Goal: Information Seeking & Learning: Find specific fact

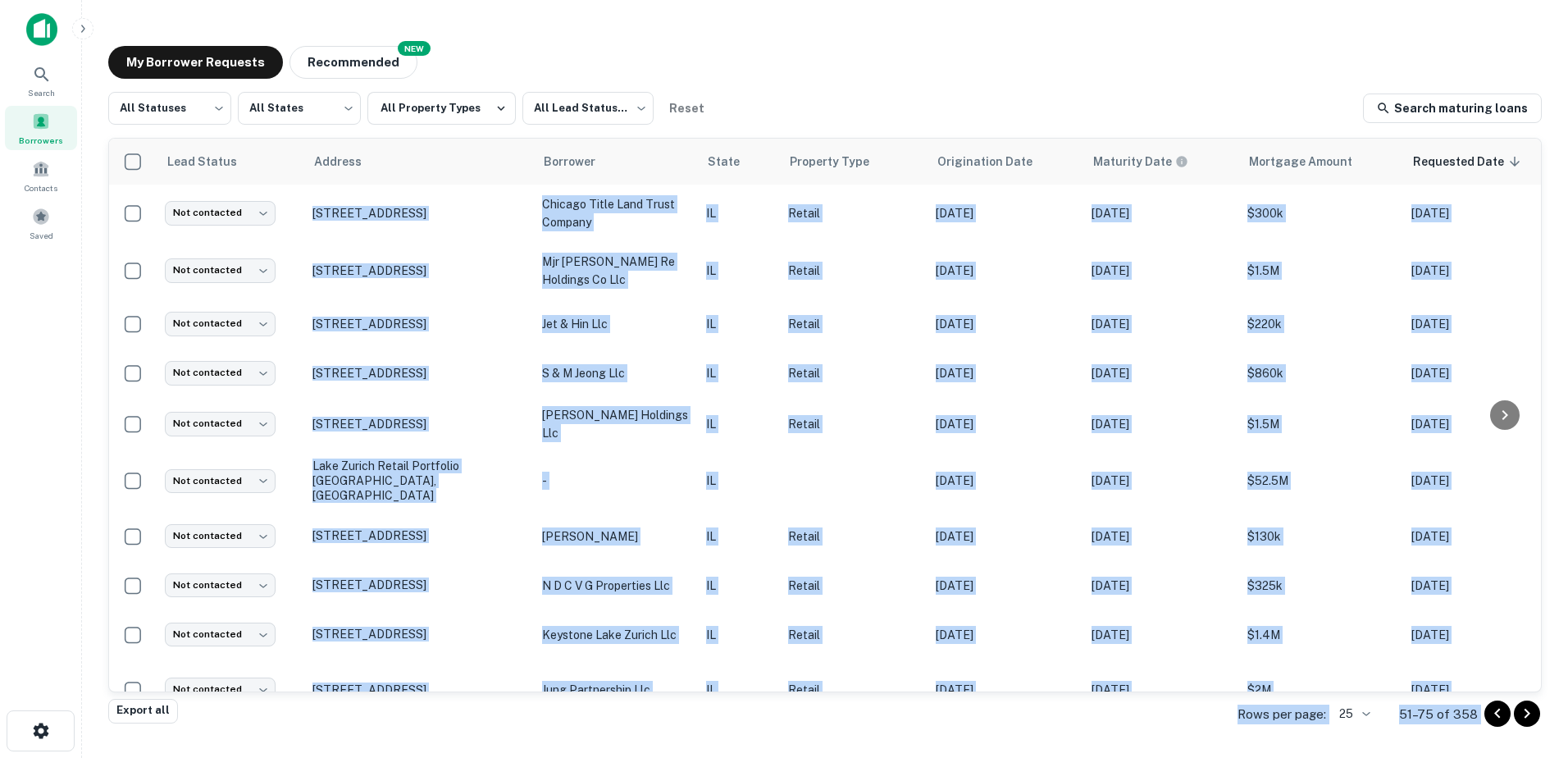
scroll to position [789, 0]
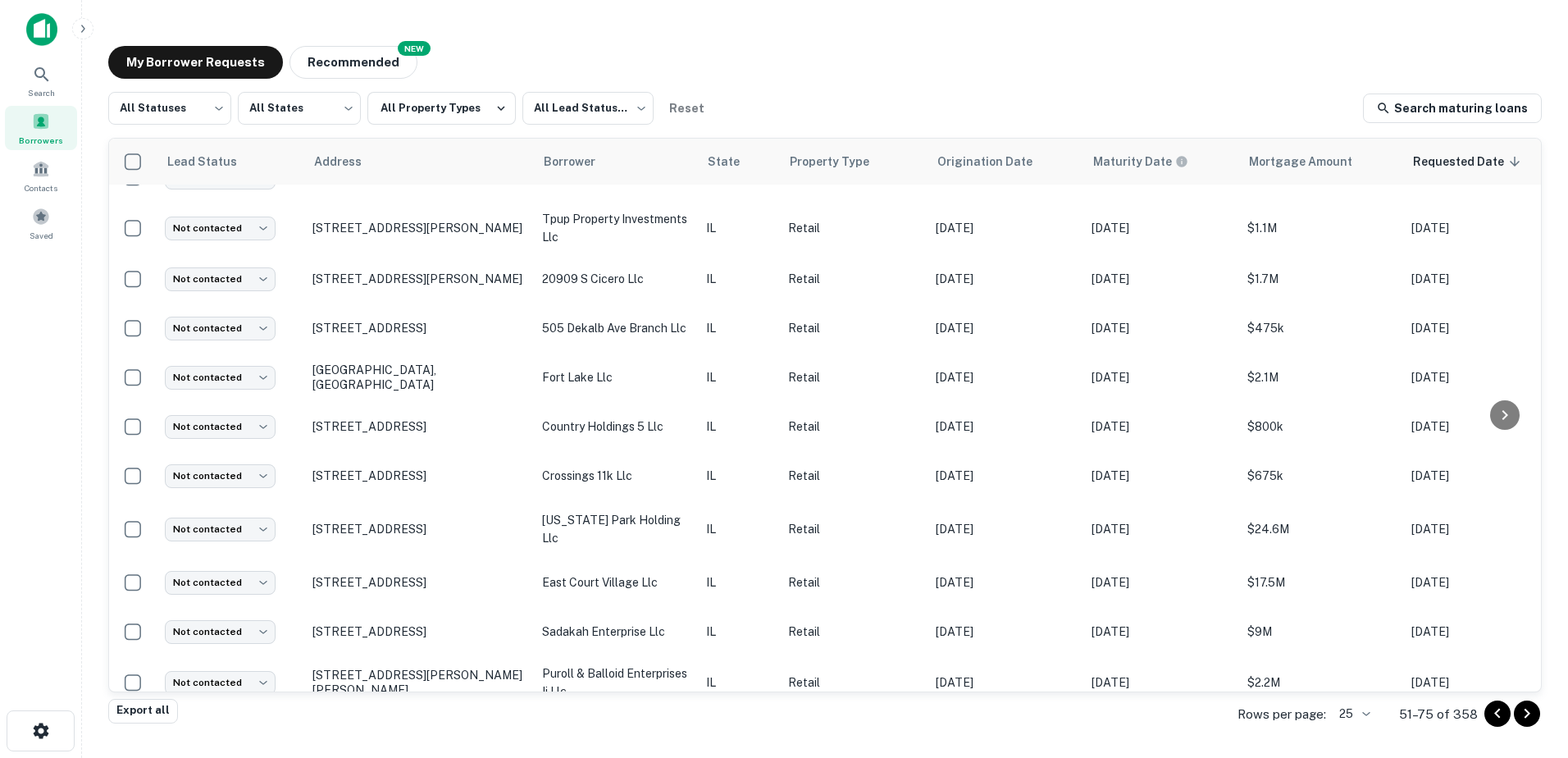
click at [665, 711] on div "Export all Rows per page: 25 ** 51–75 of 358" at bounding box center [825, 714] width 1434 height 44
click at [1520, 716] on icon "Go to next page" at bounding box center [1527, 713] width 20 height 20
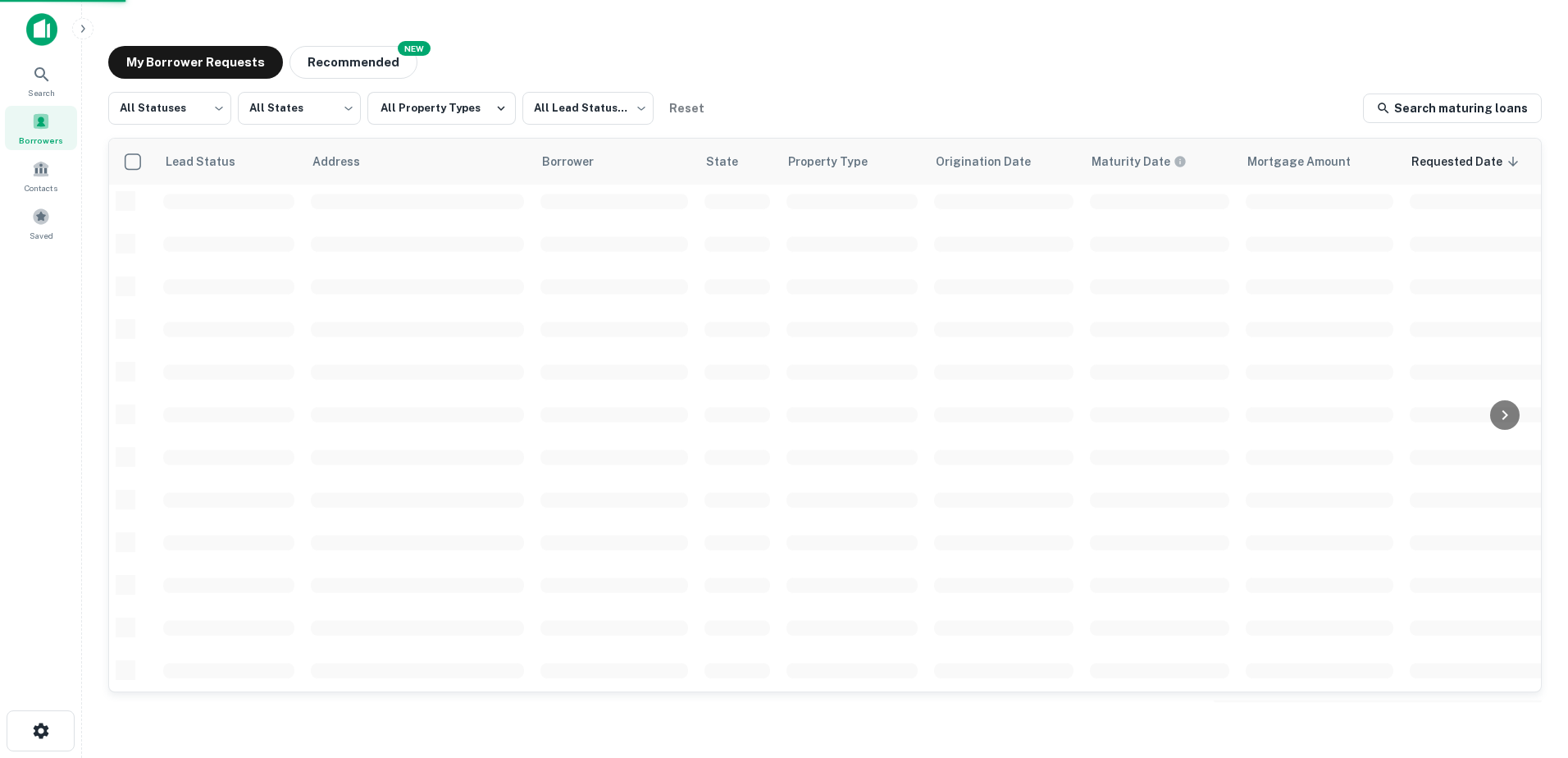
scroll to position [572, 0]
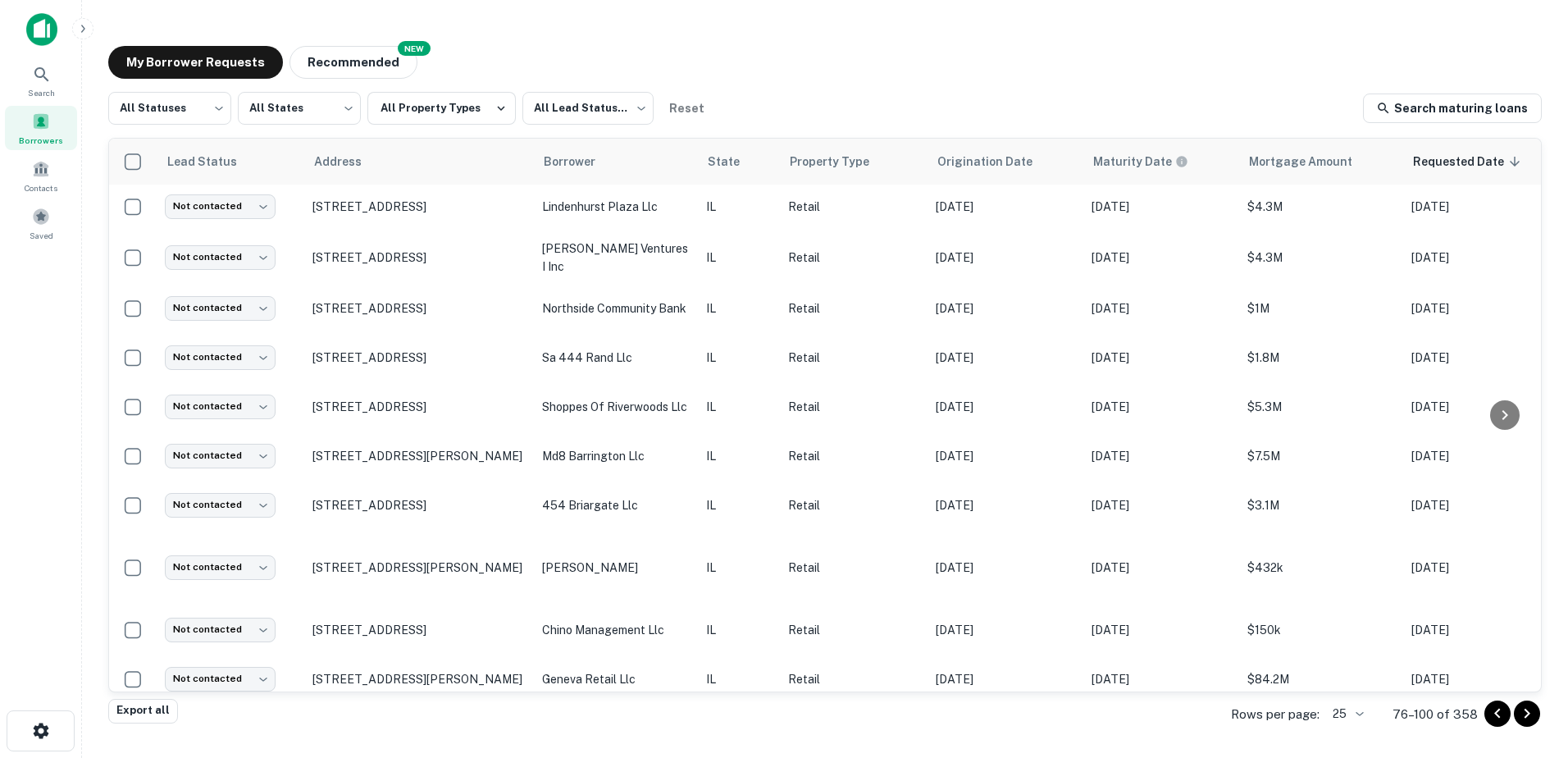
click at [1515, 717] on button "Go to next page" at bounding box center [1527, 713] width 26 height 26
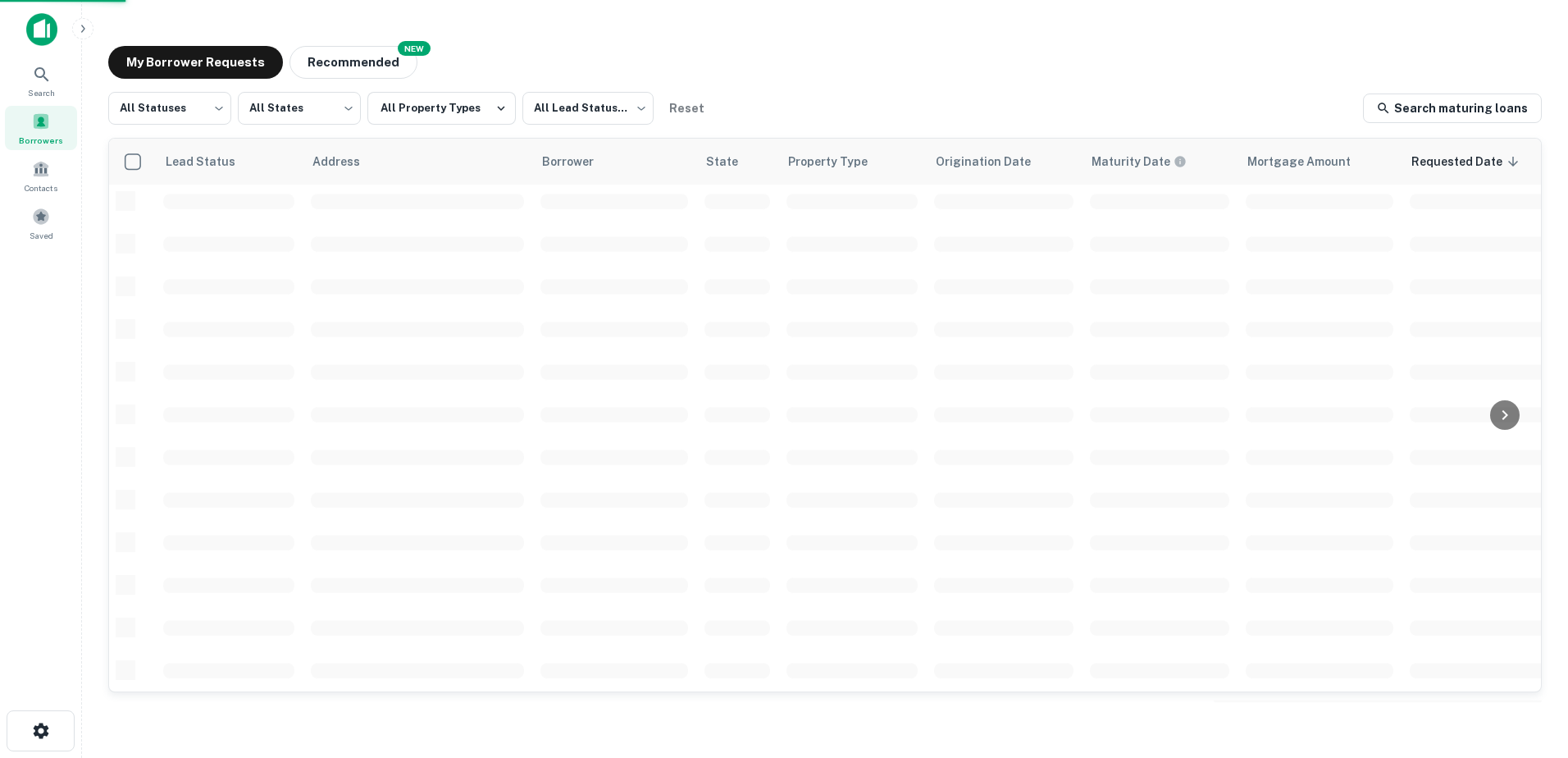
scroll to position [572, 0]
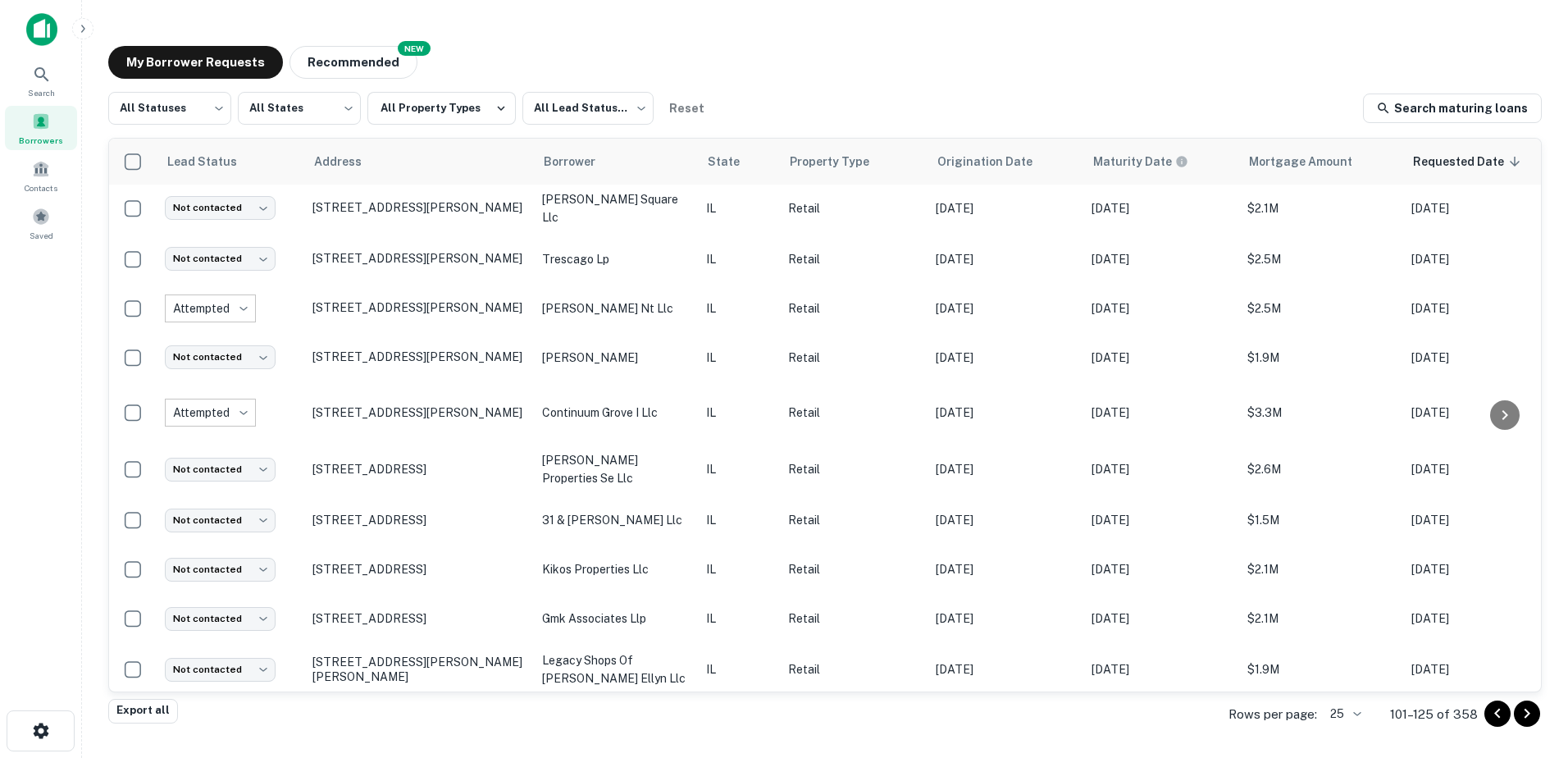
click at [1522, 717] on icon "Go to next page" at bounding box center [1527, 713] width 20 height 20
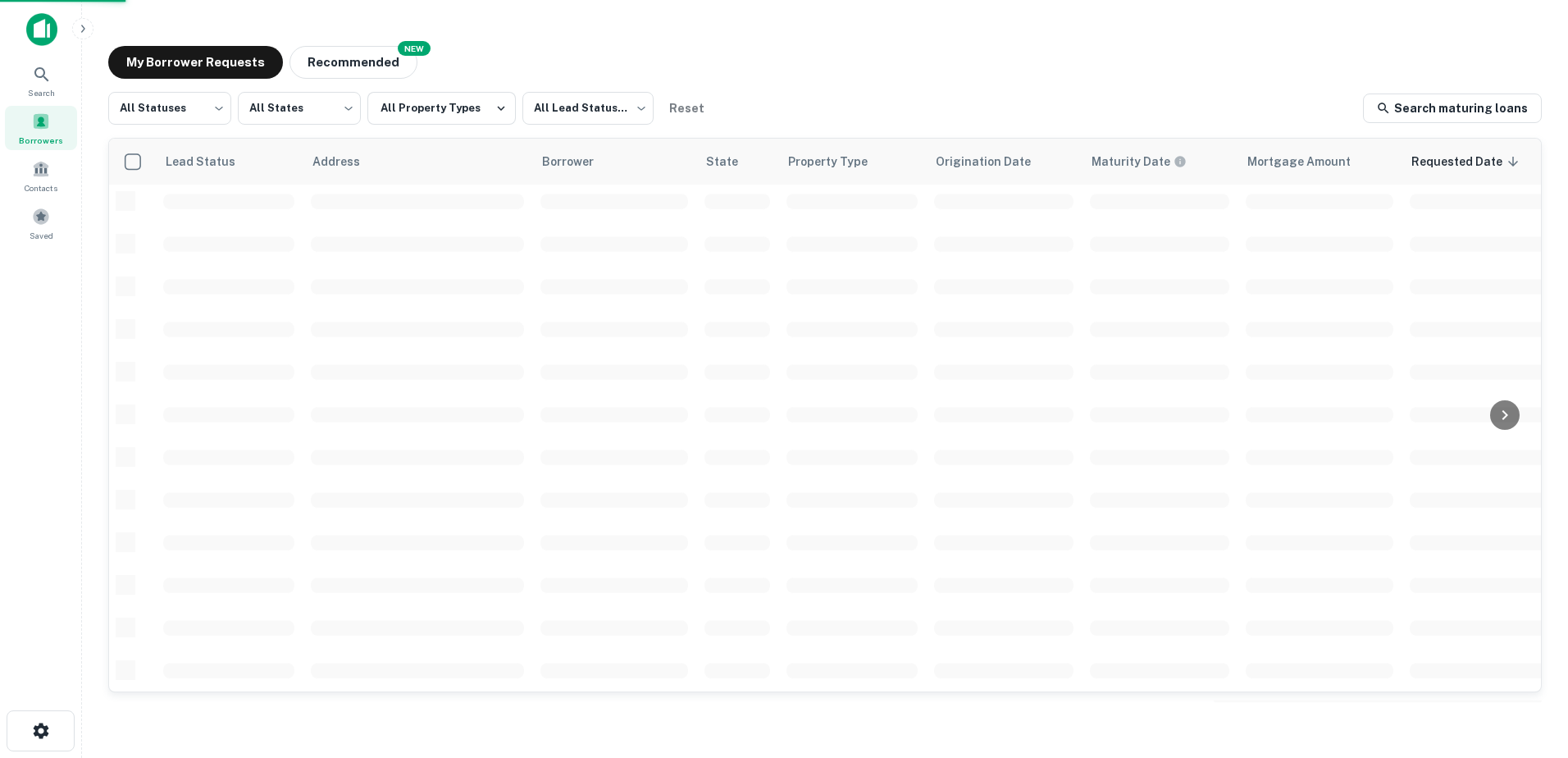
scroll to position [572, 0]
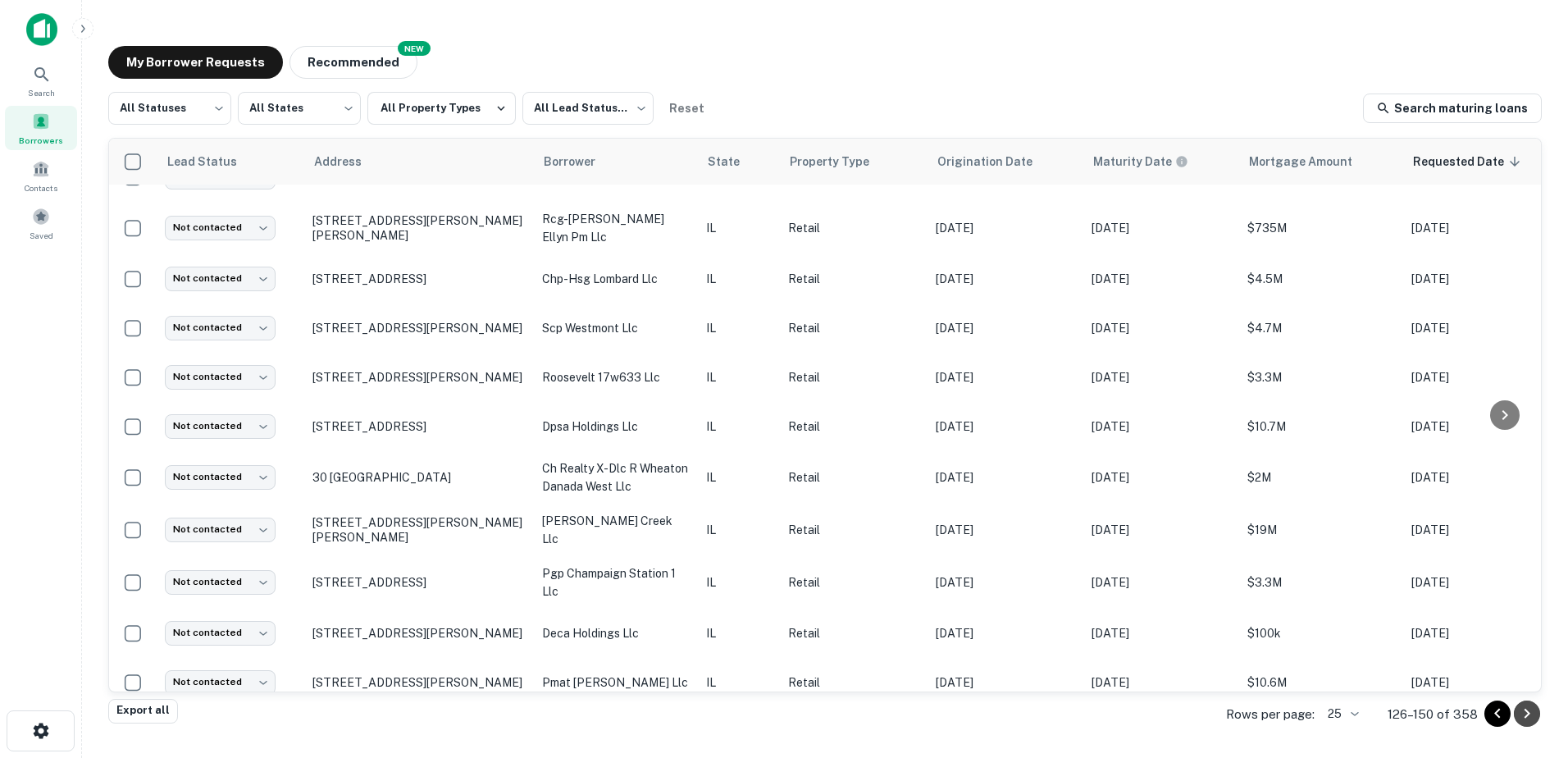
click at [1518, 718] on icon "Go to next page" at bounding box center [1527, 713] width 20 height 20
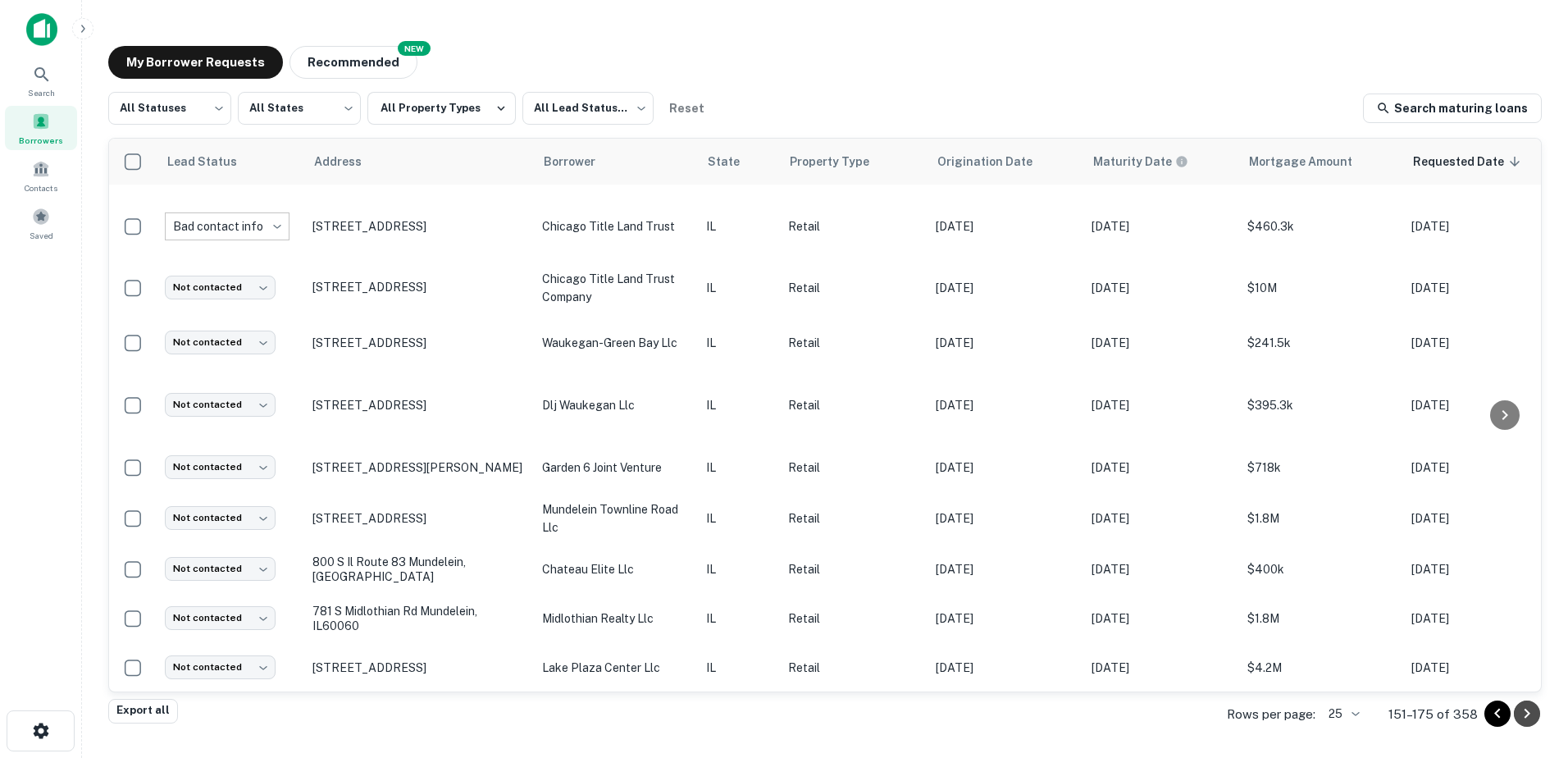
click at [1518, 718] on icon "Go to next page" at bounding box center [1527, 713] width 20 height 20
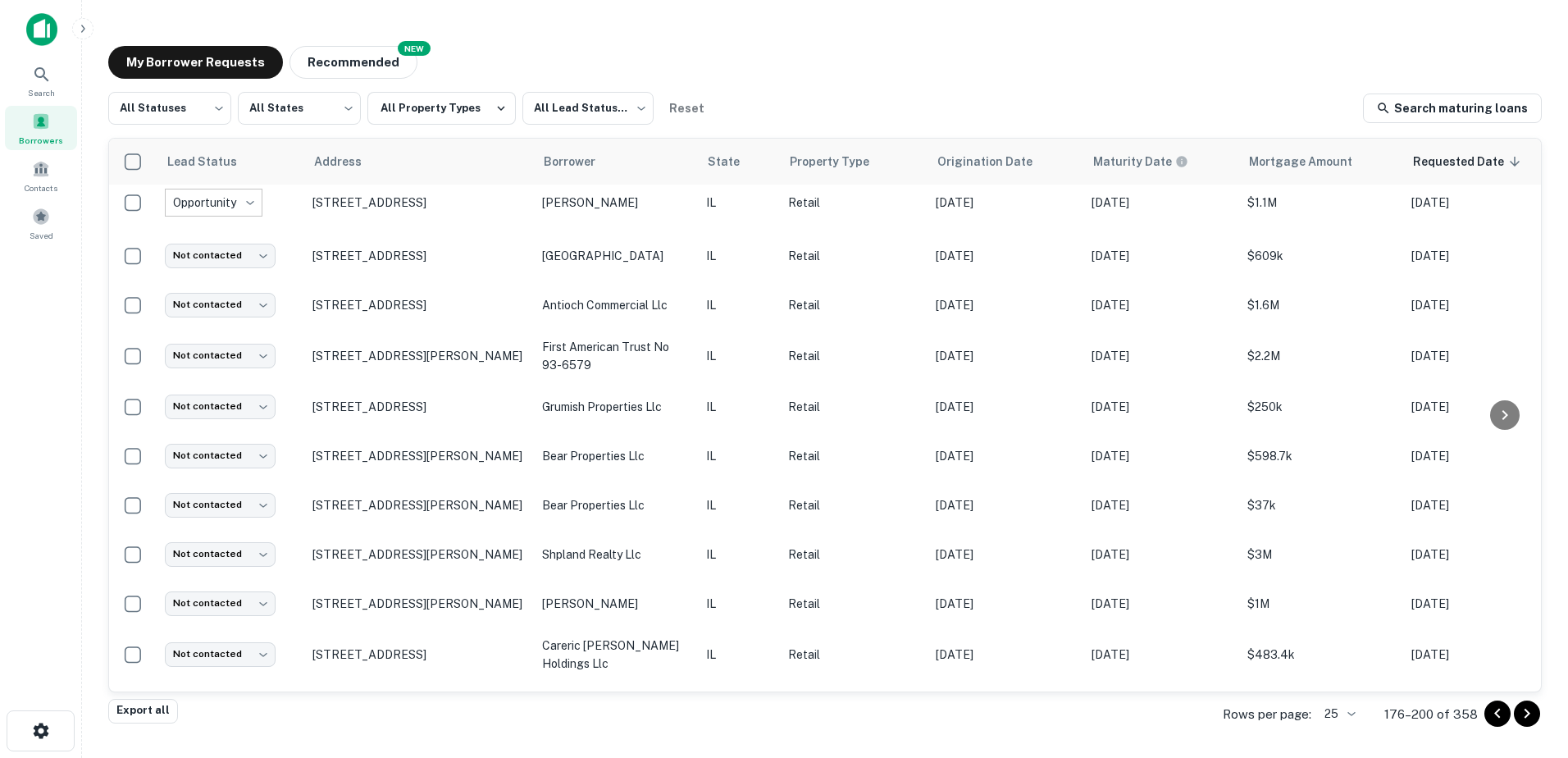
scroll to position [780, 0]
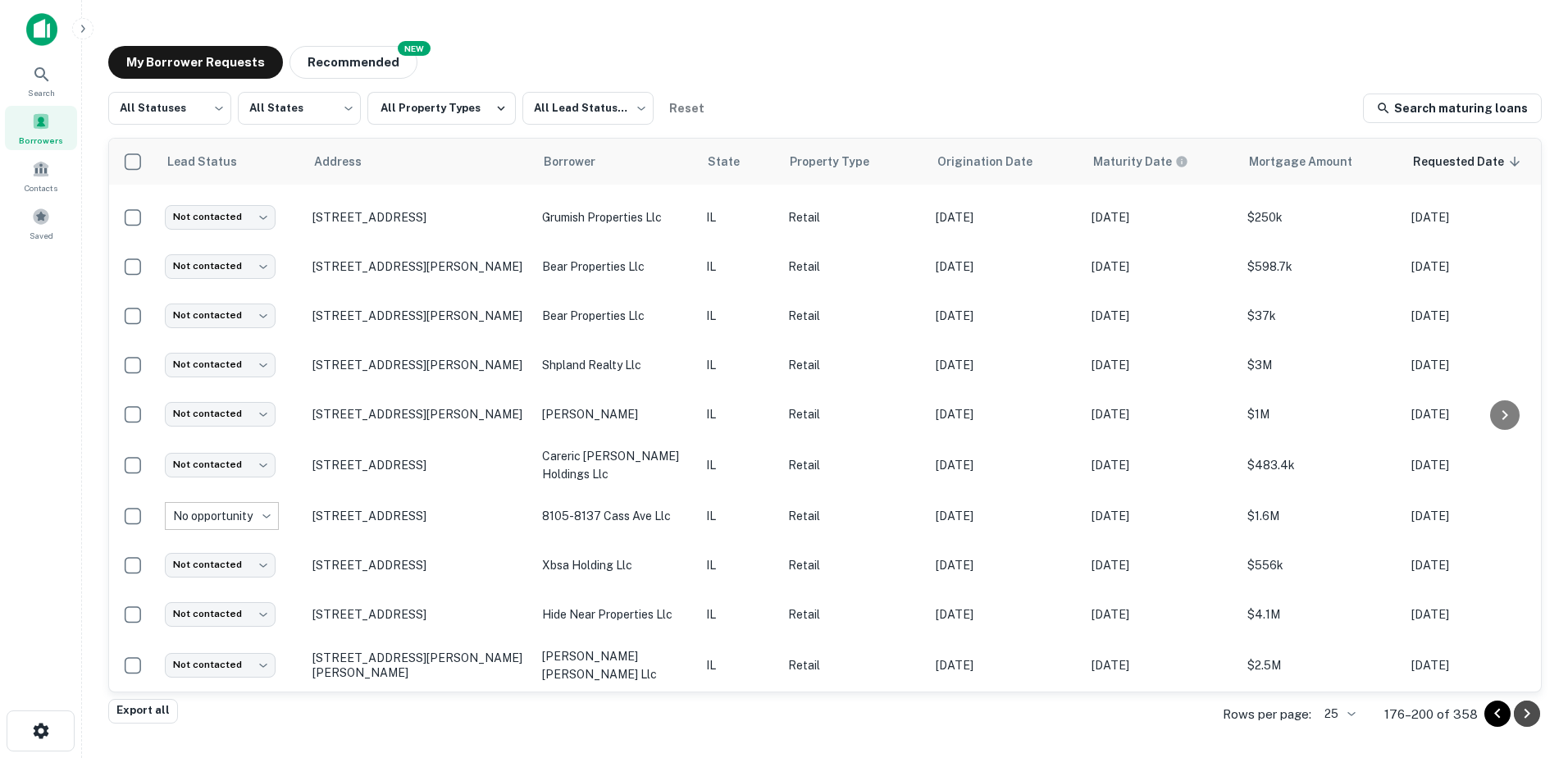
click at [1518, 718] on icon "Go to next page" at bounding box center [1527, 713] width 20 height 20
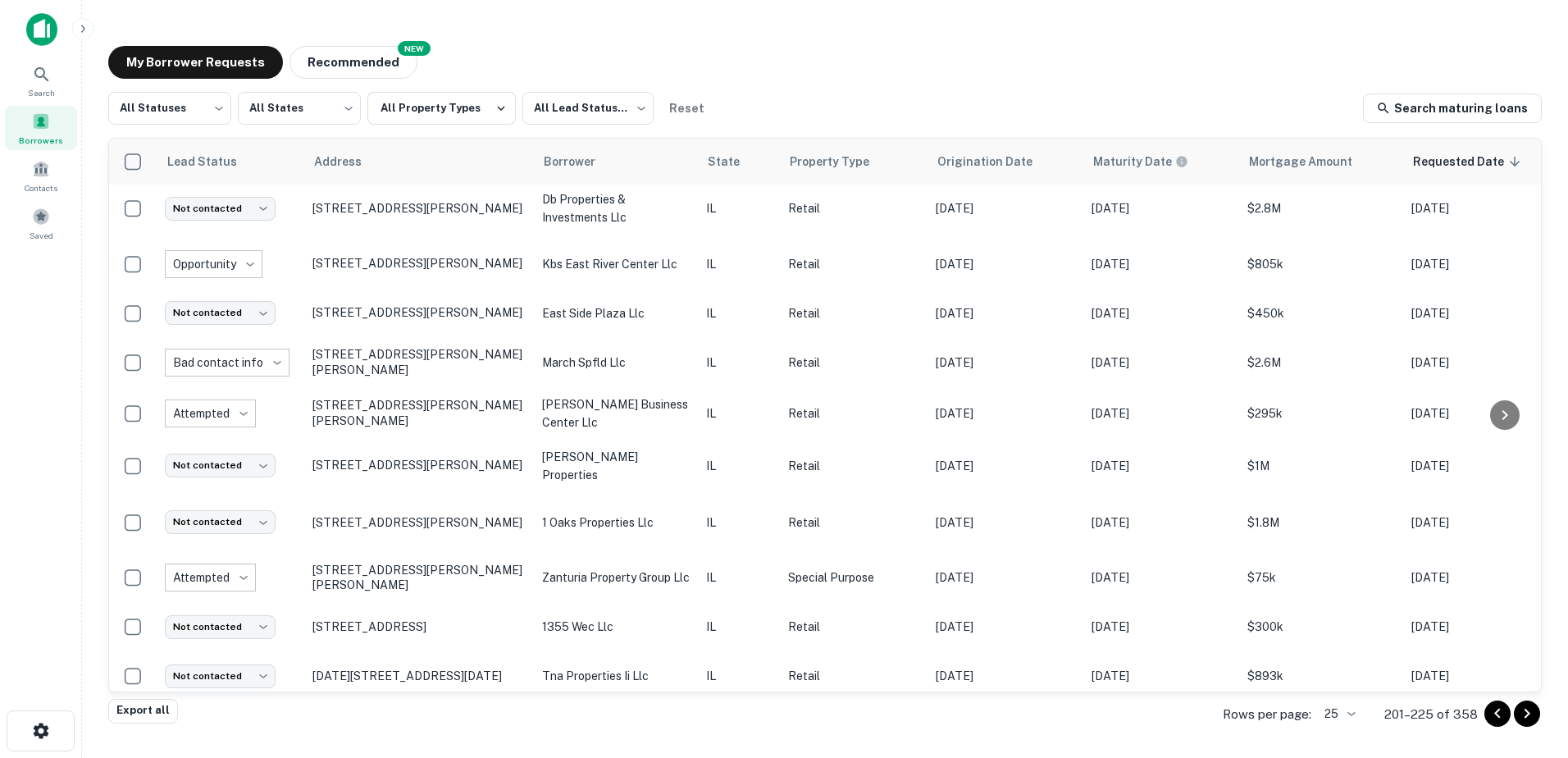
click at [1518, 718] on icon "Go to next page" at bounding box center [1527, 713] width 20 height 20
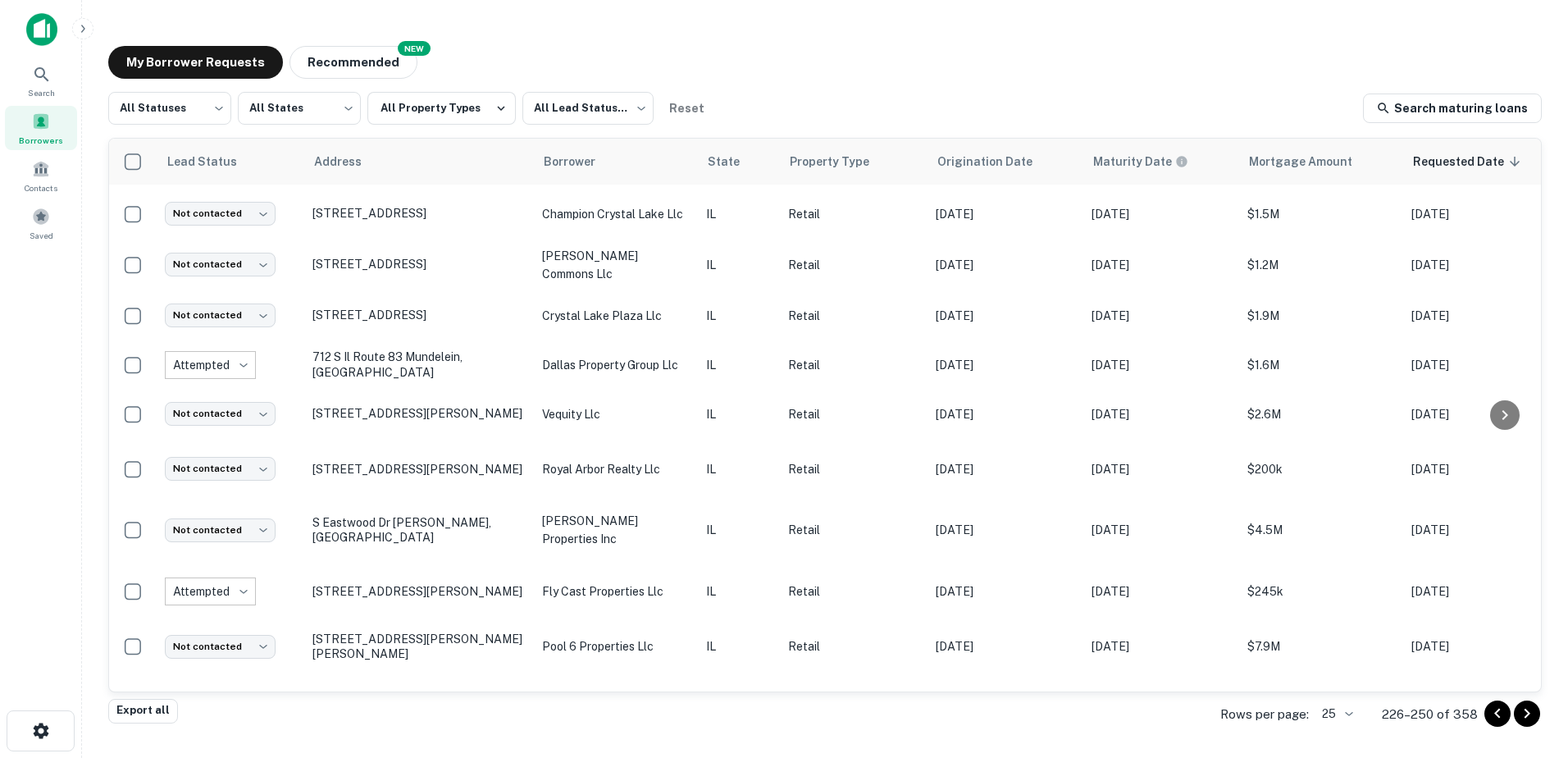
scroll to position [789, 0]
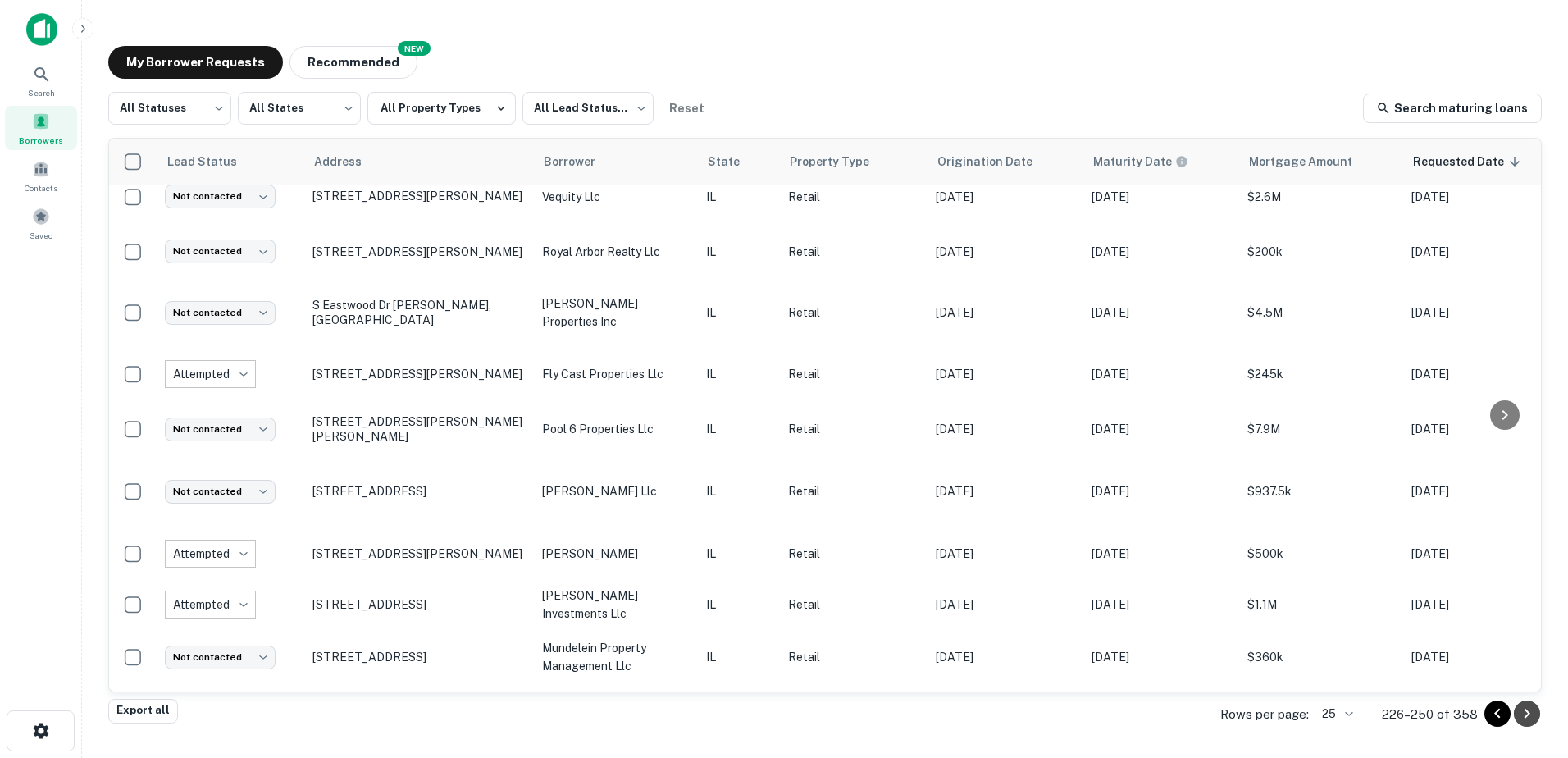
click at [1518, 718] on icon "Go to next page" at bounding box center [1527, 713] width 20 height 20
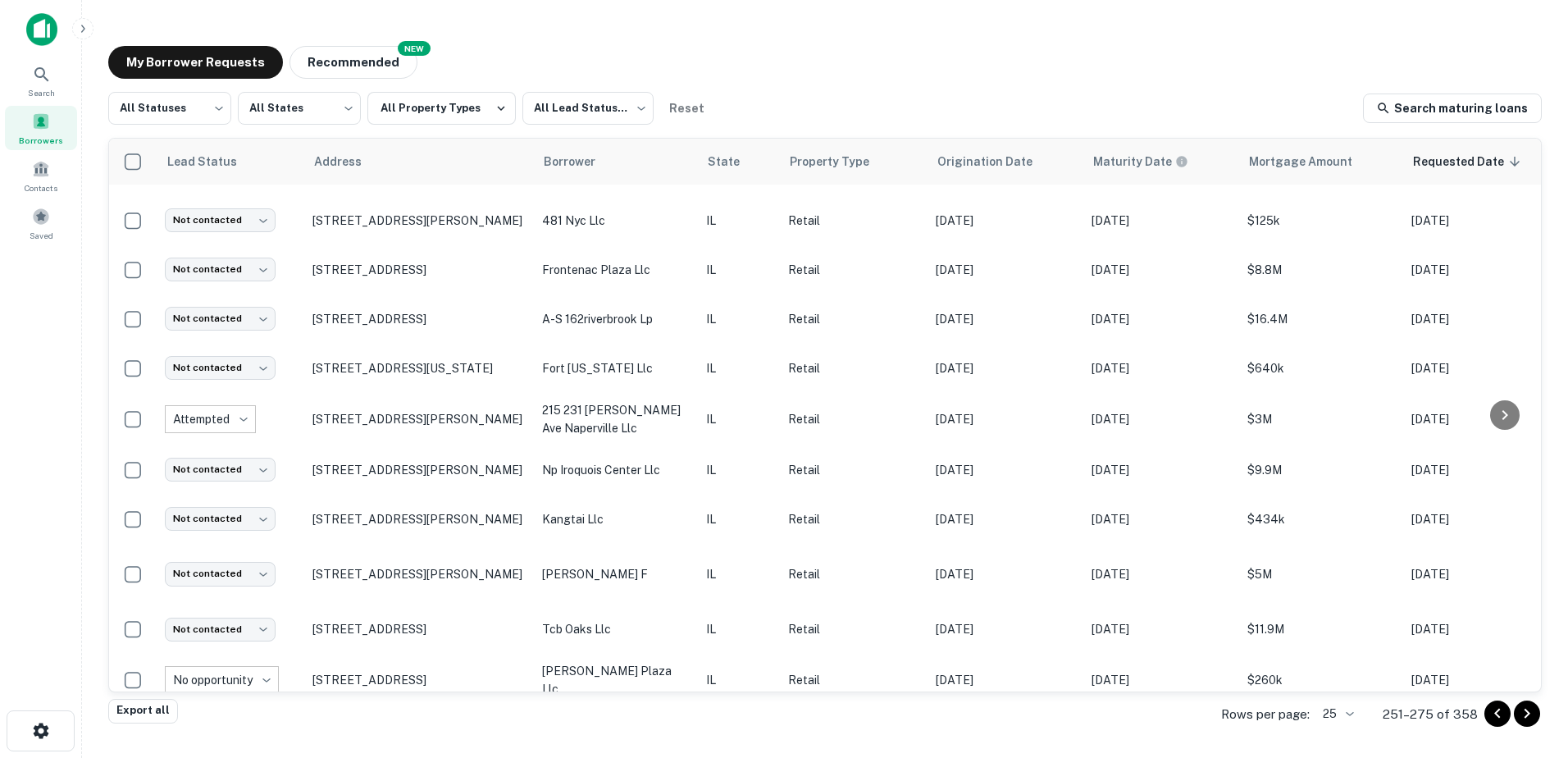
click at [1518, 718] on icon "Go to next page" at bounding box center [1527, 713] width 20 height 20
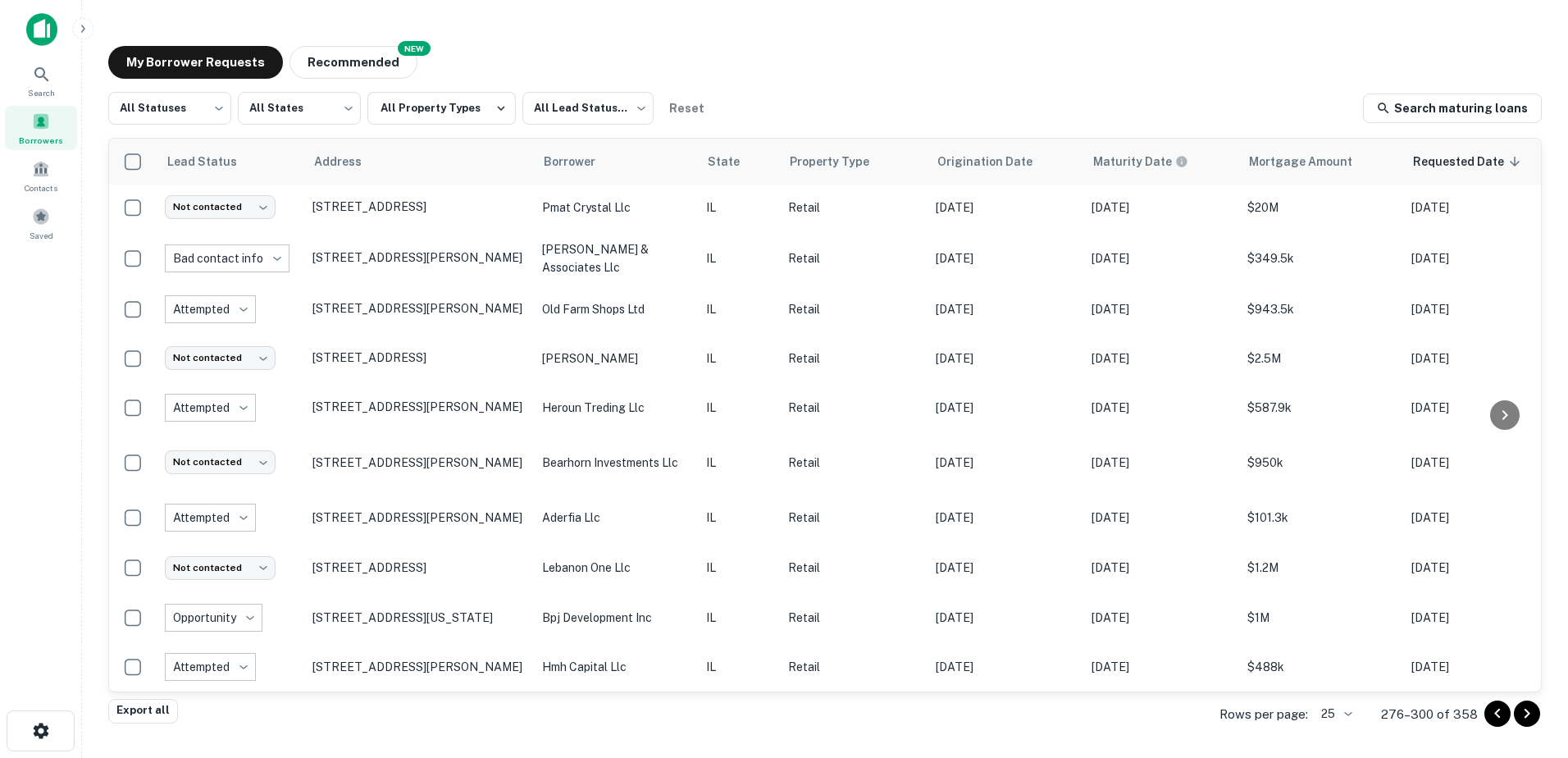
scroll to position [786, 0]
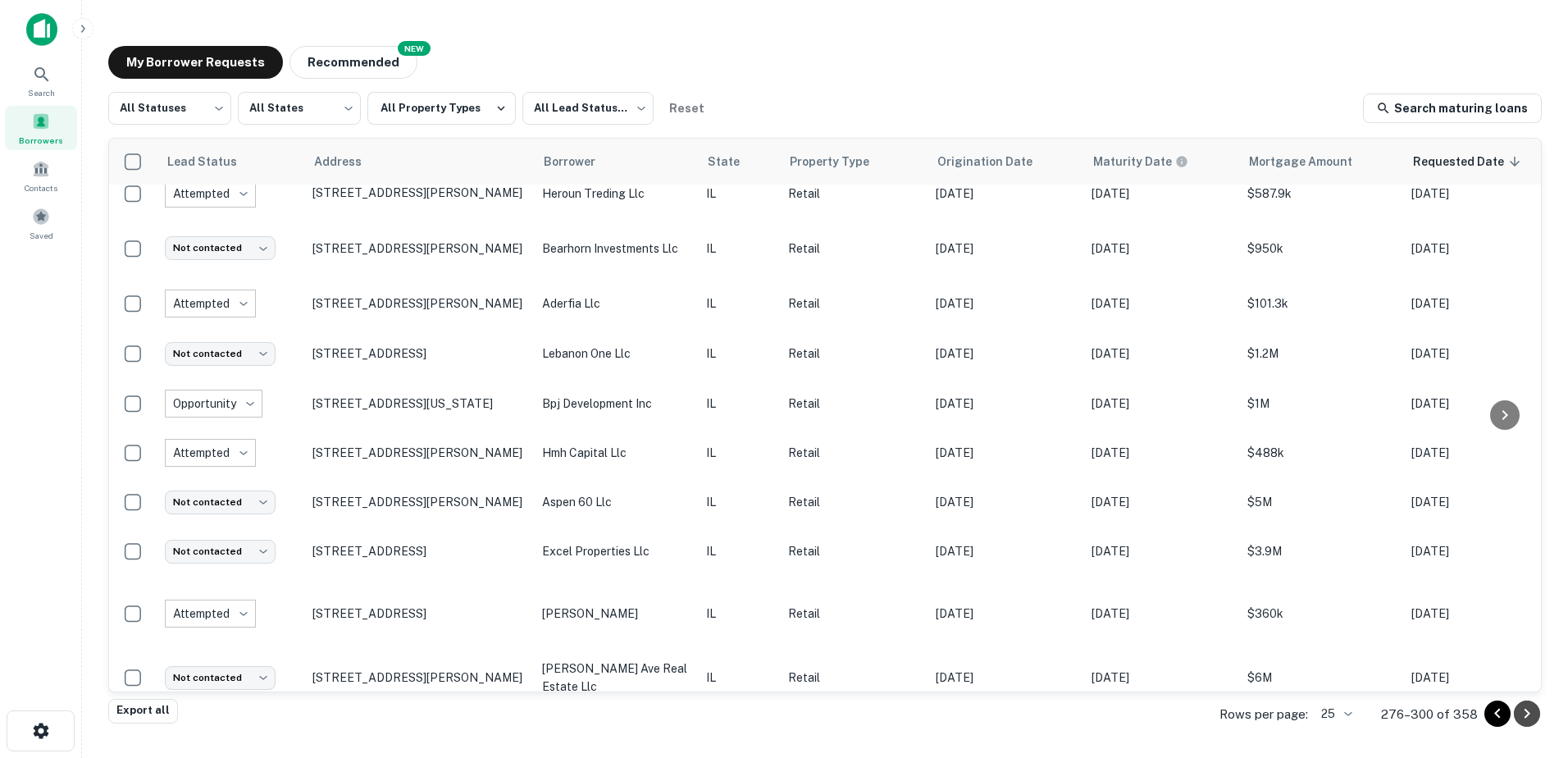
click at [1518, 718] on icon "Go to next page" at bounding box center [1527, 713] width 20 height 20
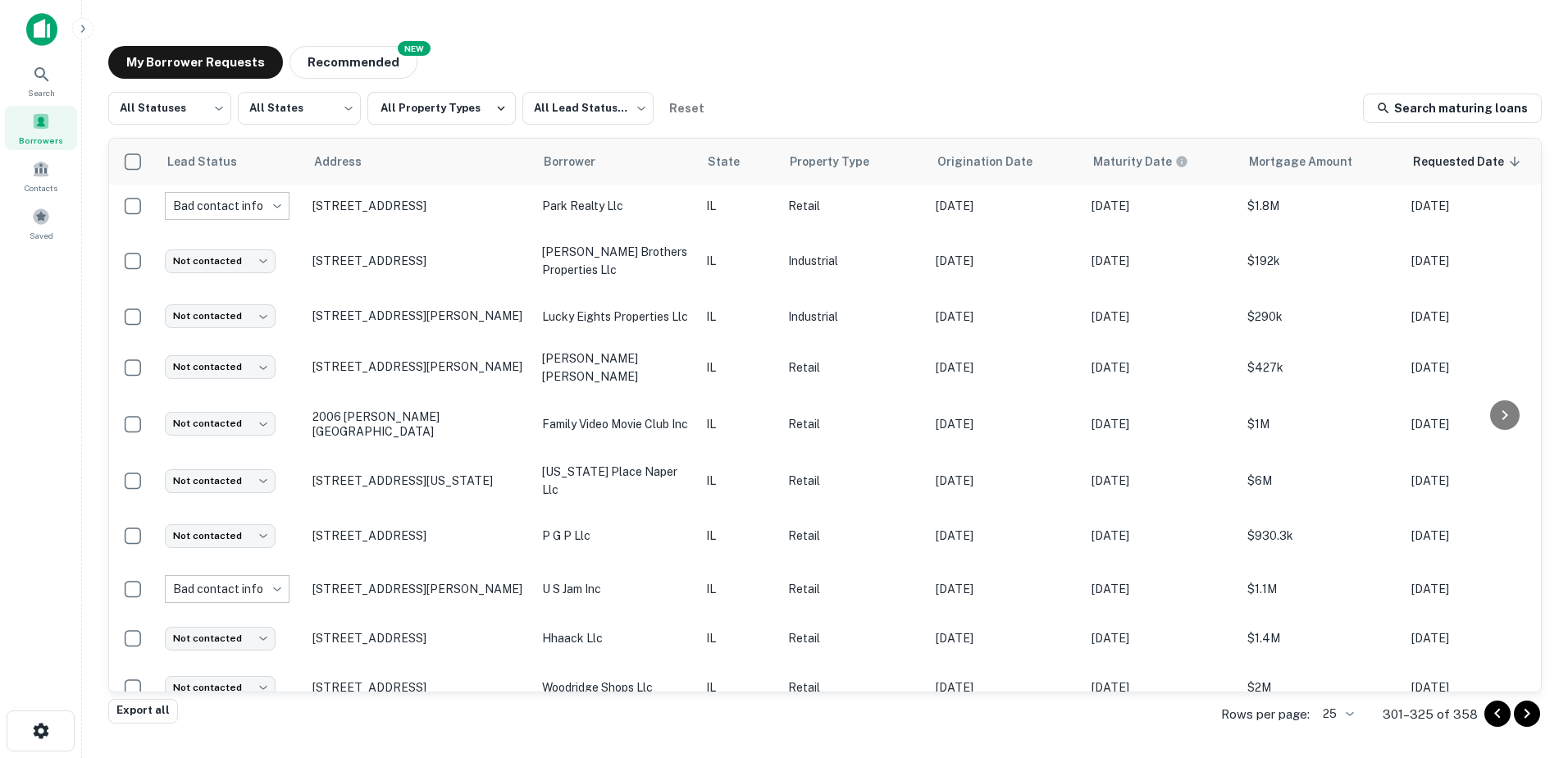
click at [1518, 720] on icon "Go to next page" at bounding box center [1527, 713] width 20 height 20
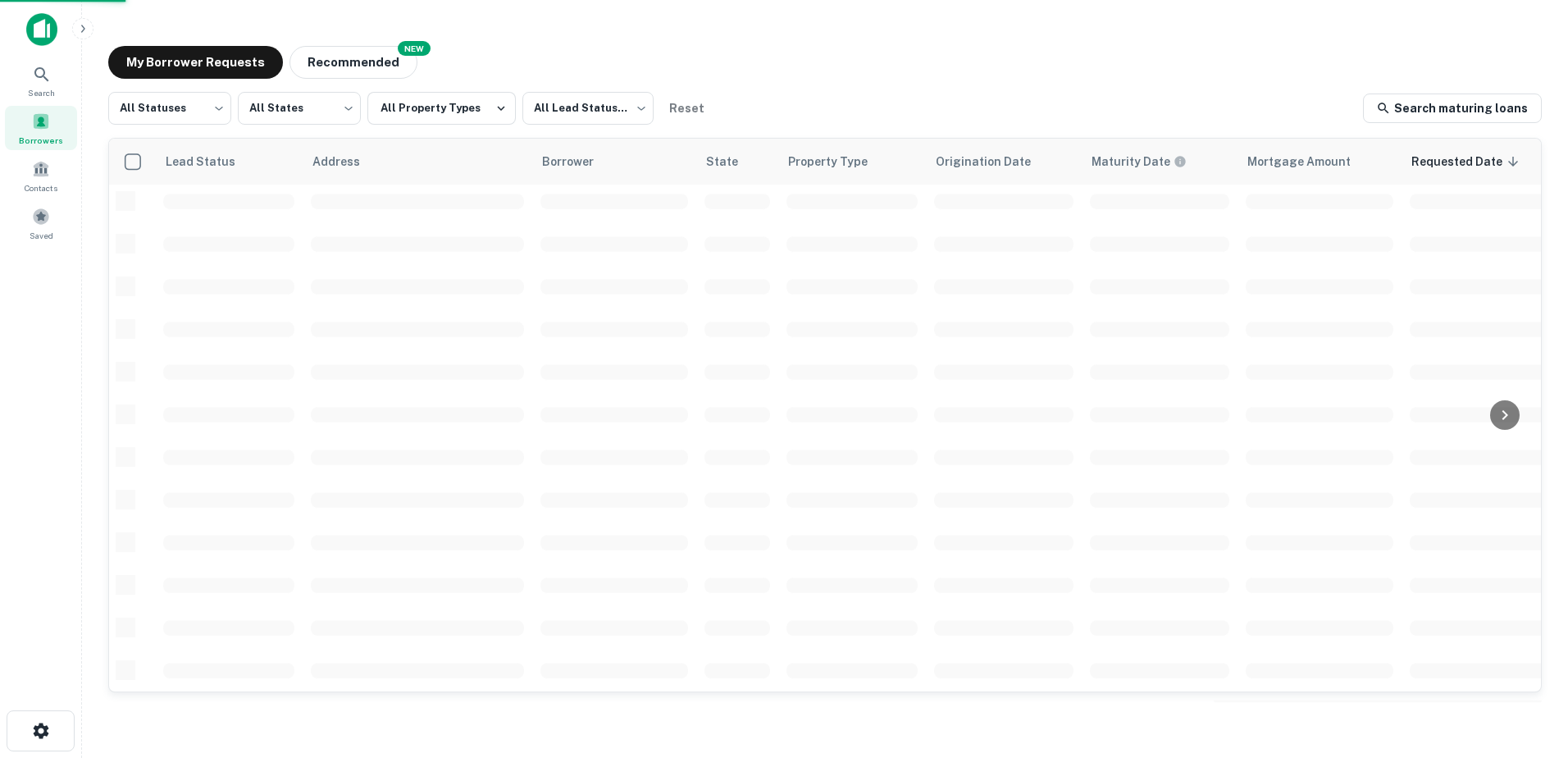
scroll to position [572, 0]
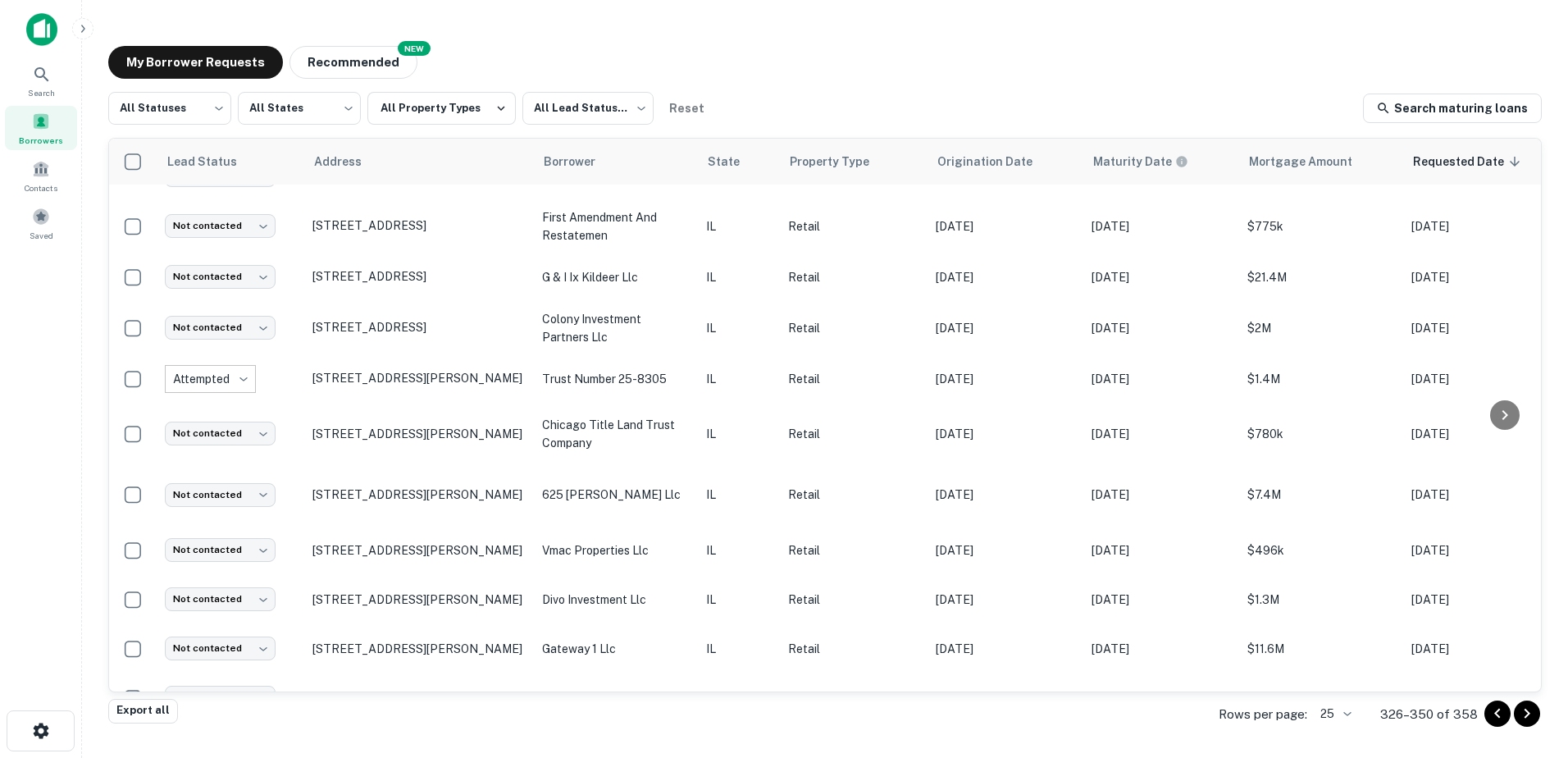
click at [1518, 717] on icon "Go to next page" at bounding box center [1527, 713] width 20 height 20
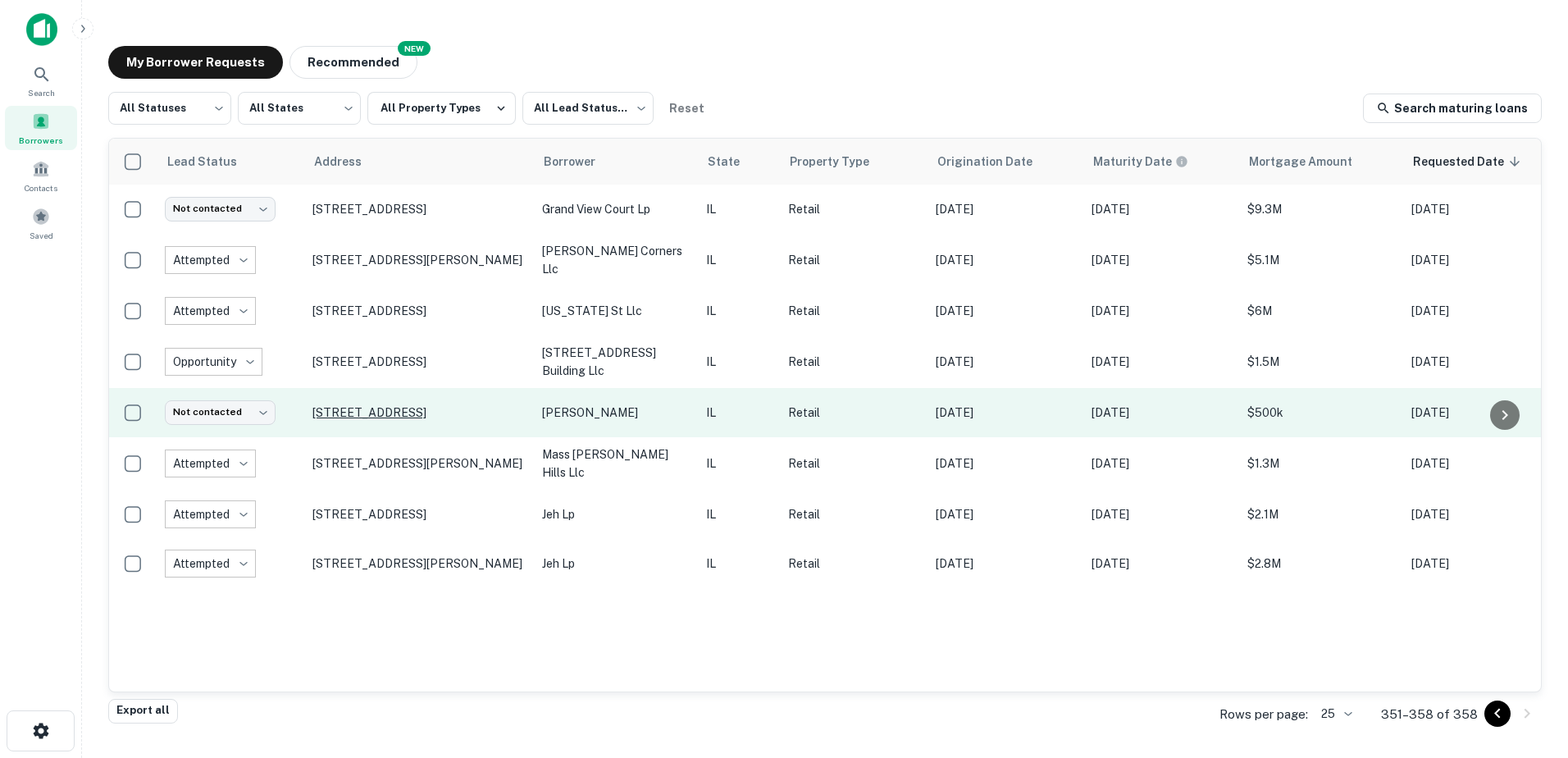
click at [418, 409] on p "1520 N Division St Harvard, IL60033" at bounding box center [419, 413] width 214 height 15
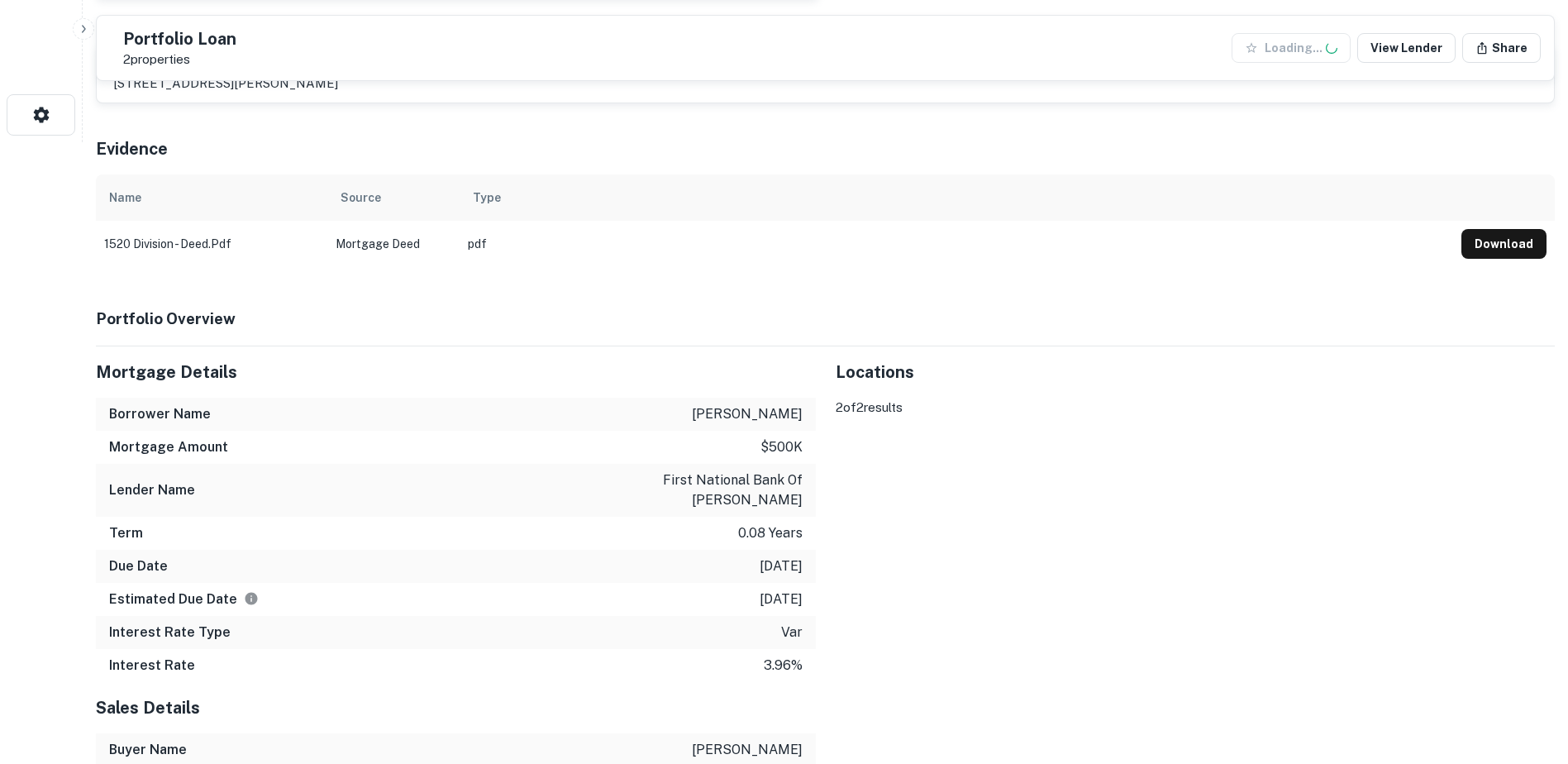
scroll to position [579, 0]
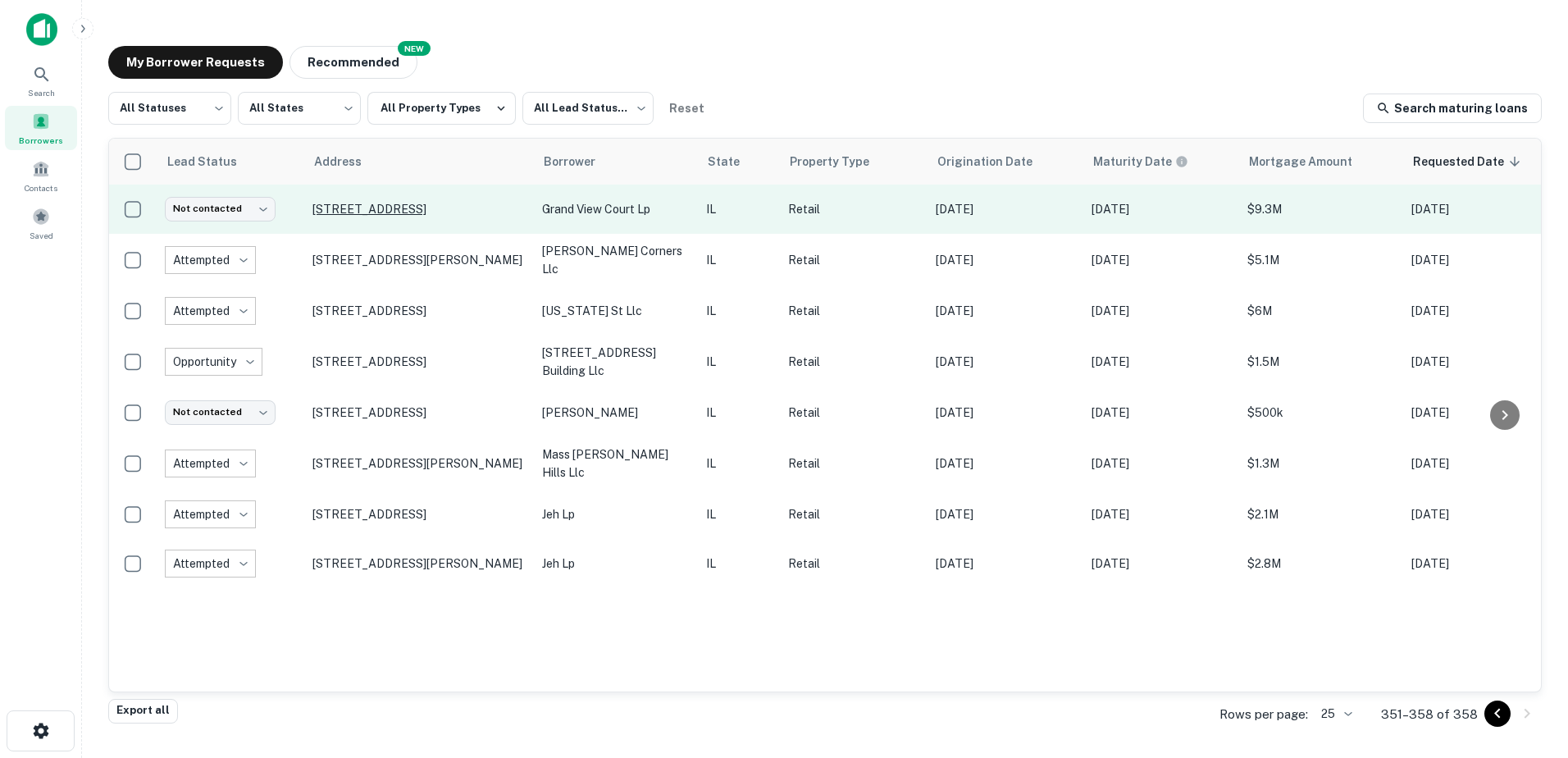
click at [487, 212] on p "724 N Green Bay Rd Waukegan, IL60085" at bounding box center [419, 208] width 214 height 15
click at [459, 216] on p "724 N Green Bay Rd Waukegan, IL60085" at bounding box center [419, 208] width 214 height 15
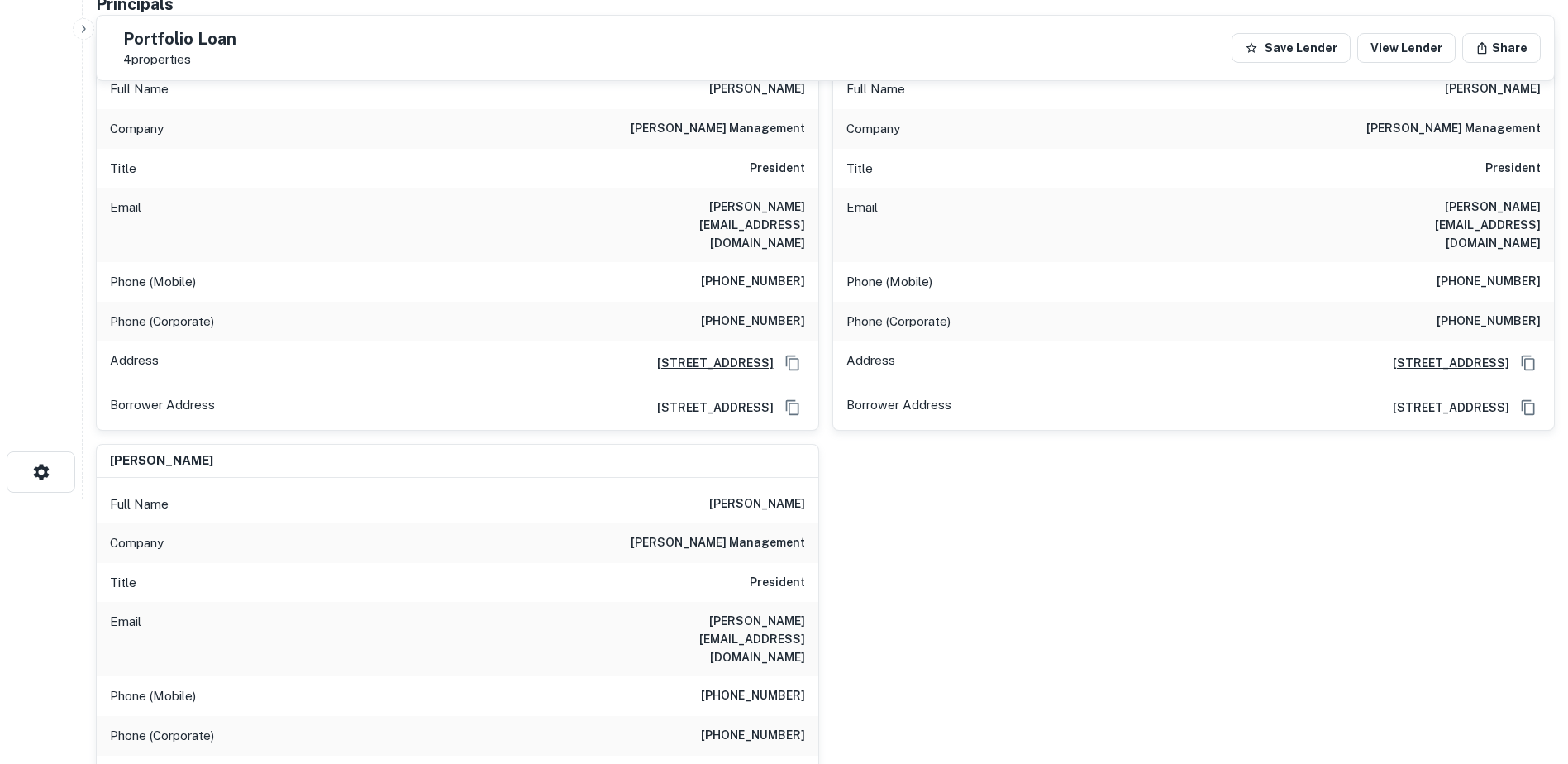
scroll to position [248, 0]
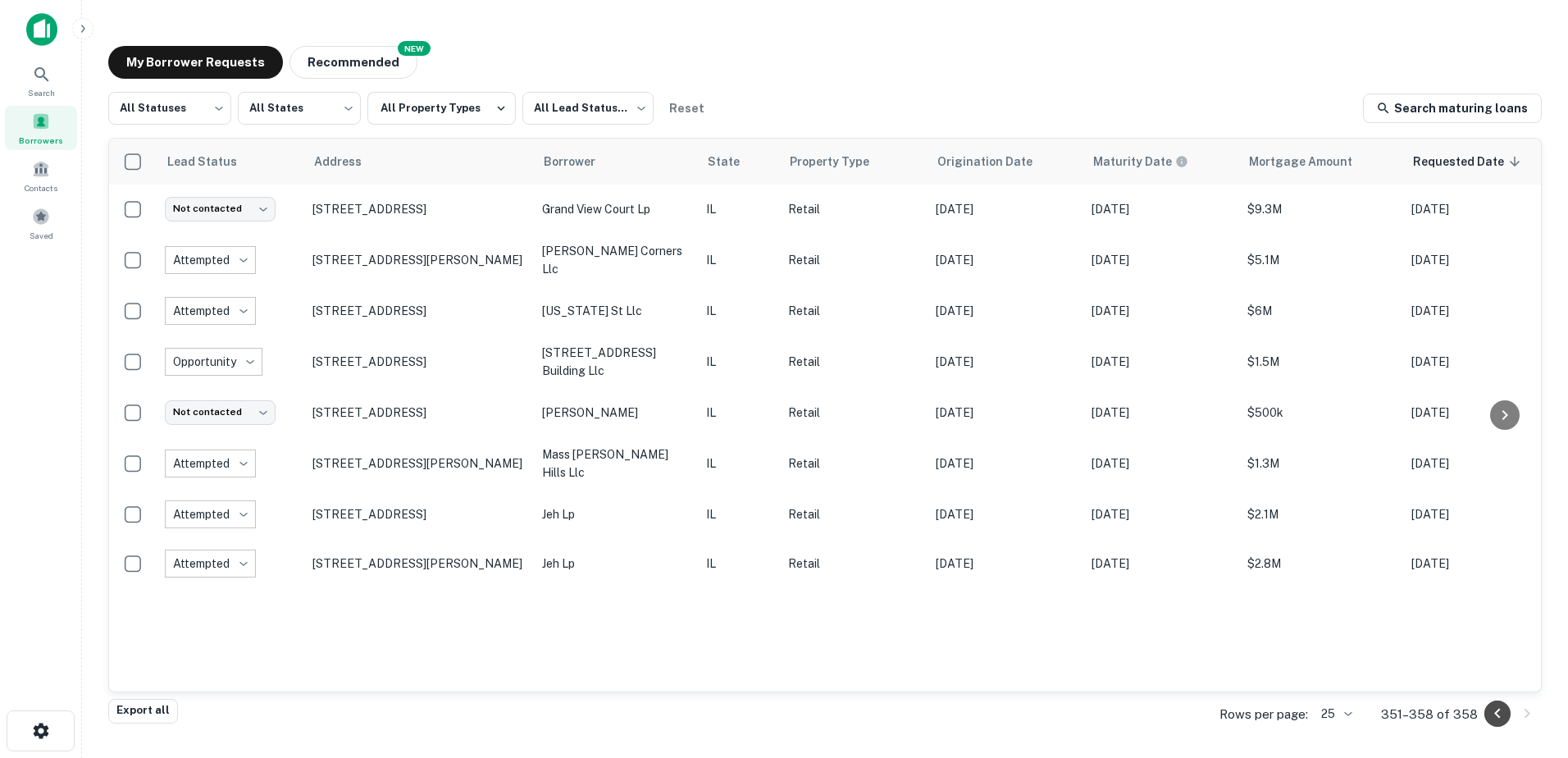
click at [1505, 714] on icon "Go to previous page" at bounding box center [1497, 713] width 20 height 20
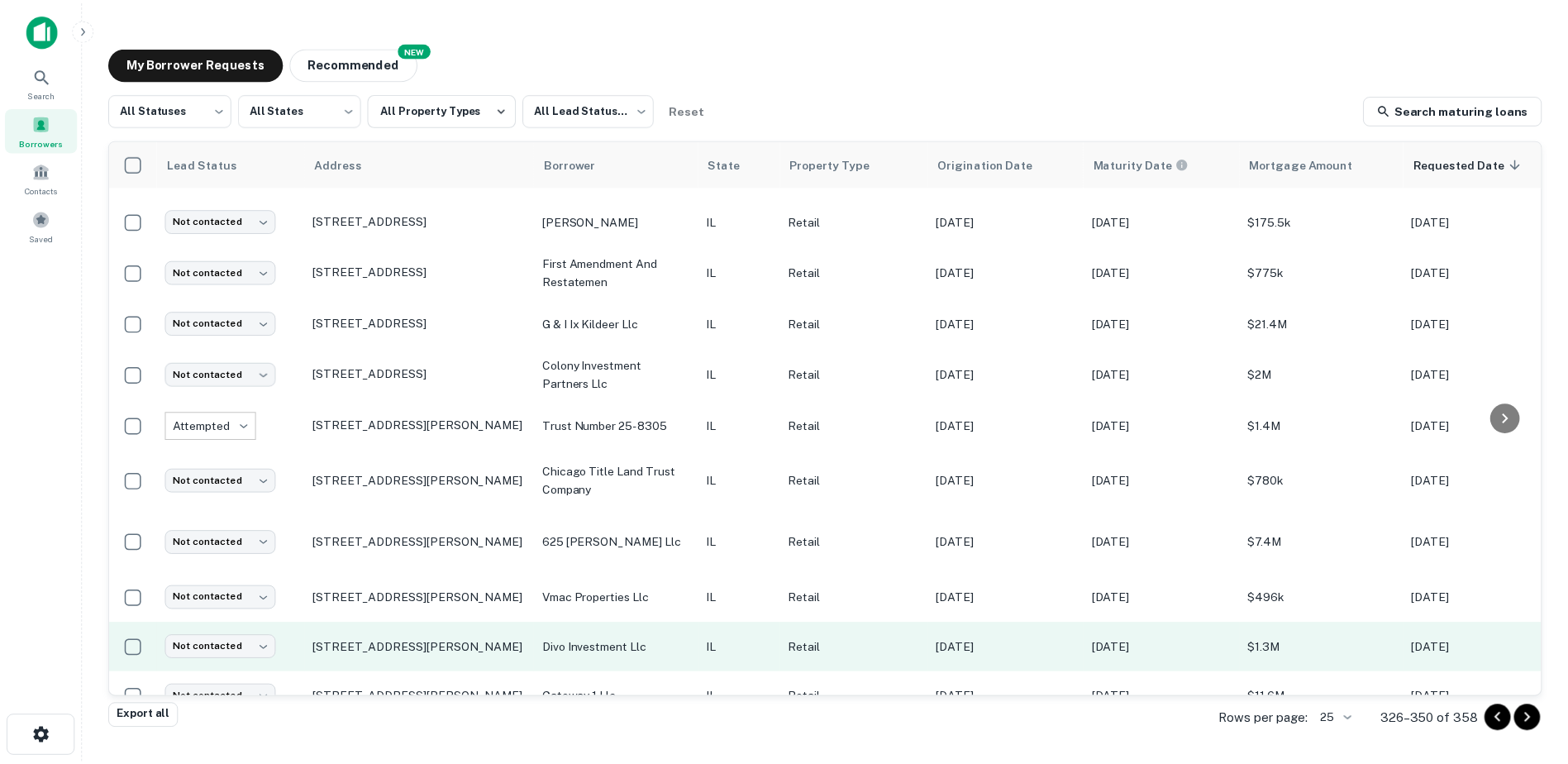
scroll to position [813, 0]
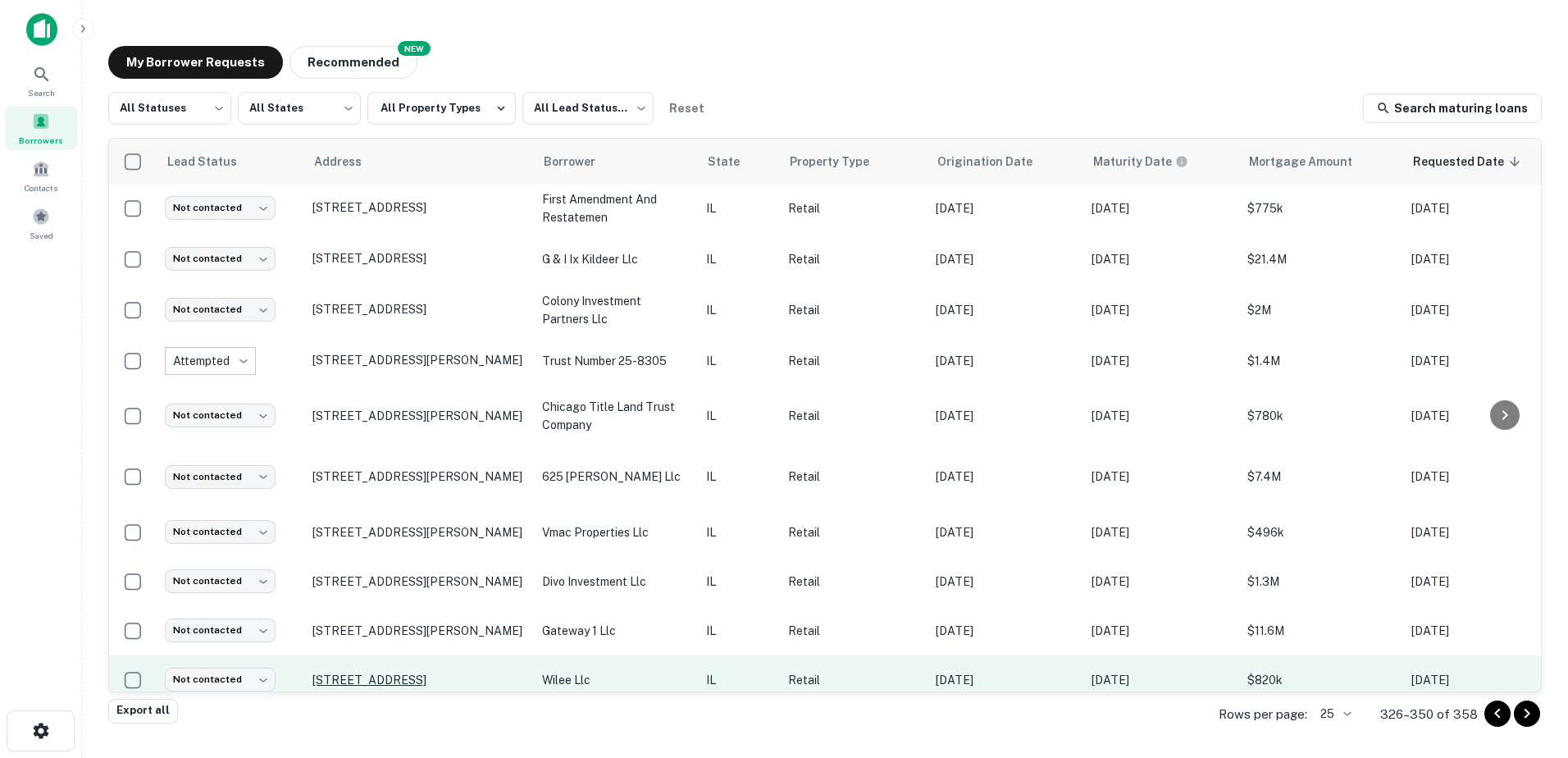
click at [505, 661] on td "711 Waukegan Rd Deerfield, IL60015" at bounding box center [418, 680] width 230 height 49
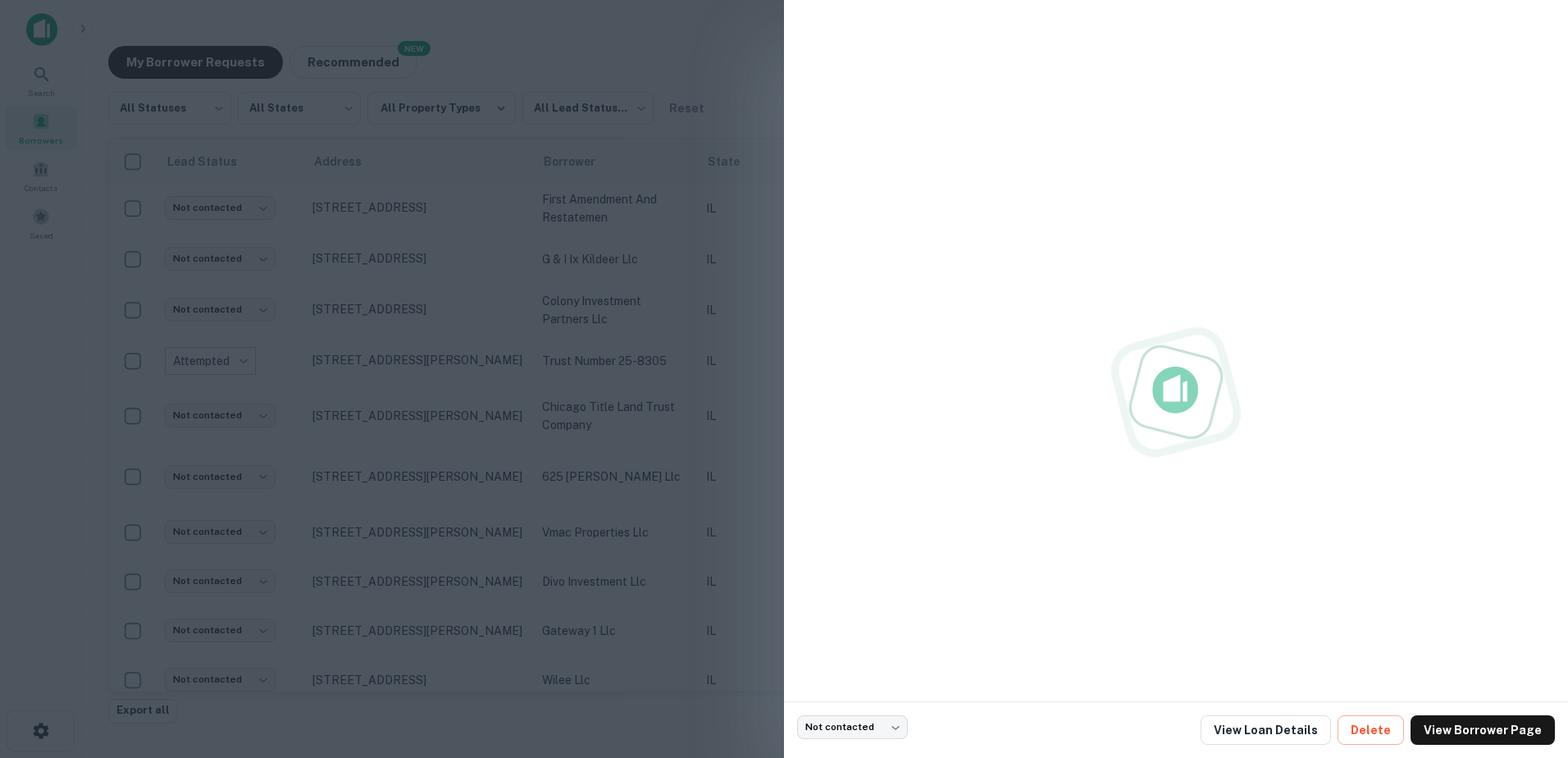
click at [505, 660] on div at bounding box center [784, 379] width 1568 height 758
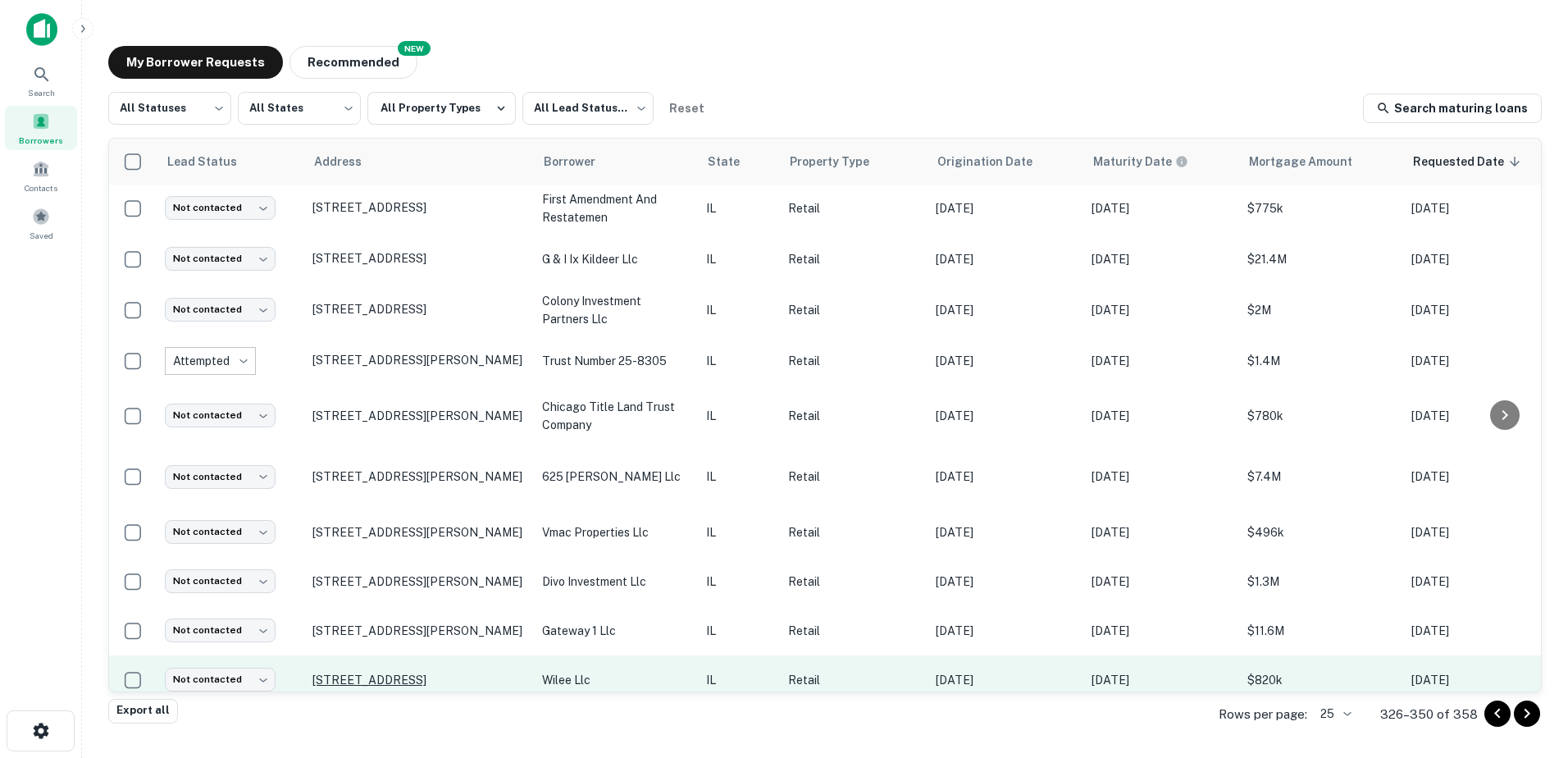
click at [493, 673] on p "711 Waukegan Rd Deerfield, IL60015" at bounding box center [419, 680] width 214 height 15
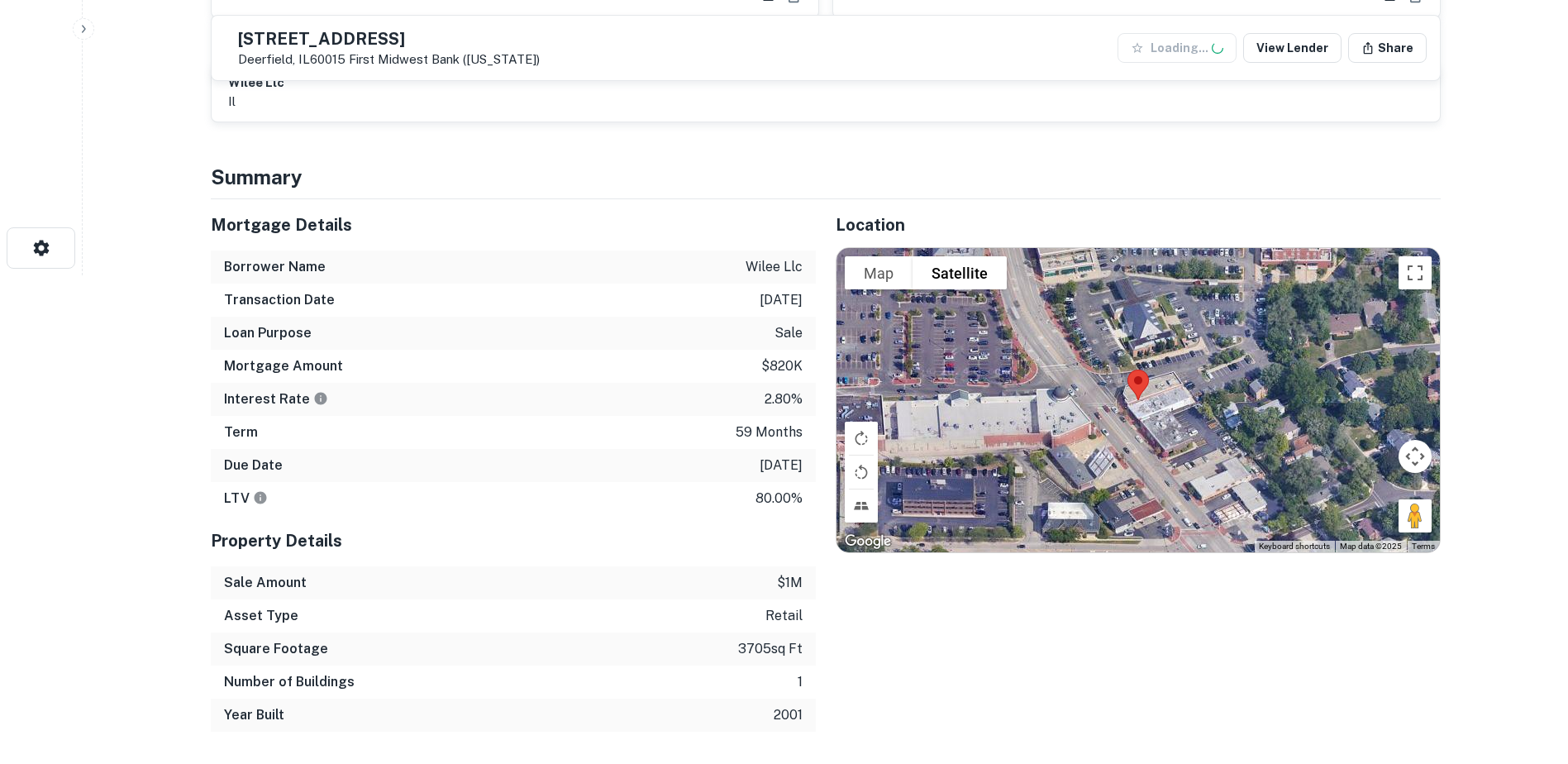
scroll to position [496, 0]
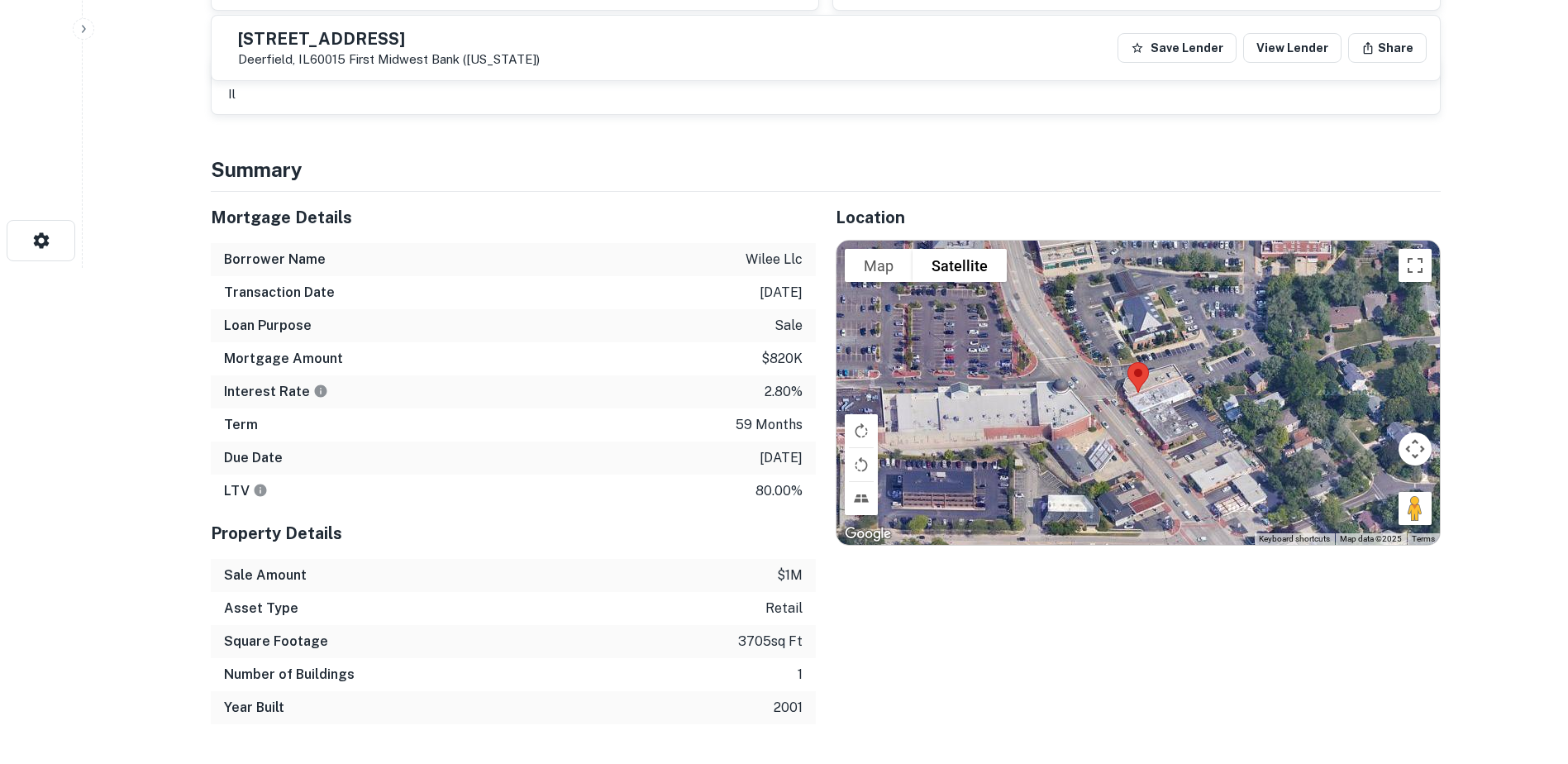
drag, startPoint x: 757, startPoint y: 570, endPoint x: 753, endPoint y: 557, distance: 13.6
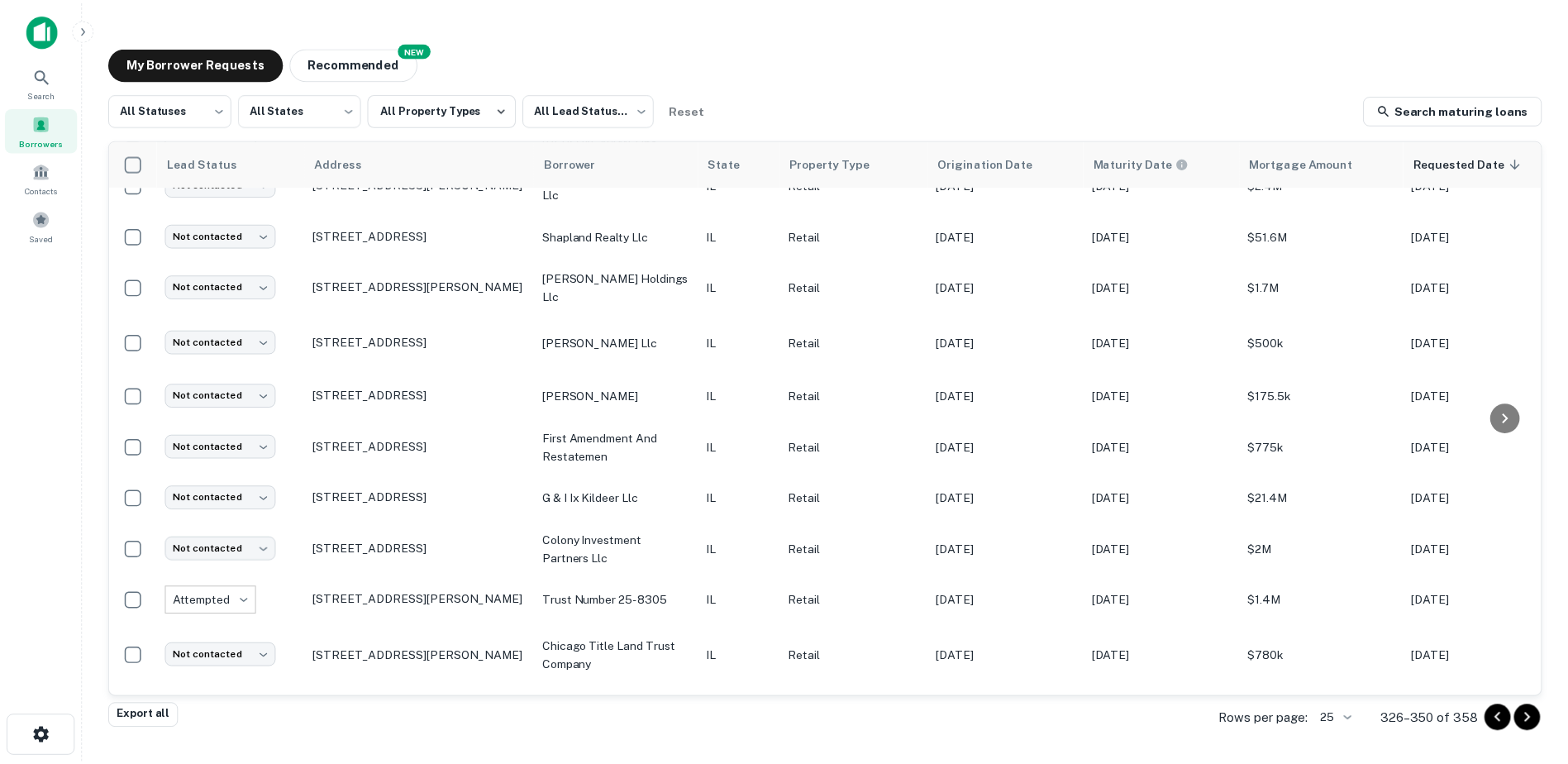
scroll to position [813, 0]
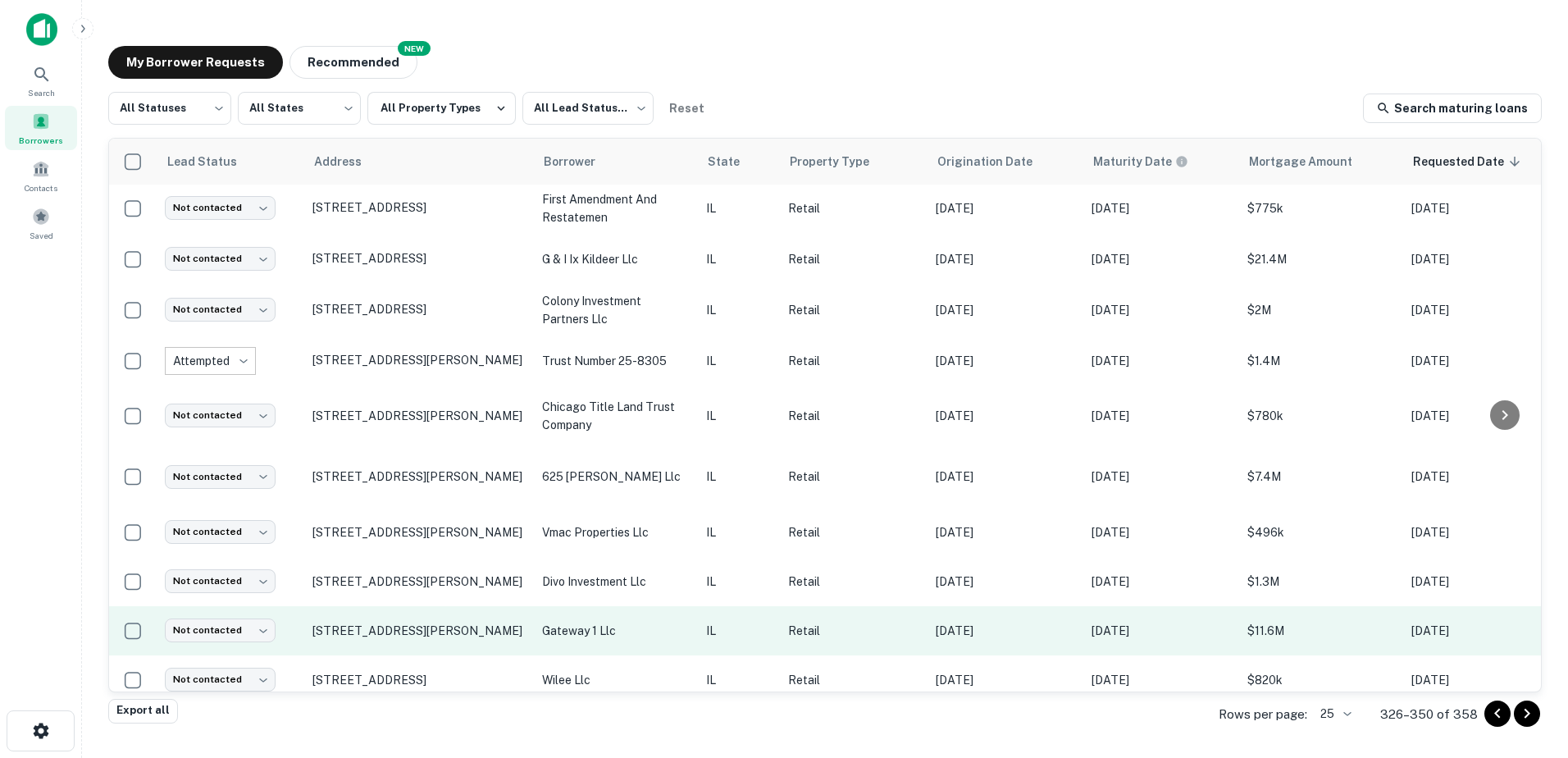
click at [640, 622] on p "gateway 1 llc" at bounding box center [616, 631] width 147 height 18
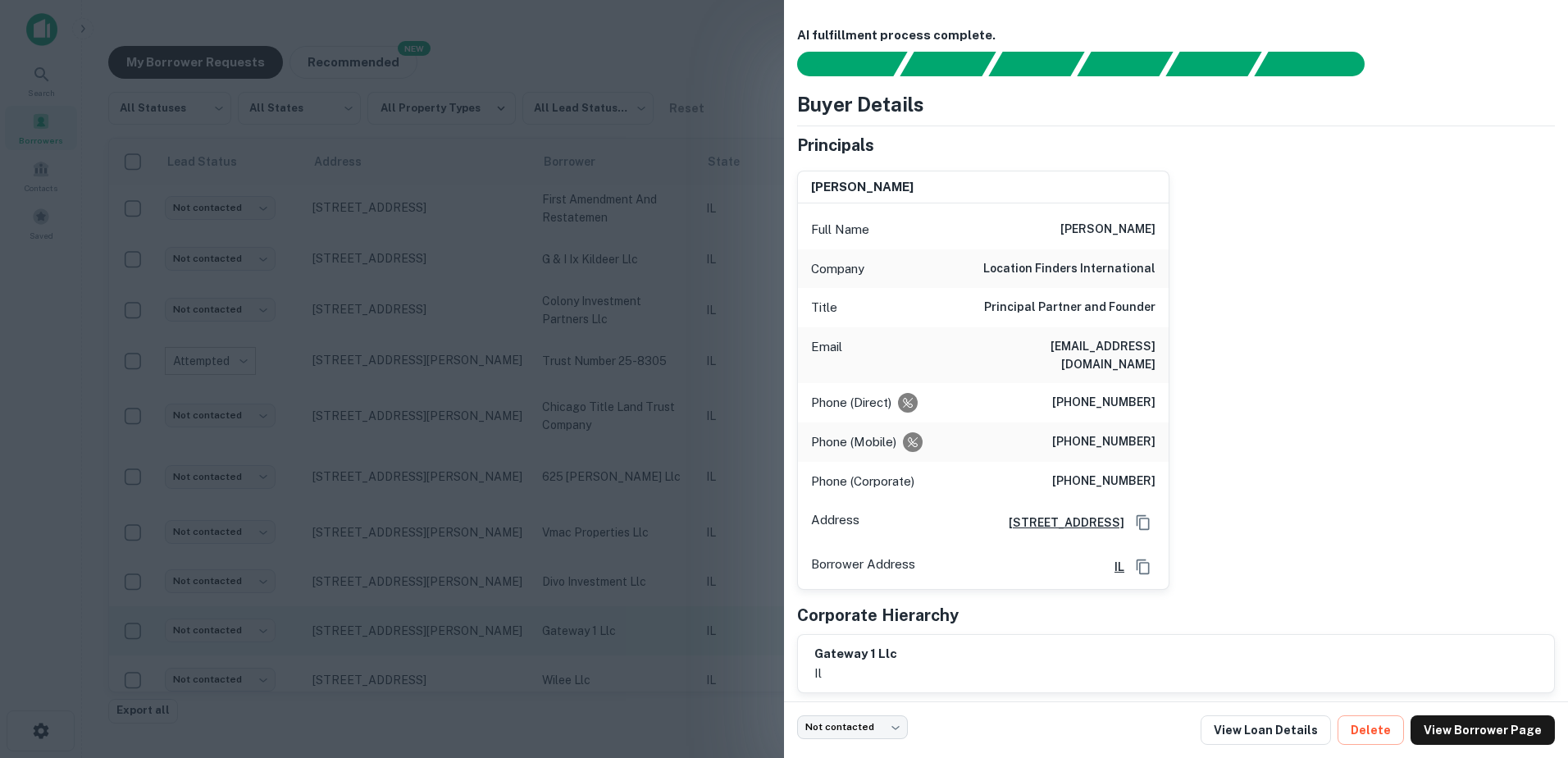
click at [640, 607] on div at bounding box center [784, 379] width 1568 height 758
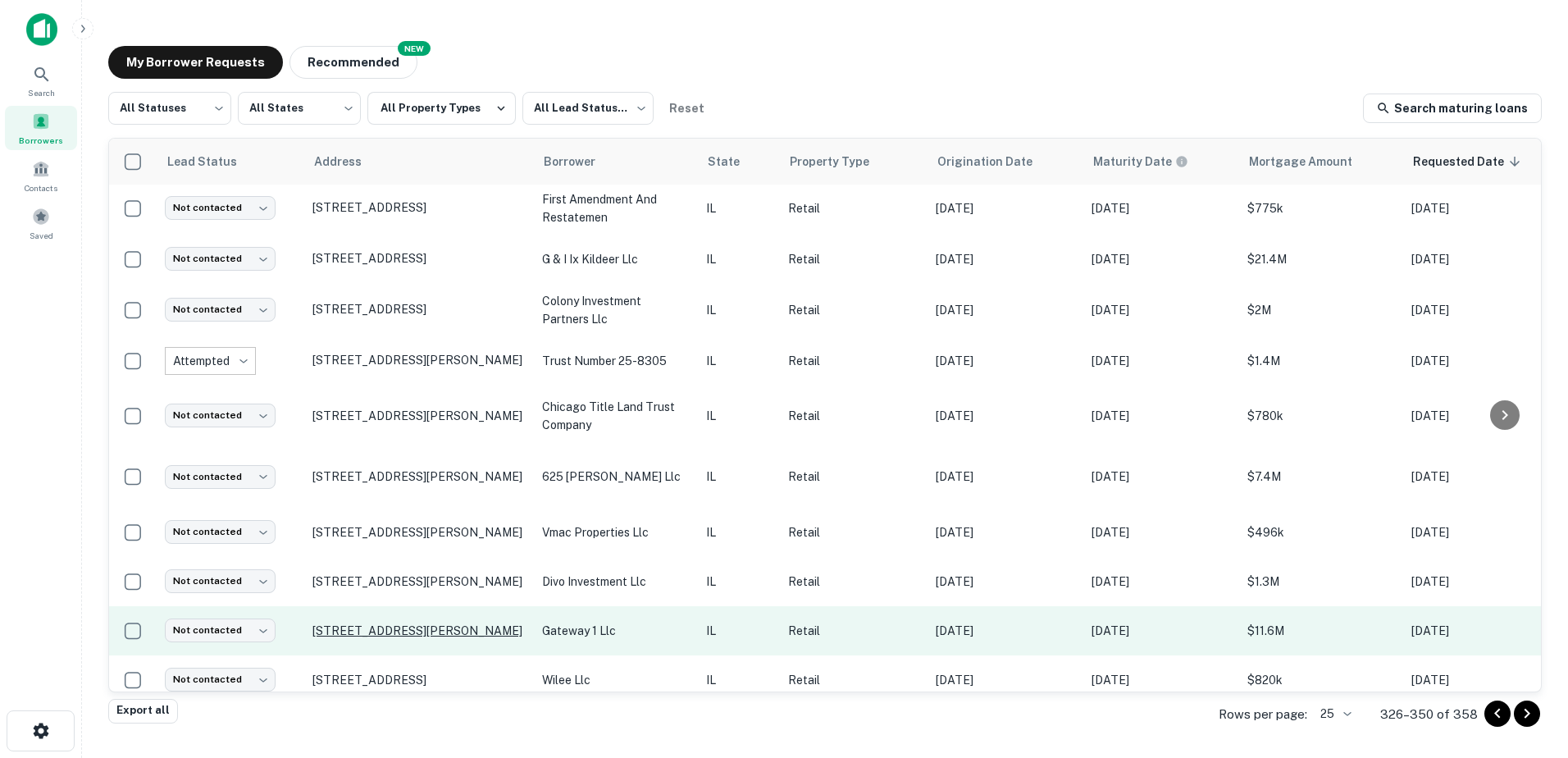
click at [423, 624] on p "700 N Milwaukee Ave Ste 148 Vernon Hills, IL60061" at bounding box center [419, 631] width 214 height 15
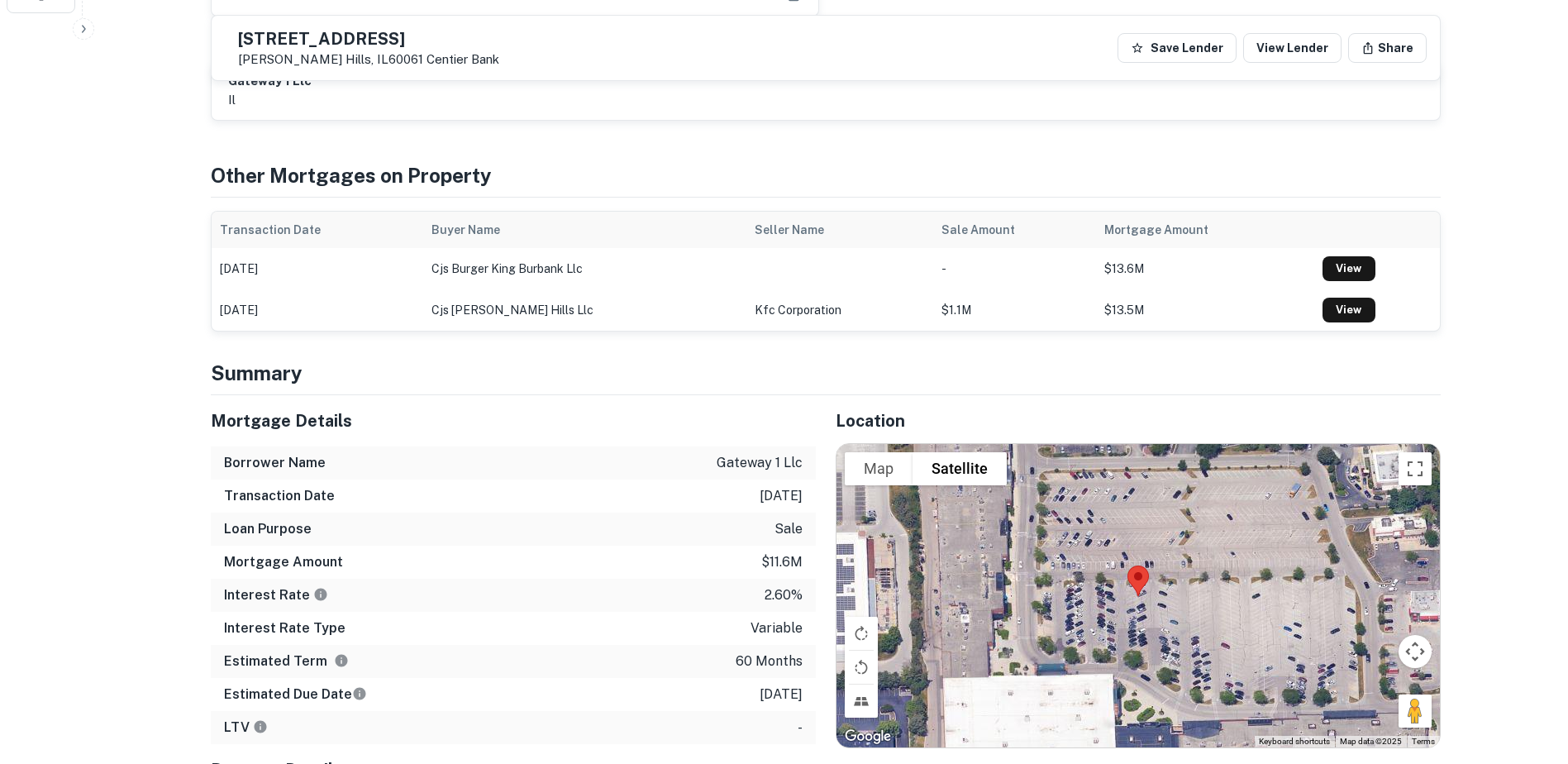
scroll to position [827, 0]
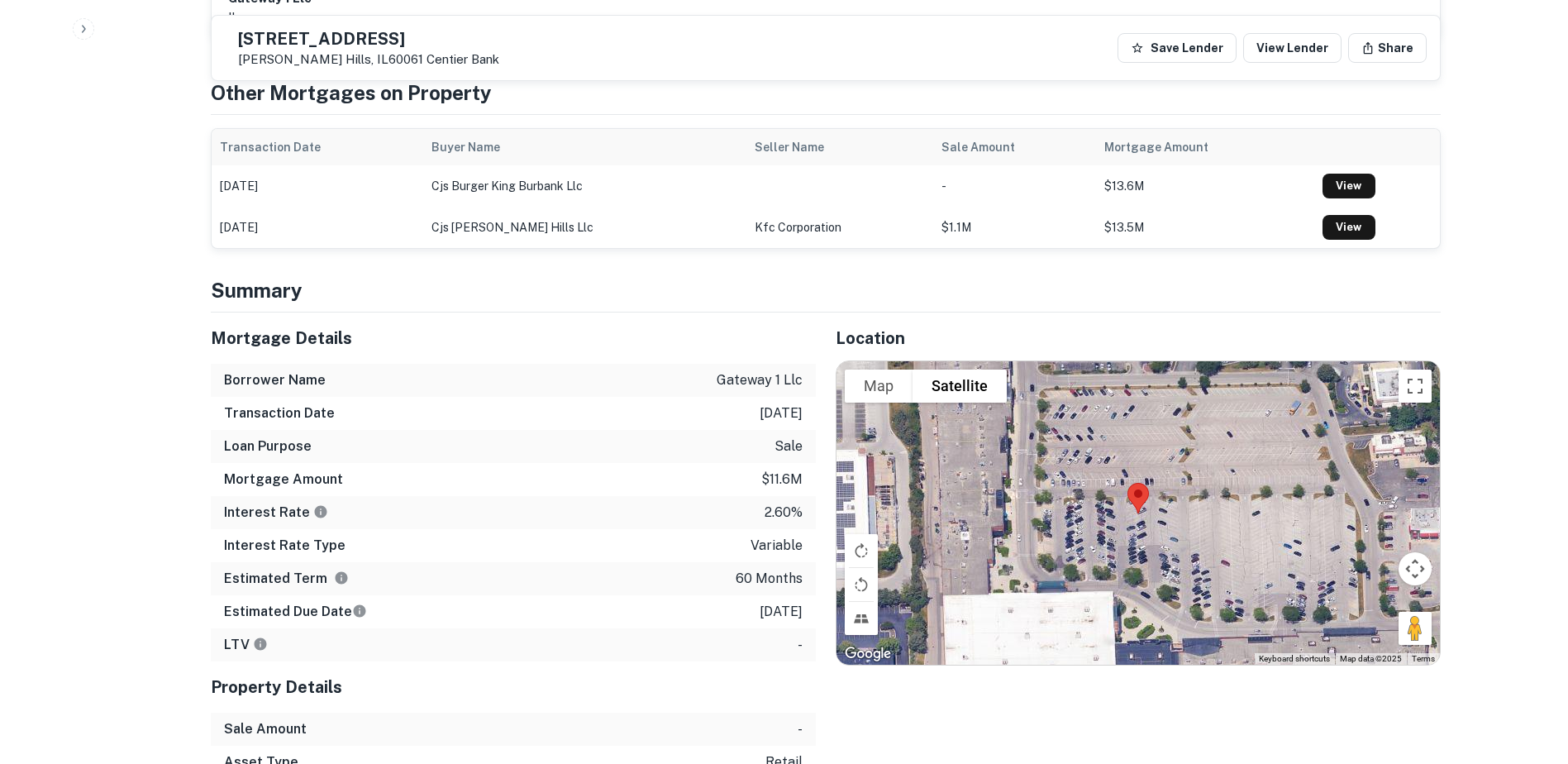
drag, startPoint x: 433, startPoint y: 595, endPoint x: 443, endPoint y: 591, distance: 10.8
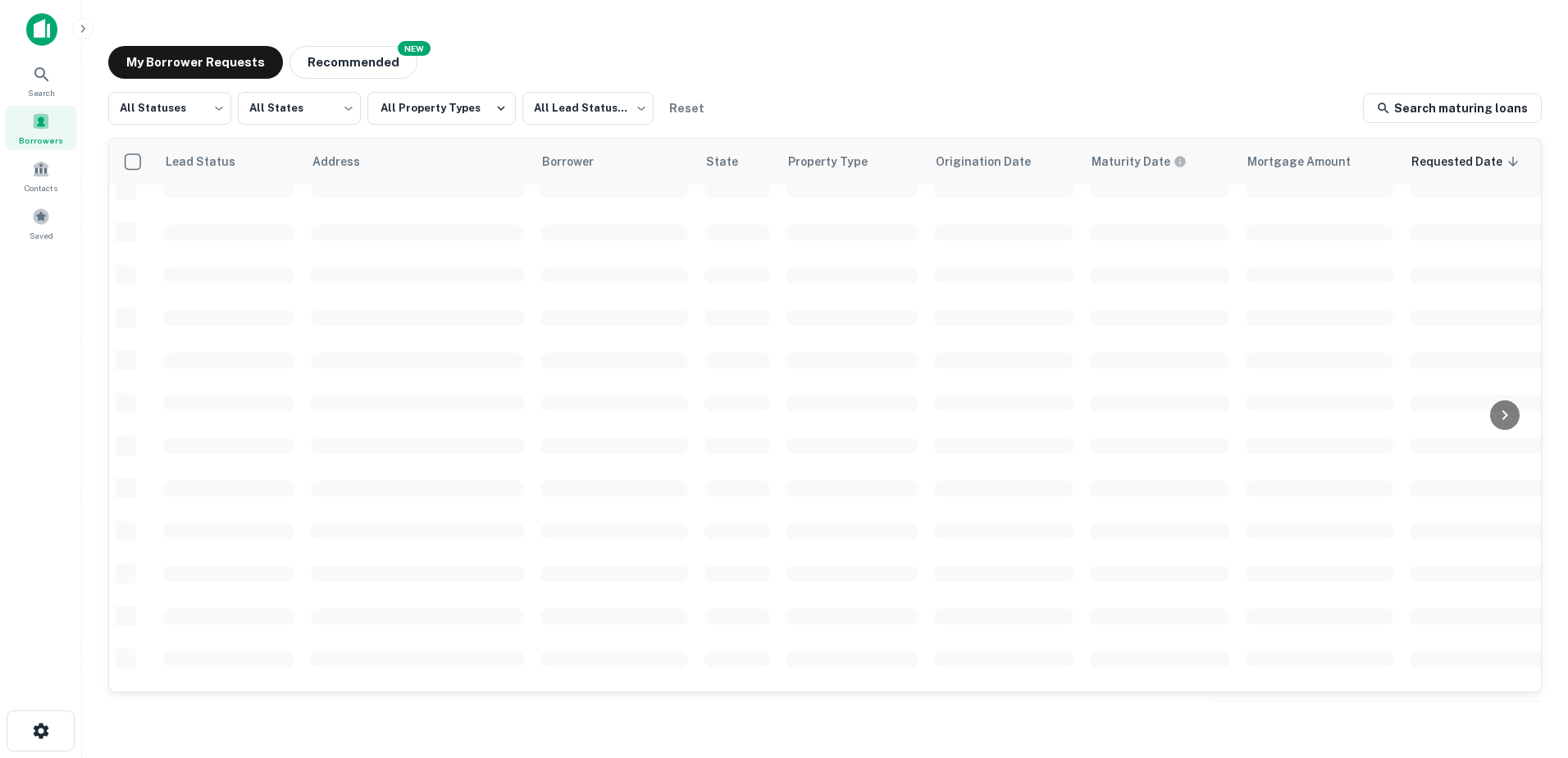
scroll to position [572, 0]
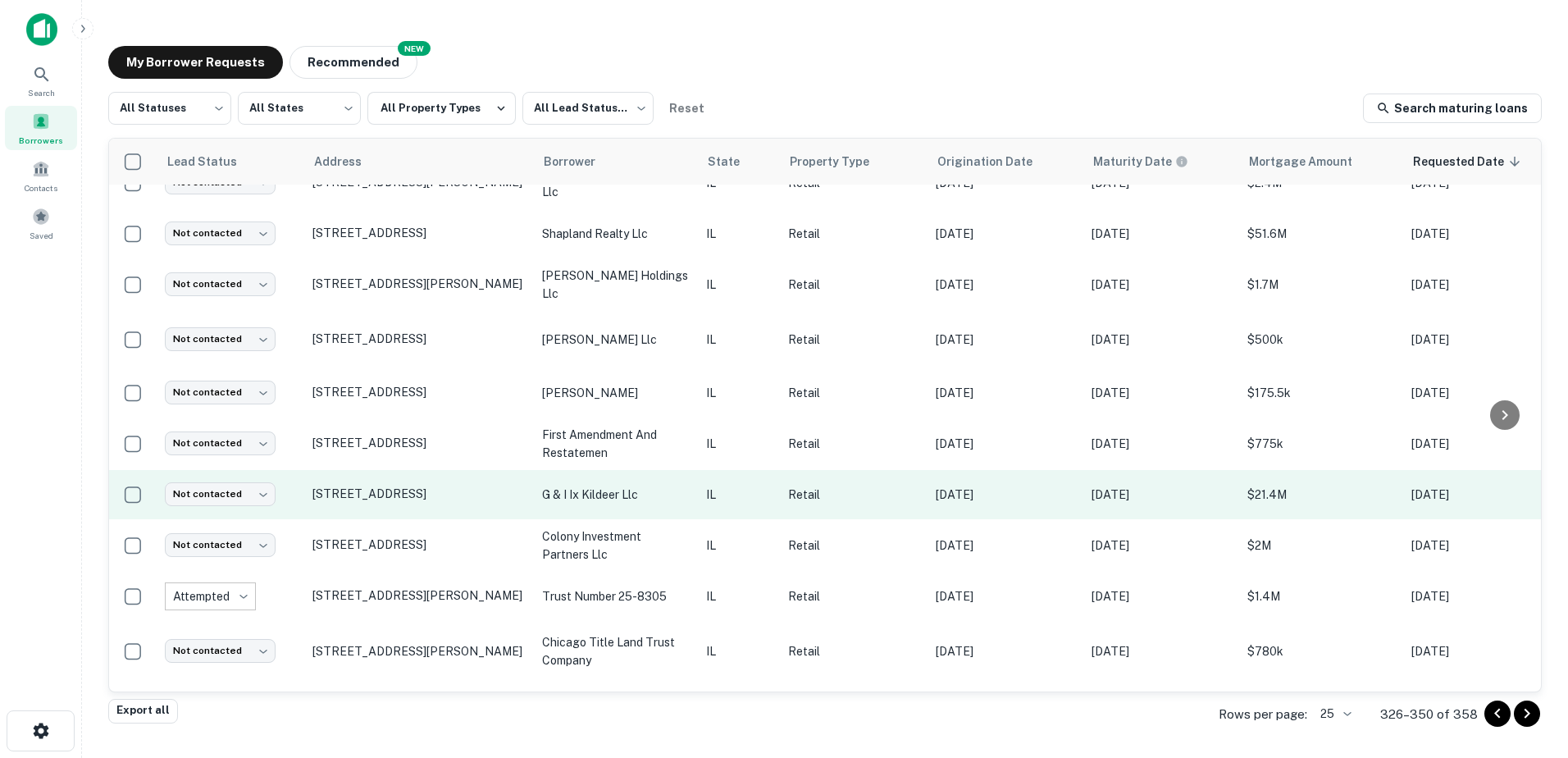
click at [725, 486] on p "IL" at bounding box center [739, 494] width 65 height 18
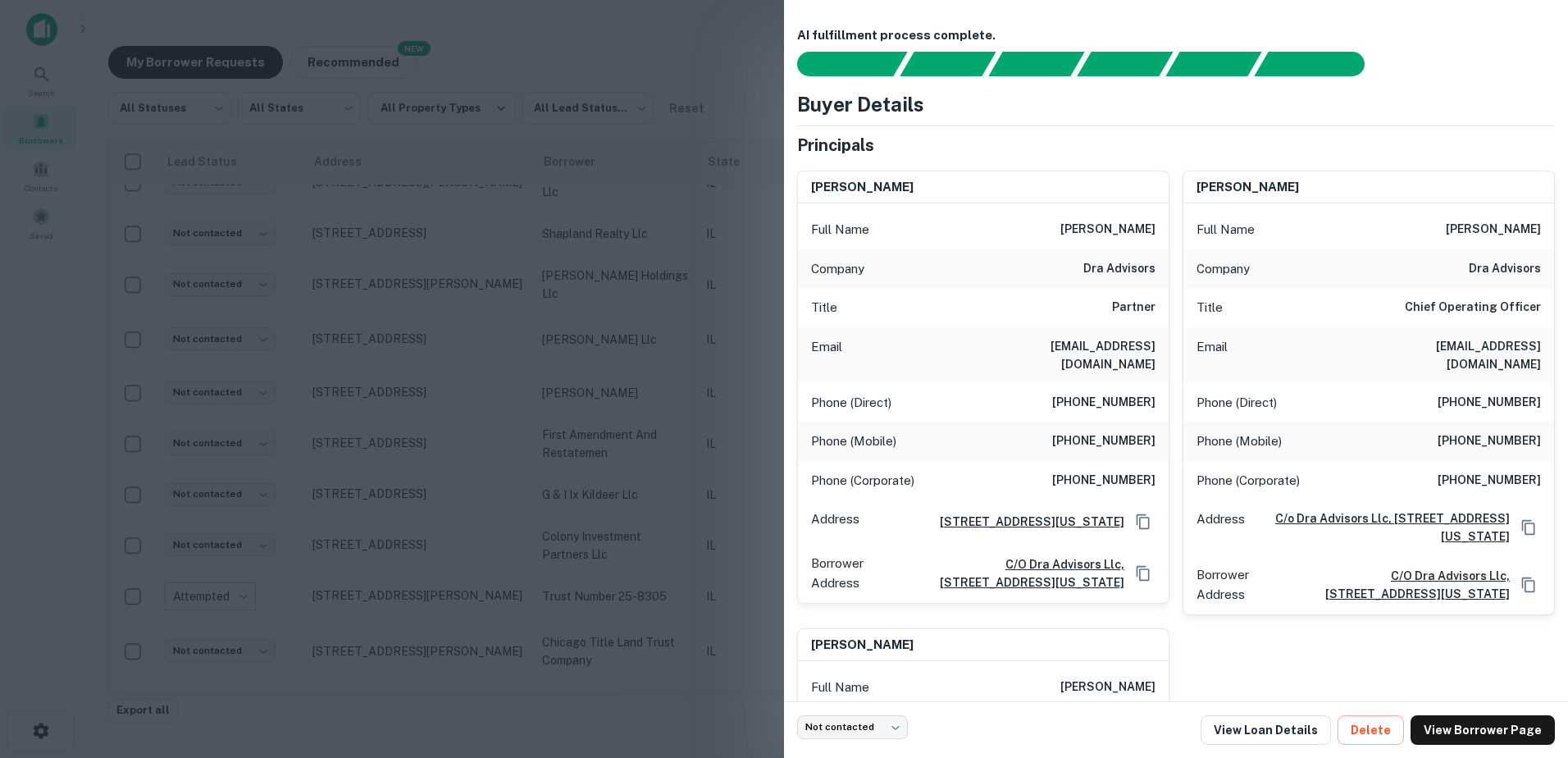
click at [706, 499] on div at bounding box center [784, 379] width 1568 height 758
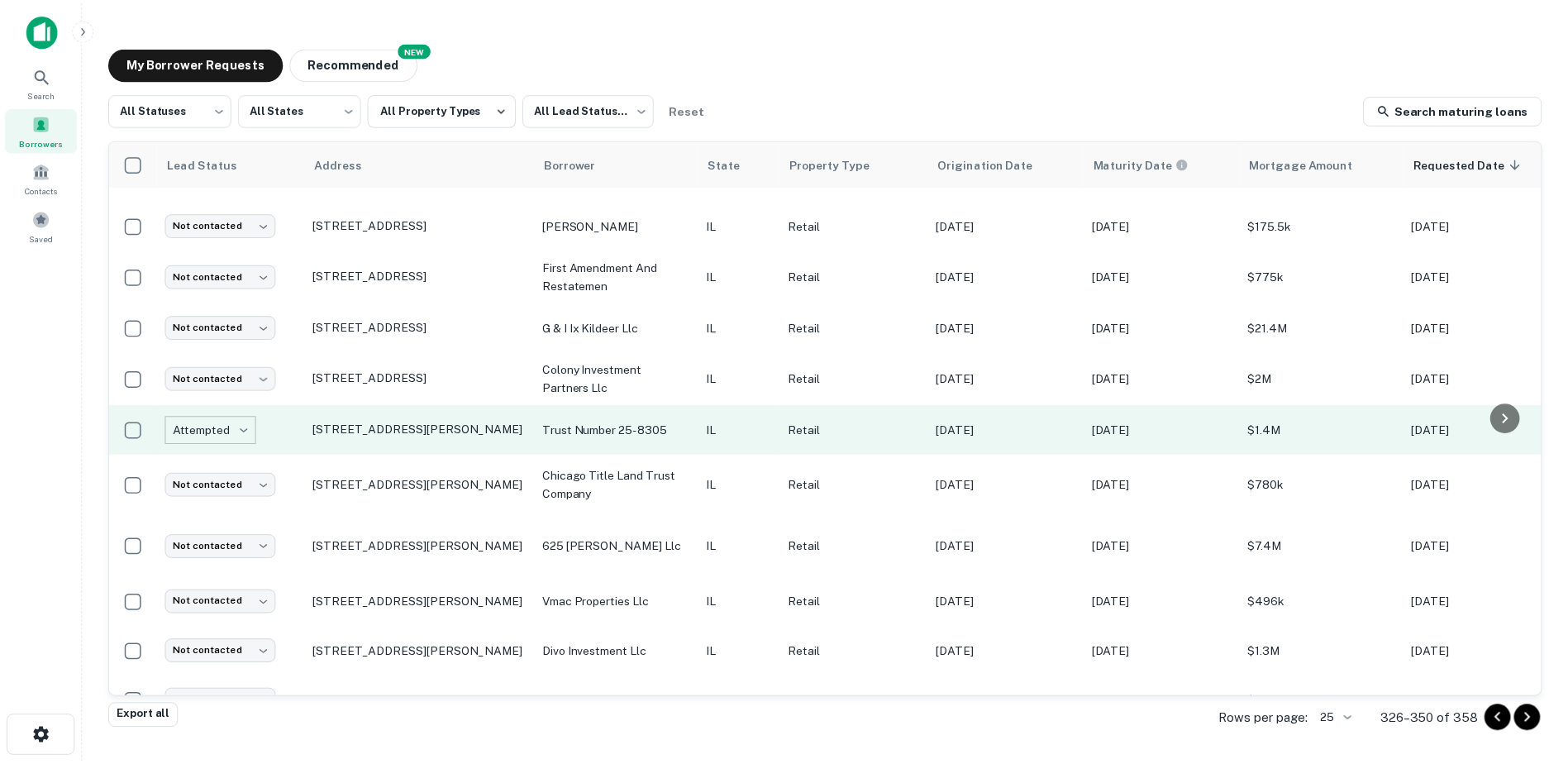
scroll to position [813, 0]
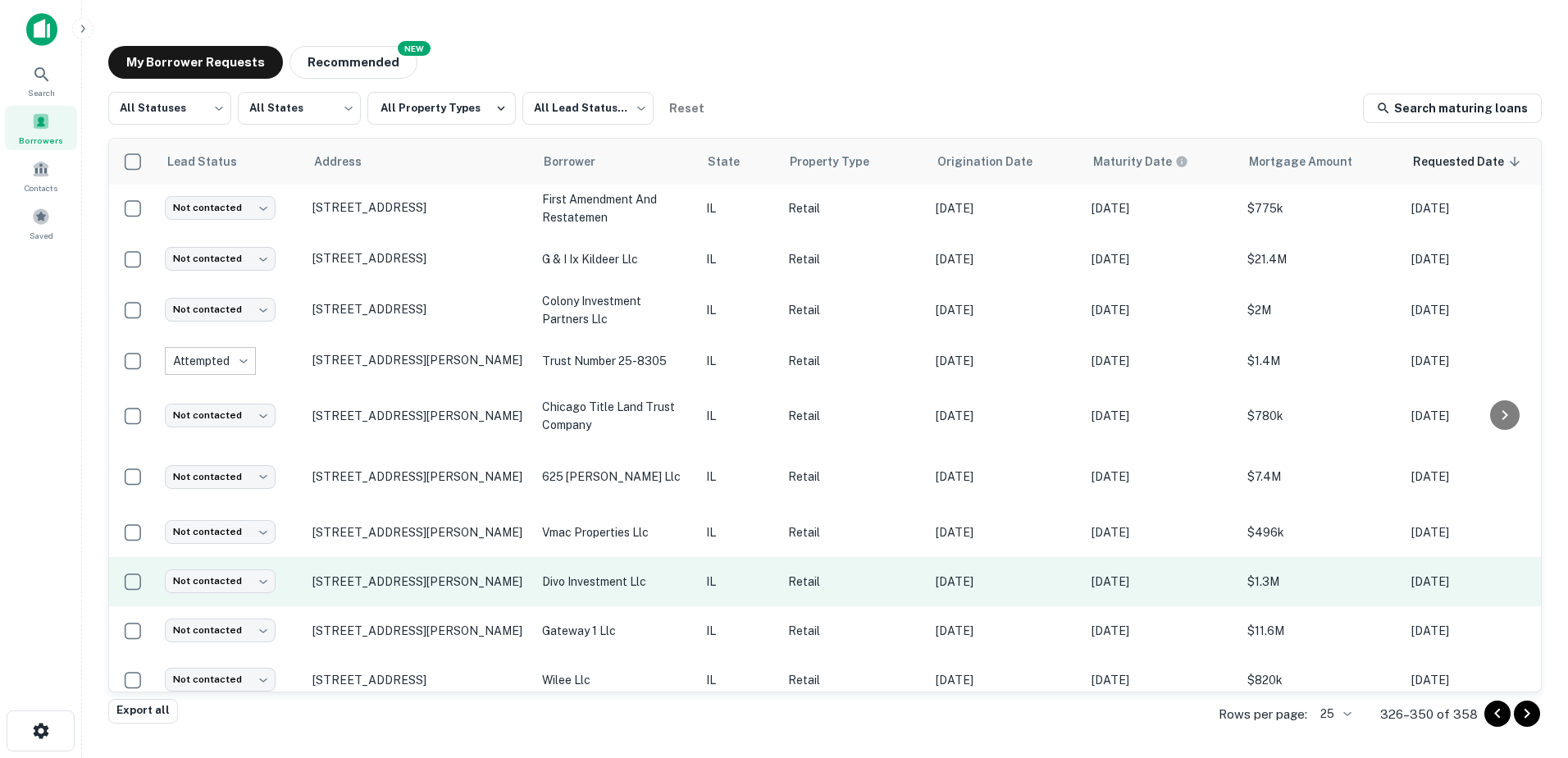
click at [712, 573] on p "IL" at bounding box center [739, 581] width 65 height 18
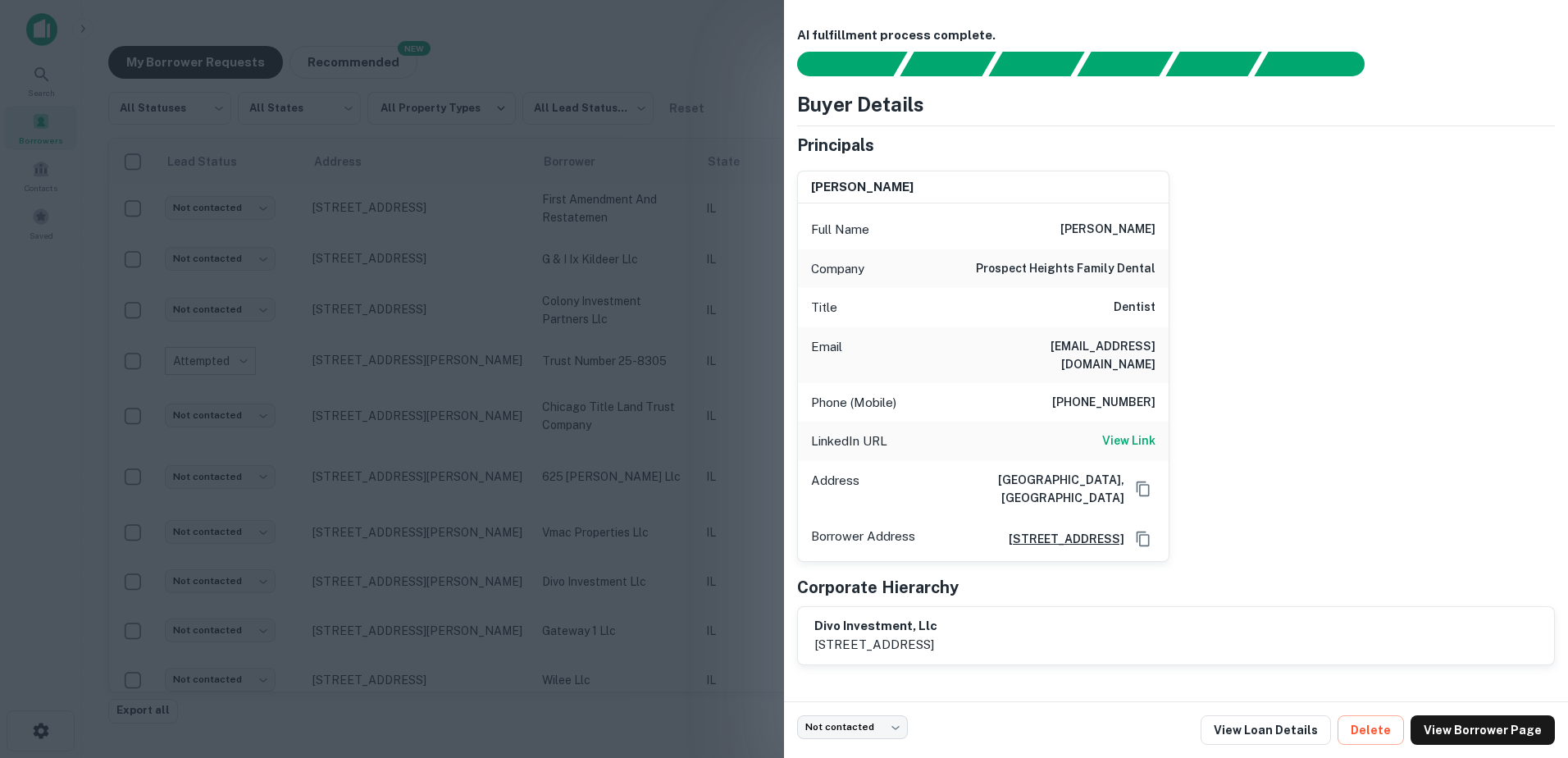
click at [711, 560] on div at bounding box center [784, 379] width 1568 height 758
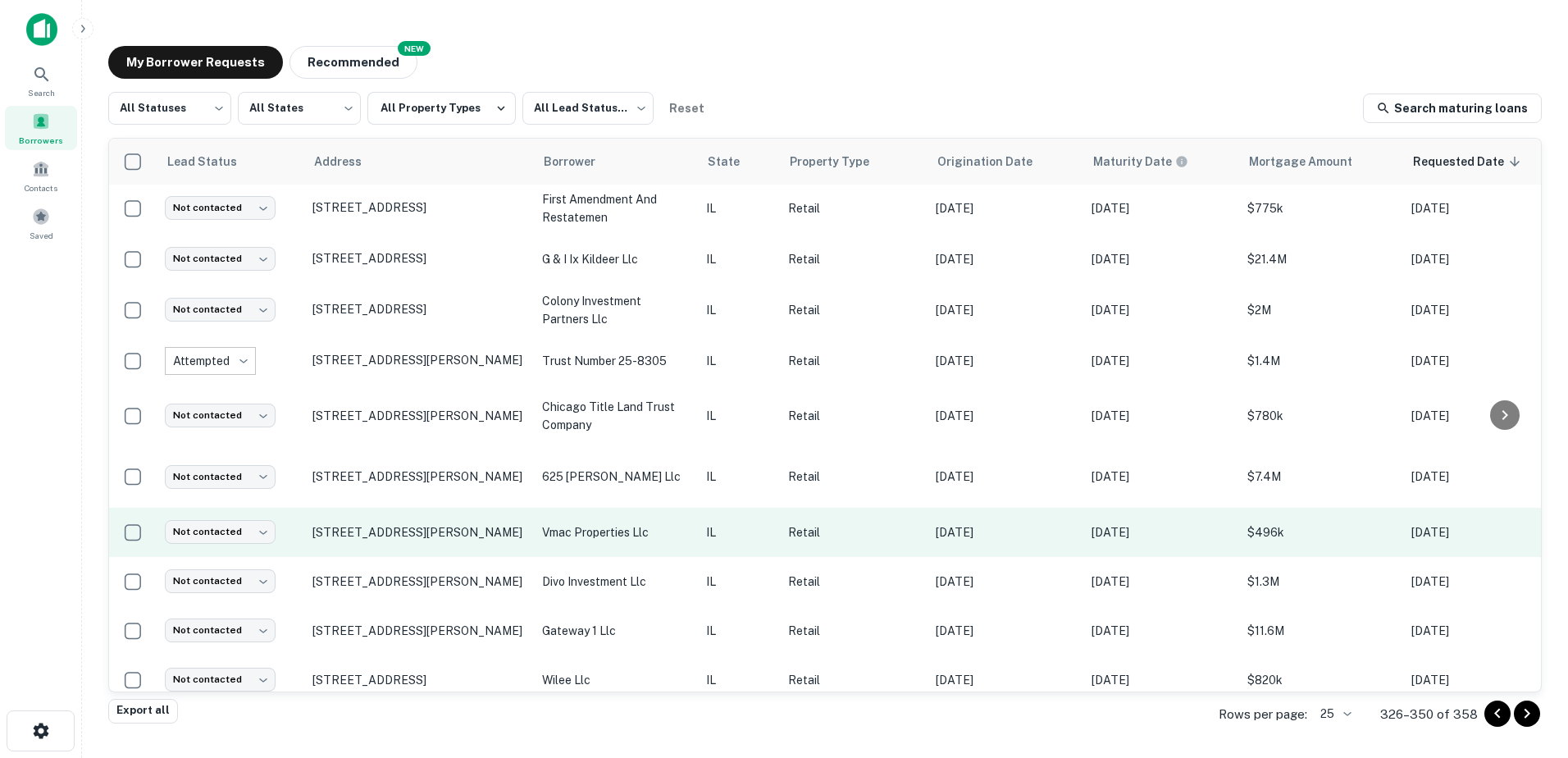
click at [710, 518] on td "IL" at bounding box center [739, 532] width 82 height 49
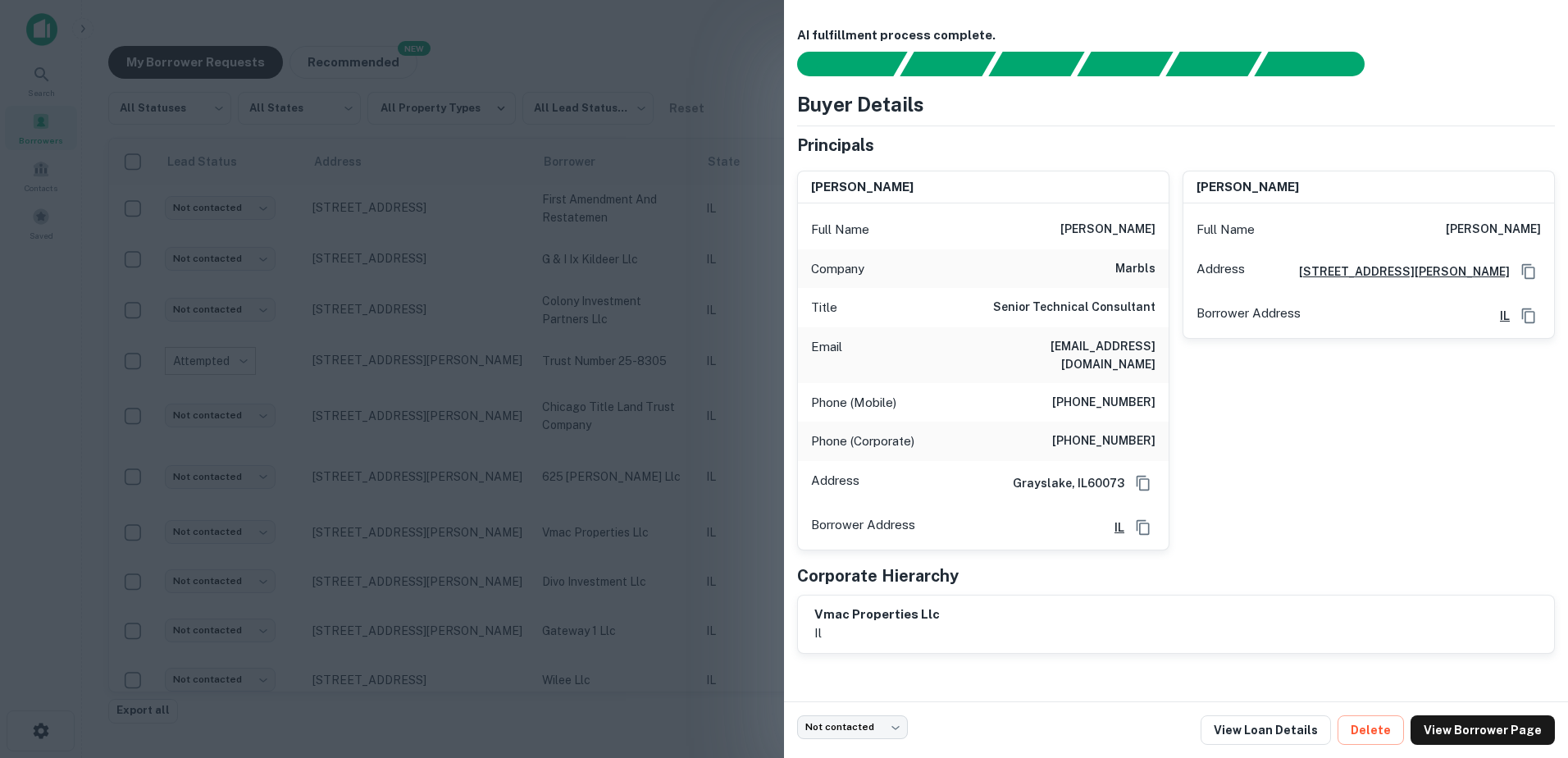
click at [703, 520] on div at bounding box center [784, 379] width 1568 height 758
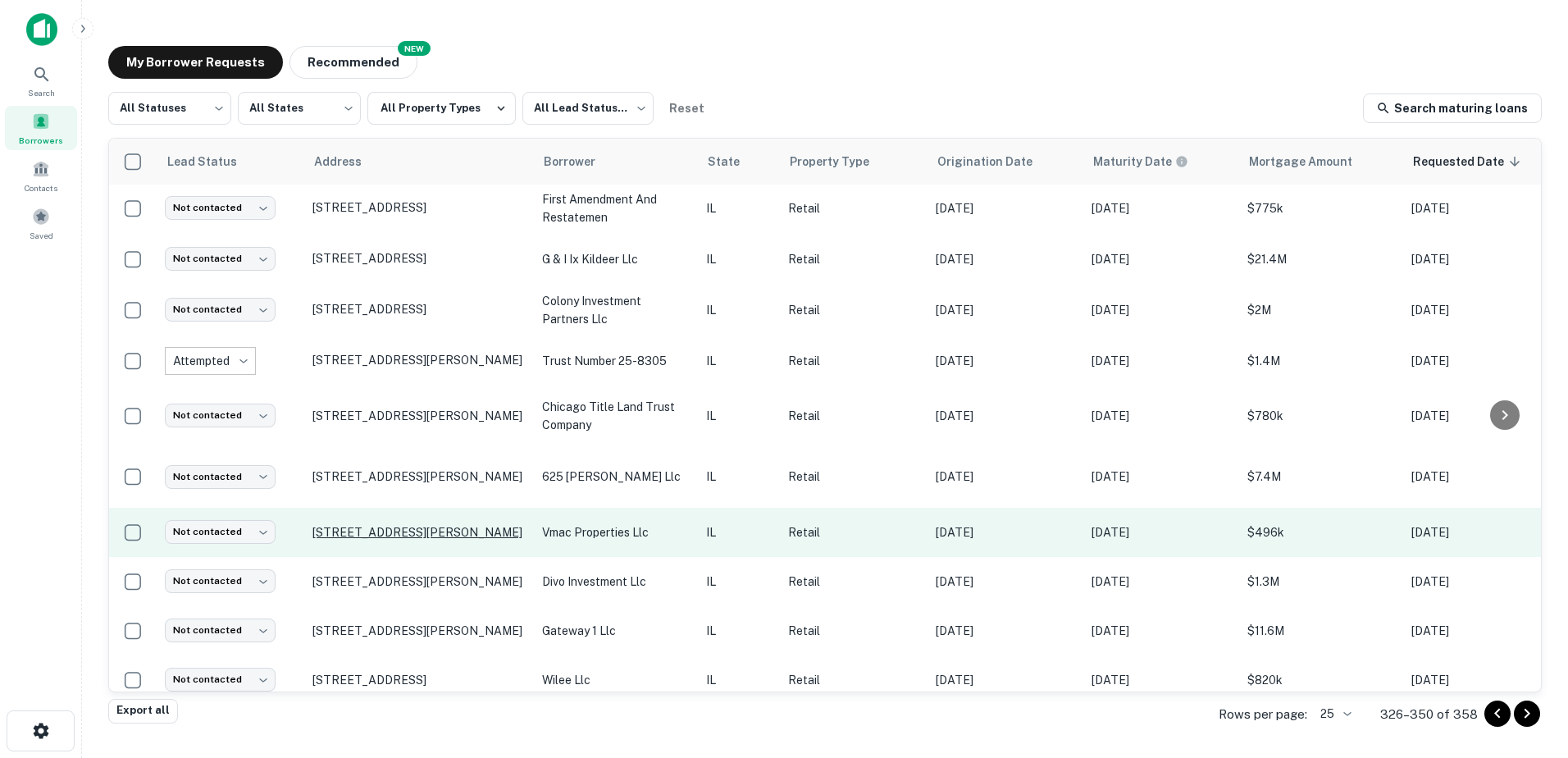
click at [400, 525] on p "812 W Rollins Rd Round Lake Beach, IL60073" at bounding box center [419, 532] width 214 height 15
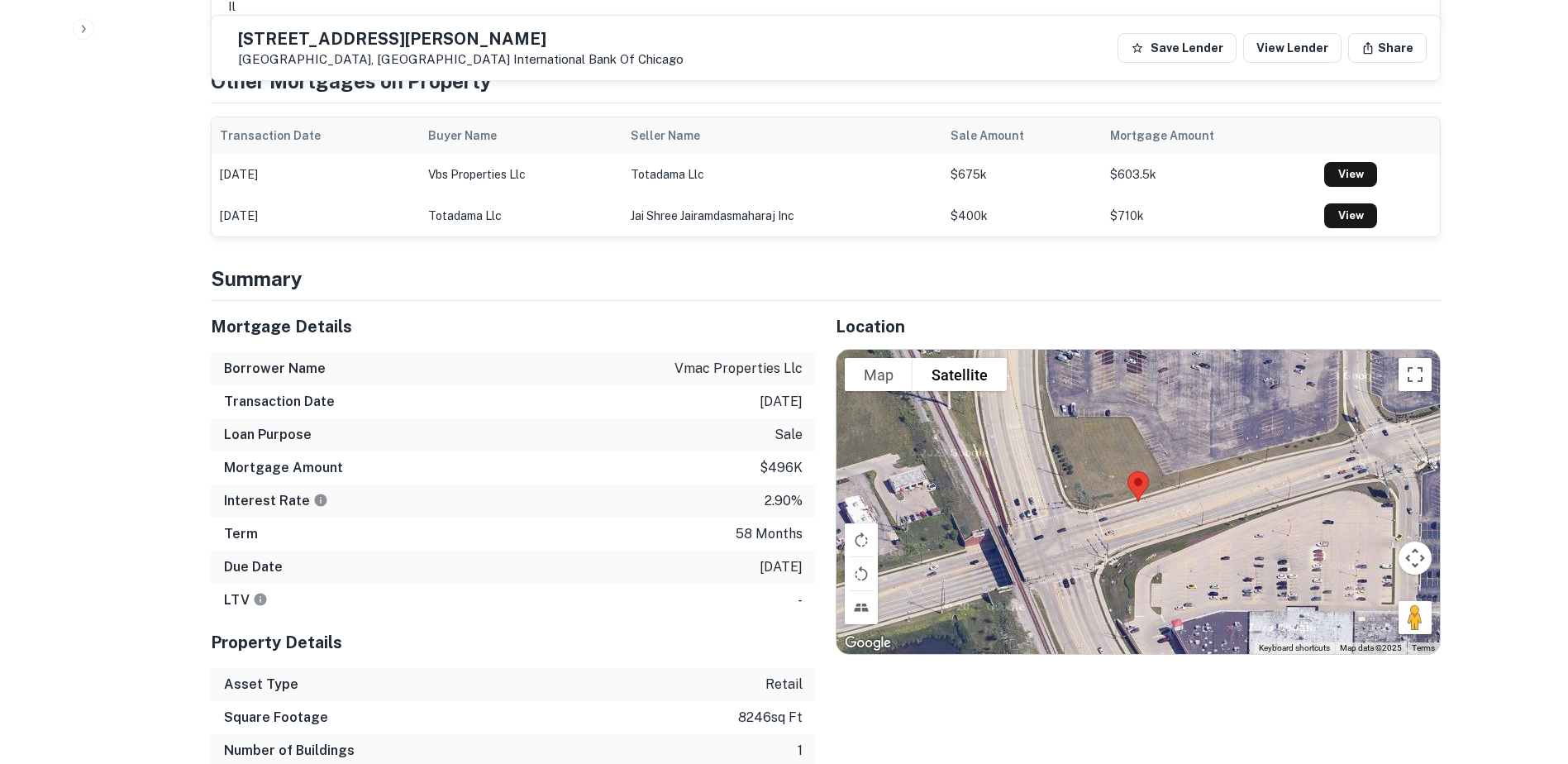
scroll to position [827, 0]
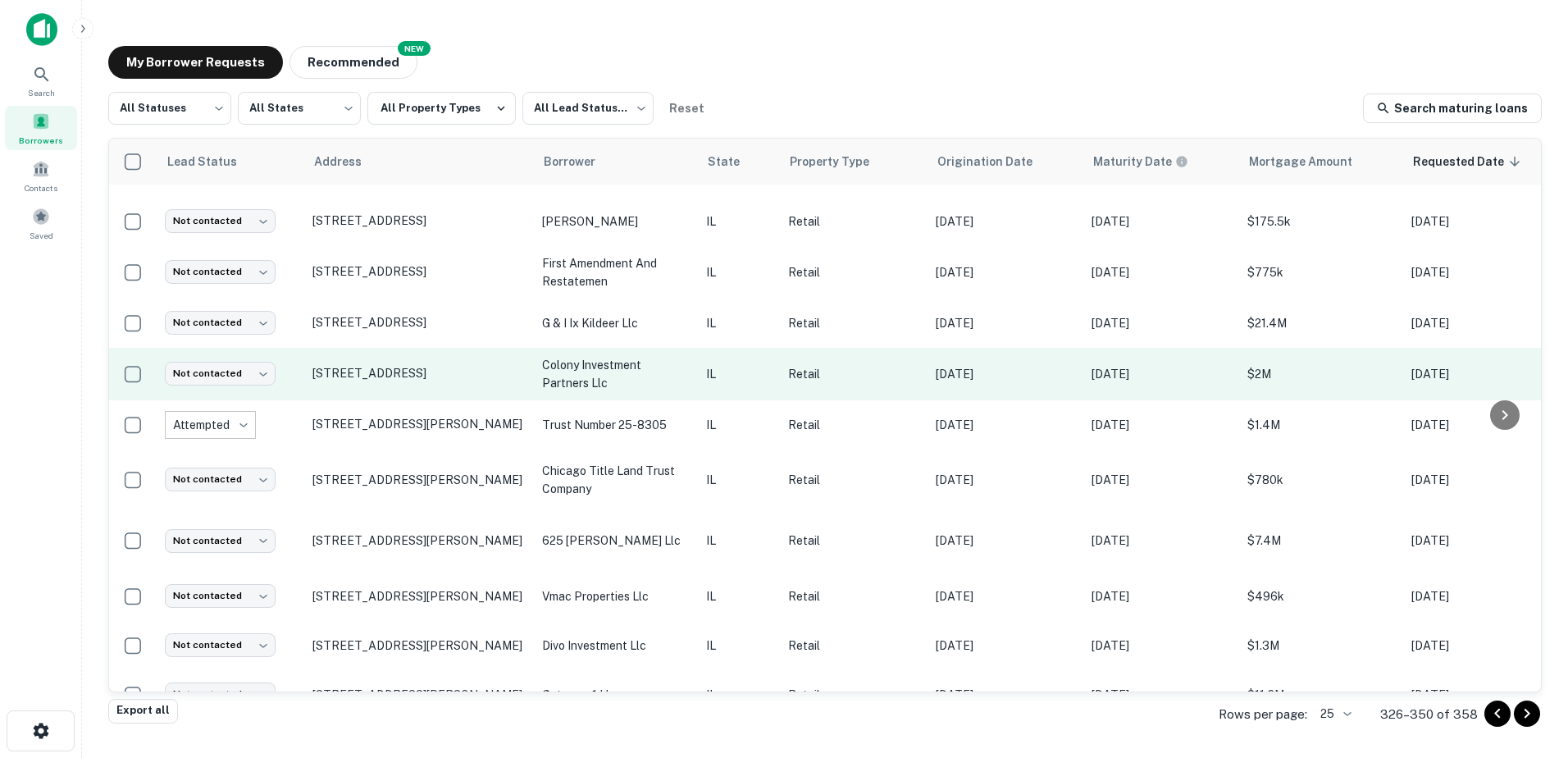
scroll to position [807, 0]
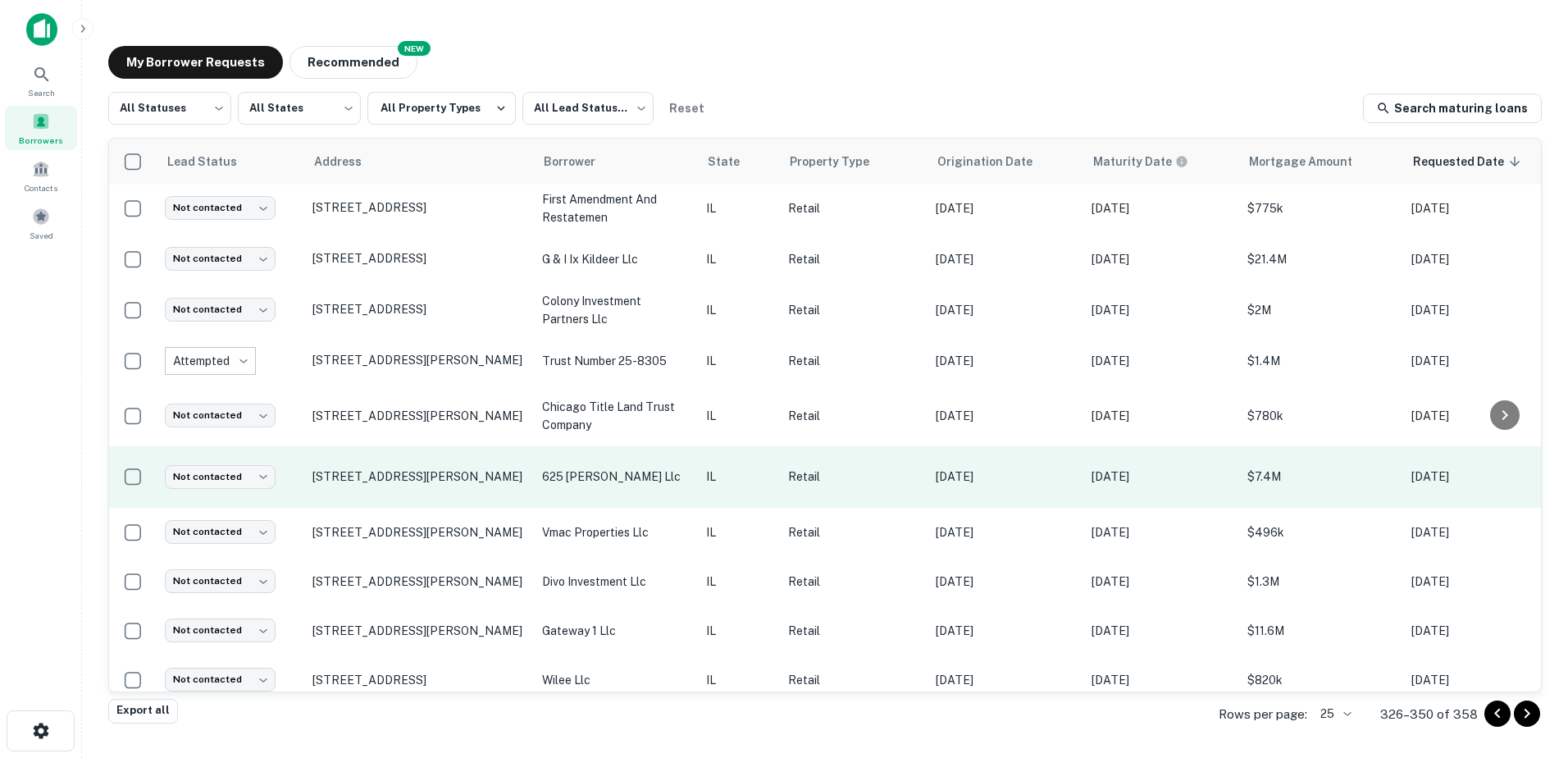
click at [627, 468] on p "625 rollins llc" at bounding box center [616, 476] width 147 height 18
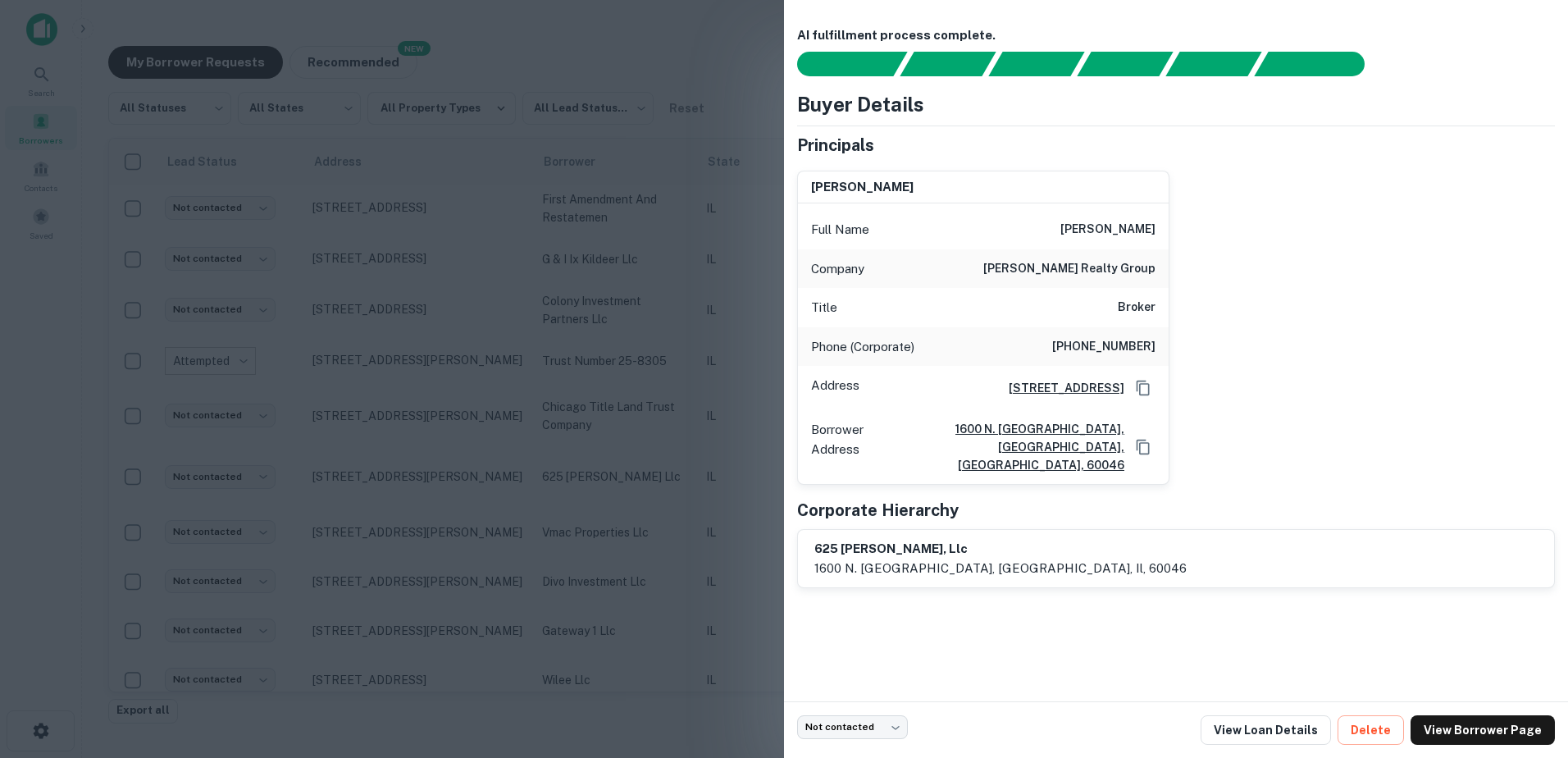
click at [619, 473] on div at bounding box center [784, 379] width 1568 height 758
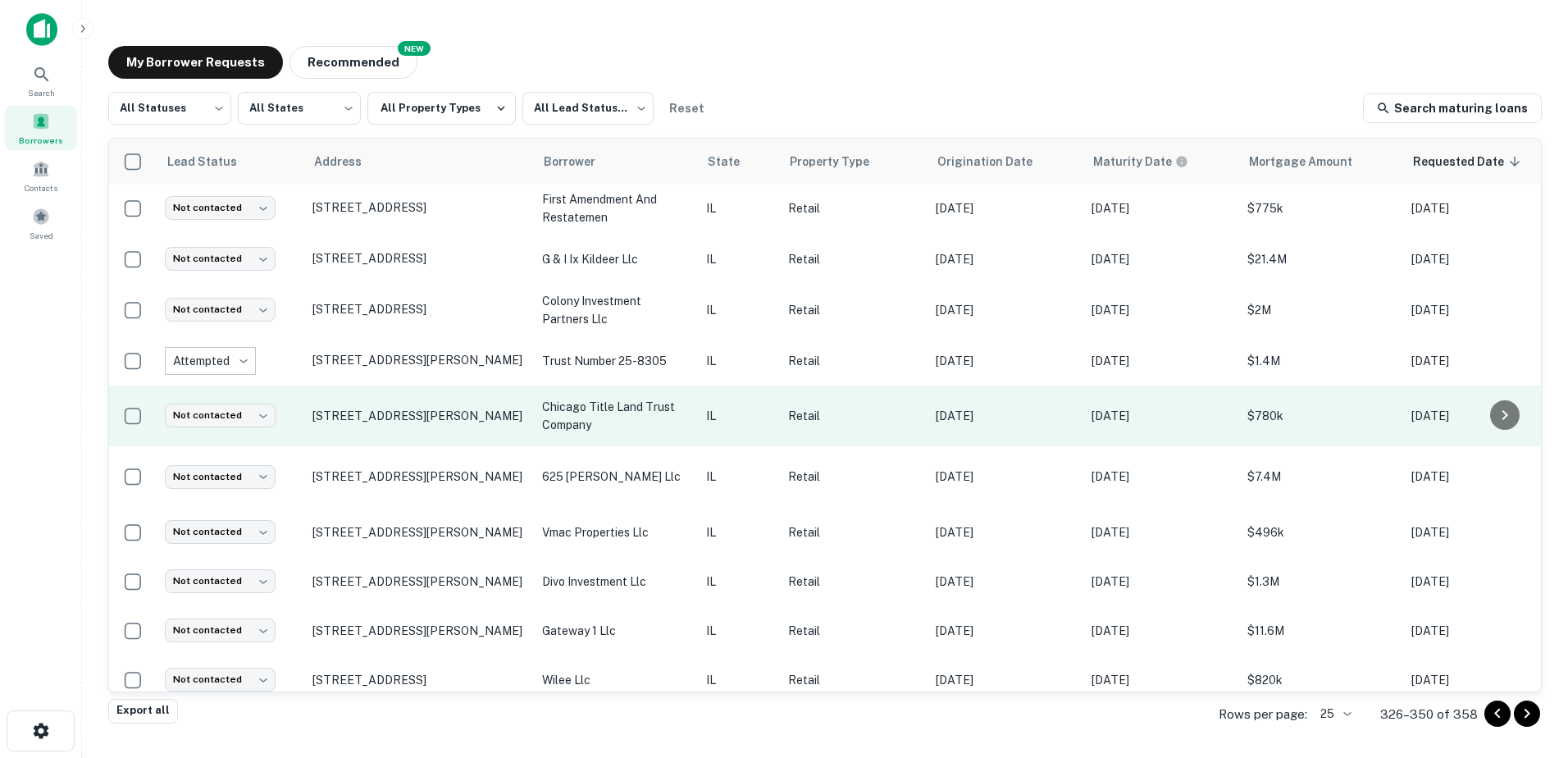
click at [629, 406] on p "chicago title land trust company" at bounding box center [616, 416] width 147 height 36
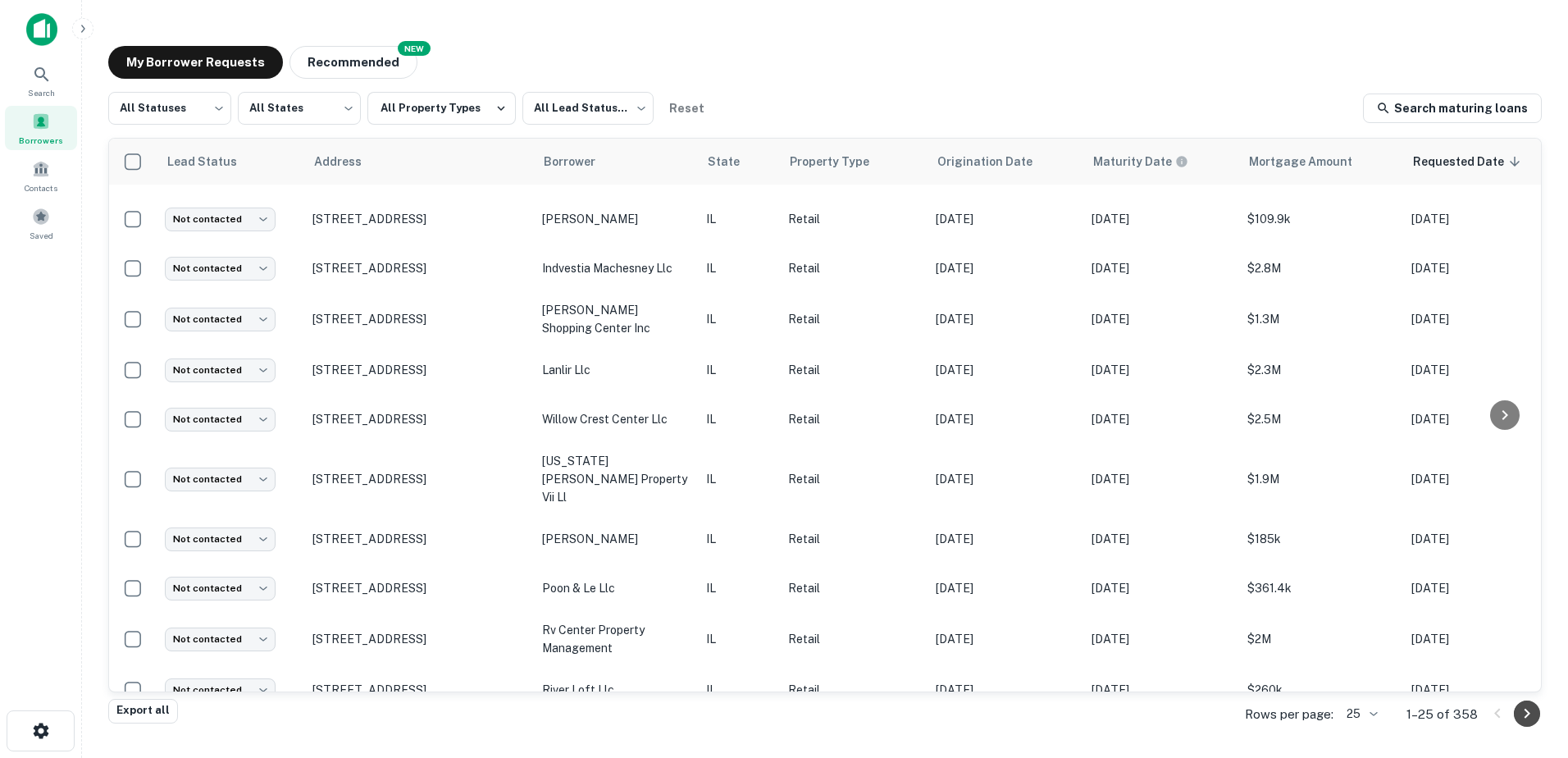
click at [1515, 717] on button "Go to next page" at bounding box center [1527, 713] width 26 height 26
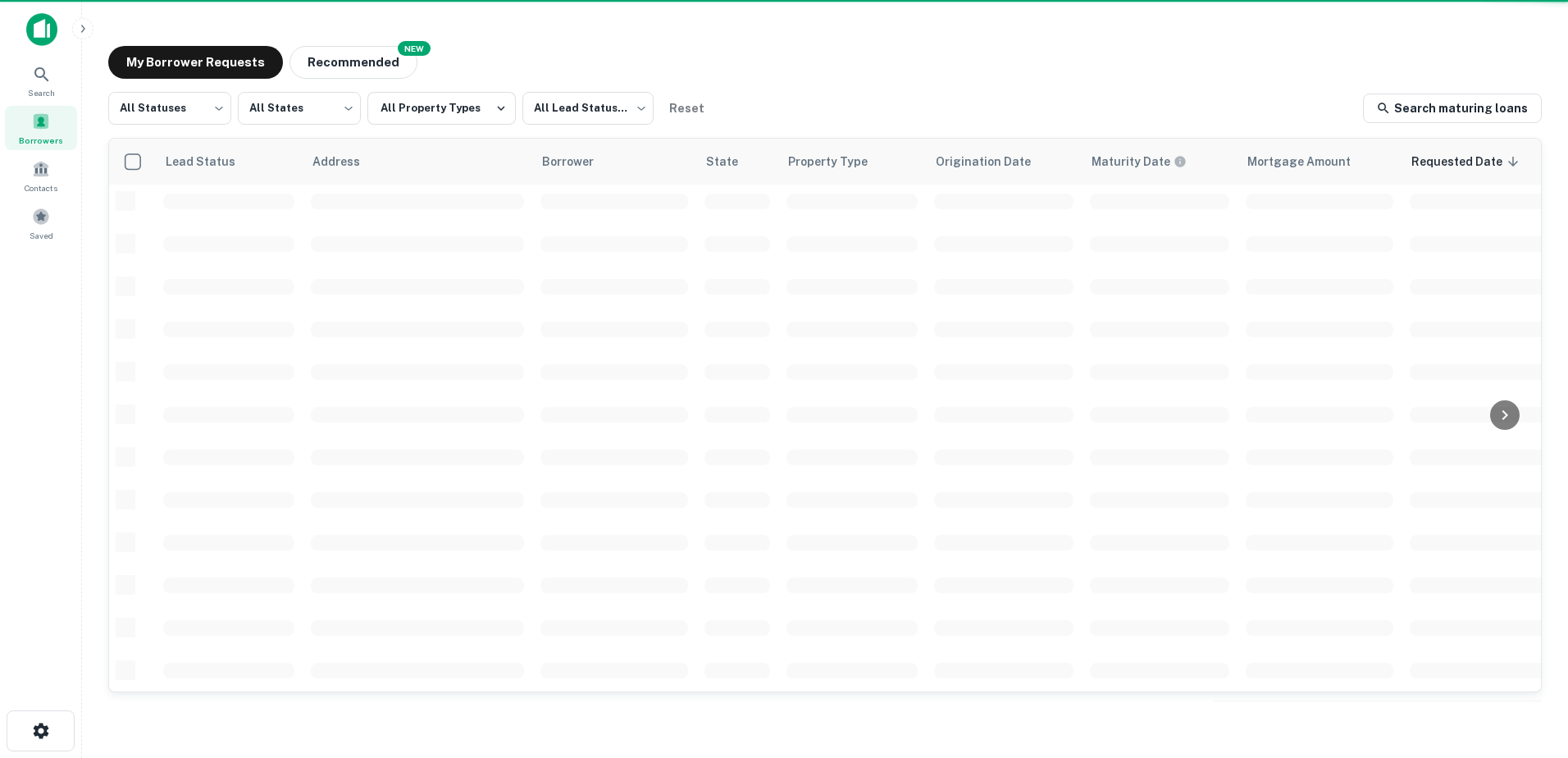
click at [1515, 717] on main "My Borrower Requests NEW Recommended All Statuses *** ​ All States *** ​ All Pr…" at bounding box center [825, 379] width 1486 height 758
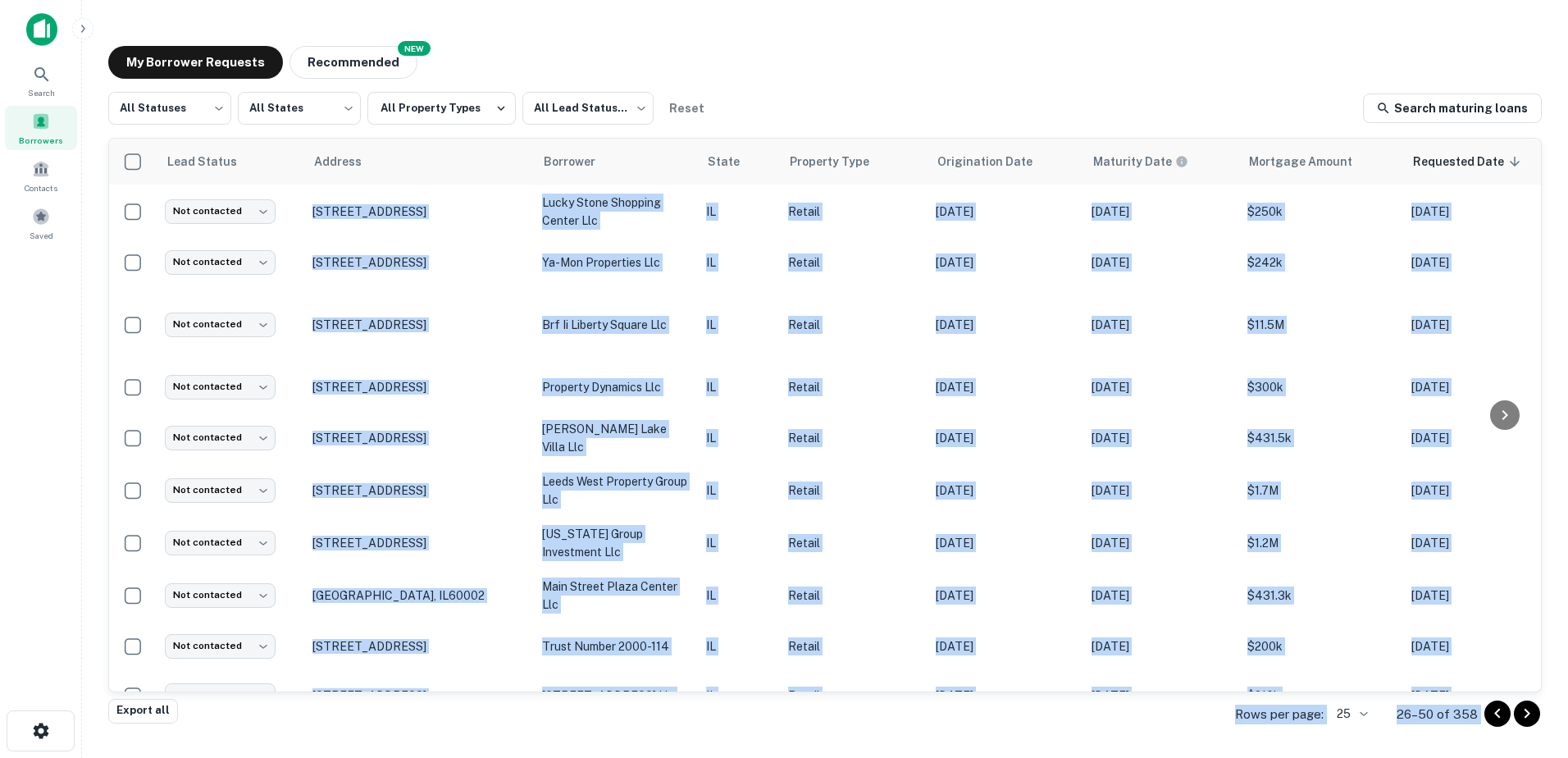
click at [1519, 717] on icon "Go to next page" at bounding box center [1527, 713] width 20 height 20
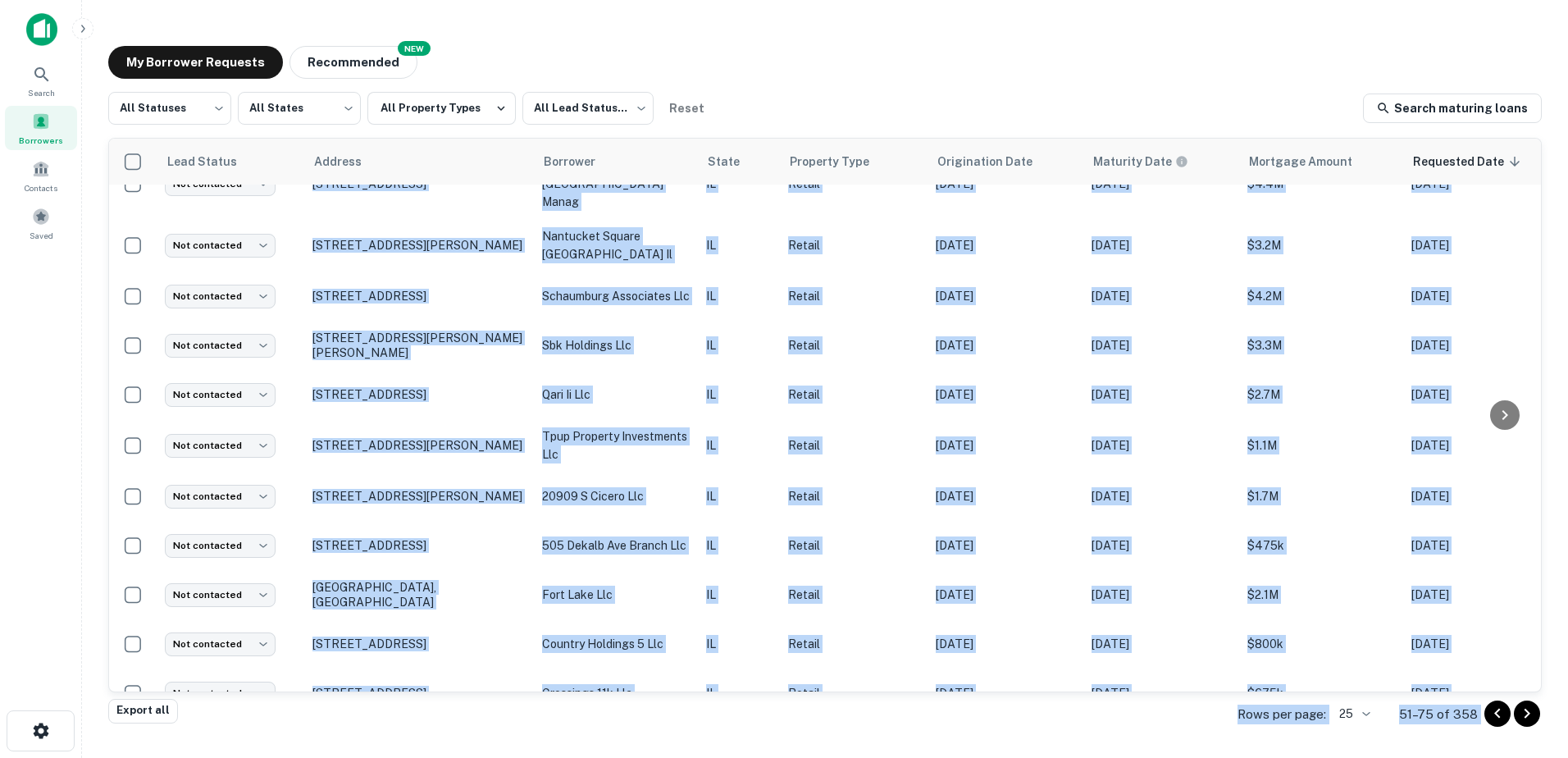
click at [1498, 727] on div at bounding box center [1512, 713] width 56 height 26
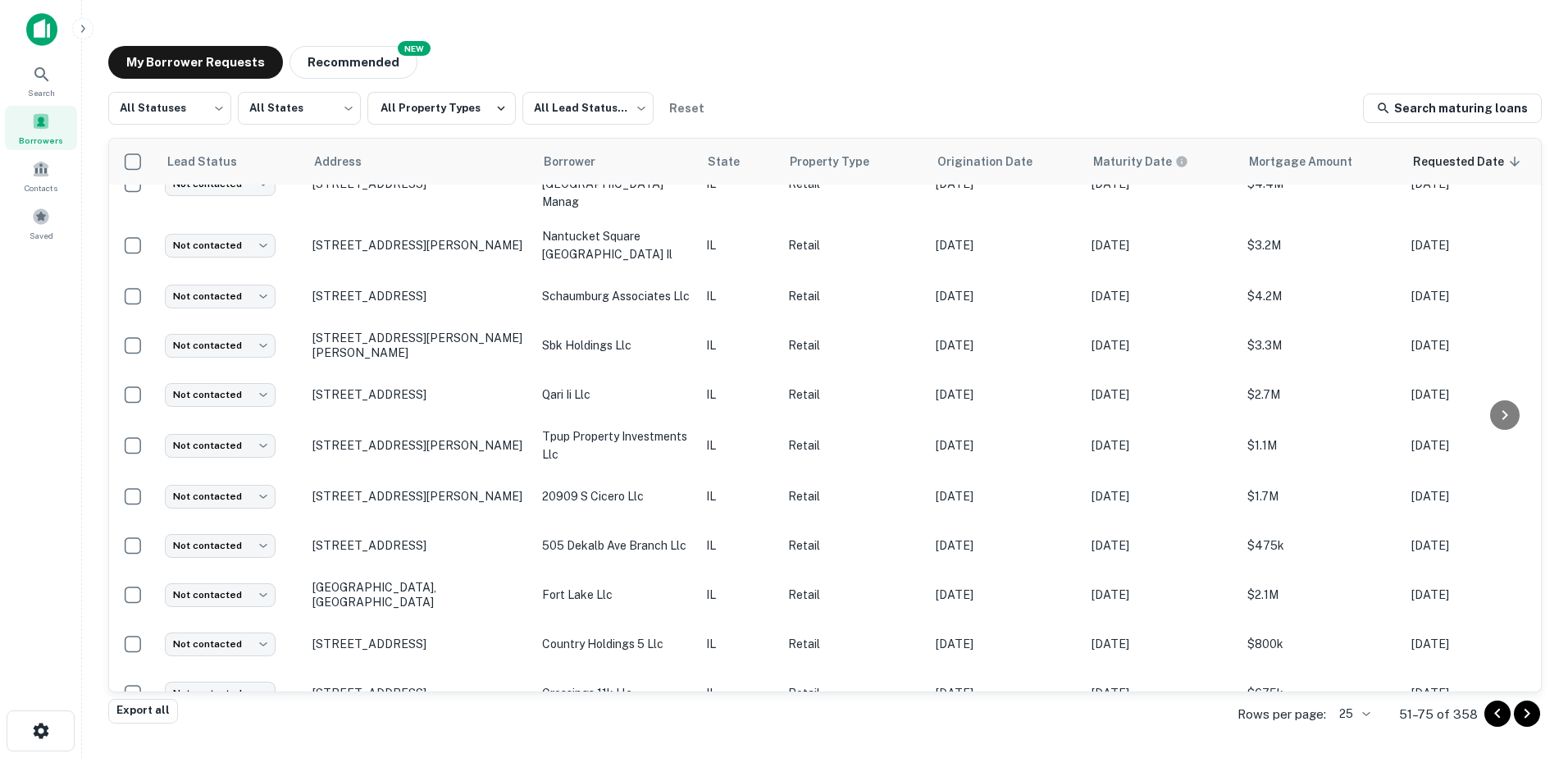
click at [1524, 717] on icon "Go to next page" at bounding box center [1527, 713] width 20 height 20
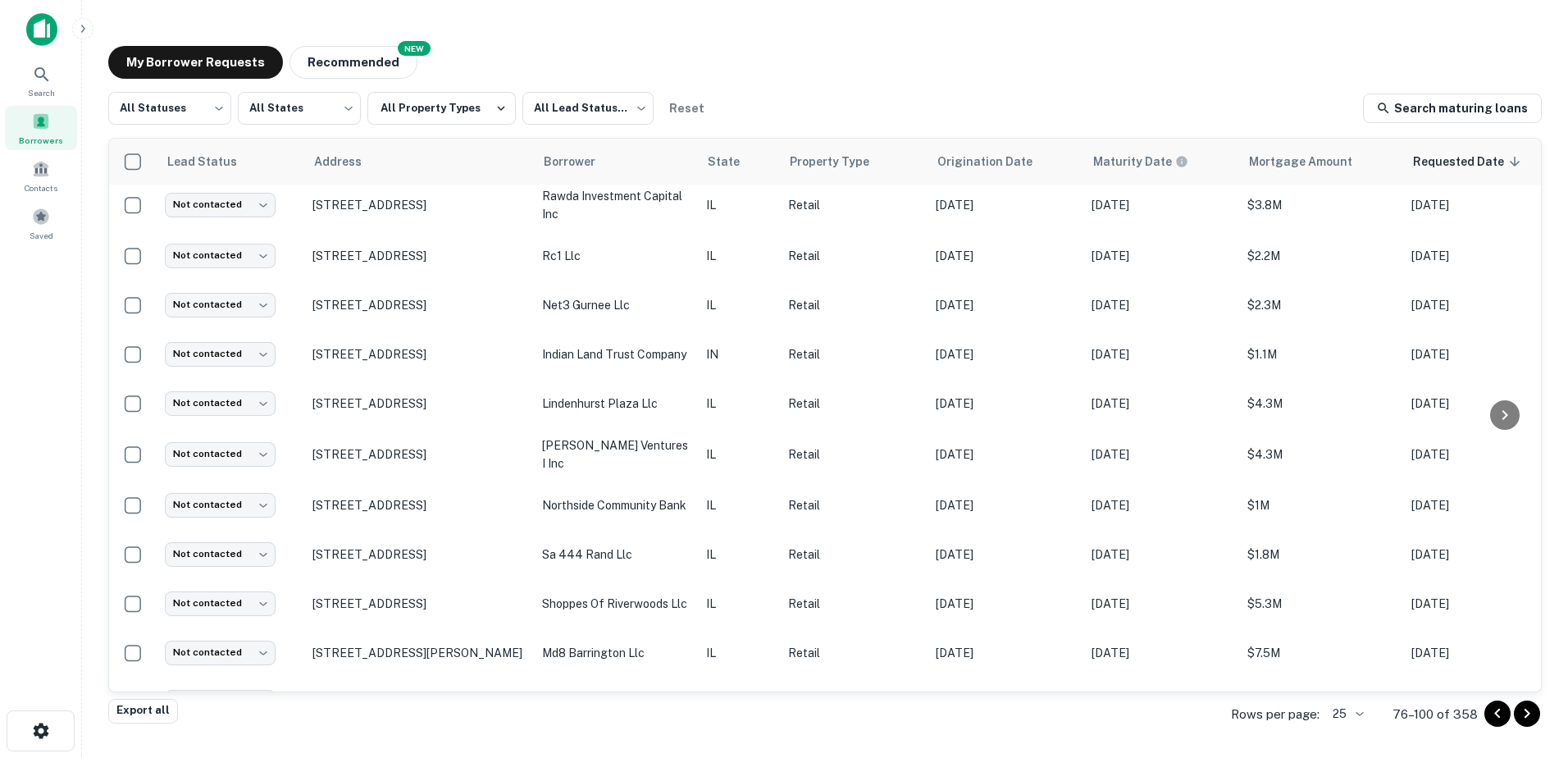
click at [1515, 722] on div at bounding box center [1512, 713] width 56 height 26
click at [1520, 718] on icon "Go to next page" at bounding box center [1527, 713] width 20 height 20
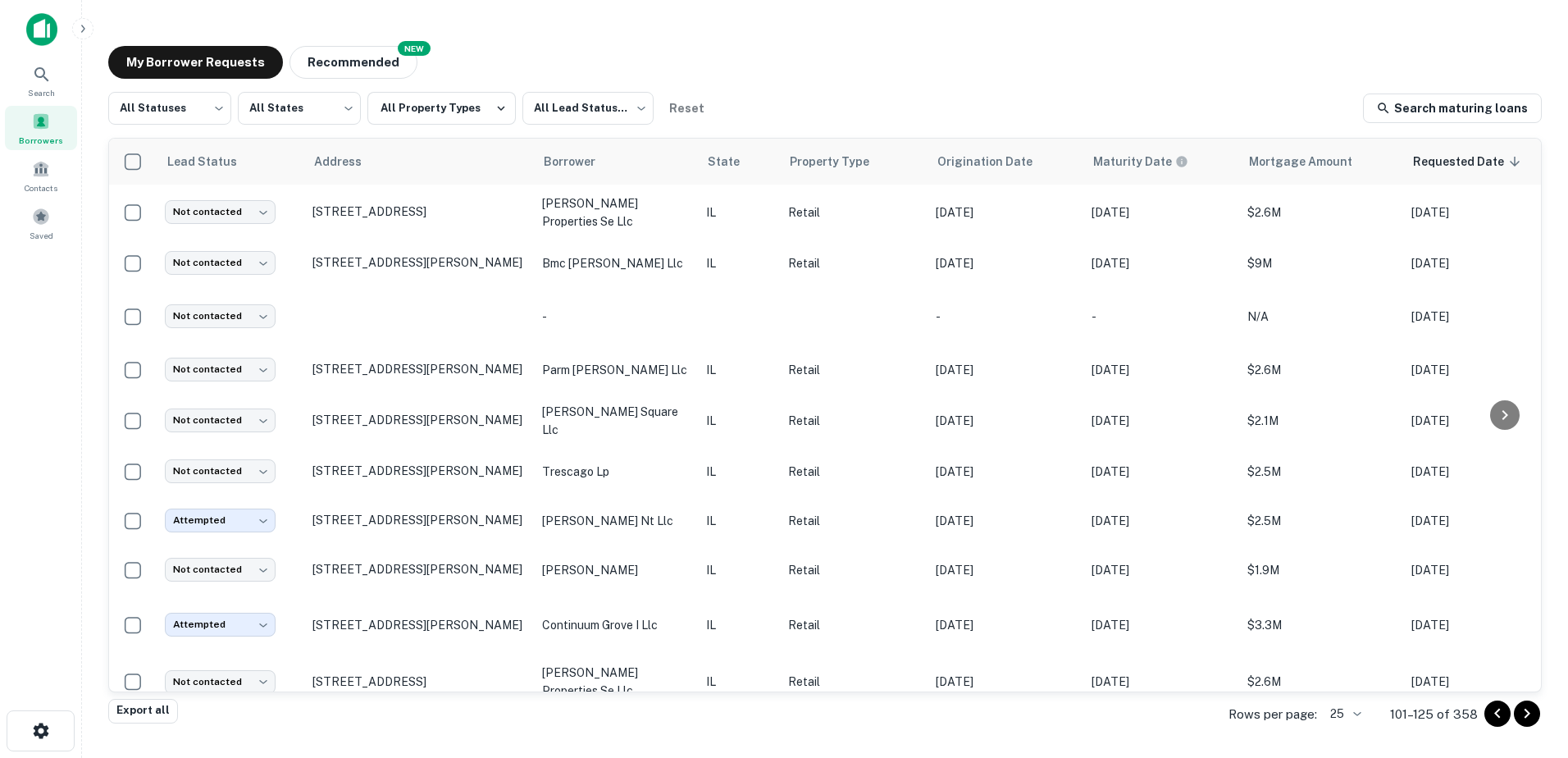
click at [1515, 715] on button "Go to next page" at bounding box center [1527, 713] width 26 height 26
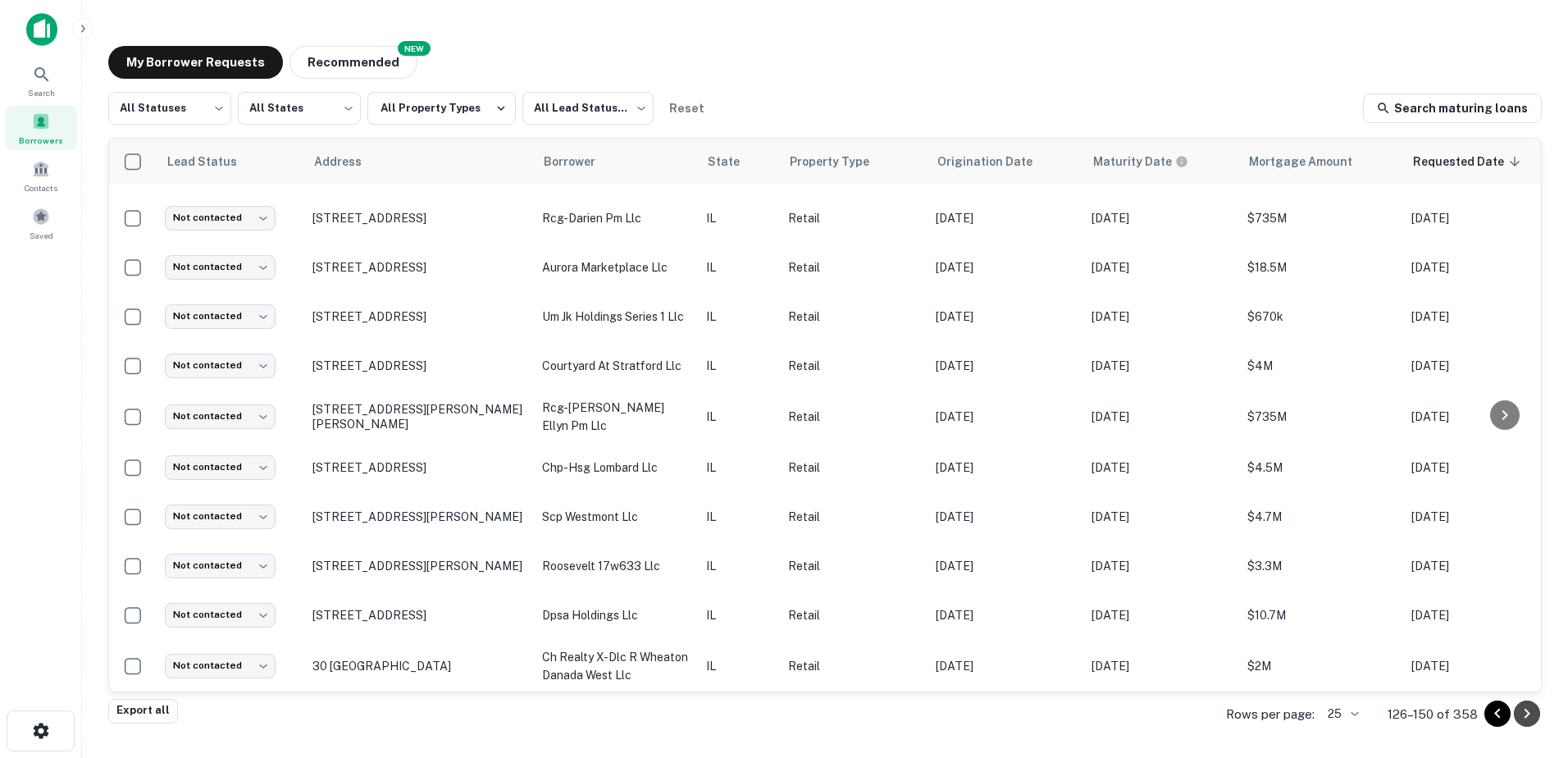
click at [1515, 715] on button "Go to next page" at bounding box center [1527, 713] width 26 height 26
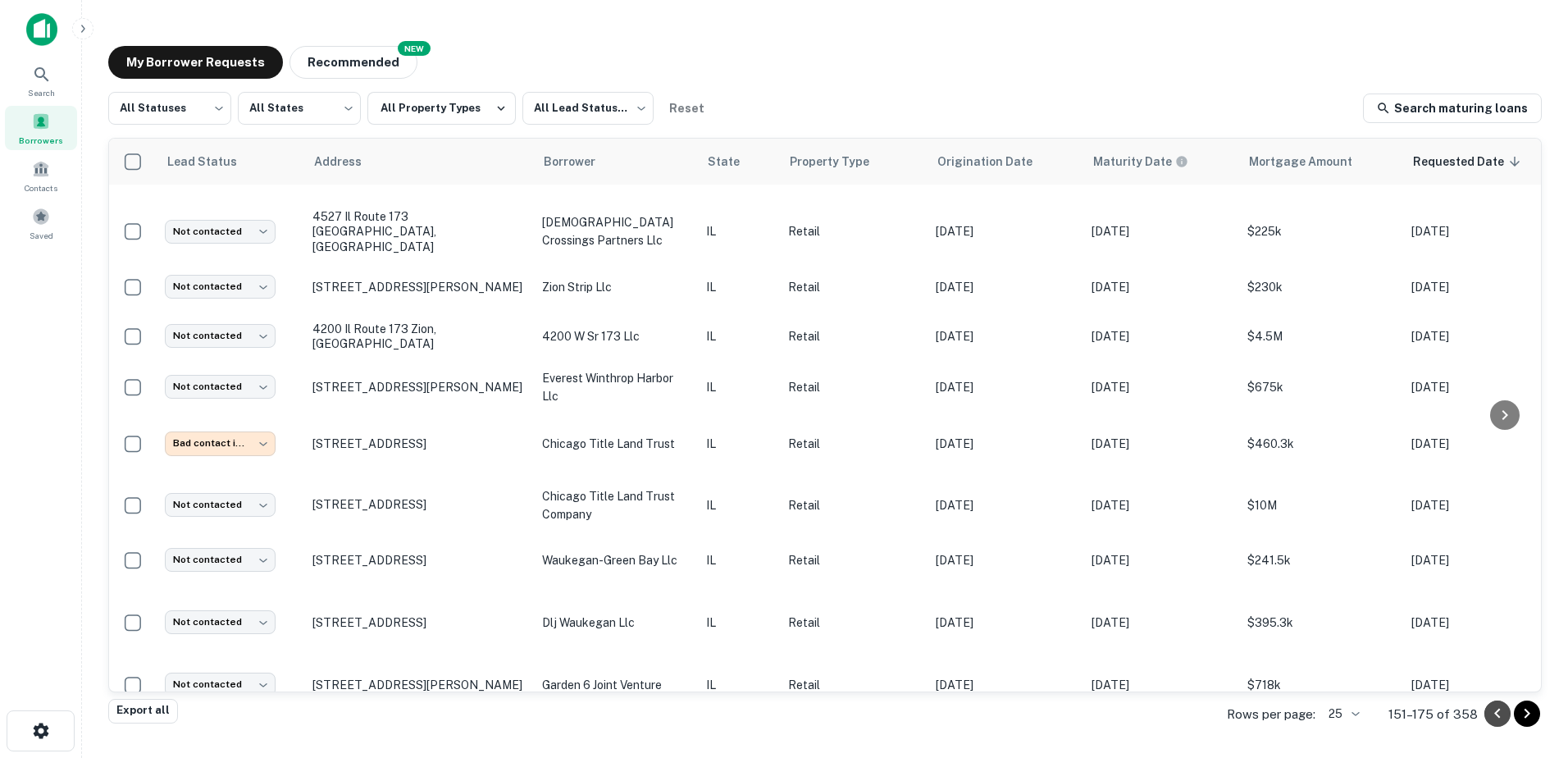
click at [1505, 722] on icon "Go to previous page" at bounding box center [1497, 713] width 20 height 20
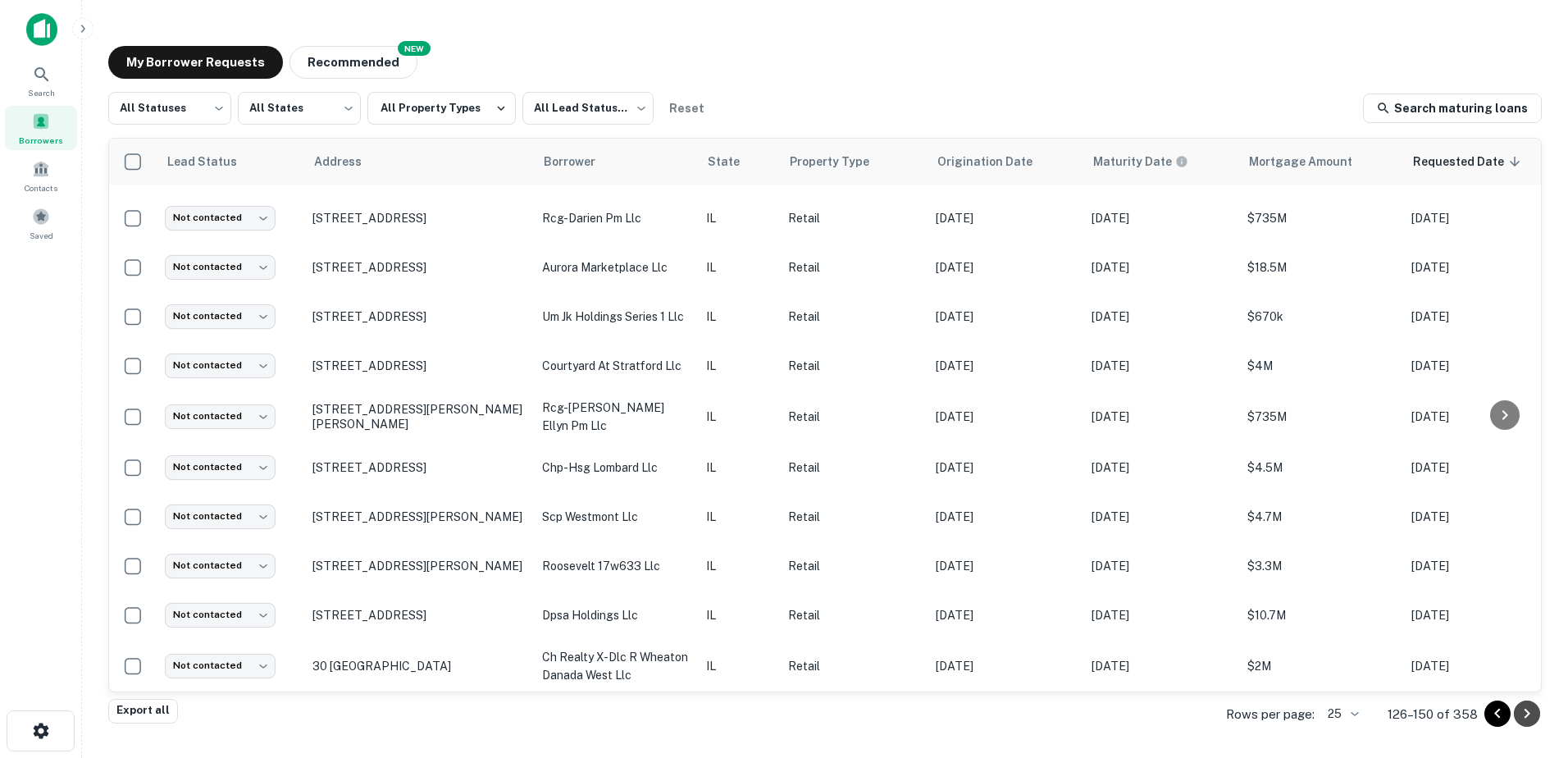
click at [1524, 725] on button "Go to next page" at bounding box center [1527, 713] width 26 height 26
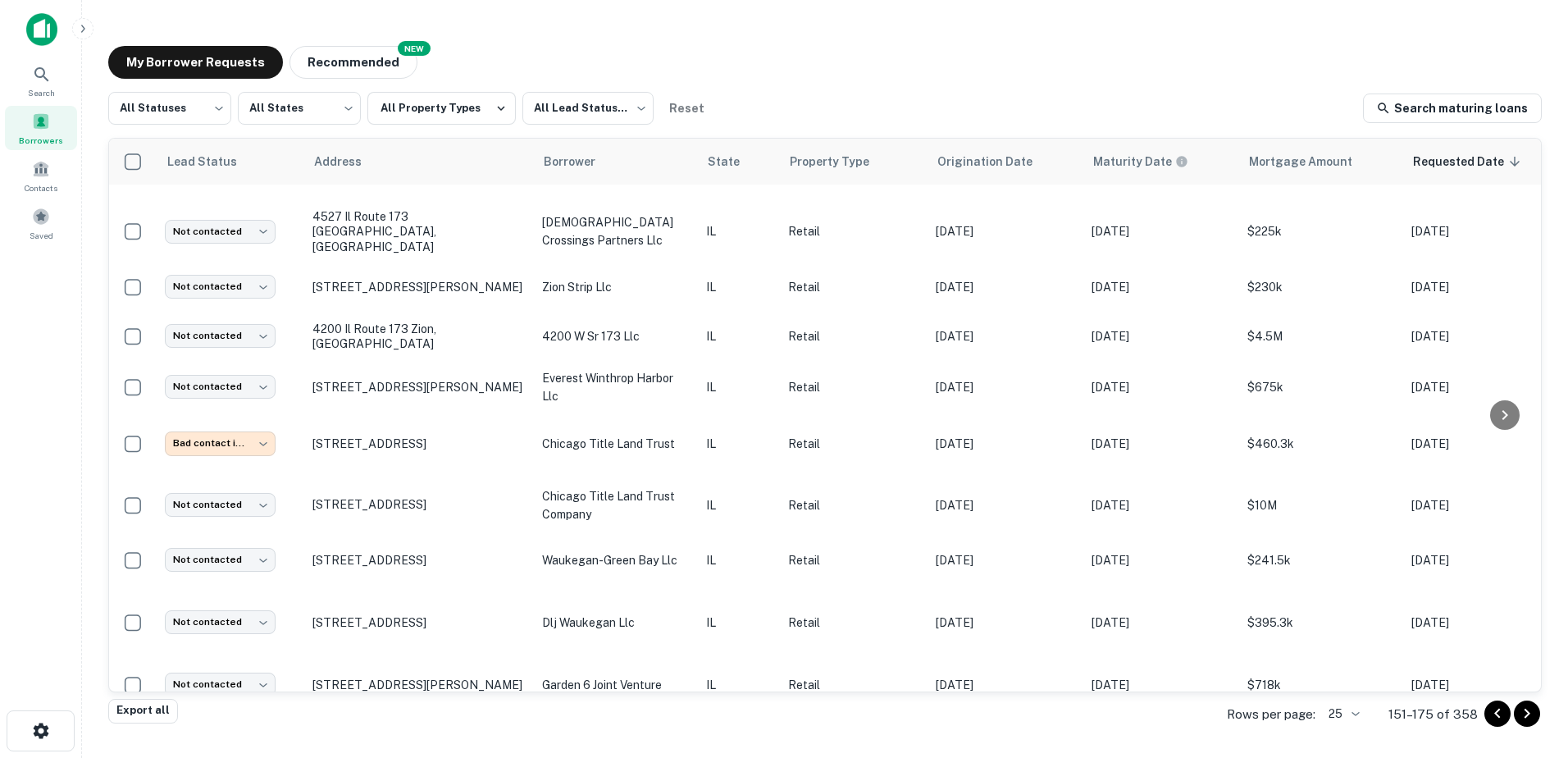
click at [1523, 717] on icon "Go to next page" at bounding box center [1527, 713] width 20 height 20
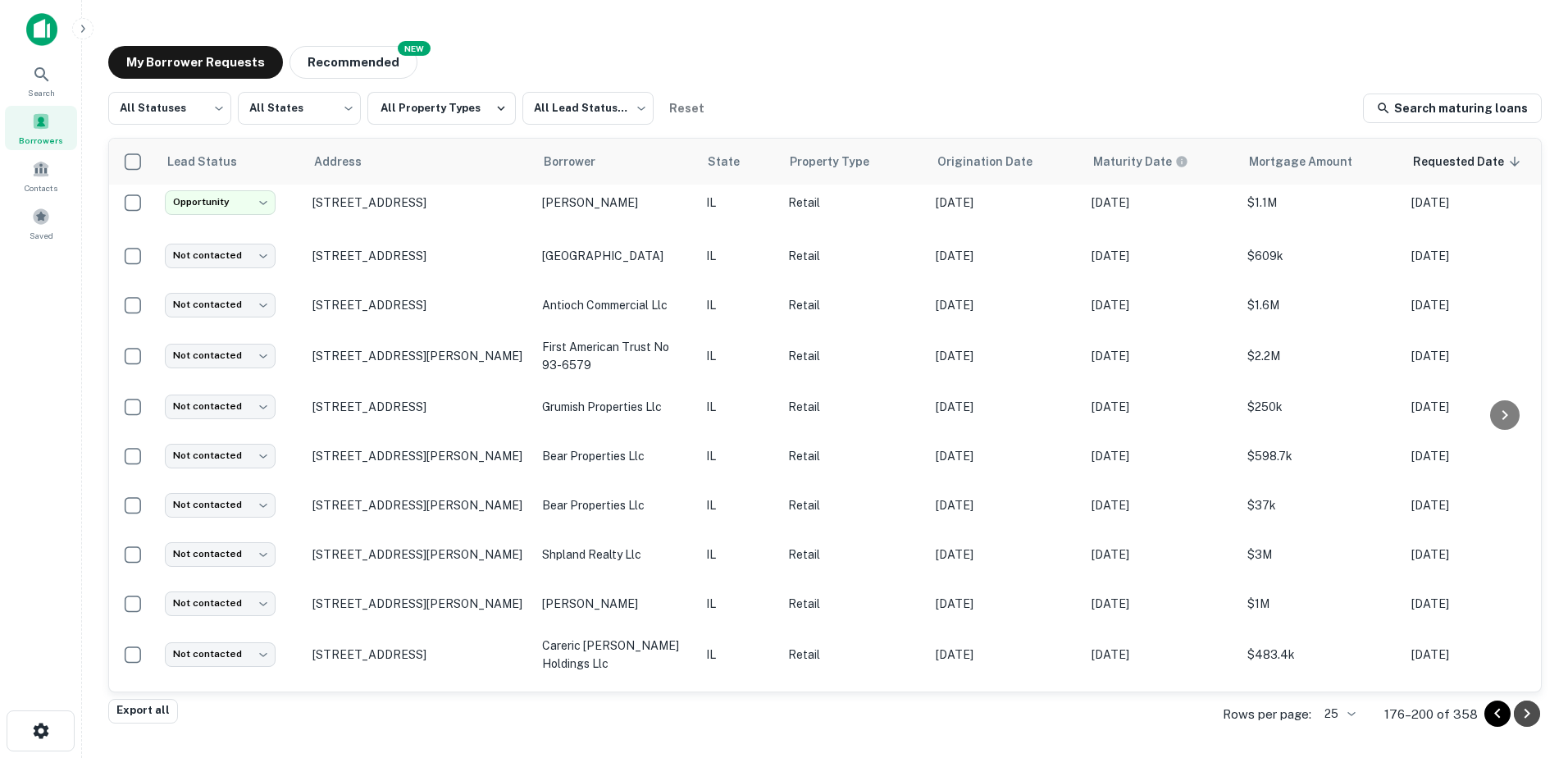
click at [1518, 721] on icon "Go to next page" at bounding box center [1527, 713] width 20 height 20
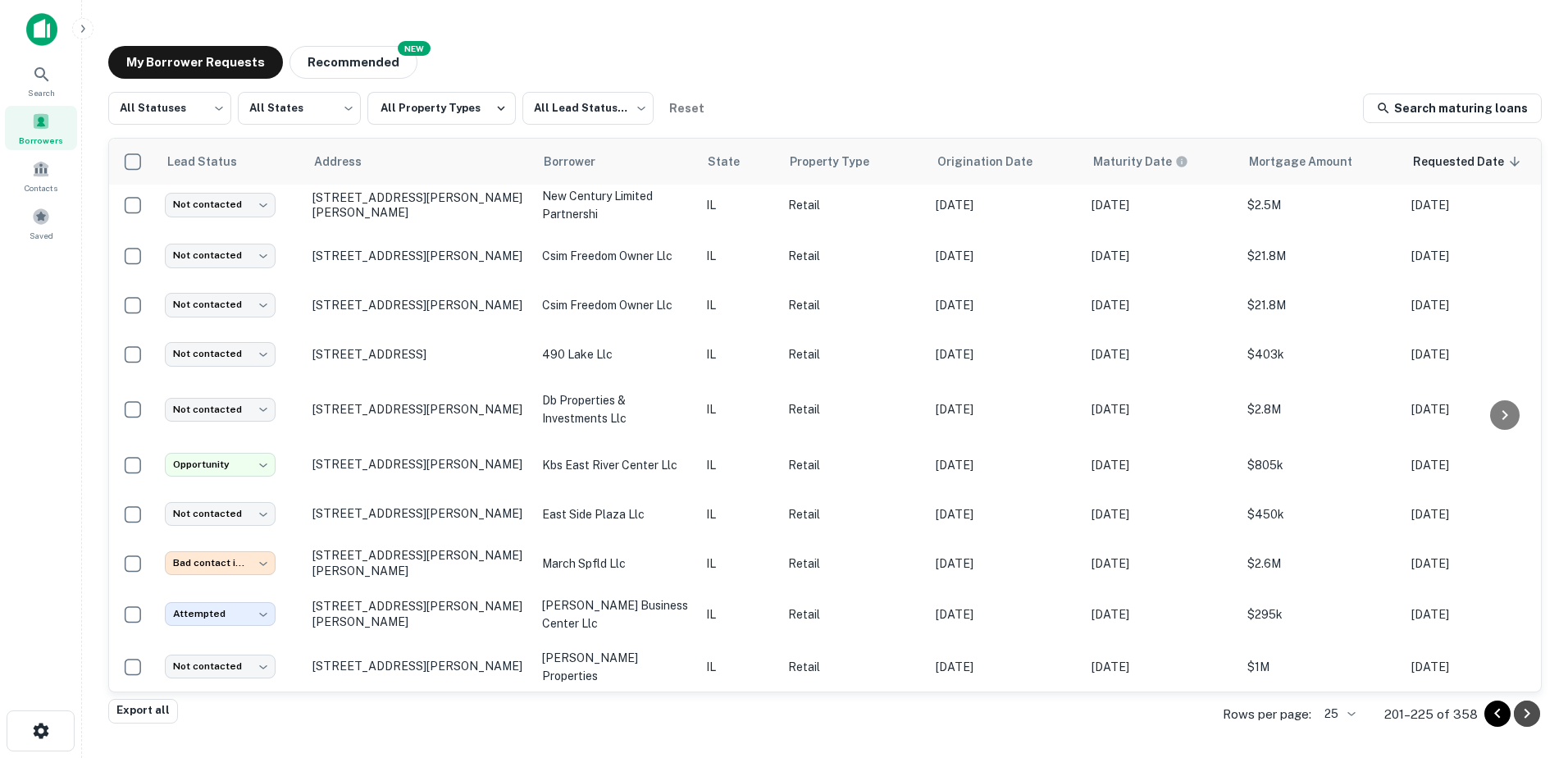
click at [1518, 717] on icon "Go to next page" at bounding box center [1527, 713] width 20 height 20
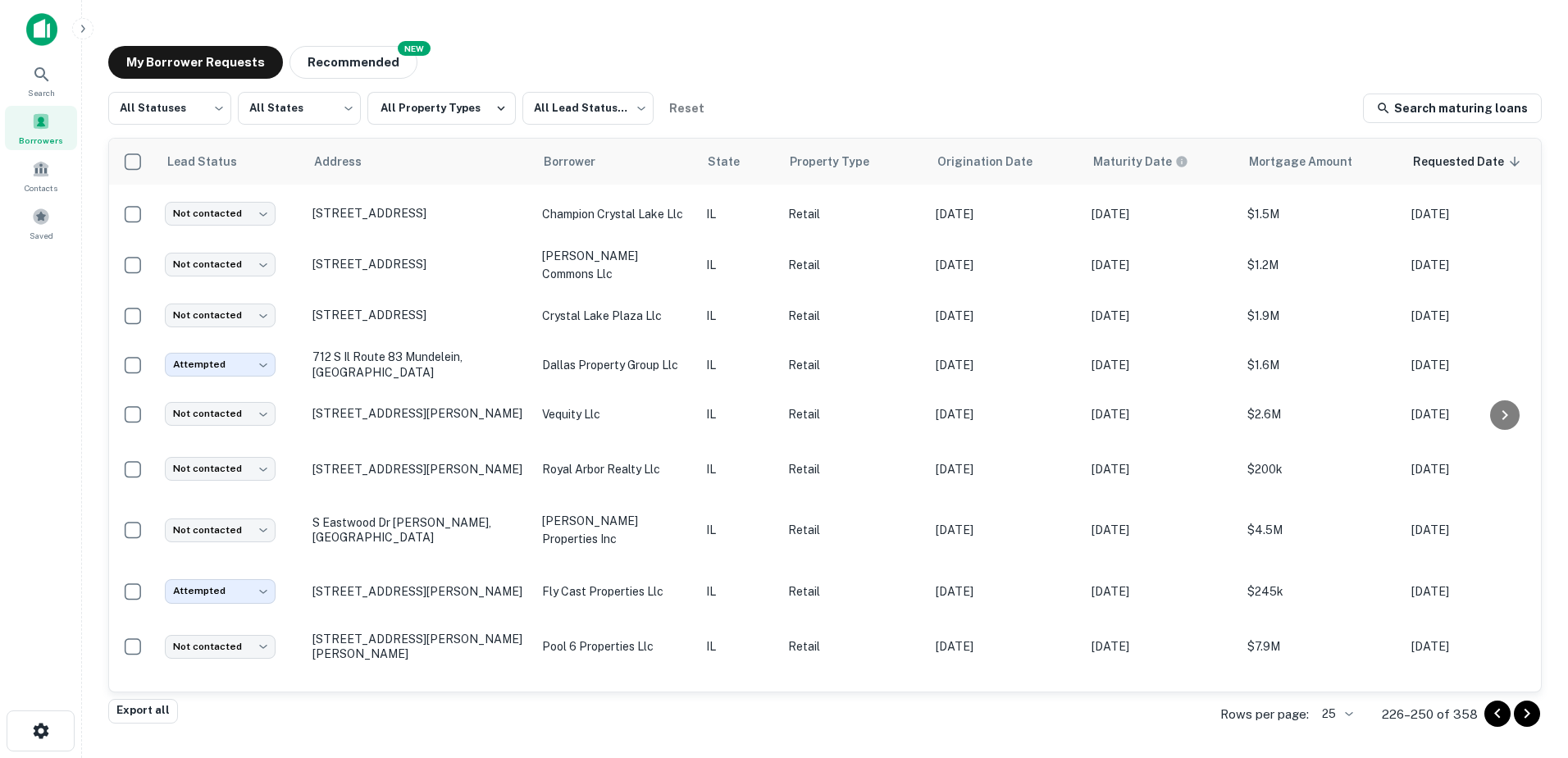
click at [1514, 720] on div at bounding box center [1512, 713] width 56 height 26
click at [1518, 715] on icon "Go to next page" at bounding box center [1527, 713] width 20 height 20
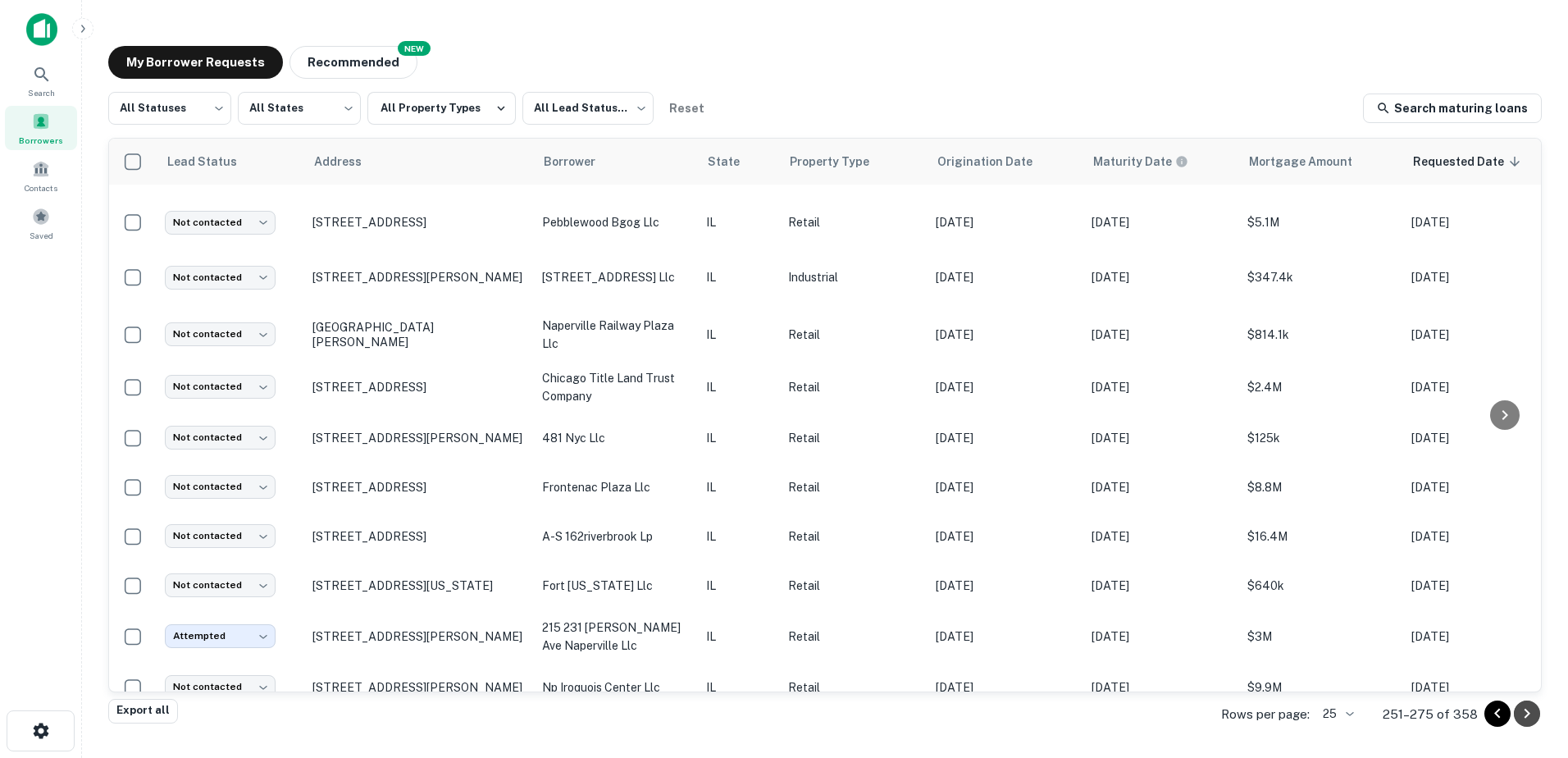
click at [1531, 712] on icon "Go to next page" at bounding box center [1527, 713] width 20 height 20
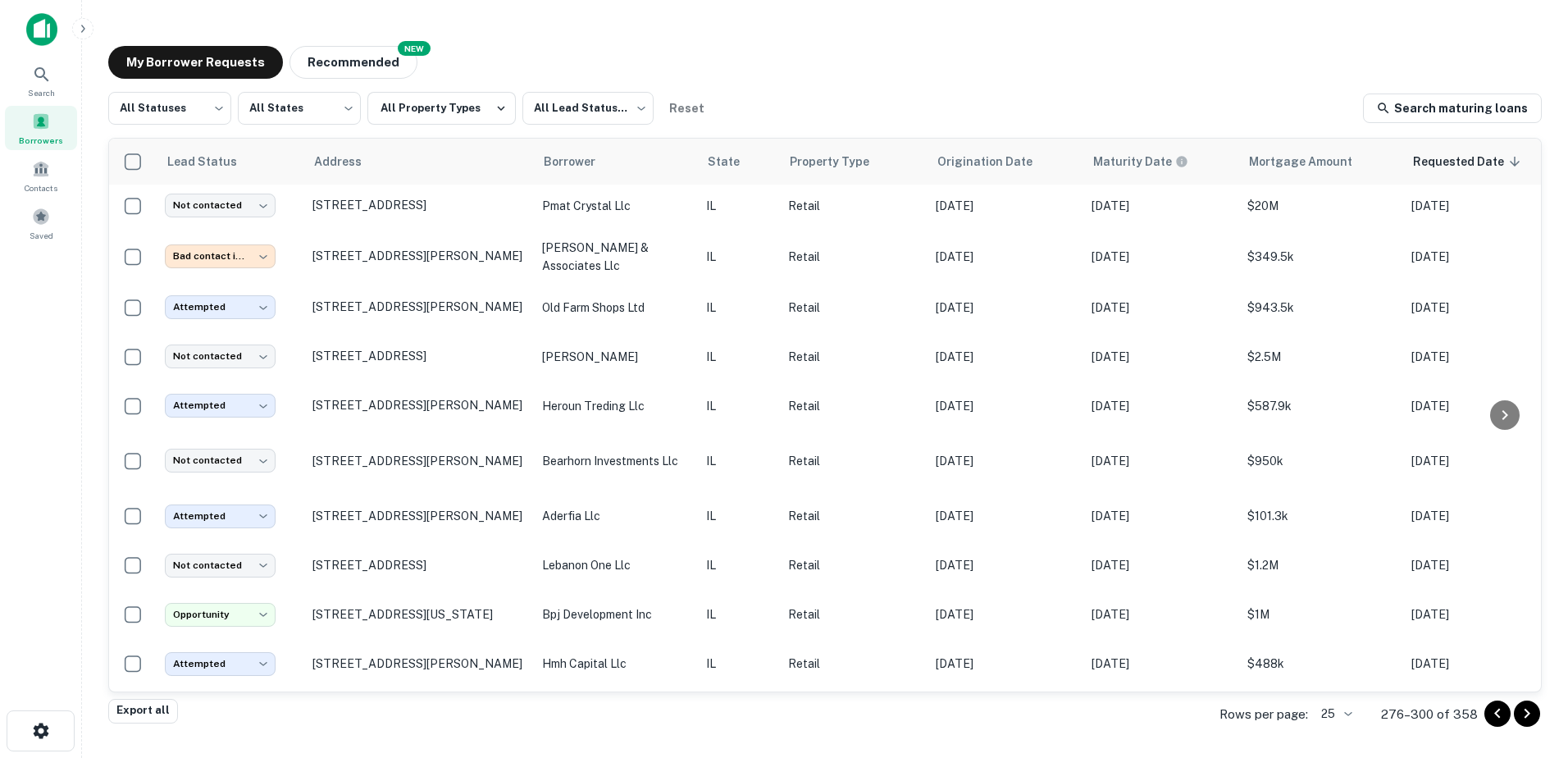
click at [1534, 717] on icon "Go to next page" at bounding box center [1527, 713] width 20 height 20
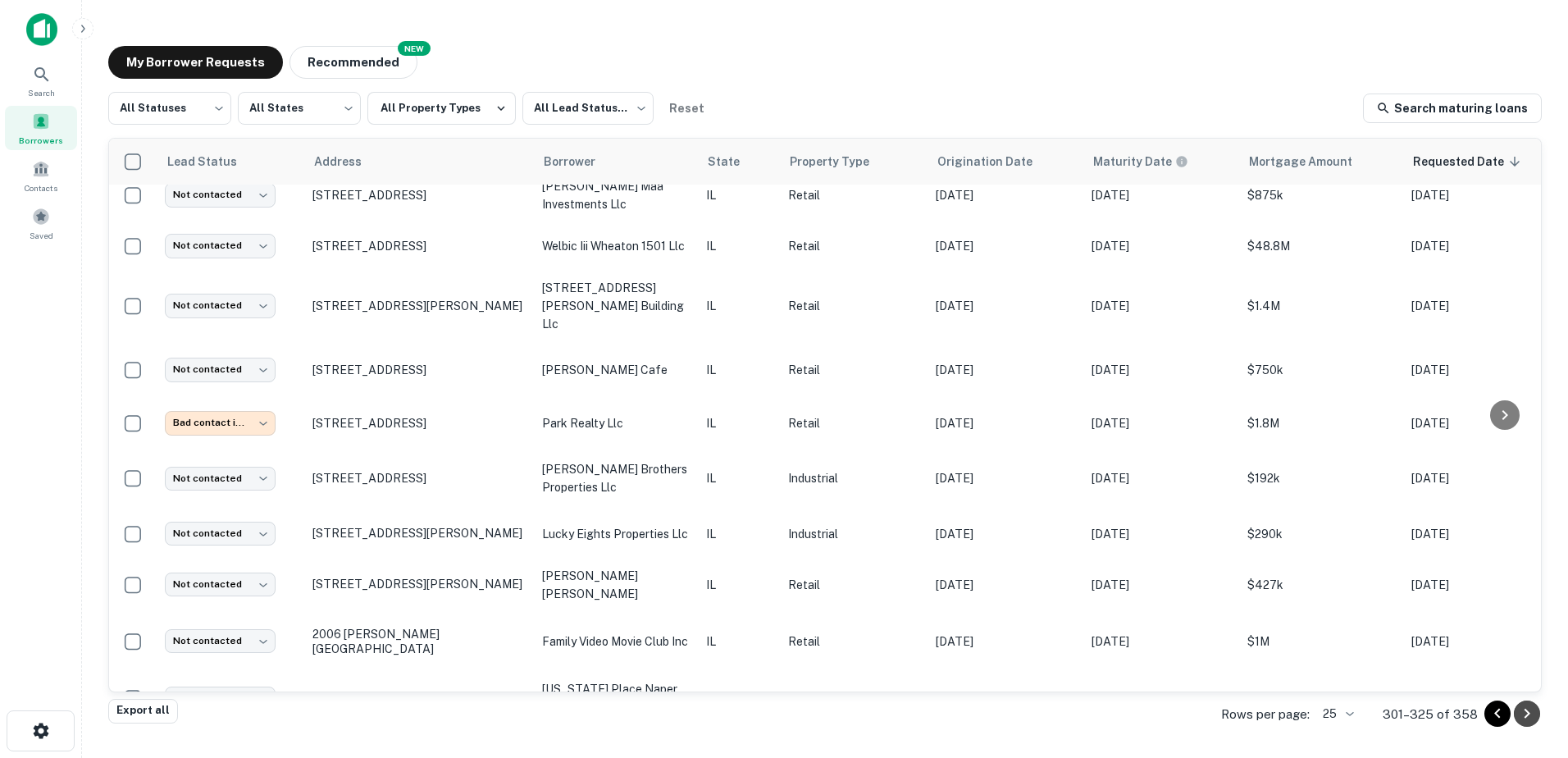
click at [1534, 717] on icon "Go to next page" at bounding box center [1527, 713] width 20 height 20
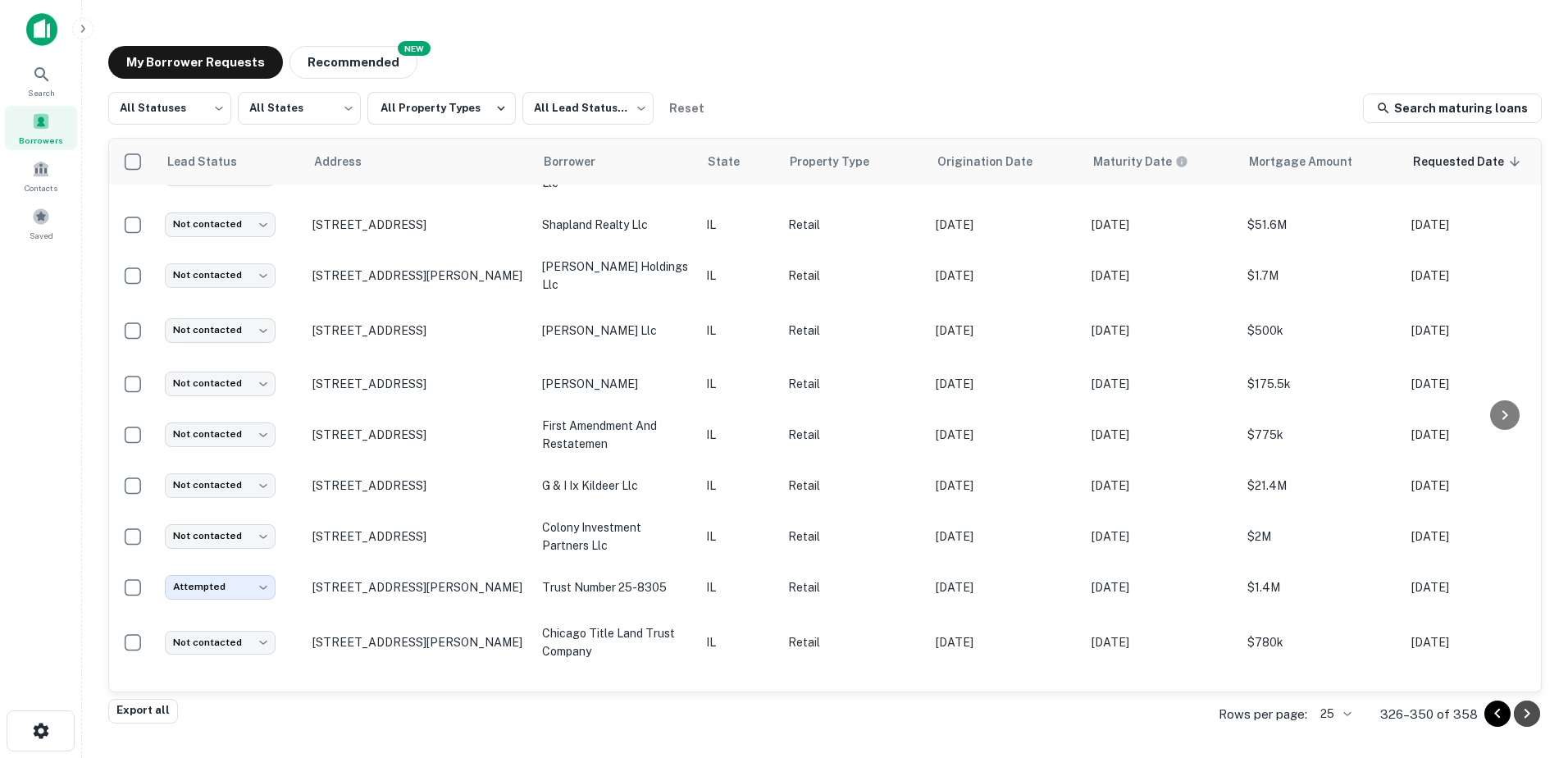
click at [1534, 717] on icon "Go to next page" at bounding box center [1527, 713] width 20 height 20
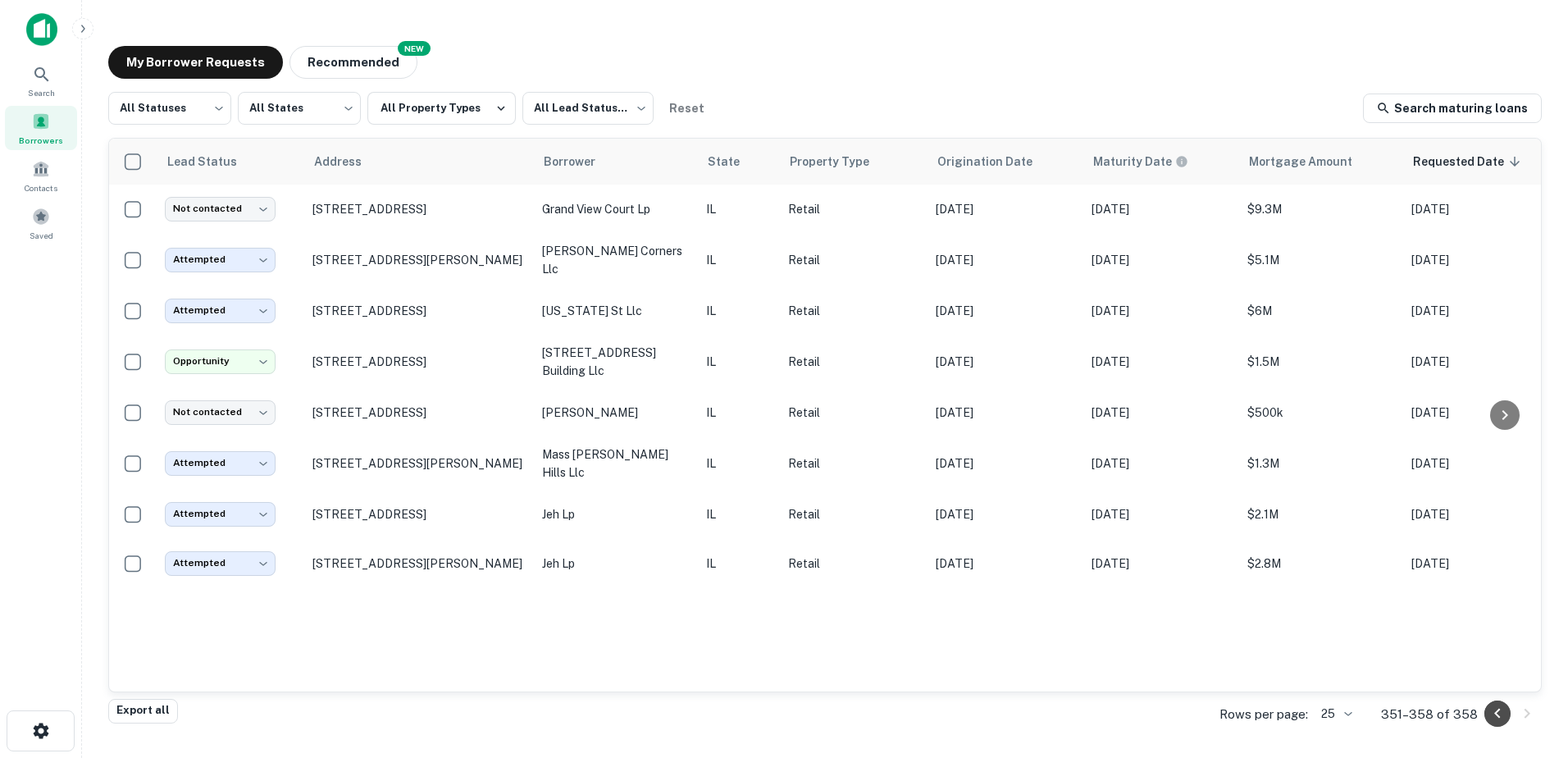
click at [1502, 707] on icon "Go to previous page" at bounding box center [1497, 713] width 20 height 20
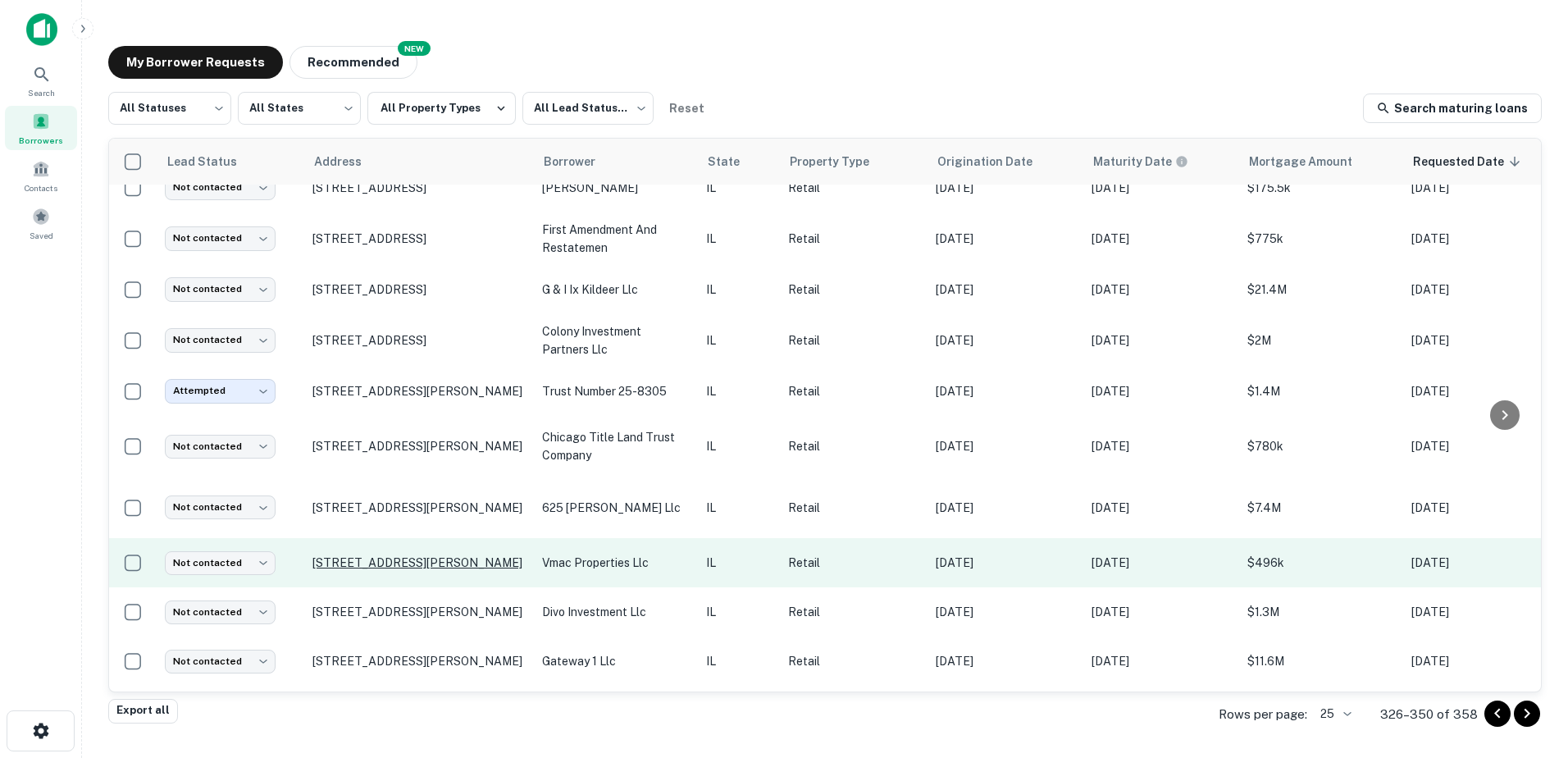
scroll to position [807, 0]
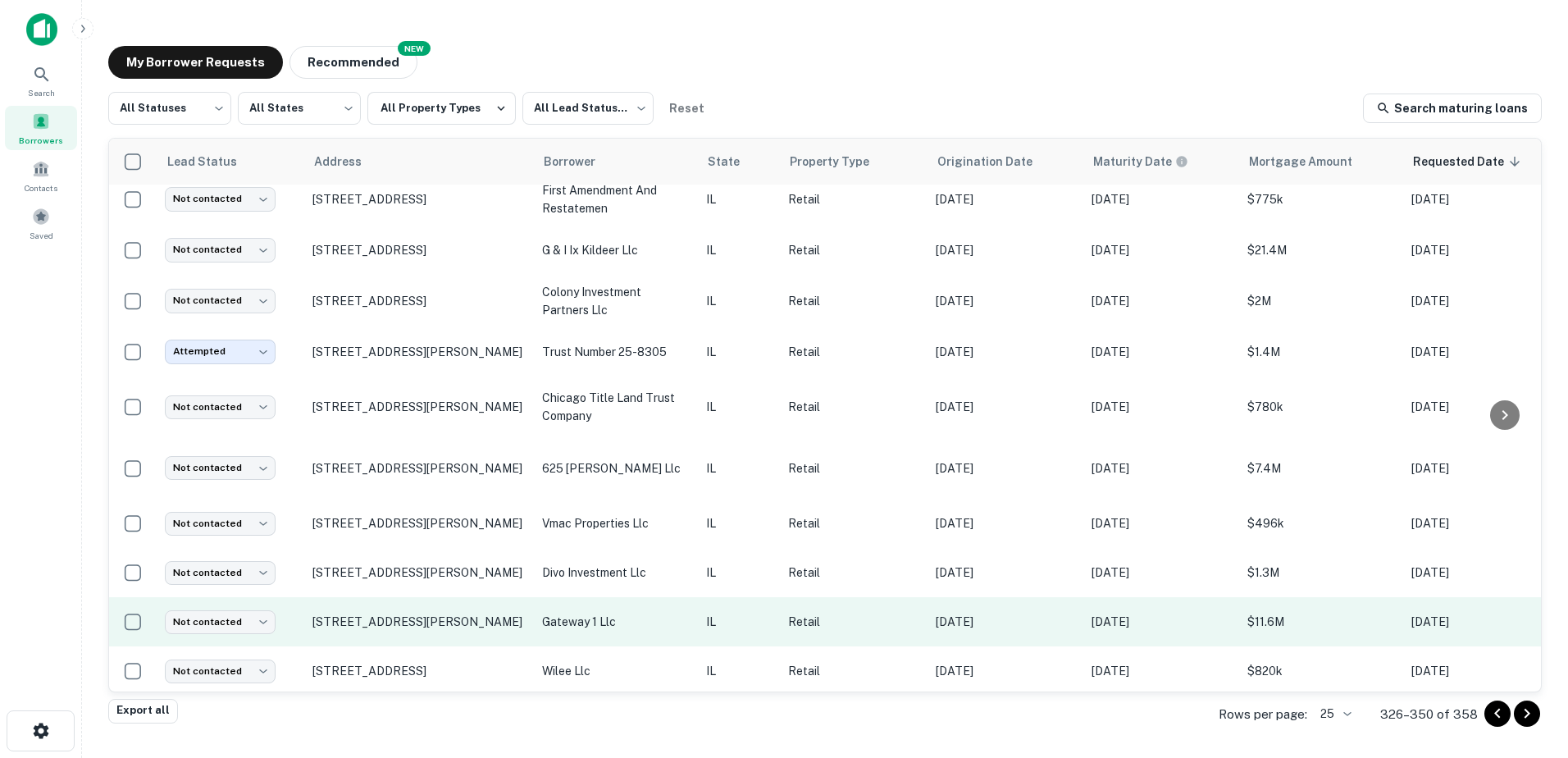
click at [462, 622] on td "700 N Milwaukee Ave Ste 148 Vernon Hills, IL60061" at bounding box center [418, 621] width 230 height 49
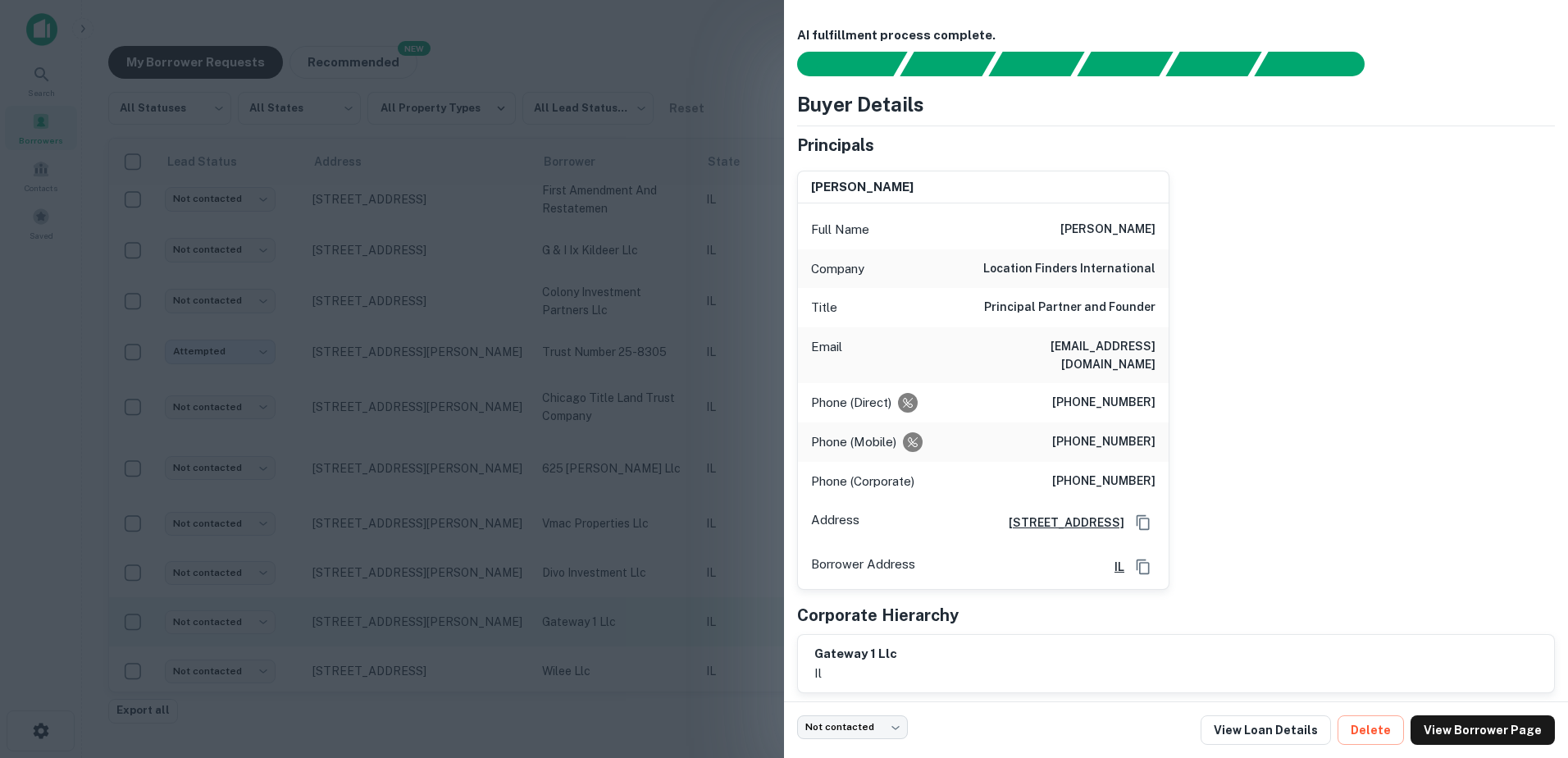
click at [462, 622] on div at bounding box center [784, 379] width 1568 height 758
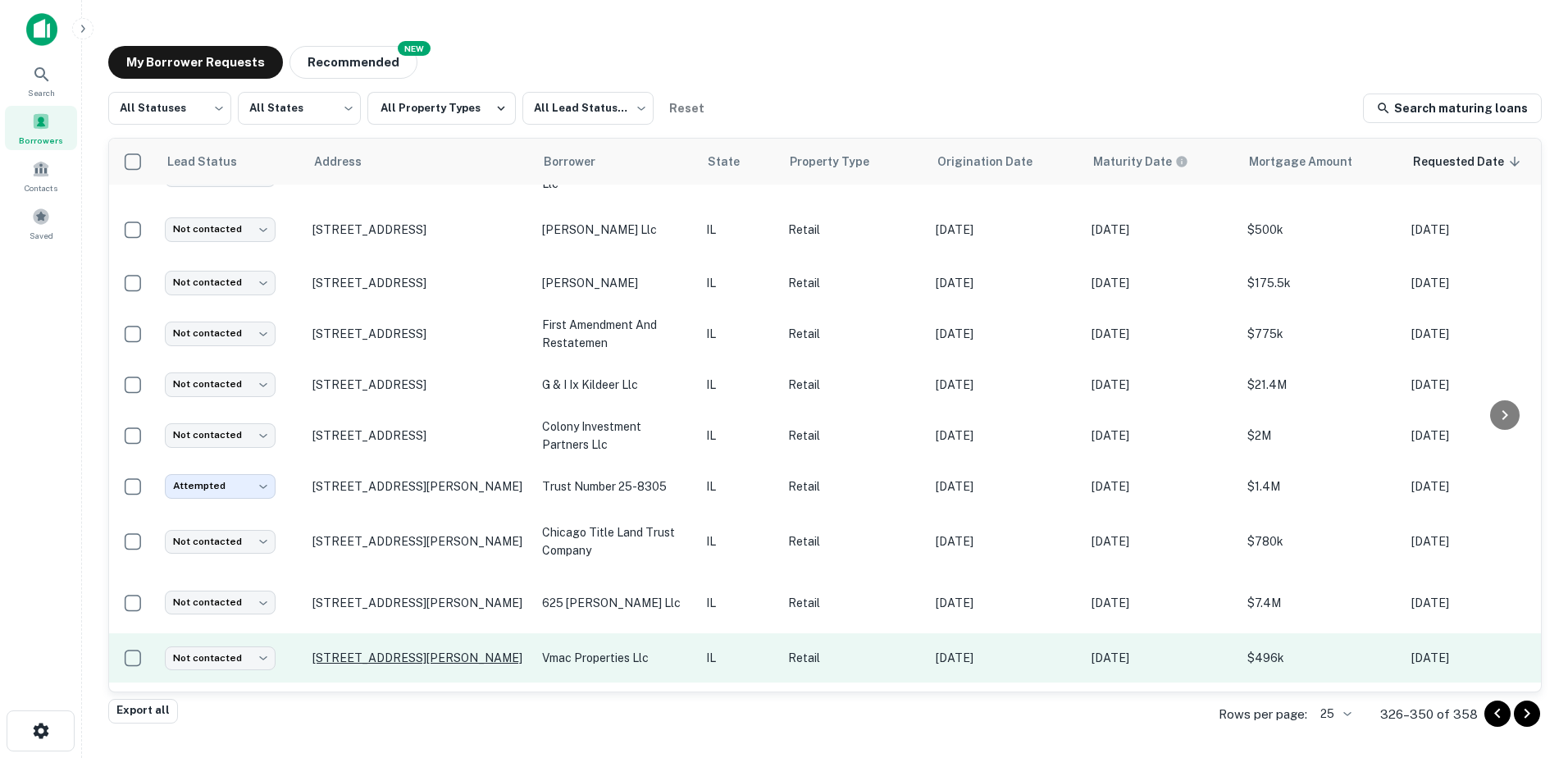
scroll to position [643, 0]
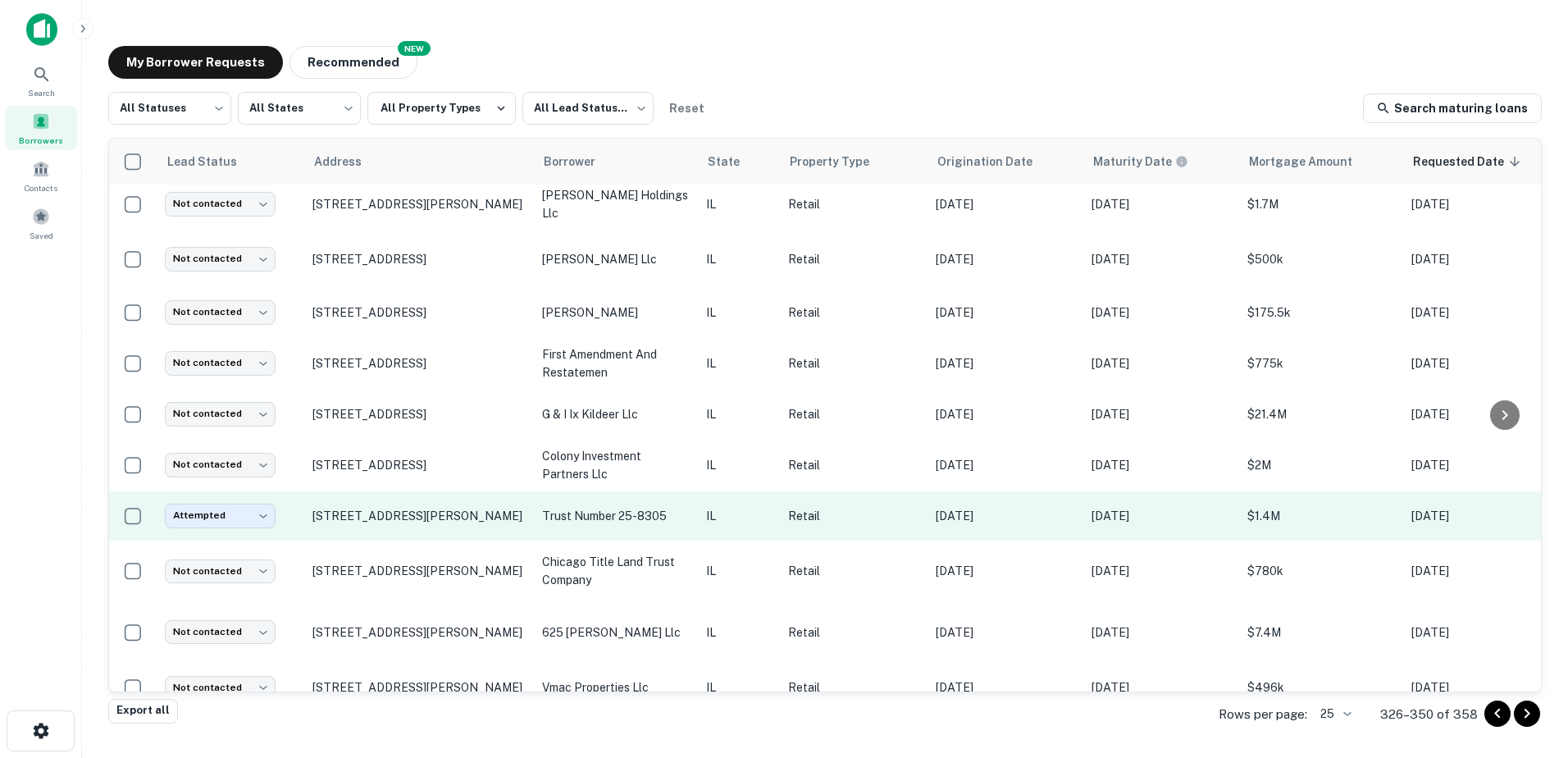
click at [534, 503] on td "trust number 25-8305" at bounding box center [616, 516] width 164 height 49
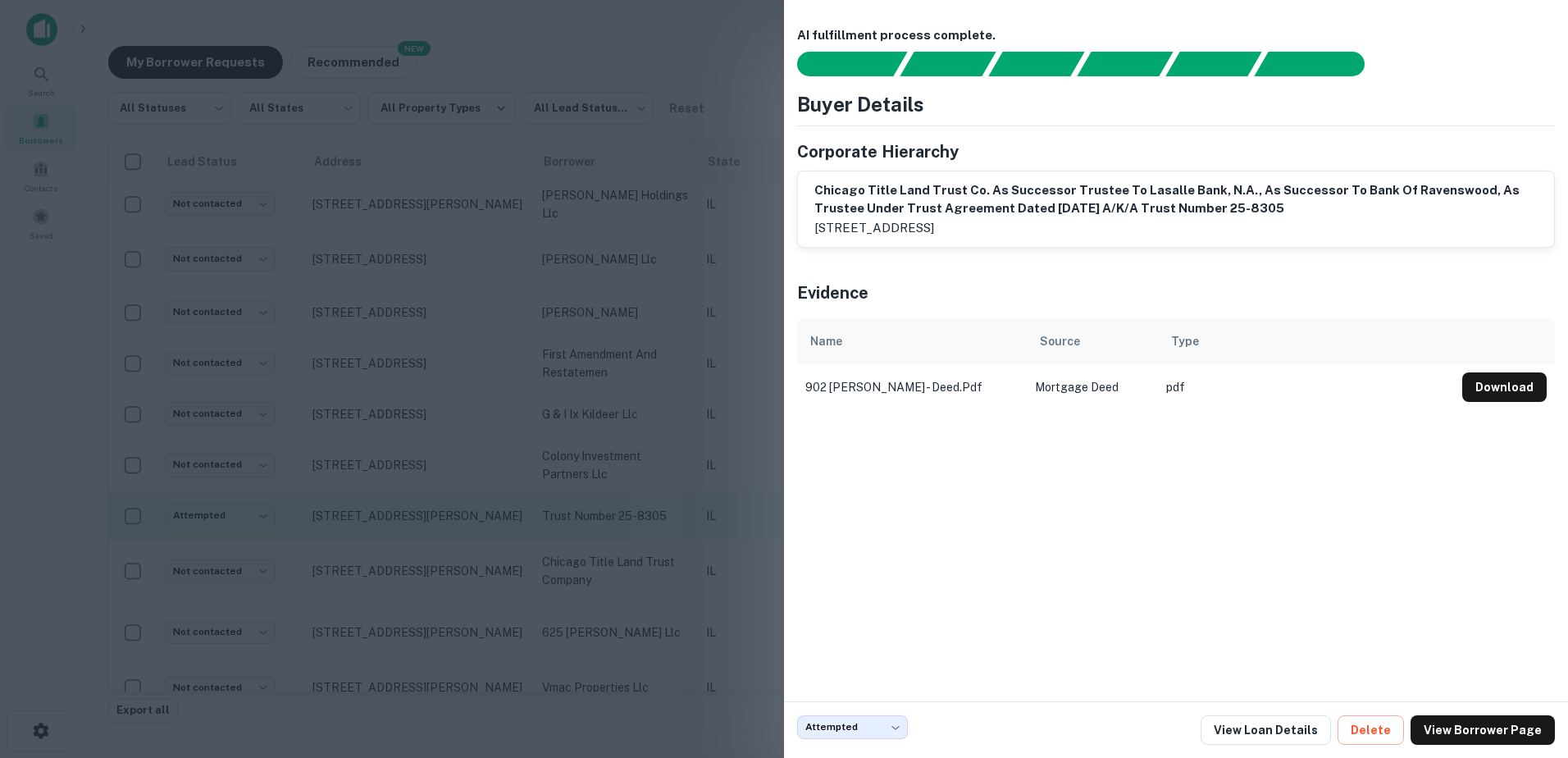
click at [534, 503] on div at bounding box center [784, 379] width 1568 height 758
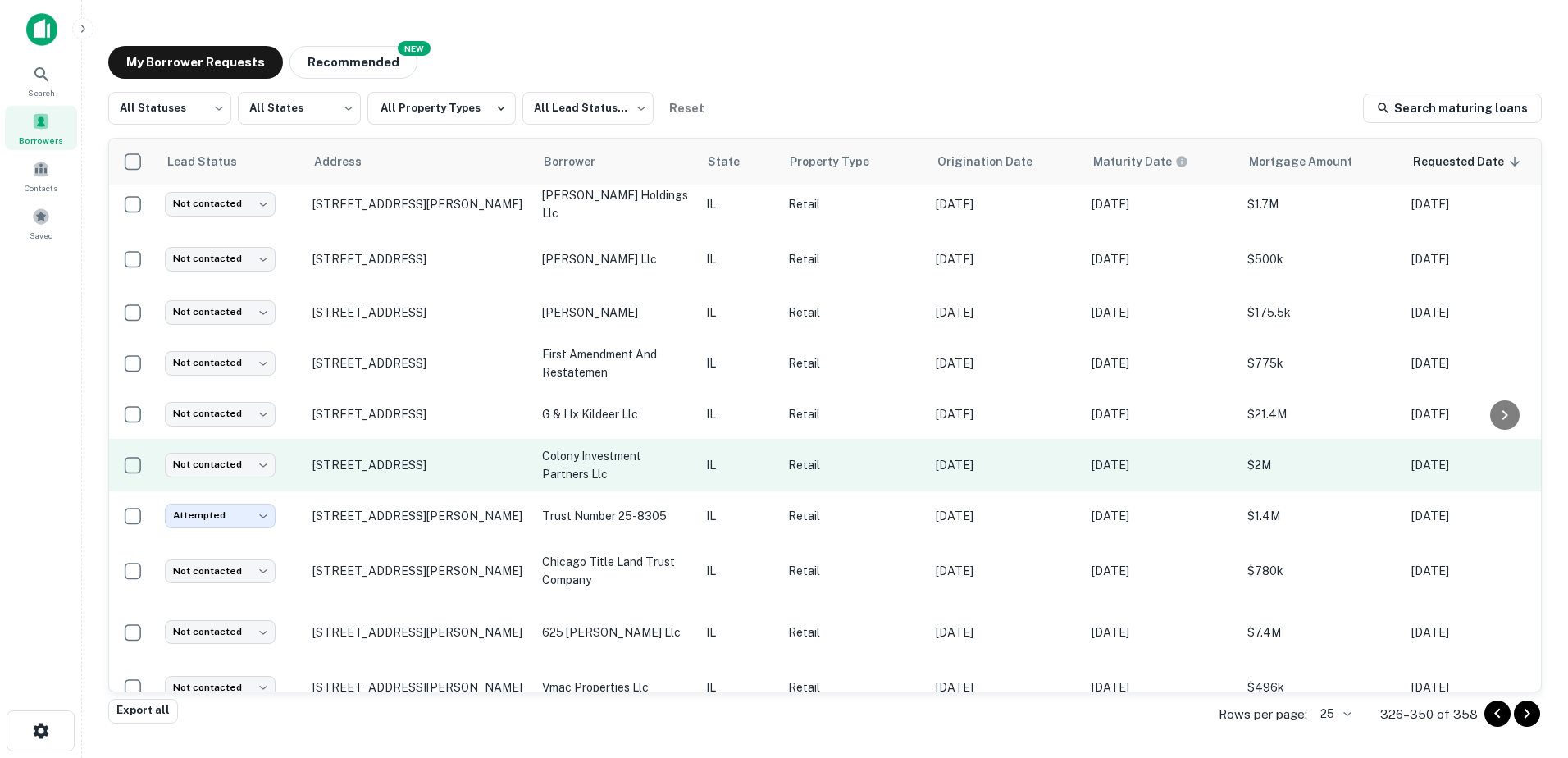
click at [545, 467] on p "colony investment partners llc" at bounding box center [616, 465] width 147 height 36
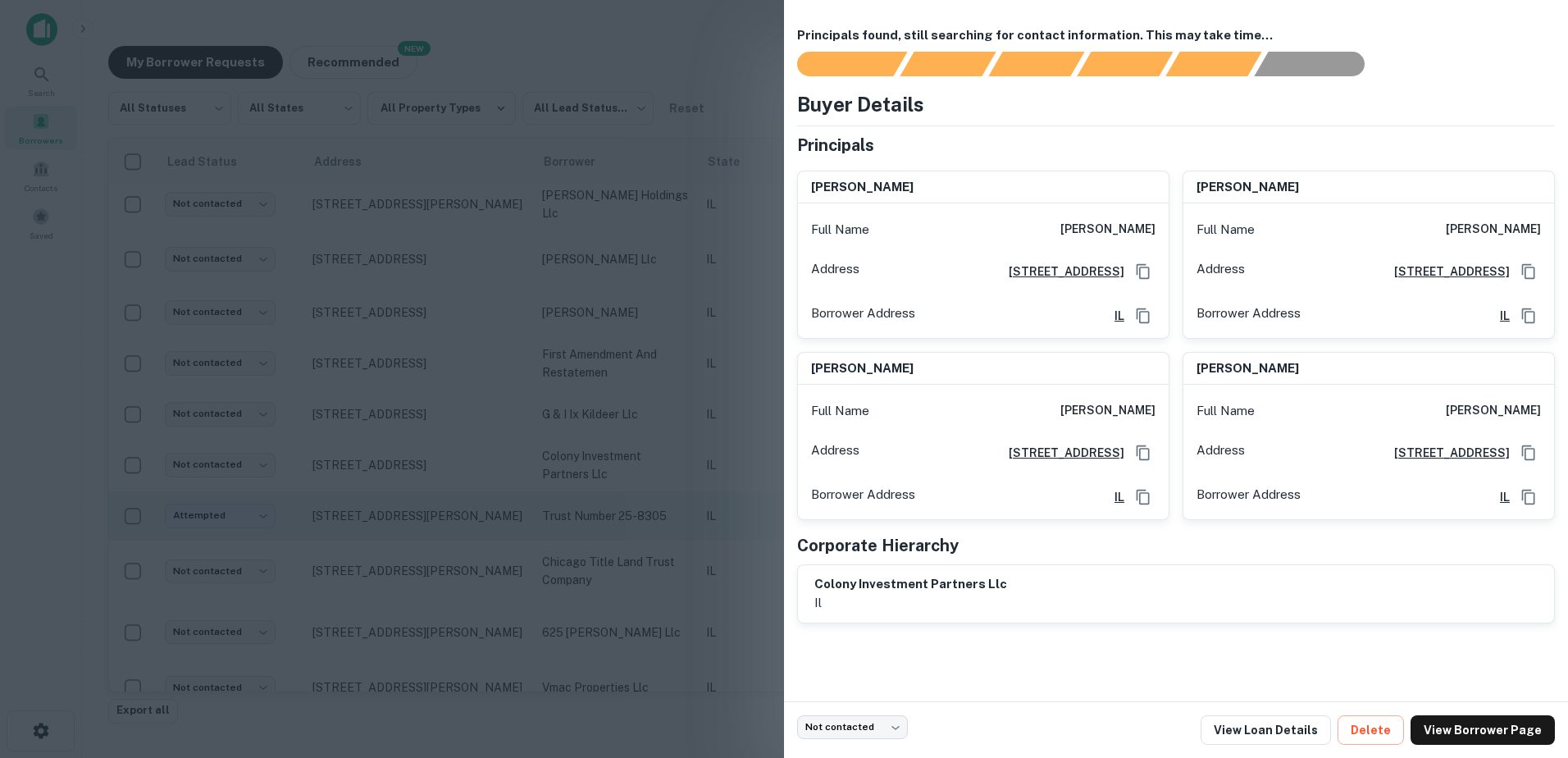
click at [541, 490] on div at bounding box center [784, 379] width 1568 height 758
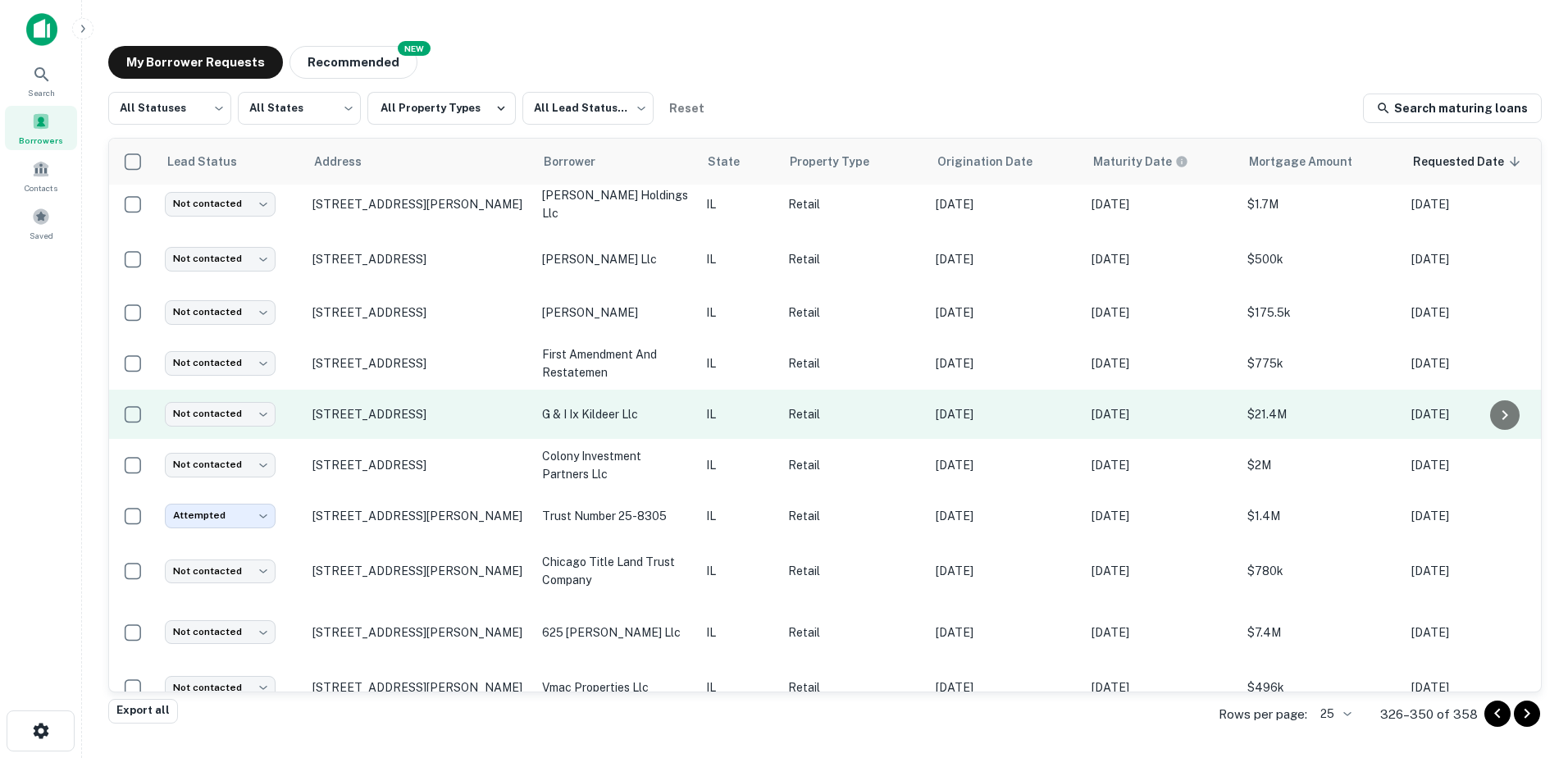
click at [604, 419] on td "g & i ix kildeer llc" at bounding box center [616, 413] width 164 height 49
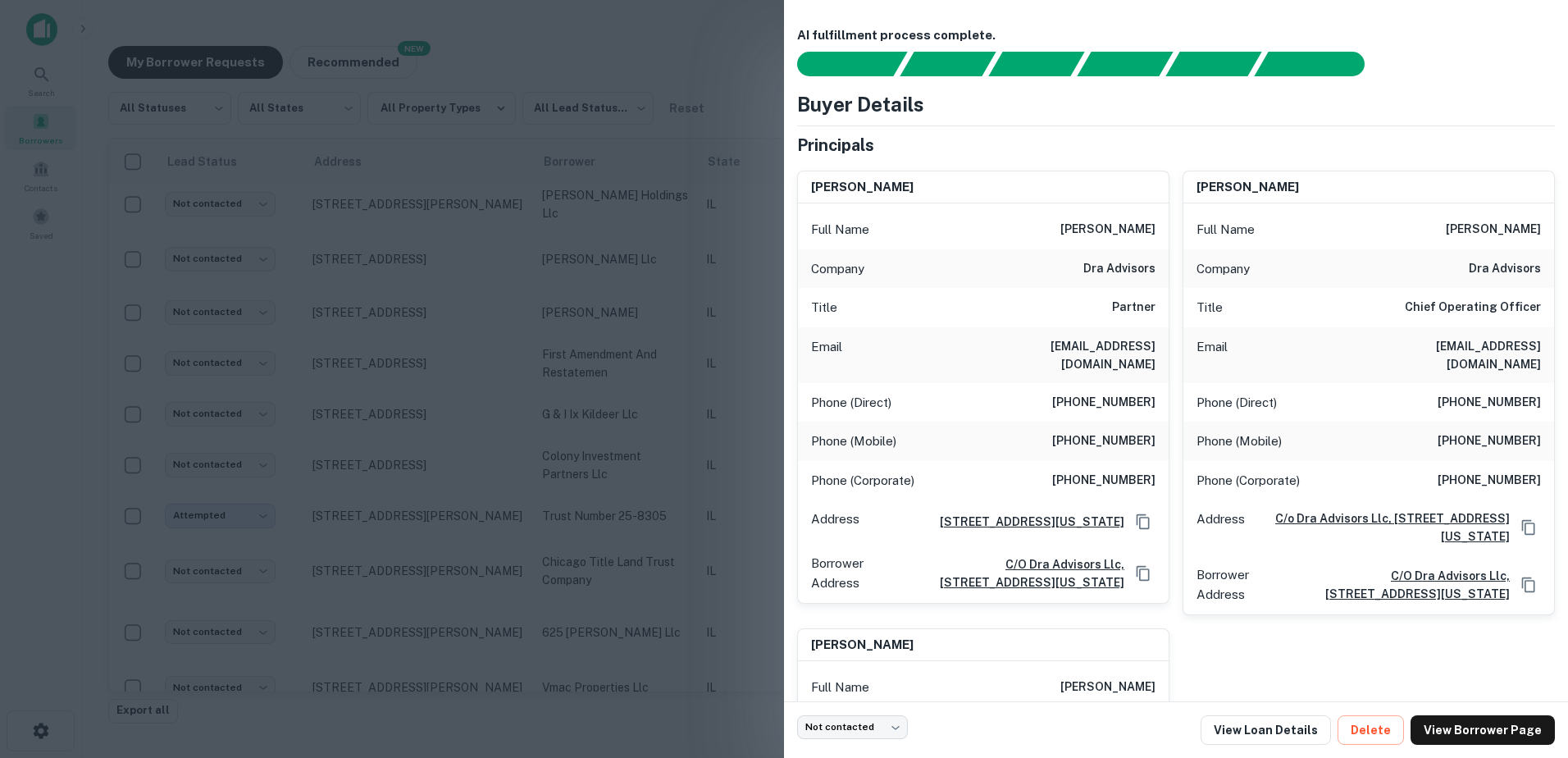
click at [643, 433] on div at bounding box center [784, 379] width 1568 height 758
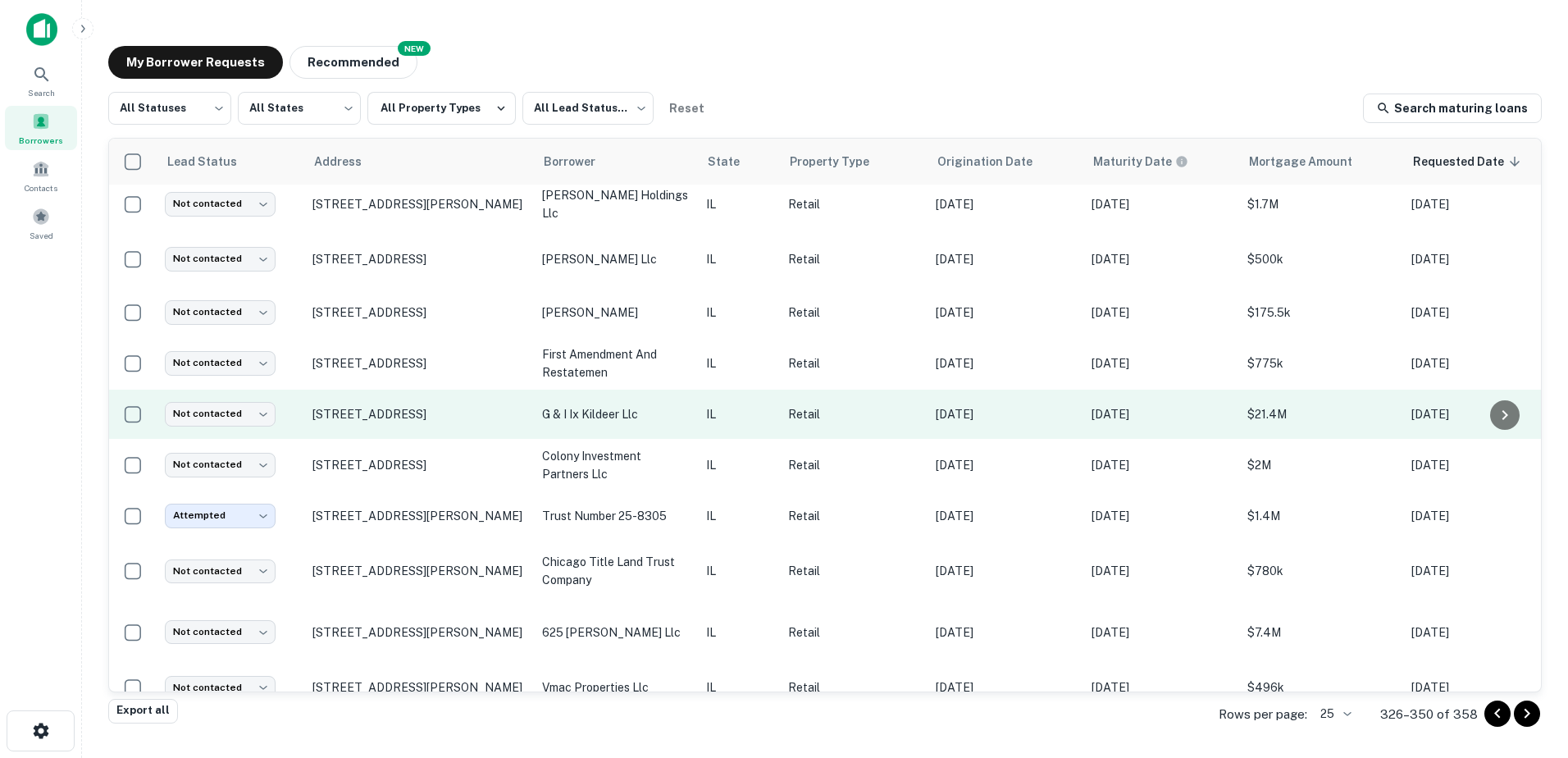
click at [634, 413] on p "g & i ix kildeer llc" at bounding box center [616, 414] width 147 height 18
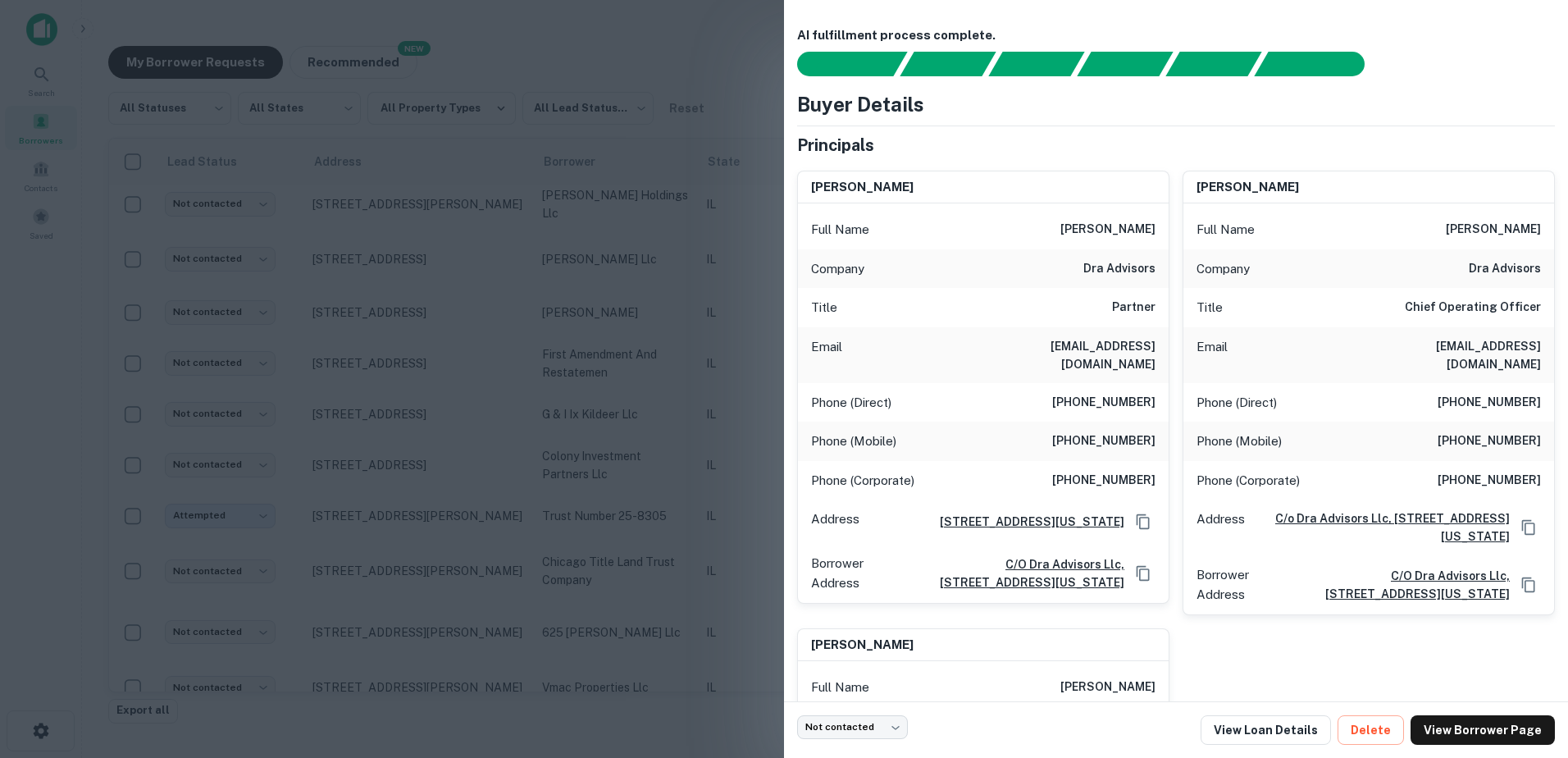
click at [638, 390] on div at bounding box center [784, 379] width 1568 height 758
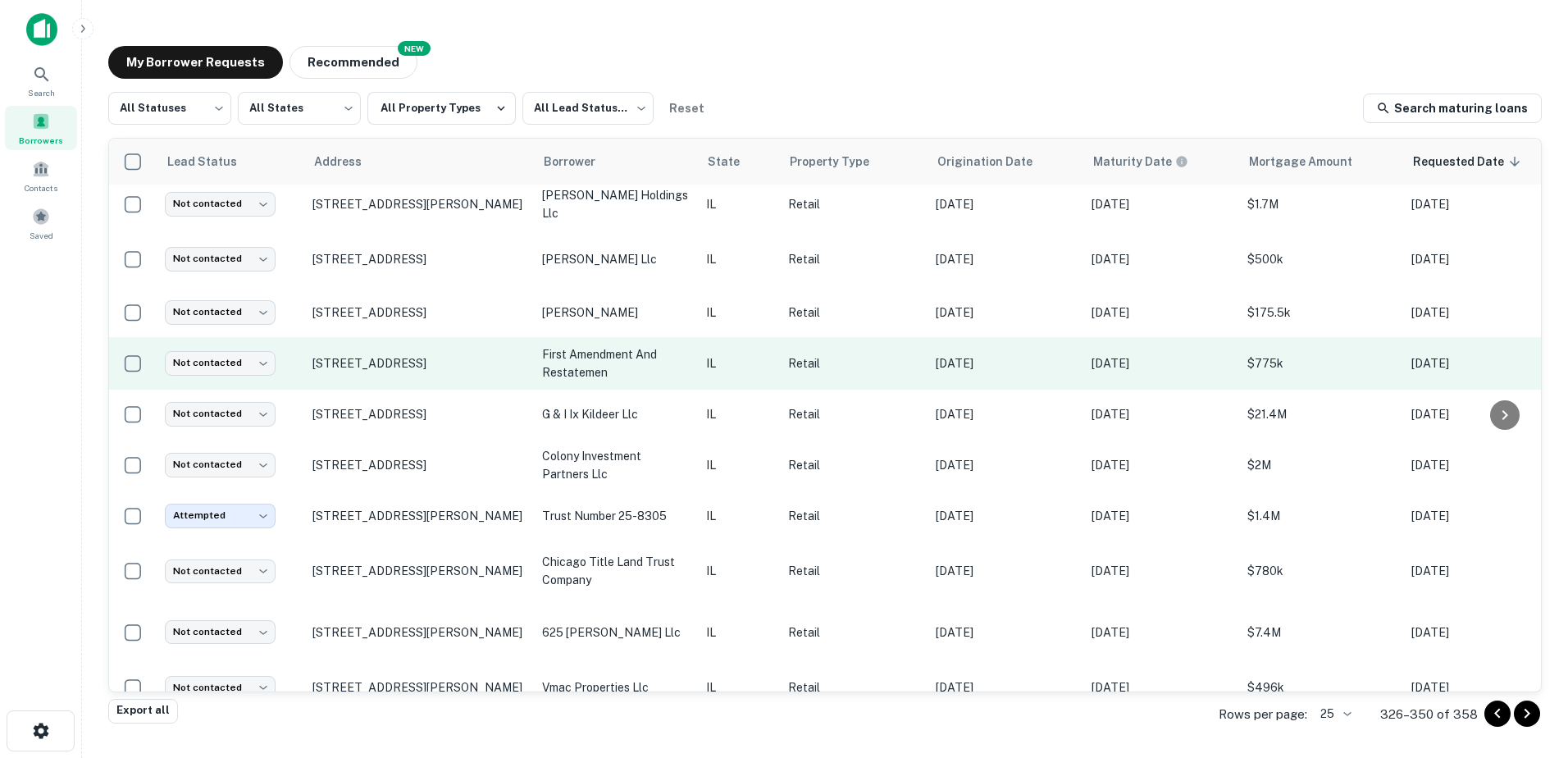
click at [641, 371] on p "first amendment and restatemen" at bounding box center [616, 363] width 147 height 36
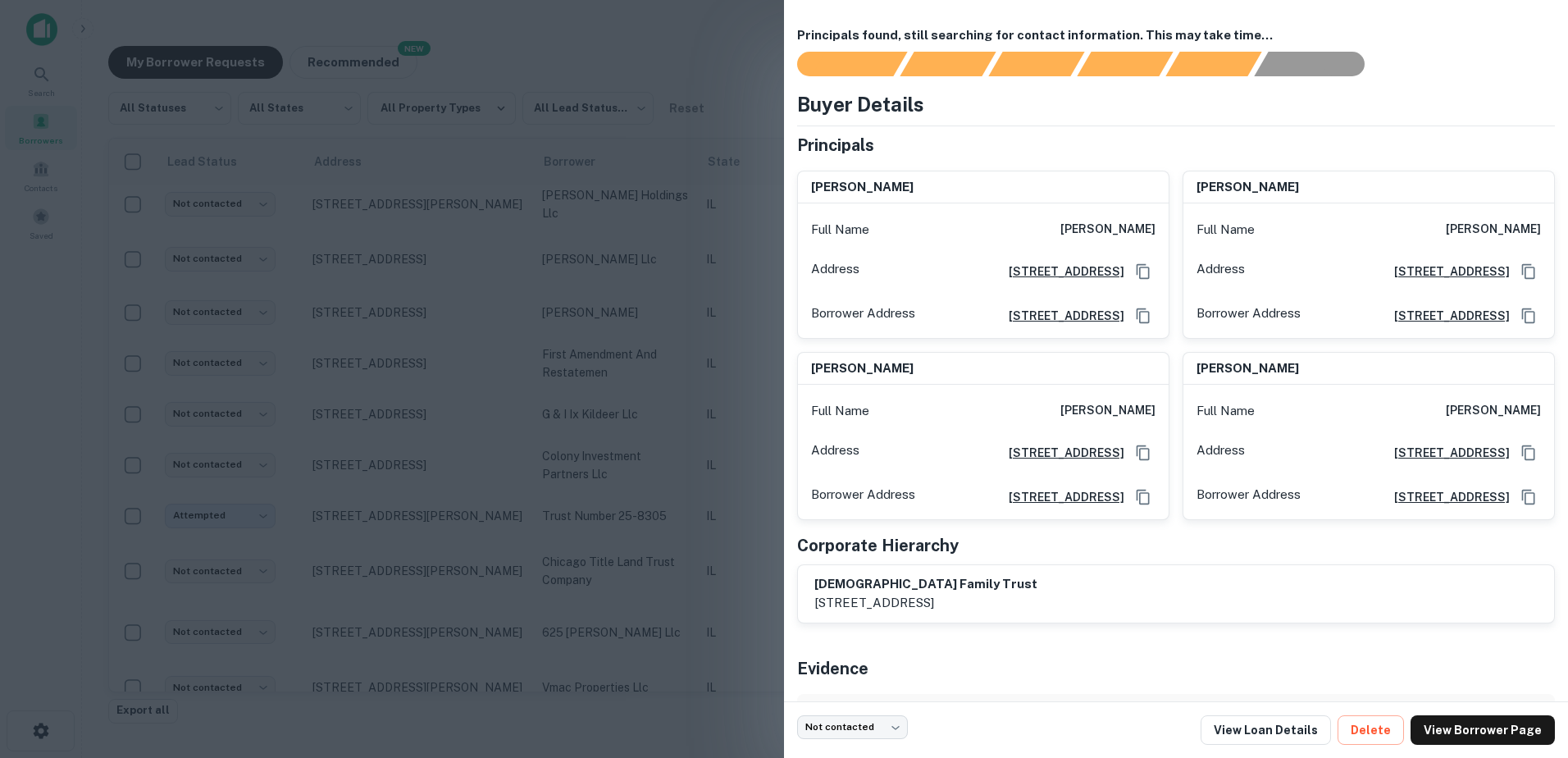
click at [641, 373] on div at bounding box center [784, 379] width 1568 height 758
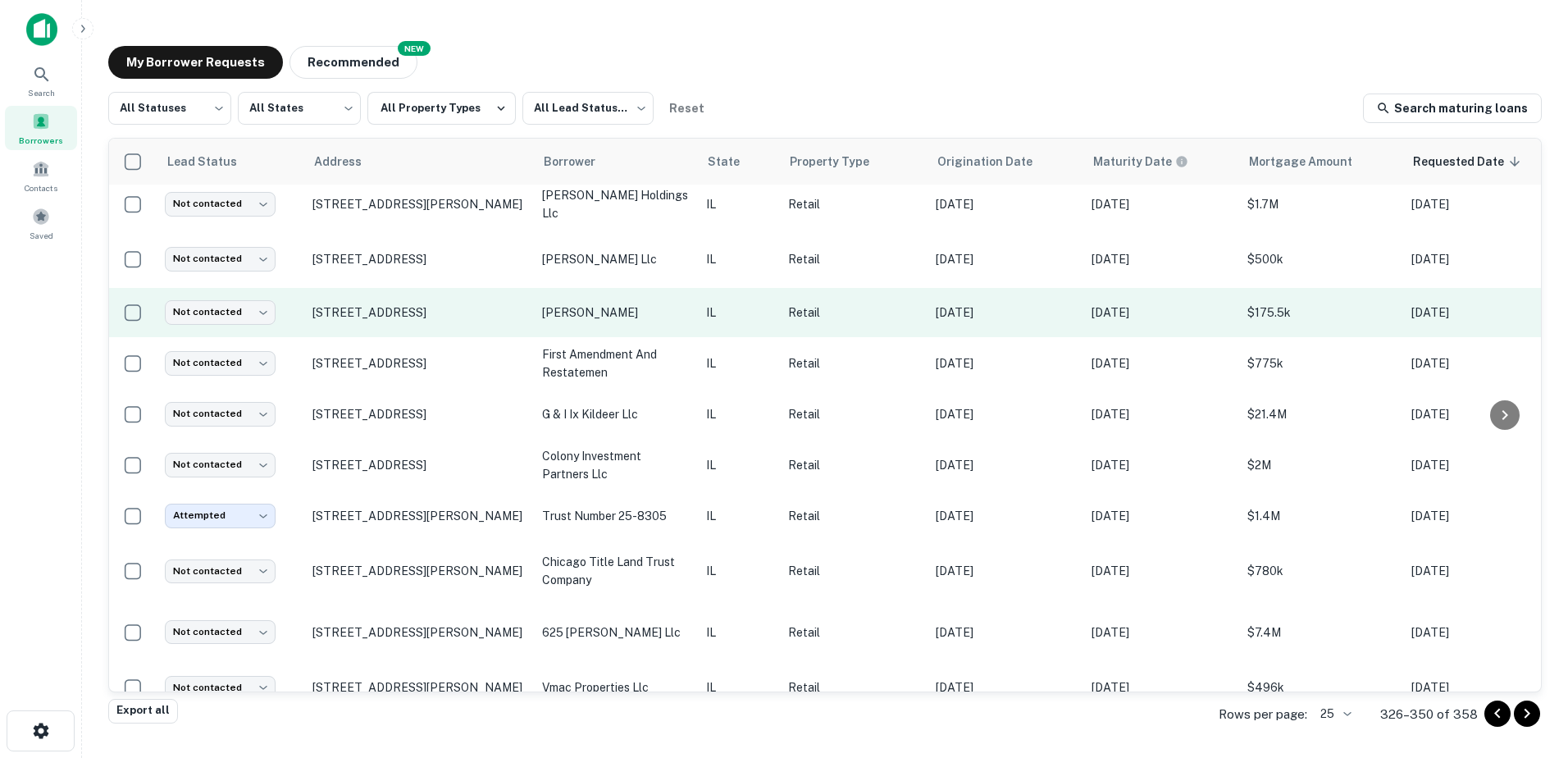
click at [641, 311] on p "vazquez bernardo" at bounding box center [616, 312] width 147 height 18
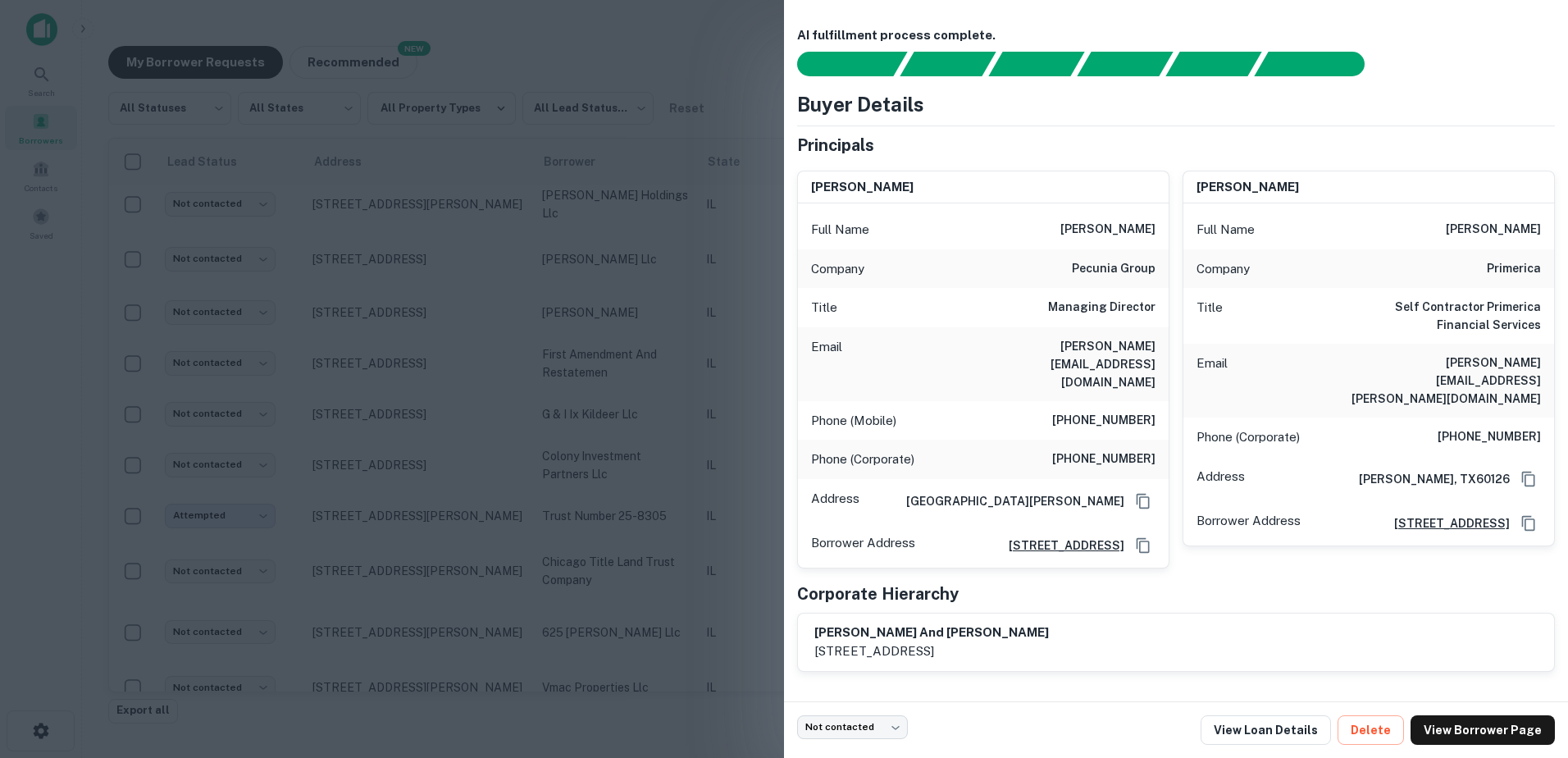
click at [633, 345] on div at bounding box center [784, 379] width 1568 height 758
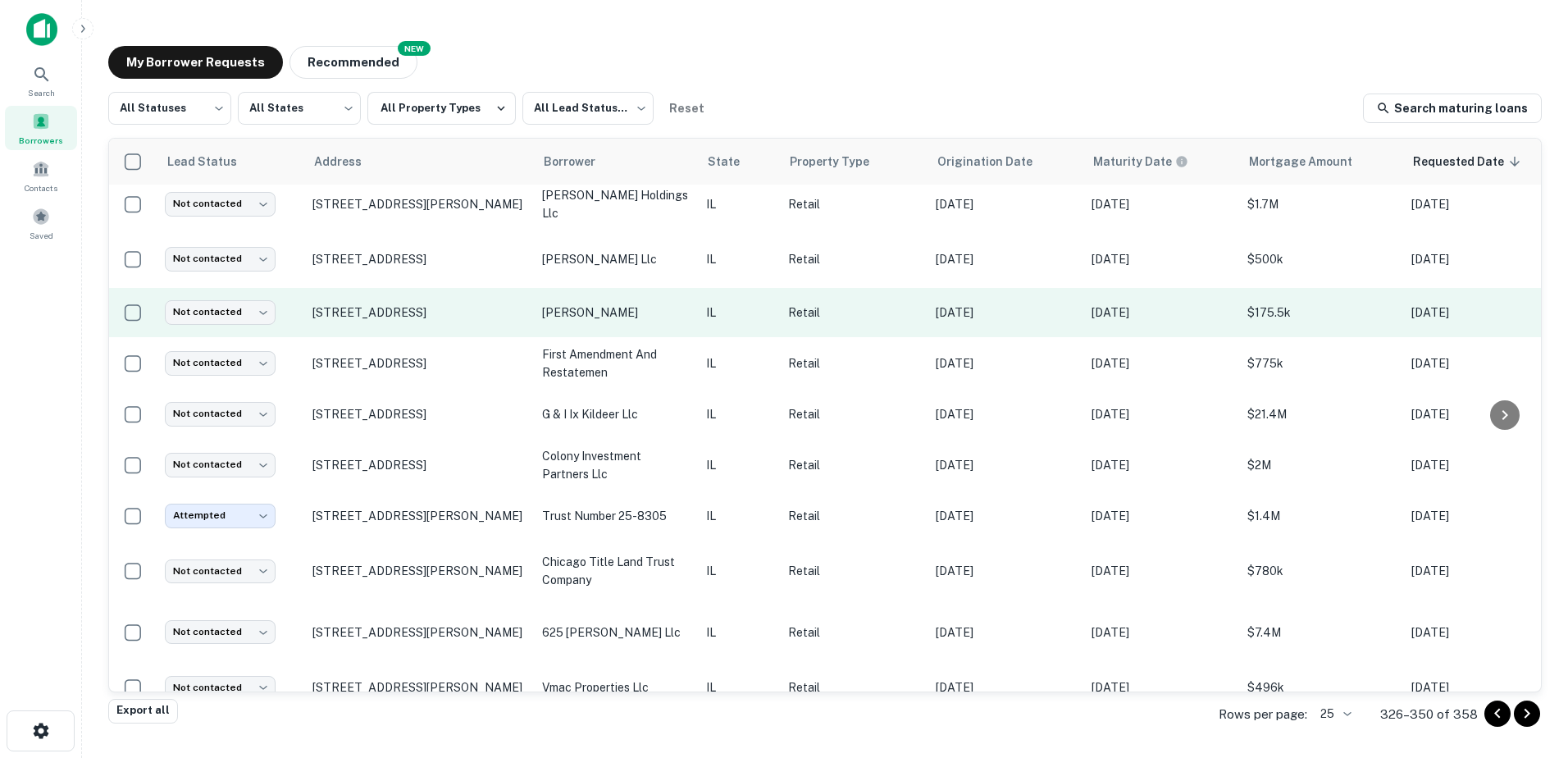
click at [644, 308] on p "vazquez bernardo" at bounding box center [616, 312] width 147 height 18
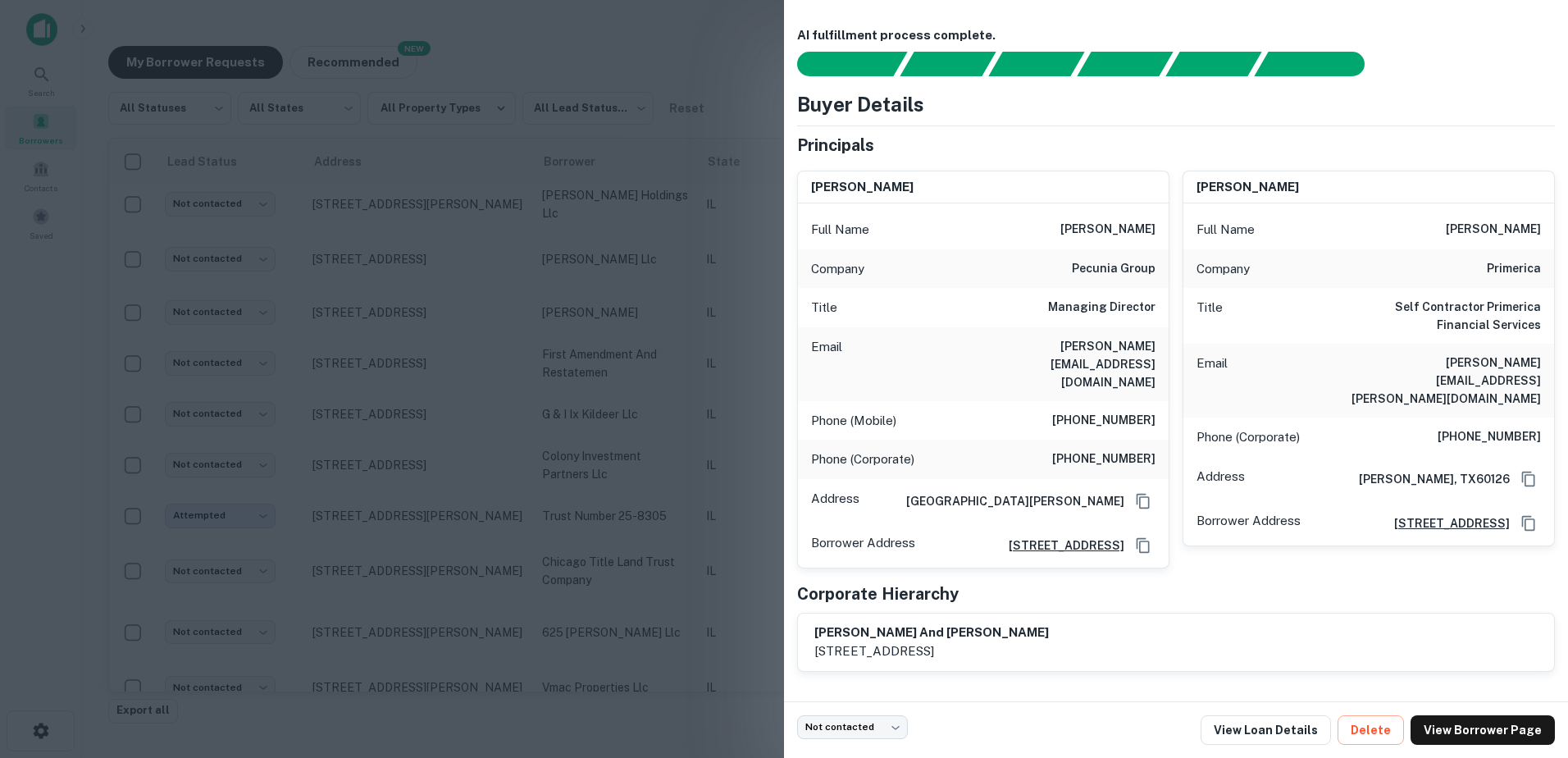
click at [644, 313] on div at bounding box center [784, 379] width 1568 height 758
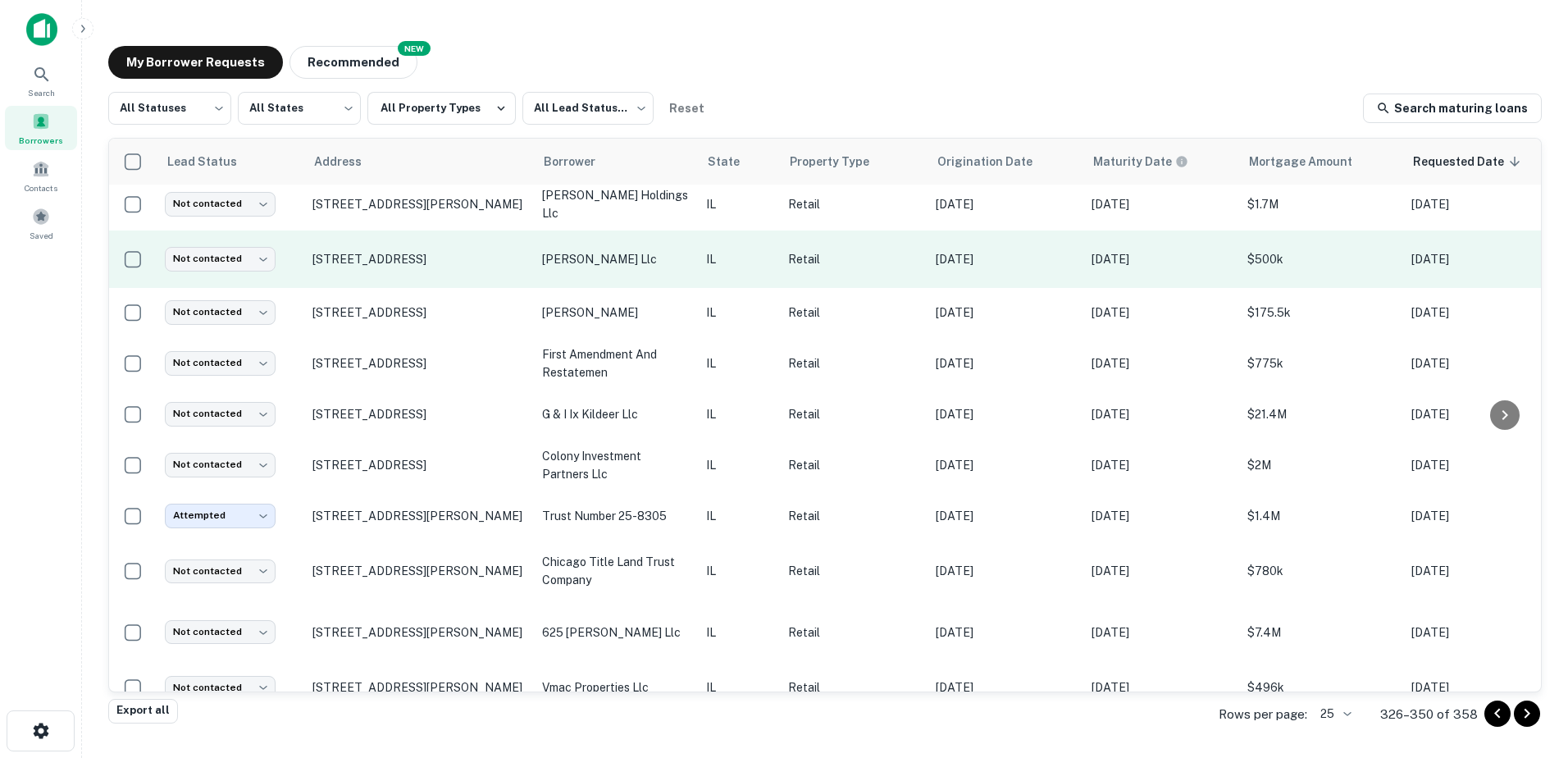
click at [654, 272] on td "laher llc" at bounding box center [616, 259] width 164 height 58
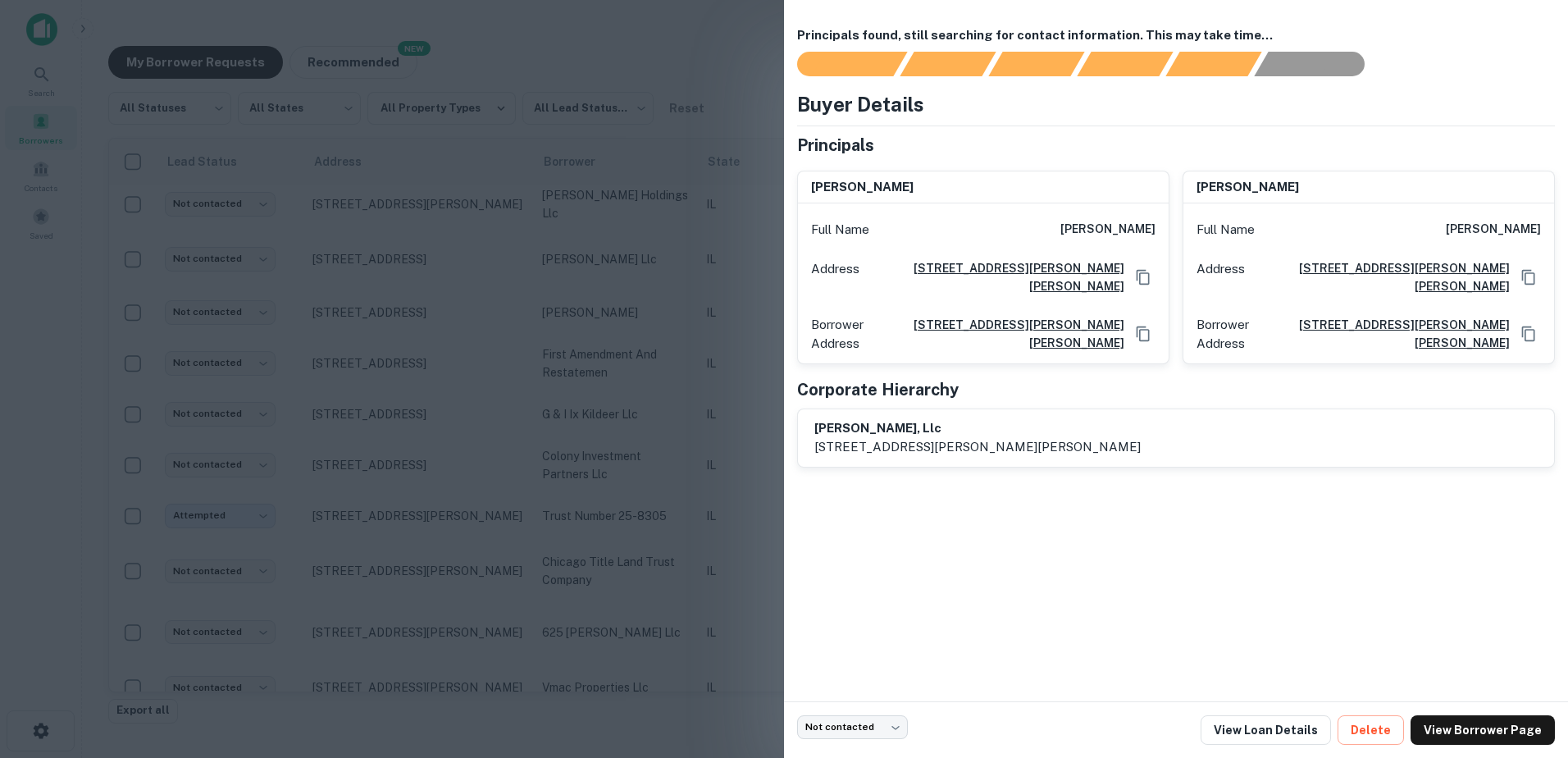
click at [637, 337] on div at bounding box center [784, 379] width 1568 height 758
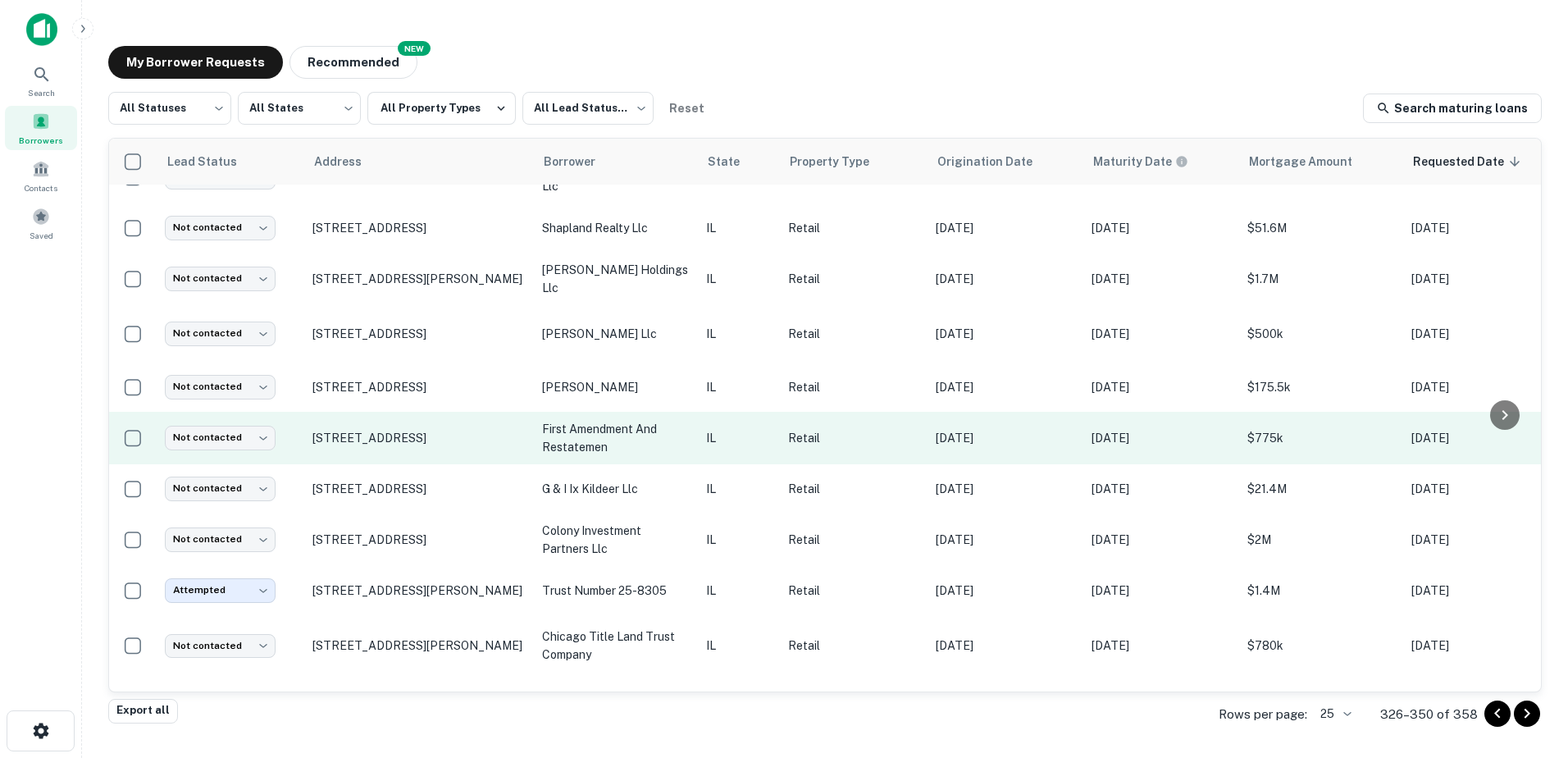
scroll to position [479, 0]
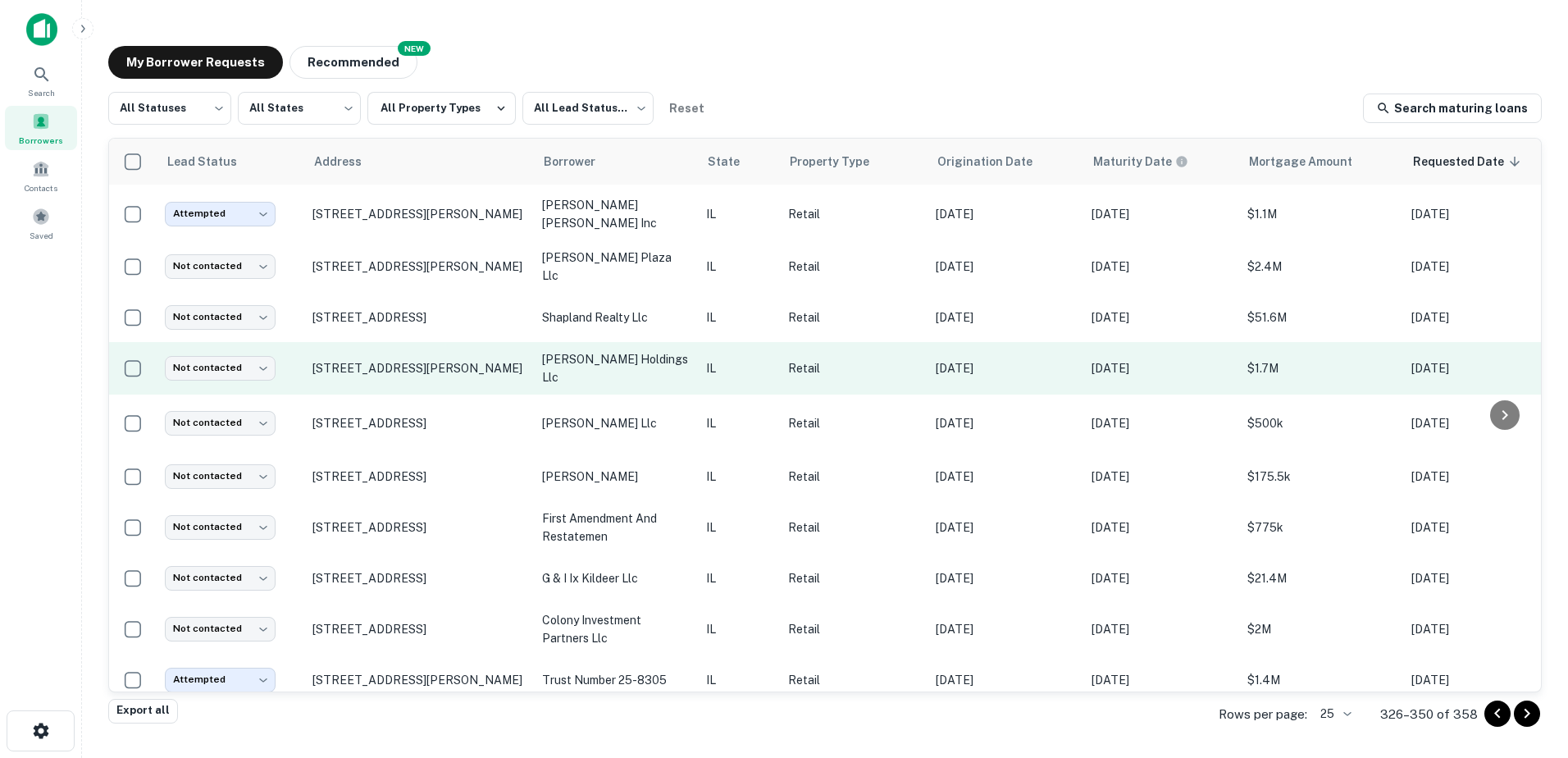
click at [650, 371] on p "niemann holdings llc" at bounding box center [616, 369] width 147 height 36
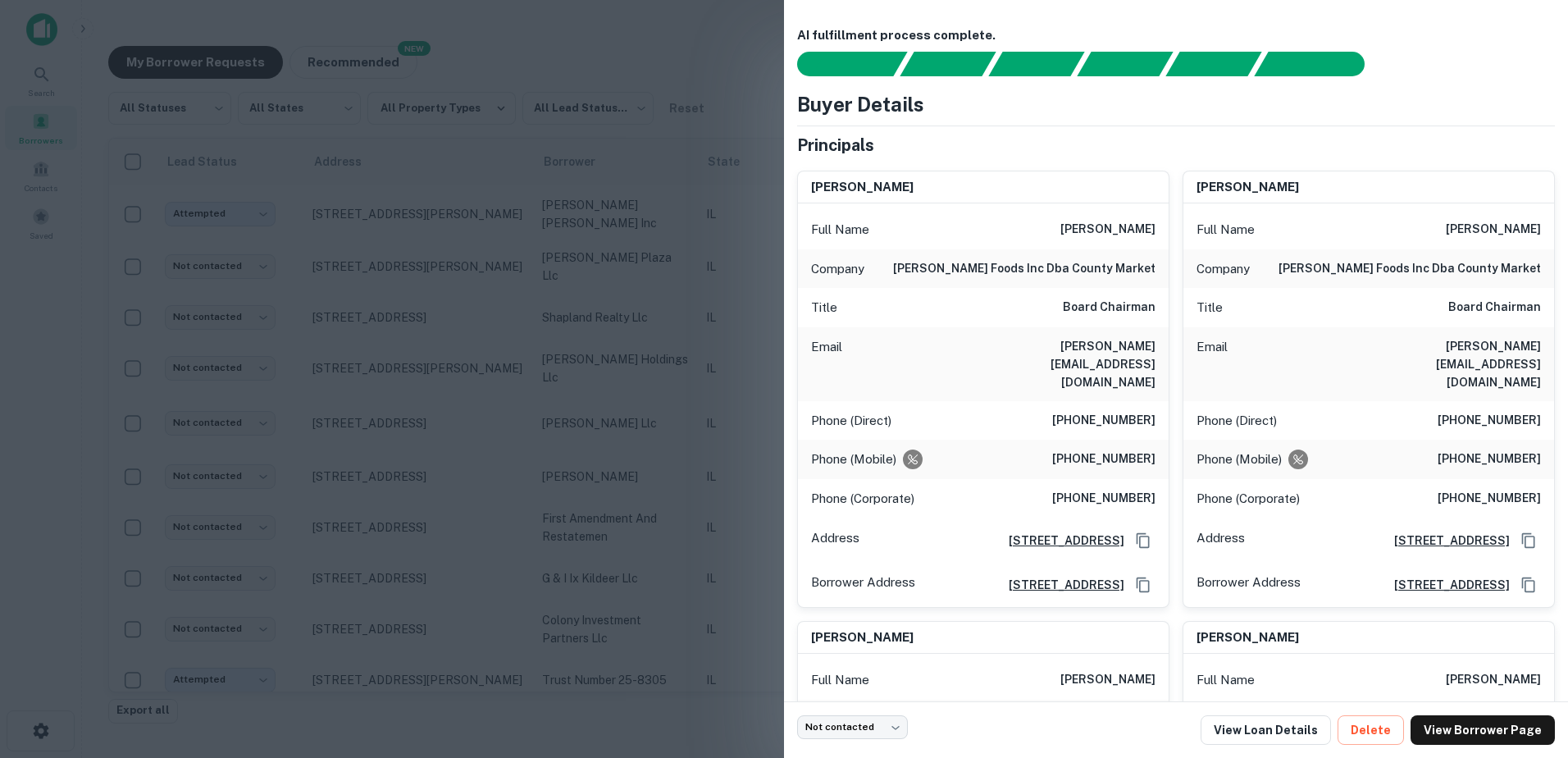
click at [654, 368] on div at bounding box center [784, 379] width 1568 height 758
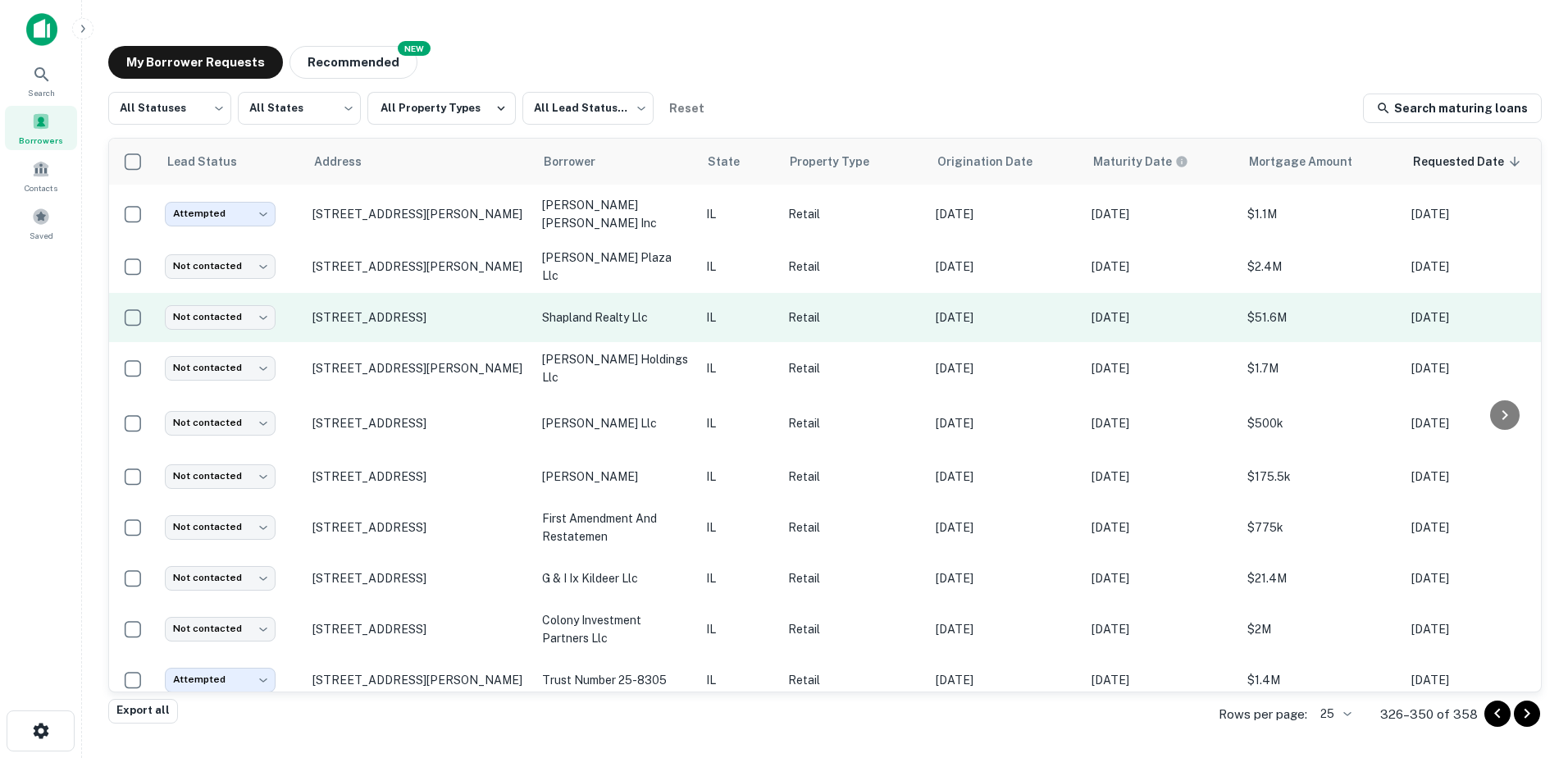
click at [663, 320] on p "shapland realty llc" at bounding box center [616, 317] width 147 height 18
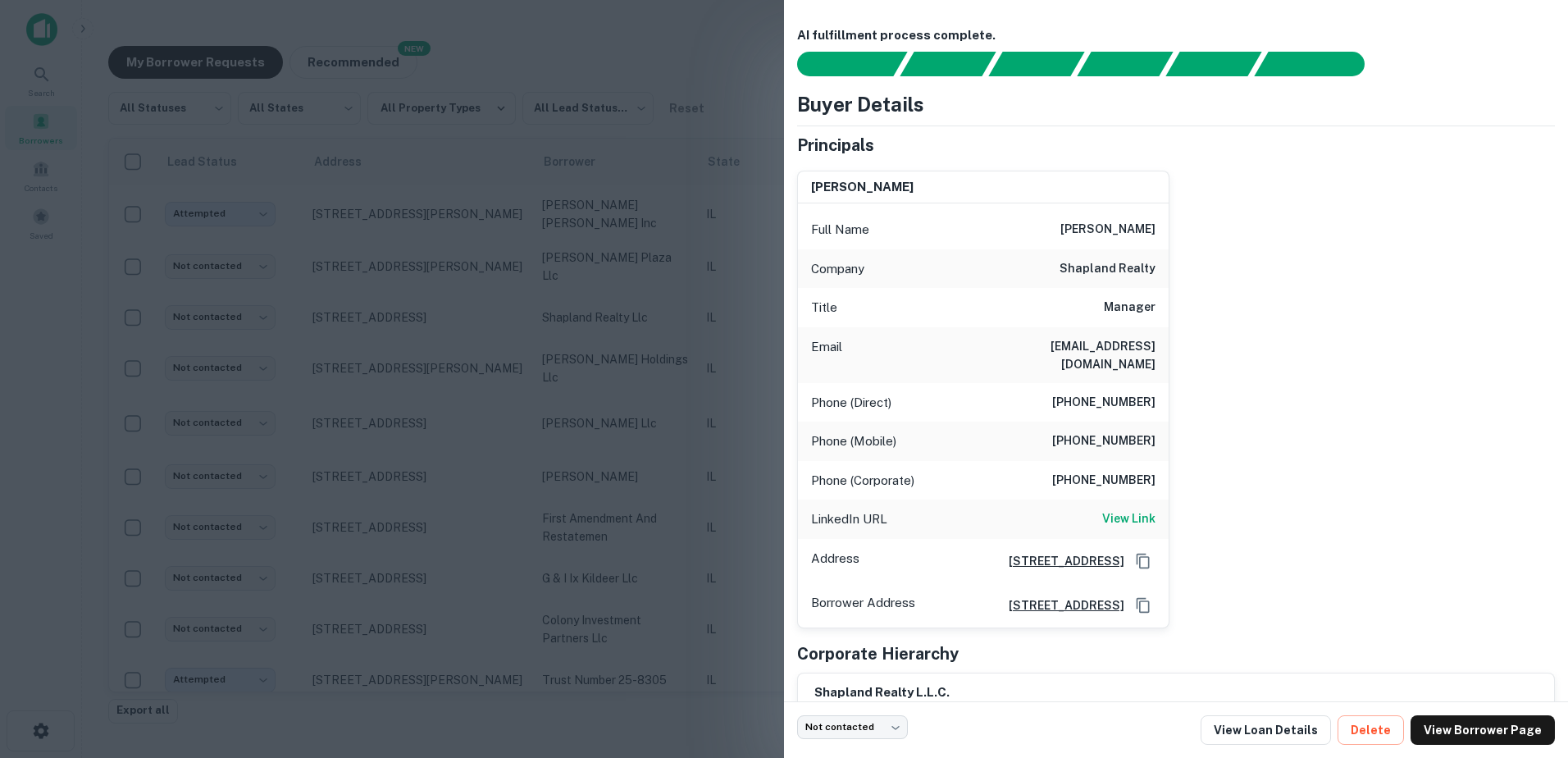
click at [655, 339] on div at bounding box center [784, 379] width 1568 height 758
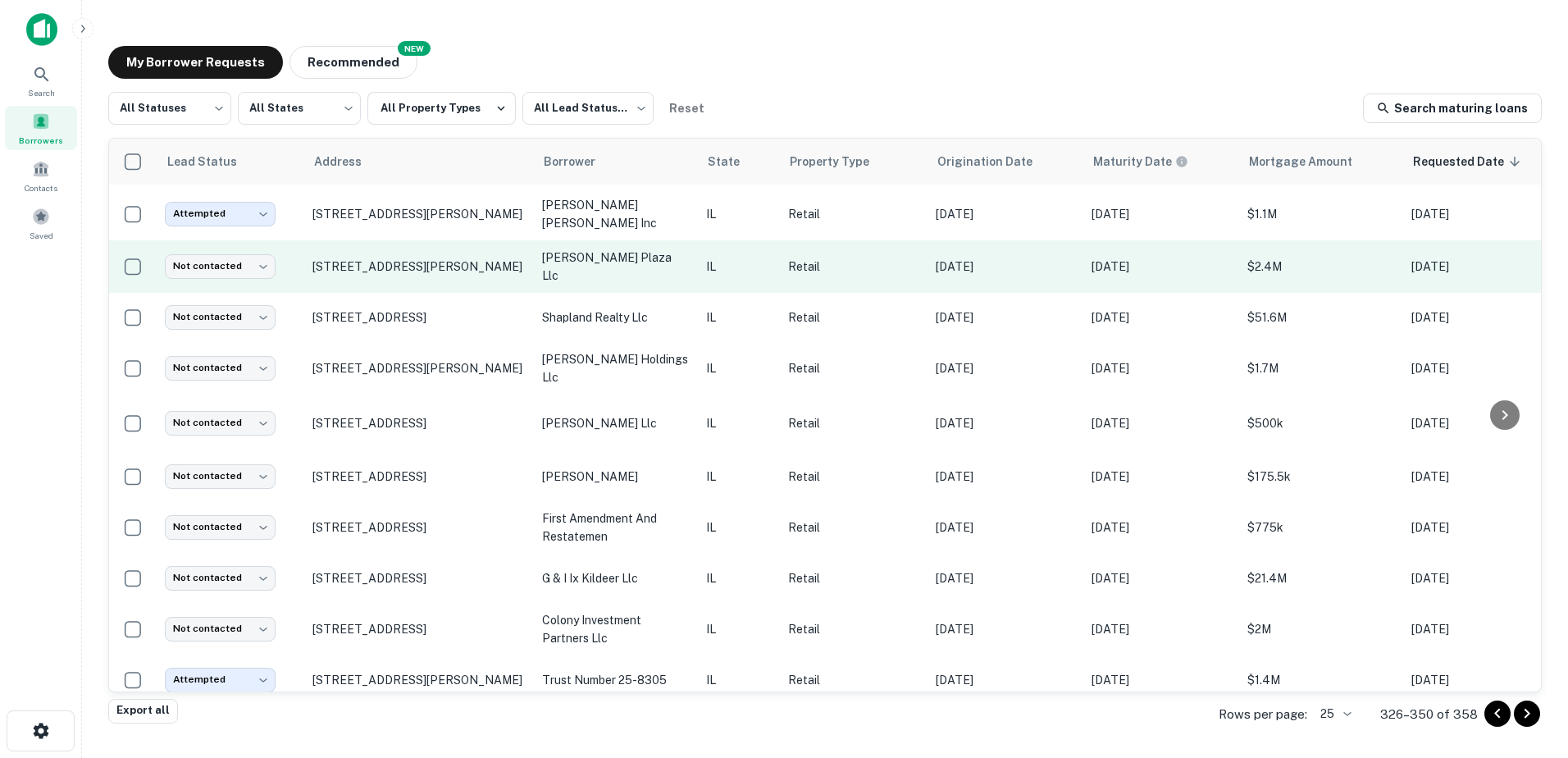
click at [657, 282] on td "nell plaza llc" at bounding box center [616, 266] width 164 height 53
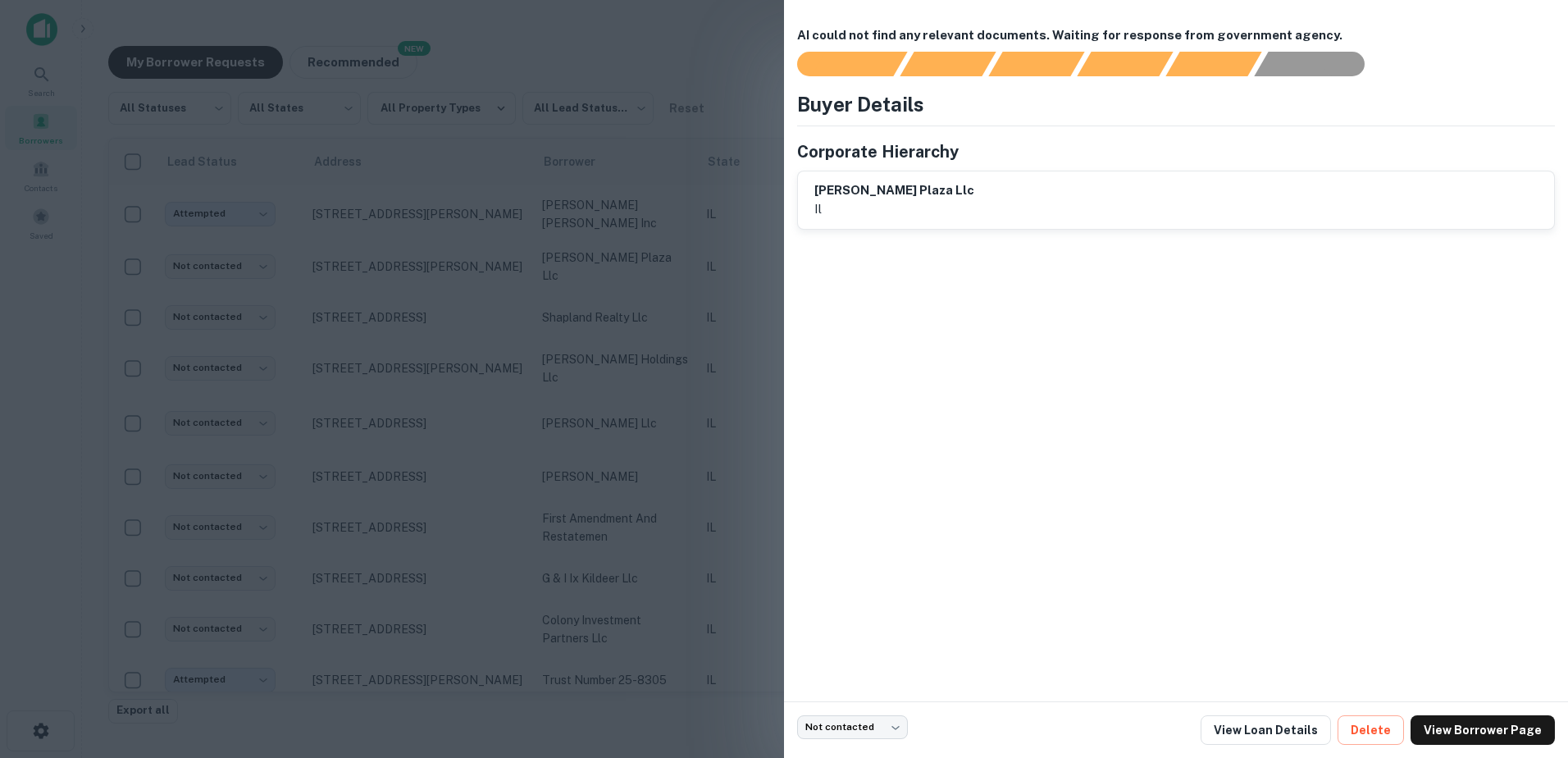
click at [635, 322] on div at bounding box center [784, 379] width 1568 height 758
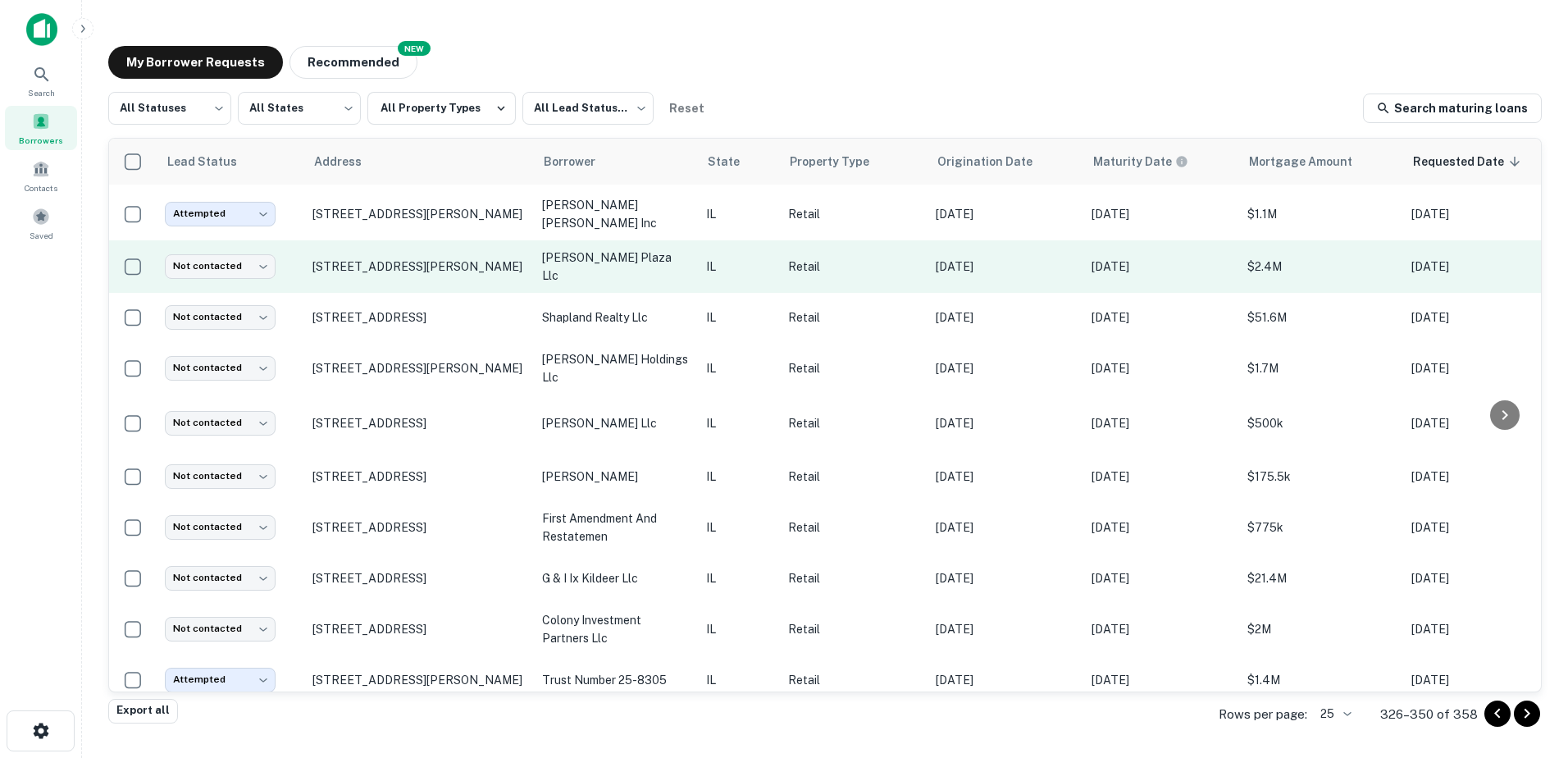
click at [640, 278] on td "nell plaza llc" at bounding box center [616, 266] width 164 height 53
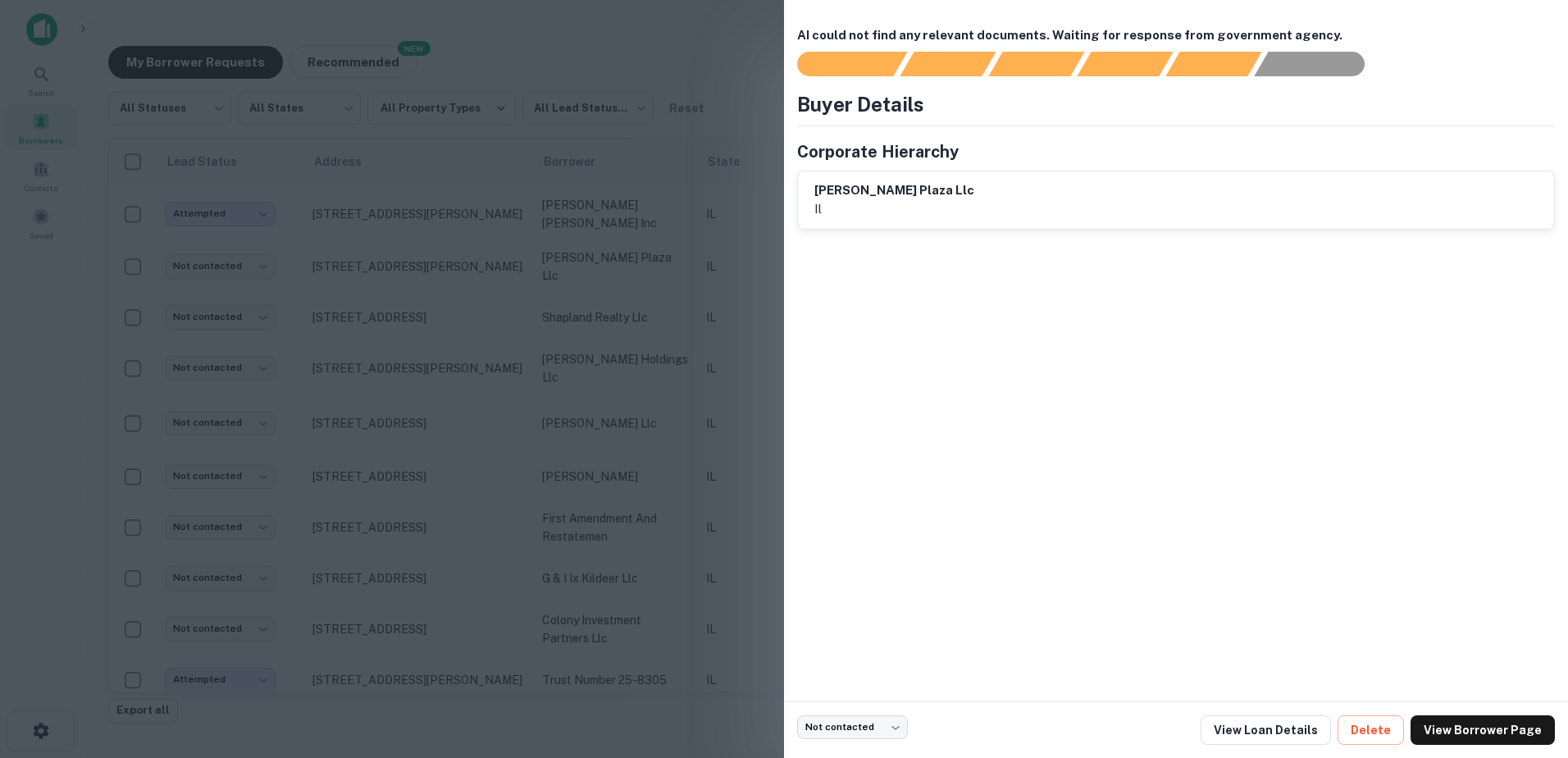
click at [638, 287] on div at bounding box center [784, 379] width 1568 height 758
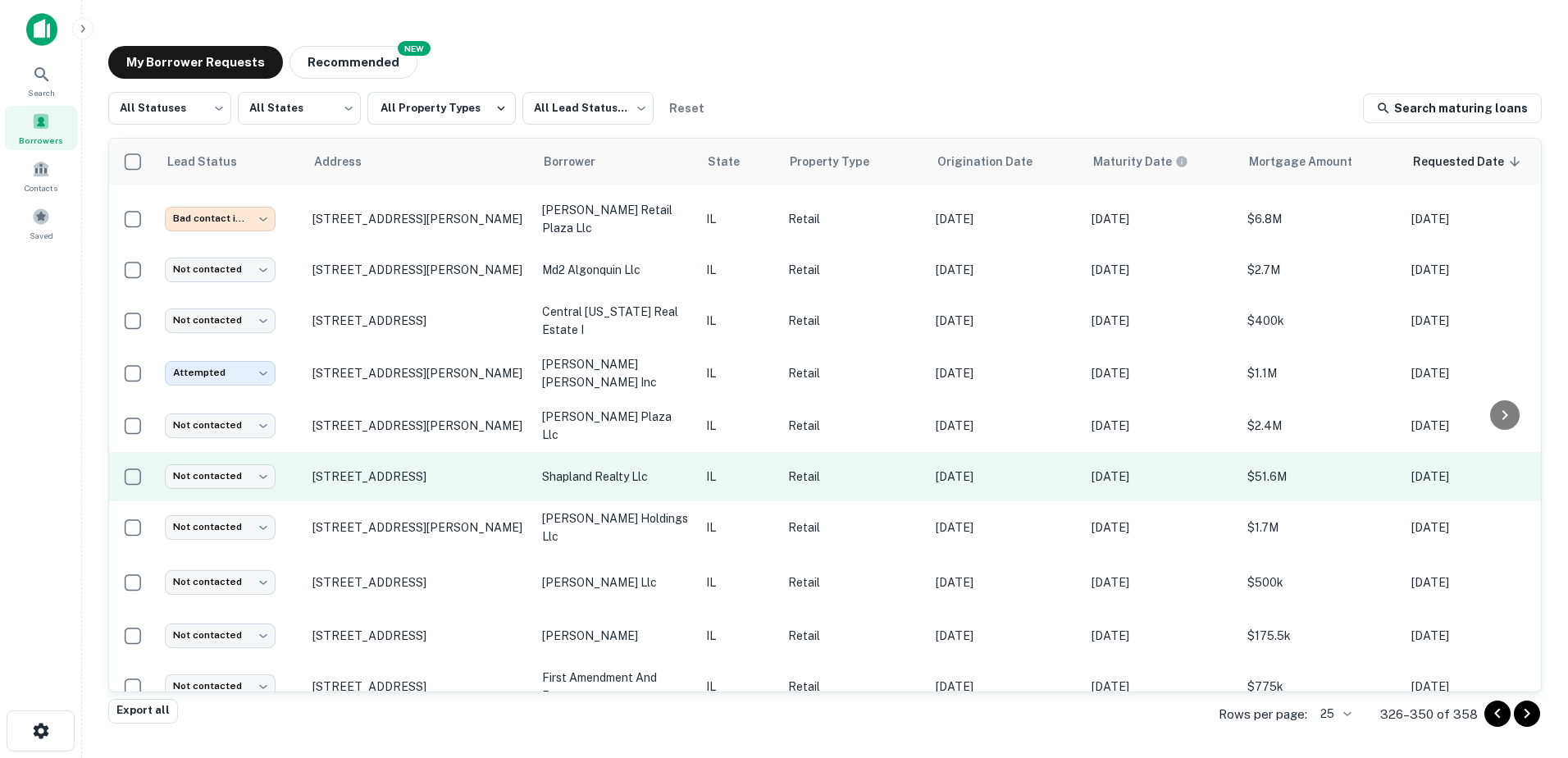
scroll to position [315, 0]
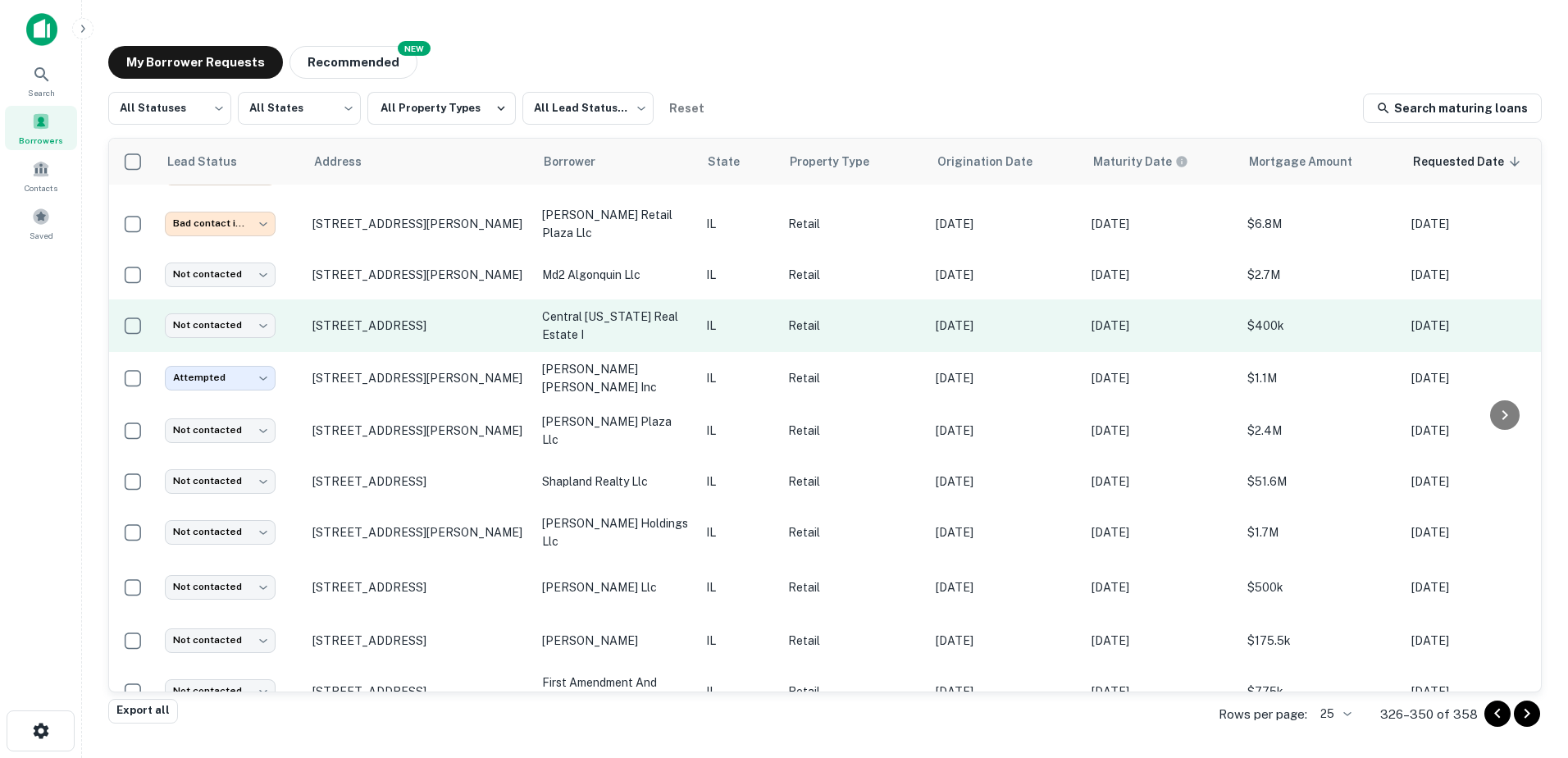
click at [631, 320] on p "central illinois real estate i" at bounding box center [616, 326] width 147 height 36
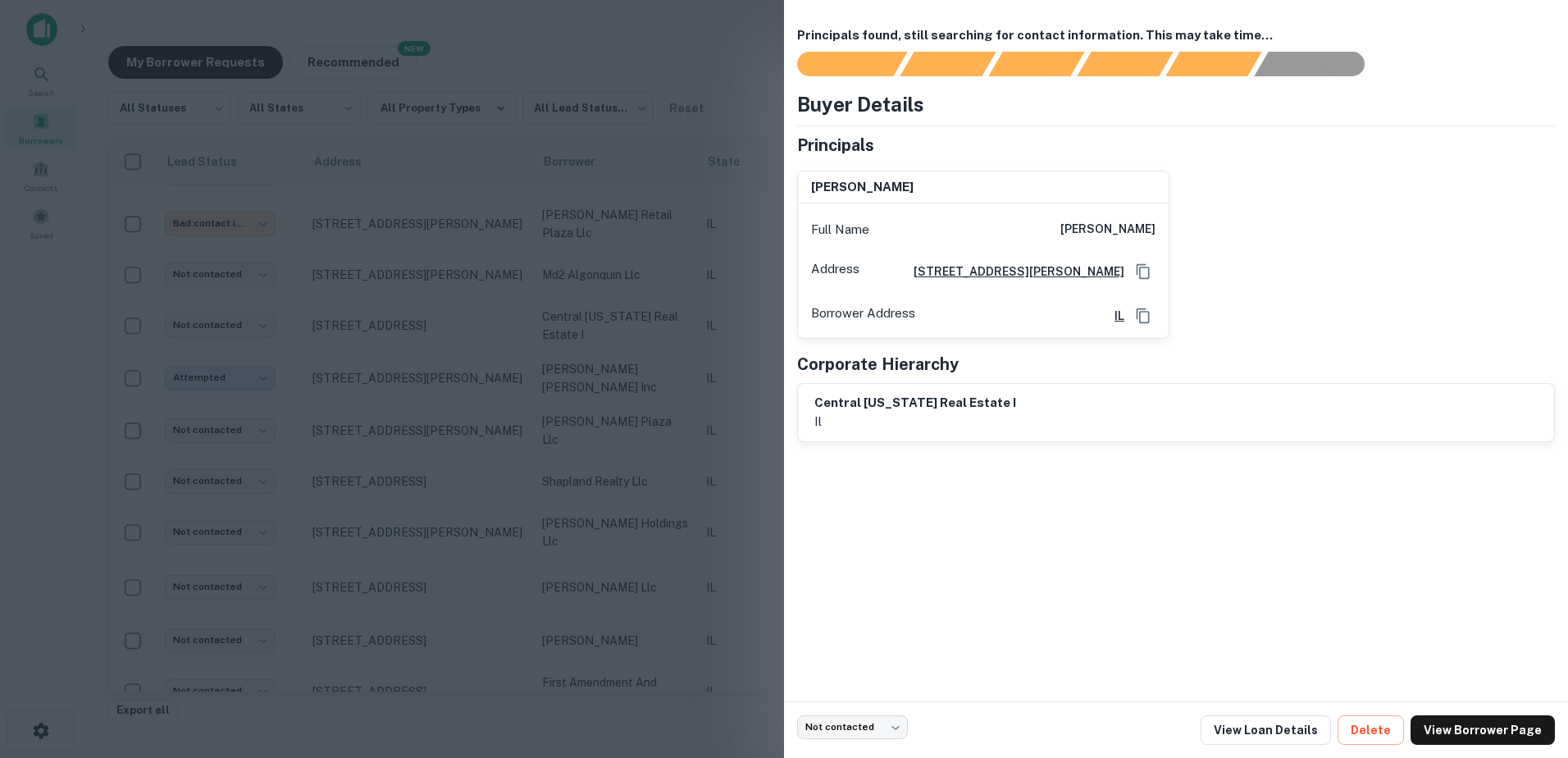
click at [629, 324] on div at bounding box center [784, 379] width 1568 height 758
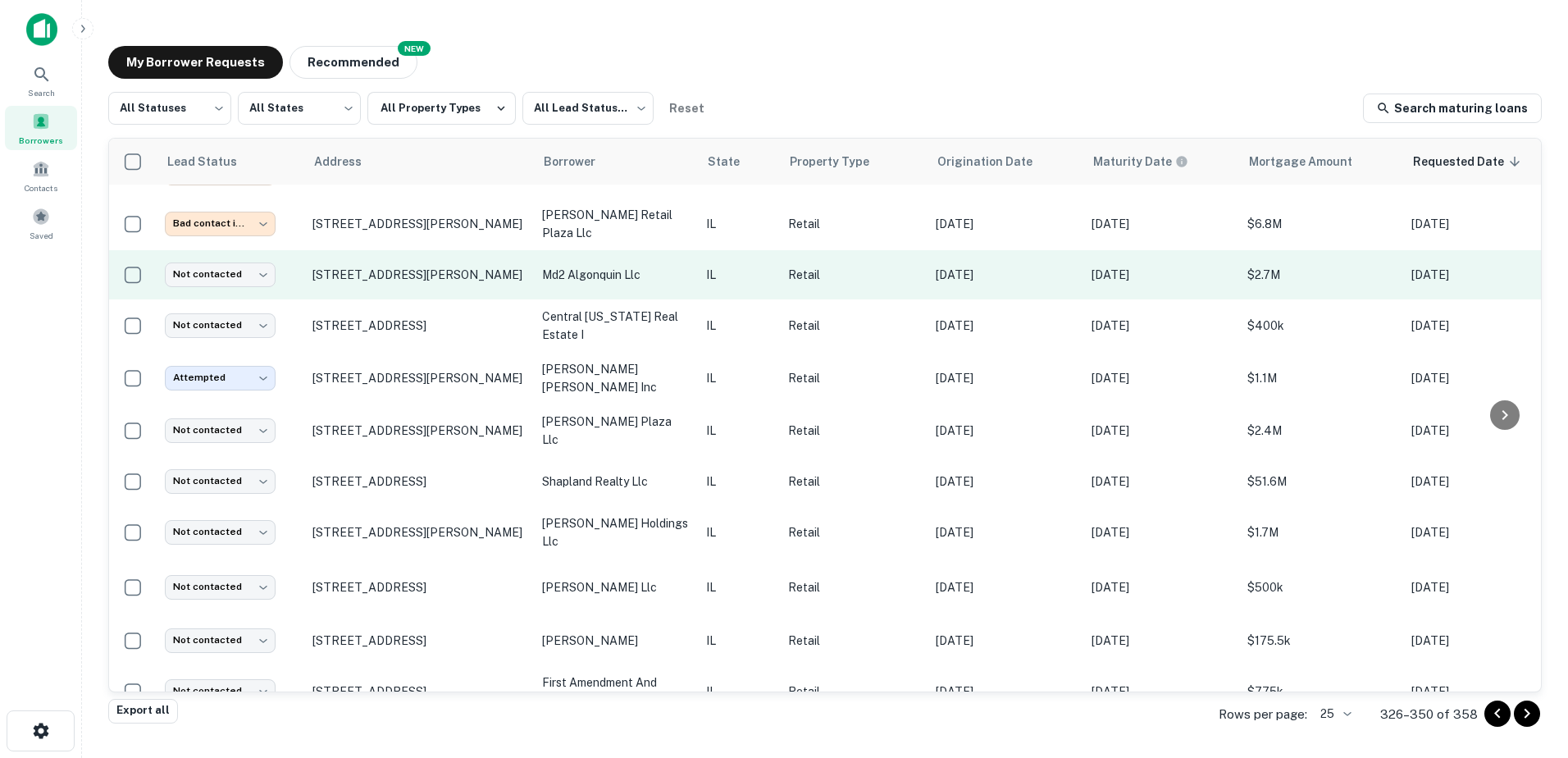
click at [650, 272] on p "md2 algonquin llc" at bounding box center [616, 275] width 147 height 18
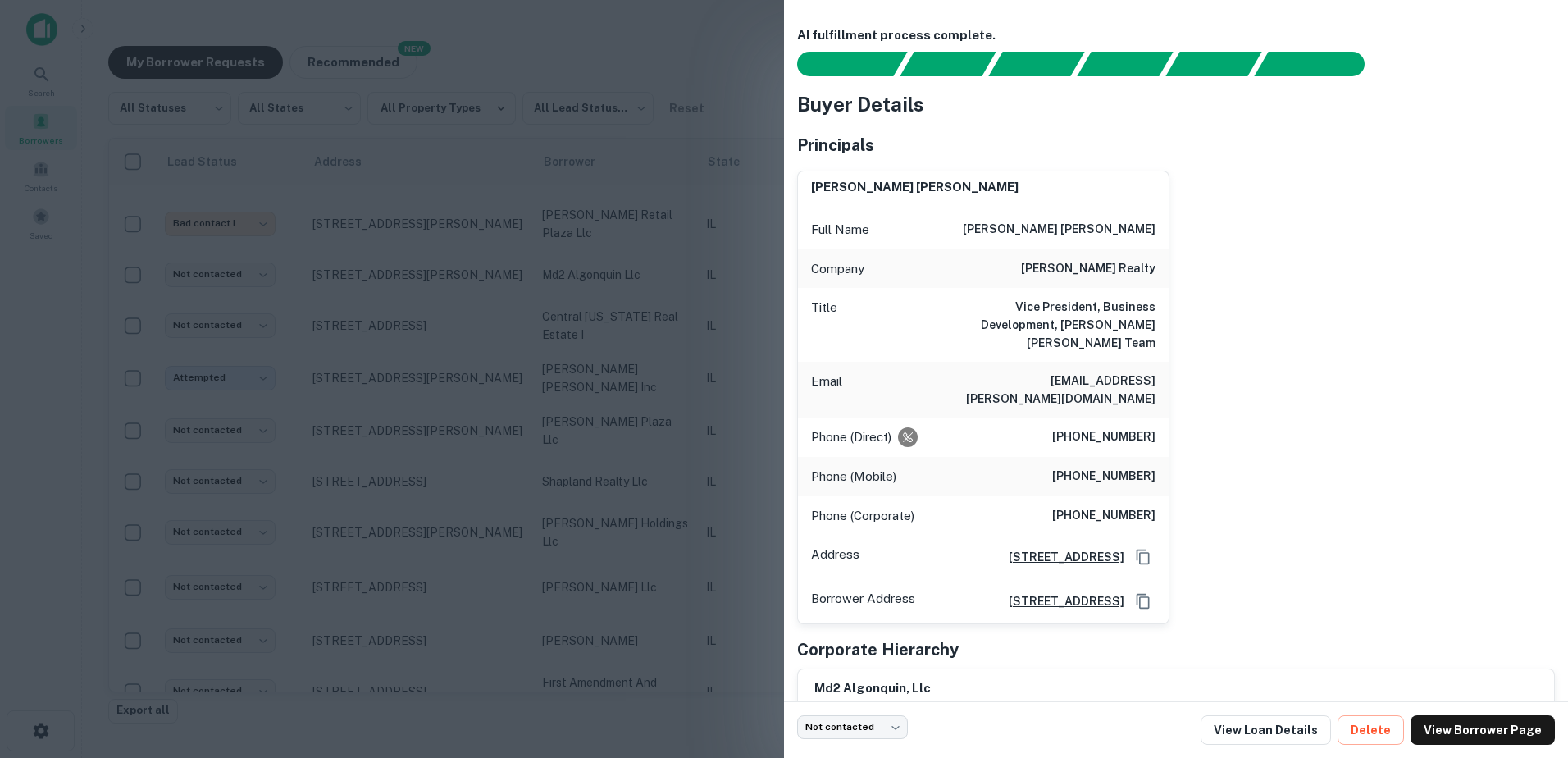
click at [634, 305] on div at bounding box center [784, 379] width 1568 height 758
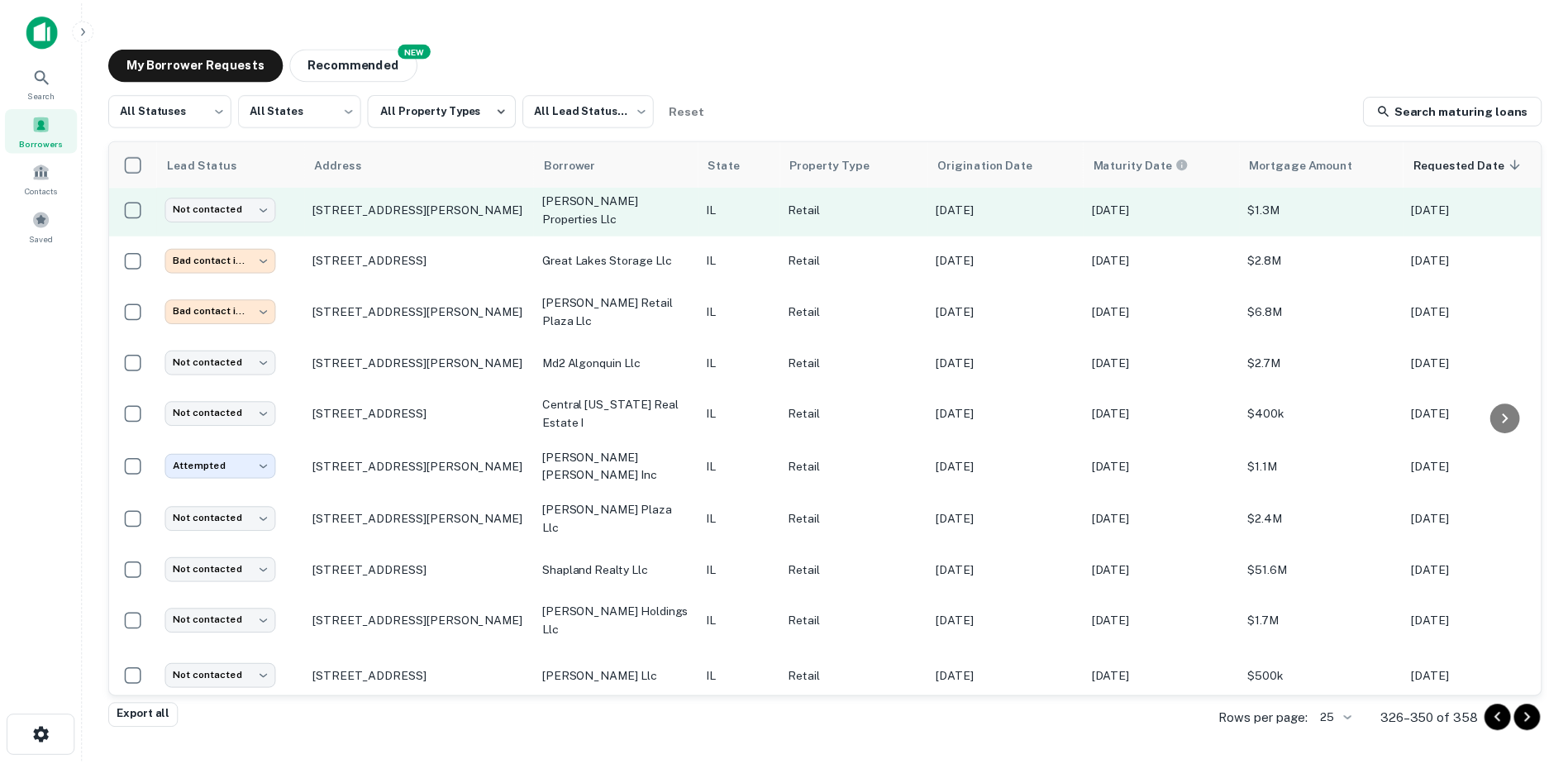
scroll to position [152, 0]
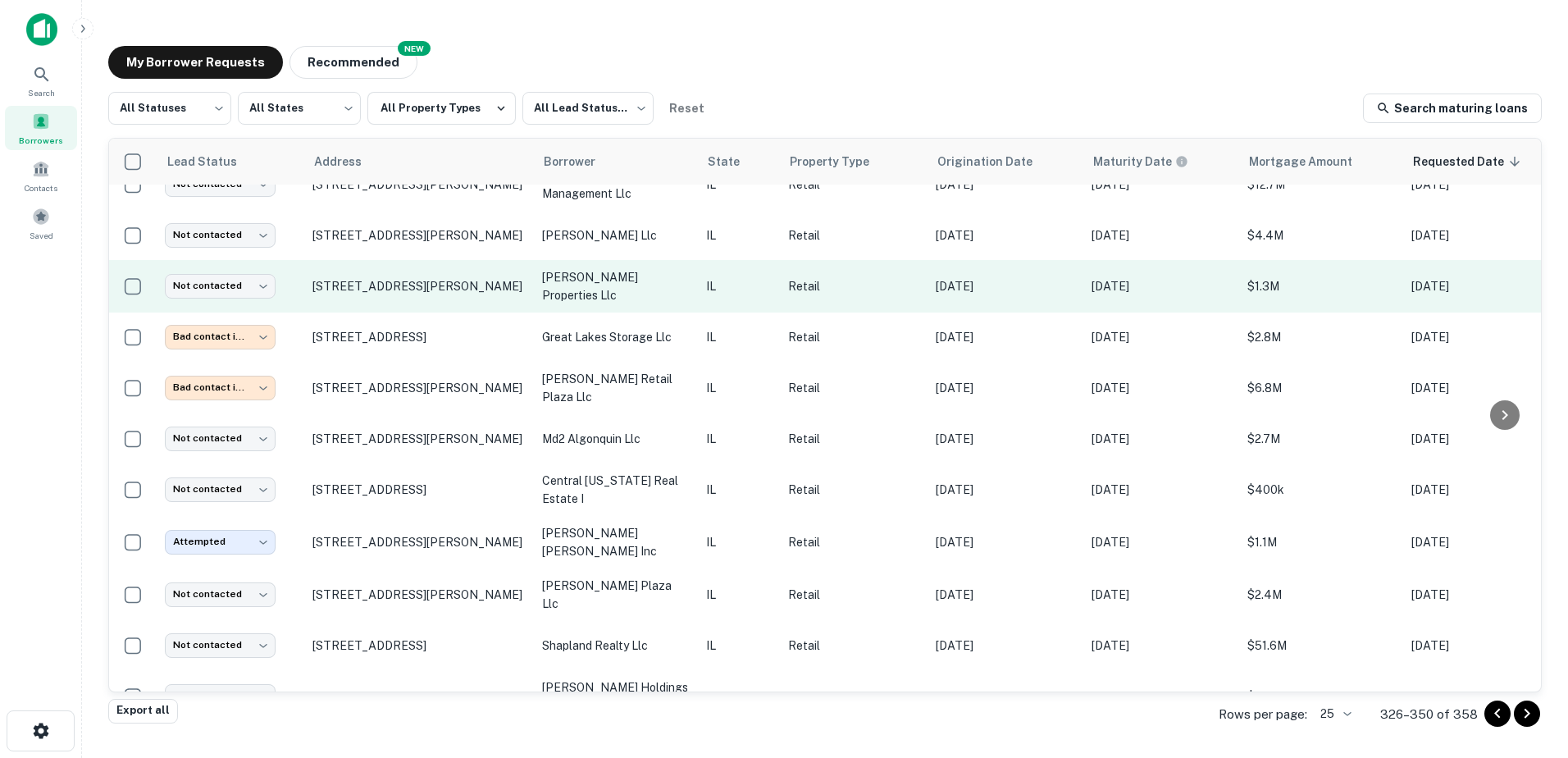
click at [632, 309] on td "pd richmond properties llc" at bounding box center [616, 286] width 164 height 53
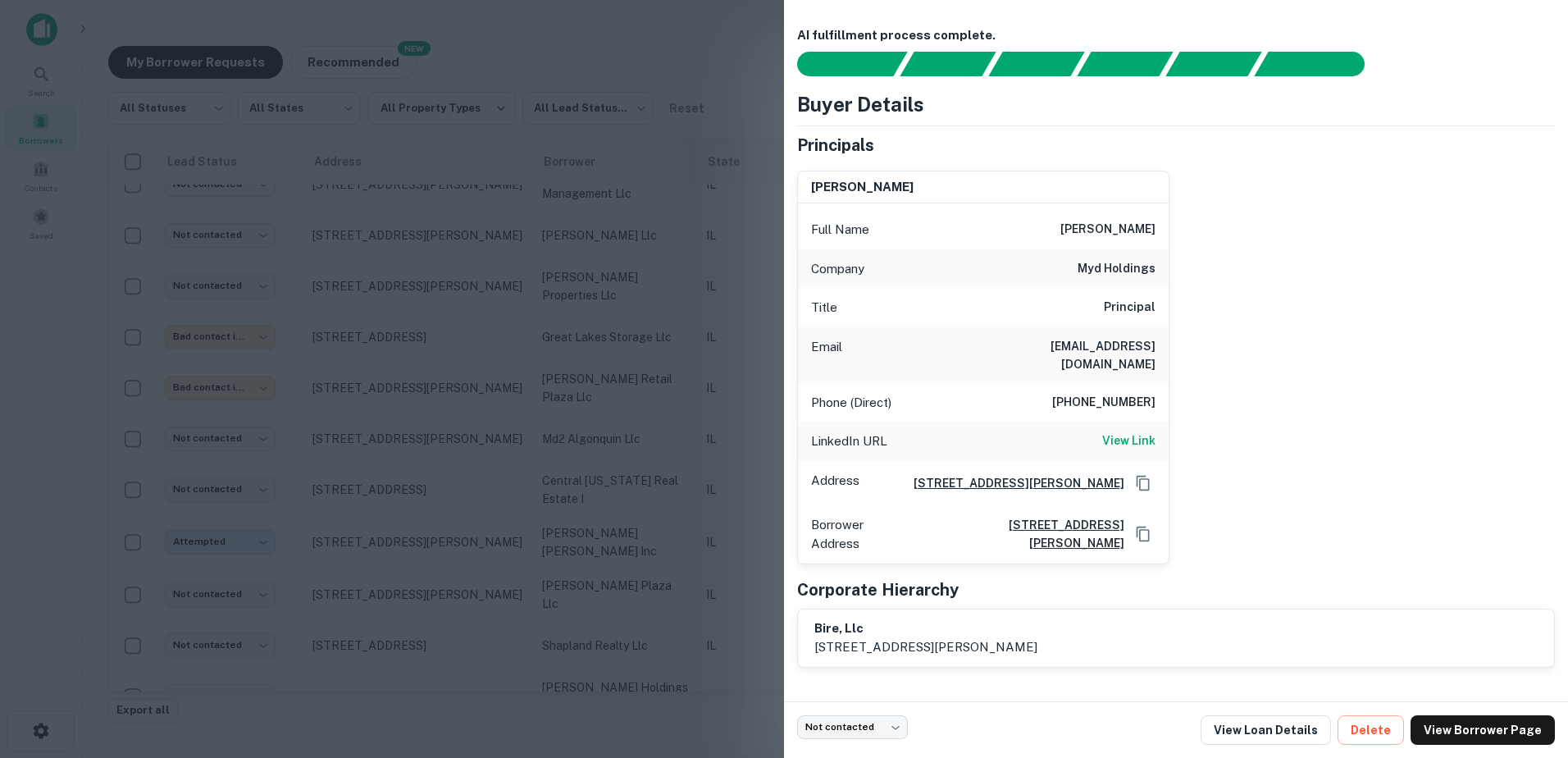
click at [628, 339] on div at bounding box center [784, 379] width 1568 height 758
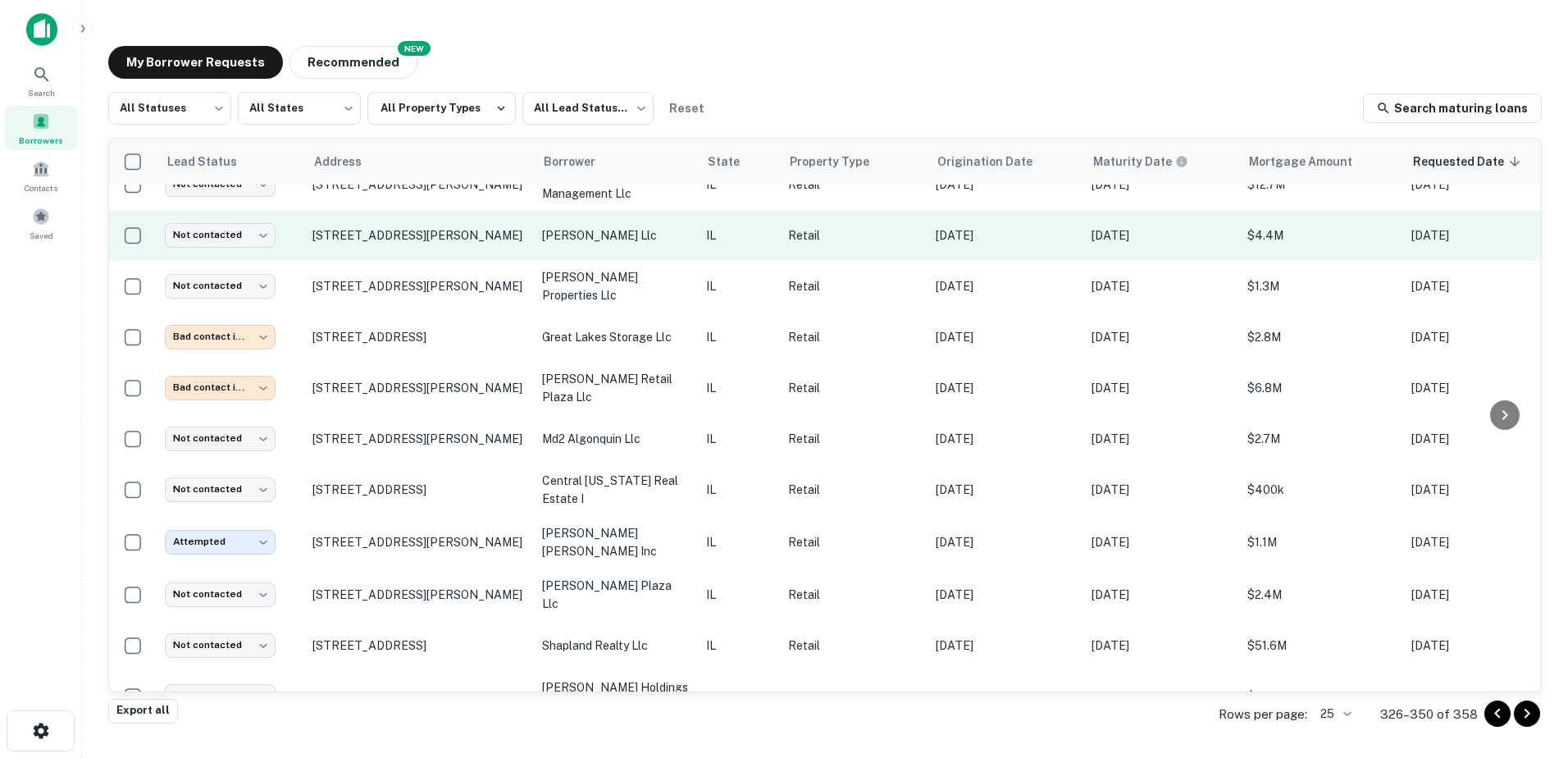
click at [635, 244] on p "blake richmond llc" at bounding box center [616, 235] width 147 height 18
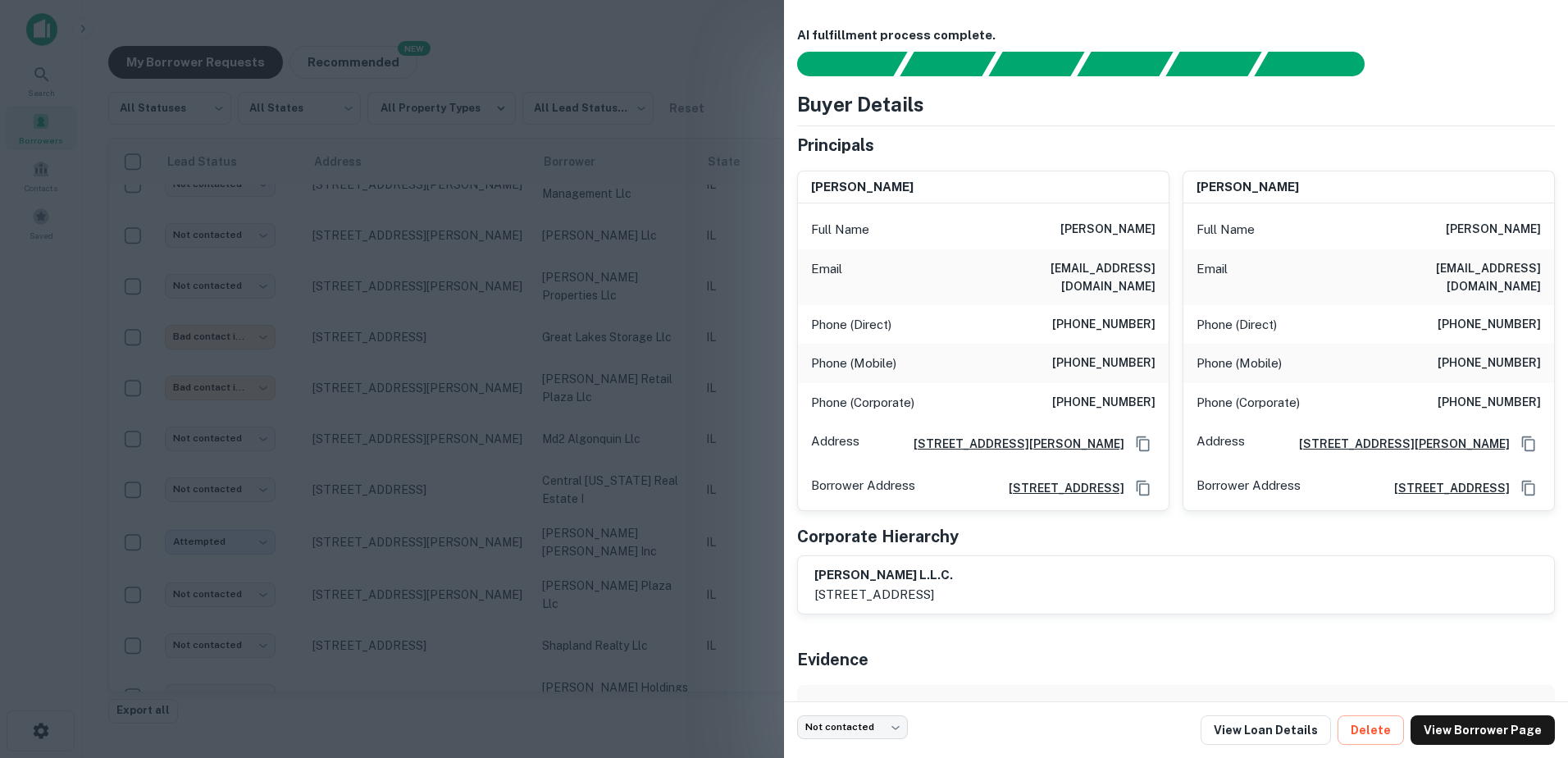
click at [612, 251] on div at bounding box center [784, 379] width 1568 height 758
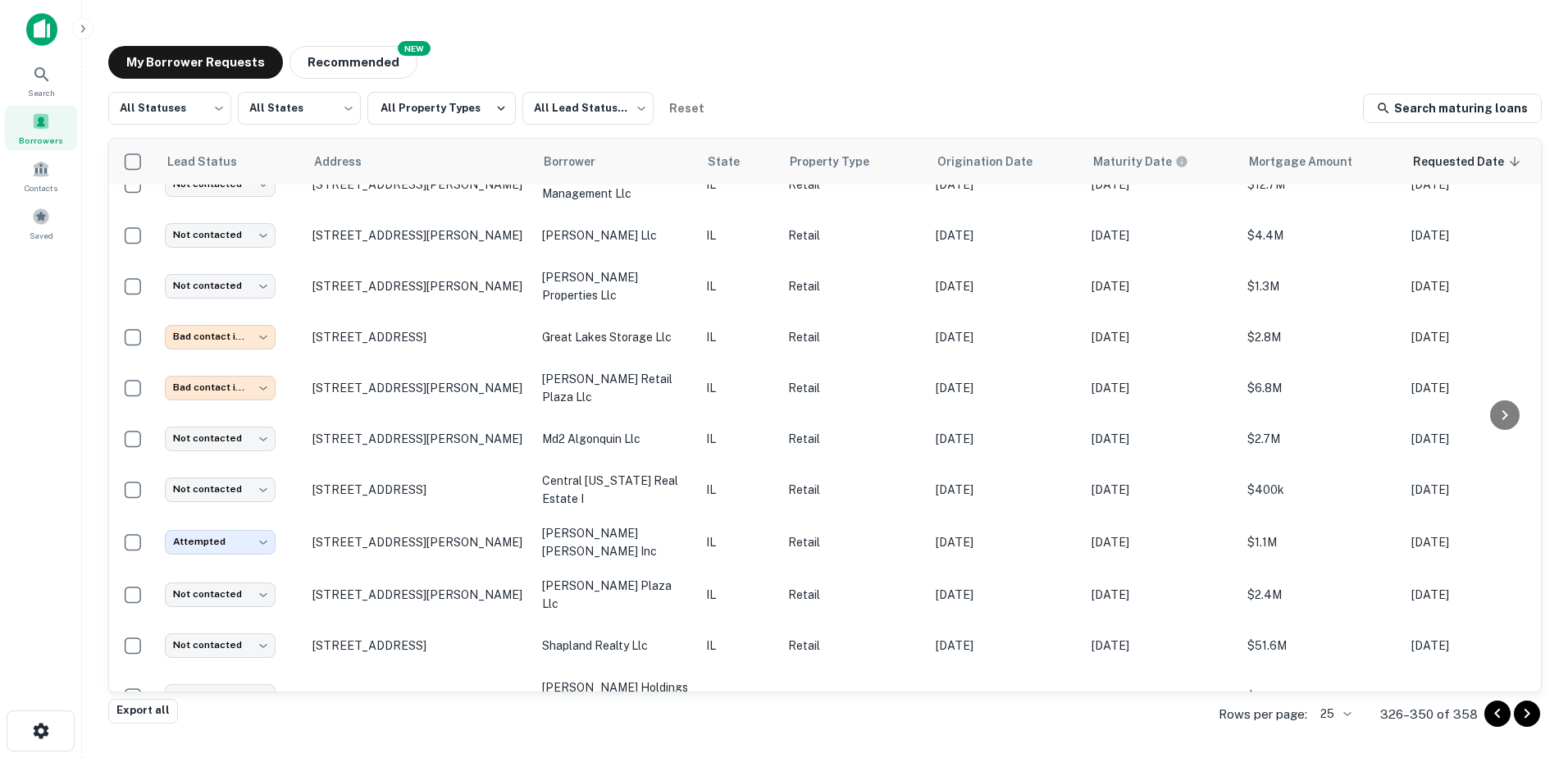
click at [612, 251] on td "blake richmond llc" at bounding box center [616, 235] width 164 height 49
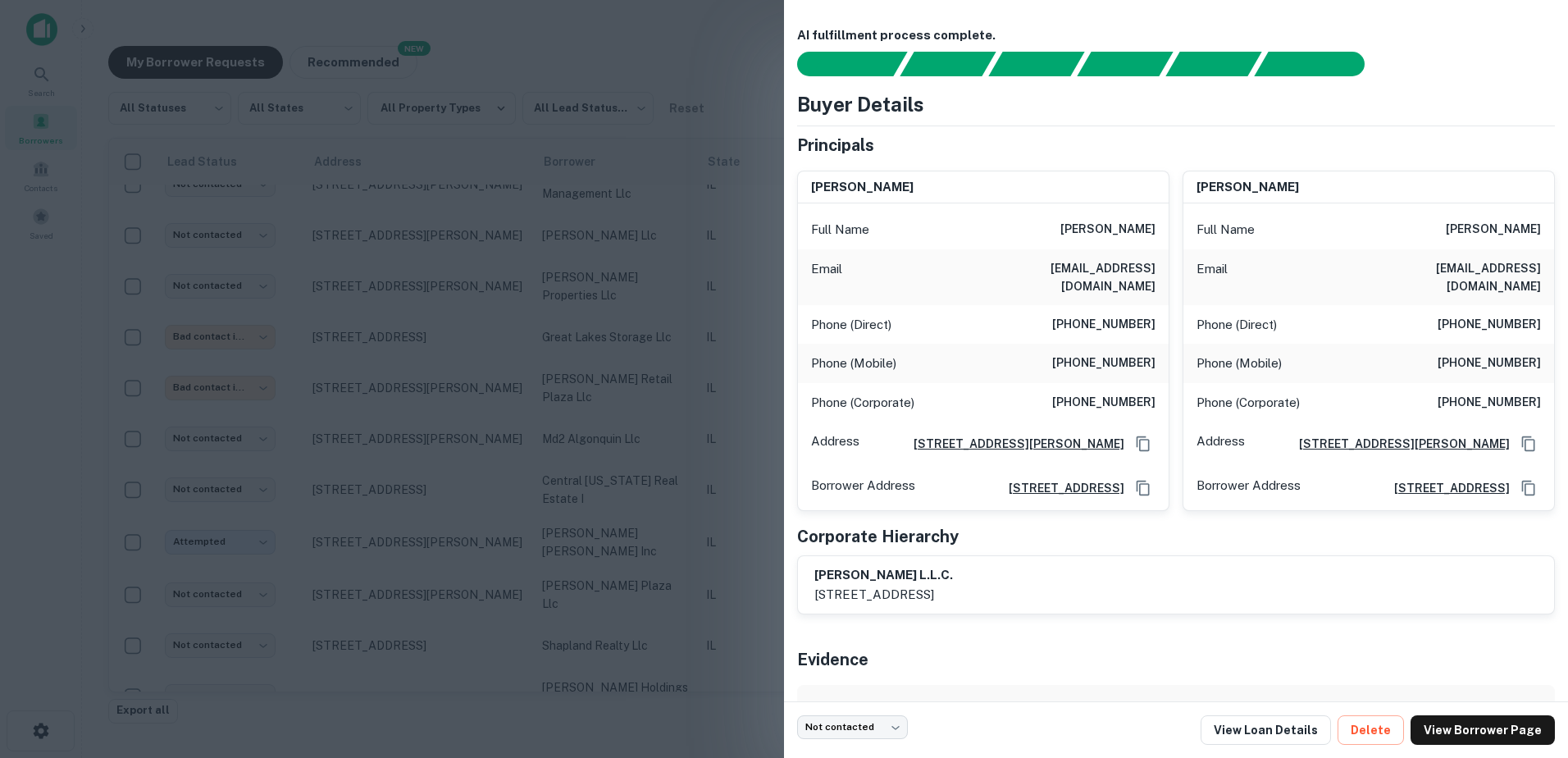
click at [612, 251] on div at bounding box center [784, 379] width 1568 height 758
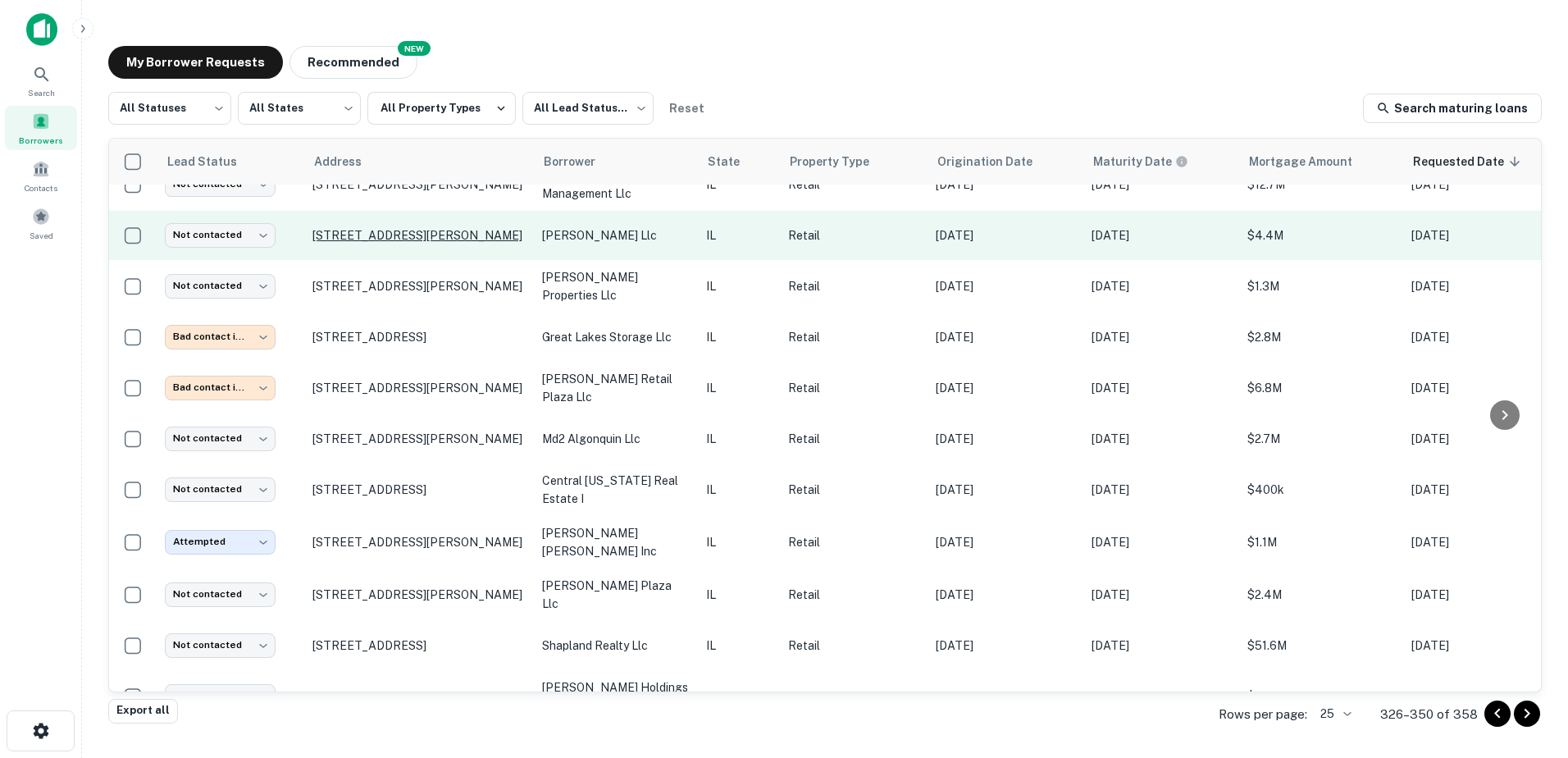
click at [451, 233] on p "2302 N Richmond Rd Mchenry, IL60051" at bounding box center [419, 235] width 214 height 15
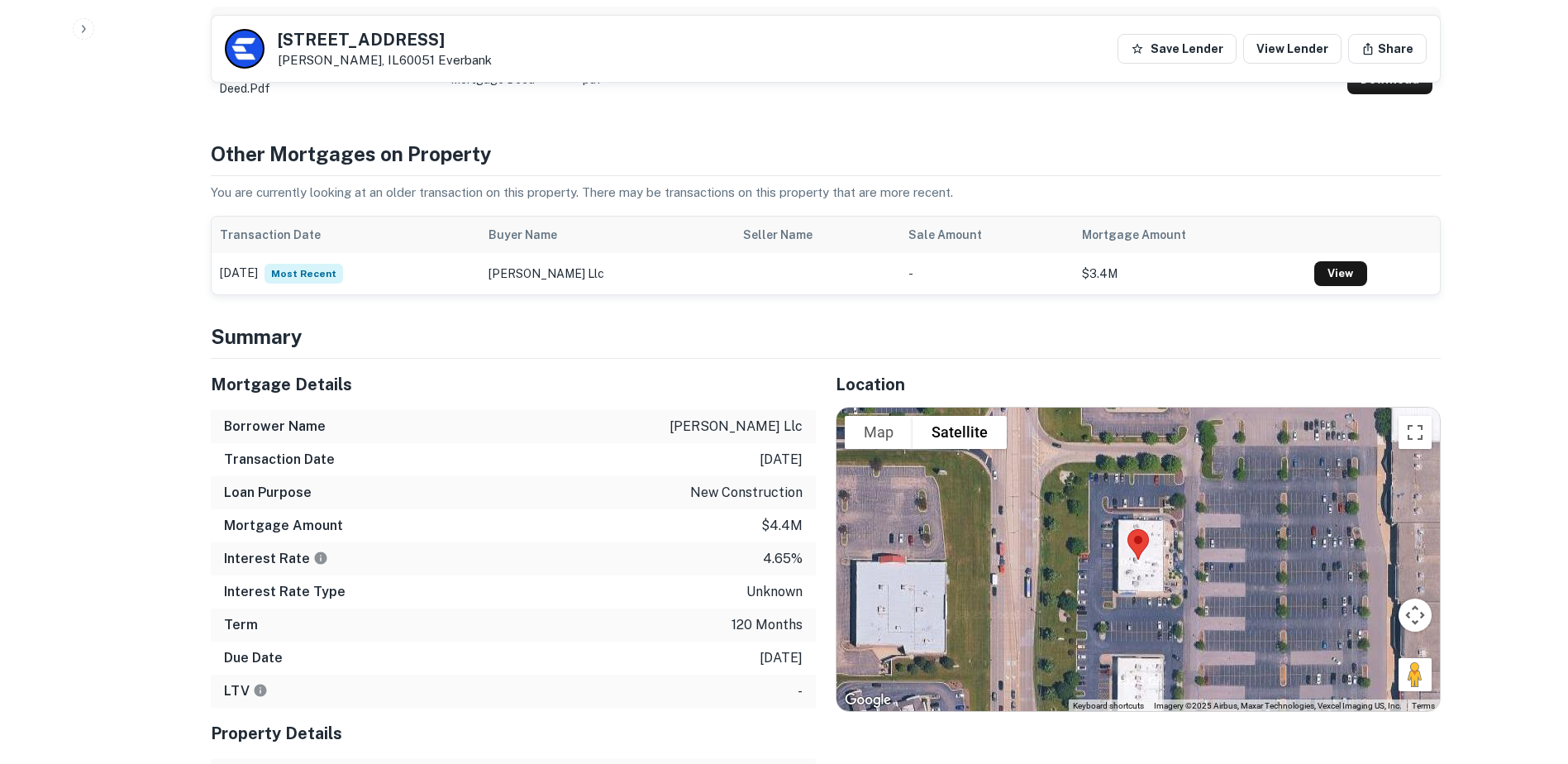
scroll to position [1075, 0]
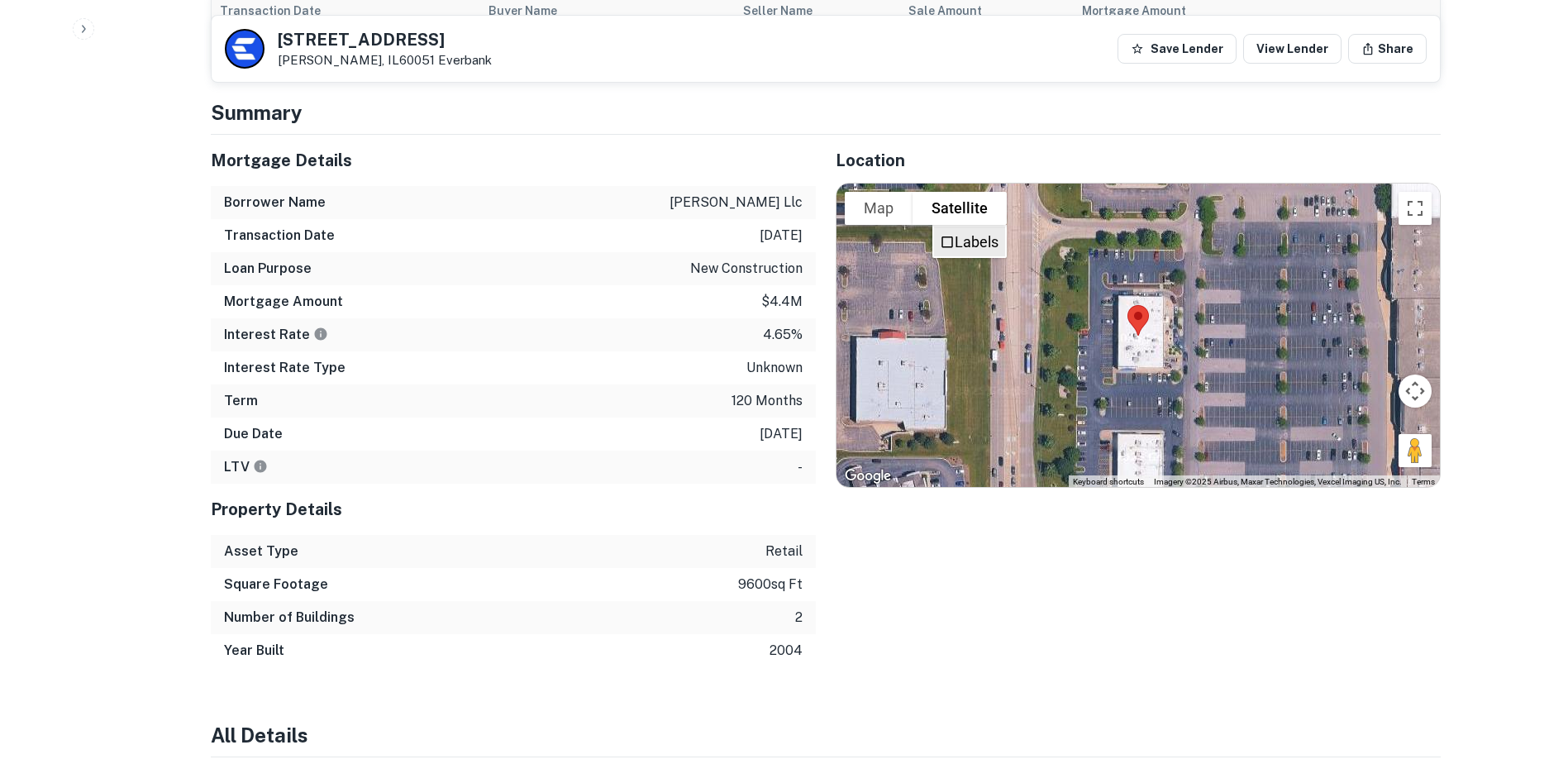
click at [950, 235] on span "Labels" at bounding box center [947, 242] width 15 height 15
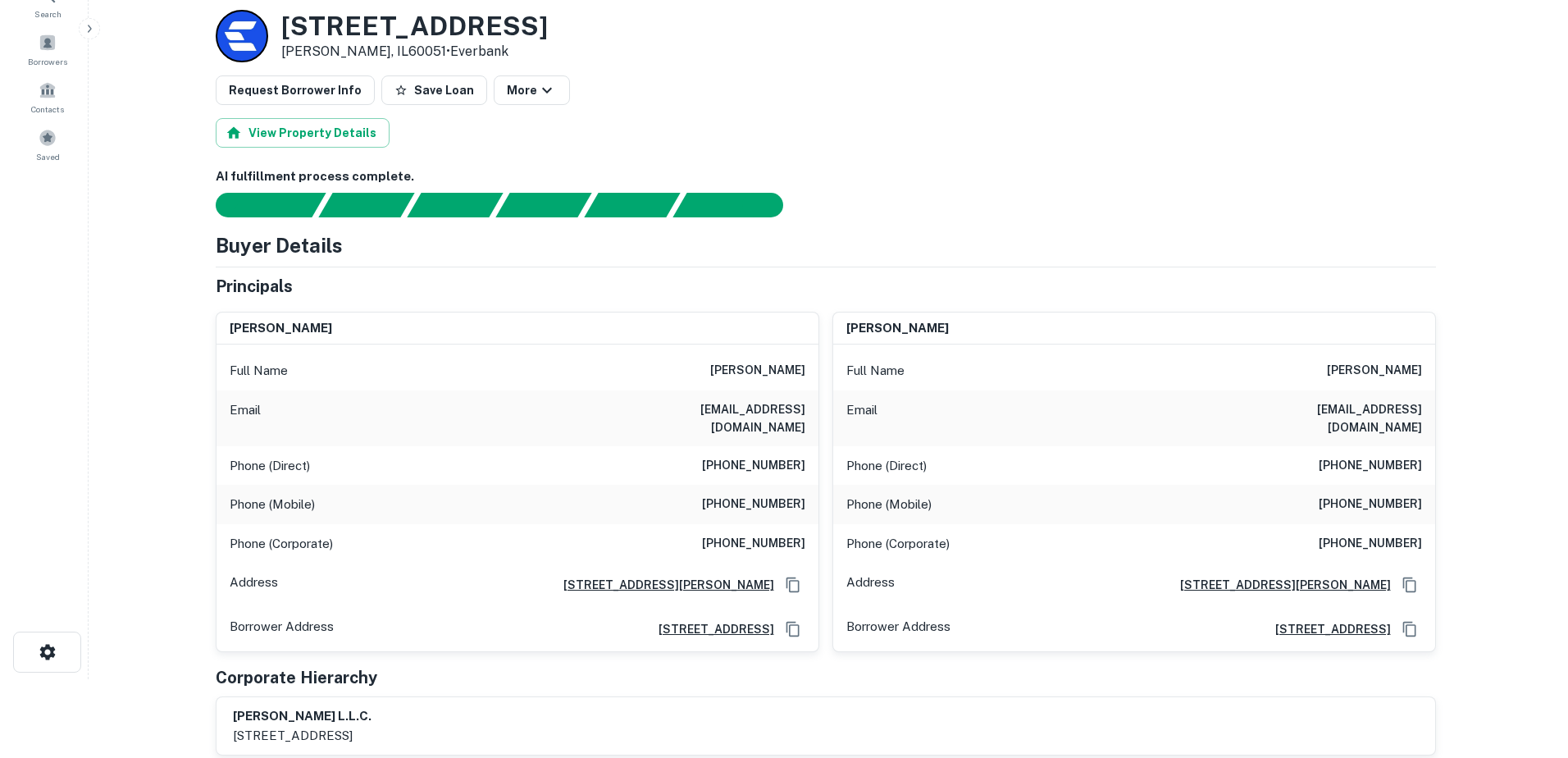
scroll to position [0, 0]
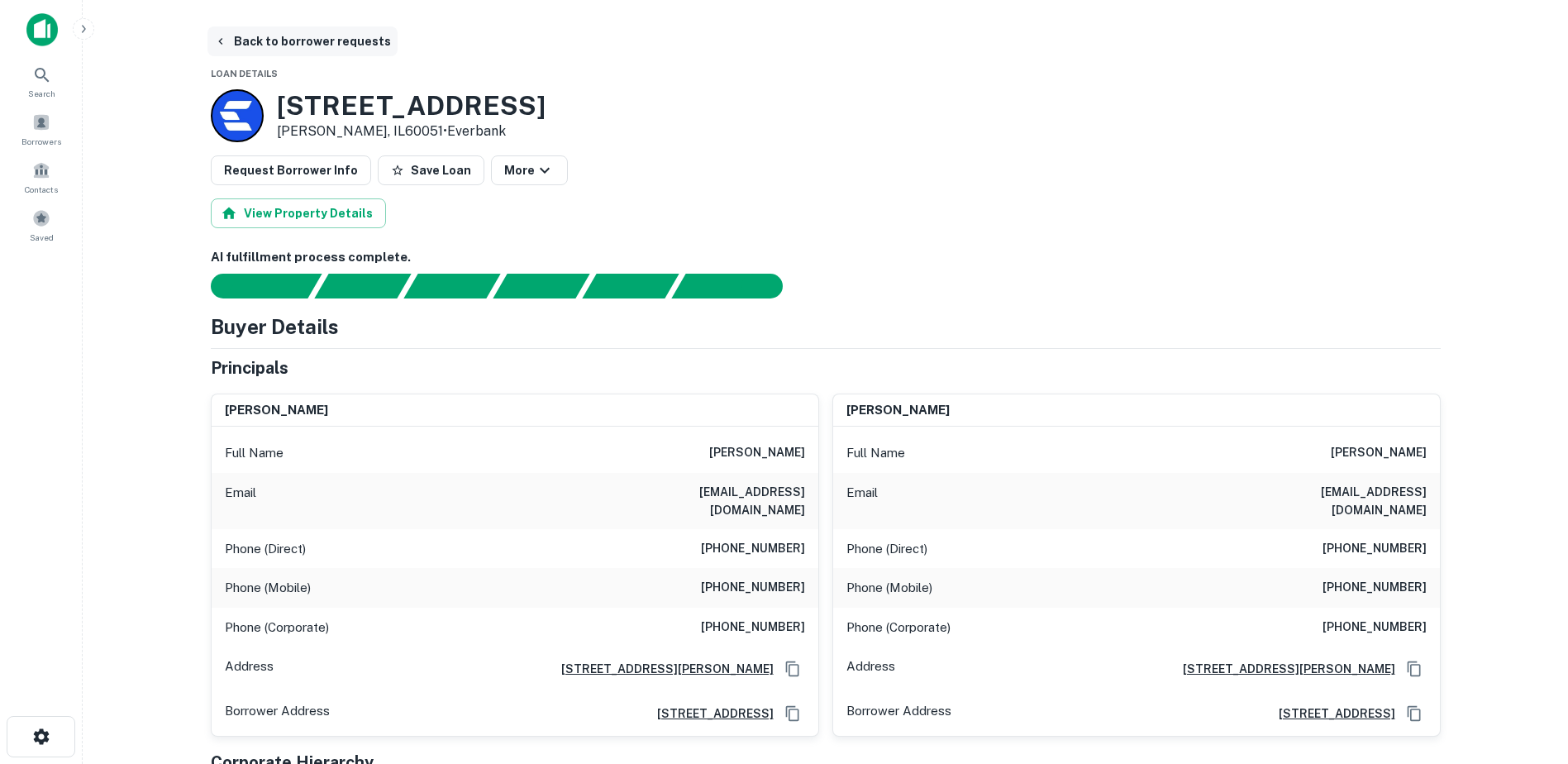
click at [282, 51] on button "Back to borrower requests" at bounding box center [302, 41] width 190 height 30
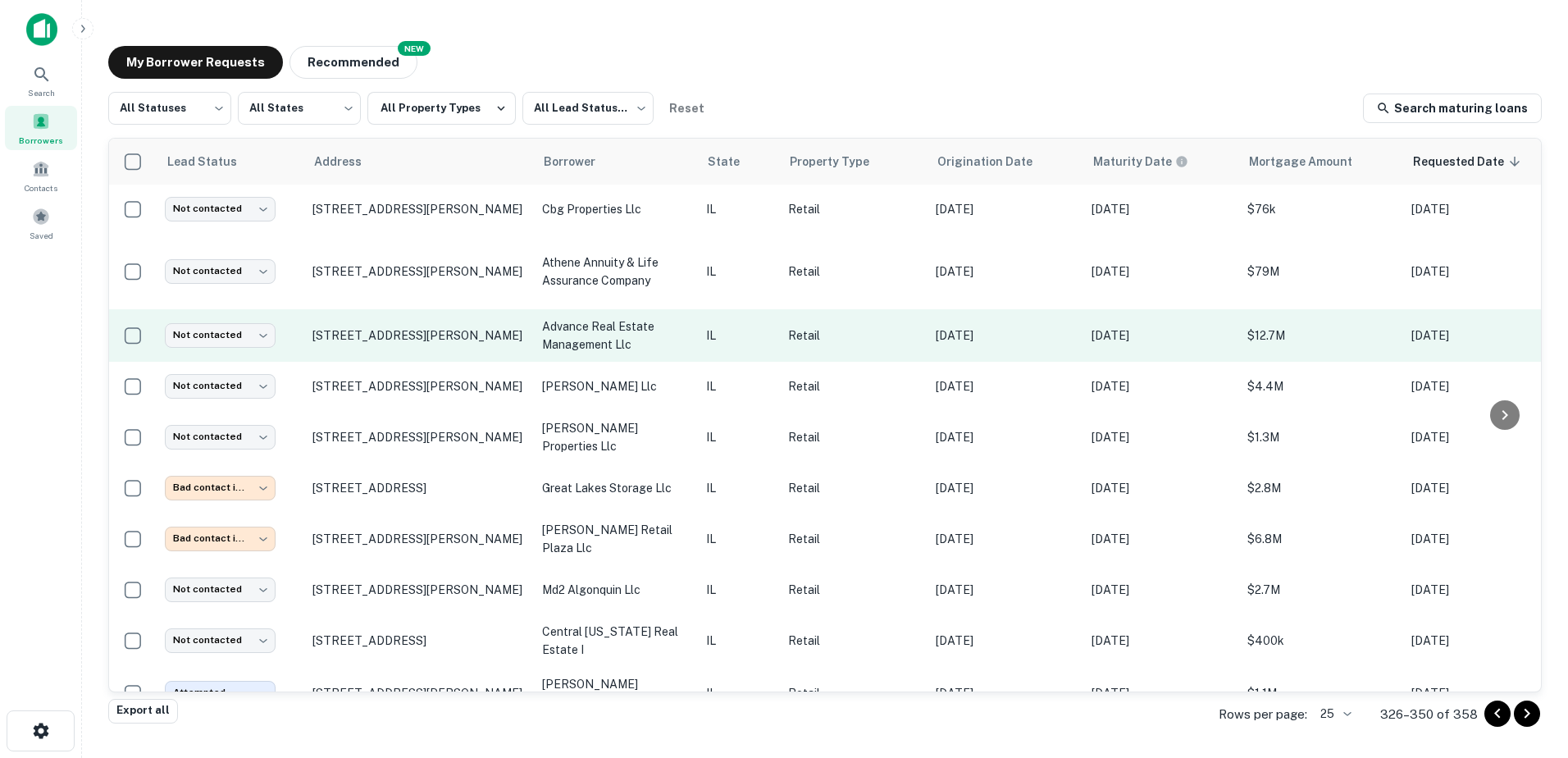
click at [595, 339] on p "advance real estate management llc" at bounding box center [616, 336] width 147 height 36
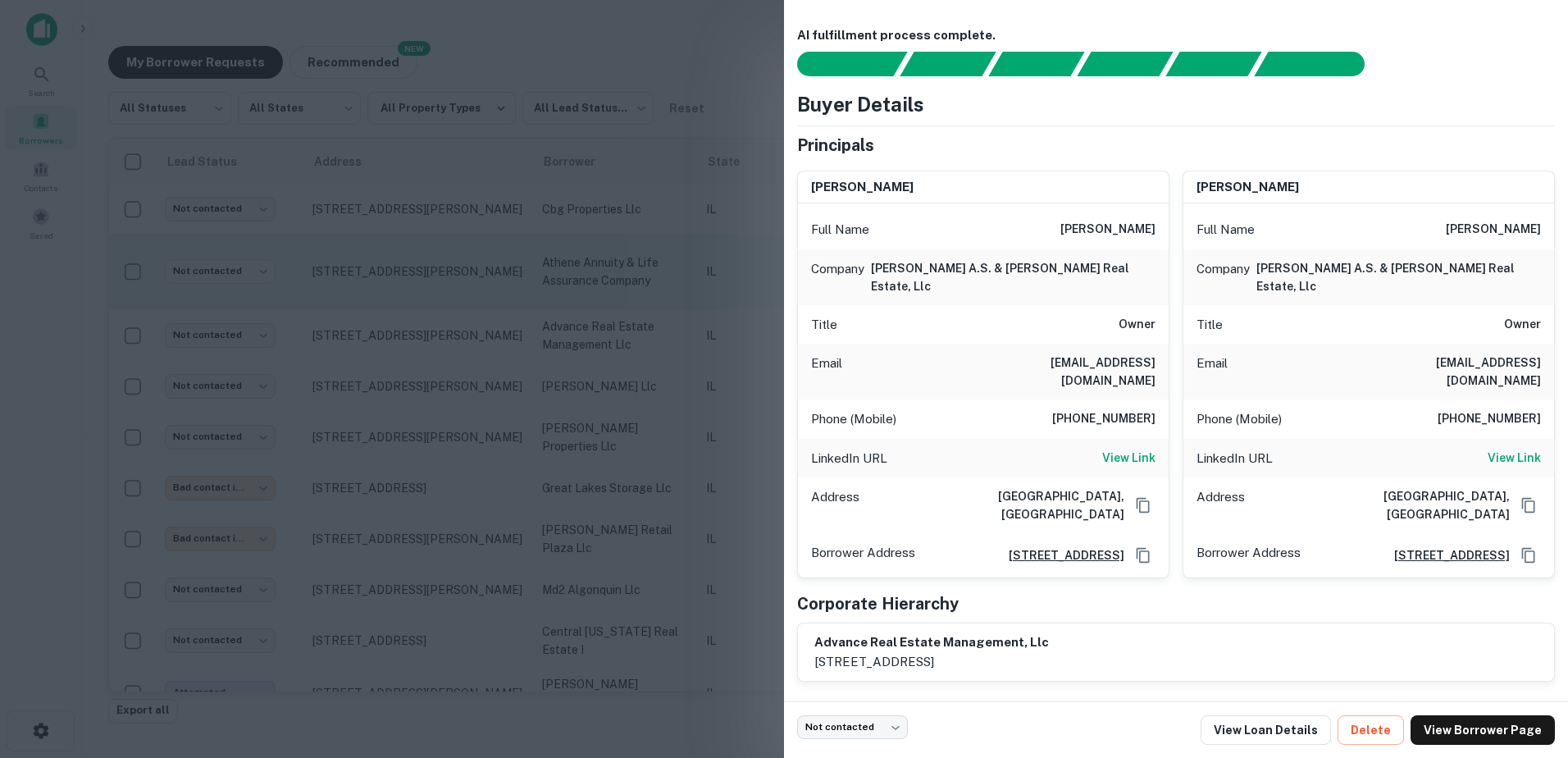
click at [366, 302] on div at bounding box center [784, 379] width 1568 height 758
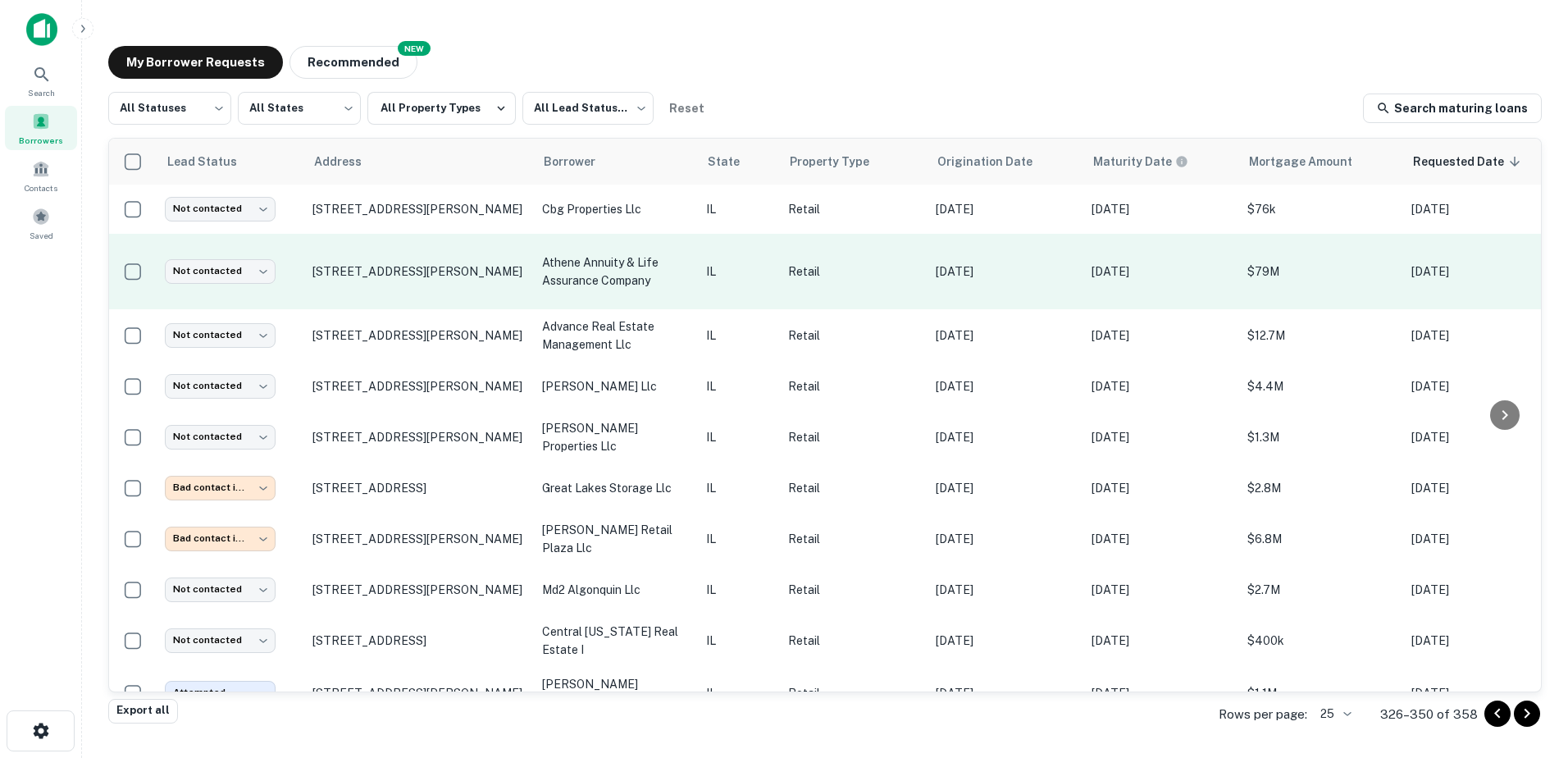
click at [388, 282] on td "2019 N Richmond Rd Mchenry, IL60051" at bounding box center [418, 271] width 230 height 76
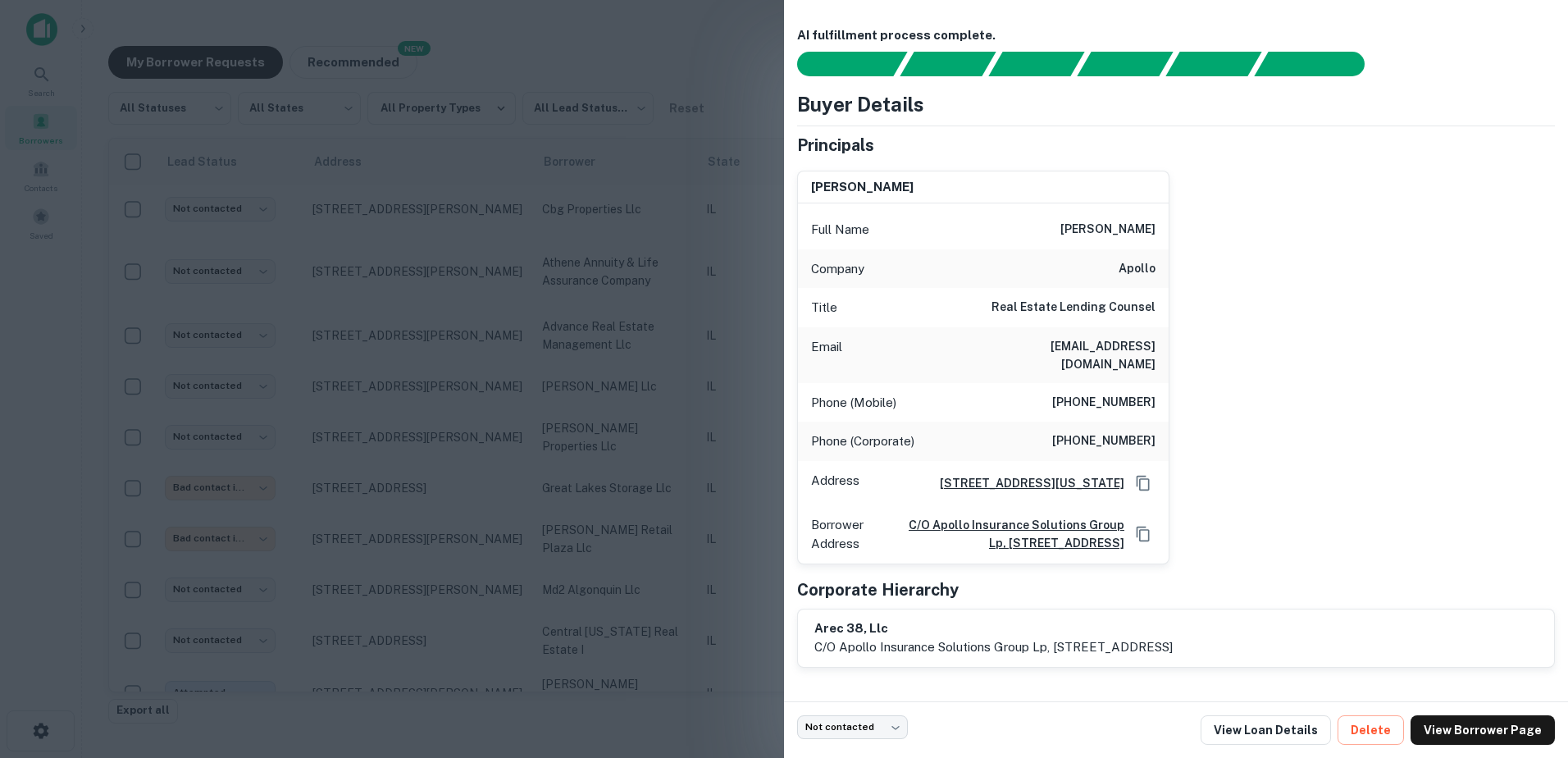
click at [381, 291] on div at bounding box center [784, 379] width 1568 height 758
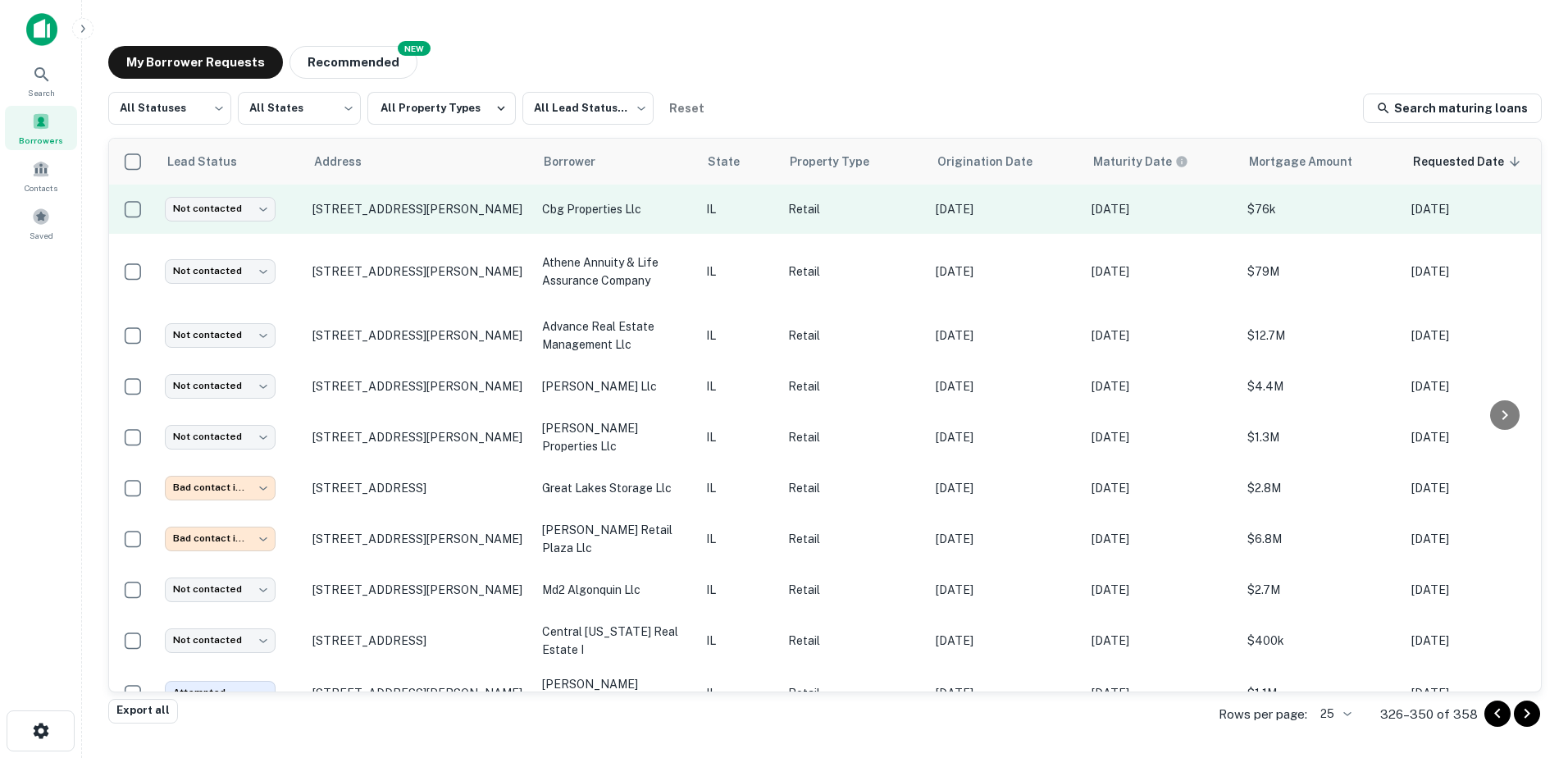
click at [680, 221] on td "cbg properties llc" at bounding box center [616, 208] width 164 height 49
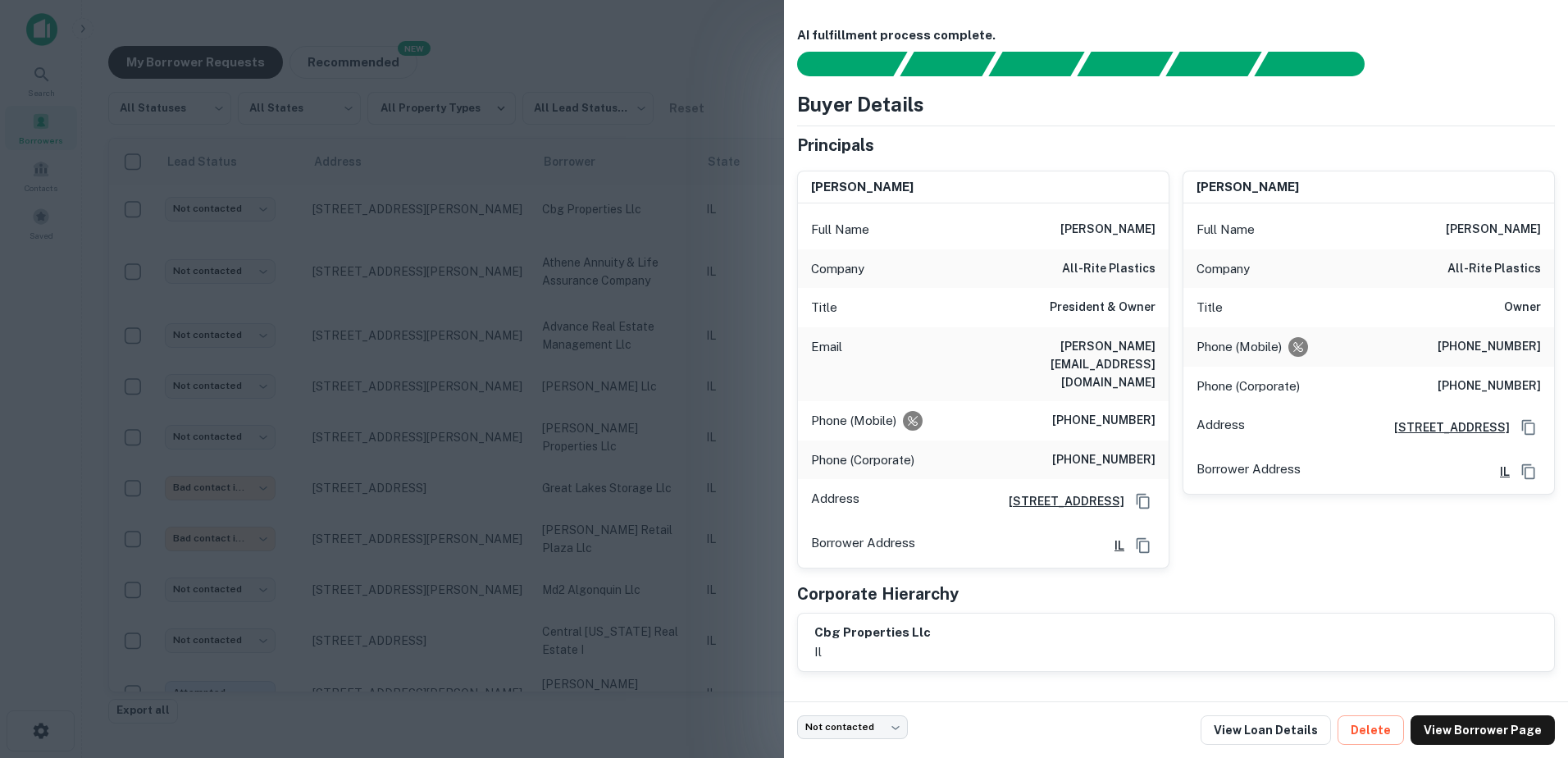
click at [512, 301] on div at bounding box center [784, 379] width 1568 height 758
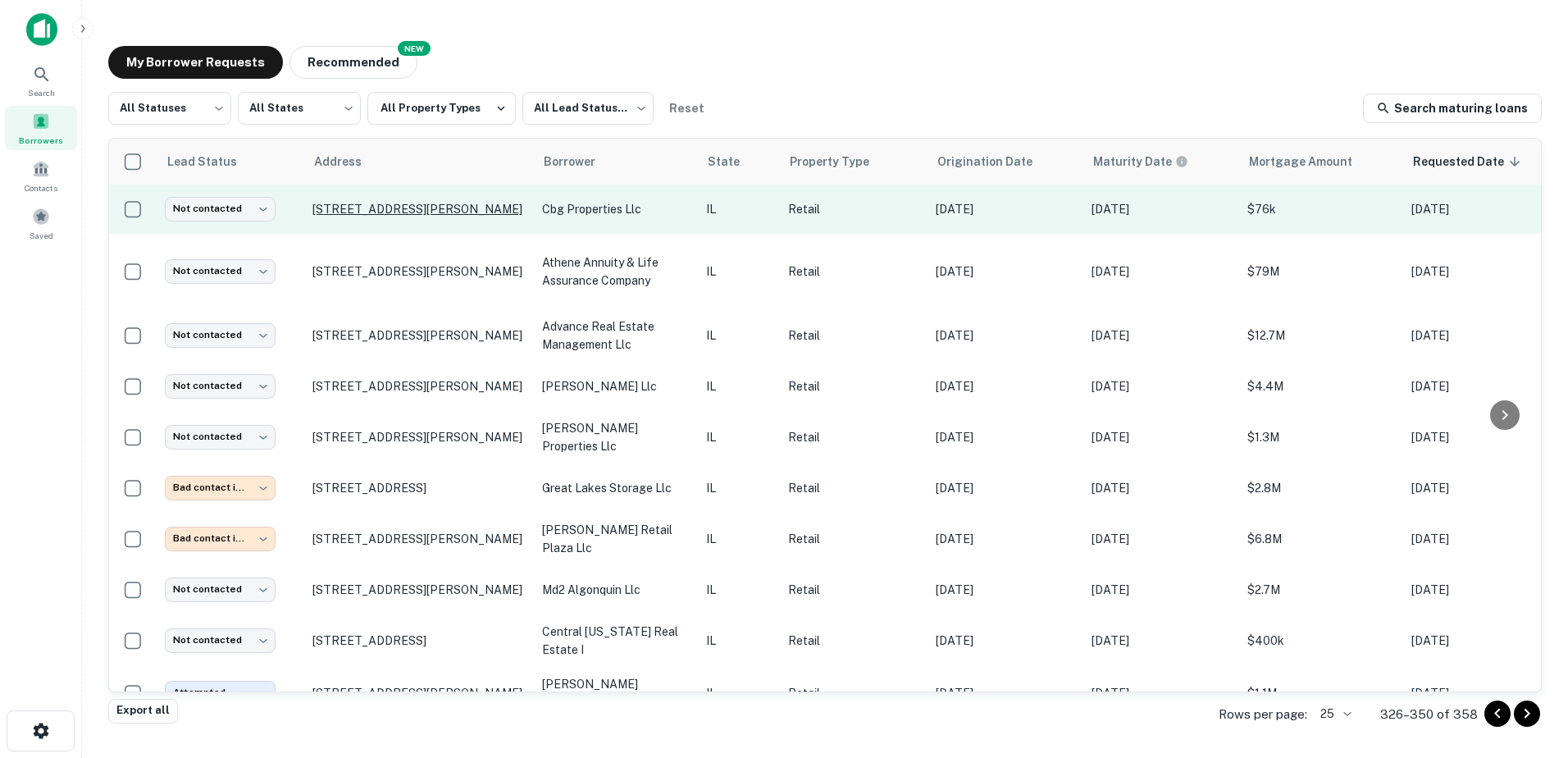
click at [522, 210] on p "2309 N Ringwood Rd Mchenry, IL60050" at bounding box center [419, 208] width 214 height 15
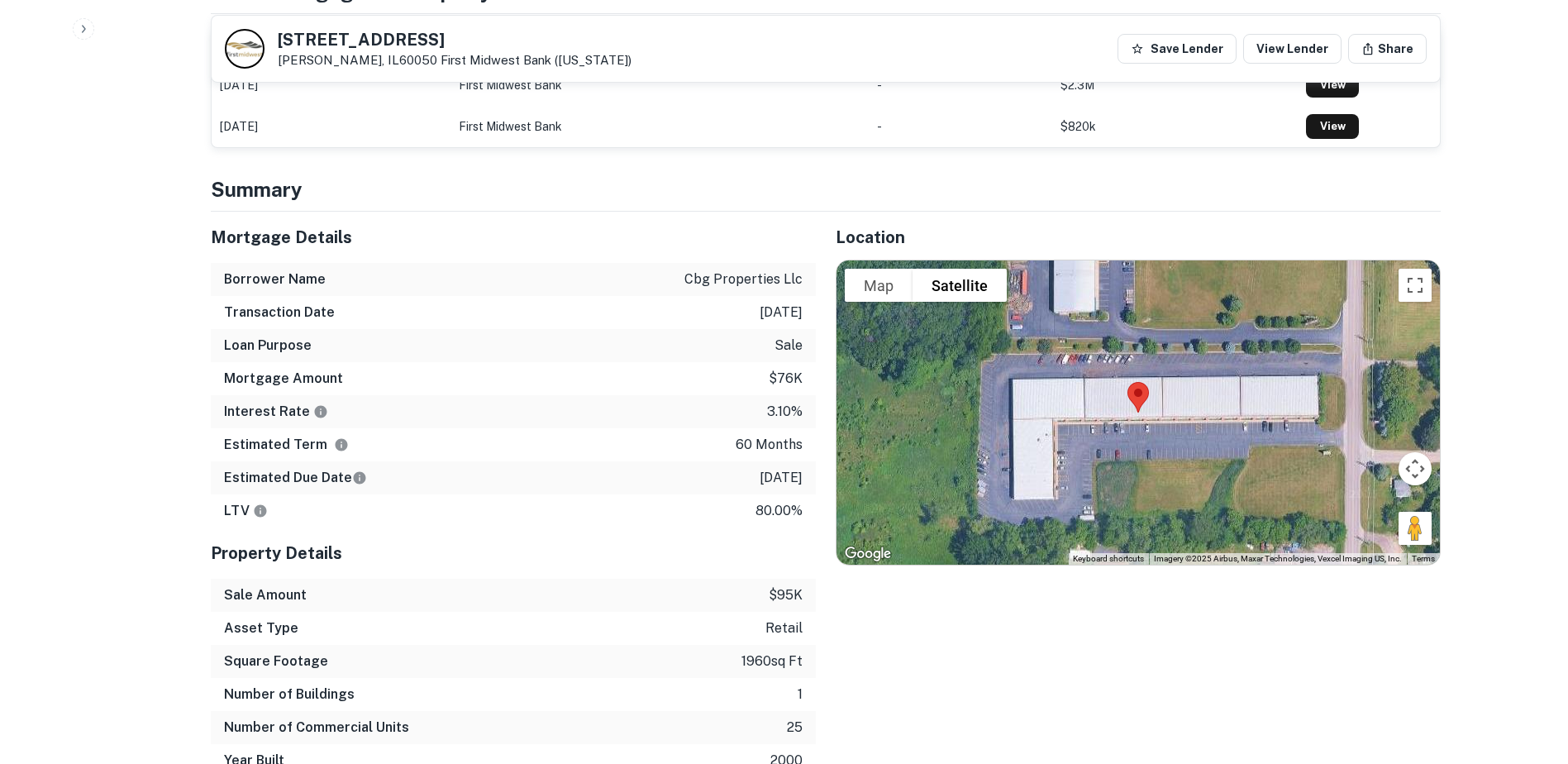
scroll to position [910, 0]
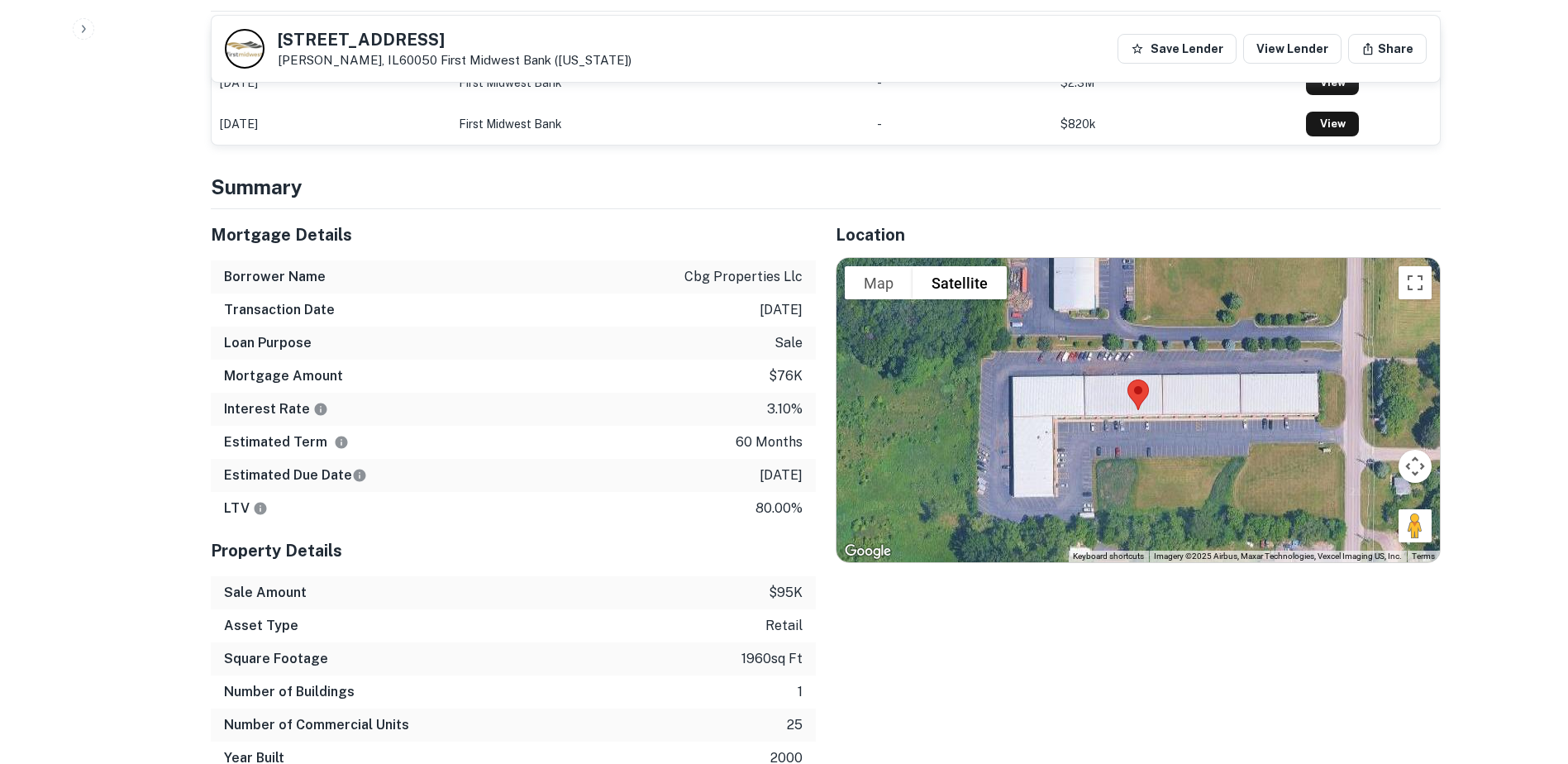
drag, startPoint x: 666, startPoint y: 277, endPoint x: 675, endPoint y: 270, distance: 11.4
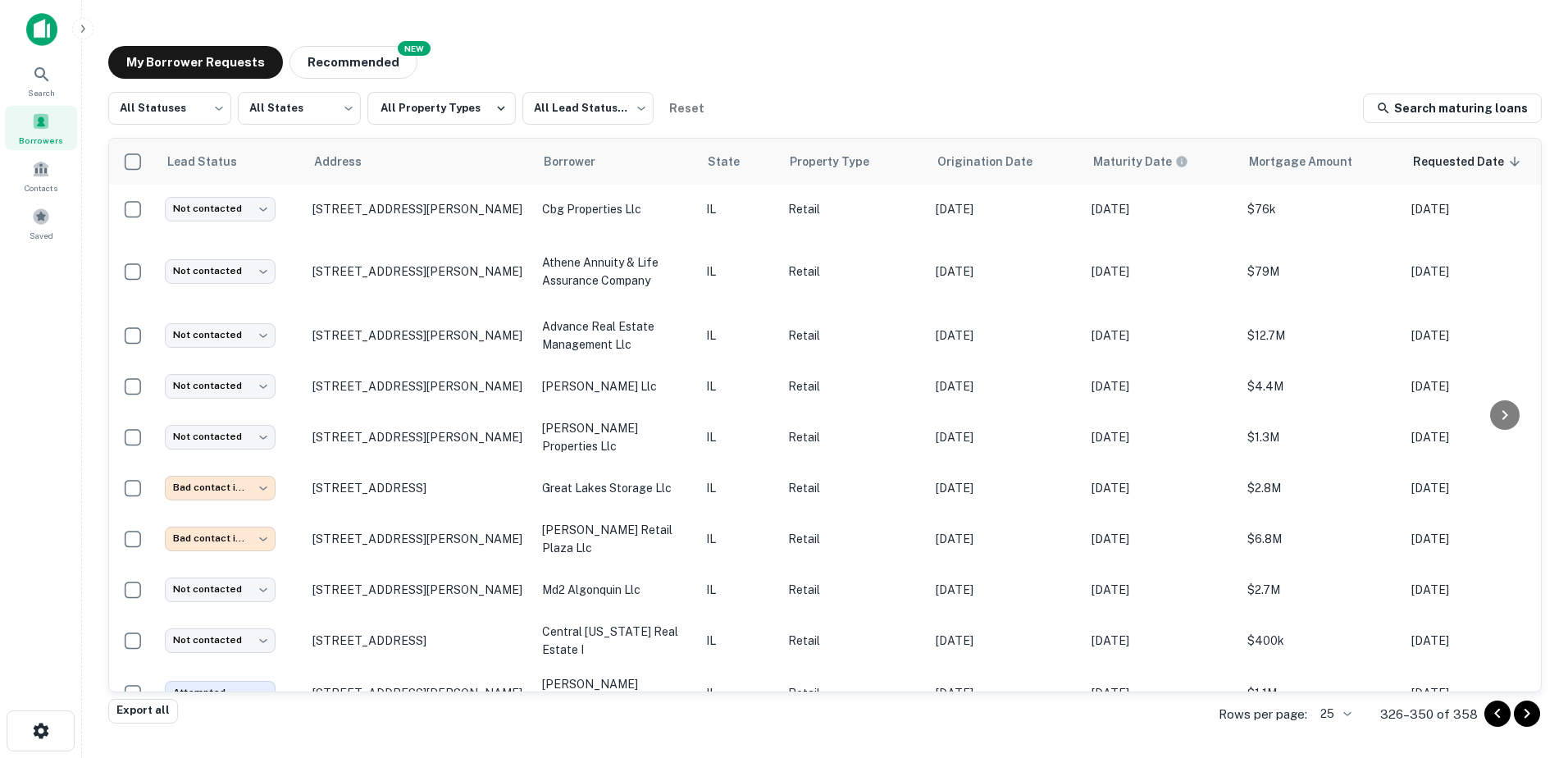
click at [1499, 711] on icon "Go to previous page" at bounding box center [1497, 713] width 6 height 9
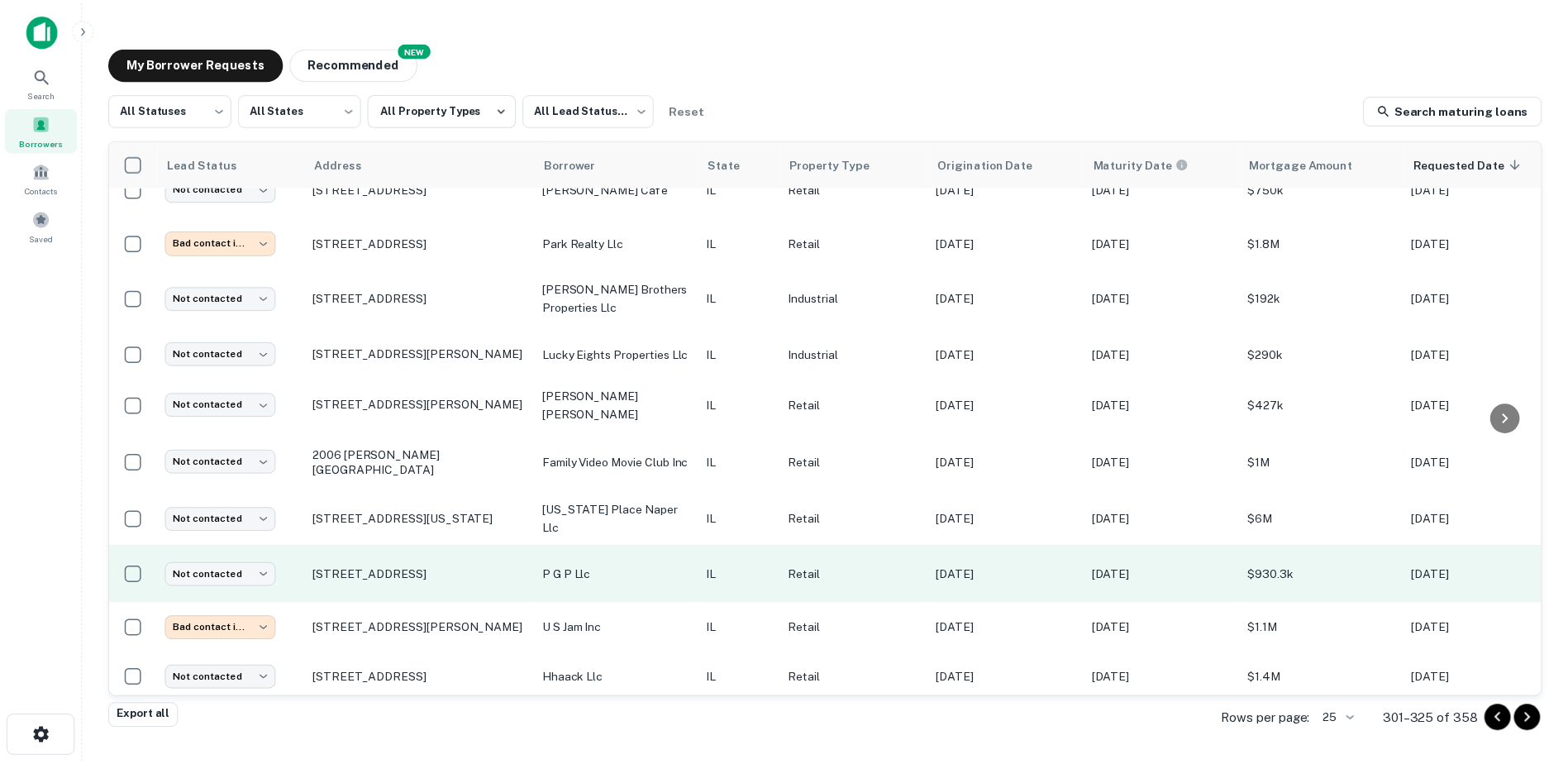
scroll to position [795, 0]
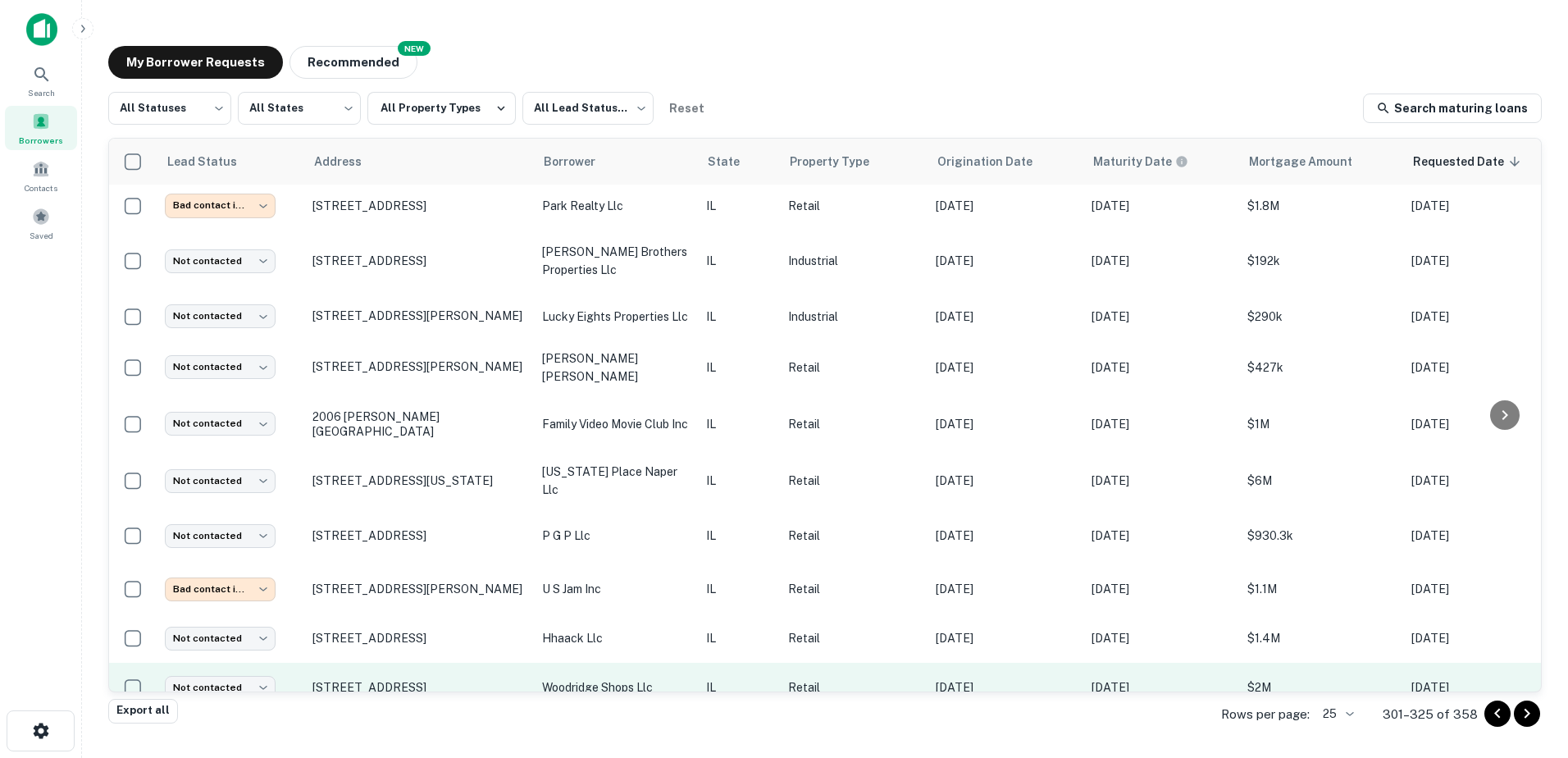
click at [656, 679] on p "woodridge shops llc" at bounding box center [616, 687] width 147 height 18
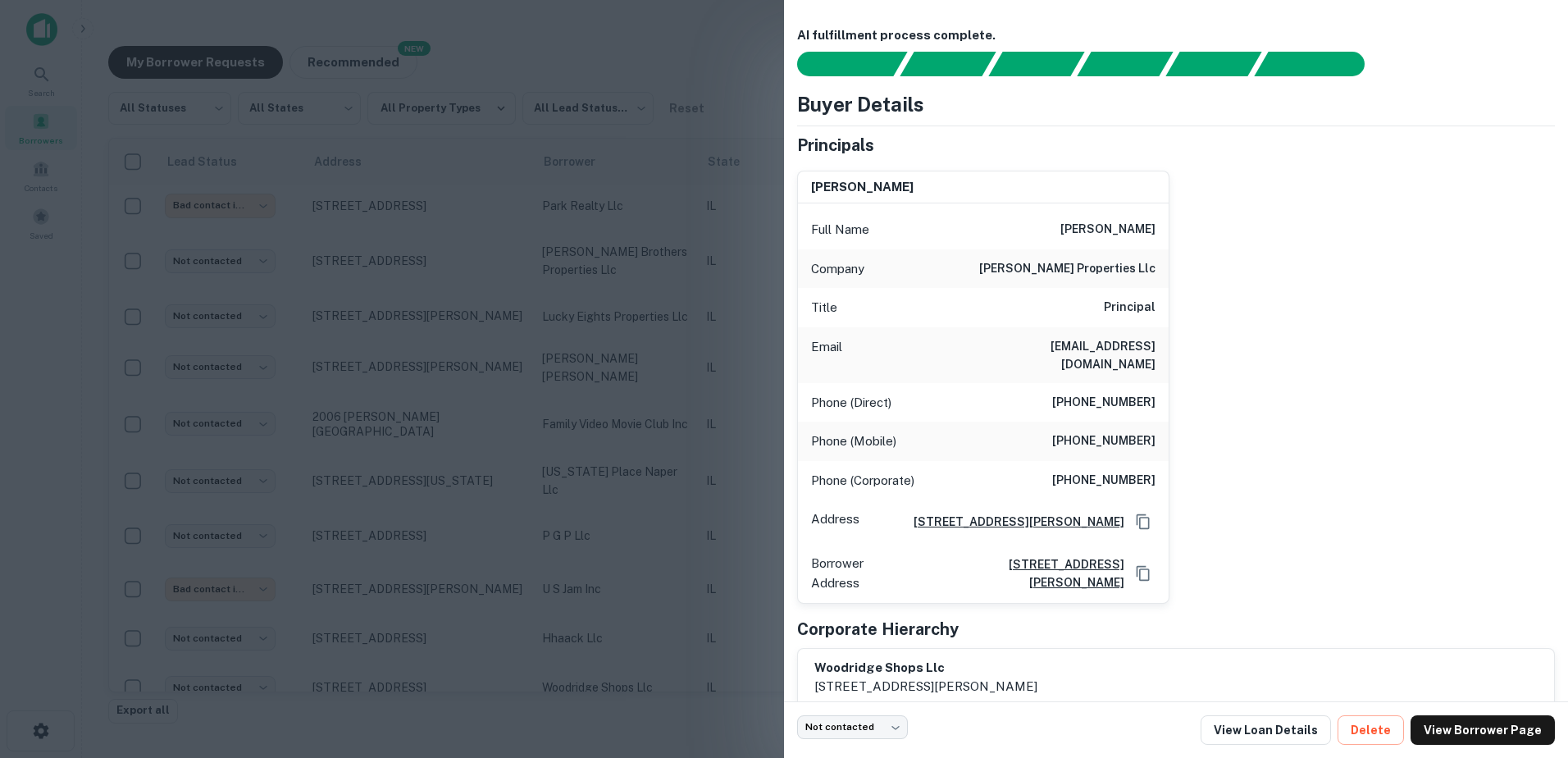
click at [656, 655] on div at bounding box center [784, 379] width 1568 height 758
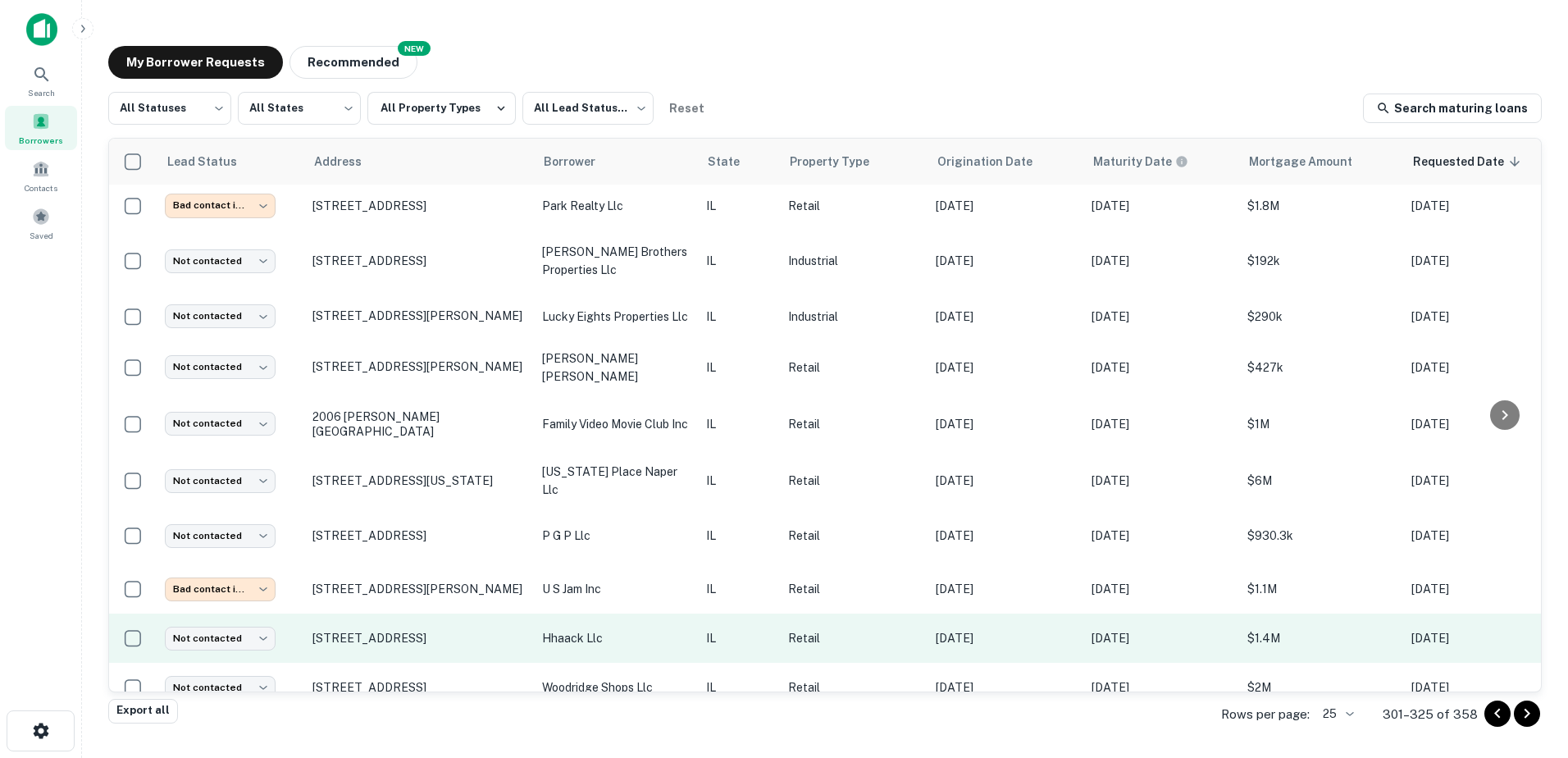
click at [648, 630] on p "hhaack llc" at bounding box center [616, 638] width 147 height 18
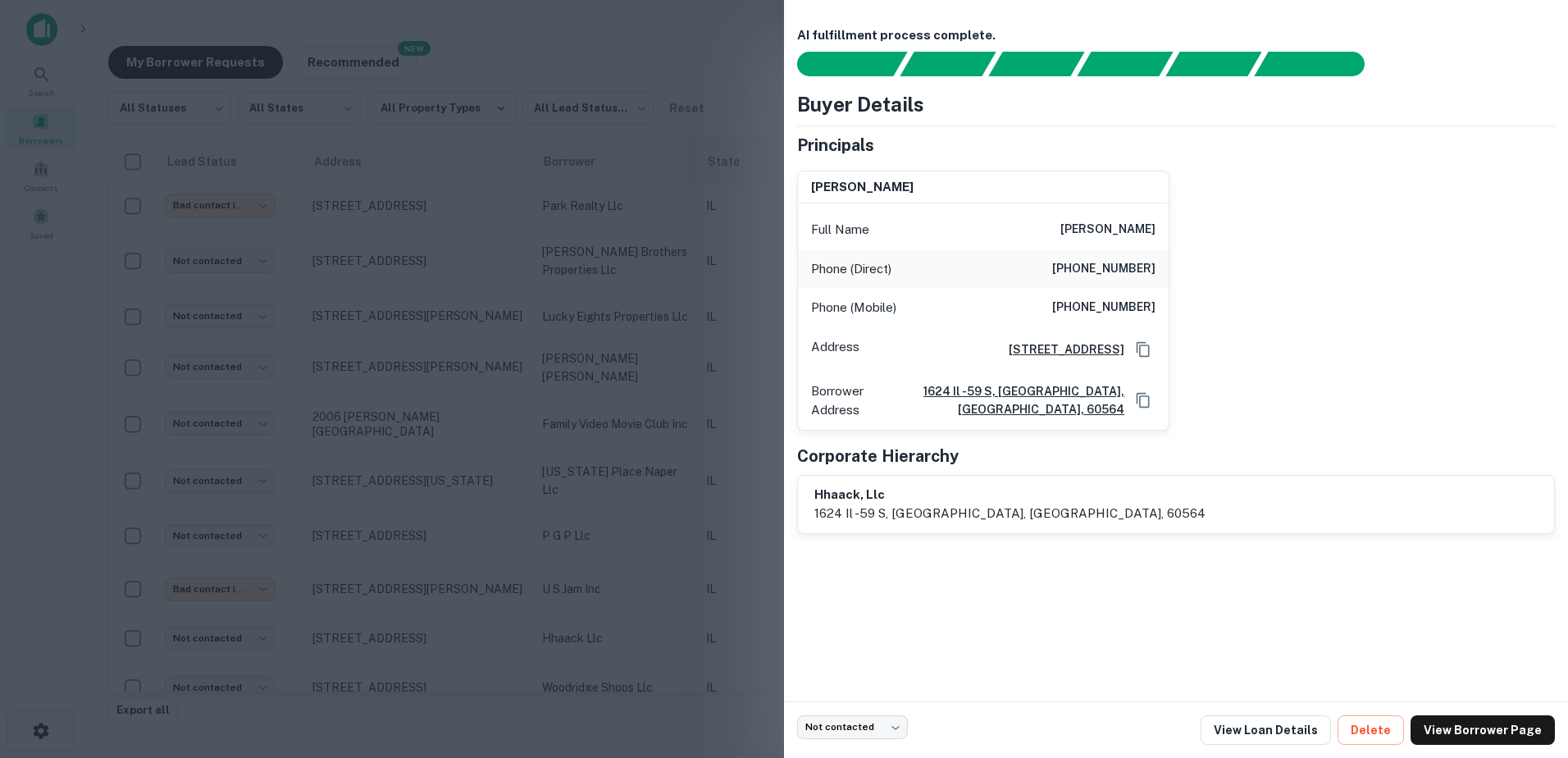
click at [648, 619] on div at bounding box center [784, 379] width 1568 height 758
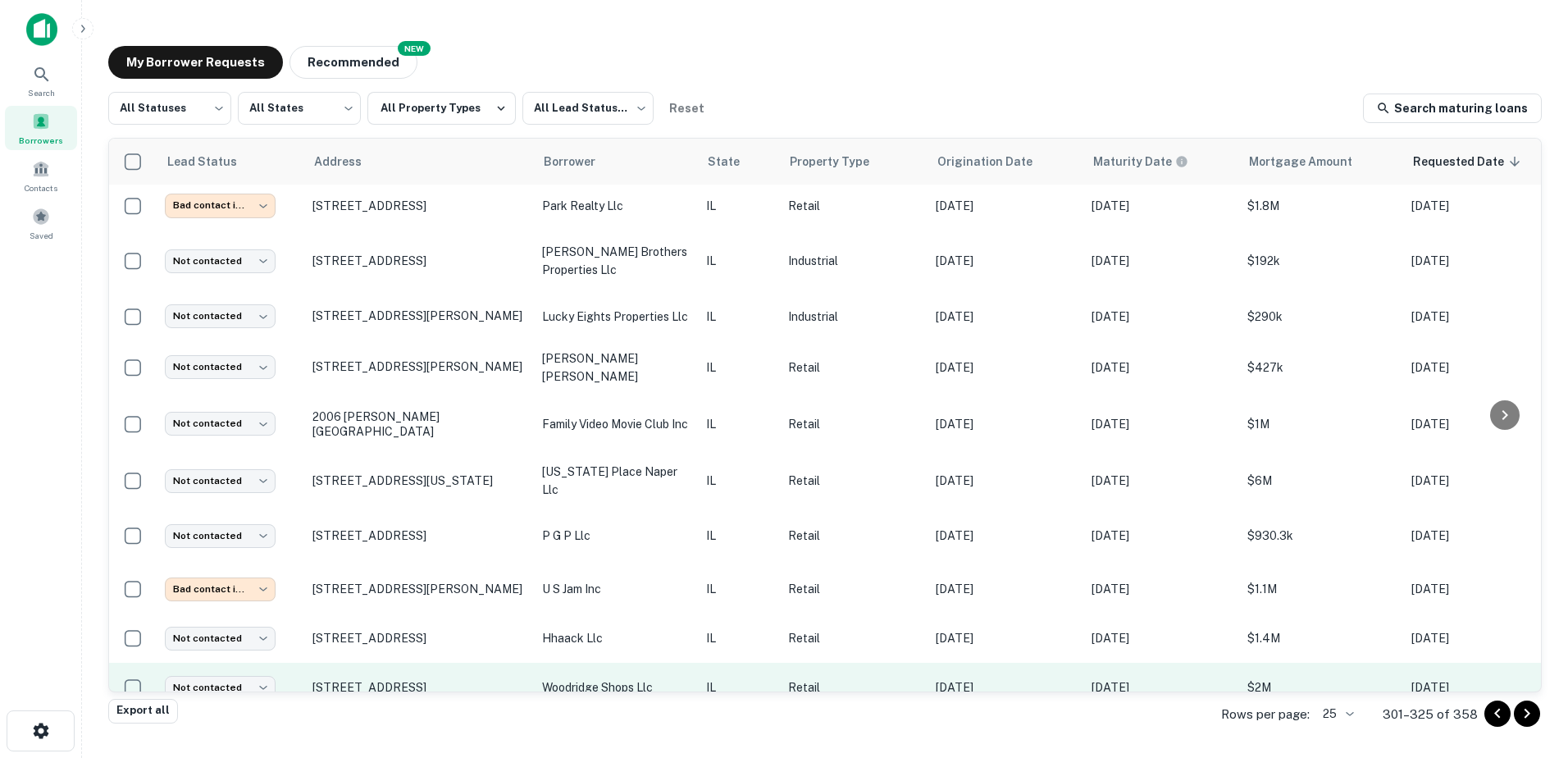
click at [606, 679] on p "woodridge shops llc" at bounding box center [616, 687] width 147 height 18
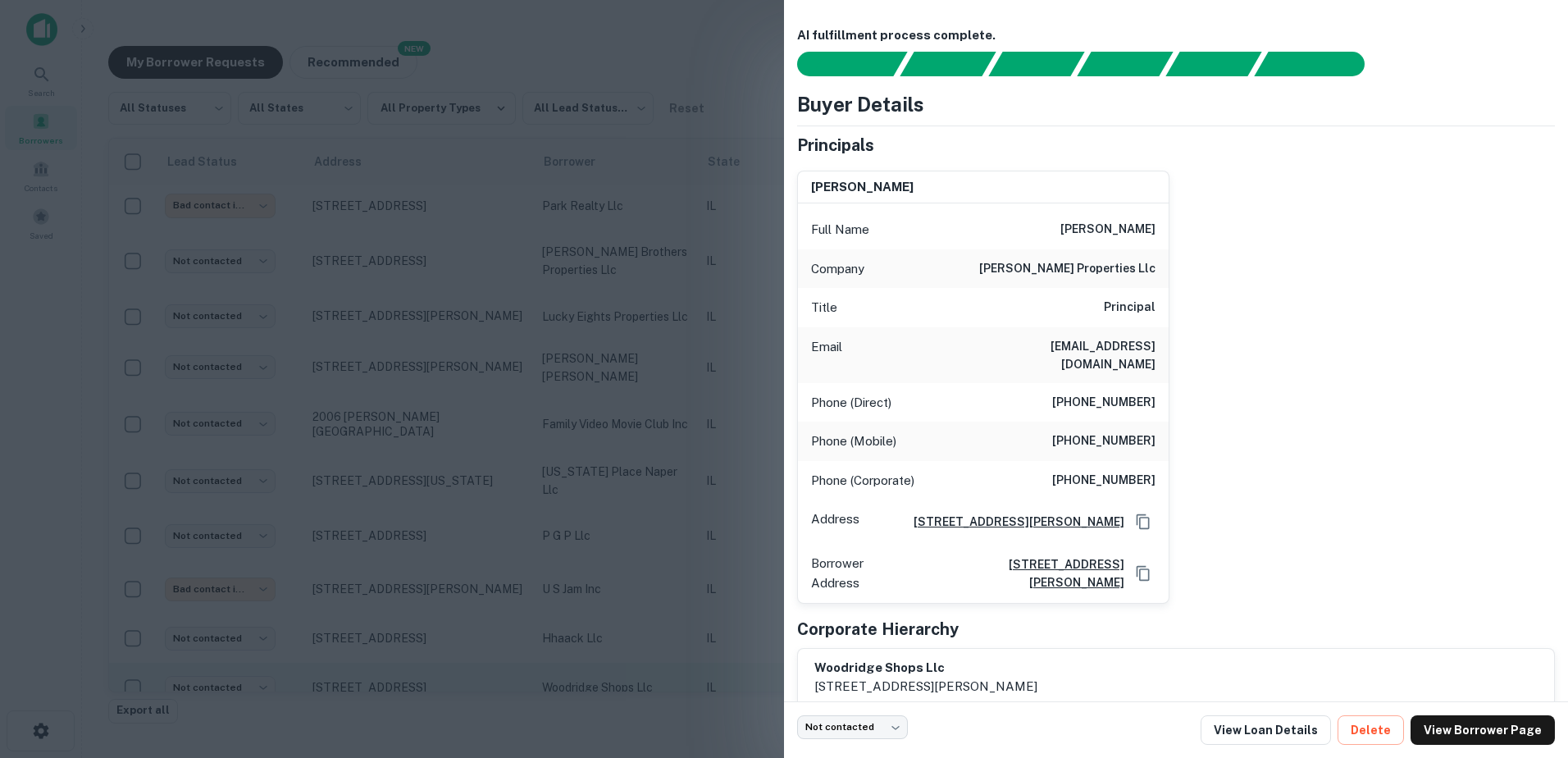
click at [606, 659] on div at bounding box center [784, 379] width 1568 height 758
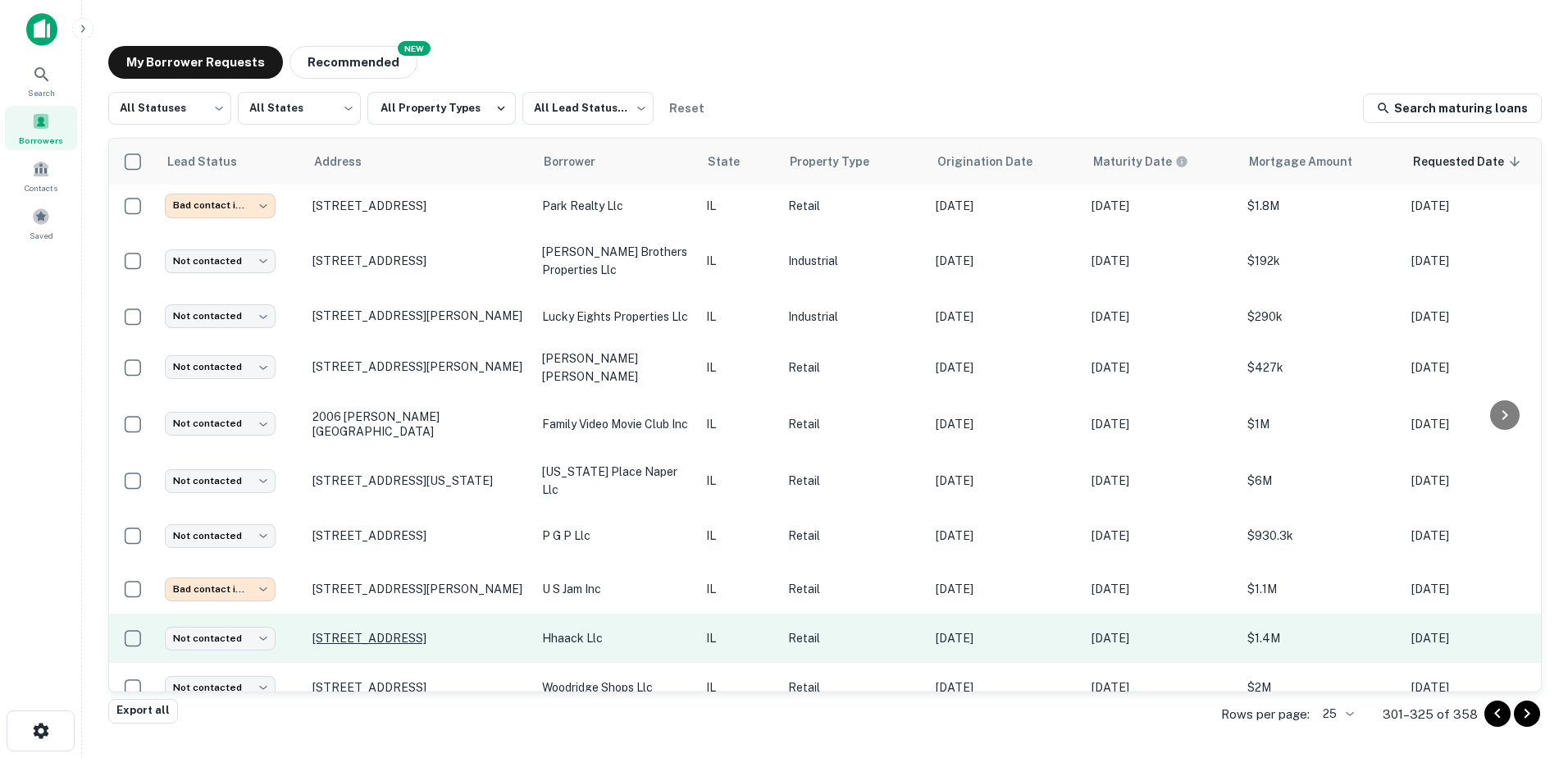
click at [481, 631] on p "1624 S Route 59 Naperville, IL60564" at bounding box center [419, 637] width 214 height 15
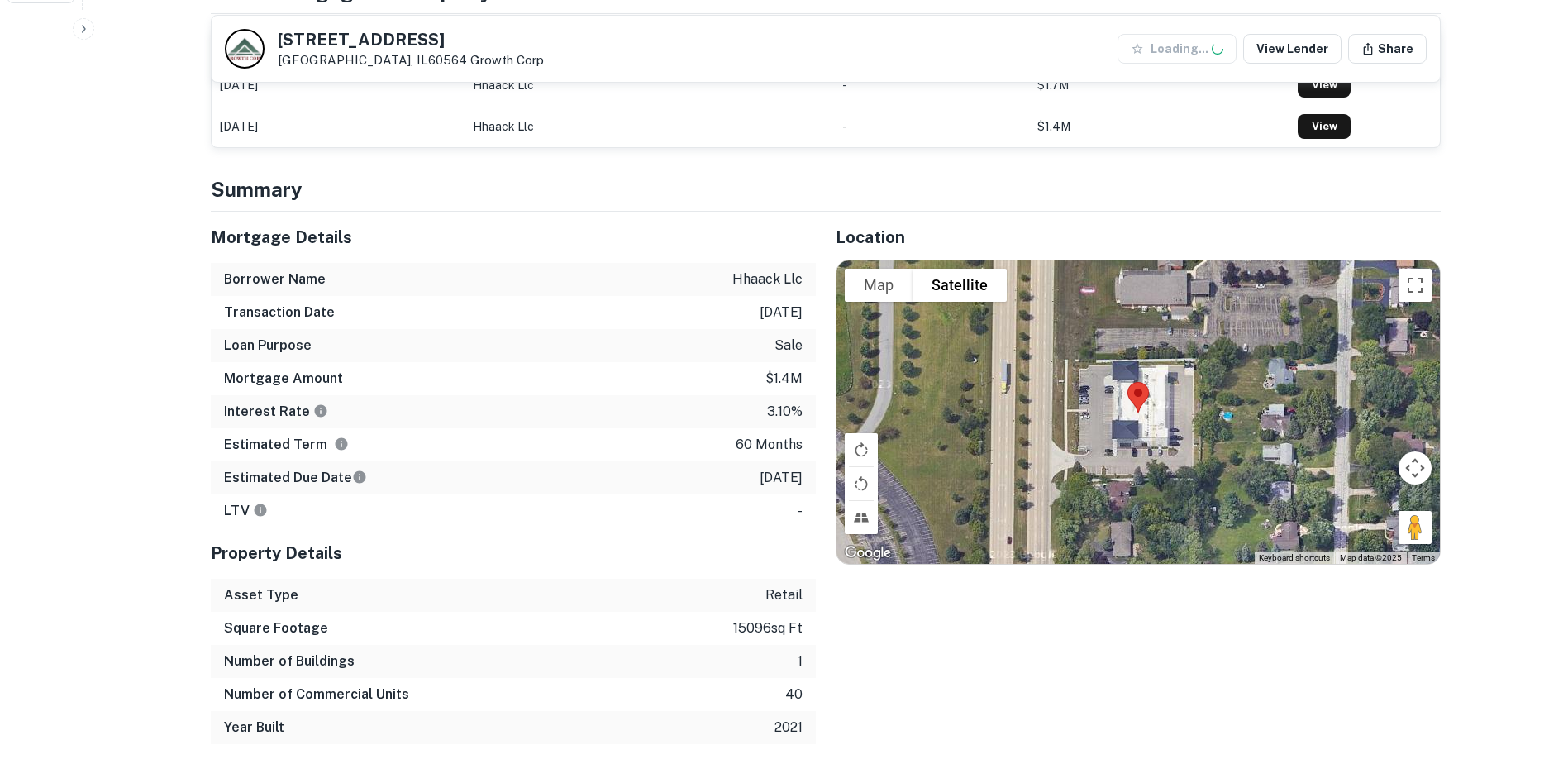
scroll to position [827, 0]
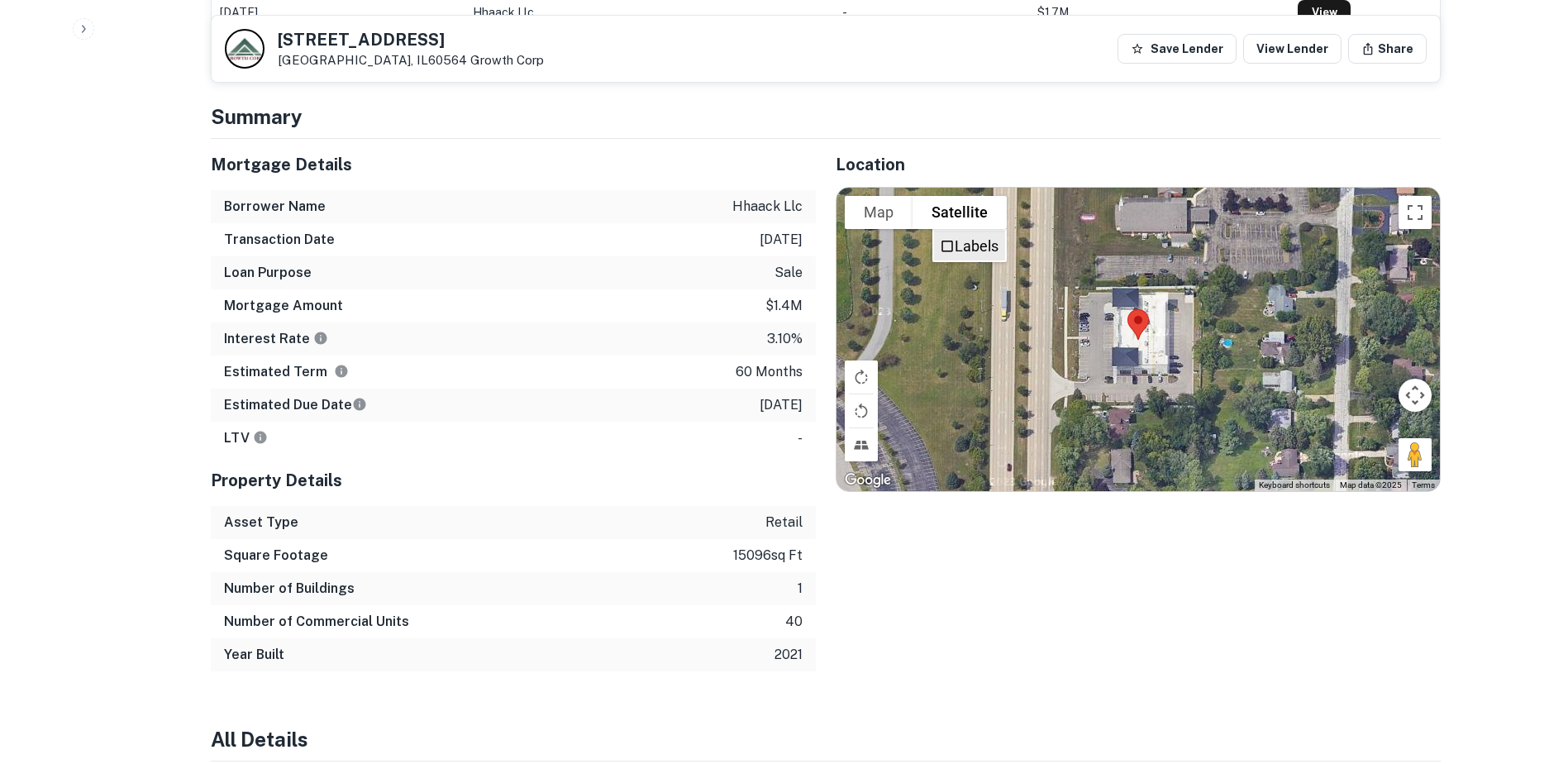
click at [955, 243] on label "Labels" at bounding box center [976, 246] width 43 height 17
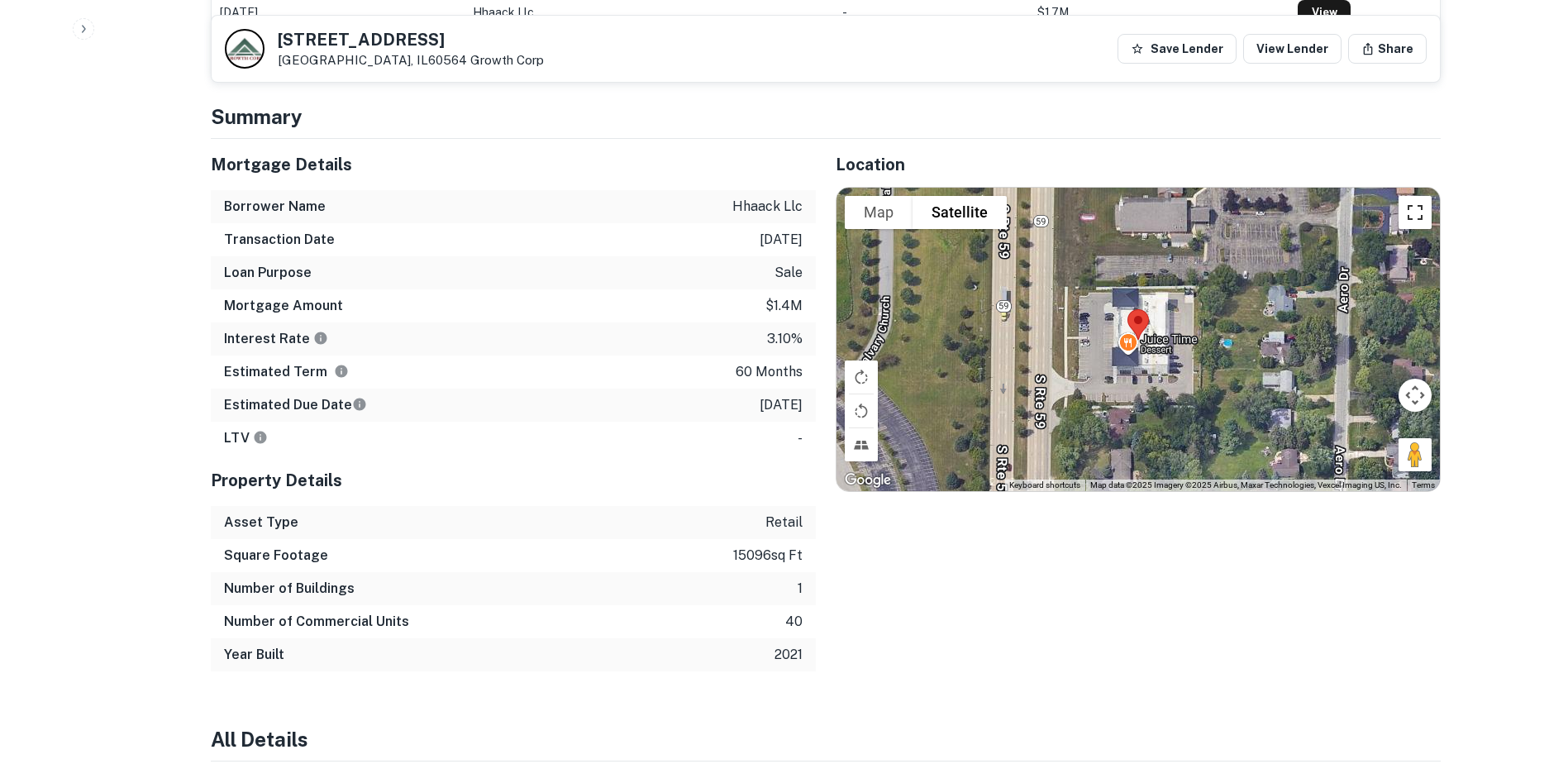
click at [1425, 222] on button "Toggle fullscreen view" at bounding box center [1415, 213] width 33 height 33
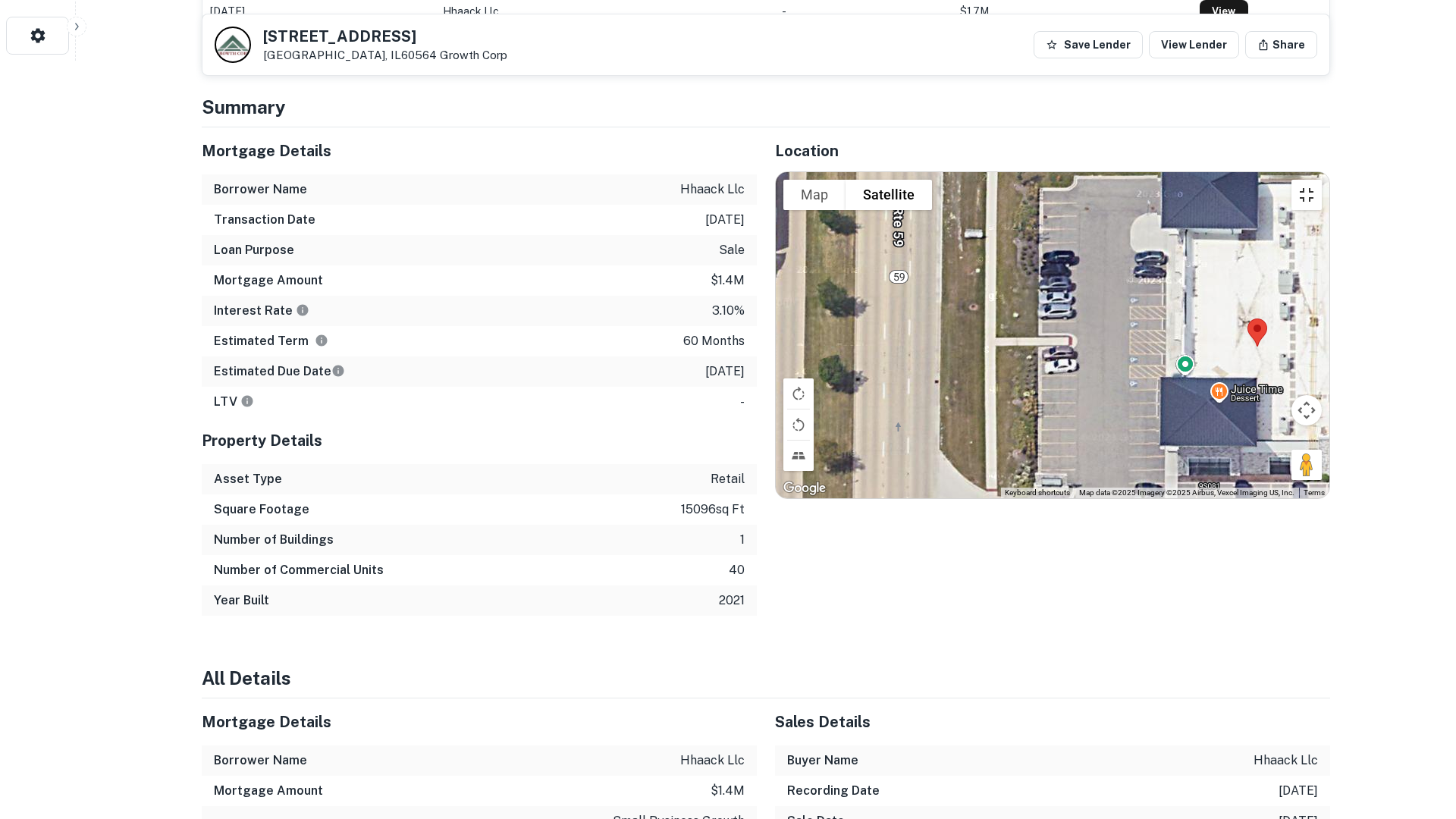
click at [1321, 180] on button "Toggle fullscreen view" at bounding box center [1306, 195] width 30 height 30
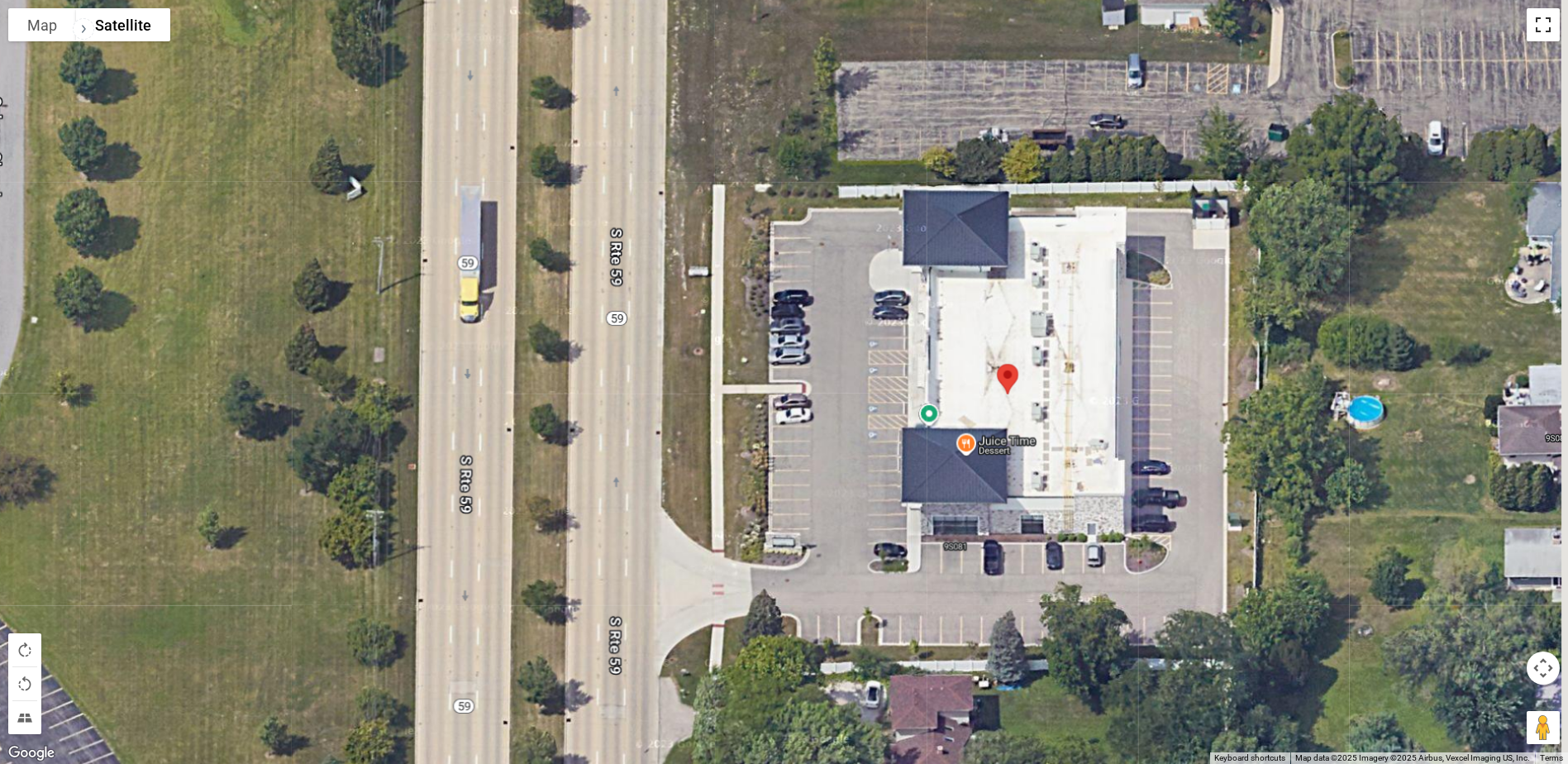
scroll to position [0, 0]
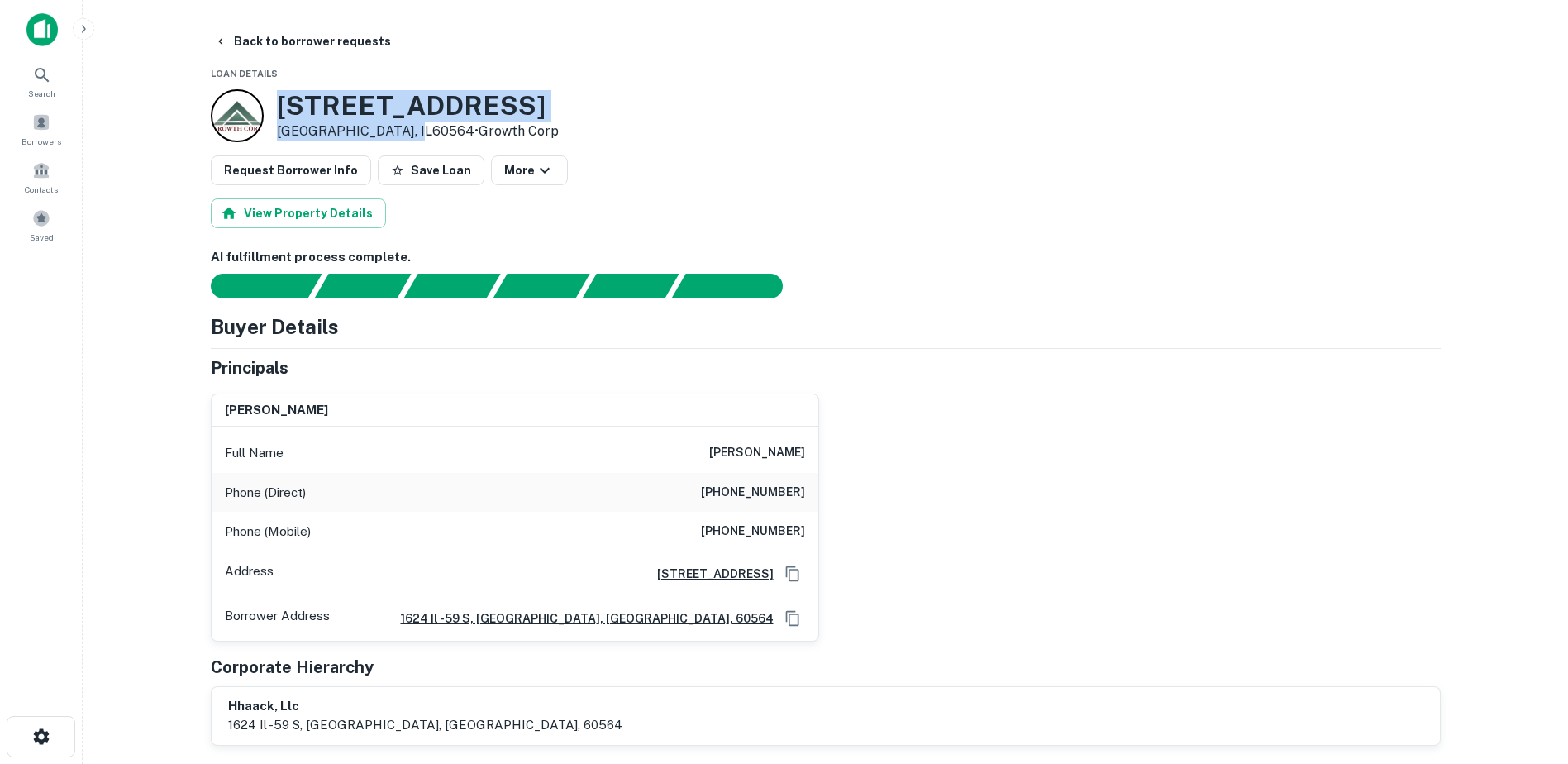
drag, startPoint x: 275, startPoint y: 102, endPoint x: 402, endPoint y: 133, distance: 130.7
click at [402, 133] on div "1624 S Route 59 Naperville, IL60564 • Growth Corp" at bounding box center [384, 115] width 348 height 53
copy div "1624 S Route 59 Naperville, IL60564"
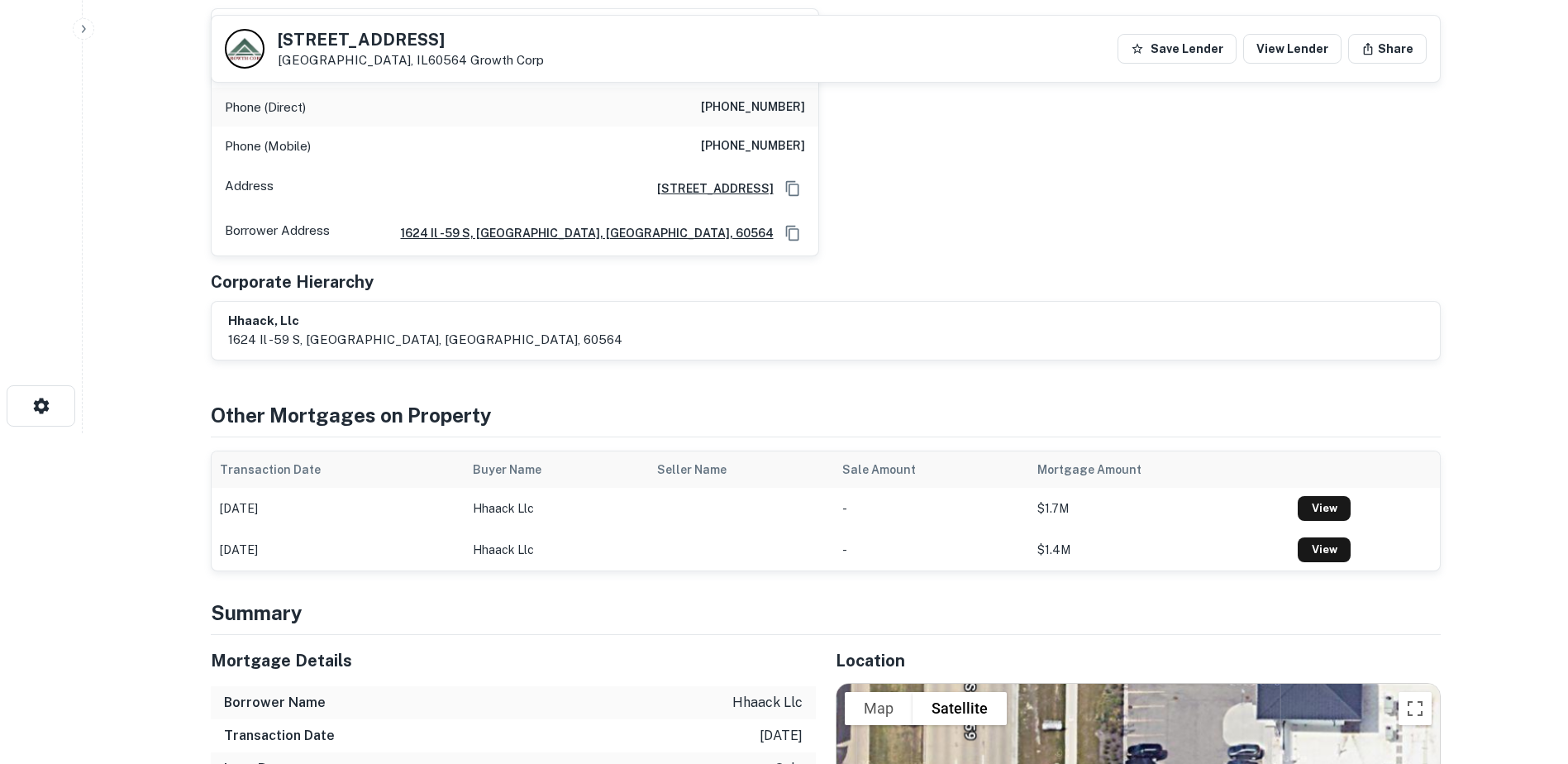
scroll to position [165, 0]
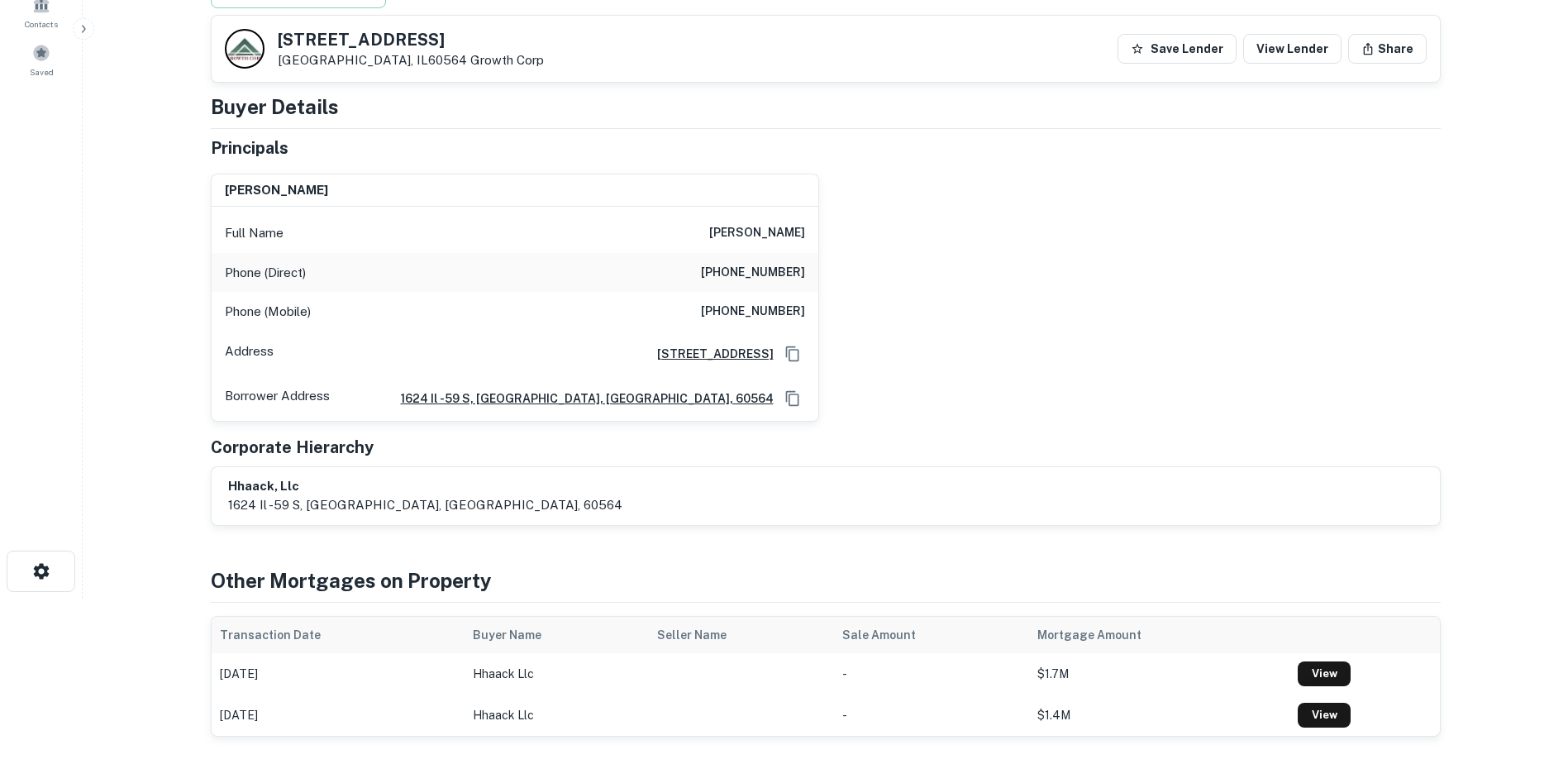
click at [726, 227] on h6 "cristina martinez" at bounding box center [757, 233] width 95 height 20
copy h6 "cristina martinez"
click at [738, 263] on h6 "(630) 922-3123" at bounding box center [753, 273] width 104 height 20
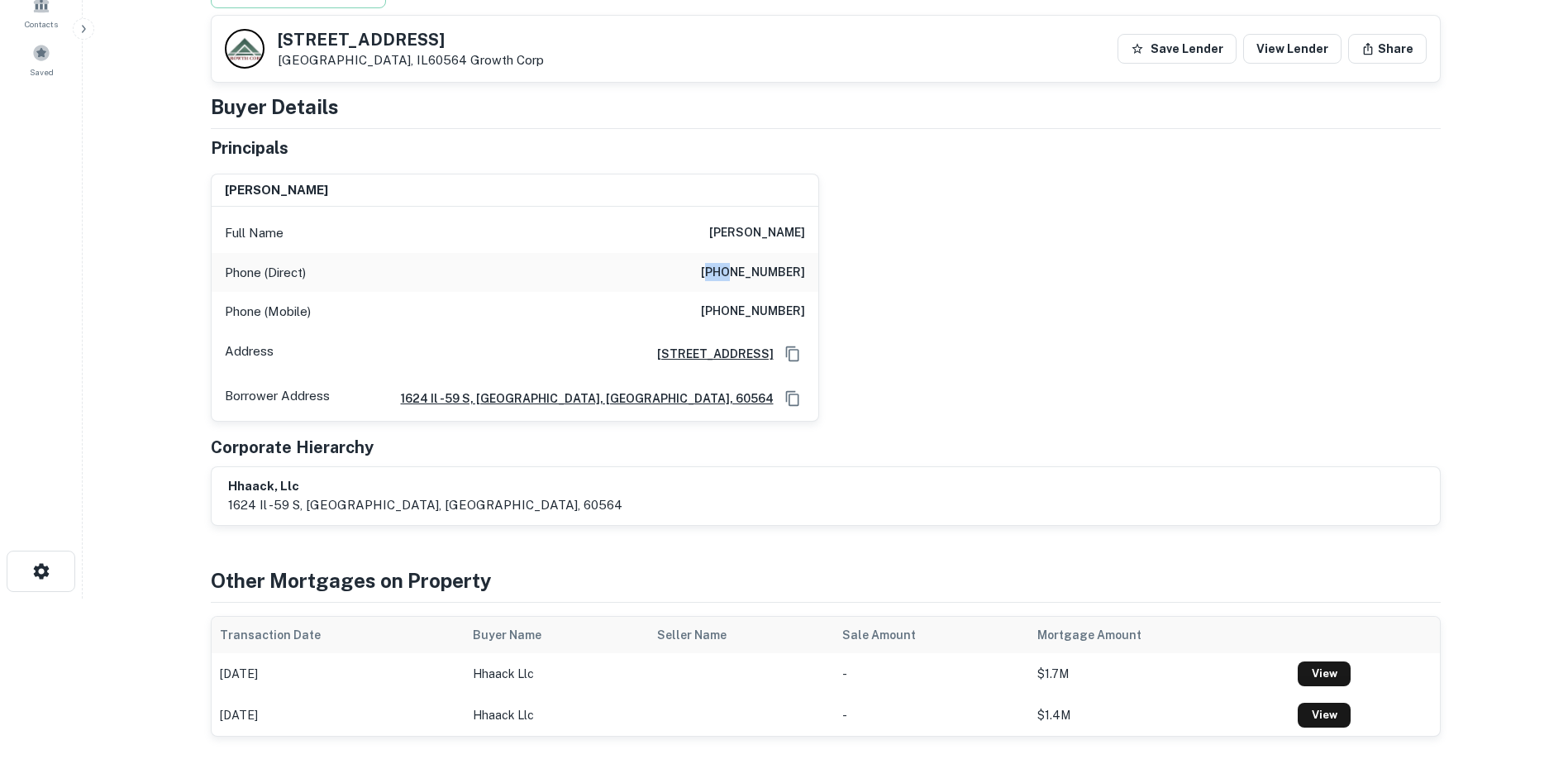
click at [738, 263] on h6 "(630) 922-3123" at bounding box center [753, 273] width 104 height 20
click at [694, 308] on div "Phone (Mobile) (630) 878-8900" at bounding box center [515, 312] width 607 height 40
click at [716, 311] on h6 "(630) 878-8900" at bounding box center [753, 312] width 104 height 20
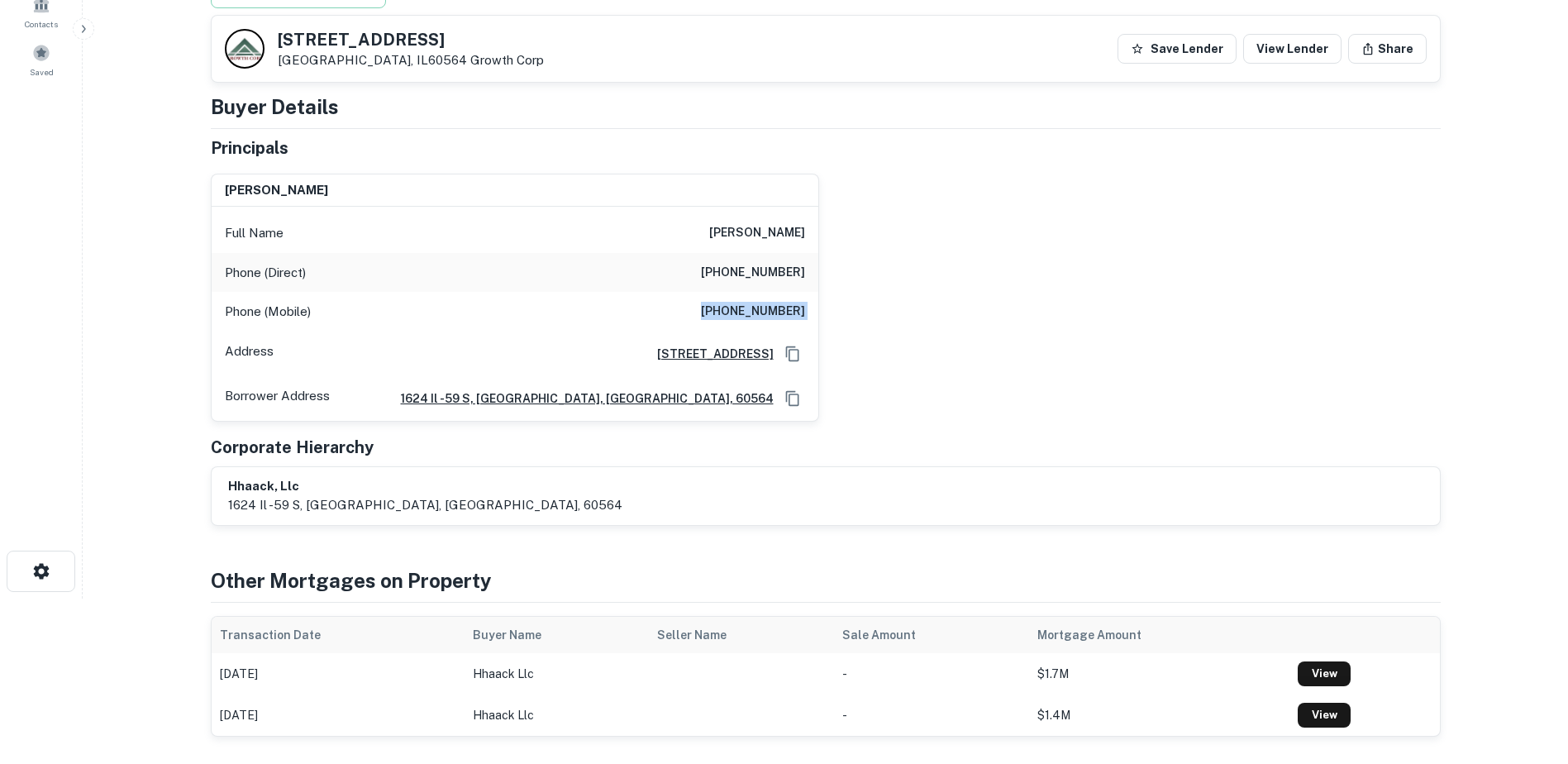
click at [716, 311] on h6 "(630) 878-8900" at bounding box center [753, 312] width 104 height 20
copy h6 "(630) 878-8900"
click at [389, 37] on h5 "1624 S Route 59" at bounding box center [410, 39] width 266 height 16
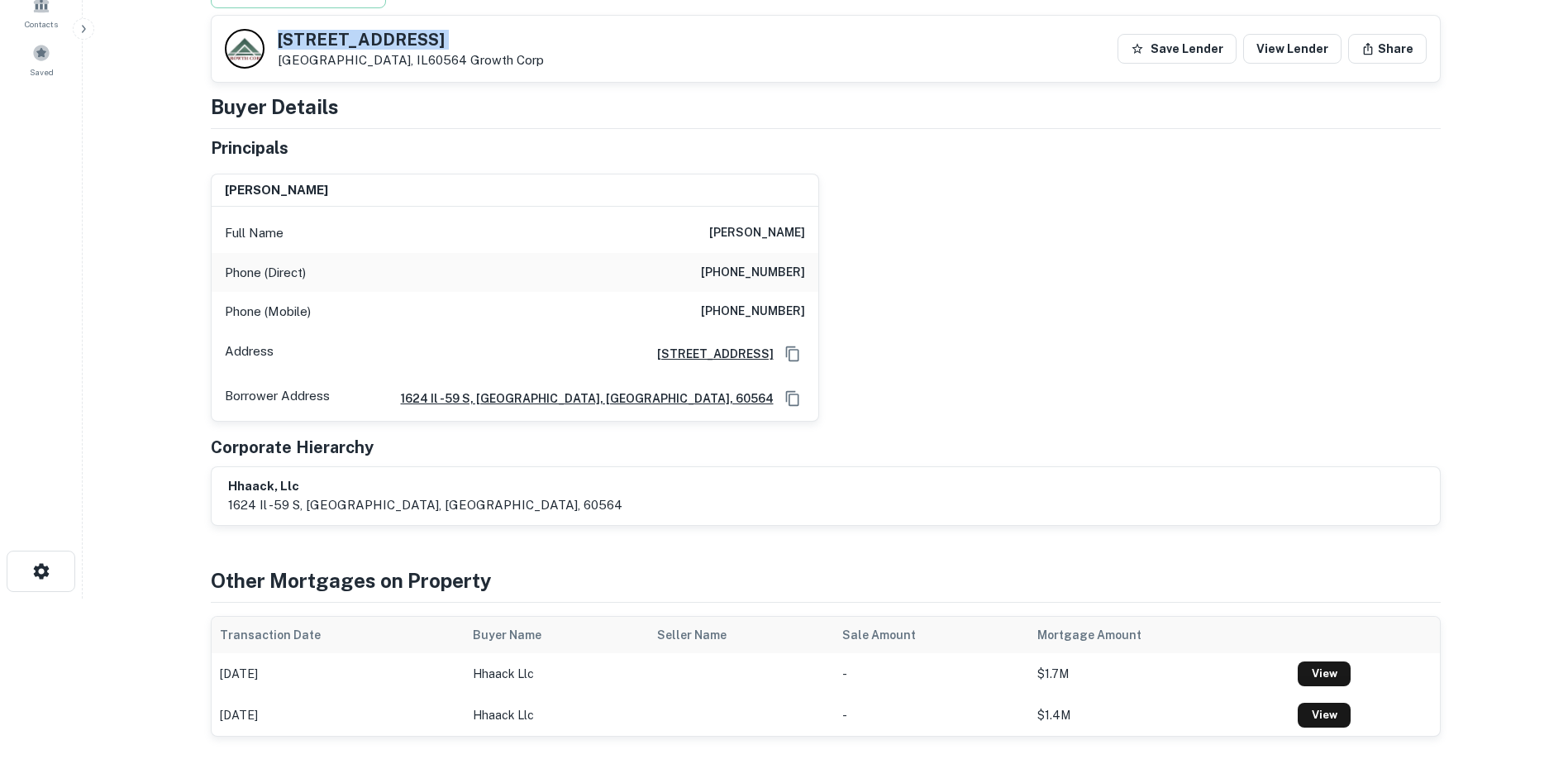
copy h5 "1624 S Route 59"
click at [312, 61] on p "Naperville, IL60564 Growth Corp" at bounding box center [410, 60] width 266 height 15
copy p "Naperville"
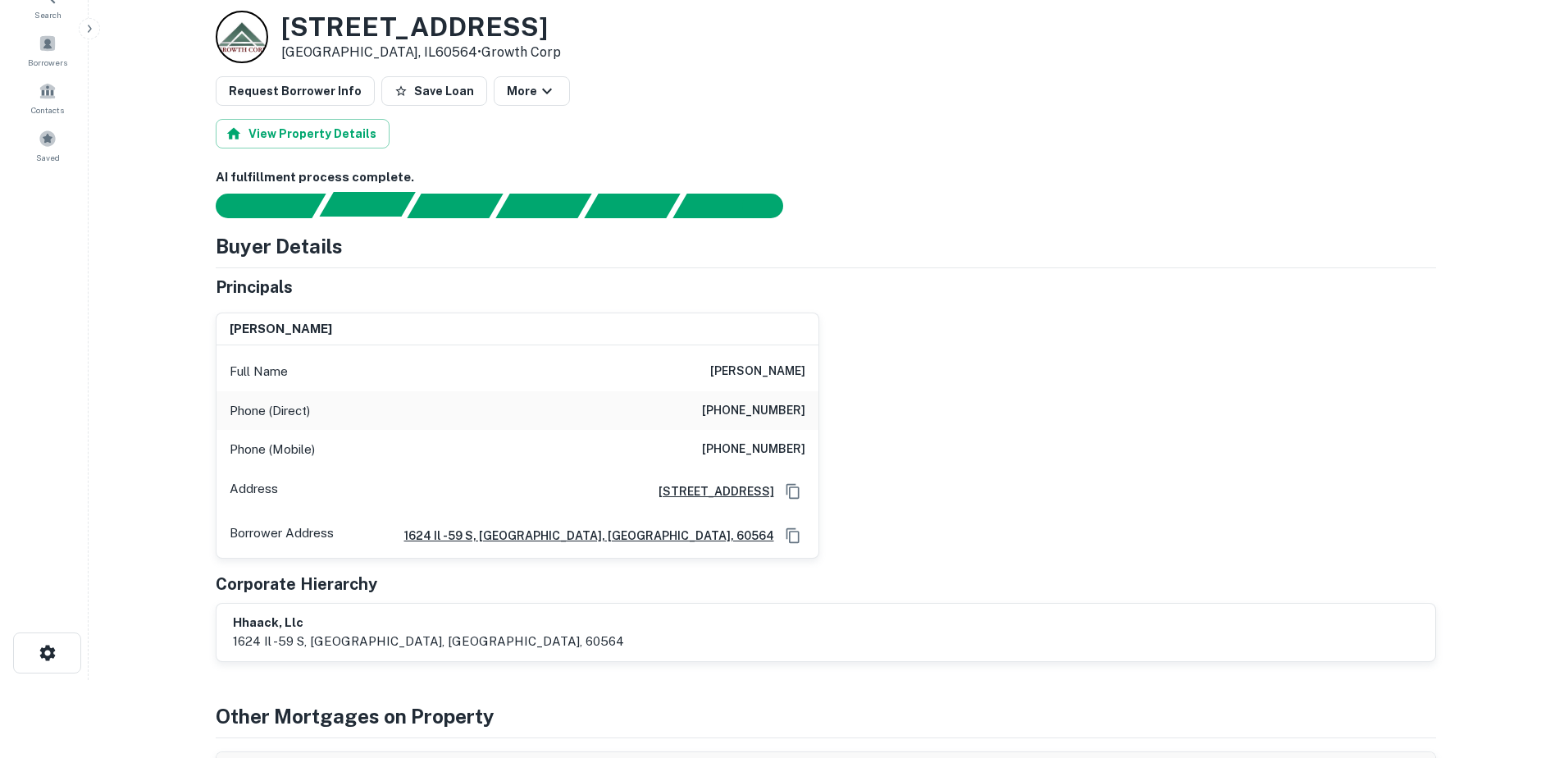
scroll to position [0, 0]
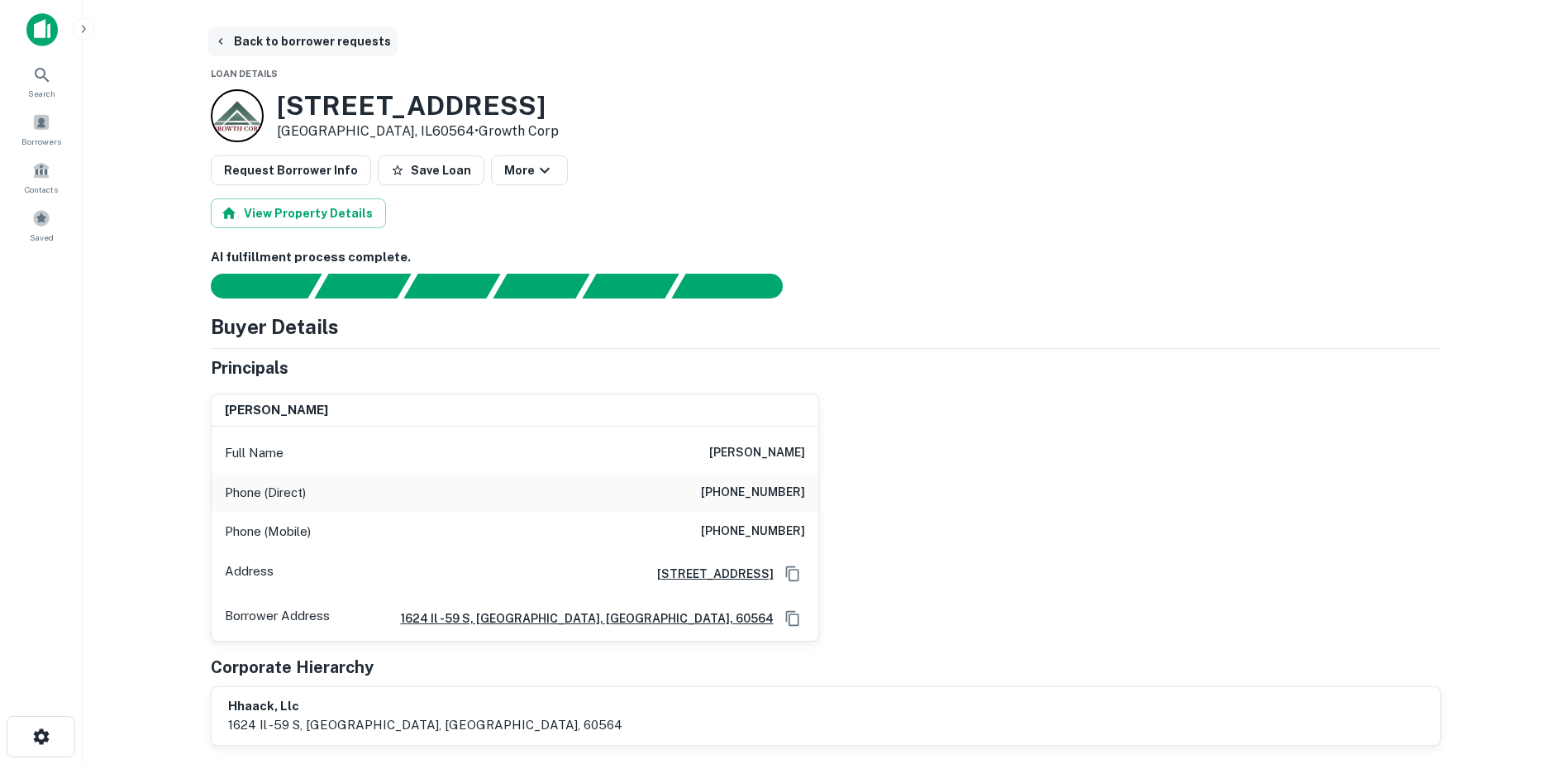
click at [314, 44] on button "Back to borrower requests" at bounding box center [302, 41] width 190 height 30
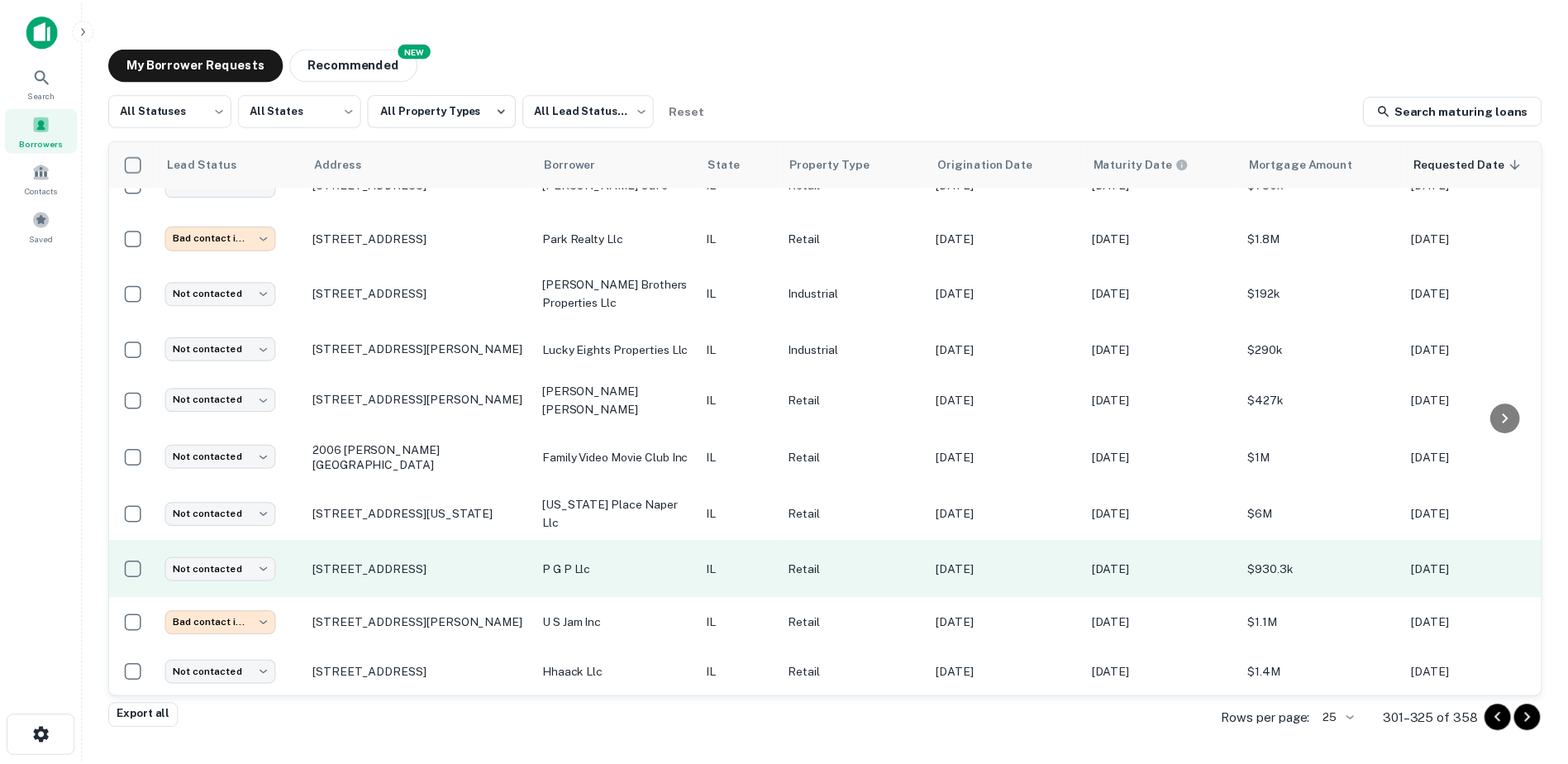
scroll to position [795, 0]
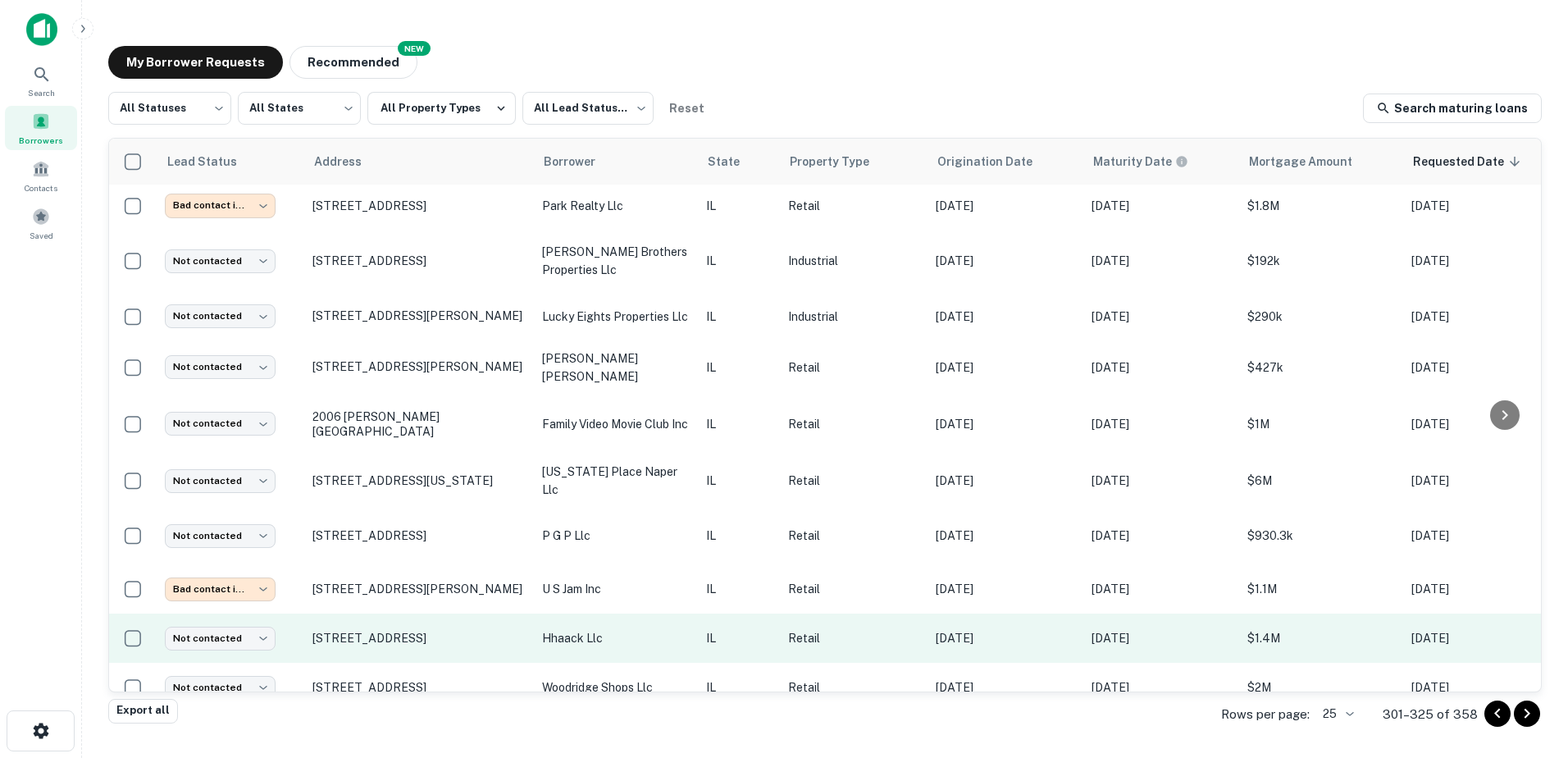
click at [593, 620] on td "hhaack llc" at bounding box center [616, 637] width 164 height 49
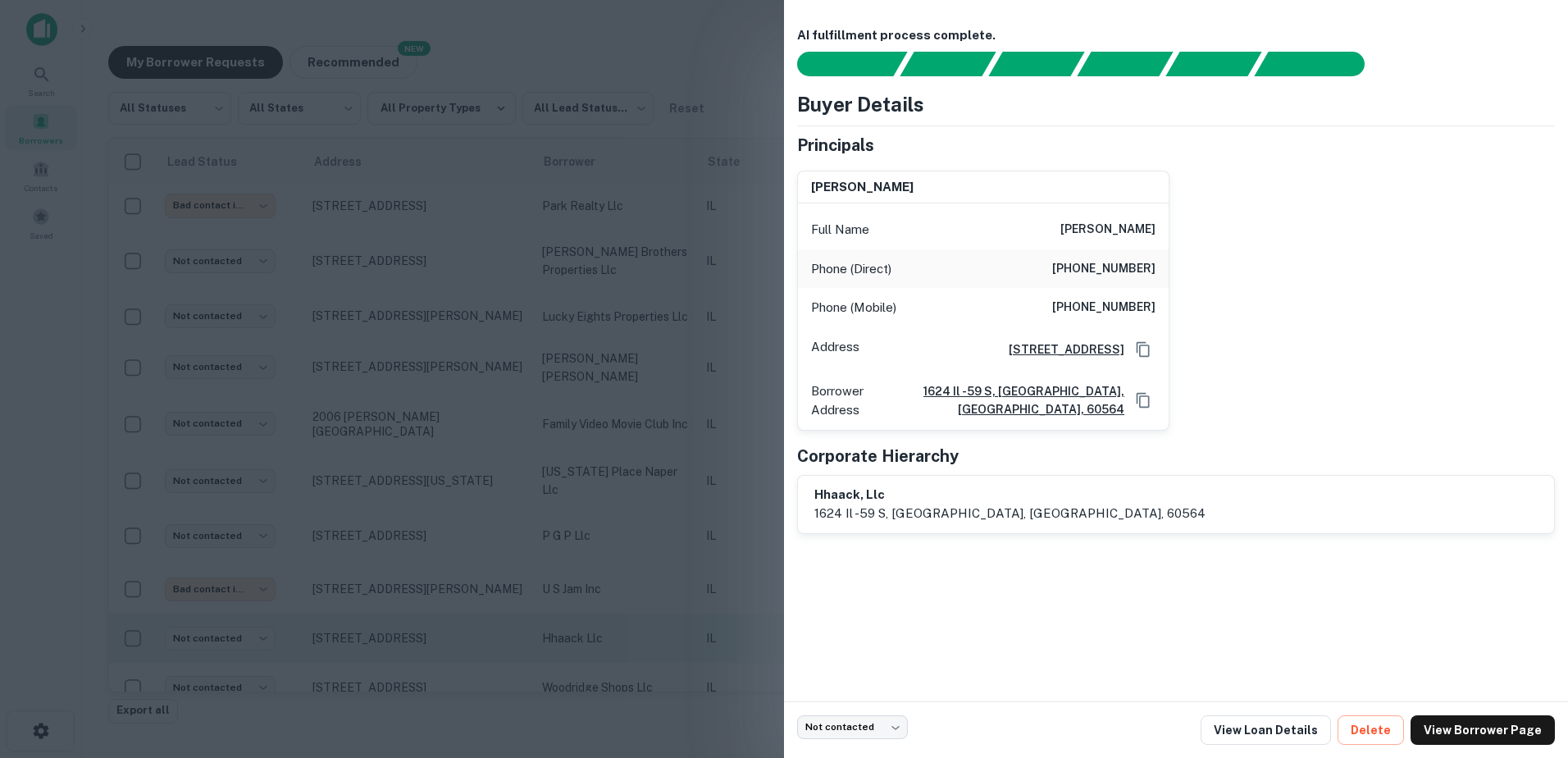
click at [593, 620] on div at bounding box center [784, 379] width 1568 height 758
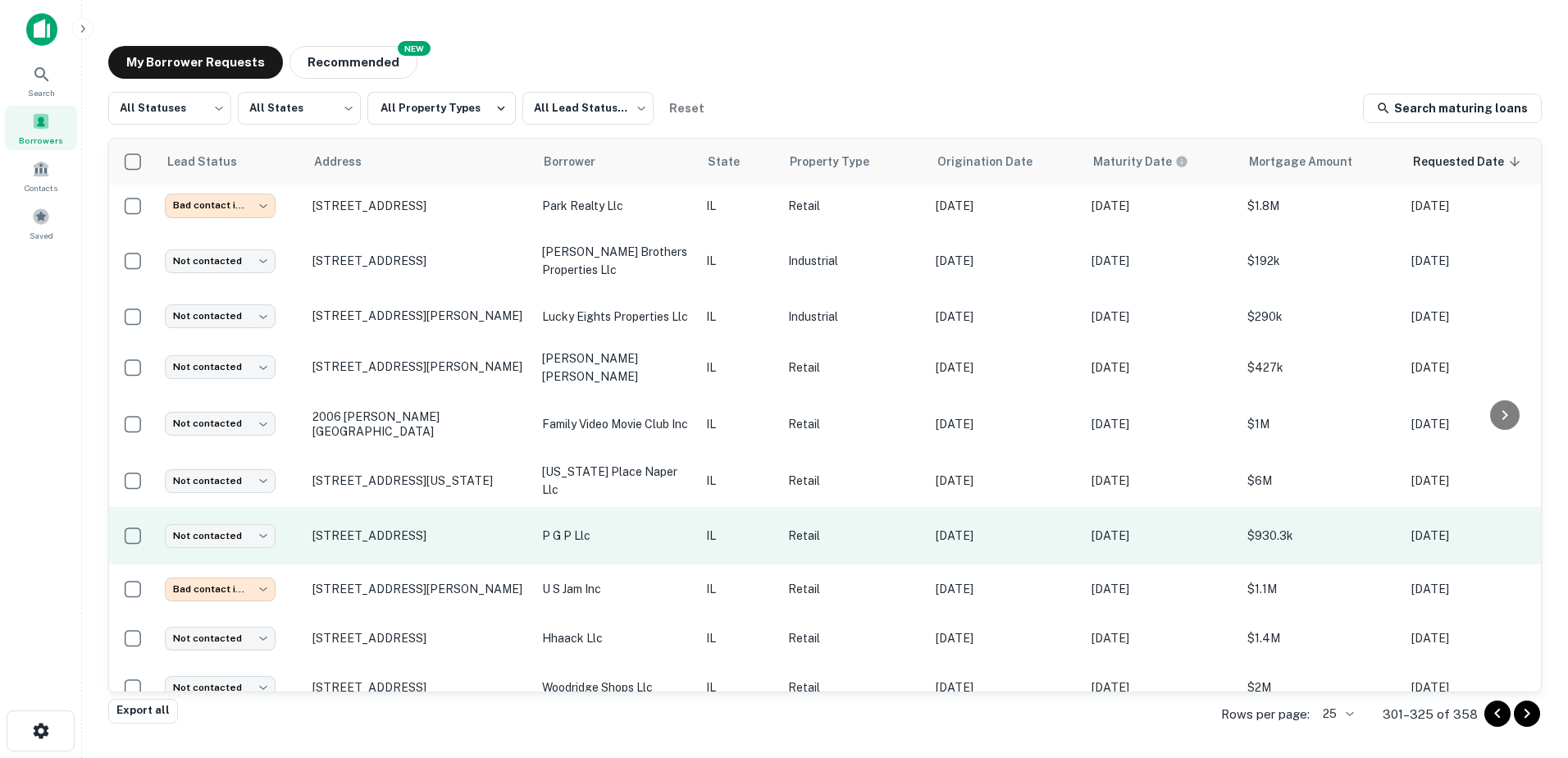
click at [594, 526] on p "p g p llc" at bounding box center [616, 535] width 147 height 18
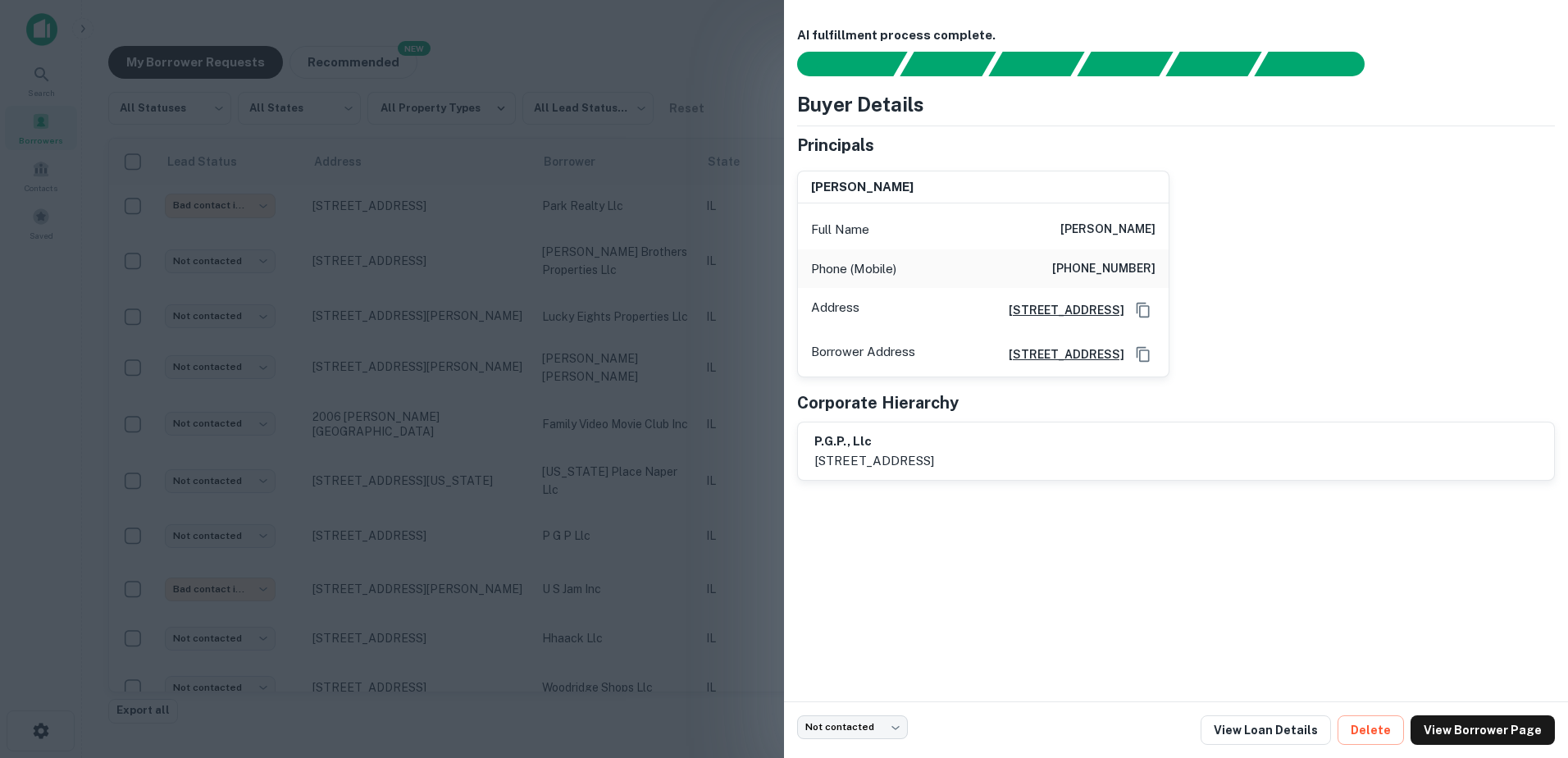
click at [595, 503] on div at bounding box center [784, 379] width 1568 height 758
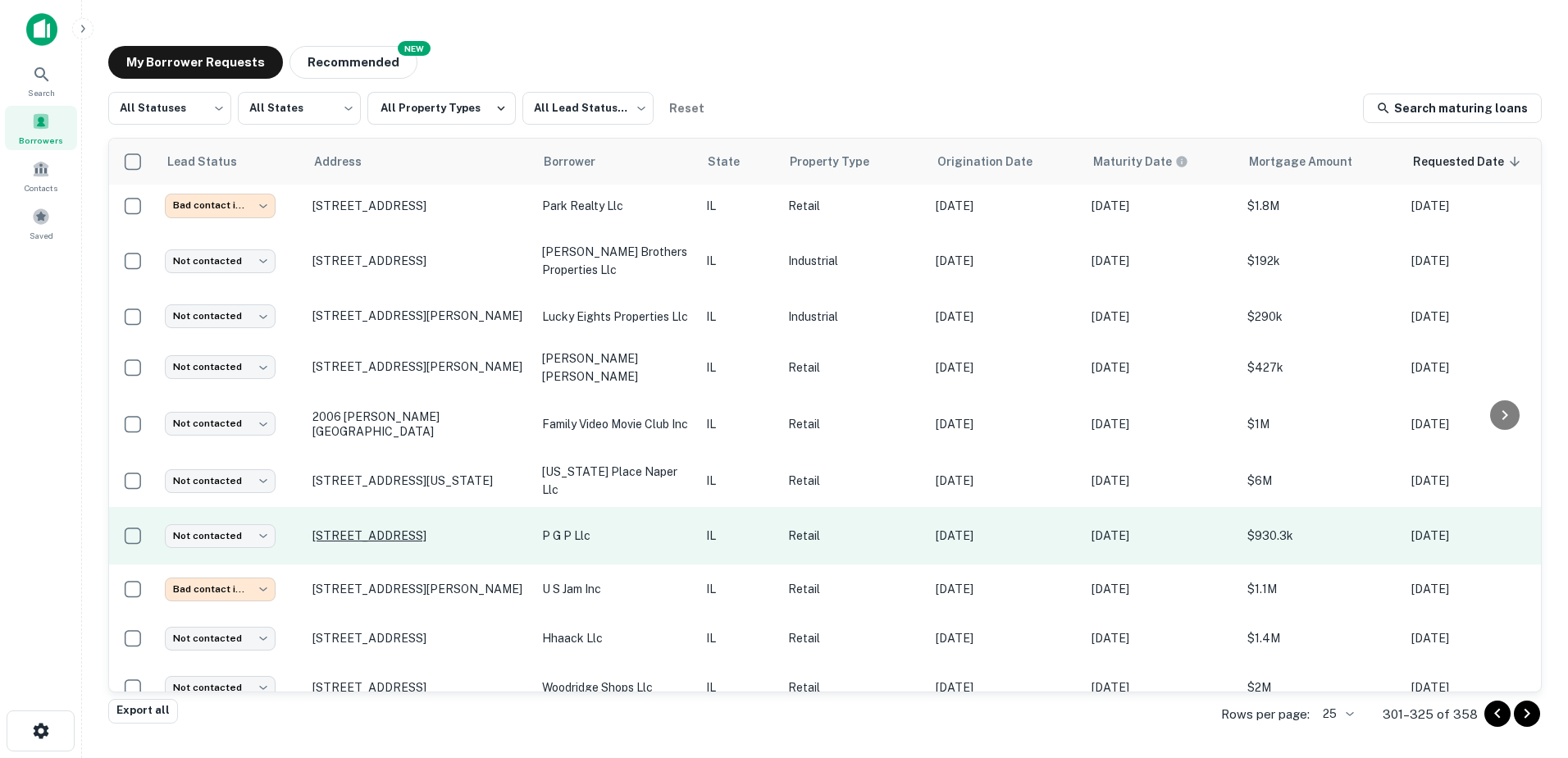
click at [428, 528] on p "22 W Chicago Ave Naperville, IL60540" at bounding box center [419, 535] width 214 height 15
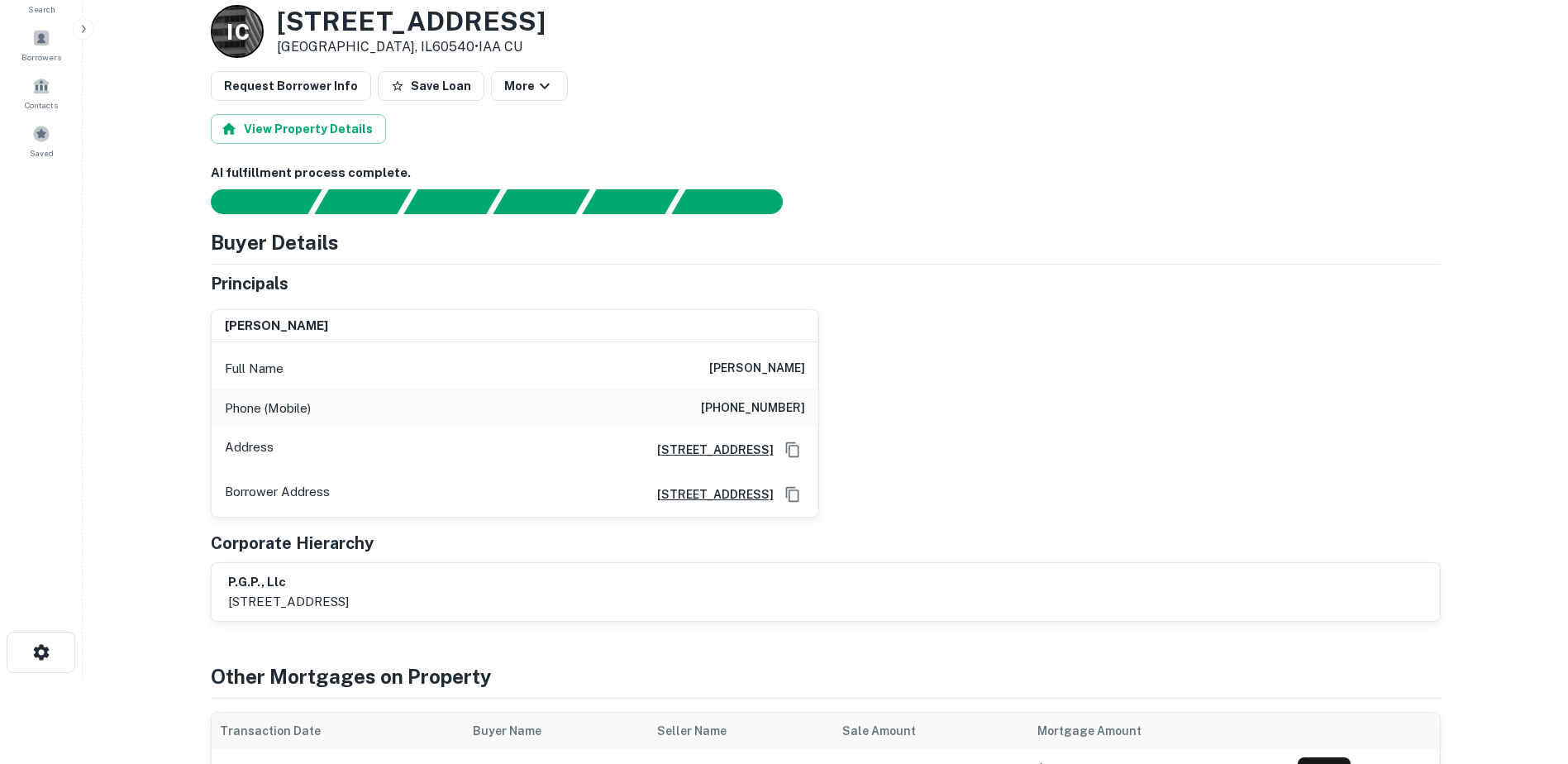
scroll to position [82, 0]
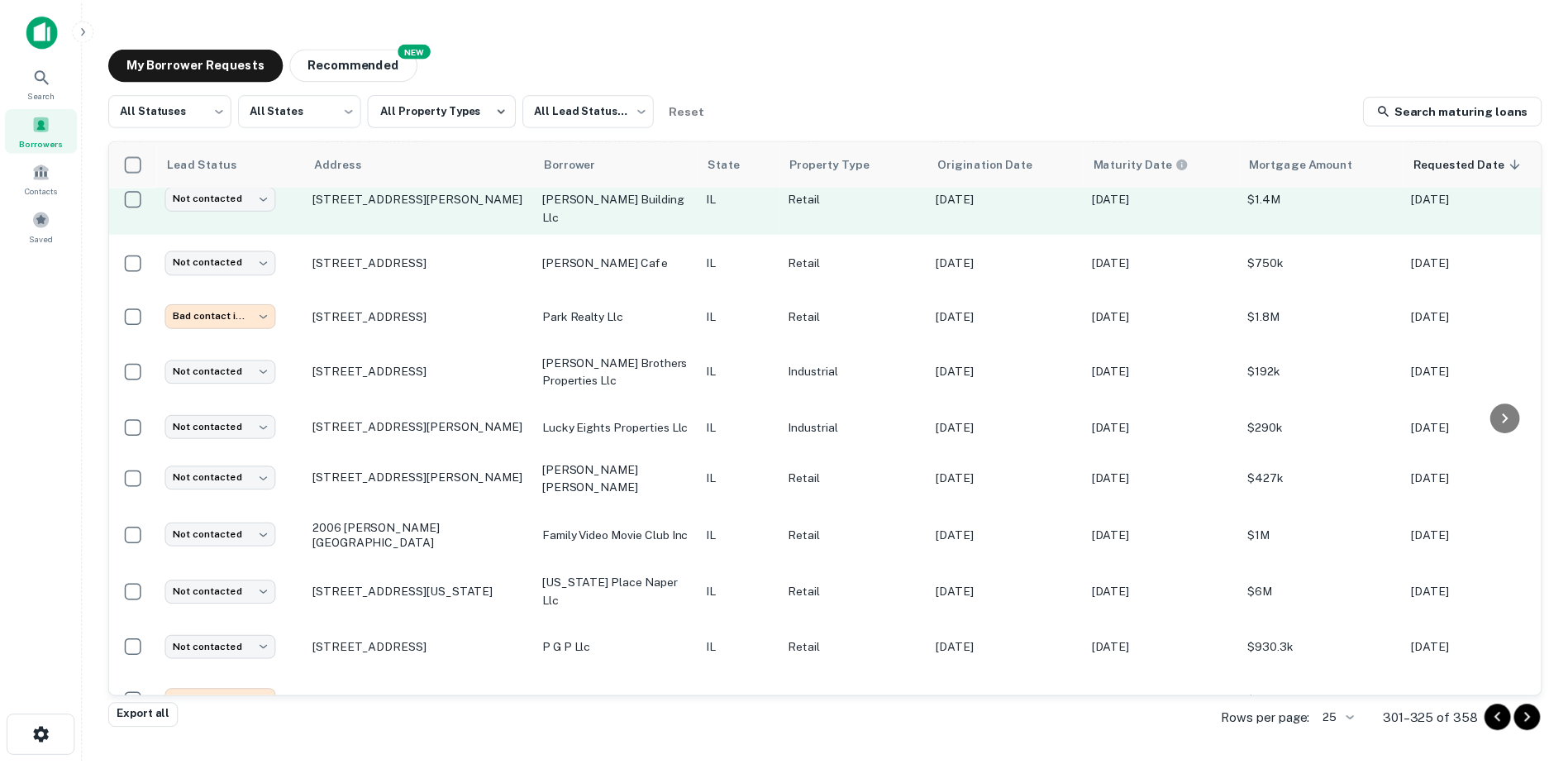
scroll to position [795, 0]
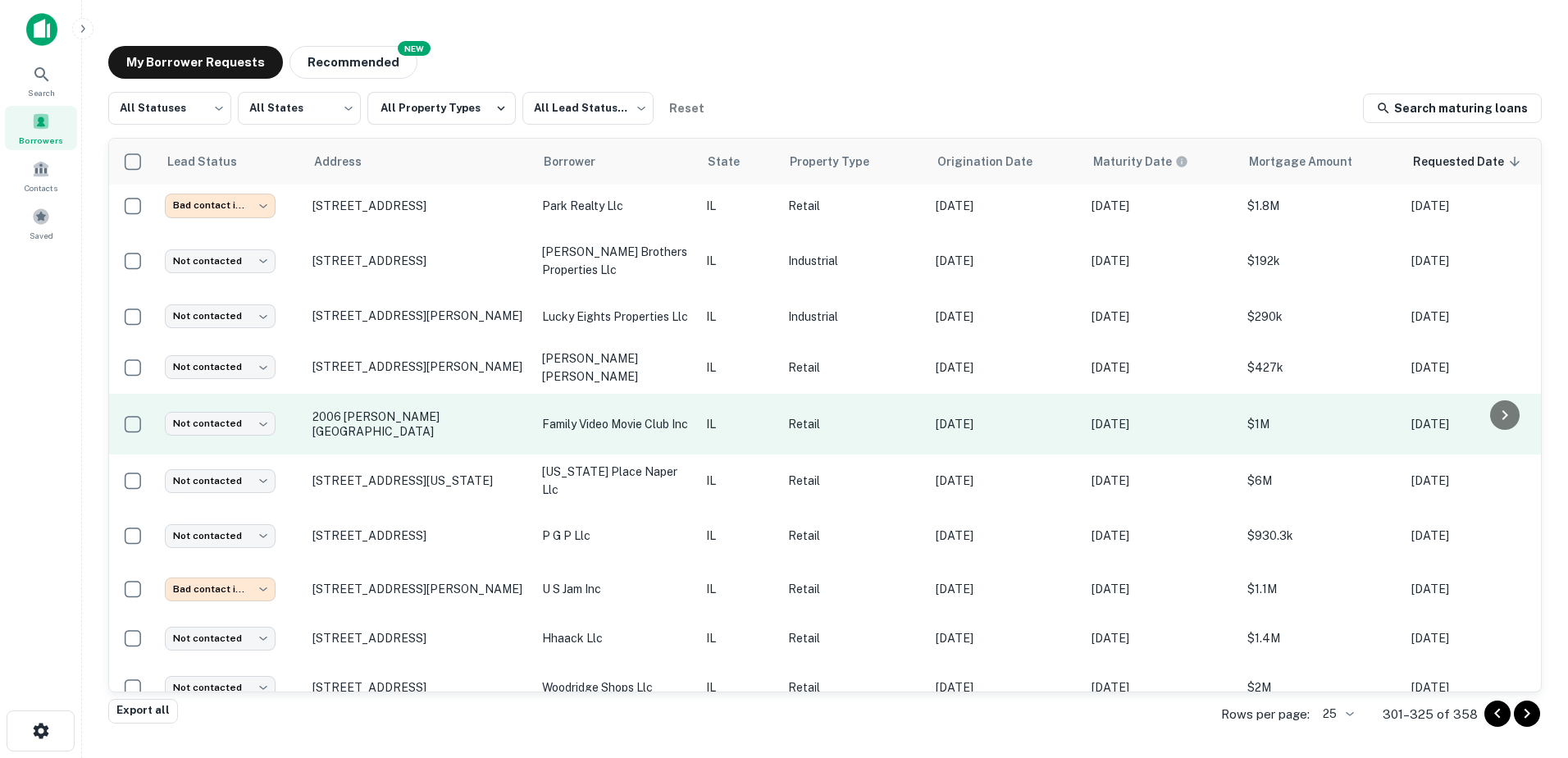
click at [650, 415] on p "family video movie club inc" at bounding box center [616, 424] width 147 height 18
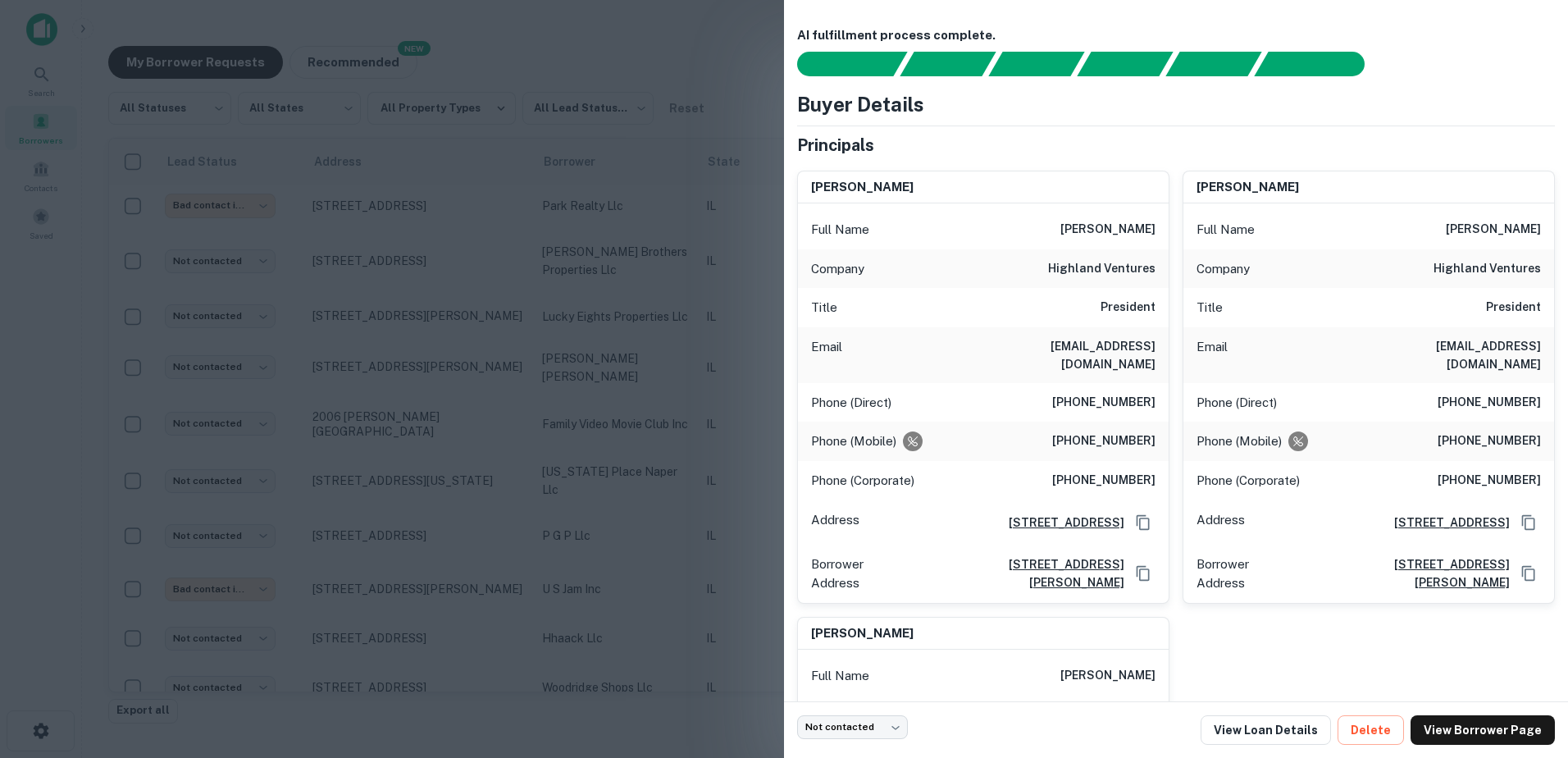
click at [635, 403] on div at bounding box center [784, 379] width 1568 height 758
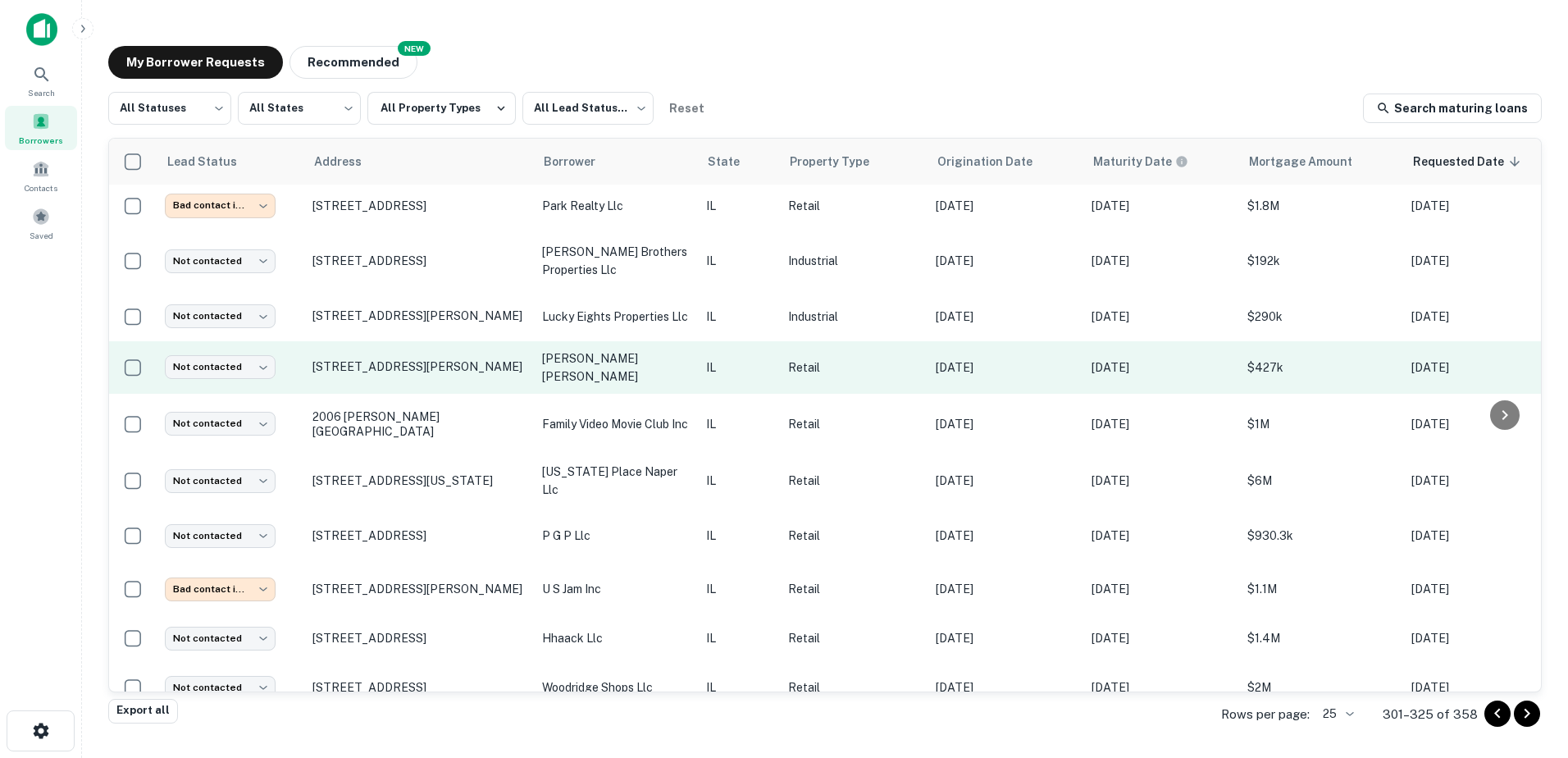
click at [646, 357] on td "li jimmy jianrong" at bounding box center [616, 367] width 164 height 53
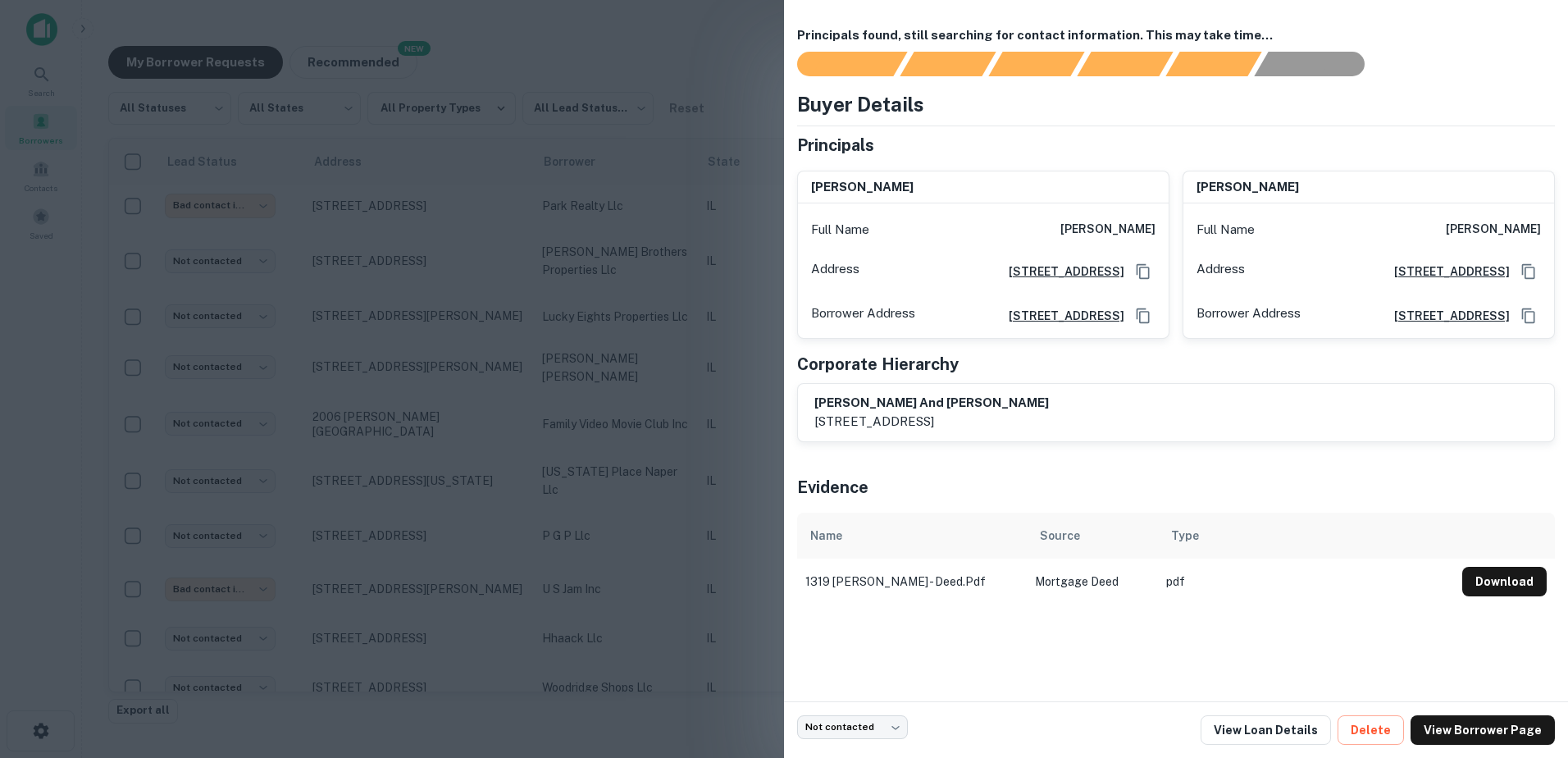
click at [646, 360] on div at bounding box center [784, 379] width 1568 height 758
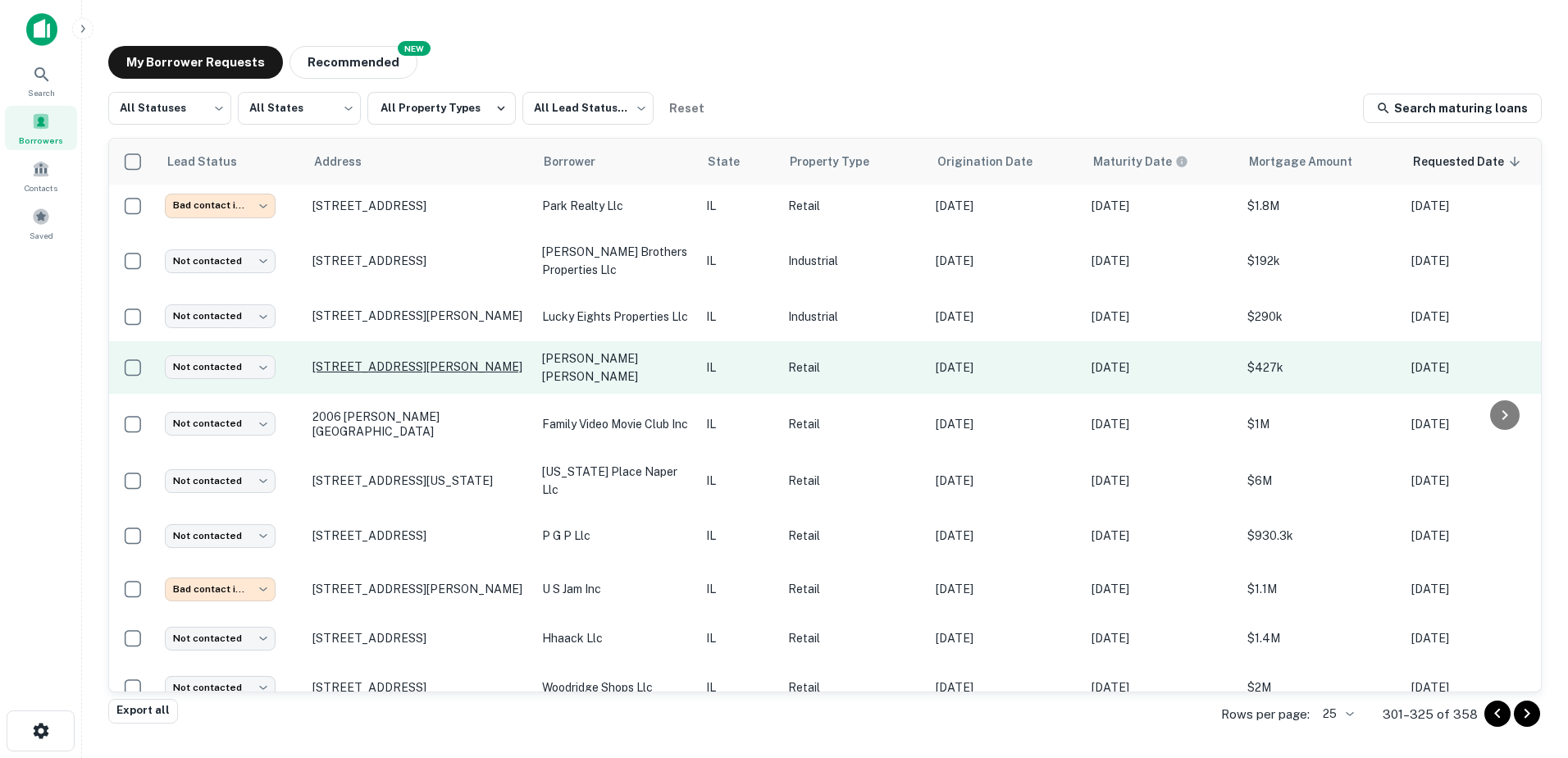
click at [425, 359] on p "1319 Ogden Ave Downers Grove, IL60515" at bounding box center [419, 366] width 214 height 15
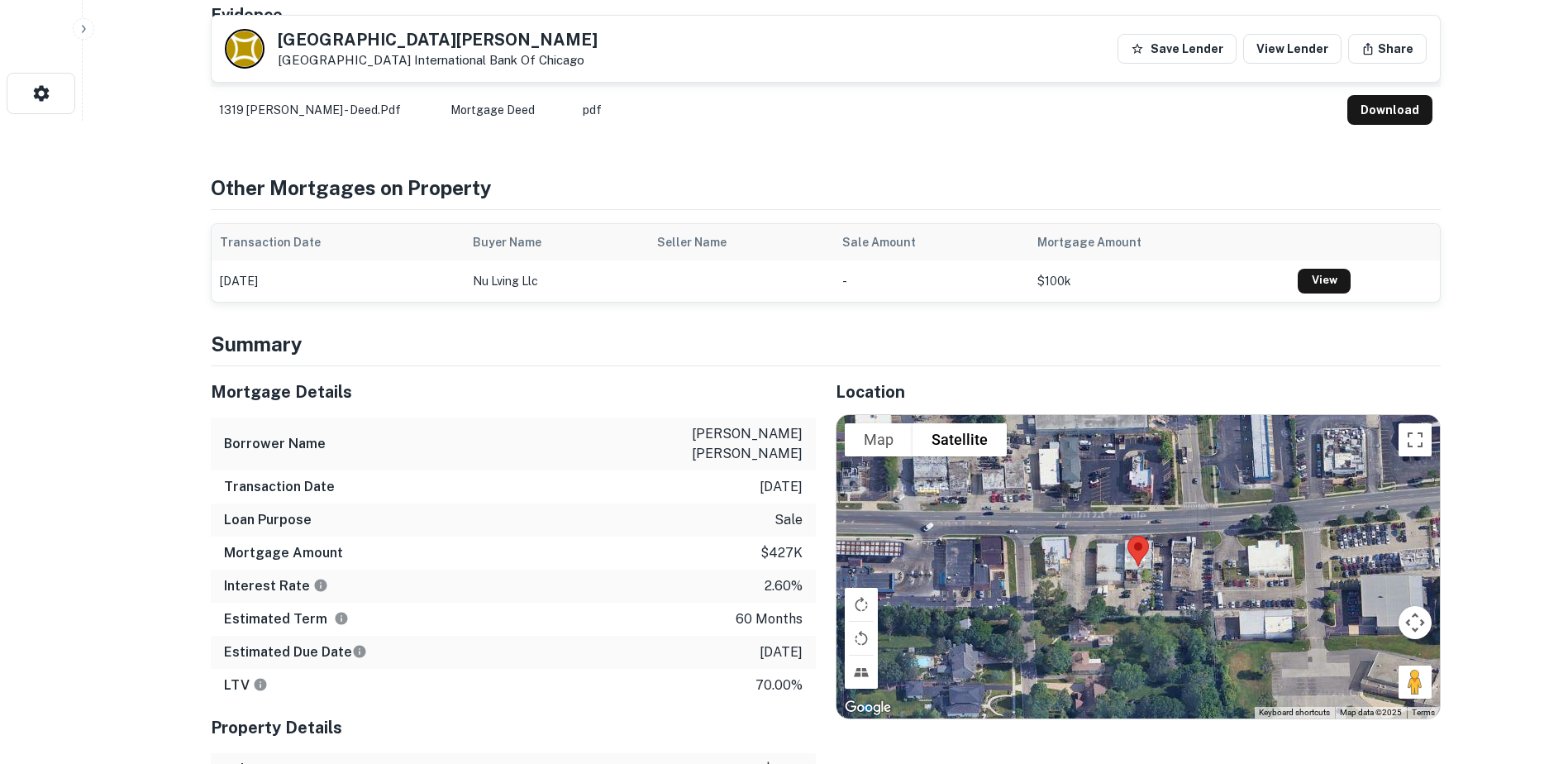
scroll to position [662, 0]
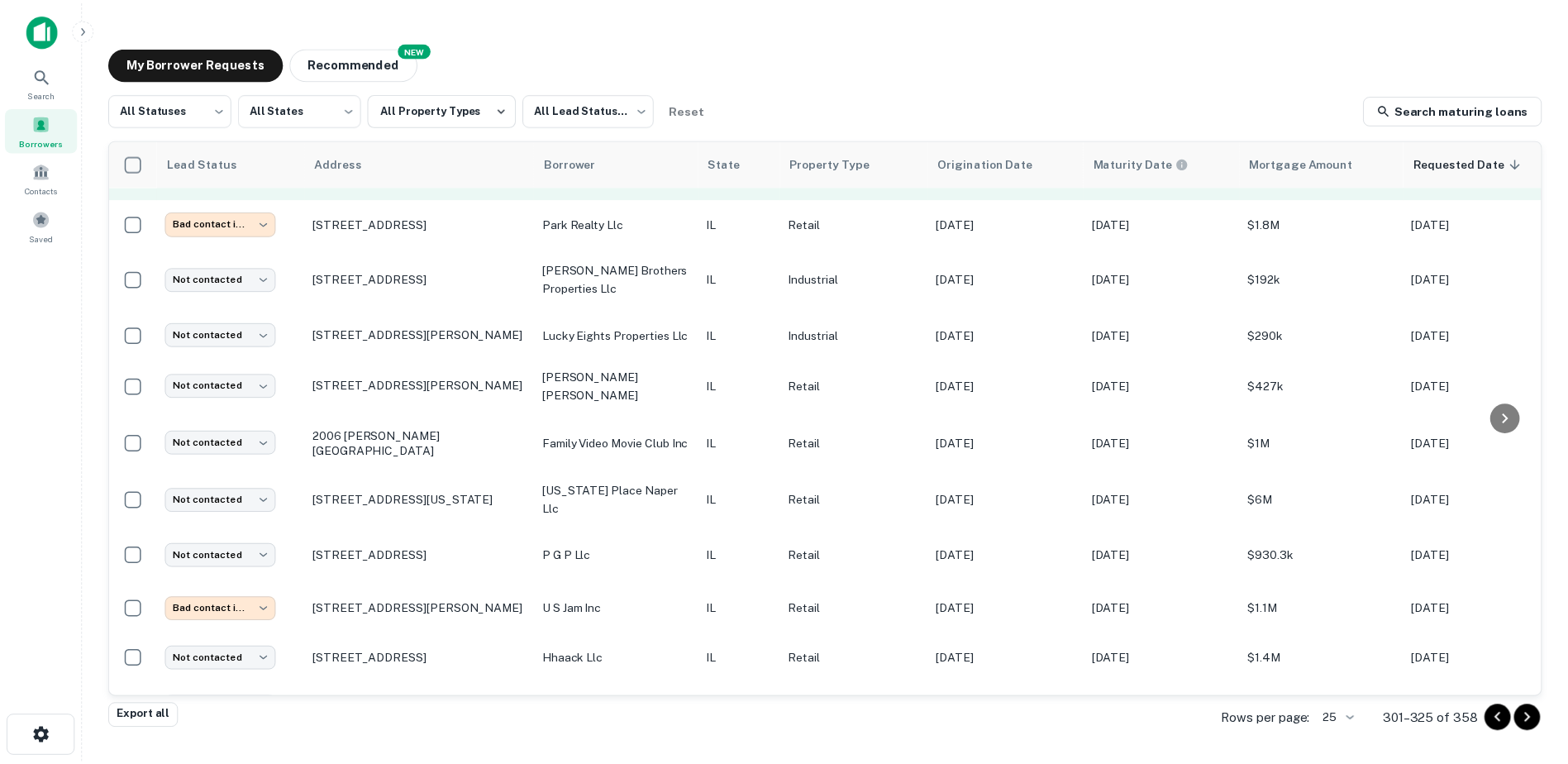
scroll to position [795, 0]
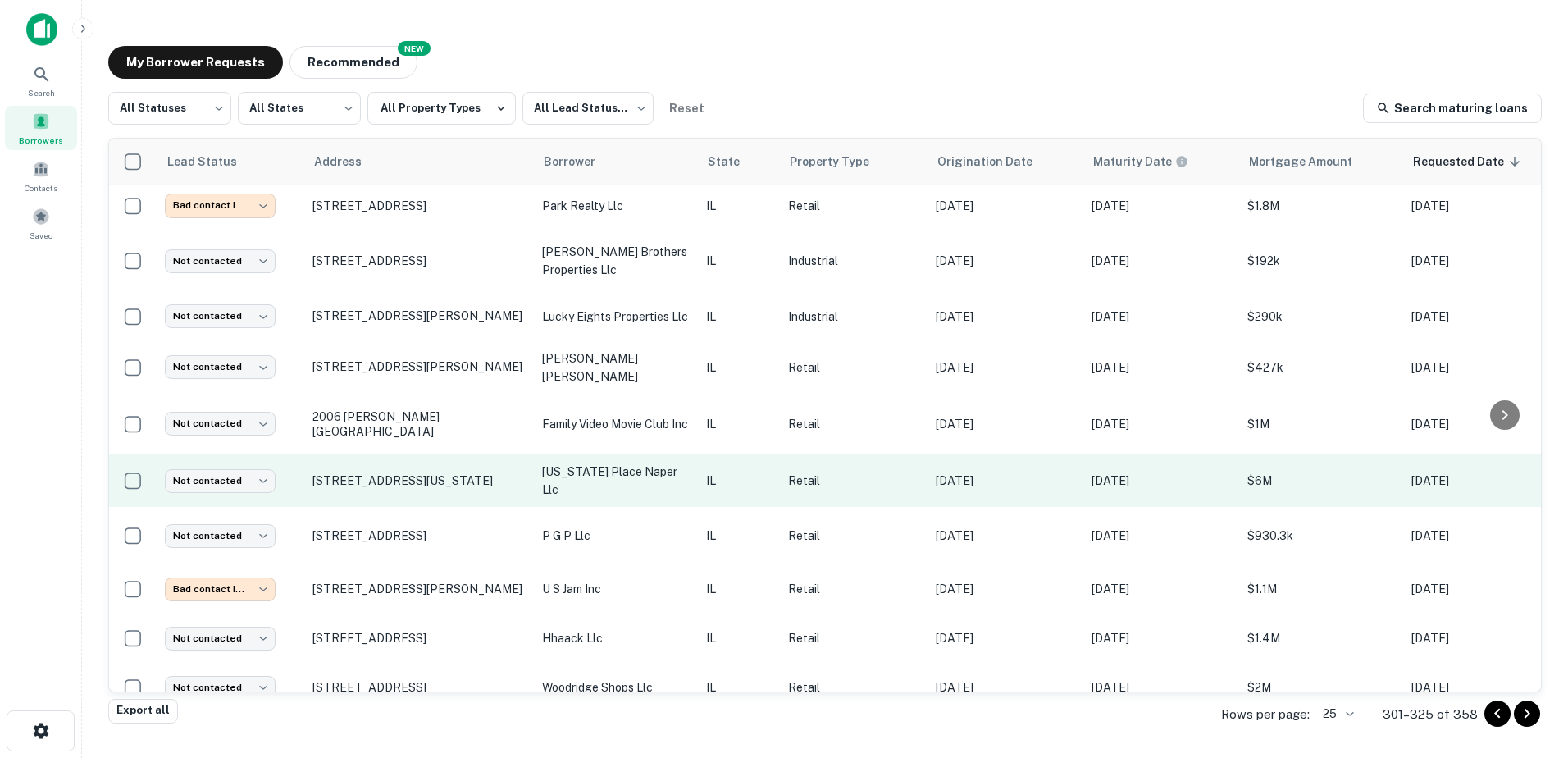
click at [595, 464] on p "washington place naper llc" at bounding box center [616, 481] width 147 height 36
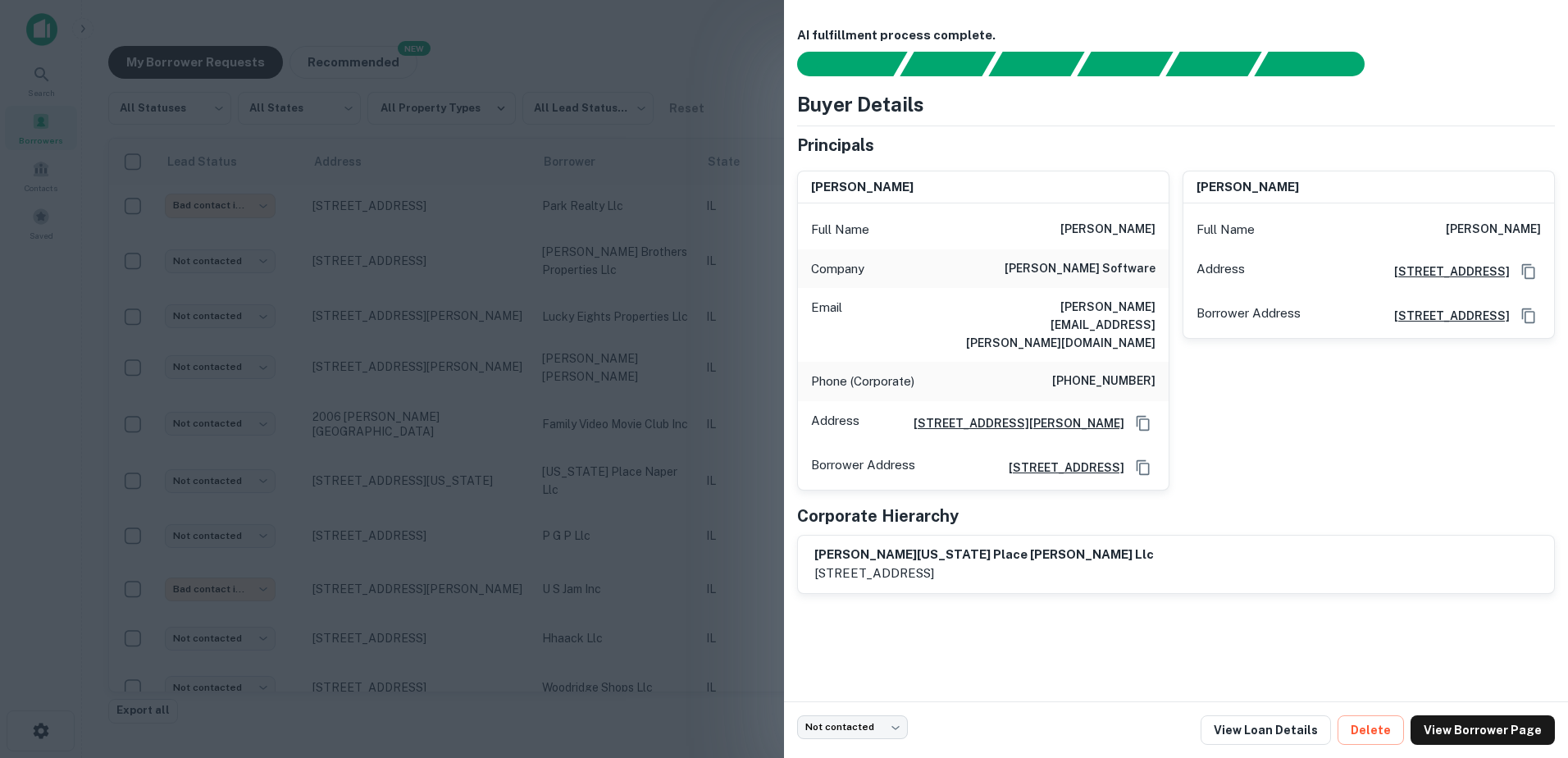
click at [595, 462] on div at bounding box center [784, 379] width 1568 height 758
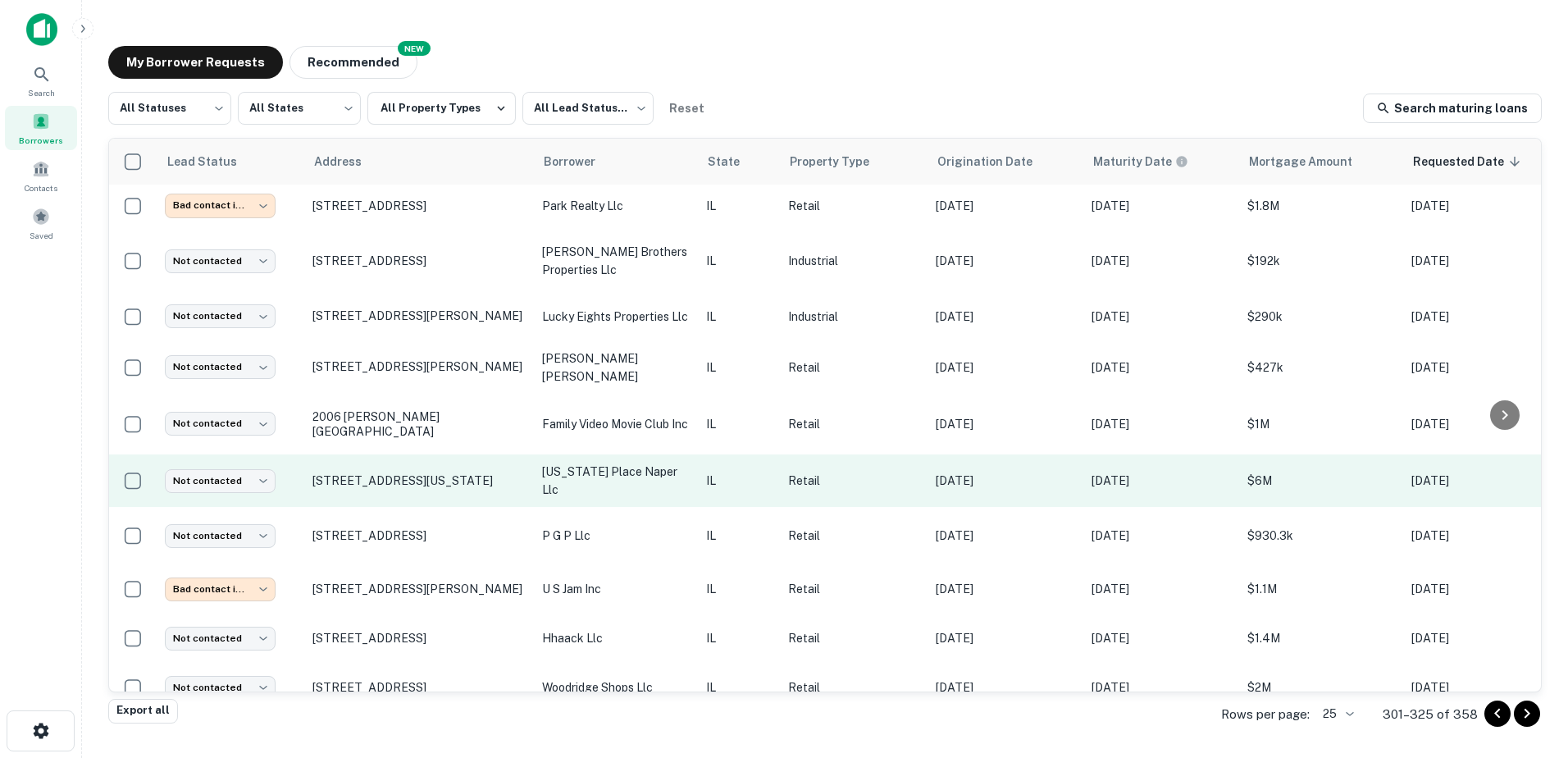
click at [407, 455] on td "103 S Washington St Naperville, IL60540" at bounding box center [418, 481] width 230 height 53
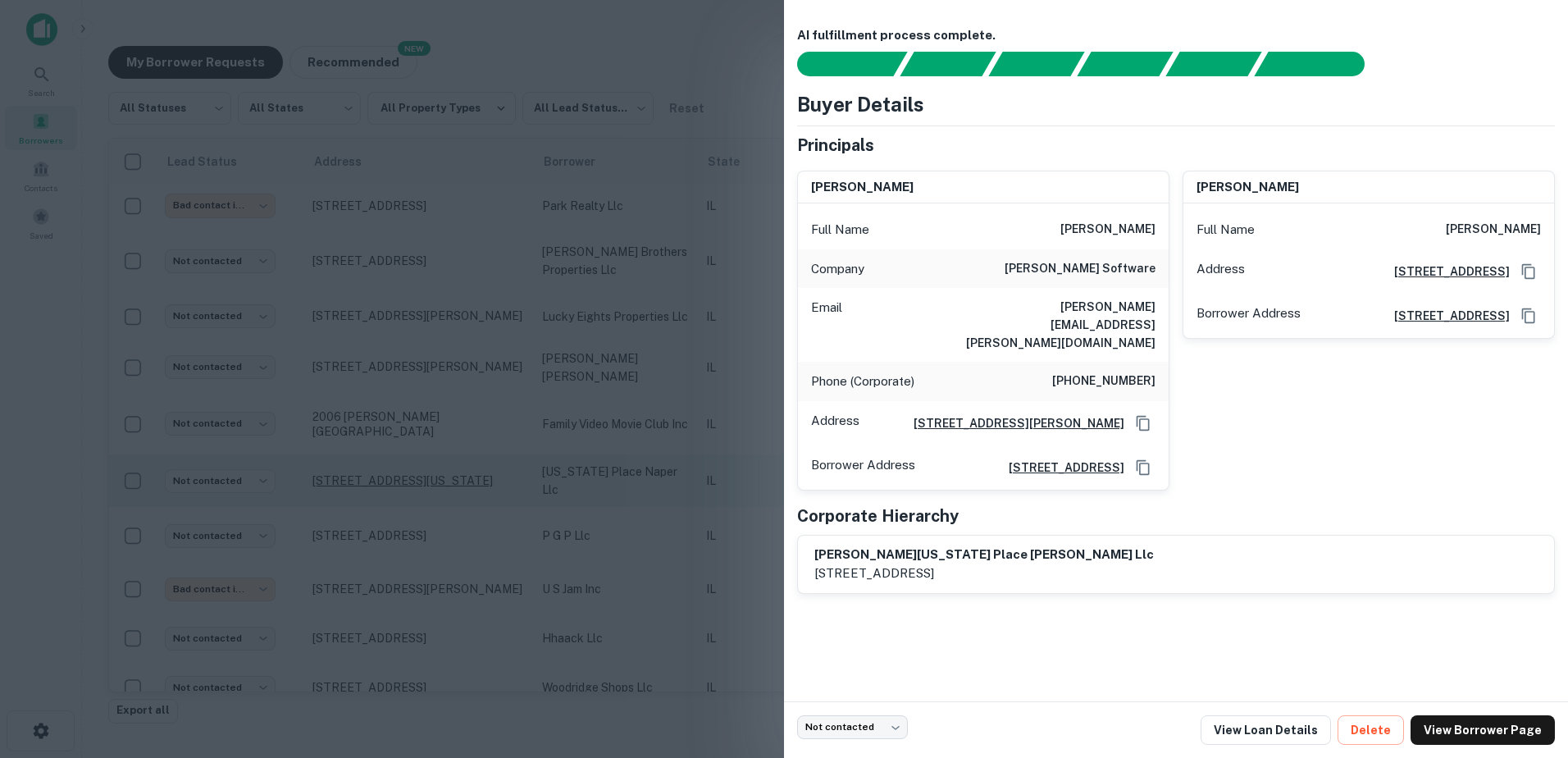
click at [406, 440] on div at bounding box center [784, 379] width 1568 height 758
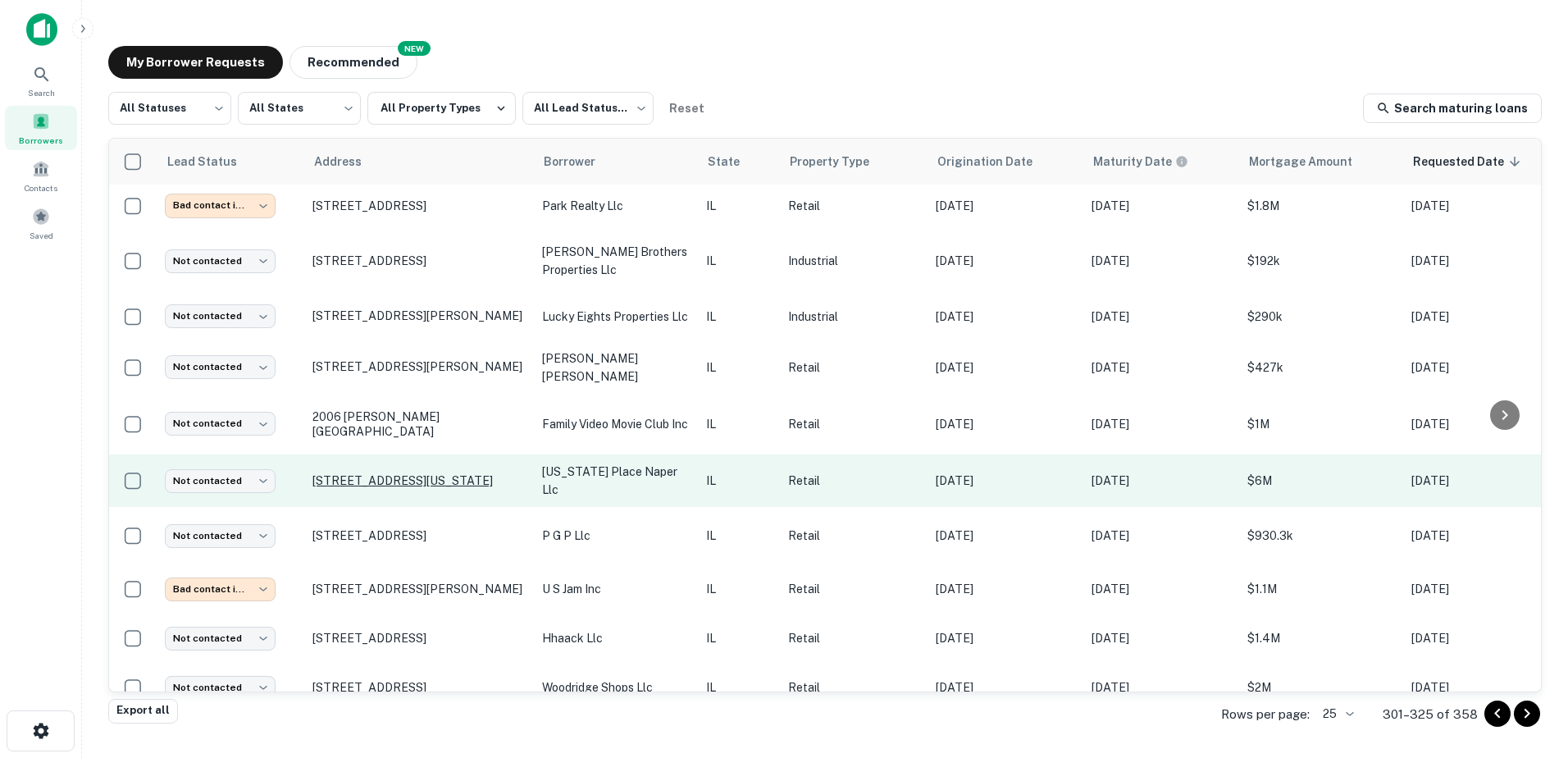
click at [406, 474] on p "103 S Washington St Naperville, IL60540" at bounding box center [419, 481] width 214 height 15
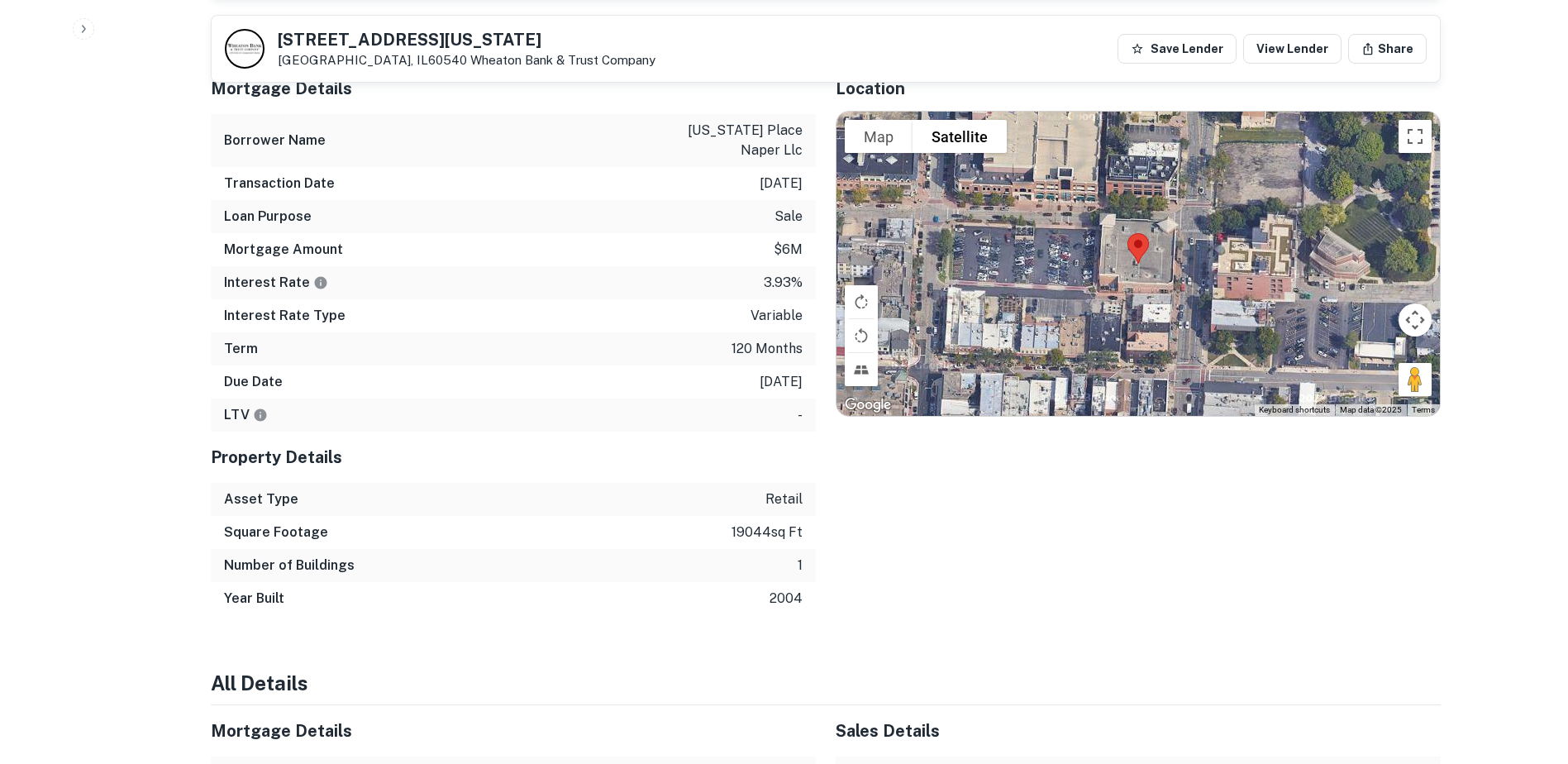
scroll to position [910, 0]
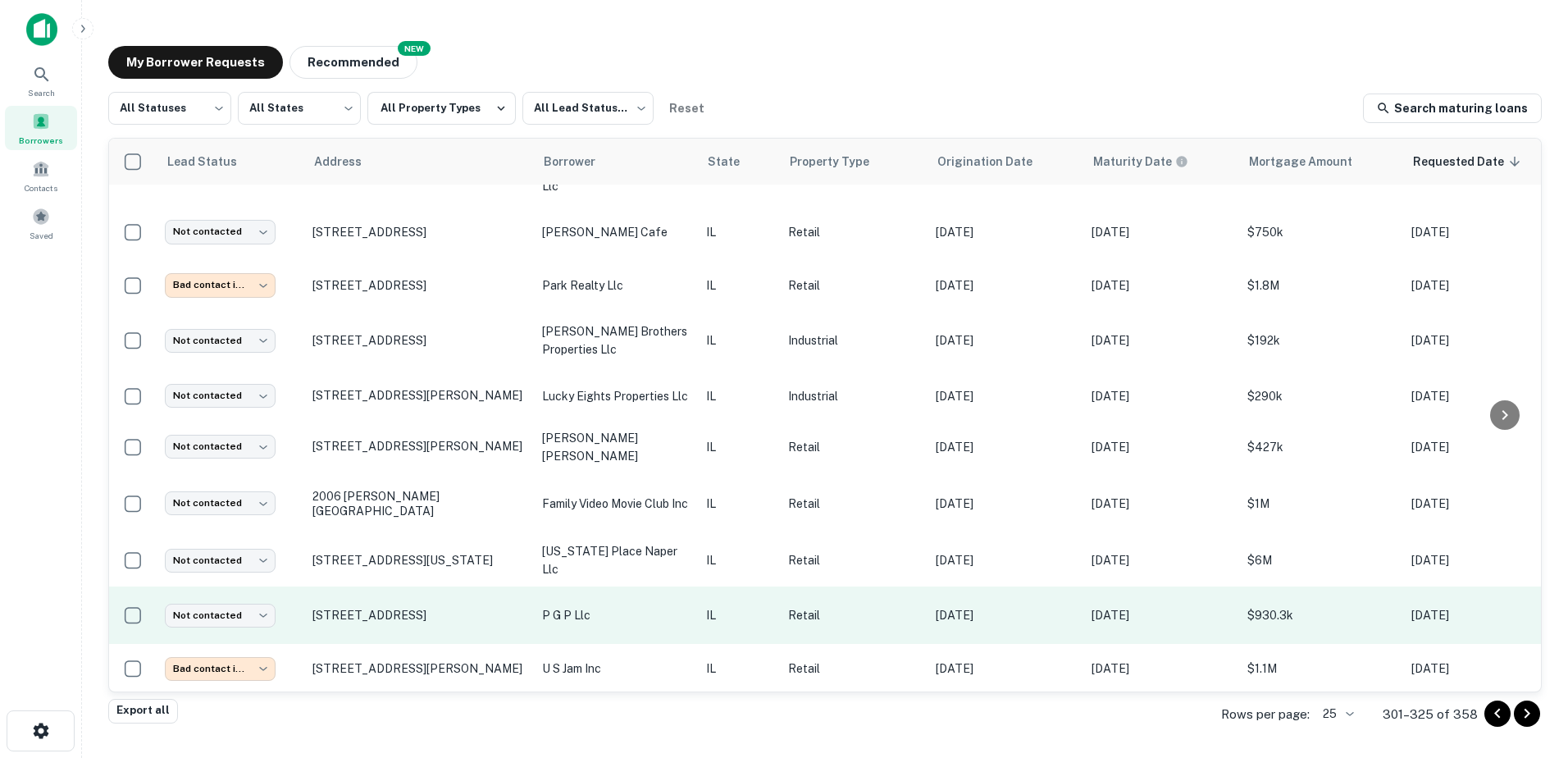
scroll to position [707, 0]
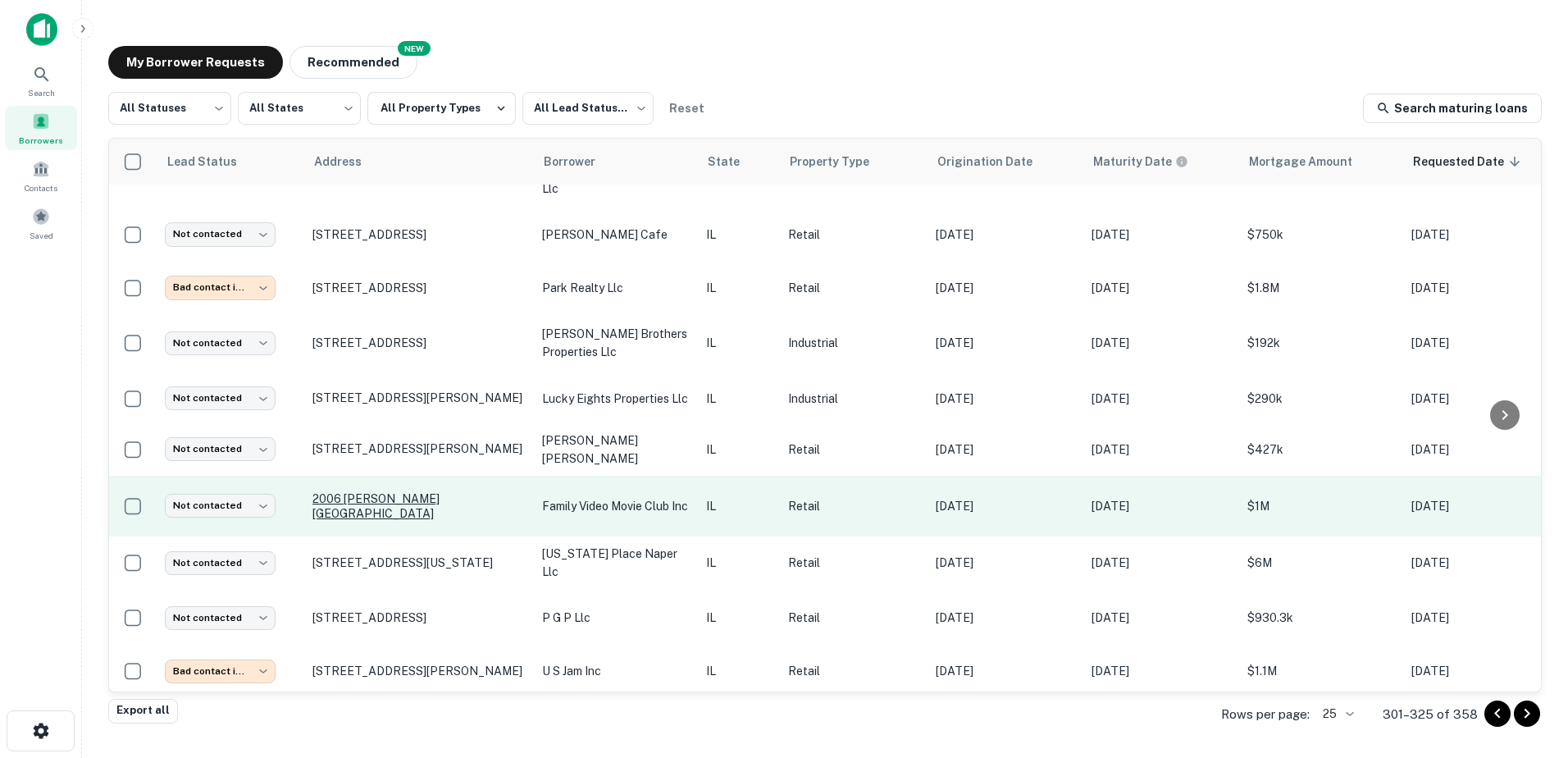
click at [391, 492] on p "2006 Ogden Ave Lisle, IL60532" at bounding box center [419, 506] width 214 height 29
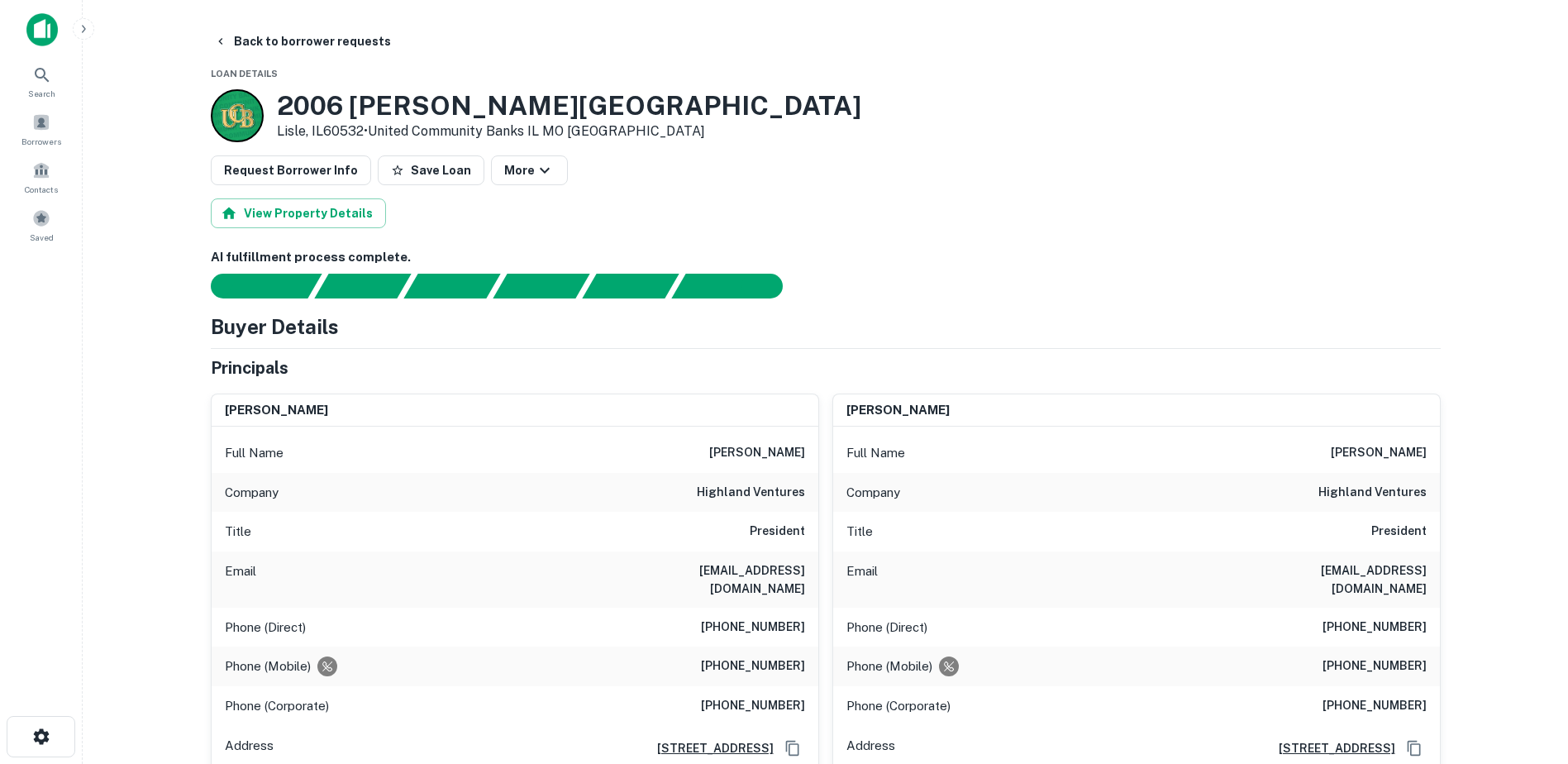
drag, startPoint x: 681, startPoint y: 451, endPoint x: 670, endPoint y: 452, distance: 11.0
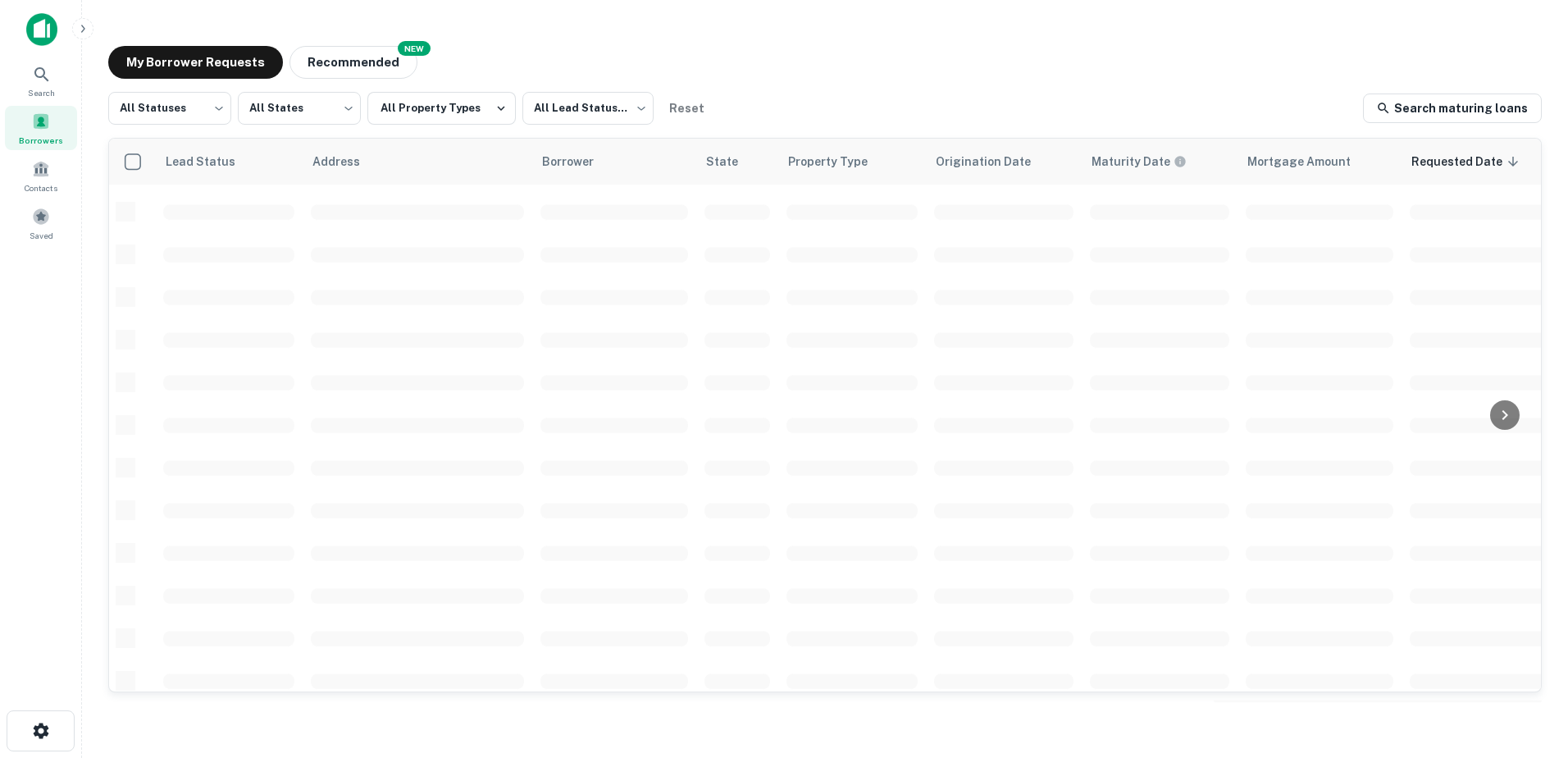
scroll to position [572, 0]
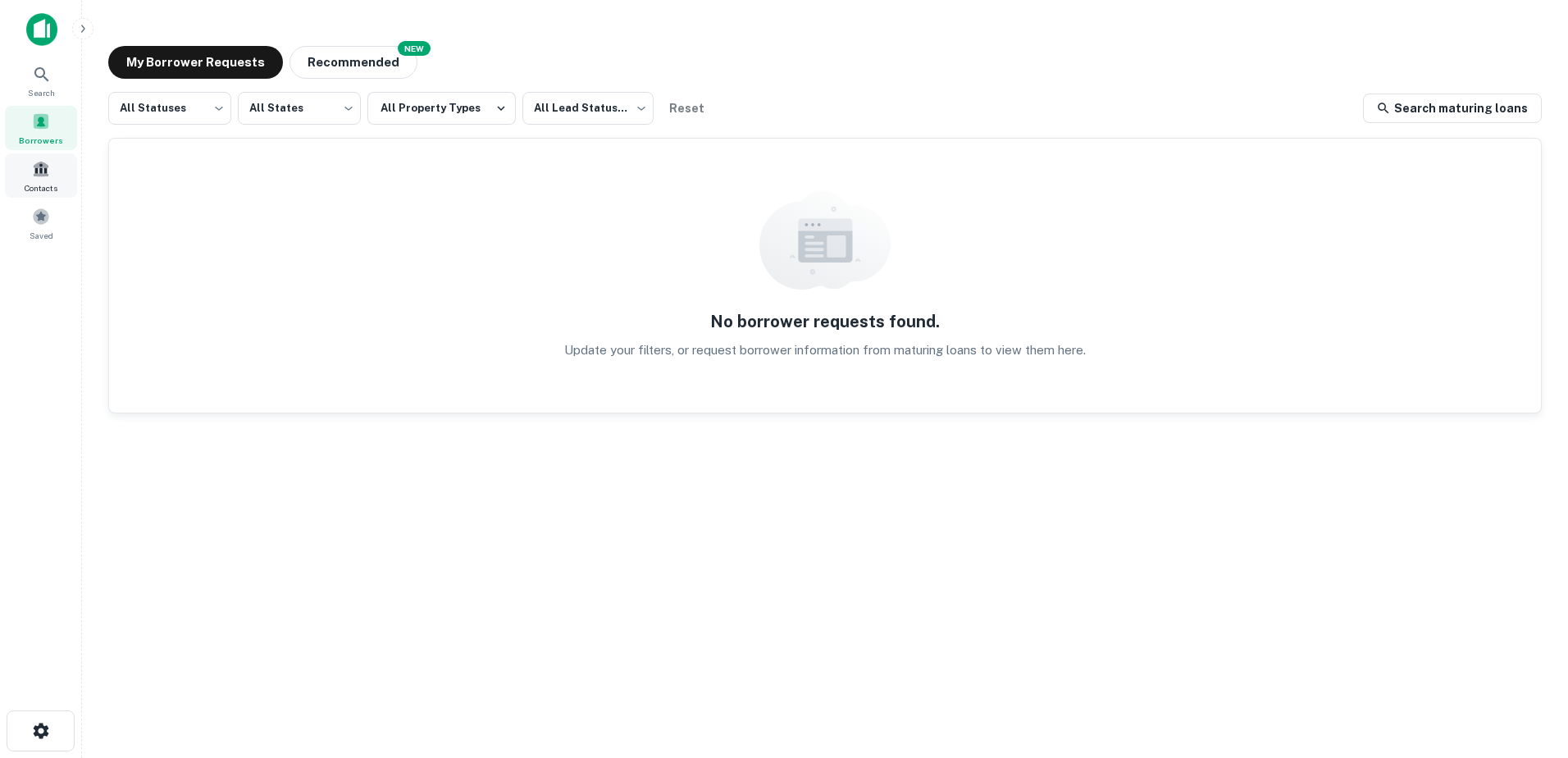
click at [33, 170] on div "Contacts" at bounding box center [41, 175] width 72 height 44
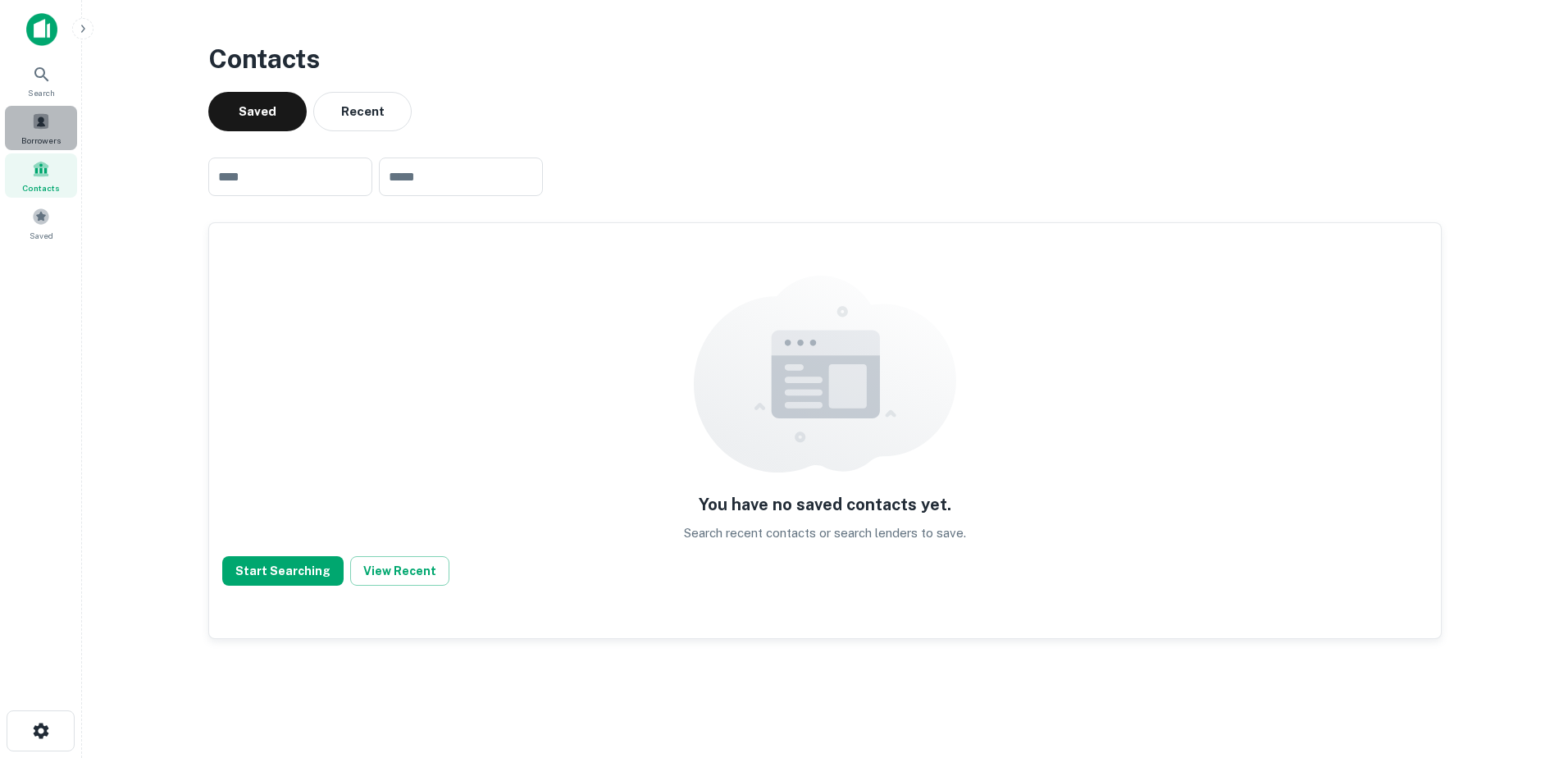
click at [28, 137] on span "Borrowers" at bounding box center [41, 140] width 40 height 13
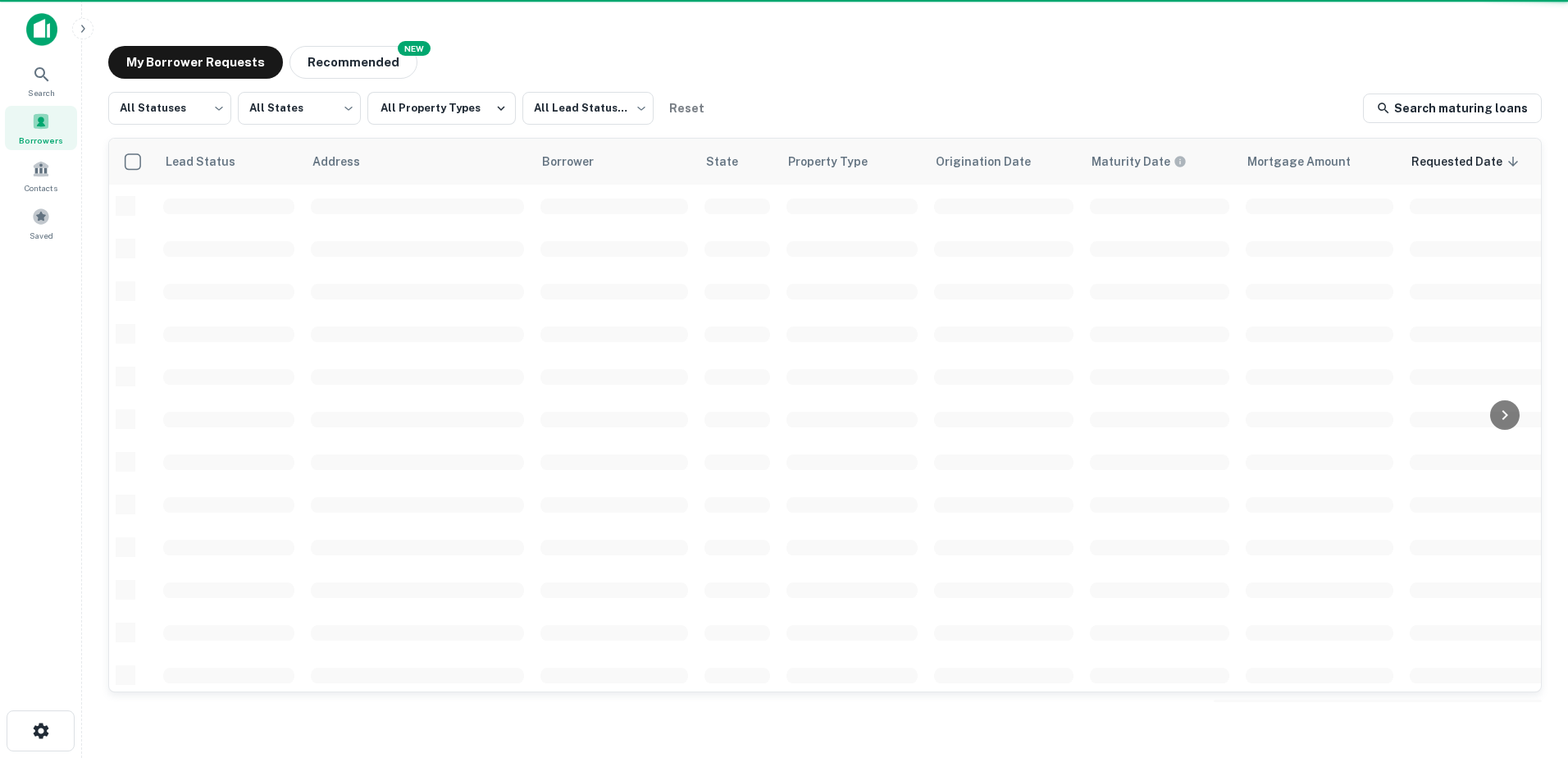
scroll to position [316, 0]
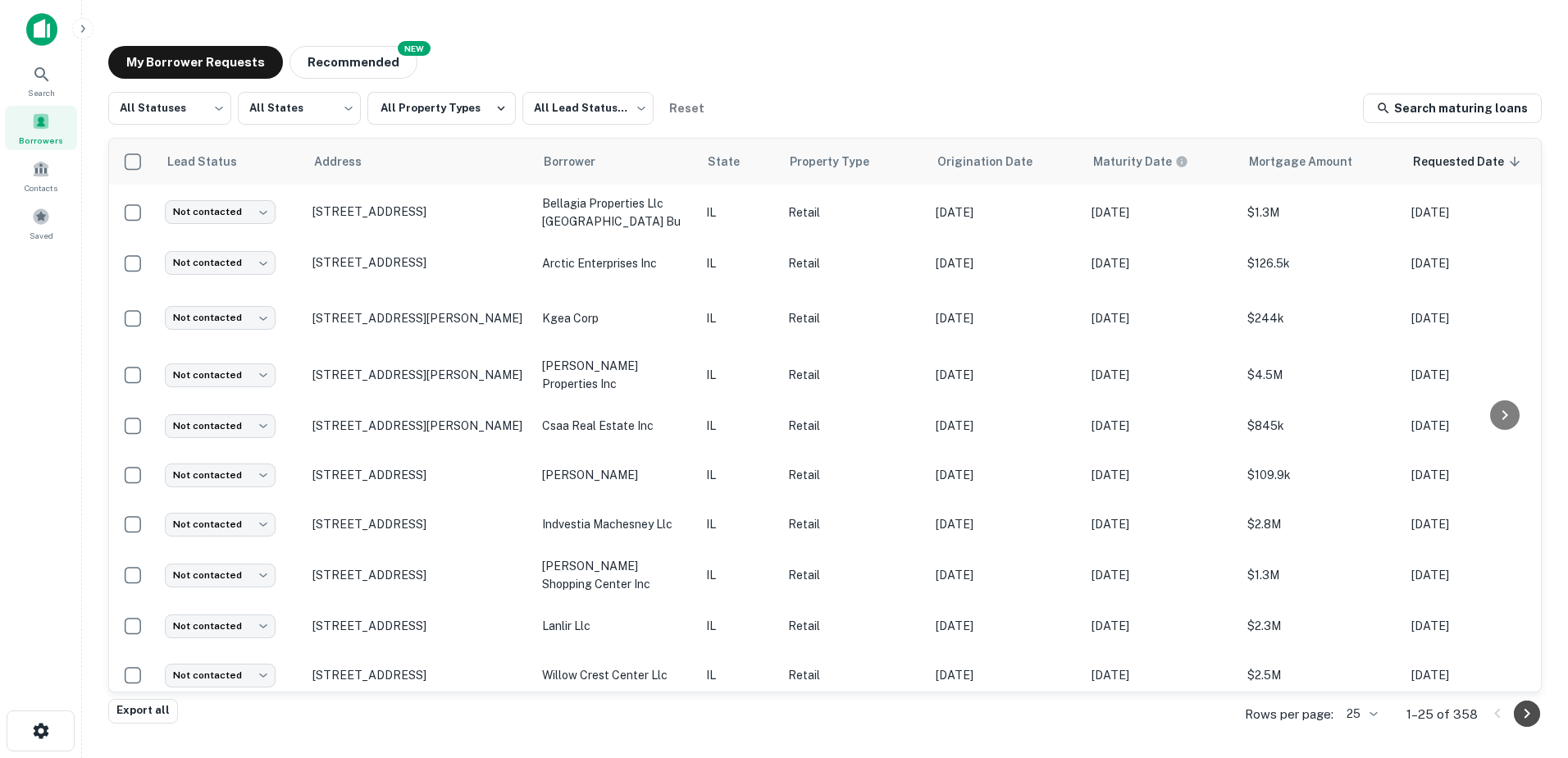
click at [1521, 709] on icon "Go to next page" at bounding box center [1527, 713] width 20 height 20
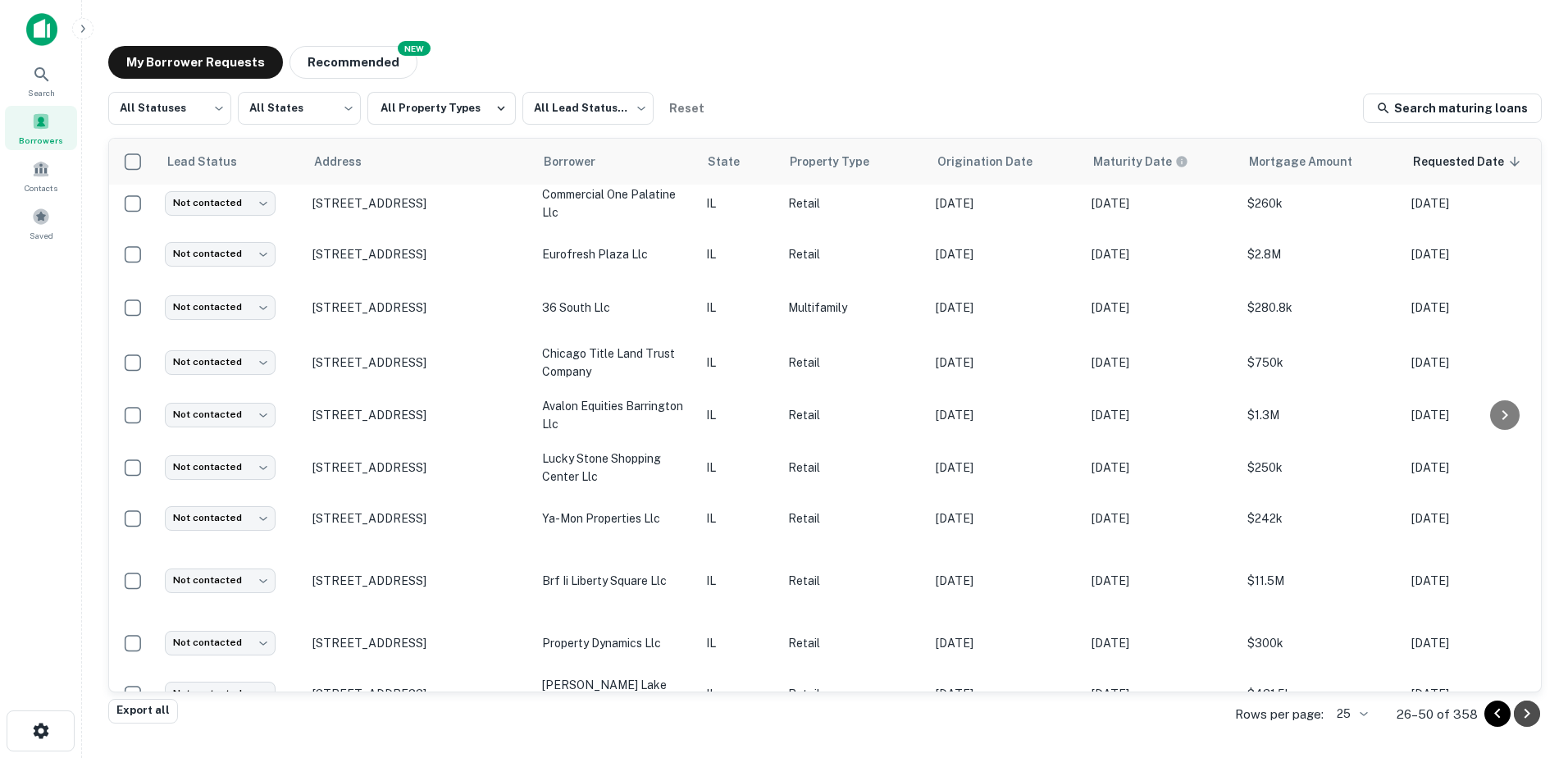
click at [1520, 710] on icon "Go to next page" at bounding box center [1527, 713] width 20 height 20
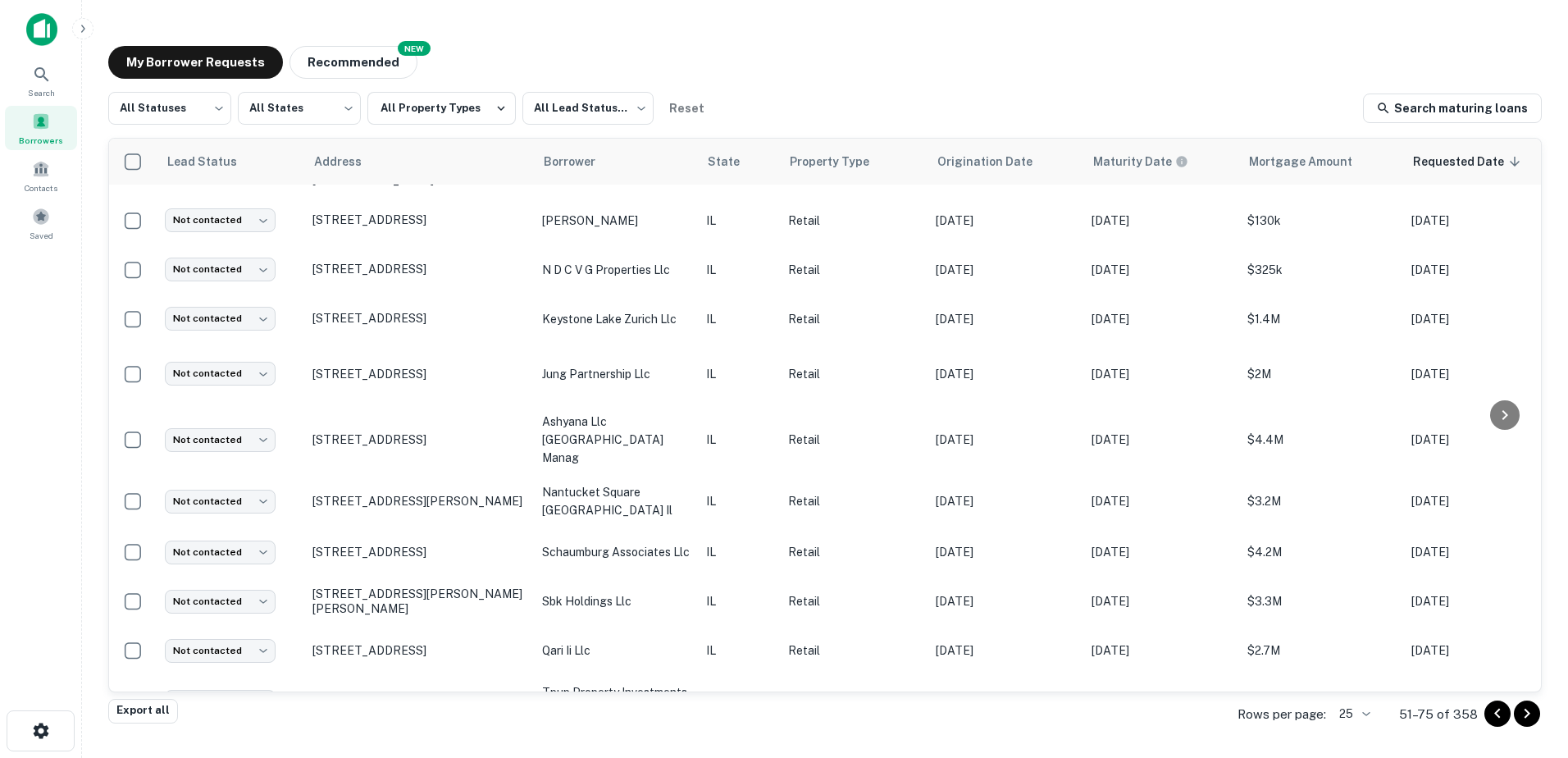
click at [1523, 711] on icon "Go to next page" at bounding box center [1527, 713] width 20 height 20
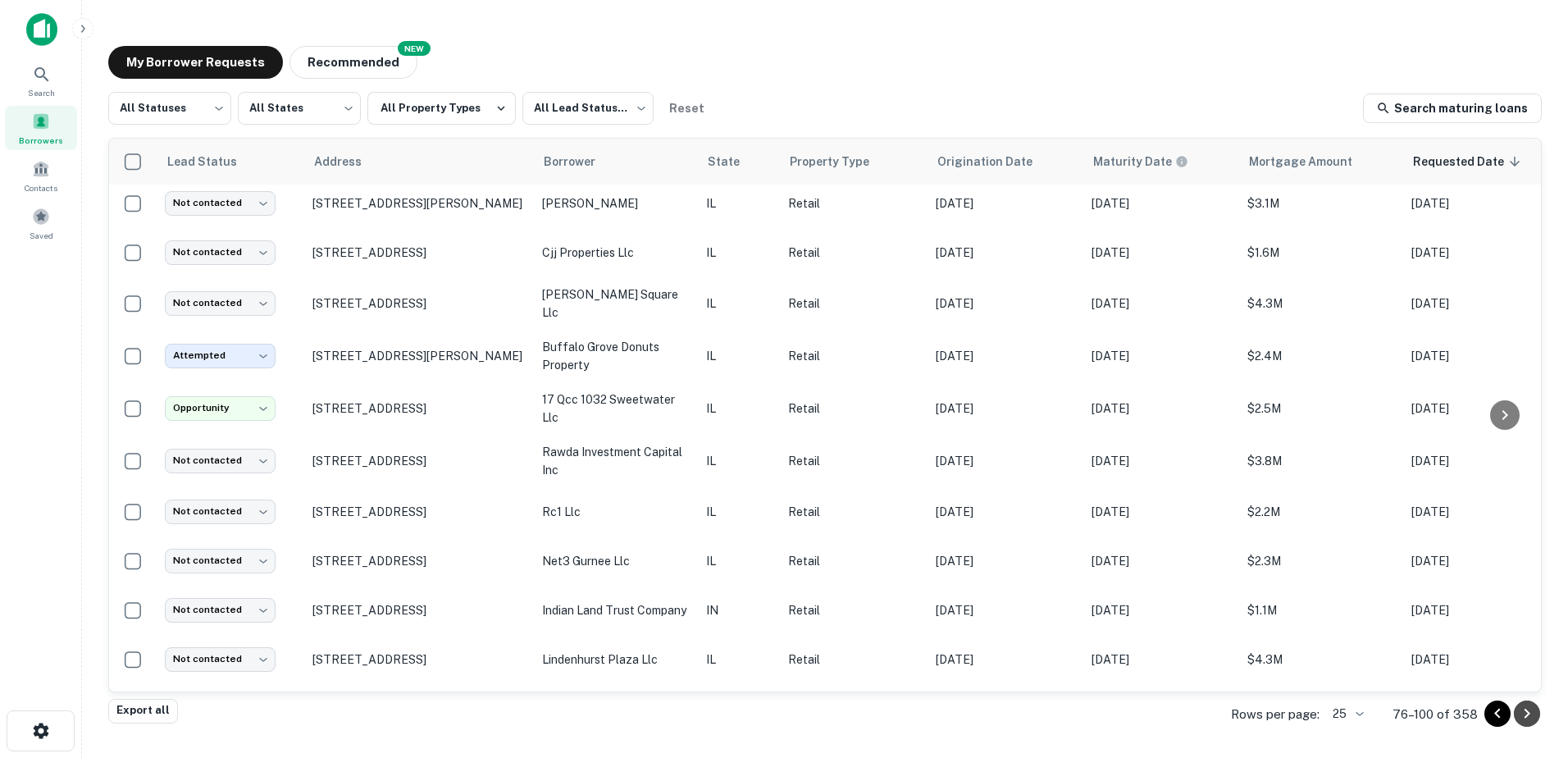
click at [1537, 717] on button "Go to next page" at bounding box center [1527, 713] width 26 height 26
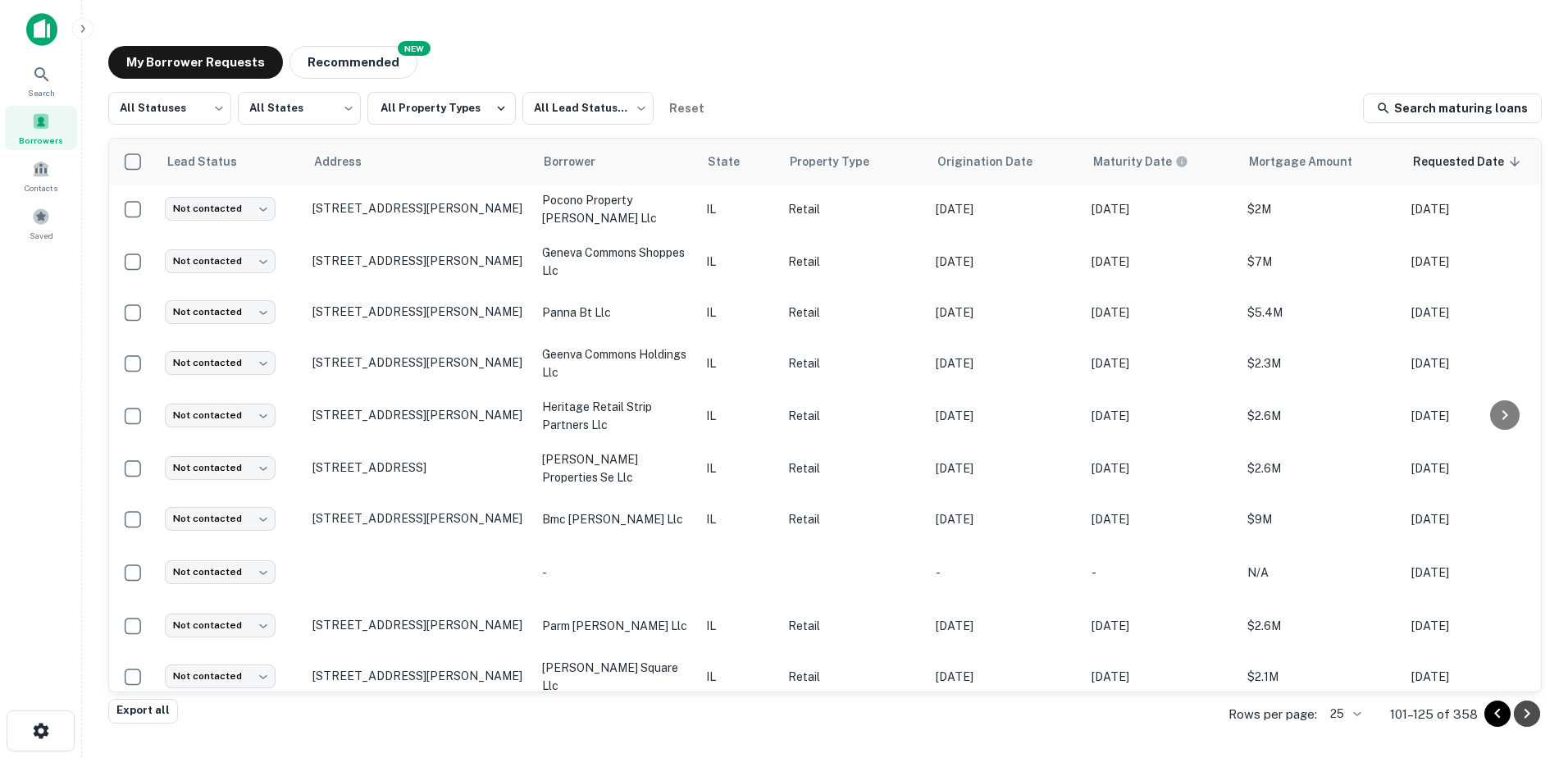
click at [1532, 717] on icon "Go to next page" at bounding box center [1527, 713] width 20 height 20
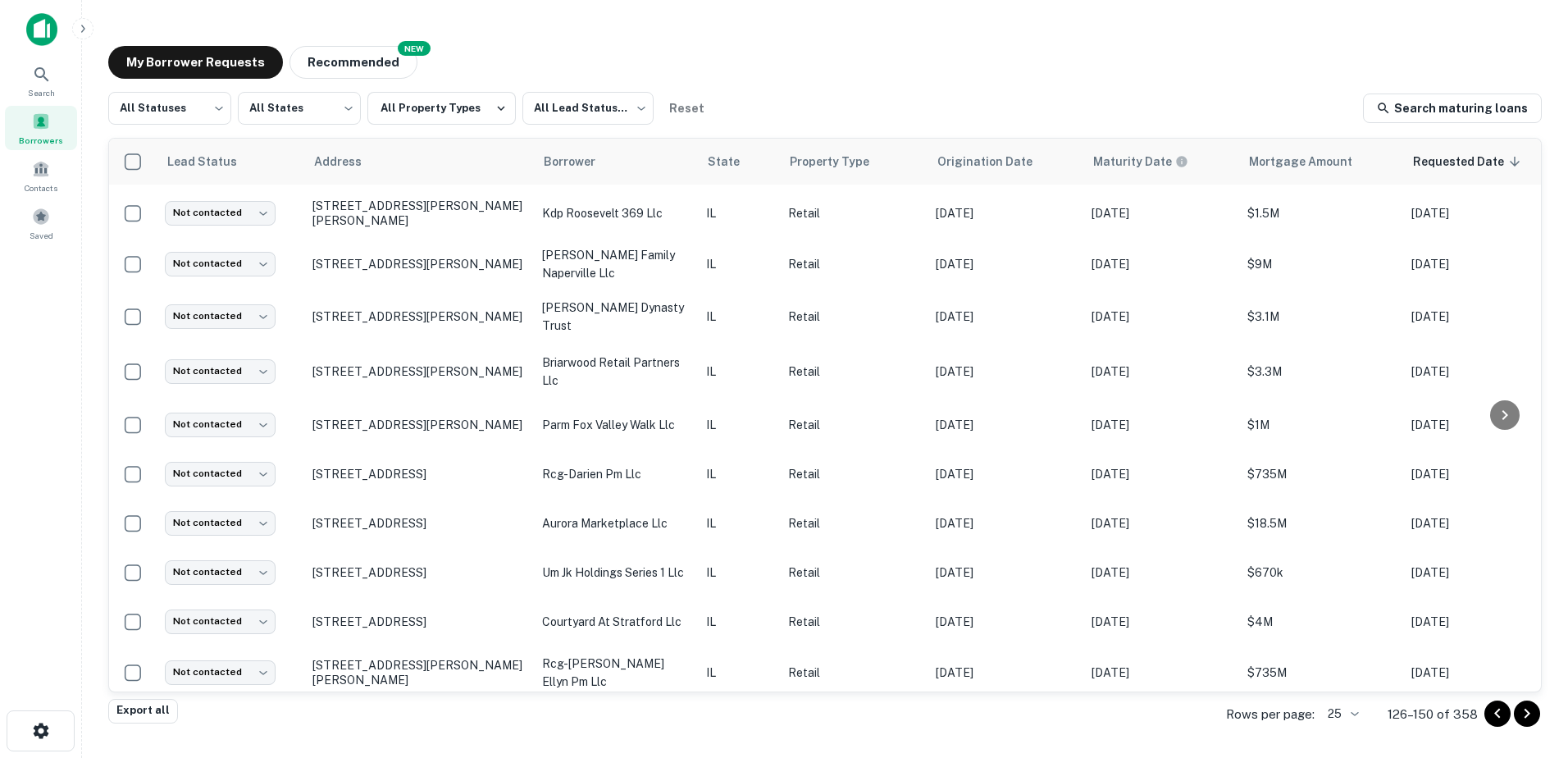
click at [1532, 717] on icon "Go to next page" at bounding box center [1527, 713] width 20 height 20
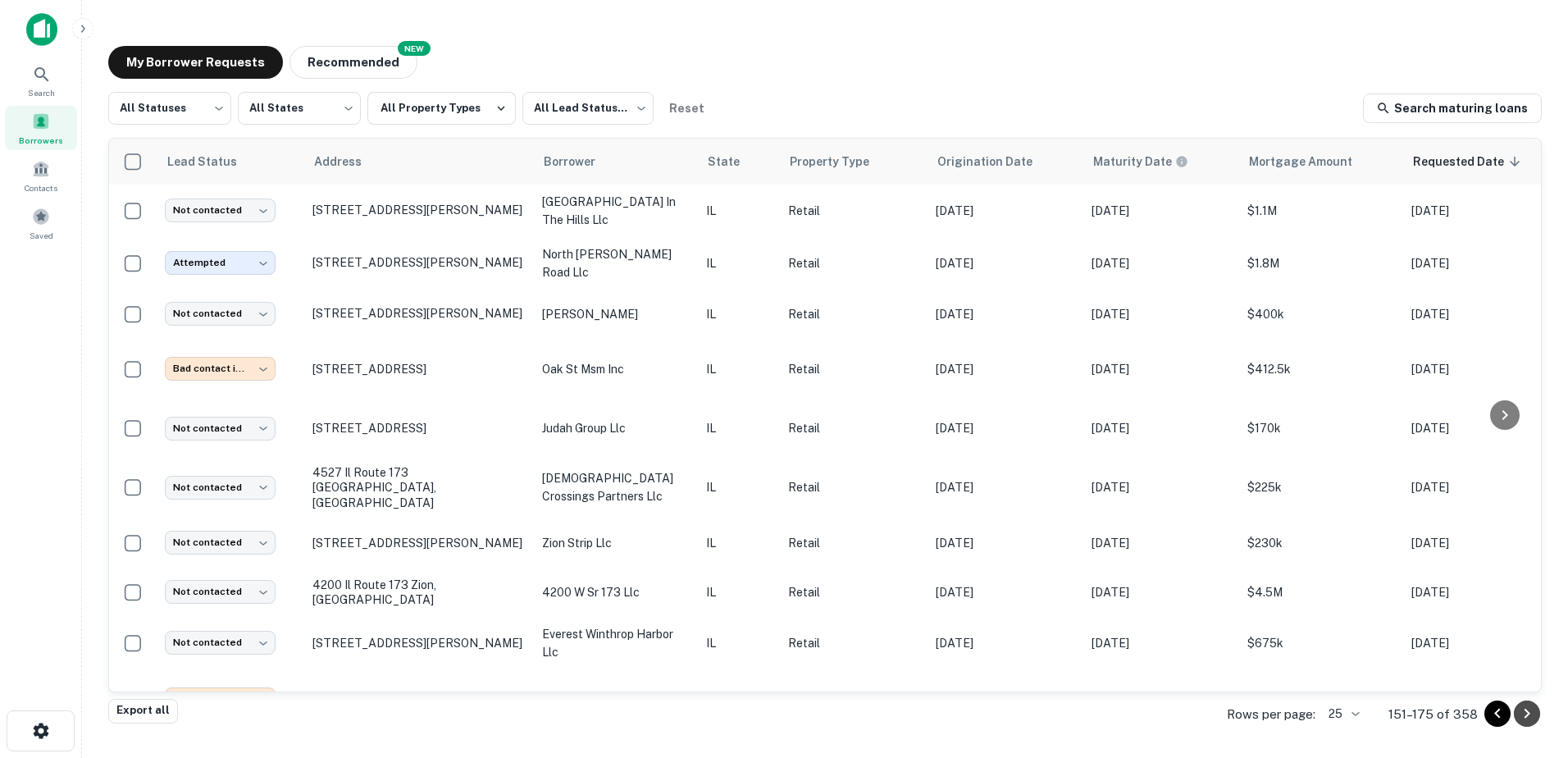
click at [1532, 717] on icon "Go to next page" at bounding box center [1527, 713] width 20 height 20
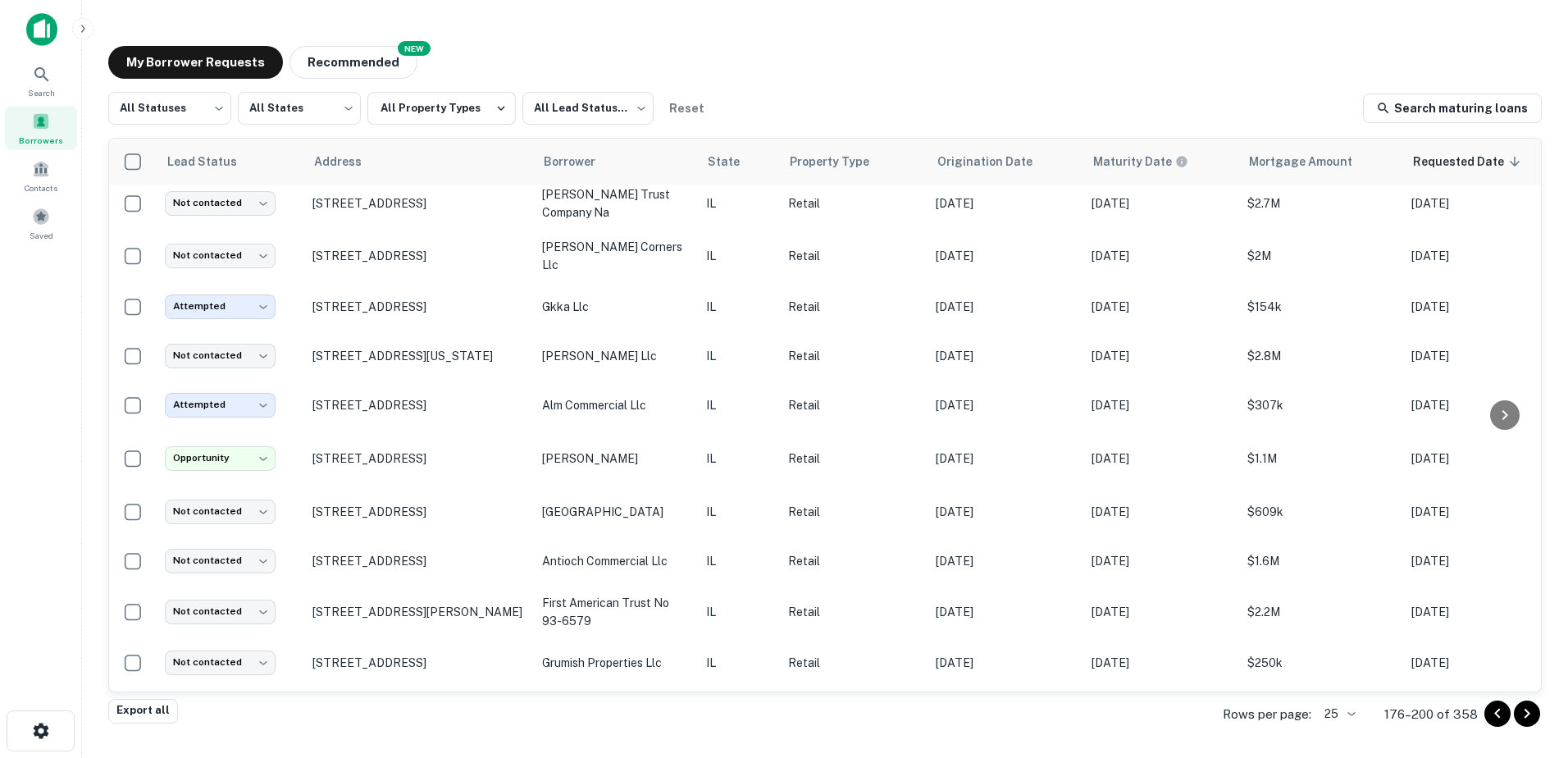
drag, startPoint x: 1531, startPoint y: 717, endPoint x: 1519, endPoint y: 705, distance: 17.0
click at [1530, 717] on icon "Go to next page" at bounding box center [1527, 713] width 20 height 20
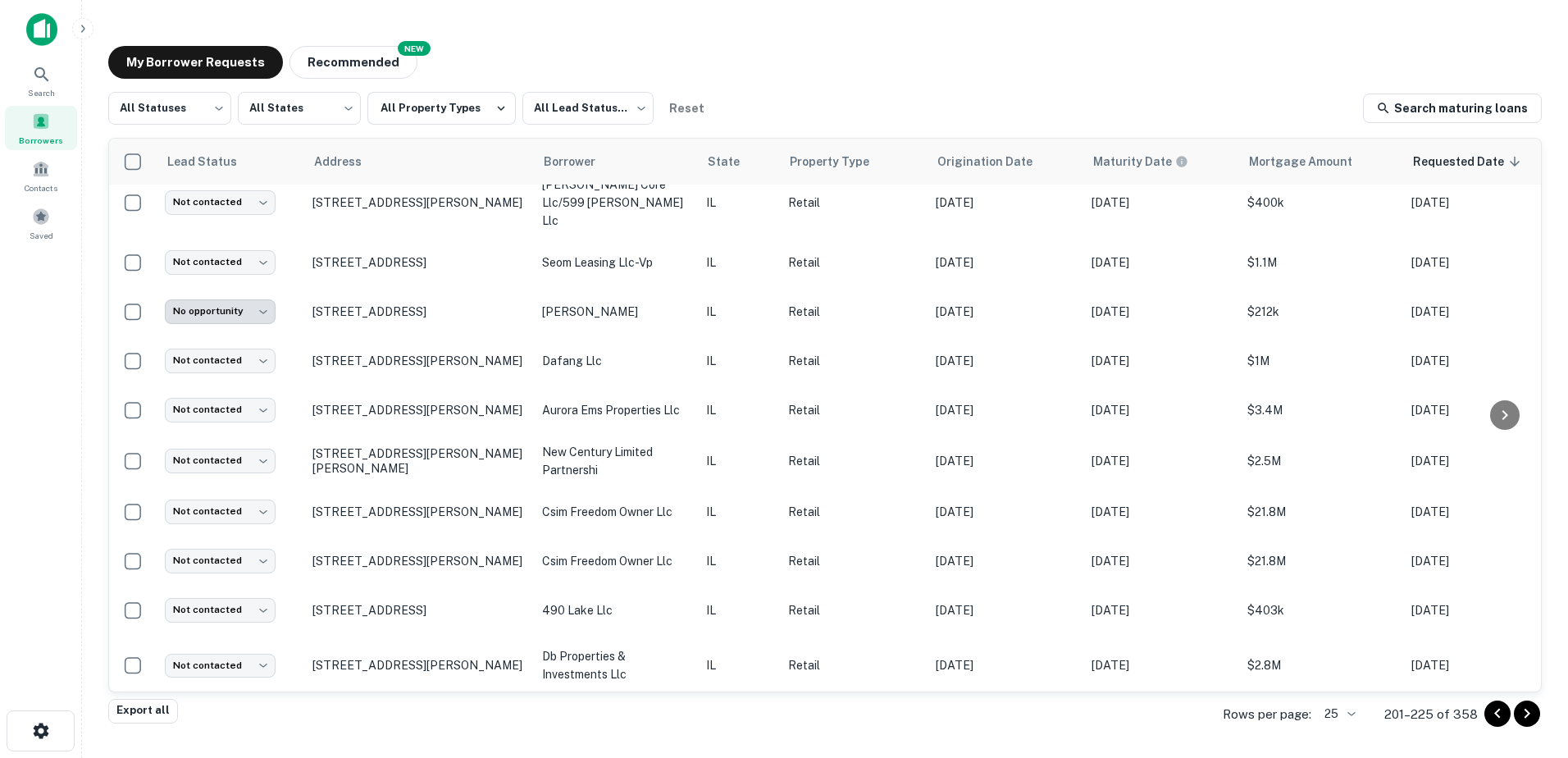
click at [1532, 718] on icon "Go to next page" at bounding box center [1527, 713] width 20 height 20
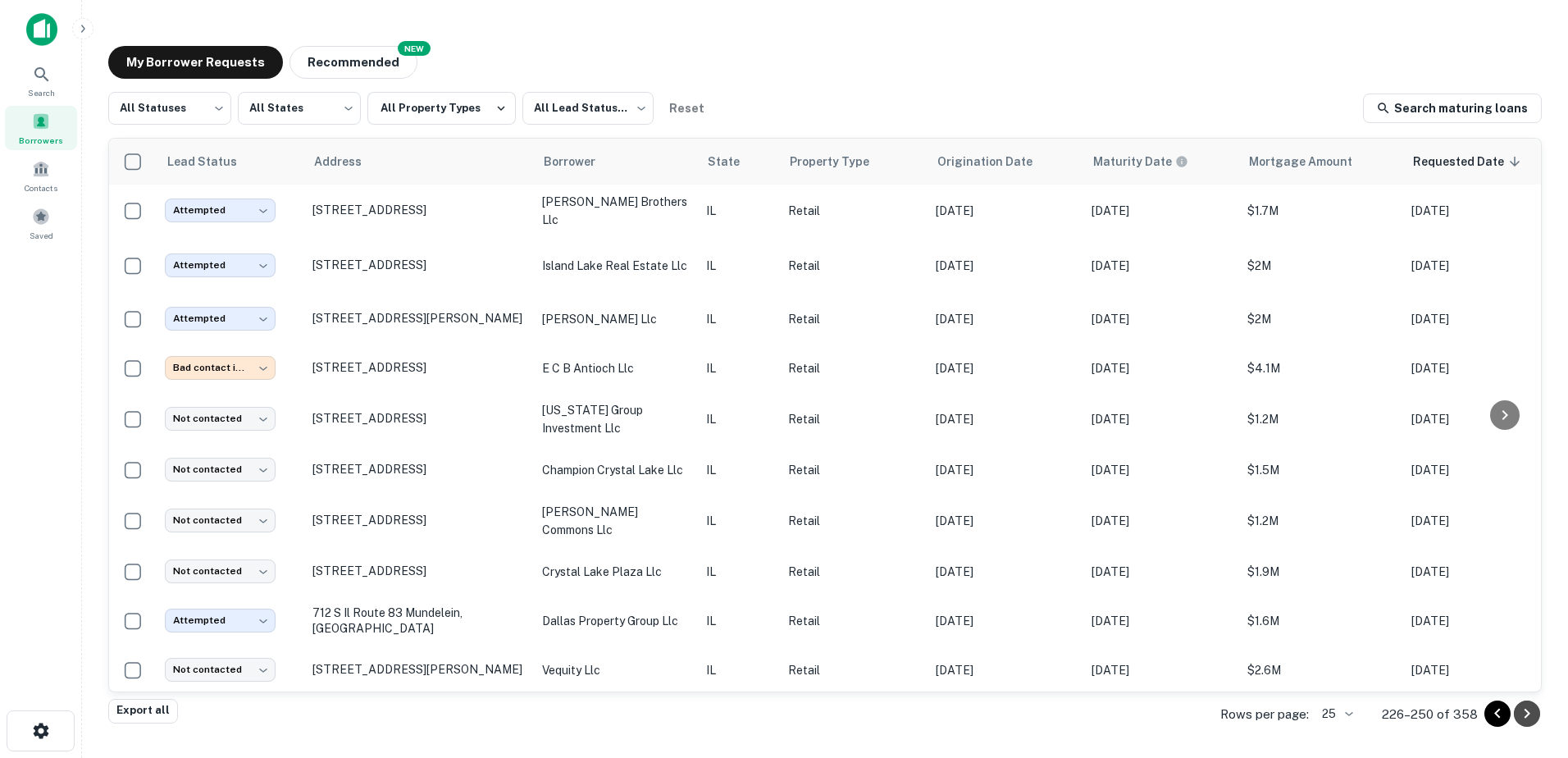
click at [1528, 718] on icon "Go to next page" at bounding box center [1527, 713] width 20 height 20
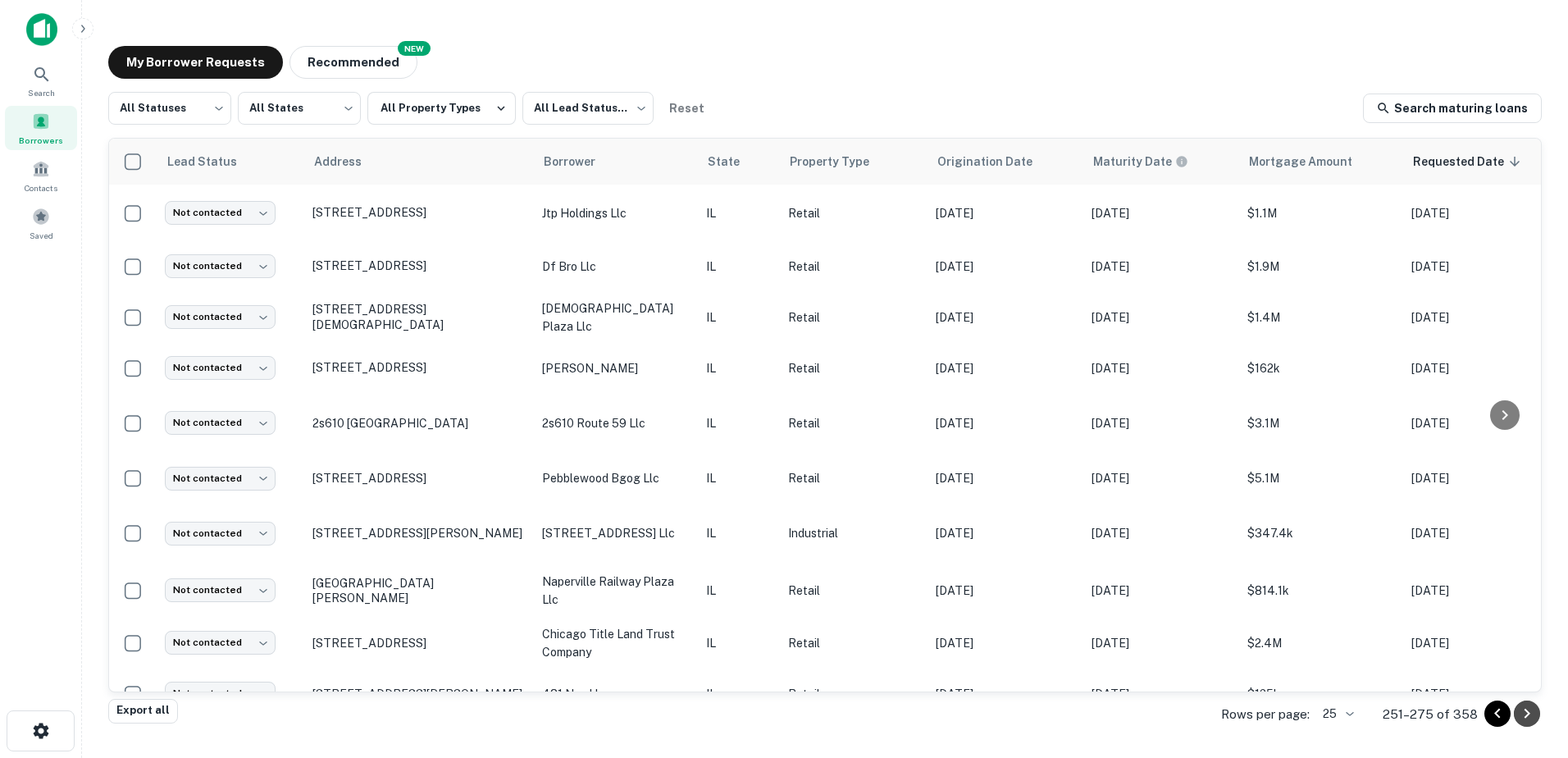
click at [1525, 718] on icon "Go to next page" at bounding box center [1527, 713] width 20 height 20
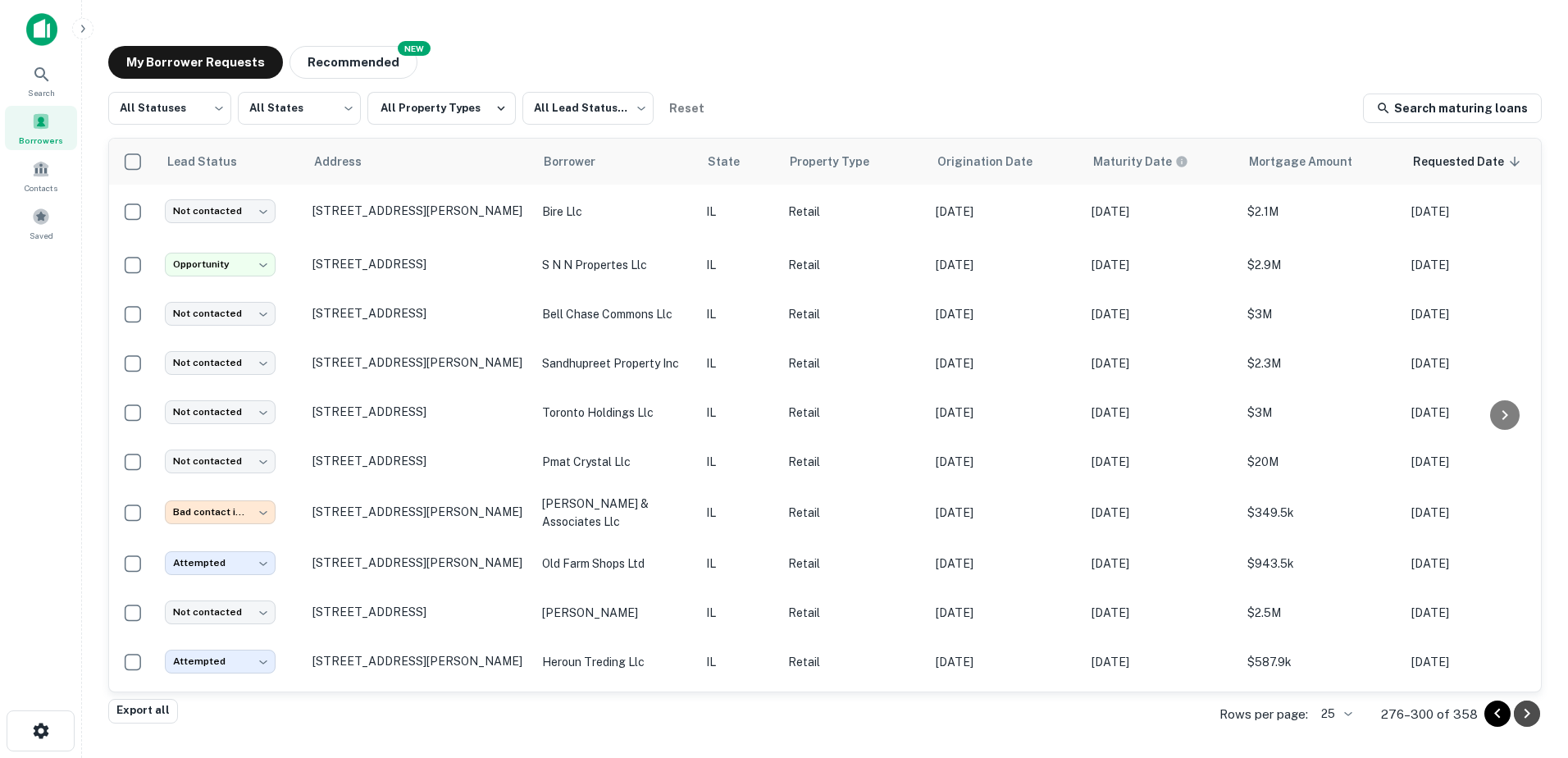
click at [1528, 713] on icon "Go to next page" at bounding box center [1527, 713] width 20 height 20
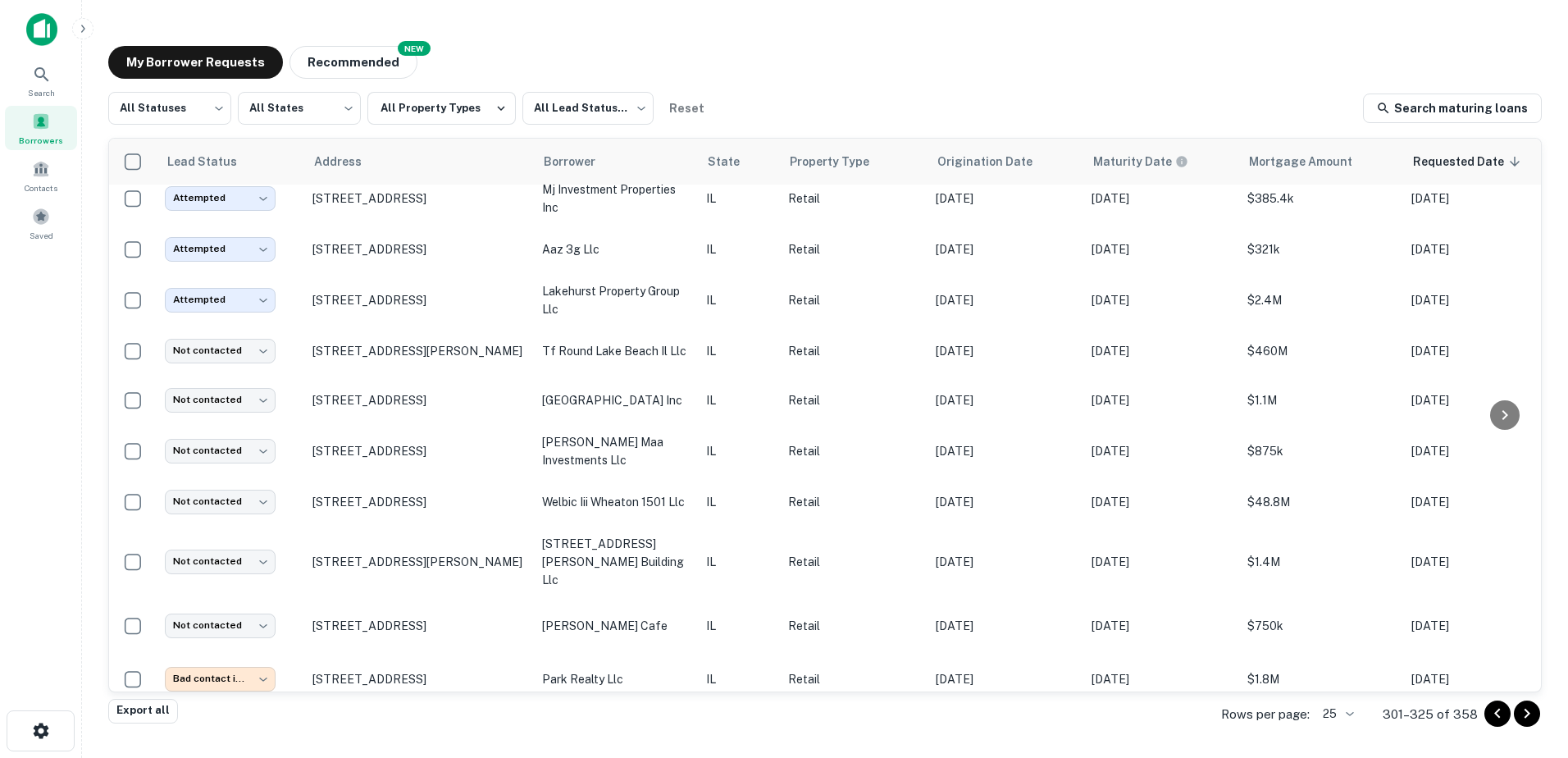
click at [1526, 715] on icon "Go to next page" at bounding box center [1527, 713] width 20 height 20
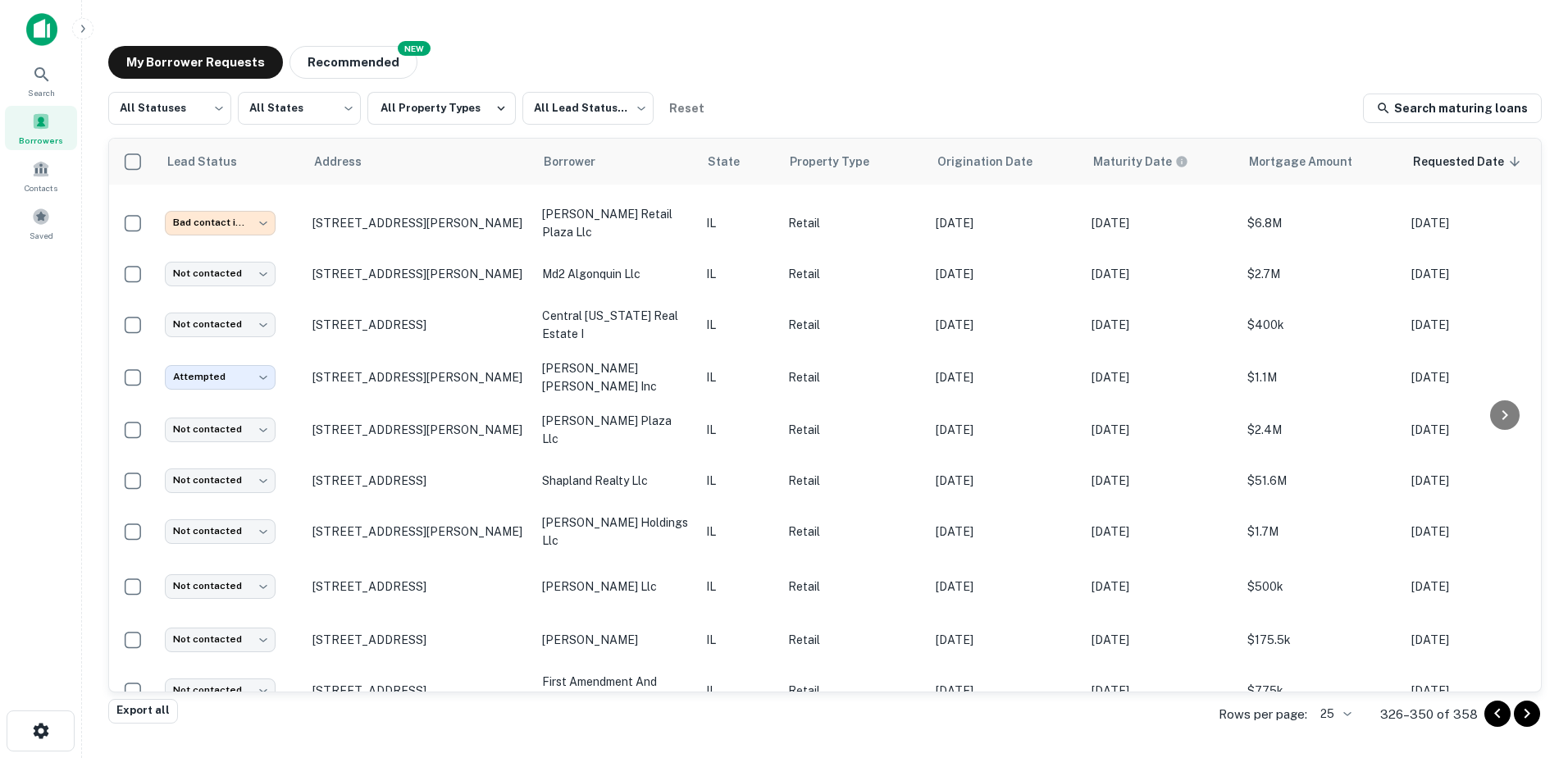
click at [1526, 715] on icon "Go to next page" at bounding box center [1527, 713] width 20 height 20
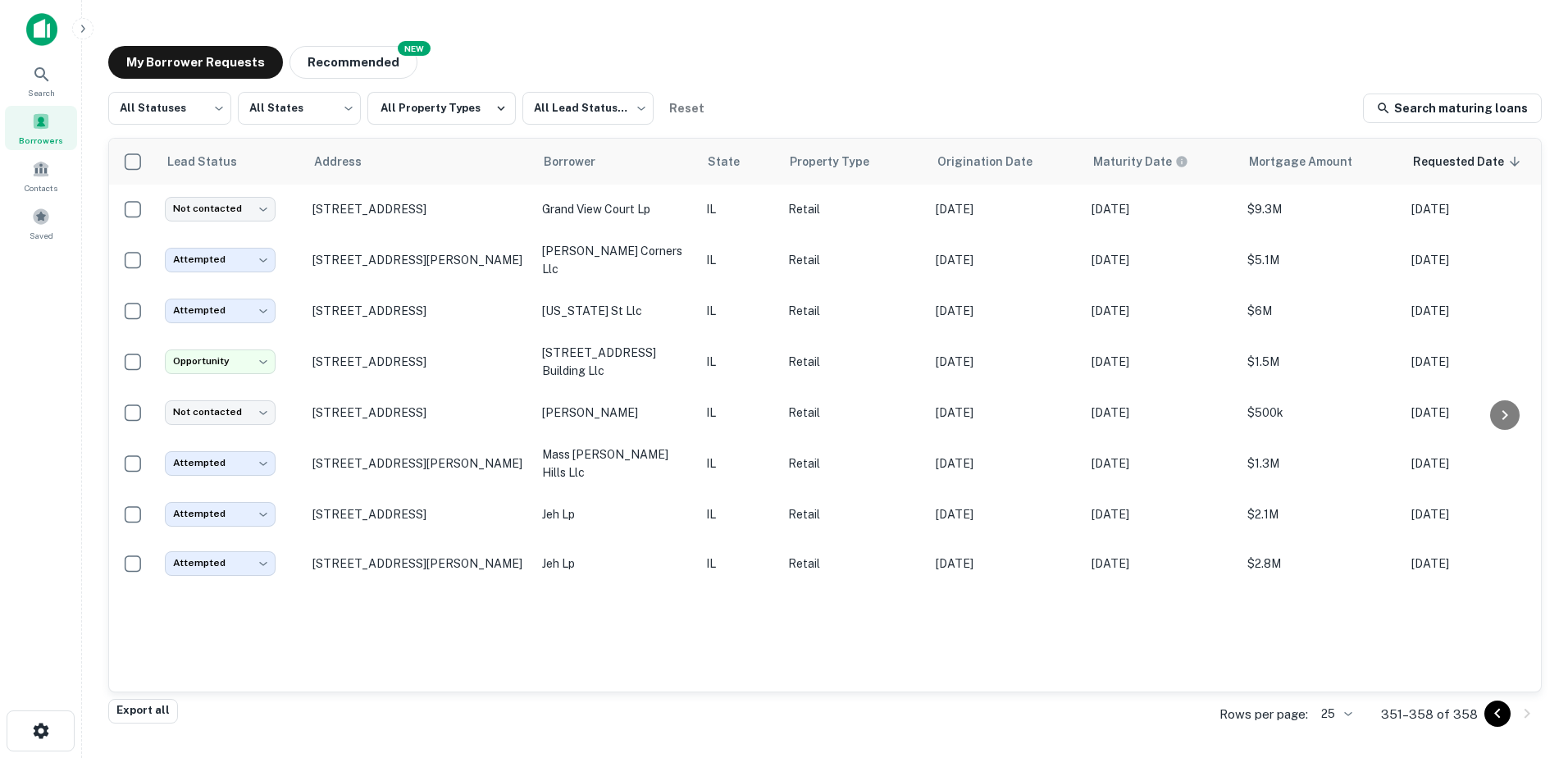
click at [1512, 720] on div at bounding box center [1512, 713] width 56 height 26
click at [1510, 719] on div at bounding box center [1512, 713] width 56 height 26
click at [1502, 719] on icon "Go to previous page" at bounding box center [1497, 713] width 20 height 20
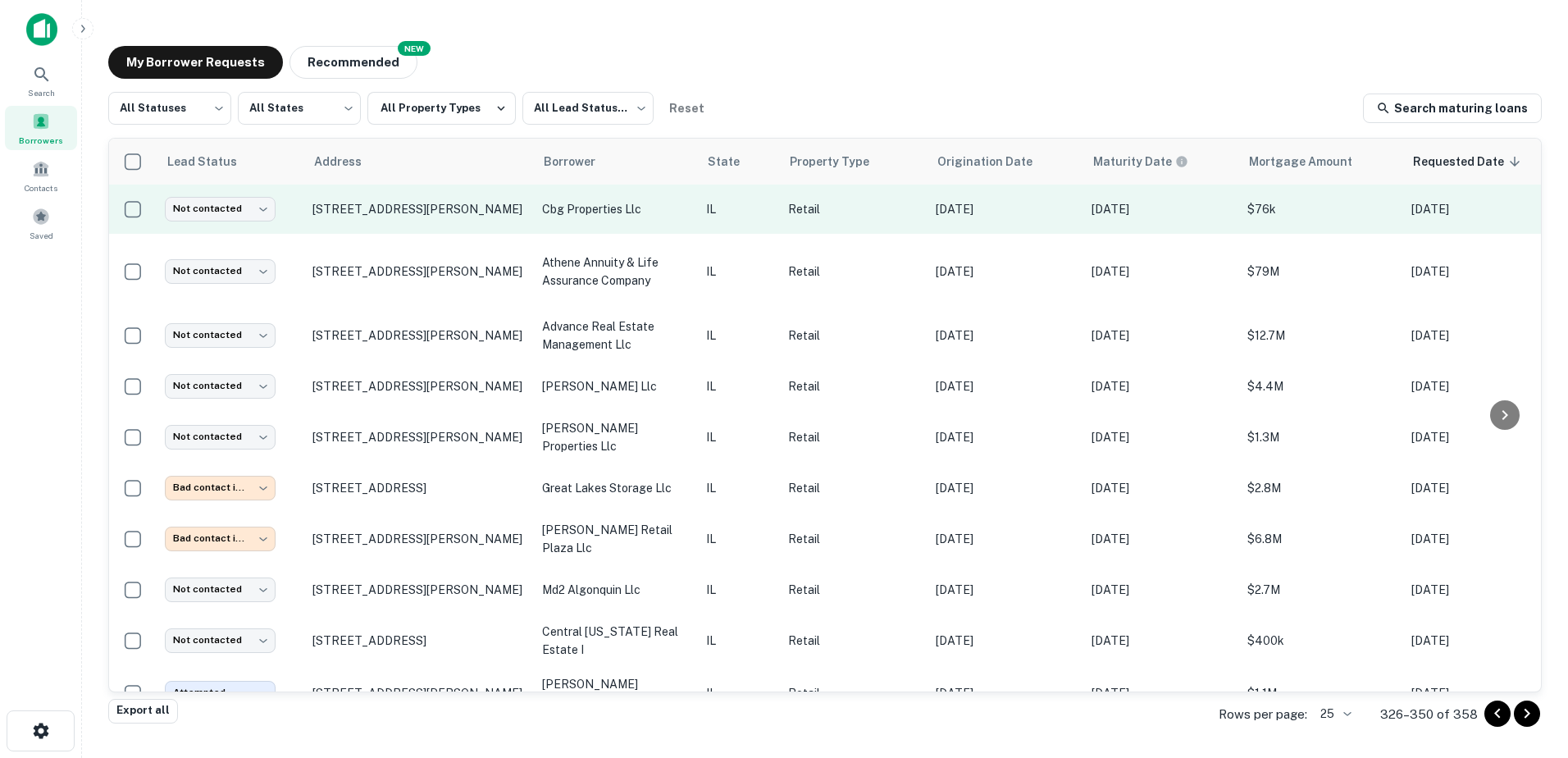
click at [501, 218] on td "2309 N Ringwood Rd Mchenry, IL60050" at bounding box center [418, 208] width 230 height 49
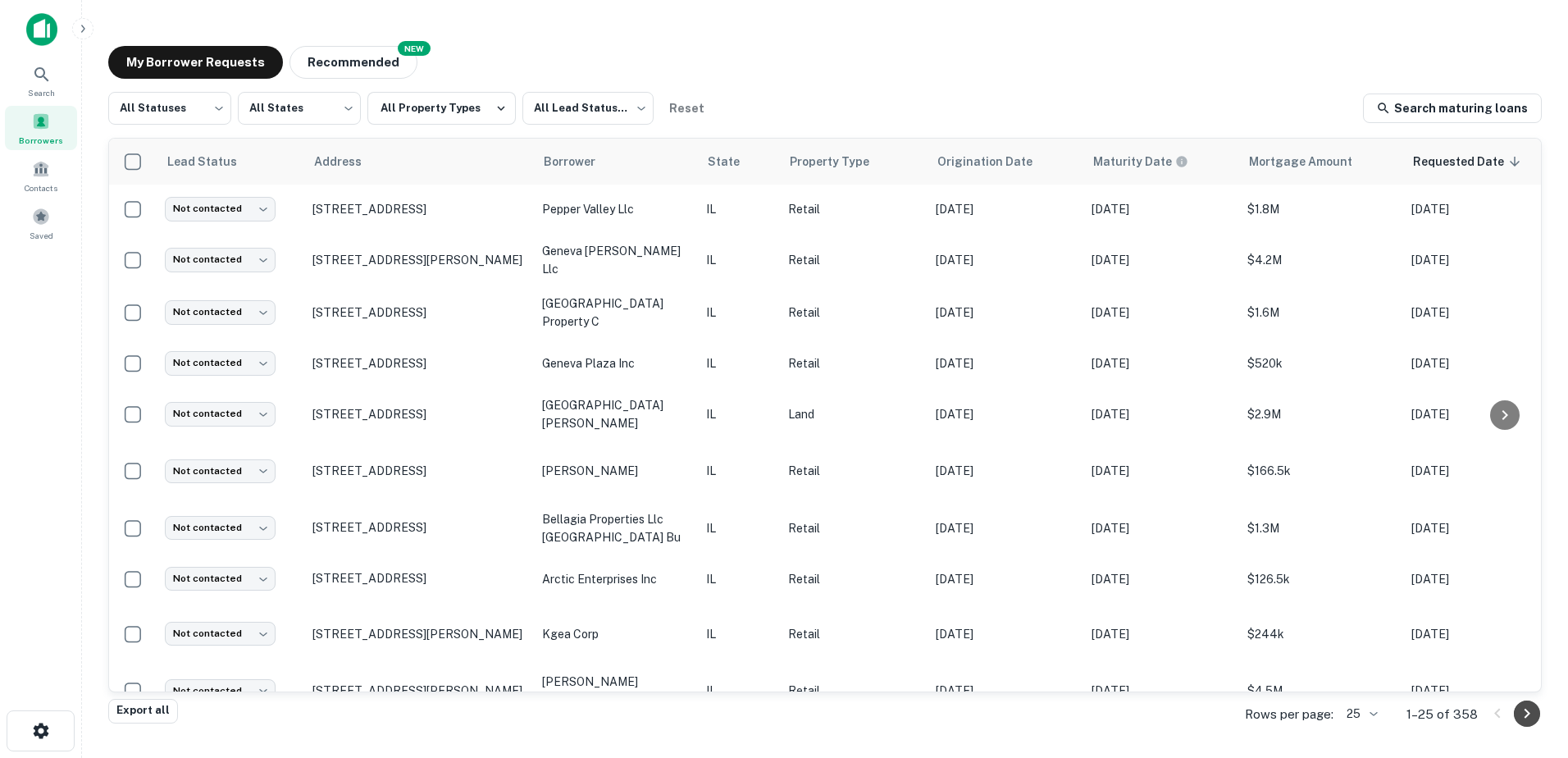
click at [1535, 713] on icon "Go to next page" at bounding box center [1527, 713] width 20 height 20
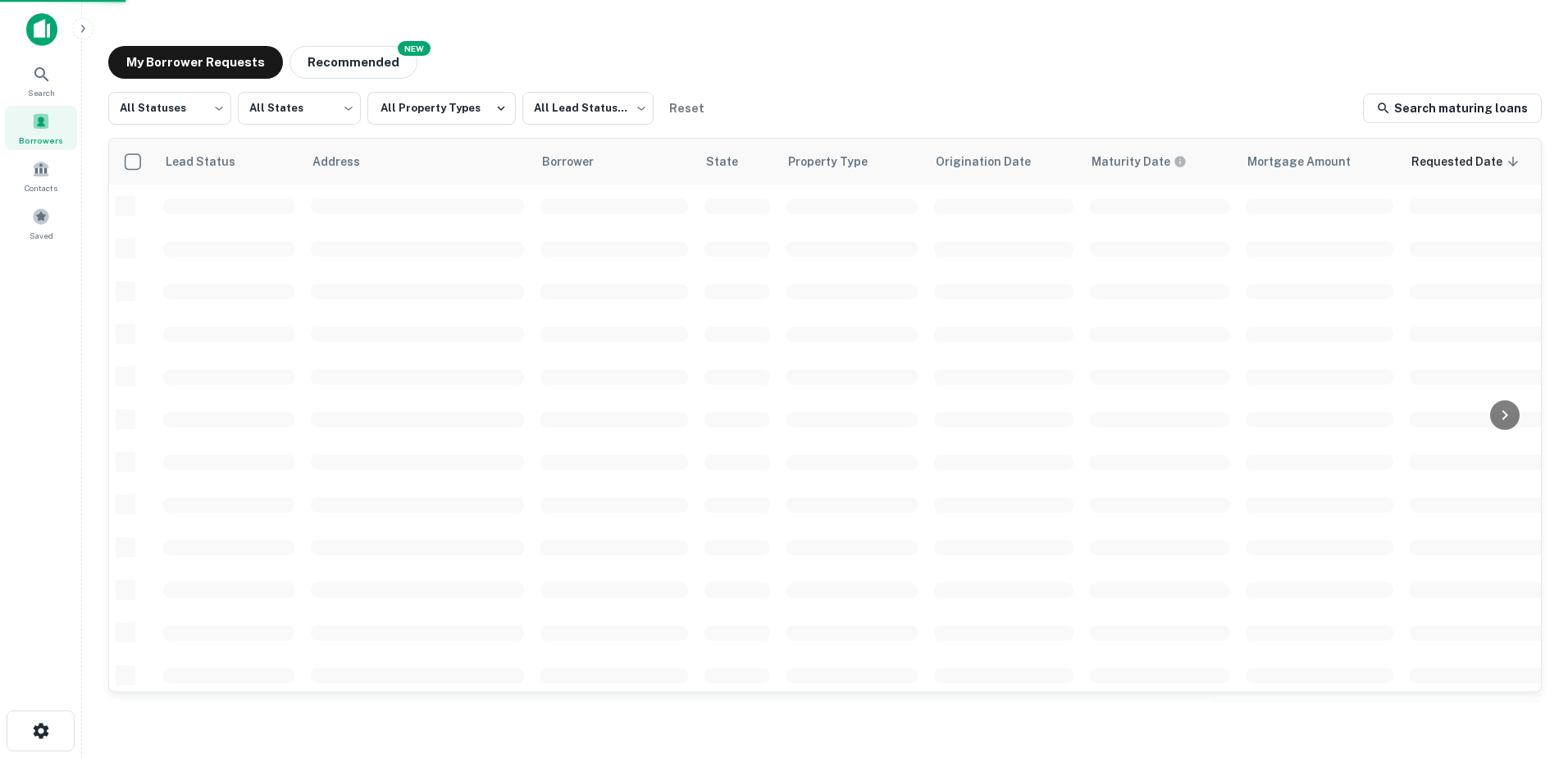
drag, startPoint x: 1535, startPoint y: 713, endPoint x: 1524, endPoint y: 717, distance: 11.7
click at [1528, 715] on div "My Borrower Requests NEW Recommended All Statuses *** ​ All States *** ​ All Pr…" at bounding box center [824, 374] width 1460 height 682
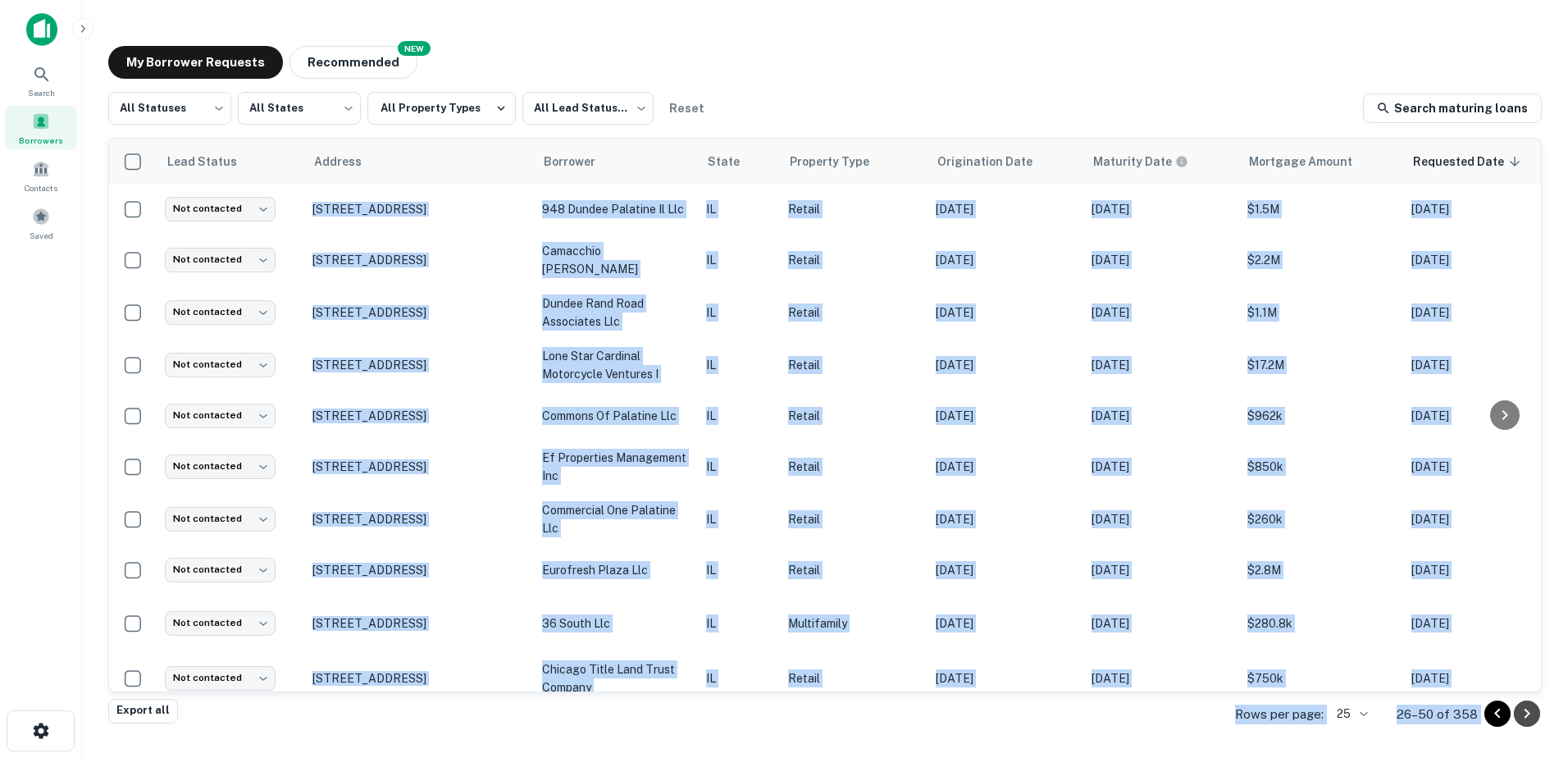
click at [1530, 717] on icon "Go to next page" at bounding box center [1527, 713] width 20 height 20
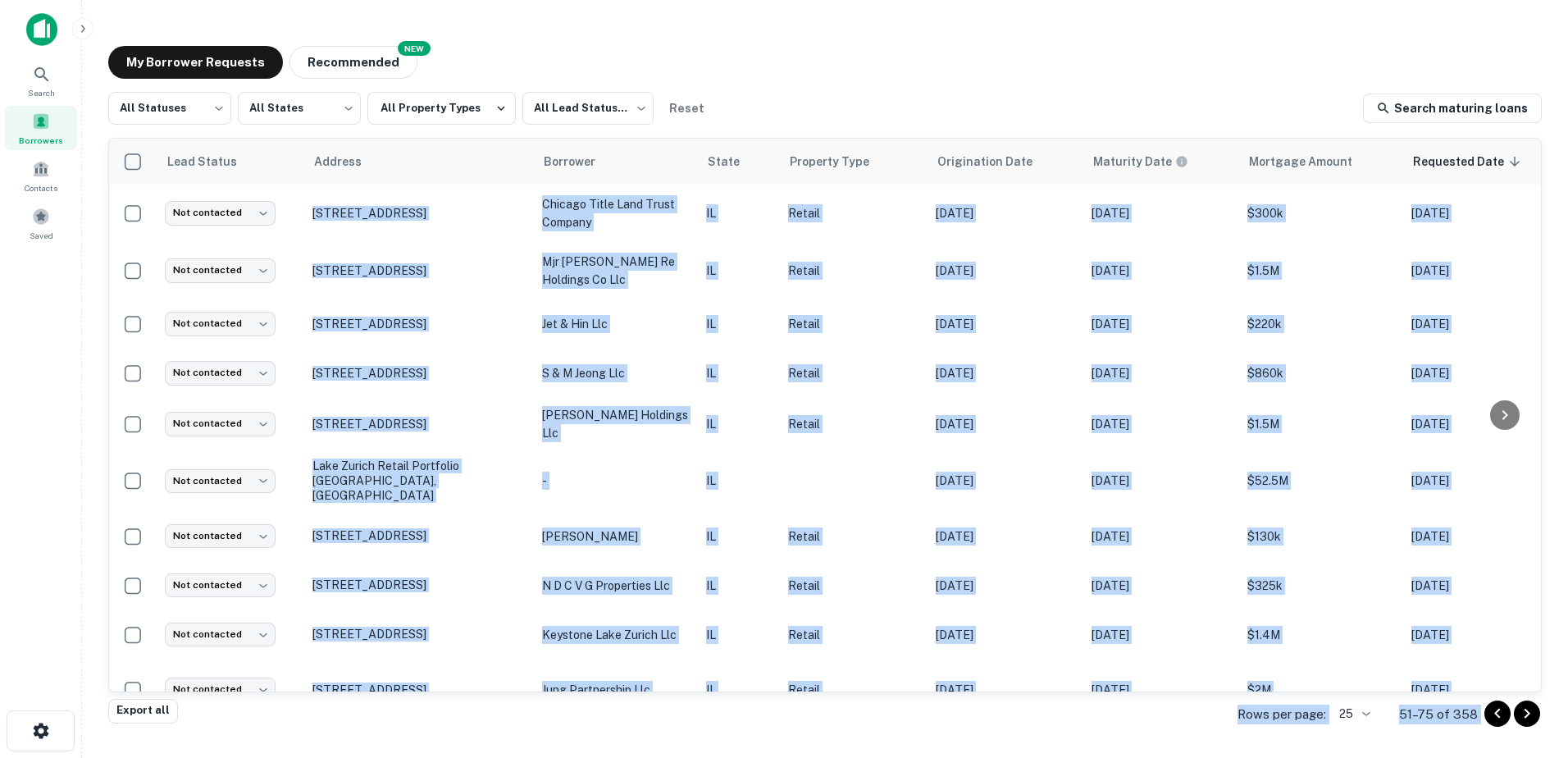
click at [1532, 713] on icon "Go to next page" at bounding box center [1527, 713] width 20 height 20
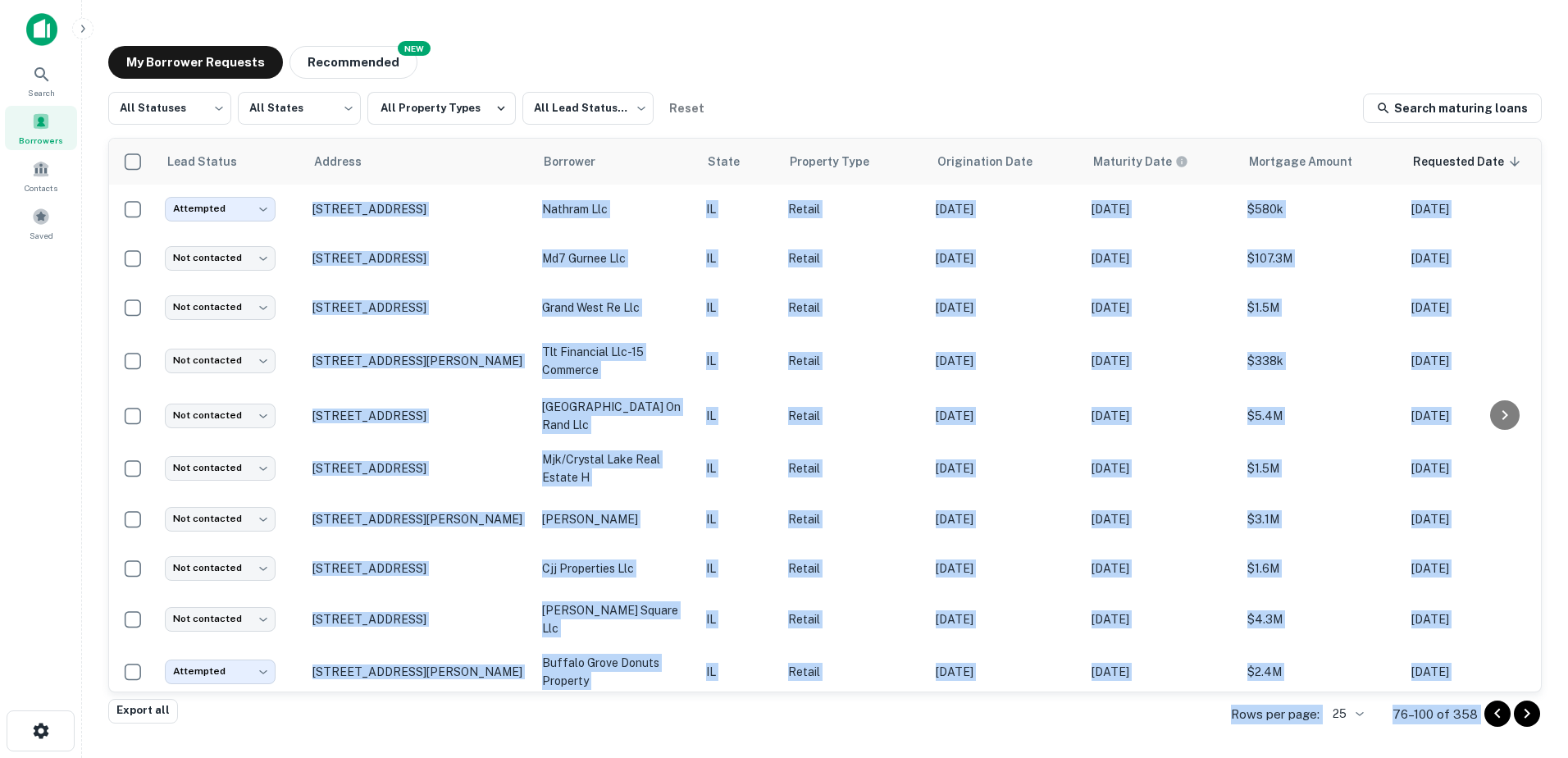
click at [1528, 705] on icon "Go to next page" at bounding box center [1527, 713] width 20 height 20
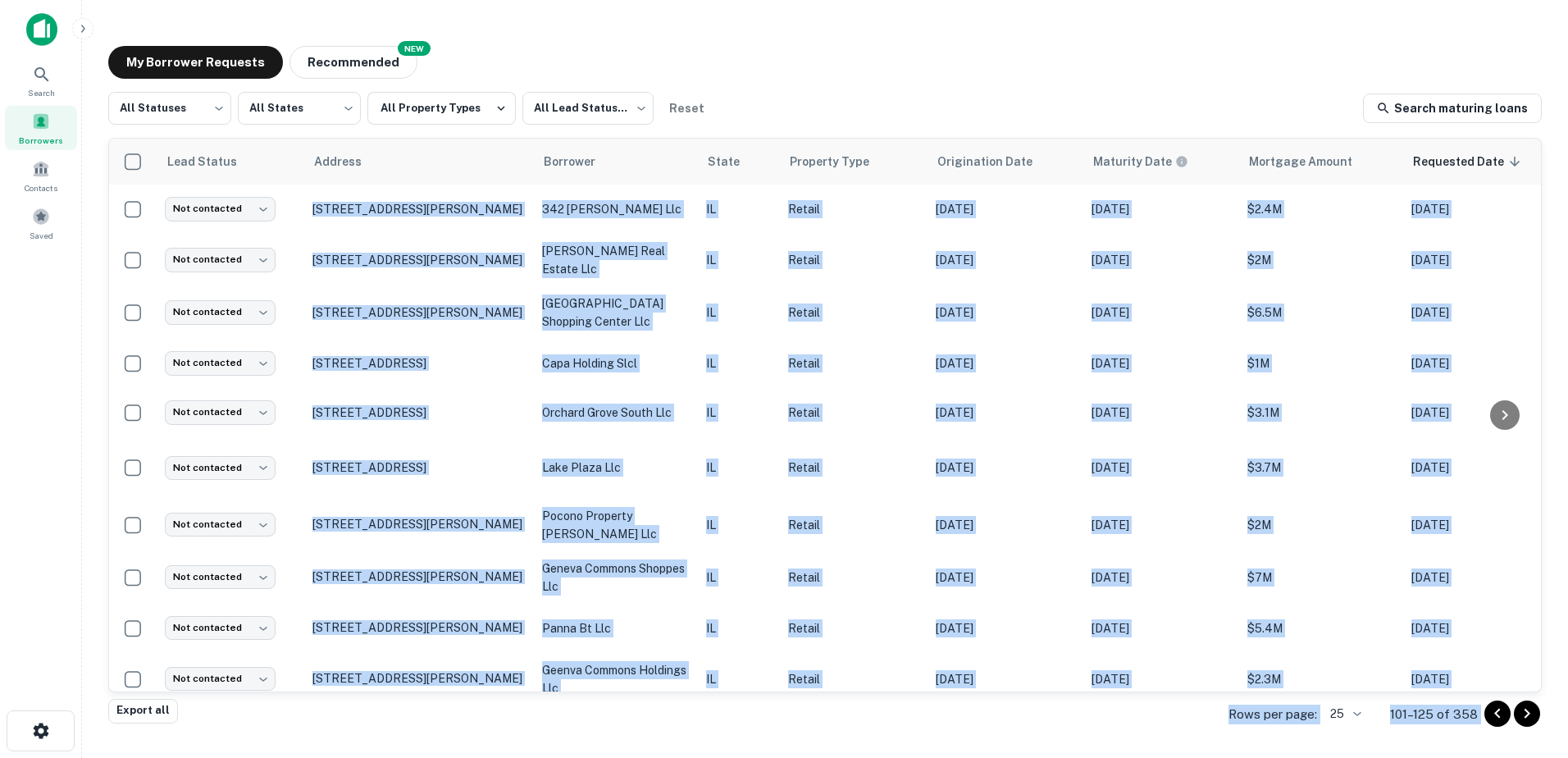
click at [1527, 719] on icon "Go to next page" at bounding box center [1527, 713] width 20 height 20
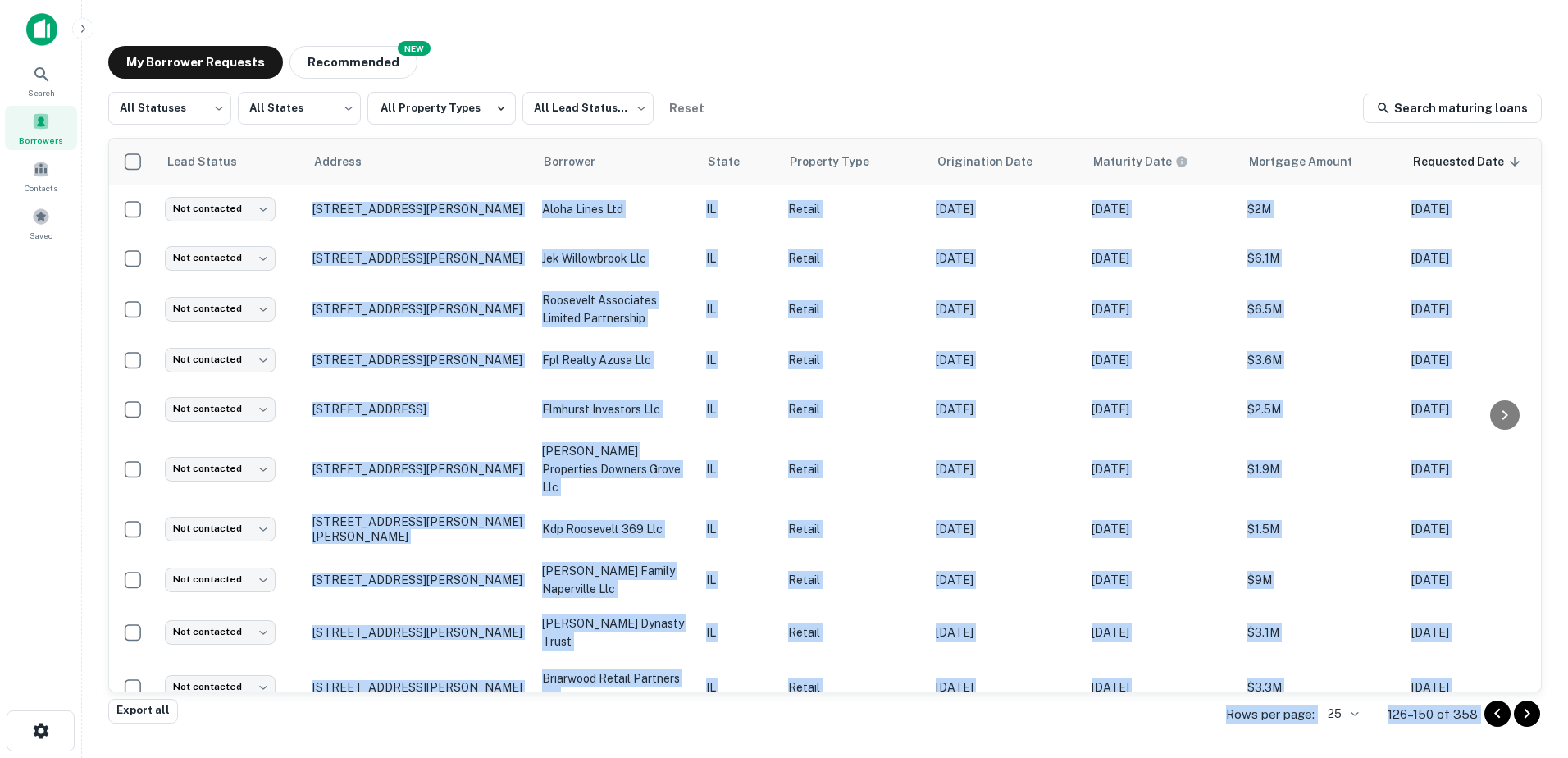
click at [1527, 721] on icon "Go to next page" at bounding box center [1527, 713] width 20 height 20
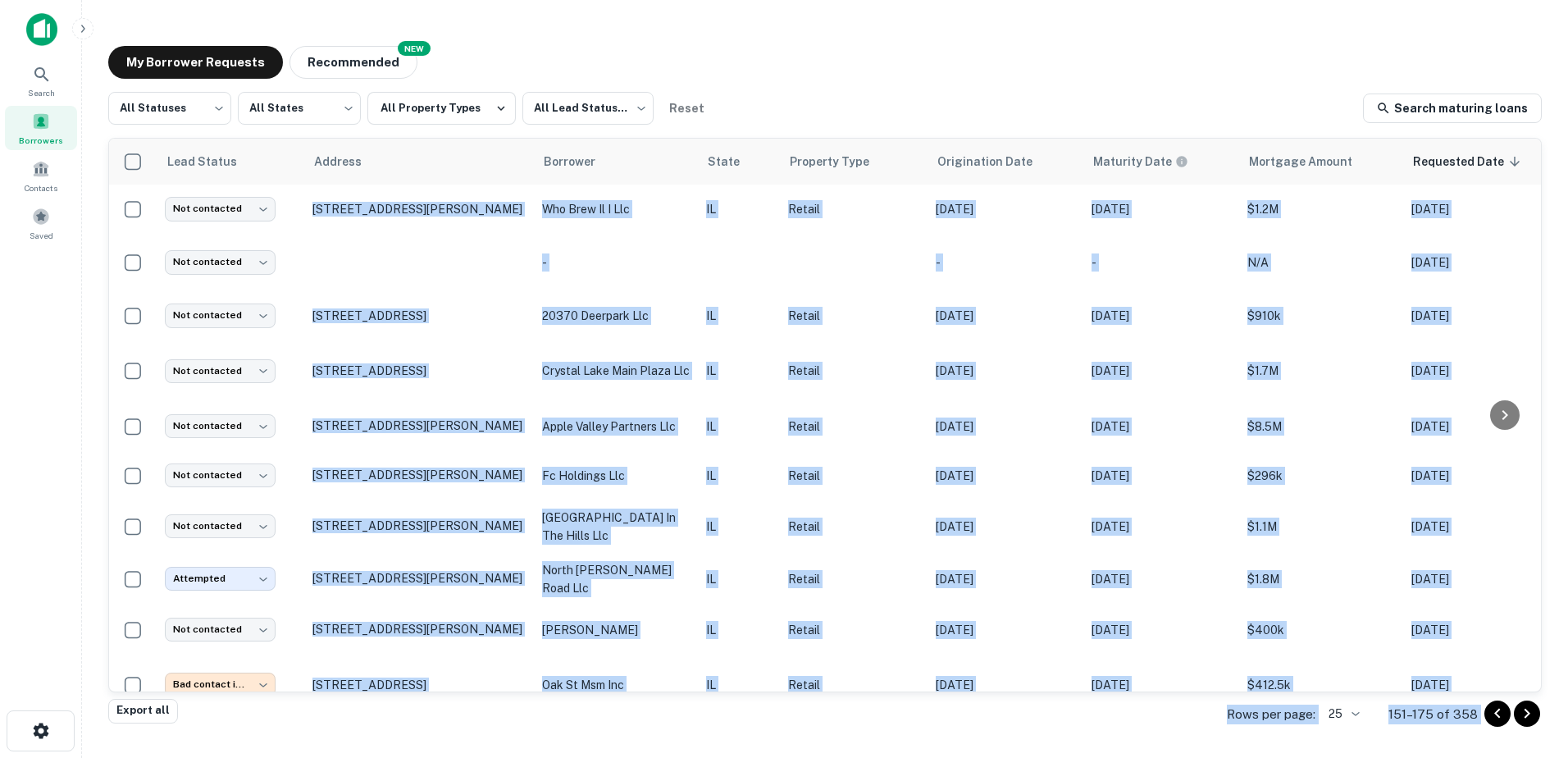
click at [1424, 716] on p "151–175 of 358" at bounding box center [1434, 714] width 90 height 20
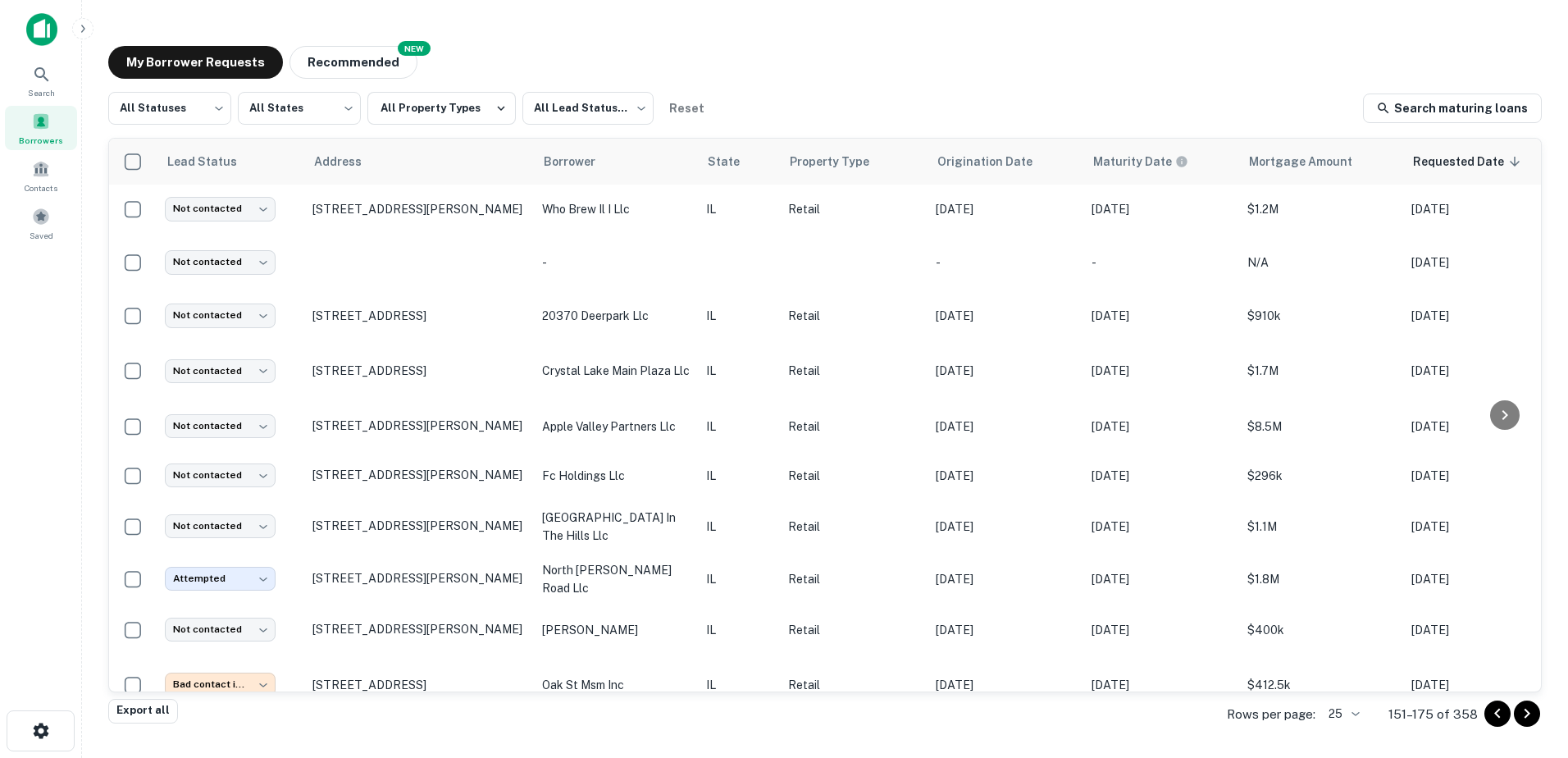
click at [1518, 714] on icon "Go to next page" at bounding box center [1527, 713] width 20 height 20
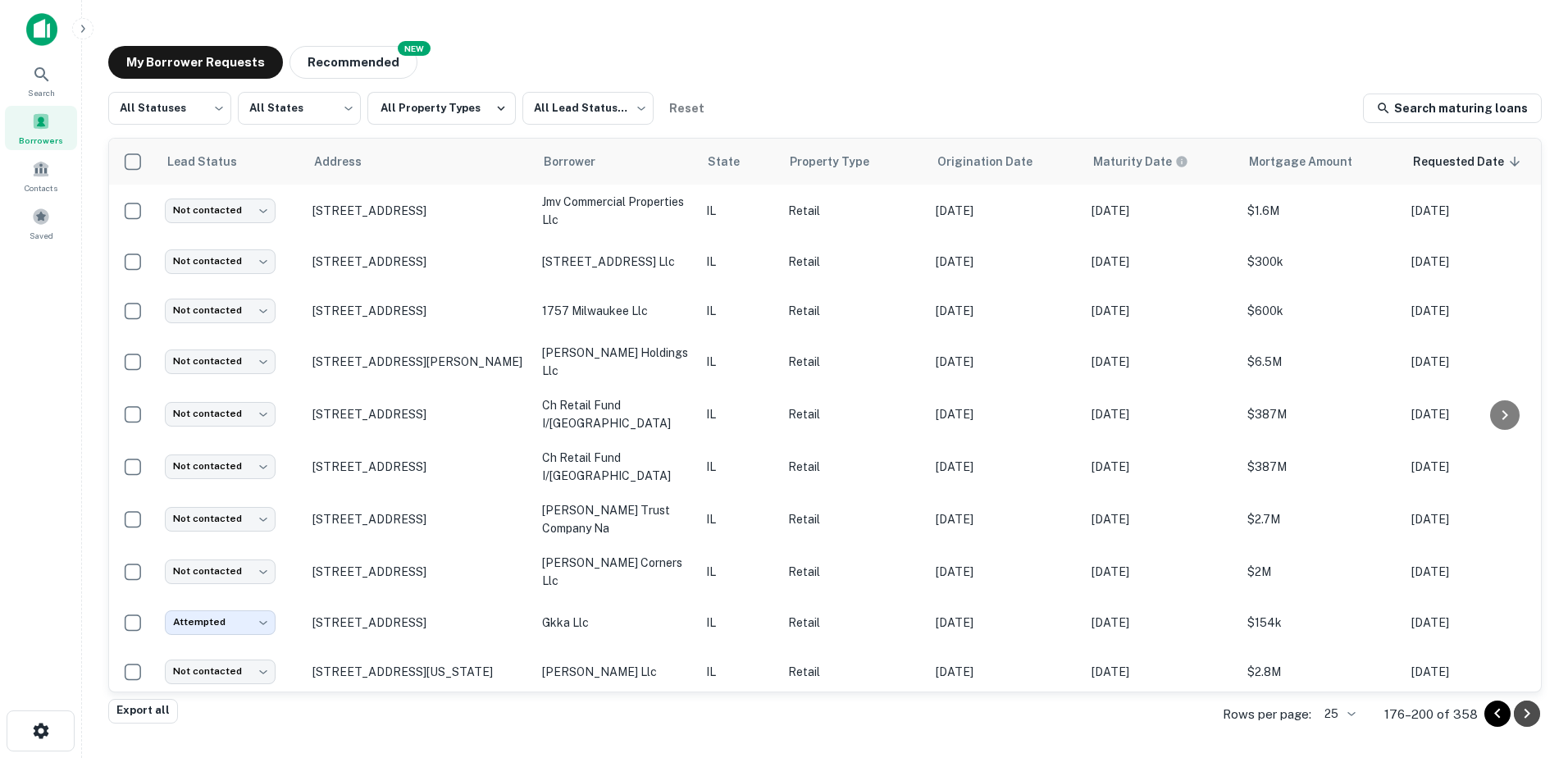
click at [1515, 714] on button "Go to next page" at bounding box center [1527, 713] width 26 height 26
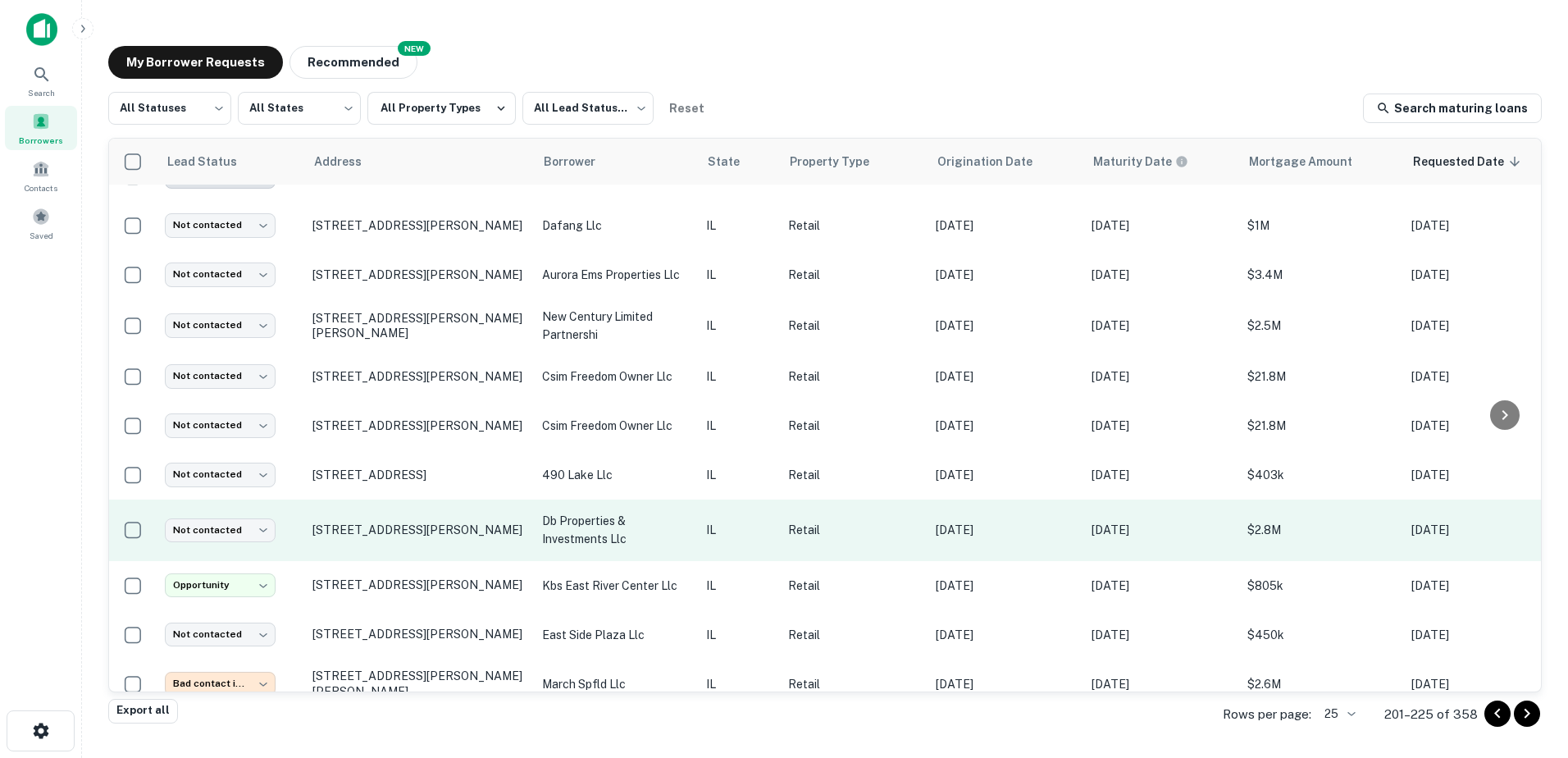
scroll to position [444, 0]
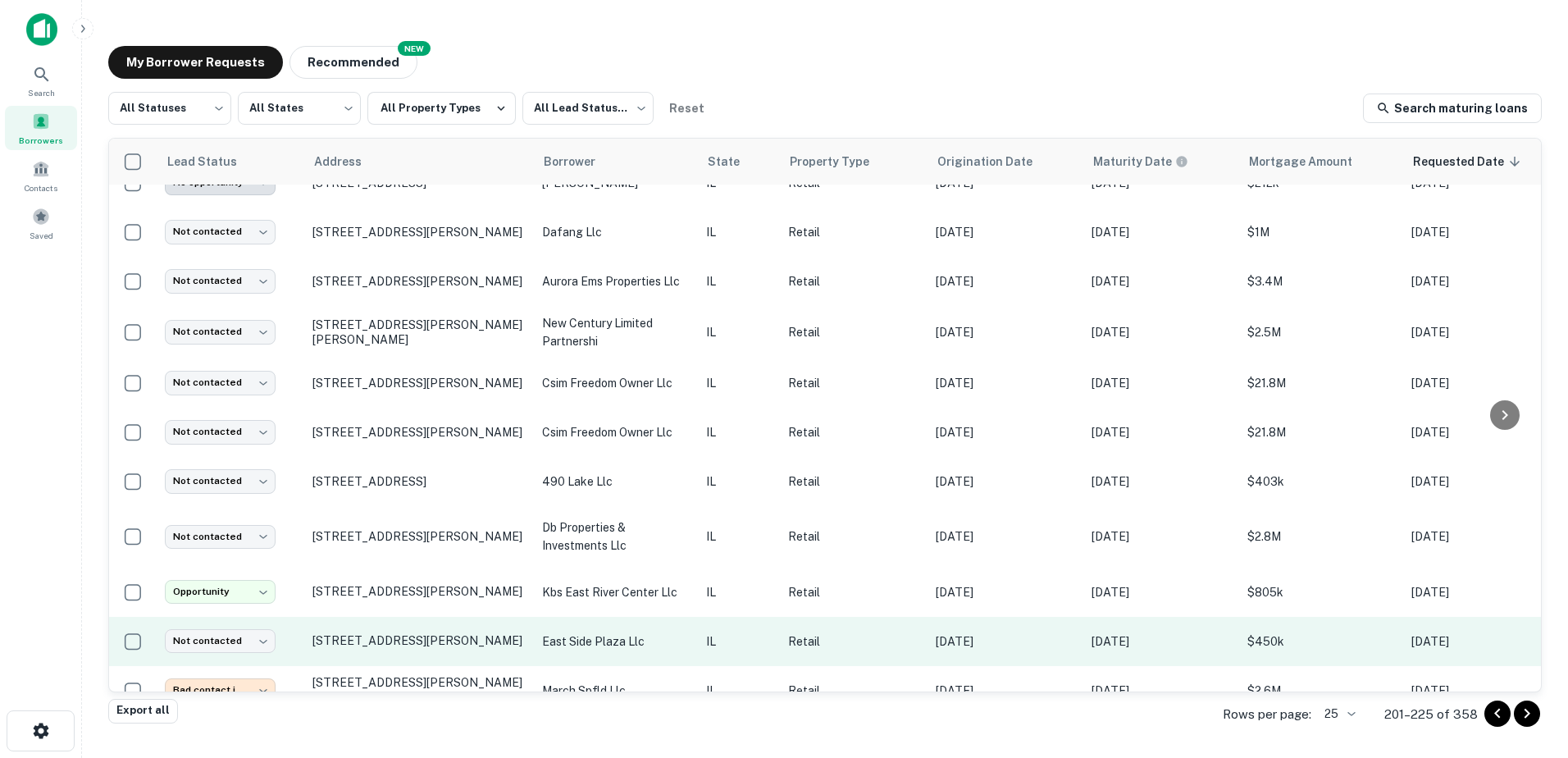
click at [575, 635] on td "east side plaza llc" at bounding box center [616, 641] width 164 height 49
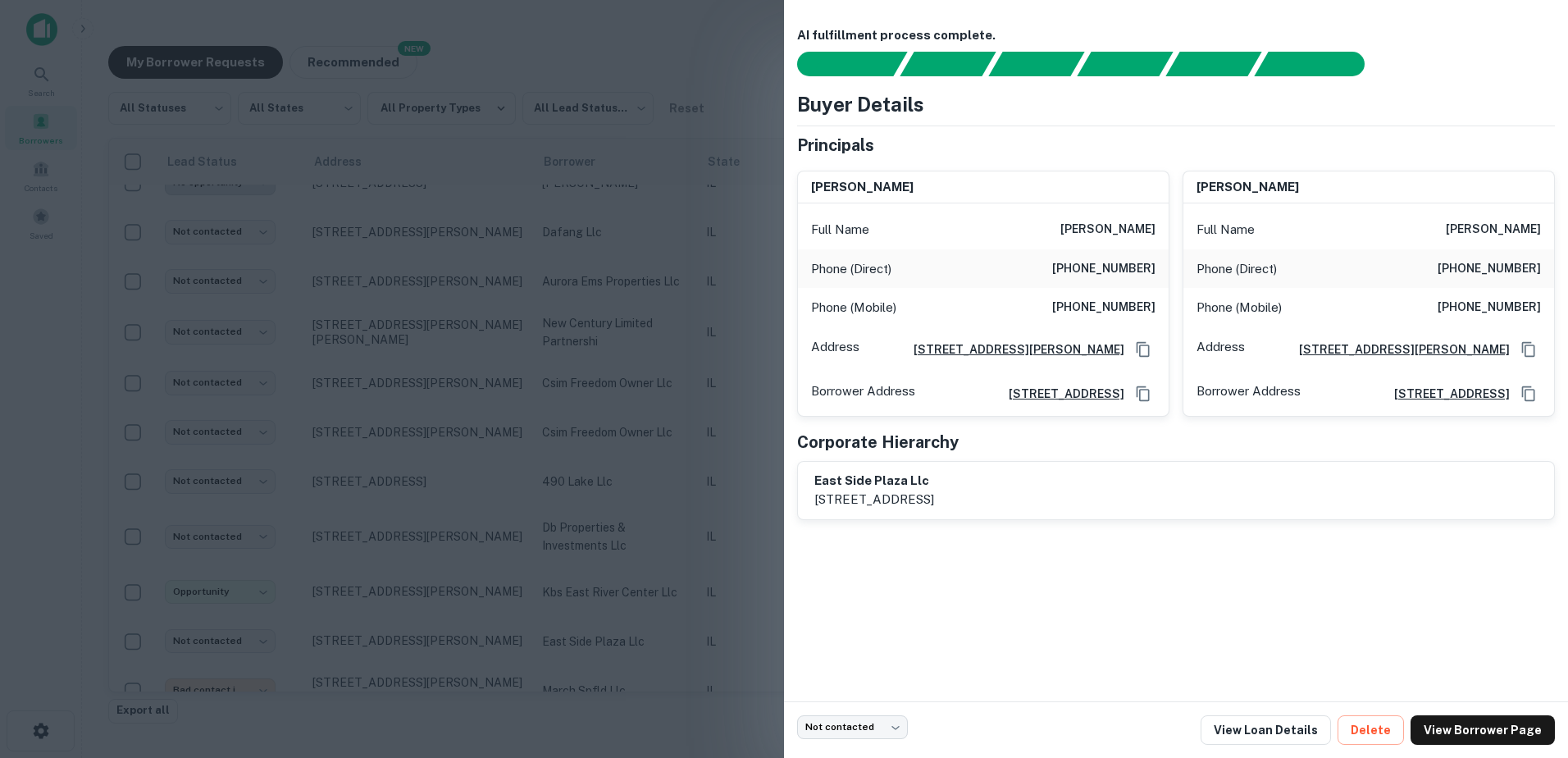
click at [582, 641] on div at bounding box center [784, 379] width 1568 height 758
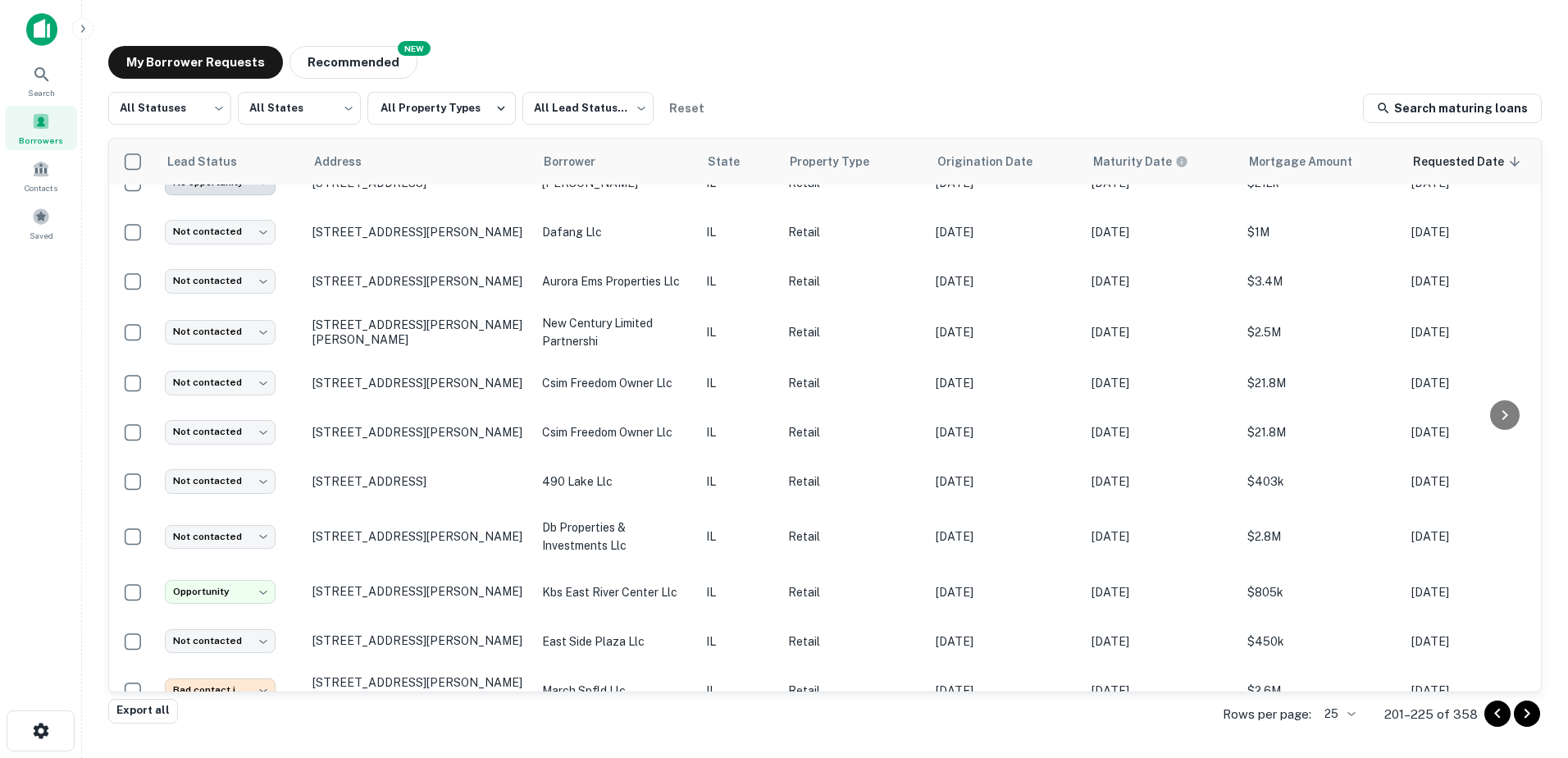
scroll to position [773, 0]
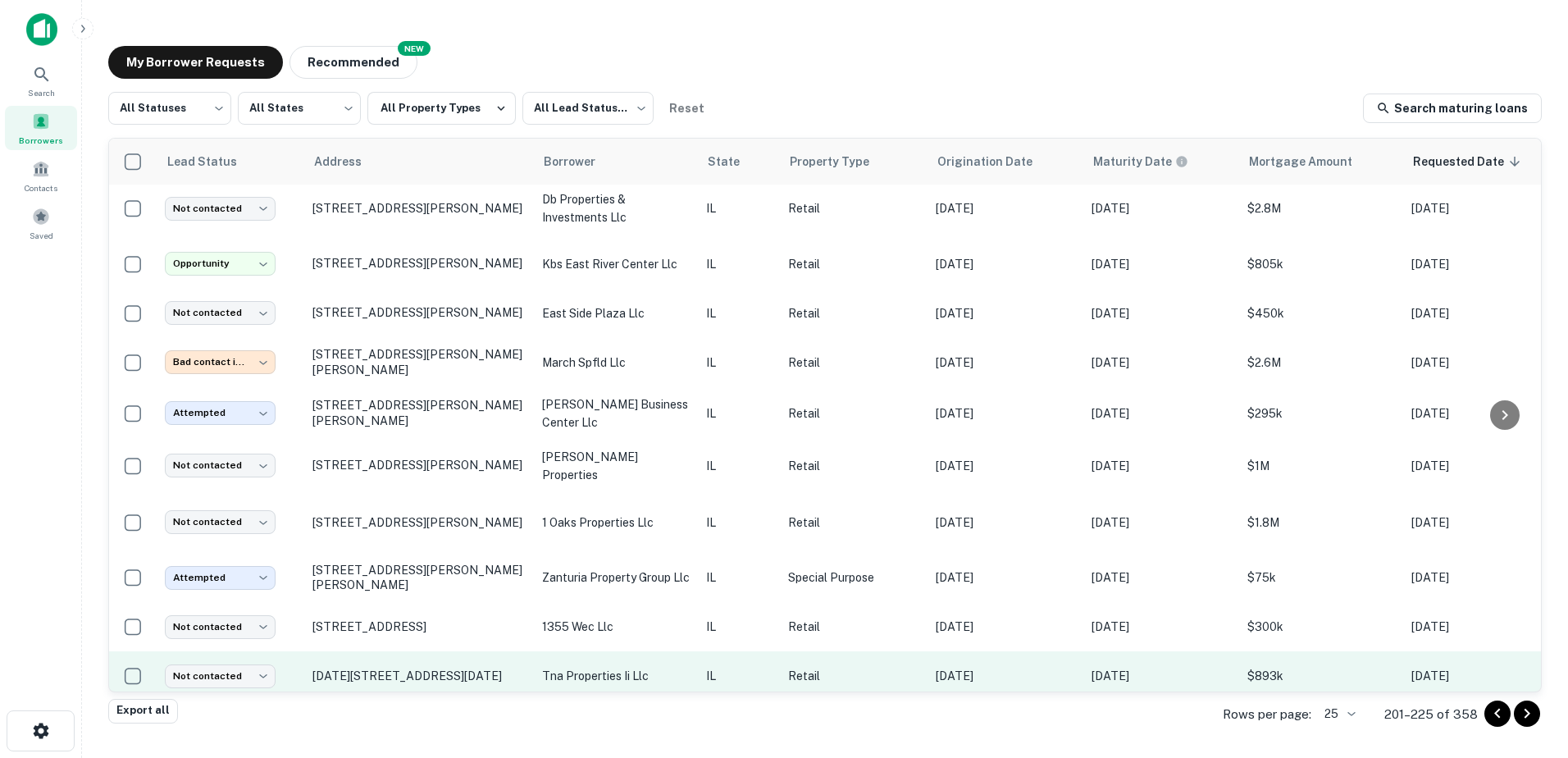
click at [608, 667] on p "tna properties ii llc" at bounding box center [616, 675] width 147 height 18
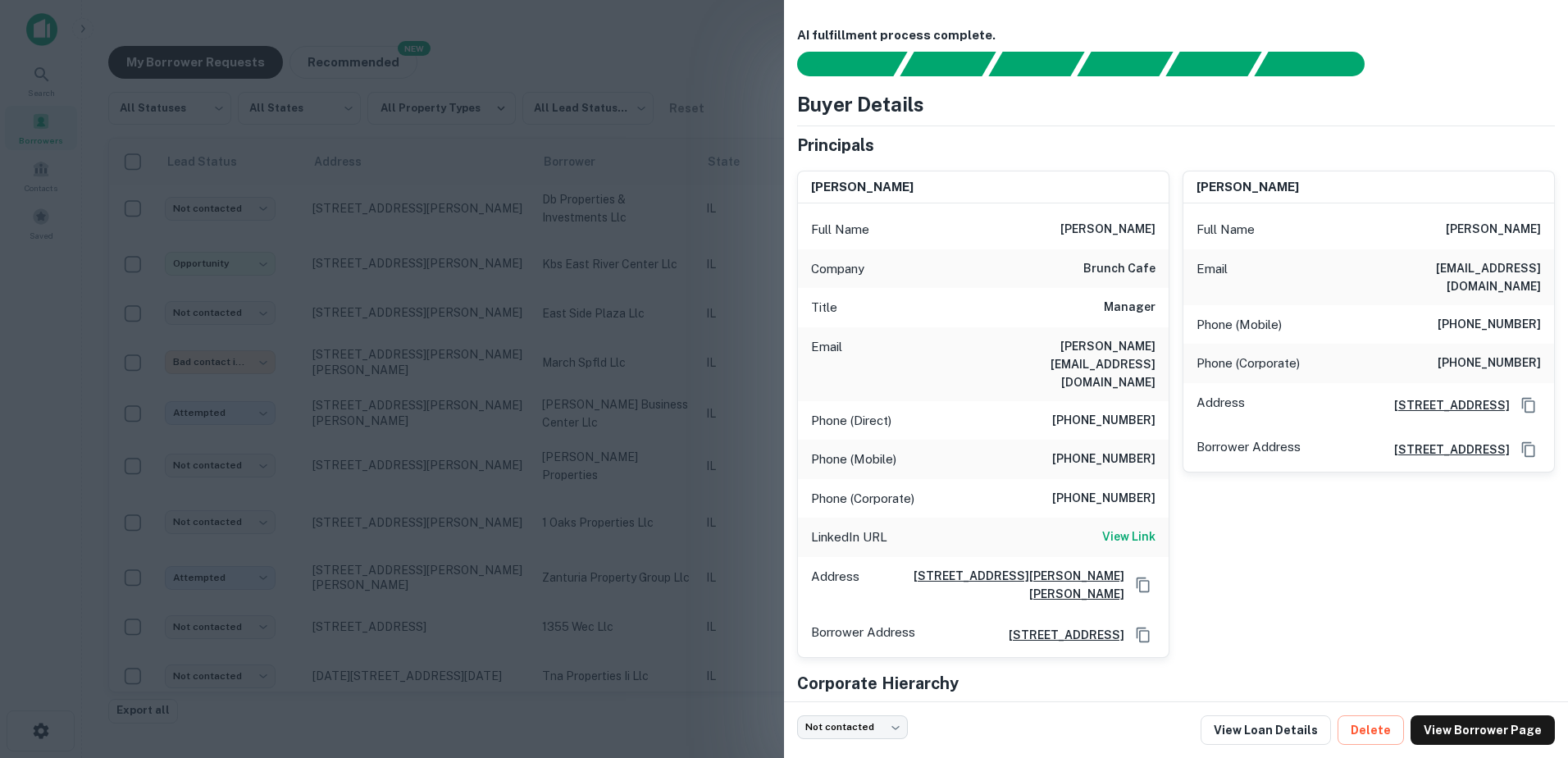
click at [607, 655] on div at bounding box center [784, 379] width 1568 height 758
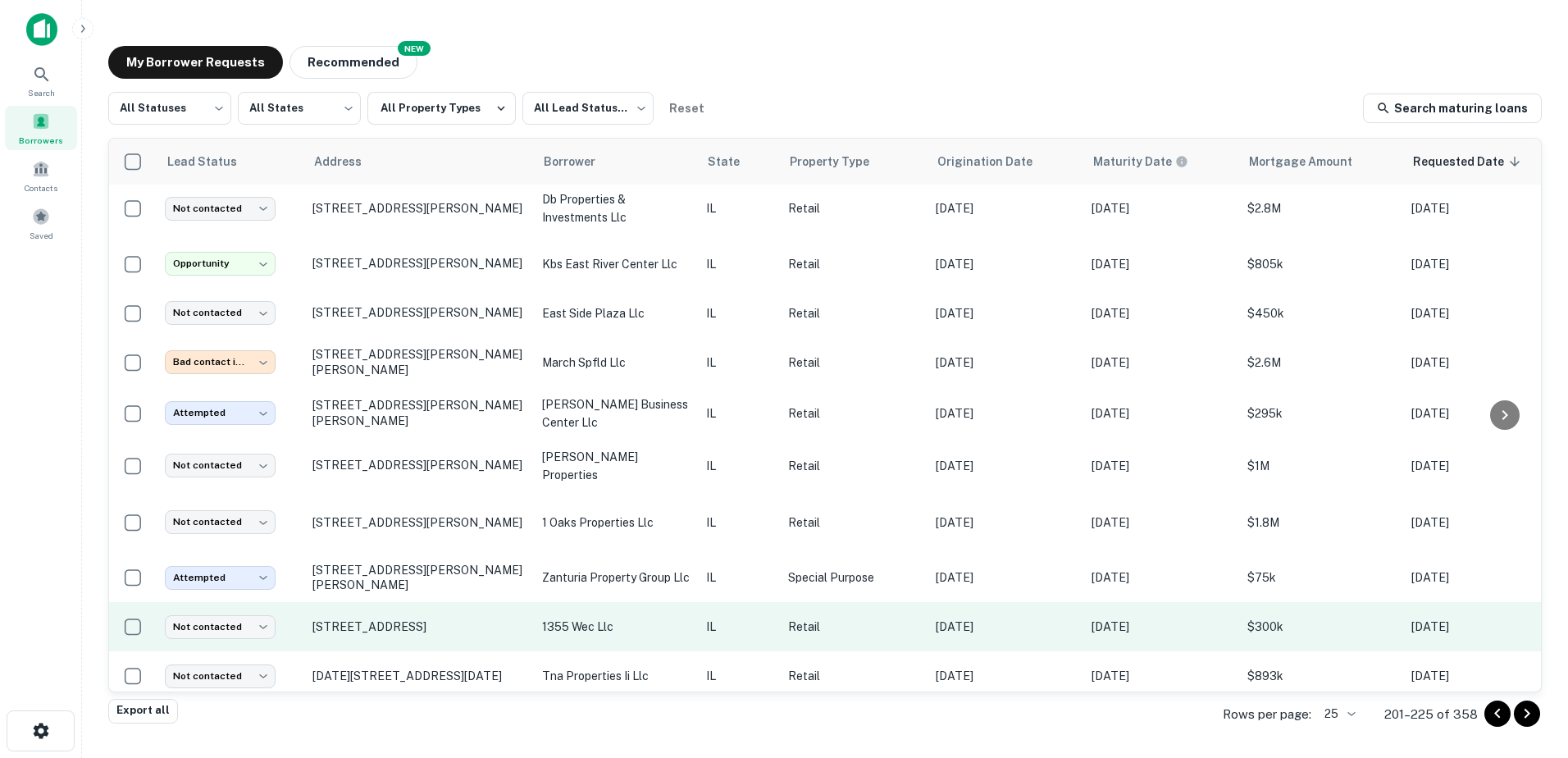
click at [612, 618] on p "1355 wec llc" at bounding box center [616, 626] width 147 height 18
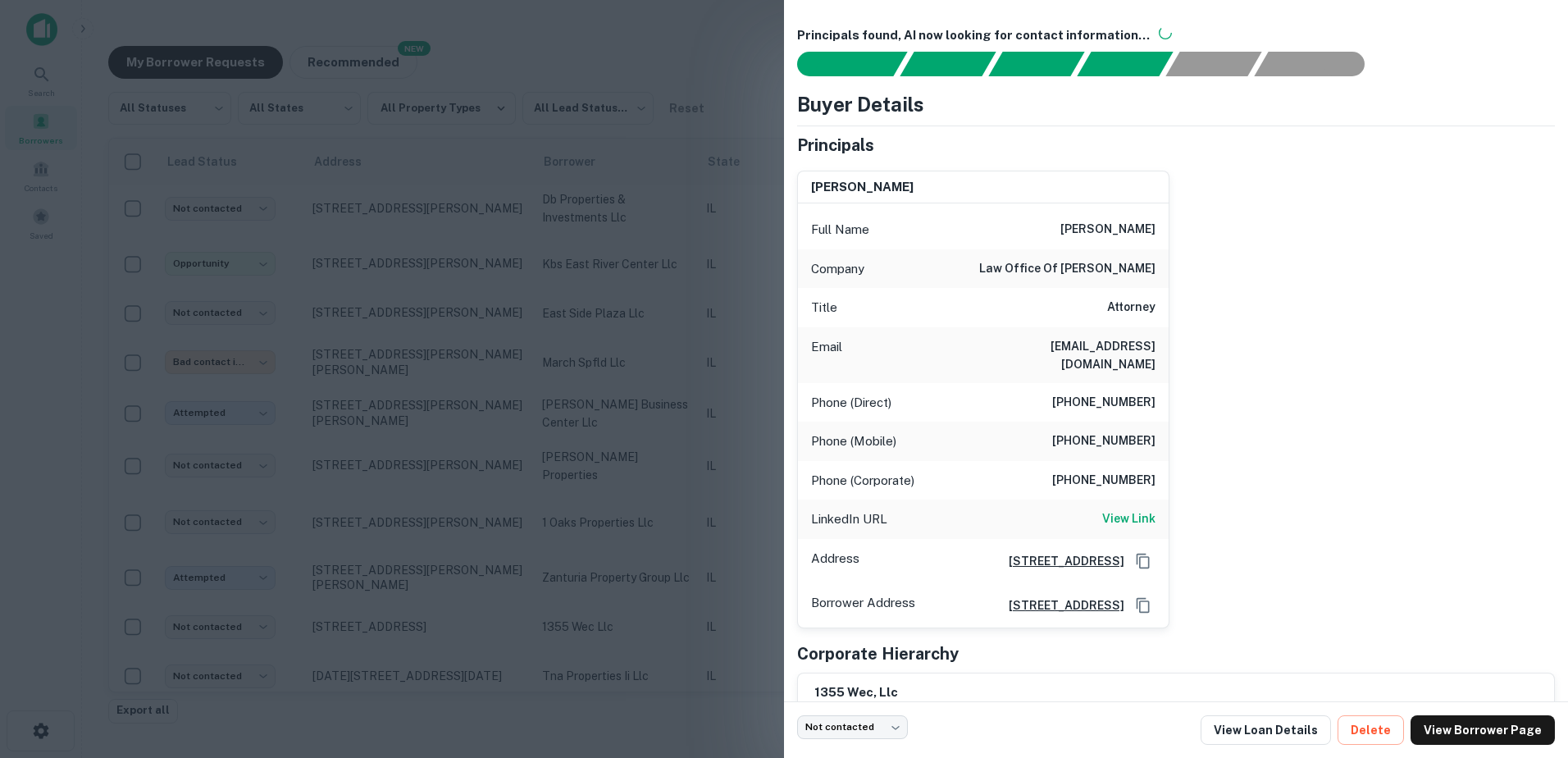
click at [604, 631] on div at bounding box center [784, 379] width 1568 height 758
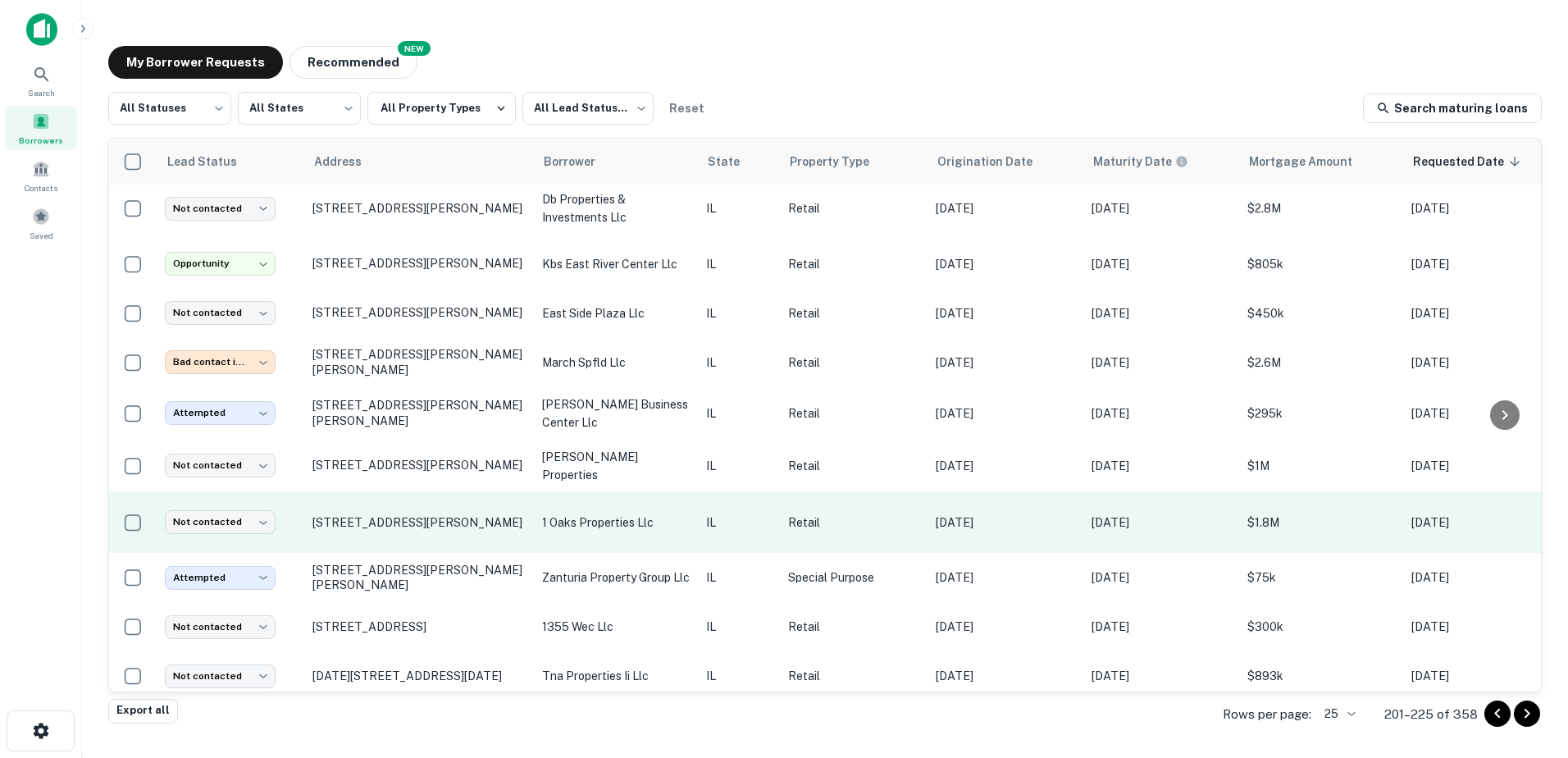
click at [621, 513] on p "1 oaks properties llc" at bounding box center [616, 522] width 147 height 18
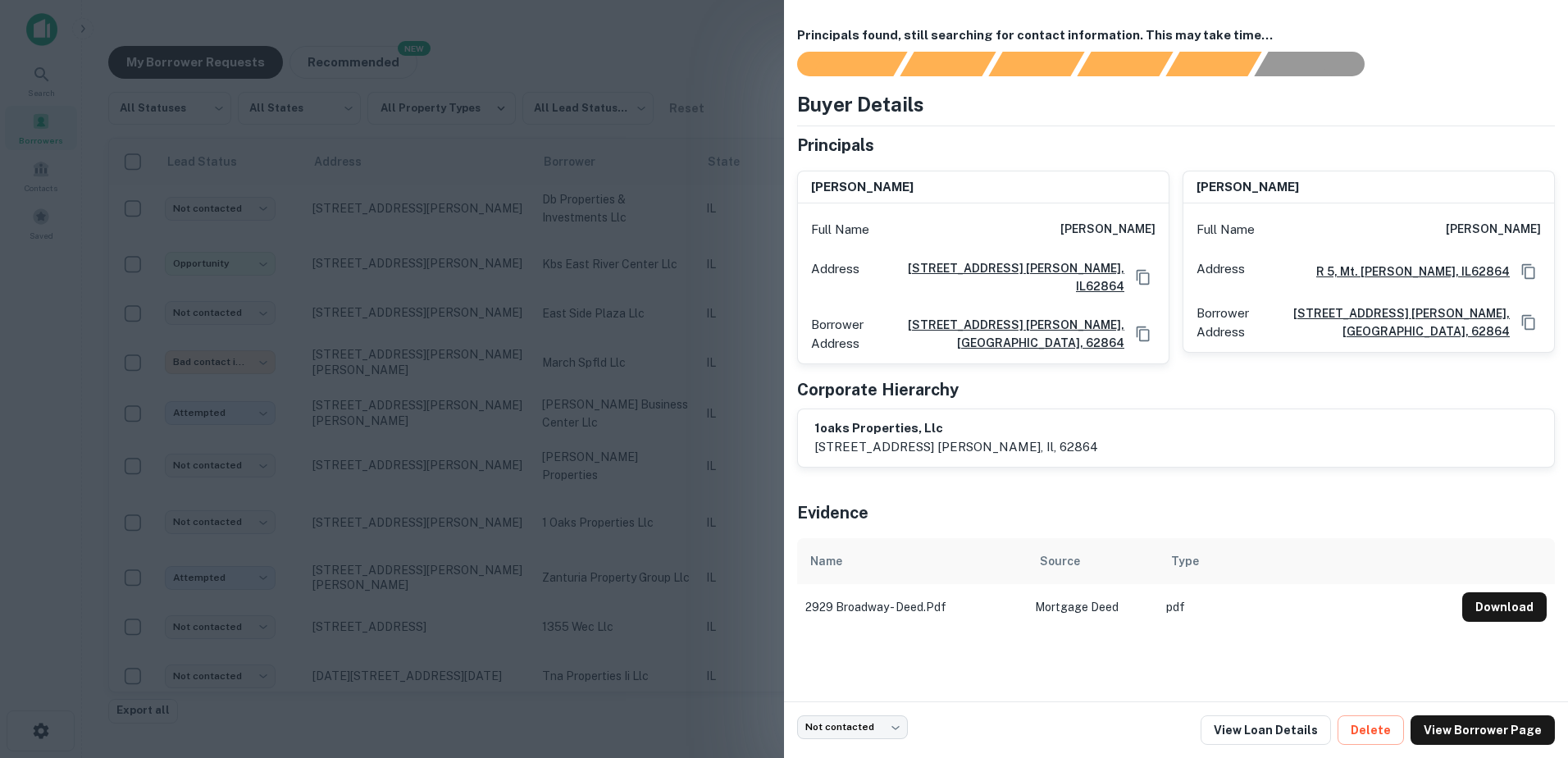
click at [623, 537] on div at bounding box center [784, 379] width 1568 height 758
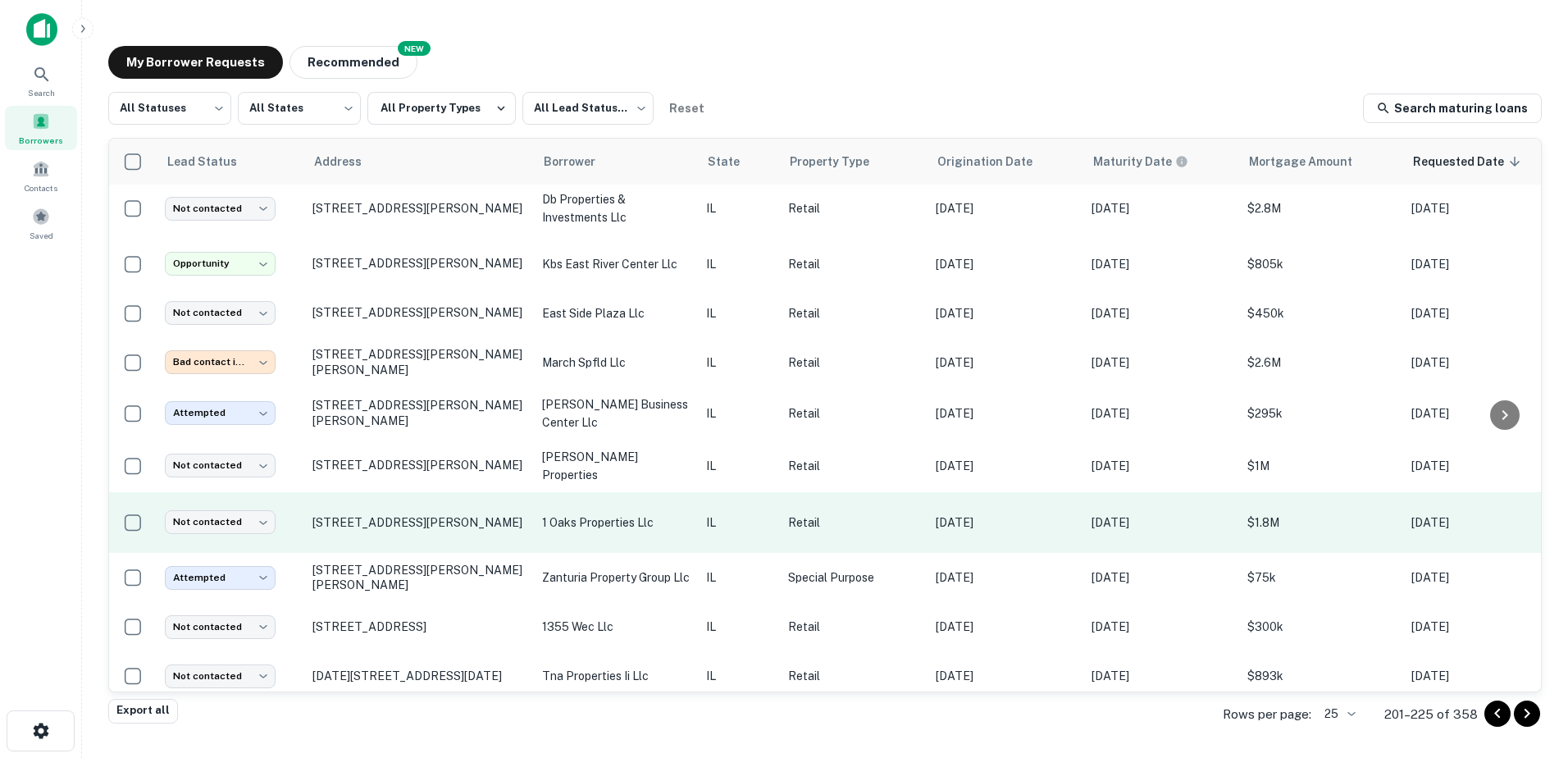
click at [641, 492] on td "1 oaks properties llc" at bounding box center [616, 522] width 164 height 61
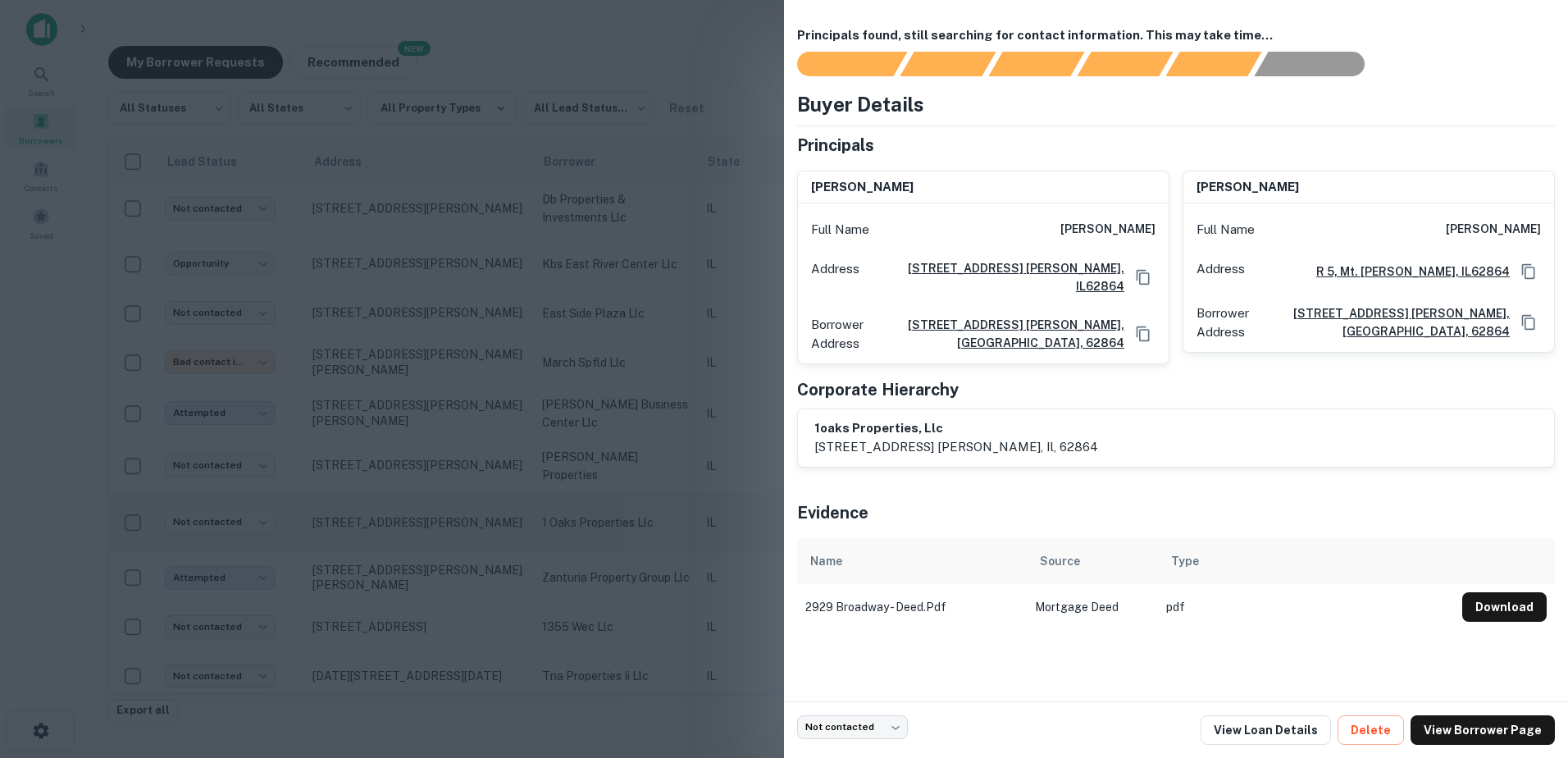
click at [641, 473] on div at bounding box center [784, 379] width 1568 height 758
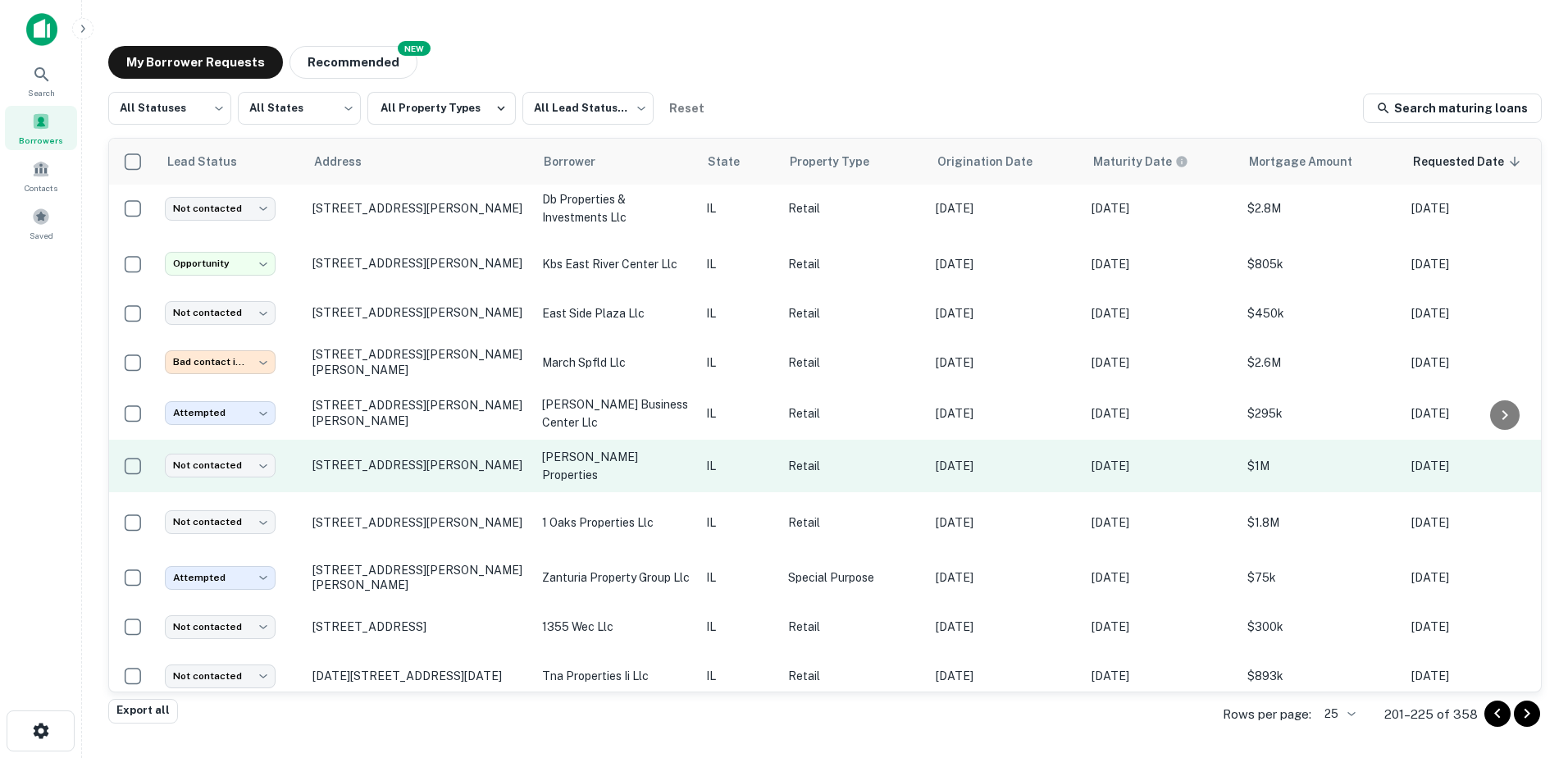
click at [640, 448] on p "anna properties" at bounding box center [616, 466] width 147 height 36
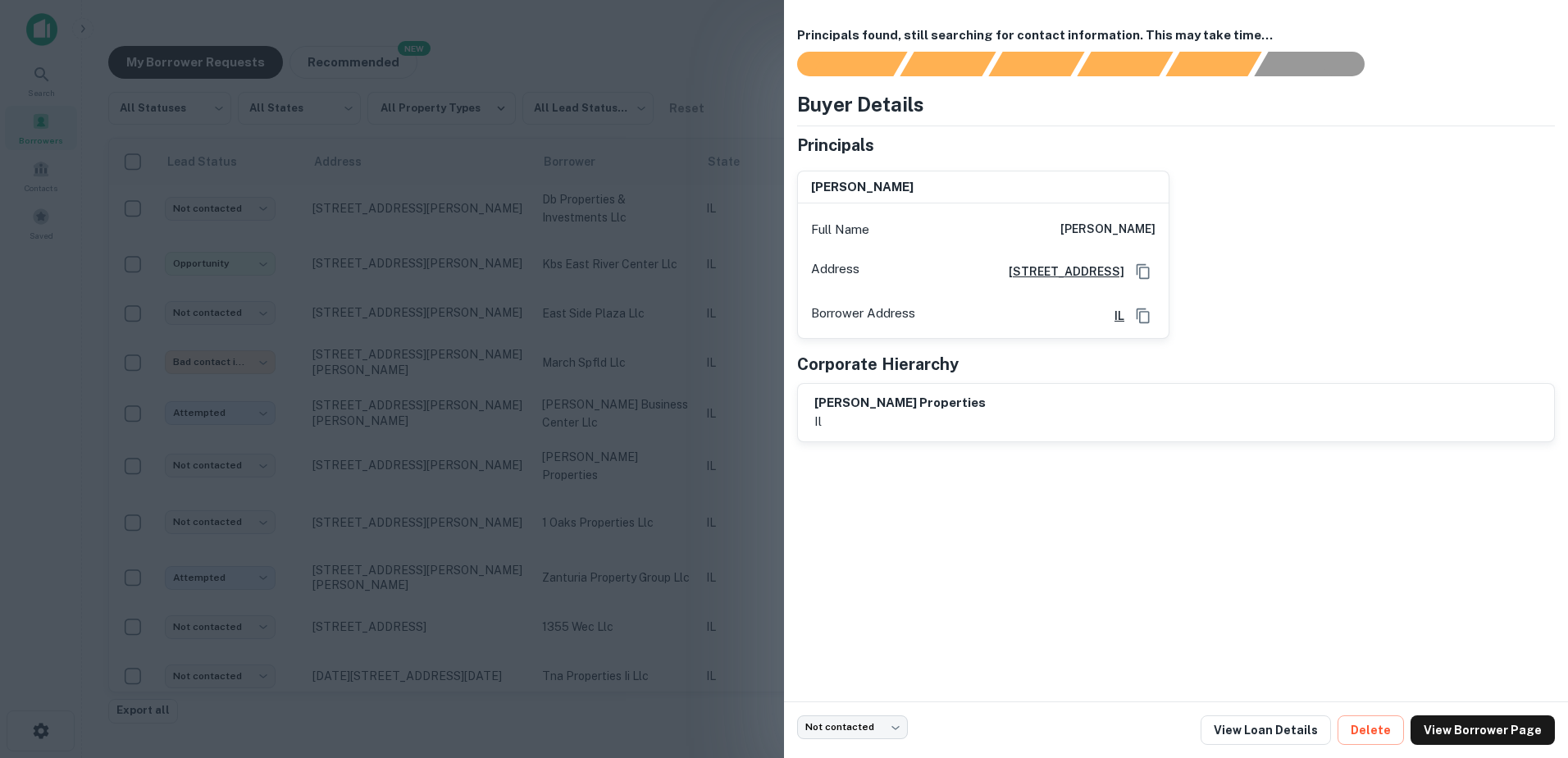
click at [641, 464] on div at bounding box center [784, 379] width 1568 height 758
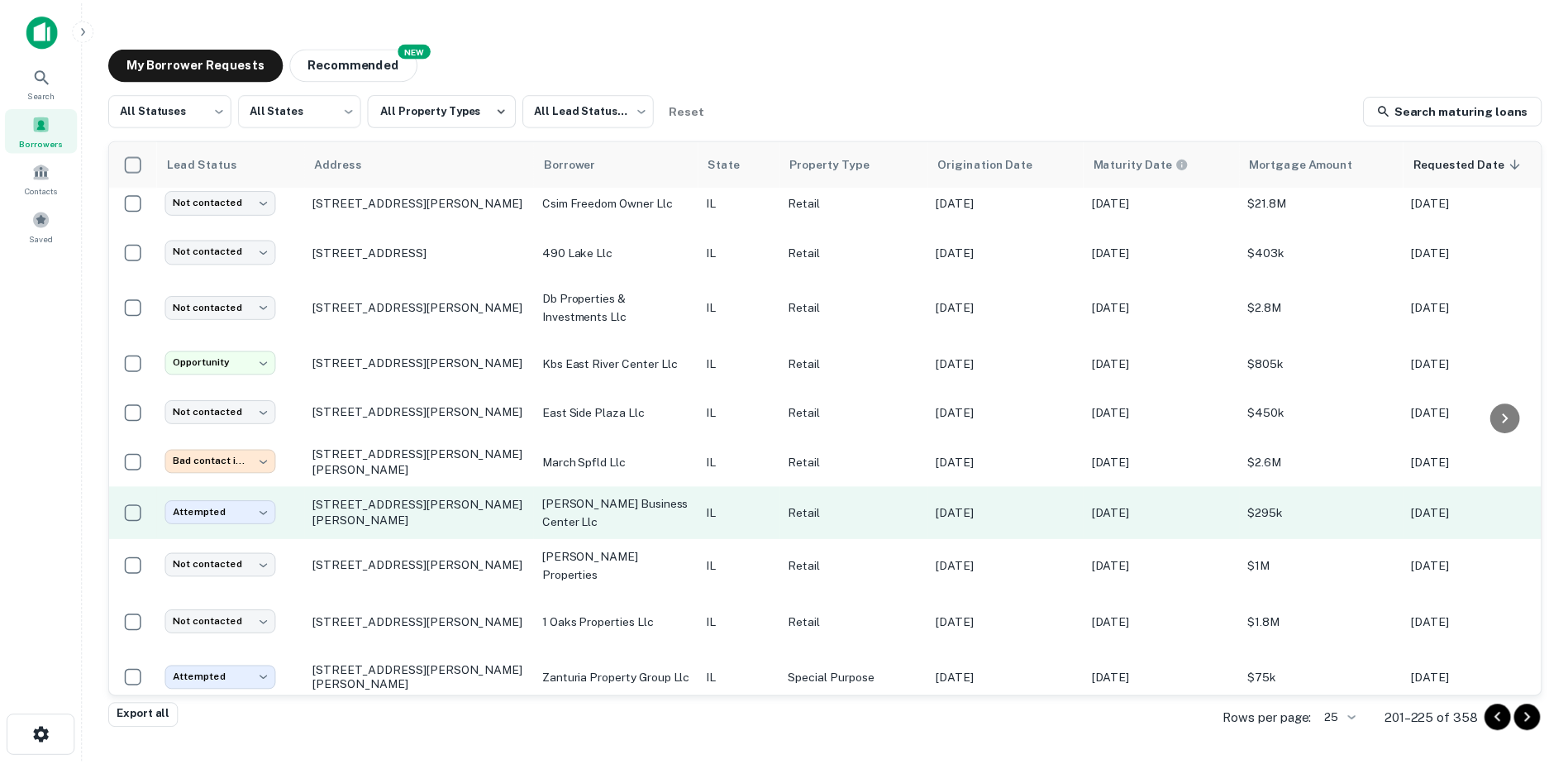
scroll to position [530, 0]
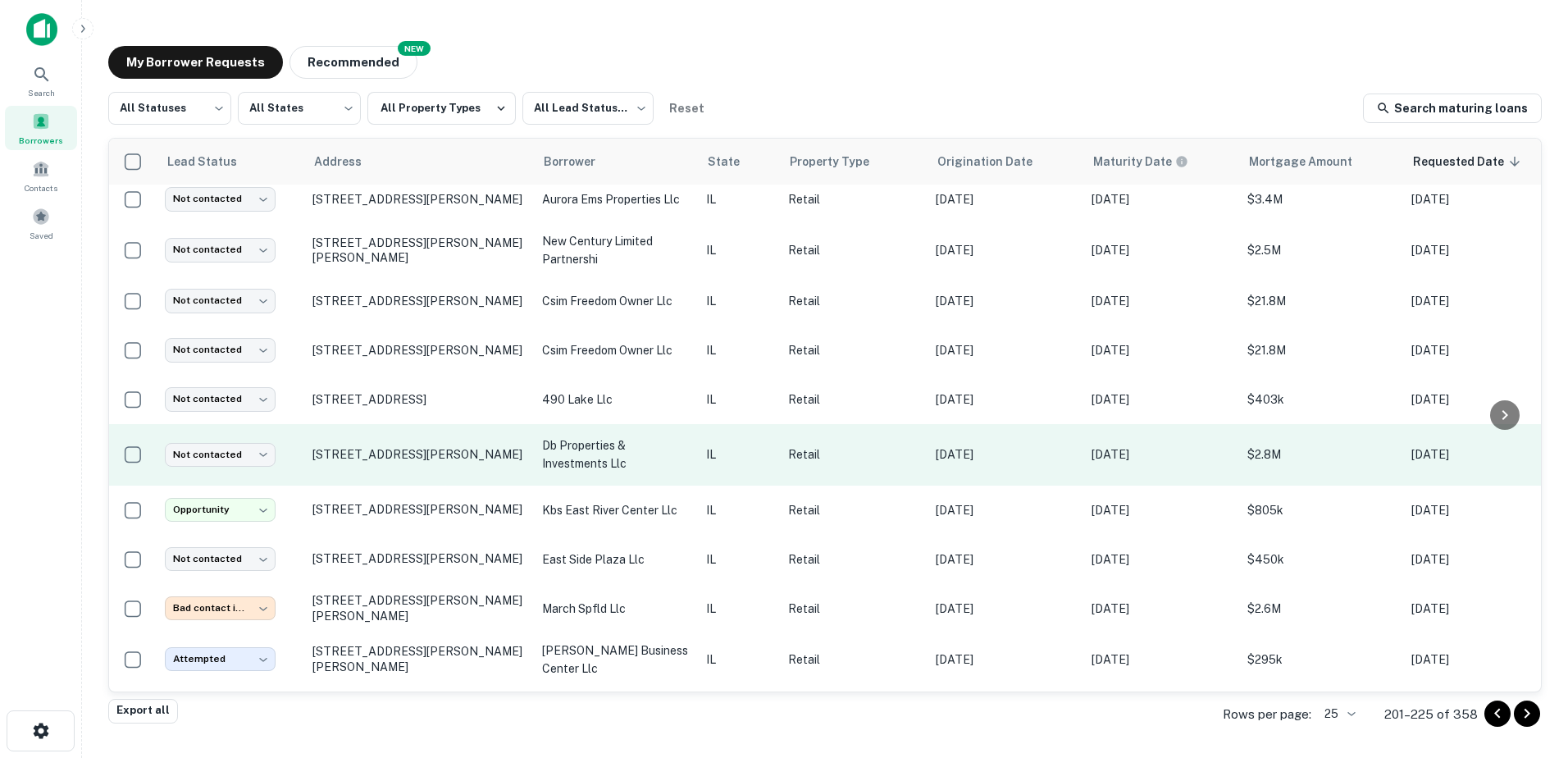
click at [646, 450] on p "db properties & investments llc" at bounding box center [616, 455] width 147 height 36
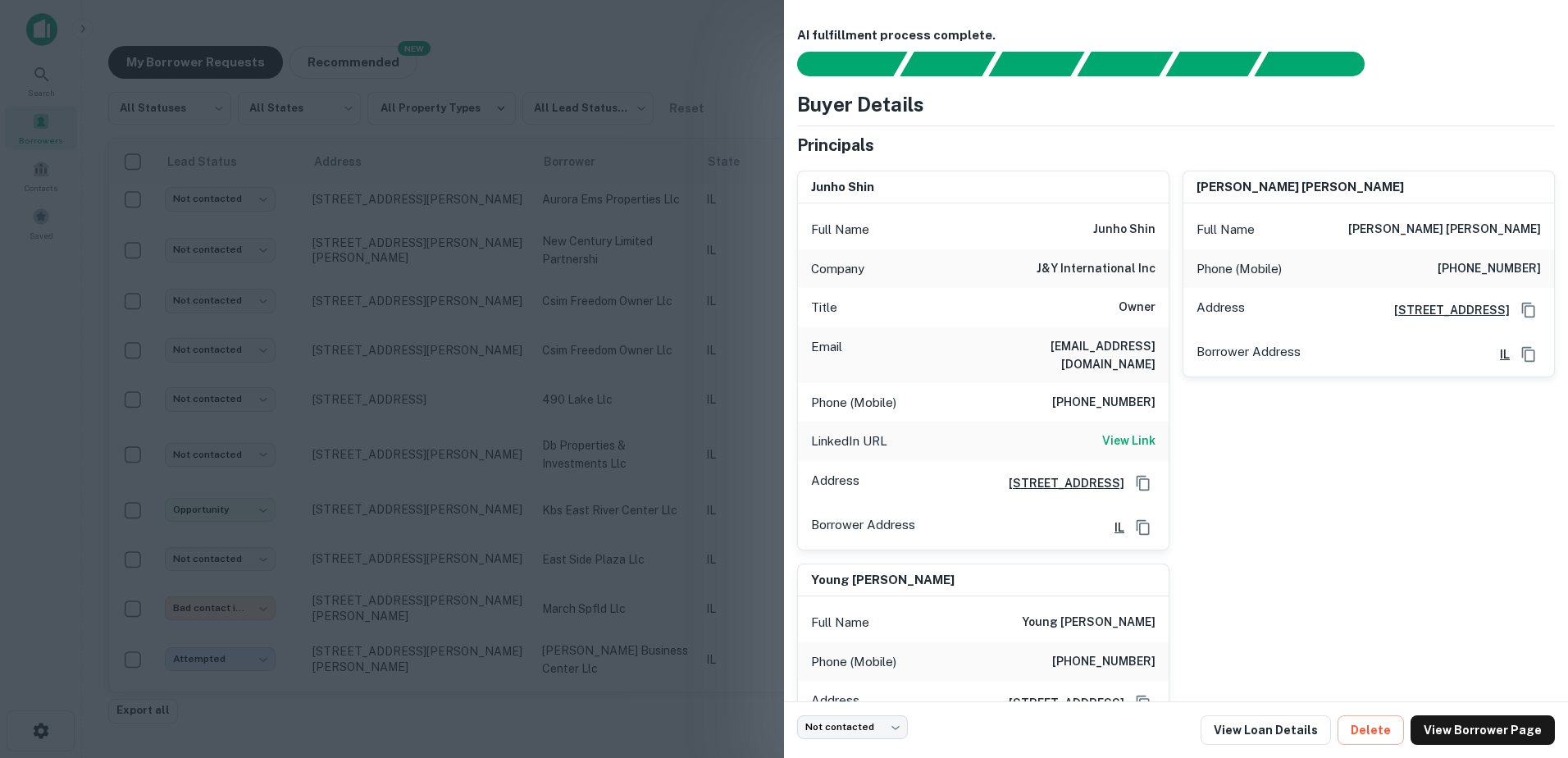
click at [650, 449] on div at bounding box center [784, 379] width 1568 height 758
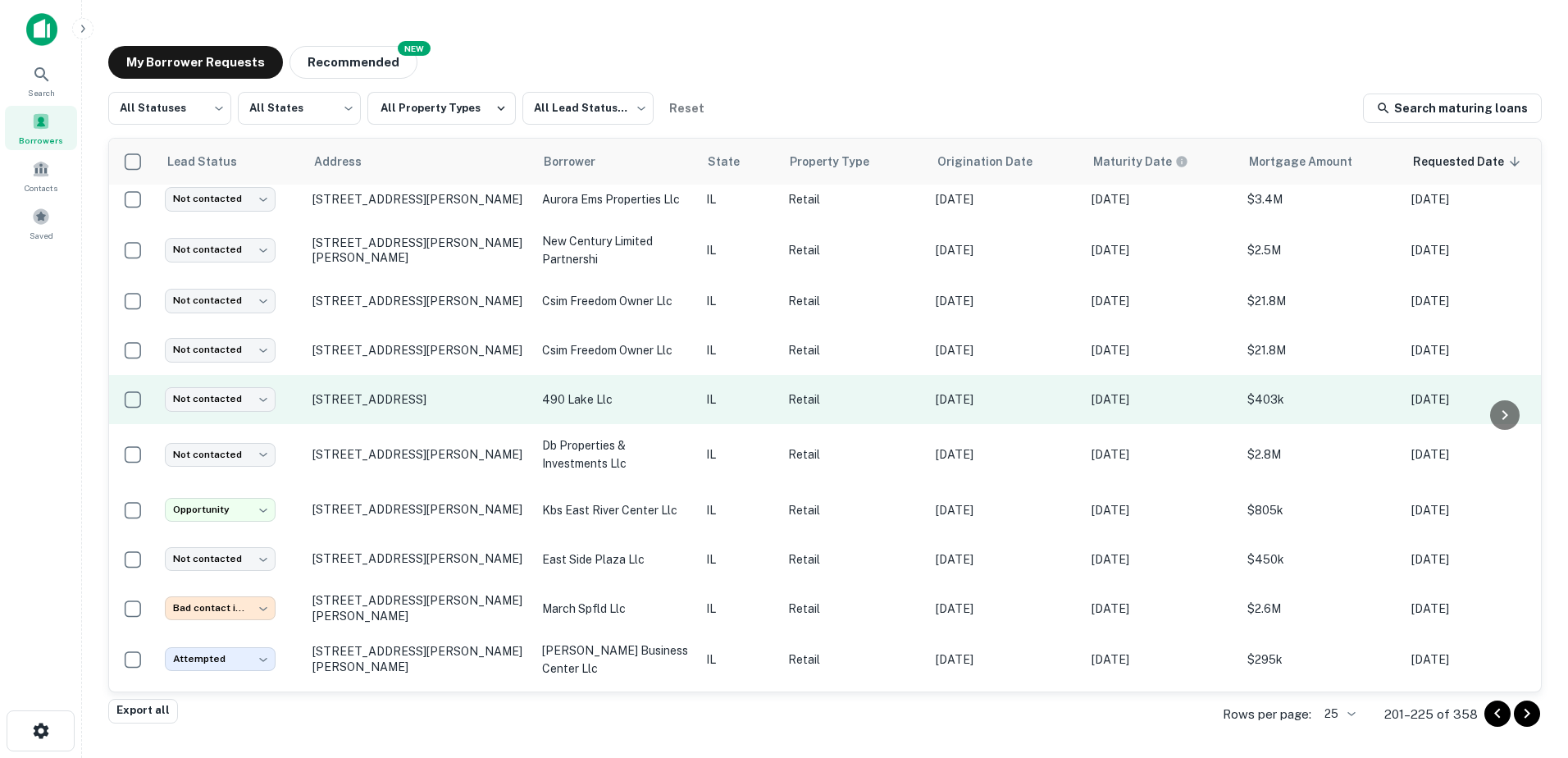
click at [660, 388] on td "490 lake llc" at bounding box center [616, 399] width 164 height 49
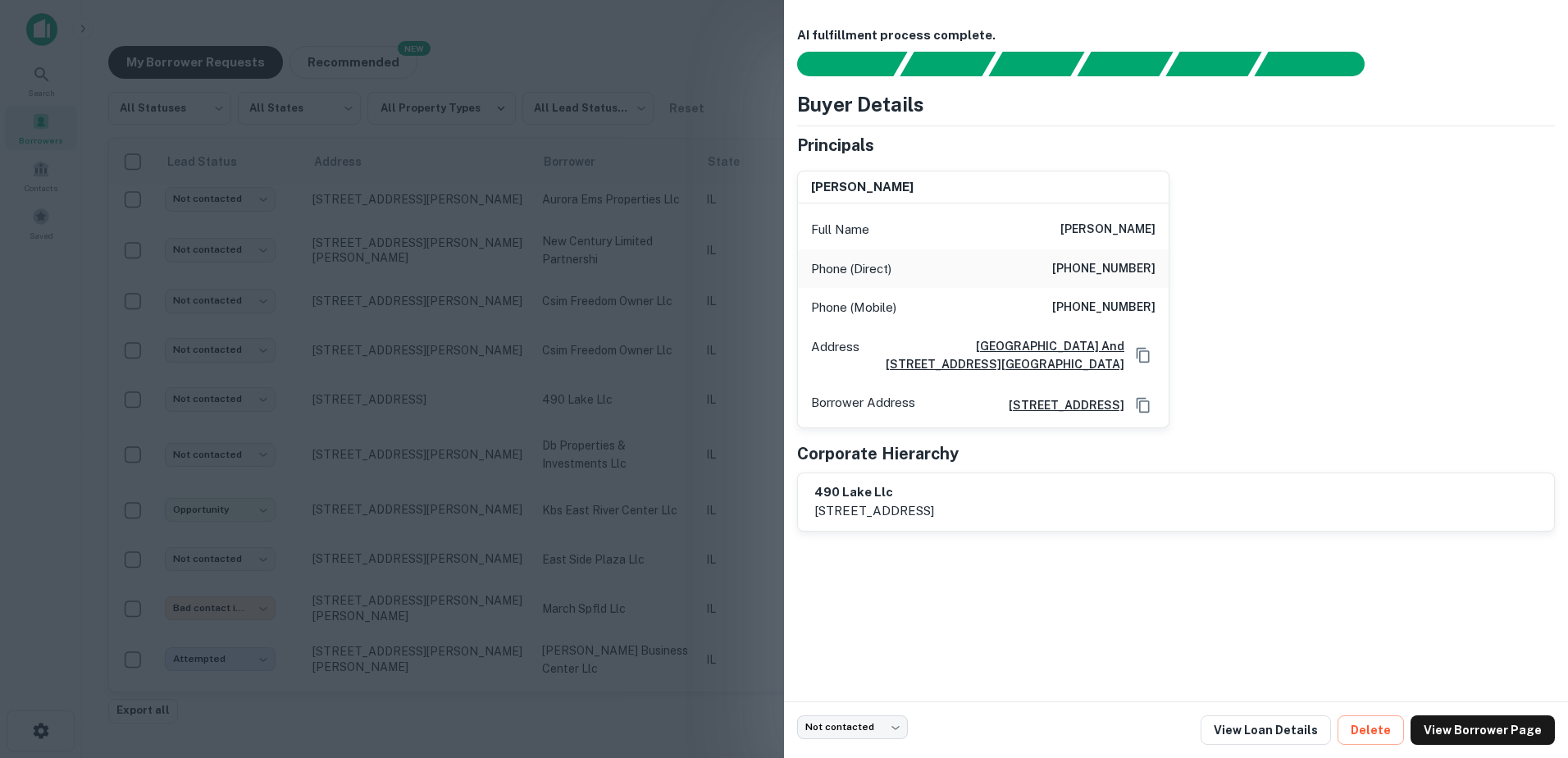
click at [652, 404] on div at bounding box center [784, 379] width 1568 height 758
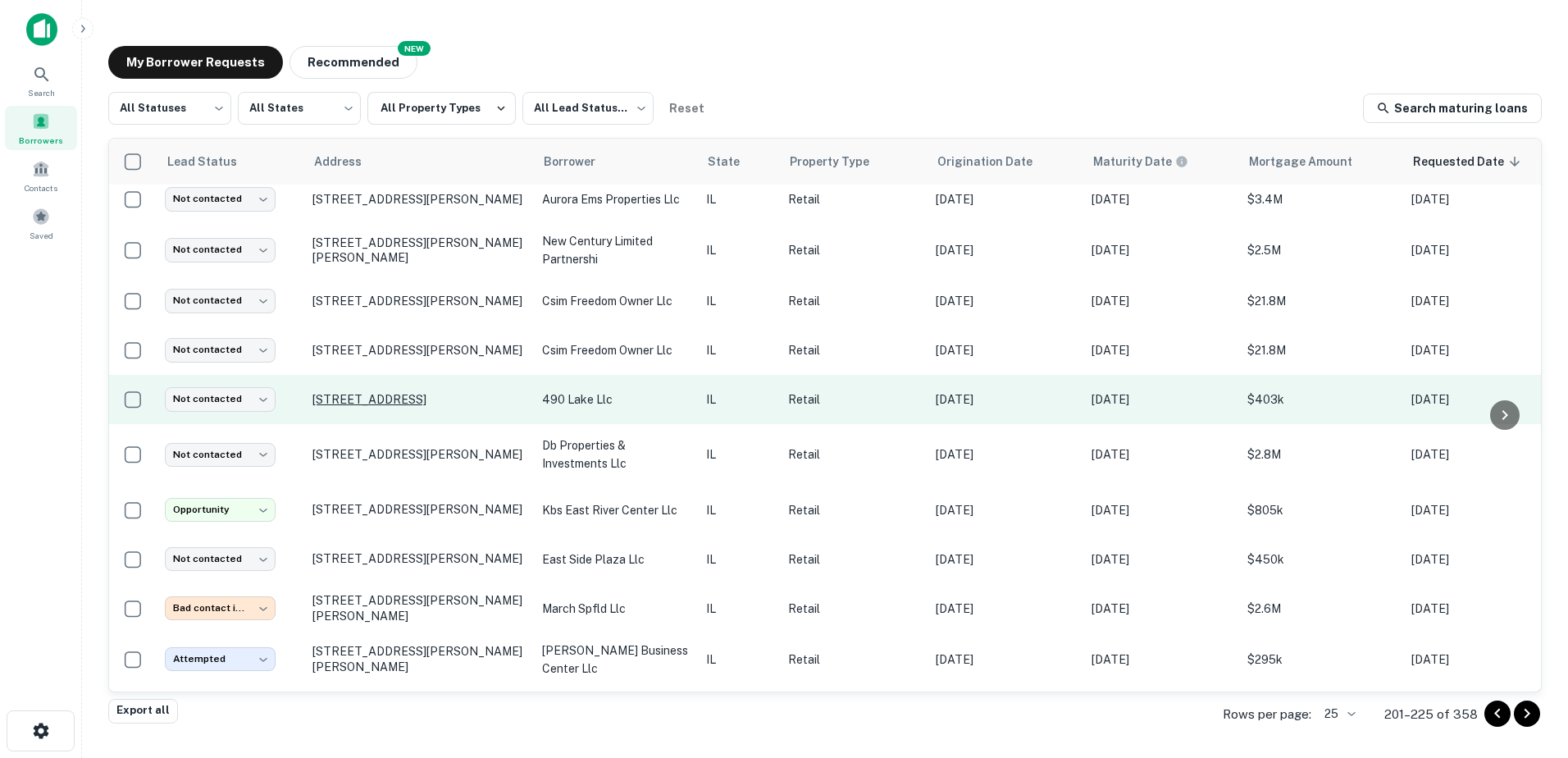
click at [415, 392] on p "480 W Lake St Roselle, IL60172" at bounding box center [419, 399] width 214 height 15
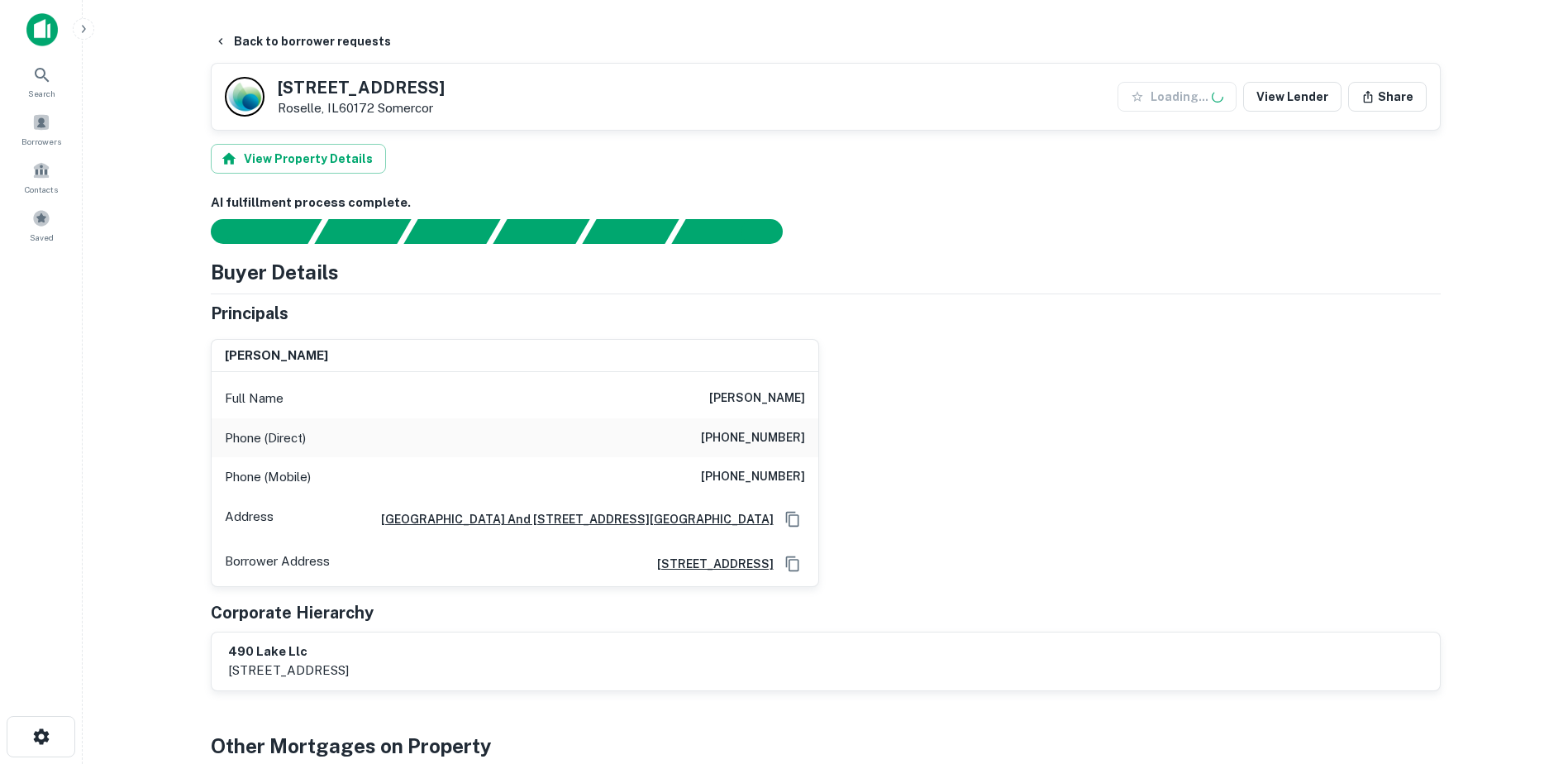
scroll to position [744, 0]
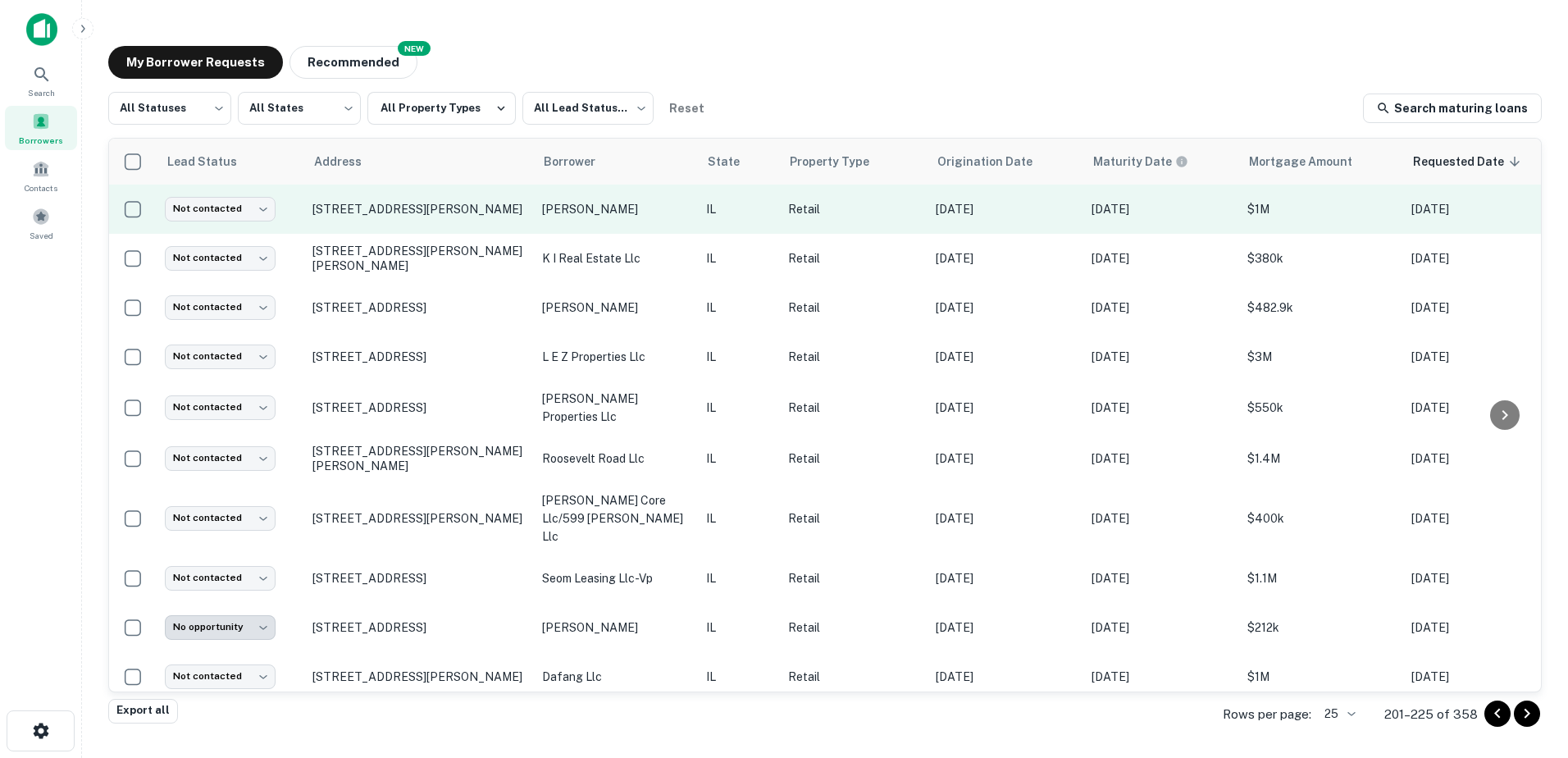
click at [409, 230] on td "1801 E Roosevelt Rd Wheaton, IL60187" at bounding box center [418, 208] width 230 height 49
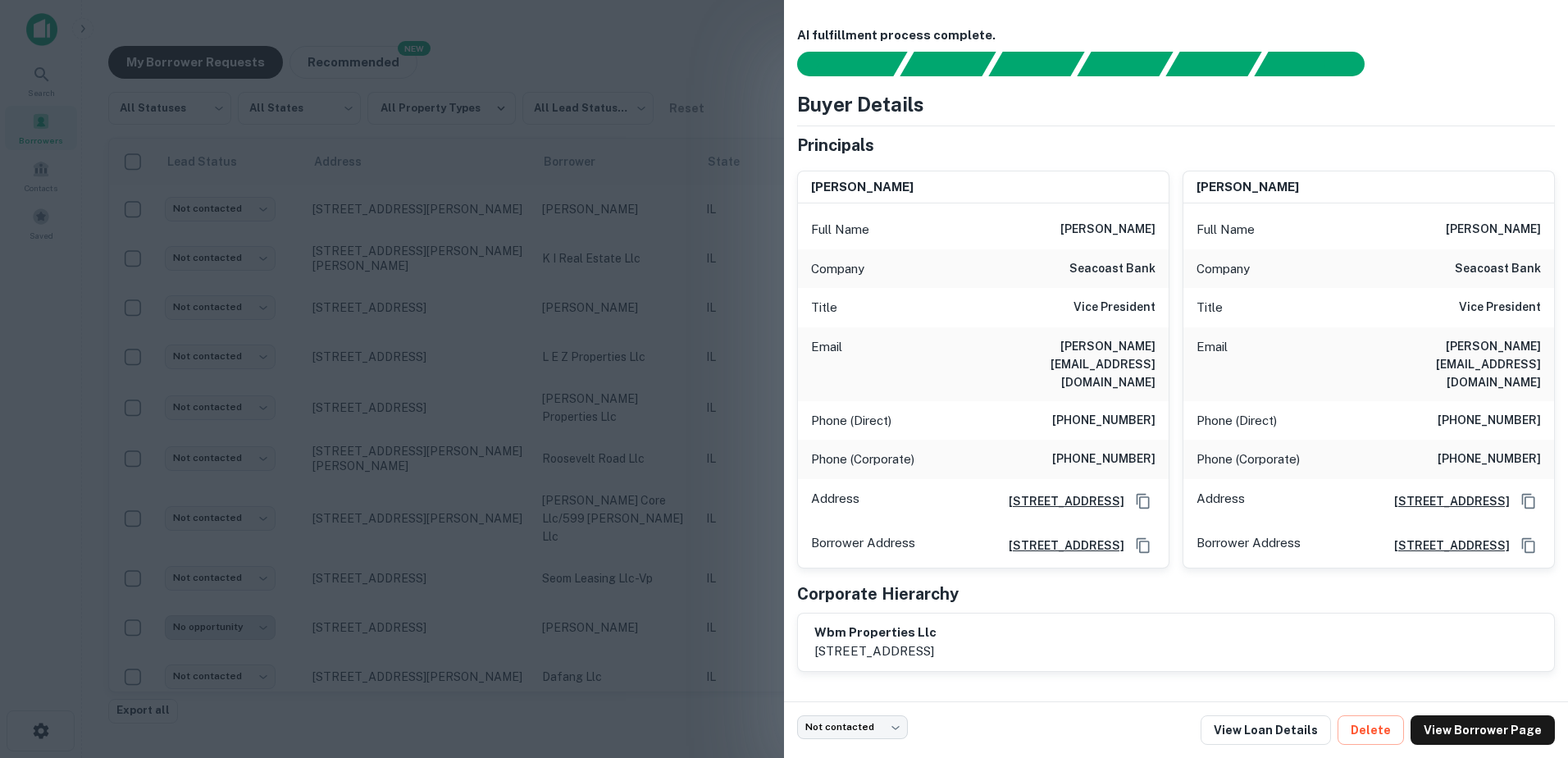
click at [423, 314] on div at bounding box center [784, 379] width 1568 height 758
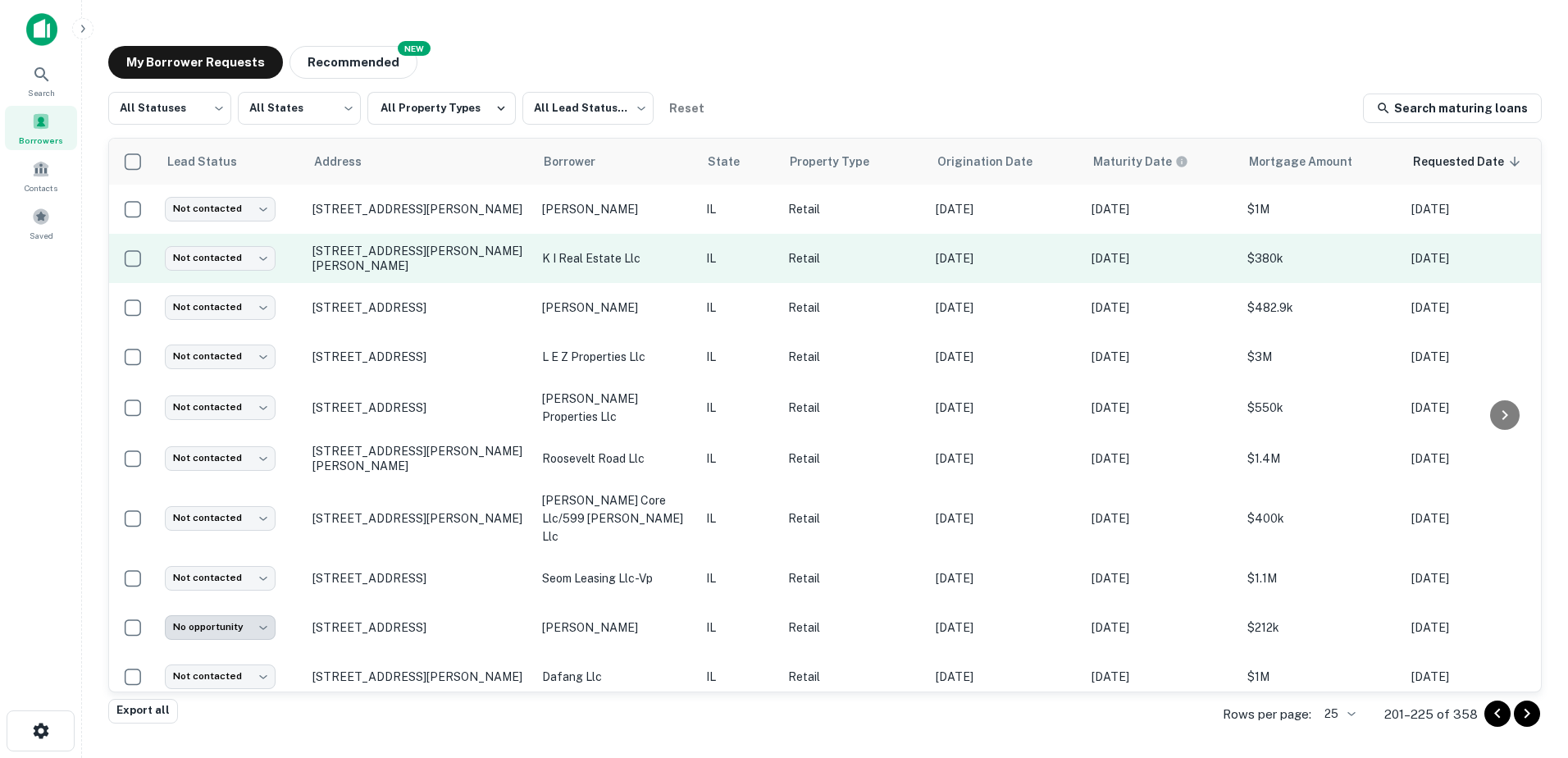
click at [747, 252] on p "IL" at bounding box center [739, 258] width 65 height 18
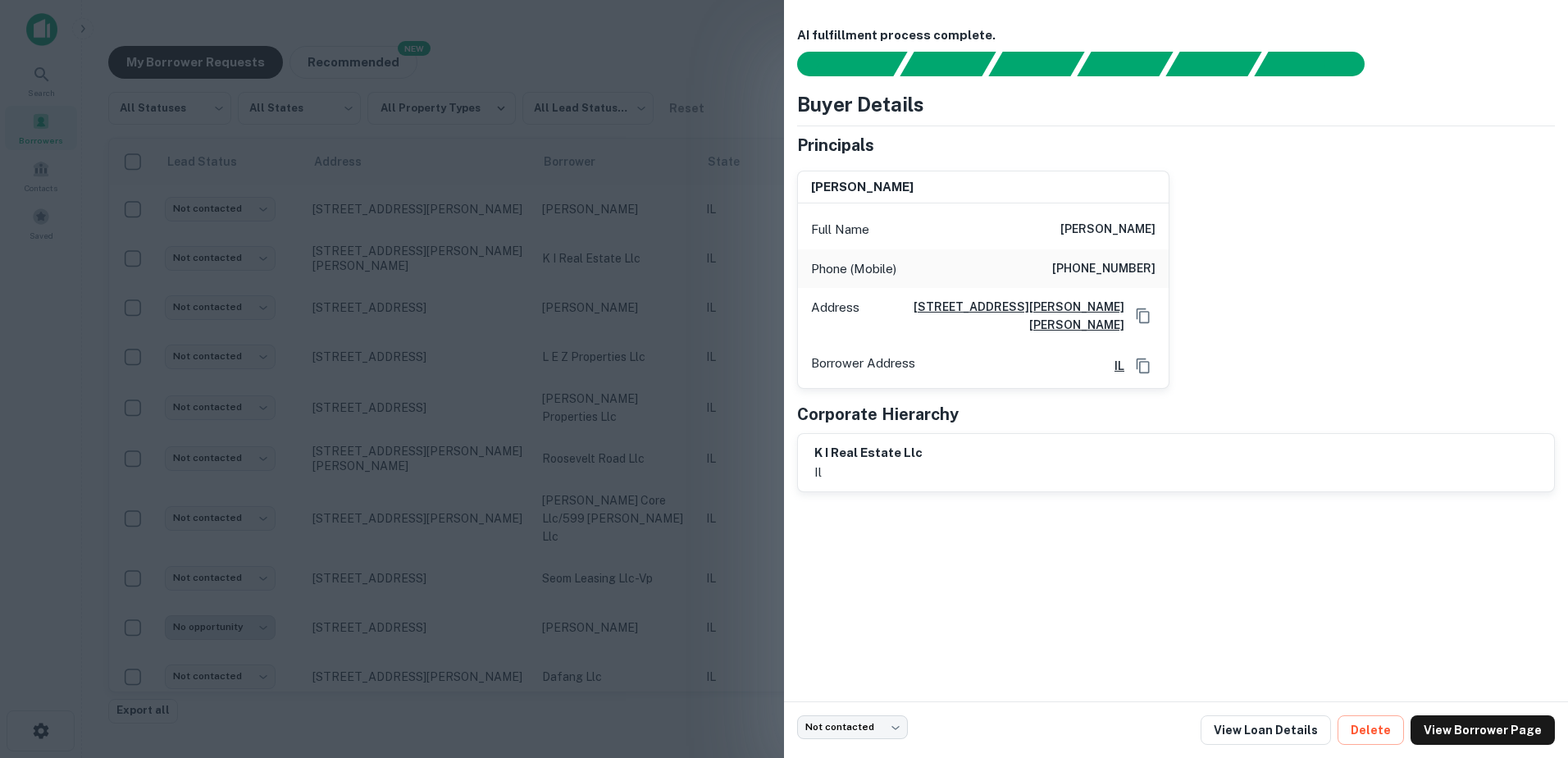
click at [683, 290] on div at bounding box center [784, 379] width 1568 height 758
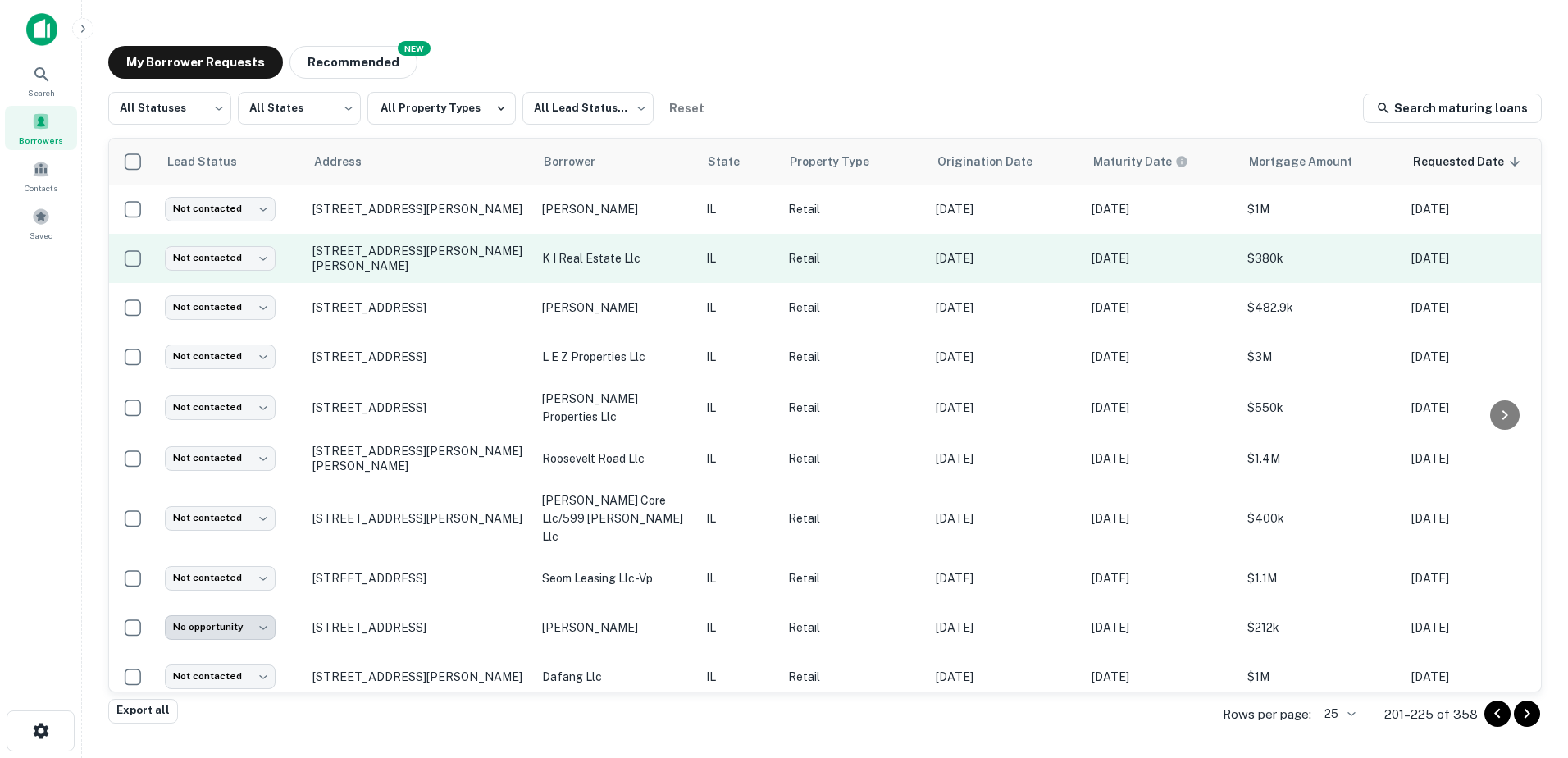
click at [378, 269] on td "771 Roosevelt Rd Glen Ellyn, IL60137" at bounding box center [418, 258] width 230 height 49
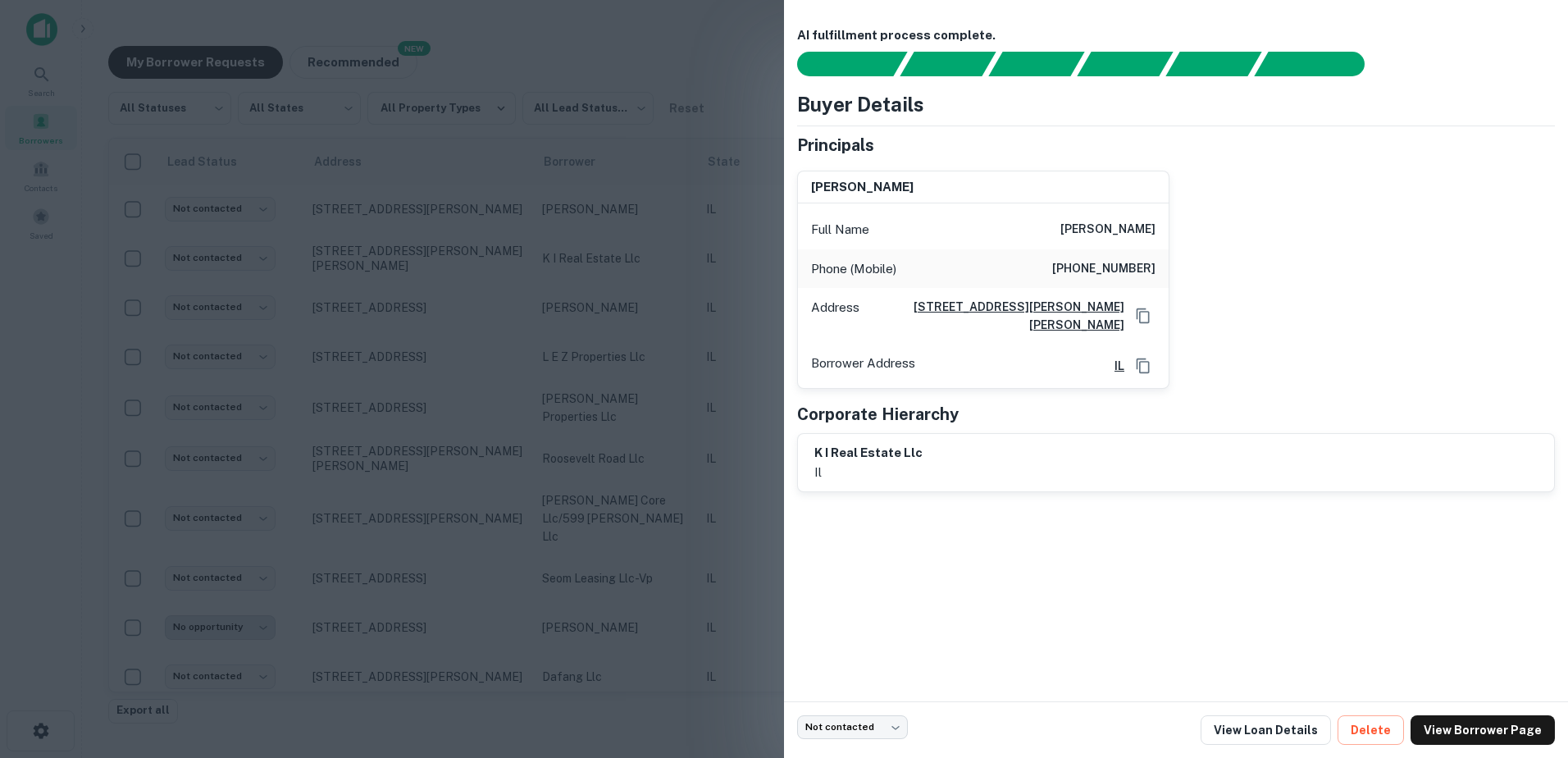
click at [384, 264] on div at bounding box center [784, 379] width 1568 height 758
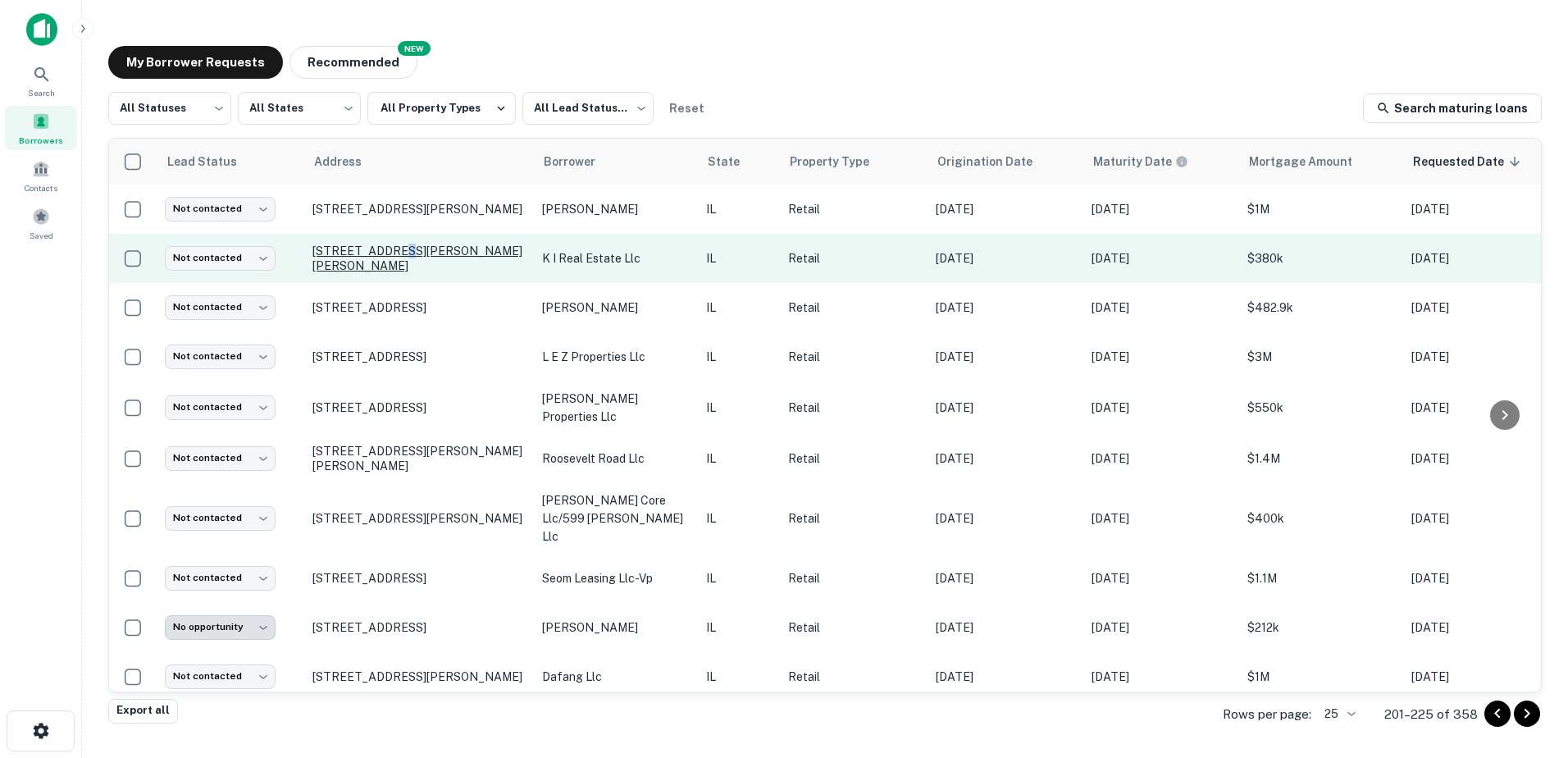
click at [386, 263] on p "771 Roosevelt Rd Glen Ellyn, IL60137" at bounding box center [419, 258] width 214 height 29
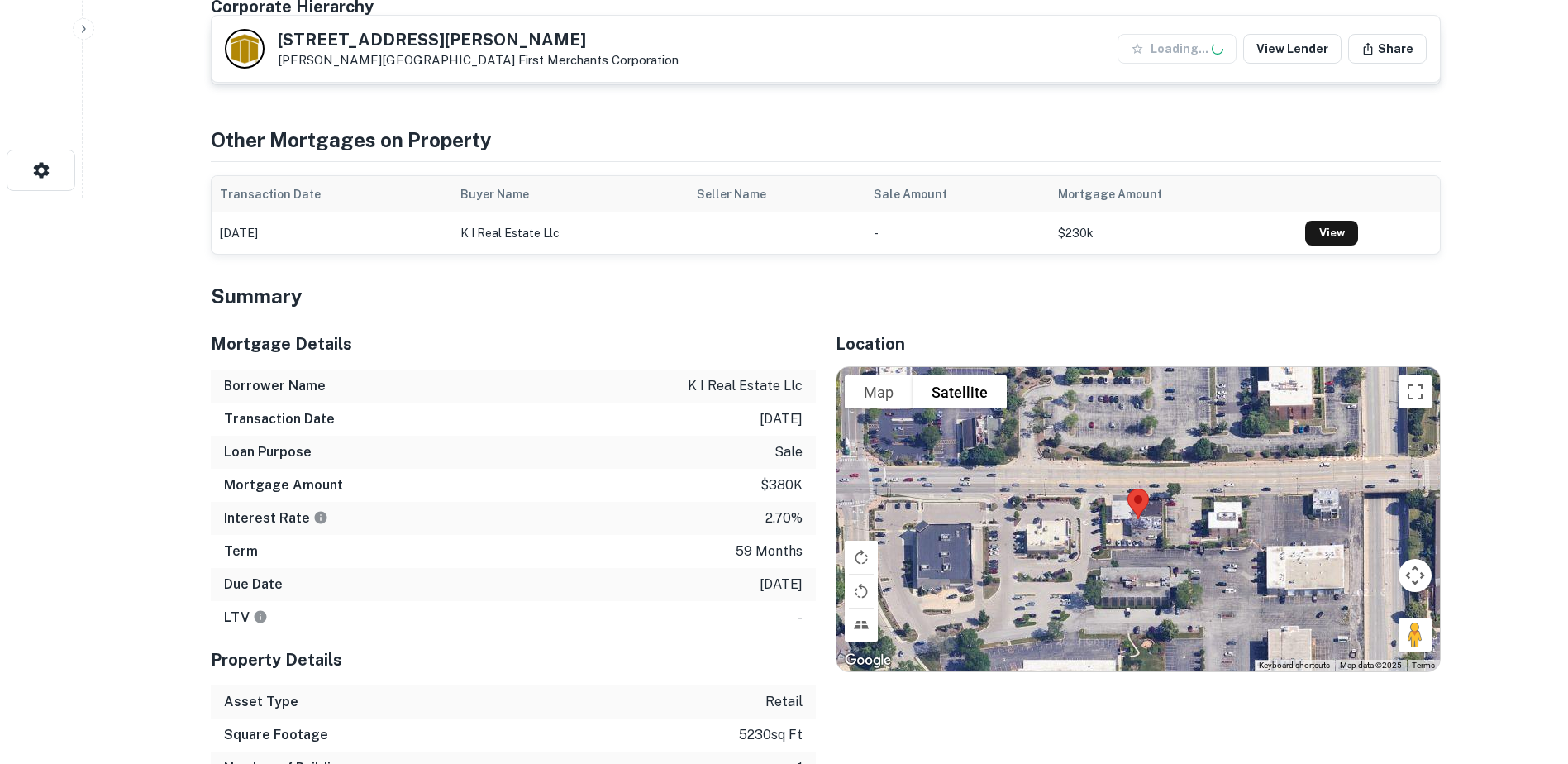
scroll to position [579, 0]
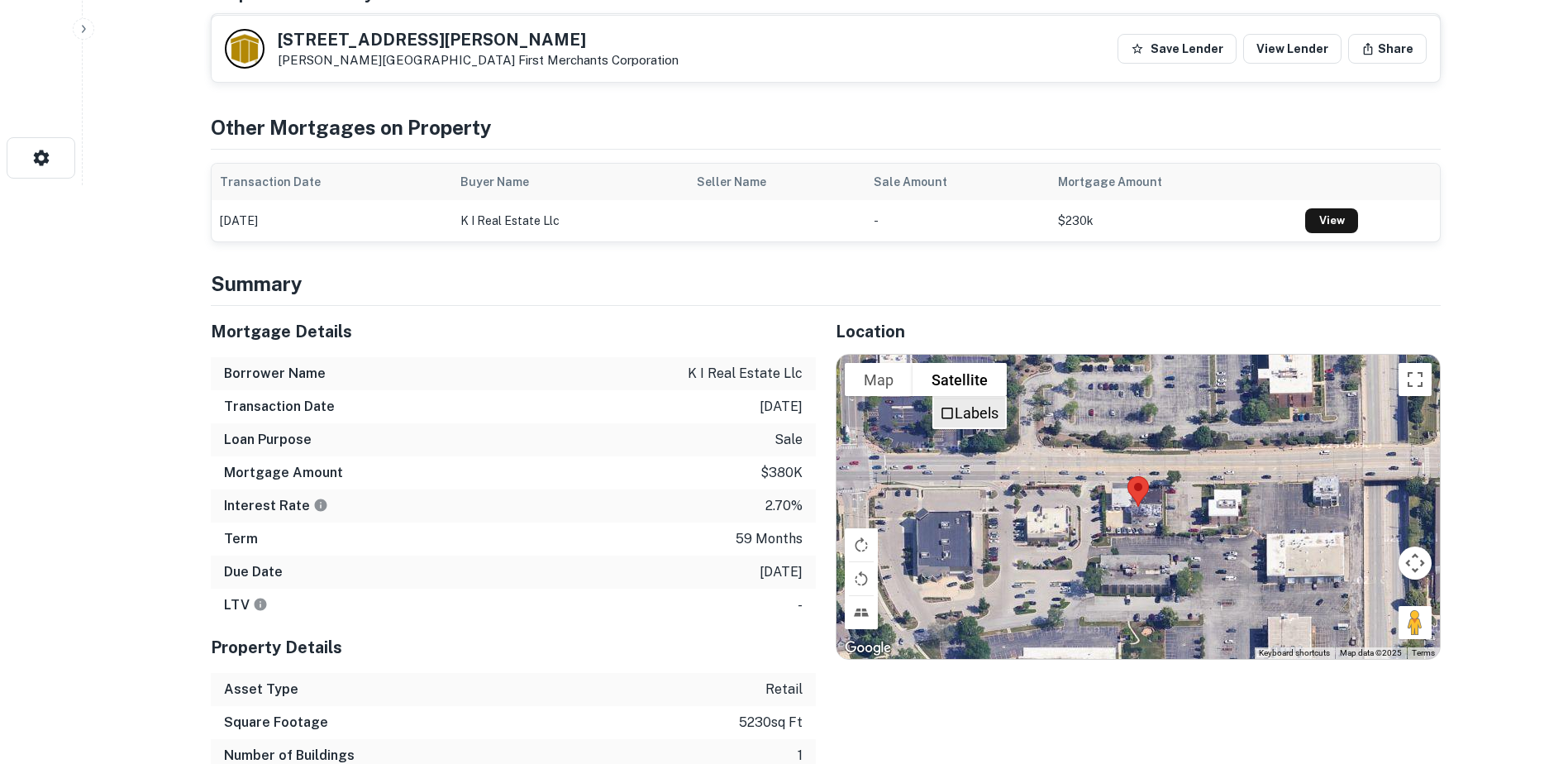
click at [979, 398] on li "Labels" at bounding box center [969, 412] width 71 height 30
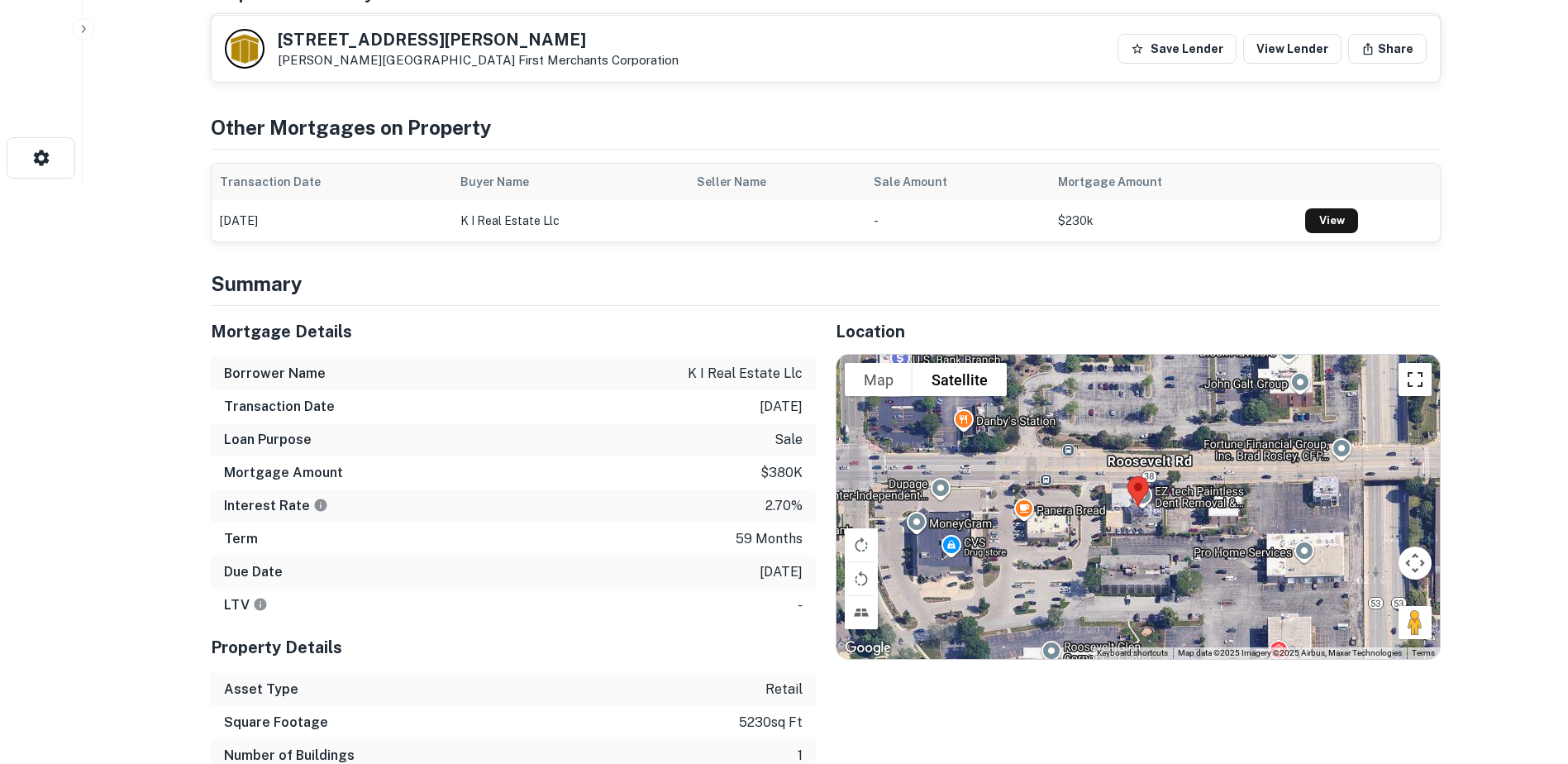
click at [1415, 374] on button "Toggle fullscreen view" at bounding box center [1415, 379] width 33 height 33
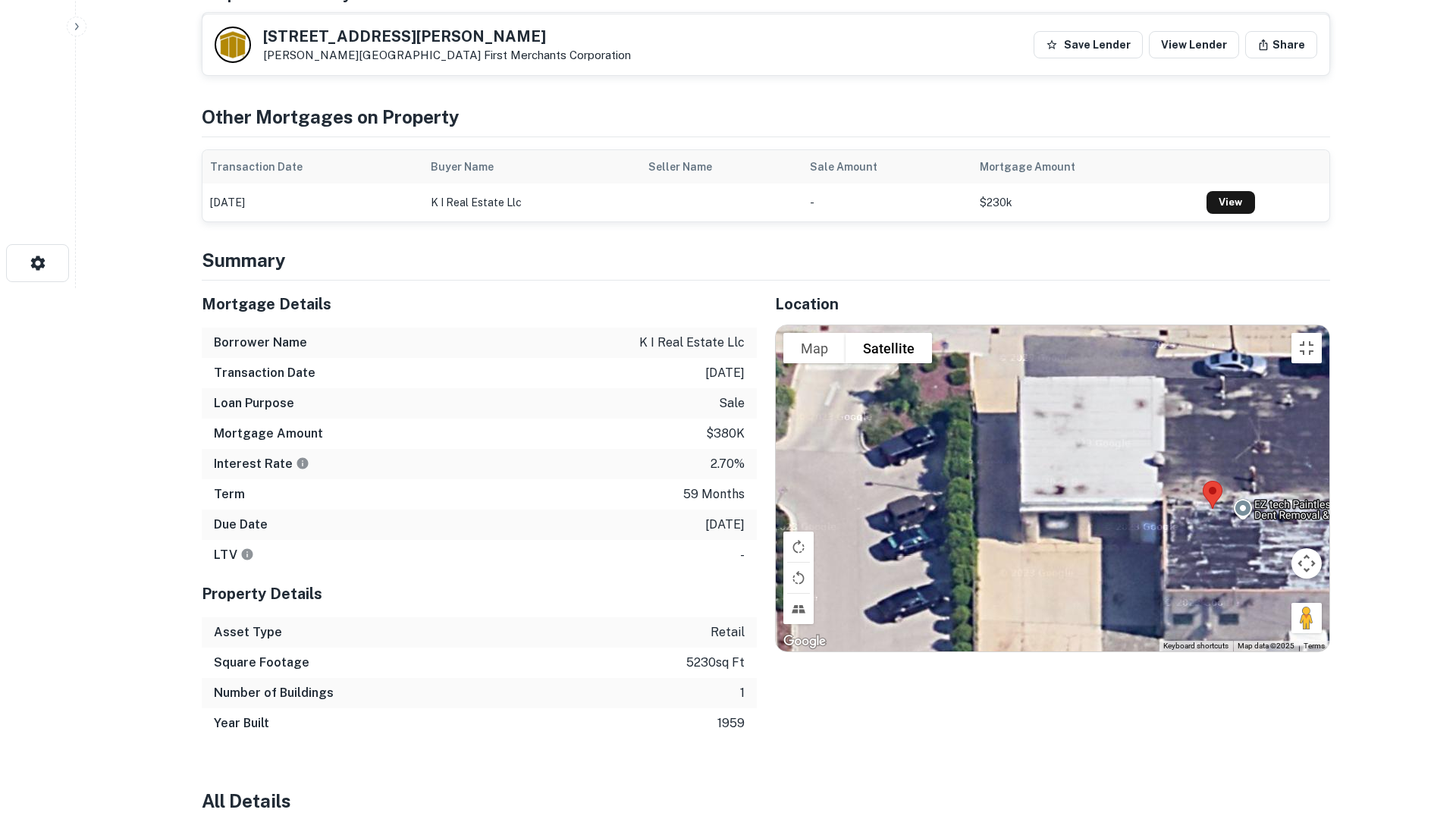
drag, startPoint x: 950, startPoint y: 444, endPoint x: 926, endPoint y: 504, distance: 64.6
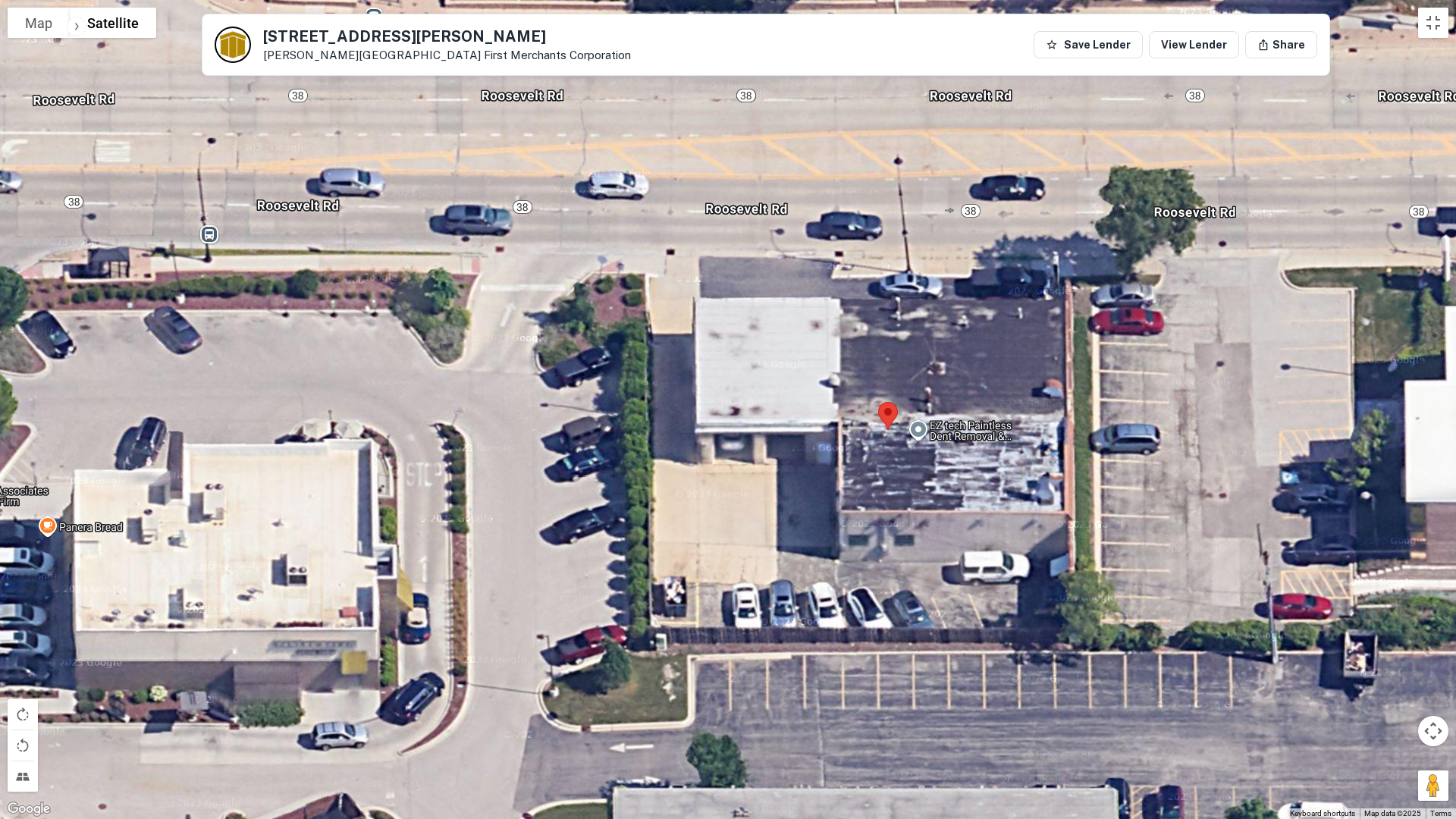
click at [926, 504] on div at bounding box center [728, 409] width 1456 height 819
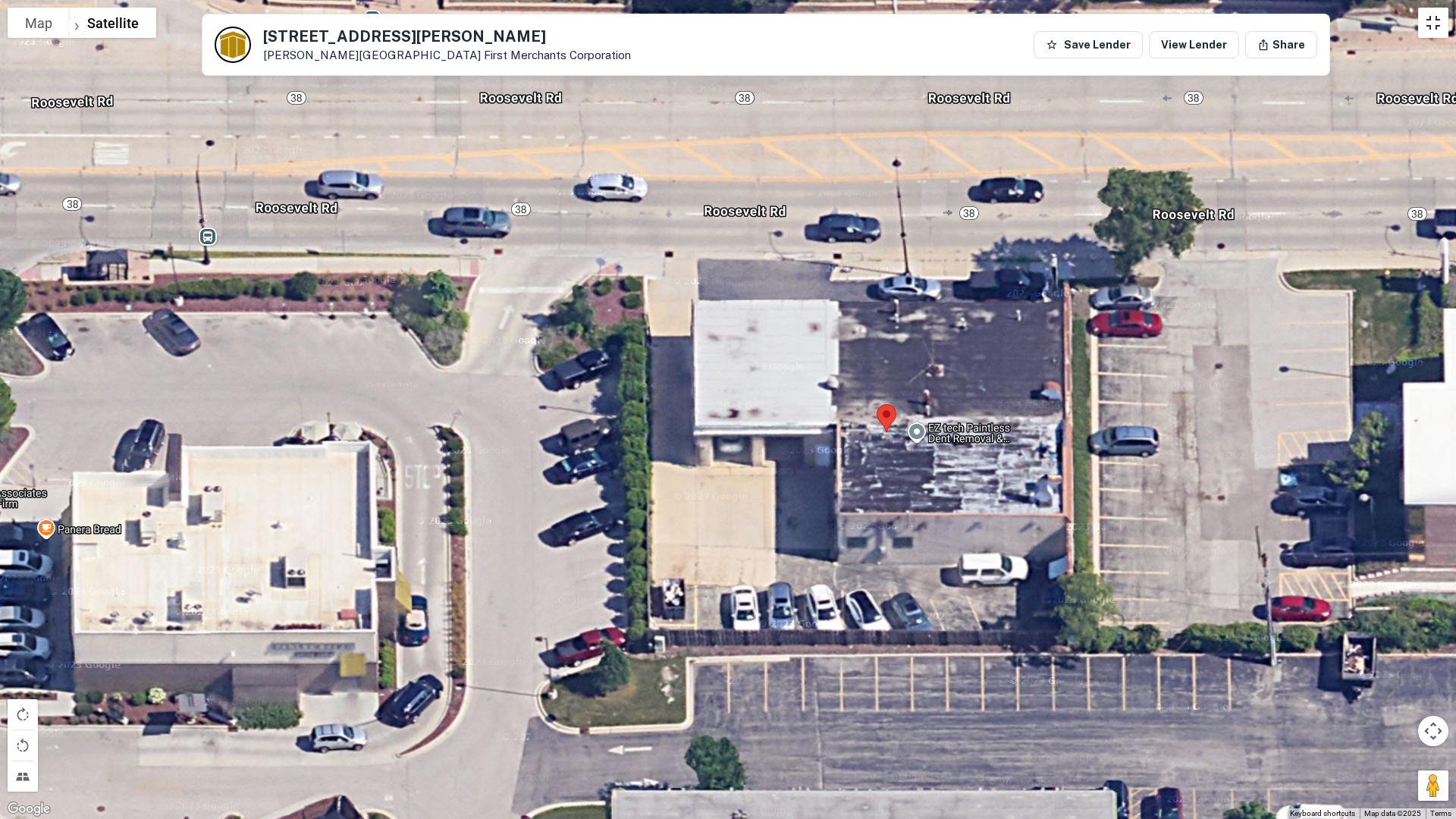
click at [1434, 21] on button "Toggle fullscreen view" at bounding box center [1433, 23] width 30 height 30
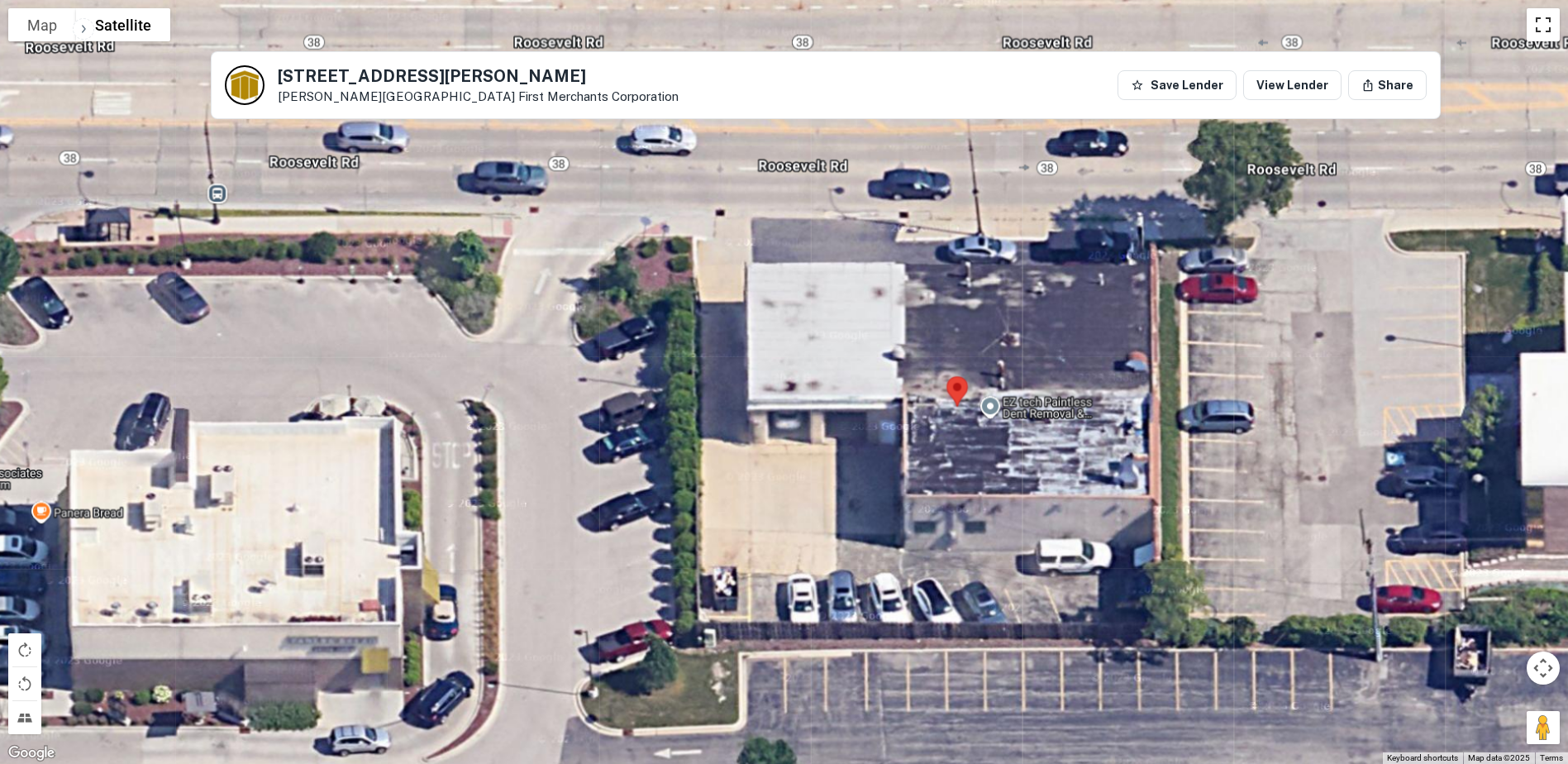
scroll to position [0, 0]
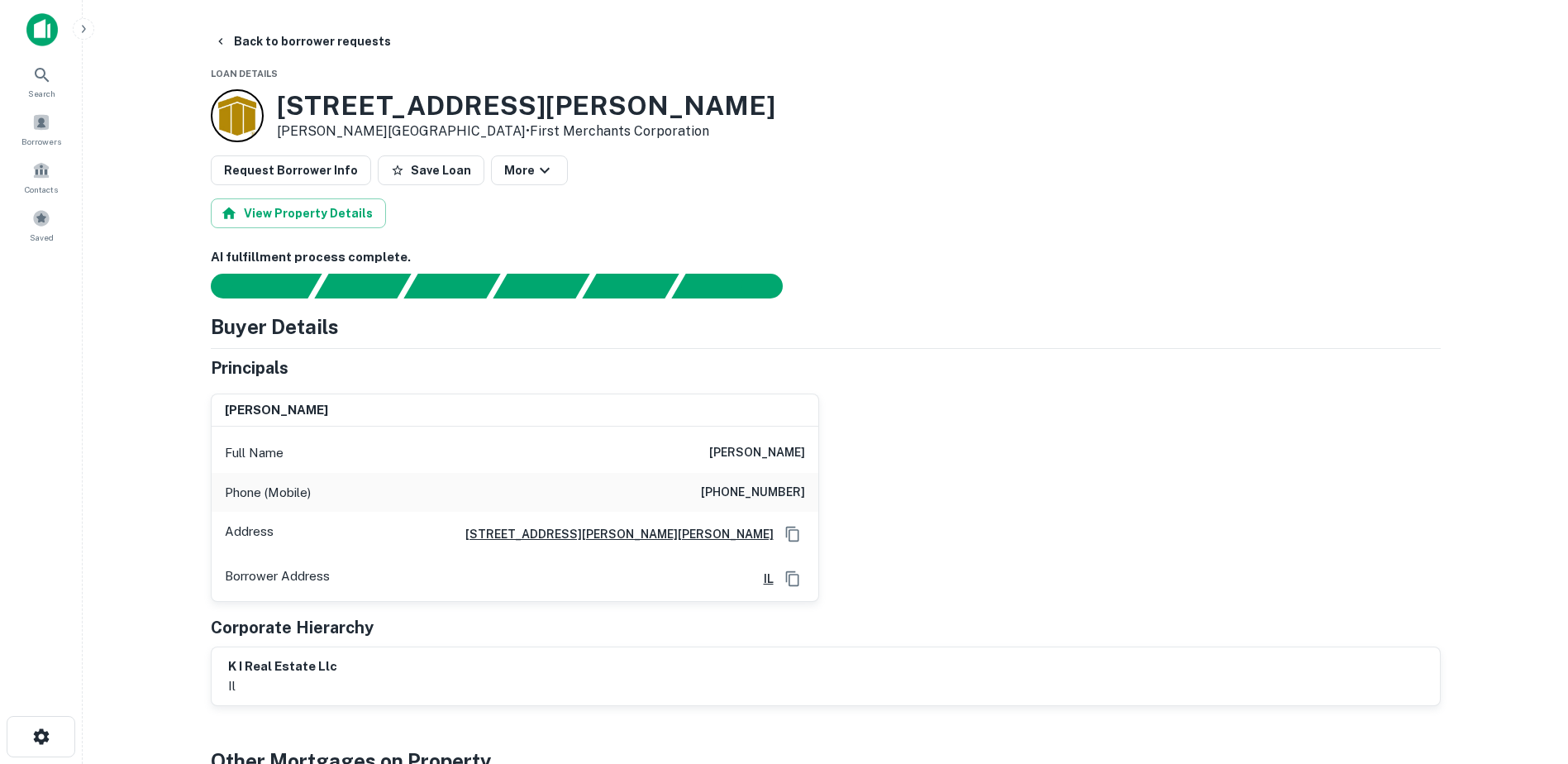
drag, startPoint x: 278, startPoint y: 101, endPoint x: 400, endPoint y: 122, distance: 123.8
click at [400, 122] on div "771 Roosevelt Rd Glen Ellyn, IL60137 • First Merchants Corporation" at bounding box center [526, 115] width 498 height 51
copy div "771 Roosevelt Rd Glen Ellyn, IL60137 •"
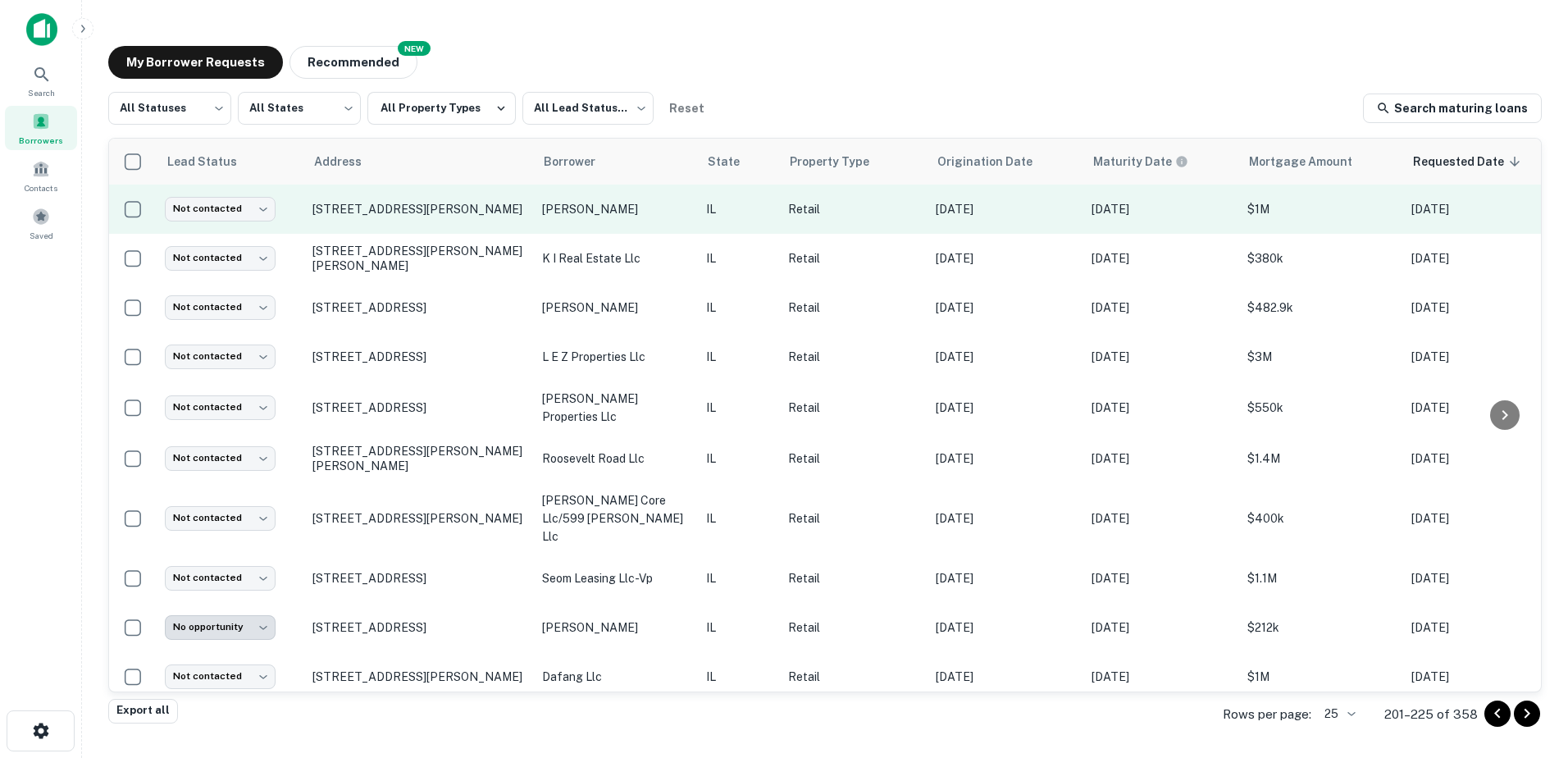
click at [568, 216] on p "miller william b" at bounding box center [616, 208] width 147 height 18
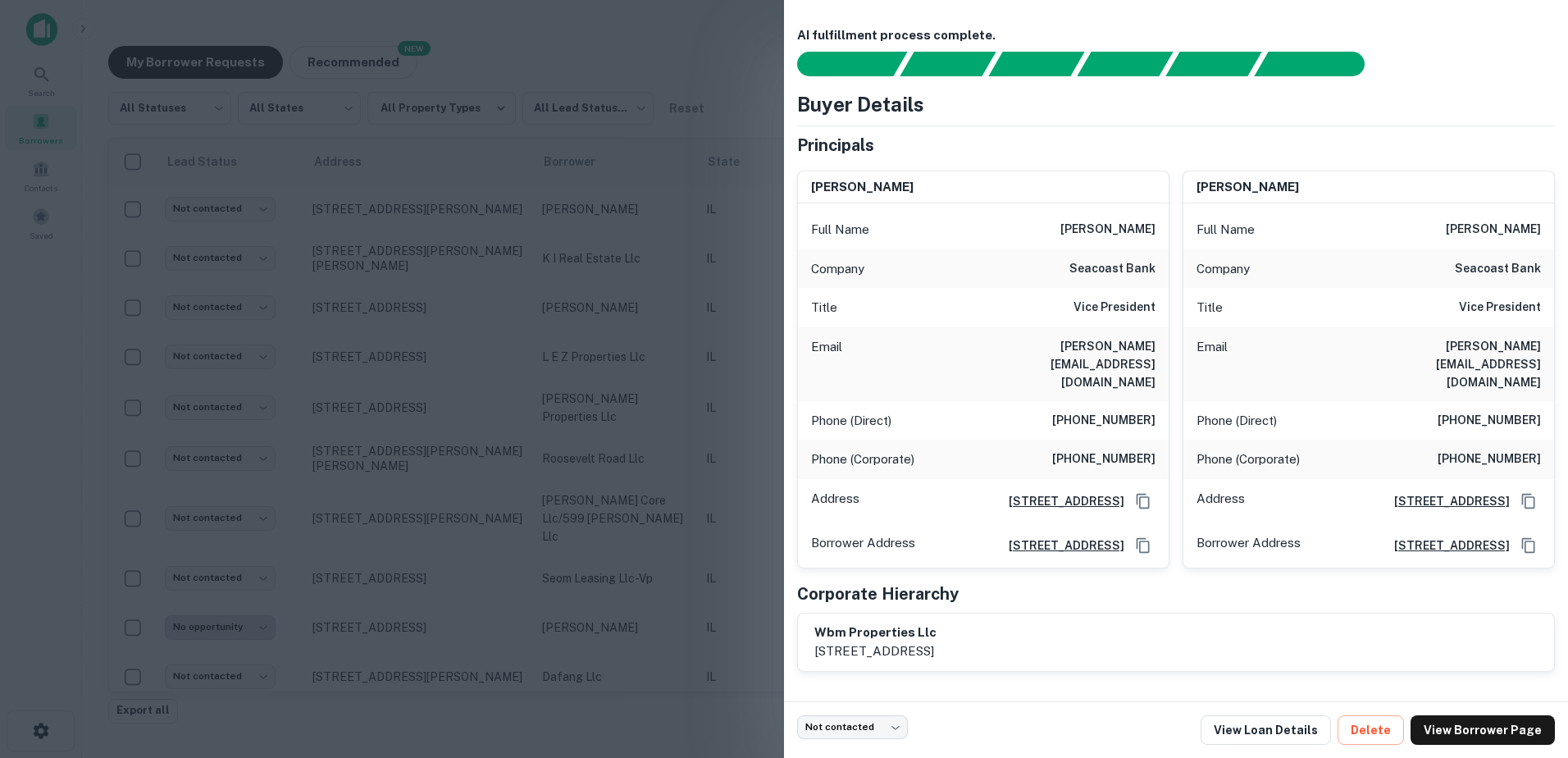
click at [562, 217] on div at bounding box center [784, 379] width 1568 height 758
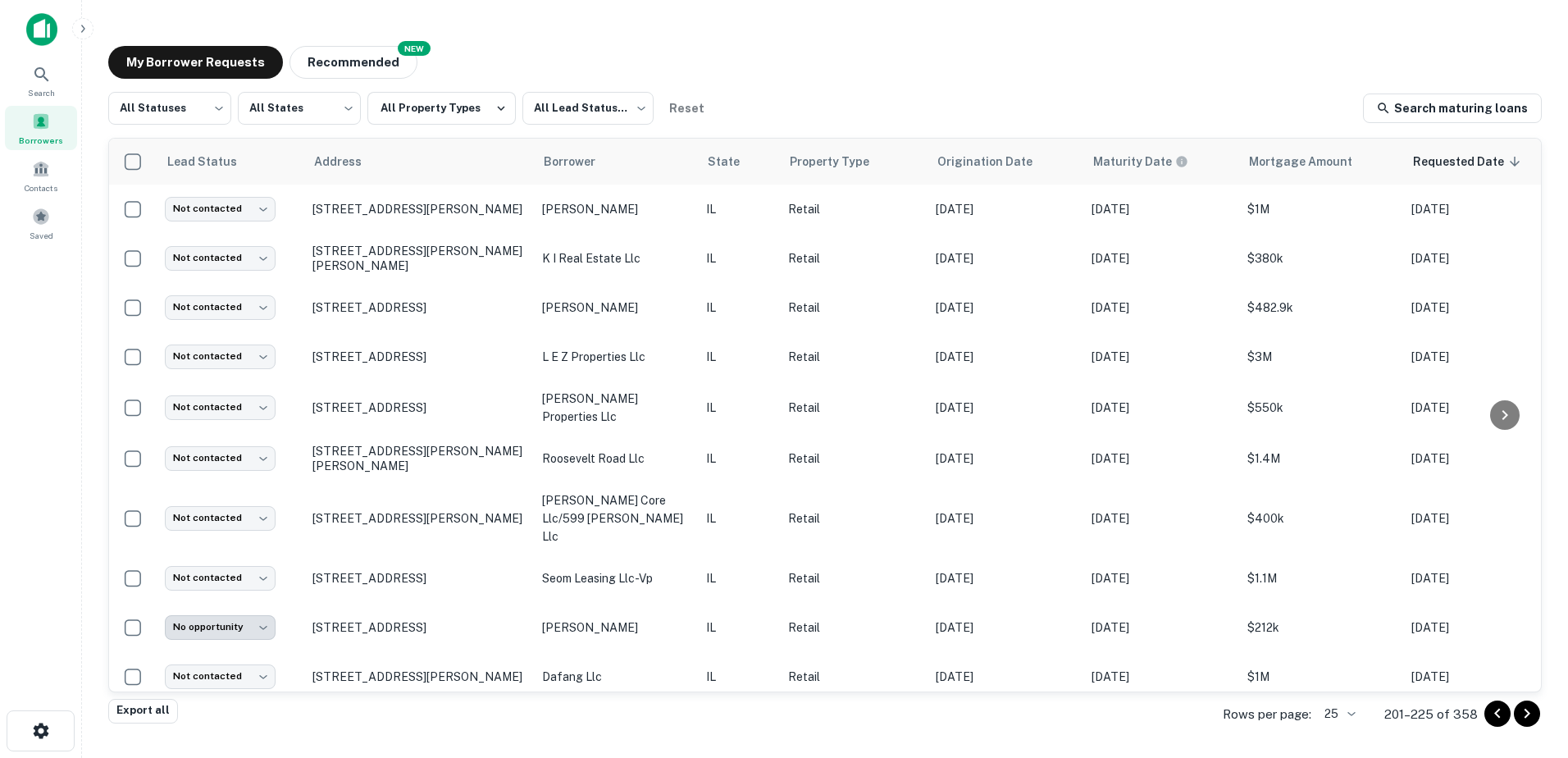
click at [562, 217] on p "miller william b" at bounding box center [616, 208] width 147 height 18
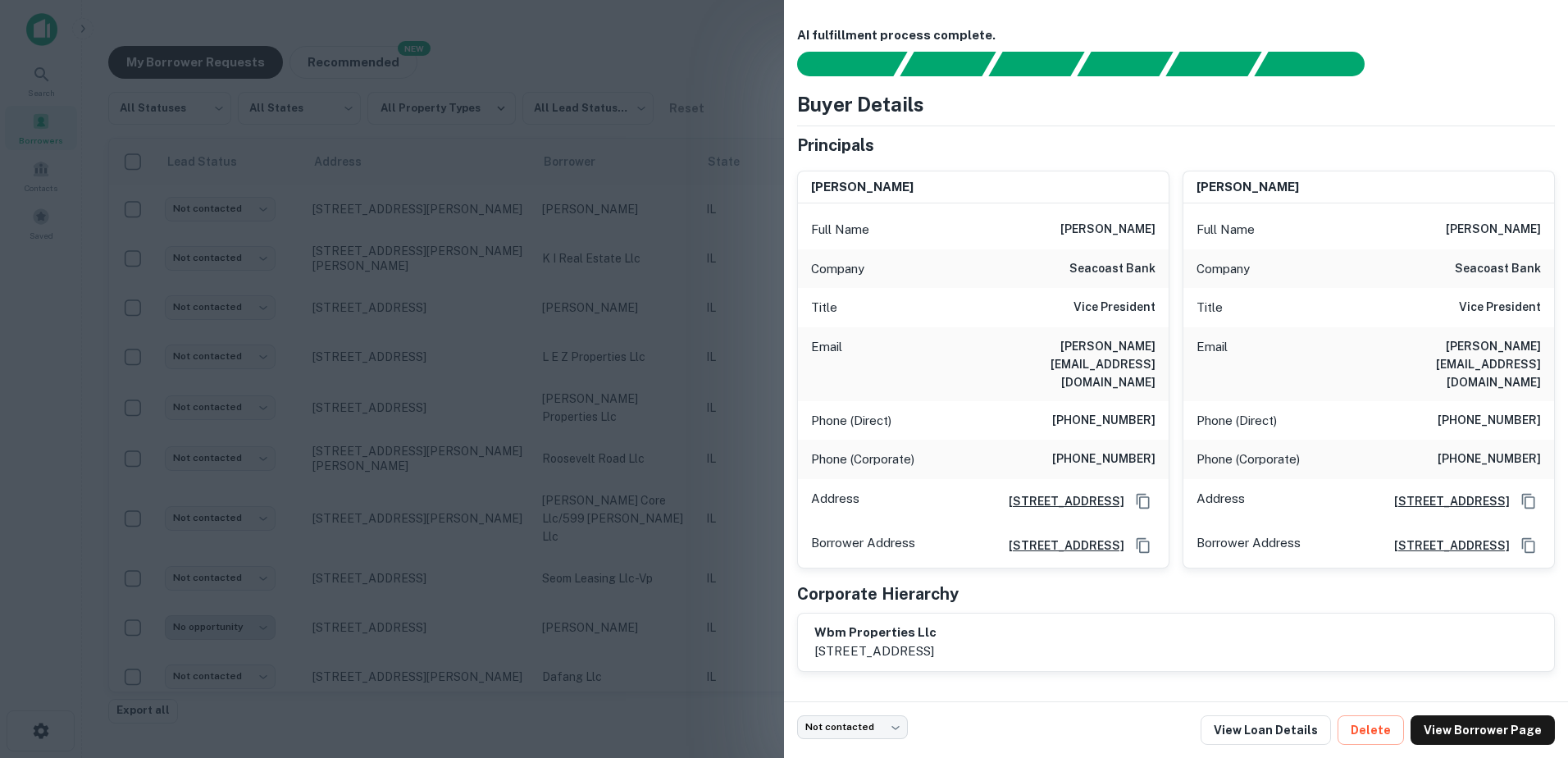
click at [562, 217] on div at bounding box center [784, 379] width 1568 height 758
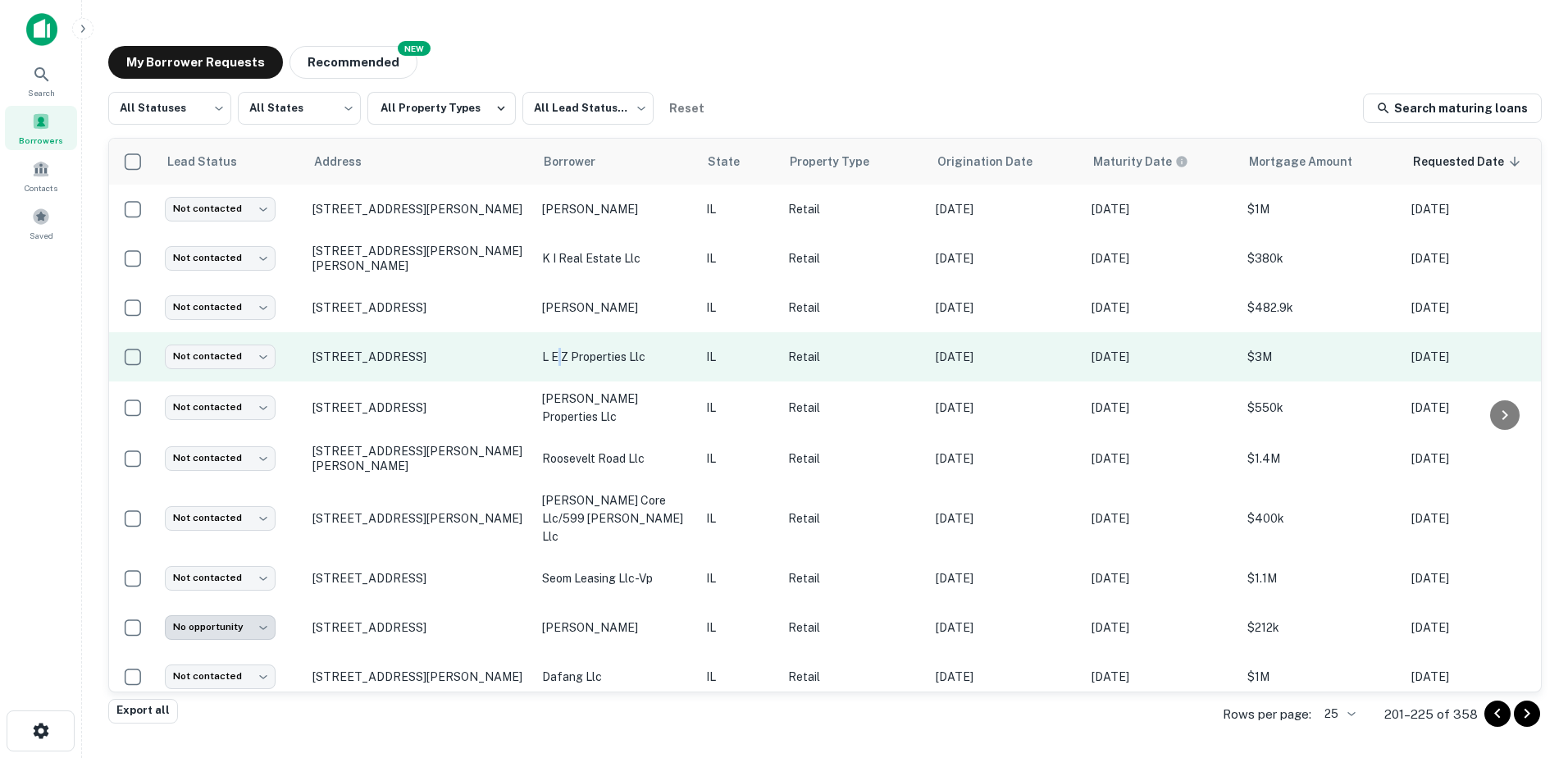
click at [560, 363] on p "l e z properties llc" at bounding box center [616, 357] width 147 height 18
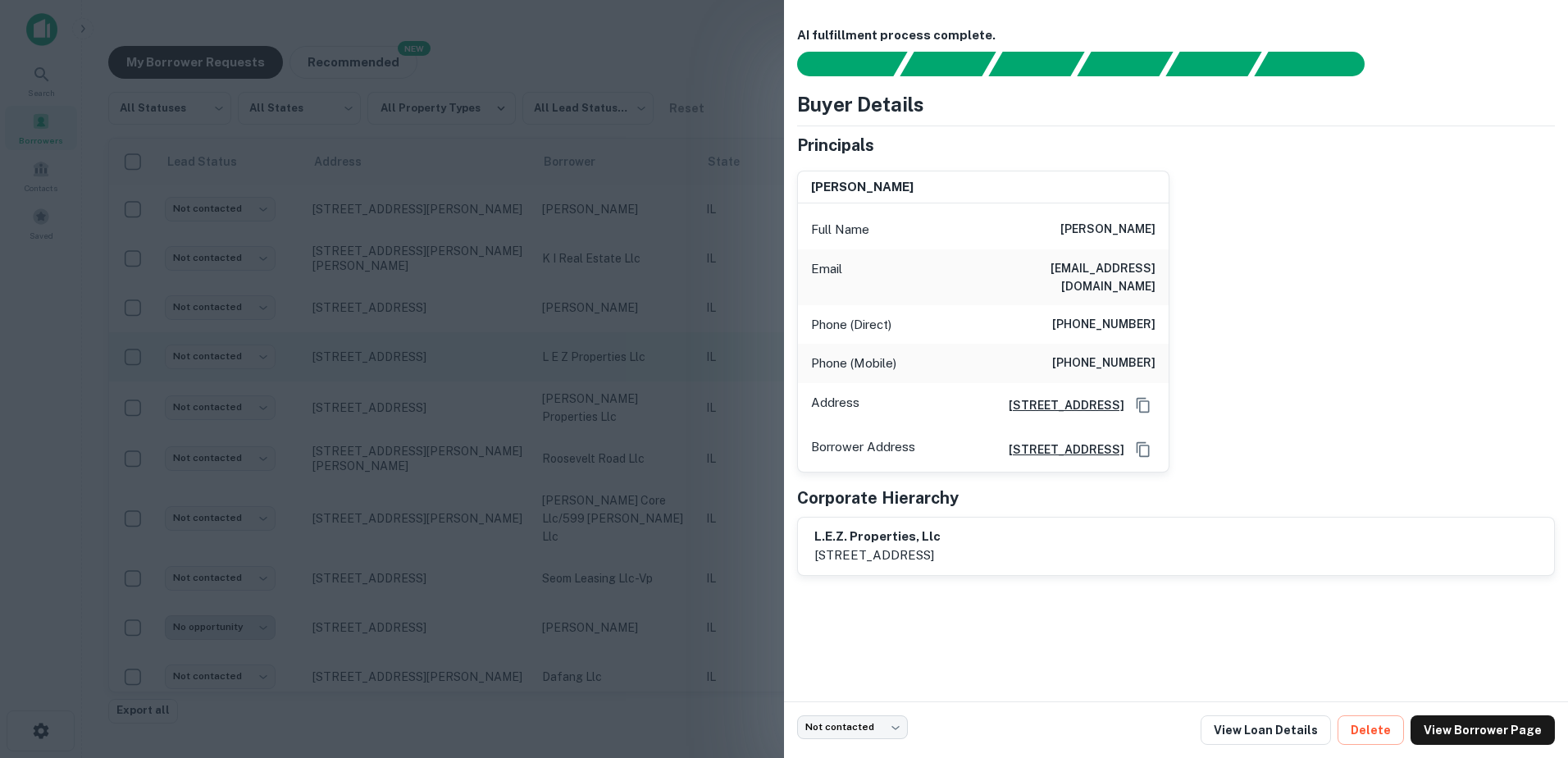
click at [560, 363] on div at bounding box center [784, 379] width 1568 height 758
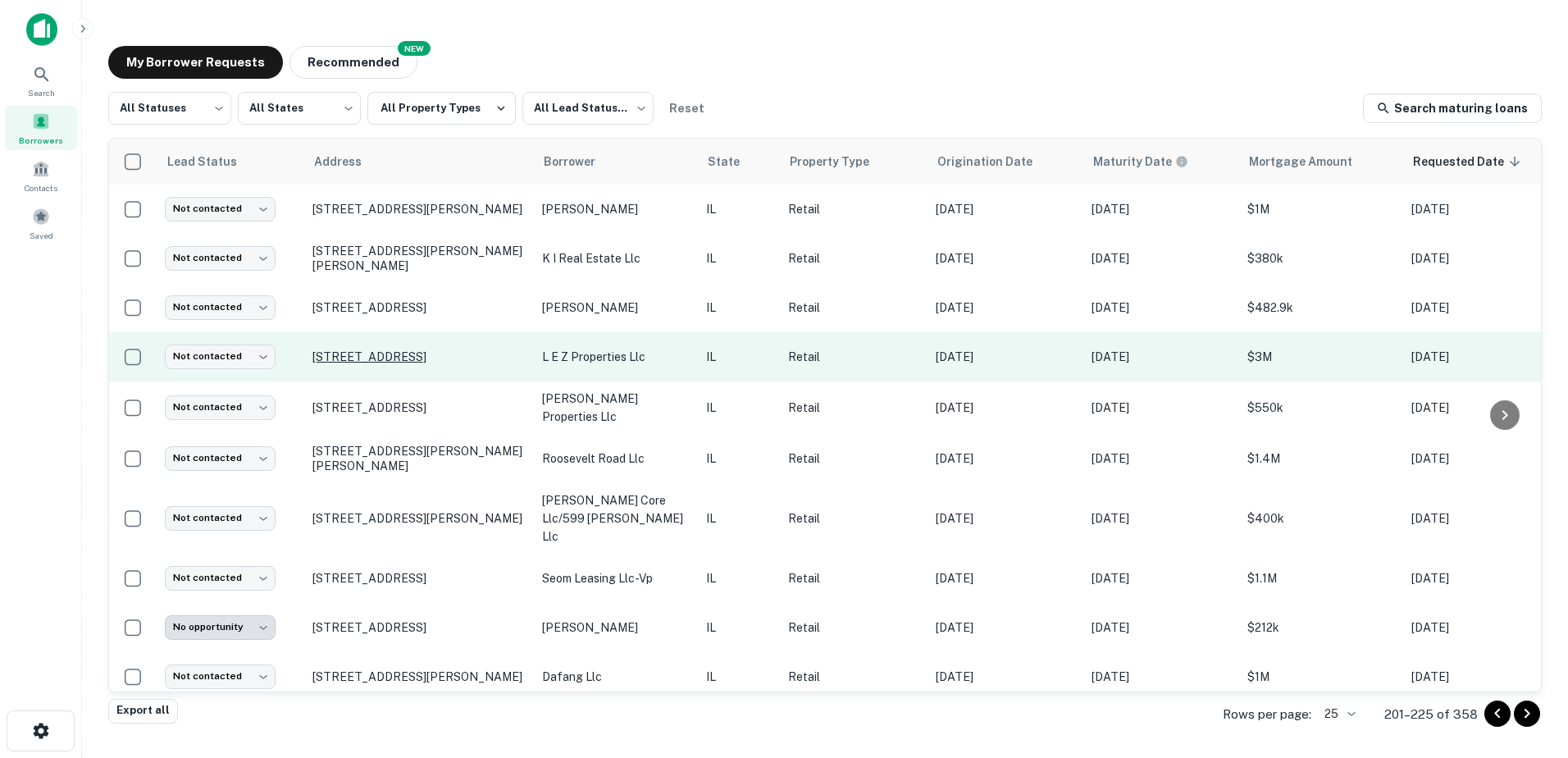
click at [454, 356] on p "28w611 Ferry Rd Warrenville, IL60555" at bounding box center [419, 357] width 214 height 15
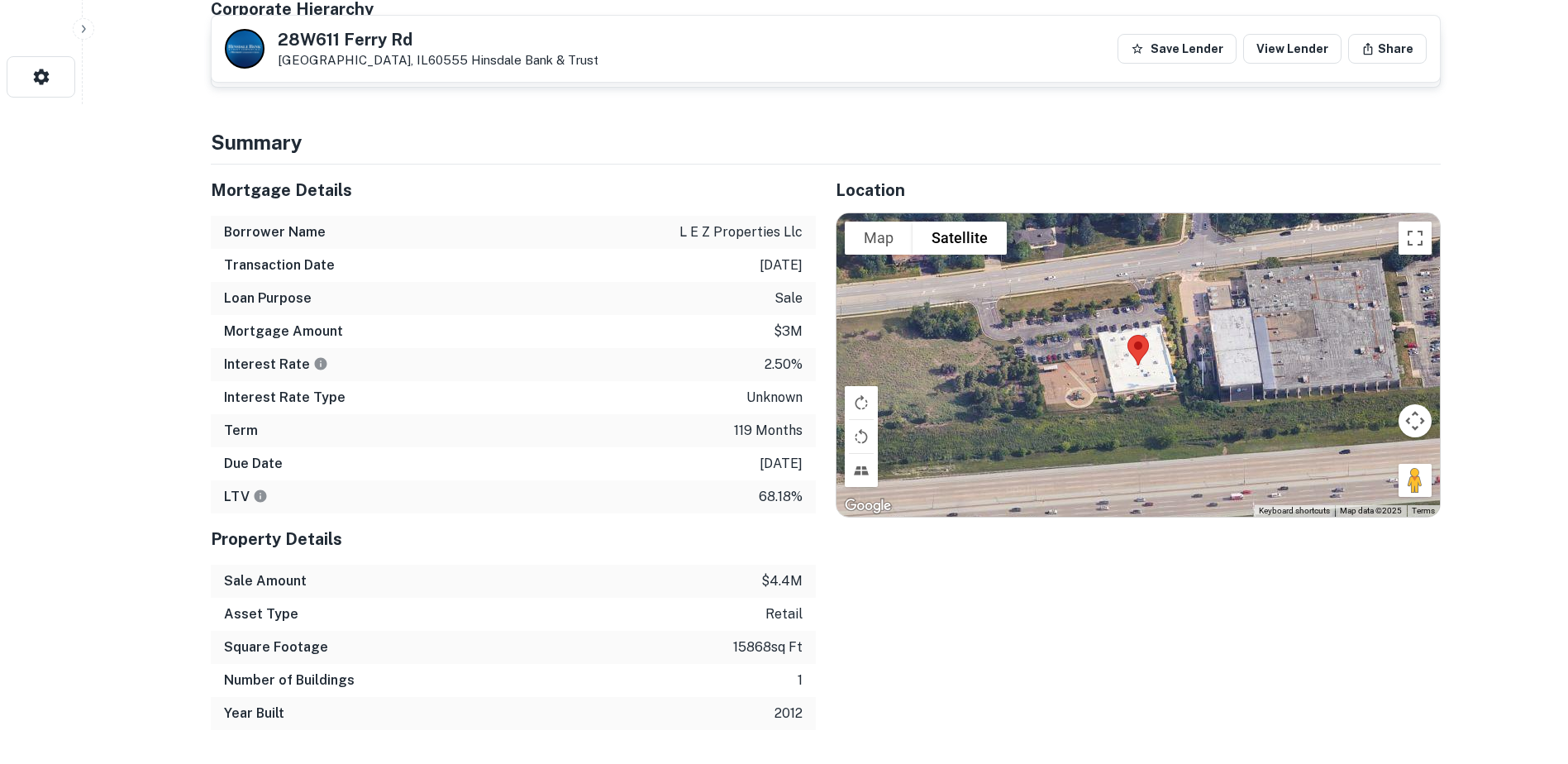
scroll to position [579, 0]
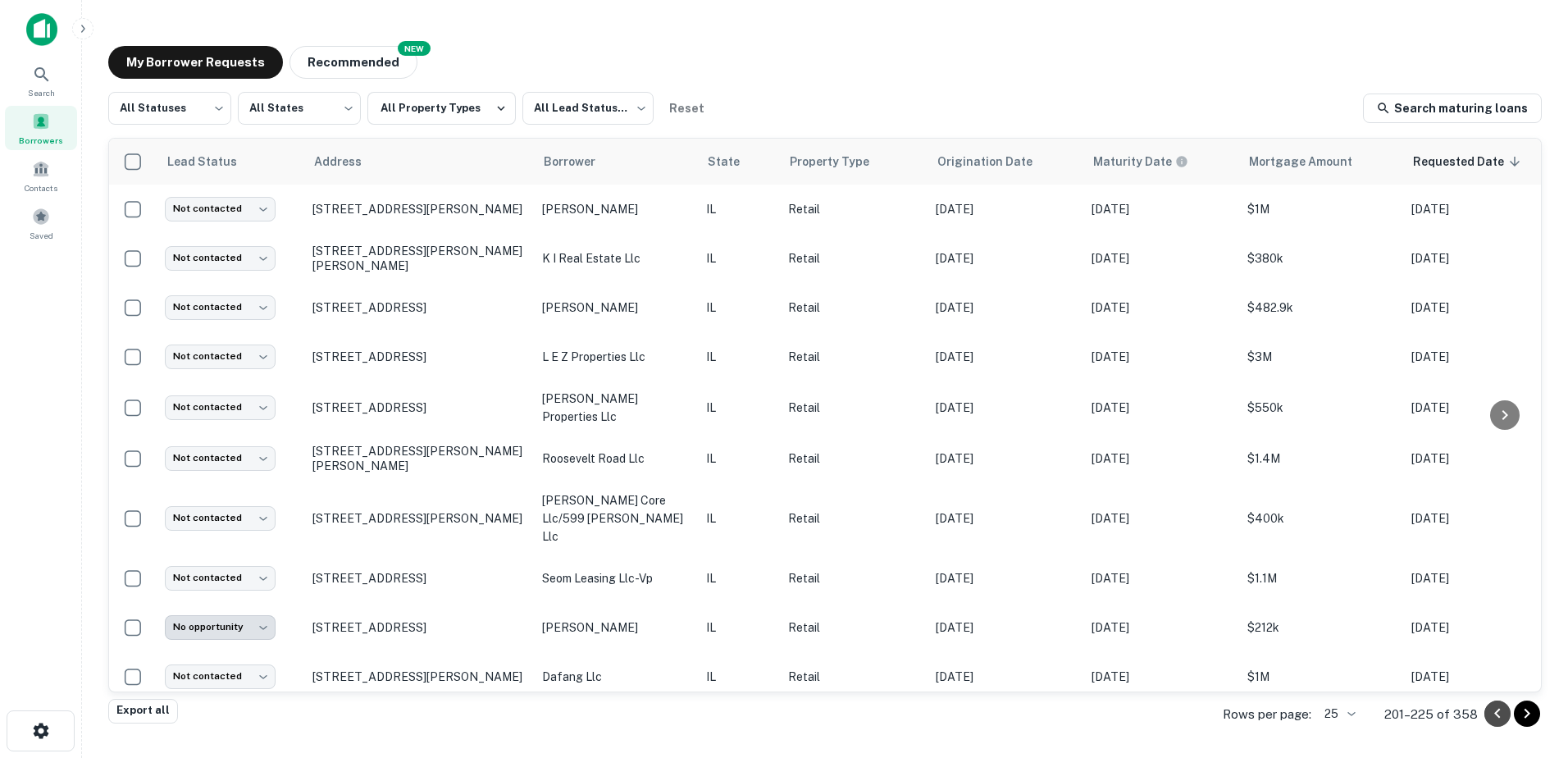
click at [1503, 724] on button "Go to previous page" at bounding box center [1497, 713] width 26 height 26
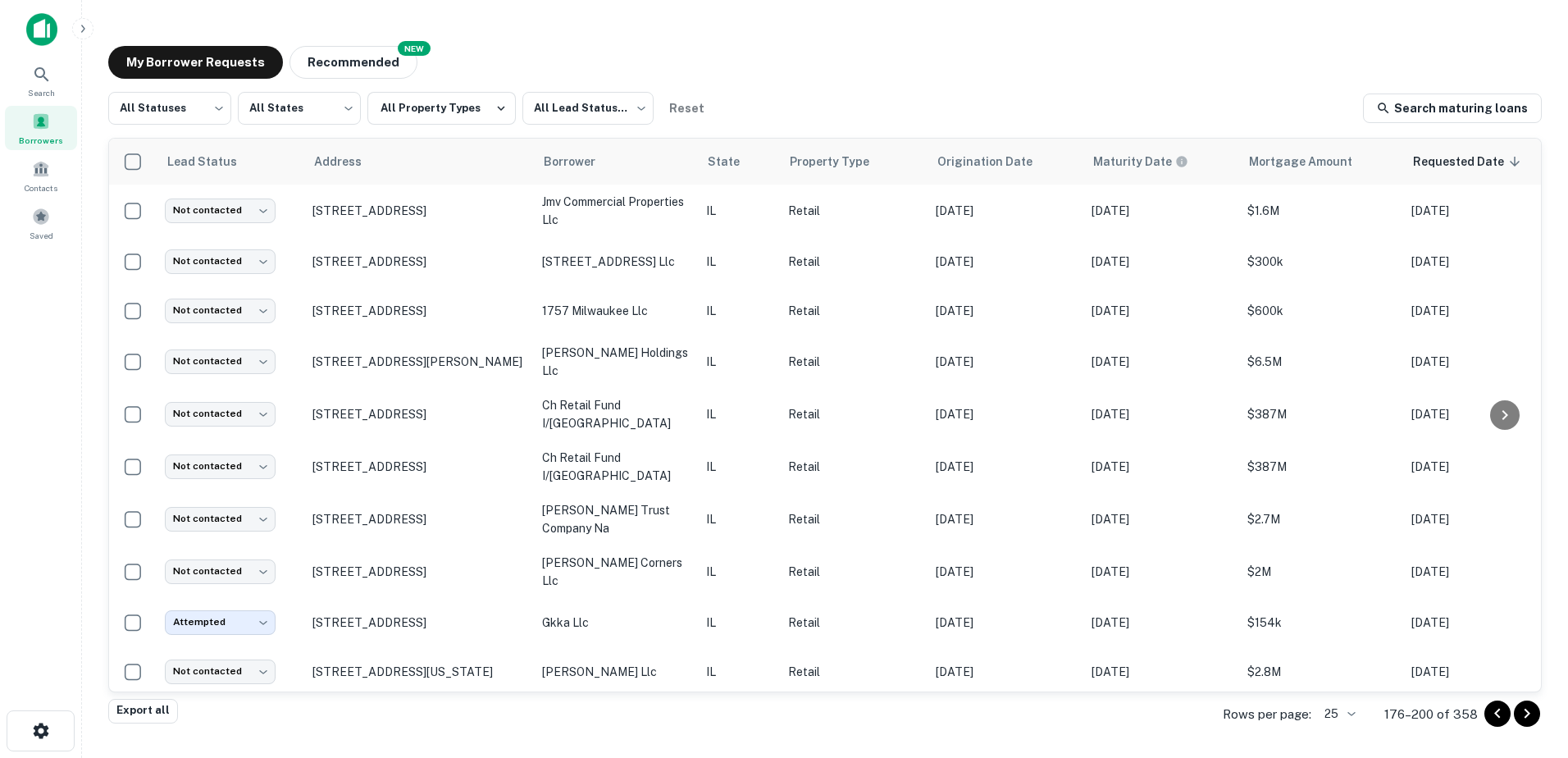
click at [1498, 723] on icon "Go to previous page" at bounding box center [1497, 713] width 20 height 20
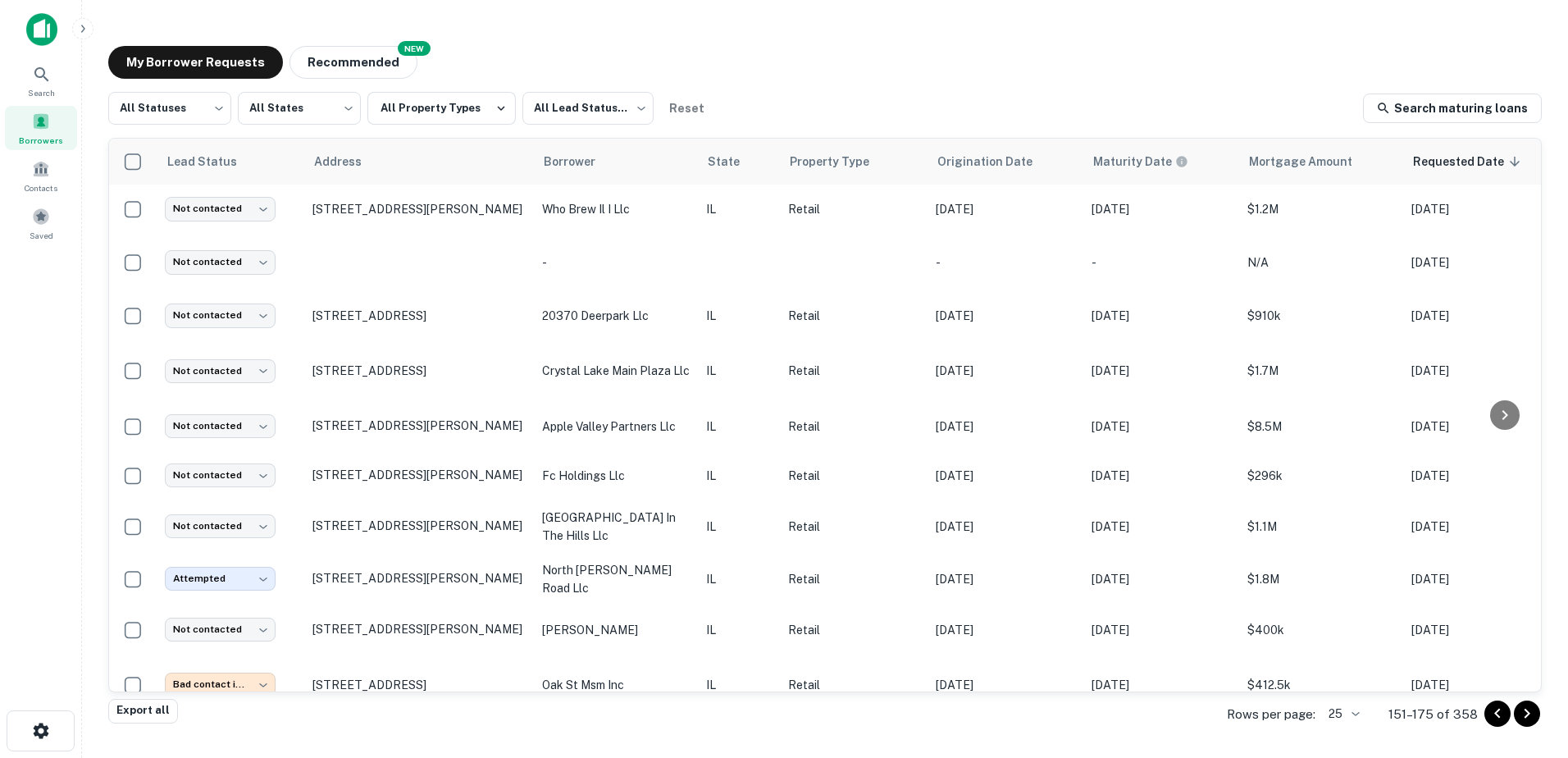
click at [1495, 723] on icon "Go to previous page" at bounding box center [1497, 713] width 20 height 20
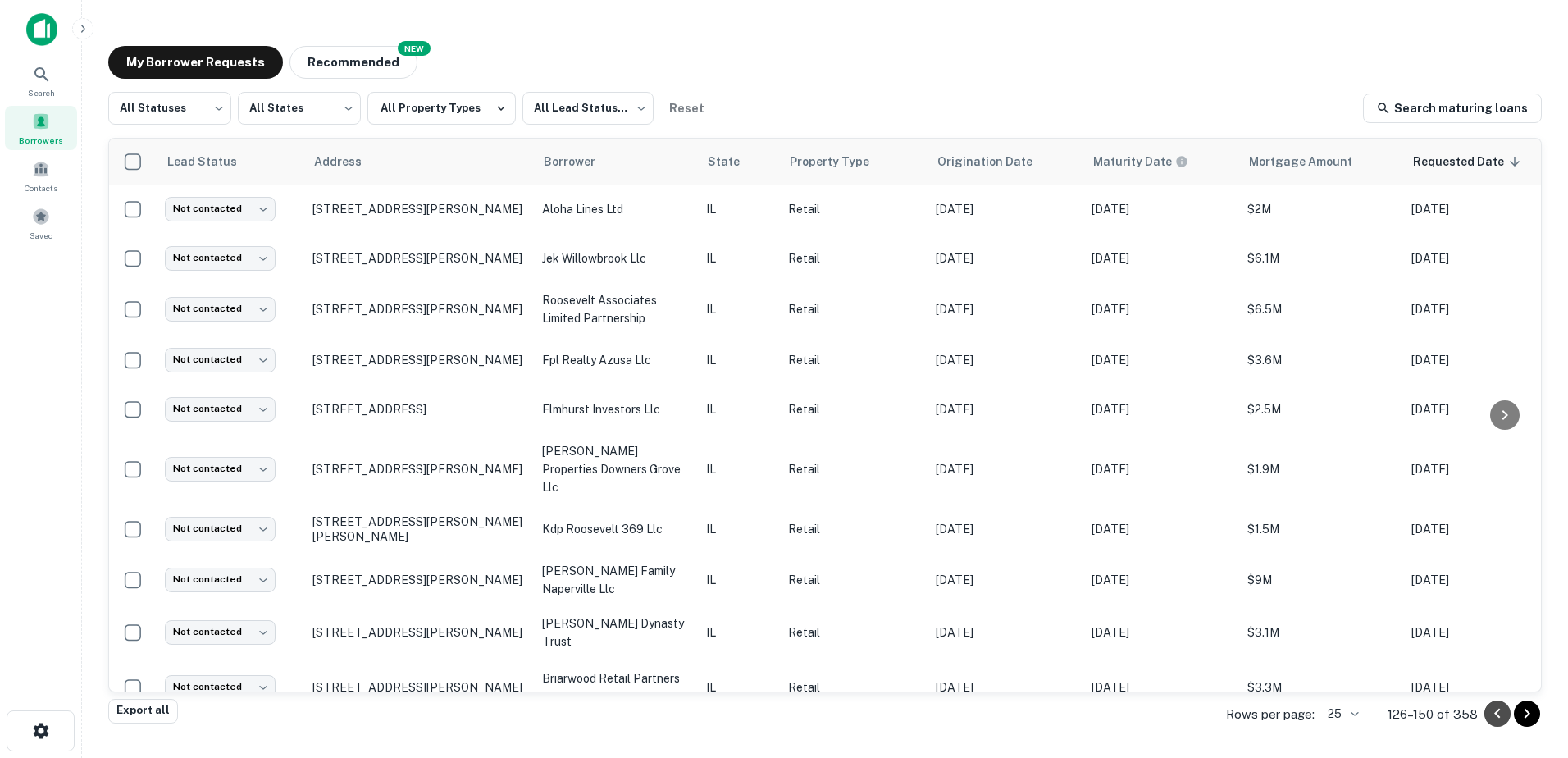
click at [1498, 714] on icon "Go to previous page" at bounding box center [1497, 713] width 20 height 20
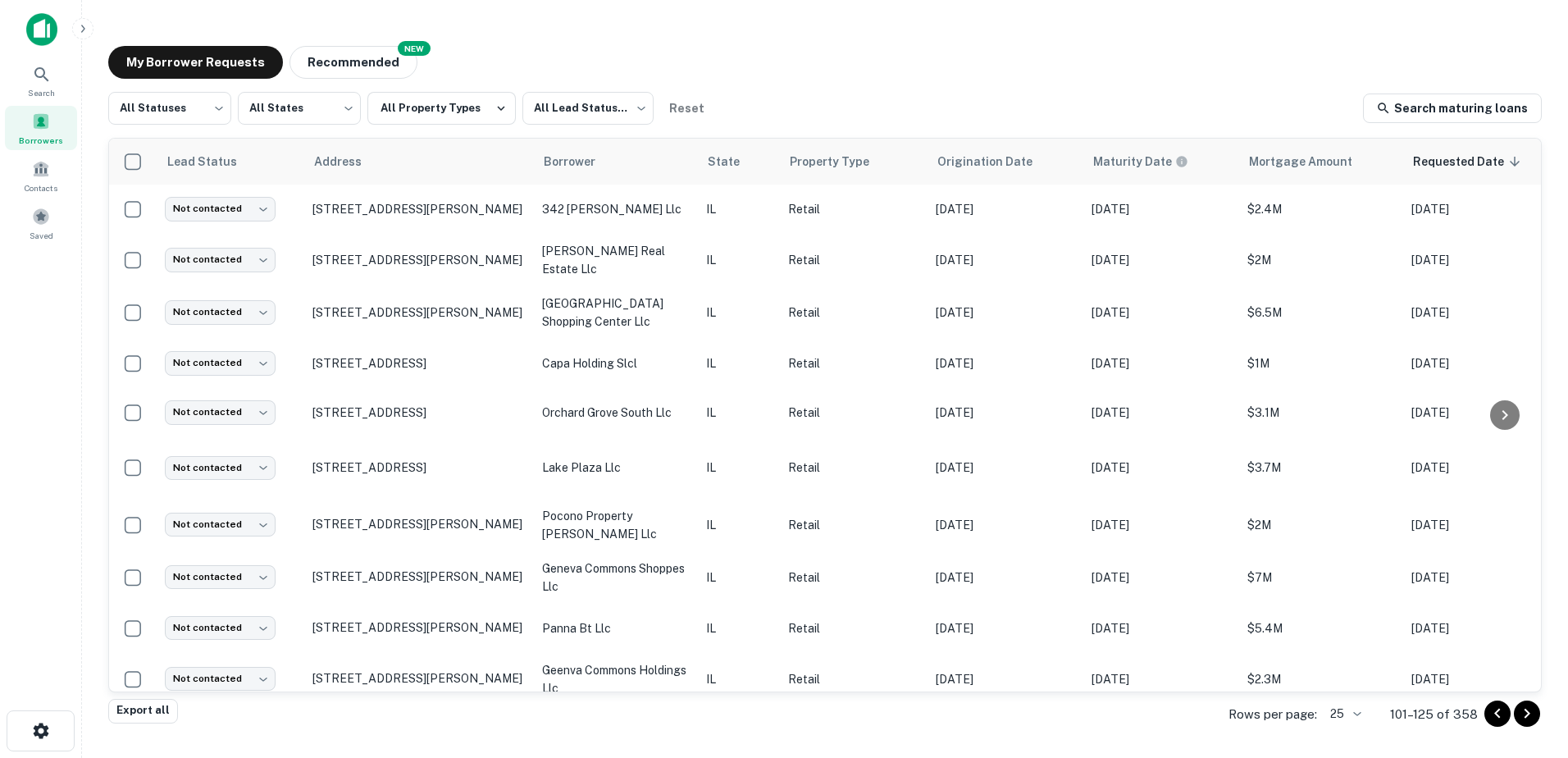
click at [1484, 716] on button "Go to previous page" at bounding box center [1497, 713] width 26 height 26
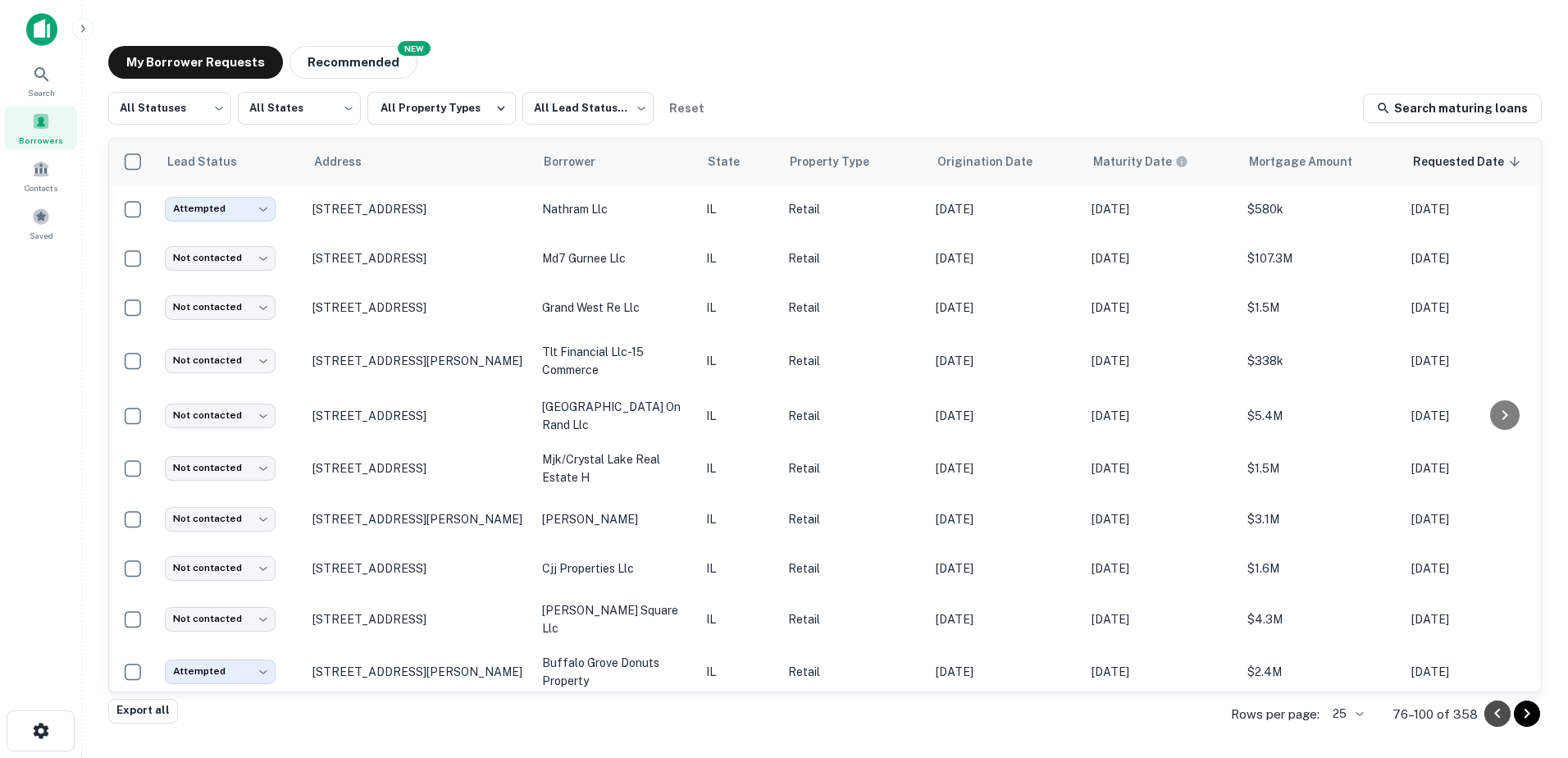
click at [1484, 716] on button "Go to previous page" at bounding box center [1497, 713] width 26 height 26
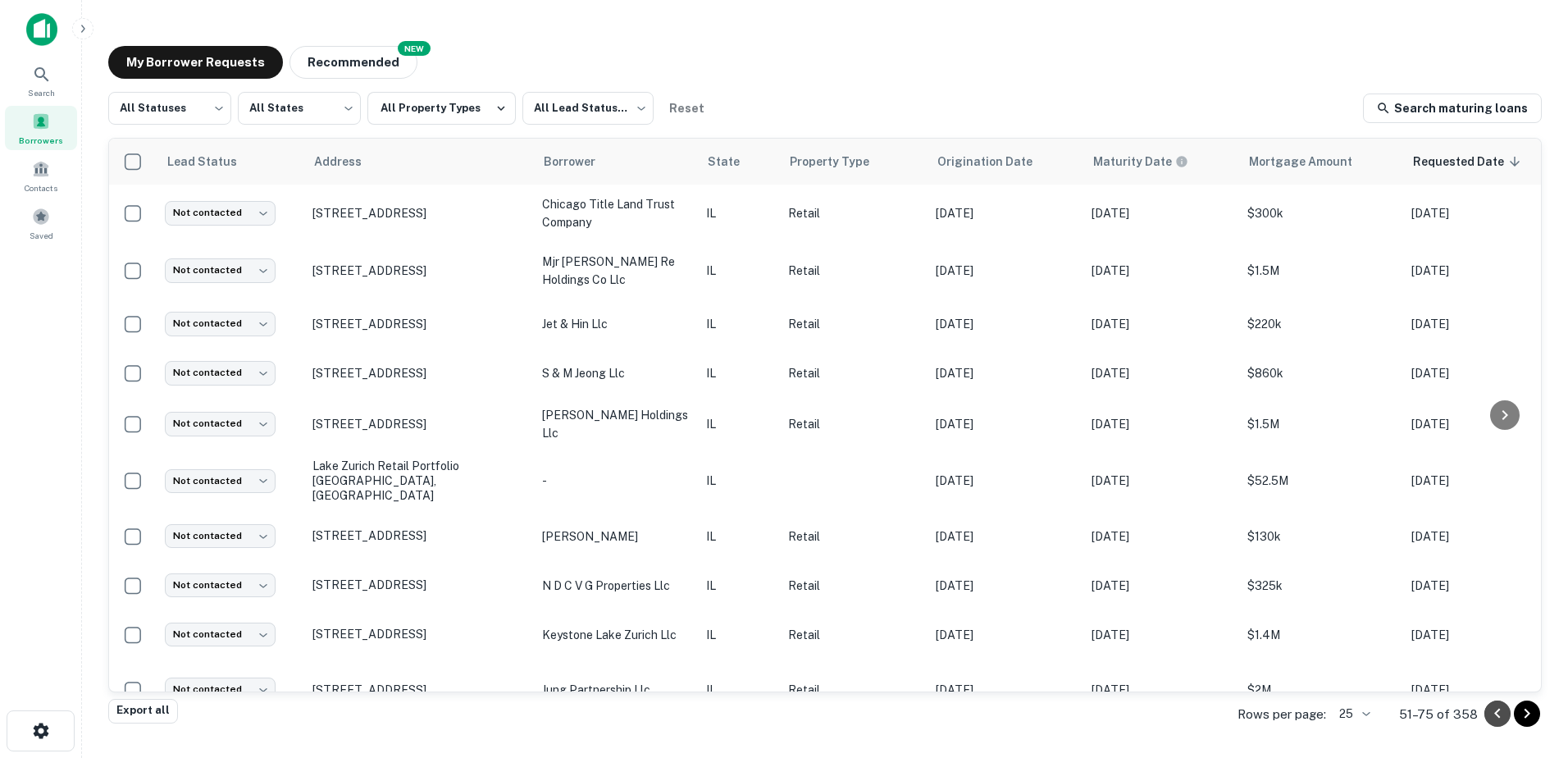
click at [1495, 715] on icon "Go to previous page" at bounding box center [1497, 713] width 20 height 20
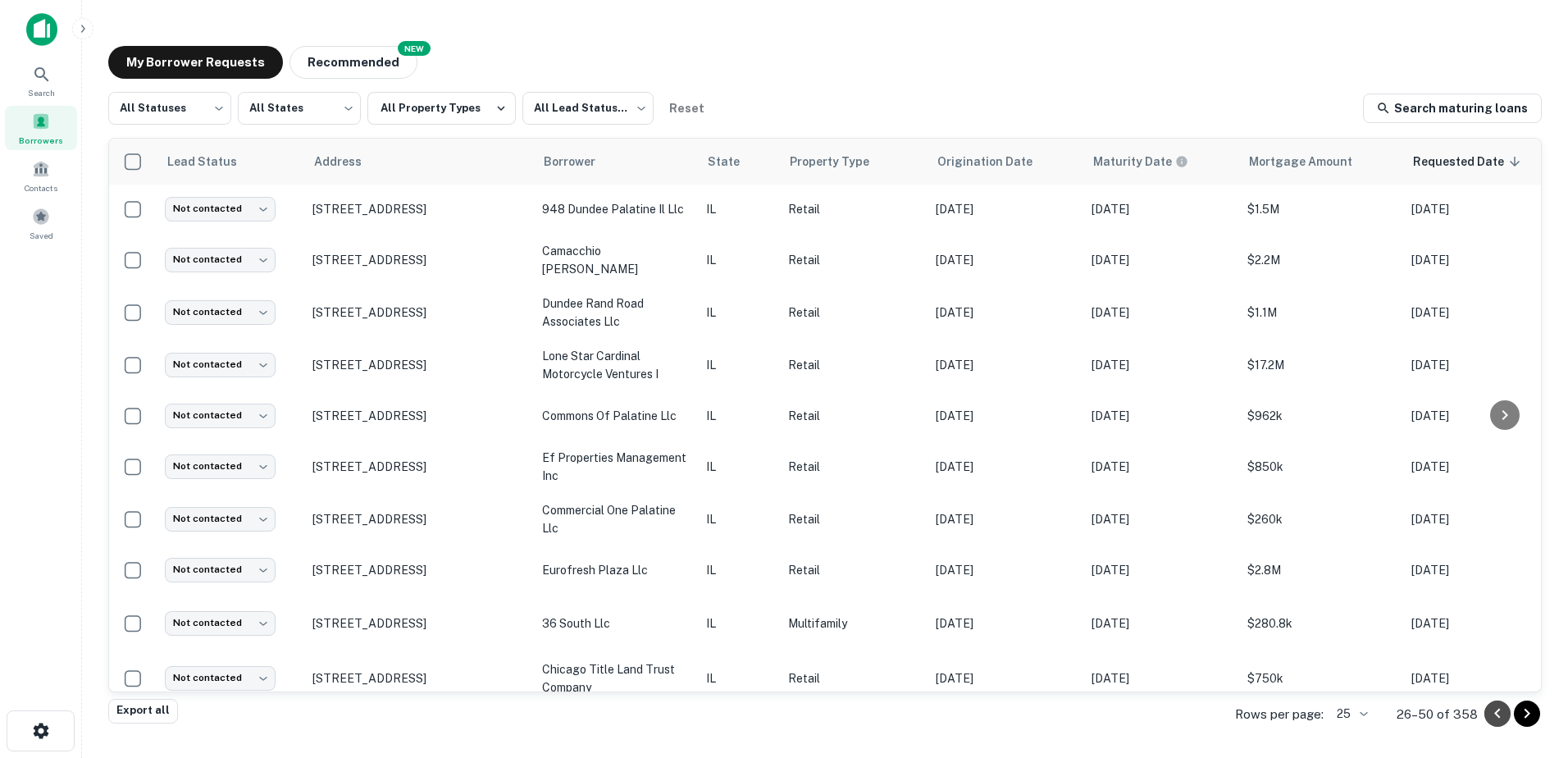
click at [1490, 717] on button "Go to previous page" at bounding box center [1497, 713] width 26 height 26
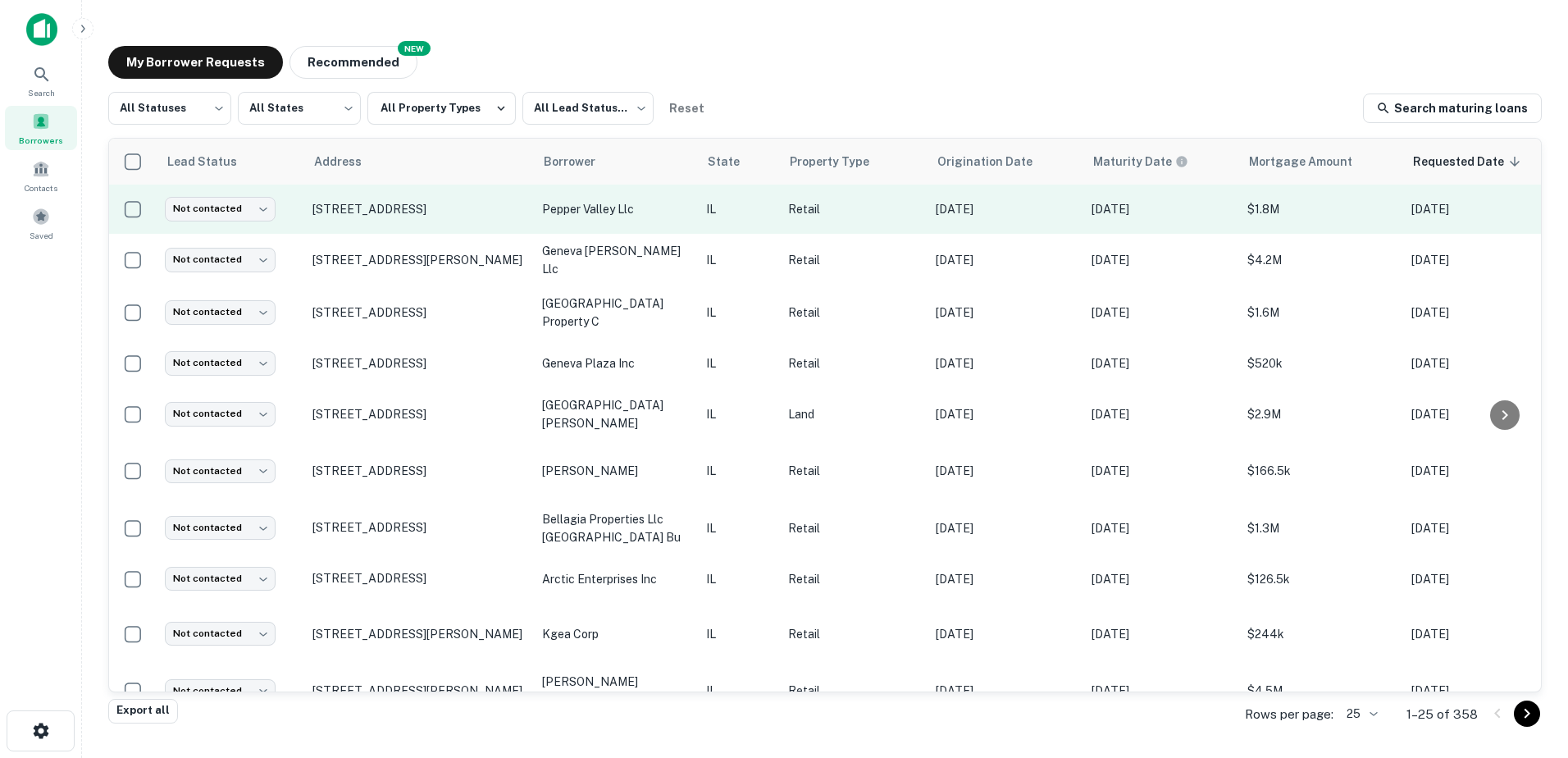
click at [595, 227] on td "pepper valley llc" at bounding box center [616, 208] width 164 height 49
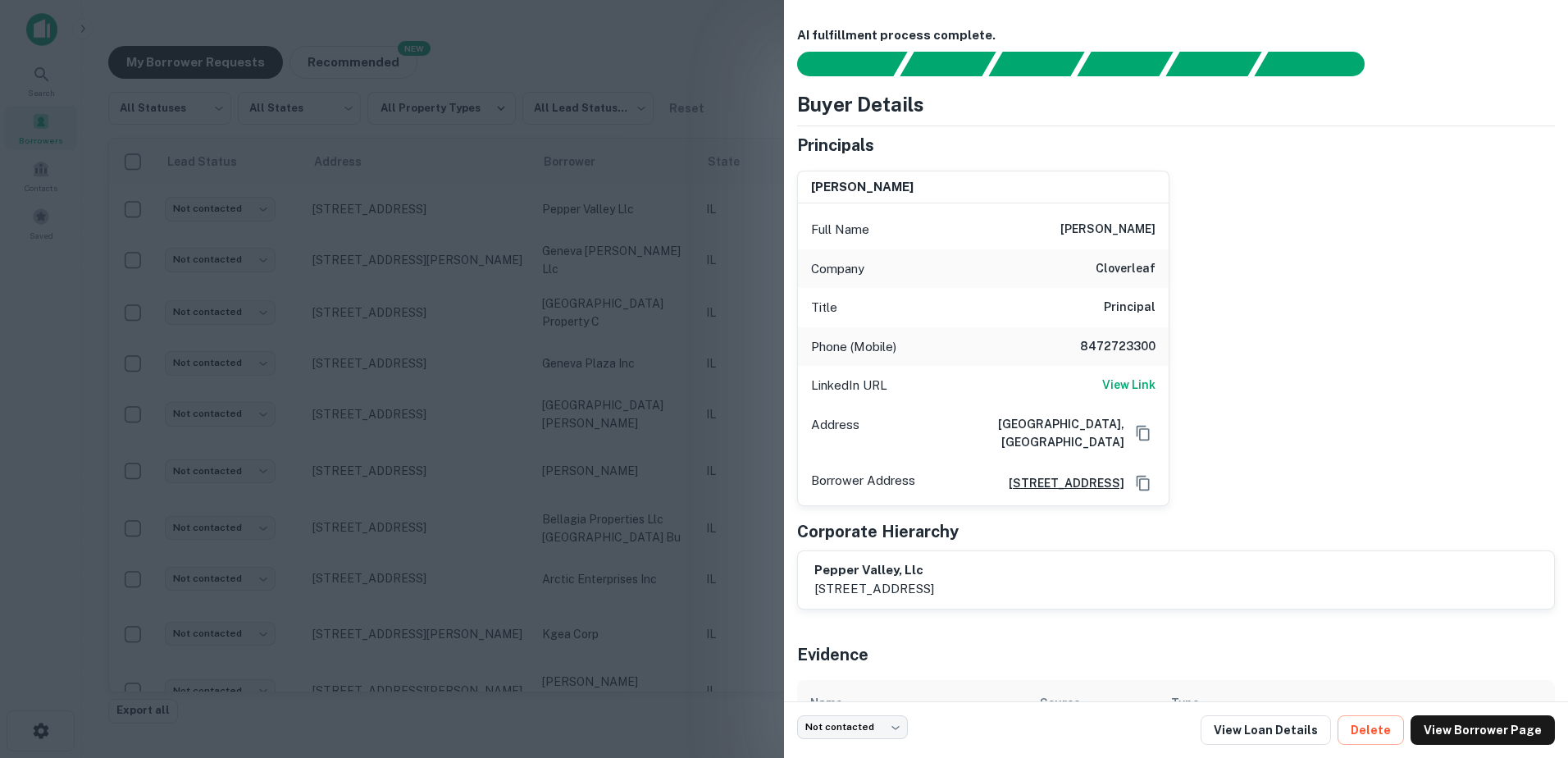
click at [520, 183] on div at bounding box center [784, 379] width 1568 height 758
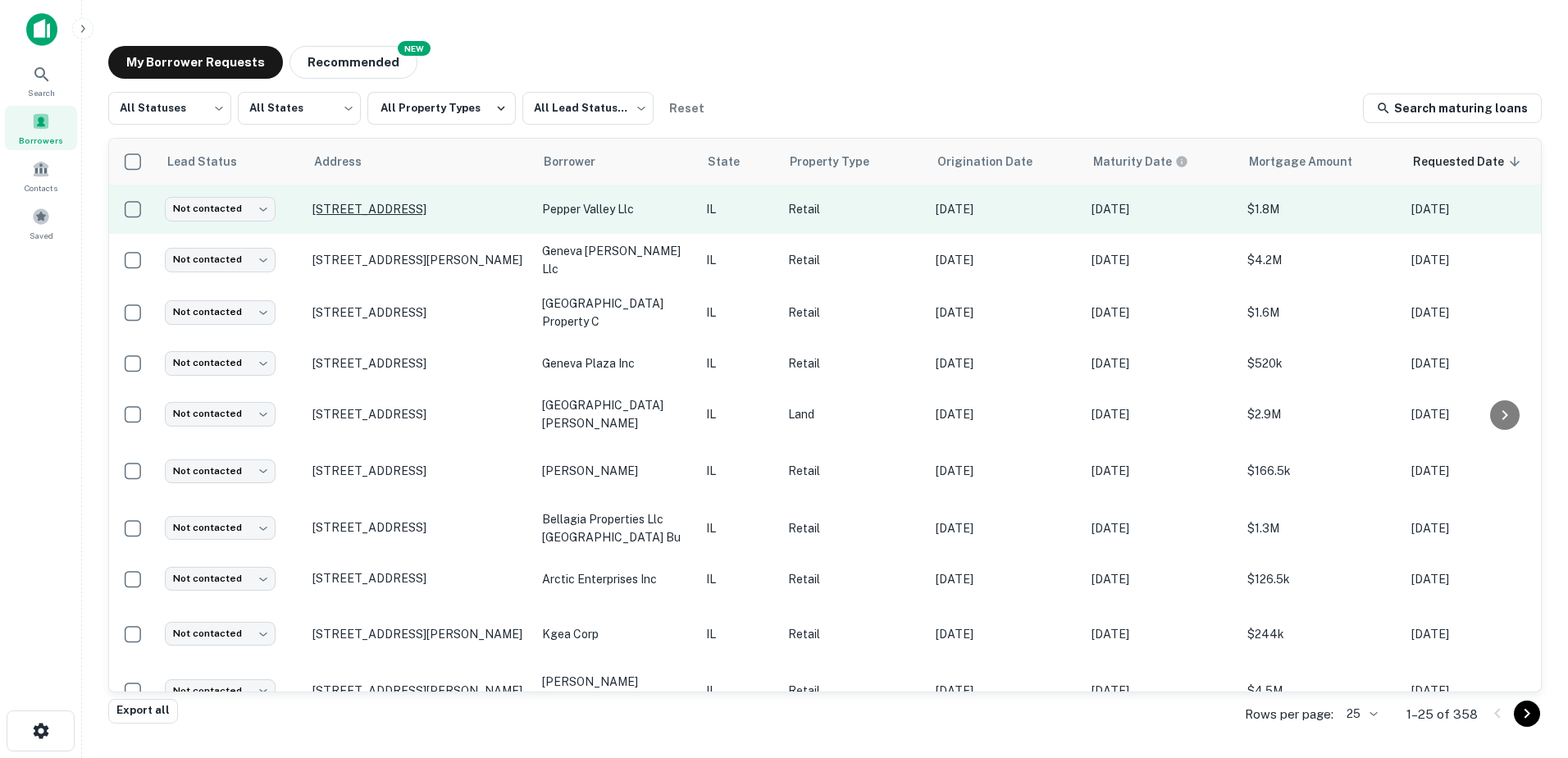
click at [470, 216] on p "2401 Kaneville Rd Geneva, IL60134" at bounding box center [419, 208] width 214 height 15
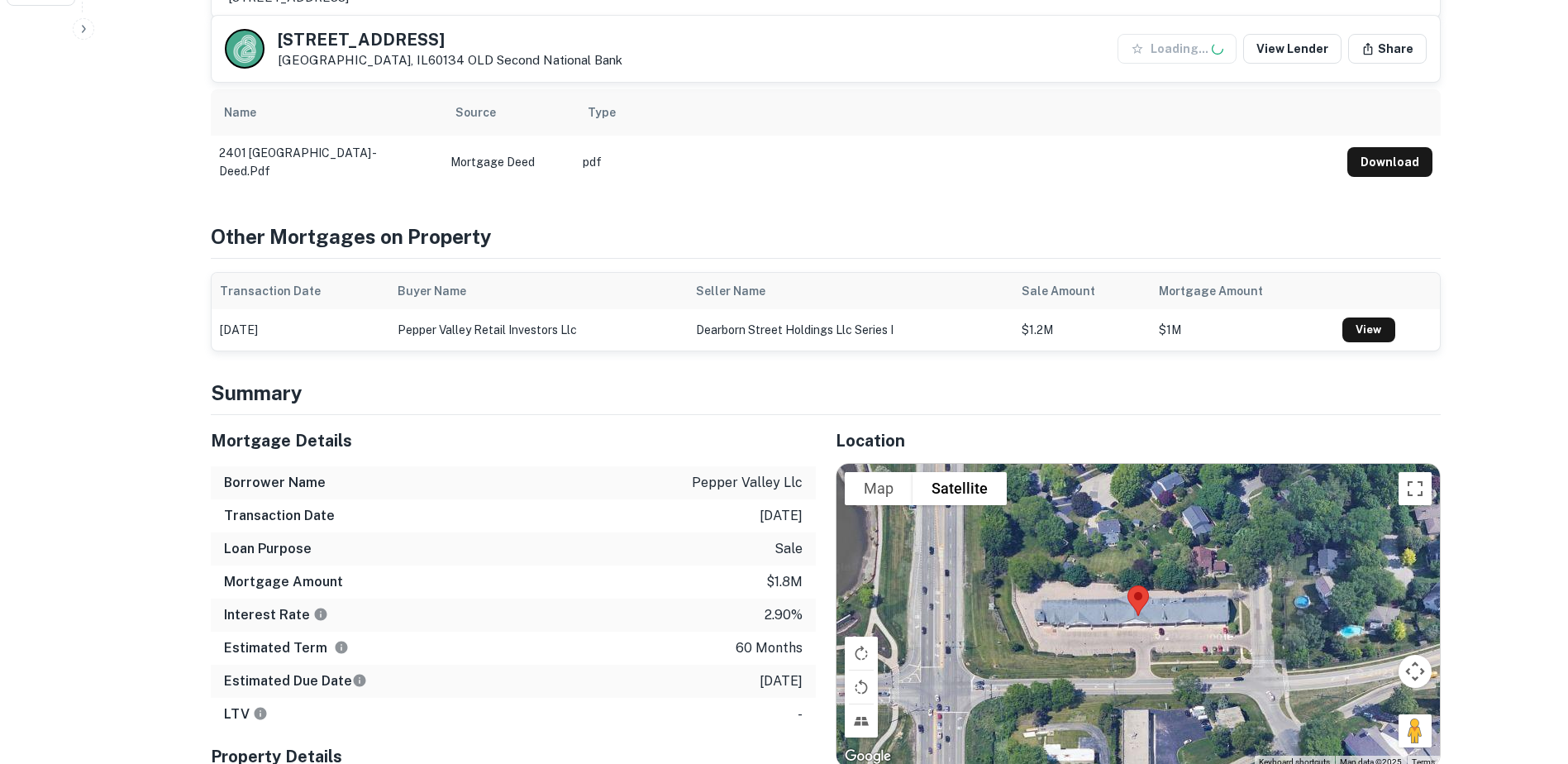
scroll to position [827, 0]
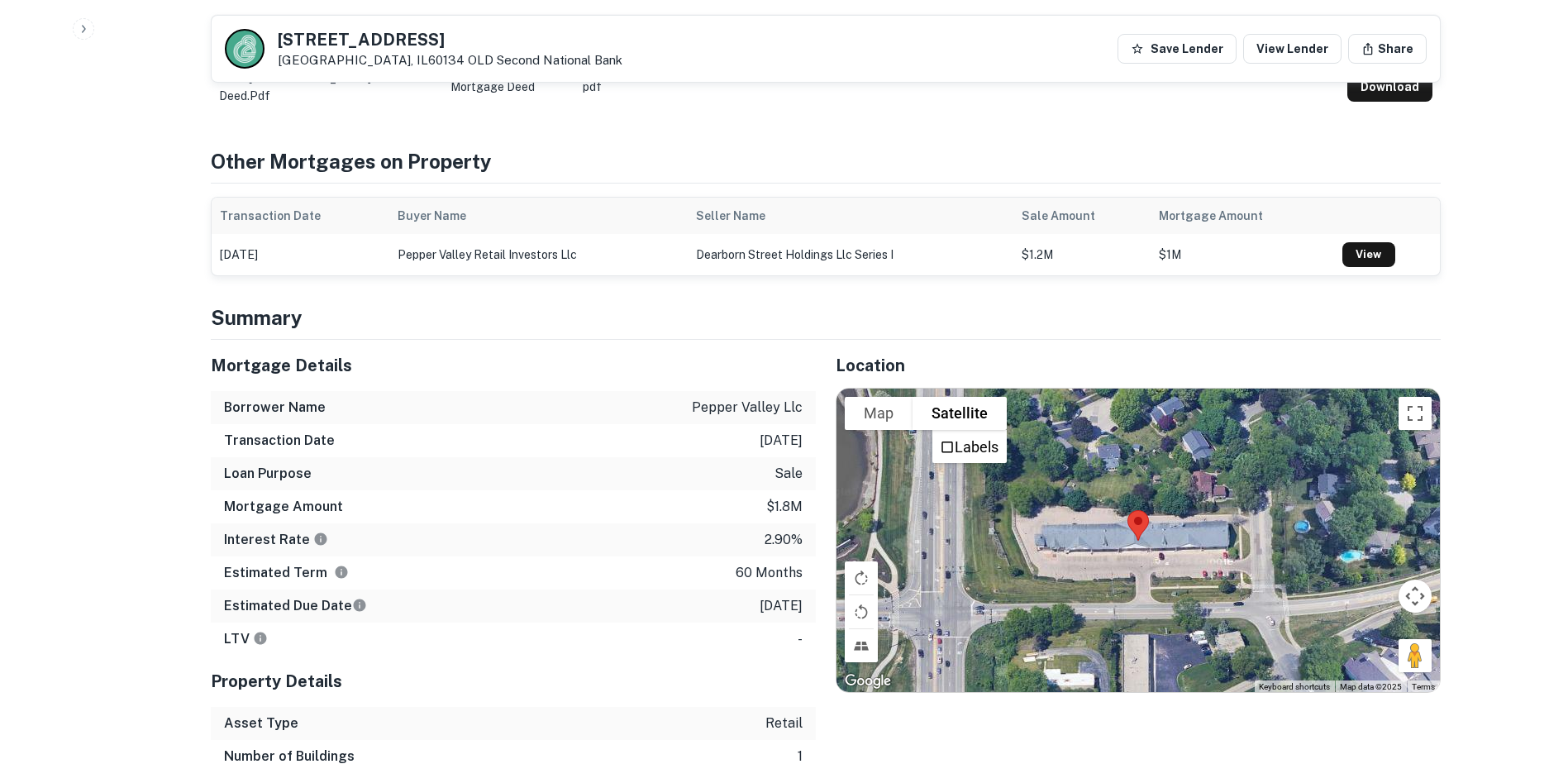
click at [965, 471] on div at bounding box center [1138, 541] width 603 height 305
click at [962, 445] on label "Labels" at bounding box center [976, 447] width 43 height 17
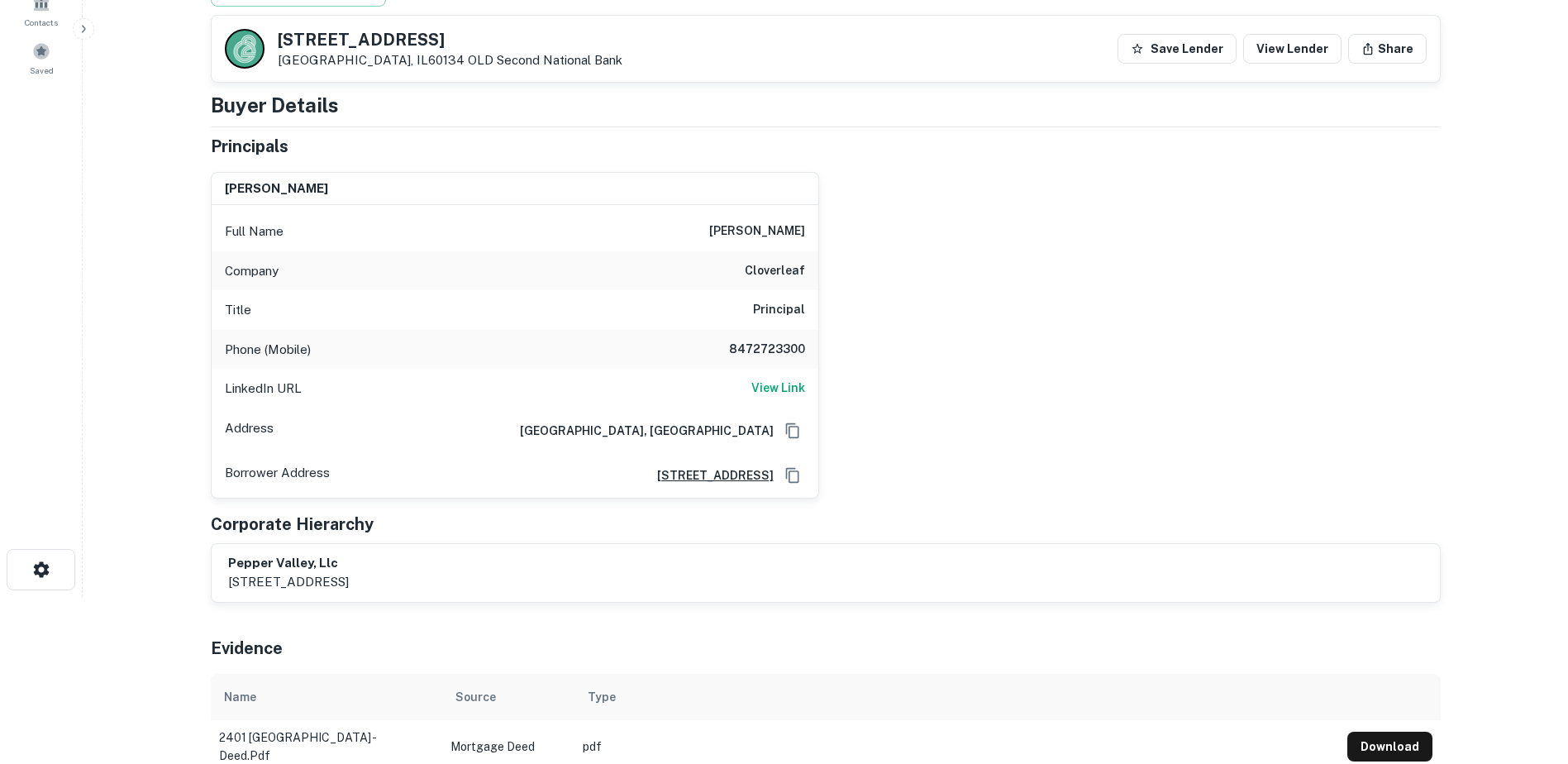
scroll to position [114, 0]
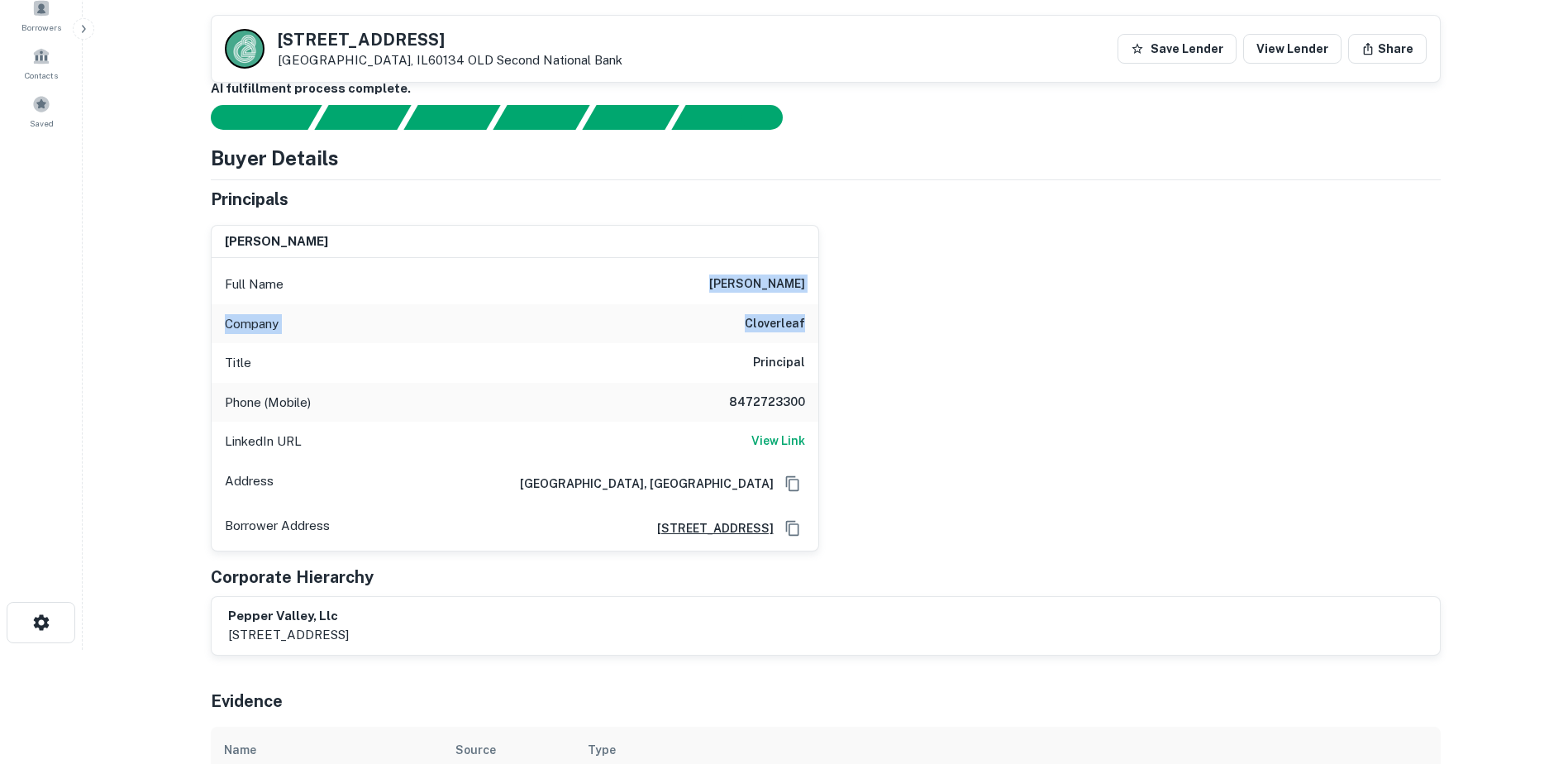
drag, startPoint x: 703, startPoint y: 278, endPoint x: 828, endPoint y: 322, distance: 132.5
click at [828, 322] on div "jonathan basofin Full Name jonathan basofin Company cloverleaf Title Principal …" at bounding box center [819, 381] width 1243 height 339
copy div "jonathan basofin Company cloverleaf"
click at [597, 314] on div "Company cloverleaf" at bounding box center [515, 325] width 607 height 40
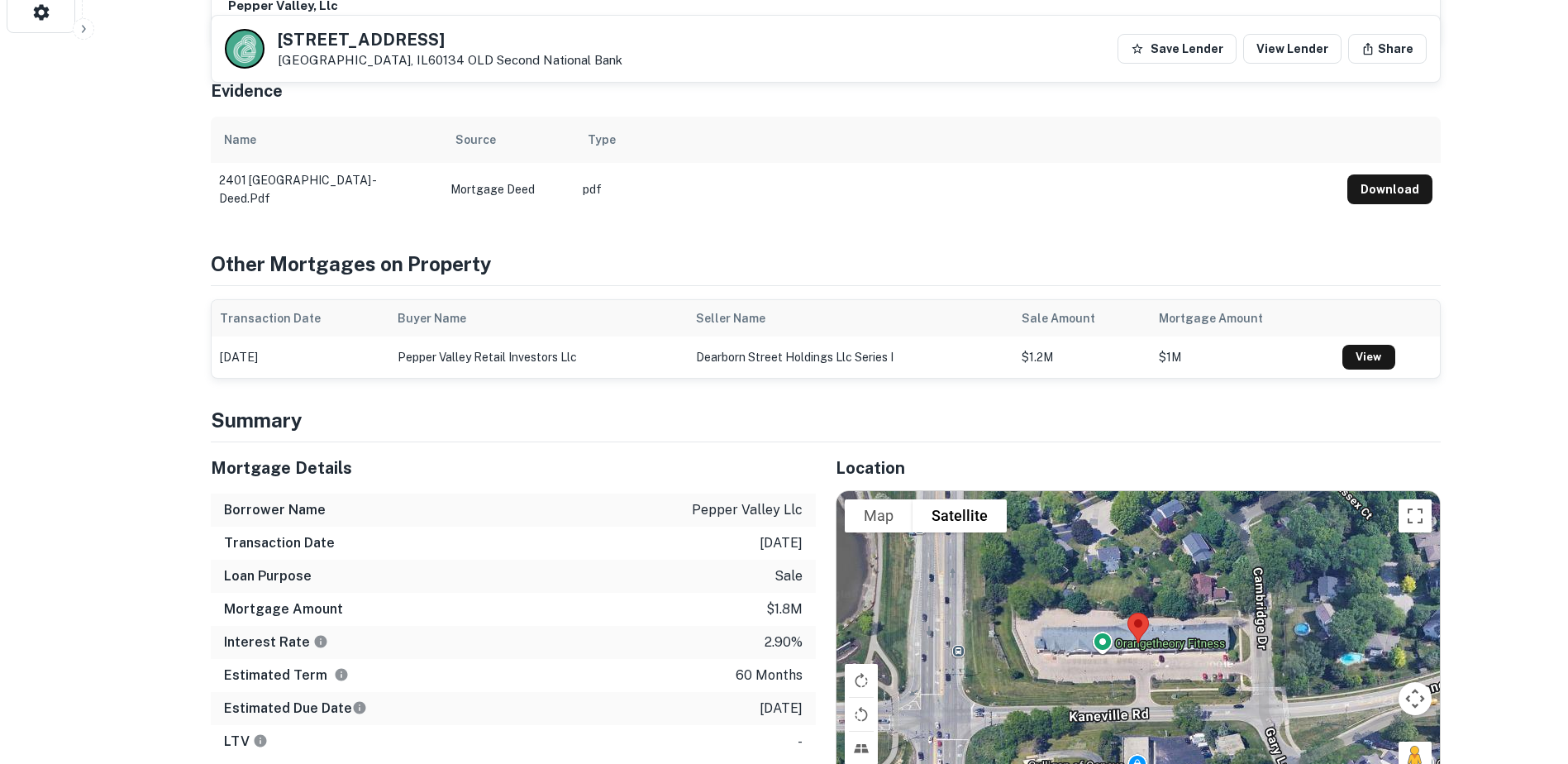
scroll to position [296, 0]
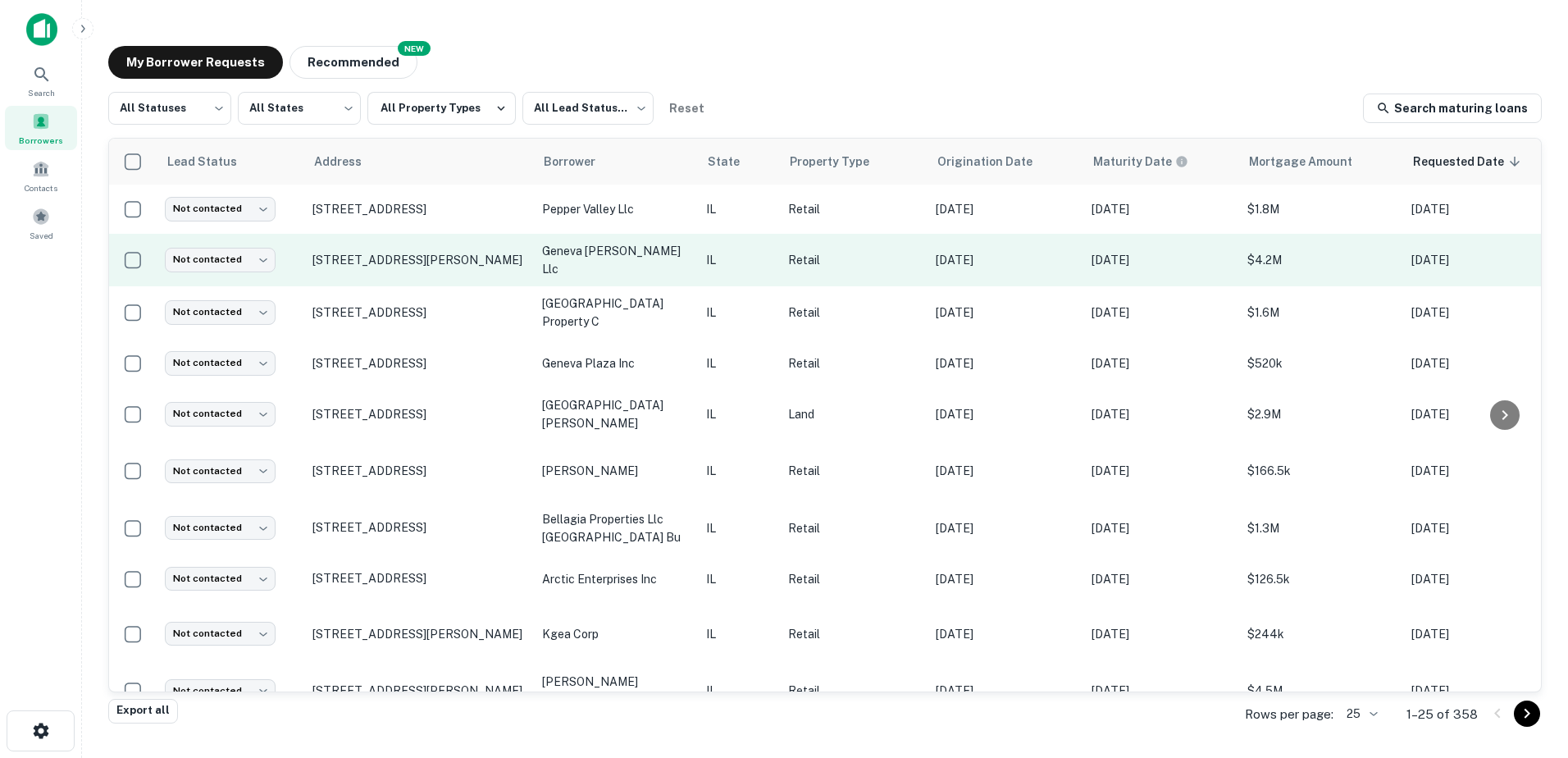
click at [660, 246] on td "geneva christina llc" at bounding box center [616, 259] width 164 height 53
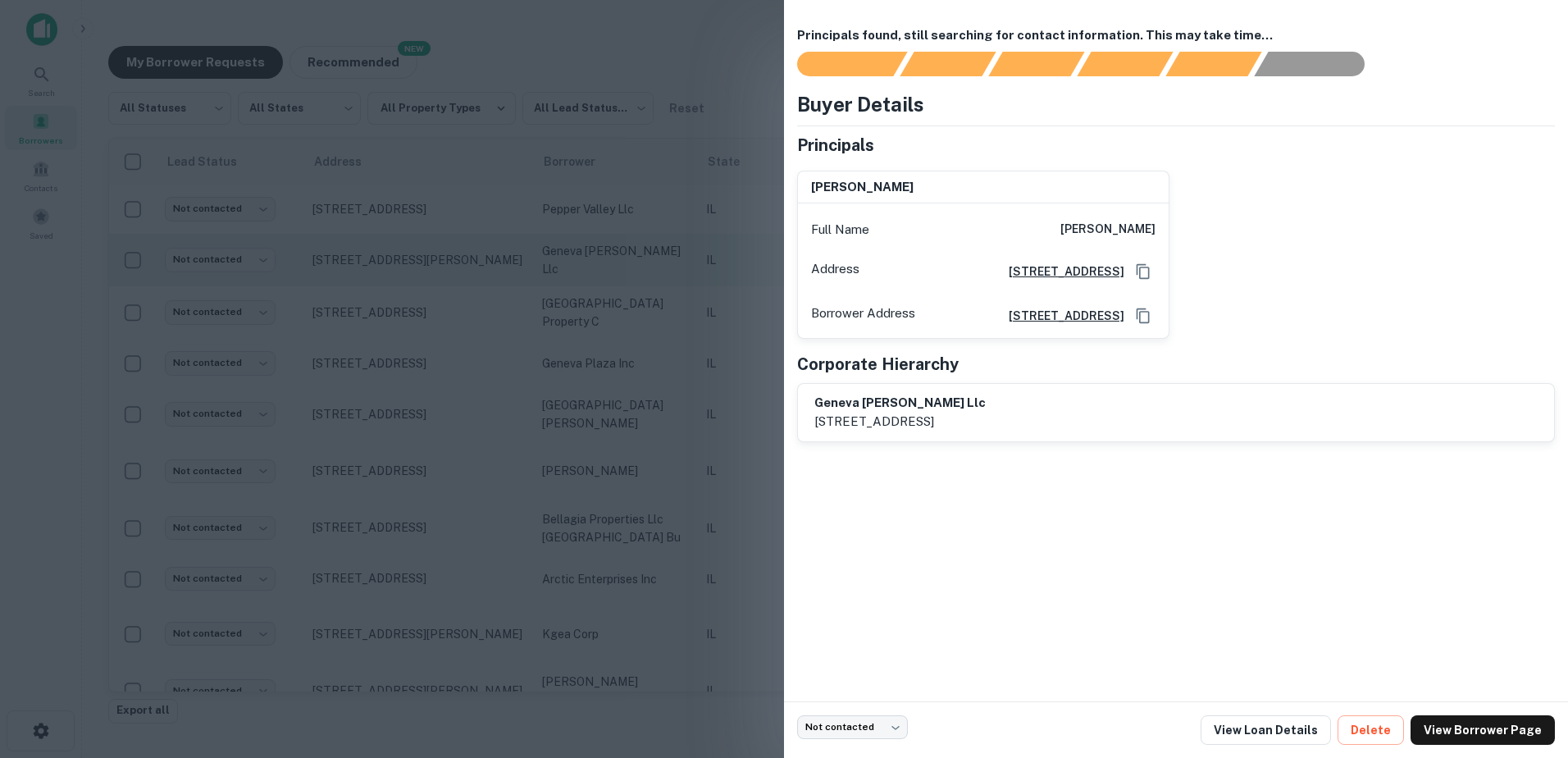
click at [657, 247] on div at bounding box center [784, 379] width 1568 height 758
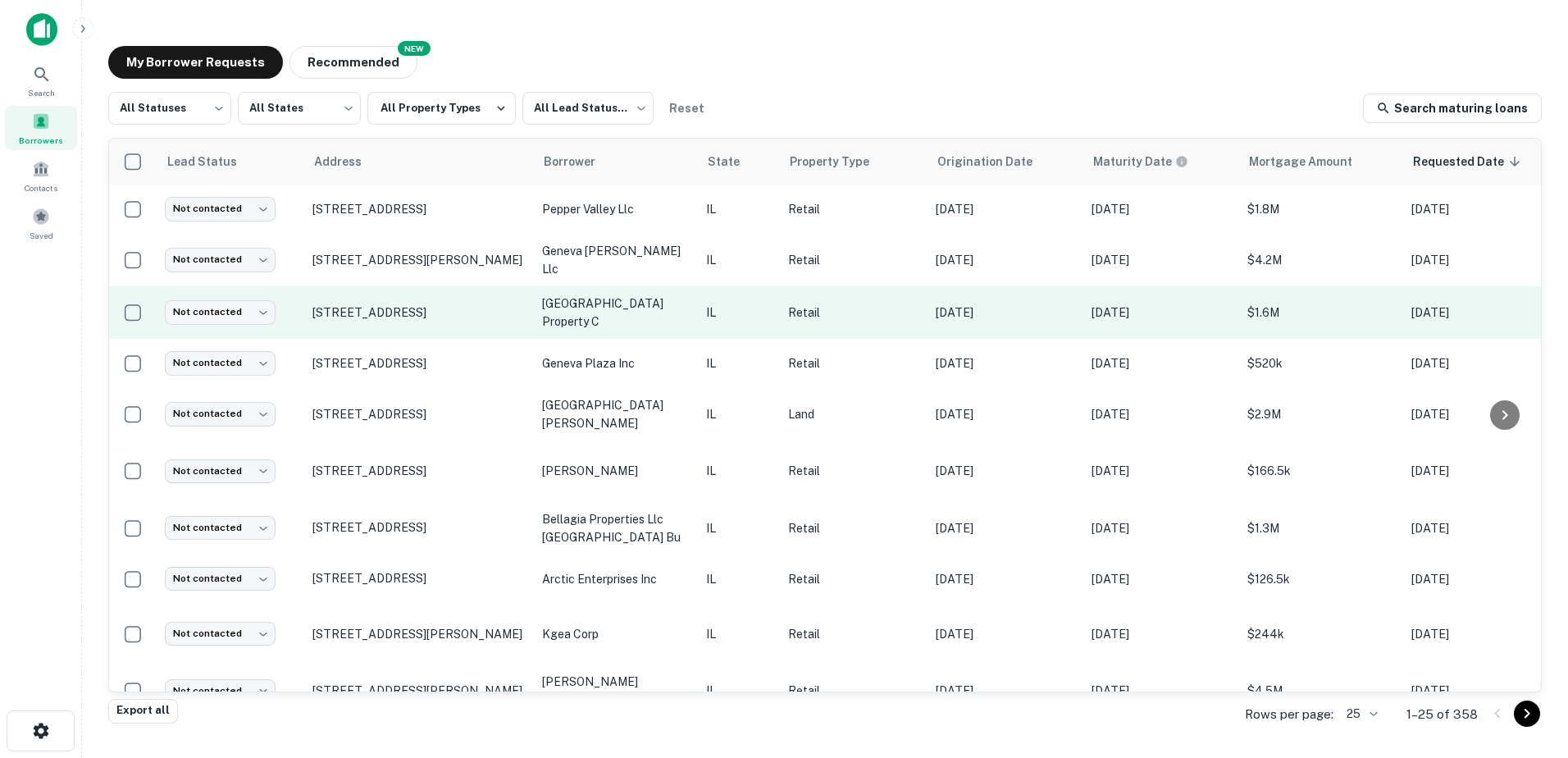
click at [622, 316] on p "geneva state street property c" at bounding box center [616, 313] width 147 height 36
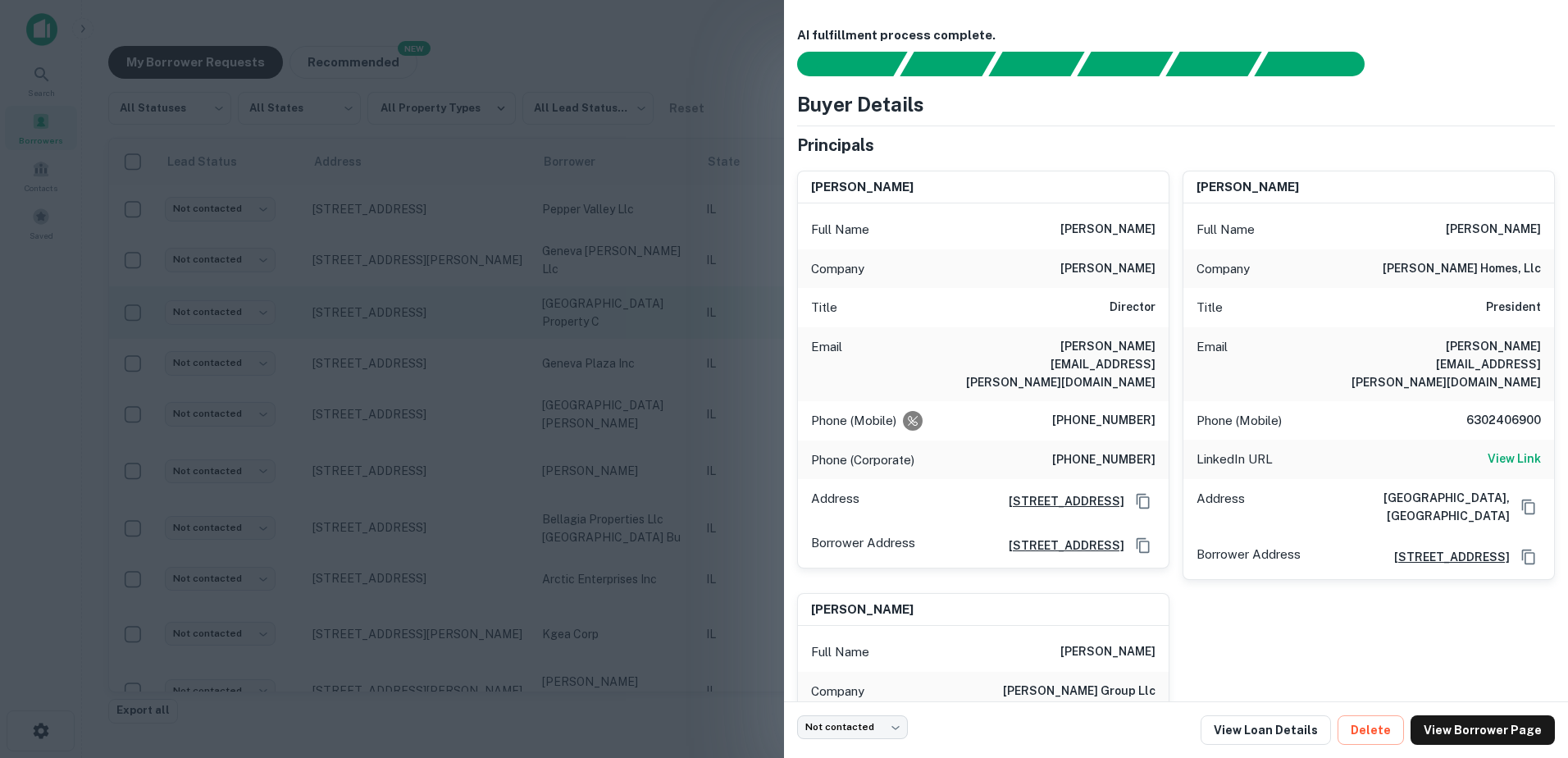
click at [622, 316] on div at bounding box center [784, 379] width 1568 height 758
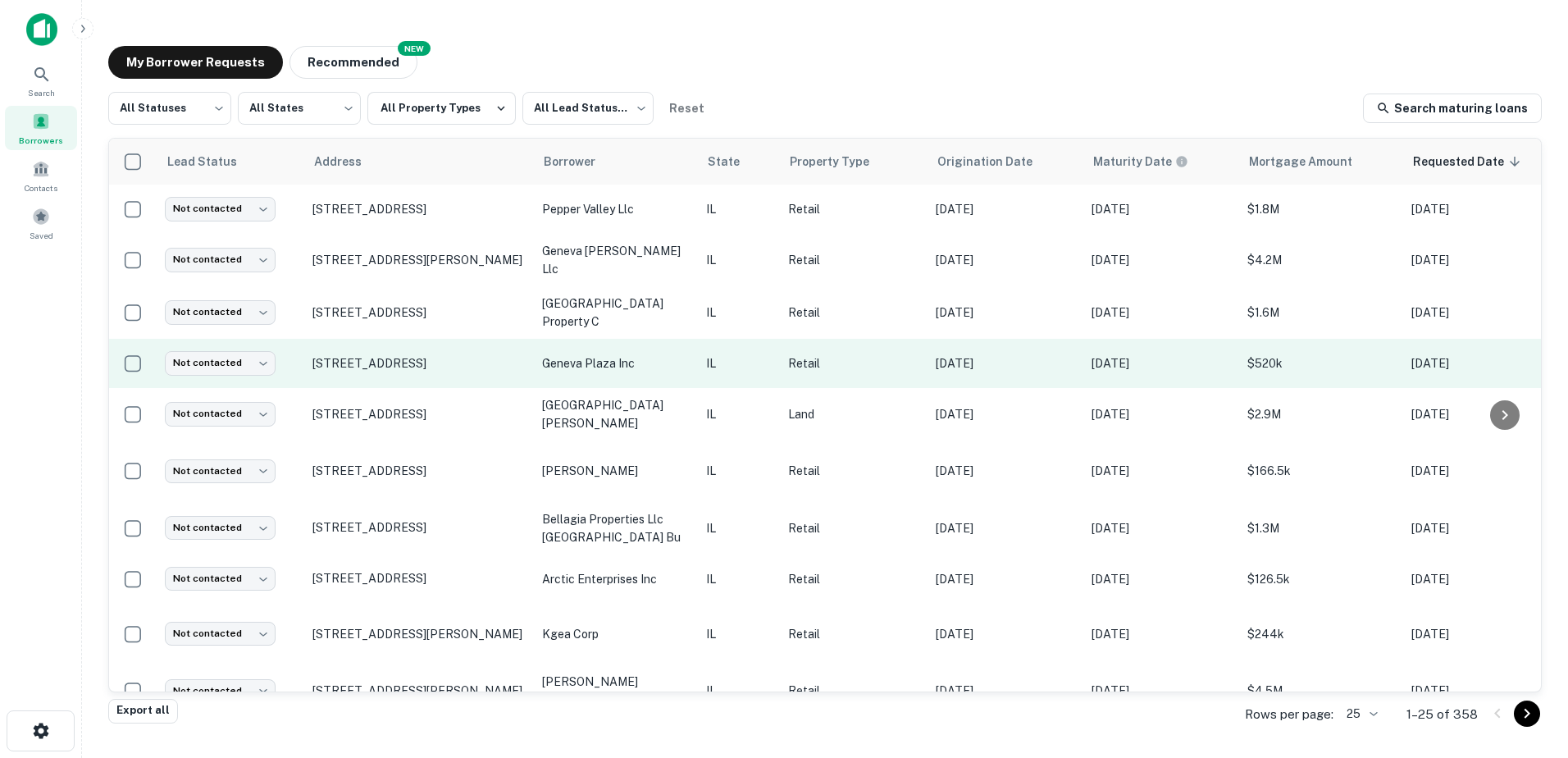
click at [609, 345] on td "geneva plaza inc" at bounding box center [616, 363] width 164 height 49
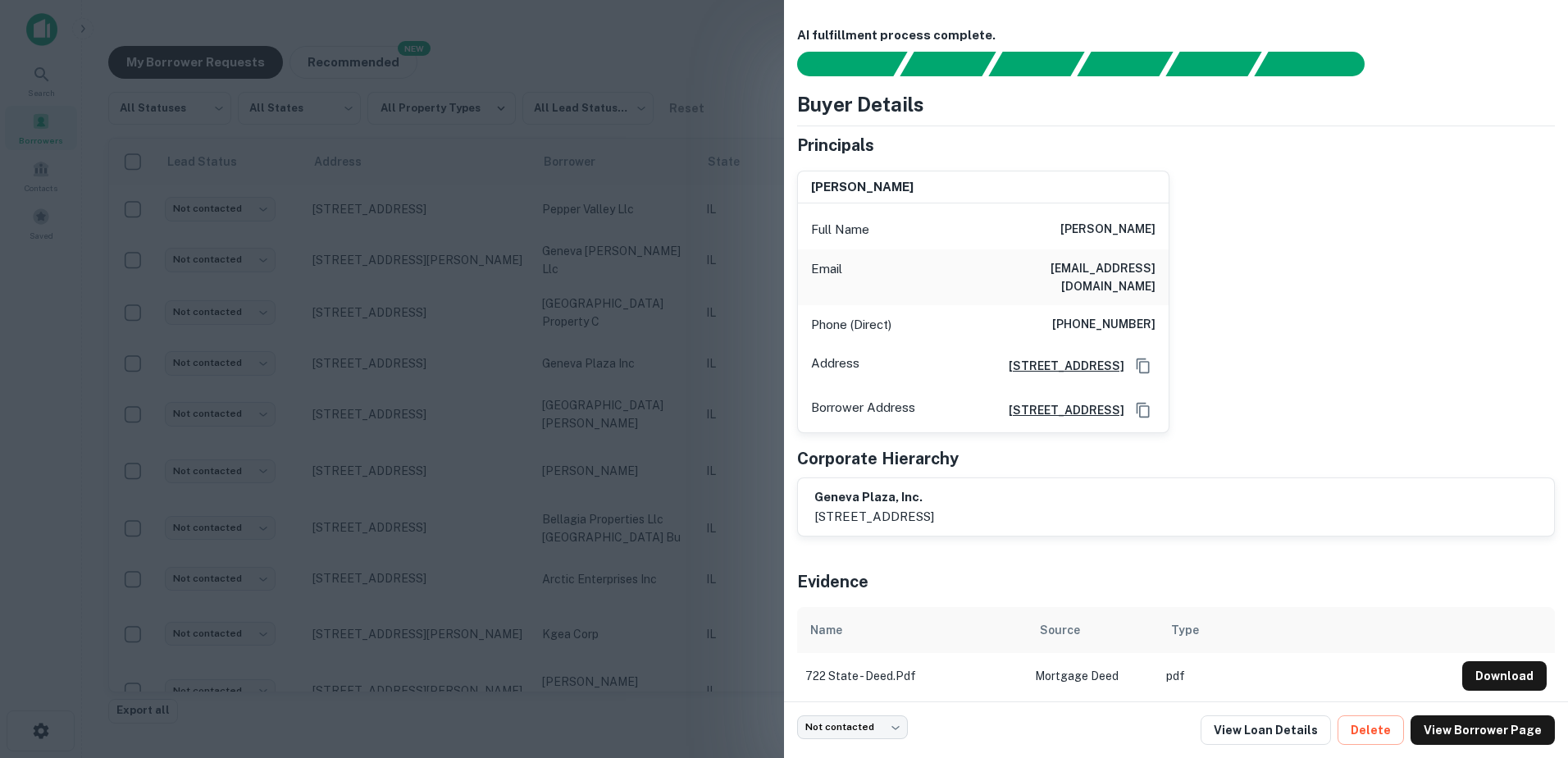
click at [610, 360] on div at bounding box center [784, 379] width 1568 height 758
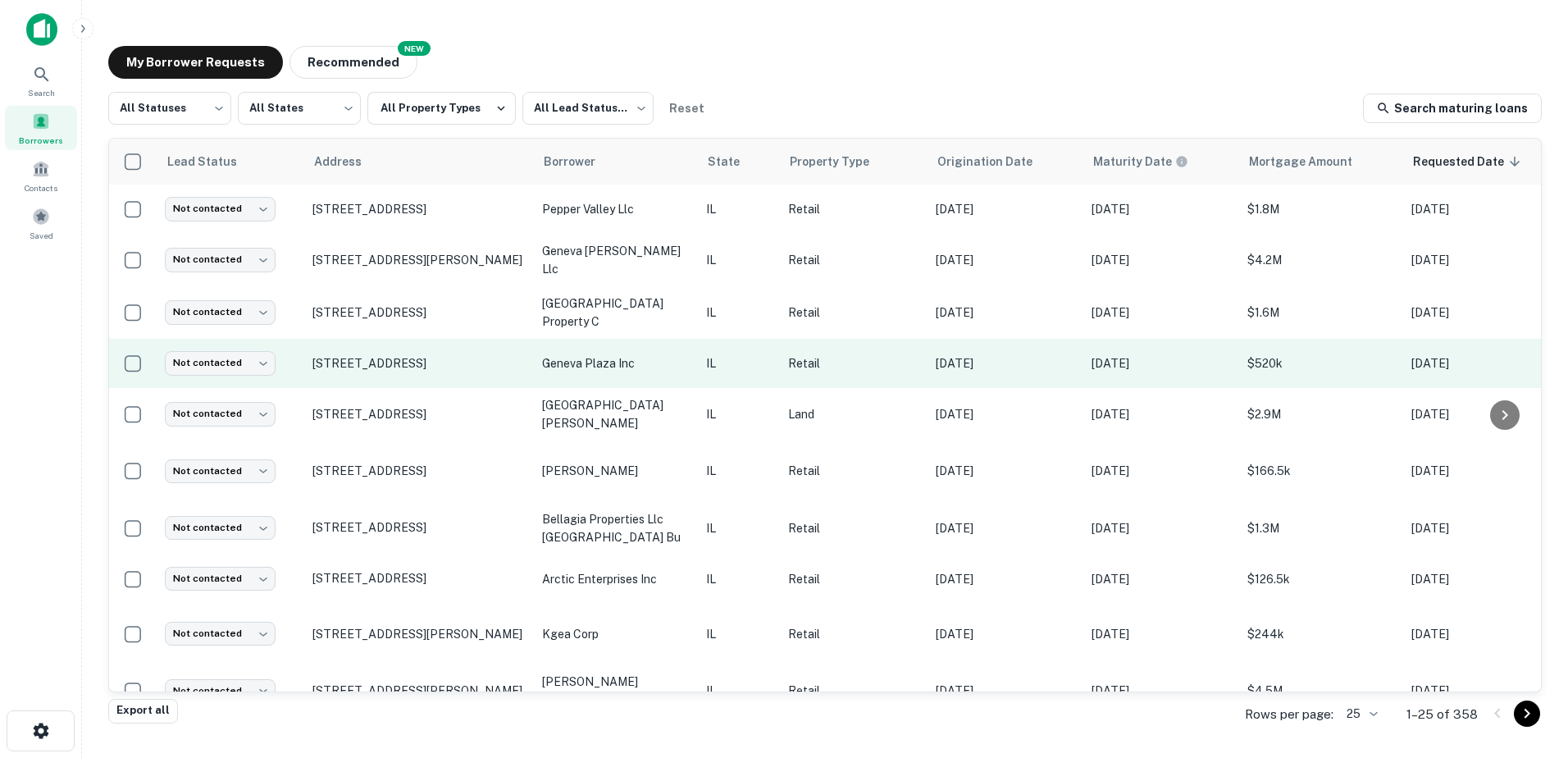
click at [467, 370] on td "722 E State St # 732 Geneva, IL60134" at bounding box center [418, 363] width 230 height 49
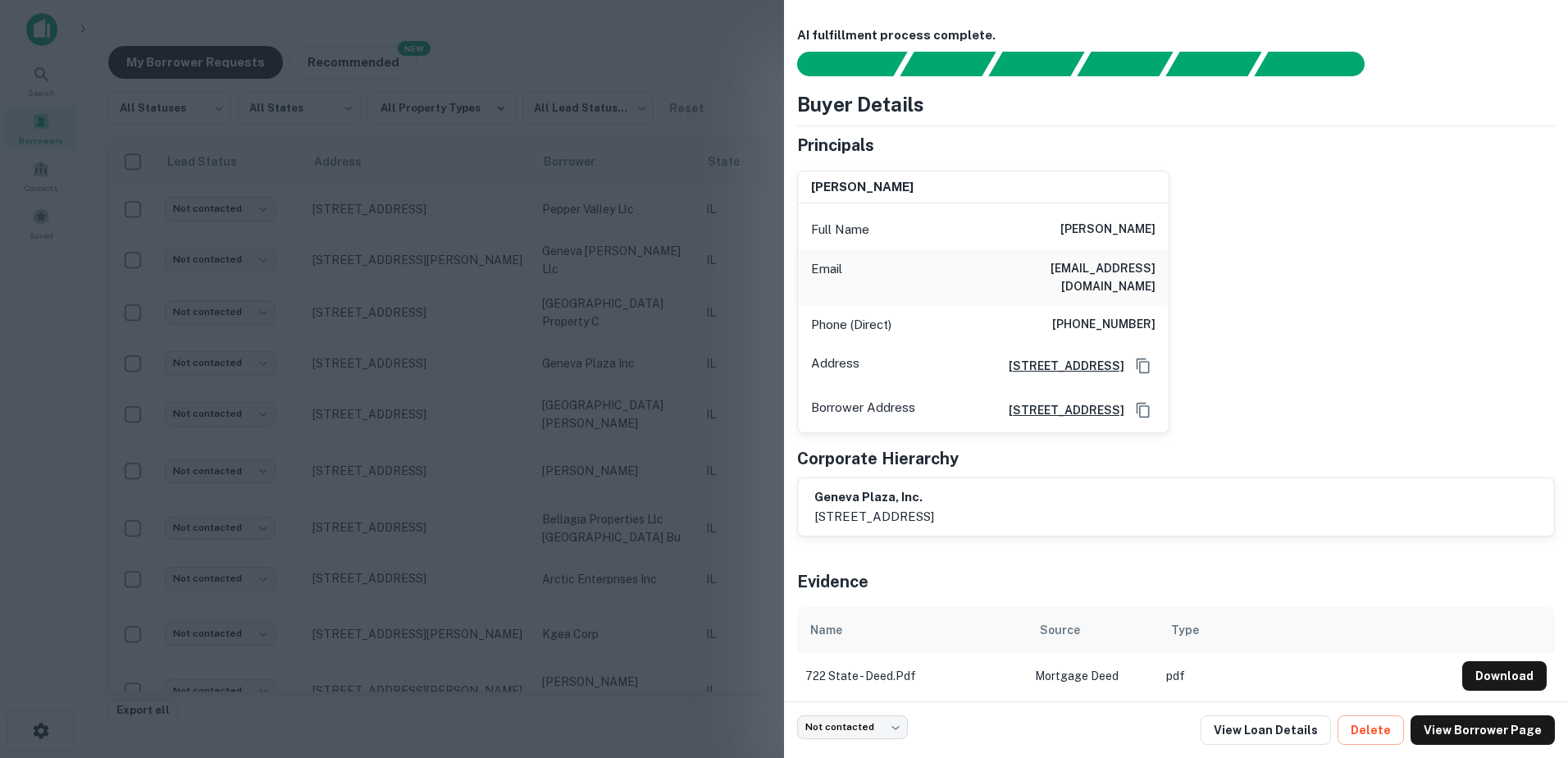
click at [467, 363] on div at bounding box center [784, 379] width 1568 height 758
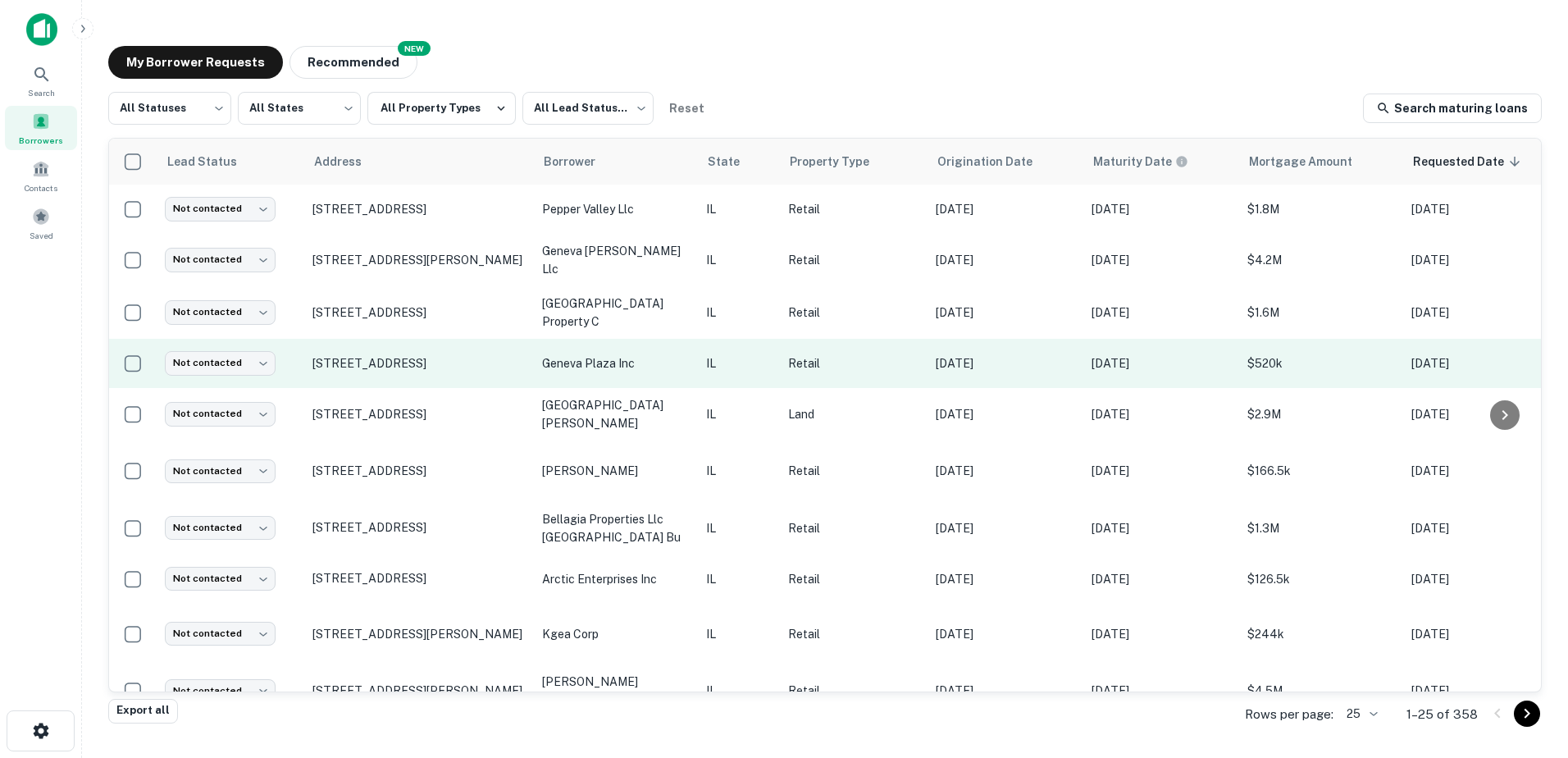
click at [467, 370] on td "722 E State St # 732 Geneva, IL60134" at bounding box center [418, 363] width 230 height 49
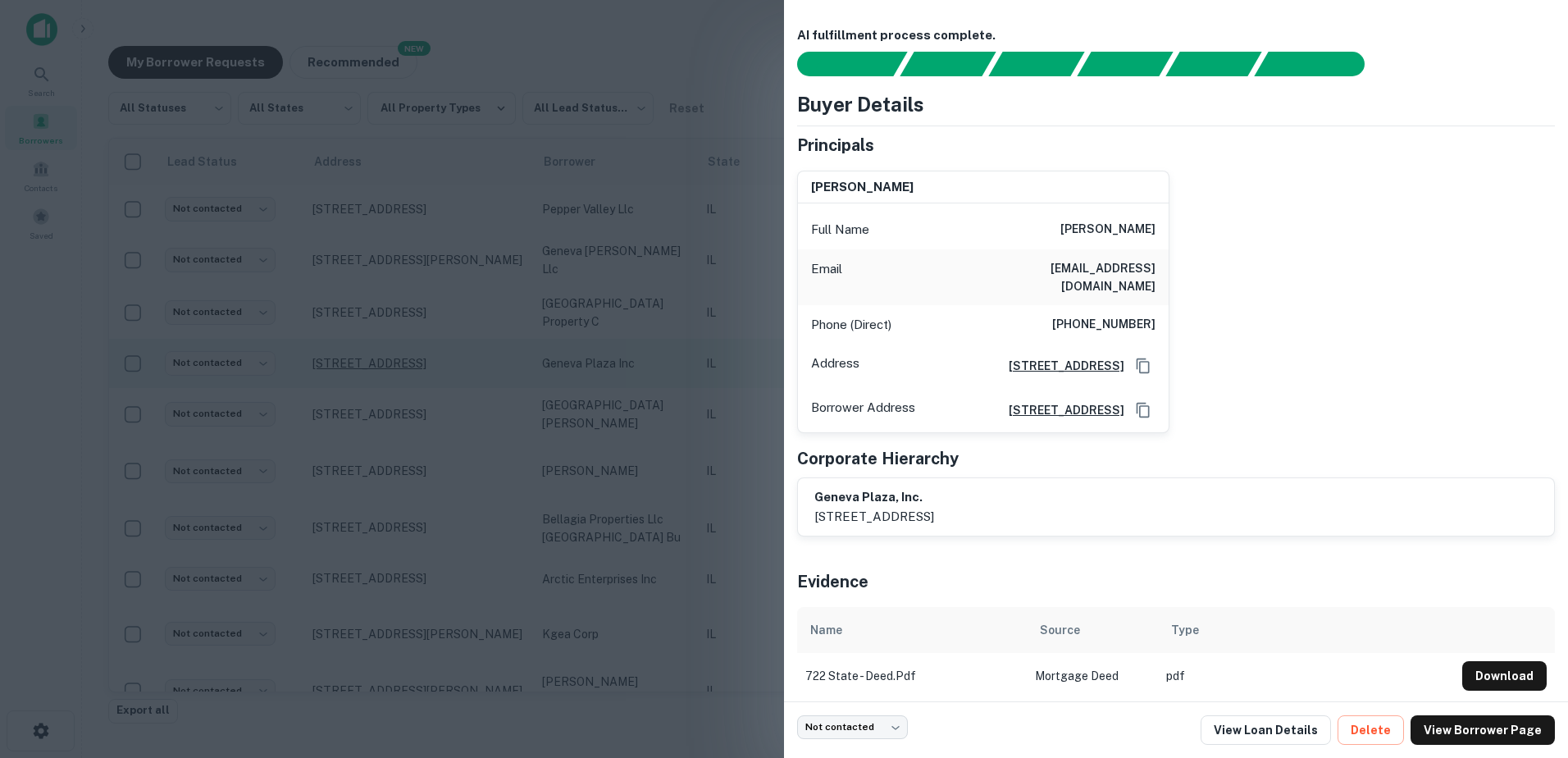
click at [467, 363] on div at bounding box center [784, 379] width 1568 height 758
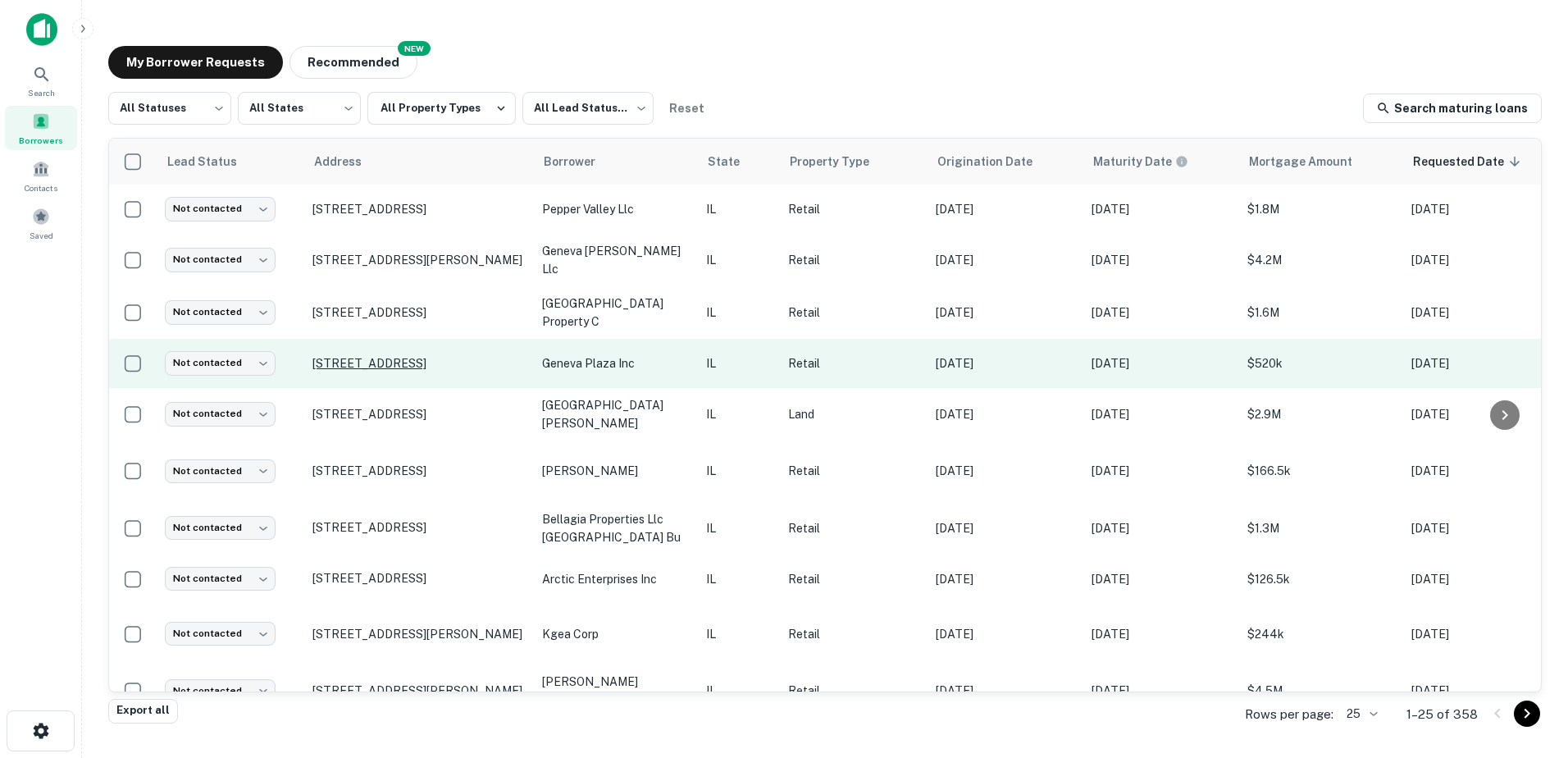
click at [467, 363] on p "722 E State St # 732 Geneva, IL60134" at bounding box center [419, 363] width 214 height 15
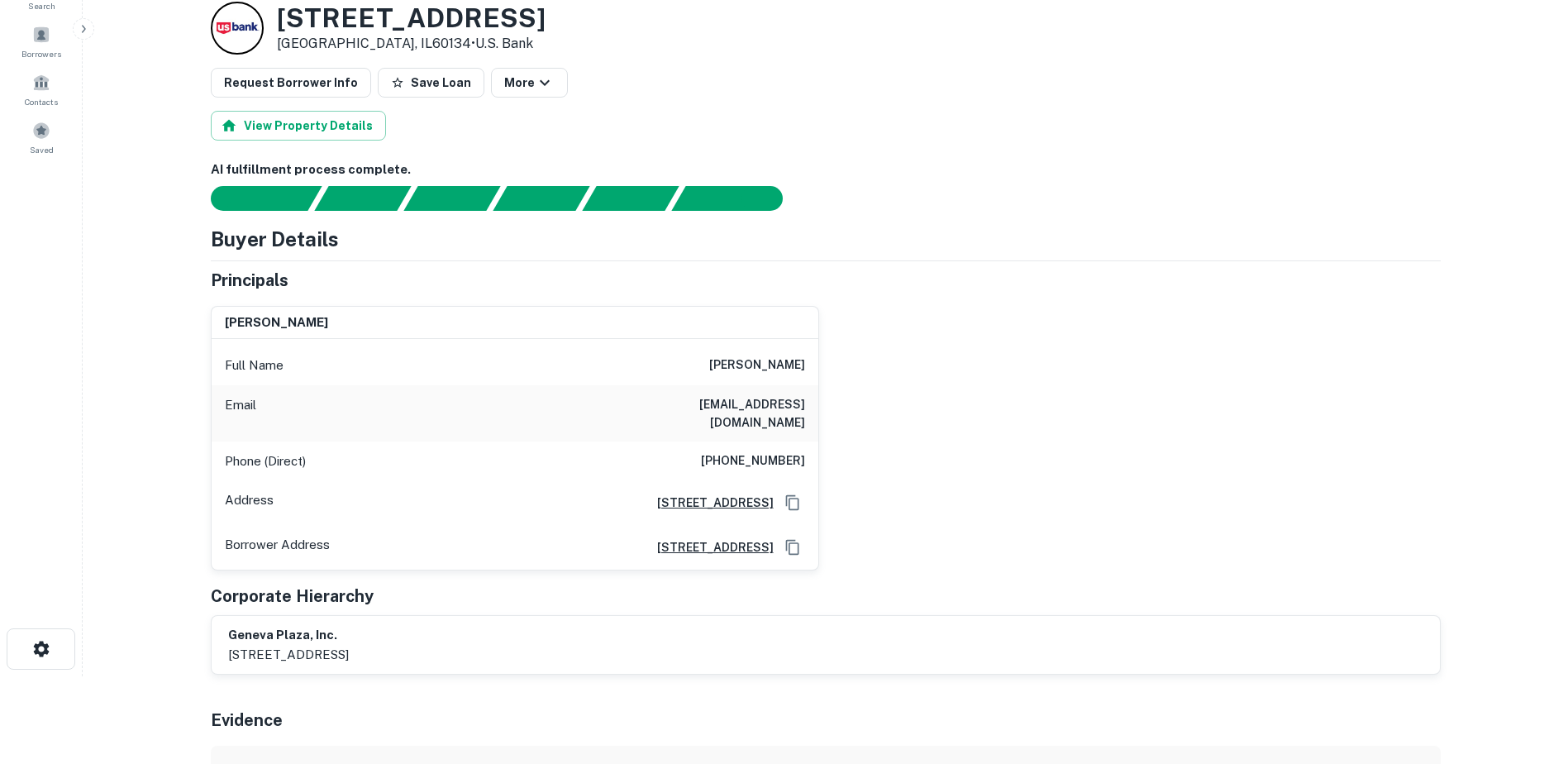
scroll to position [82, 0]
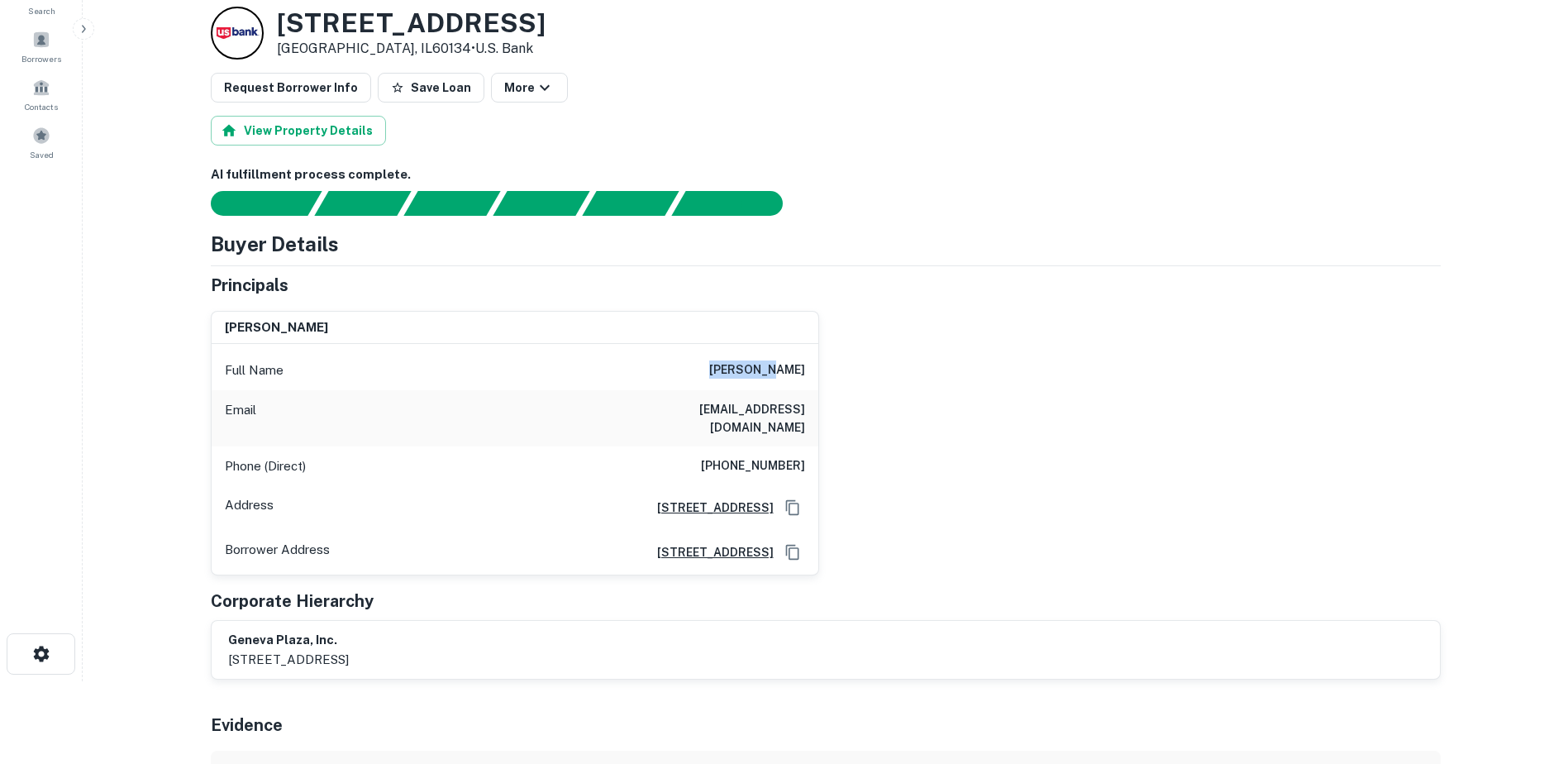
drag, startPoint x: 749, startPoint y: 372, endPoint x: 815, endPoint y: 372, distance: 66.0
click at [815, 372] on div "Full Name nizar ali" at bounding box center [515, 371] width 607 height 40
copy h6 "nizar ali"
drag, startPoint x: 716, startPoint y: 410, endPoint x: 807, endPoint y: 412, distance: 91.0
click at [807, 412] on div "Email nnali@hotmail.com" at bounding box center [515, 418] width 607 height 56
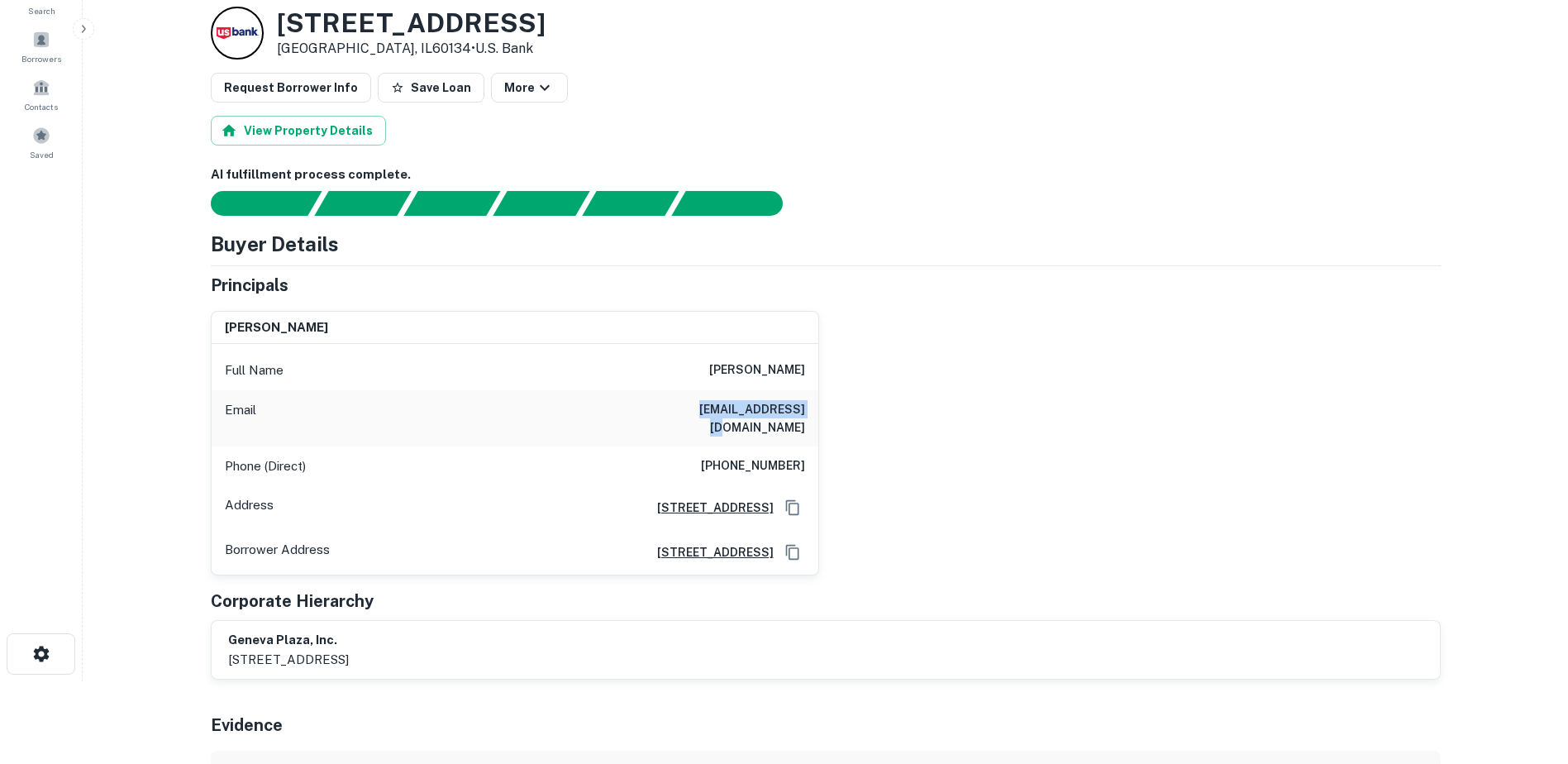
copy h6 "nnali@hotmail.com"
drag, startPoint x: 709, startPoint y: 452, endPoint x: 887, endPoint y: 444, distance: 178.2
click at [887, 444] on div "nizar ali Full Name nizar ali Email nnali@hotmail.com Phone (Direct) (630) 999-…" at bounding box center [819, 437] width 1243 height 279
copy h6 "(630) 999-1878"
click at [292, 22] on h3 "722 E STATE ST # 732" at bounding box center [411, 23] width 269 height 31
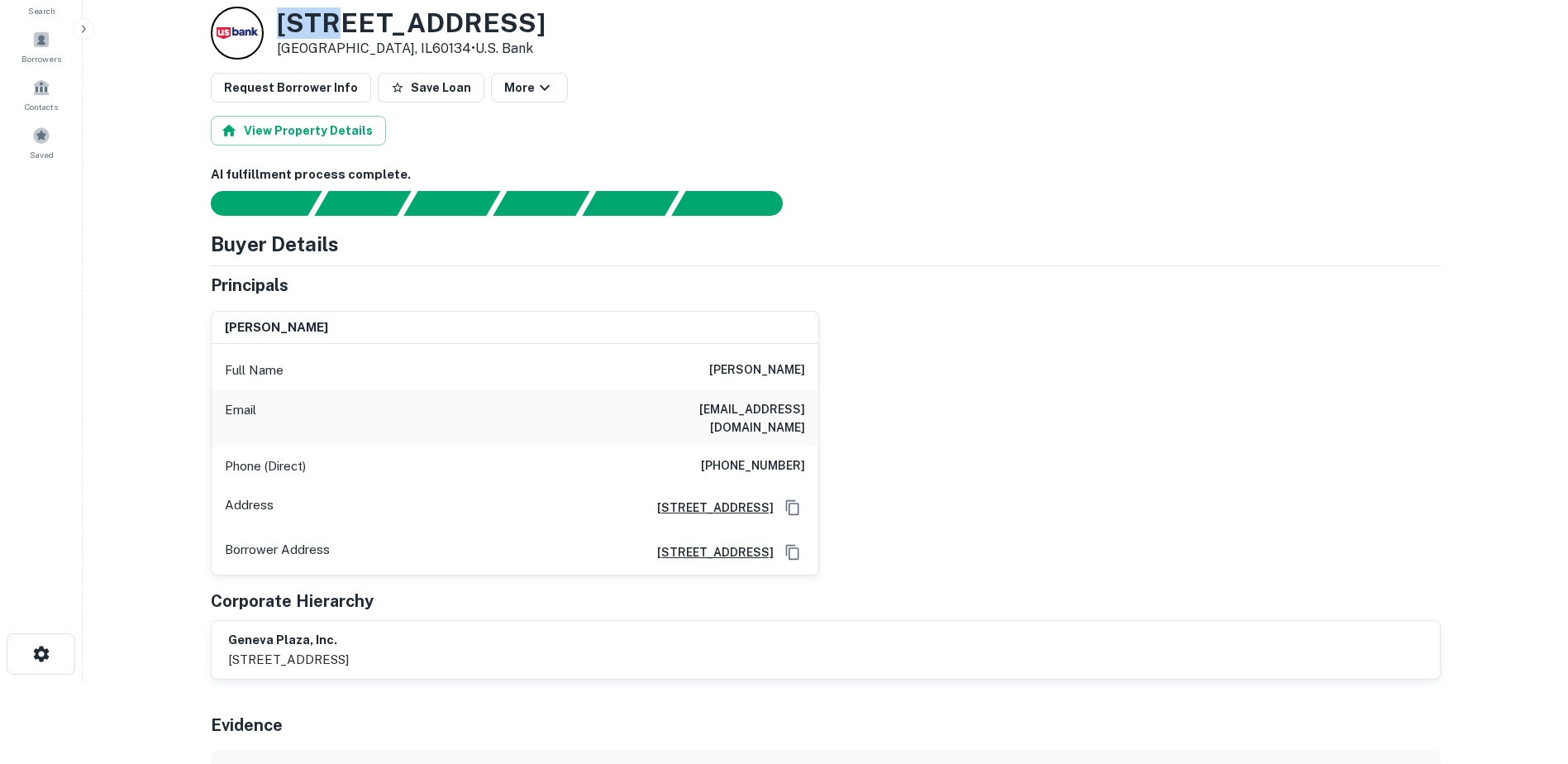
click at [292, 22] on h3 "722 E STATE ST # 732" at bounding box center [411, 23] width 269 height 31
copy h3 "722 E STATE ST # 732"
click at [311, 47] on p "Geneva, IL60134 • U.s. Bank" at bounding box center [411, 49] width 269 height 20
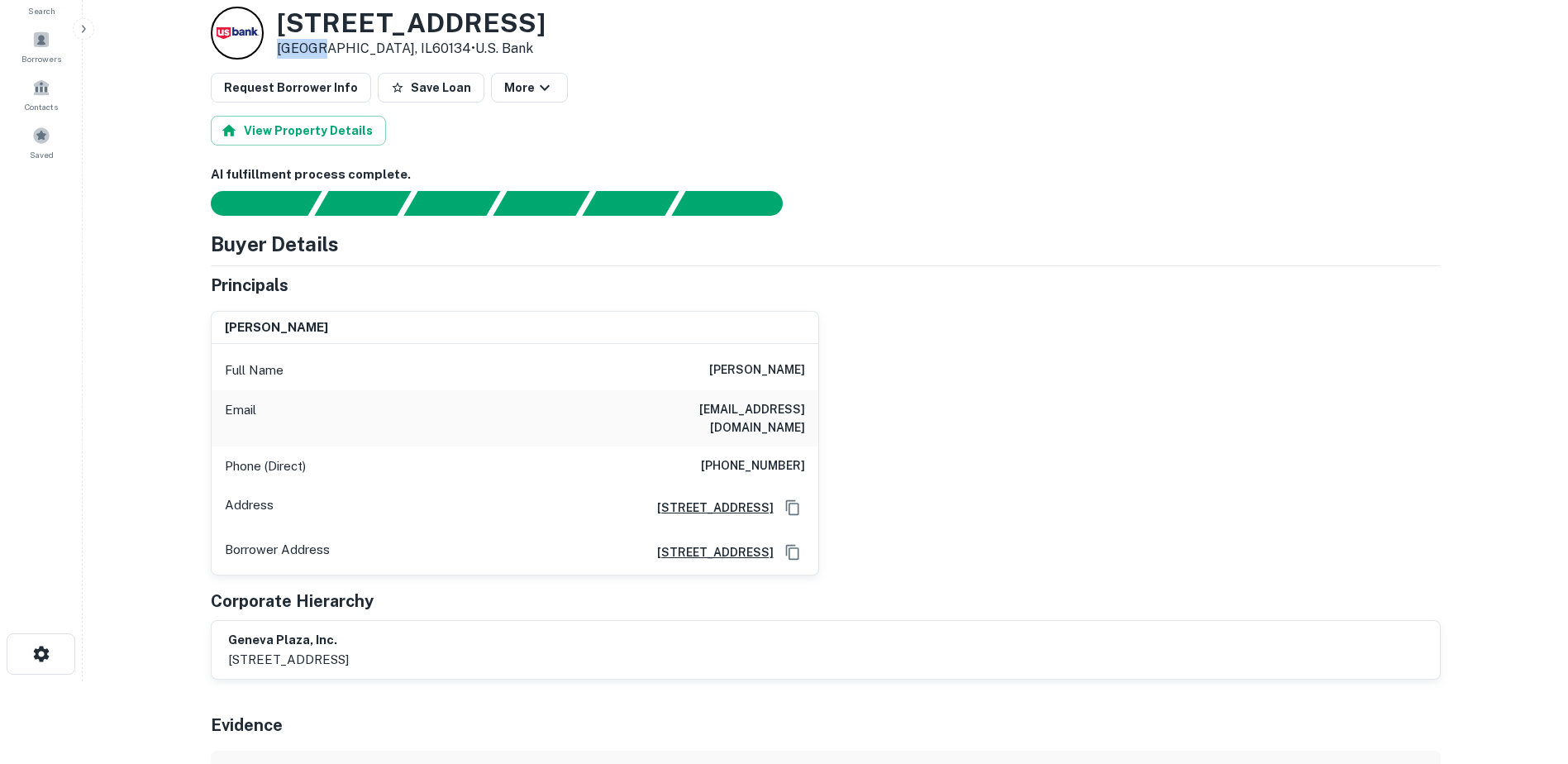
copy p "[GEOGRAPHIC_DATA]"
click at [309, 53] on p "Geneva, IL60134 • U.s. Bank" at bounding box center [411, 49] width 269 height 20
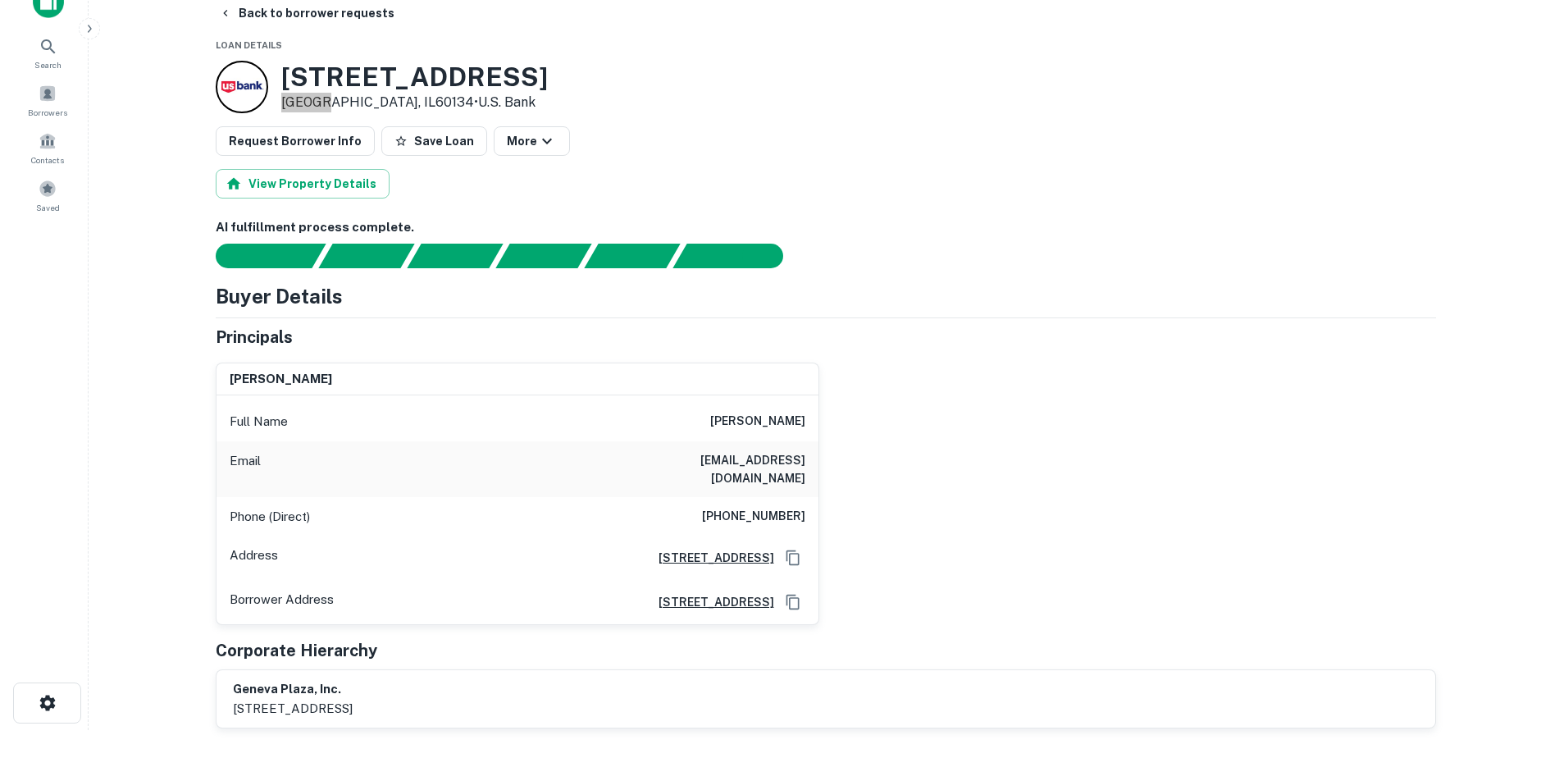
scroll to position [0, 0]
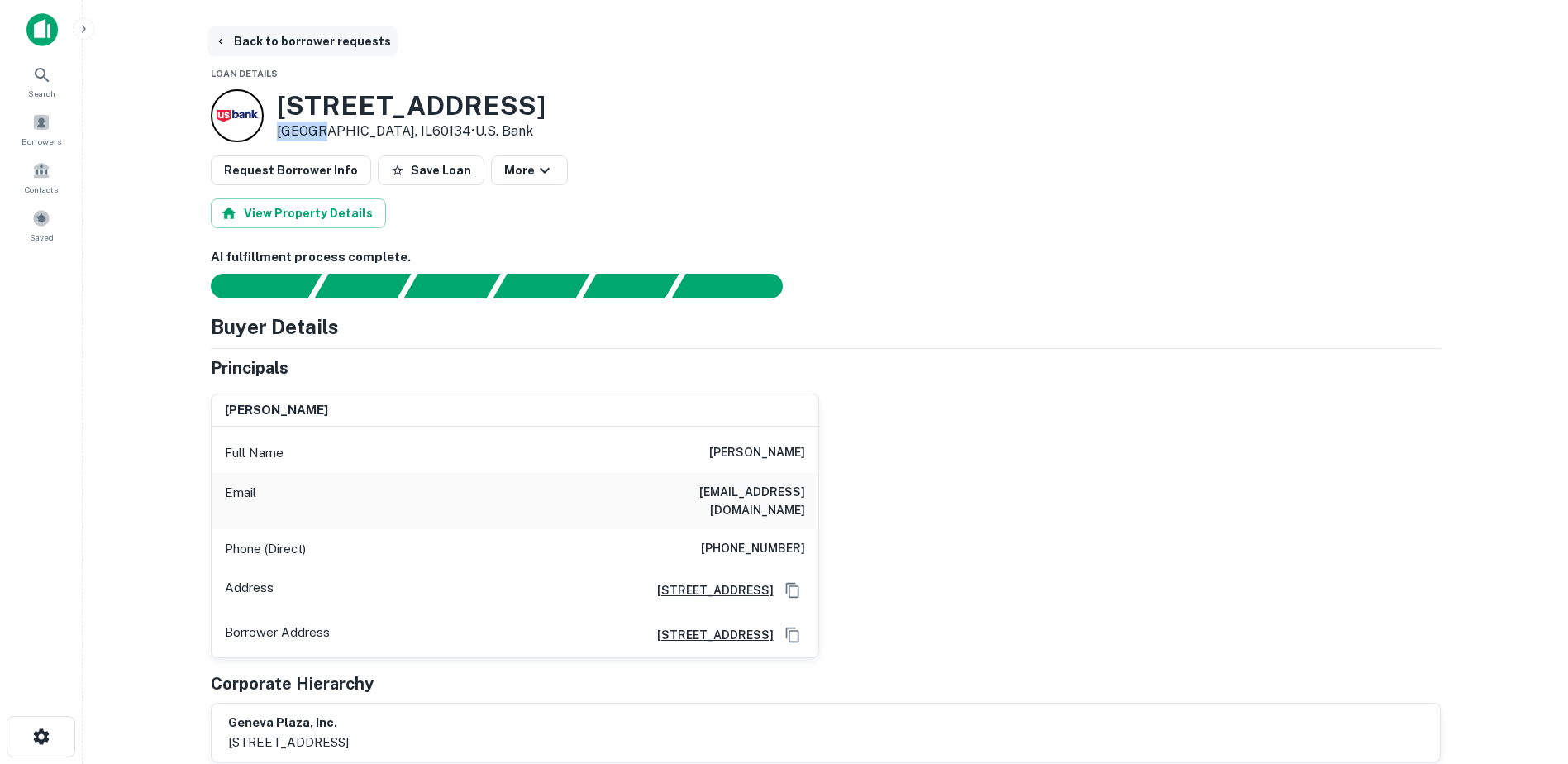
click at [240, 30] on button "Back to borrower requests" at bounding box center [302, 41] width 190 height 30
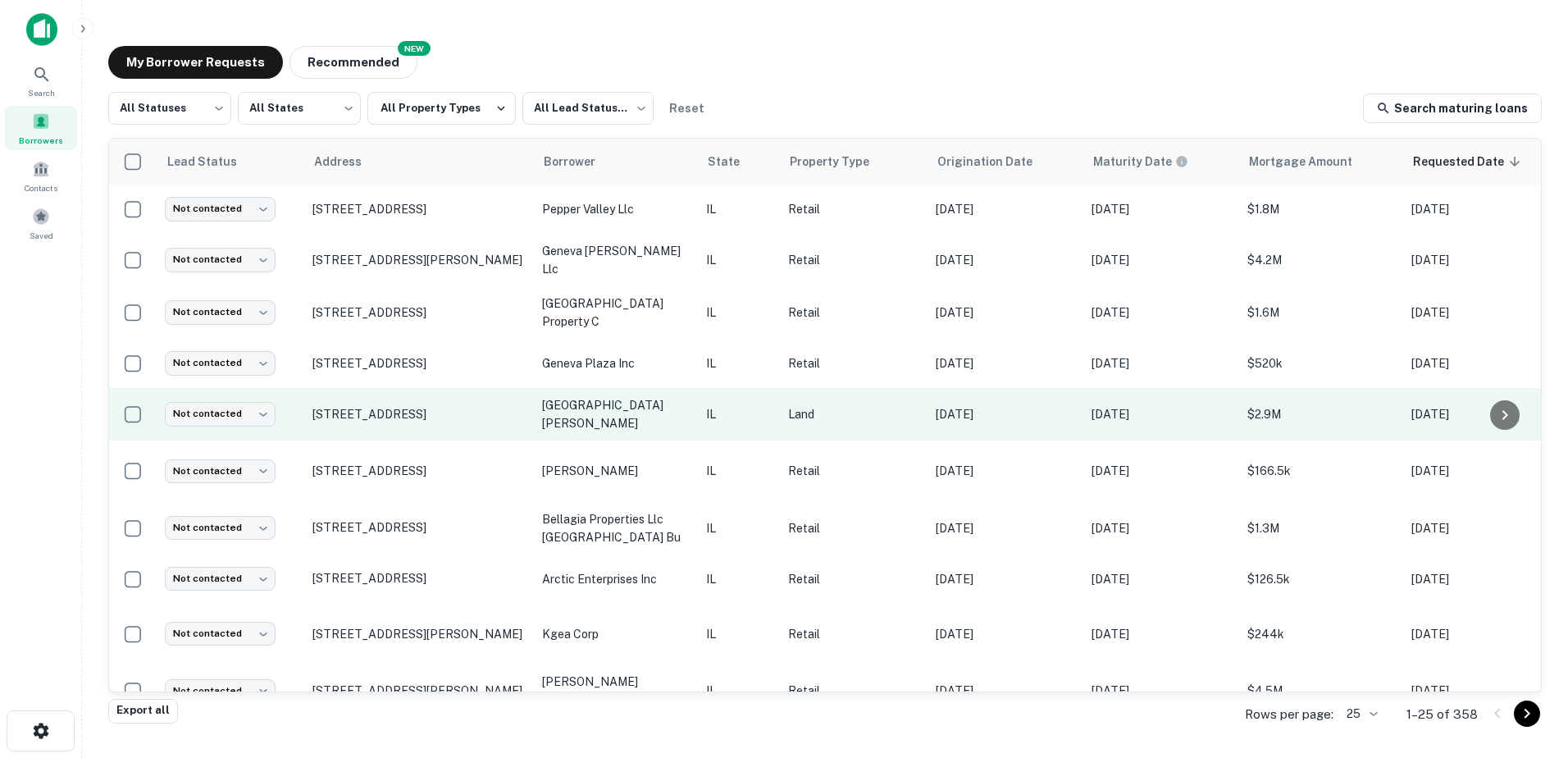
click at [521, 430] on td "28924 W Il Route 120 Lakemoor, IL60051" at bounding box center [418, 414] width 230 height 53
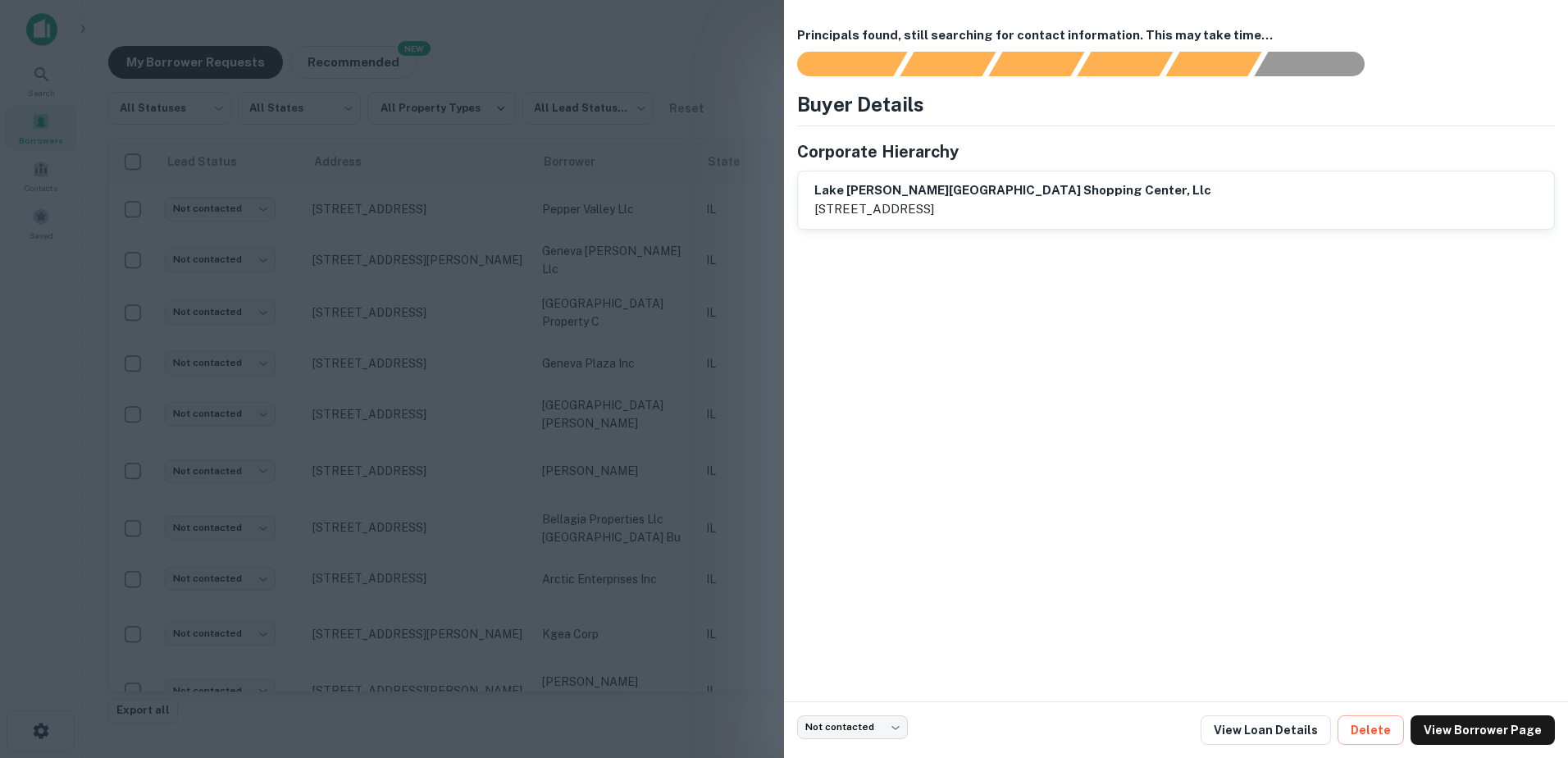
click at [551, 419] on div at bounding box center [784, 379] width 1568 height 758
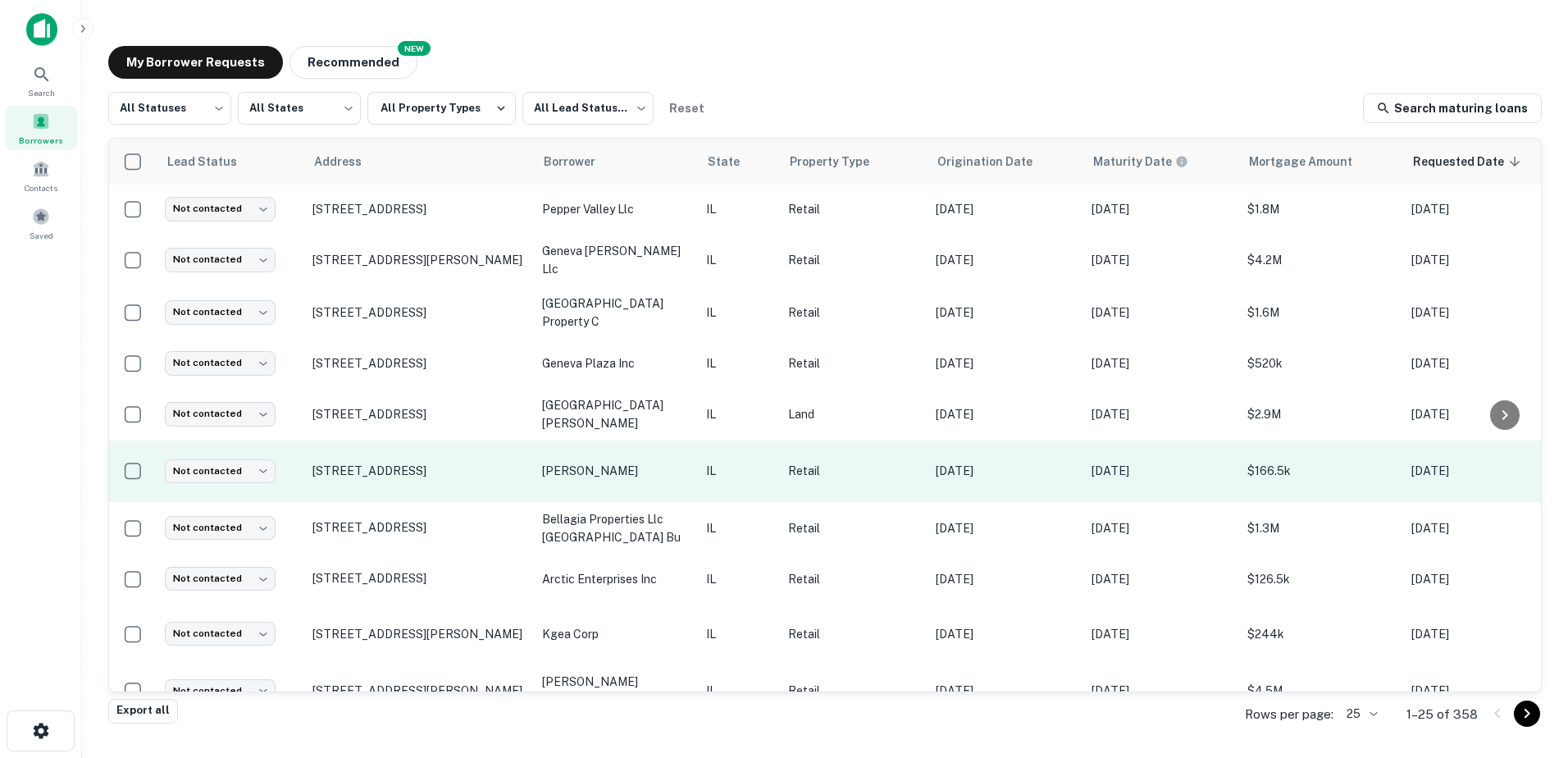
click at [584, 466] on p "lesperance michael a" at bounding box center [616, 470] width 147 height 18
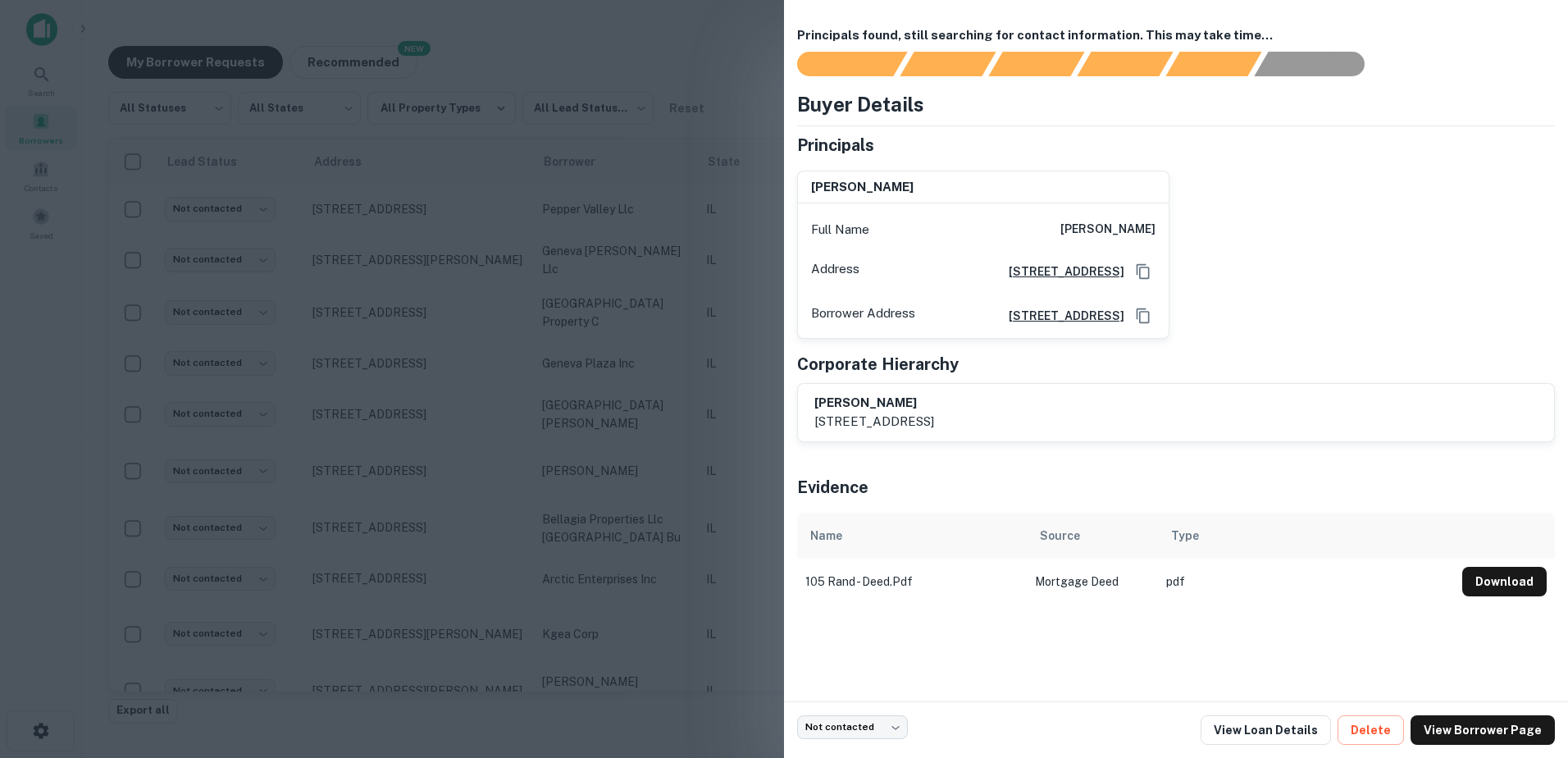
click at [594, 475] on div at bounding box center [784, 379] width 1568 height 758
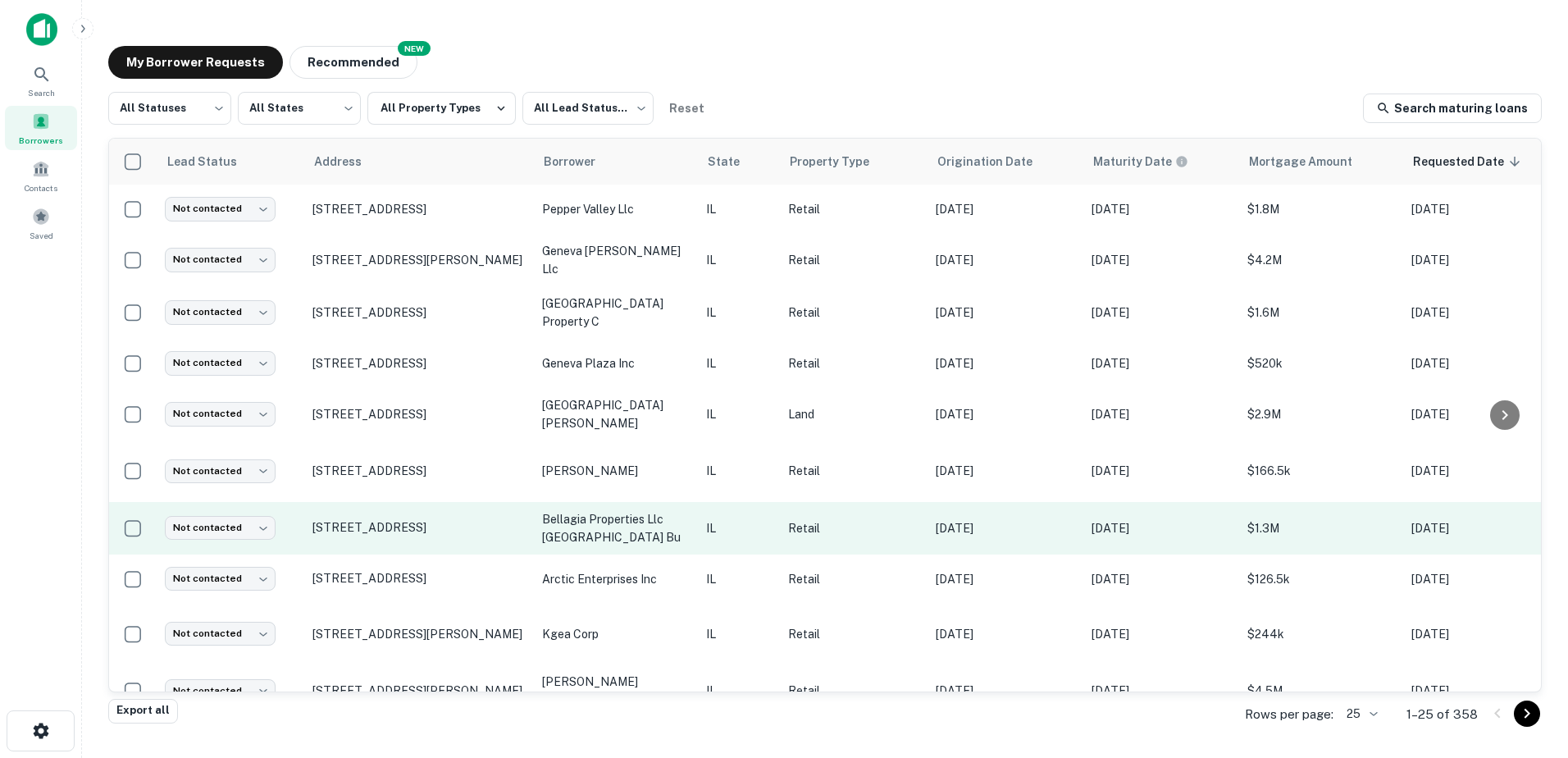
click at [612, 519] on p "bellagia properties llc prairie grove bu" at bounding box center [616, 528] width 147 height 36
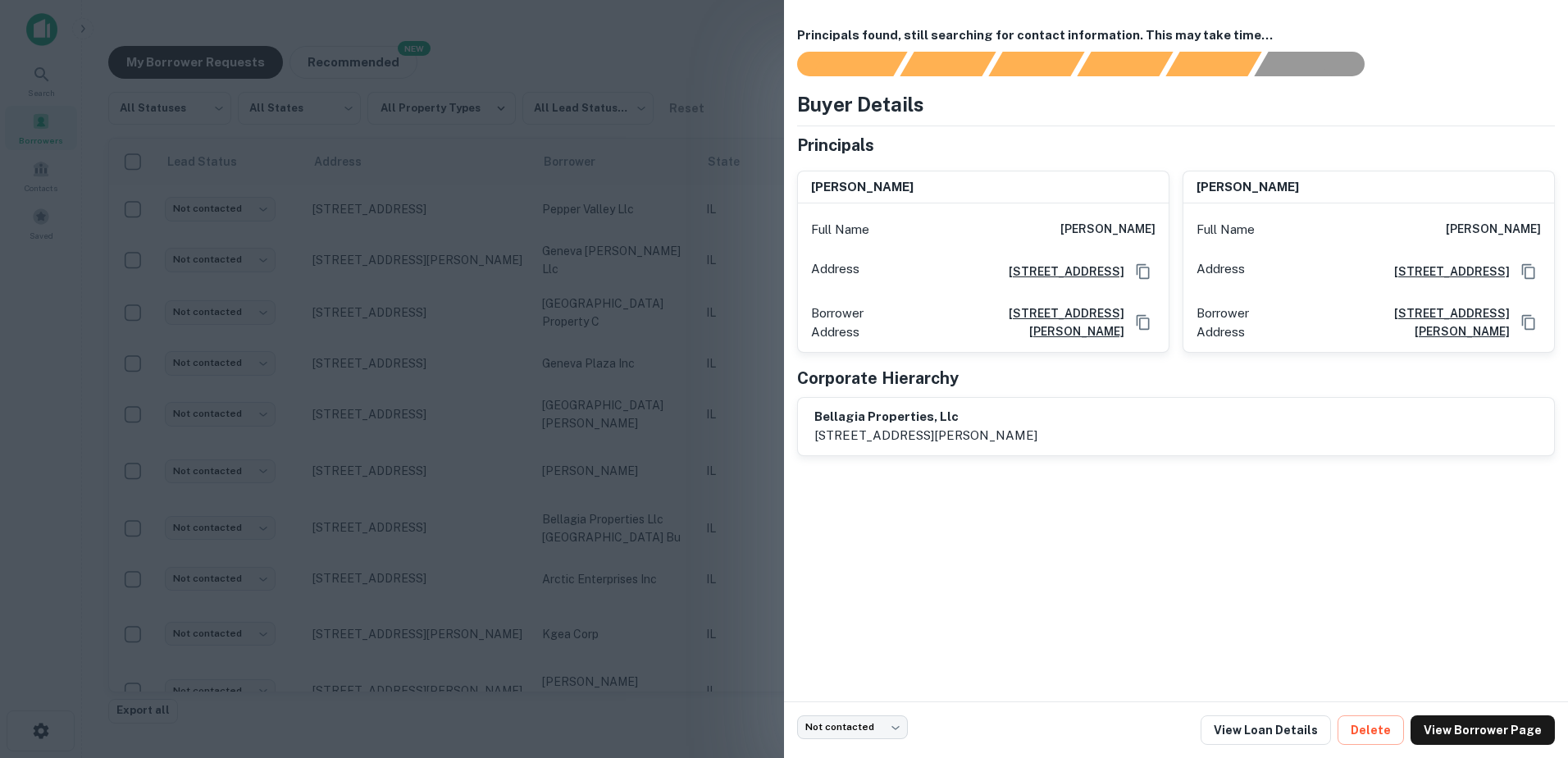
click at [616, 541] on div at bounding box center [784, 379] width 1568 height 758
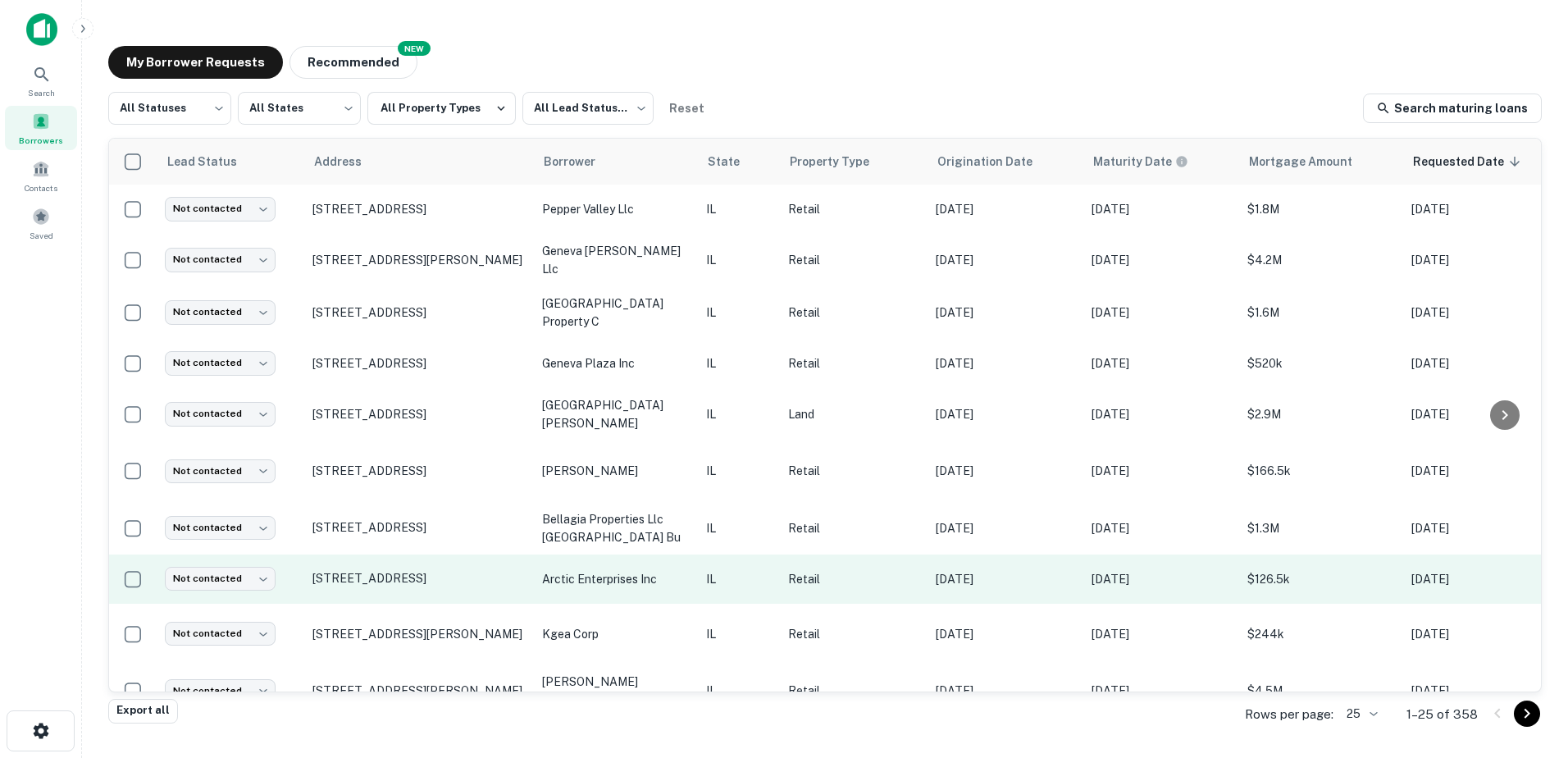
click at [619, 574] on td "arctic enterprises inc" at bounding box center [616, 579] width 164 height 49
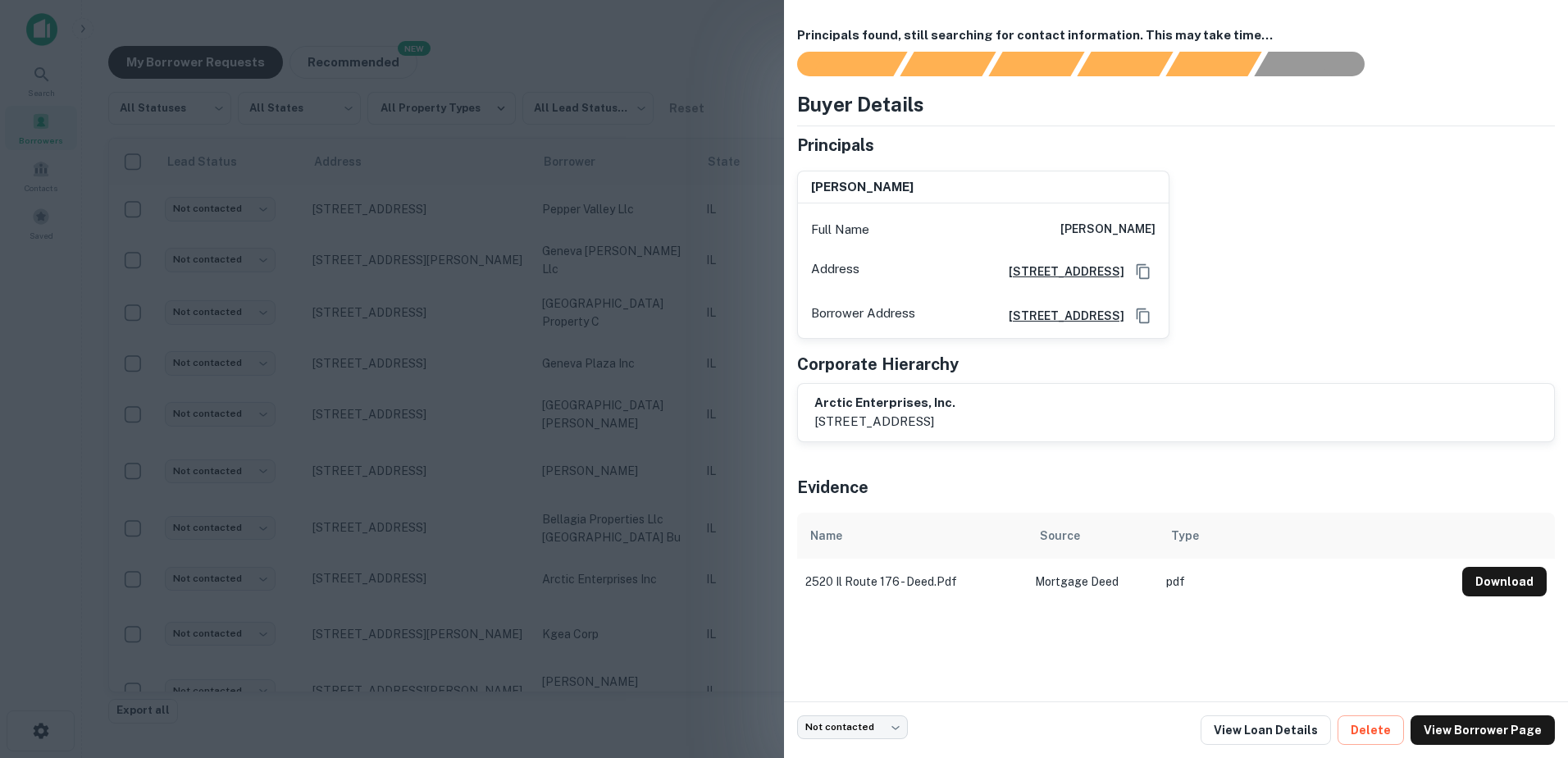
click at [630, 598] on div at bounding box center [784, 379] width 1568 height 758
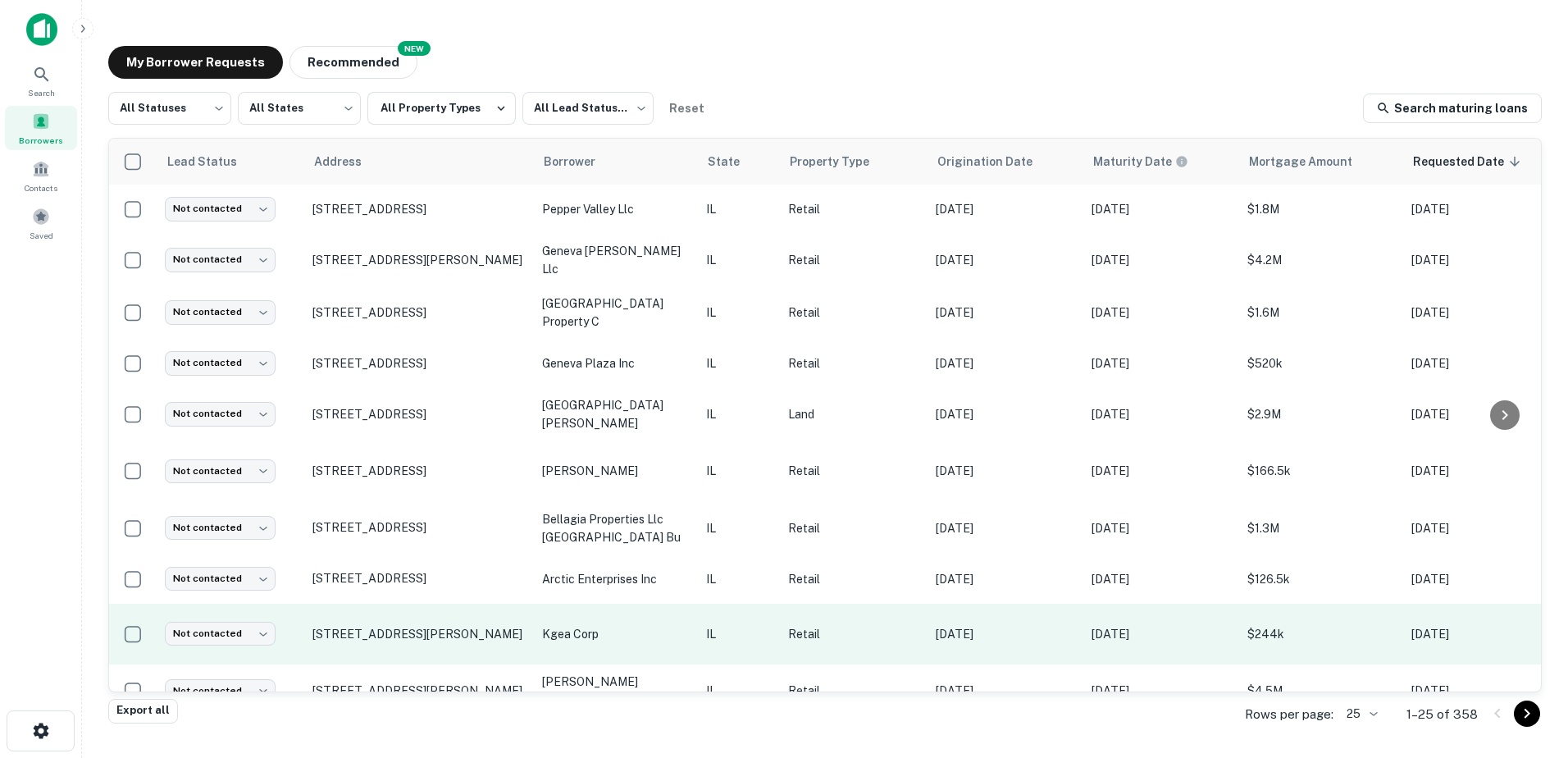
click at [632, 625] on p "kgea corp" at bounding box center [616, 634] width 147 height 18
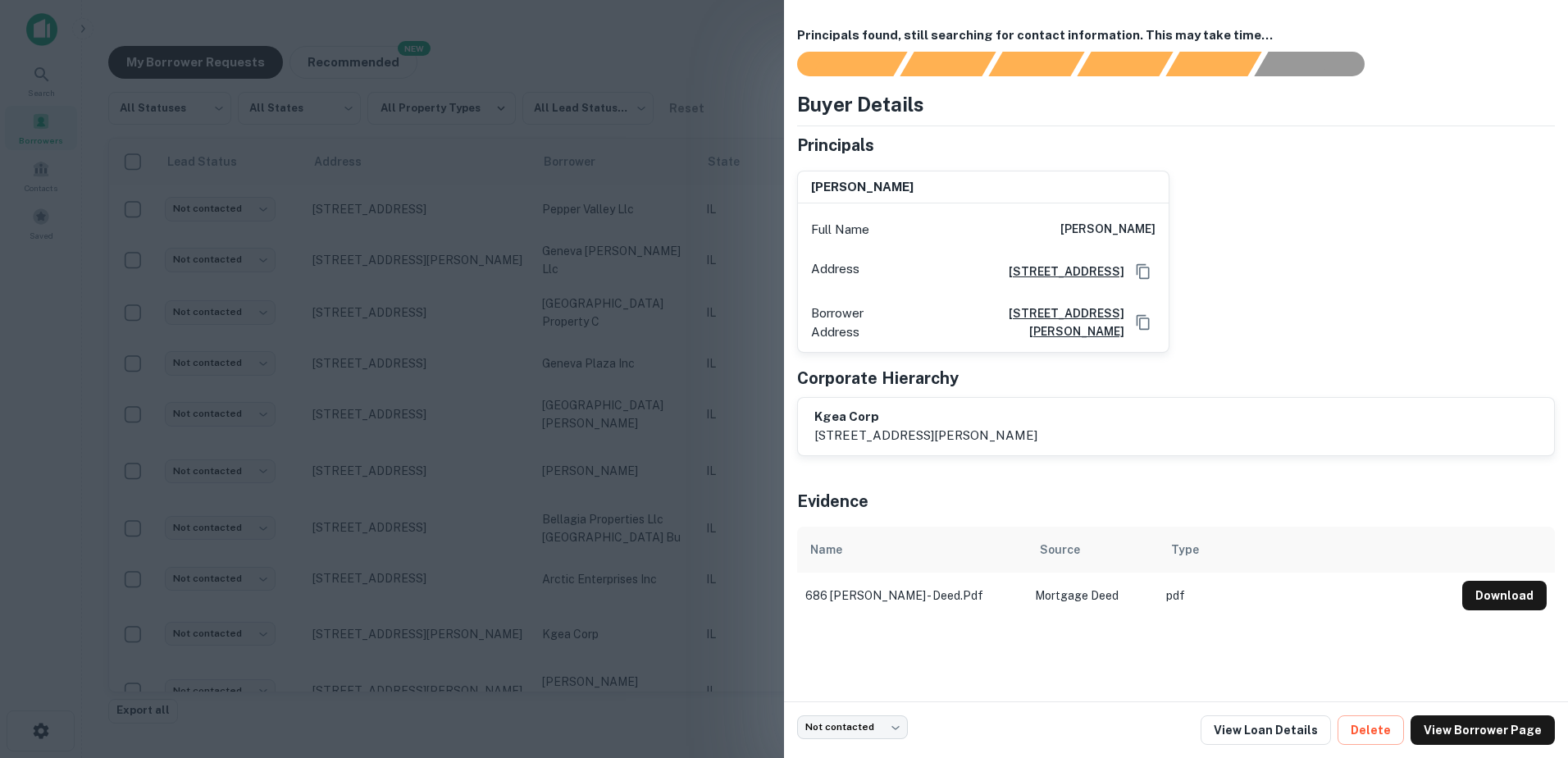
click at [634, 609] on div at bounding box center [784, 379] width 1568 height 758
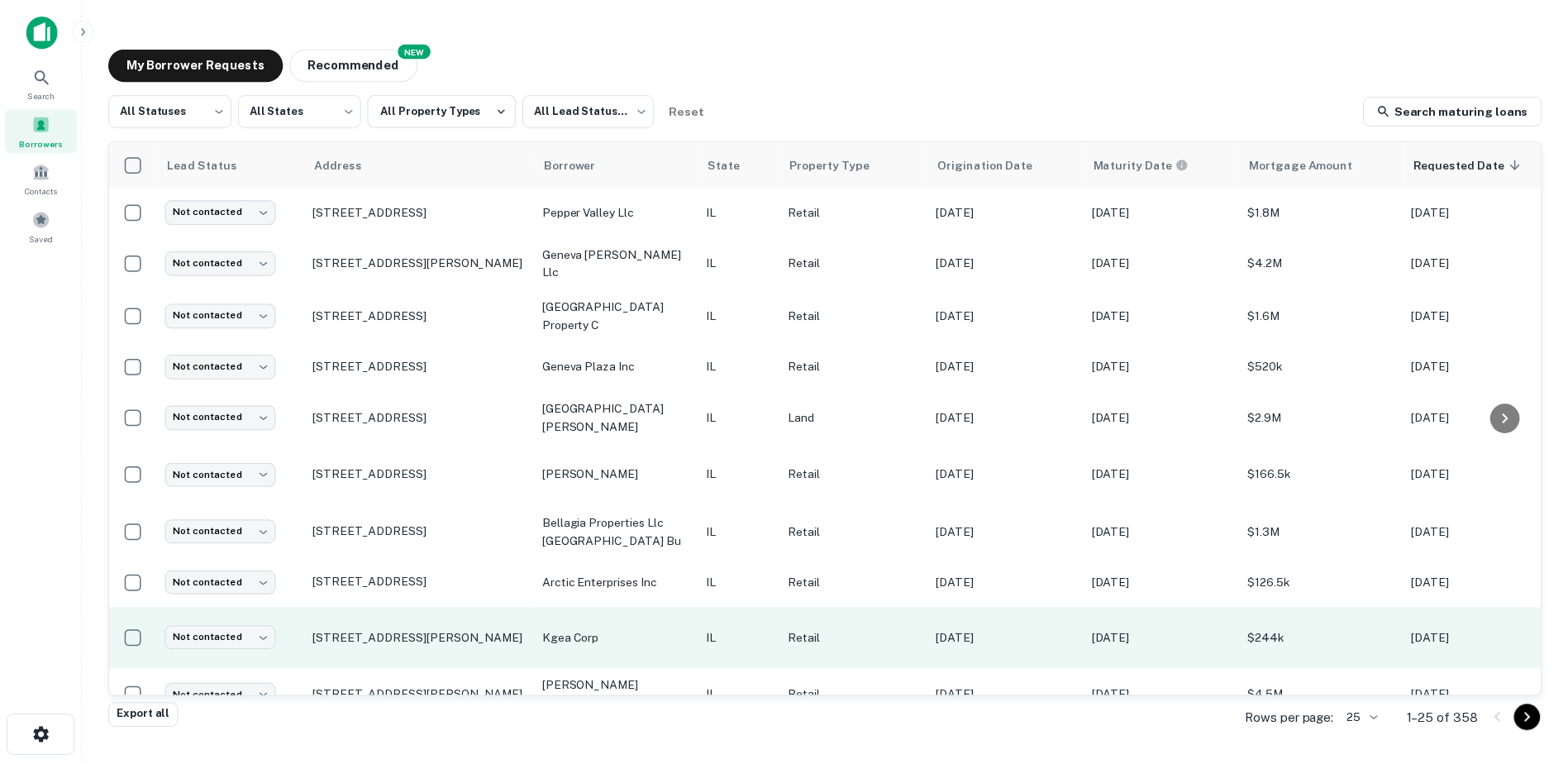
scroll to position [248, 0]
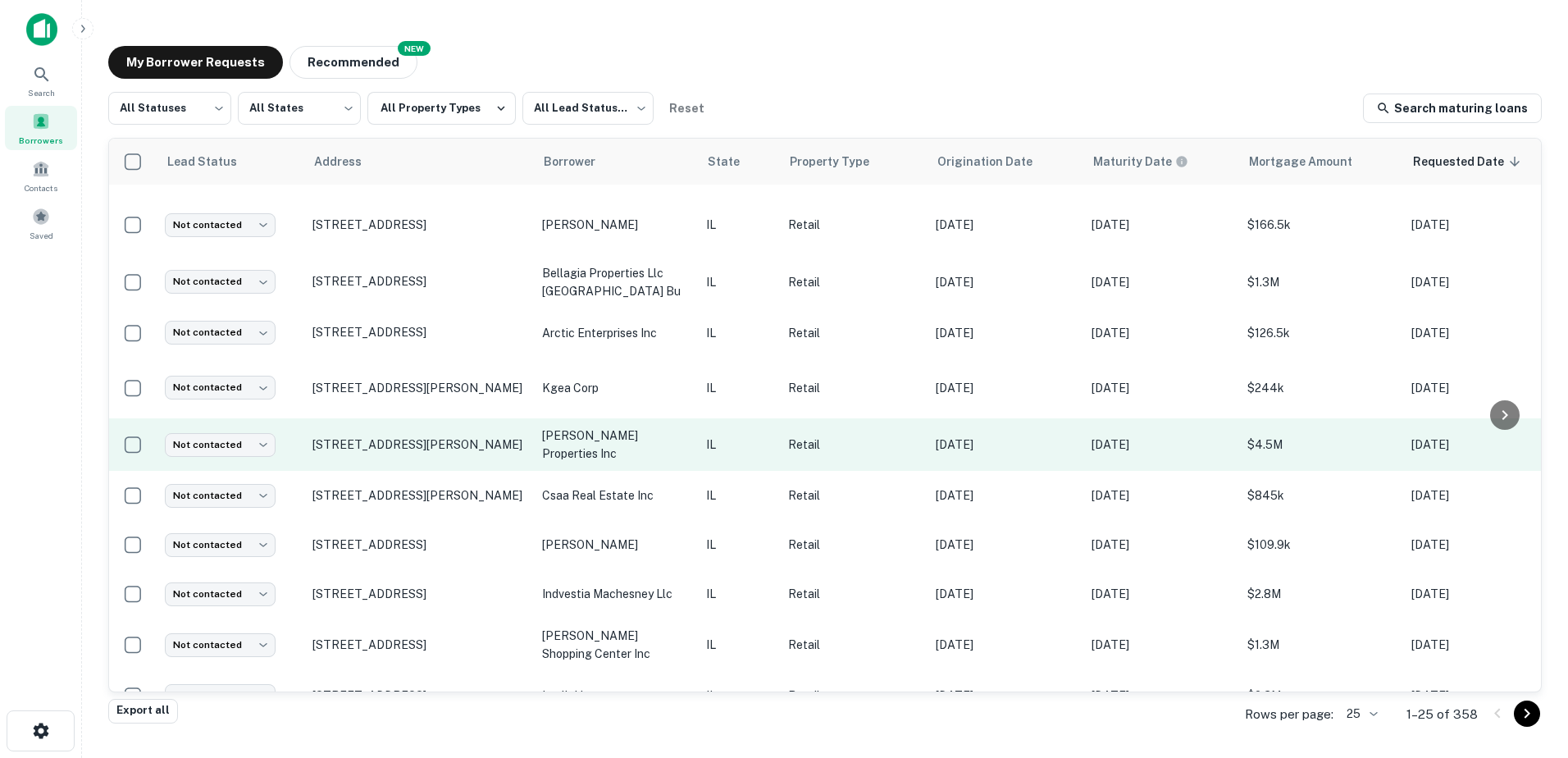
click at [633, 439] on td "carol-jean properties inc" at bounding box center [616, 444] width 164 height 53
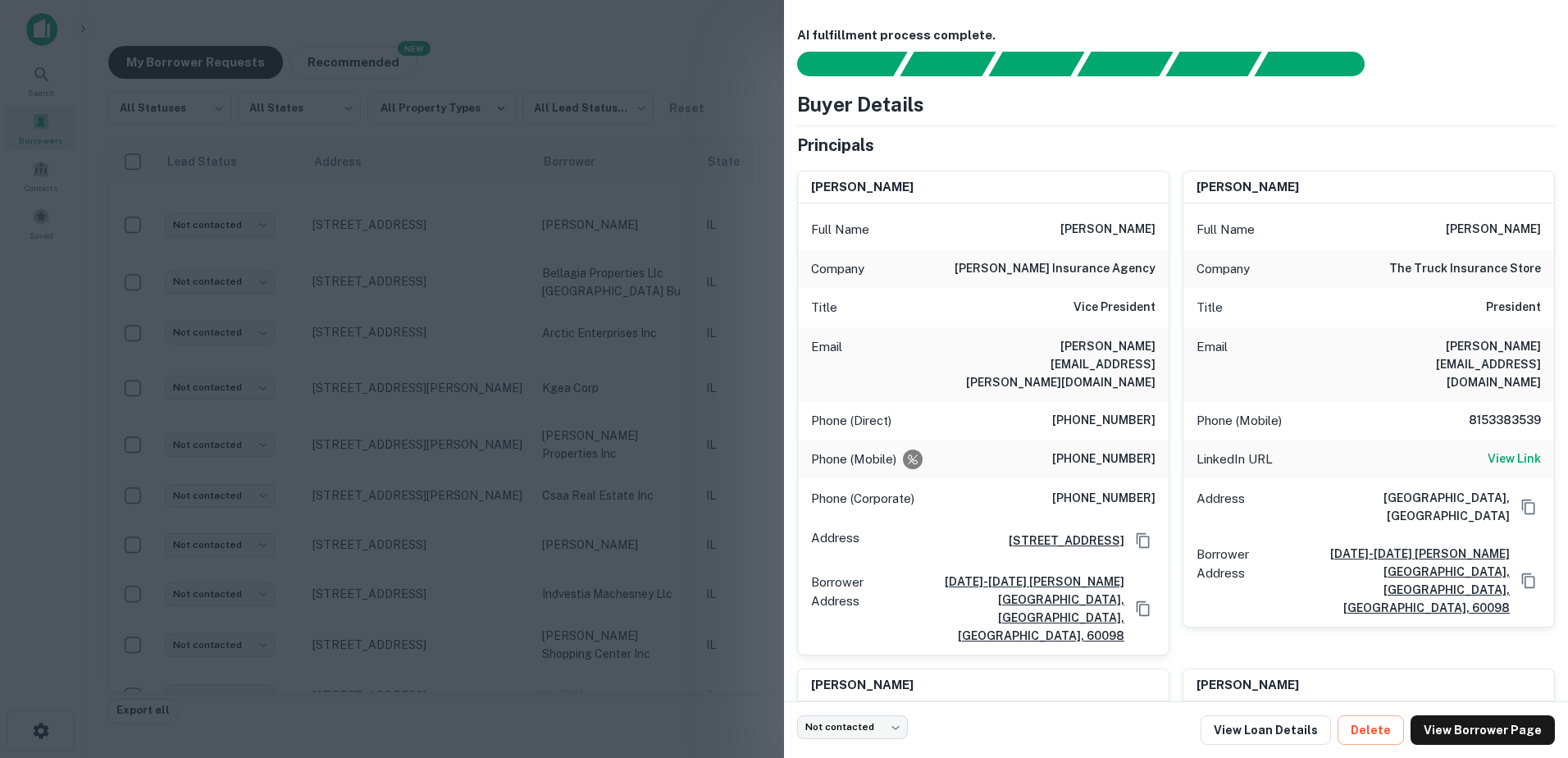
click at [640, 513] on div at bounding box center [784, 379] width 1568 height 758
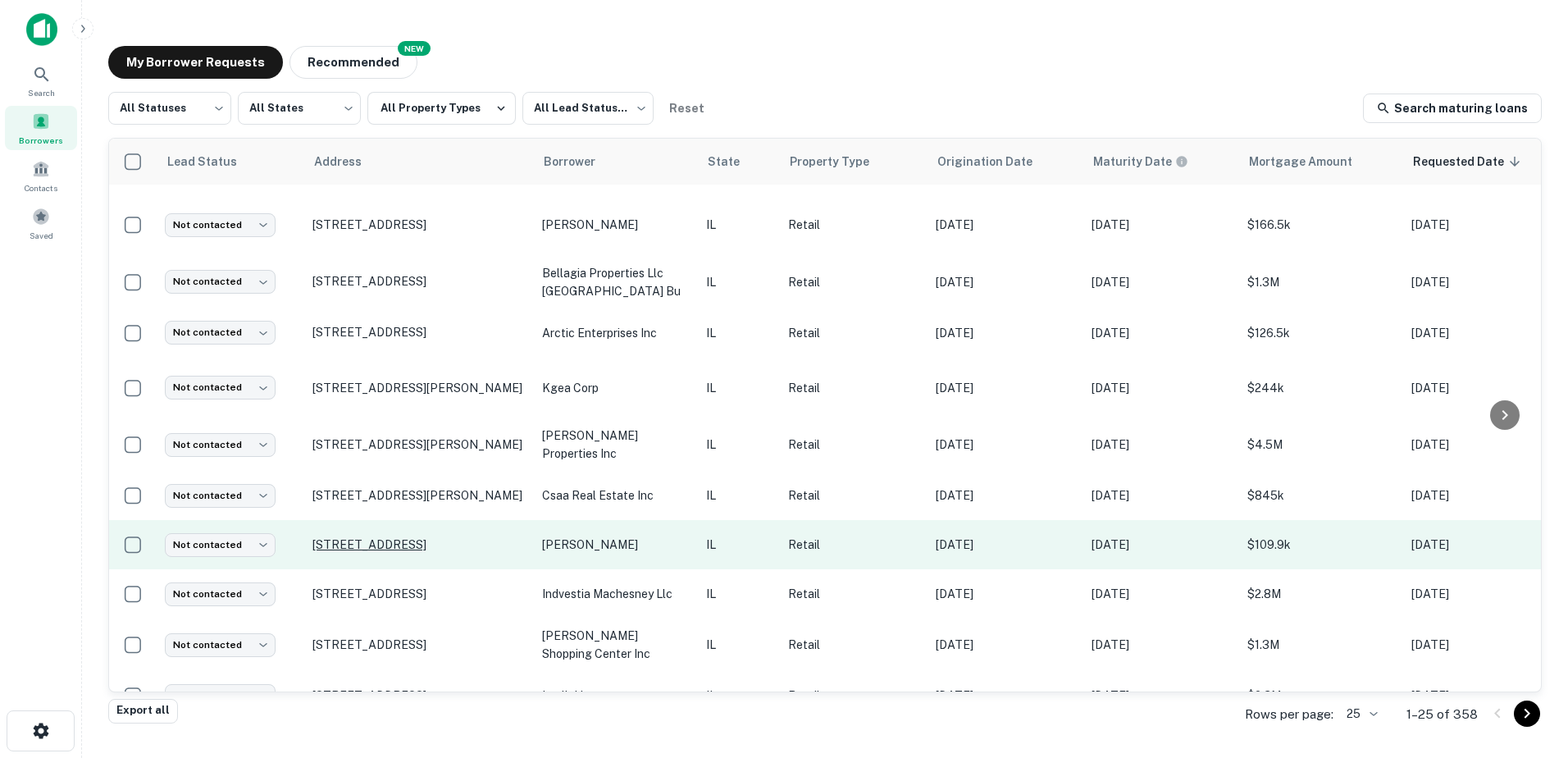
click at [441, 537] on p "1400 N Seminary Ave Woodstock, IL60098" at bounding box center [419, 544] width 214 height 15
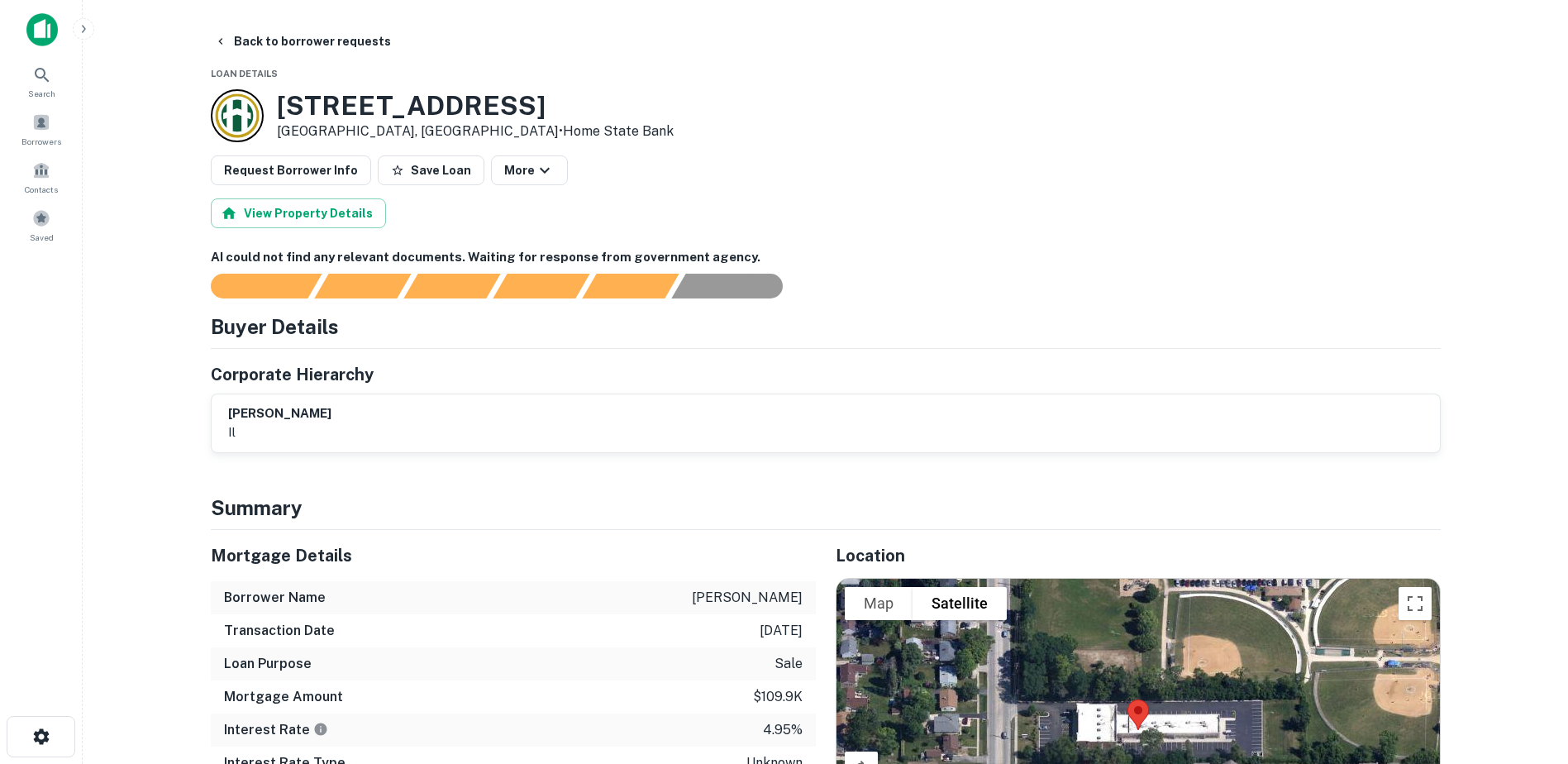
drag, startPoint x: 775, startPoint y: 324, endPoint x: 781, endPoint y: 307, distance: 18.0
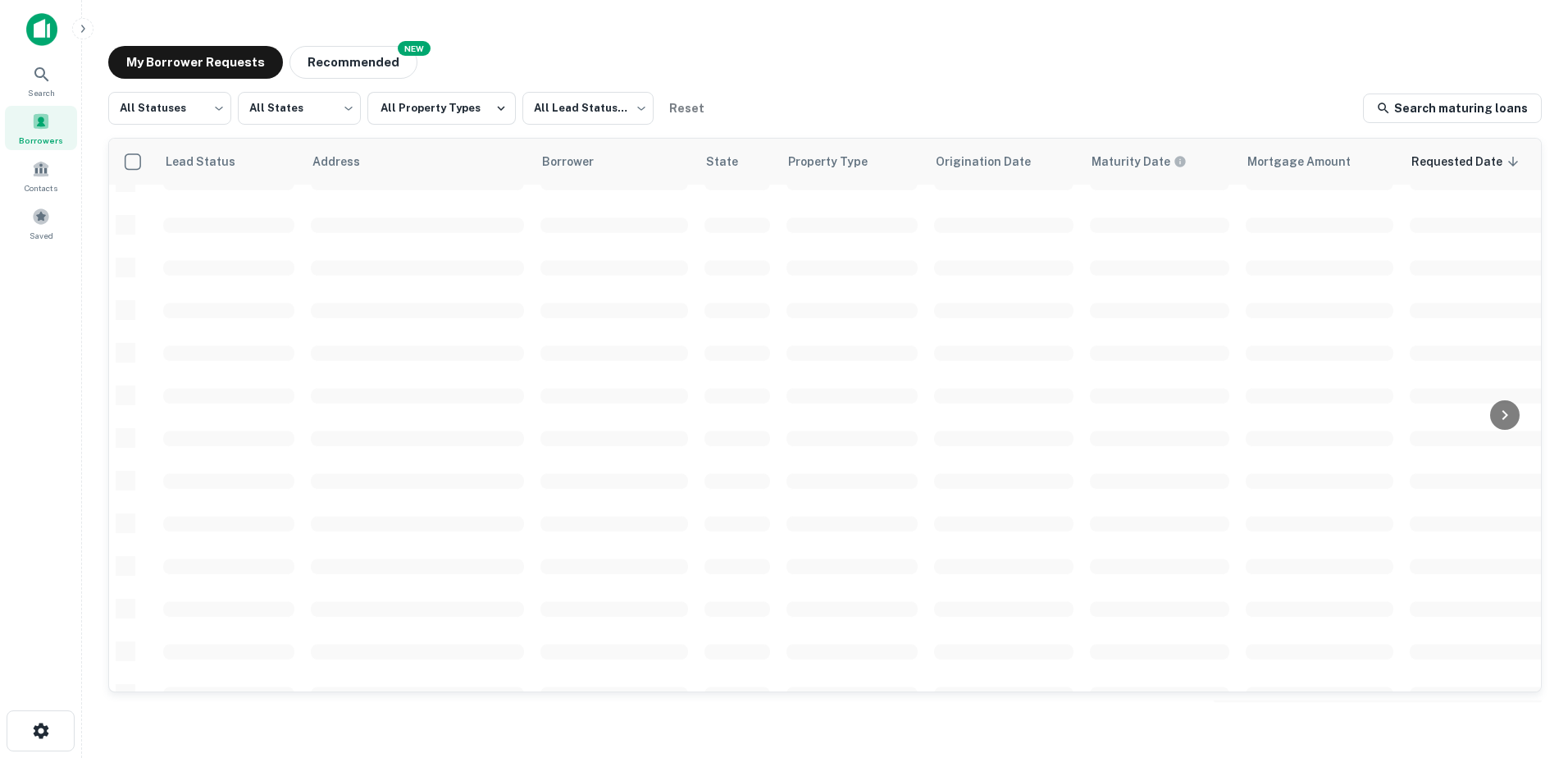
scroll to position [246, 0]
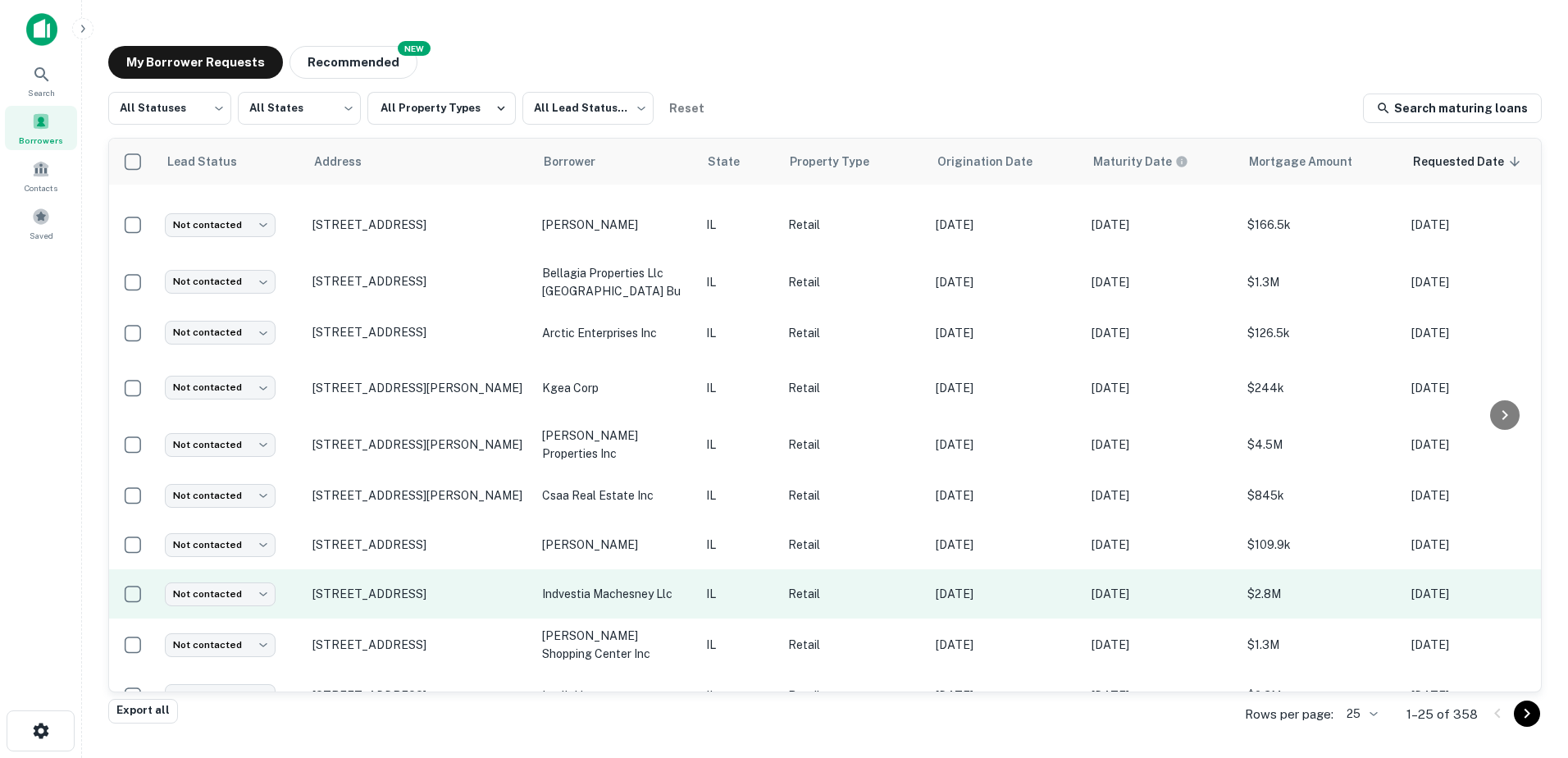
click at [592, 587] on td "indvestia machesney llc" at bounding box center [616, 593] width 164 height 49
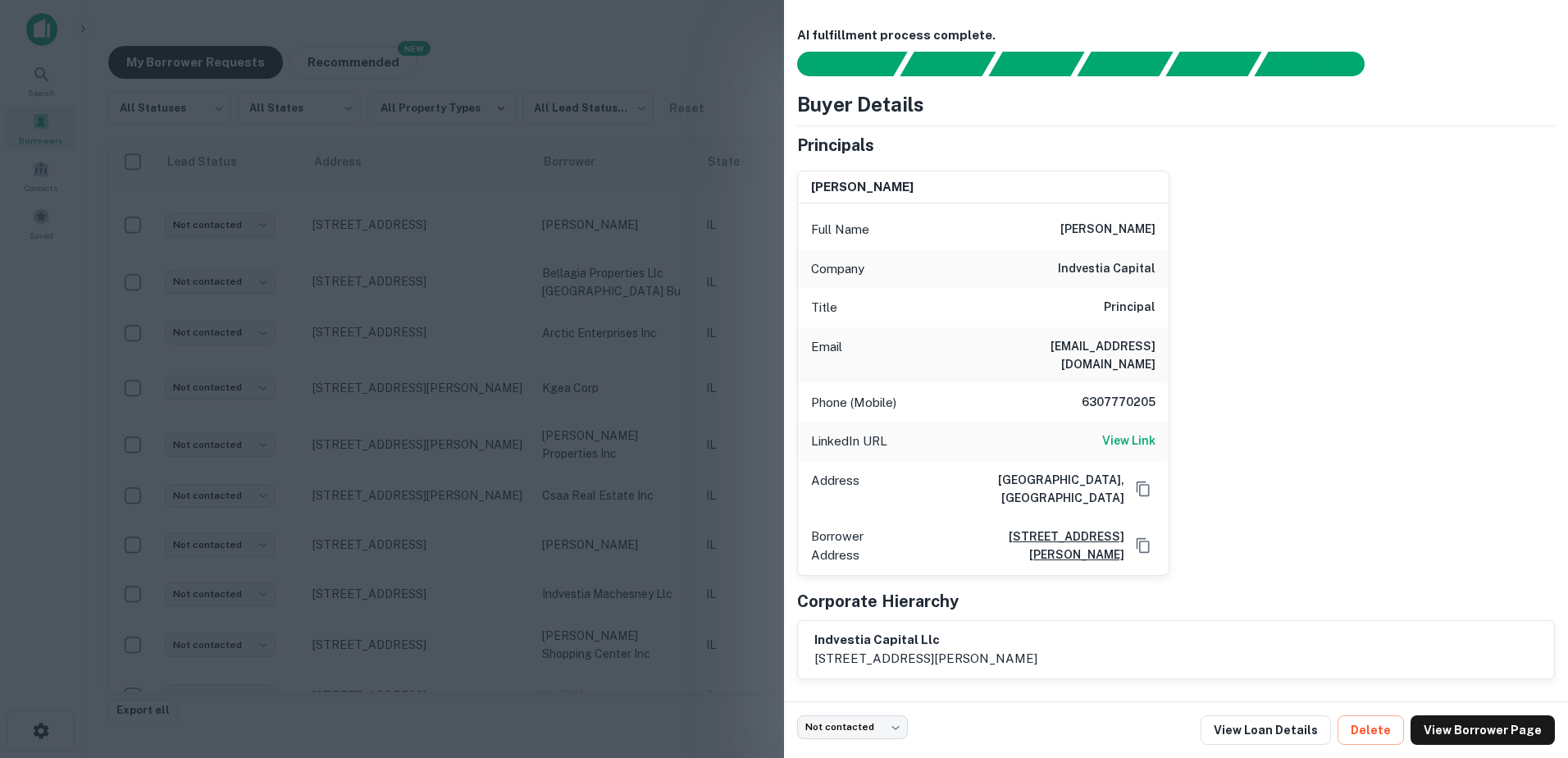
click at [586, 581] on div at bounding box center [784, 379] width 1568 height 758
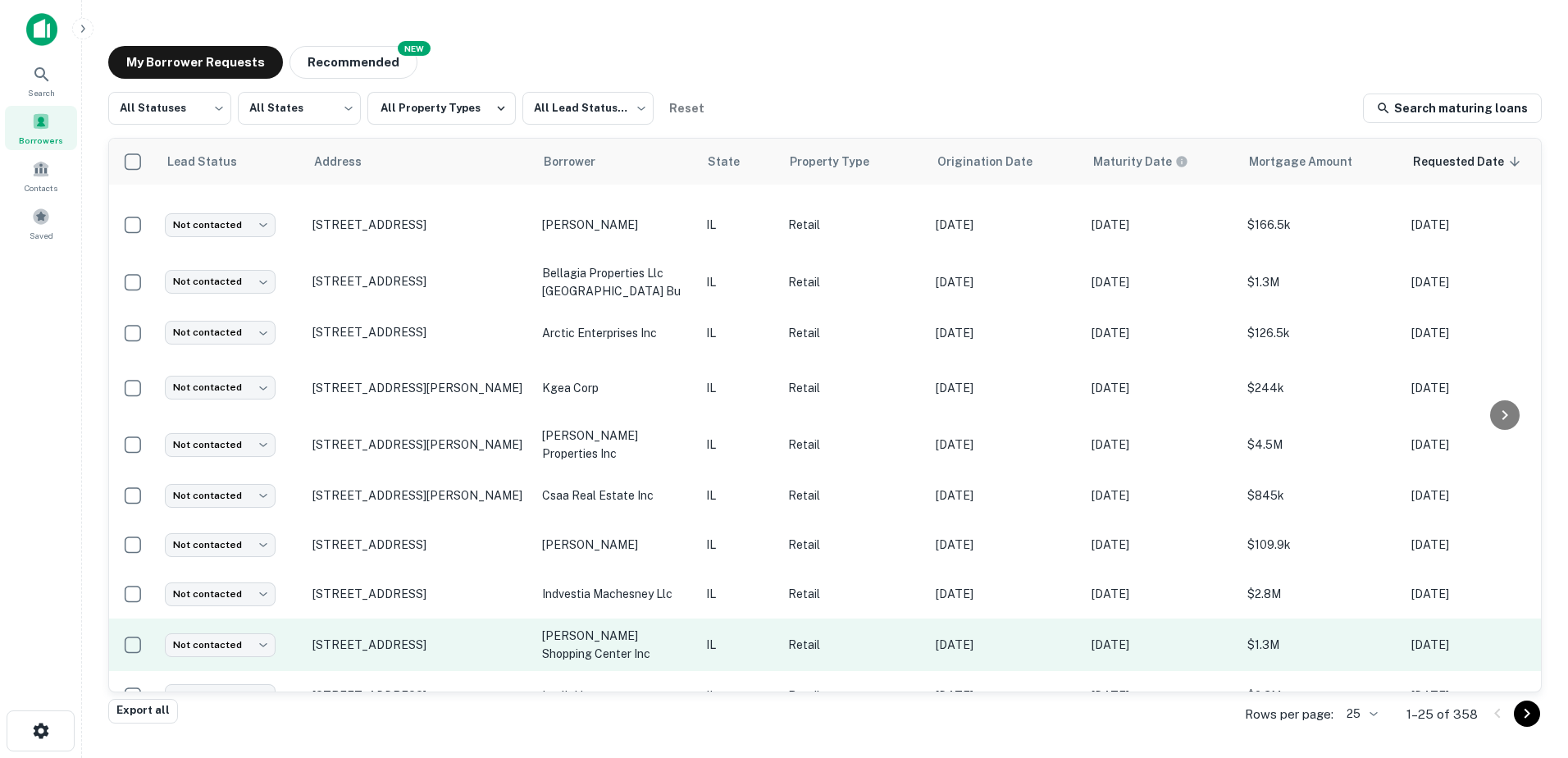
click at [604, 637] on td "anna shopping center inc" at bounding box center [616, 644] width 164 height 53
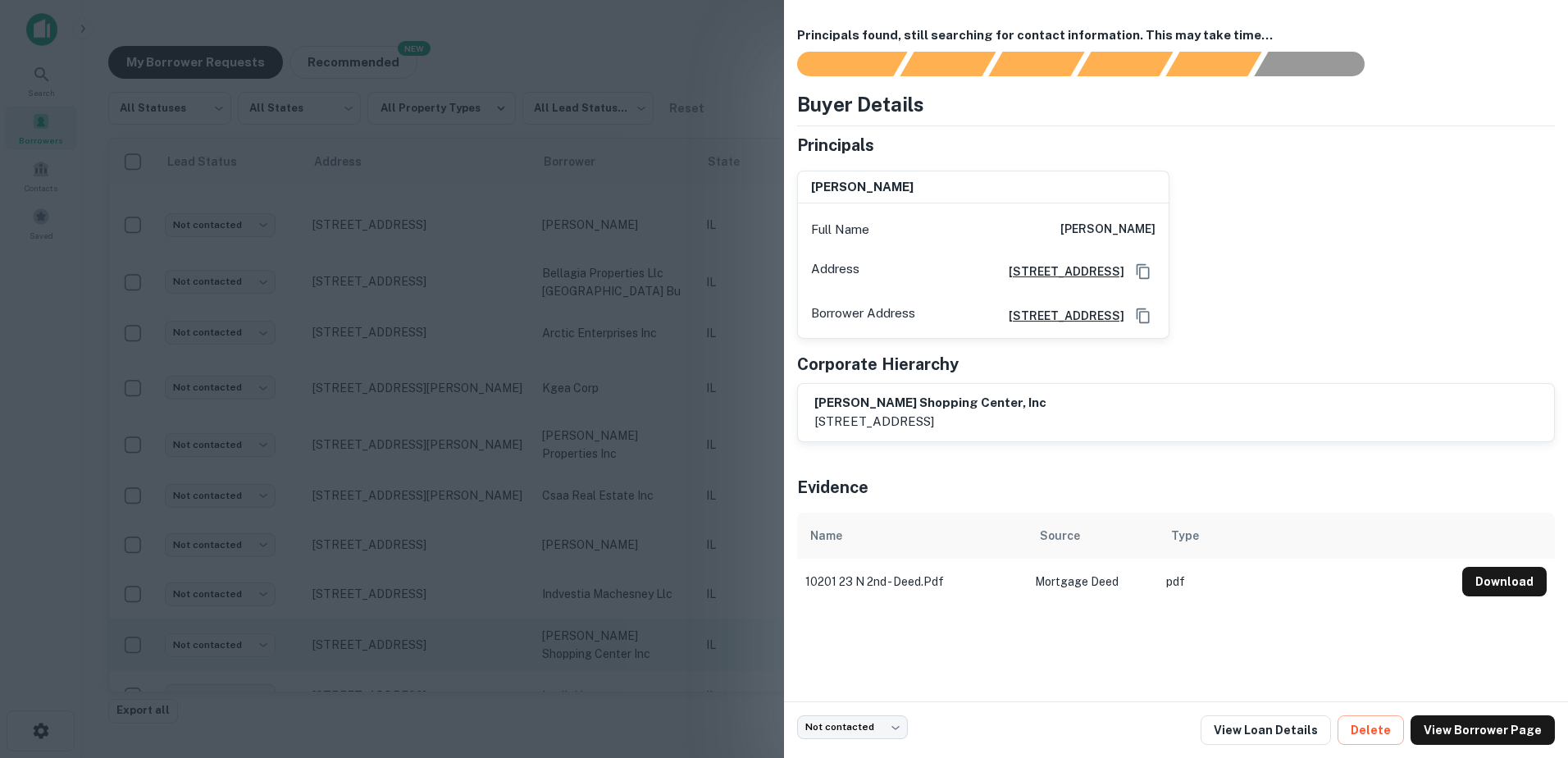
drag, startPoint x: 596, startPoint y: 618, endPoint x: 601, endPoint y: 633, distance: 15.8
click at [596, 618] on div at bounding box center [784, 379] width 1568 height 758
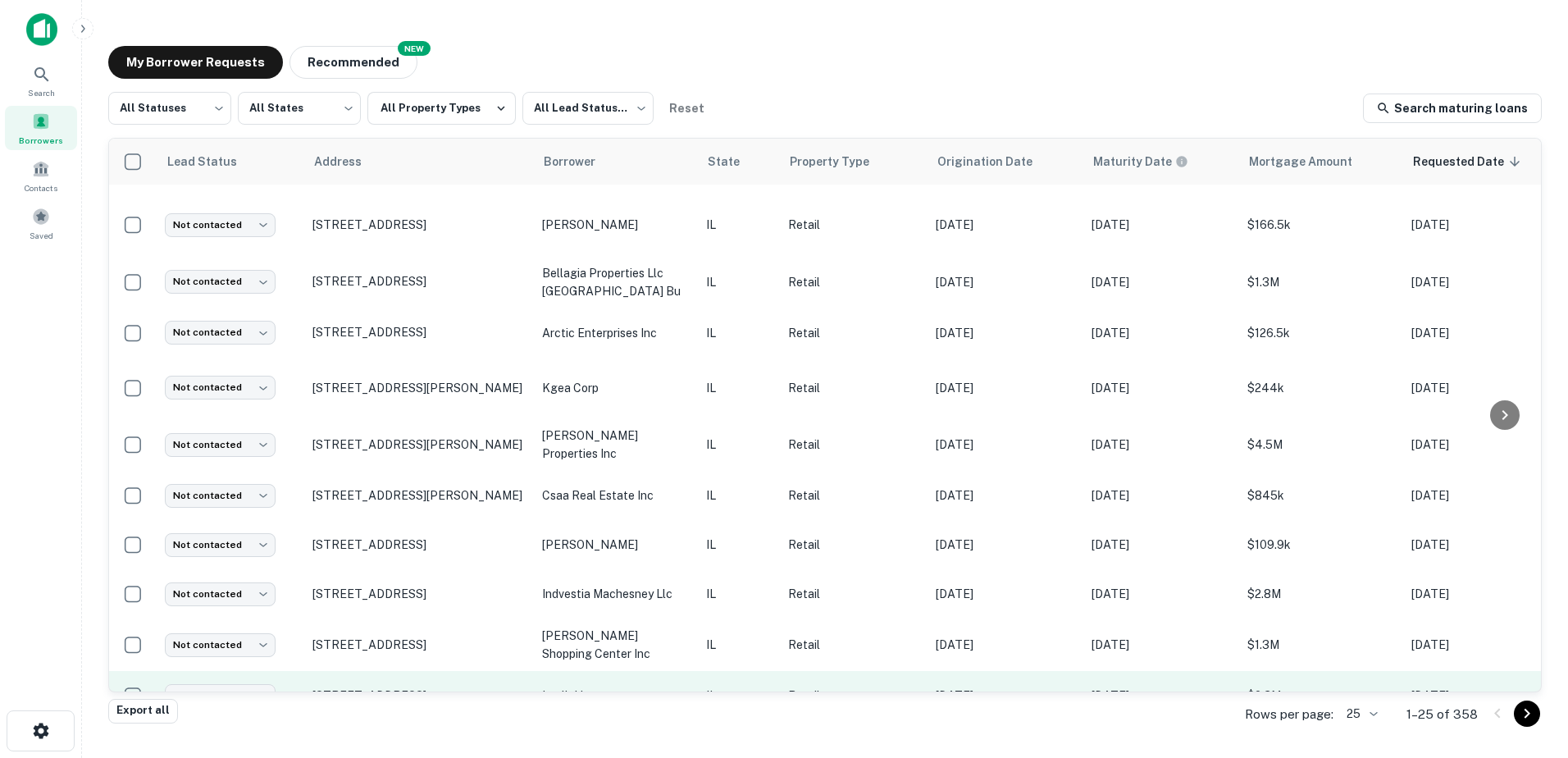
click at [615, 687] on p "lanlir llc" at bounding box center [616, 695] width 147 height 18
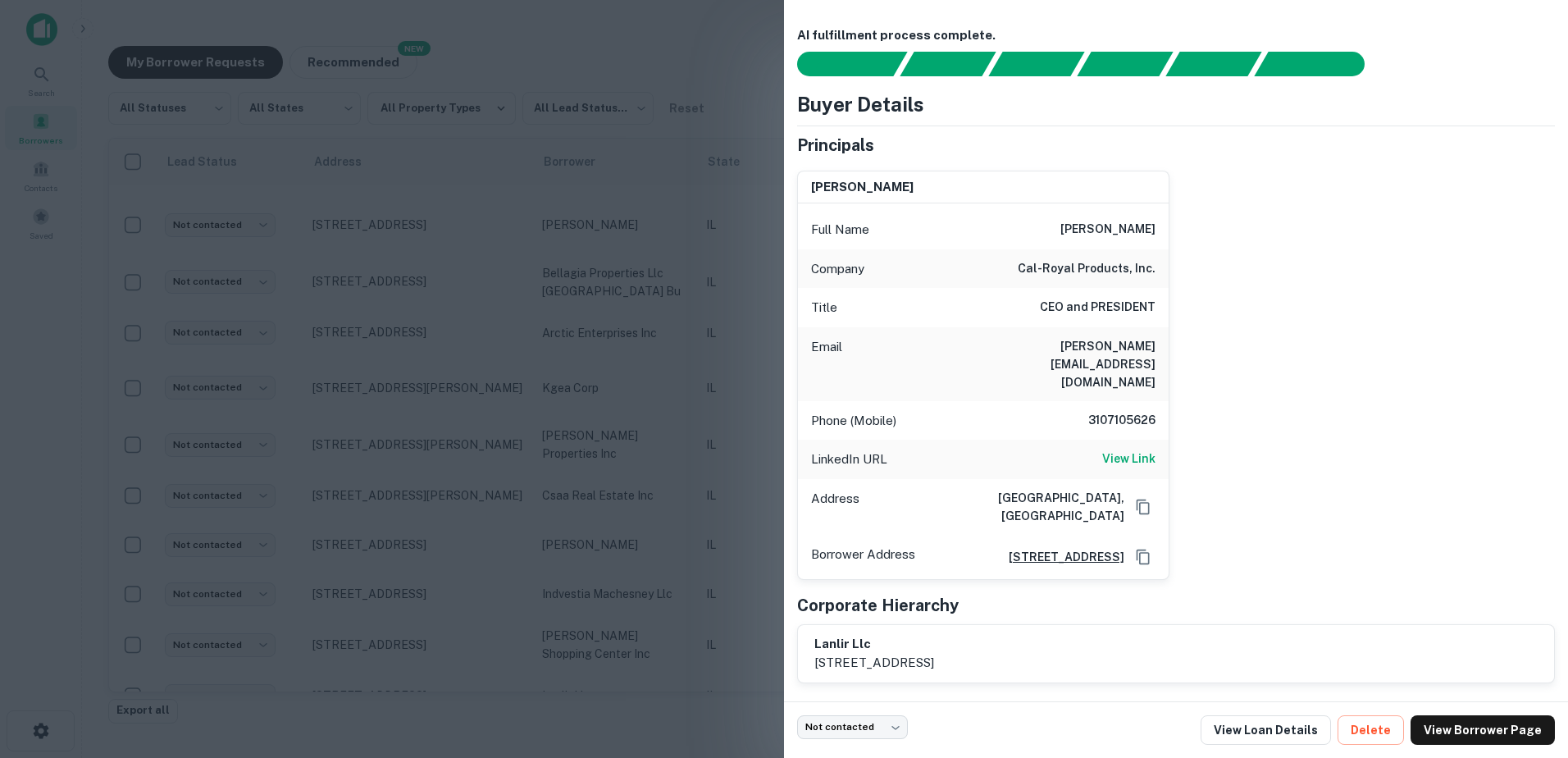
click at [610, 643] on div at bounding box center [784, 379] width 1568 height 758
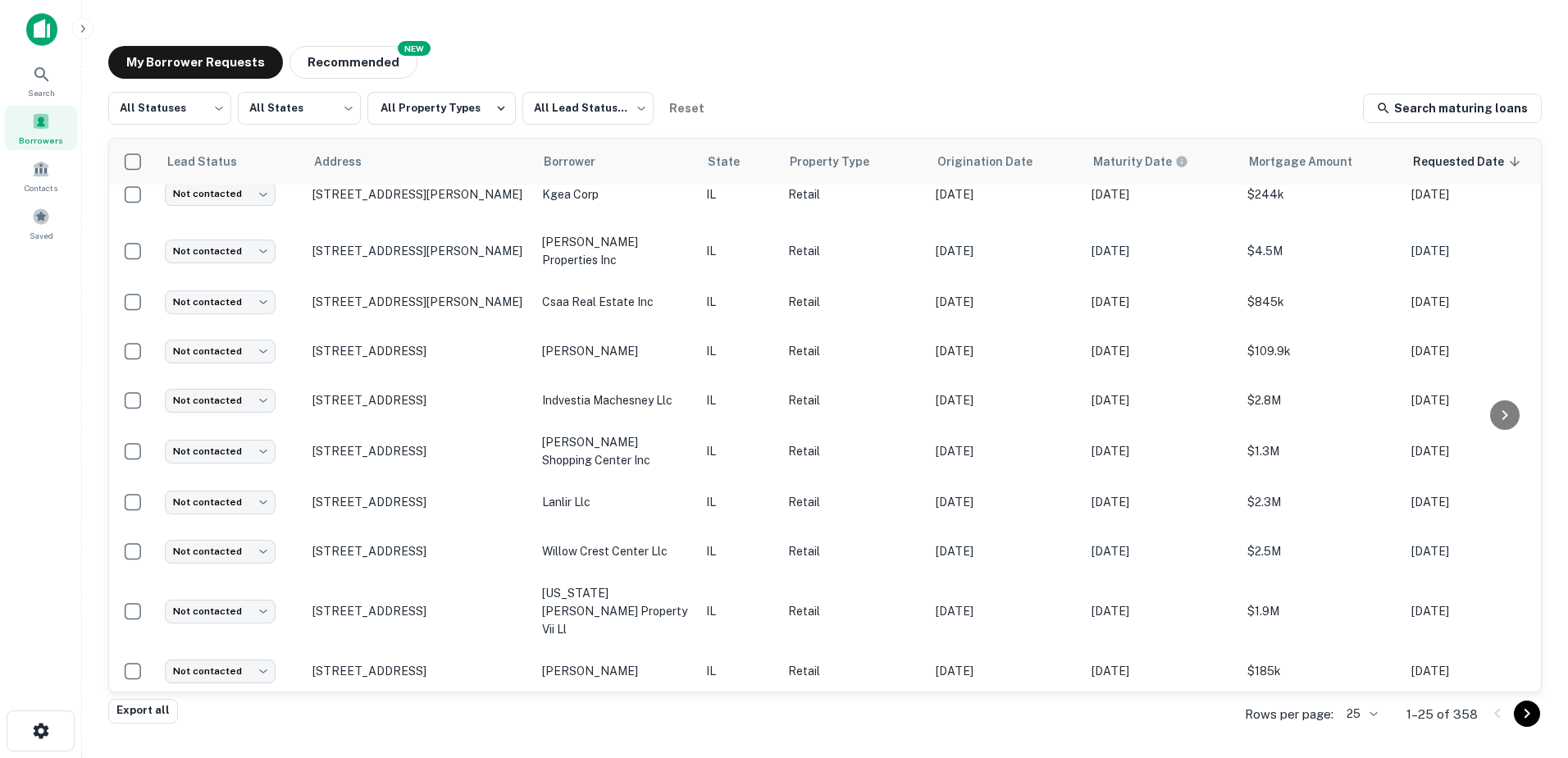
scroll to position [492, 0]
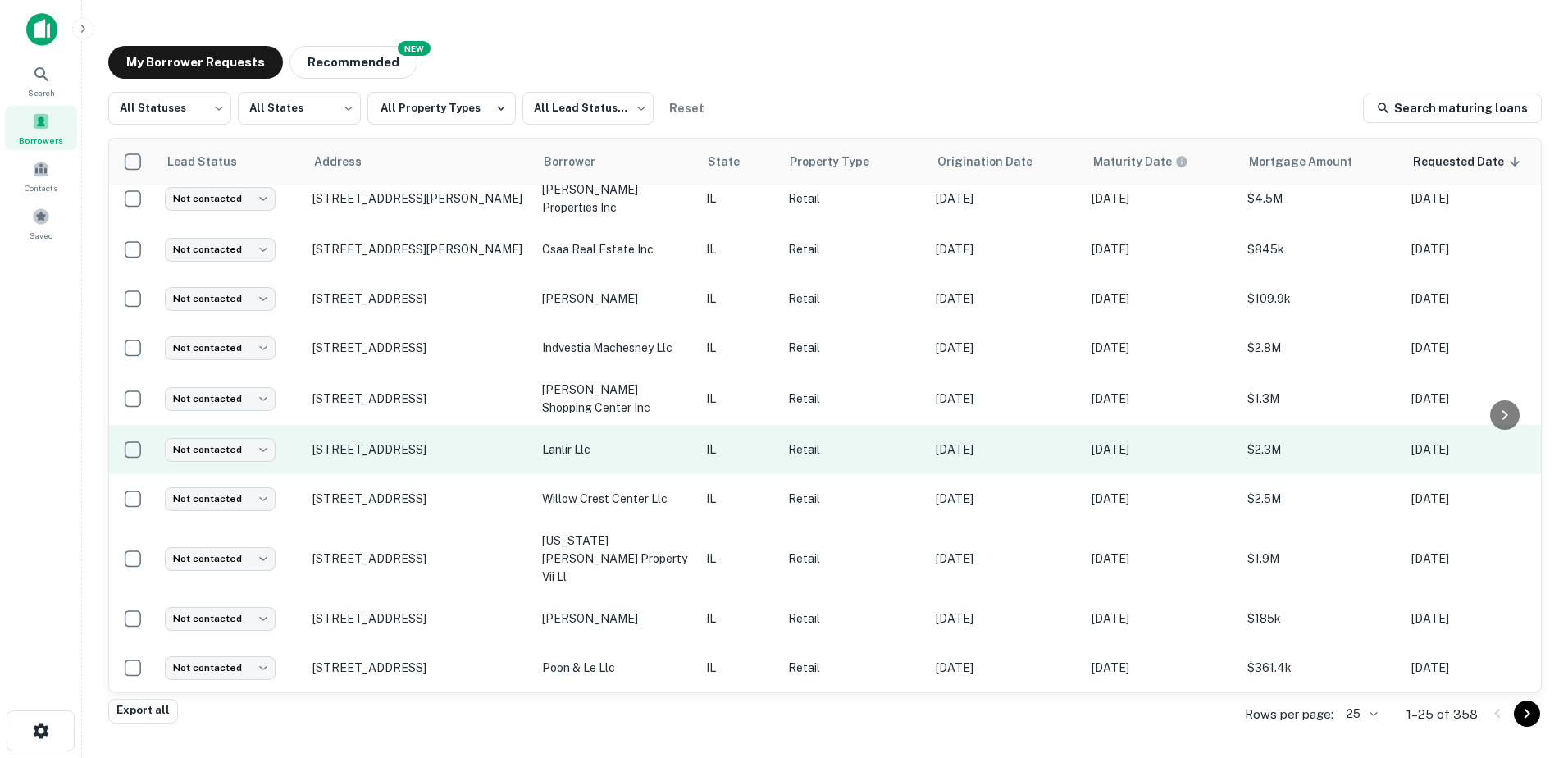
click at [592, 440] on p "lanlir llc" at bounding box center [616, 449] width 147 height 18
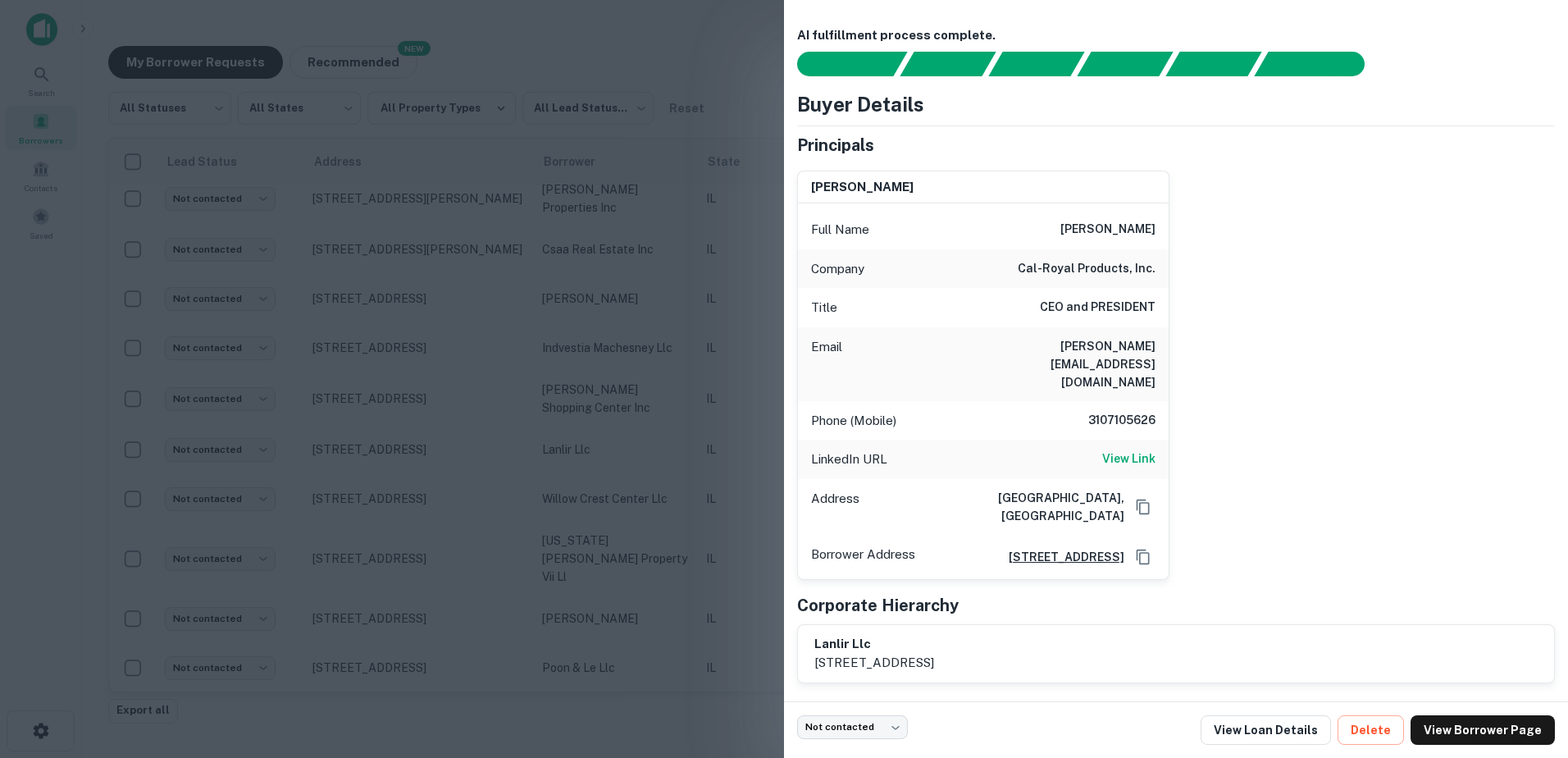
click at [579, 435] on div at bounding box center [784, 379] width 1568 height 758
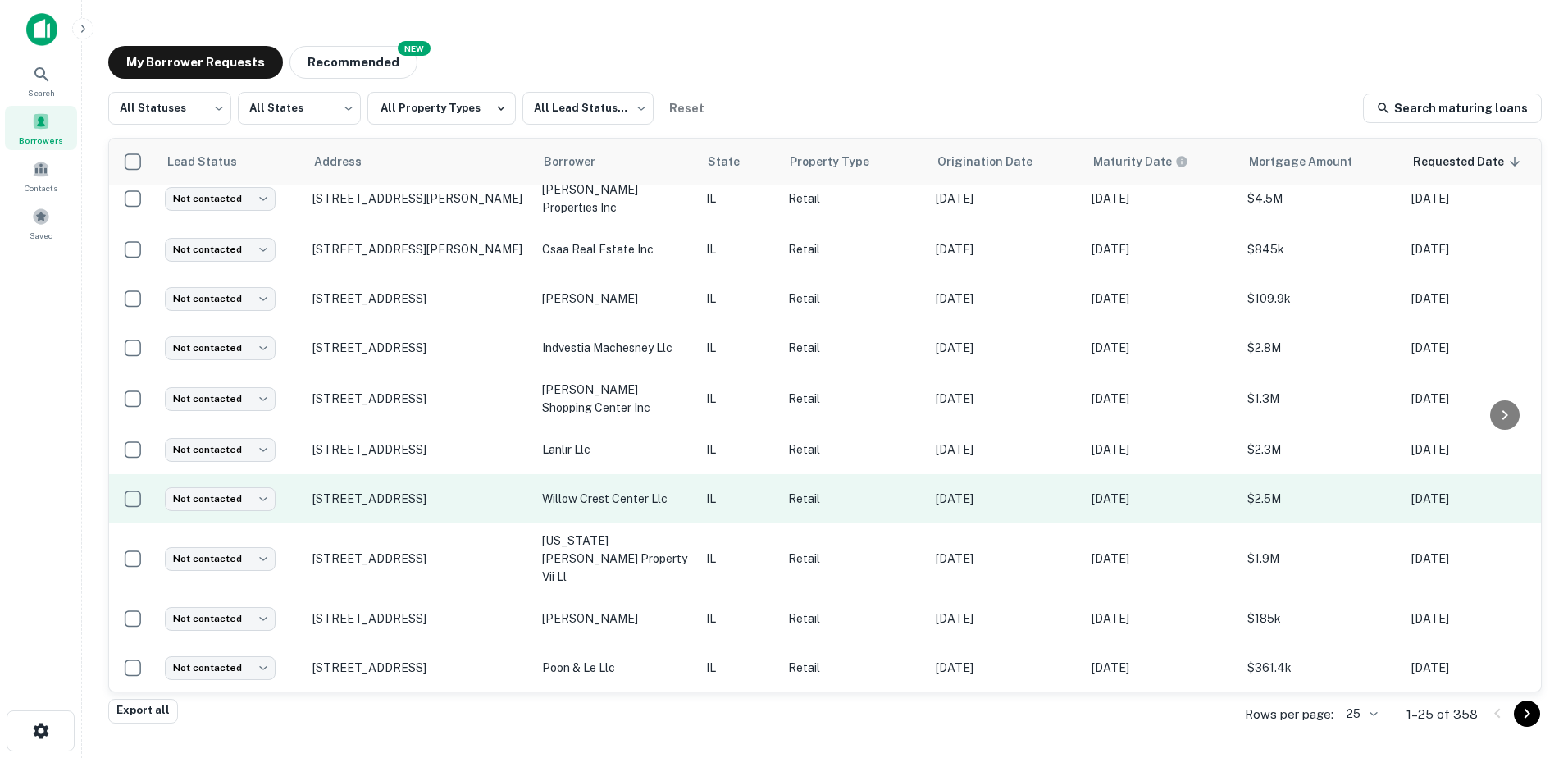
click at [603, 490] on p "willow crest center llc" at bounding box center [616, 499] width 147 height 18
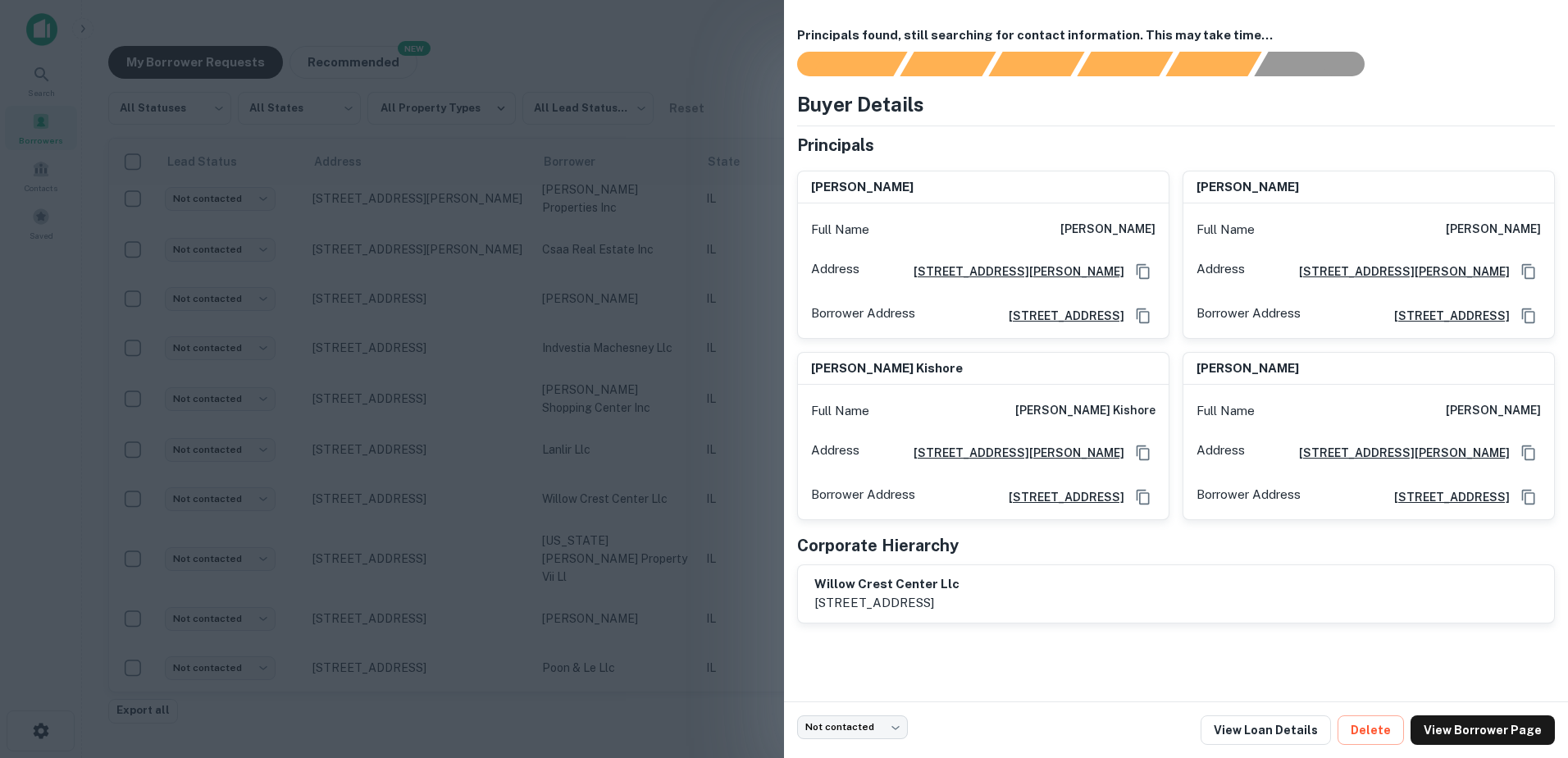
click at [604, 495] on div at bounding box center [784, 379] width 1568 height 758
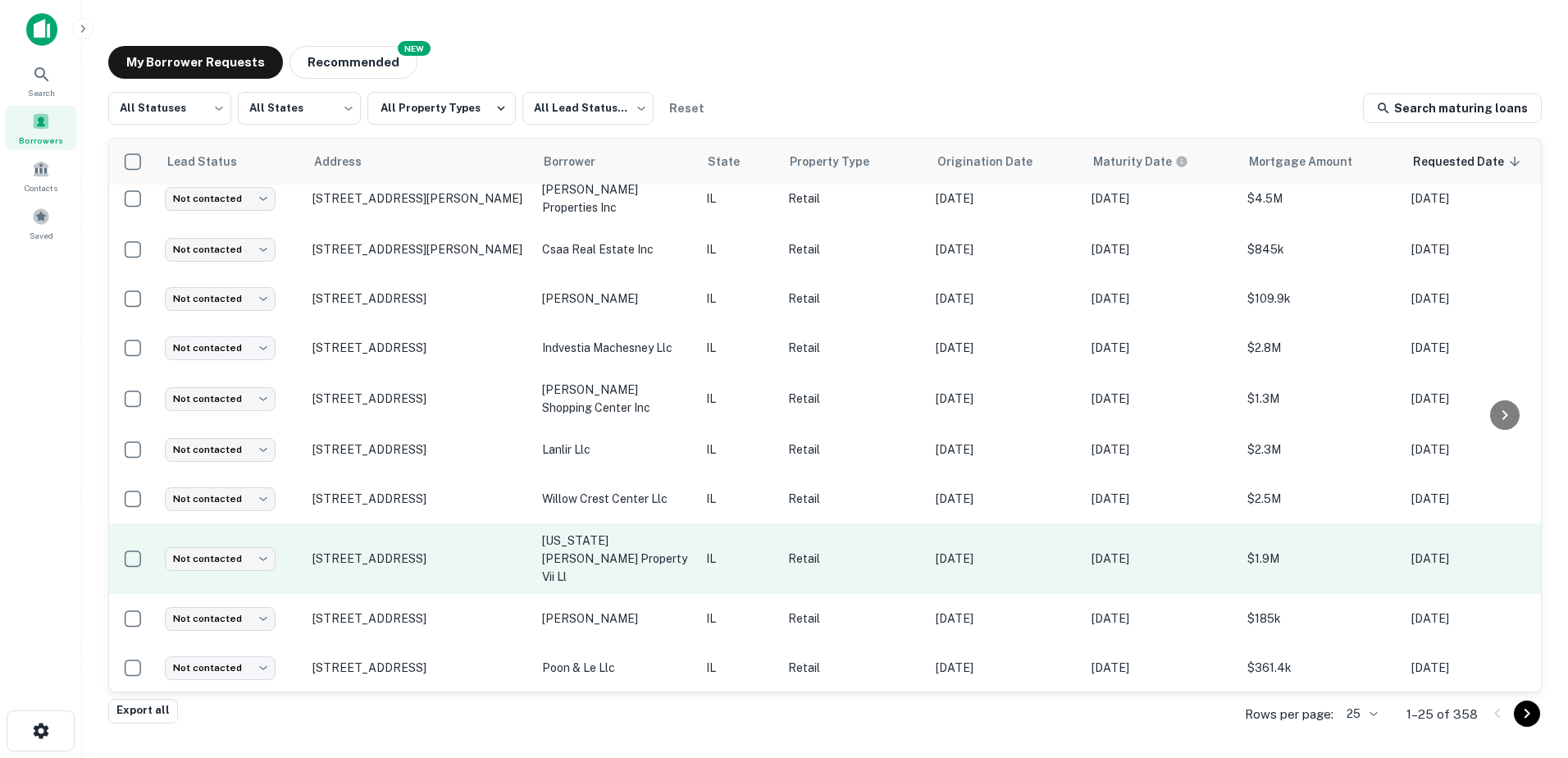
click at [609, 524] on td "illinois fazio property vii ll" at bounding box center [616, 559] width 164 height 71
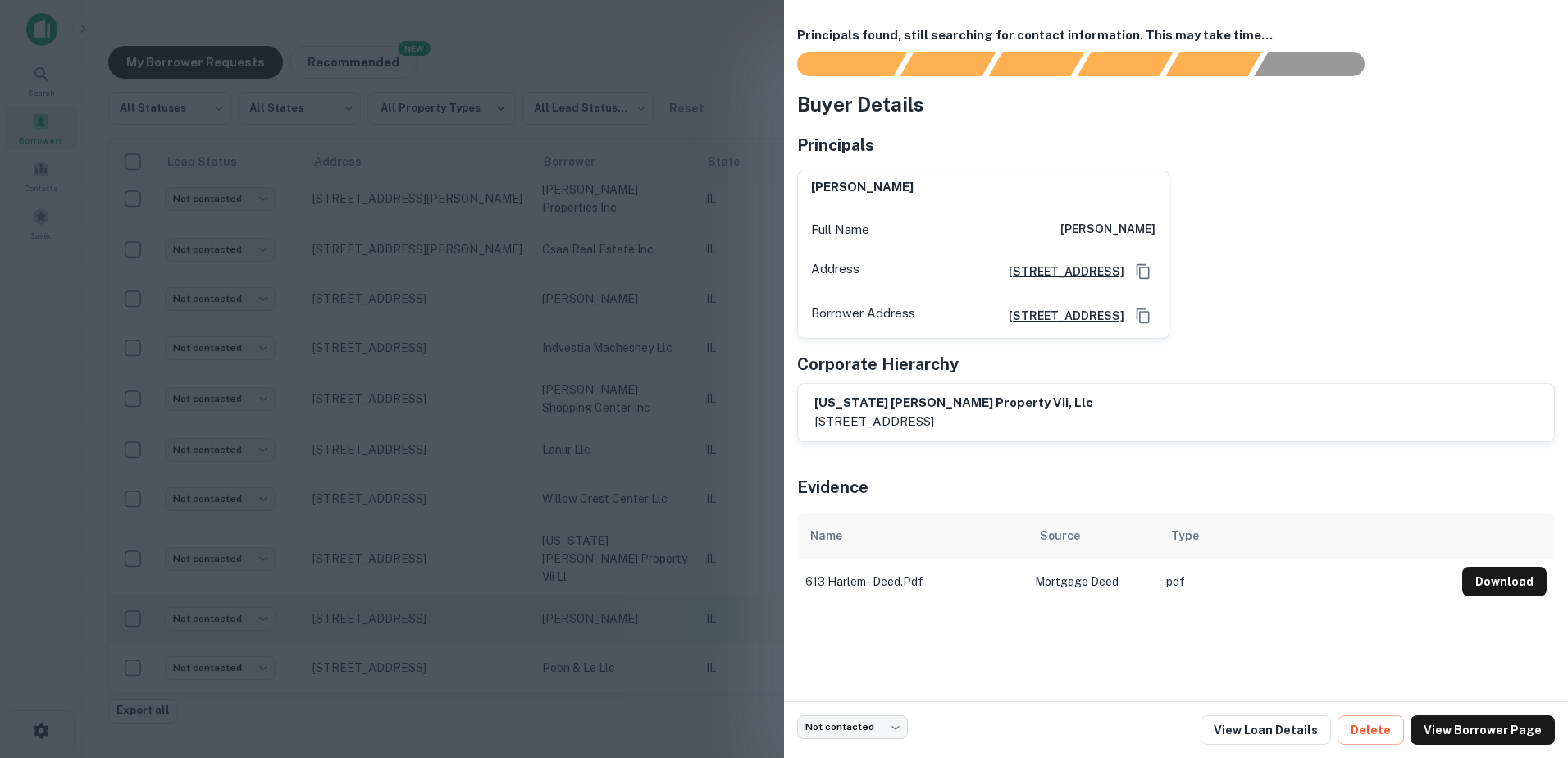
click at [622, 562] on div at bounding box center [784, 379] width 1568 height 758
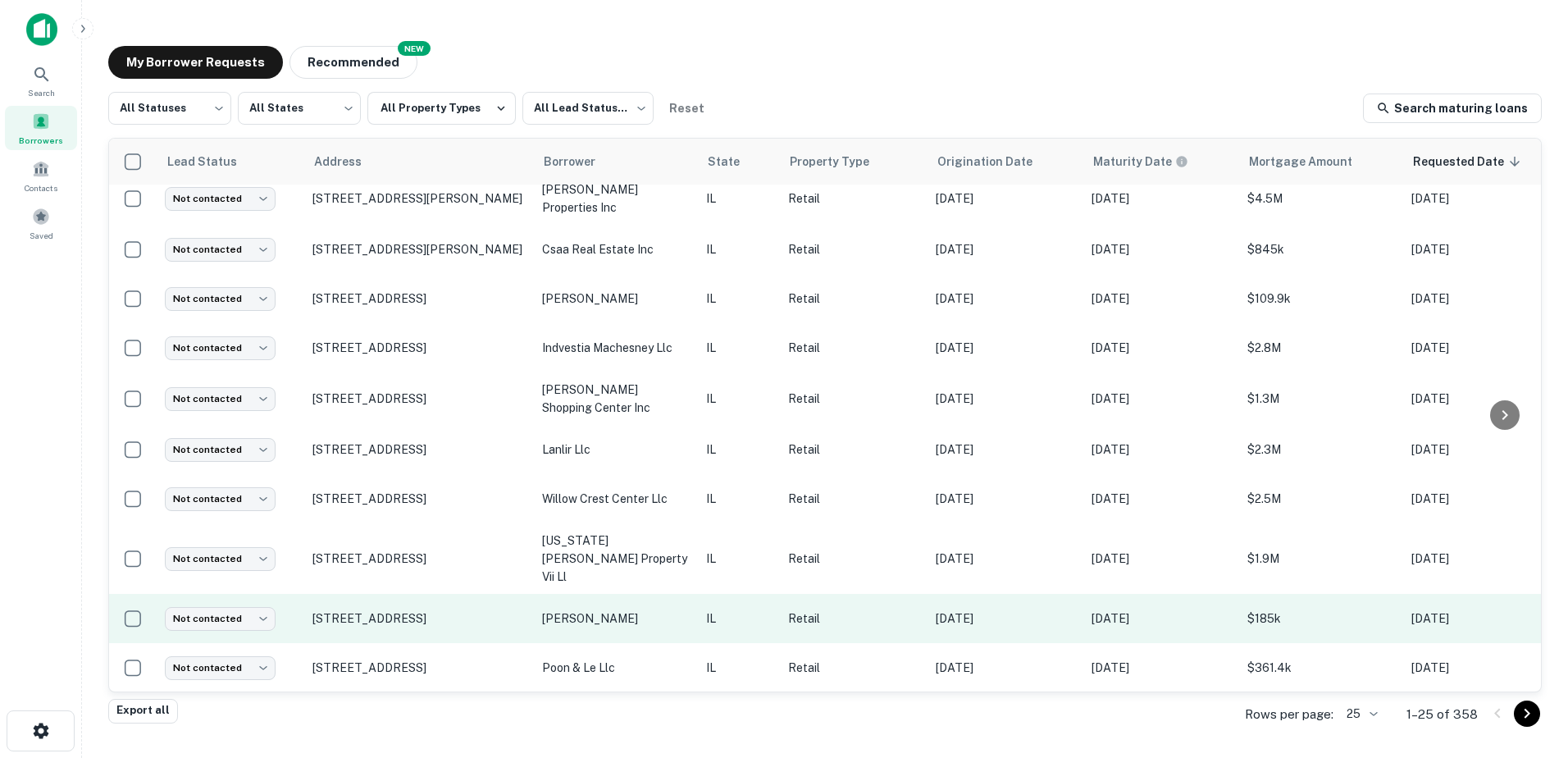
click at [632, 598] on tbody "Not contacted **** ​ 2401 Kaneville Rd Geneva, IL60134 pepper valley llc IL Ret…" at bounding box center [1000, 350] width 1781 height 1314
click at [634, 595] on td "nelson" at bounding box center [616, 618] width 164 height 49
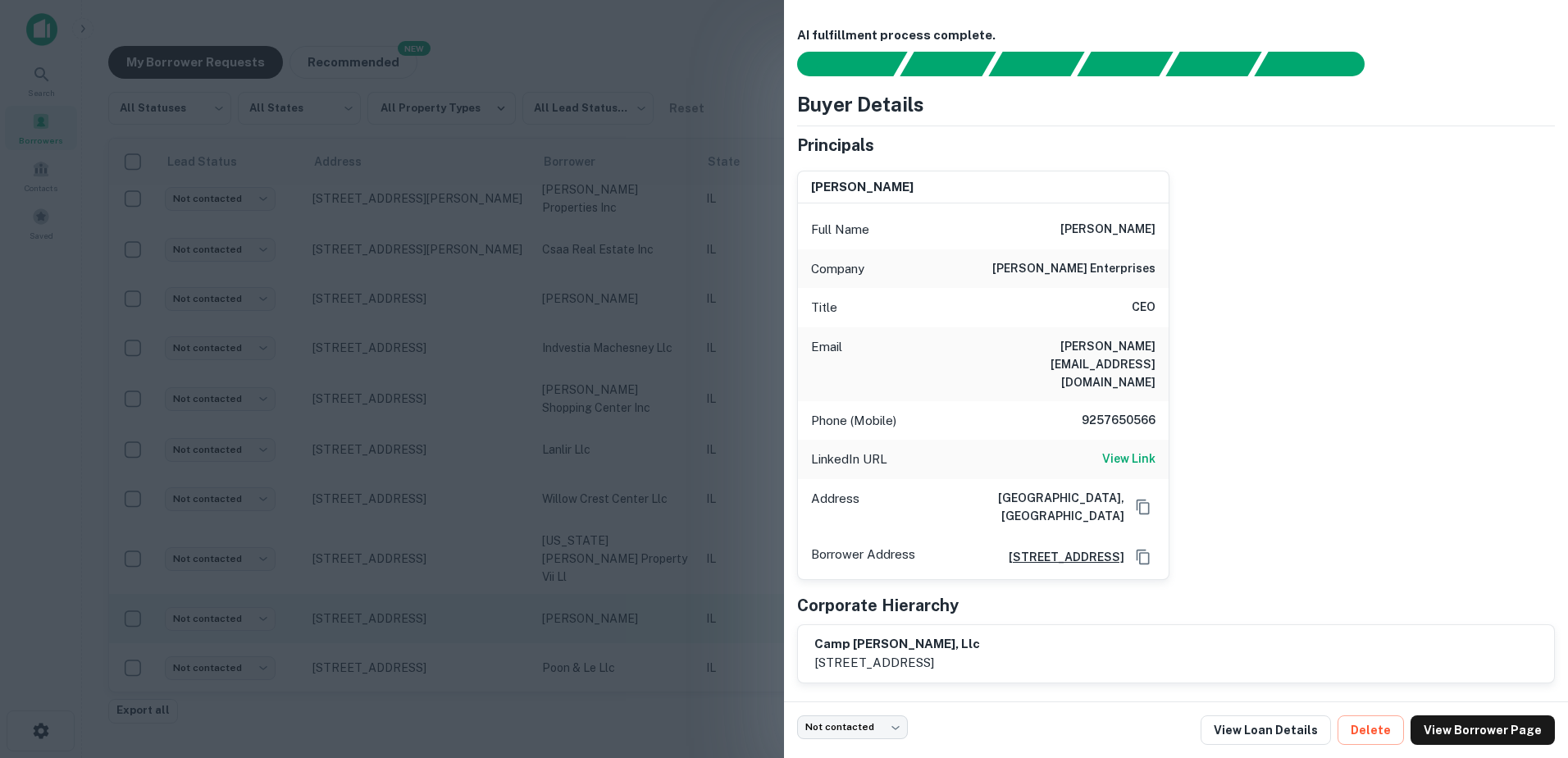
click at [610, 560] on div at bounding box center [784, 379] width 1568 height 758
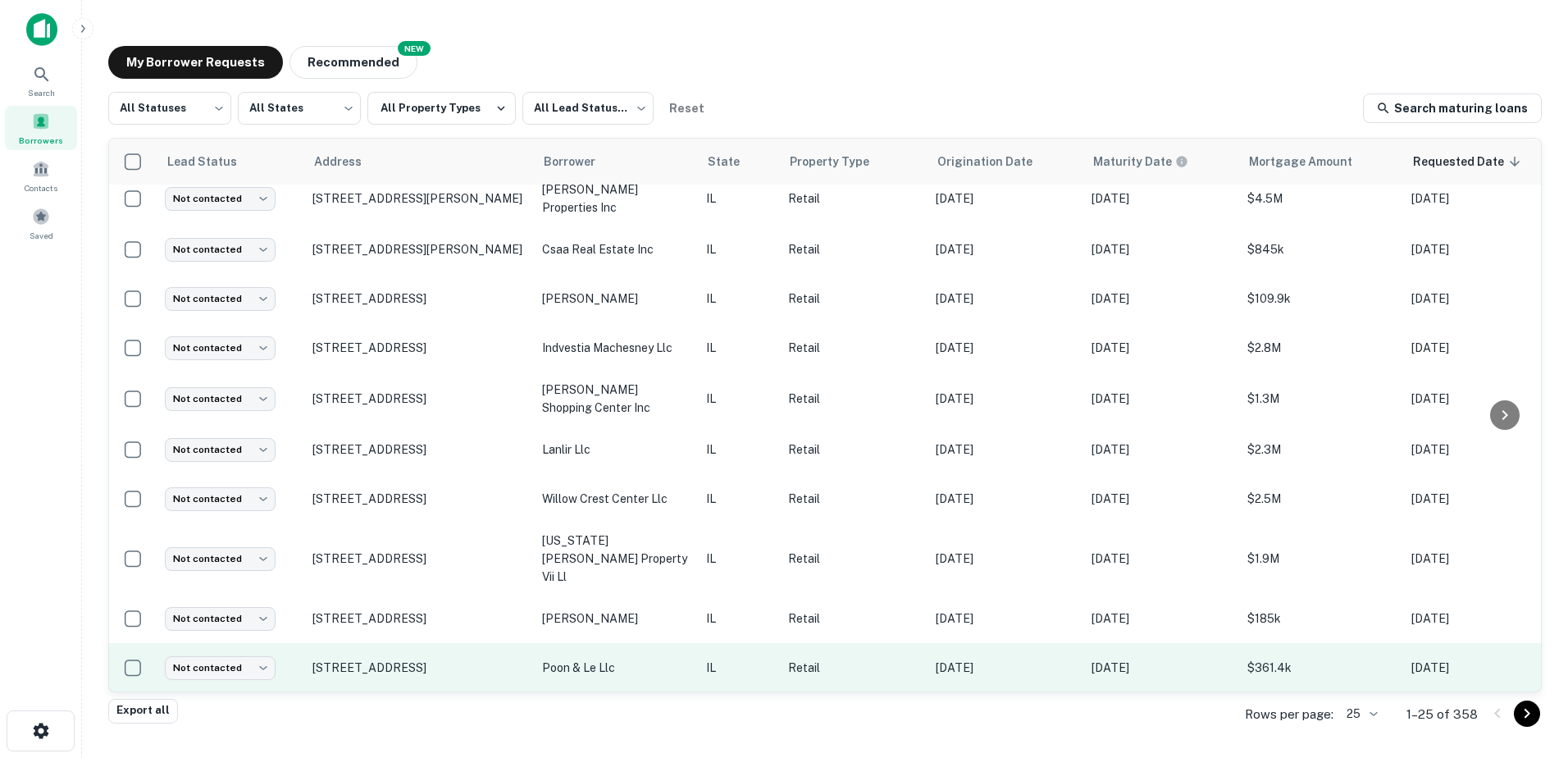
click at [608, 643] on td "poon & le llc" at bounding box center [616, 668] width 164 height 49
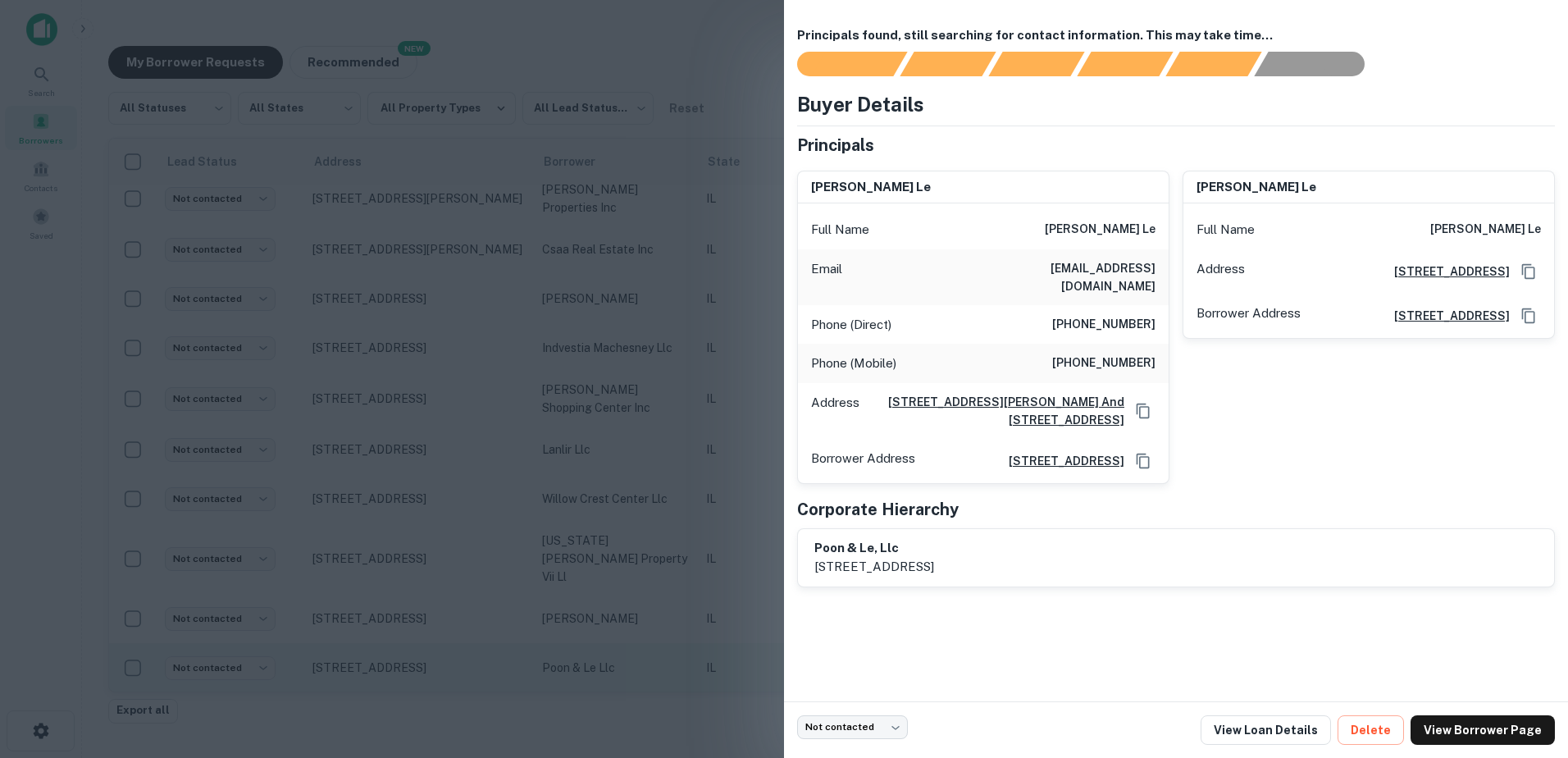
click at [625, 606] on div at bounding box center [784, 379] width 1568 height 758
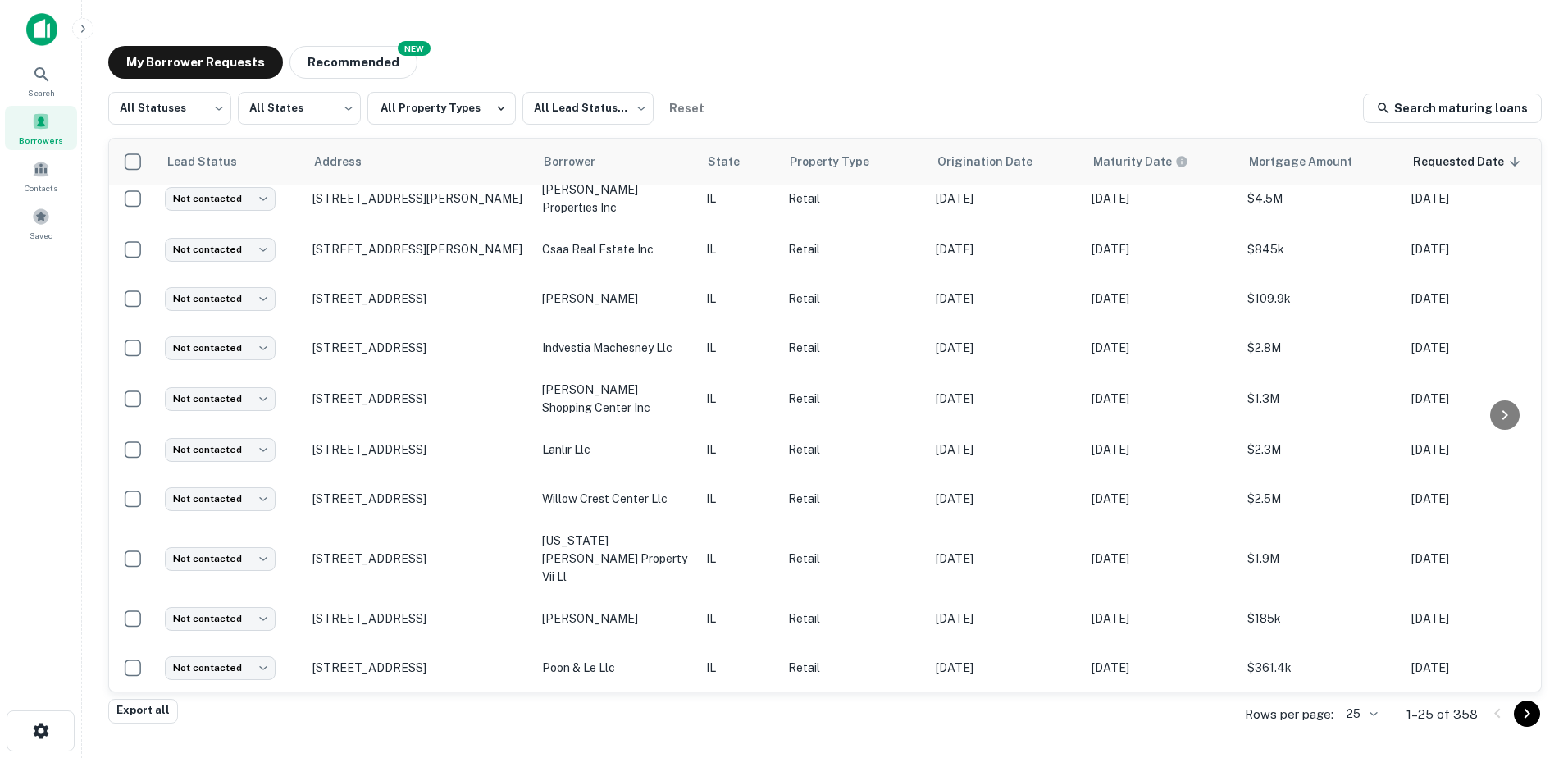
click at [624, 693] on td "rv center property management" at bounding box center [616, 718] width 164 height 53
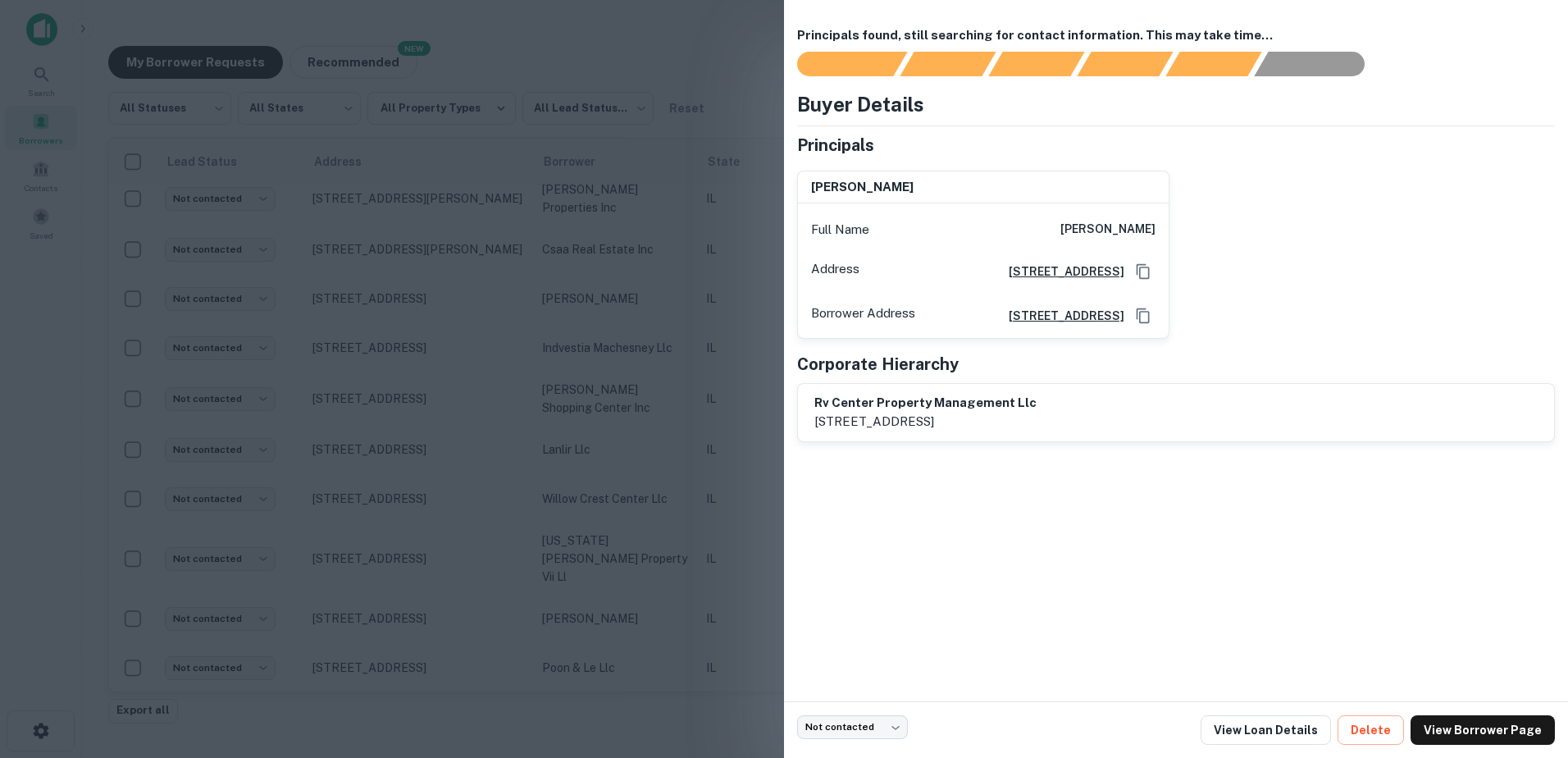
click at [626, 648] on div at bounding box center [784, 379] width 1568 height 758
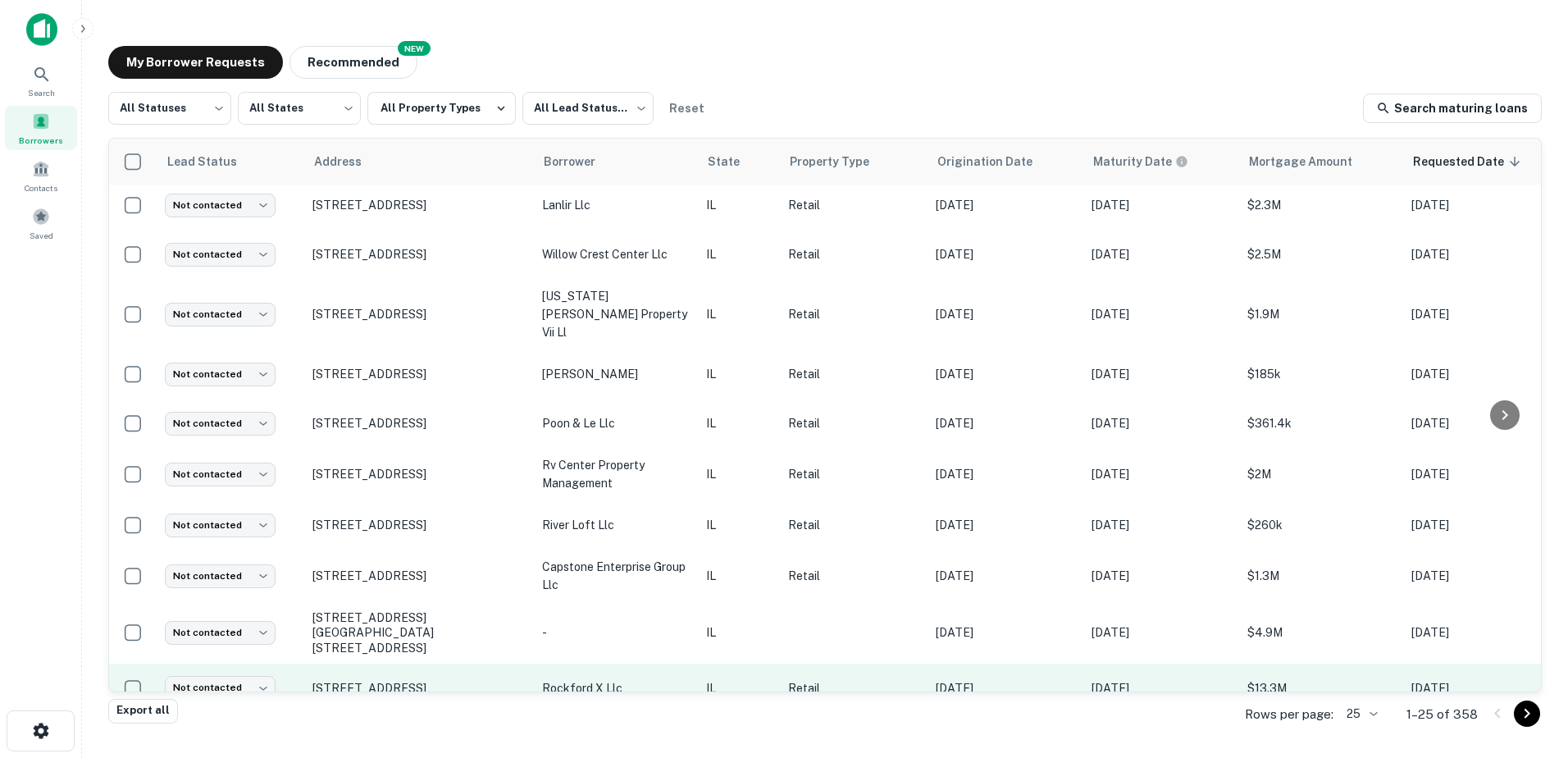
scroll to position [738, 0]
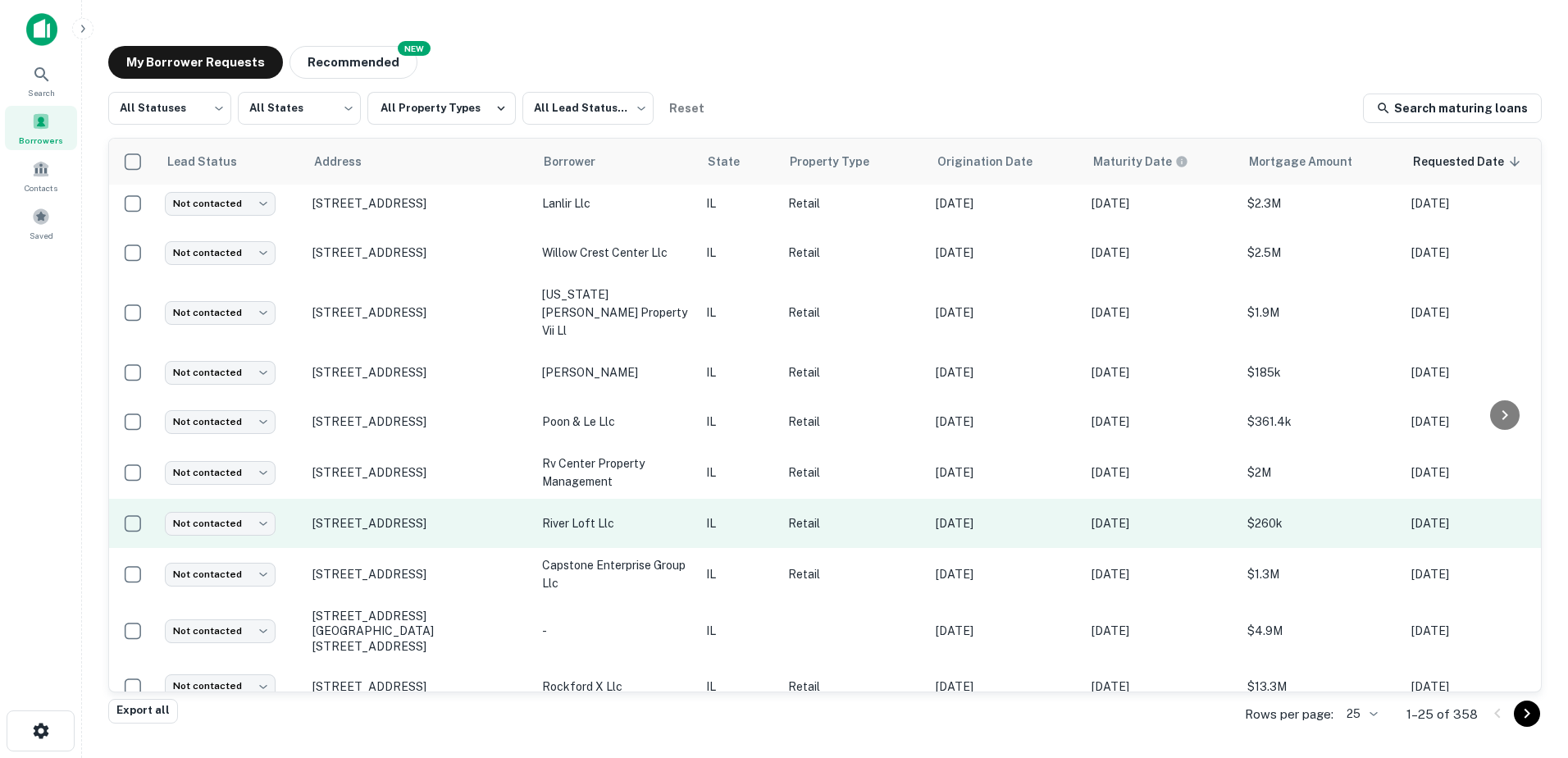
click at [663, 514] on p "river loft llc" at bounding box center [616, 523] width 147 height 18
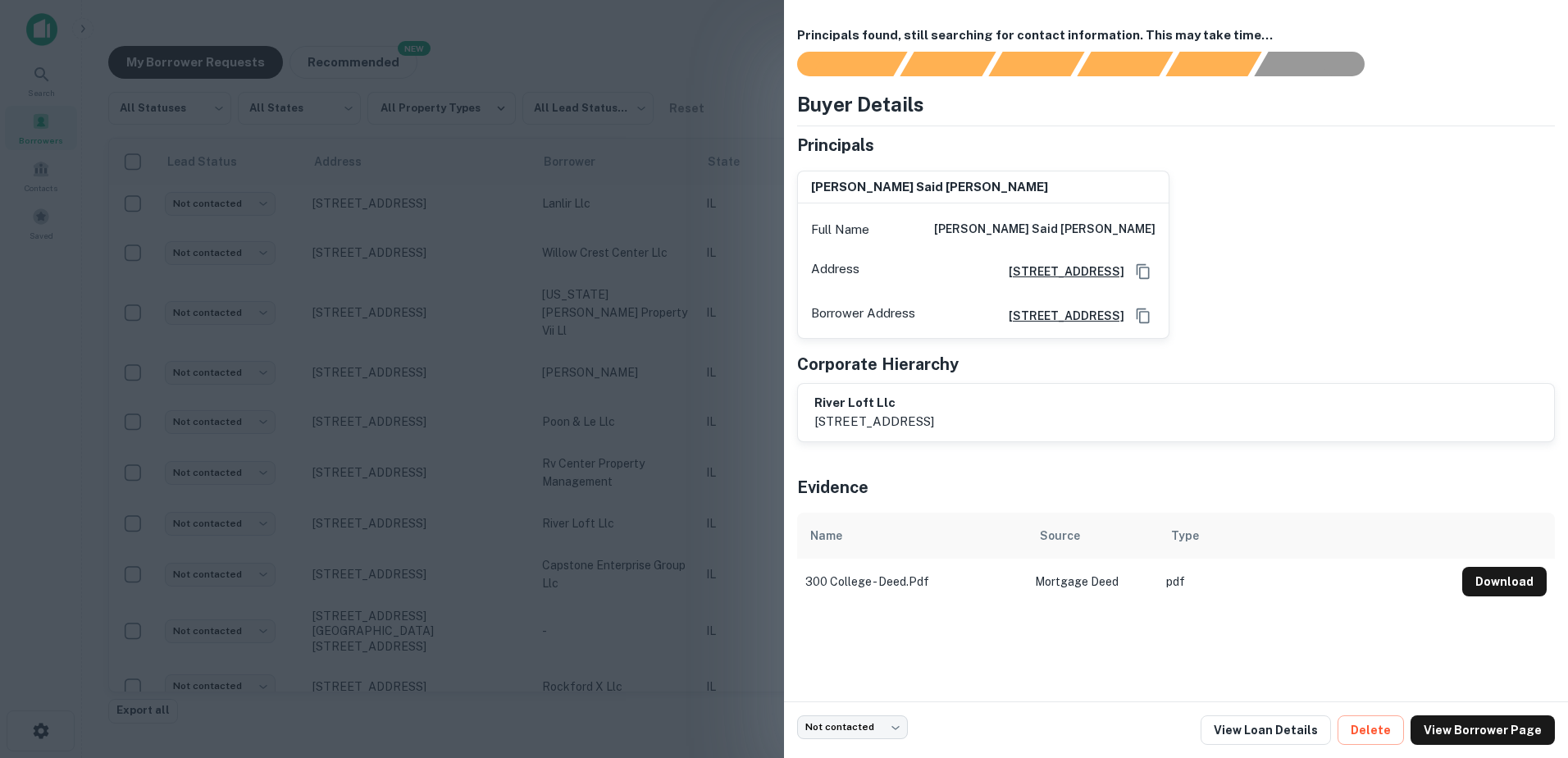
click at [657, 484] on div at bounding box center [784, 379] width 1568 height 758
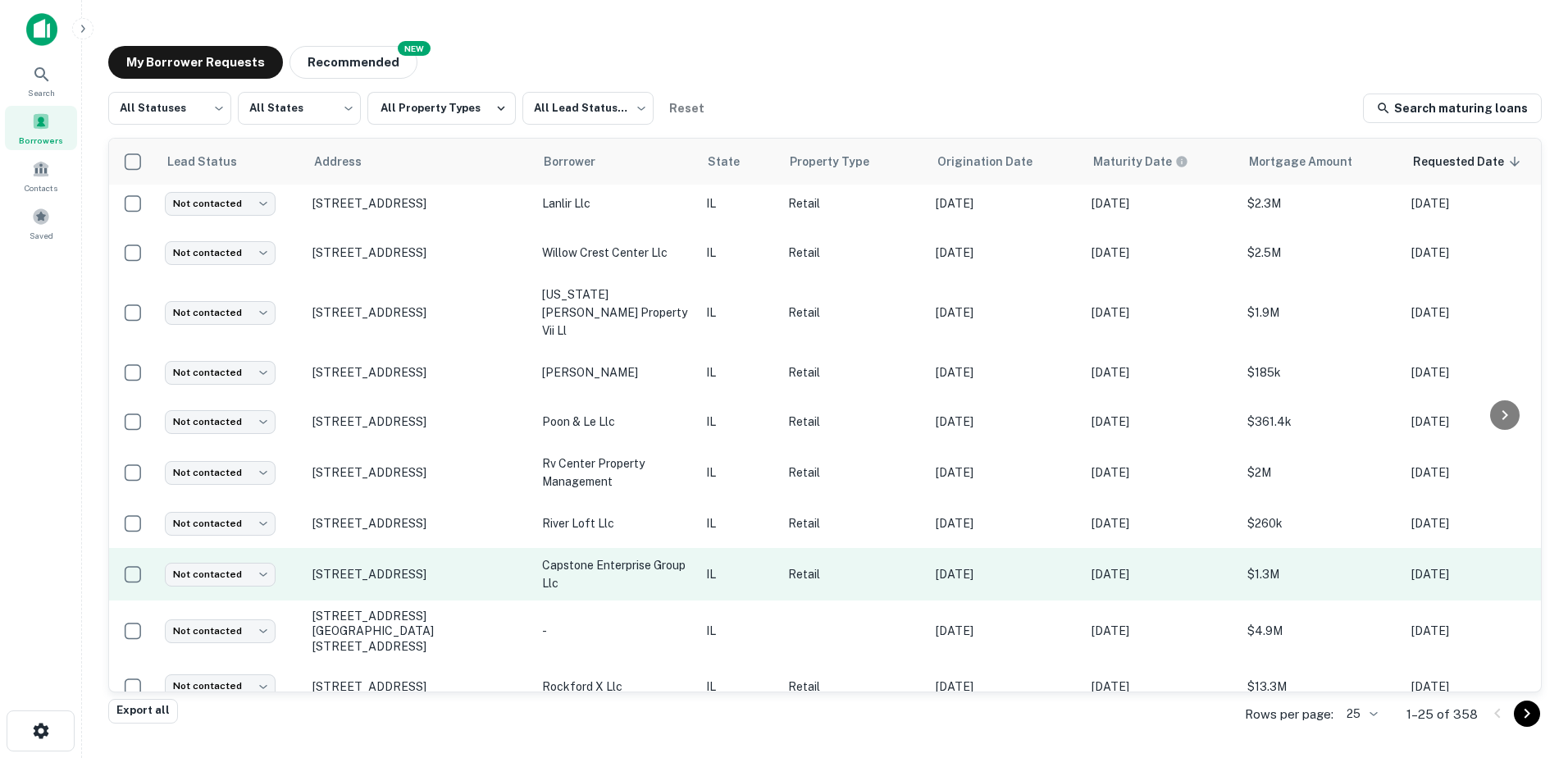
click at [662, 556] on p "capstone enterprise group llc" at bounding box center [616, 575] width 147 height 36
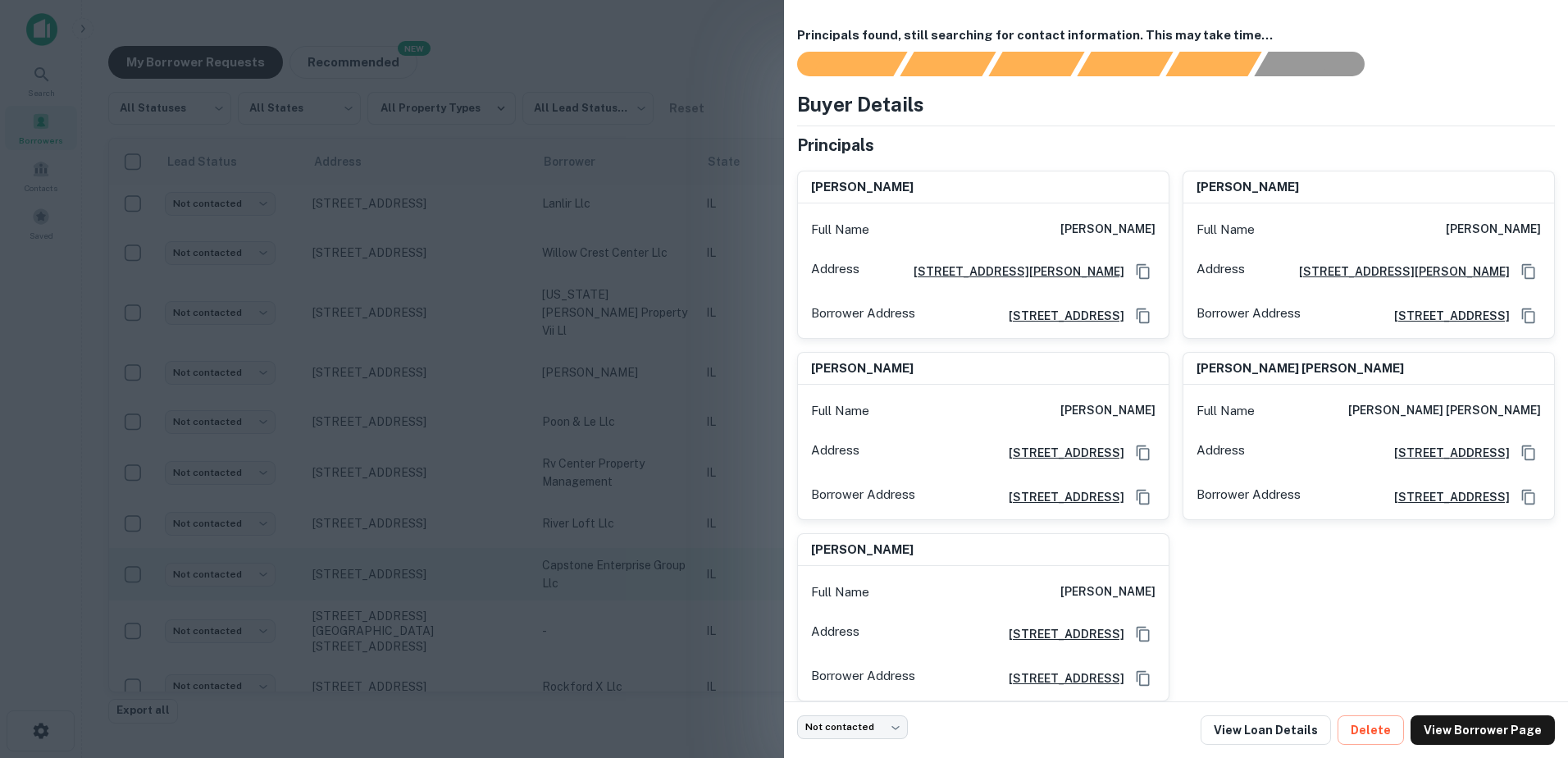
click at [662, 537] on div at bounding box center [784, 379] width 1568 height 758
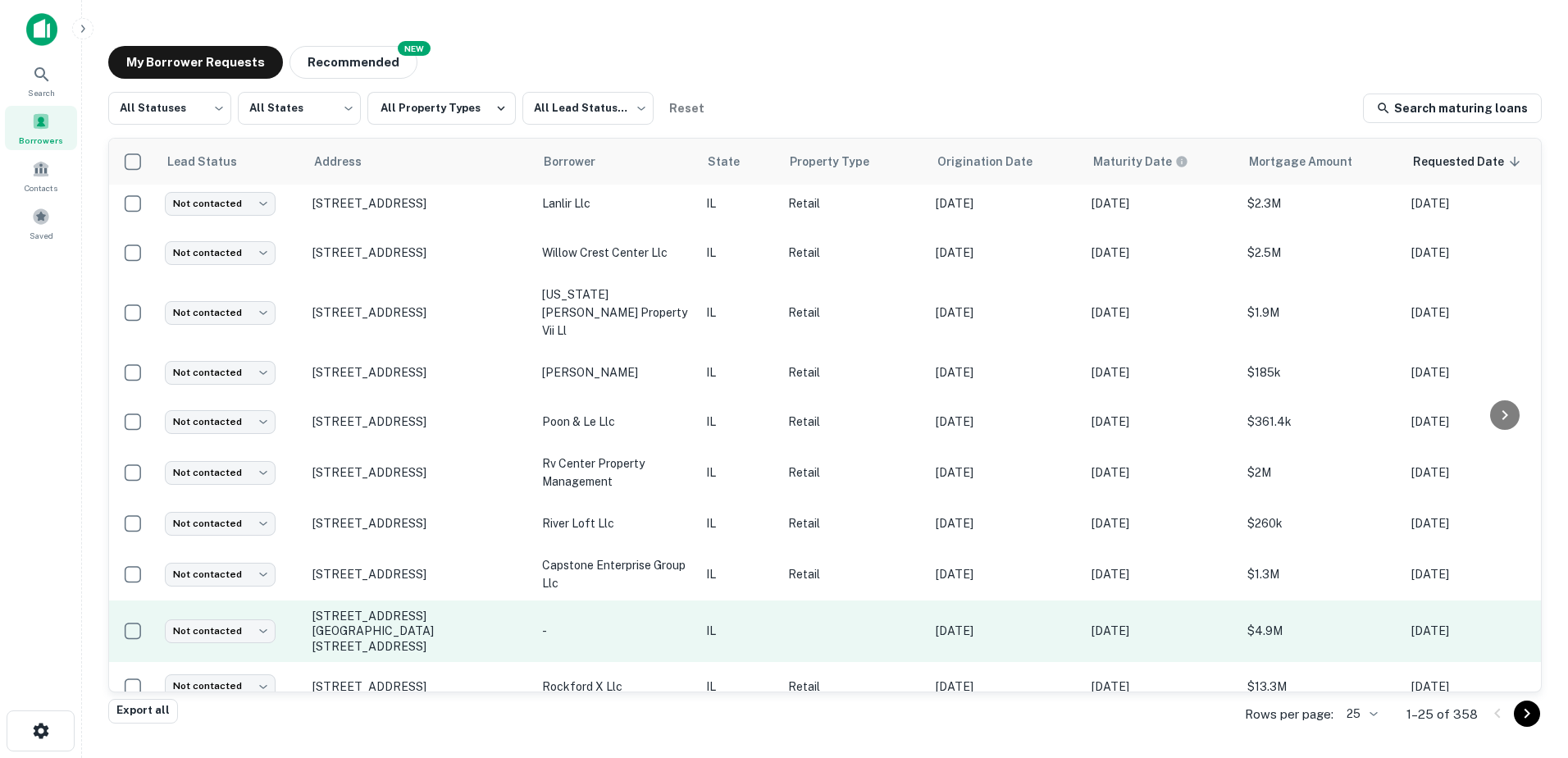
click at [656, 622] on p "-" at bounding box center [616, 631] width 147 height 18
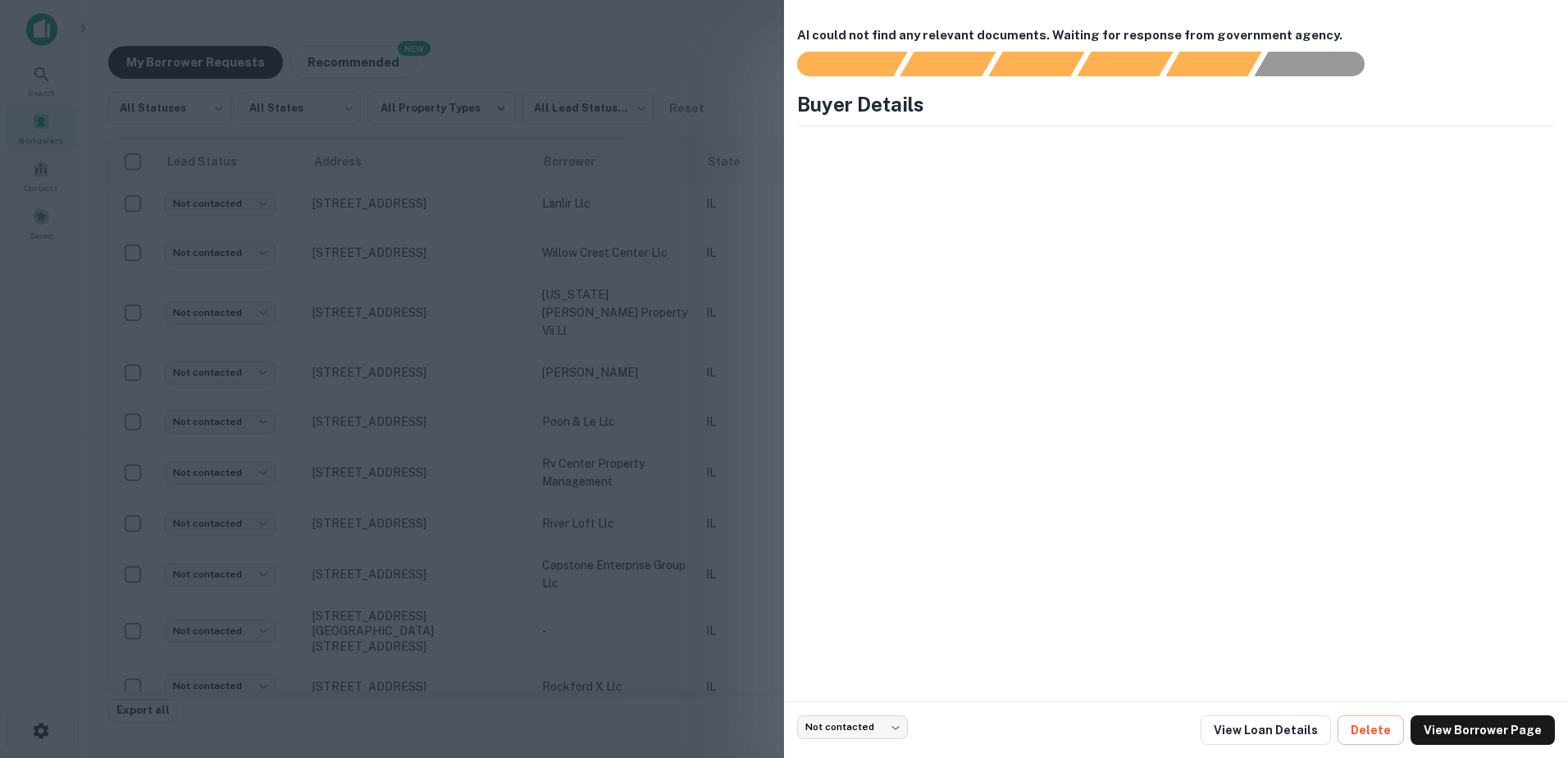
click at [656, 576] on div at bounding box center [784, 379] width 1568 height 758
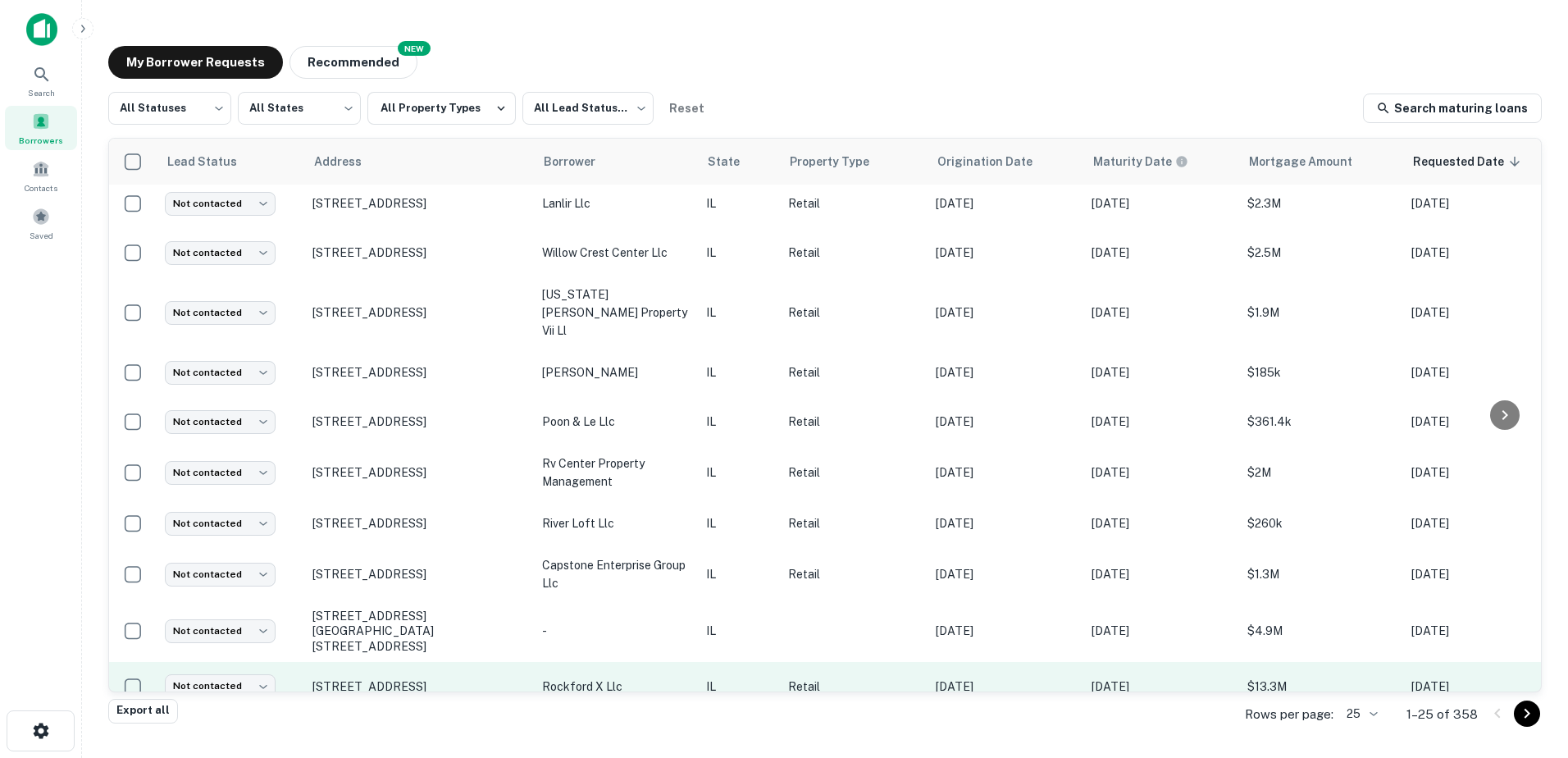
click at [679, 678] on p "rockford x llc" at bounding box center [616, 687] width 147 height 18
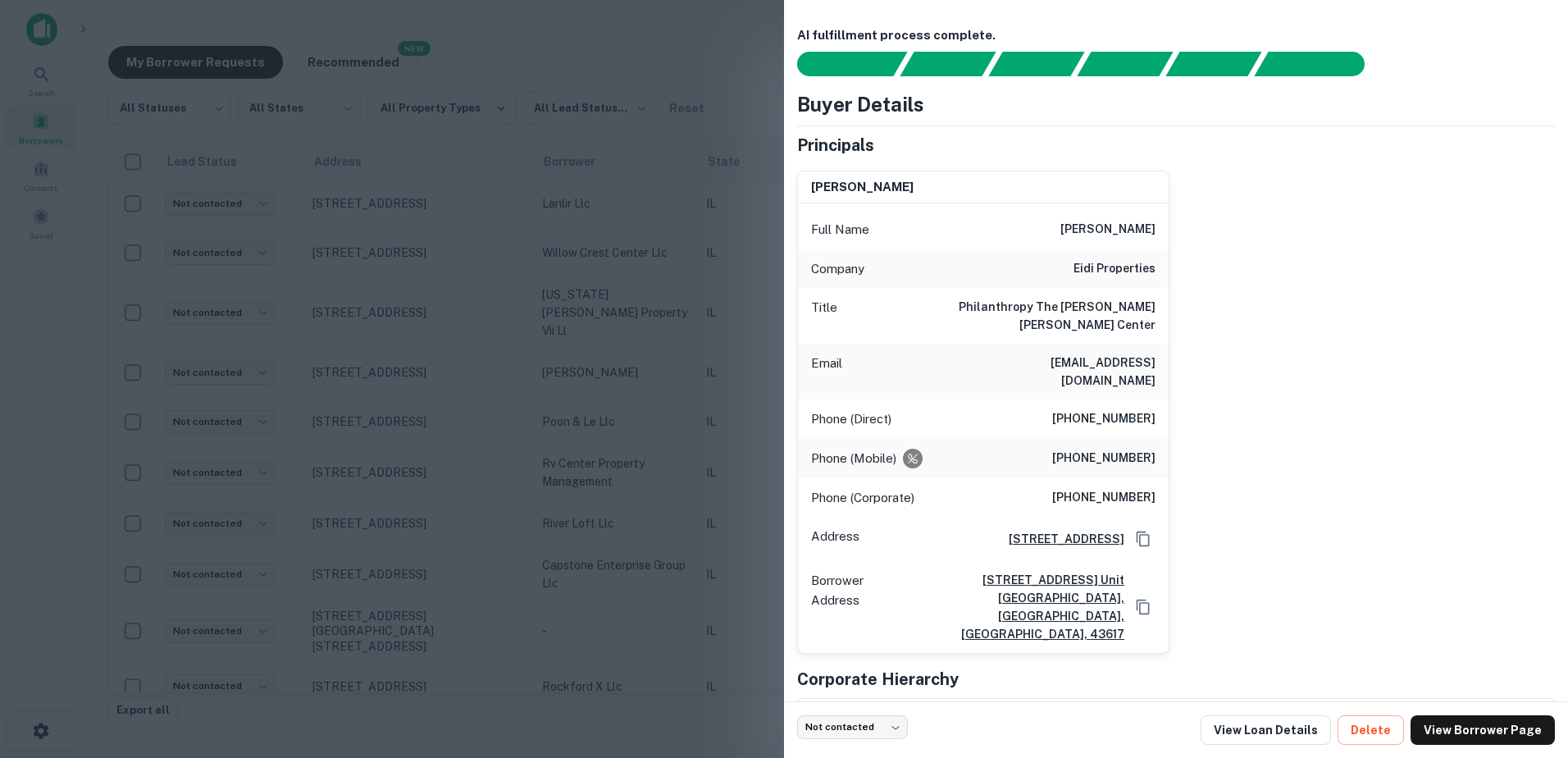
click at [674, 623] on div at bounding box center [784, 379] width 1568 height 758
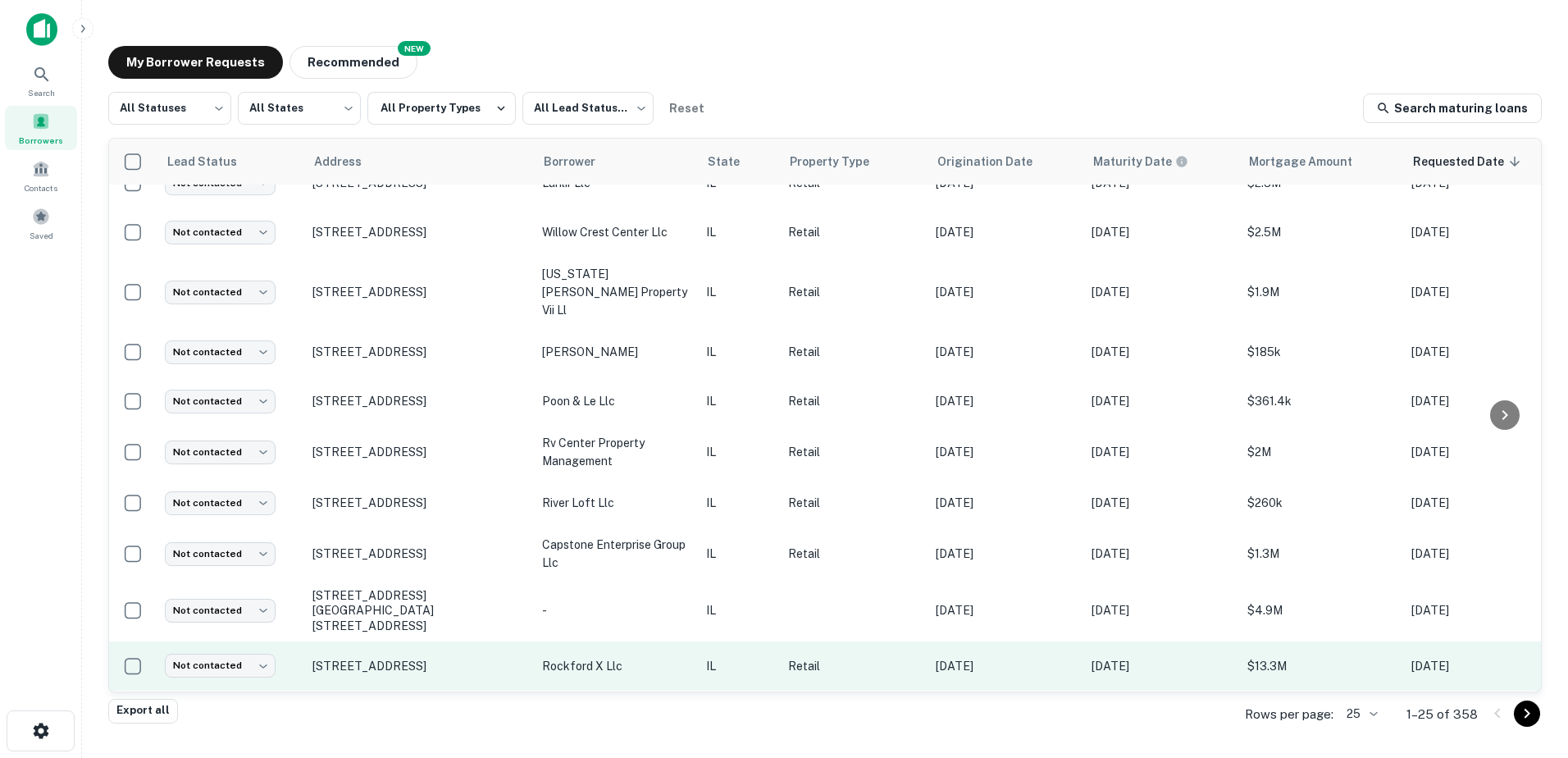
scroll to position [765, 0]
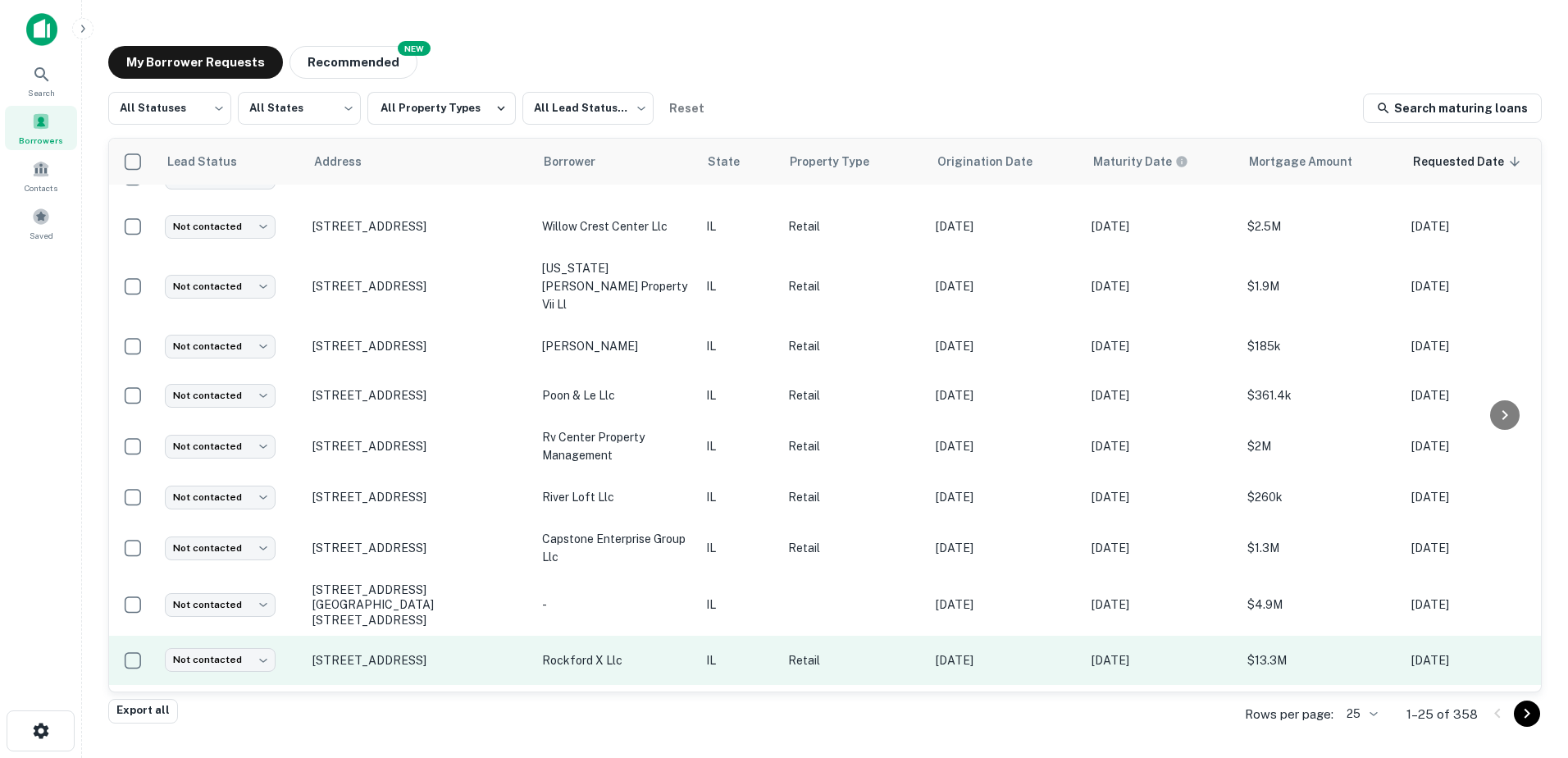
click at [674, 636] on td "rockford x llc" at bounding box center [616, 660] width 164 height 49
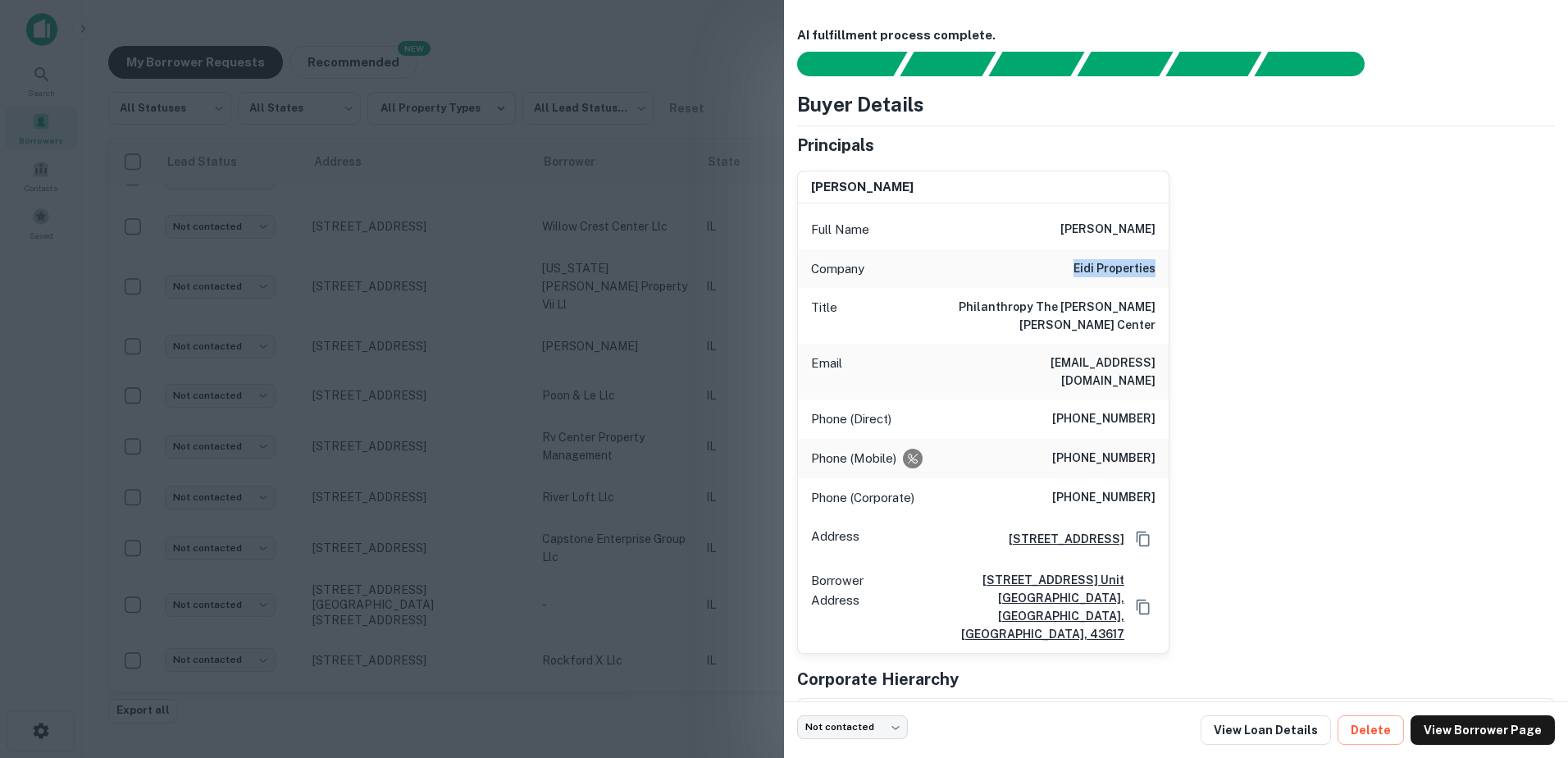
drag, startPoint x: 1124, startPoint y: 282, endPoint x: 1178, endPoint y: 285, distance: 54.1
click at [1178, 285] on div "ramy d. eidi Full Name ramy d. eidi Company eidi properties Title Philanthropy …" at bounding box center [1169, 406] width 771 height 497
copy h6 "eidi properties"
click at [644, 488] on div at bounding box center [784, 379] width 1568 height 758
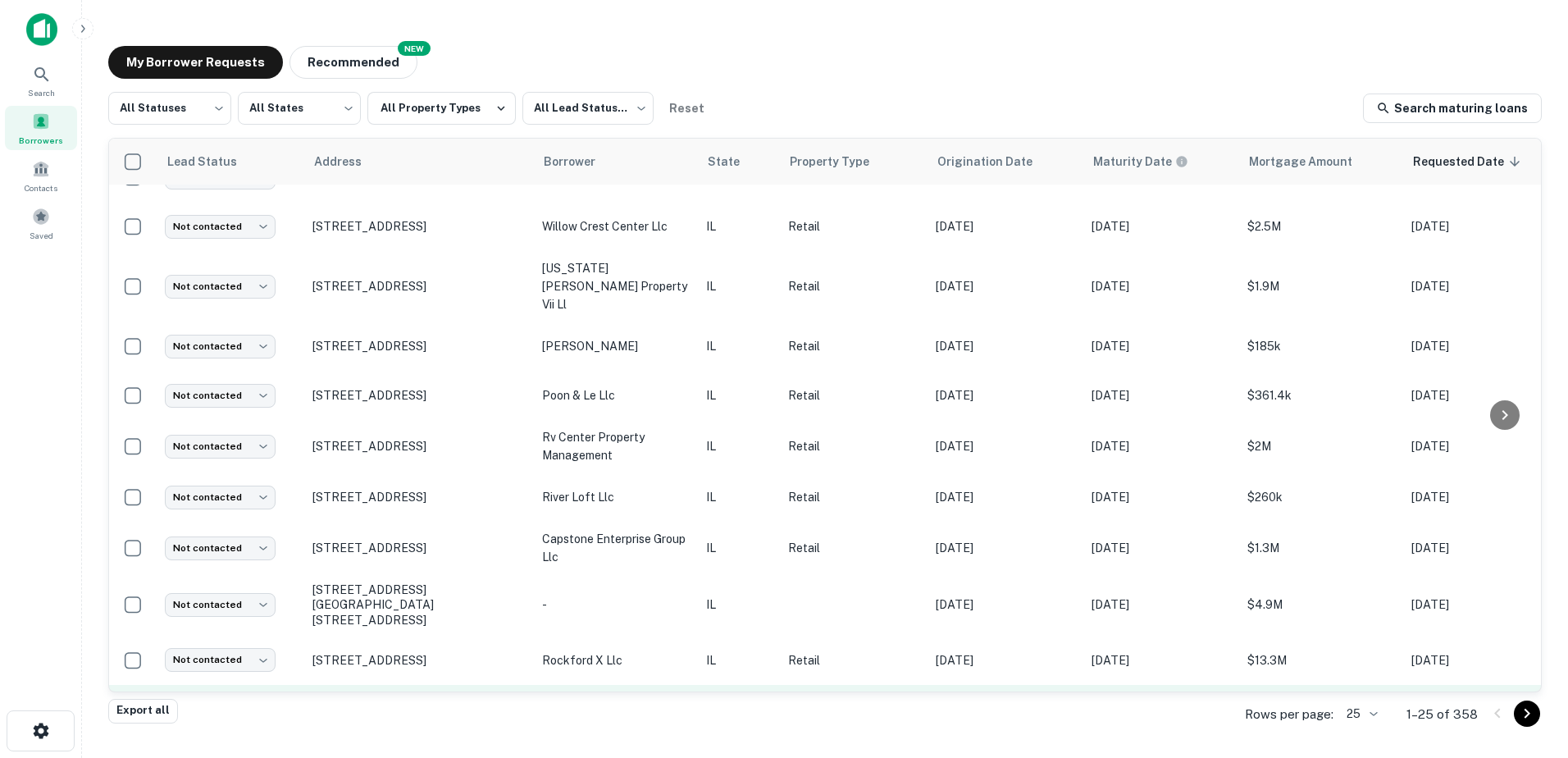
click at [641, 700] on p "poon & le llc" at bounding box center [616, 709] width 147 height 18
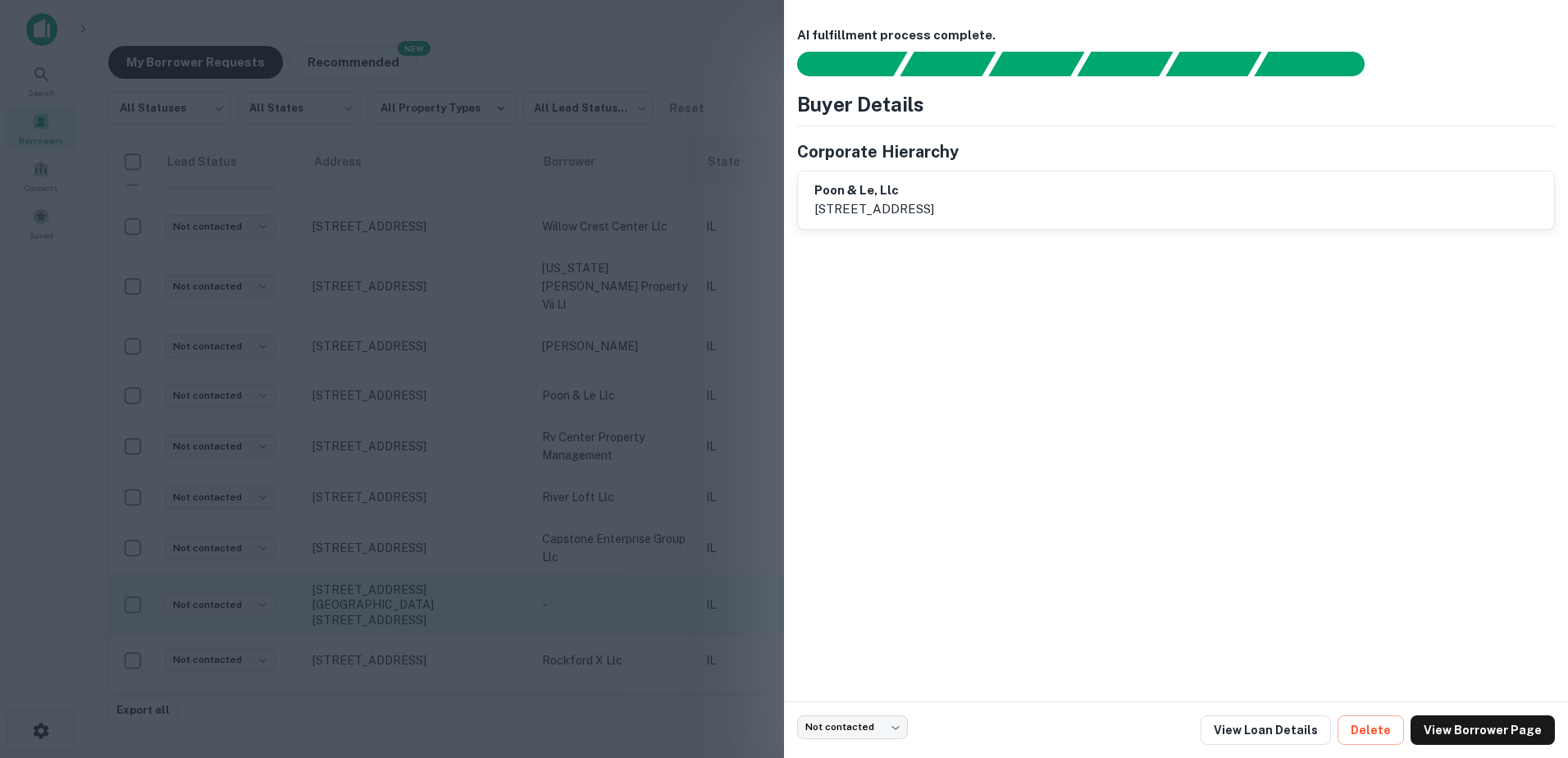
click at [657, 552] on div at bounding box center [784, 379] width 1568 height 758
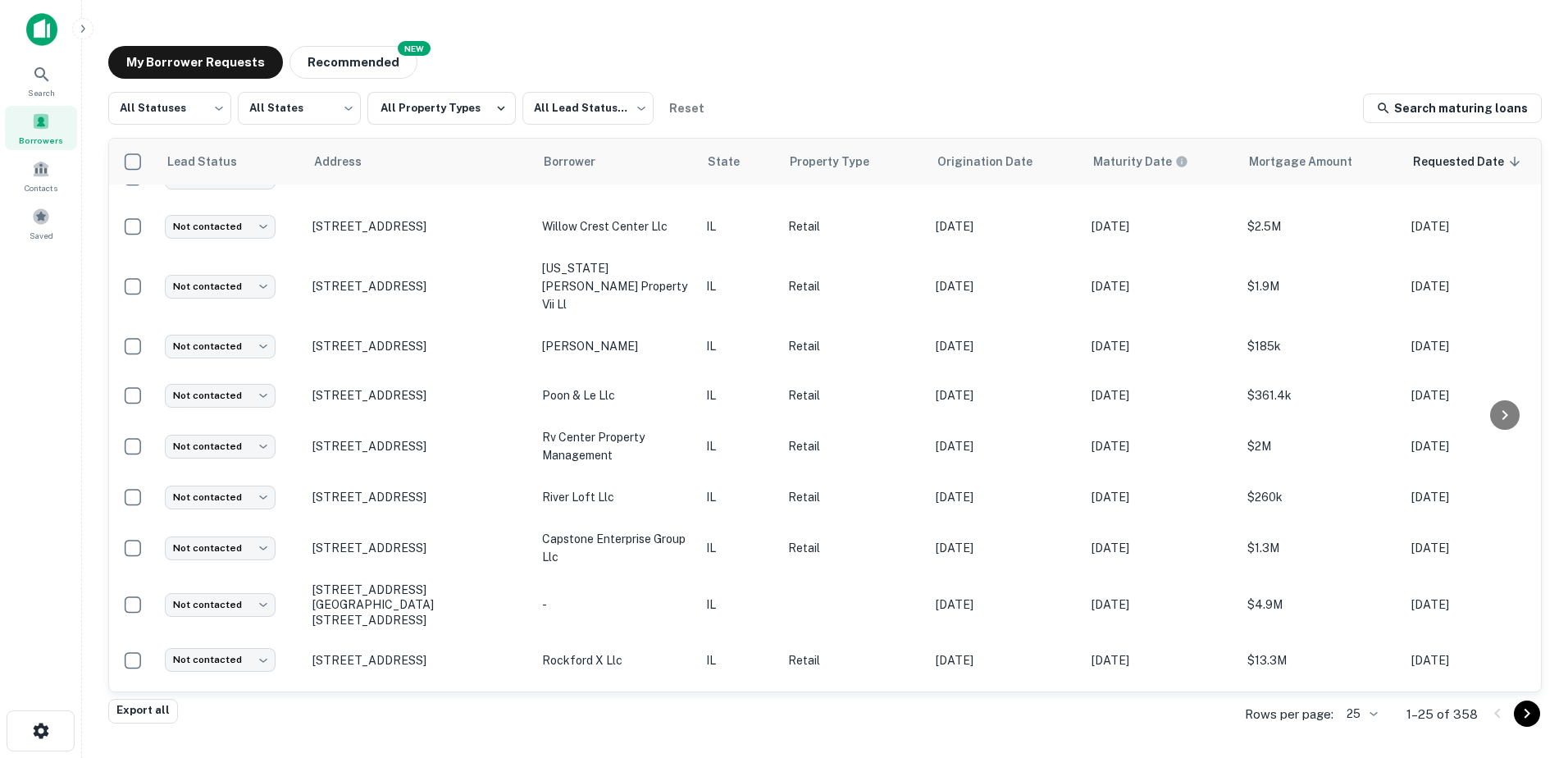
click at [1537, 717] on button "Go to next page" at bounding box center [1527, 713] width 26 height 26
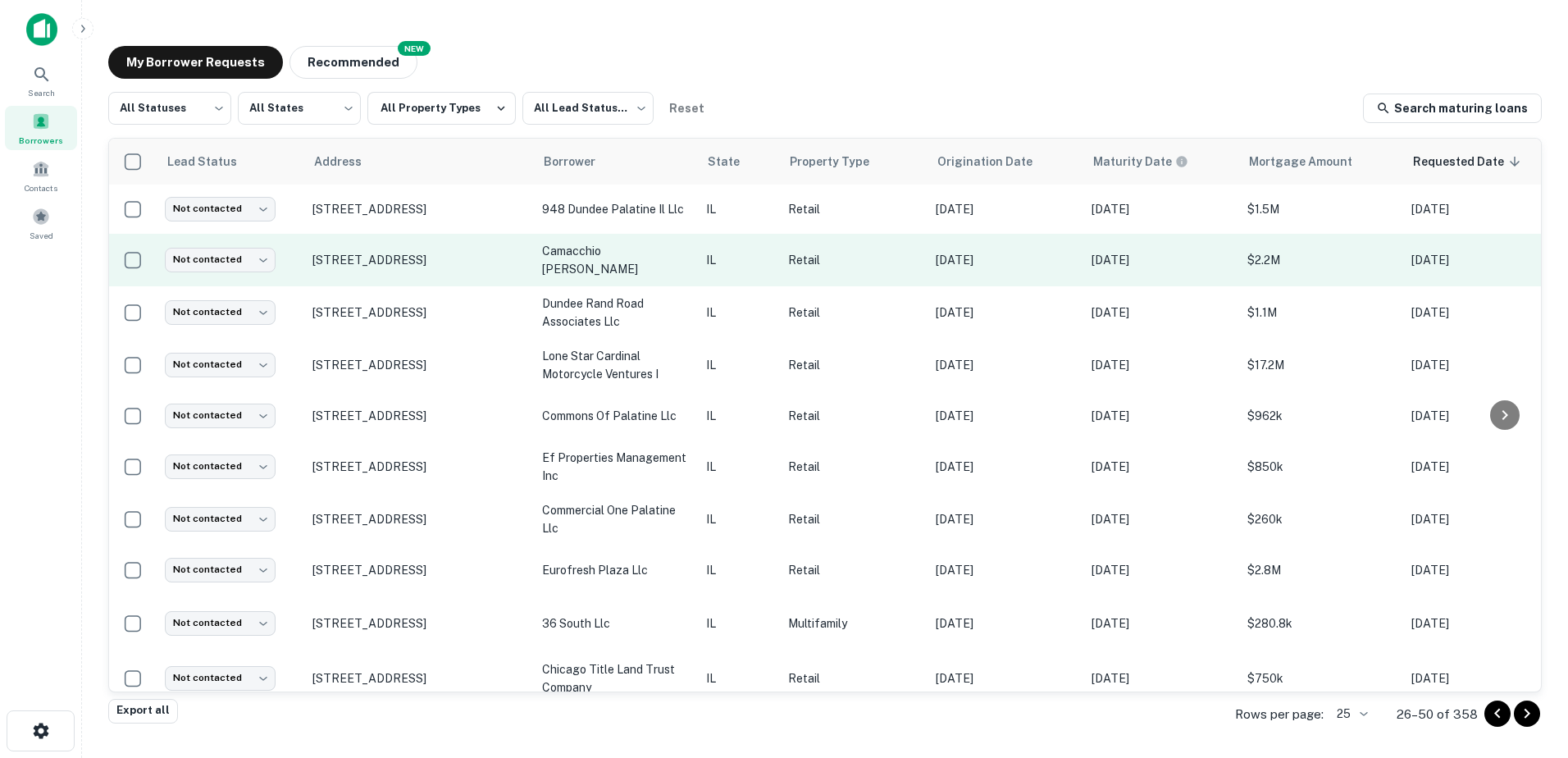
click at [483, 238] on td "1274 E Dundee Rd Palatine, IL60074" at bounding box center [418, 259] width 230 height 53
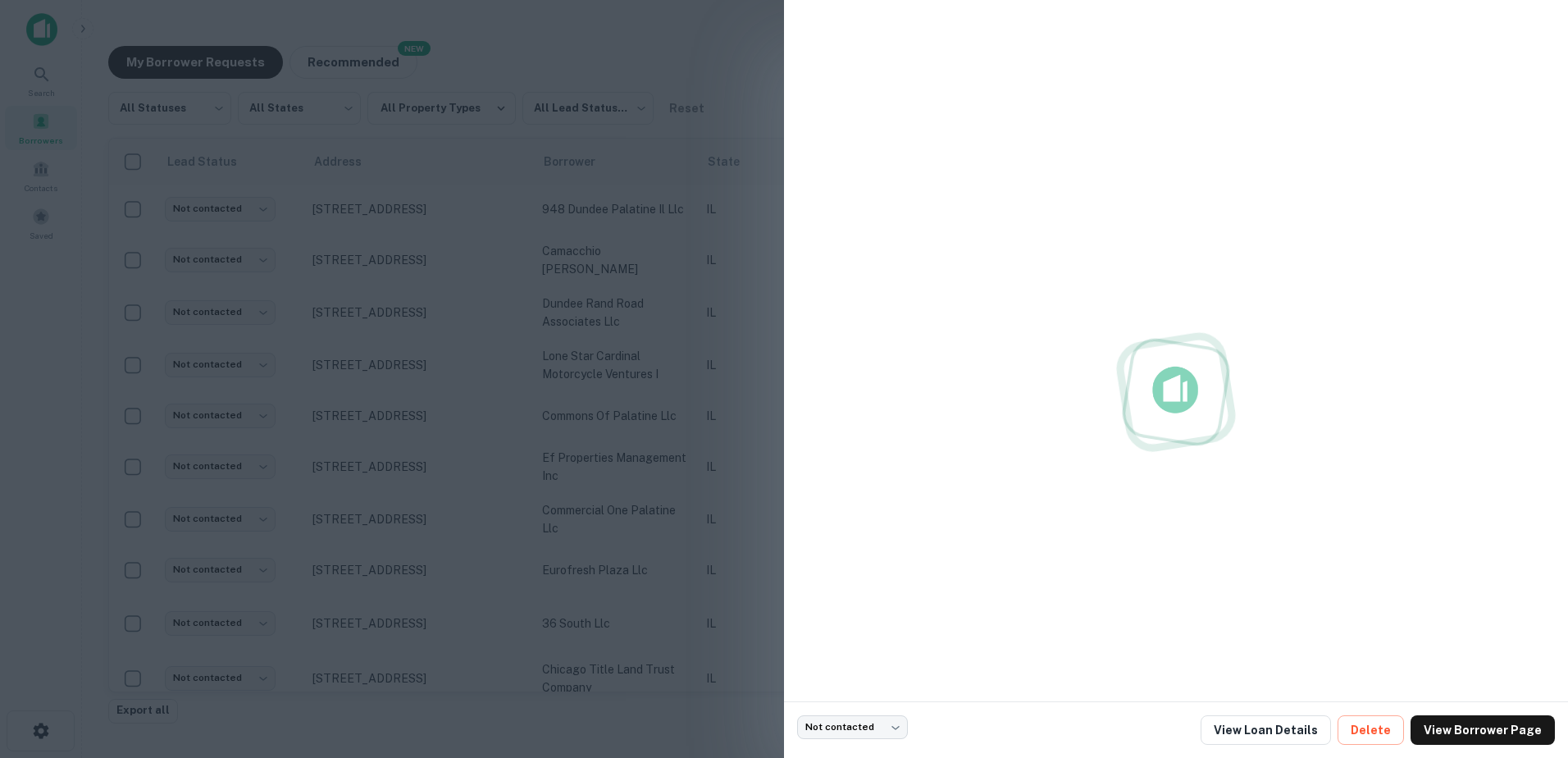
click at [492, 226] on div at bounding box center [784, 379] width 1568 height 758
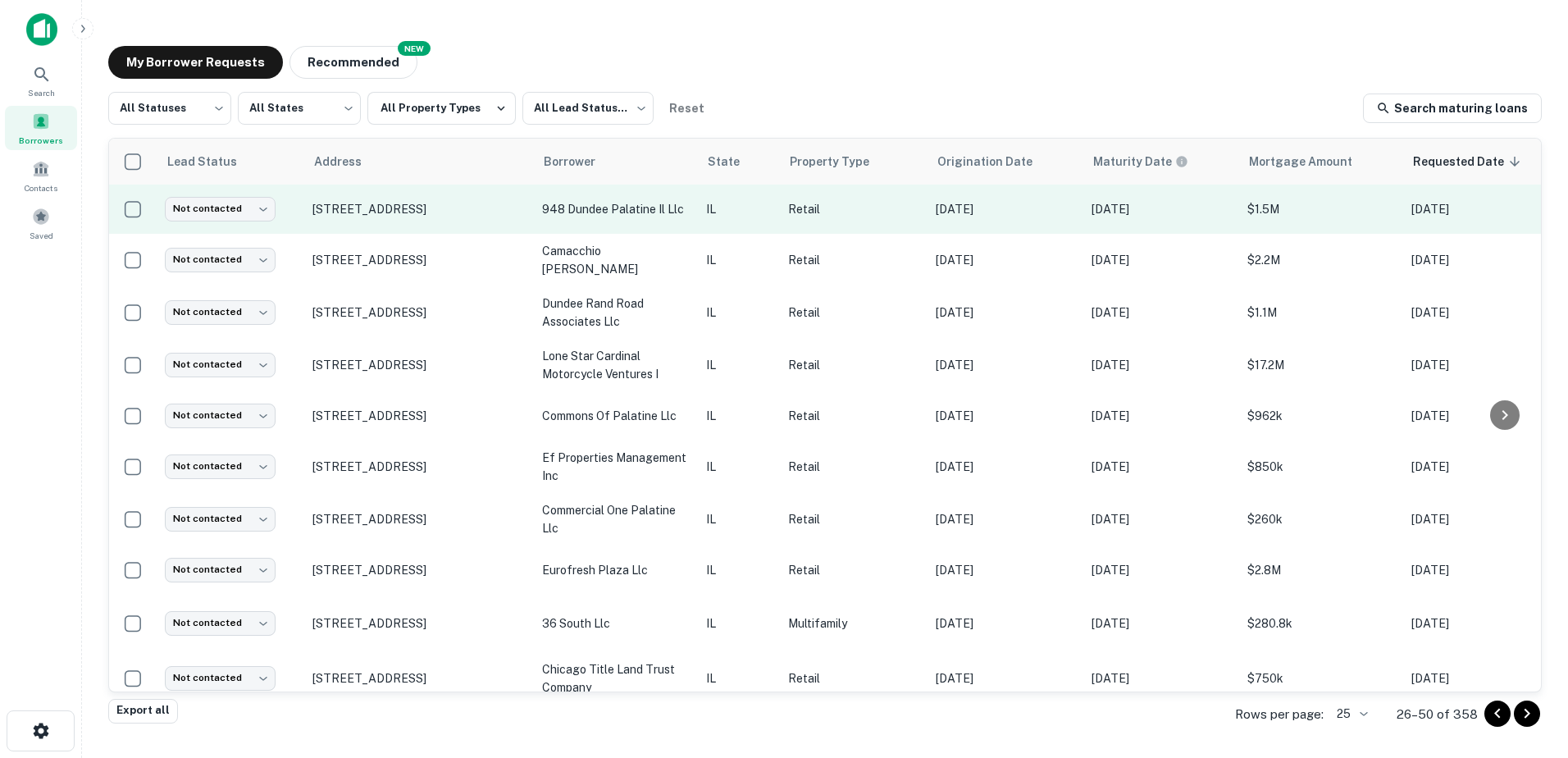
click at [494, 221] on td "948 E Dundee Rd Palatine, IL60074" at bounding box center [418, 208] width 230 height 49
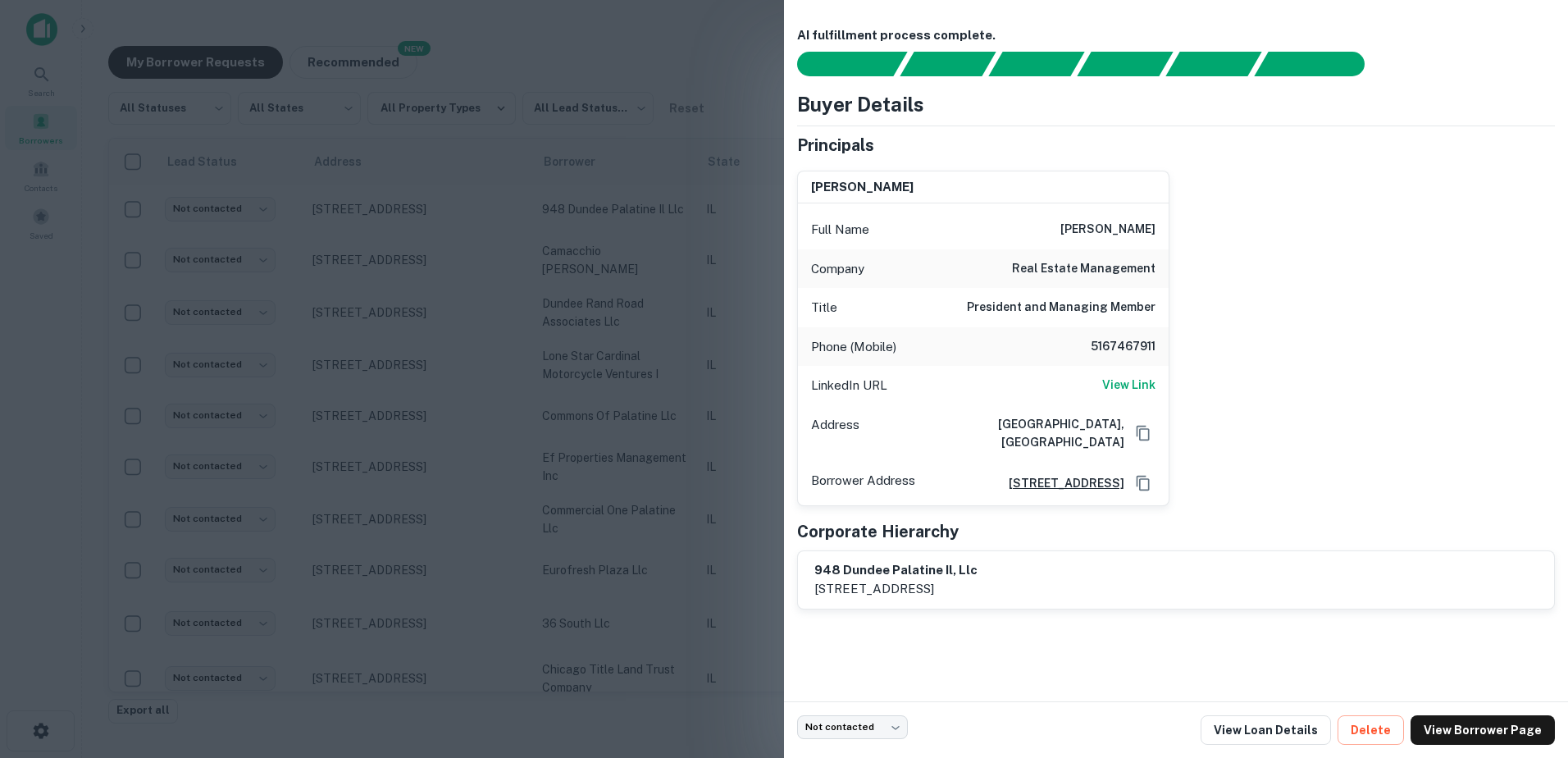
click at [487, 233] on div at bounding box center [784, 379] width 1568 height 758
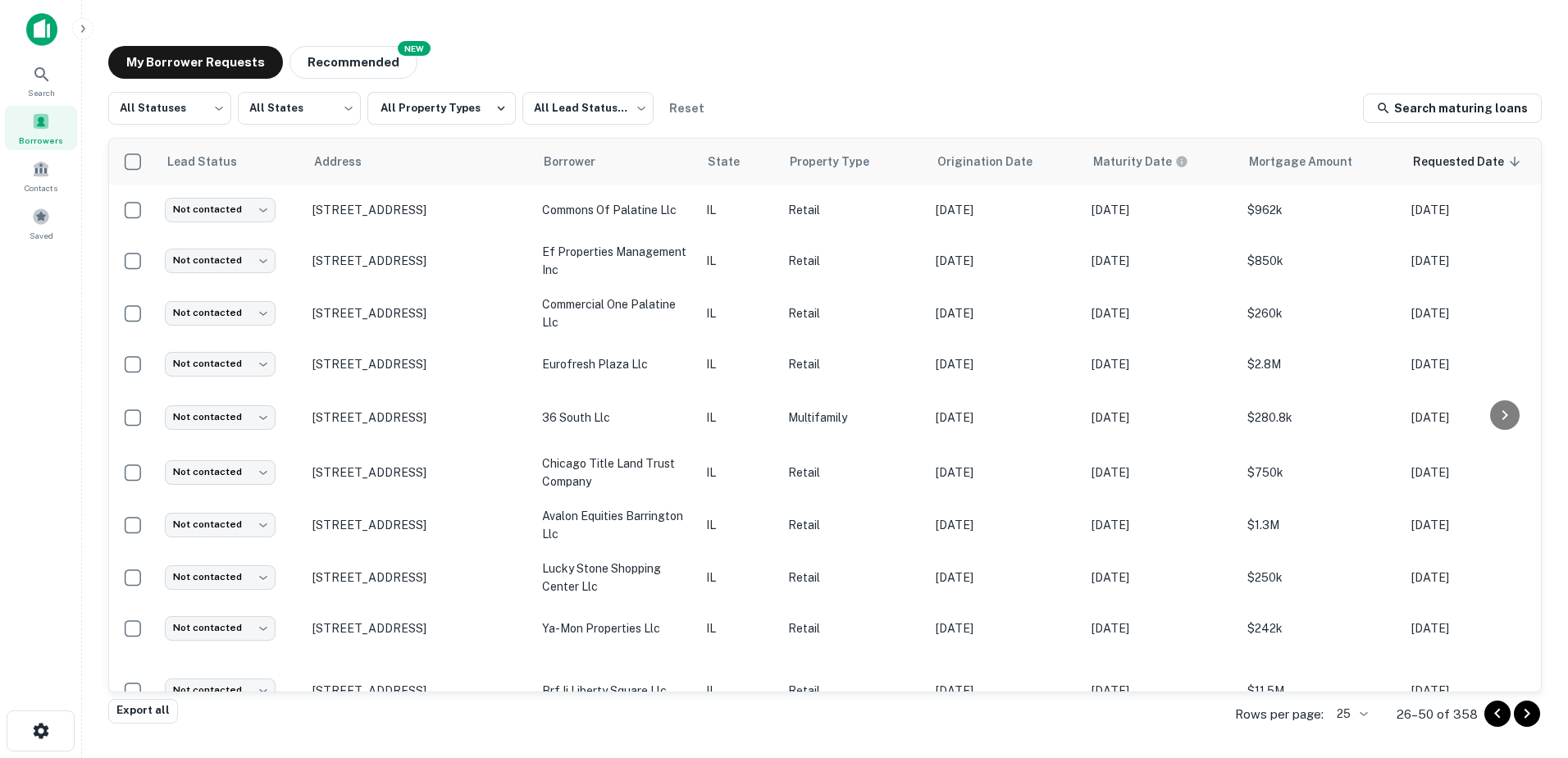
scroll to position [246, 0]
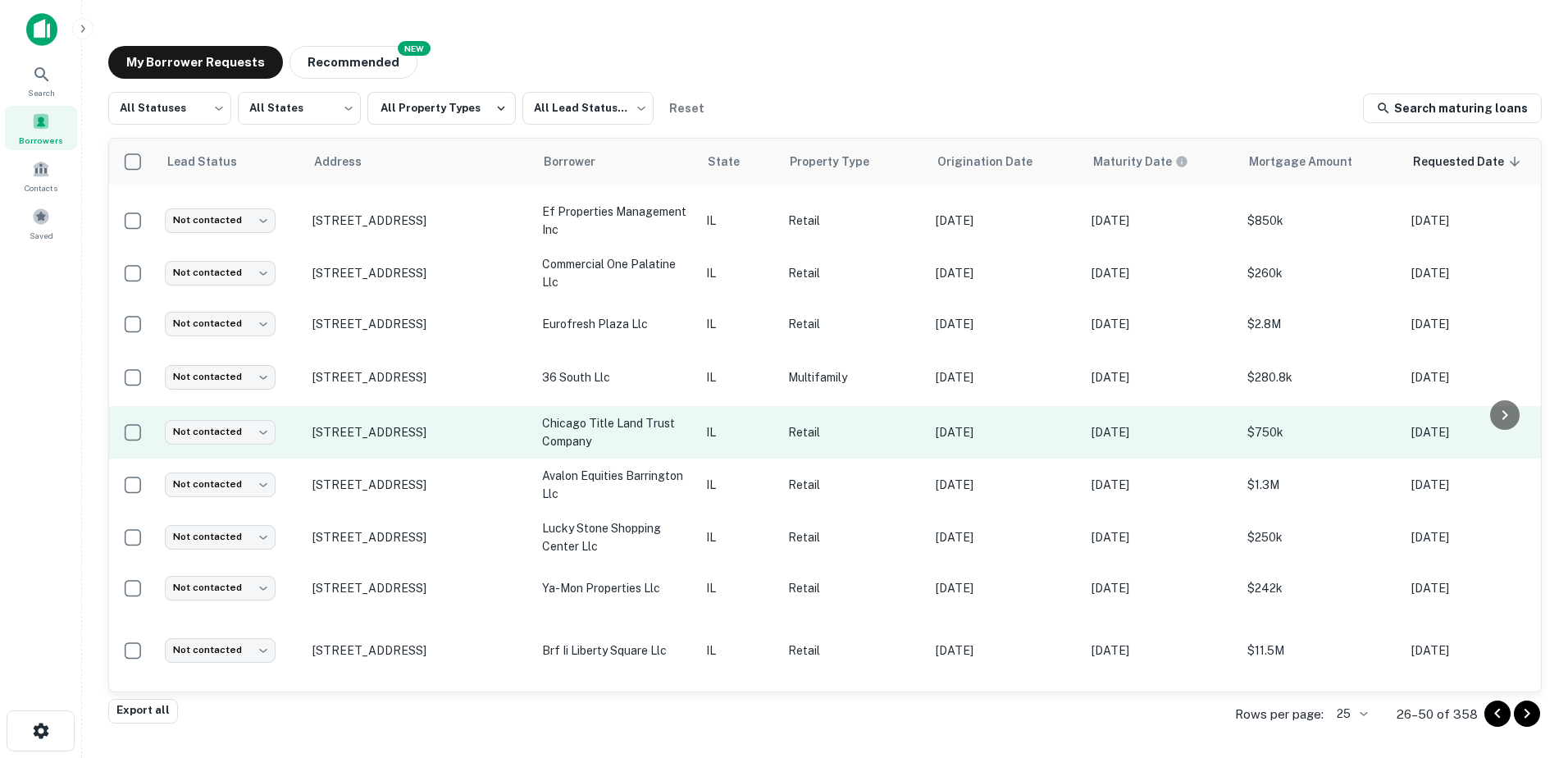
click at [530, 445] on td "373 W Northwest Hwy Palatine, IL60067" at bounding box center [418, 432] width 230 height 53
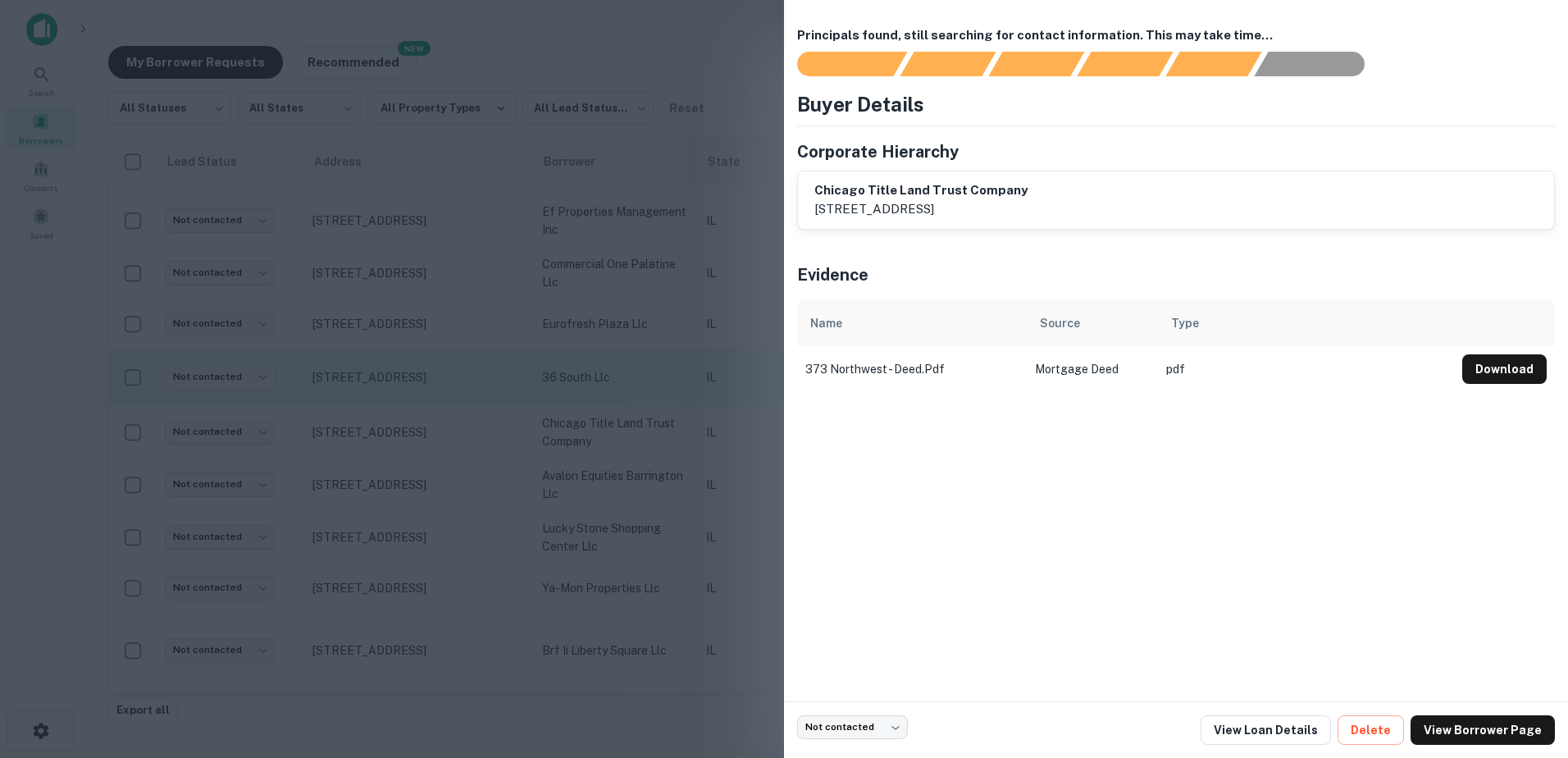
click at [570, 394] on div at bounding box center [784, 379] width 1568 height 758
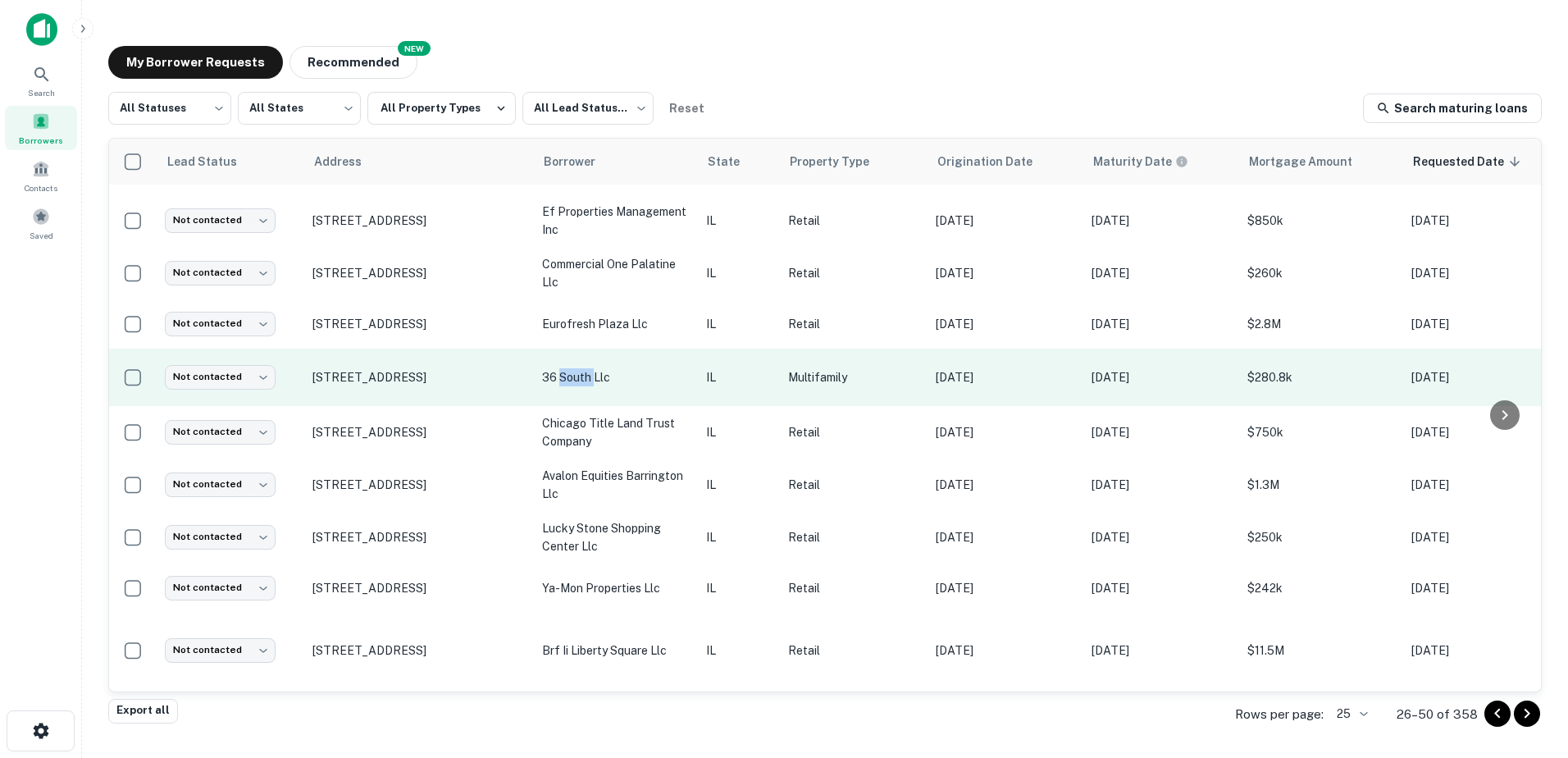
click at [570, 387] on p "36 south llc" at bounding box center [616, 377] width 147 height 18
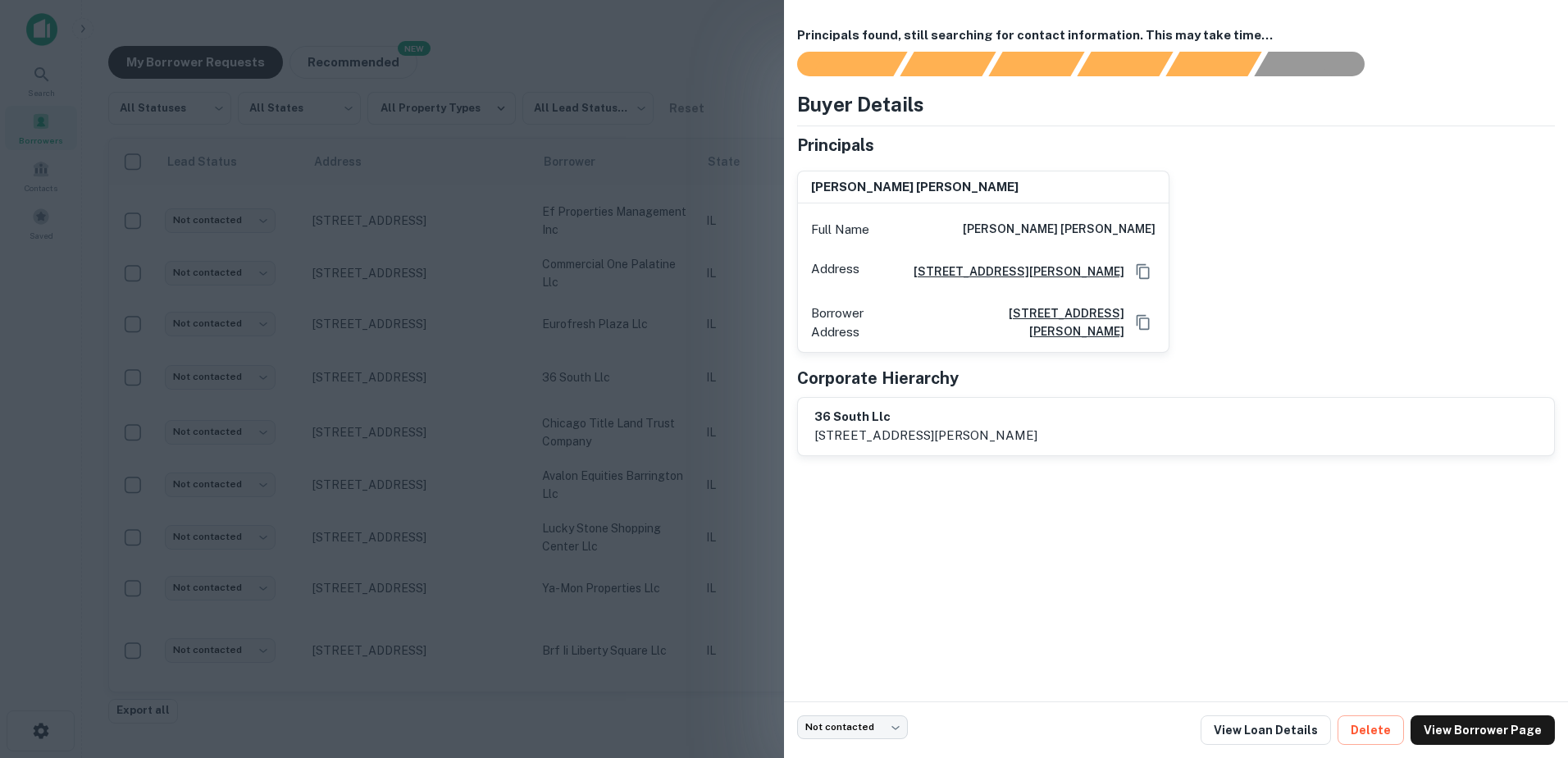
drag, startPoint x: 570, startPoint y: 393, endPoint x: 568, endPoint y: 358, distance: 35.1
click at [568, 358] on div at bounding box center [784, 379] width 1568 height 758
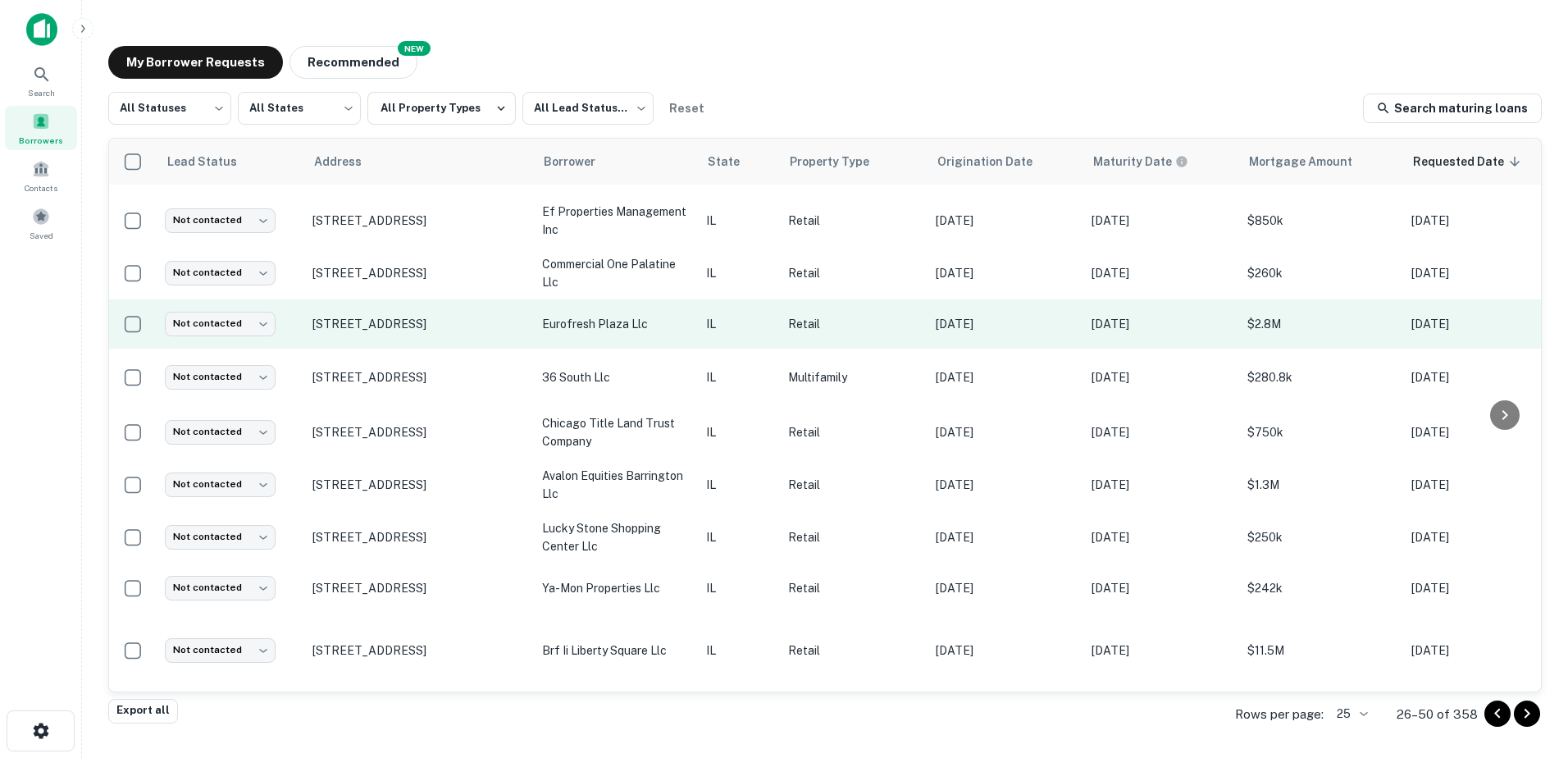
click at [570, 339] on td "eurofresh plaza llc" at bounding box center [616, 324] width 164 height 49
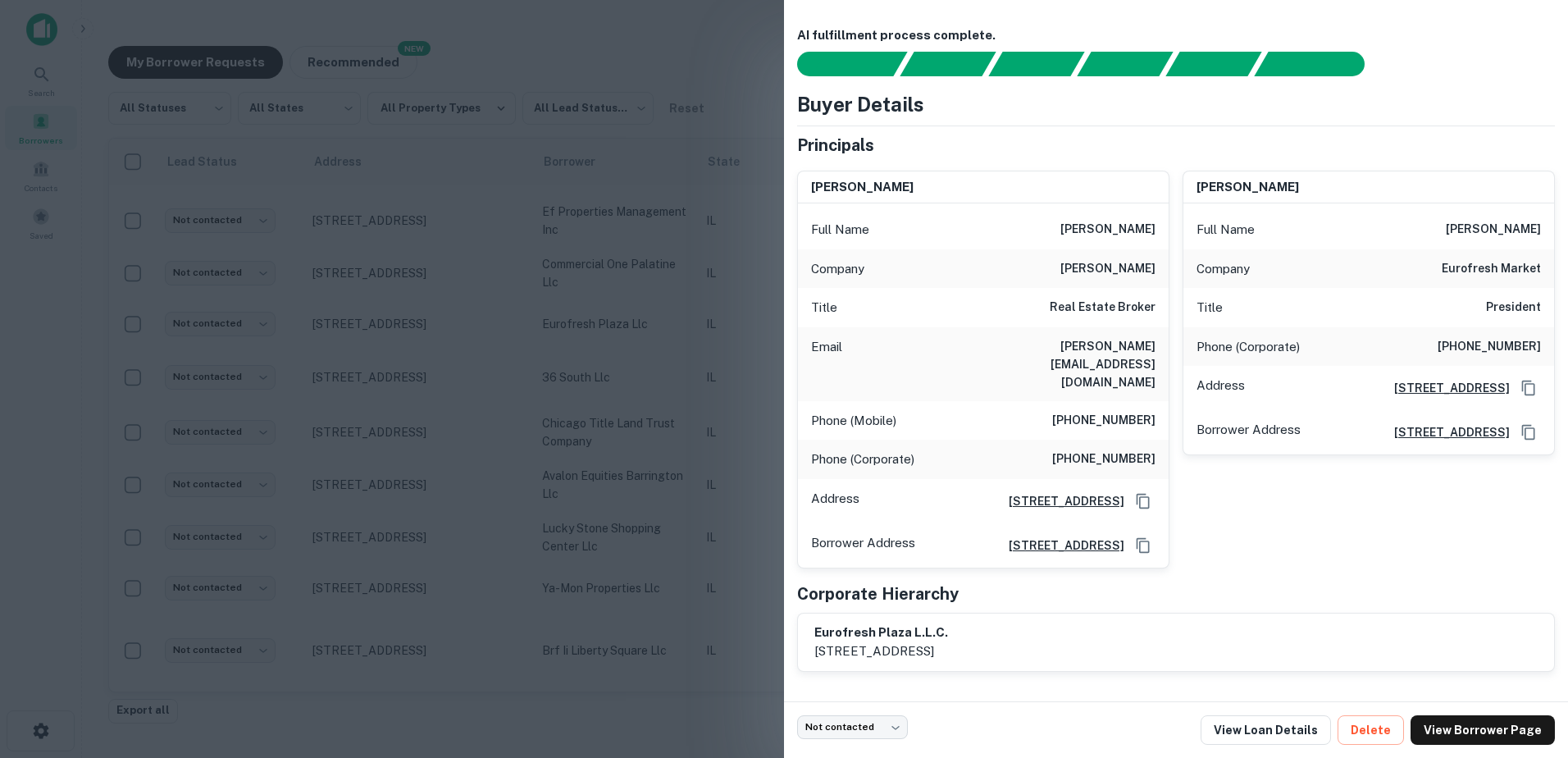
click at [570, 332] on div at bounding box center [784, 379] width 1568 height 758
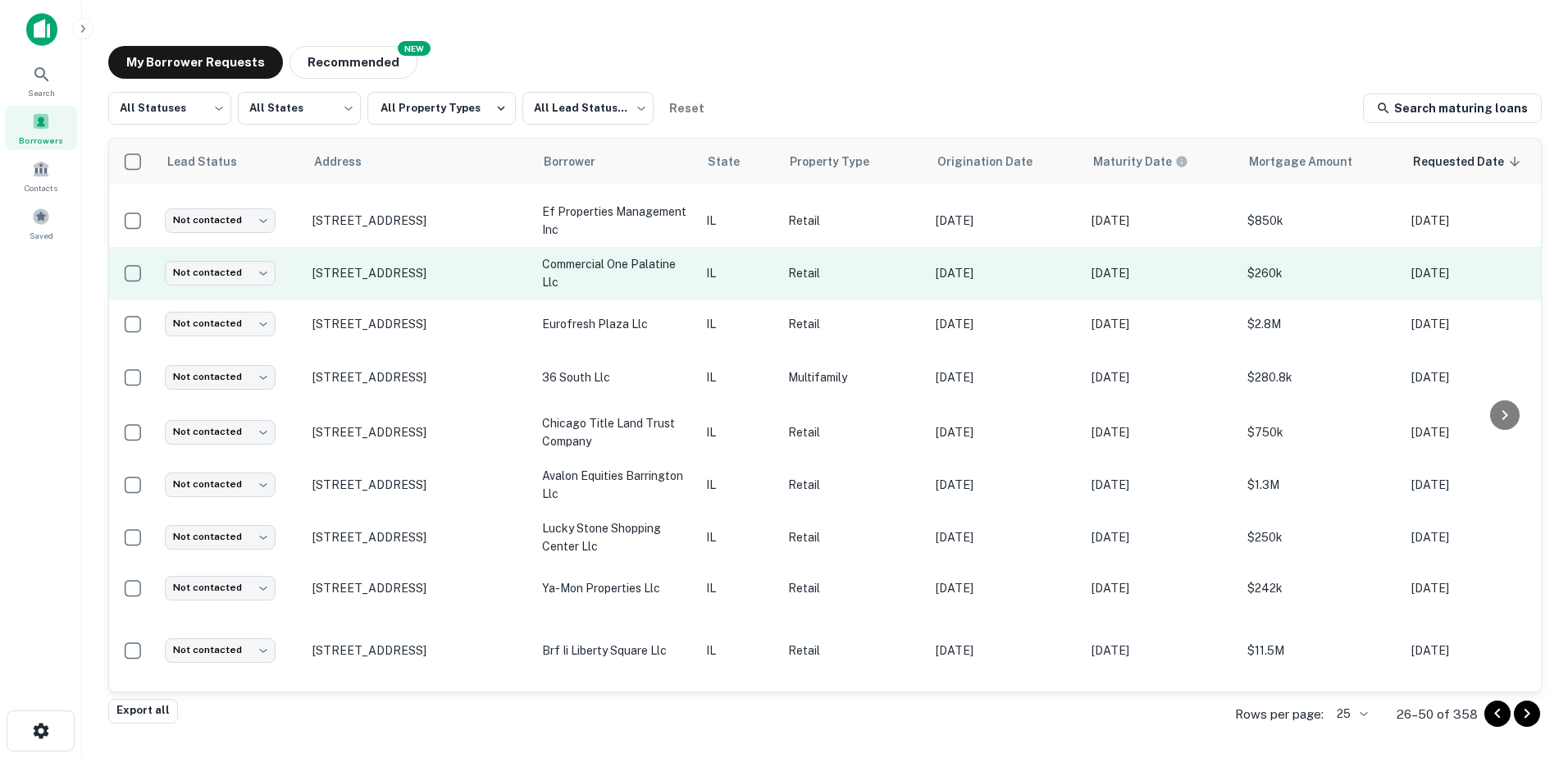
click at [578, 267] on p "commercial one palatine llc" at bounding box center [616, 273] width 147 height 36
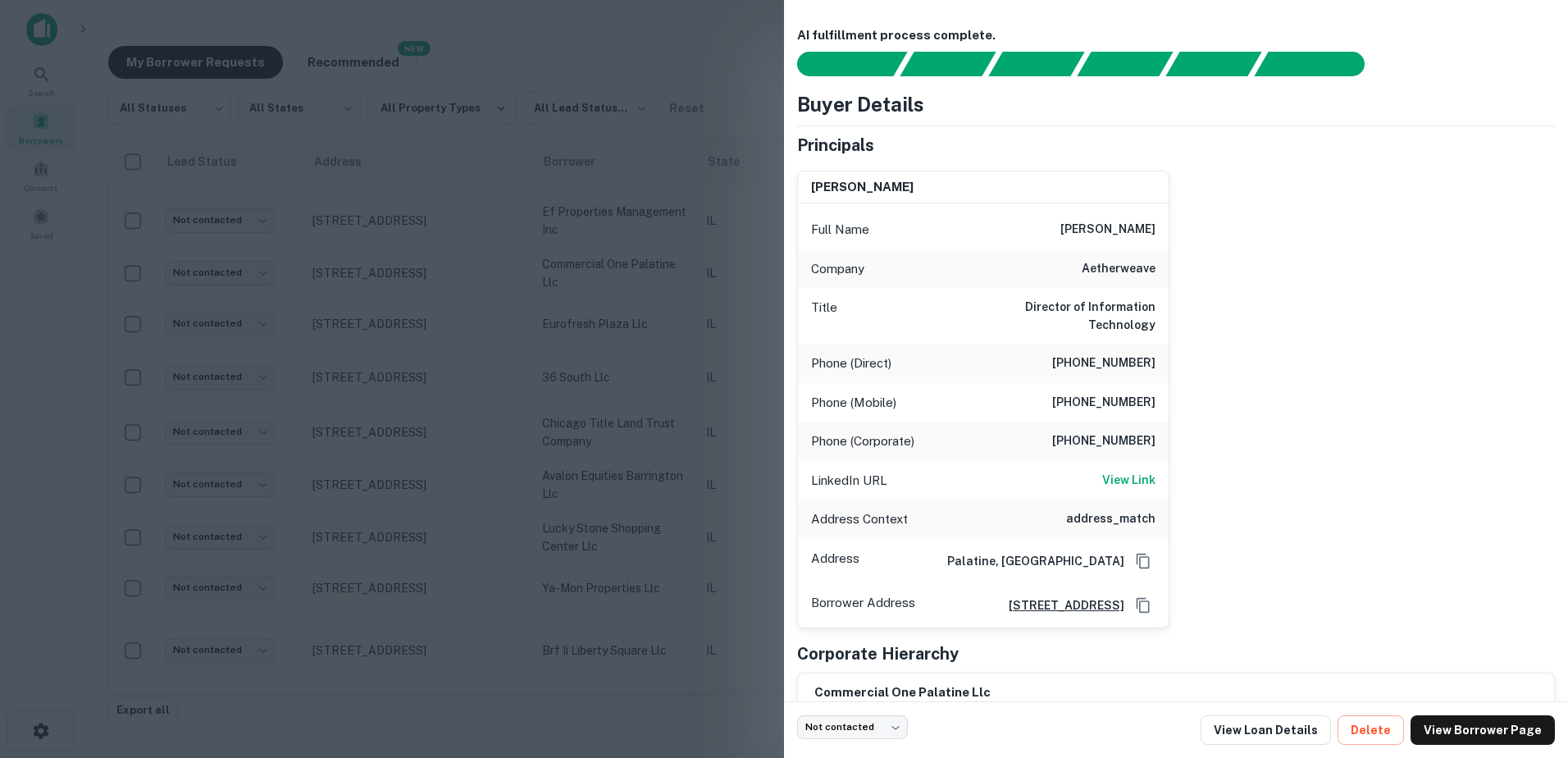
click at [572, 276] on div at bounding box center [784, 379] width 1568 height 758
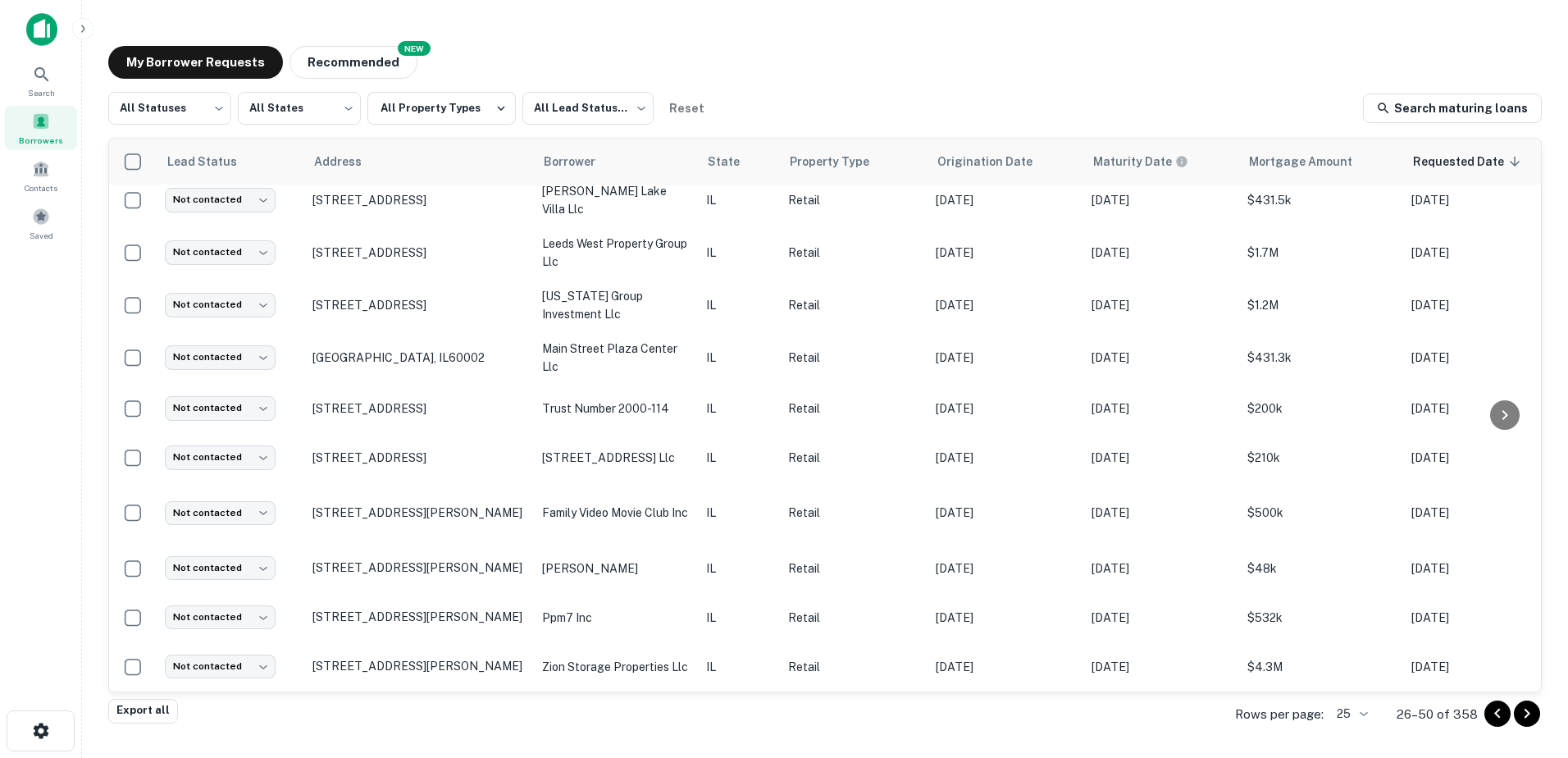
scroll to position [820, 0]
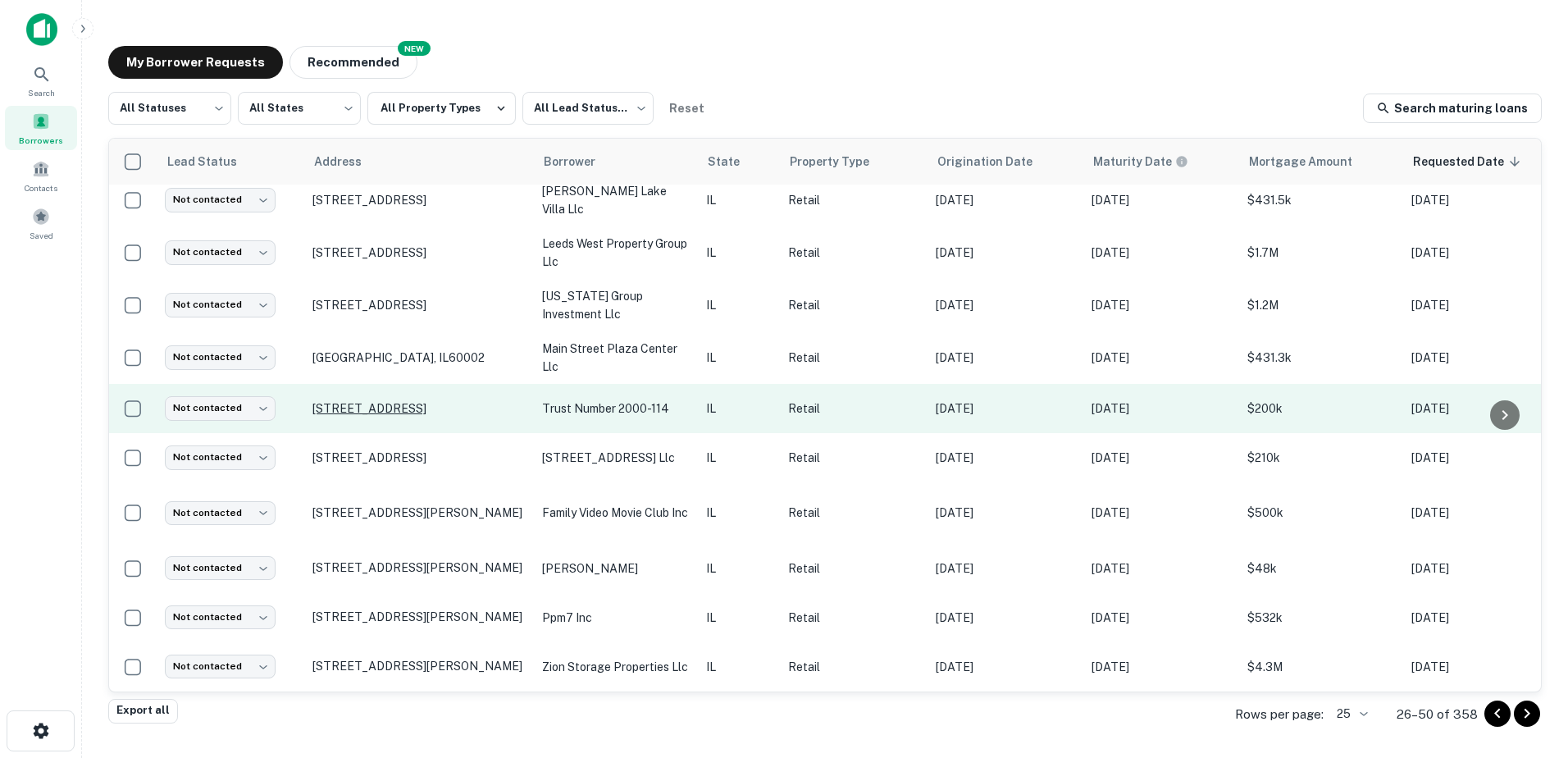
click at [406, 416] on p "955 Il Route 59 Antioch, IL60002" at bounding box center [419, 408] width 214 height 15
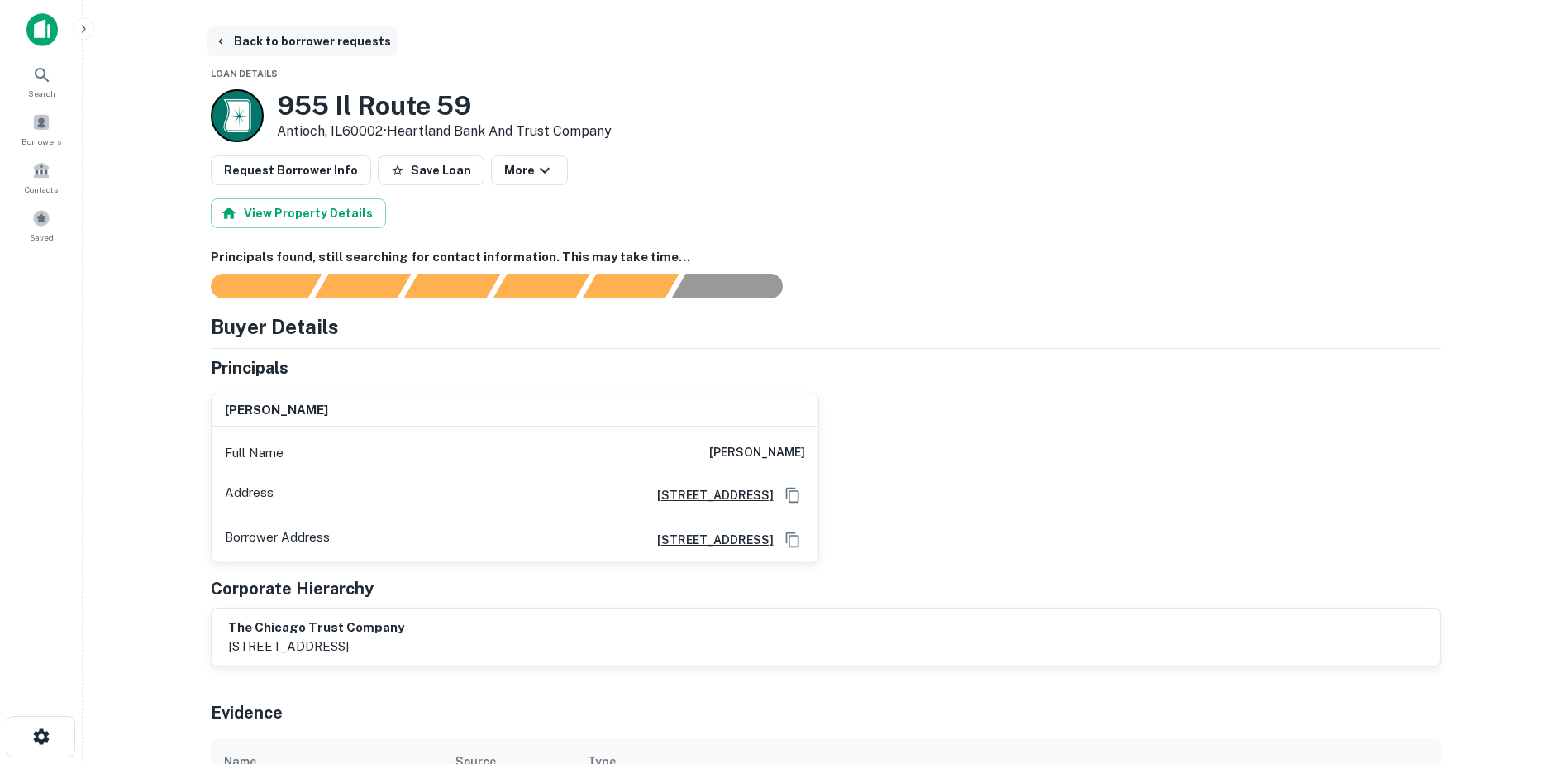
click at [253, 42] on button "Back to borrower requests" at bounding box center [302, 41] width 190 height 30
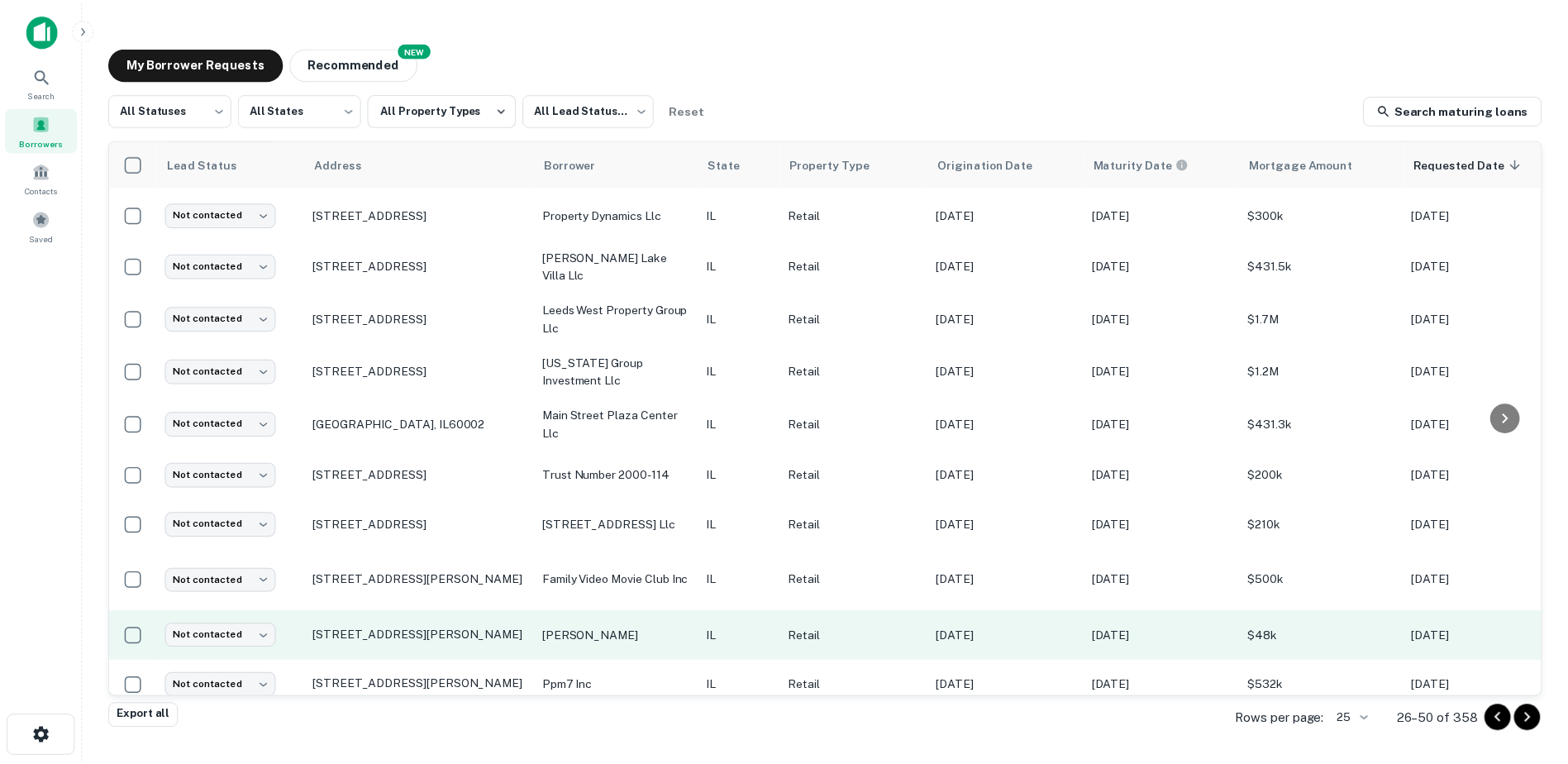
scroll to position [837, 0]
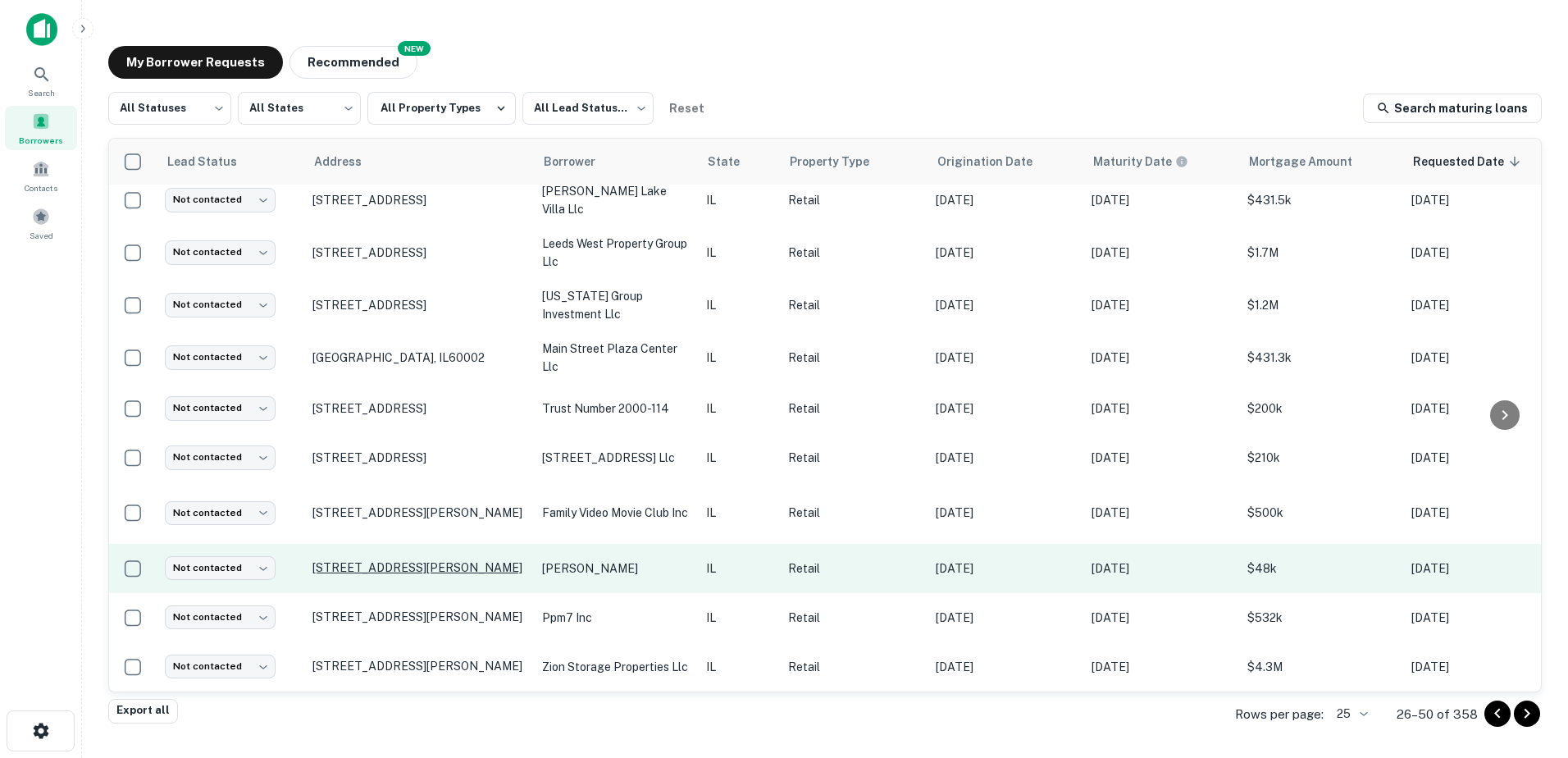
click at [470, 561] on p "1912 Sheridan Rd Zion, IL60099" at bounding box center [419, 568] width 214 height 15
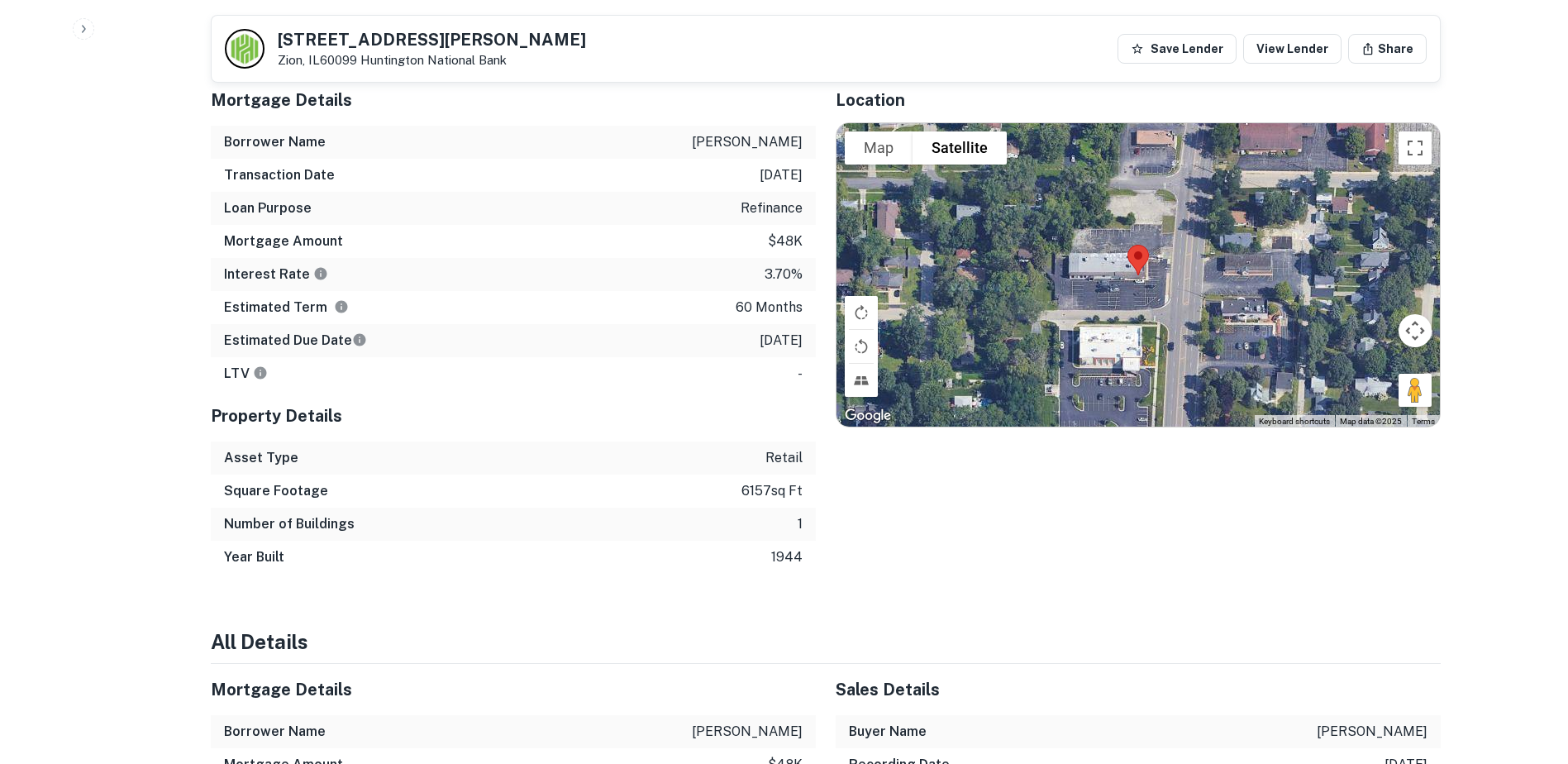
scroll to position [579, 0]
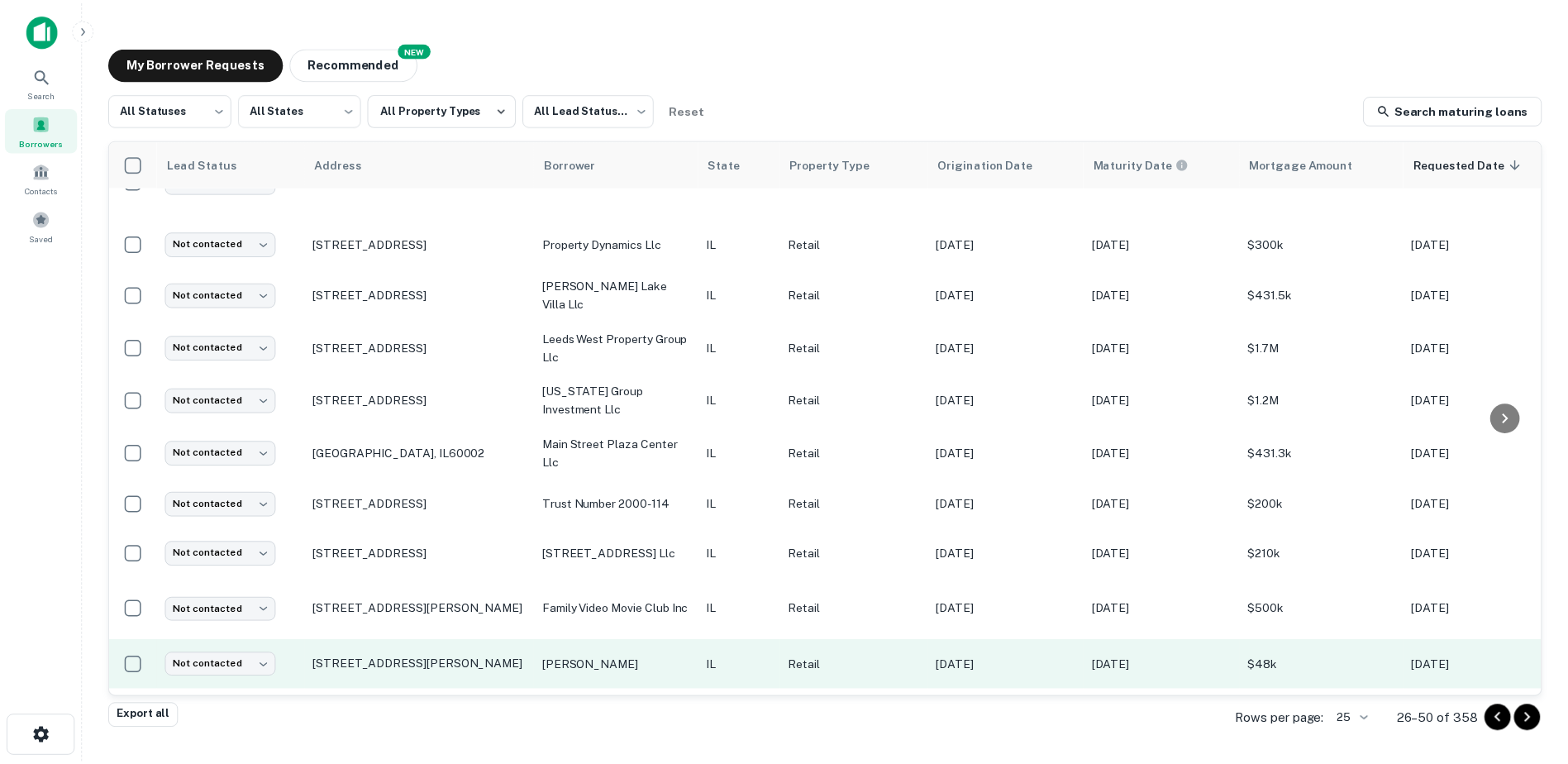
scroll to position [837, 0]
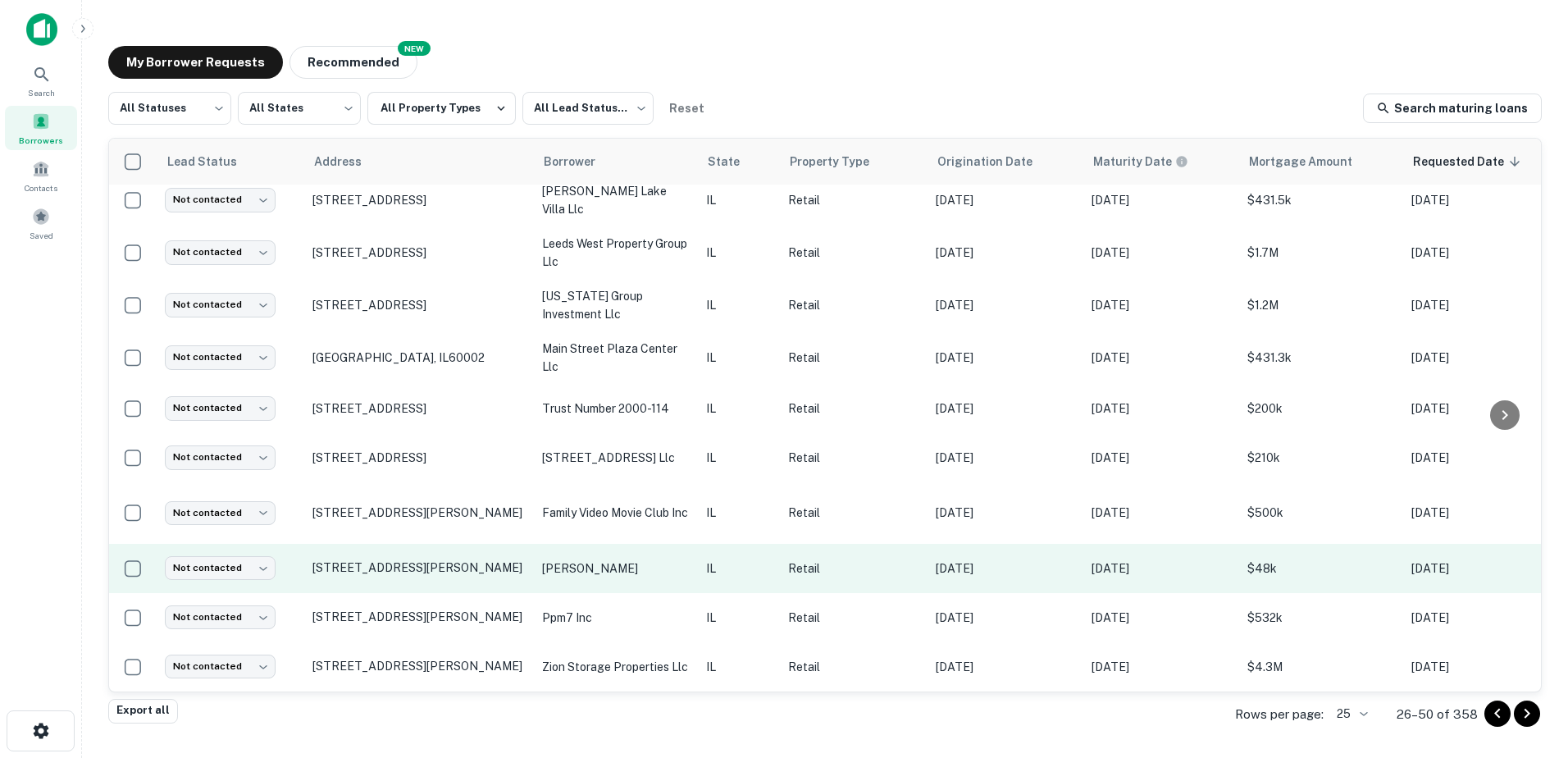
click at [573, 560] on p "henke kenneth h" at bounding box center [616, 568] width 147 height 18
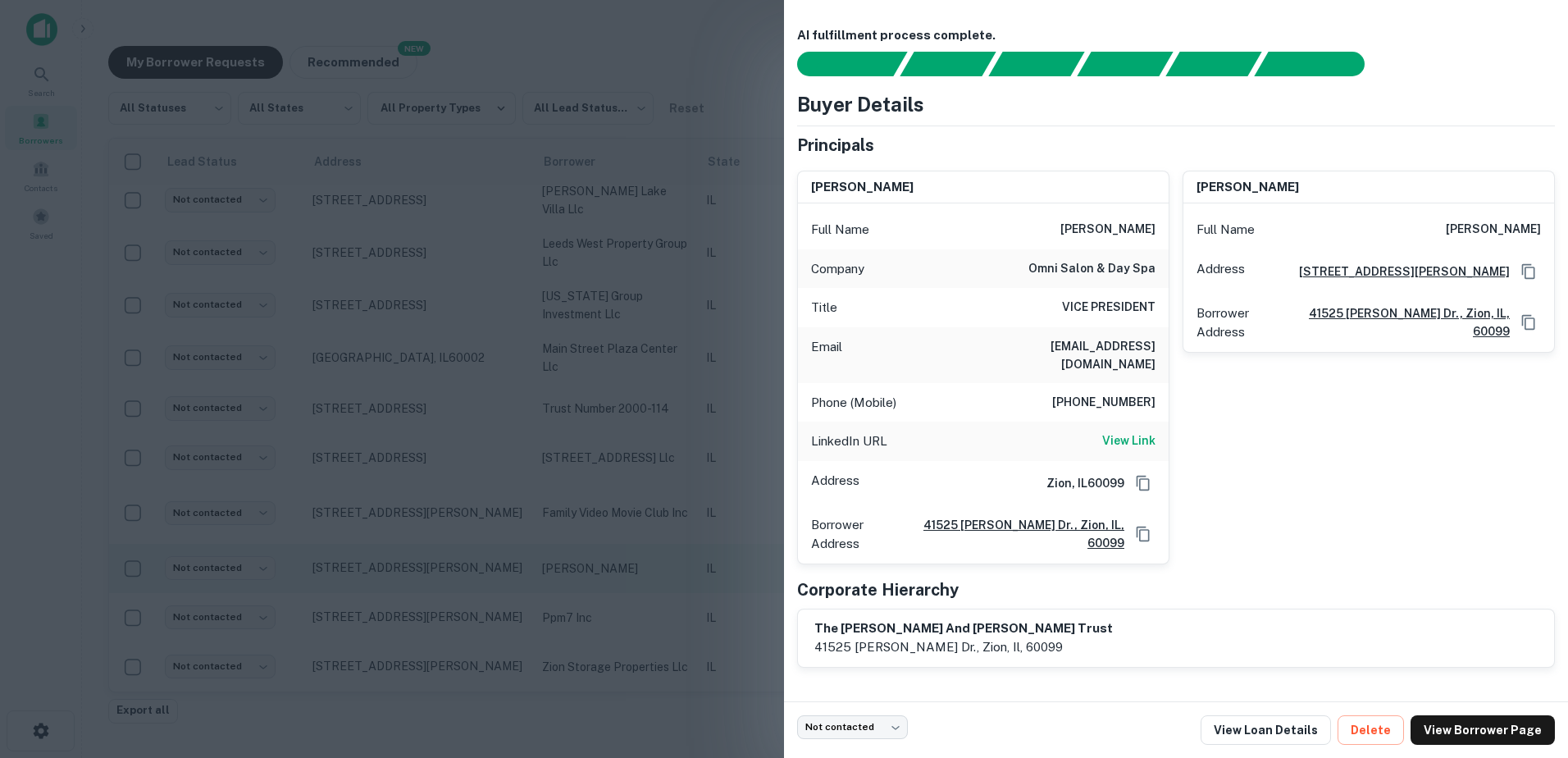
click at [573, 550] on div at bounding box center [784, 379] width 1568 height 758
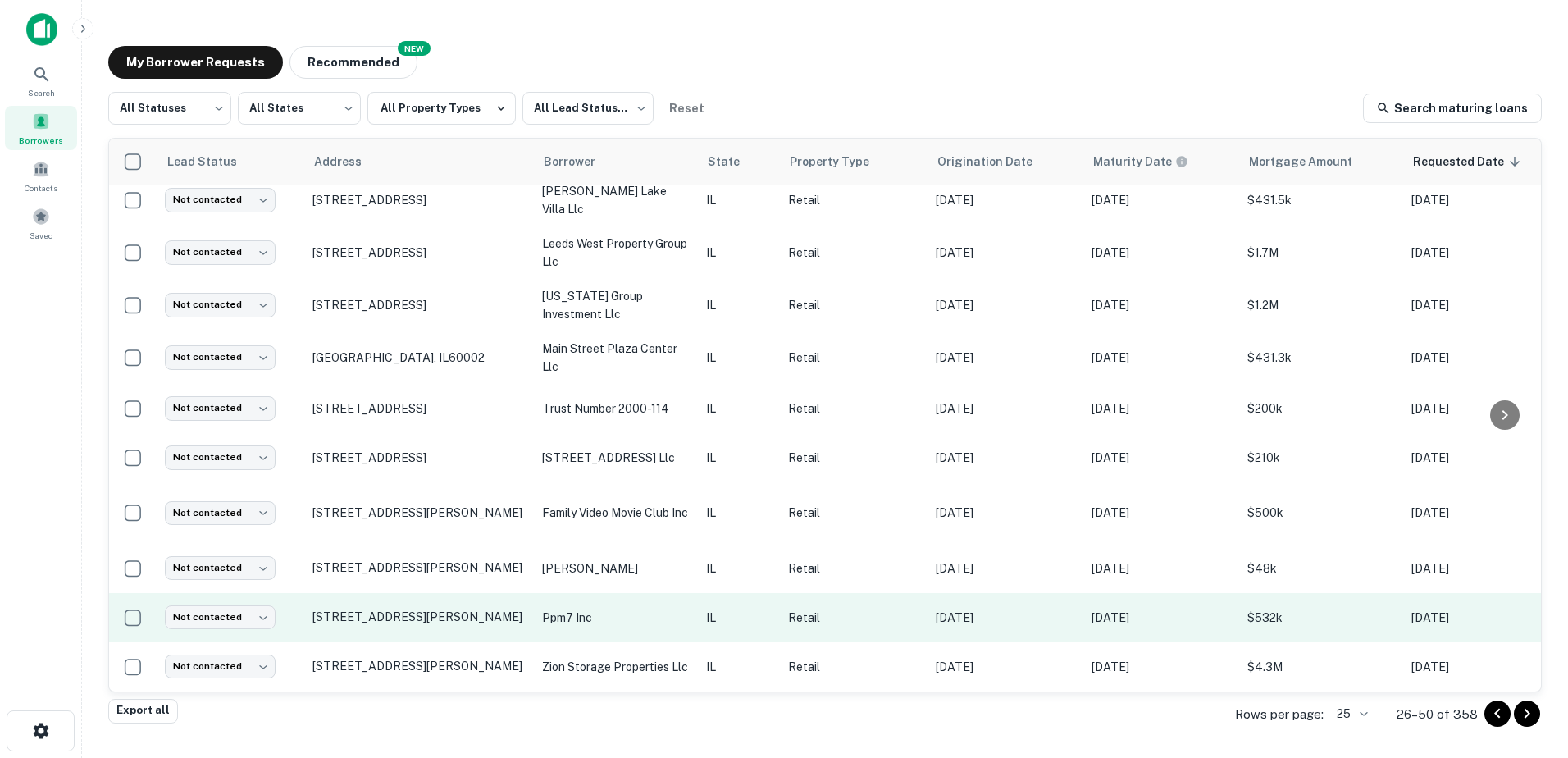
click at [598, 609] on p "ppm7 inc" at bounding box center [616, 618] width 147 height 18
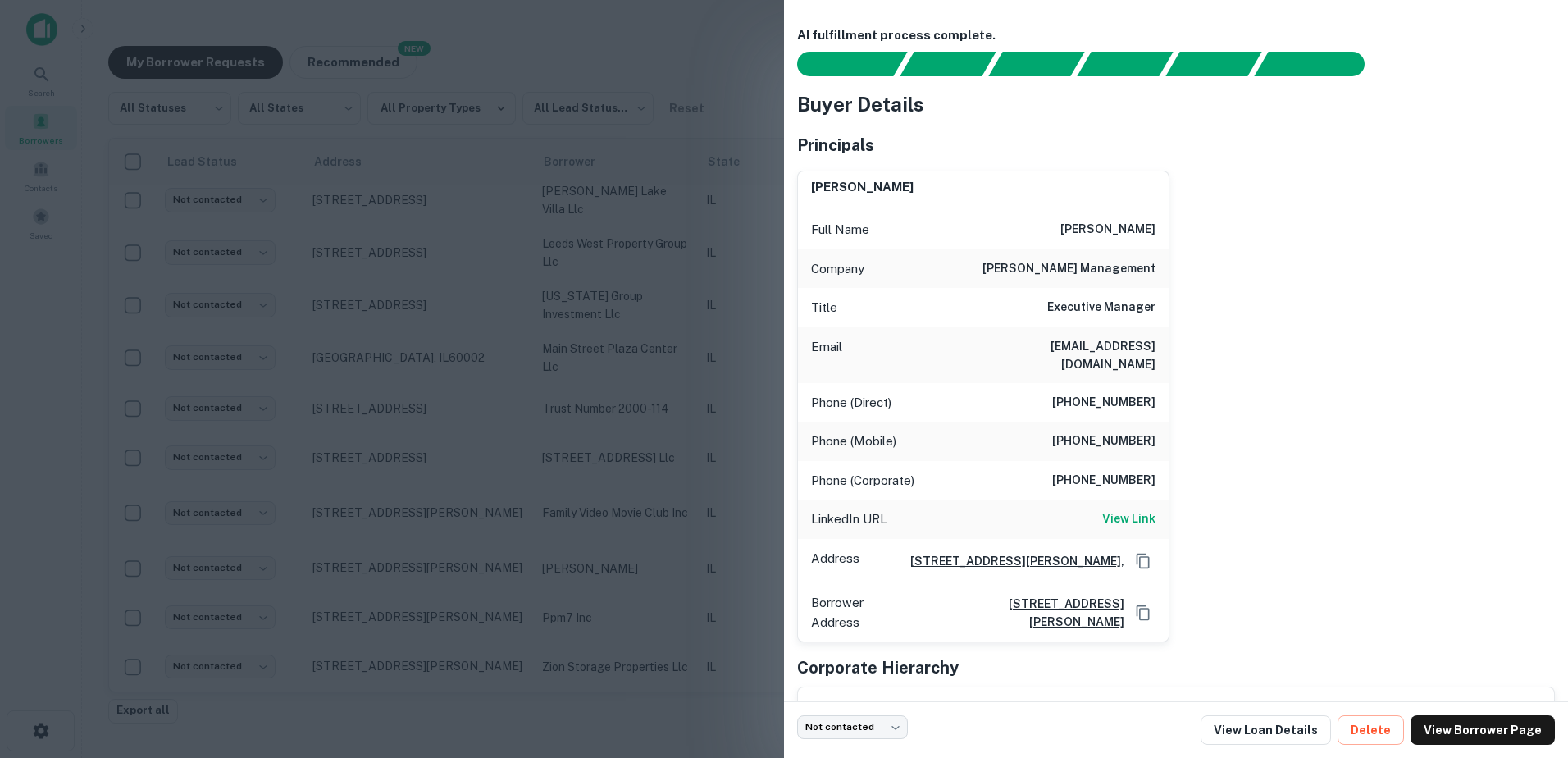
click at [591, 594] on div at bounding box center [784, 379] width 1568 height 758
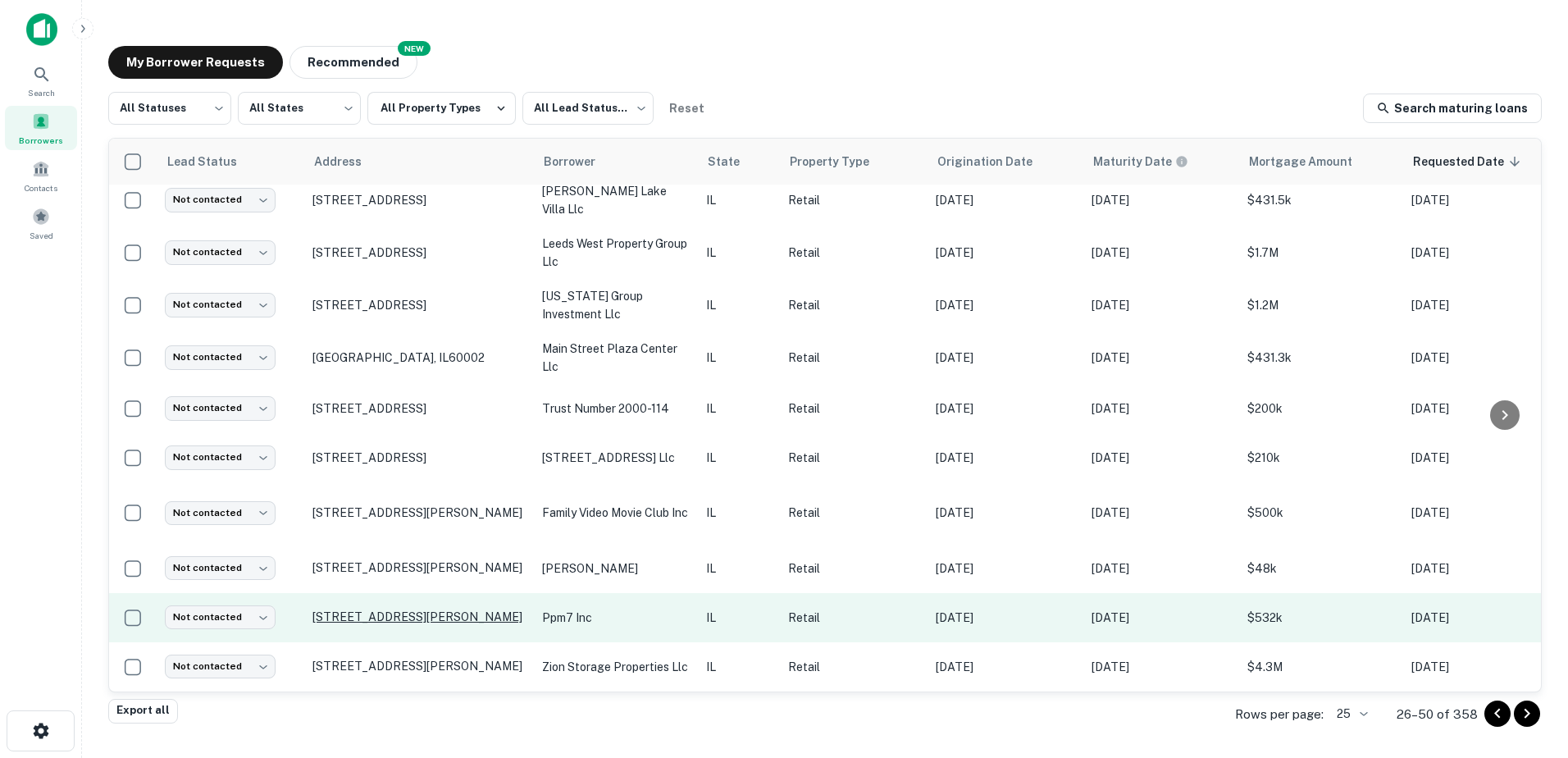
click at [456, 610] on p "2240 Sheridan Rd Zion, IL60099" at bounding box center [419, 617] width 214 height 15
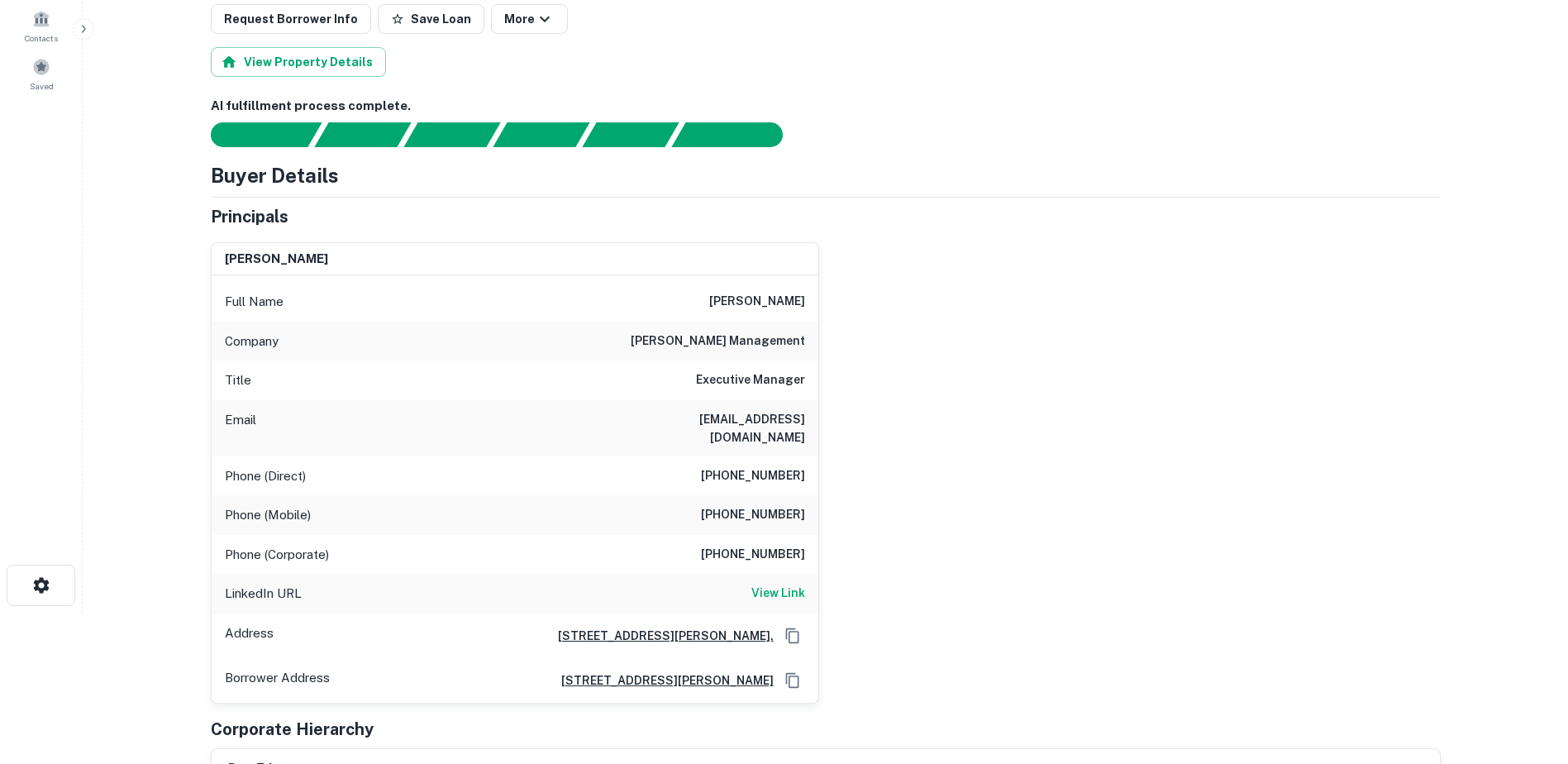
scroll to position [82, 0]
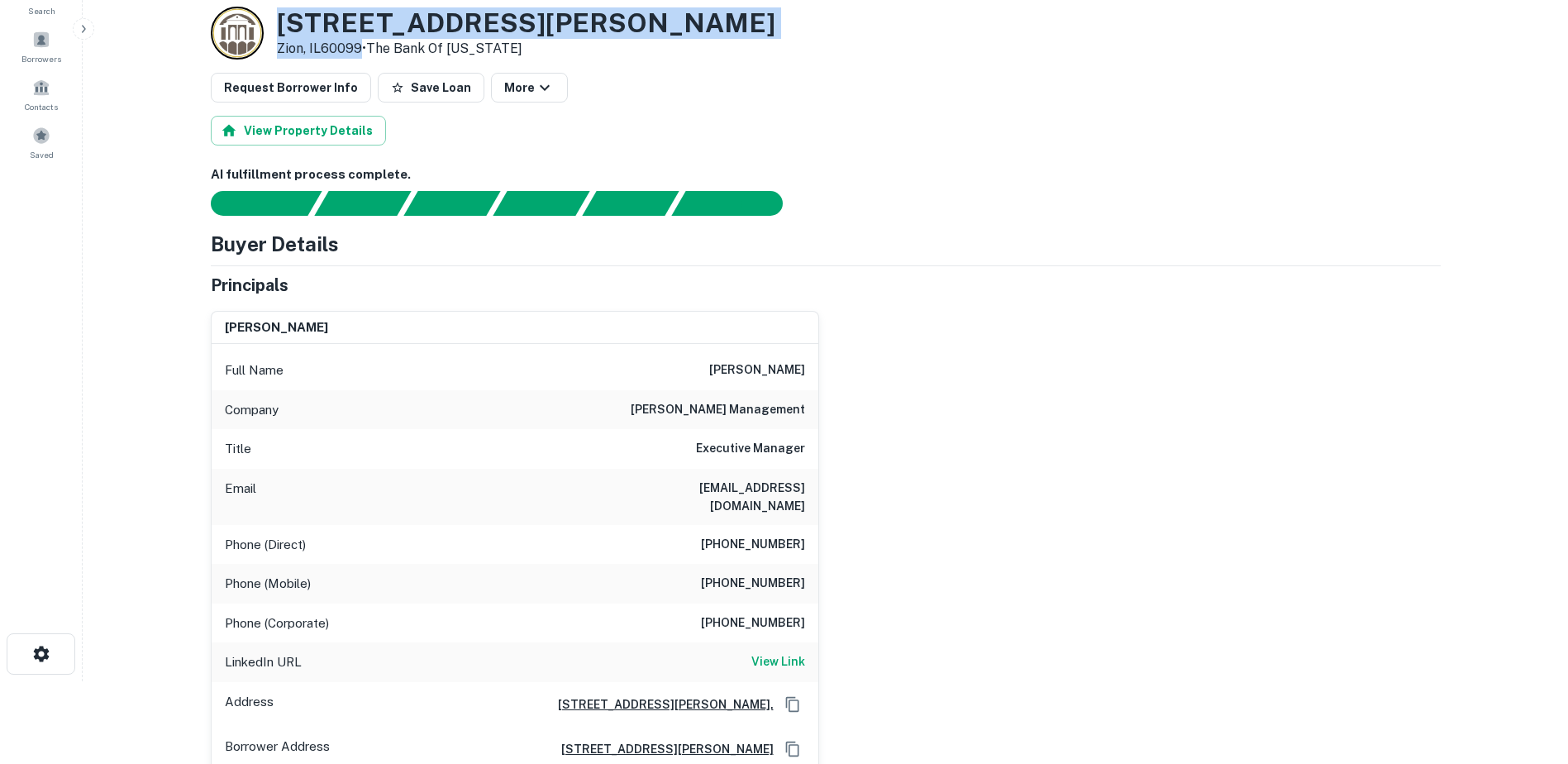
drag, startPoint x: 280, startPoint y: 22, endPoint x: 359, endPoint y: 45, distance: 82.3
click at [359, 45] on div "2240 Sheridan Rd Zion, IL60099 • The Bank Of South Carolina" at bounding box center [526, 33] width 498 height 51
copy div "2240 Sheridan Rd Zion, IL60099"
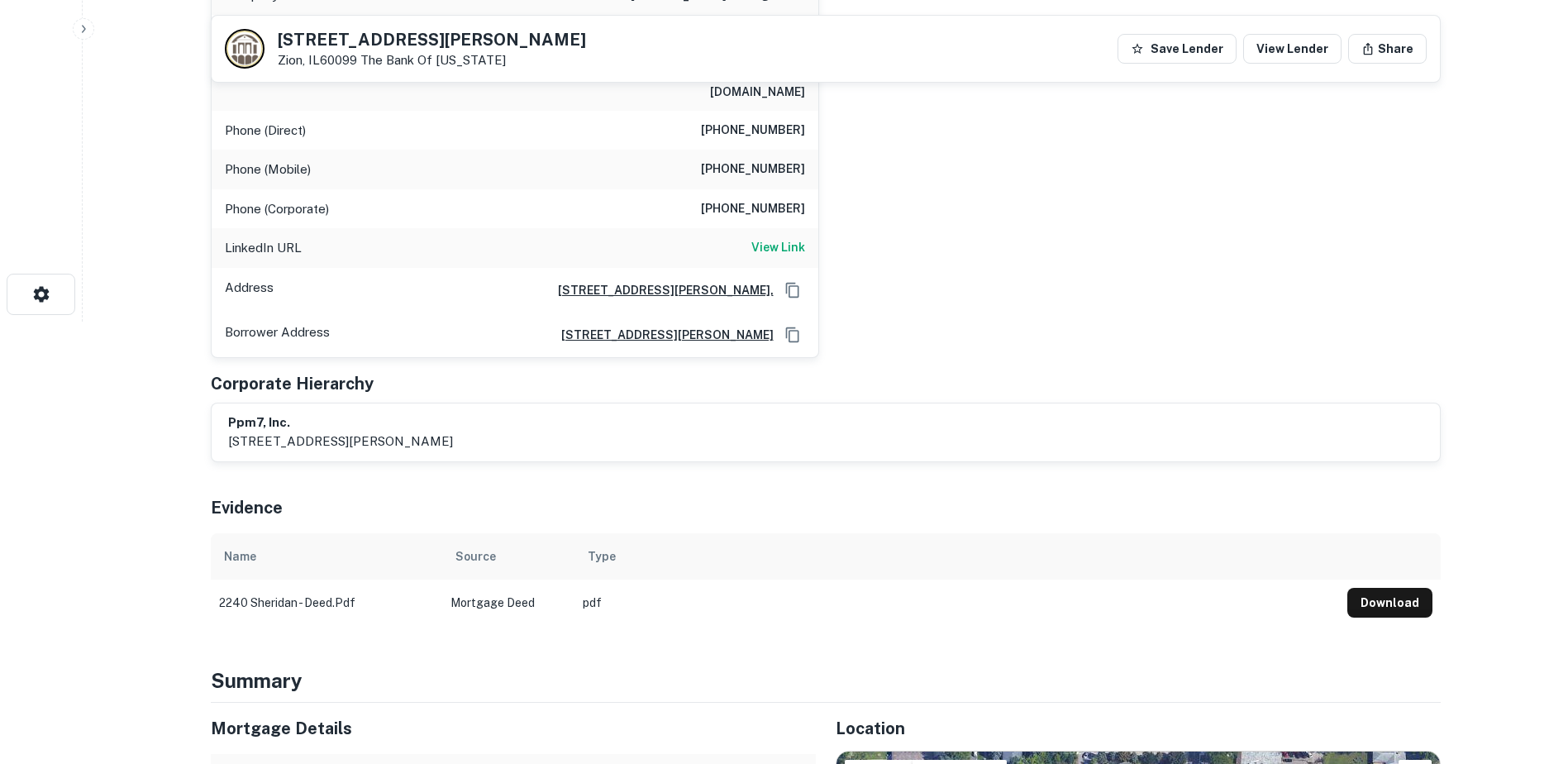
scroll to position [248, 0]
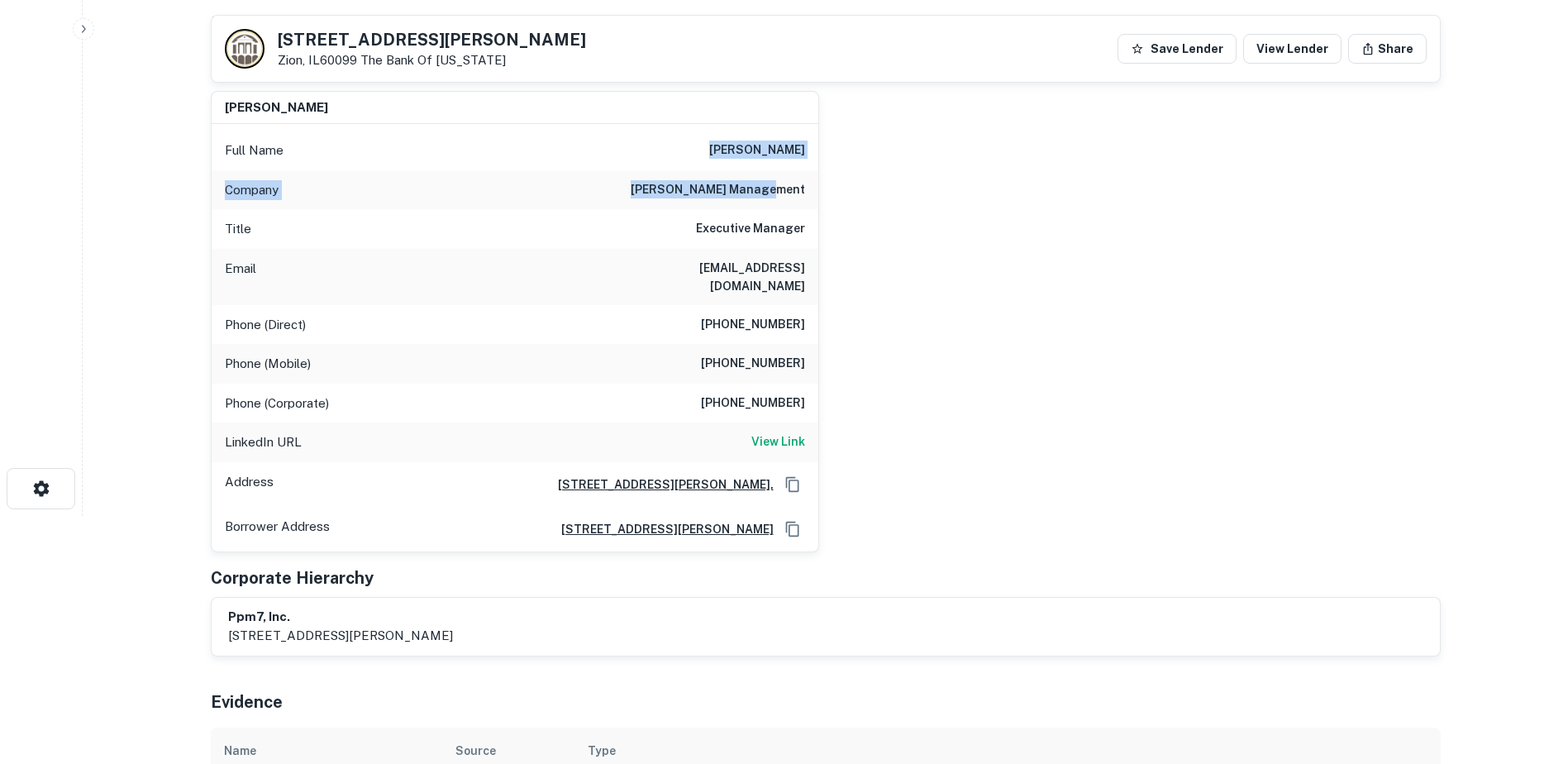
drag, startPoint x: 724, startPoint y: 142, endPoint x: 852, endPoint y: 177, distance: 132.7
click at [852, 177] on div "ashly s byrne Full Name ashly s byrne Company pelletier management Title Execut…" at bounding box center [819, 315] width 1243 height 475
copy div "ashly s byrne Company pelletier management"
click at [1053, 253] on div "ashly s byrne Full Name ashly s byrne Company pelletier management Title Execut…" at bounding box center [819, 315] width 1243 height 475
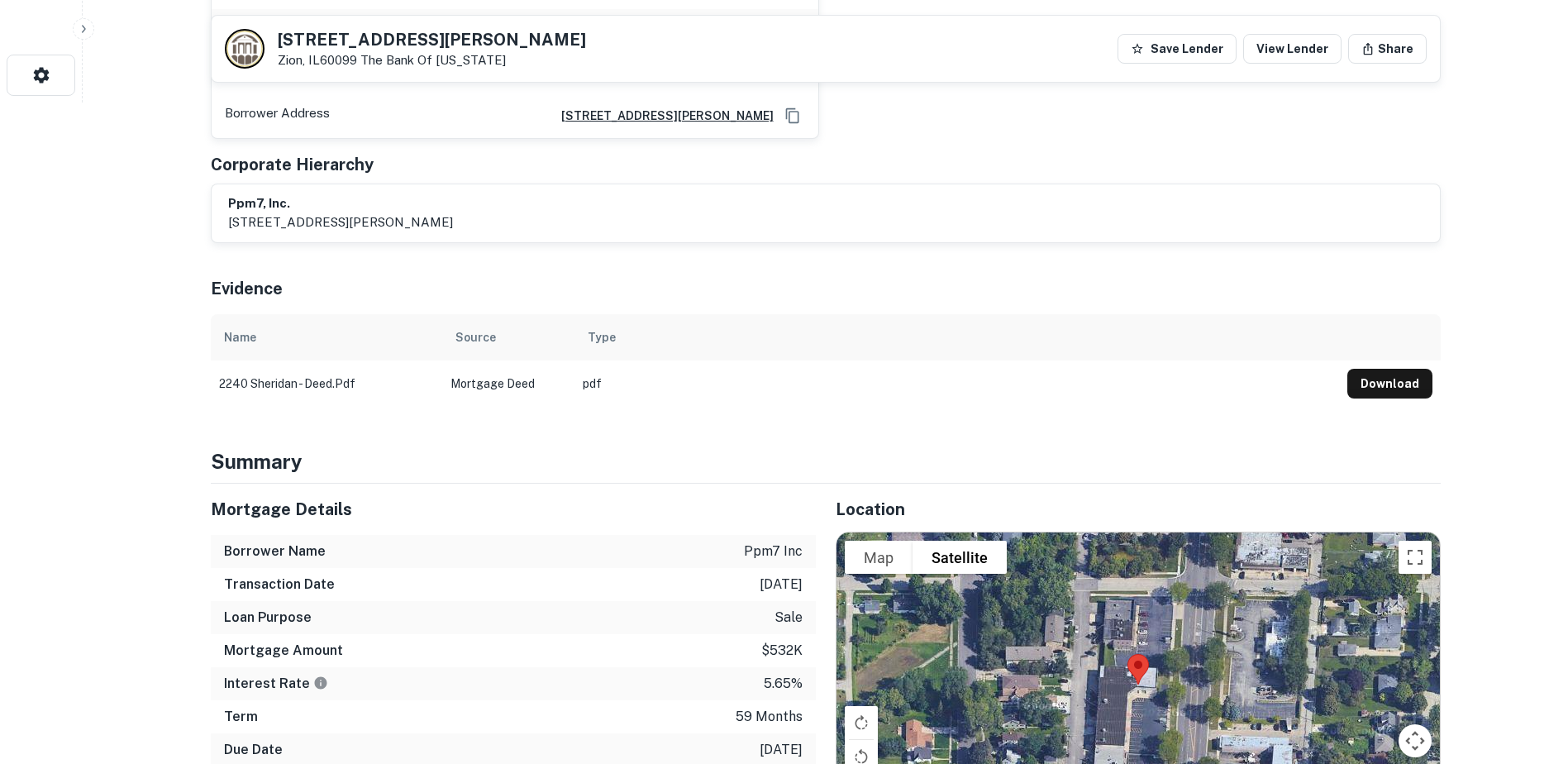
scroll to position [992, 0]
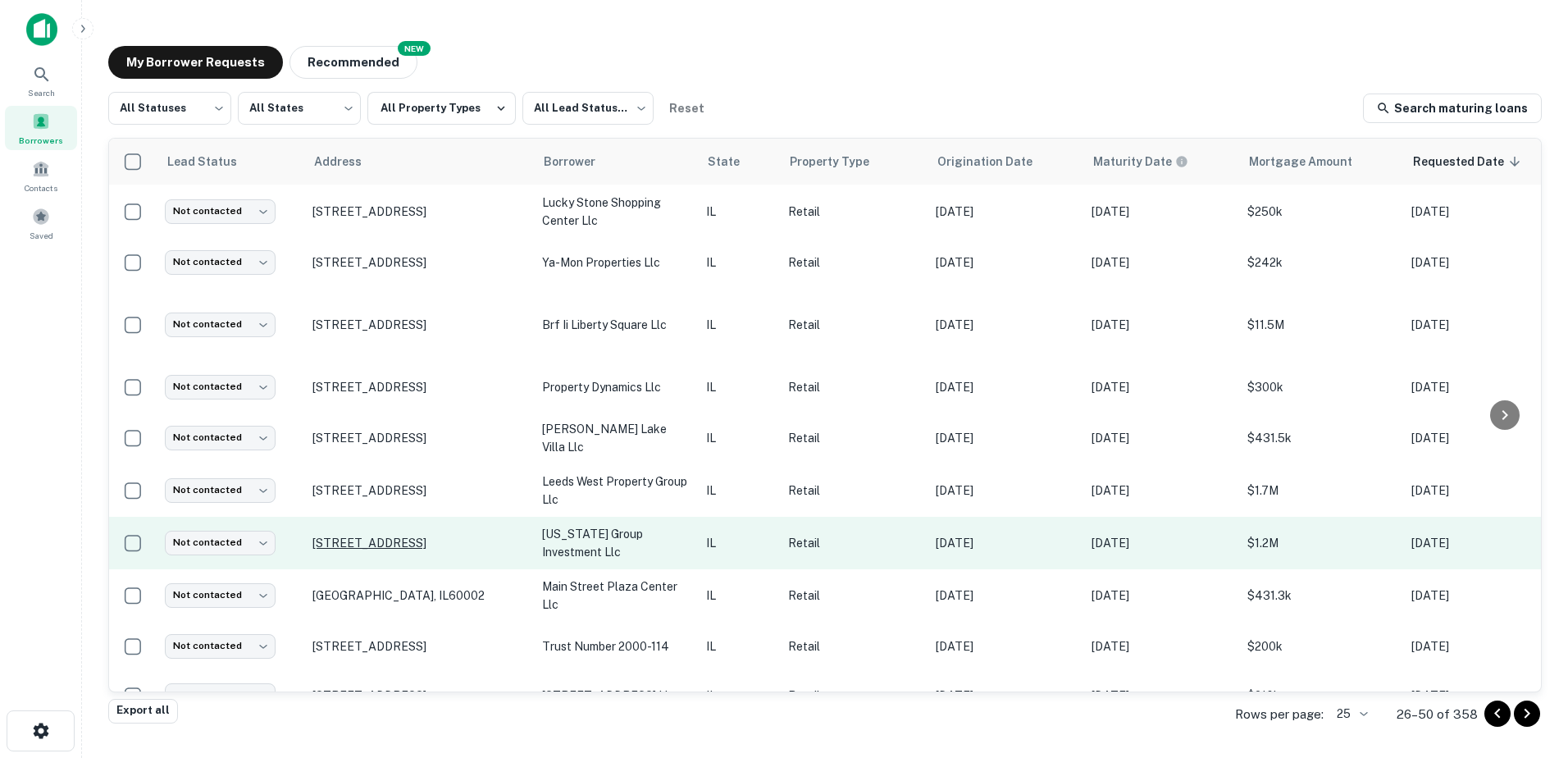
scroll to position [830, 0]
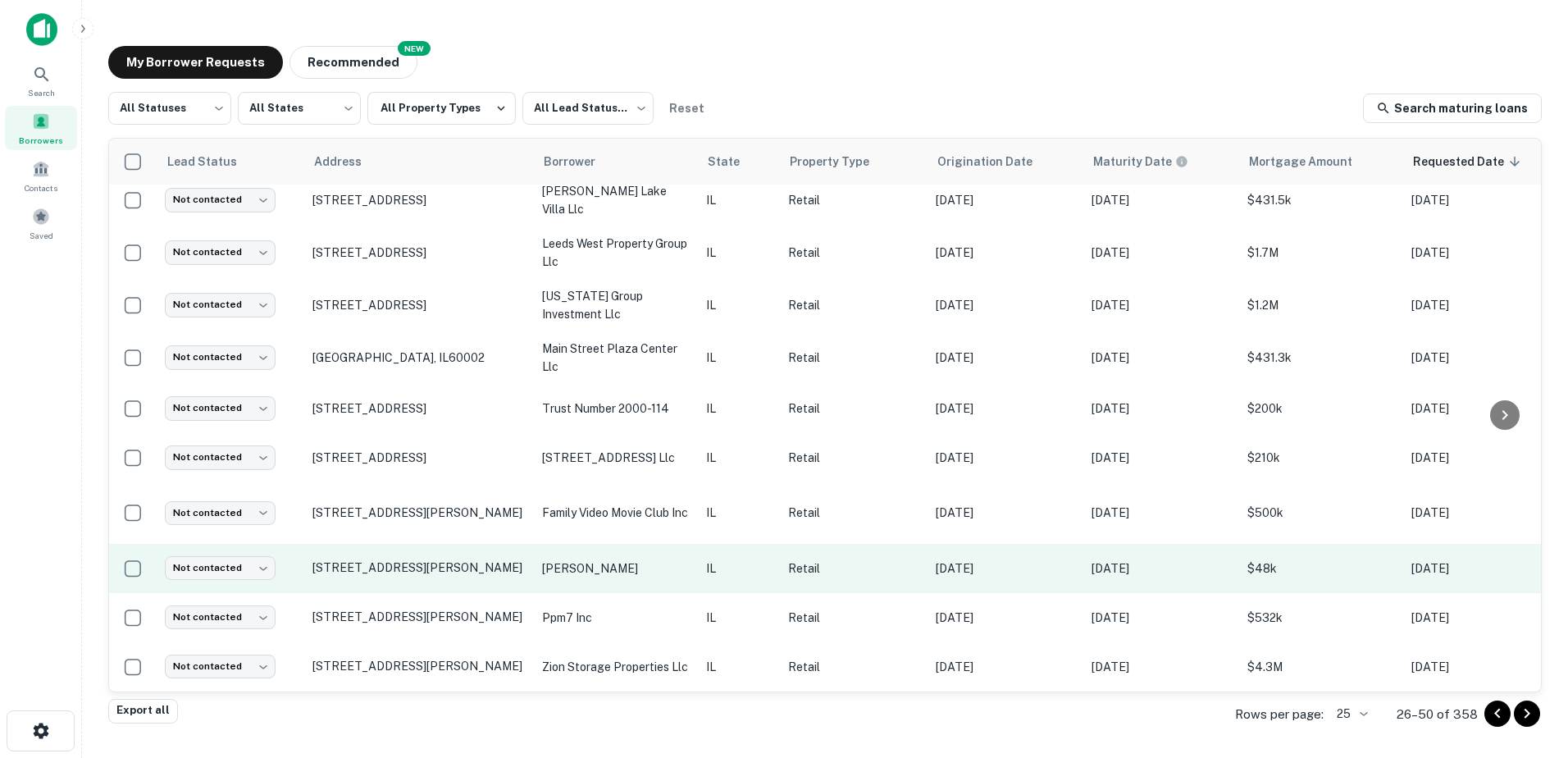
click at [623, 565] on p "henke kenneth h" at bounding box center [616, 568] width 147 height 18
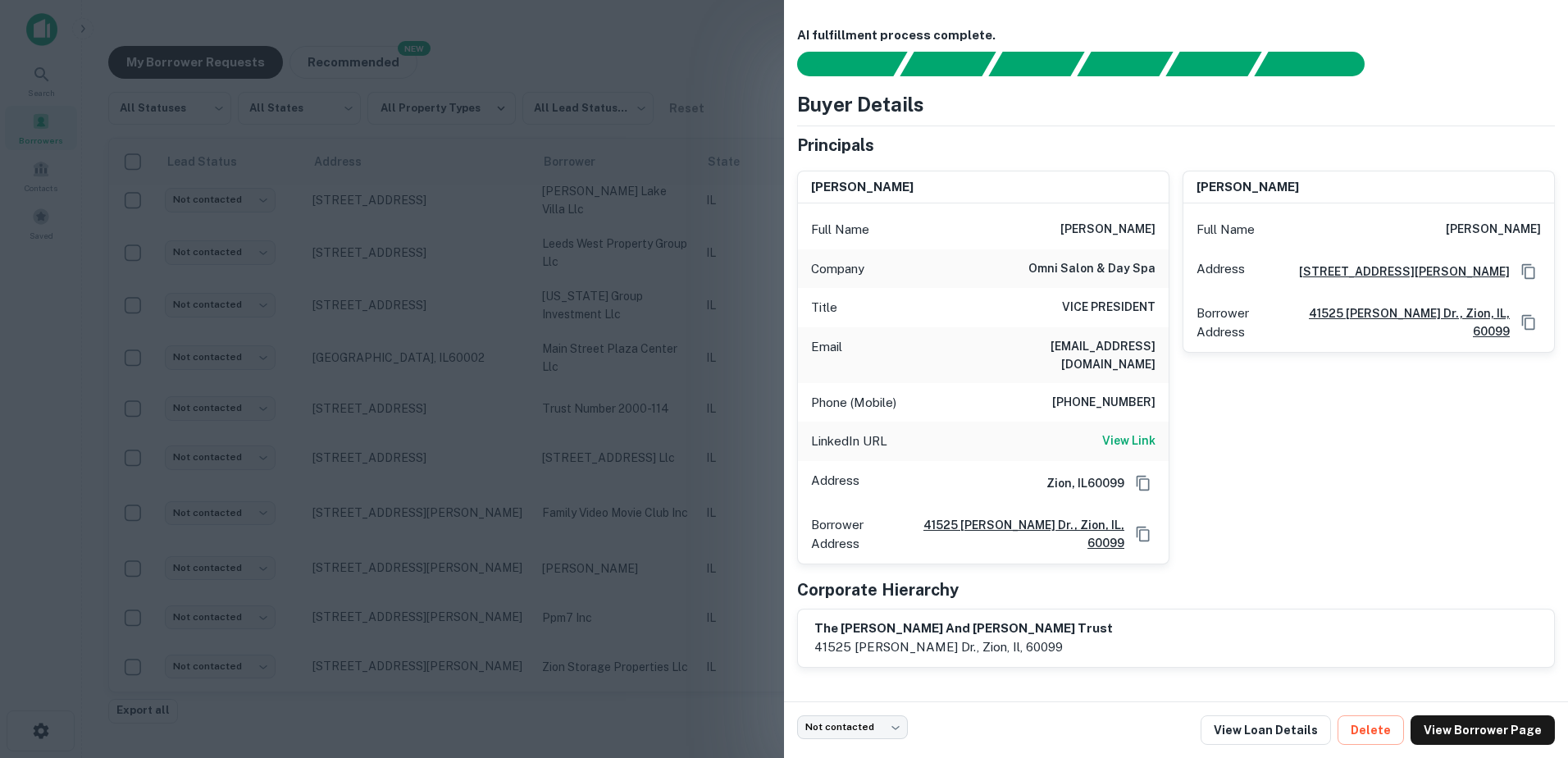
click at [619, 567] on div at bounding box center [784, 379] width 1568 height 758
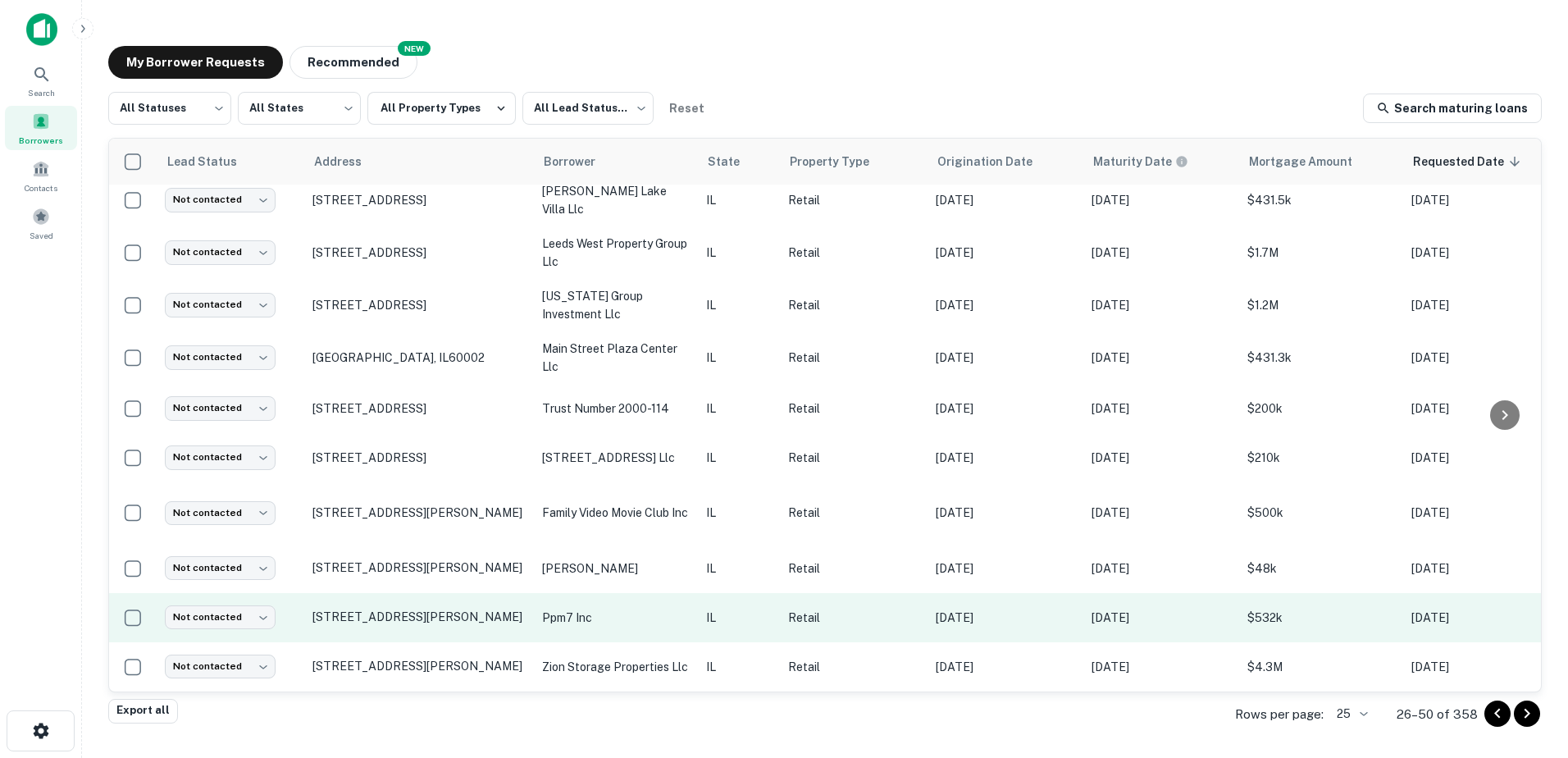
click at [617, 609] on p "ppm7 inc" at bounding box center [616, 618] width 147 height 18
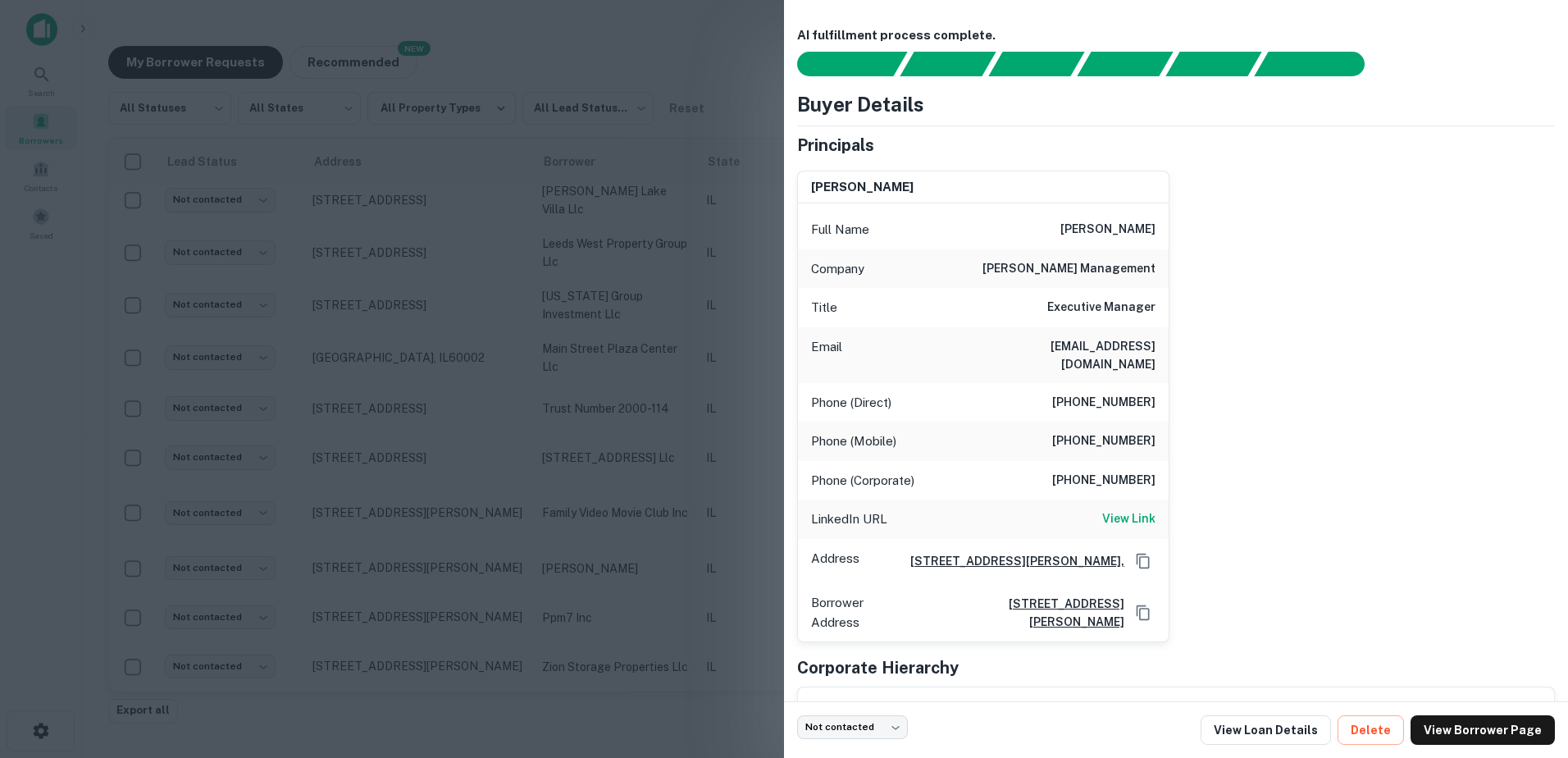
click at [598, 622] on div at bounding box center [784, 379] width 1568 height 758
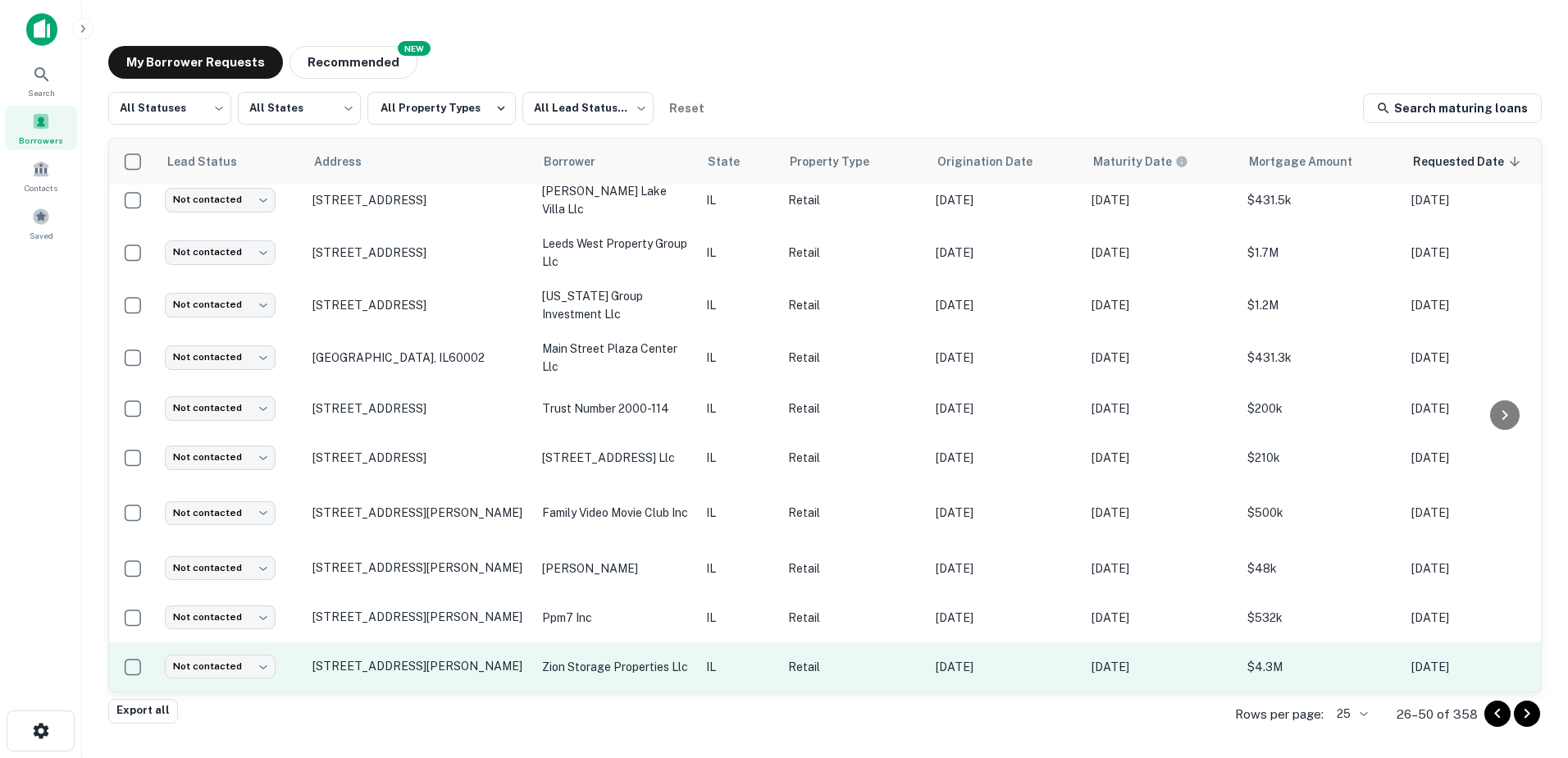
click at [618, 658] on p "zion storage properties llc" at bounding box center [616, 667] width 147 height 18
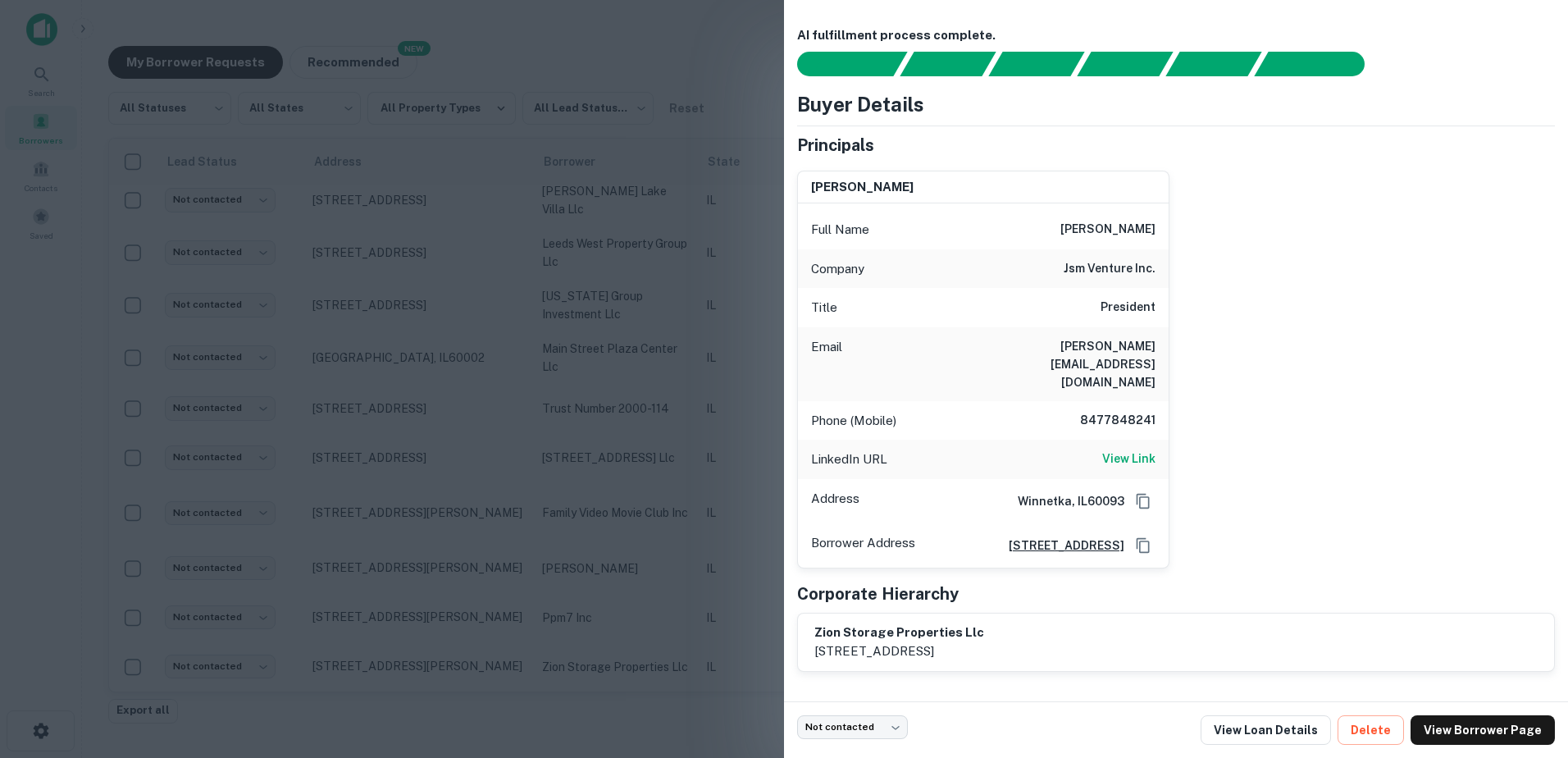
click at [612, 652] on div at bounding box center [784, 379] width 1568 height 758
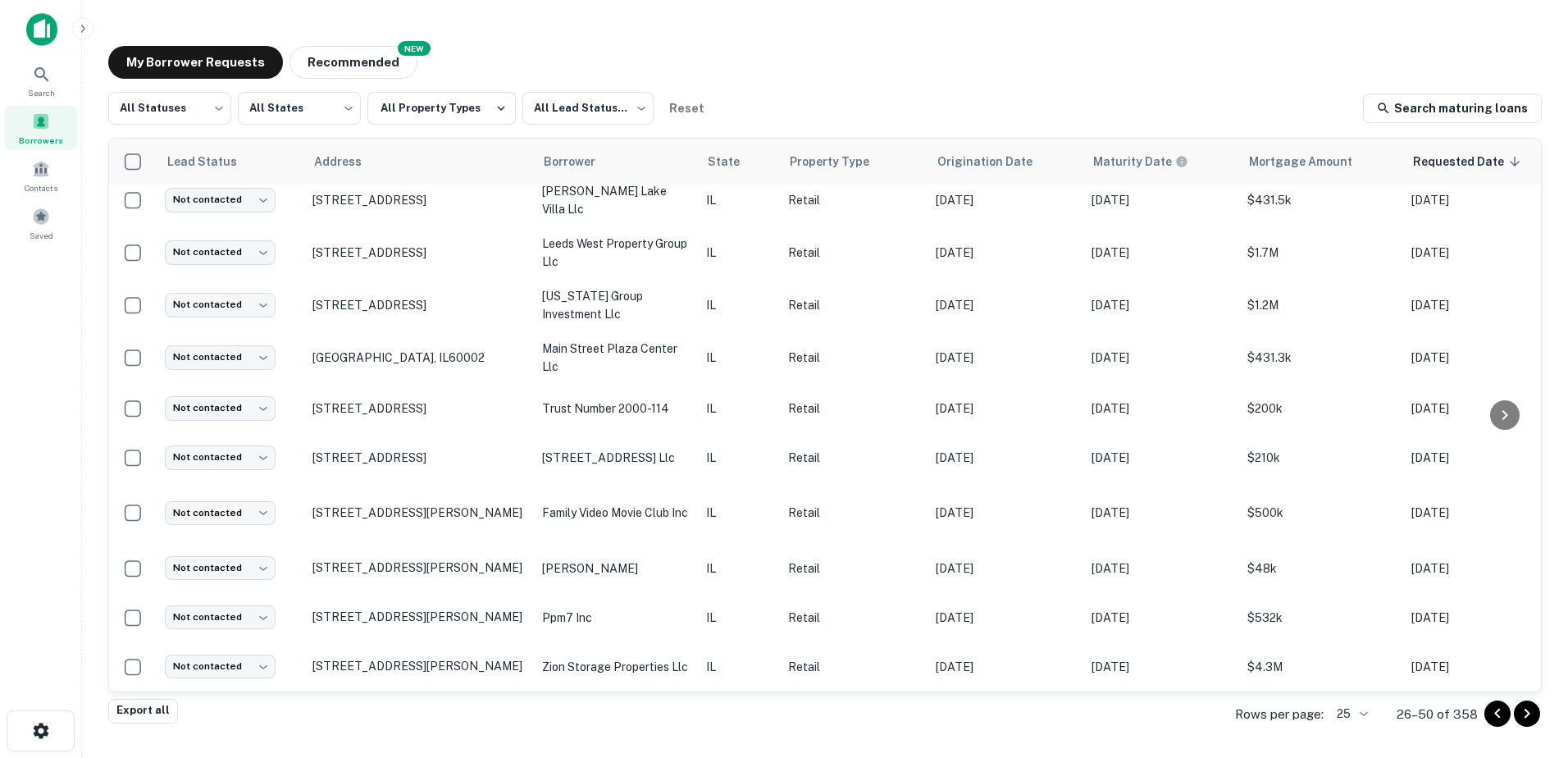
click at [1532, 724] on icon "Go to next page" at bounding box center [1527, 713] width 20 height 20
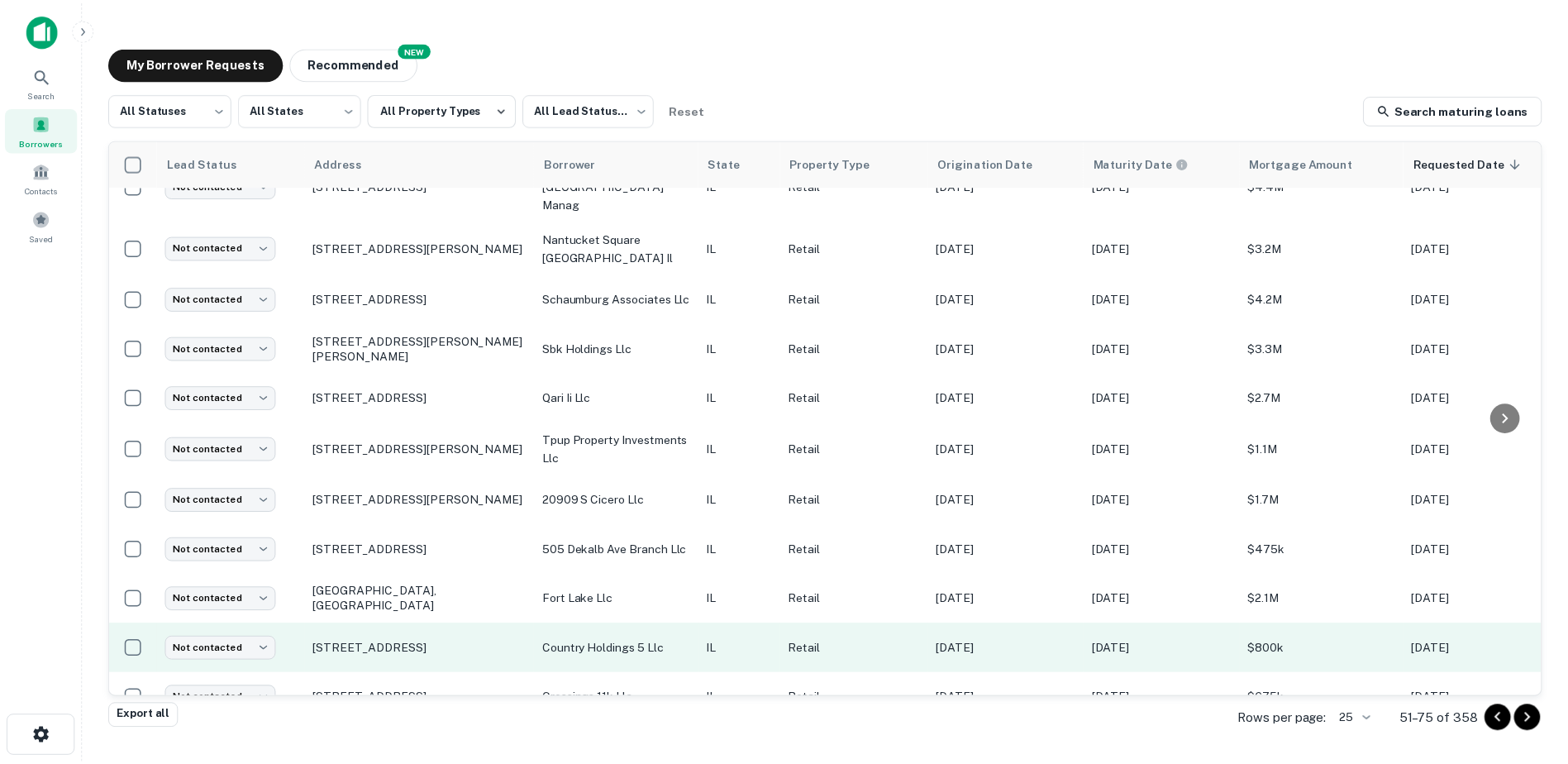
scroll to position [795, 0]
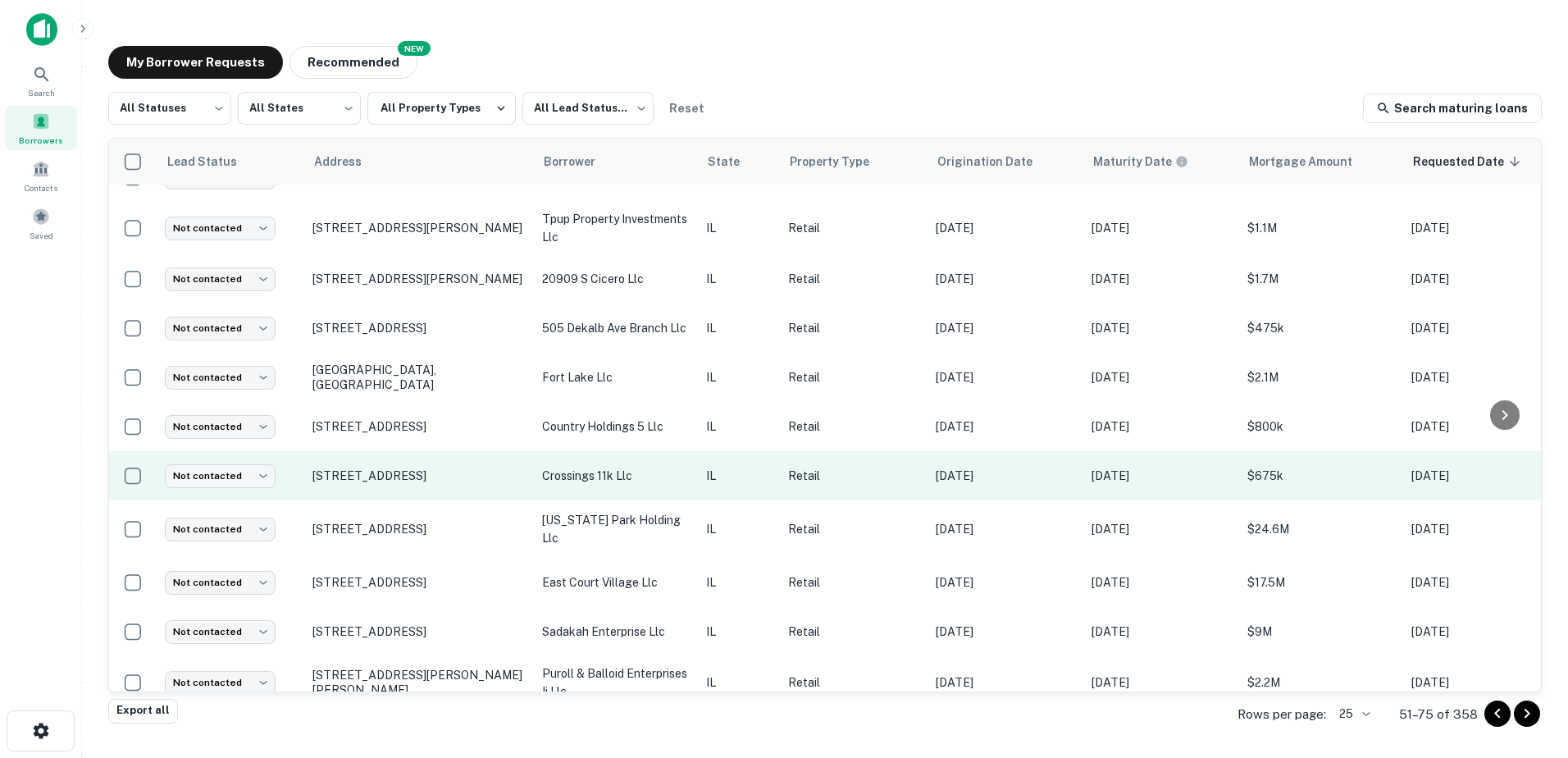
click at [648, 467] on p "crossings 11k llc" at bounding box center [616, 475] width 147 height 18
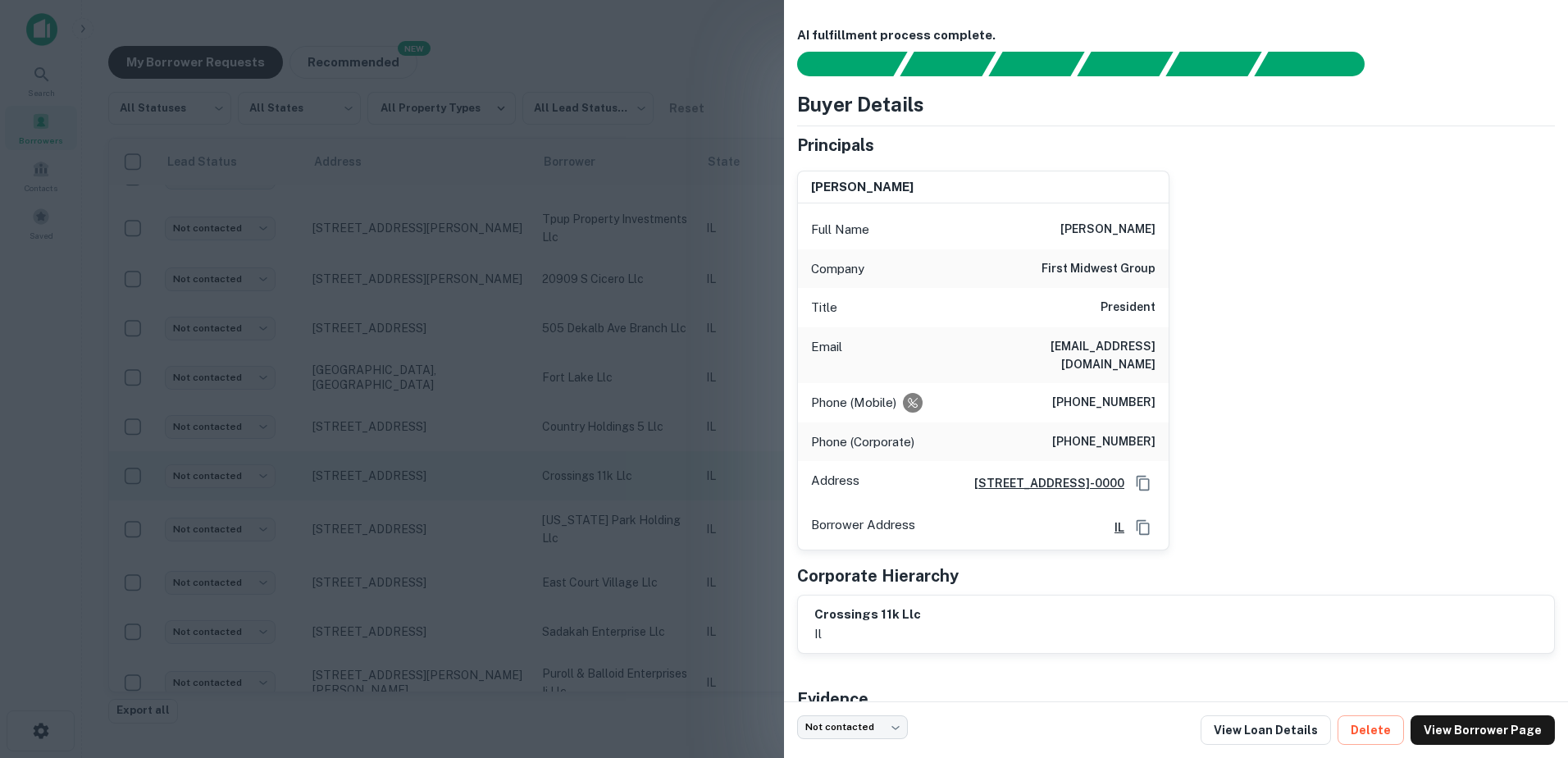
click at [648, 444] on div at bounding box center [784, 379] width 1568 height 758
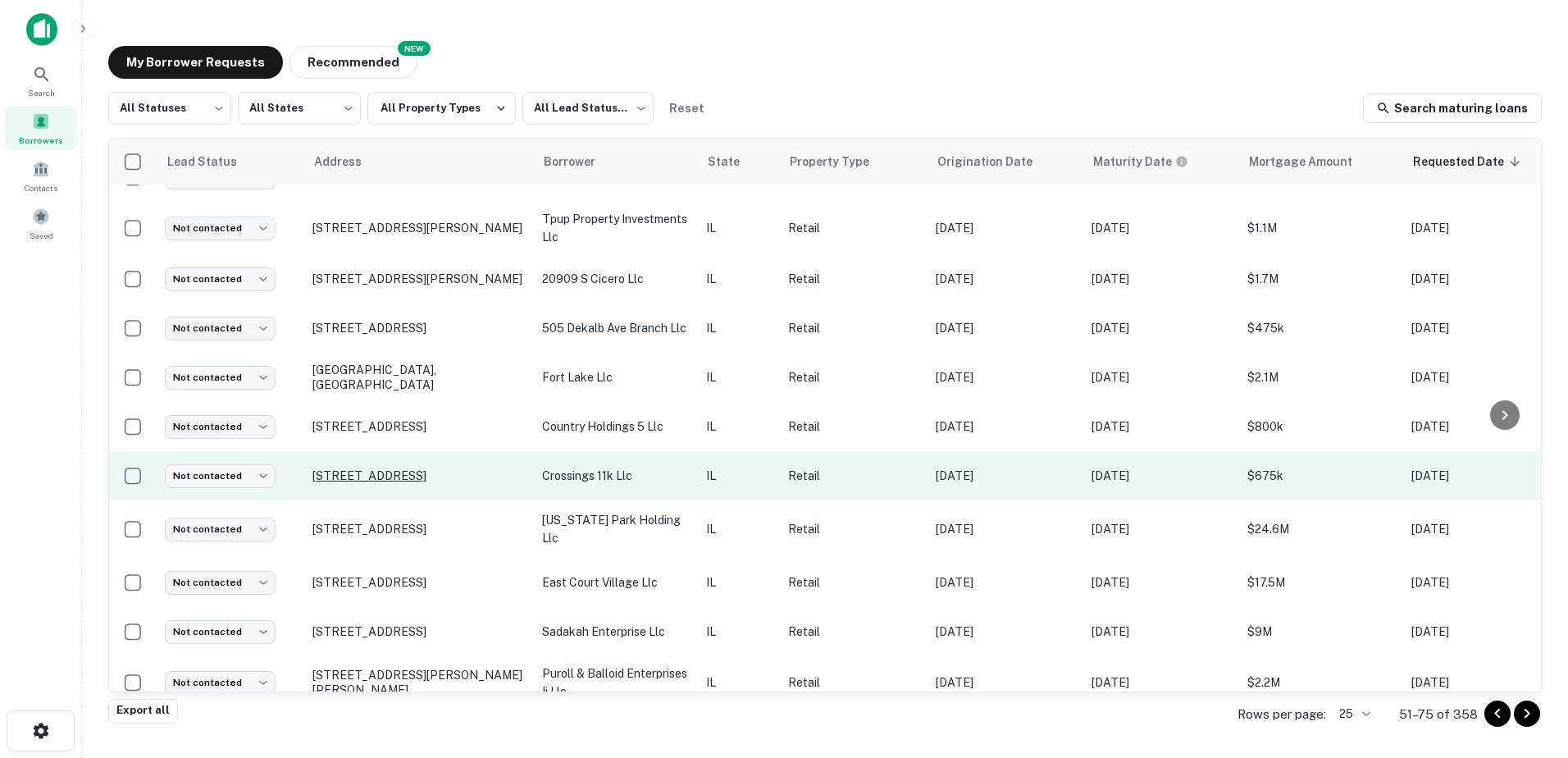
click at [451, 469] on p "1247 W Lane Rd Machesney Park, IL61115" at bounding box center [419, 475] width 214 height 15
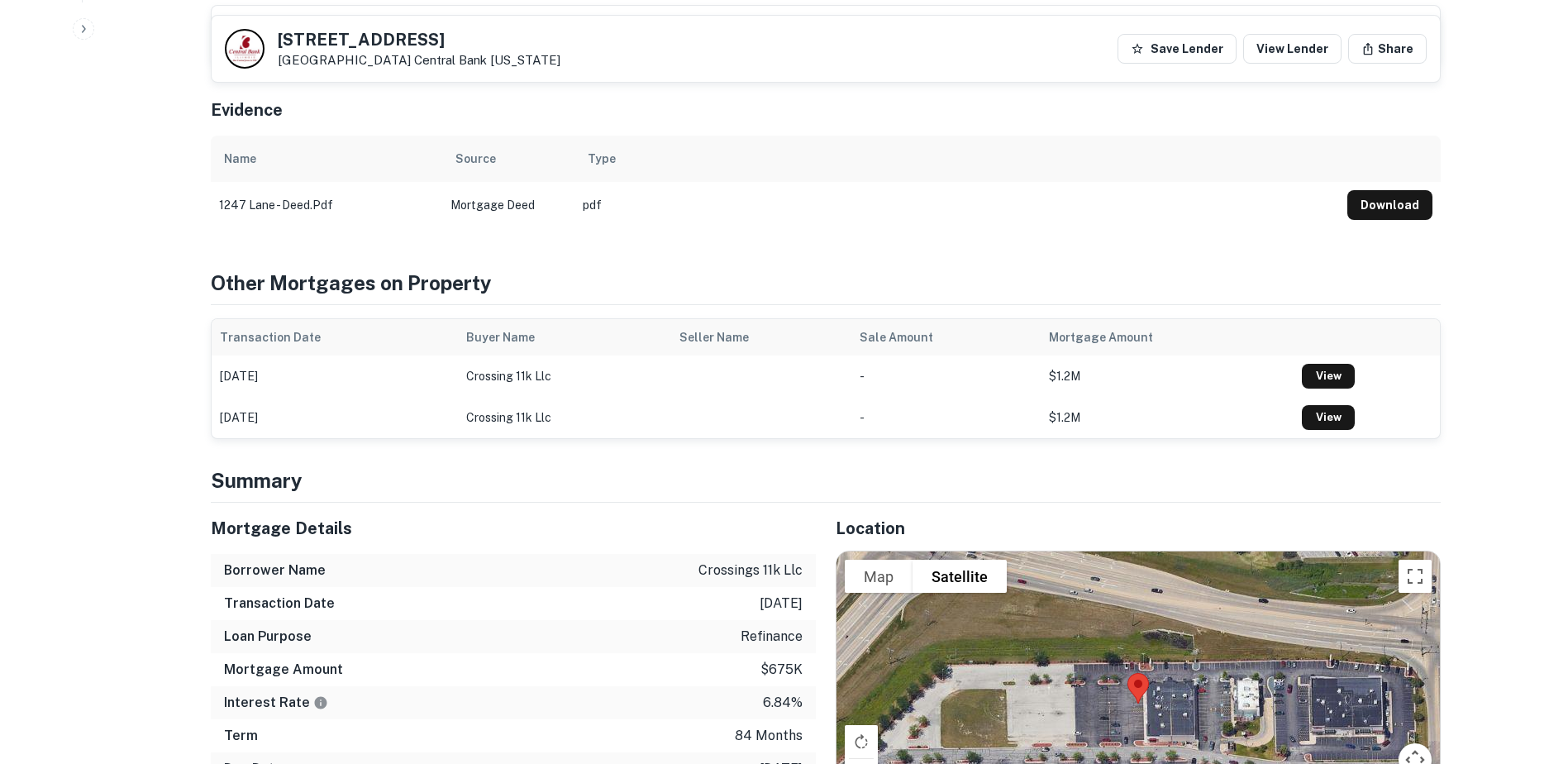
scroll to position [744, 0]
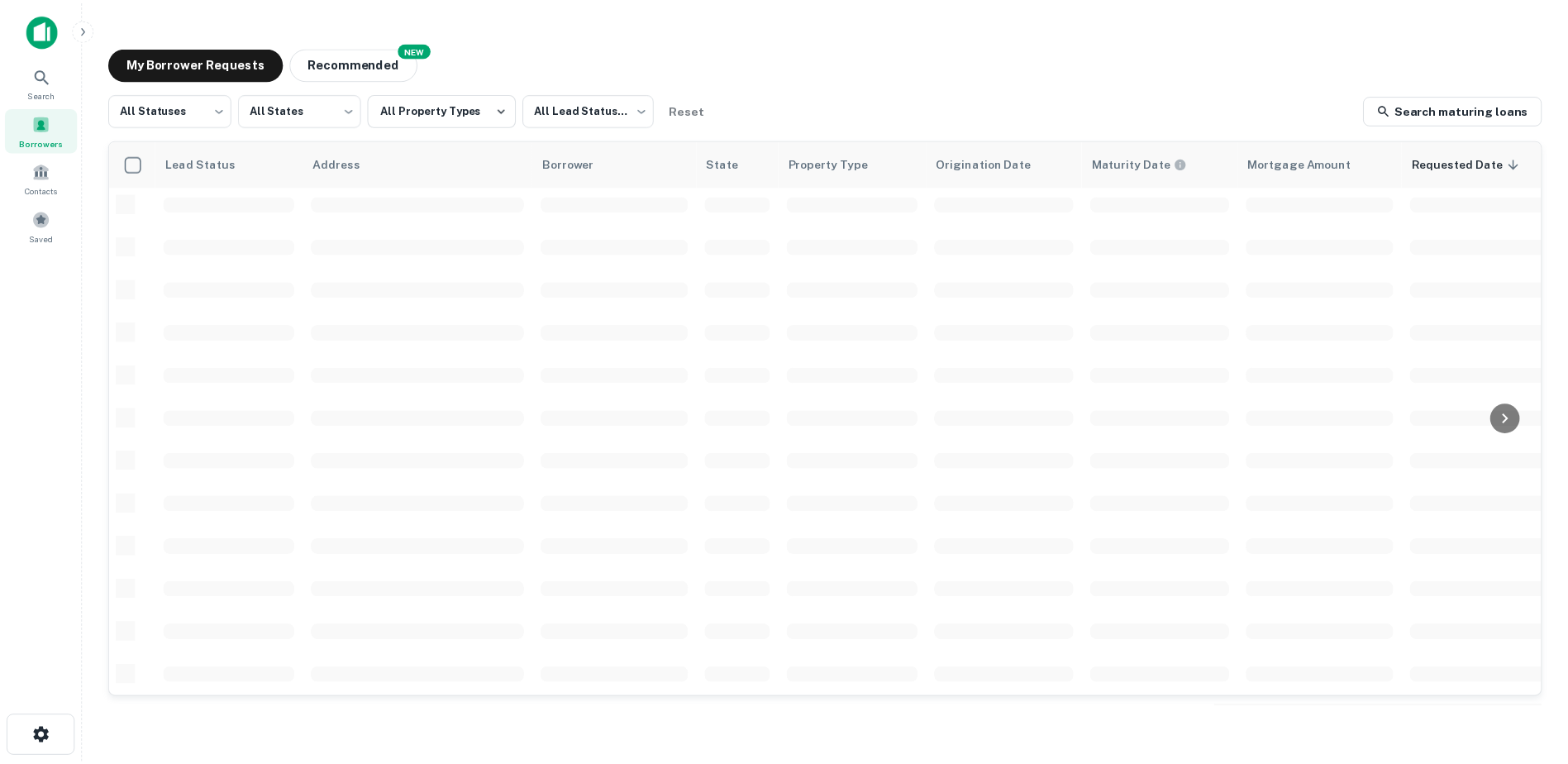
scroll to position [576, 0]
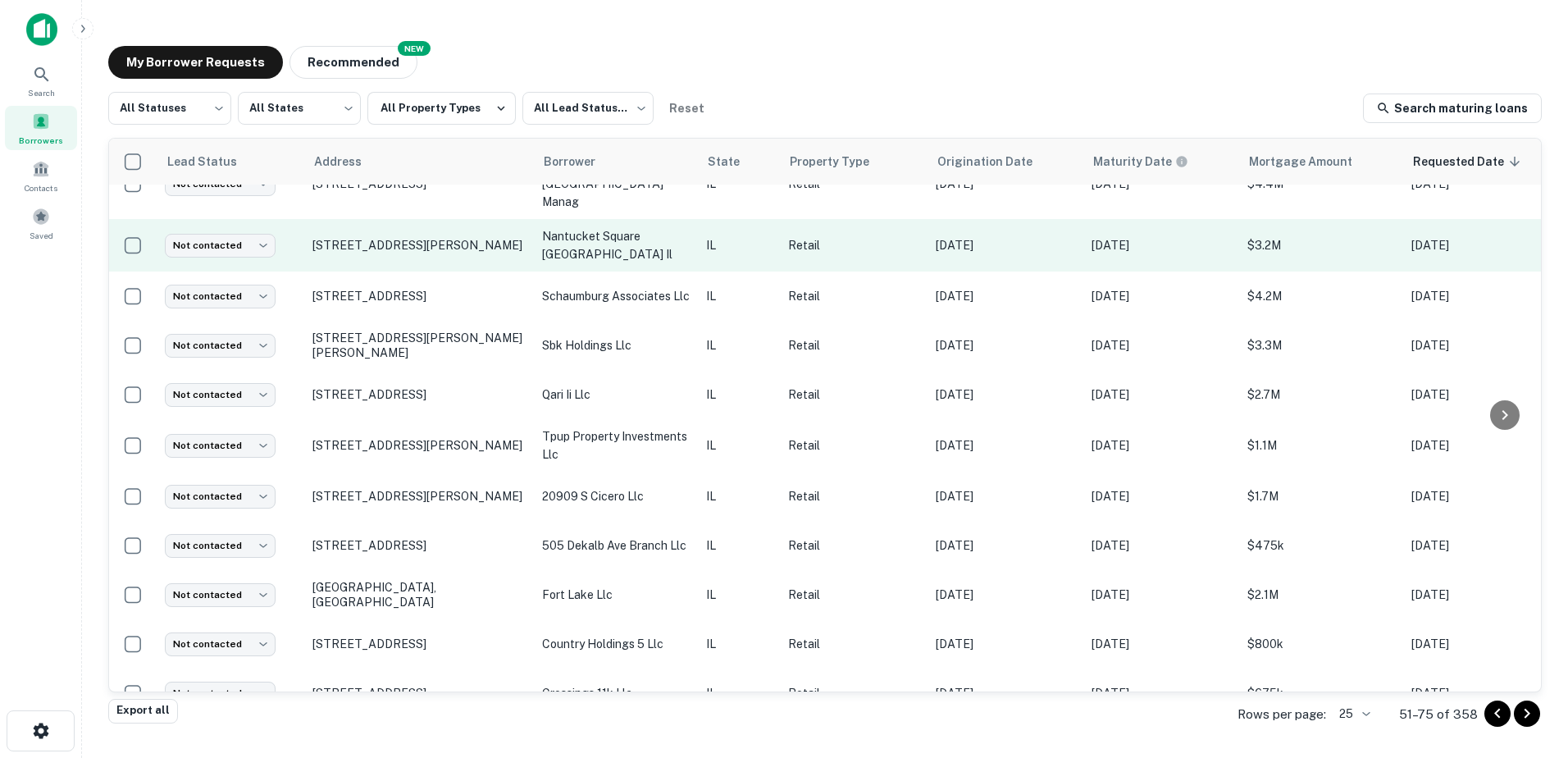
click at [672, 227] on p "nantucket square schaumburg il" at bounding box center [616, 245] width 147 height 36
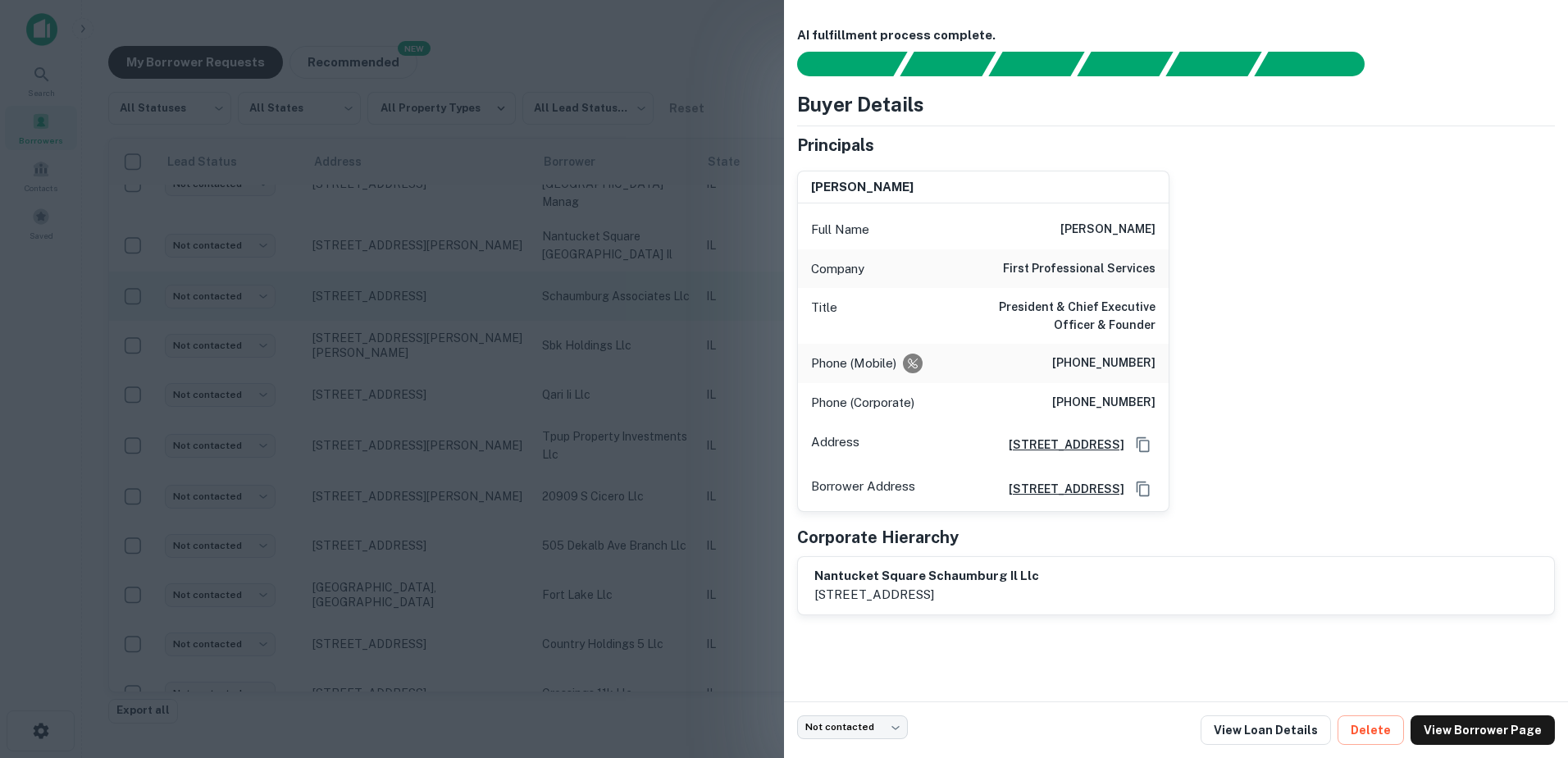
click at [552, 243] on div at bounding box center [784, 379] width 1568 height 758
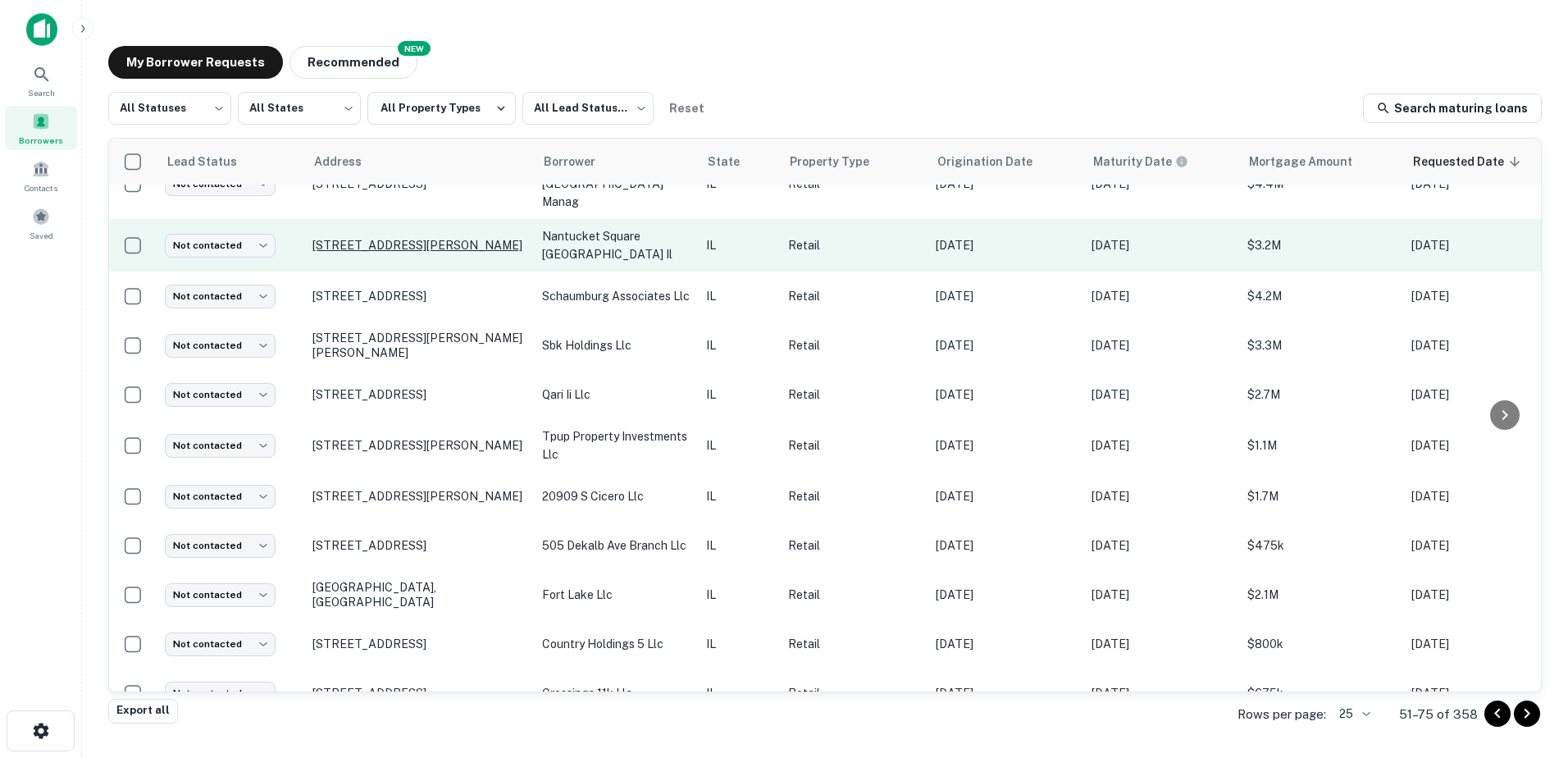
click at [519, 238] on p "1023 S Roselle Rd Schaumburg, IL60193" at bounding box center [419, 245] width 214 height 15
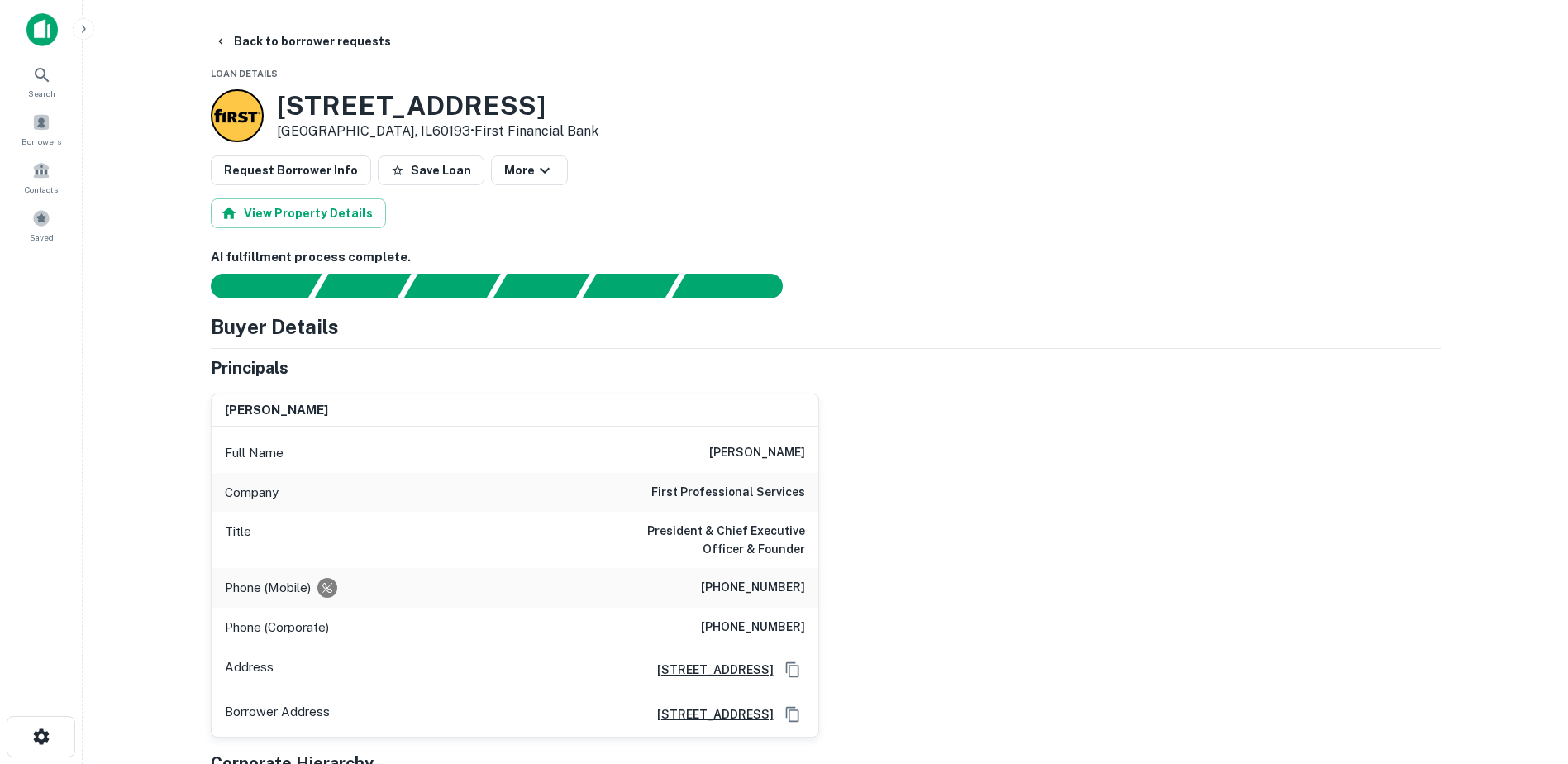
scroll to position [496, 0]
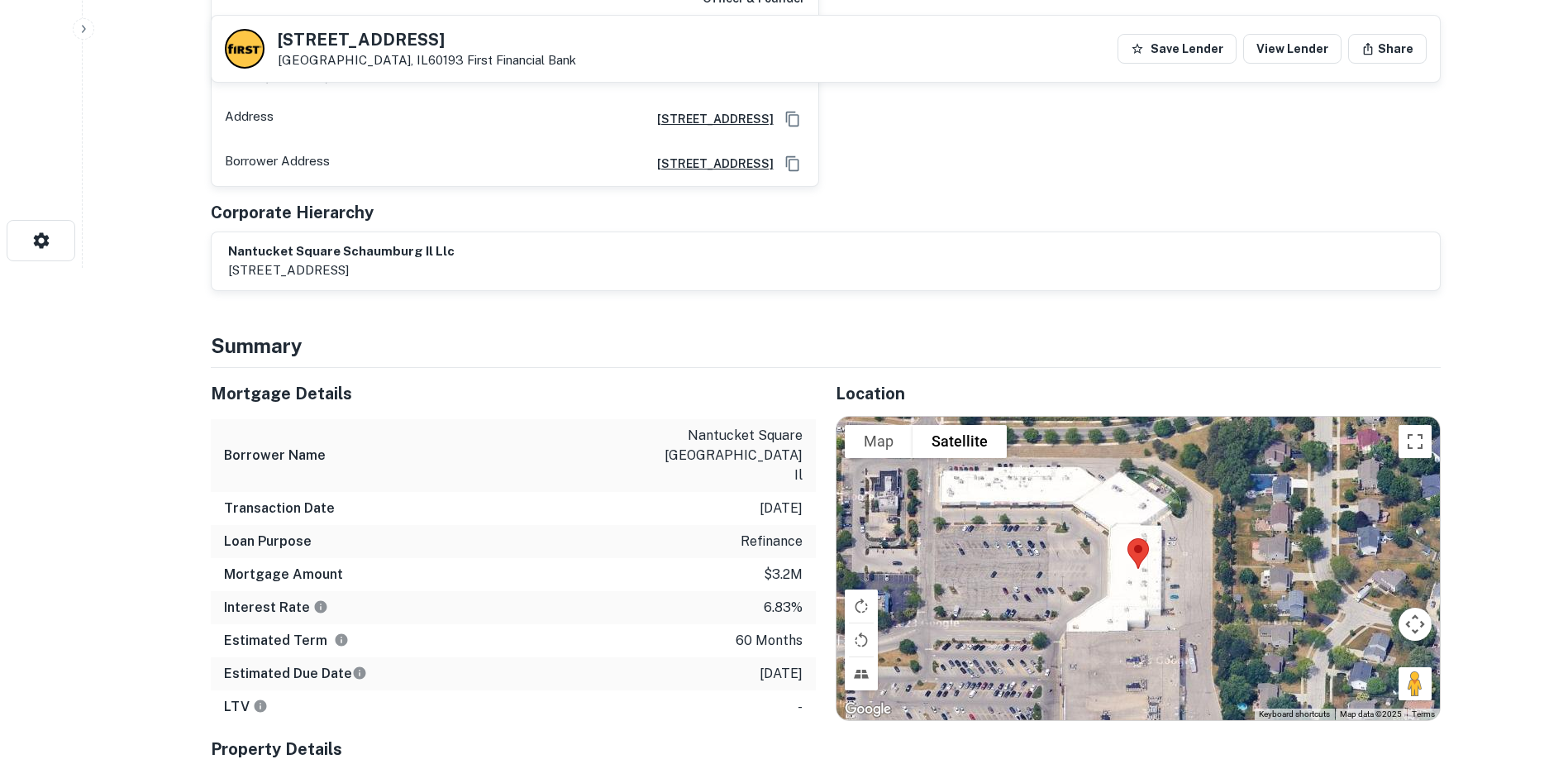
drag, startPoint x: 707, startPoint y: 325, endPoint x: 712, endPoint y: 296, distance: 29.4
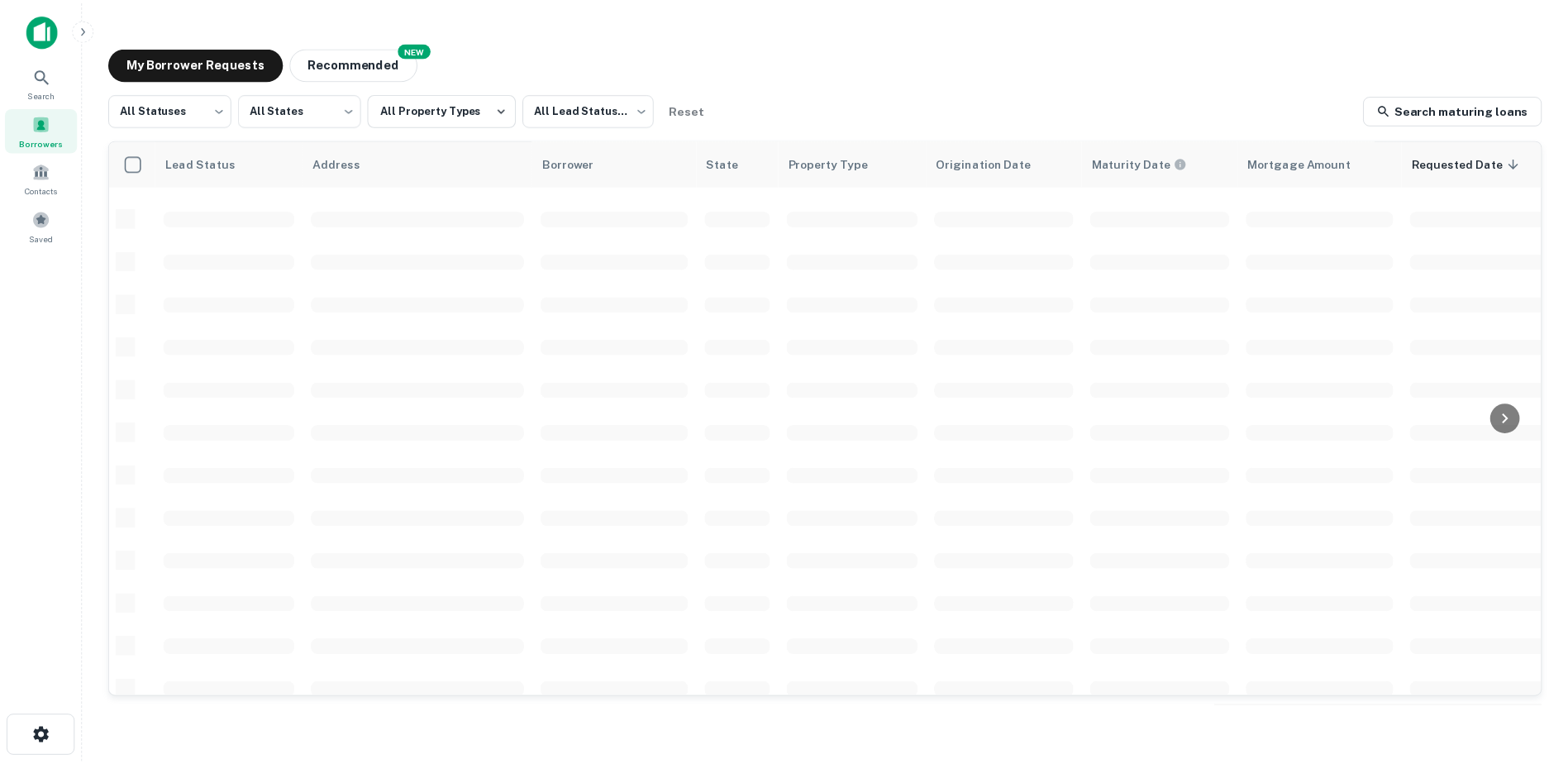
scroll to position [576, 0]
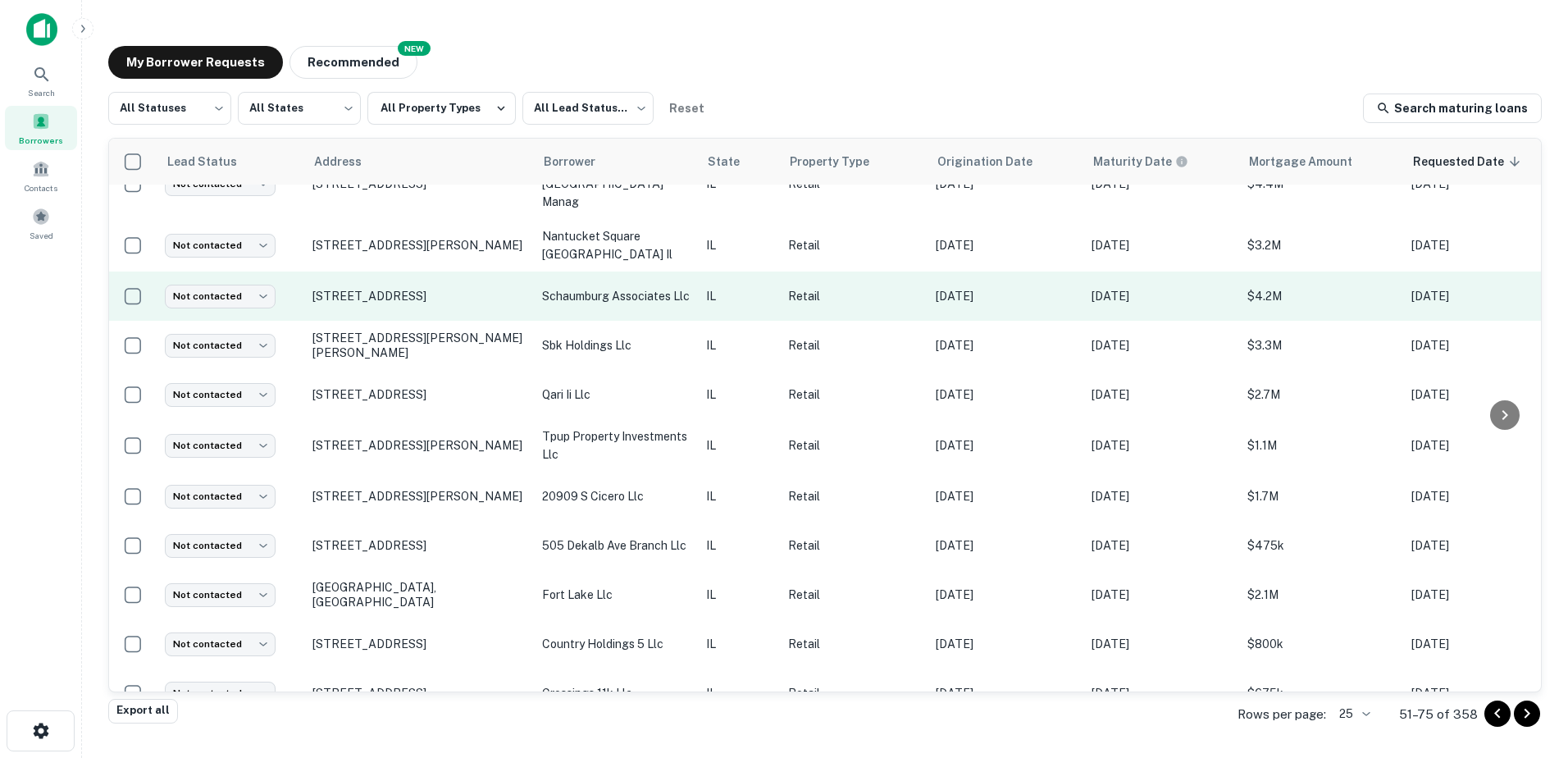
click at [584, 287] on p "schaumburg associates llc" at bounding box center [616, 295] width 147 height 18
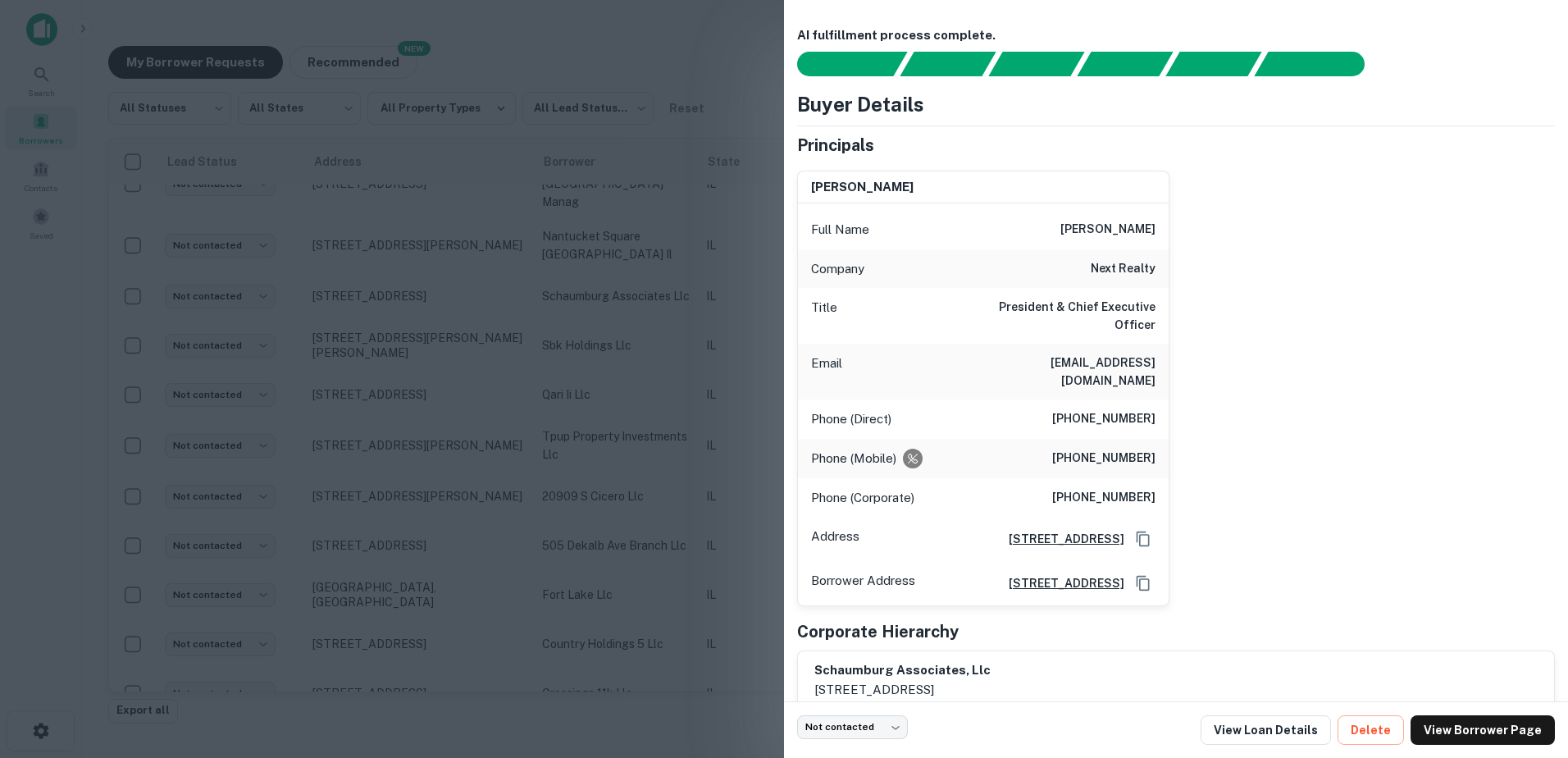
click at [580, 272] on div at bounding box center [784, 379] width 1568 height 758
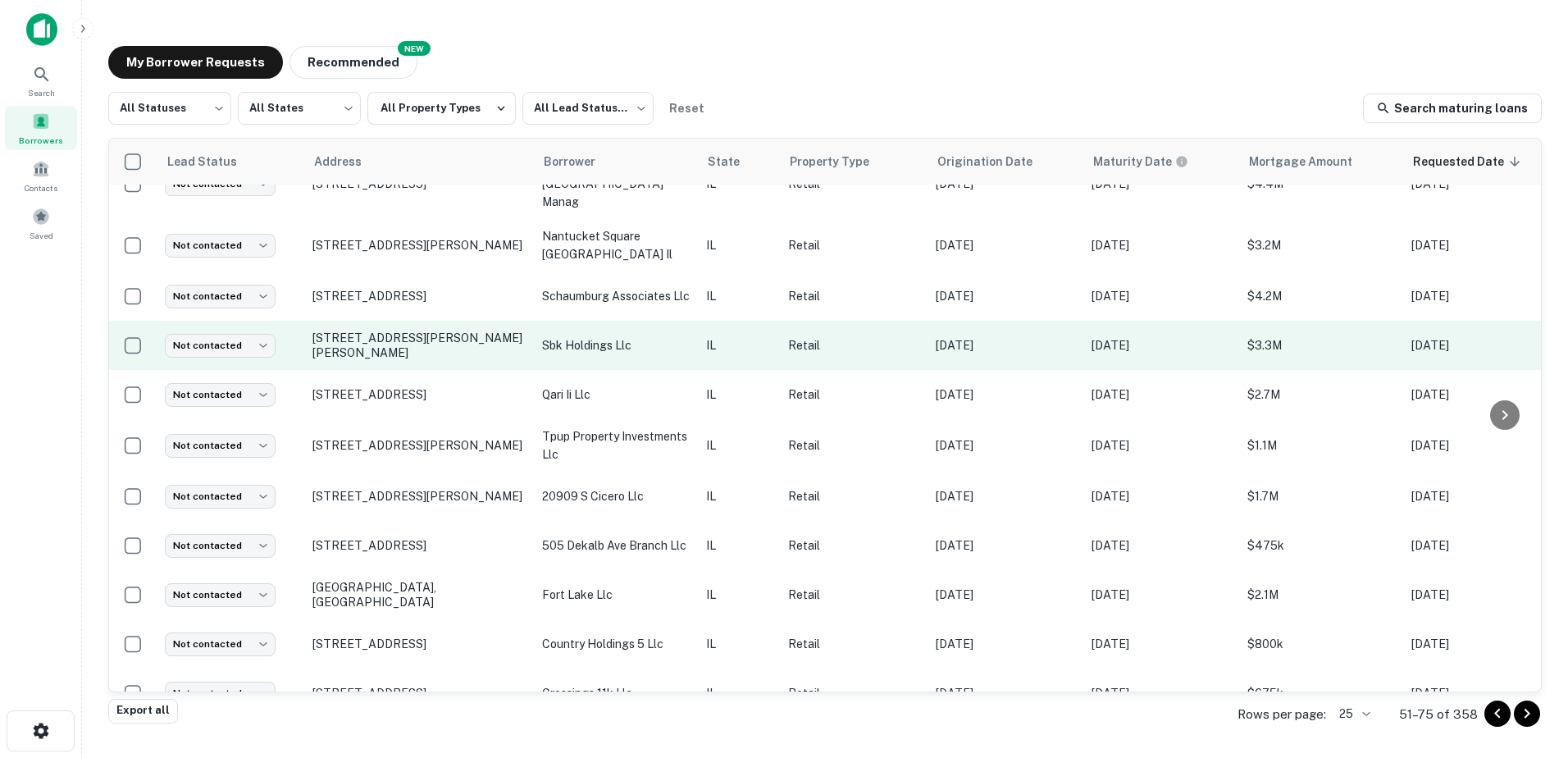
click at [595, 329] on td "sbk holdings llc" at bounding box center [616, 345] width 164 height 49
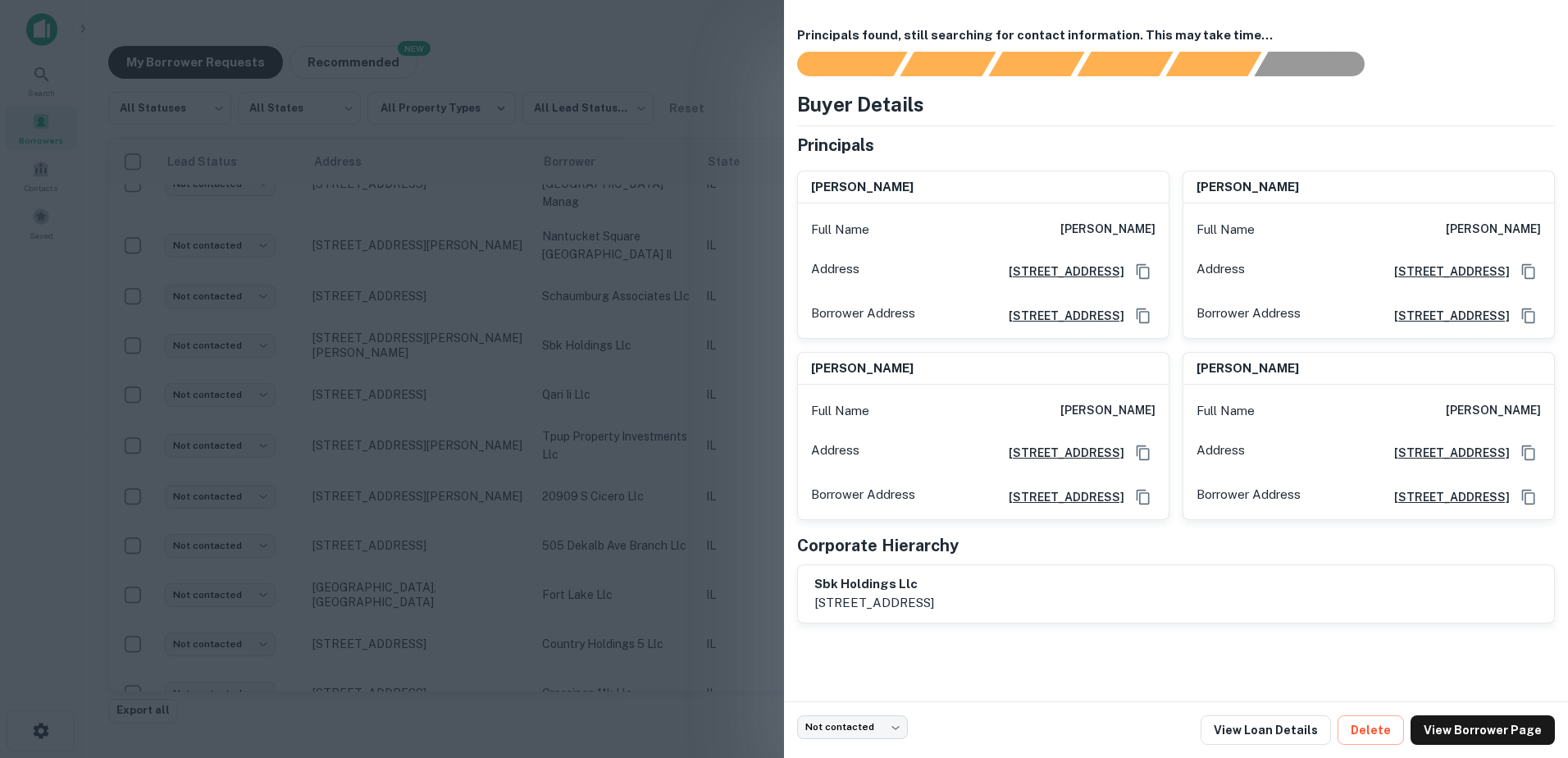
click at [592, 323] on div at bounding box center [784, 379] width 1568 height 758
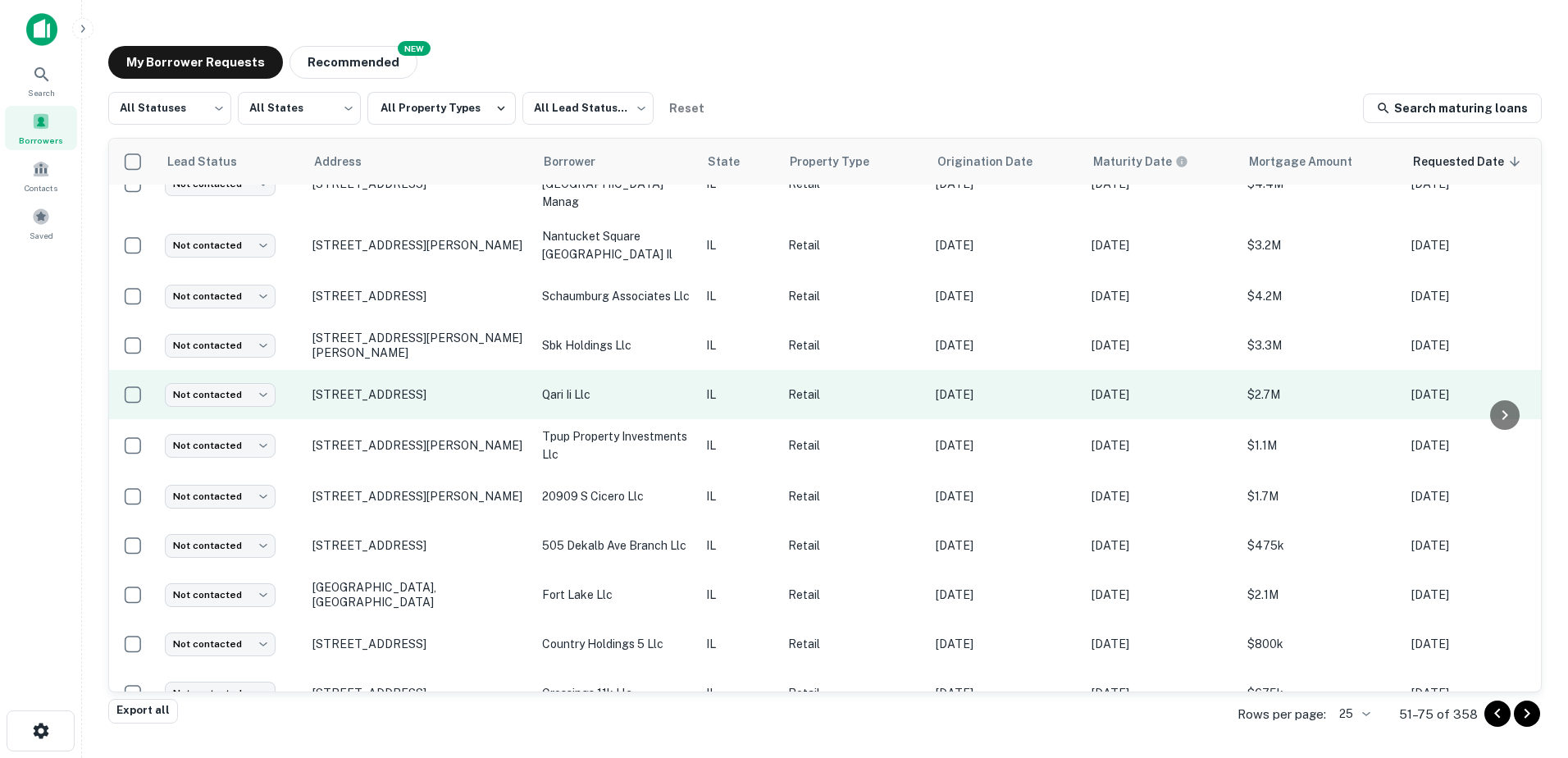
click at [607, 377] on td "qari ii llc" at bounding box center [616, 395] width 164 height 49
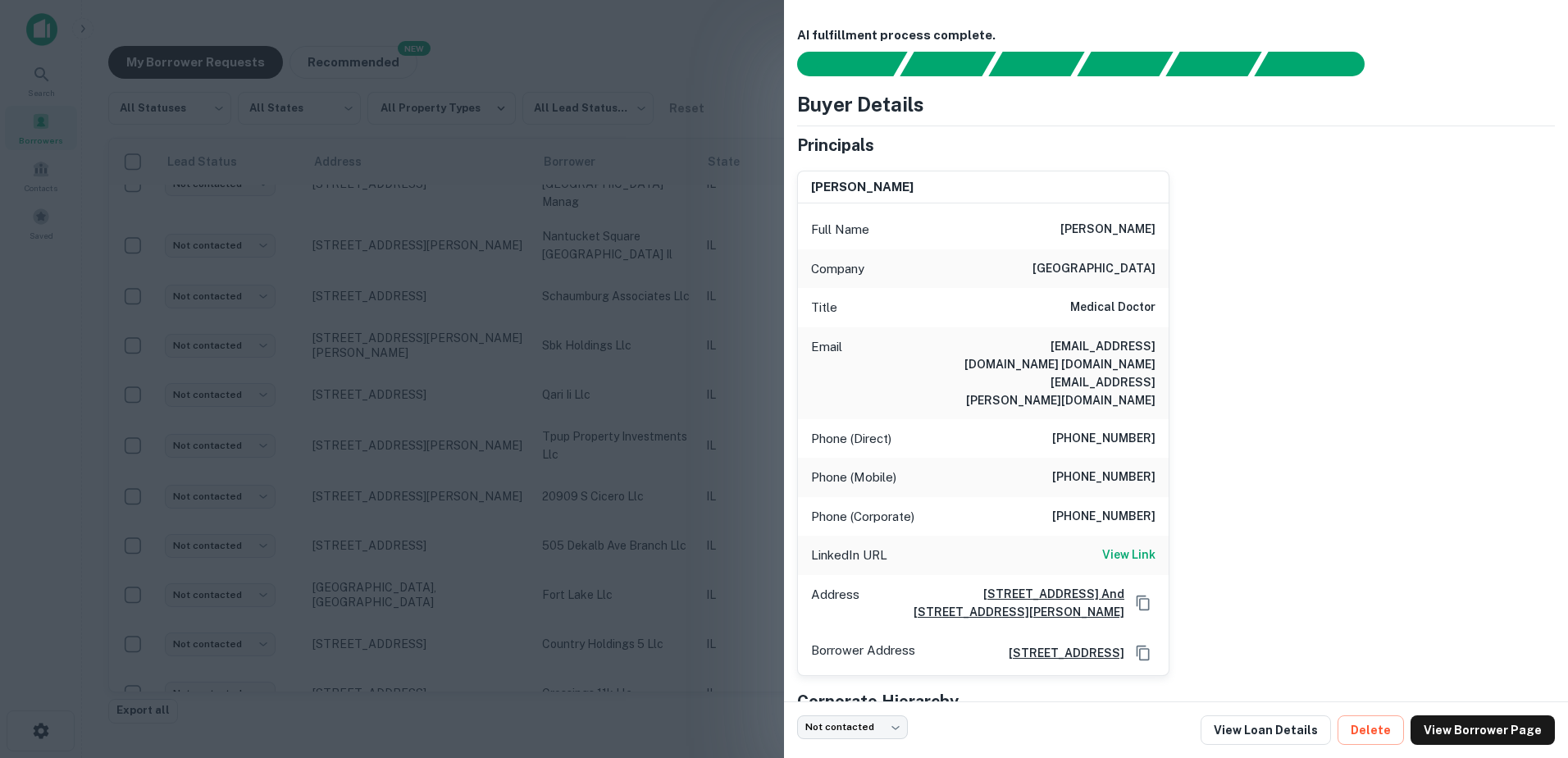
click at [602, 369] on div at bounding box center [784, 379] width 1568 height 758
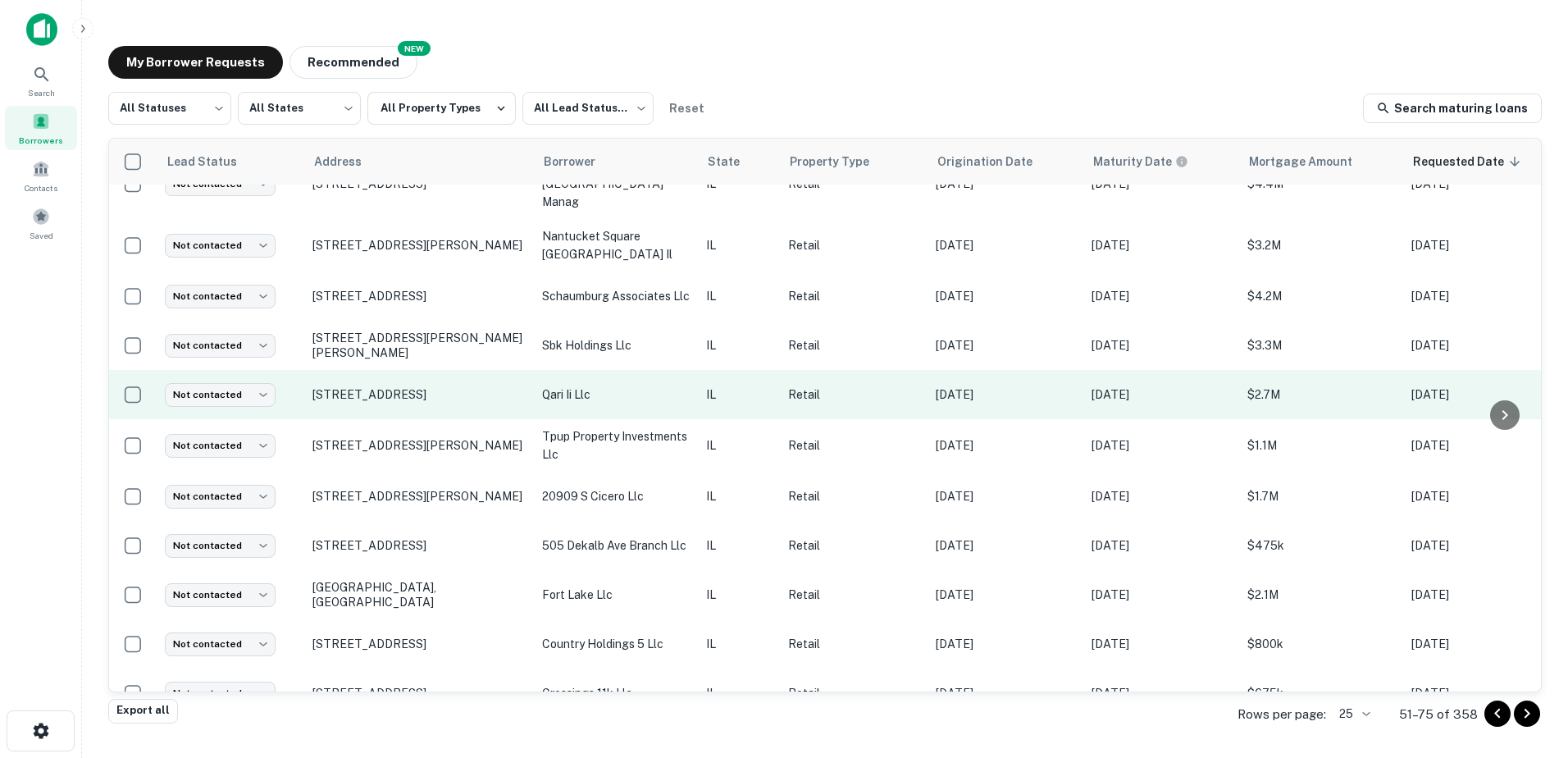
click at [465, 372] on td "400 W 22nd St Lombard, IL60148" at bounding box center [418, 395] width 230 height 49
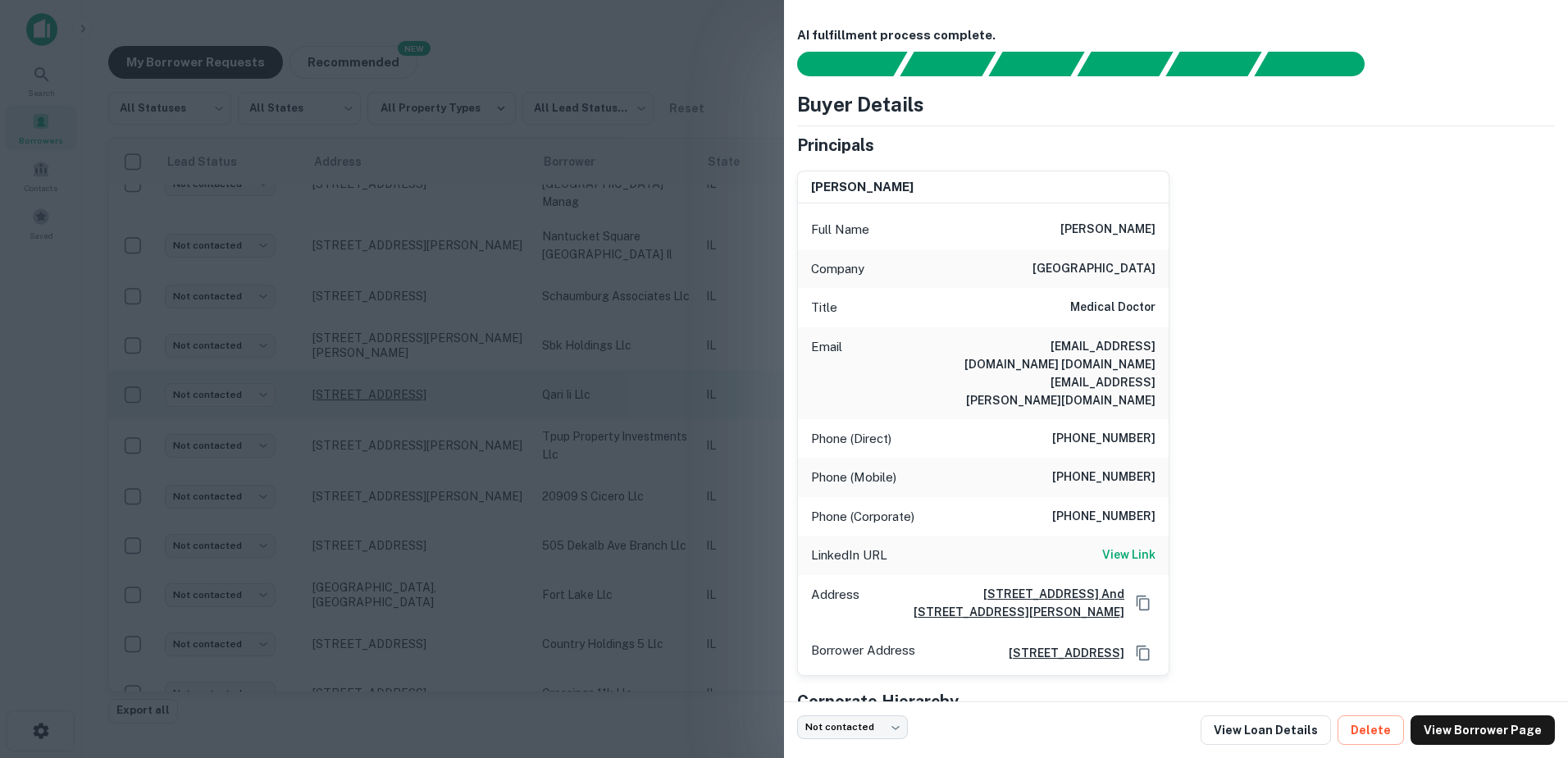
click at [462, 370] on div at bounding box center [784, 379] width 1568 height 758
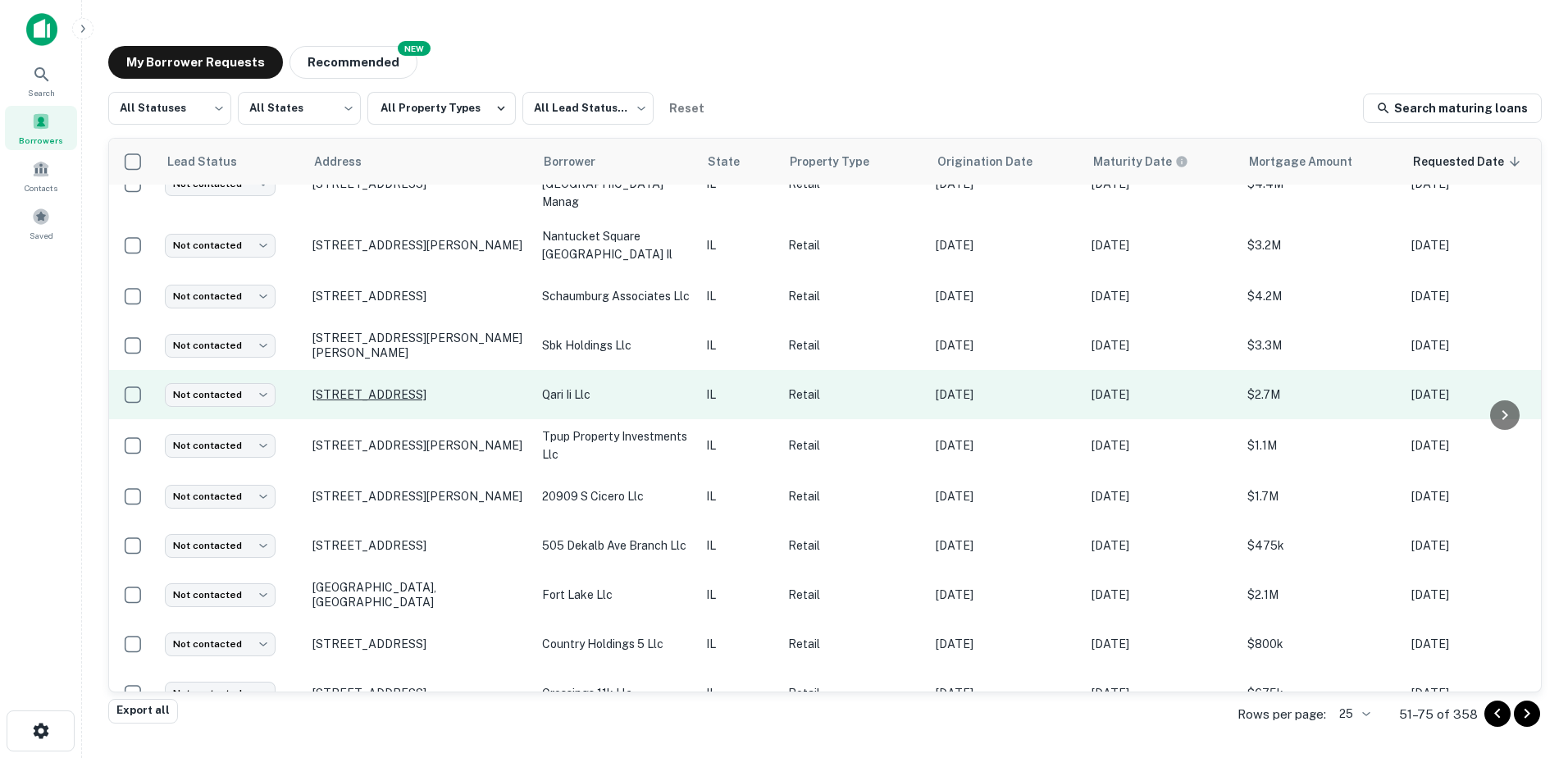
click at [462, 388] on p "400 W 22nd St Lombard, IL60148" at bounding box center [419, 395] width 214 height 15
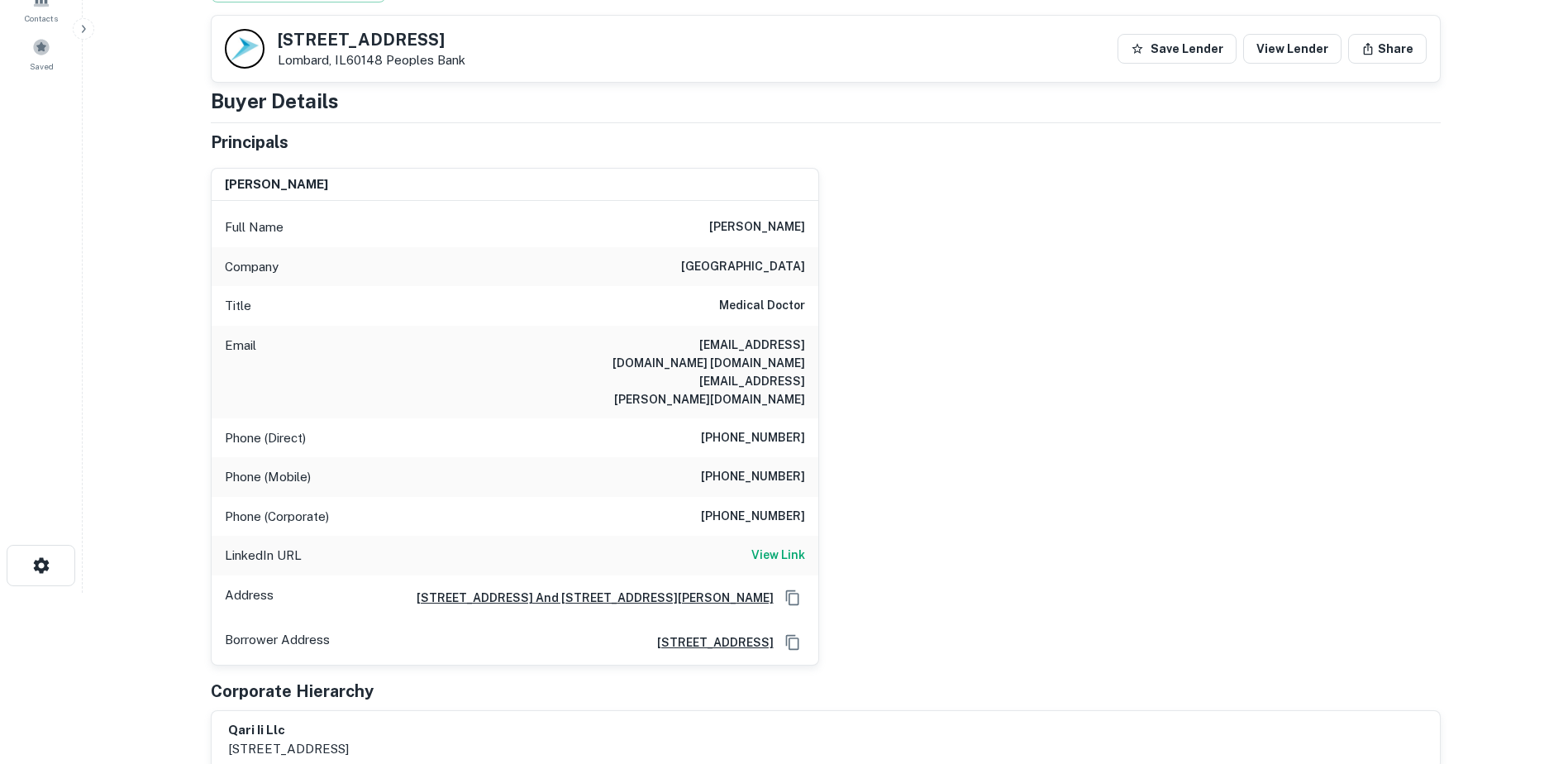
scroll to position [165, 0]
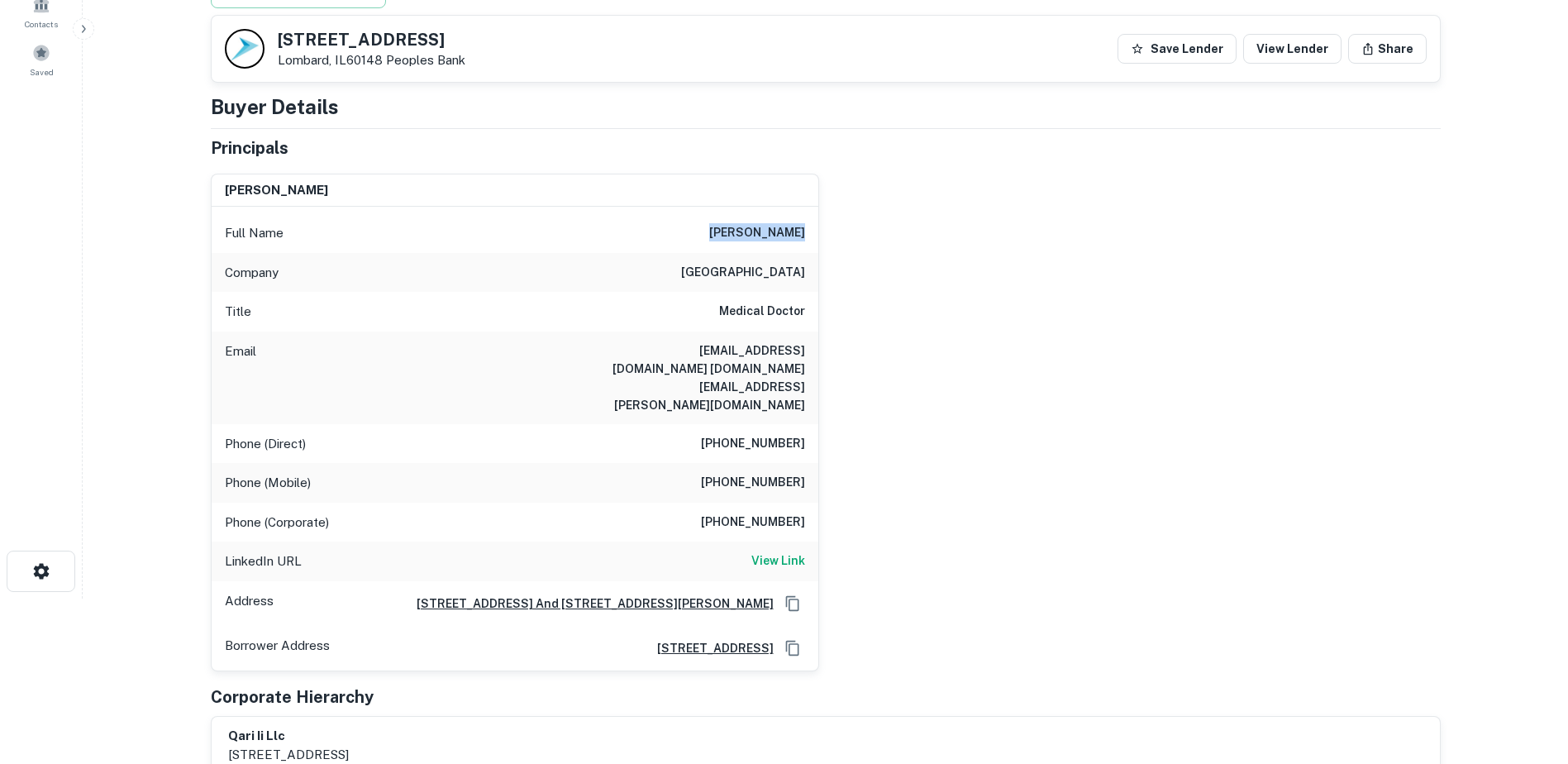
drag, startPoint x: 697, startPoint y: 234, endPoint x: 838, endPoint y: 240, distance: 141.1
click at [838, 240] on div "hussain aboud Full Name hussain aboud Company university of chicago hospital Ti…" at bounding box center [819, 416] width 1243 height 511
click at [727, 473] on h6 "(703) 576-2169" at bounding box center [753, 483] width 104 height 20
click at [728, 473] on h6 "(703) 576-2169" at bounding box center [753, 483] width 104 height 20
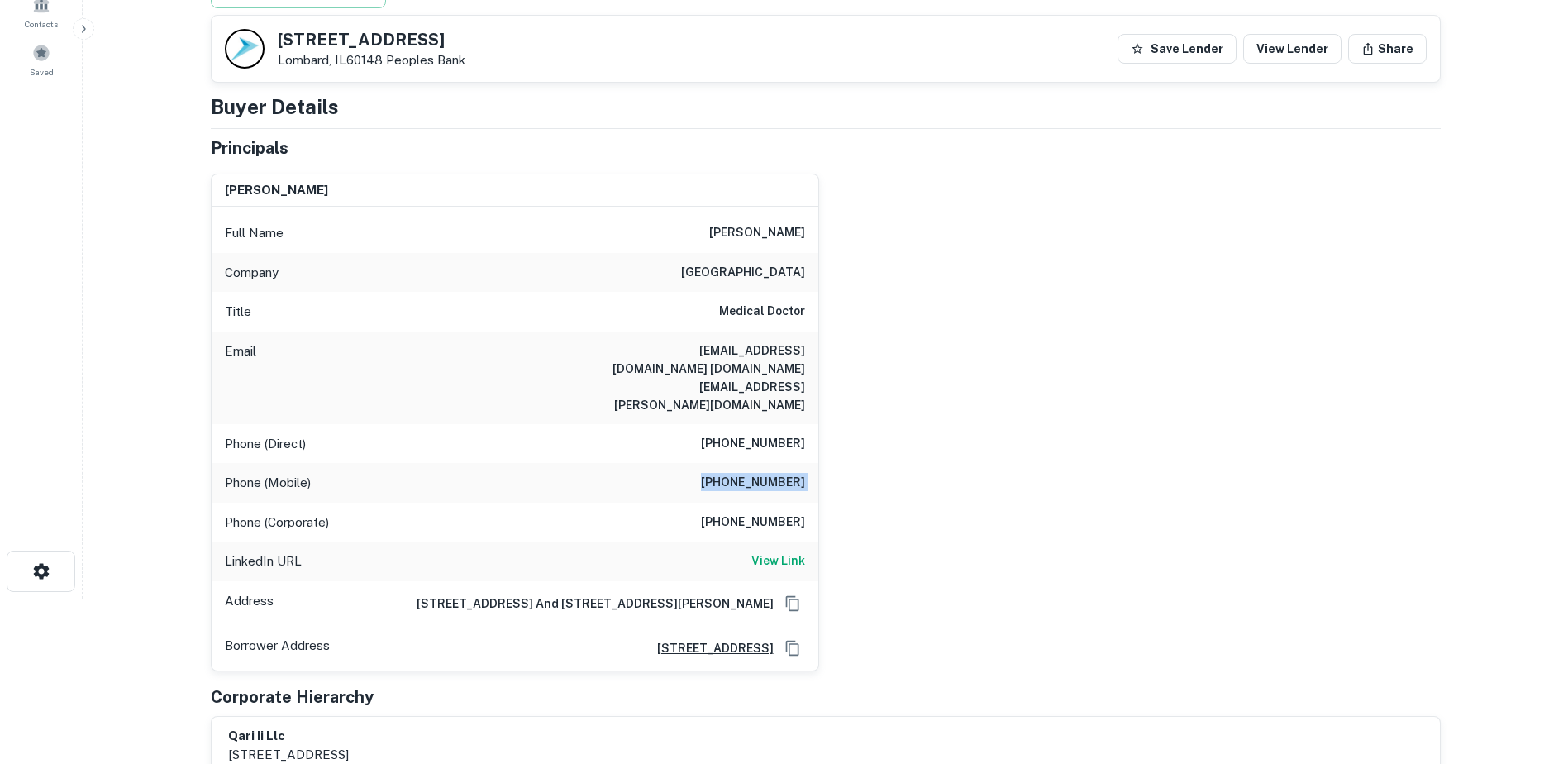
click at [728, 473] on h6 "(703) 576-2169" at bounding box center [753, 483] width 104 height 20
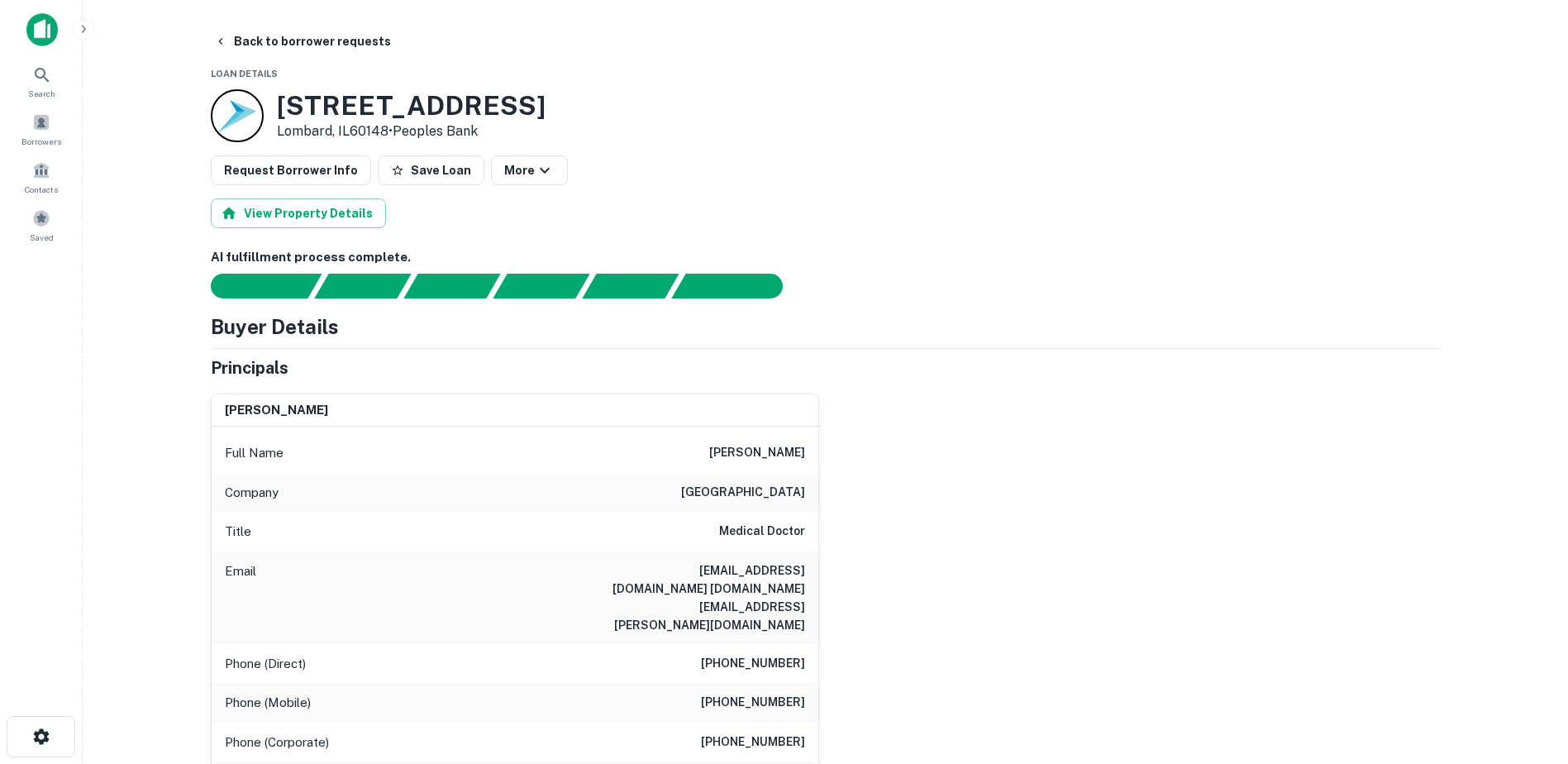
click at [345, 109] on h3 "400 W 22nd St" at bounding box center [411, 106] width 269 height 31
click at [345, 112] on h3 "400 W 22nd St" at bounding box center [411, 106] width 269 height 31
click at [295, 133] on p "Lombard, IL60148 • Peoples Bank" at bounding box center [411, 131] width 269 height 20
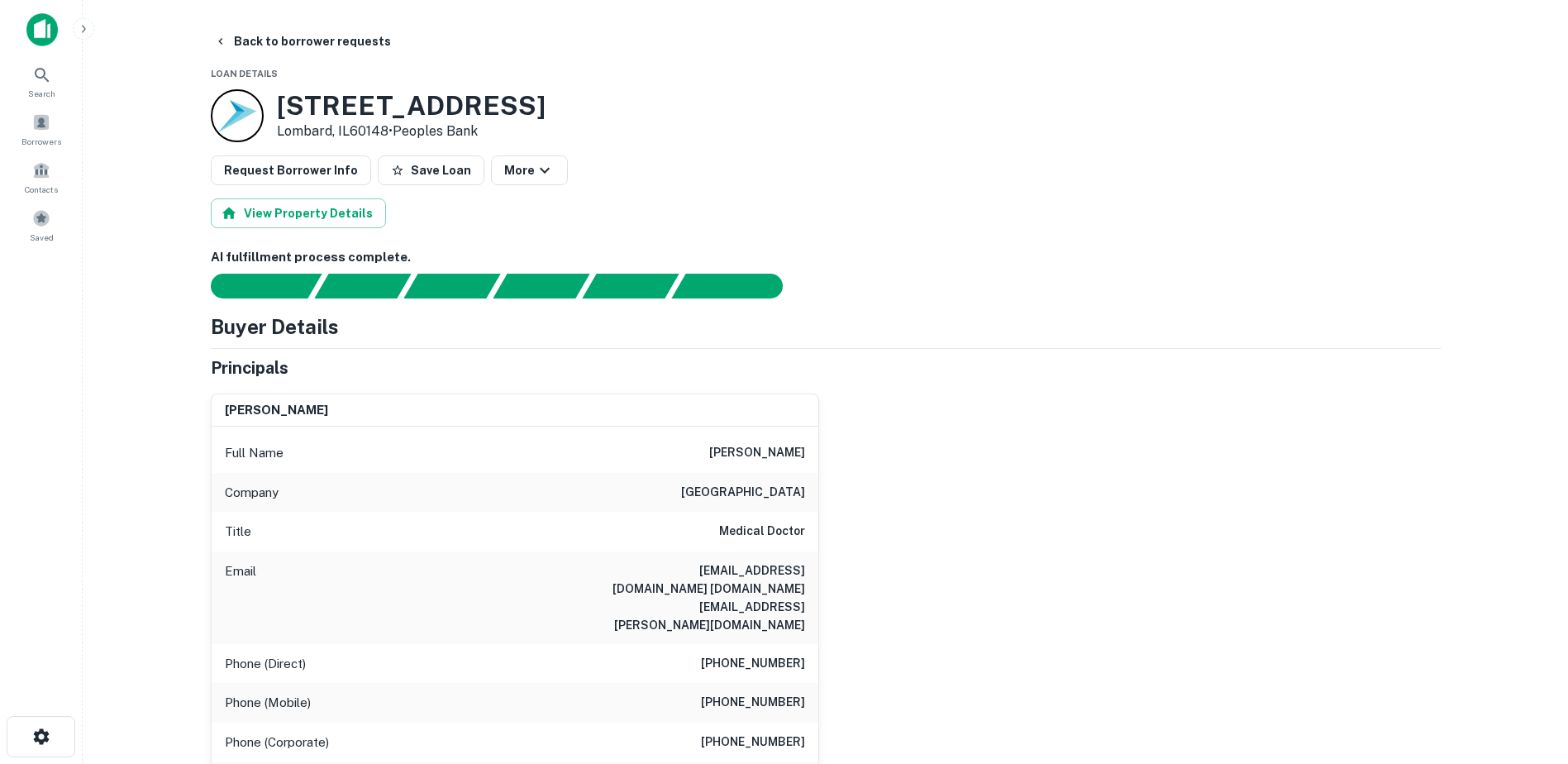
click at [687, 576] on h6 "hussainaboud@chicagobooth.edu hussain.aboud@uchicagomedicine.org" at bounding box center [705, 598] width 199 height 73
click at [687, 575] on h6 "hussainaboud@chicagobooth.edu hussain.aboud@uchicagomedicine.org" at bounding box center [705, 598] width 199 height 73
click at [688, 570] on h6 "hussainaboud@chicagobooth.edu hussain.aboud@uchicagomedicine.org" at bounding box center [705, 598] width 199 height 73
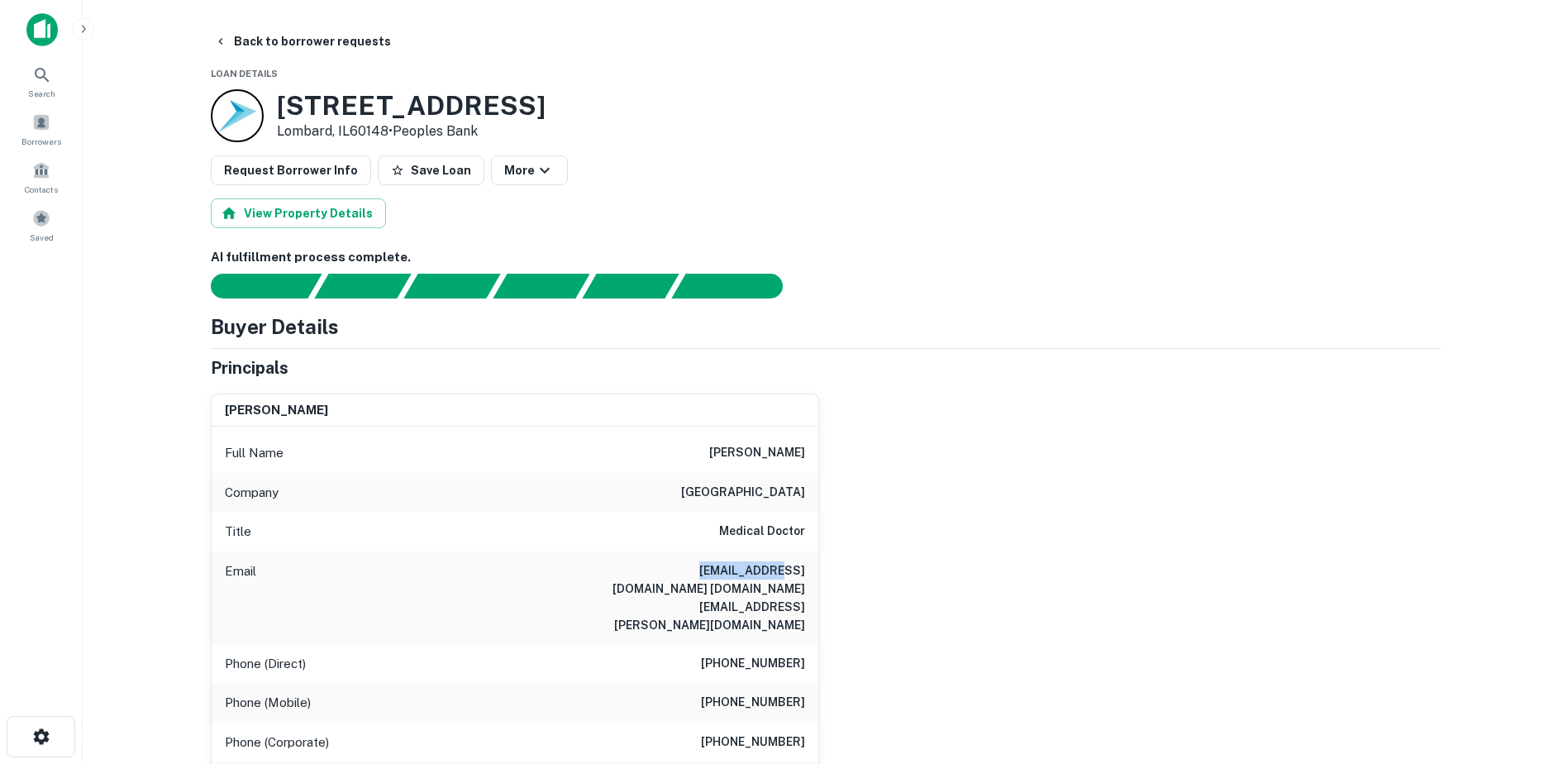
click at [688, 570] on h6 "hussainaboud@chicagobooth.edu hussain.aboud@uchicagomedicine.org" at bounding box center [705, 598] width 199 height 73
drag, startPoint x: 688, startPoint y: 570, endPoint x: 814, endPoint y: 577, distance: 126.2
click at [814, 580] on div "Email hussainaboud@chicagobooth.edu hussain.aboud@uchicagomedicine.org" at bounding box center [515, 597] width 607 height 93
drag, startPoint x: 746, startPoint y: 570, endPoint x: 620, endPoint y: 563, distance: 126.2
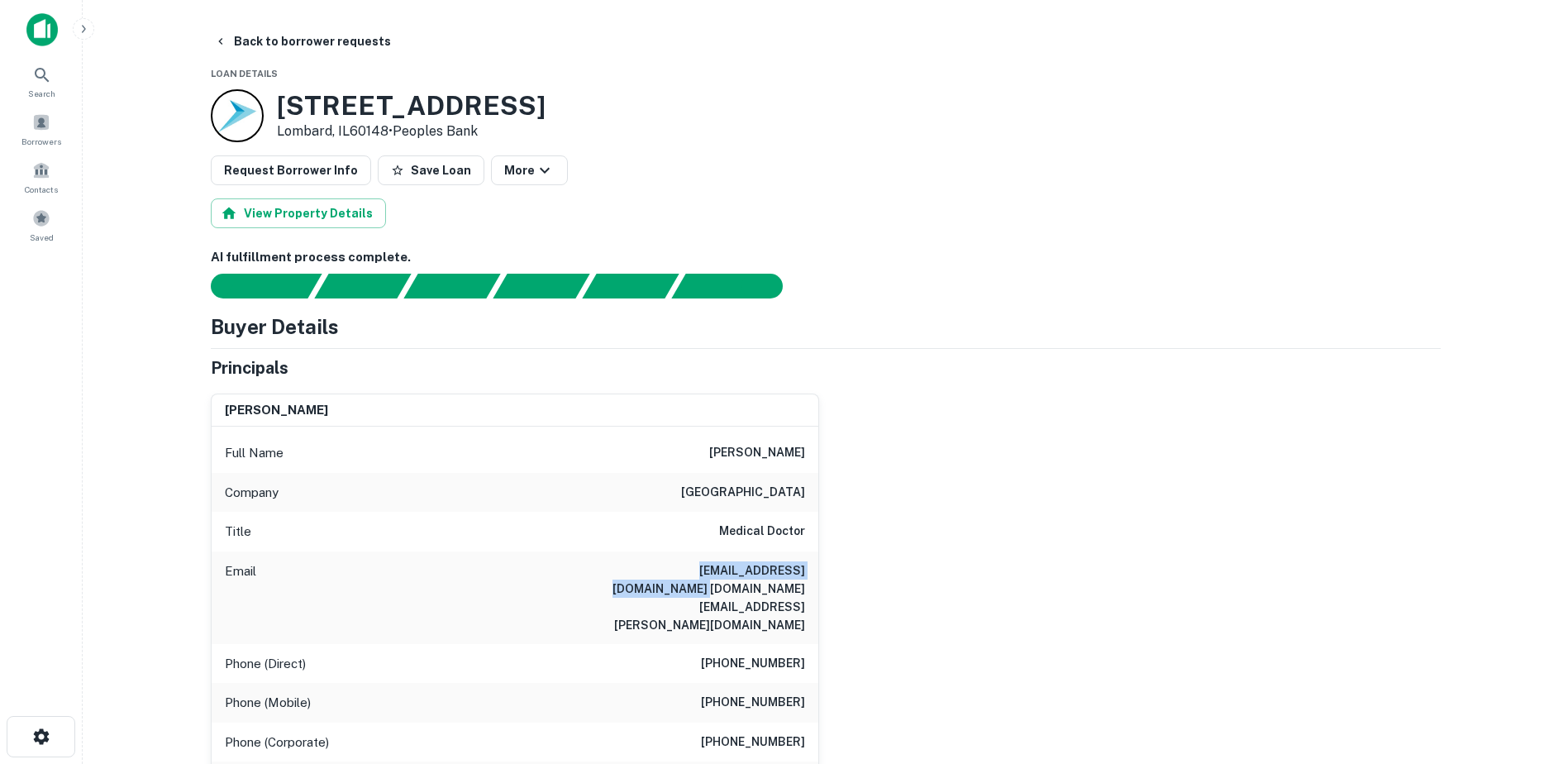
click at [620, 563] on div "Email hussainaboud@chicagobooth.edu hussain.aboud@uchicagomedicine.org" at bounding box center [515, 597] width 607 height 93
click at [770, 566] on h6 "hussainaboud@chicagobooth.edu hussain.aboud@uchicagomedicine.org" at bounding box center [705, 598] width 199 height 73
click at [768, 566] on h6 "hussainaboud@chicagobooth.edu hussain.aboud@uchicagomedicine.org" at bounding box center [705, 598] width 199 height 73
click at [751, 573] on h6 "hussainaboud@chicagobooth.edu hussain.aboud@uchicagomedicine.org" at bounding box center [705, 598] width 199 height 73
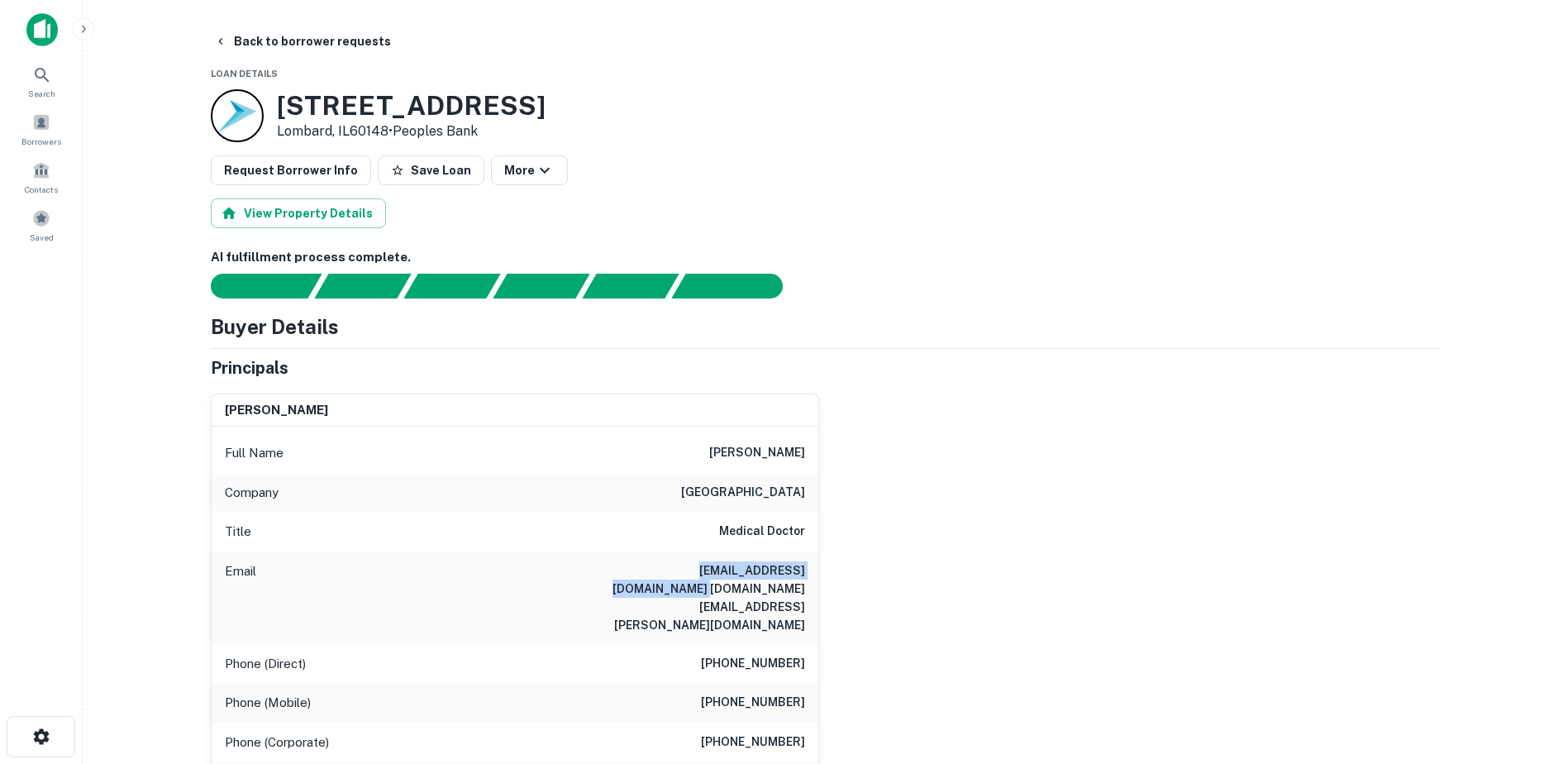
drag, startPoint x: 615, startPoint y: 569, endPoint x: 802, endPoint y: 579, distance: 187.3
click at [802, 579] on h6 "hussainaboud@chicagobooth.edu hussain.aboud@uchicagomedicine.org" at bounding box center [705, 598] width 199 height 73
click at [670, 580] on h6 "hussainaboud@chicagobooth.edu hussain.aboud@uchicagomedicine.org" at bounding box center [705, 598] width 199 height 73
drag, startPoint x: 608, startPoint y: 584, endPoint x: 820, endPoint y: 608, distance: 213.4
click at [820, 608] on div "hussain aboud Full Name hussain aboud Company university of chicago hospital Ti…" at bounding box center [819, 636] width 1243 height 511
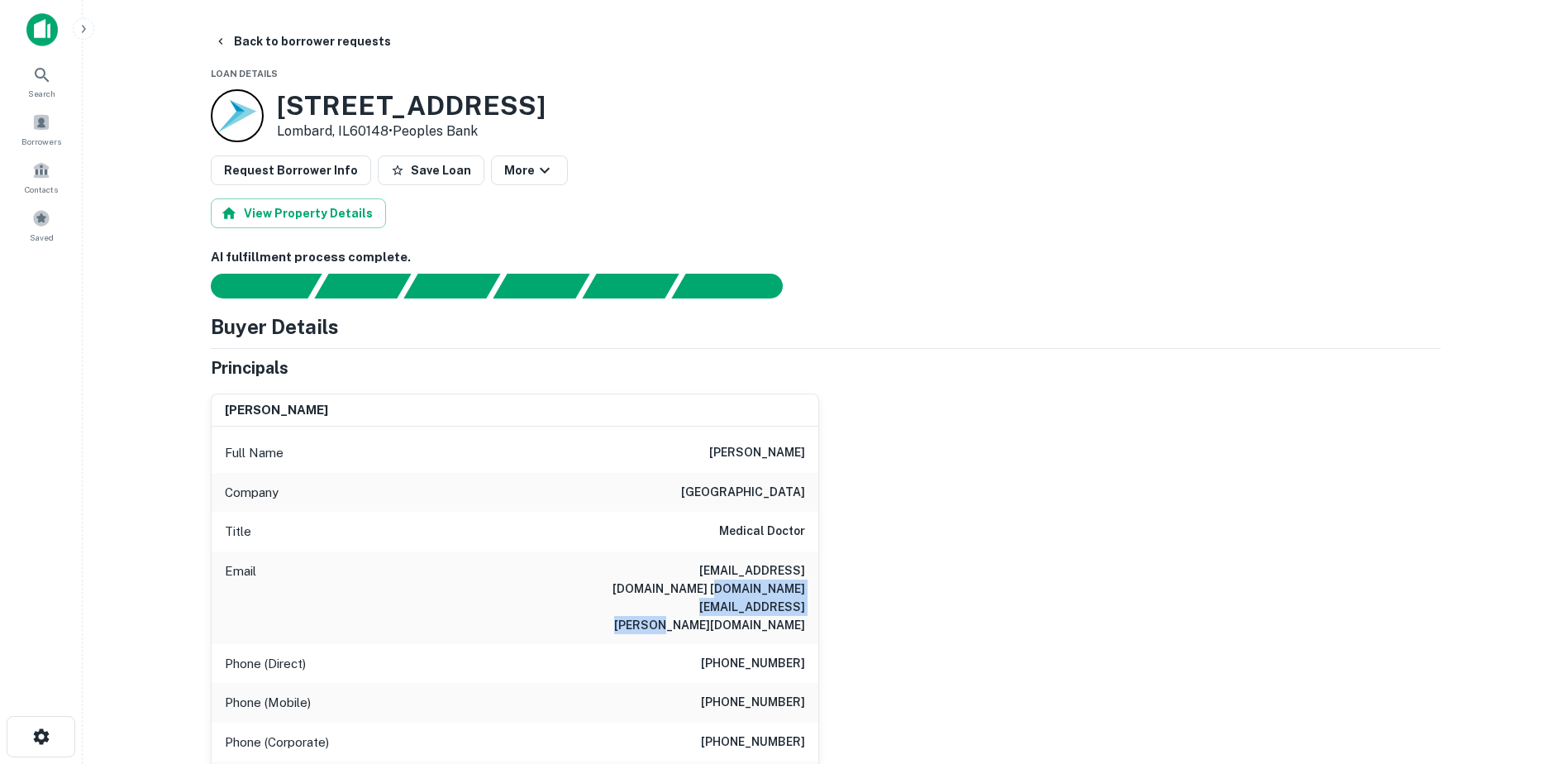
click at [1048, 374] on div "Principals" at bounding box center [825, 368] width 1230 height 25
click at [272, 42] on button "Back to borrower requests" at bounding box center [302, 41] width 190 height 30
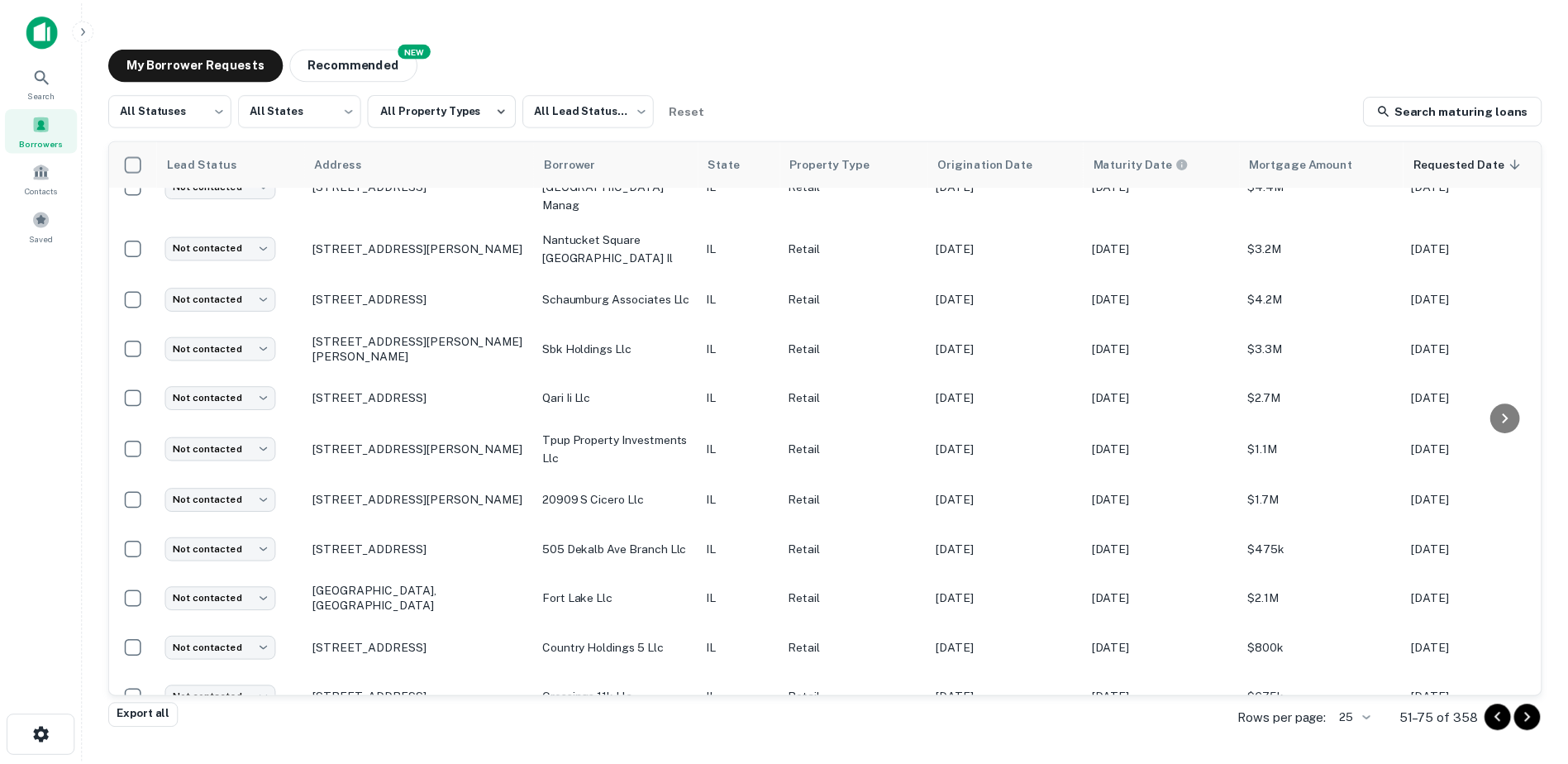
scroll to position [795, 0]
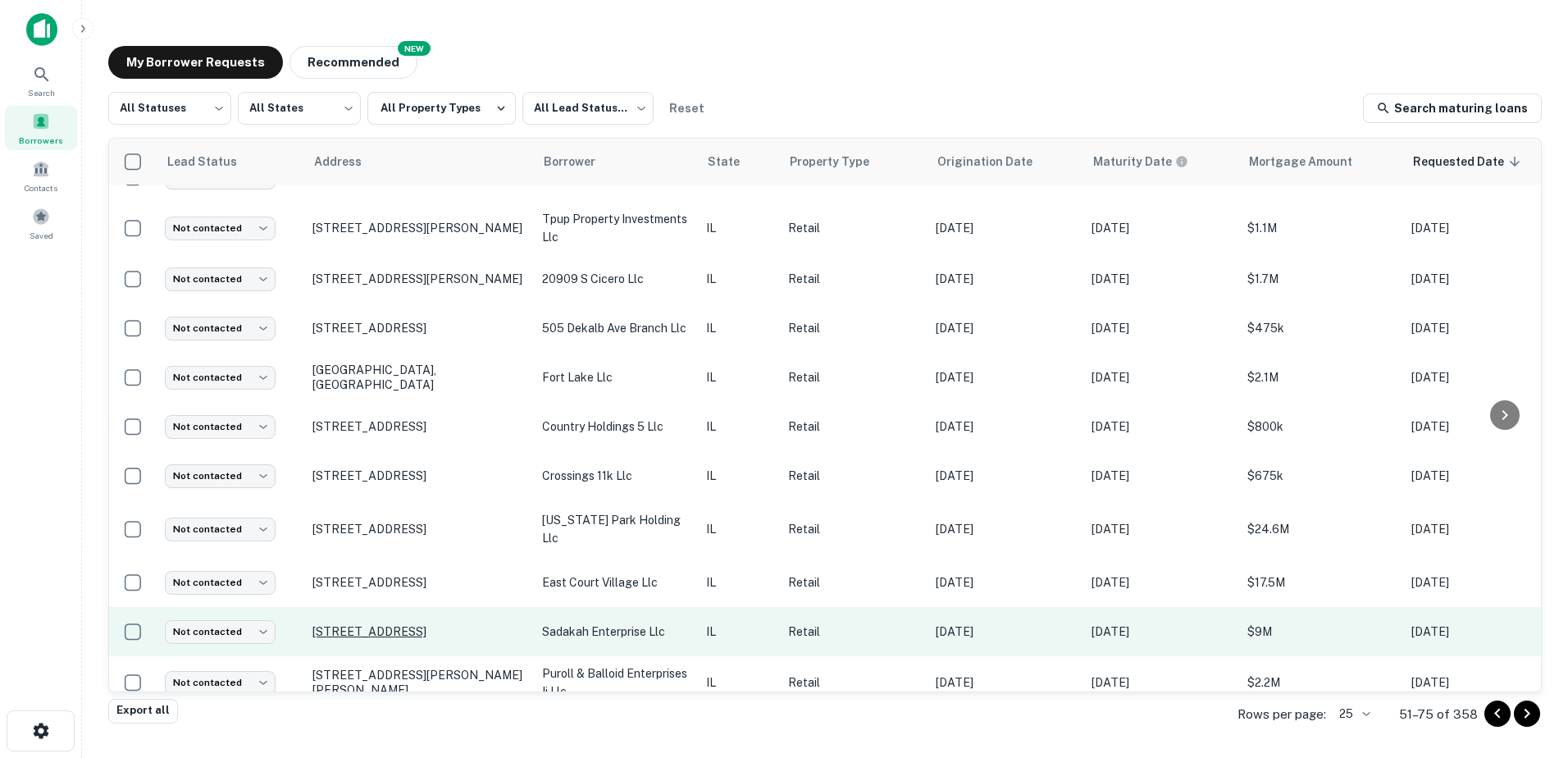
click at [493, 624] on p "1701 E Empire St Bloomington, IL61704" at bounding box center [419, 631] width 214 height 15
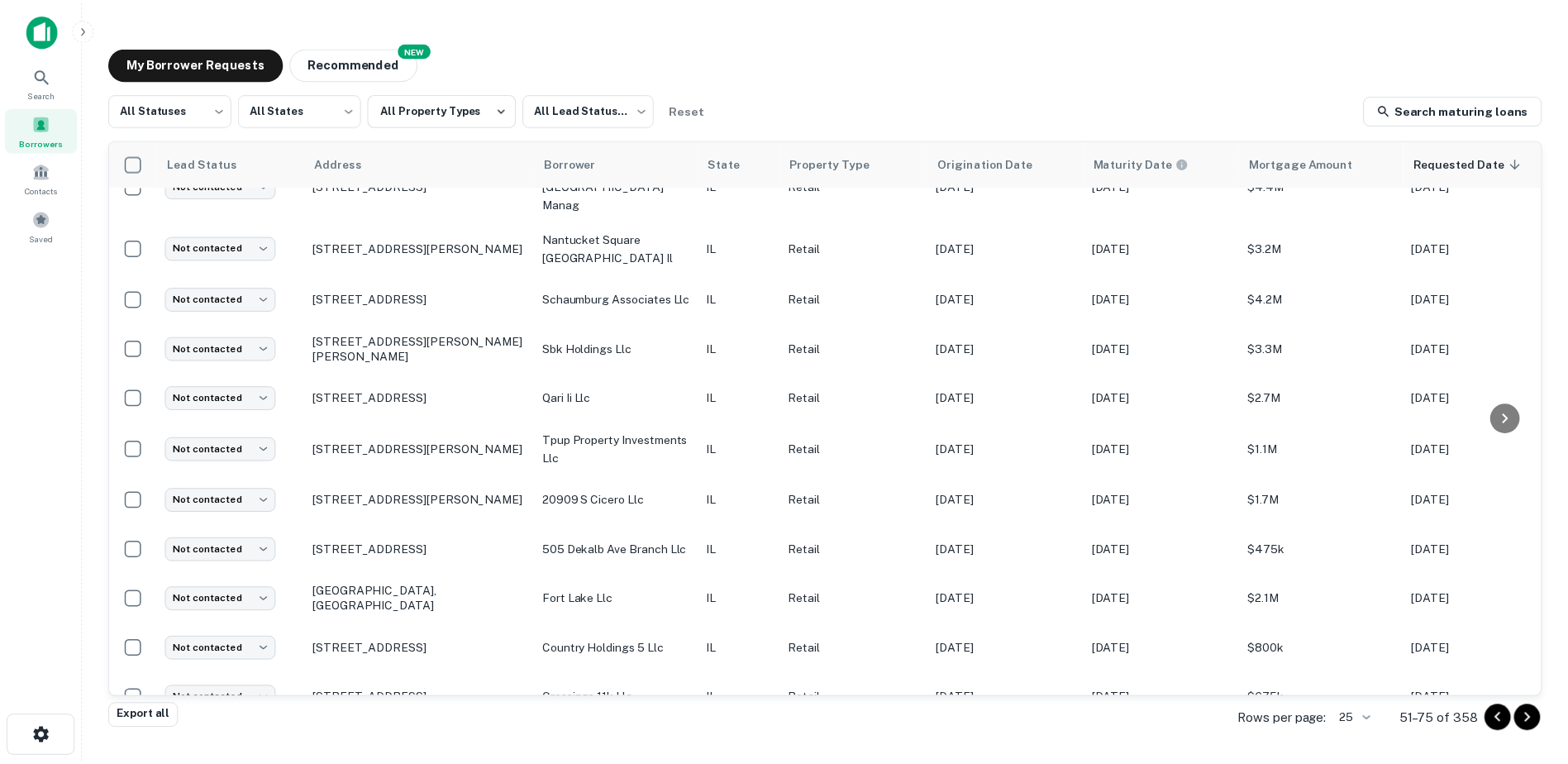
scroll to position [795, 0]
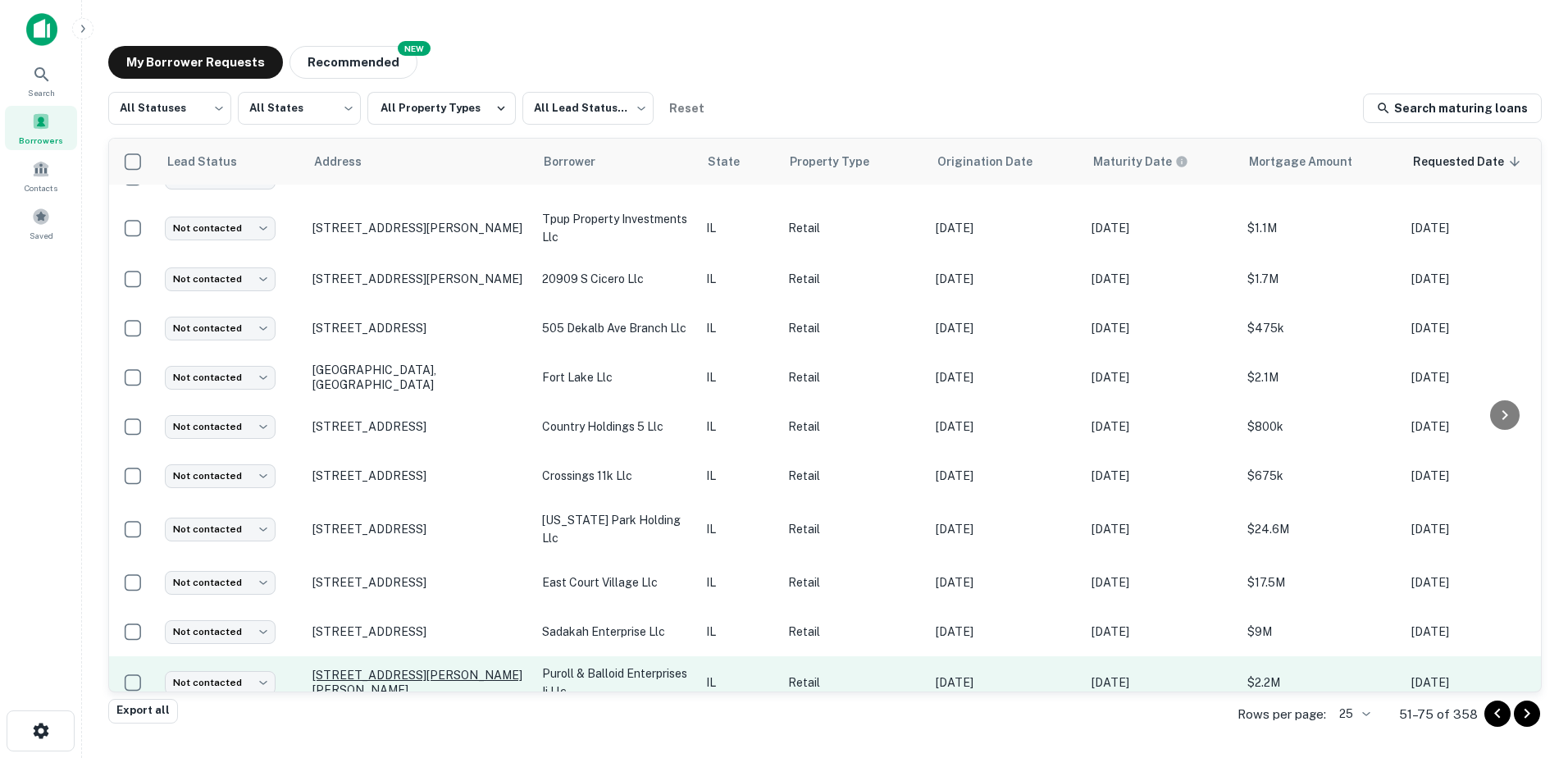
click at [473, 668] on p "299 Roosevelt Rd Glen Ellyn, IL60137" at bounding box center [419, 682] width 214 height 29
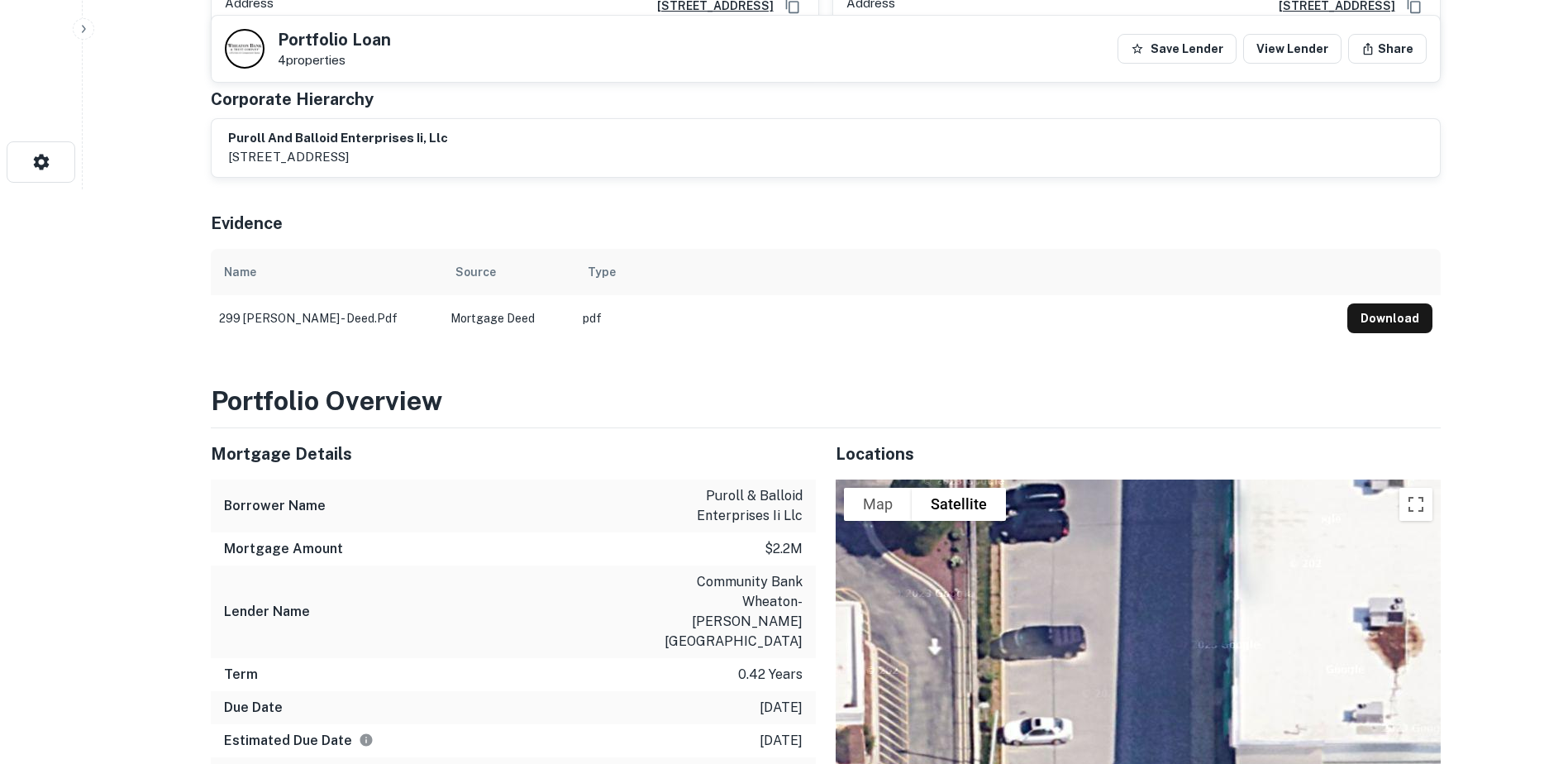
scroll to position [827, 0]
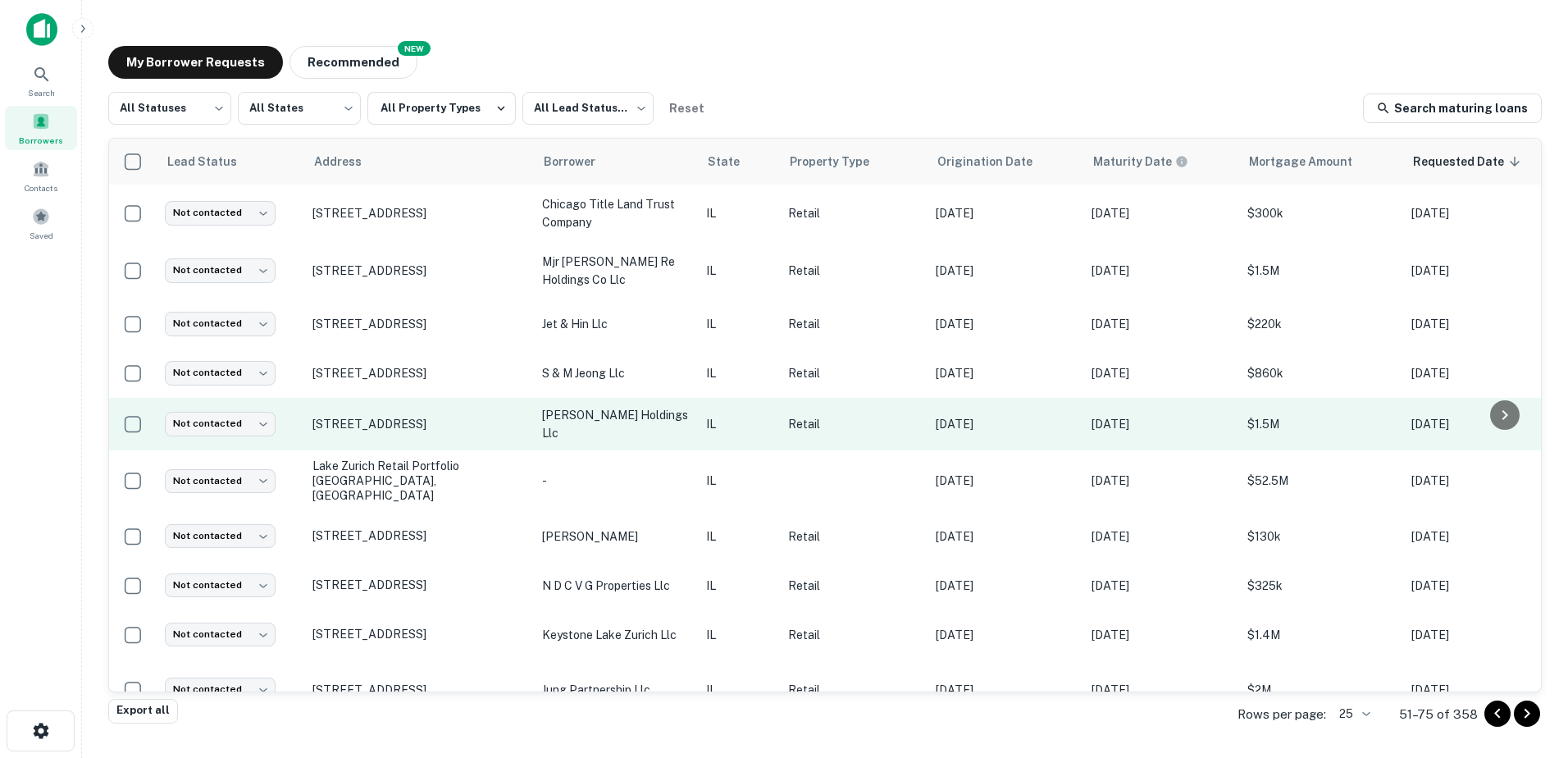
click at [580, 416] on p "rand wolf holdings llc" at bounding box center [616, 424] width 147 height 36
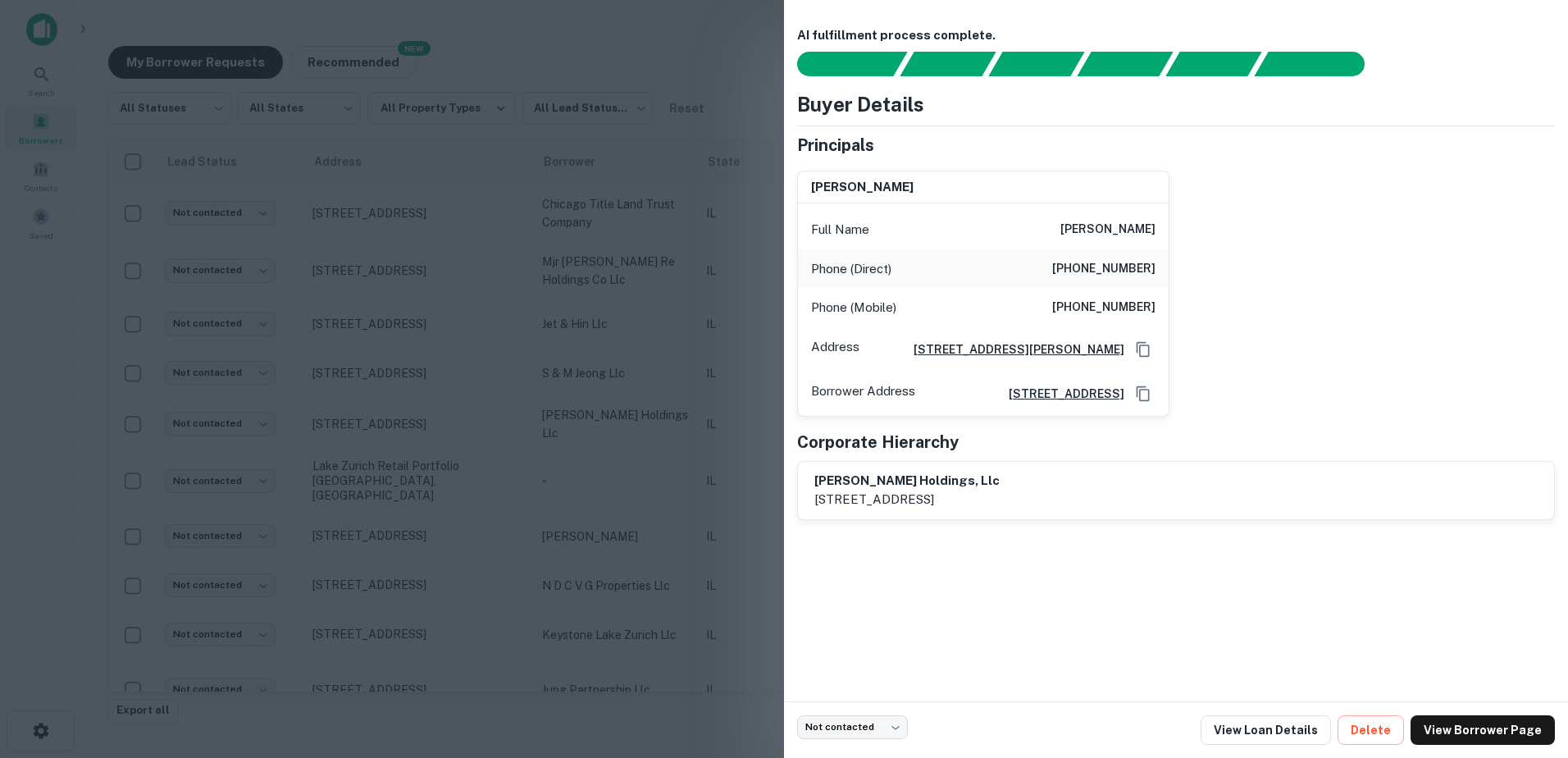
click at [614, 398] on div at bounding box center [784, 379] width 1568 height 758
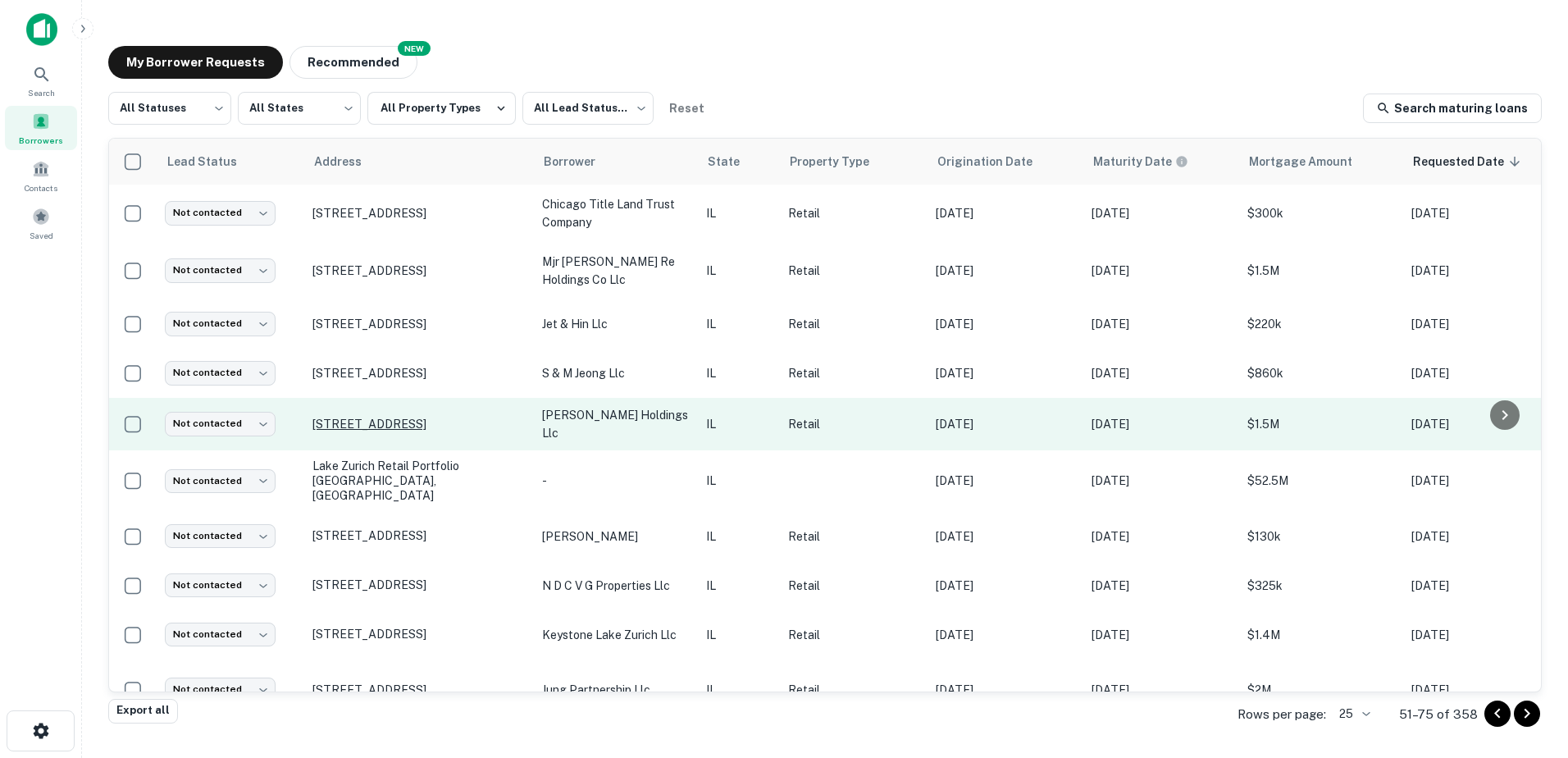
click at [486, 417] on p "890 S Rand Rd Lake Zurich, IL60047" at bounding box center [419, 424] width 214 height 15
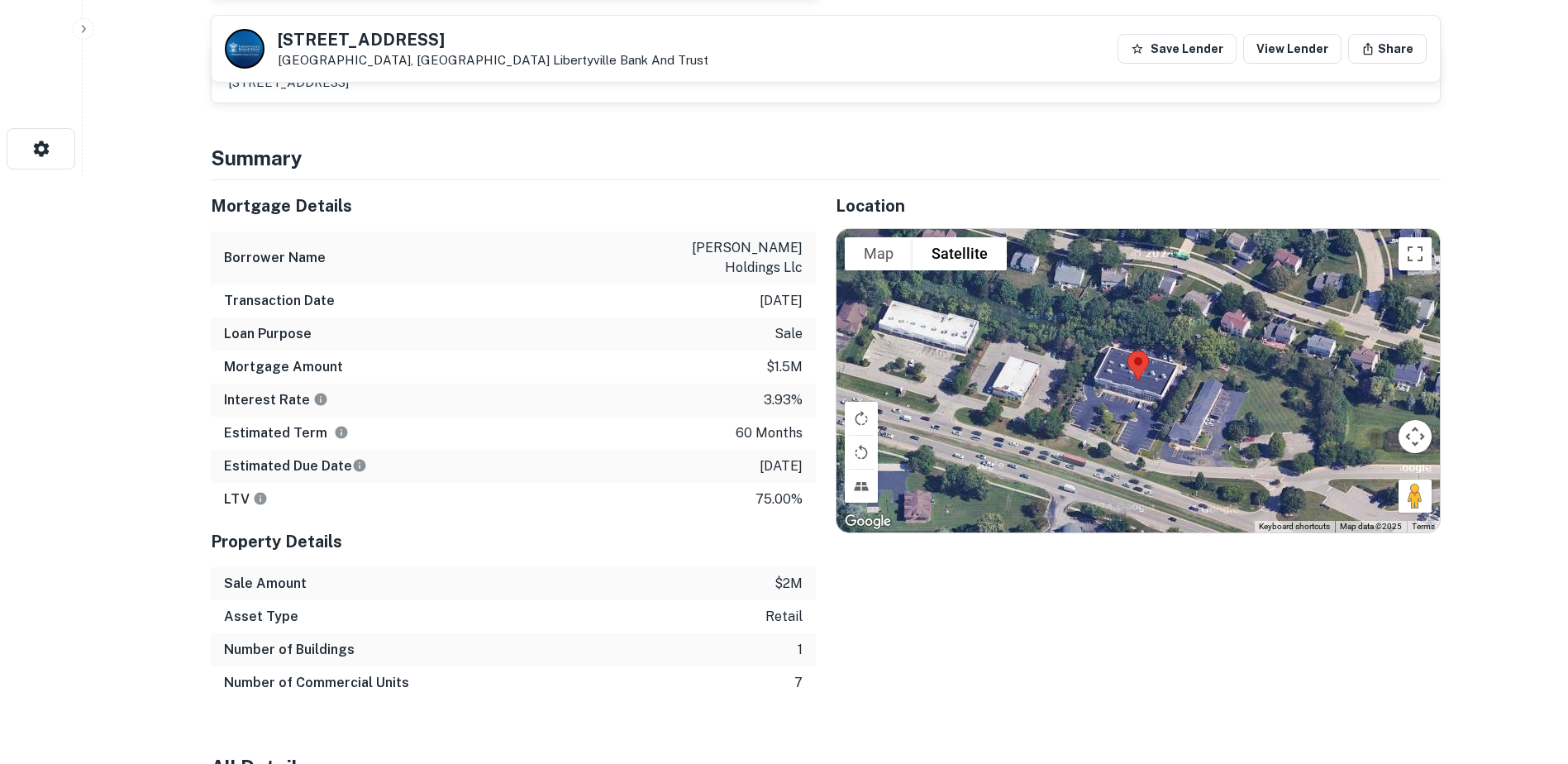
scroll to position [579, 0]
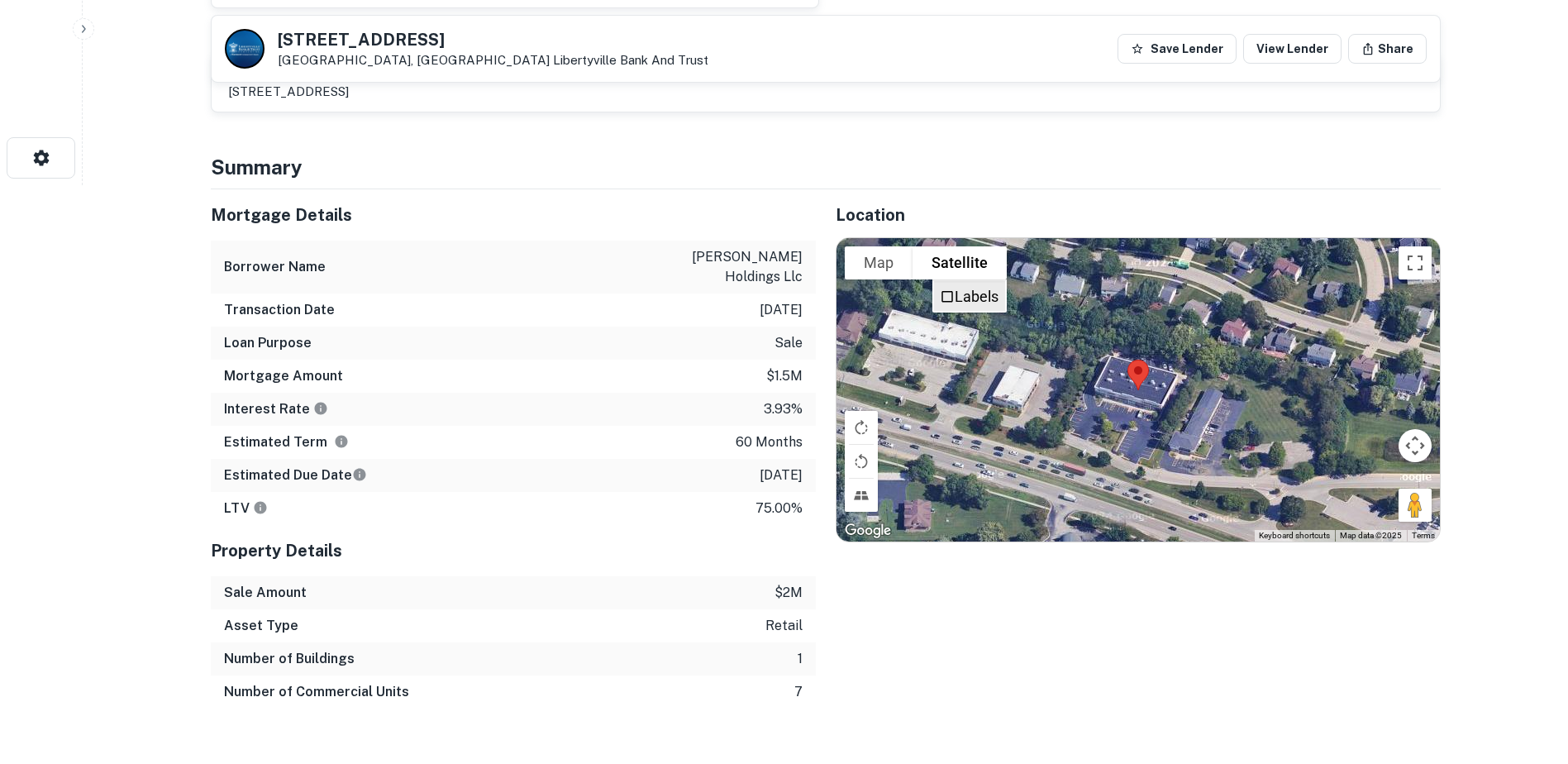
click at [945, 292] on span "Labels" at bounding box center [947, 295] width 15 height 15
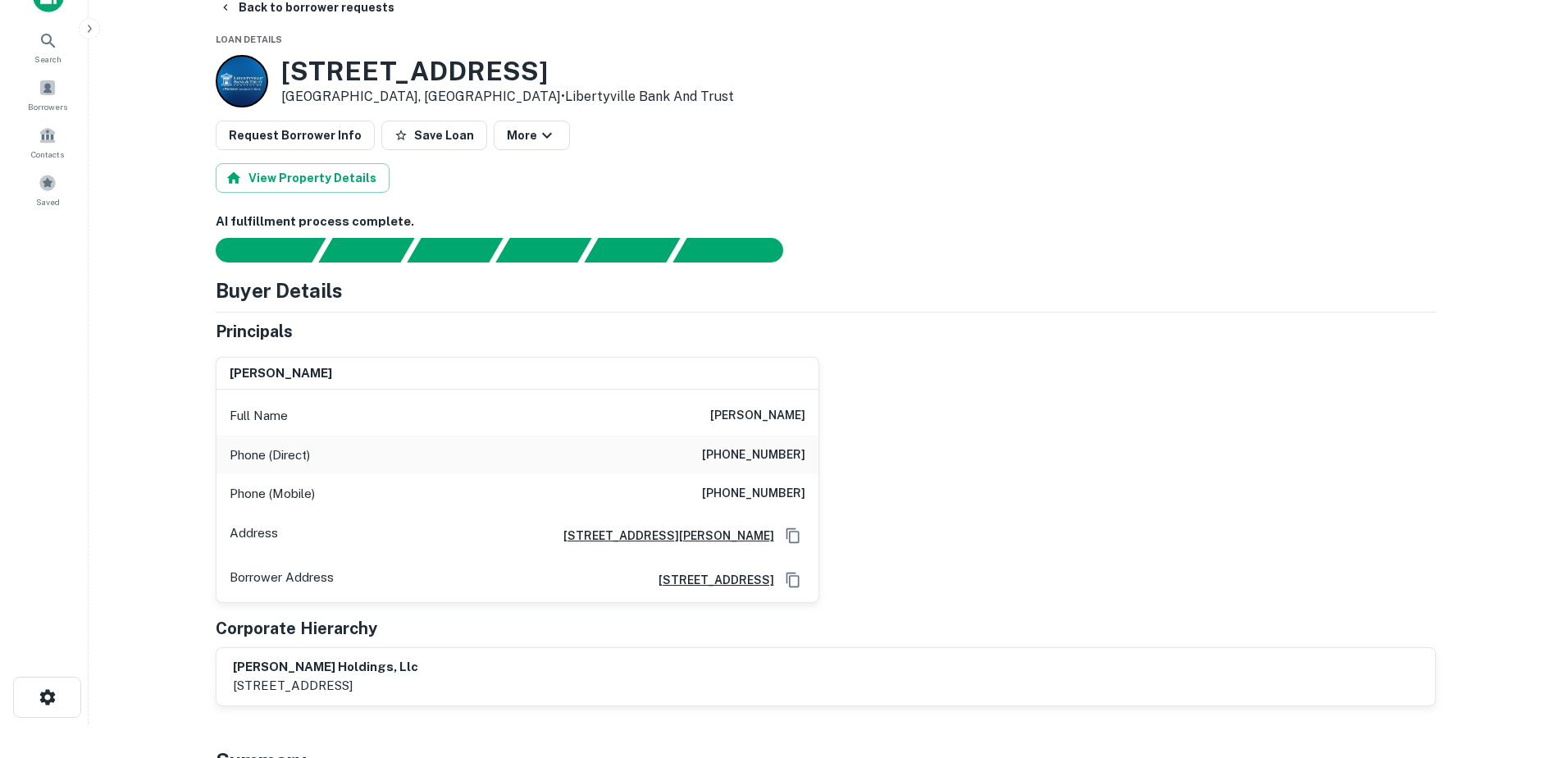
scroll to position [0, 0]
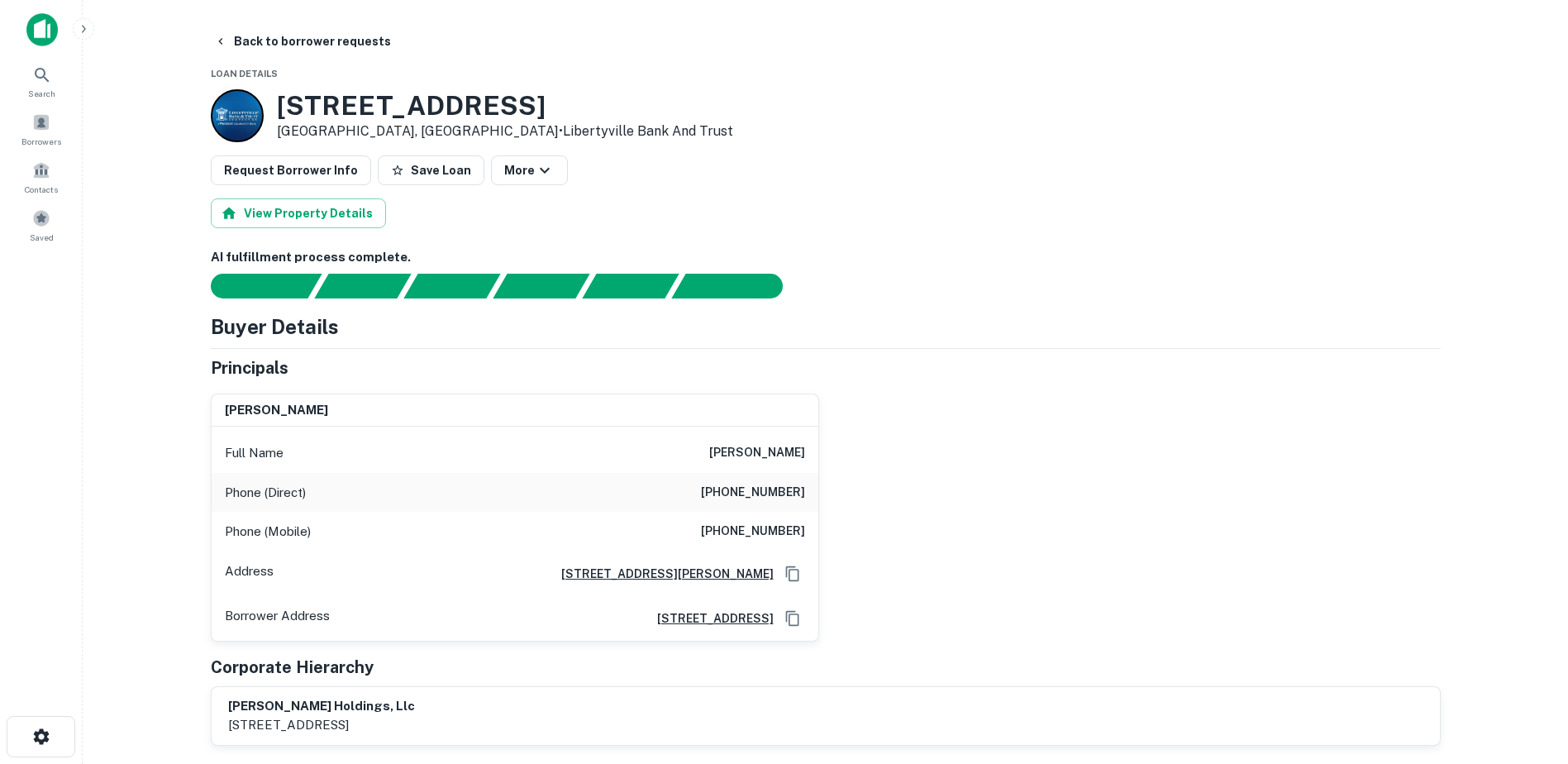
click at [745, 448] on h6 "robert l baker" at bounding box center [757, 453] width 95 height 20
click at [743, 530] on h6 "(847) 431-3019" at bounding box center [753, 531] width 104 height 20
click at [742, 539] on h6 "(847) 431-3019" at bounding box center [753, 531] width 104 height 20
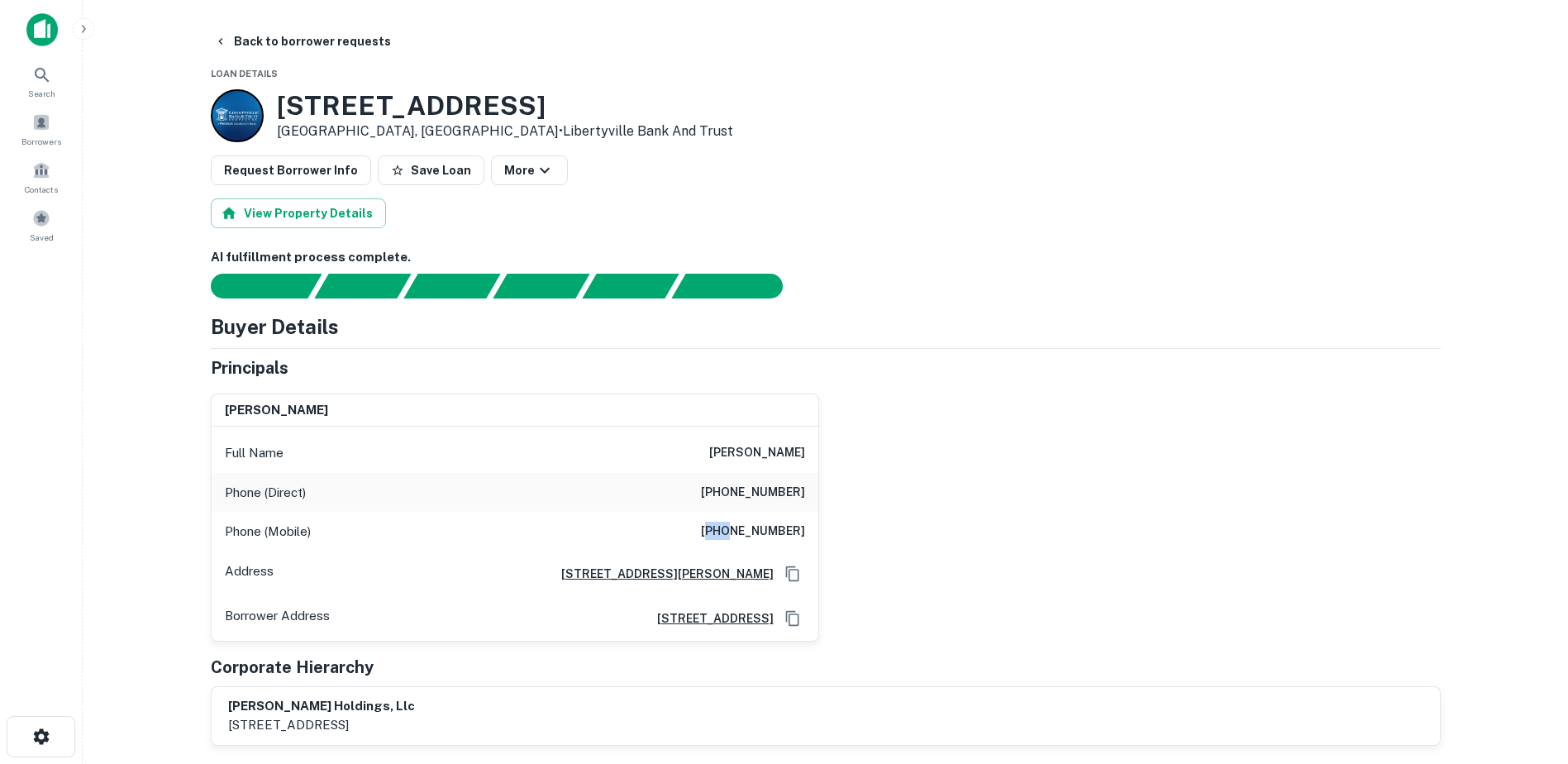
click at [741, 535] on h6 "(847) 431-3019" at bounding box center [753, 531] width 104 height 20
click at [306, 96] on h3 "890 S RAND RD" at bounding box center [505, 106] width 456 height 31
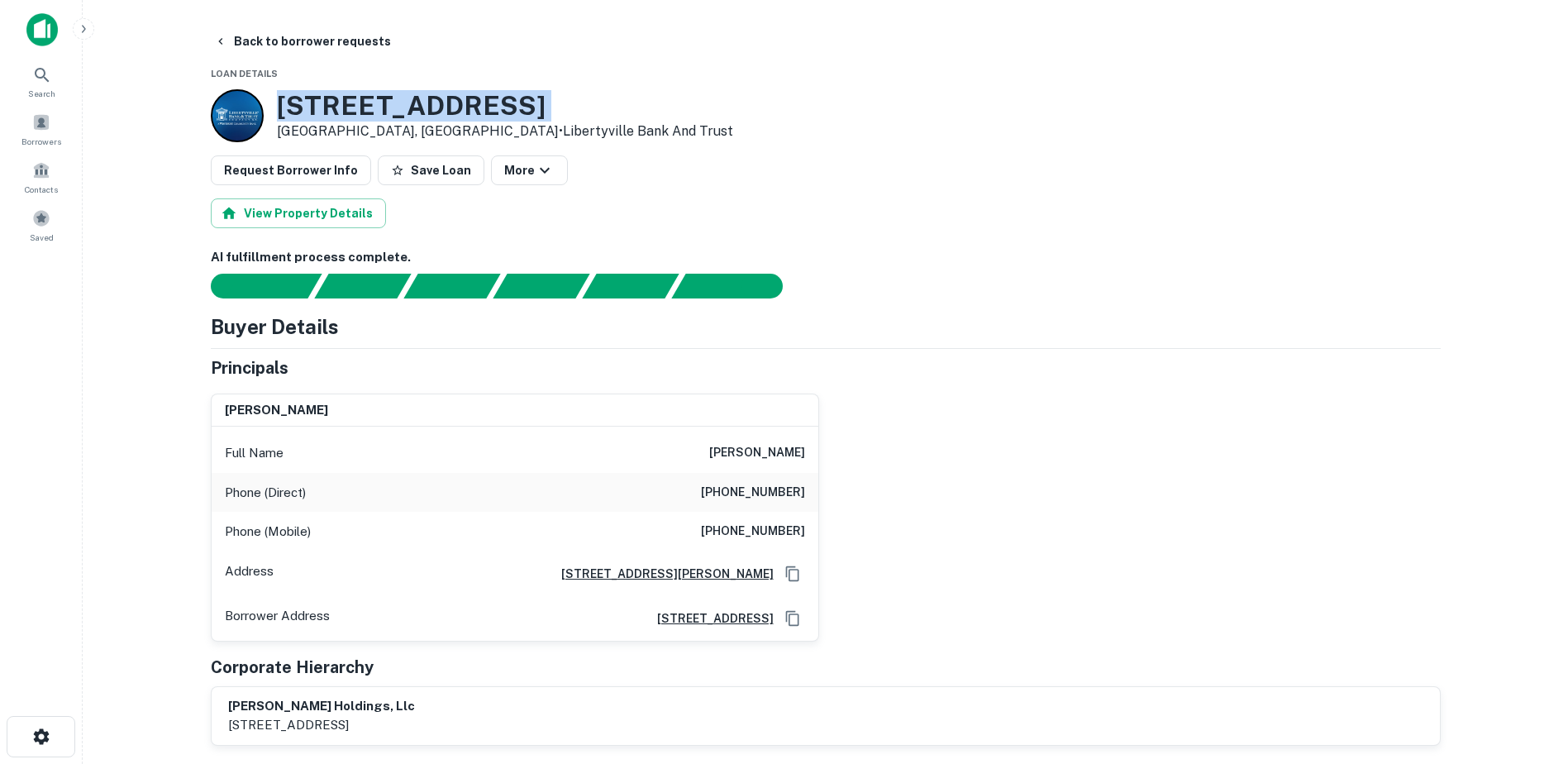
click at [306, 96] on h3 "890 S RAND RD" at bounding box center [505, 106] width 456 height 31
click at [318, 131] on p "Lake Zurich, IL60047 • Libertyville Bank And Trust" at bounding box center [505, 131] width 456 height 20
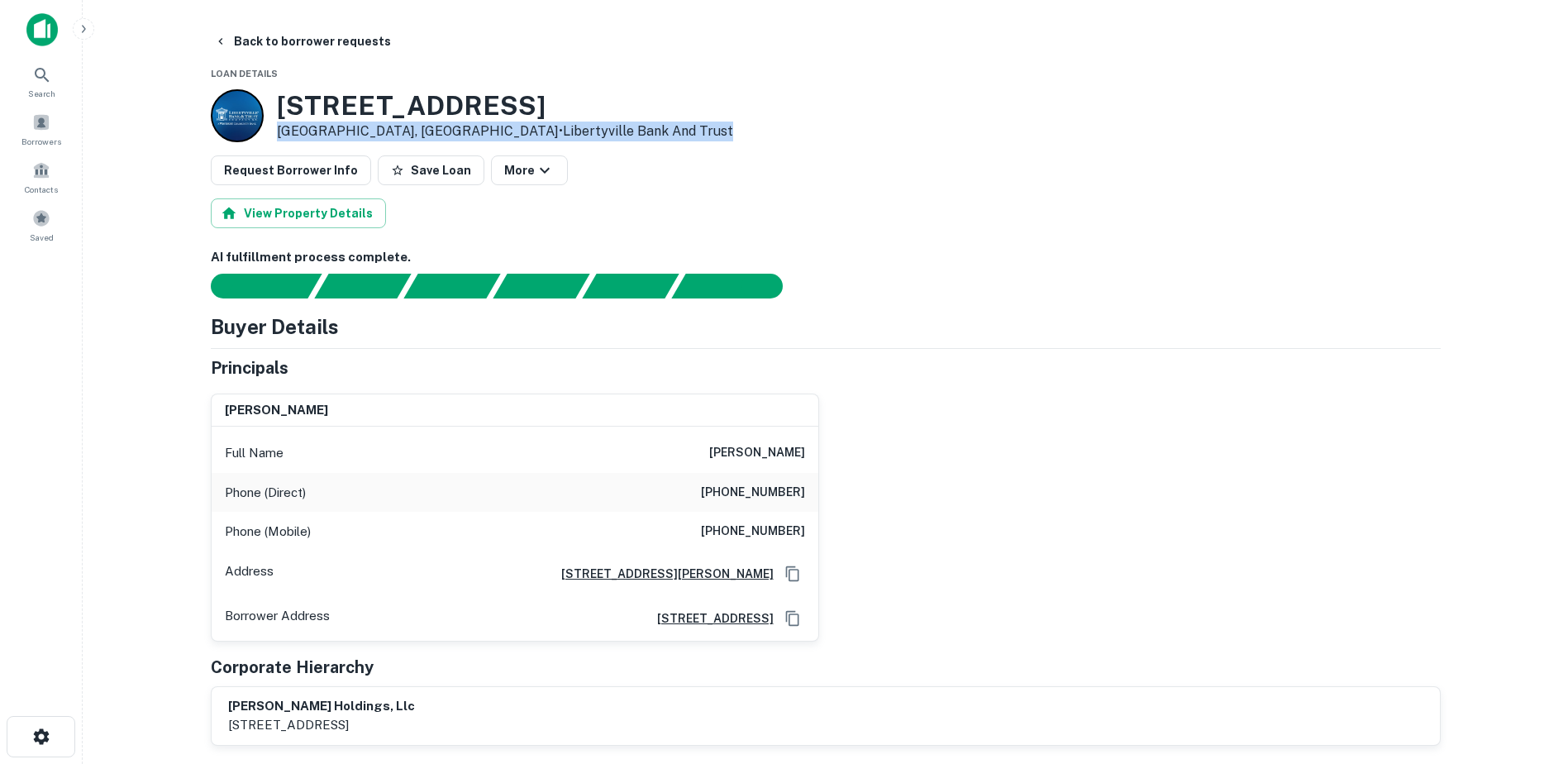
click at [316, 133] on p "Lake Zurich, IL60047 • Libertyville Bank And Trust" at bounding box center [505, 131] width 456 height 20
click at [311, 134] on p "Lake Zurich, IL60047 • Libertyville Bank And Trust" at bounding box center [505, 131] width 456 height 20
click at [284, 128] on p "Lake Zurich, IL60047 • Libertyville Bank And Trust" at bounding box center [505, 131] width 456 height 20
click at [279, 127] on p "Lake Zurich, IL60047 • Libertyville Bank And Trust" at bounding box center [505, 131] width 456 height 20
click at [278, 127] on p "Lake Zurich, IL60047 • Libertyville Bank And Trust" at bounding box center [505, 131] width 456 height 20
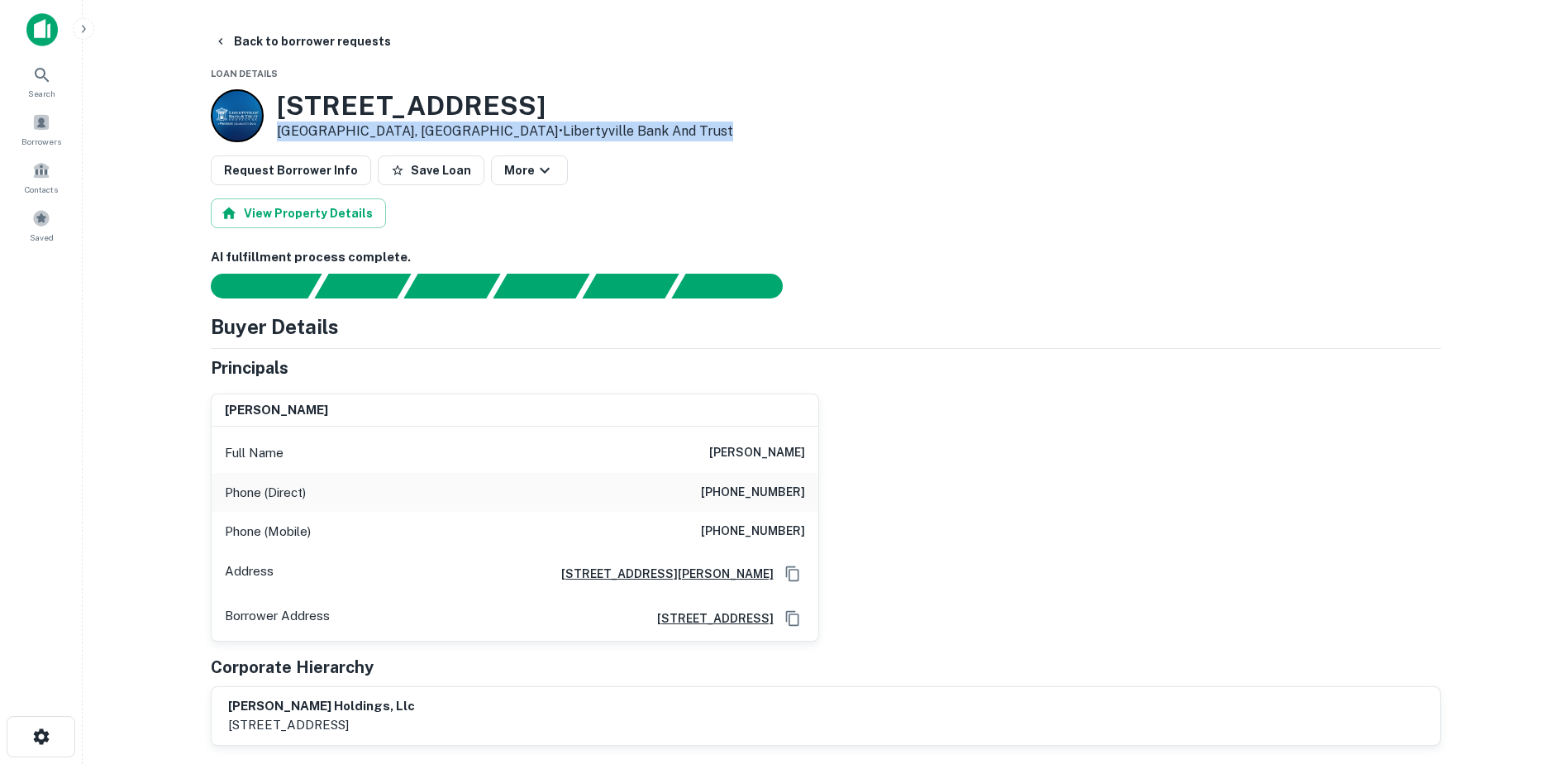
click at [277, 128] on p "Lake Zurich, IL60047 • Libertyville Bank And Trust" at bounding box center [505, 131] width 456 height 20
drag, startPoint x: 277, startPoint y: 132, endPoint x: 347, endPoint y: 130, distance: 70.0
click at [347, 130] on p "Lake Zurich, IL60047 • Libertyville Bank And Trust" at bounding box center [505, 131] width 456 height 20
click at [3, 598] on div "Search Borrowers Contacts Saved" at bounding box center [41, 356] width 82 height 713
click at [236, 40] on button "Back to borrower requests" at bounding box center [302, 41] width 190 height 30
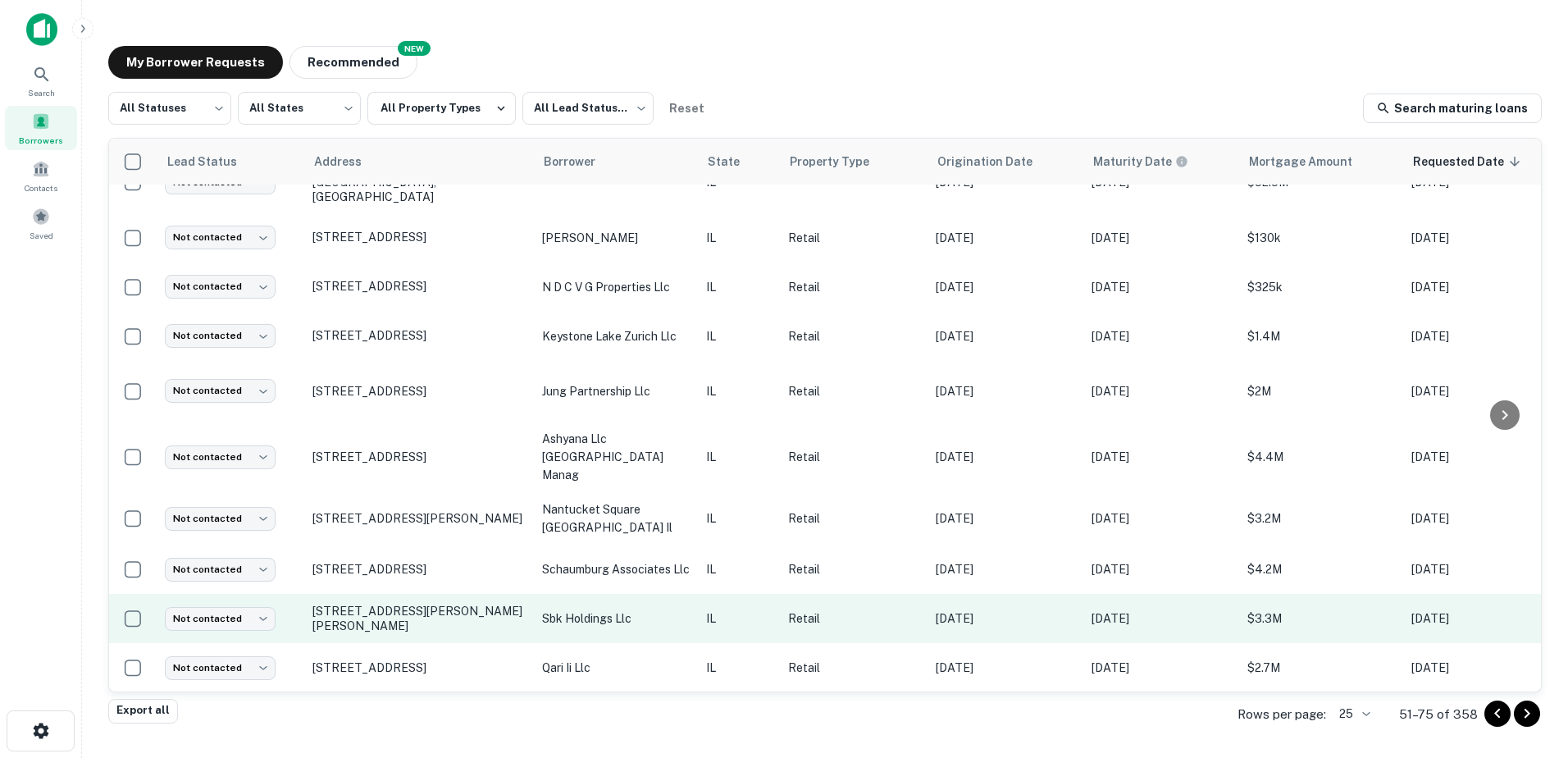
scroll to position [328, 0]
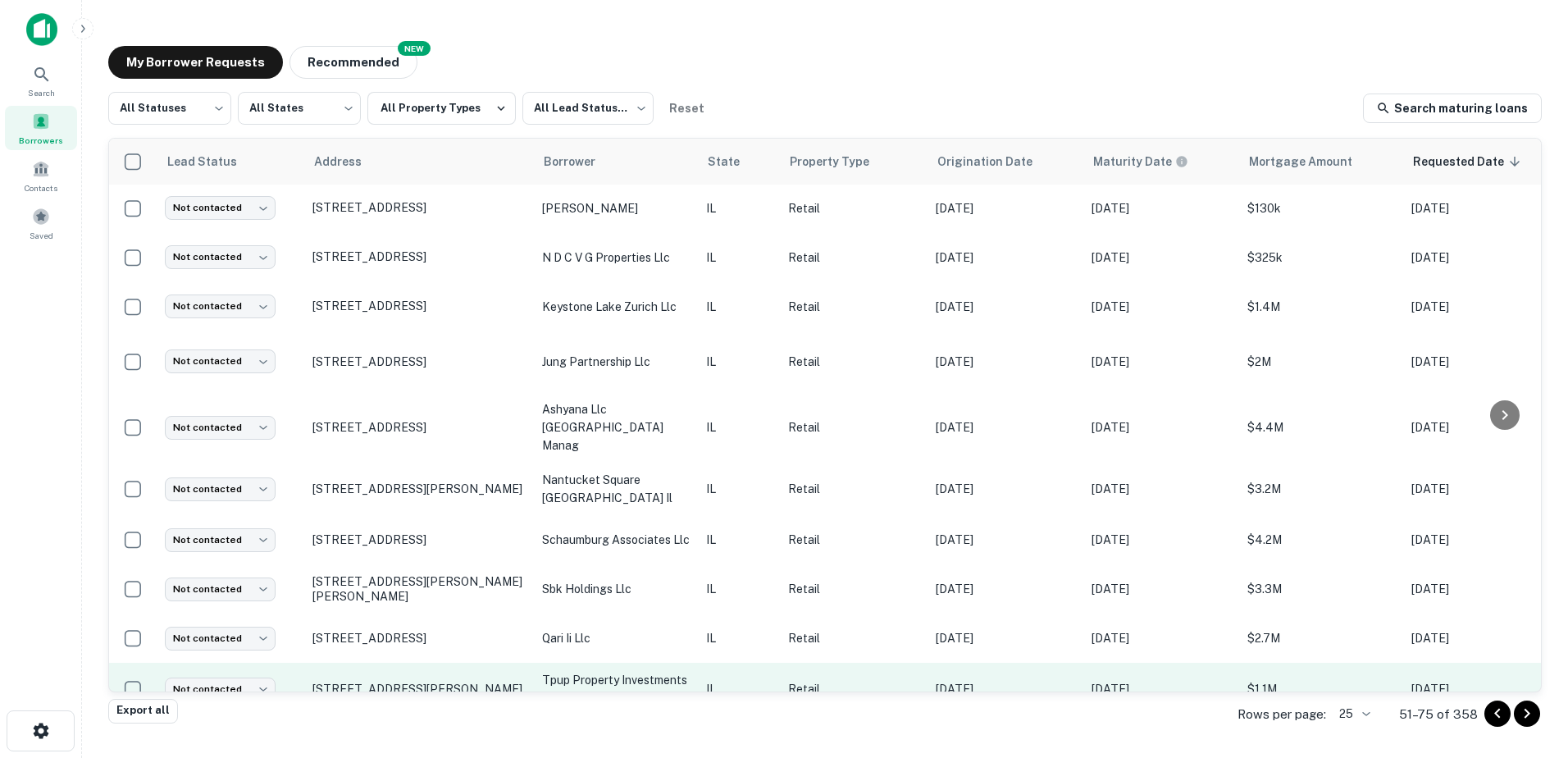
click at [604, 671] on p "tpup property investments llc" at bounding box center [616, 689] width 147 height 36
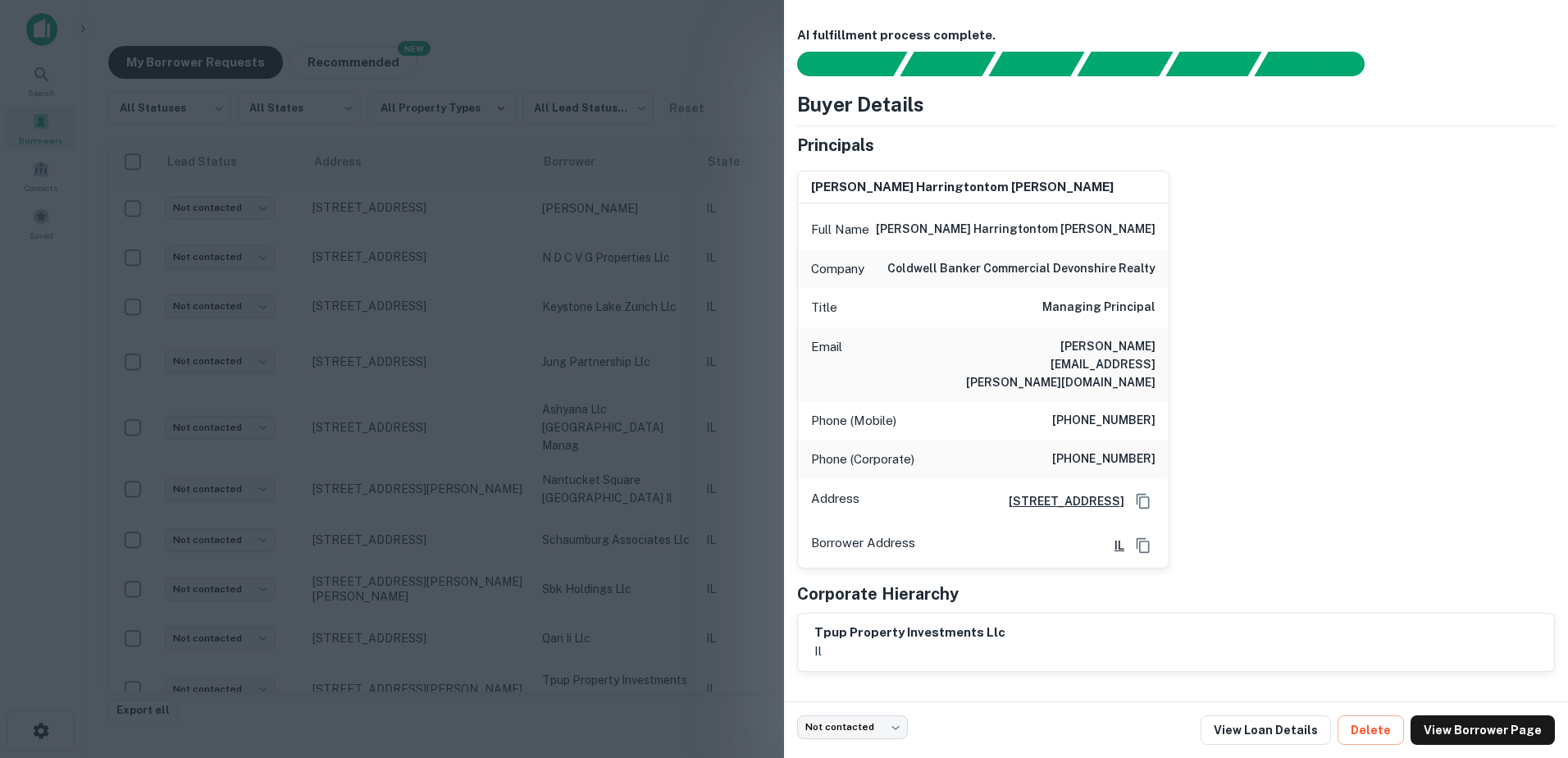
click at [606, 659] on div at bounding box center [784, 379] width 1568 height 758
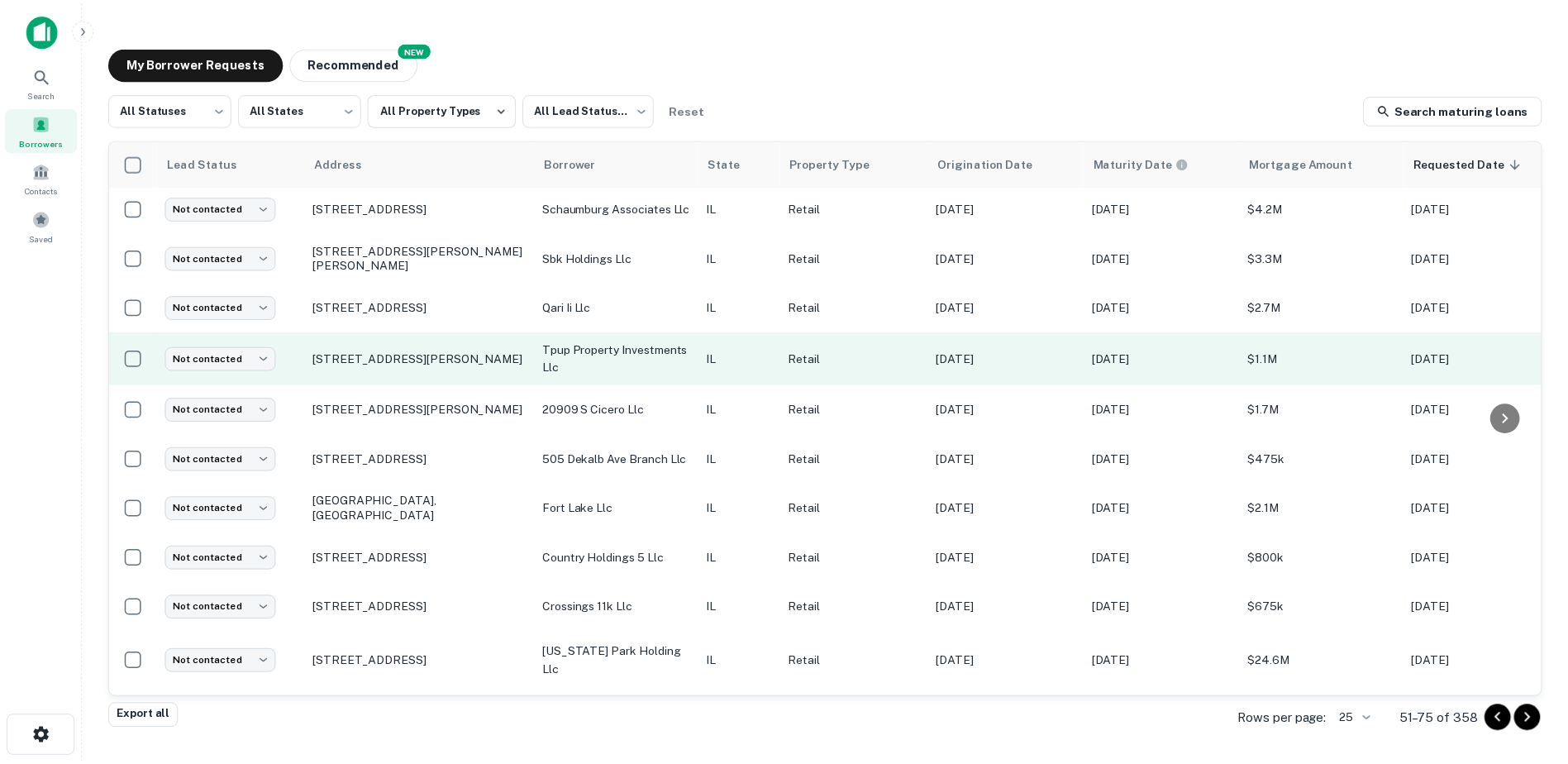
scroll to position [630, 0]
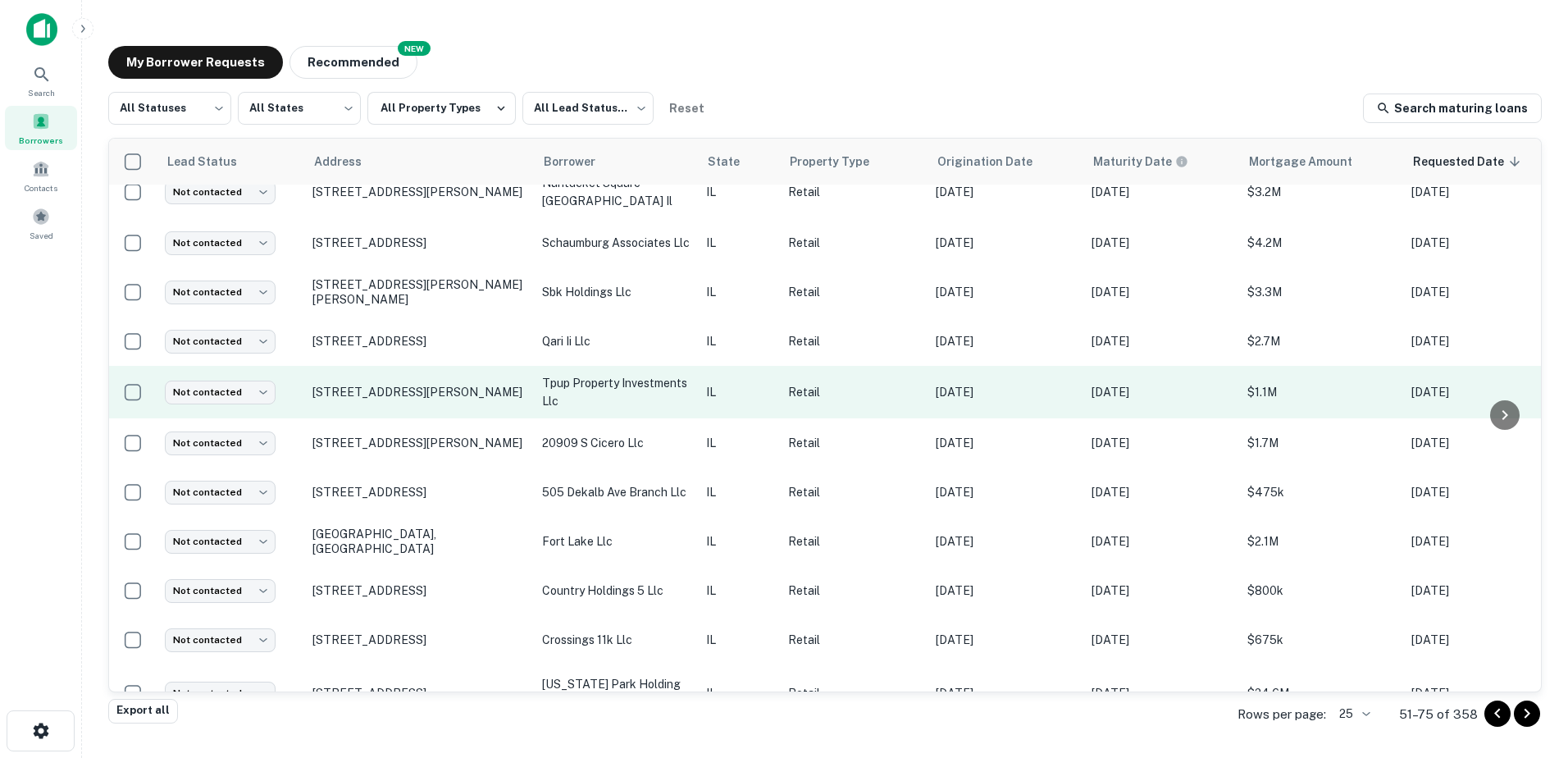
click at [621, 374] on p "tpup property investments llc" at bounding box center [616, 392] width 147 height 36
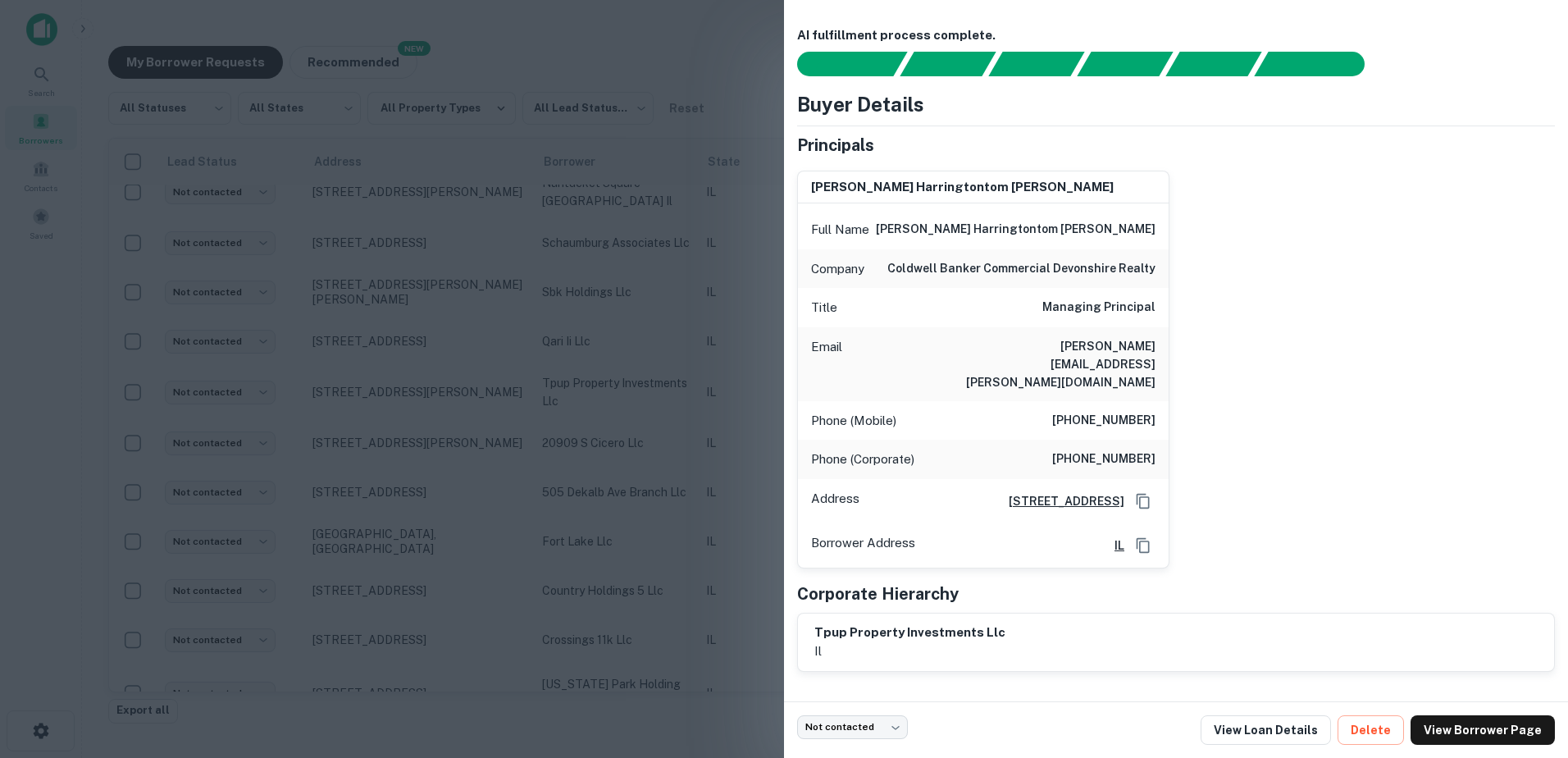
click at [604, 299] on div at bounding box center [784, 379] width 1568 height 758
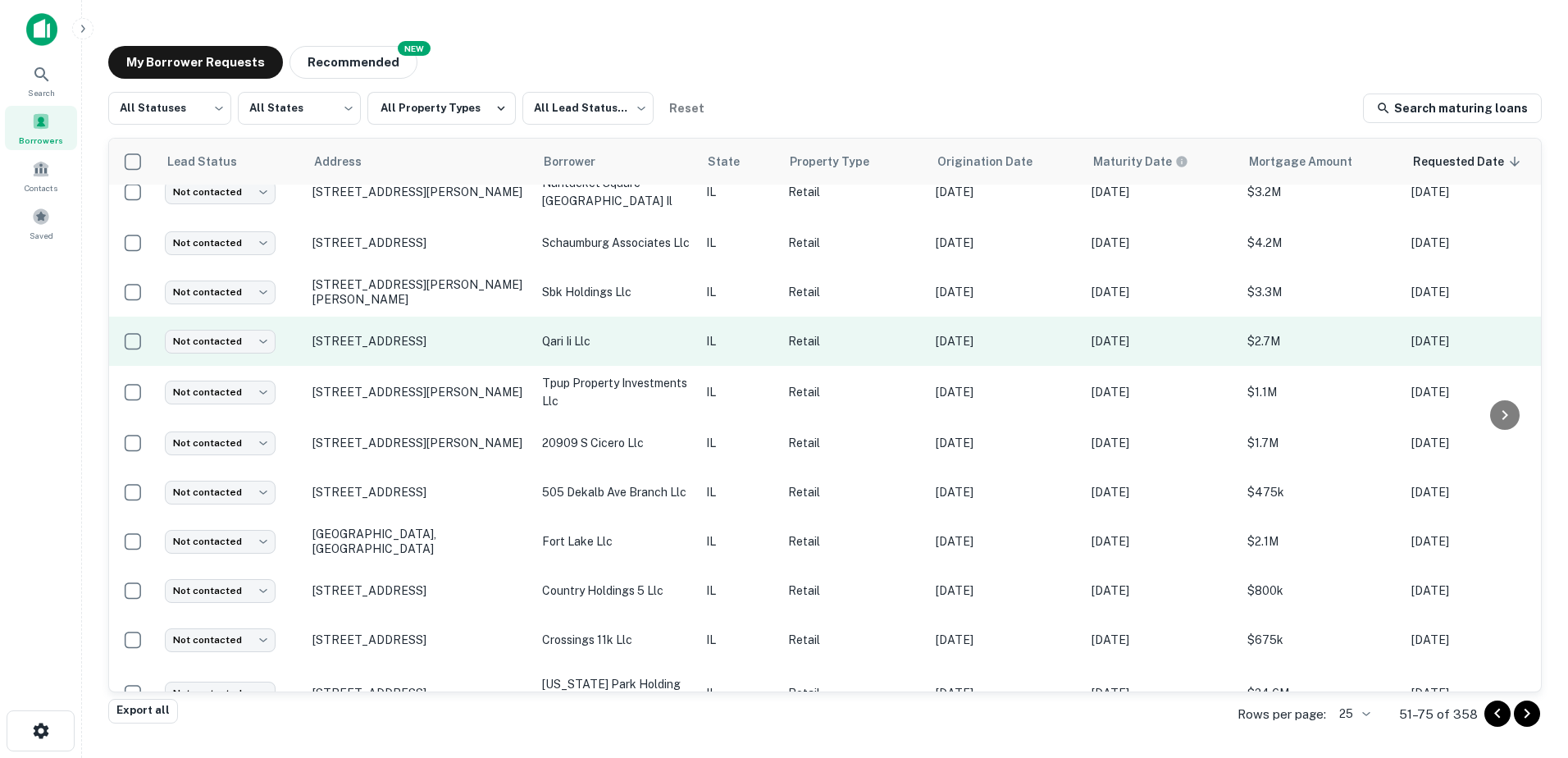
click at [610, 332] on p "qari ii llc" at bounding box center [616, 341] width 147 height 18
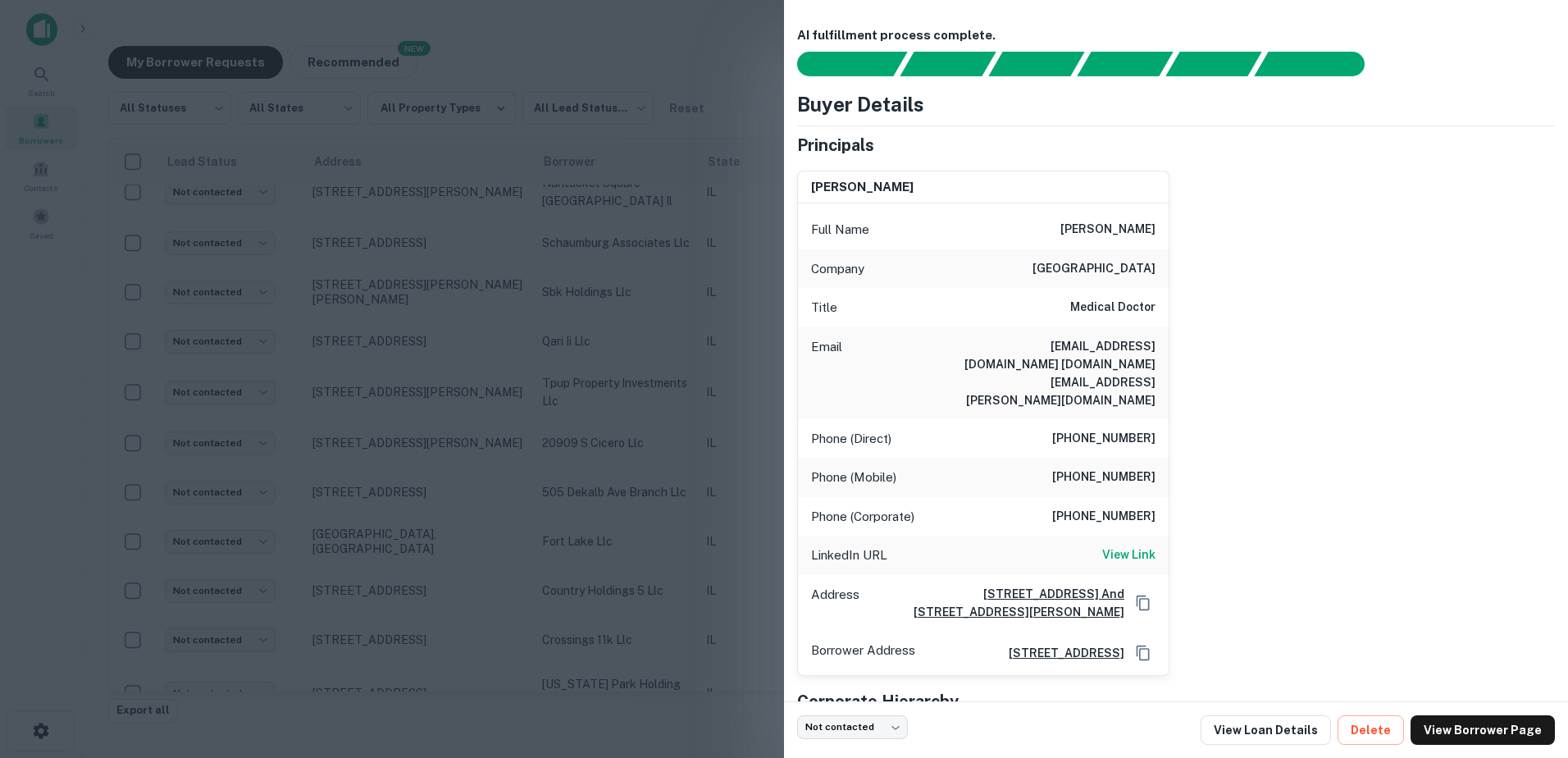
click at [611, 320] on div at bounding box center [784, 379] width 1568 height 758
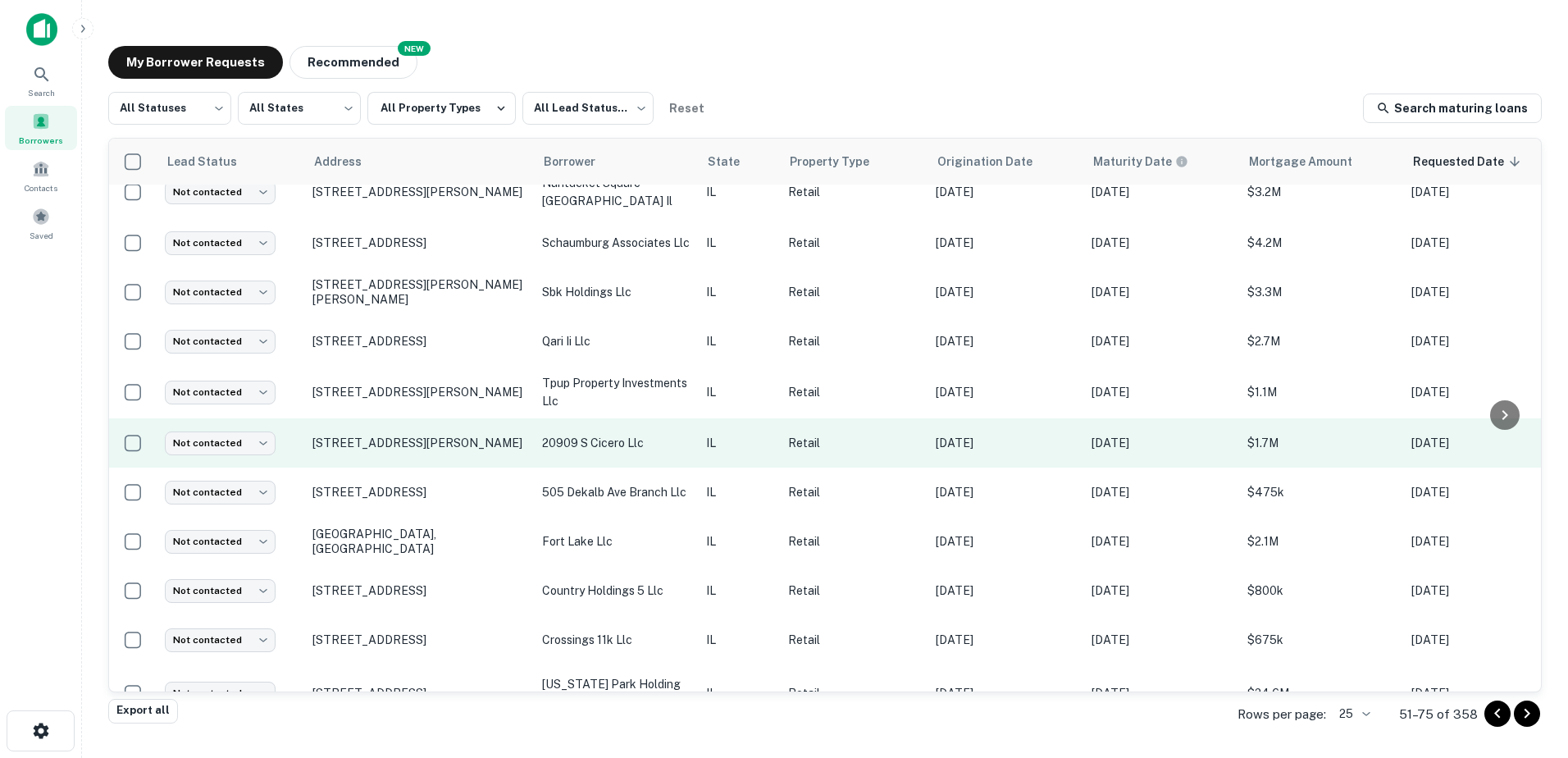
click at [608, 434] on p "20909 s cicero llc" at bounding box center [616, 443] width 147 height 18
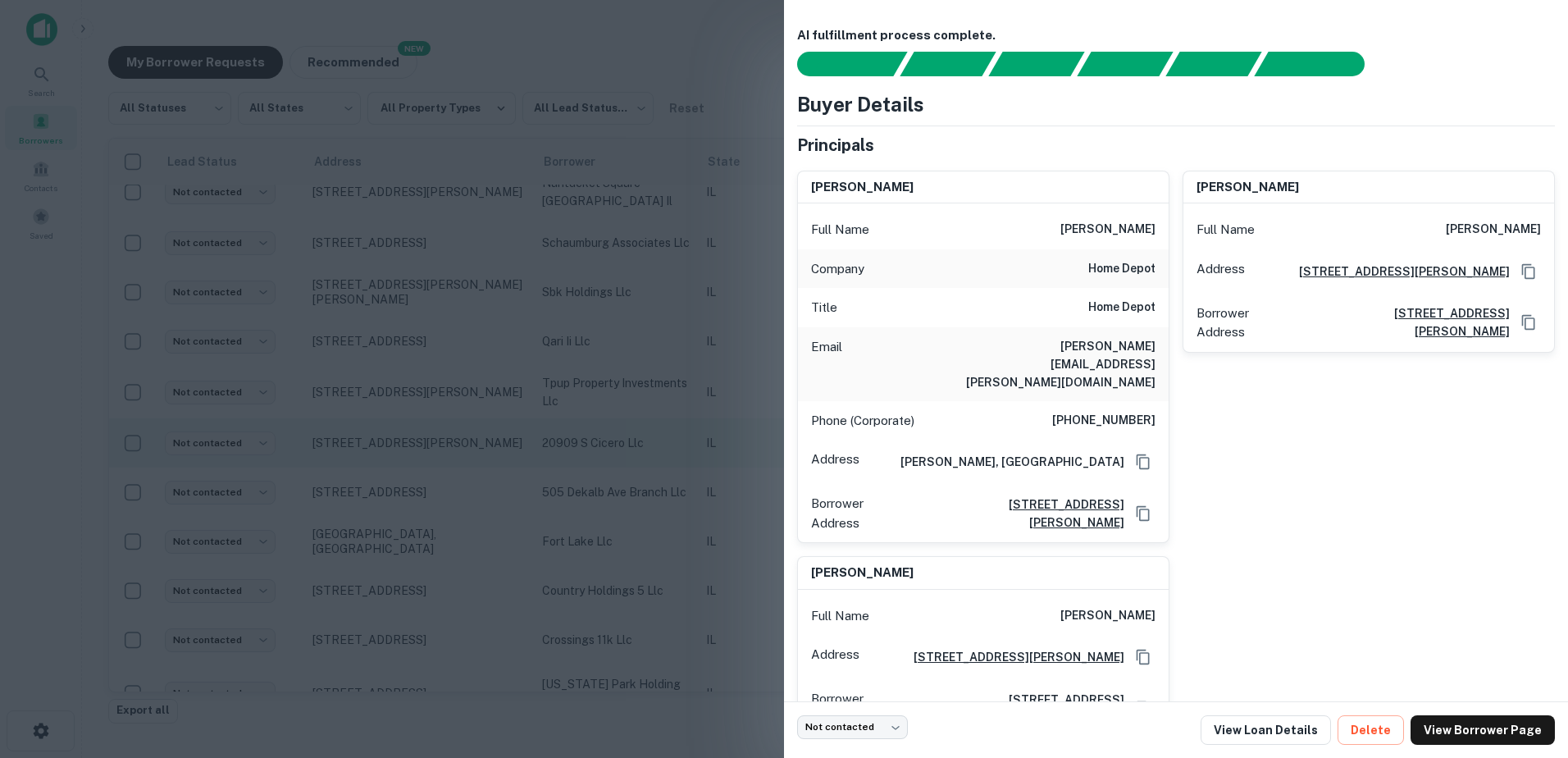
click at [608, 417] on div at bounding box center [784, 379] width 1568 height 758
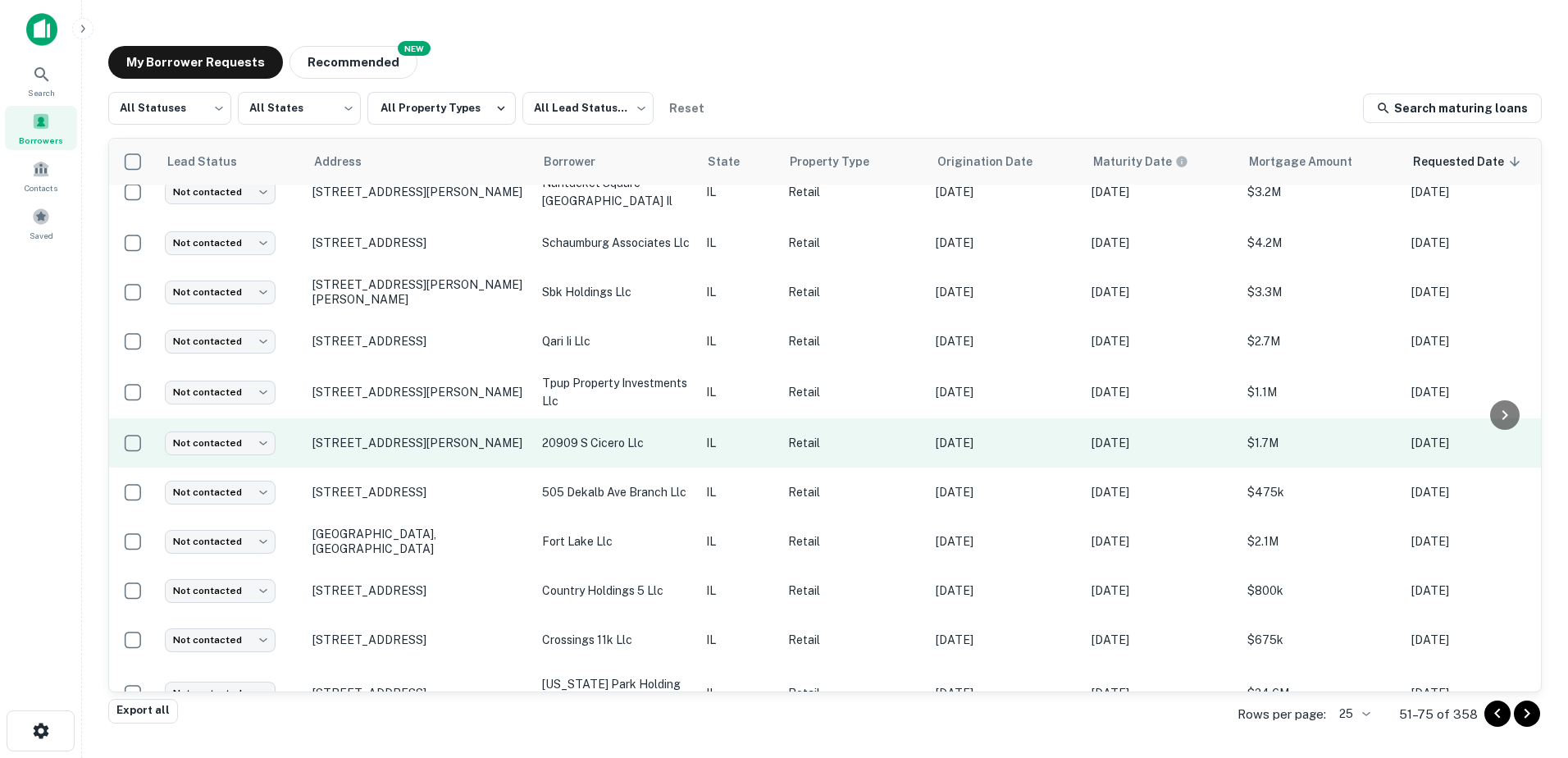
click at [490, 422] on td "20909 S Cicero Ave Matteson, IL60443" at bounding box center [418, 443] width 230 height 49
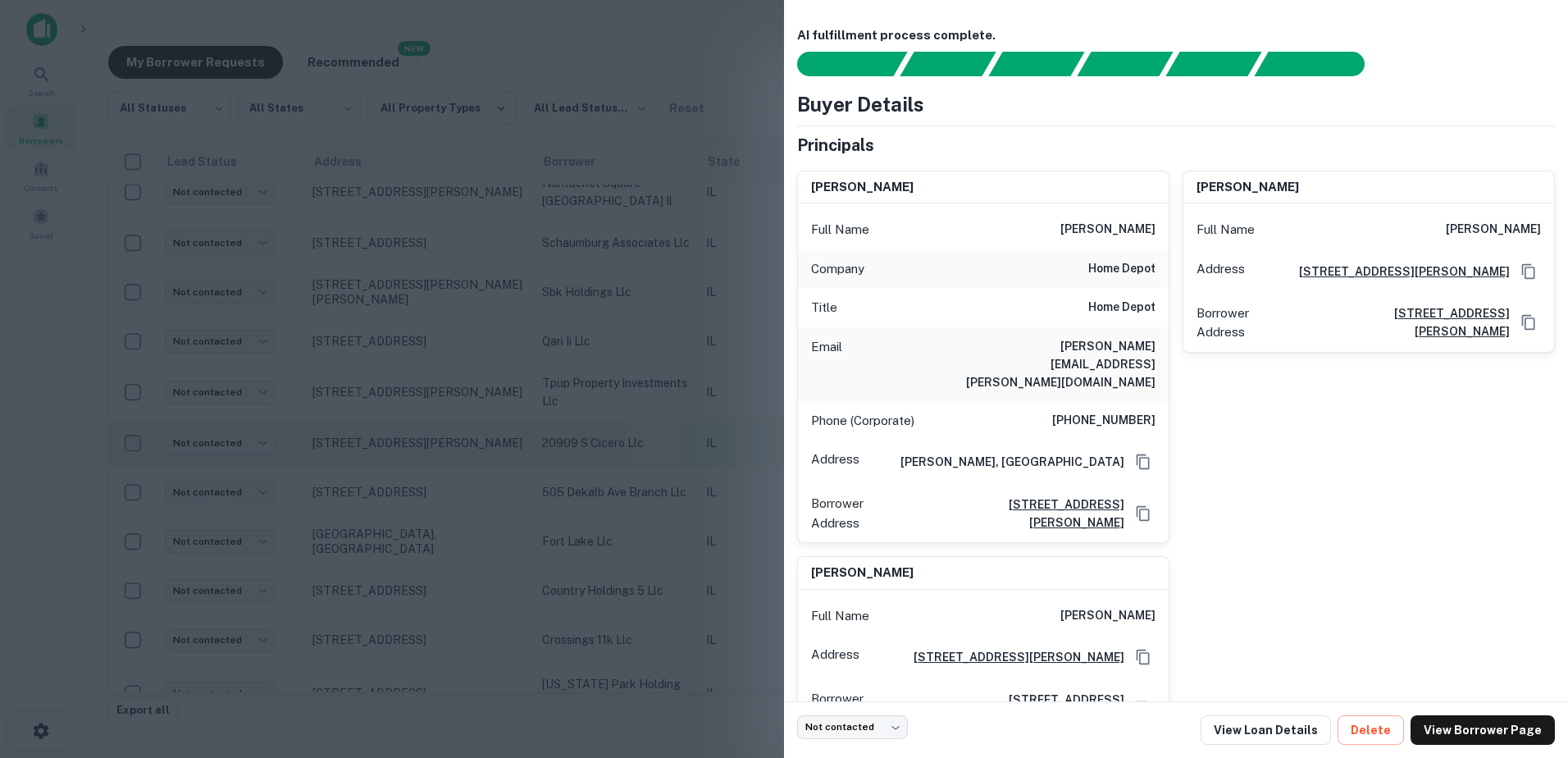
click at [490, 422] on div at bounding box center [784, 379] width 1568 height 758
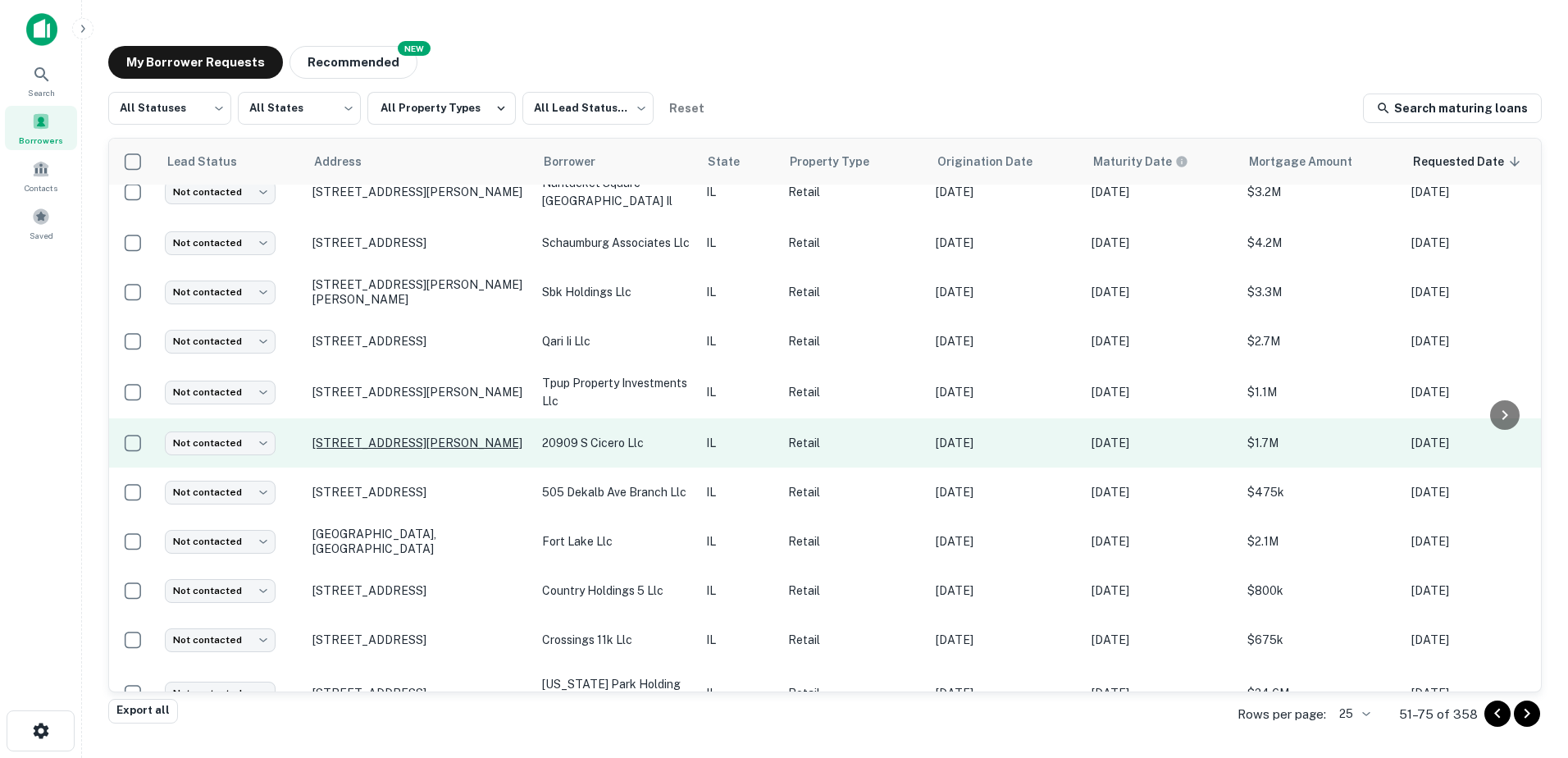
click at [491, 436] on p "20909 S Cicero Ave Matteson, IL60443" at bounding box center [419, 443] width 214 height 15
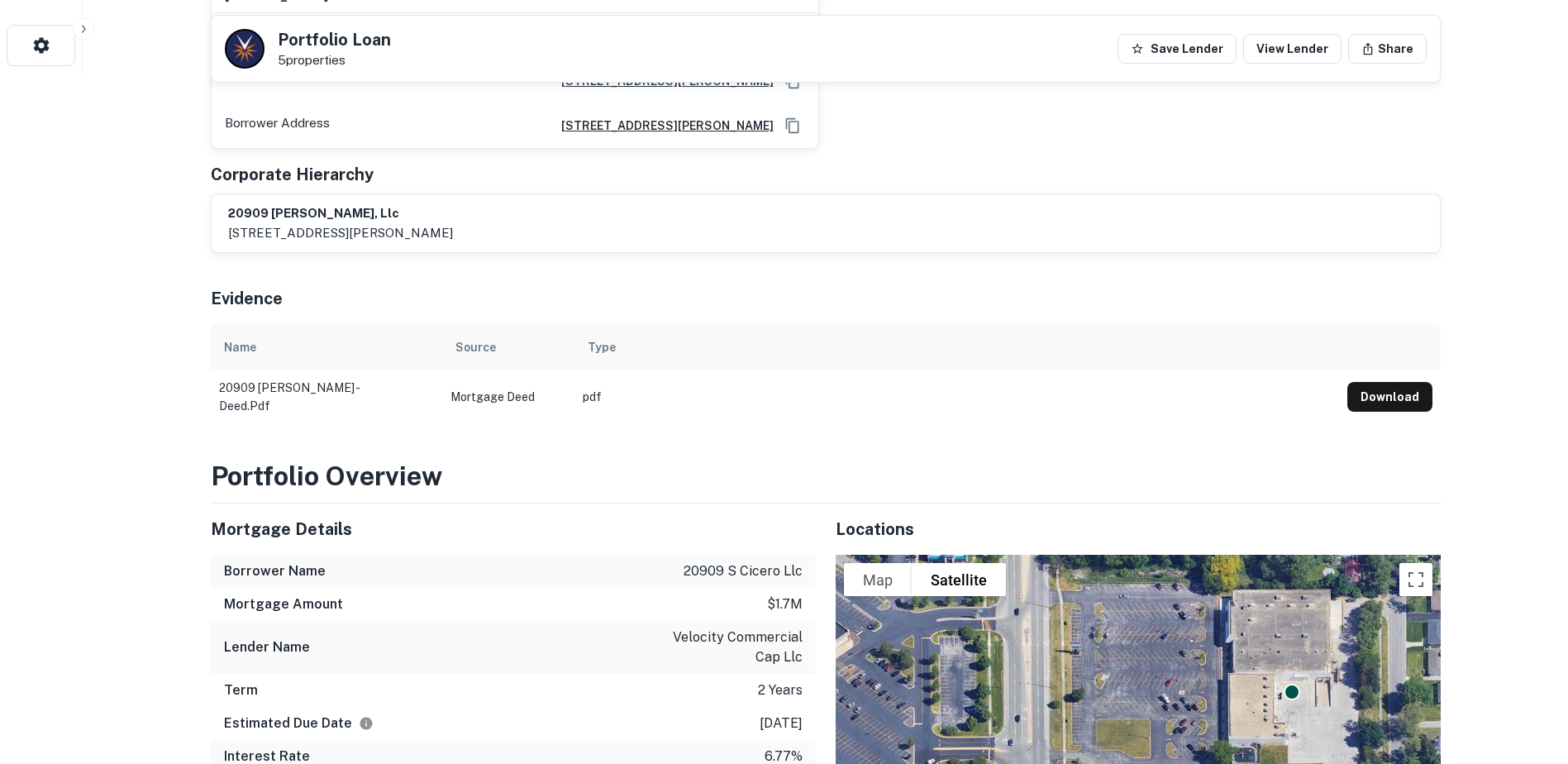
scroll to position [910, 0]
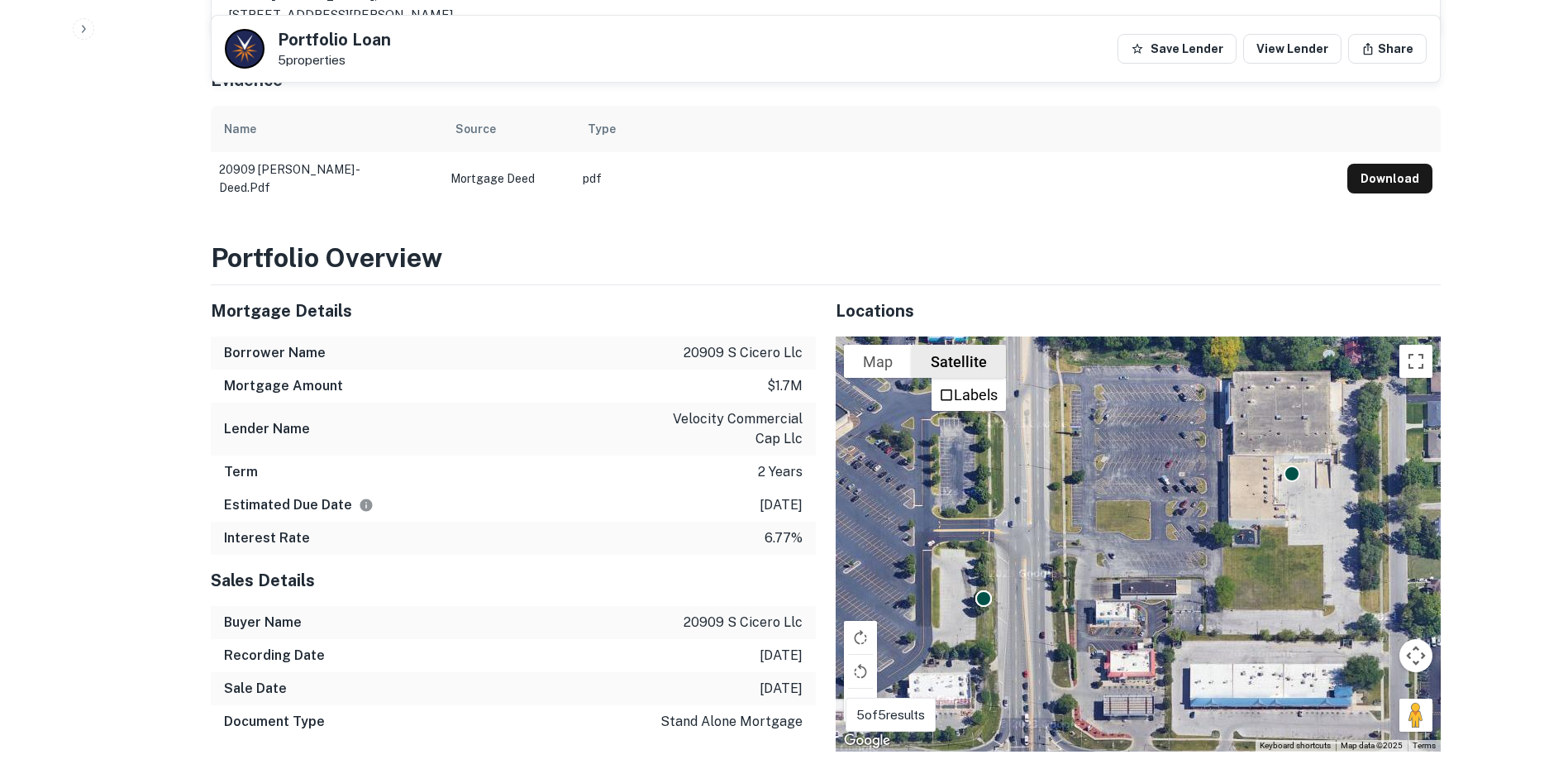
click at [974, 386] on label "Labels" at bounding box center [975, 395] width 43 height 17
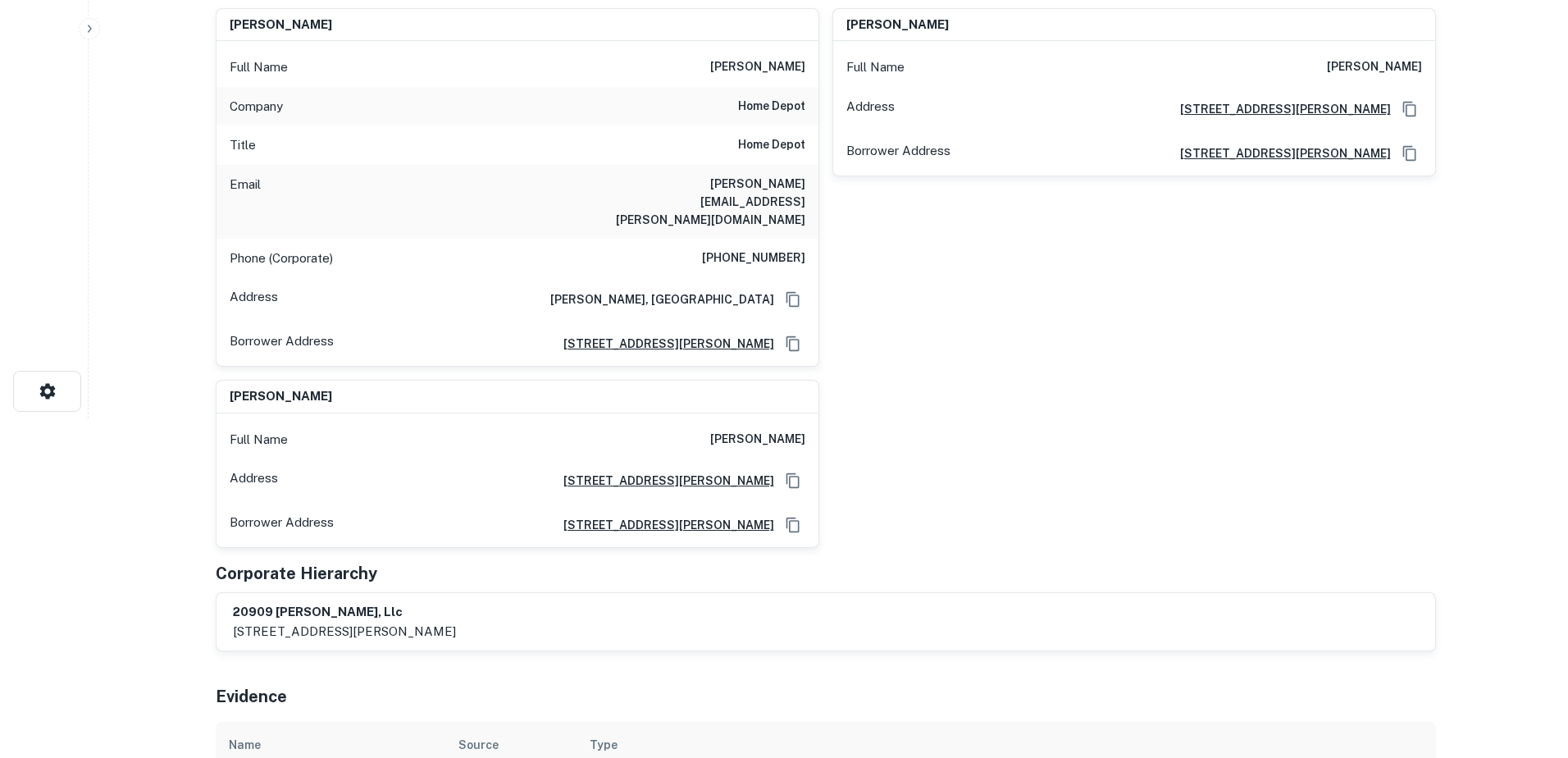
scroll to position [0, 0]
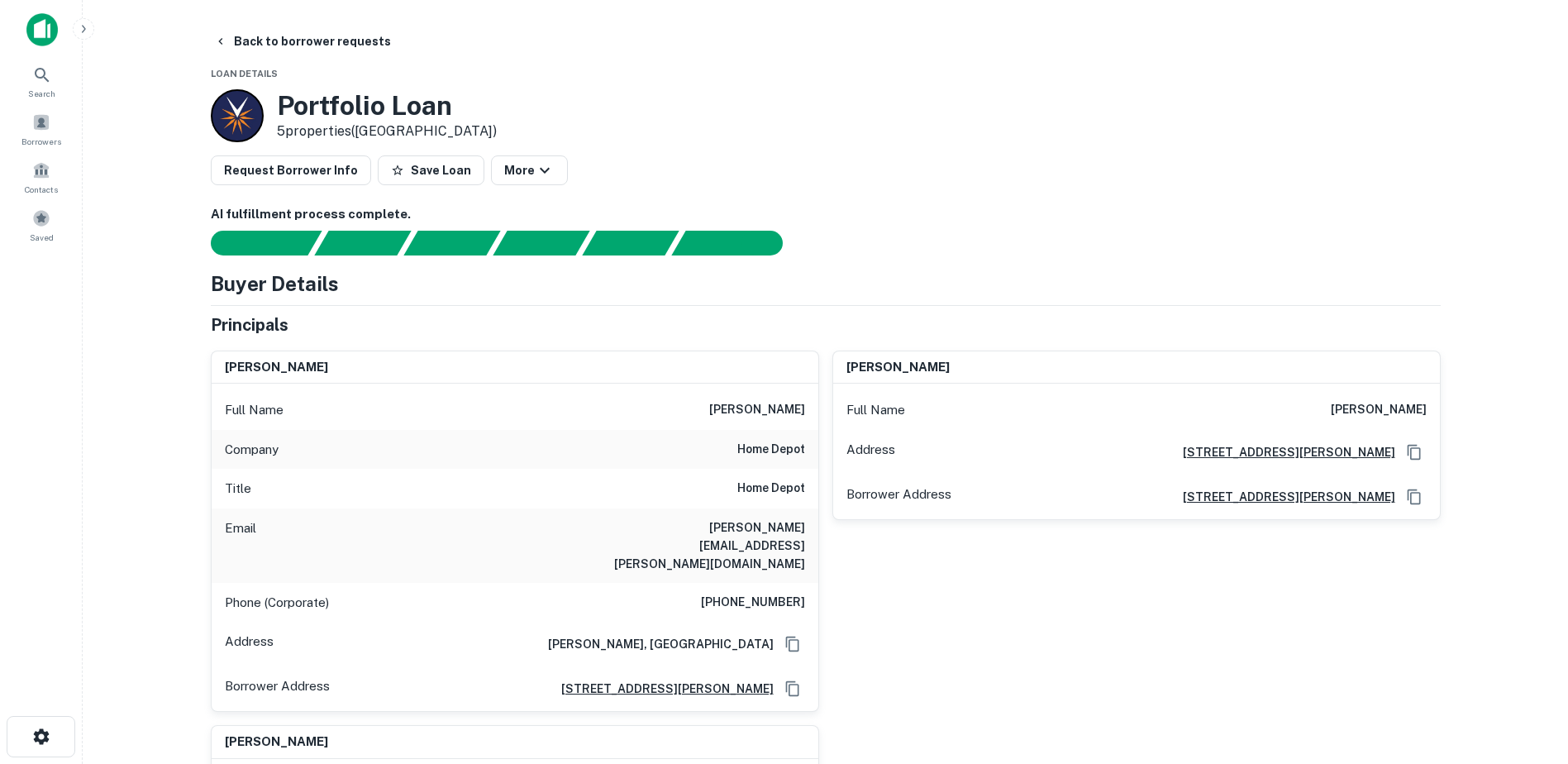
click at [328, 37] on button "Back to borrower requests" at bounding box center [302, 41] width 190 height 30
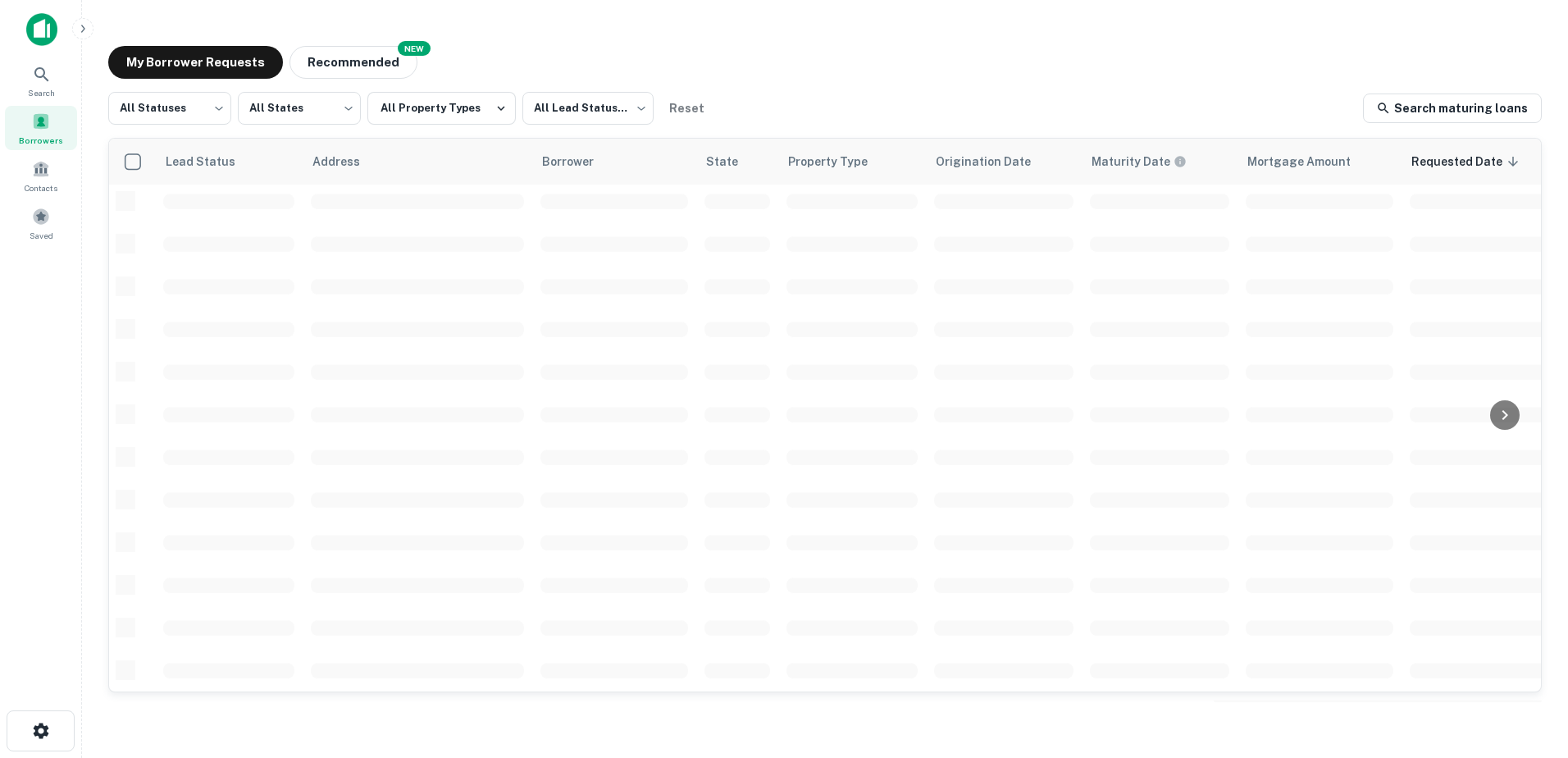
scroll to position [572, 0]
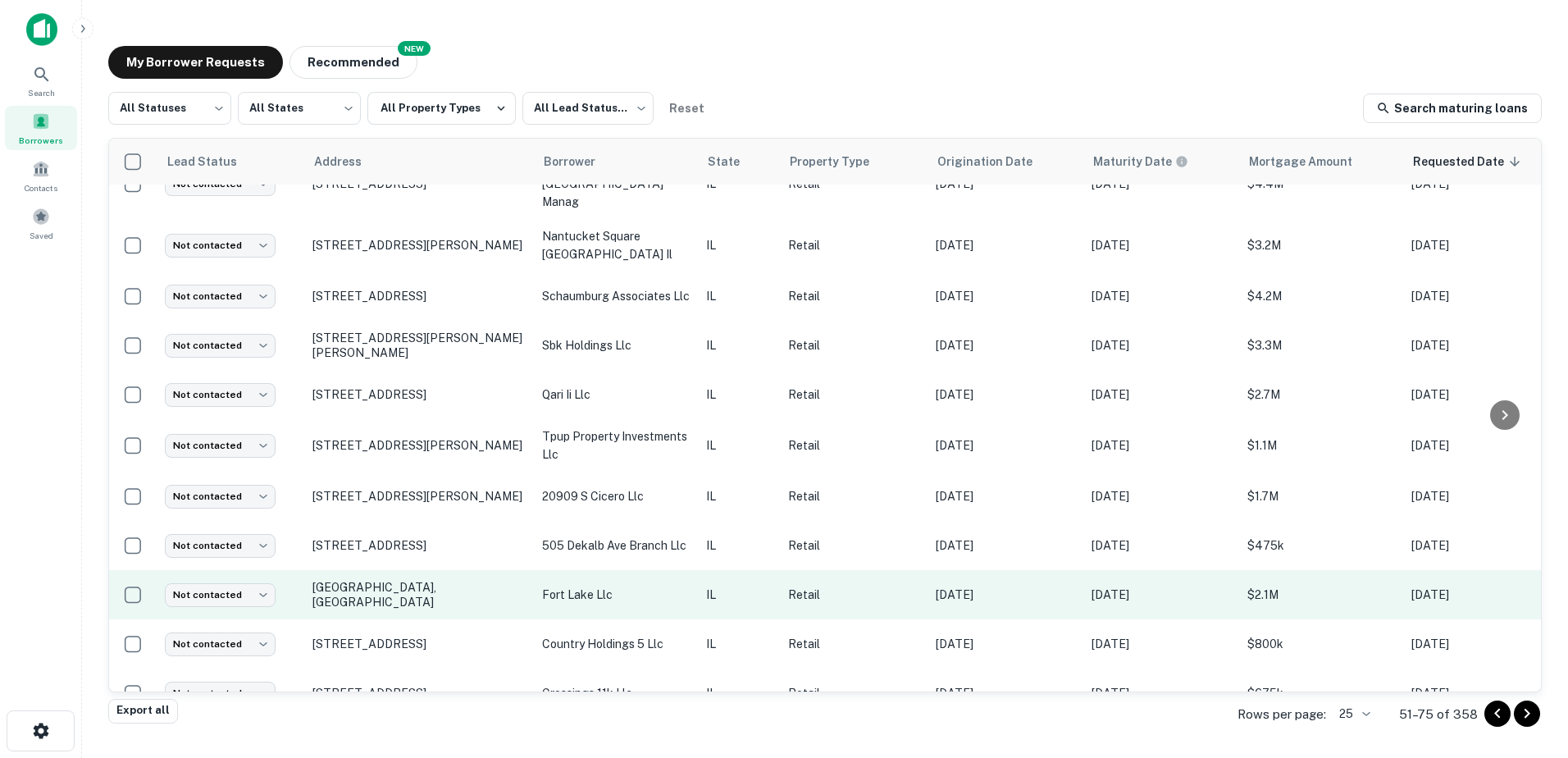
click at [596, 586] on p "fort lake llc" at bounding box center [616, 594] width 147 height 18
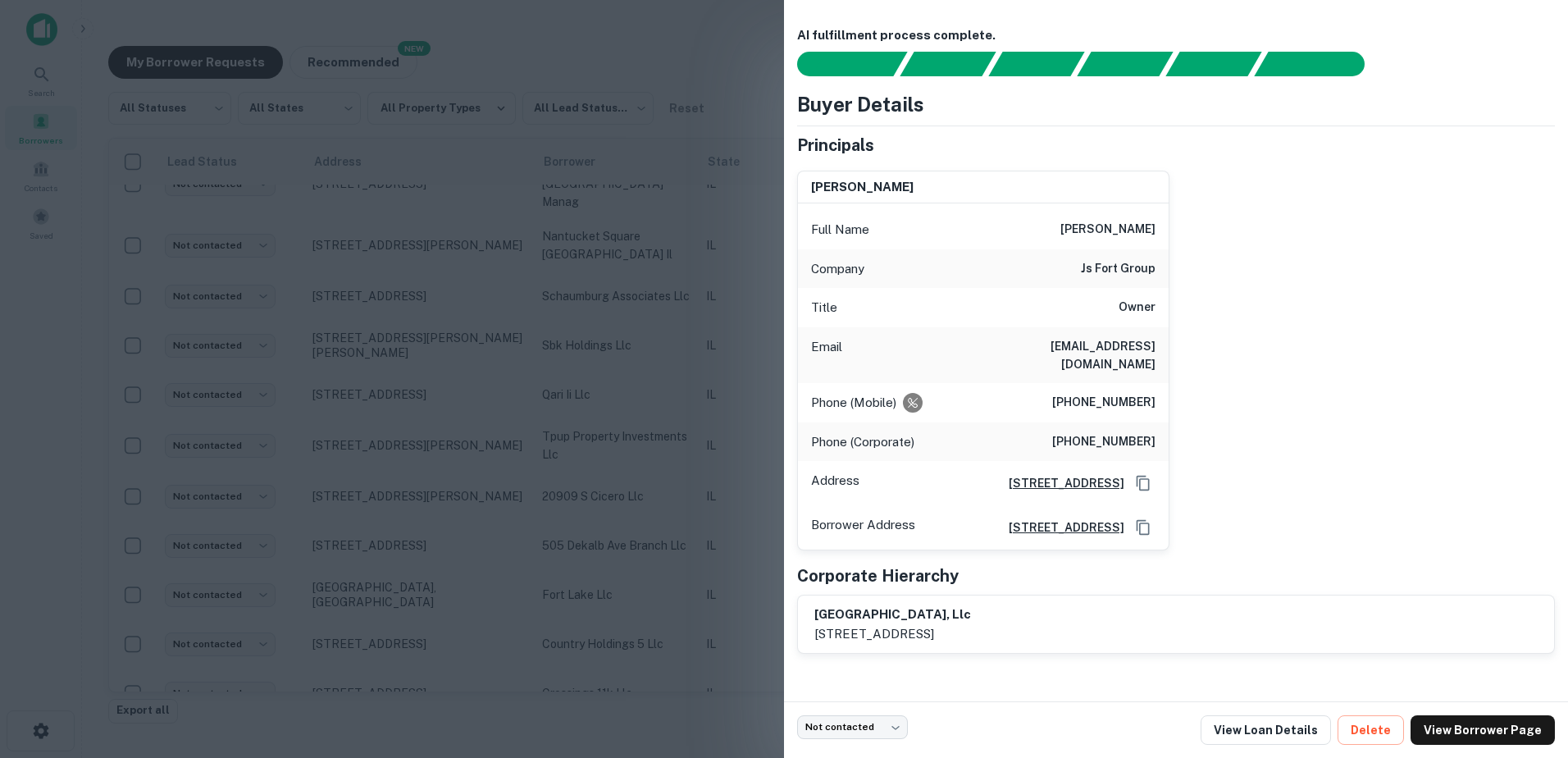
click at [604, 569] on div at bounding box center [784, 379] width 1568 height 758
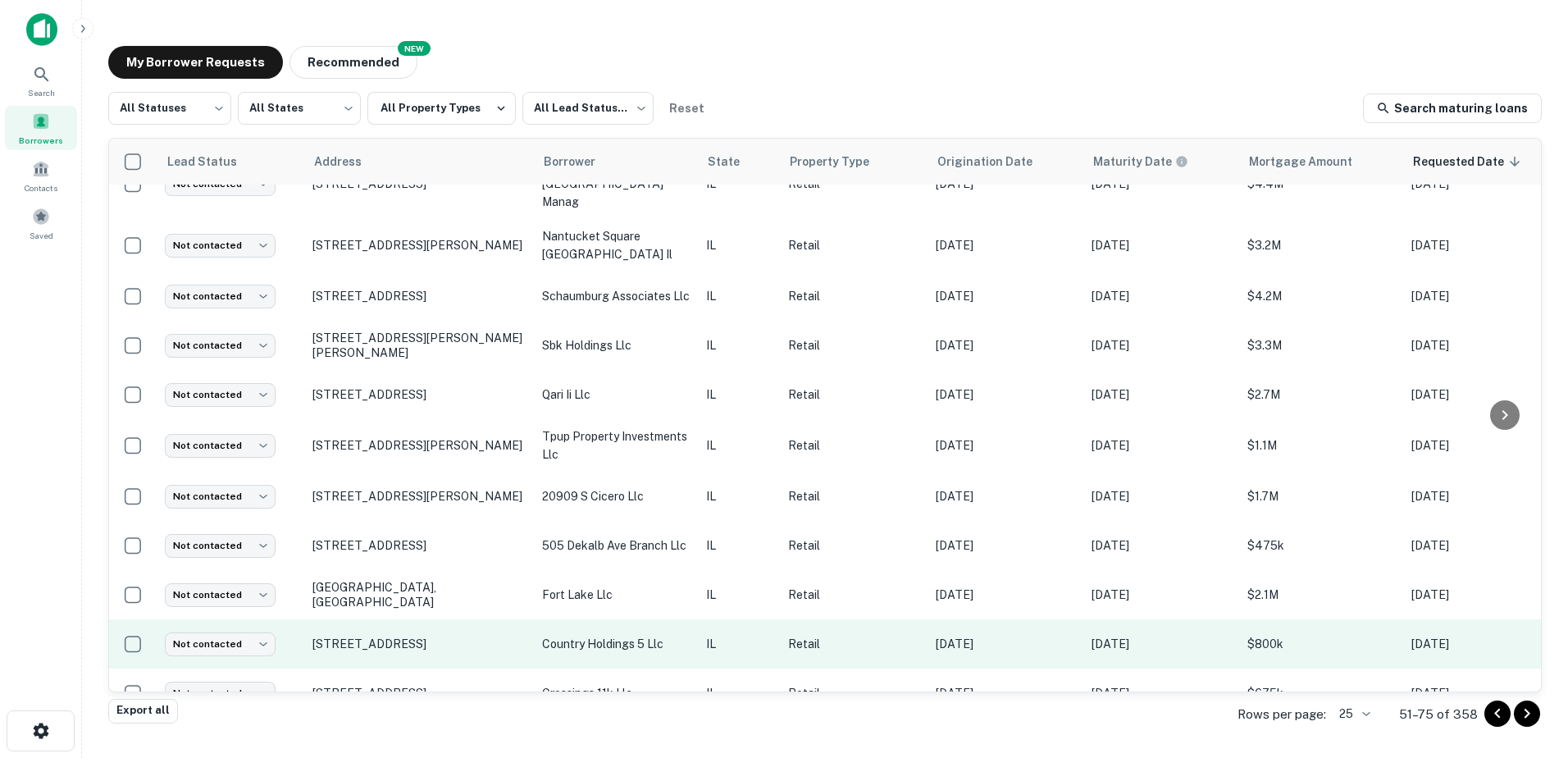
click at [610, 635] on p "country holdings 5 llc" at bounding box center [616, 643] width 147 height 18
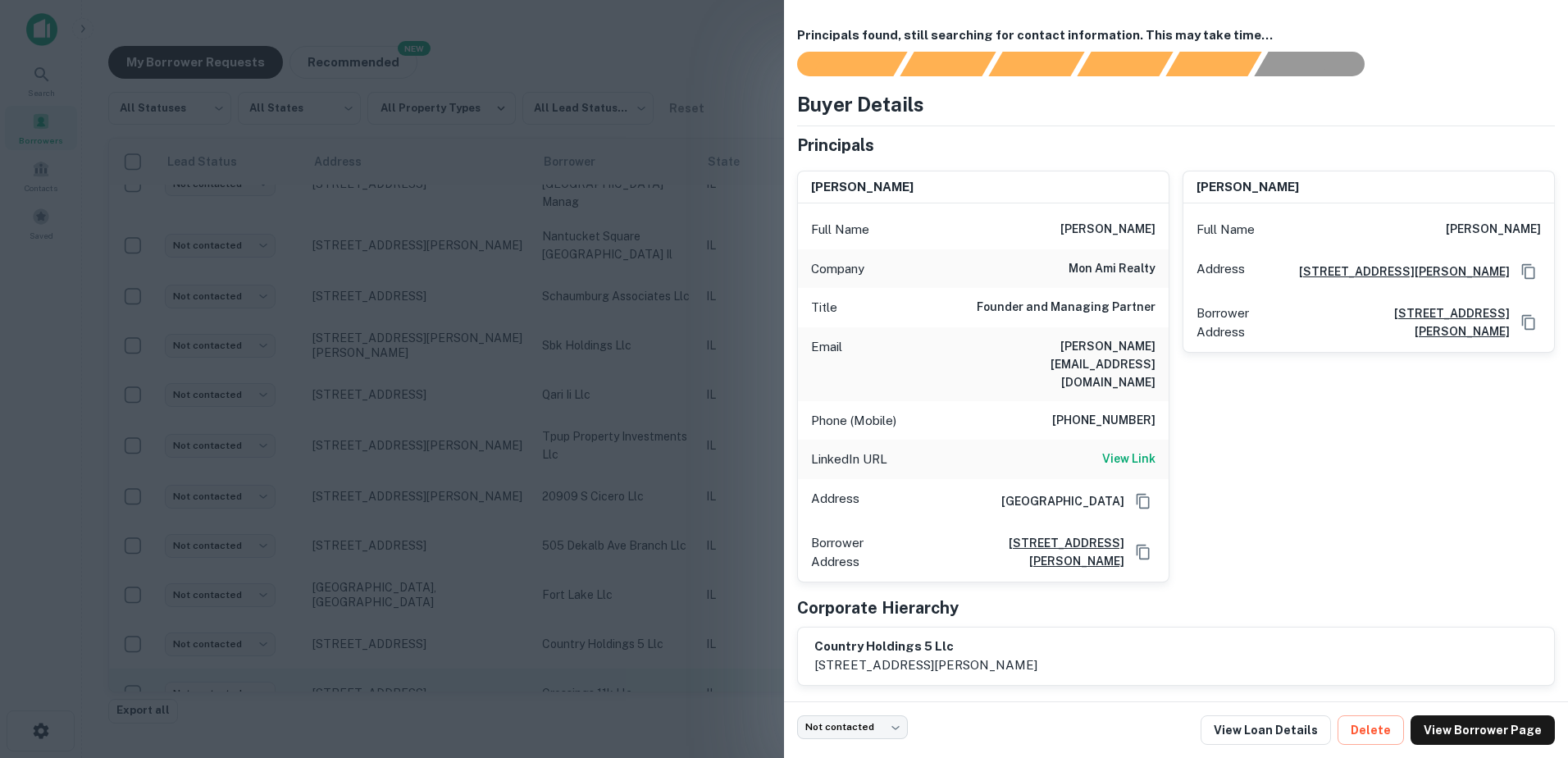
click at [604, 625] on div at bounding box center [784, 379] width 1568 height 758
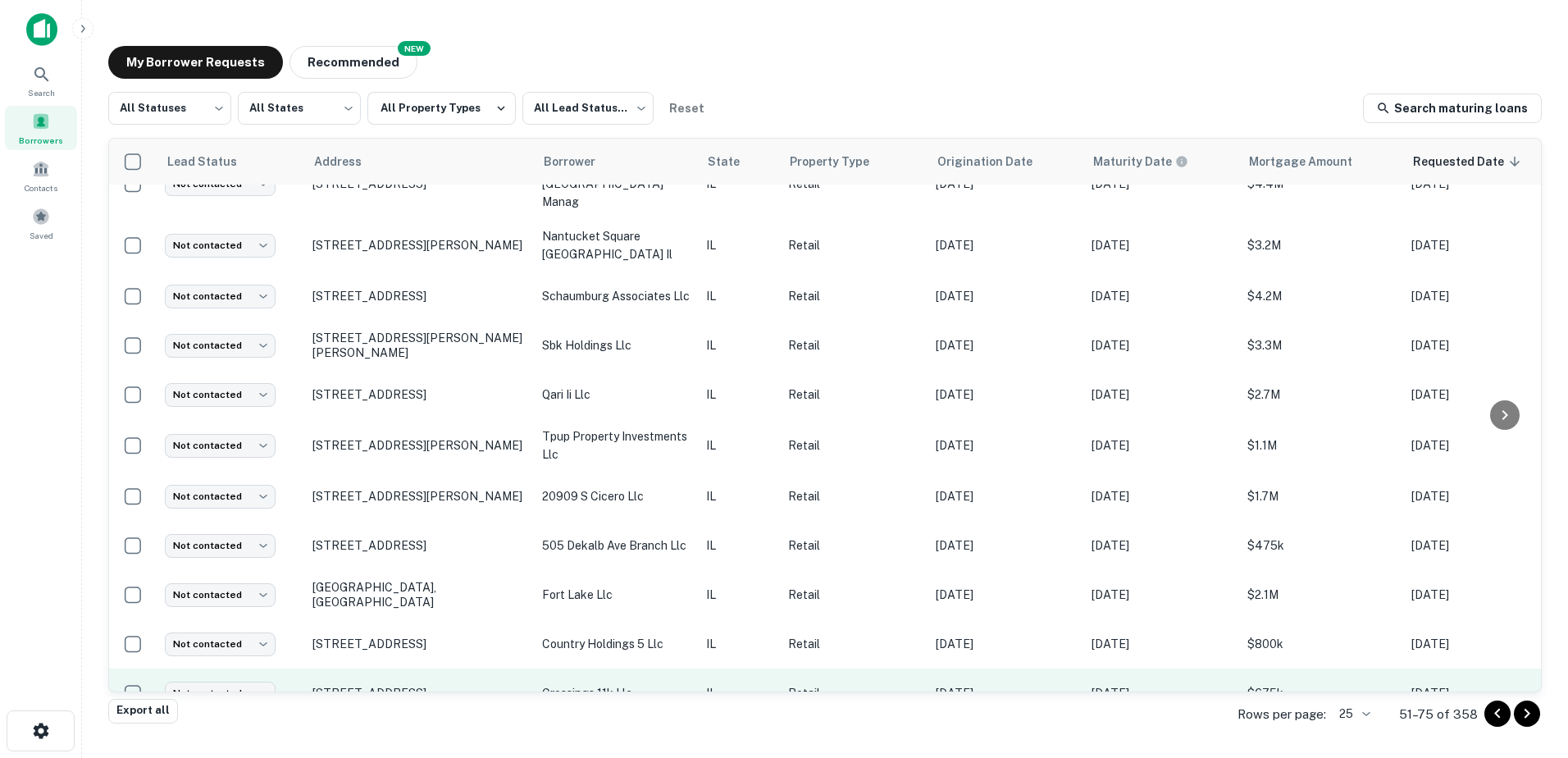
click at [604, 668] on td "crossings 11k llc" at bounding box center [616, 693] width 164 height 49
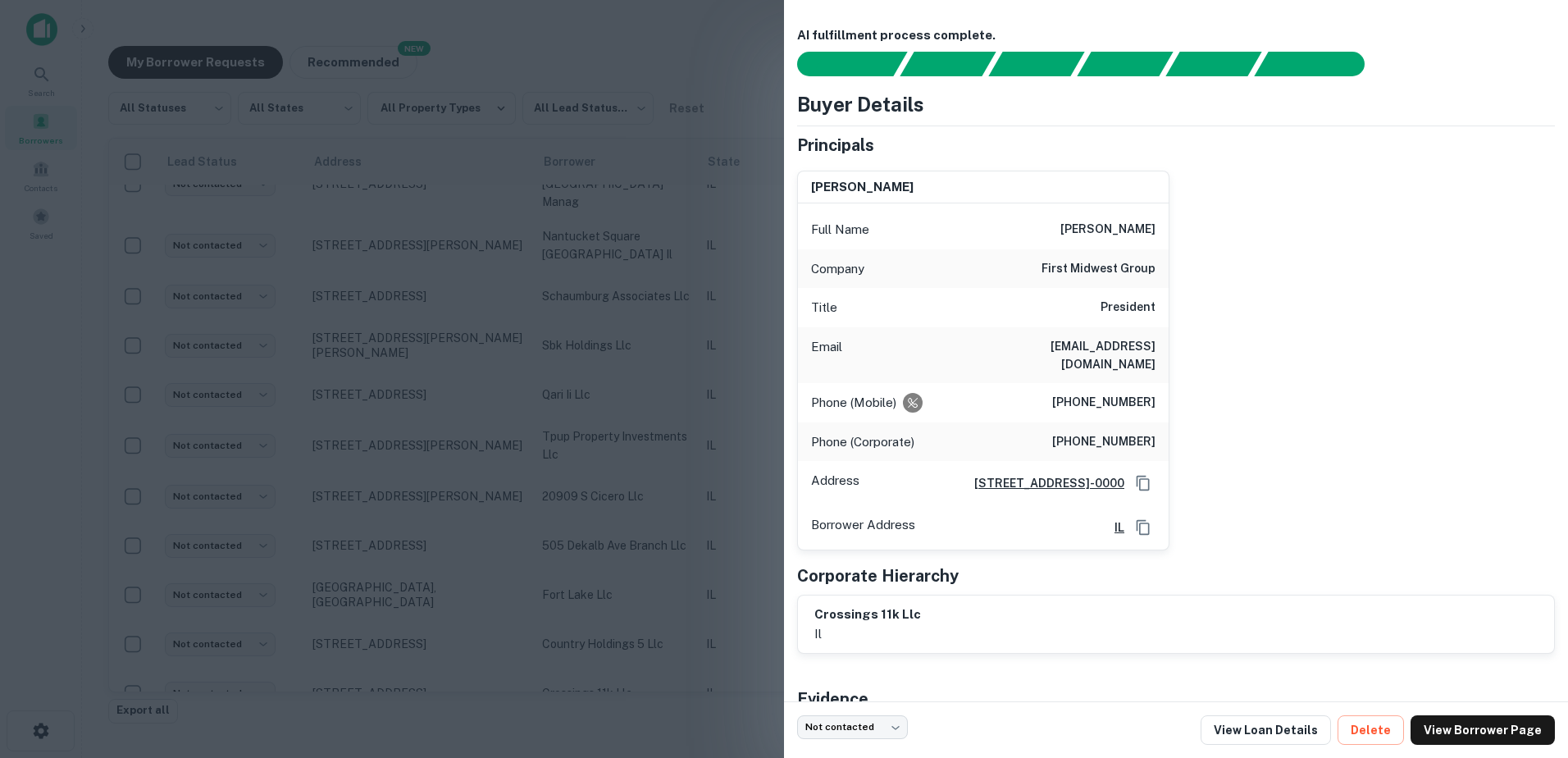
click at [615, 581] on div at bounding box center [784, 379] width 1568 height 758
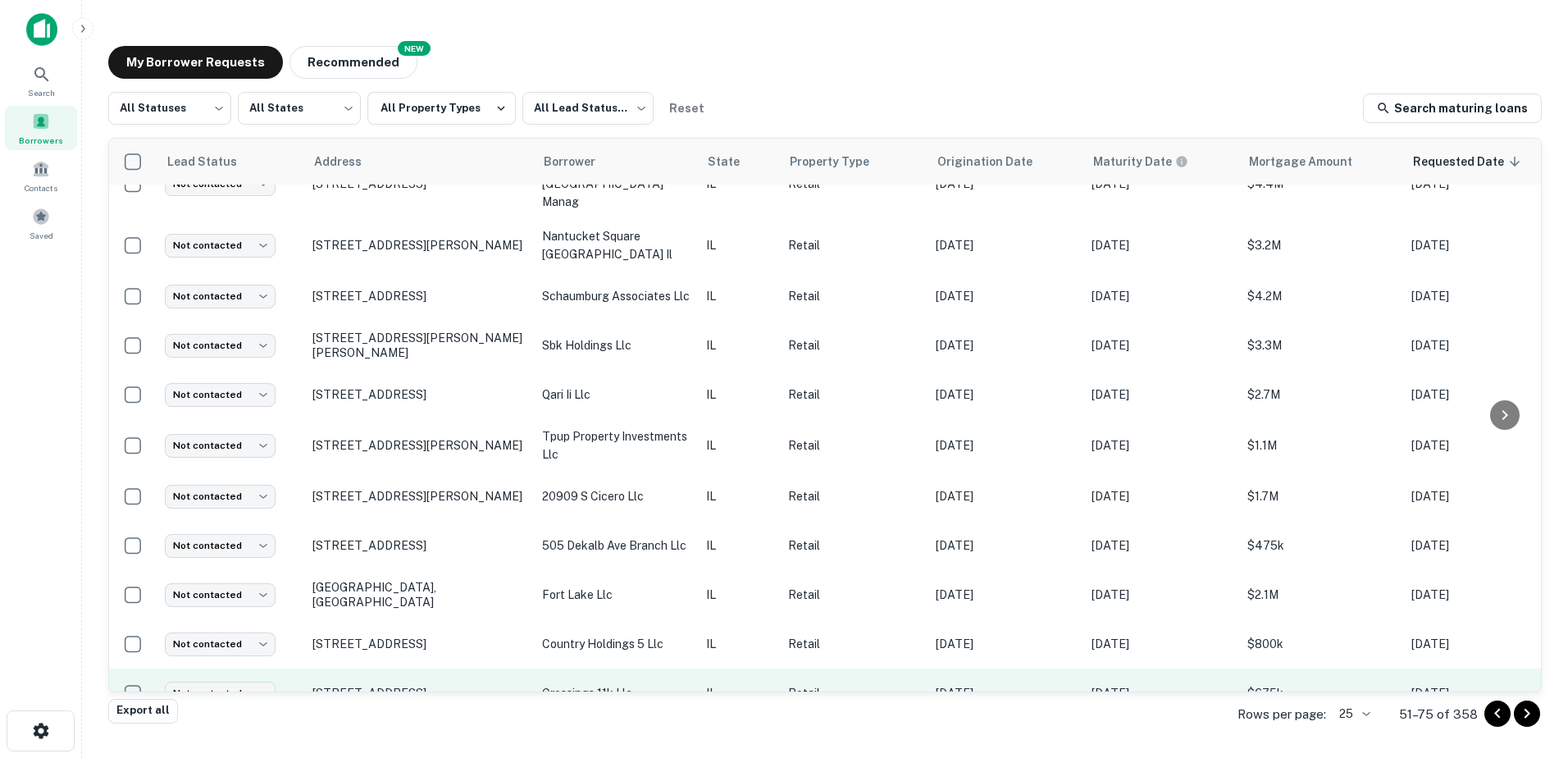
click at [601, 684] on p "crossings 11k llc" at bounding box center [616, 693] width 147 height 18
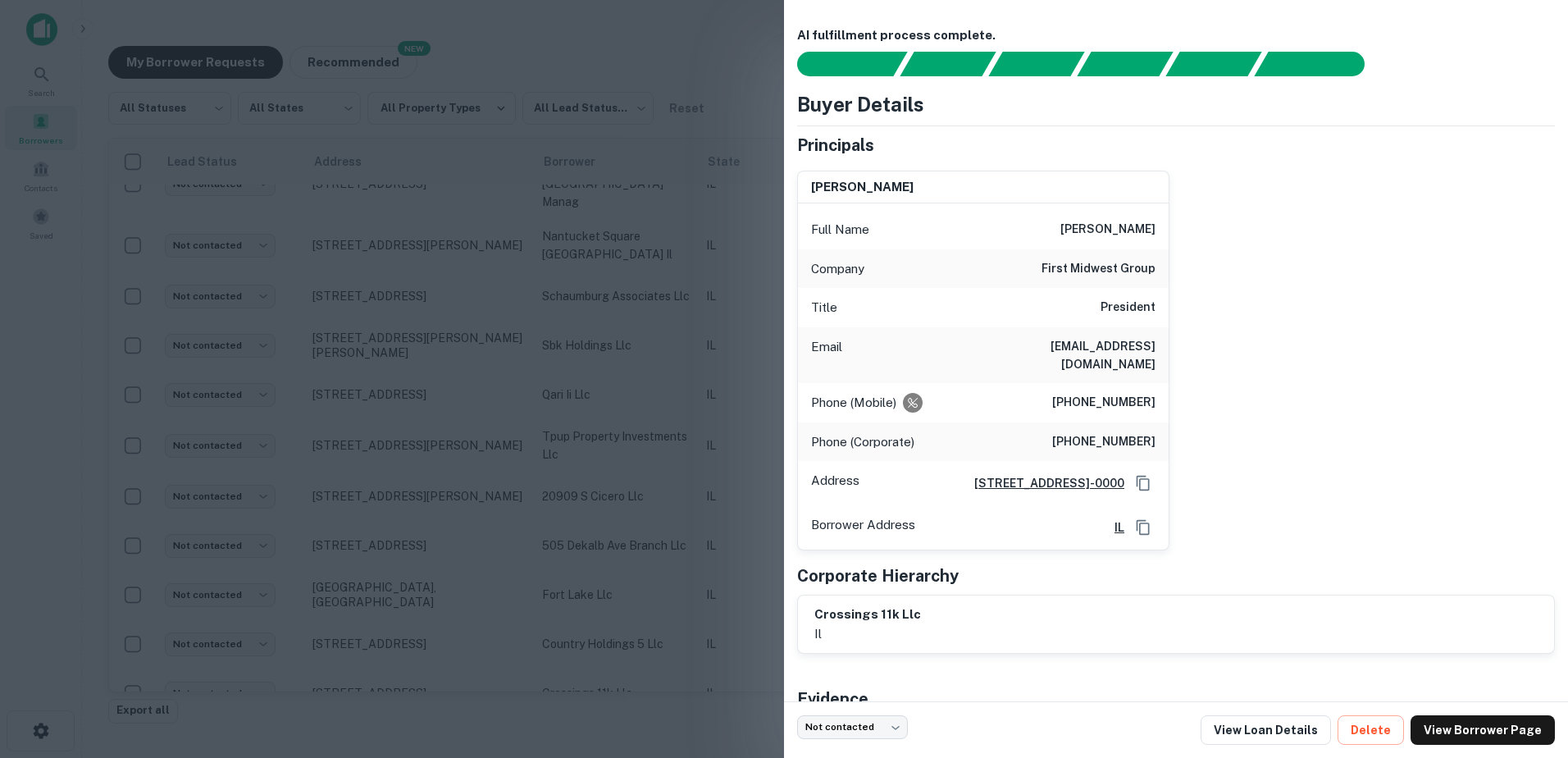
click at [607, 630] on div at bounding box center [784, 379] width 1568 height 758
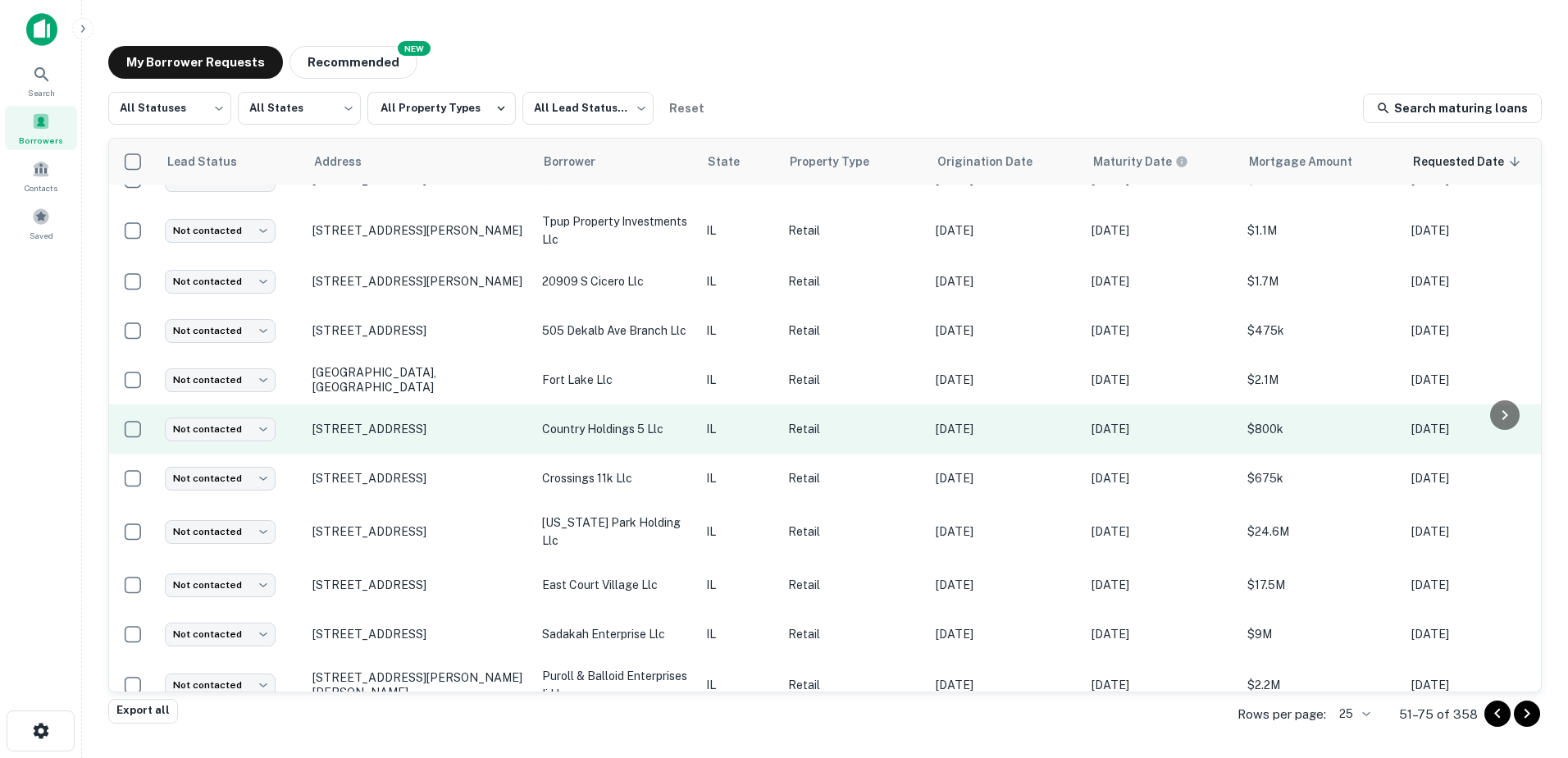
scroll to position [789, 0]
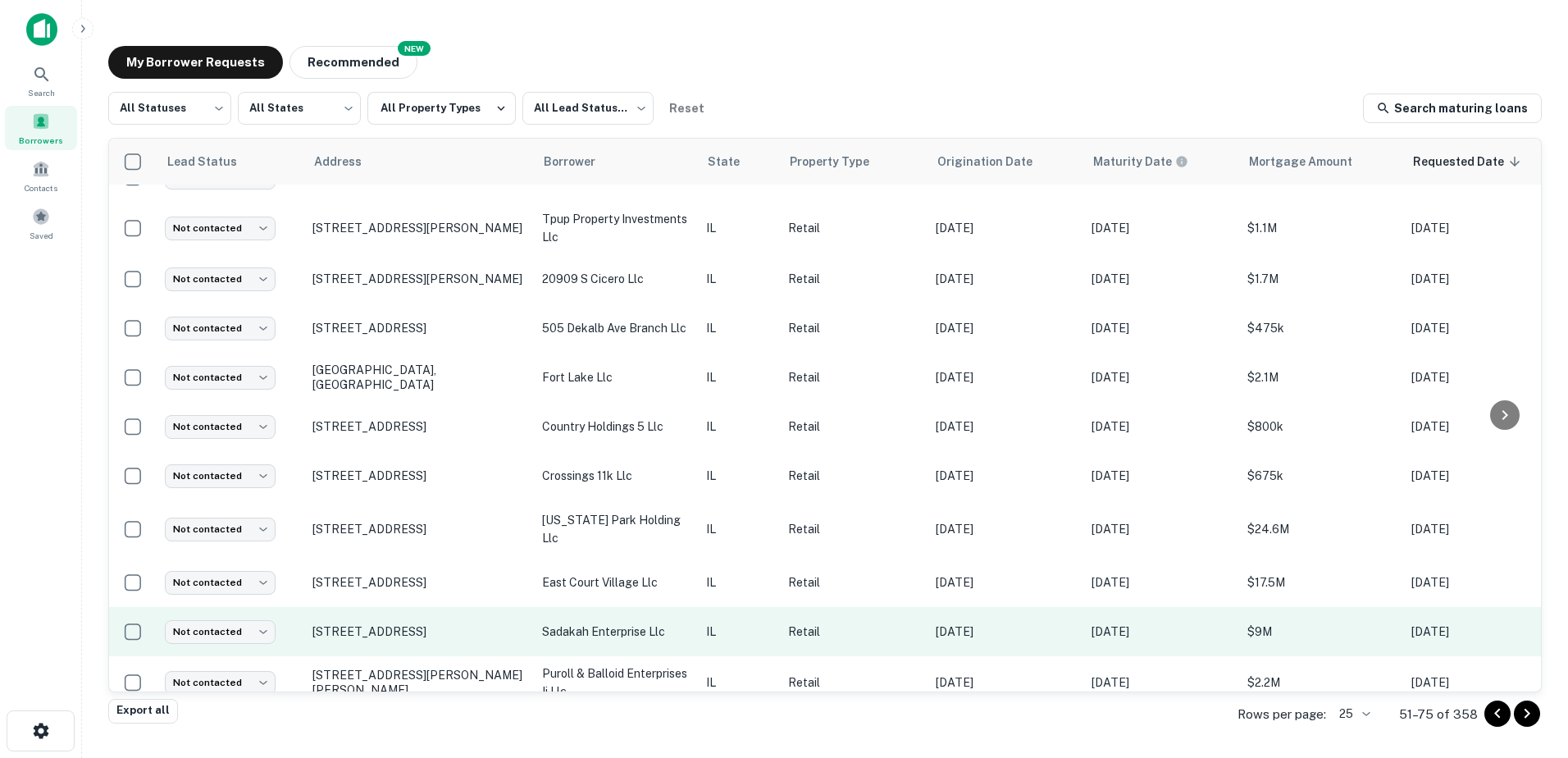
click at [609, 607] on td "sadakah enterprise llc" at bounding box center [616, 631] width 164 height 49
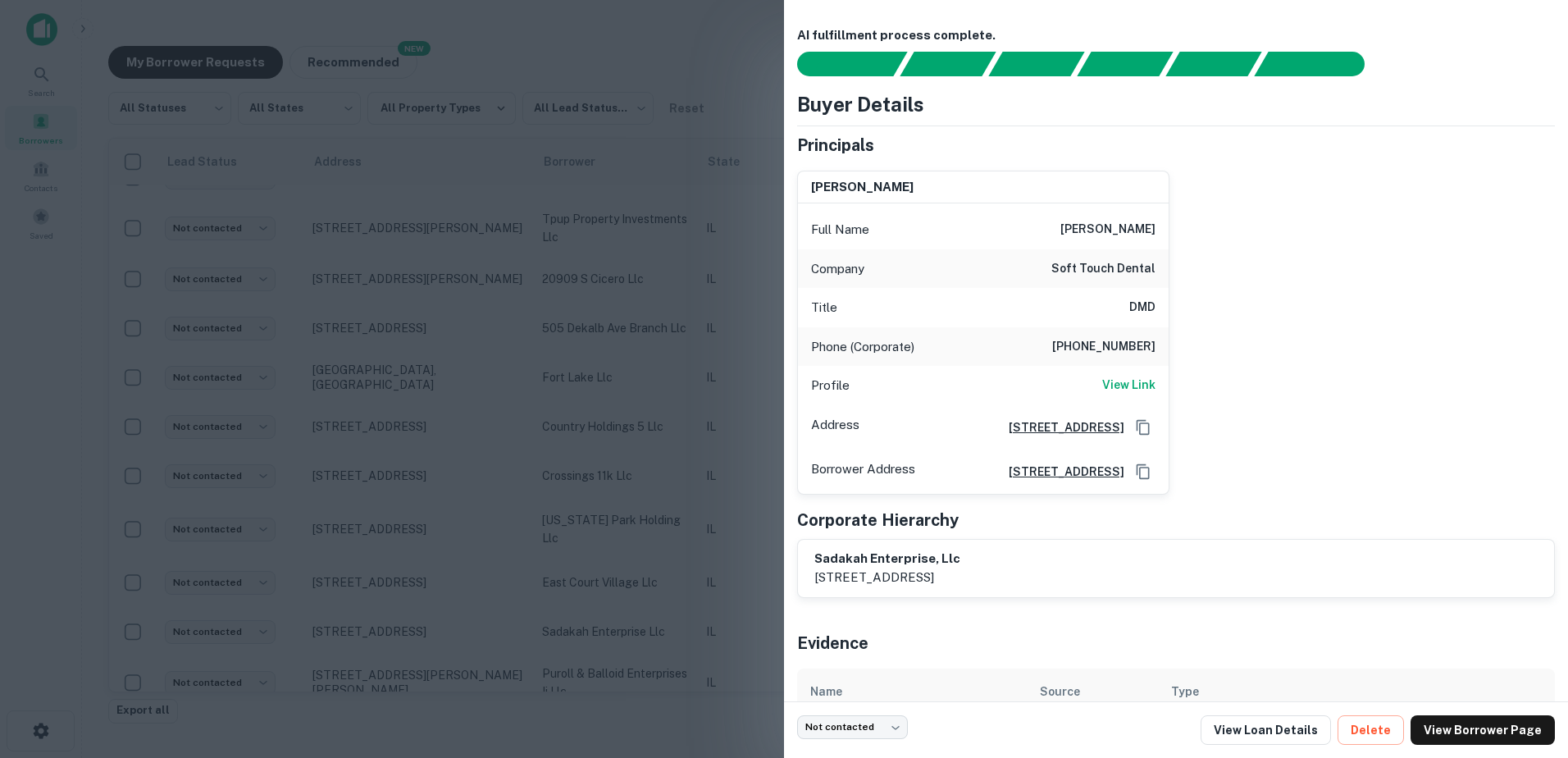
click at [609, 580] on div at bounding box center [784, 379] width 1568 height 758
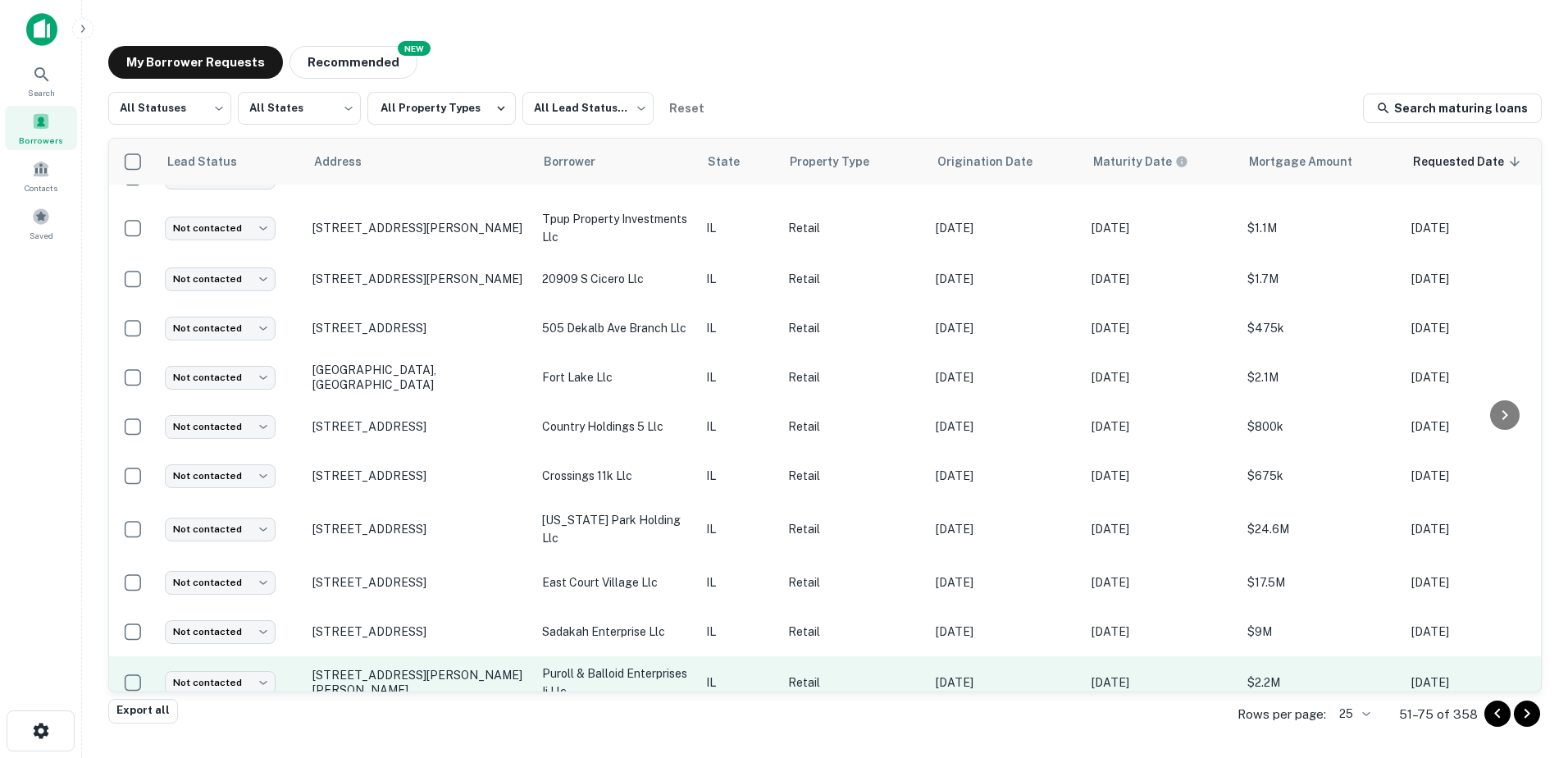
click at [609, 656] on td "puroll & balloid enterprises ii llc" at bounding box center [616, 682] width 164 height 53
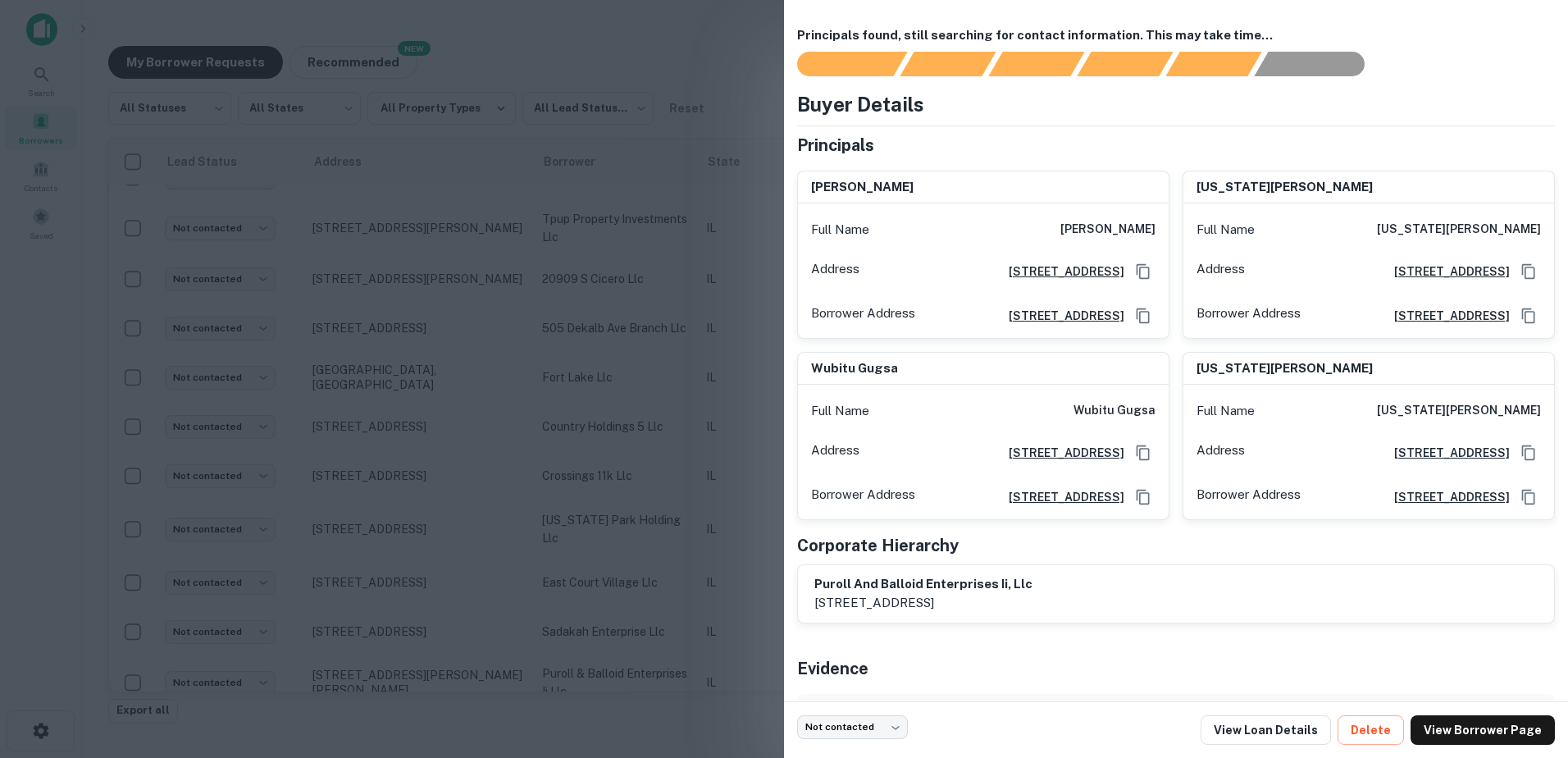
click at [598, 646] on div at bounding box center [784, 379] width 1568 height 758
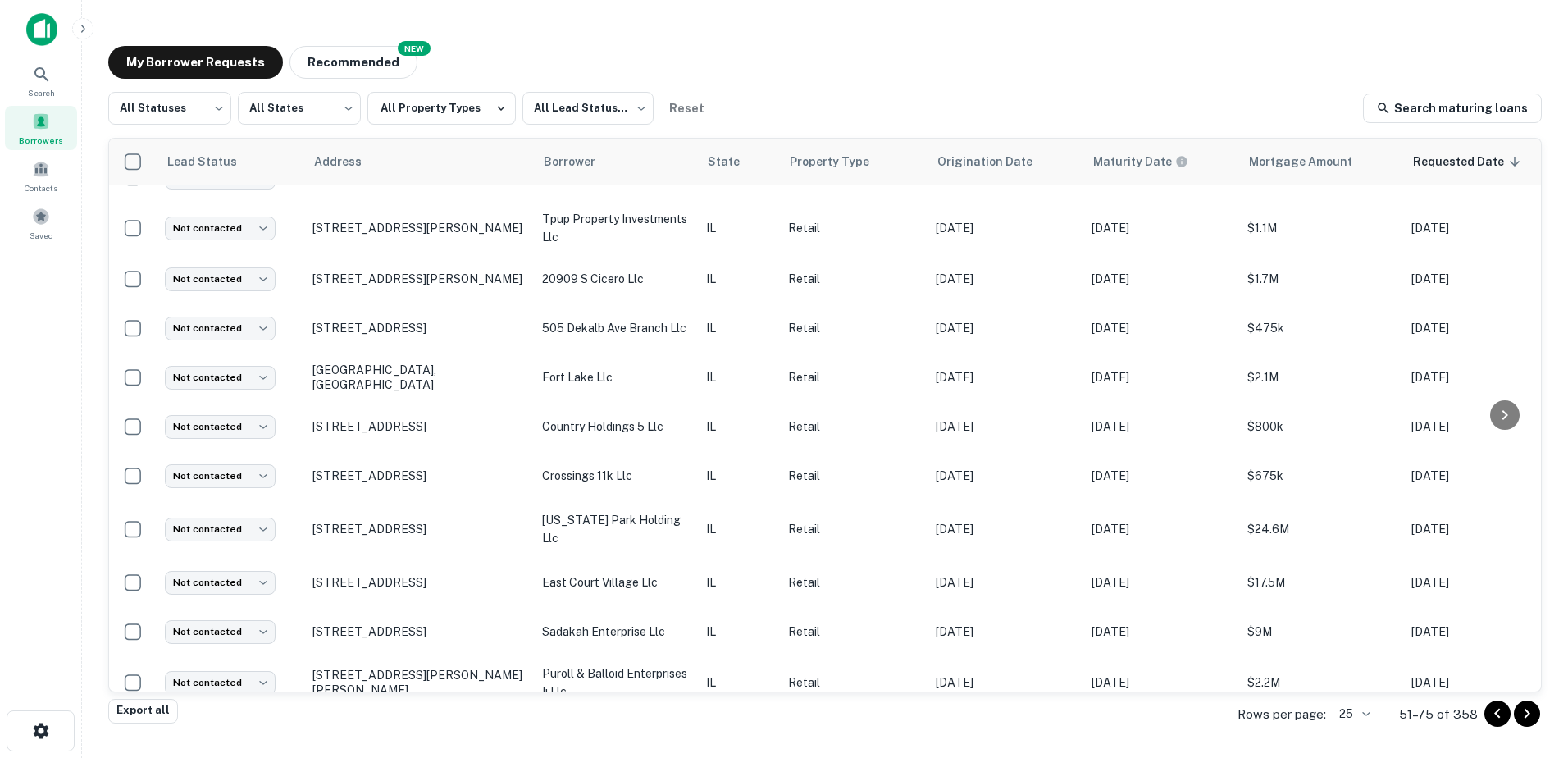
click at [1523, 721] on icon "Go to next page" at bounding box center [1527, 713] width 20 height 20
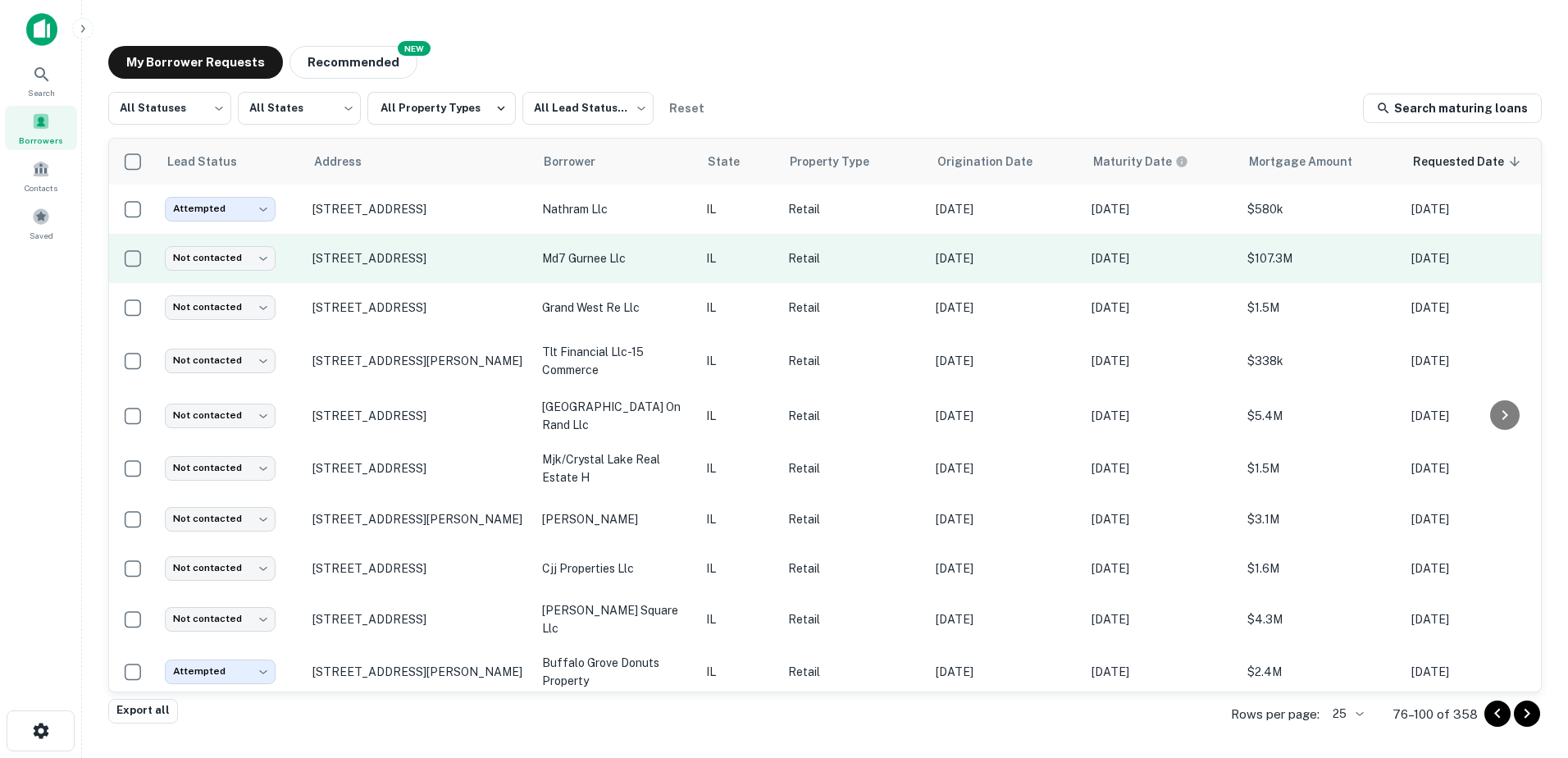
click at [925, 262] on td "Retail" at bounding box center [853, 258] width 147 height 49
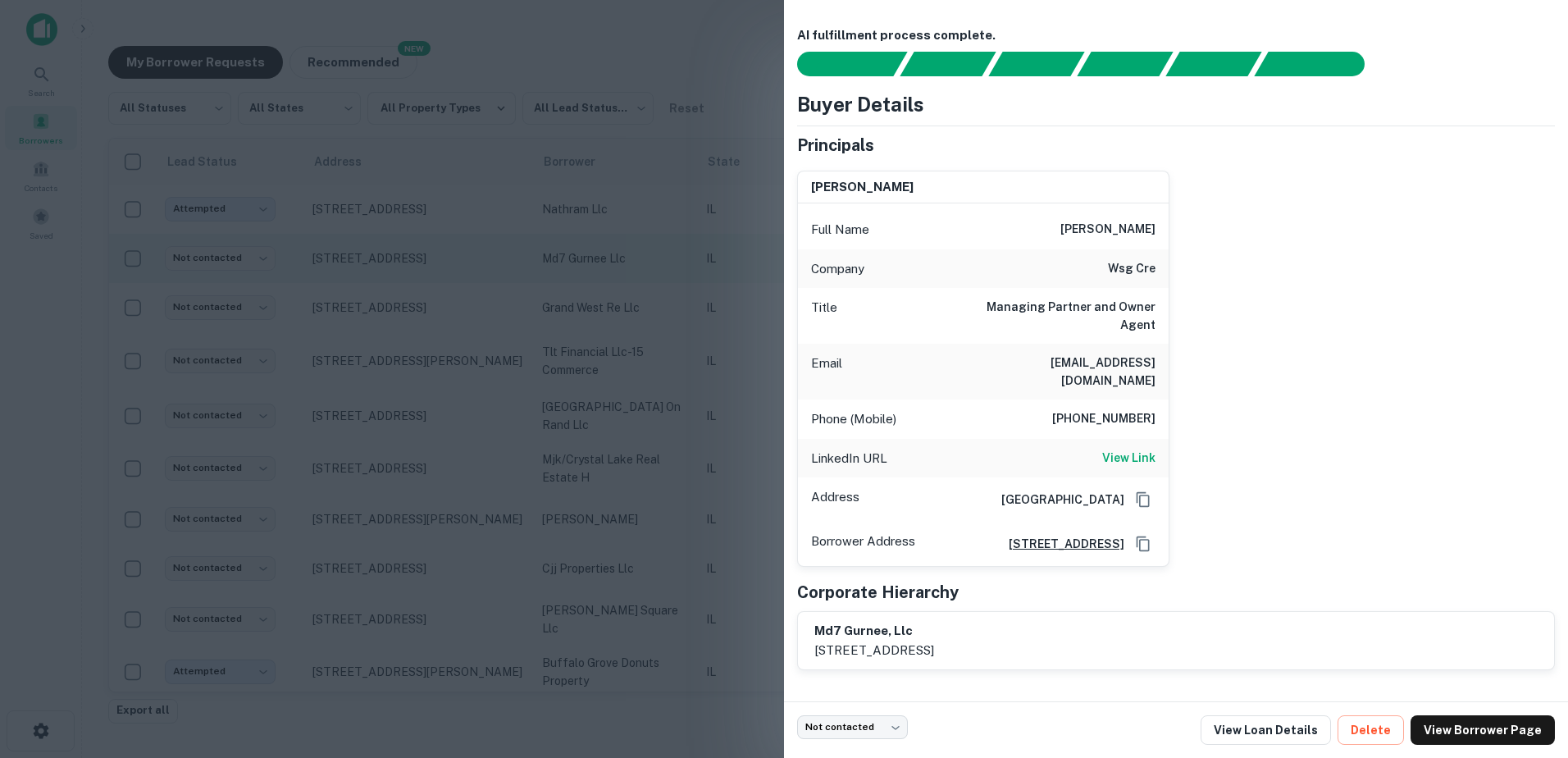
click at [617, 281] on div at bounding box center [784, 379] width 1568 height 758
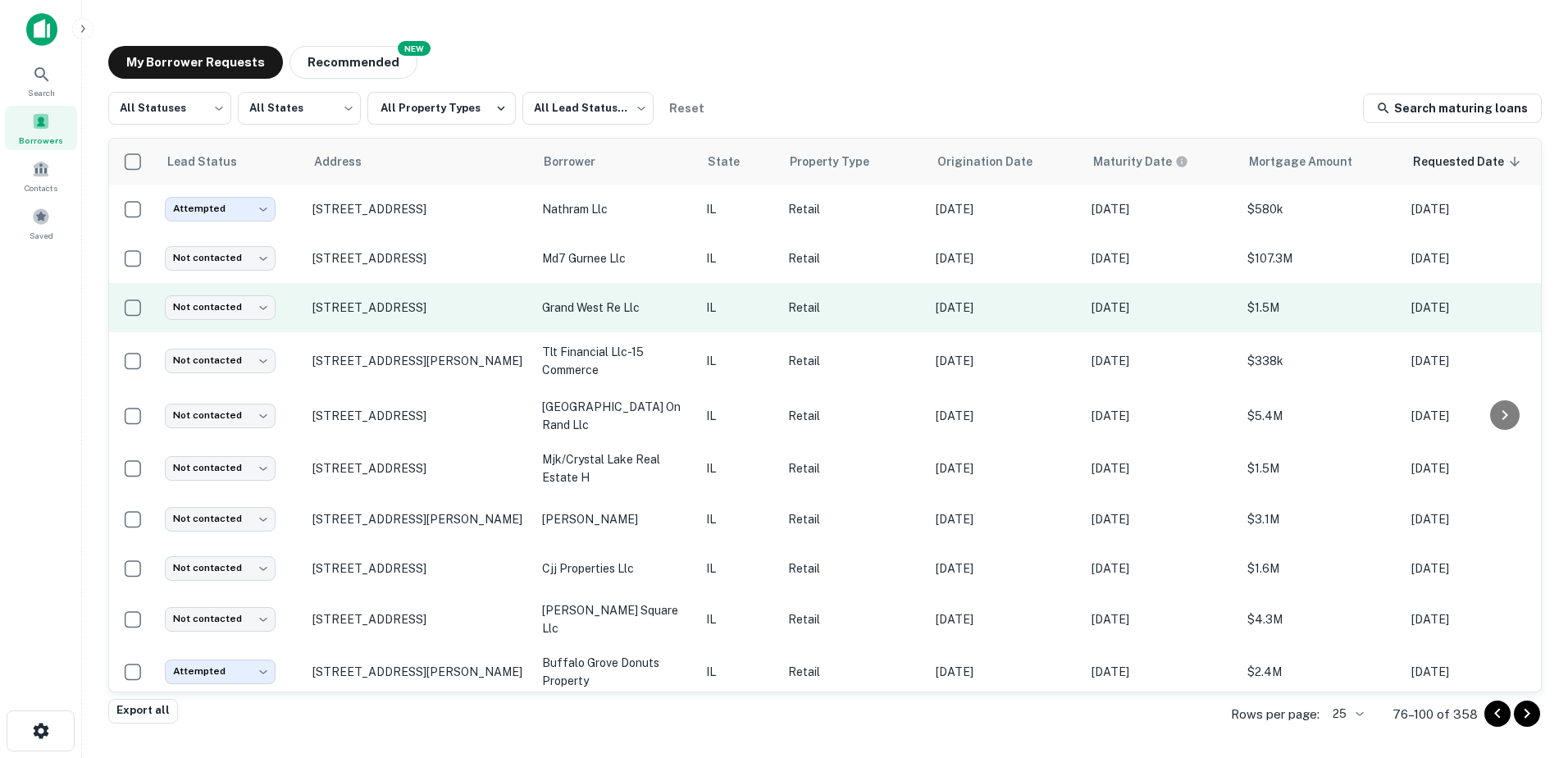
click at [680, 296] on td "grand west re llc" at bounding box center [616, 308] width 164 height 49
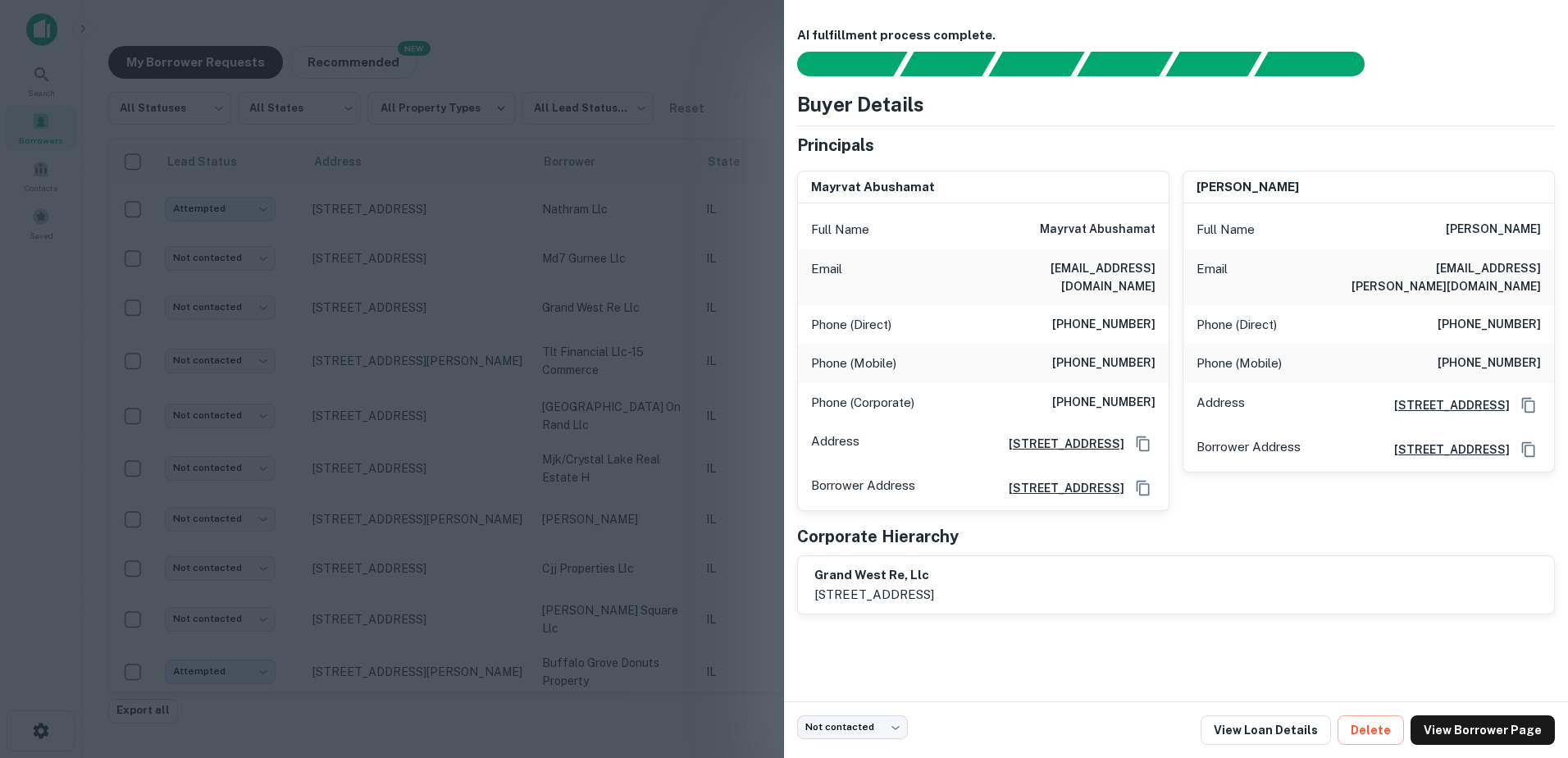
click at [667, 310] on div at bounding box center [784, 379] width 1568 height 758
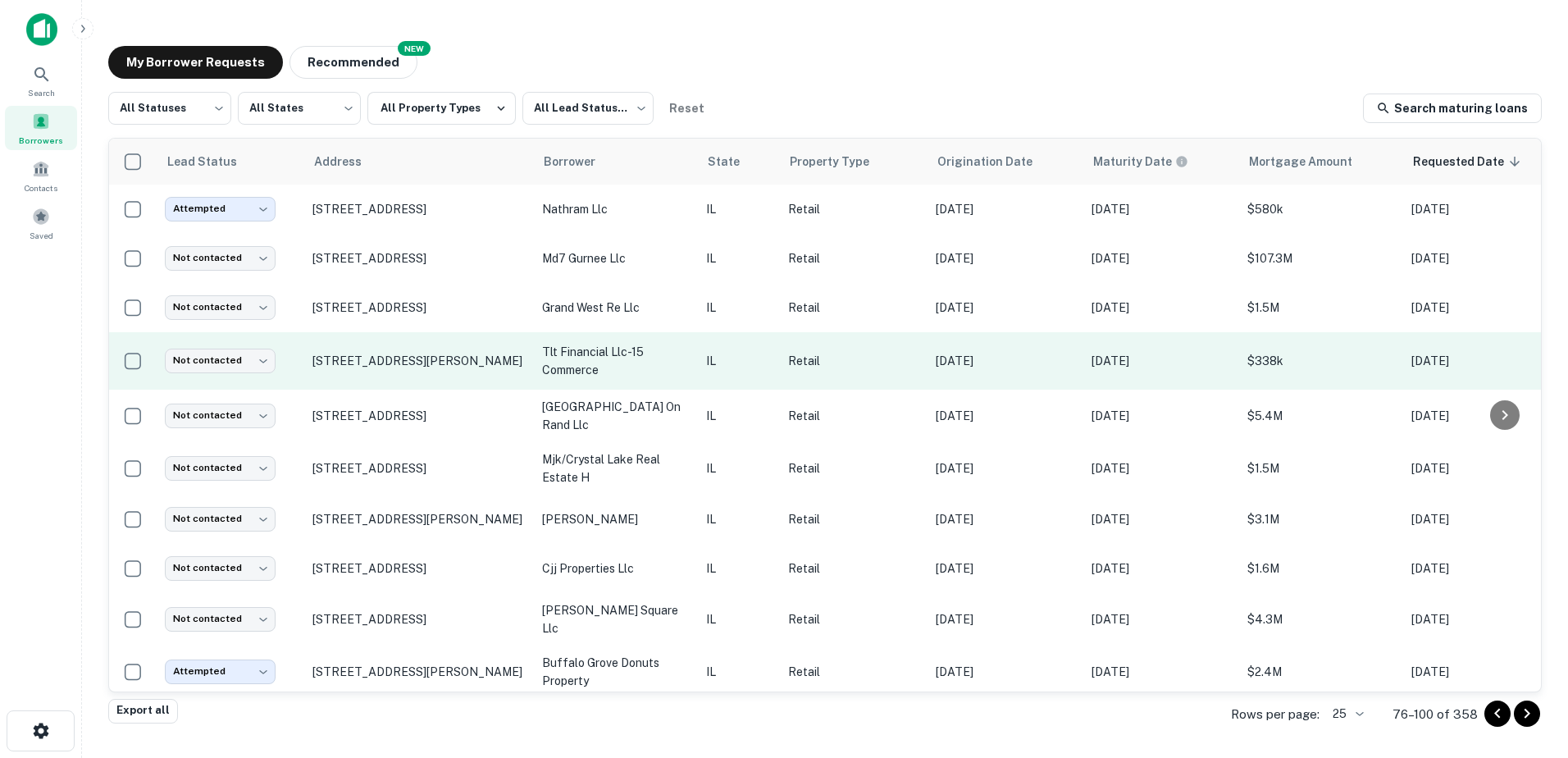
click at [665, 347] on p "tlt financial llc-15 commerce" at bounding box center [616, 361] width 147 height 36
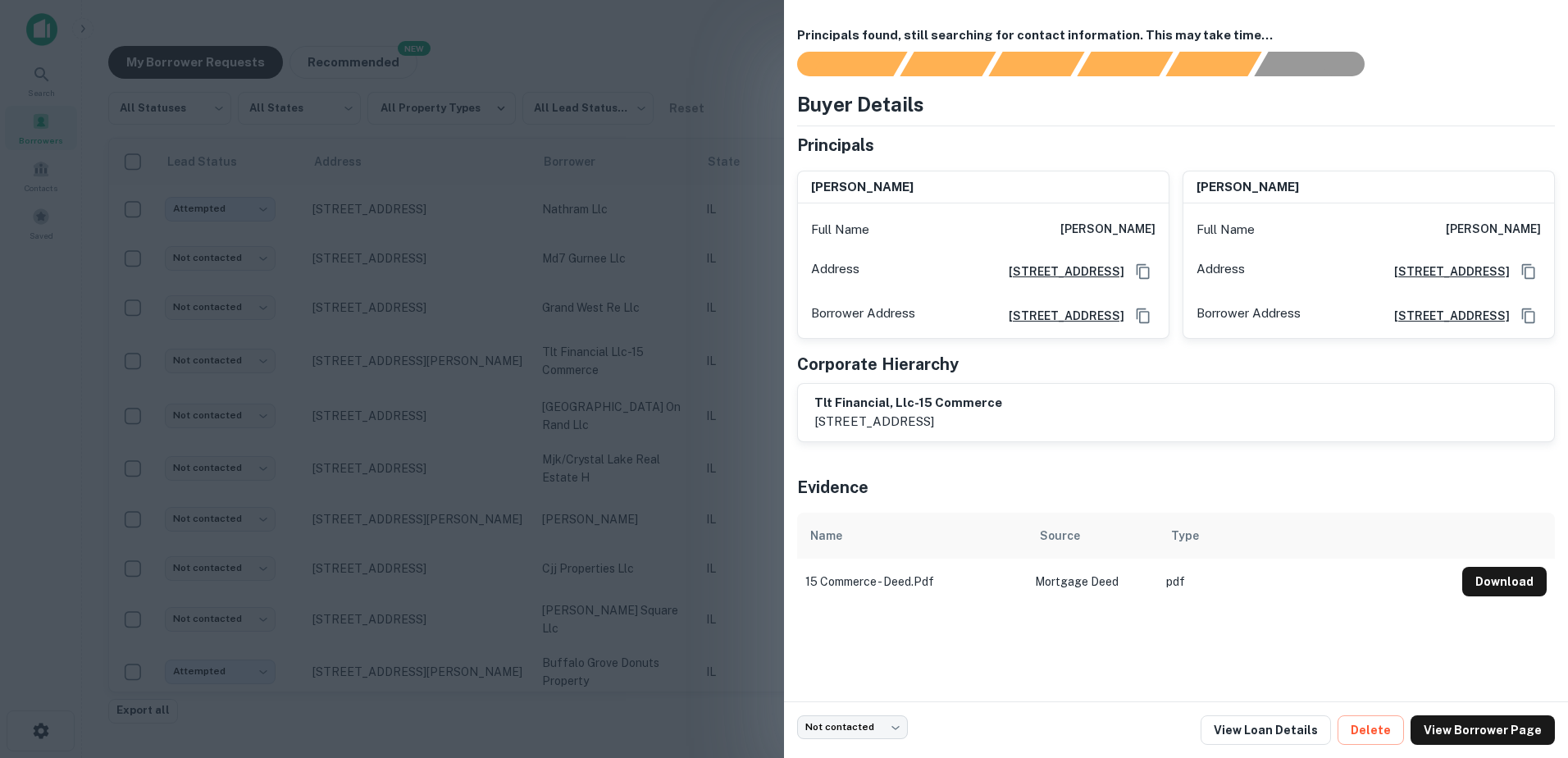
click at [666, 345] on div at bounding box center [784, 379] width 1568 height 758
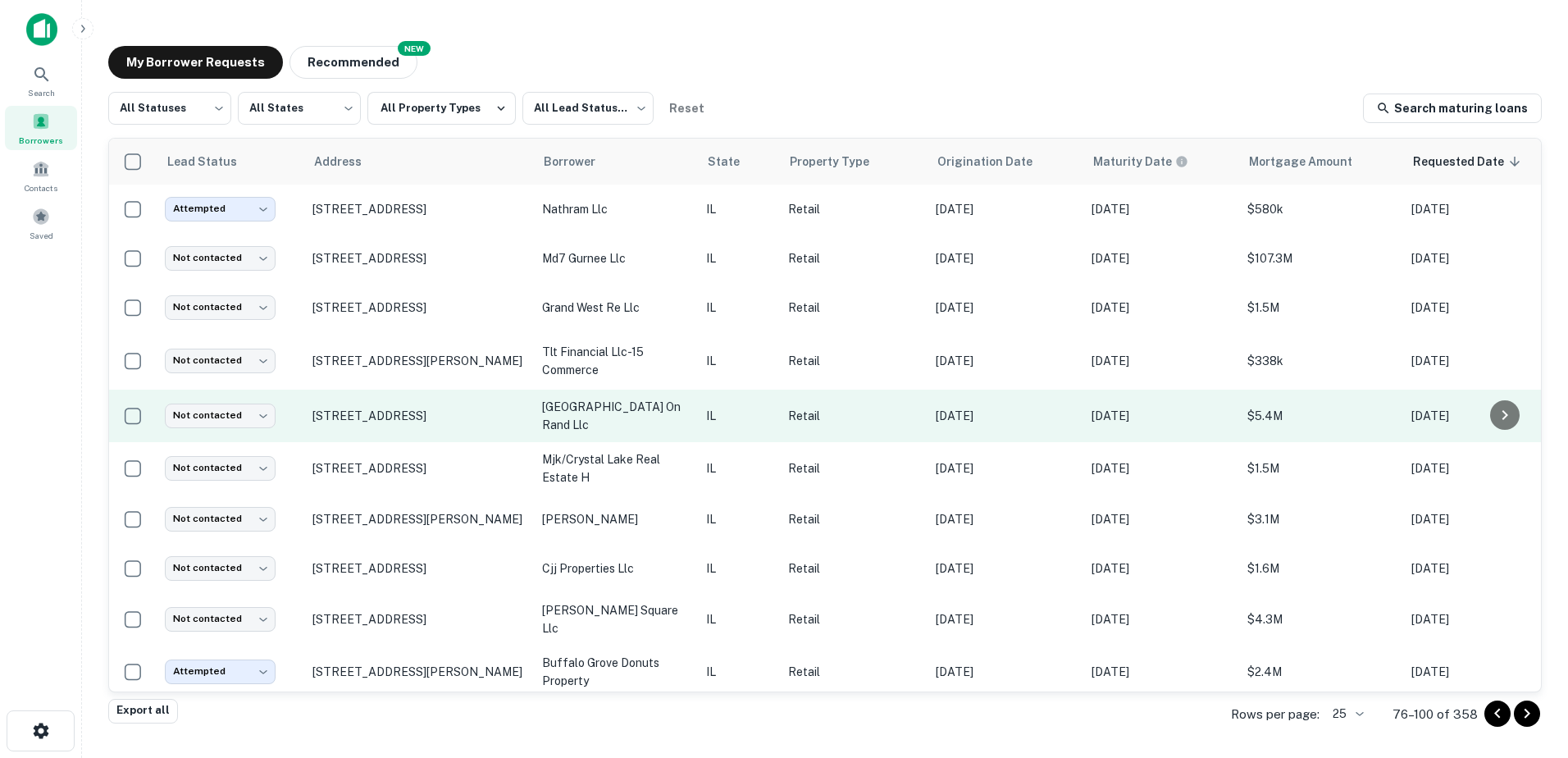
click at [657, 410] on p "lakeview plaza on rand llc" at bounding box center [616, 416] width 147 height 36
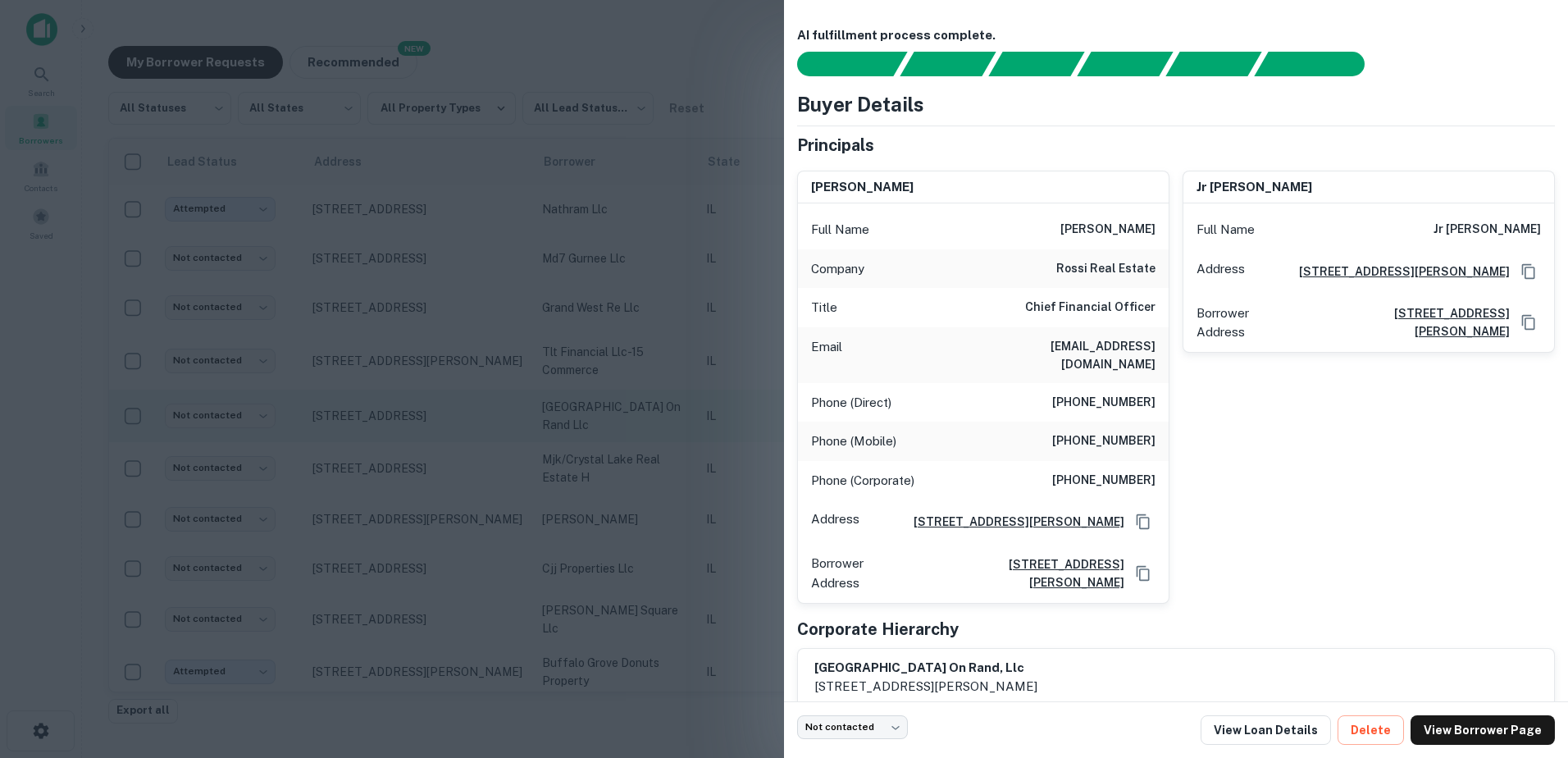
click at [657, 409] on div at bounding box center [784, 379] width 1568 height 758
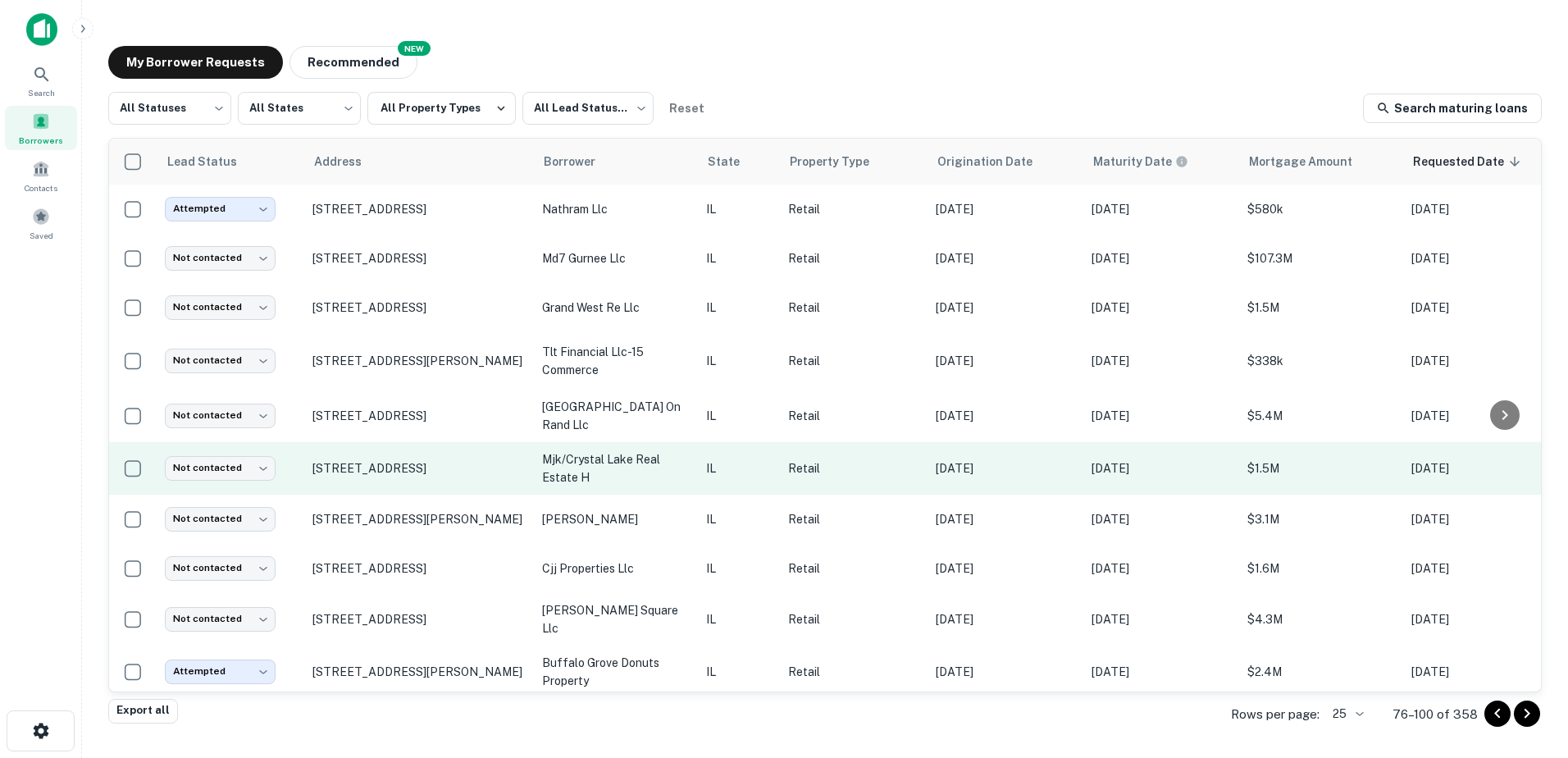
click at [666, 486] on p "mjk/crystal lake real estate h" at bounding box center [616, 469] width 147 height 36
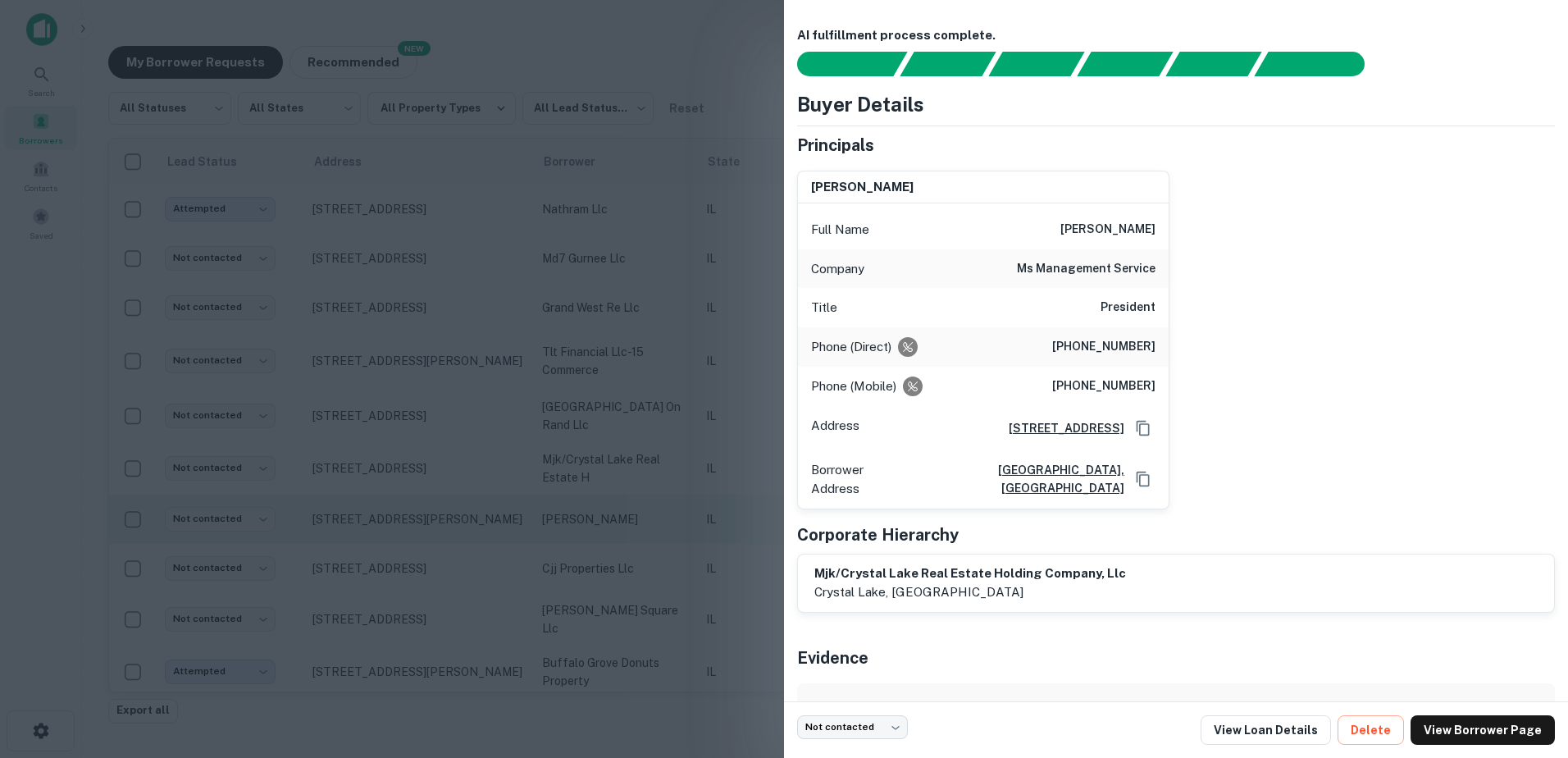
drag, startPoint x: 701, startPoint y: 522, endPoint x: 698, endPoint y: 530, distance: 8.5
click at [701, 523] on div at bounding box center [784, 379] width 1568 height 758
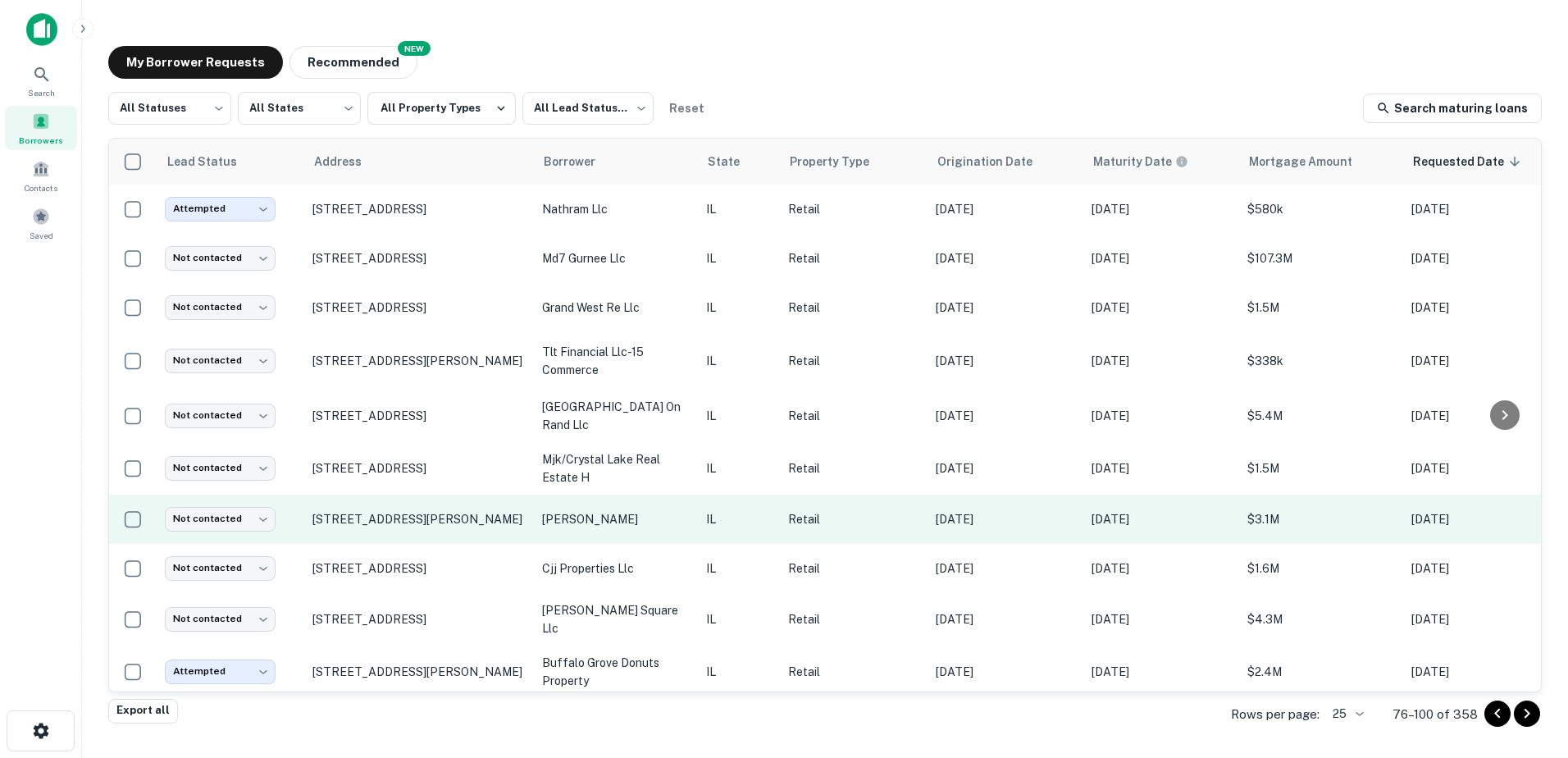
click at [698, 531] on td "IL" at bounding box center [739, 519] width 82 height 49
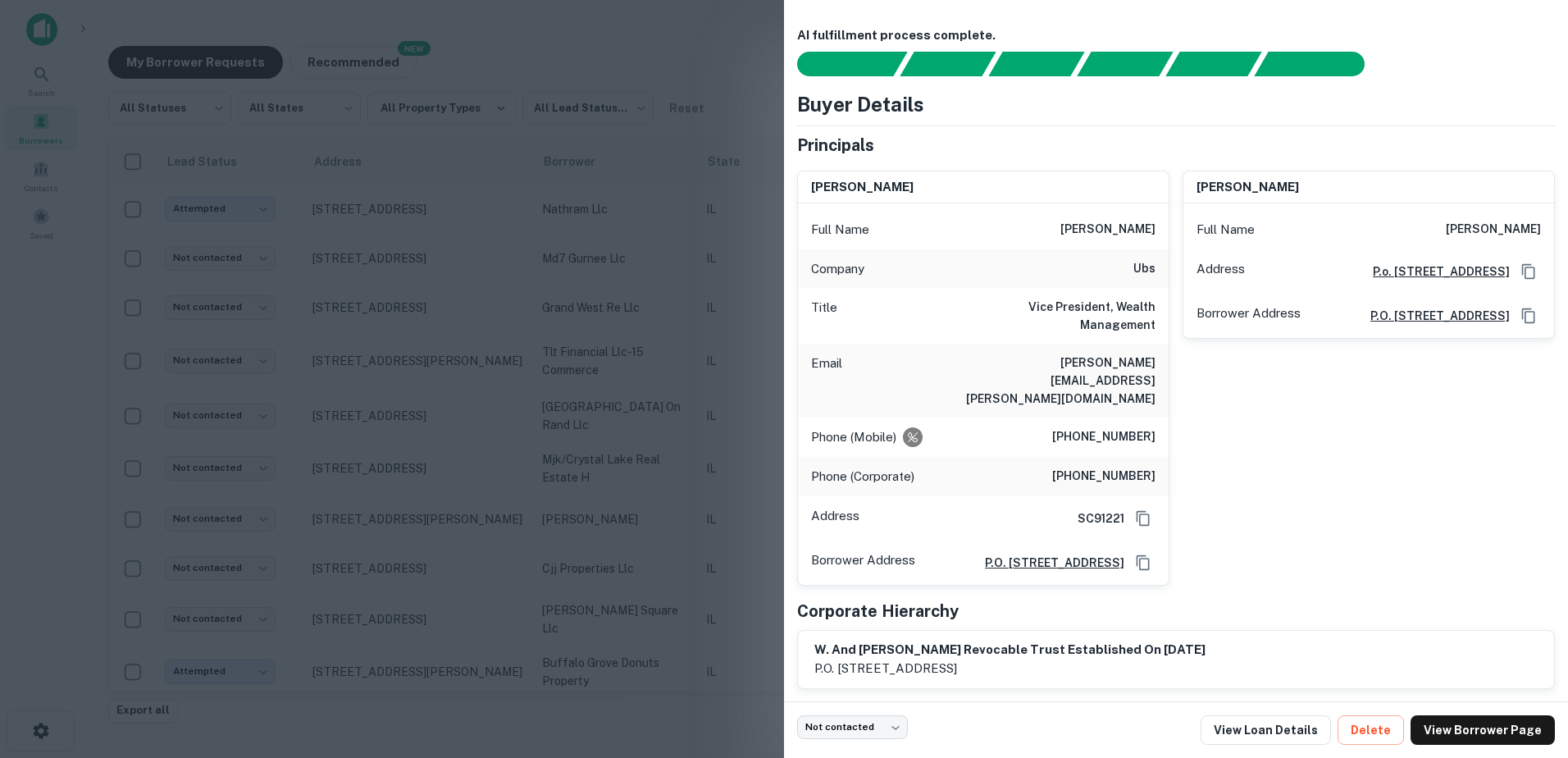
click at [652, 505] on div at bounding box center [784, 379] width 1568 height 758
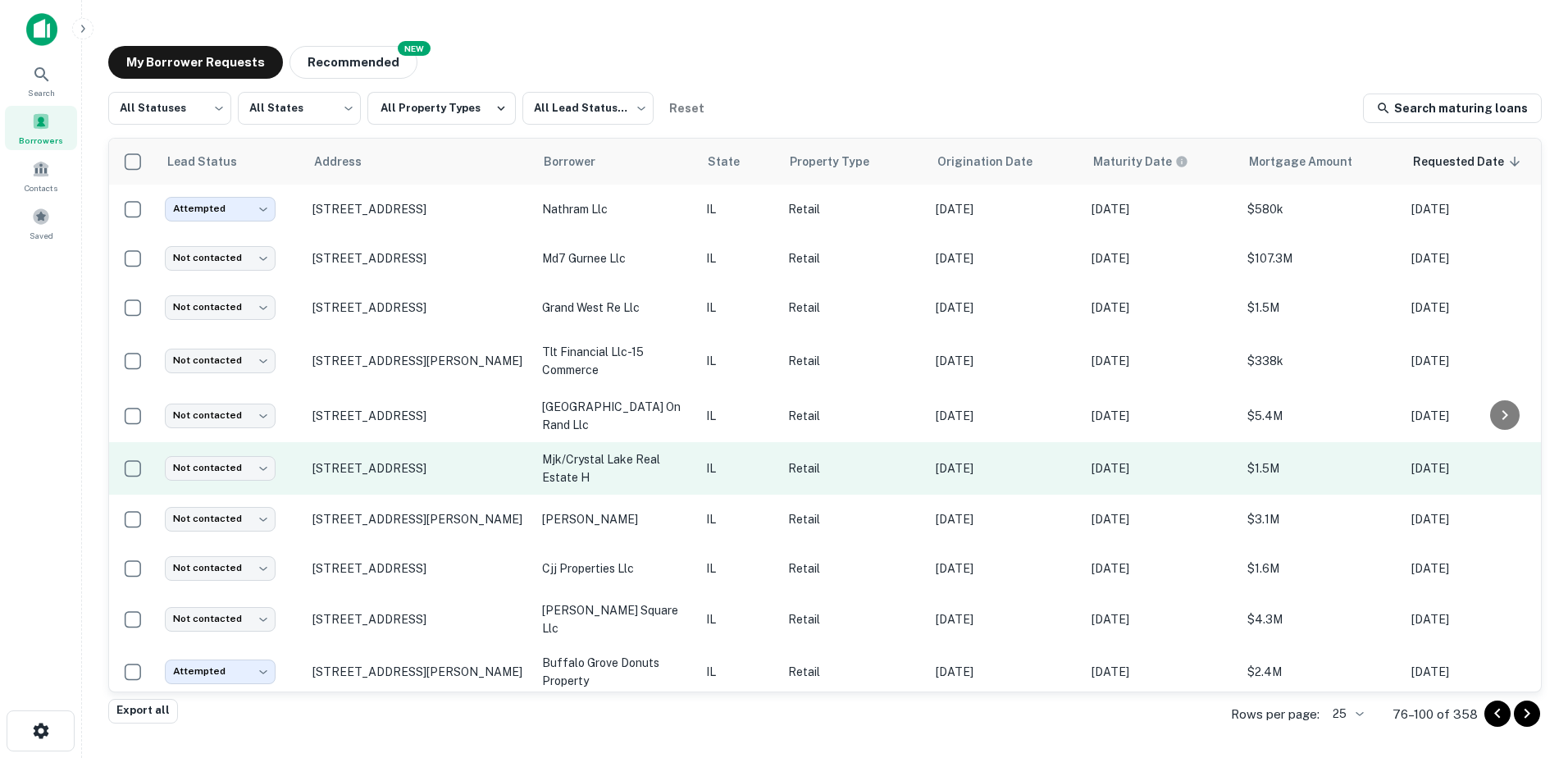
click at [629, 462] on p "mjk/crystal lake real estate h" at bounding box center [616, 469] width 147 height 36
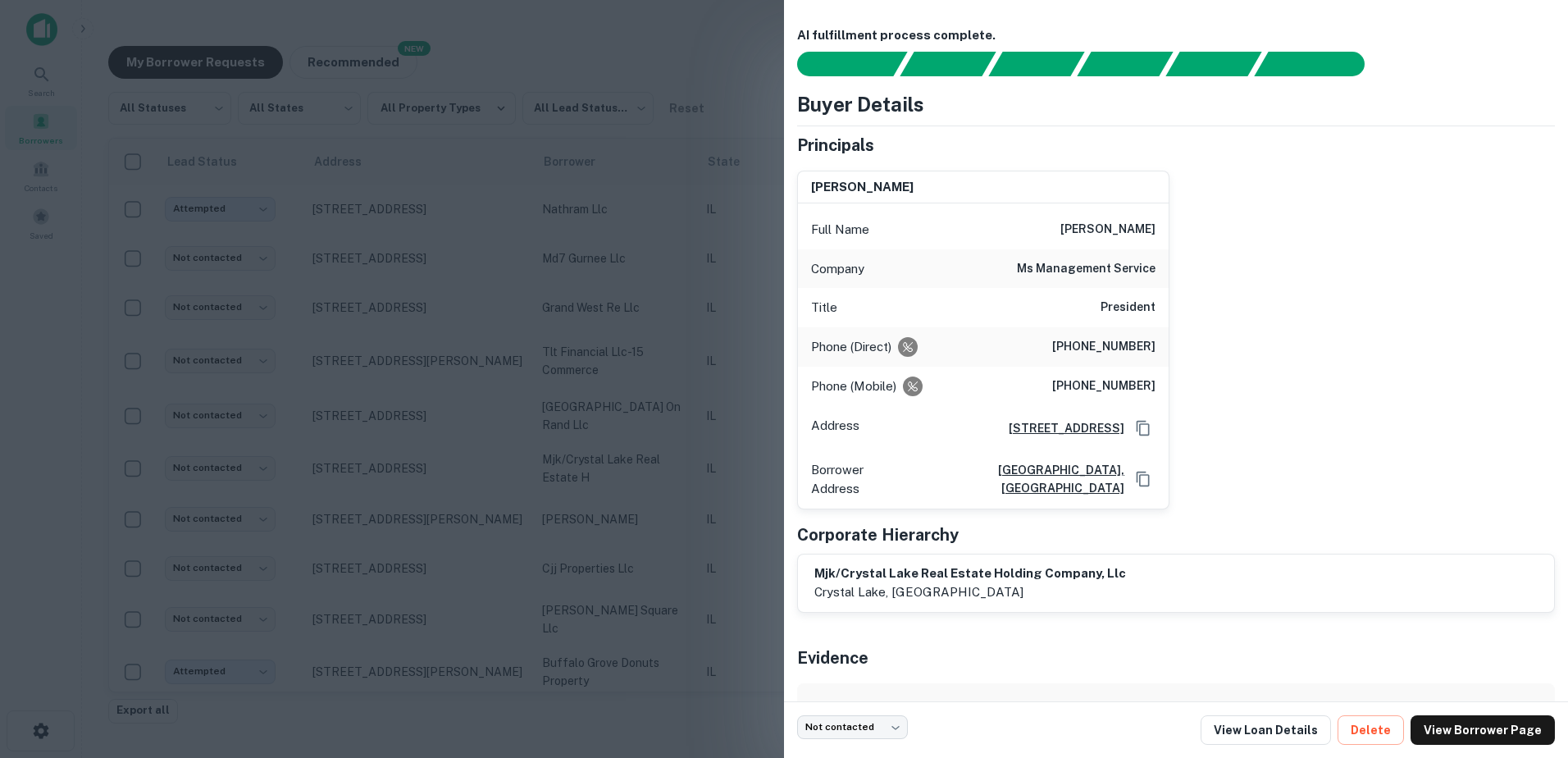
click at [629, 466] on div at bounding box center [784, 379] width 1568 height 758
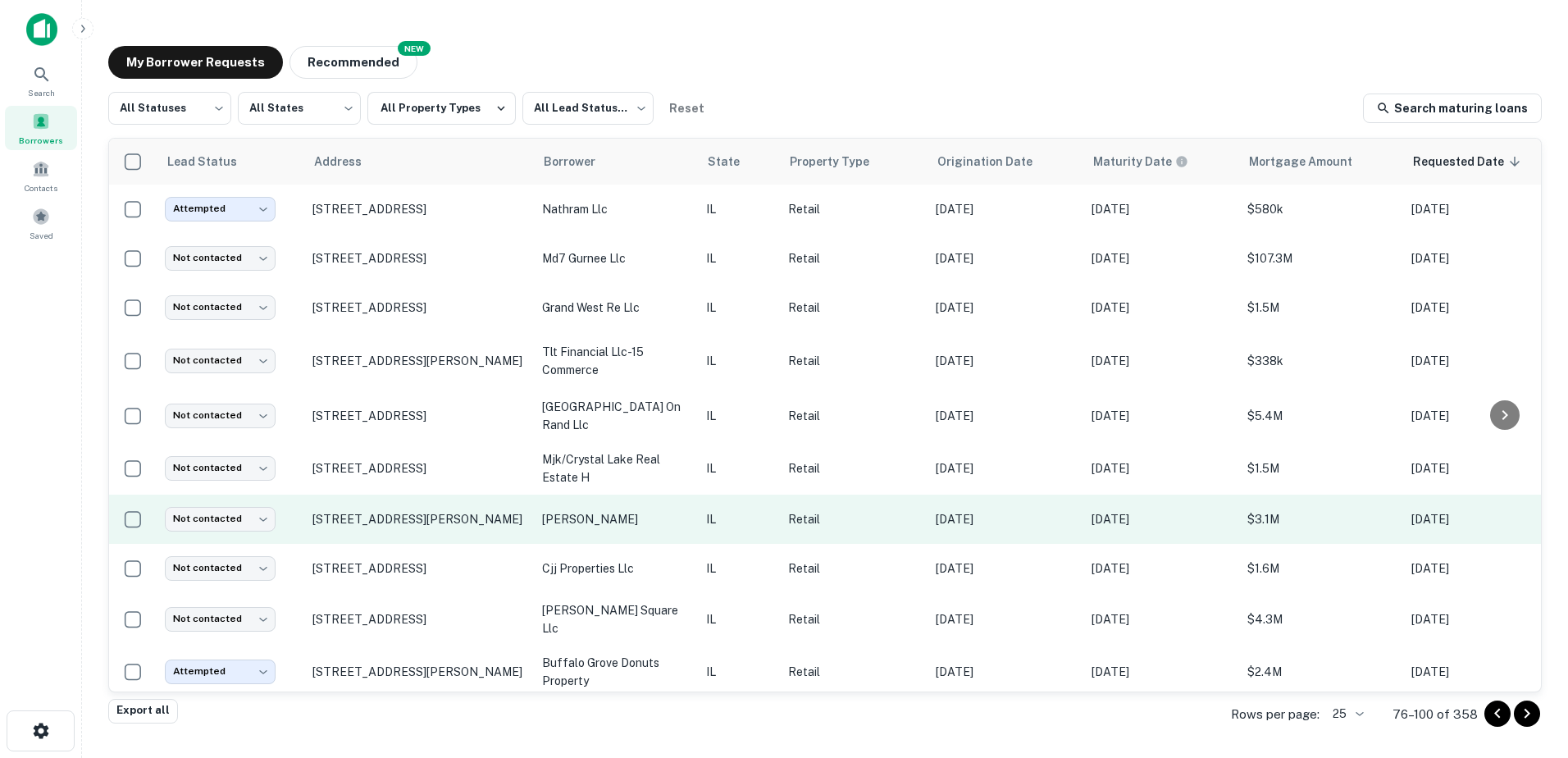
click at [637, 519] on p "velasco william" at bounding box center [616, 519] width 147 height 18
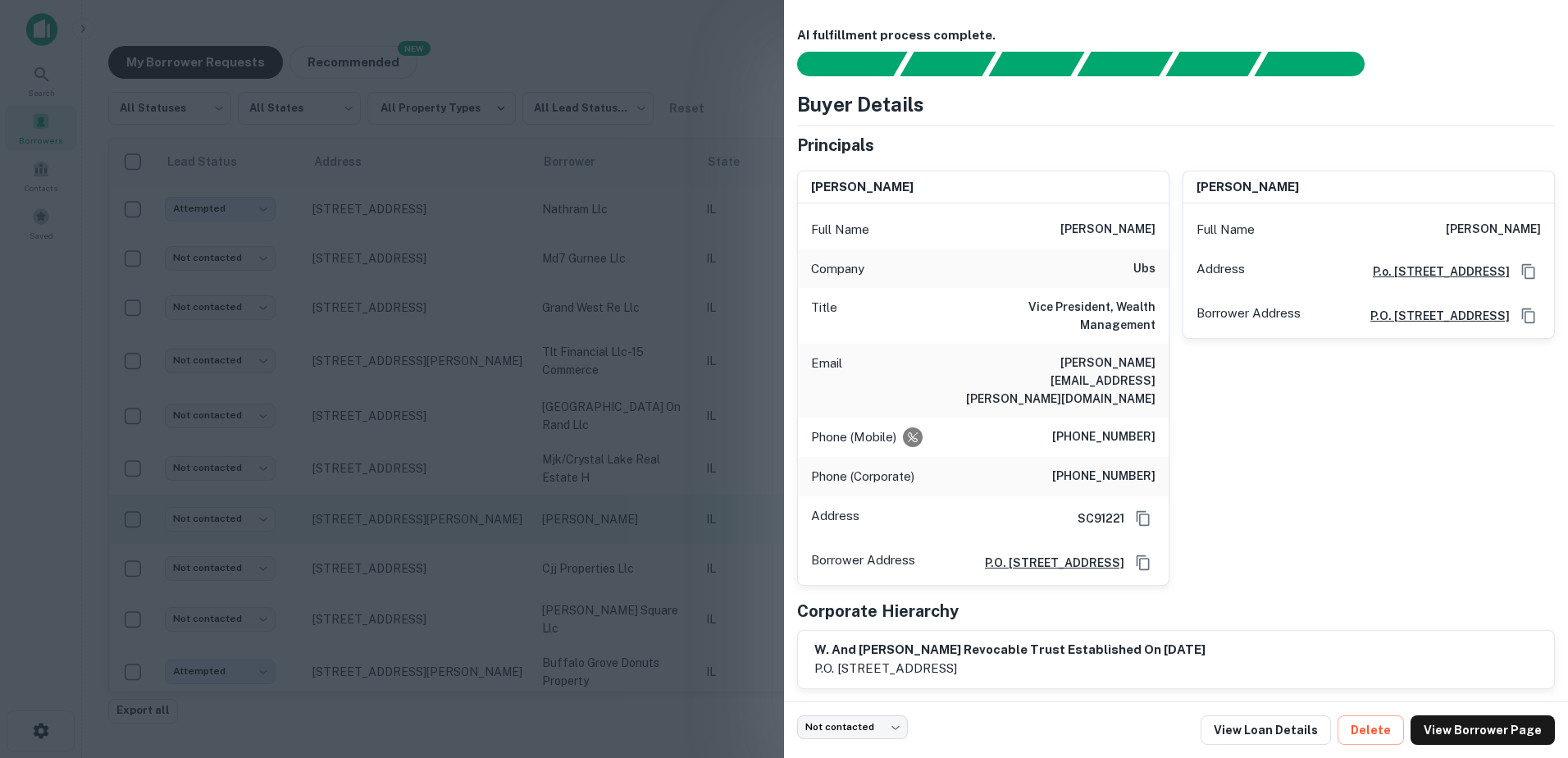
click at [637, 519] on div at bounding box center [784, 379] width 1568 height 758
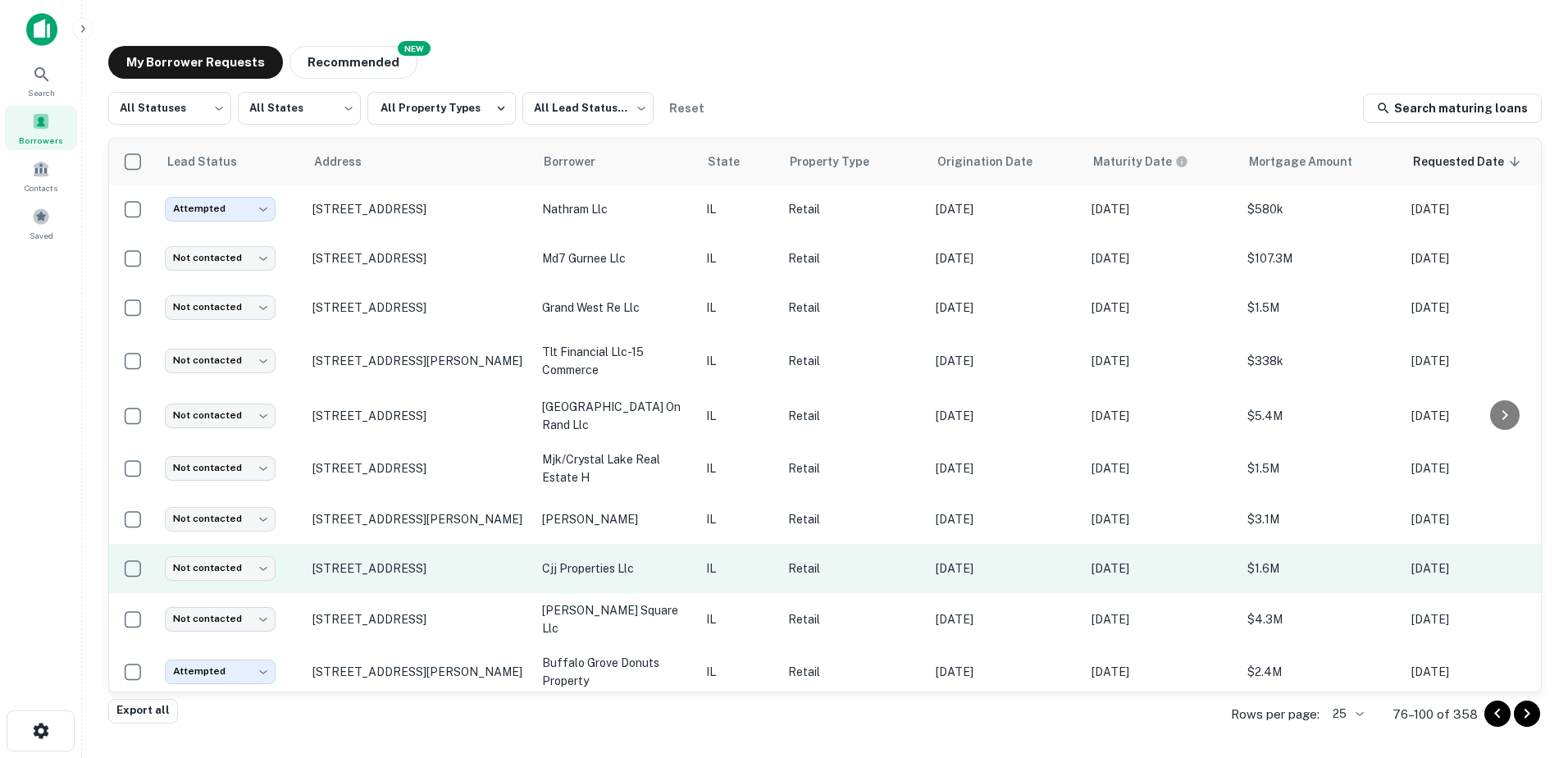
click at [637, 564] on p "cjj properties llc" at bounding box center [616, 568] width 147 height 18
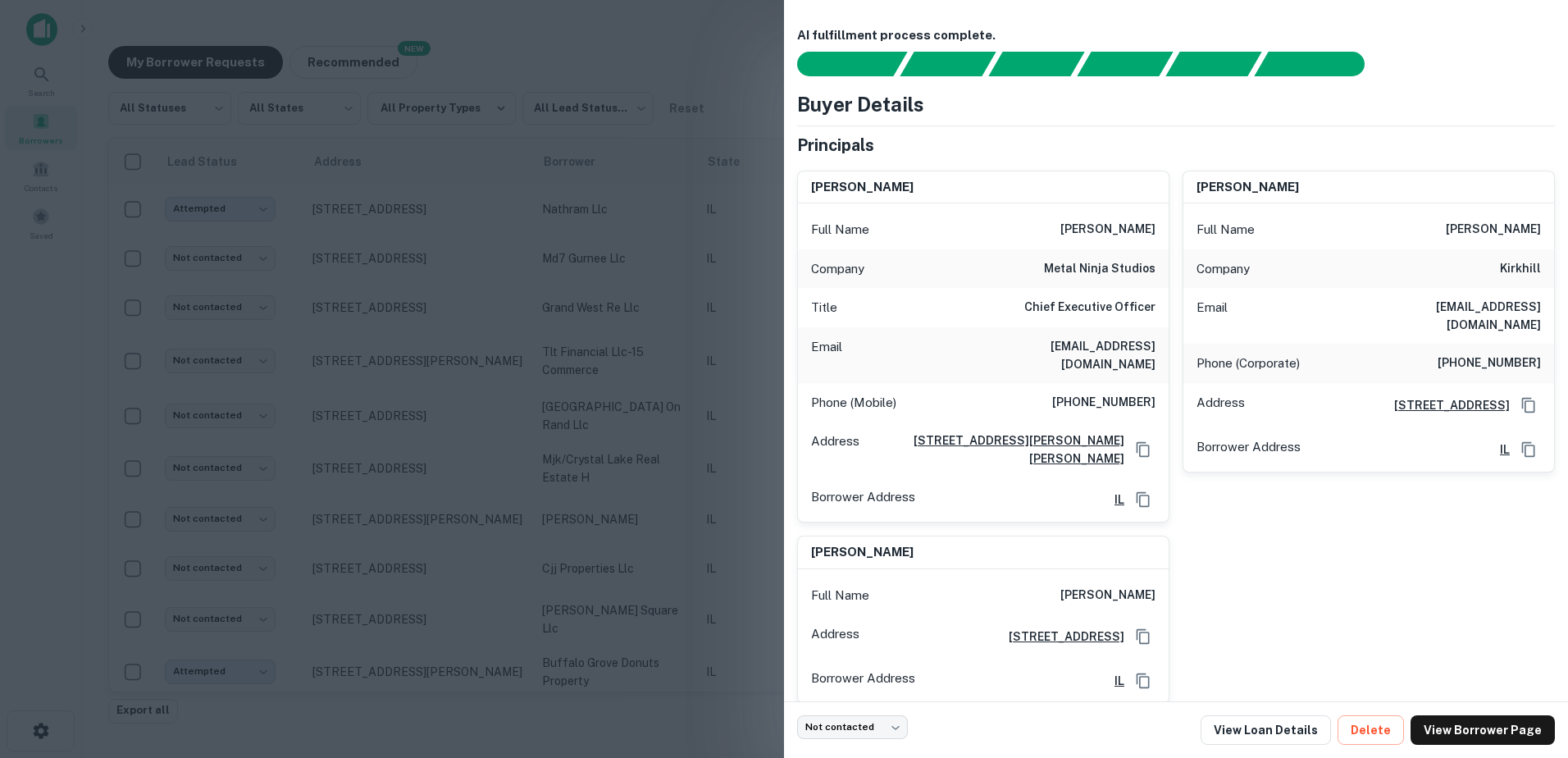
click at [640, 558] on div at bounding box center [784, 379] width 1568 height 758
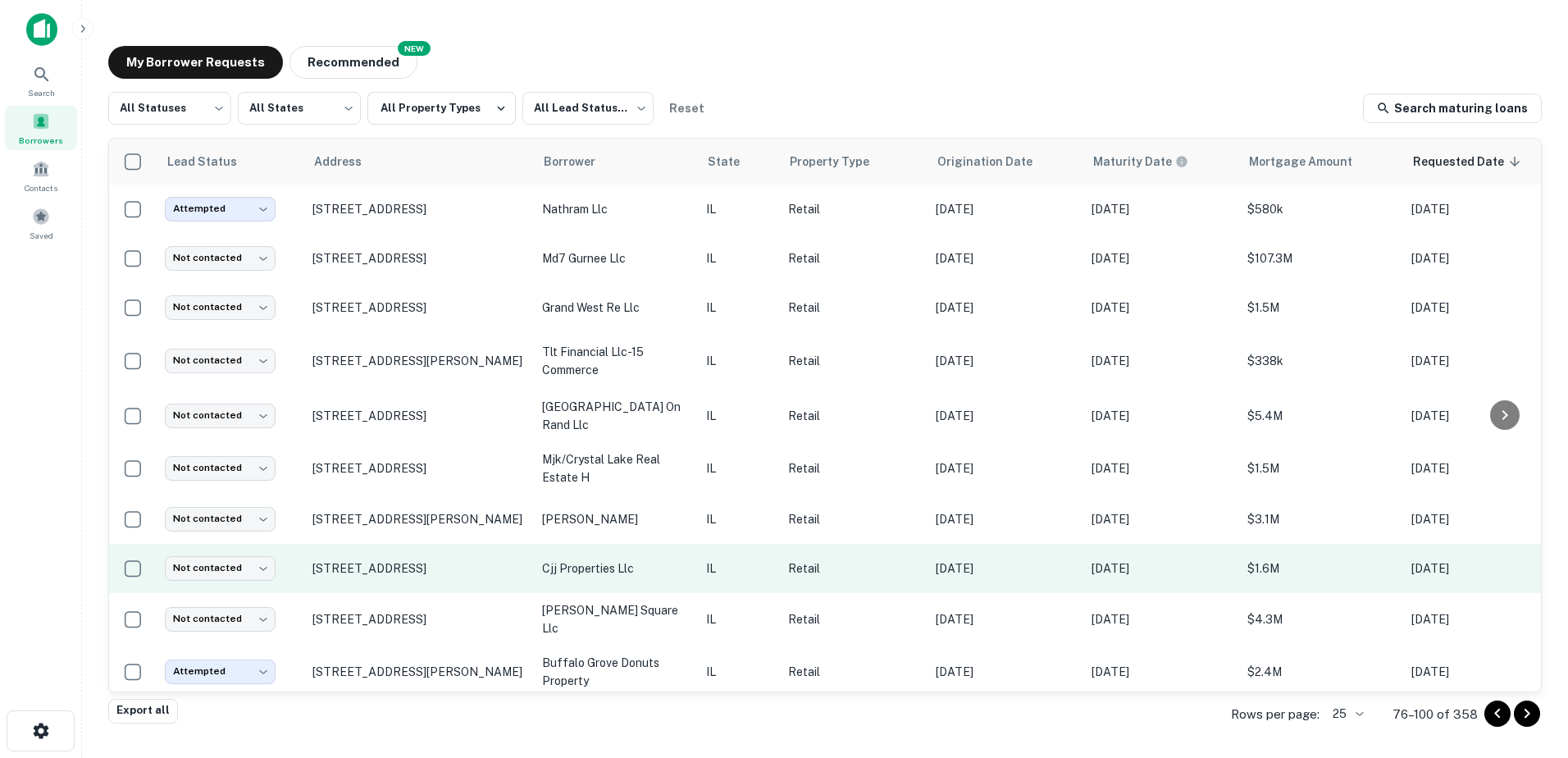
click at [402, 557] on td "2134 W Galena Blvd Aurora, IL60506" at bounding box center [418, 568] width 230 height 49
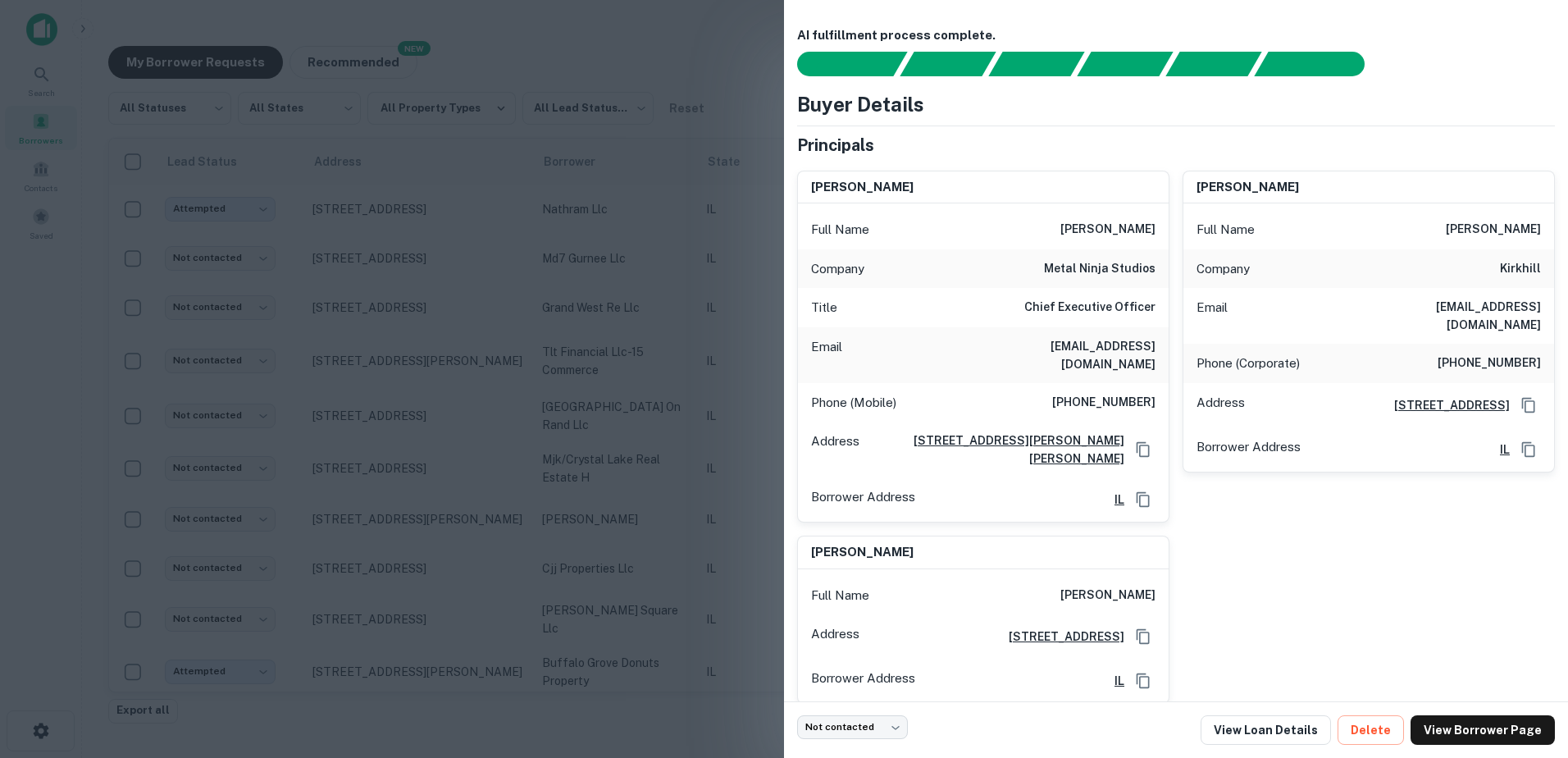
click at [404, 561] on div at bounding box center [784, 379] width 1568 height 758
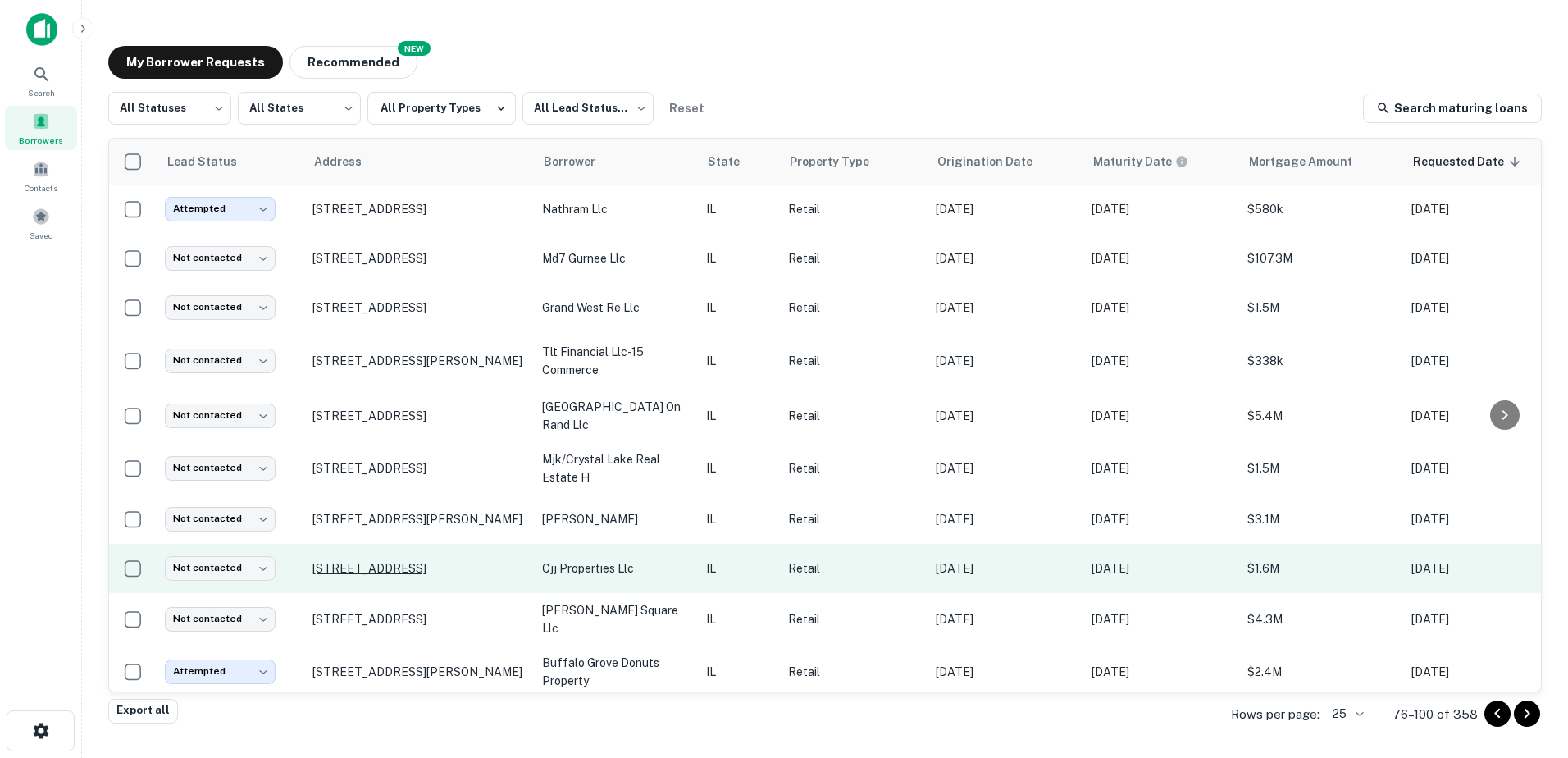
click at [406, 562] on p "2134 W Galena Blvd Aurora, IL60506" at bounding box center [419, 568] width 214 height 15
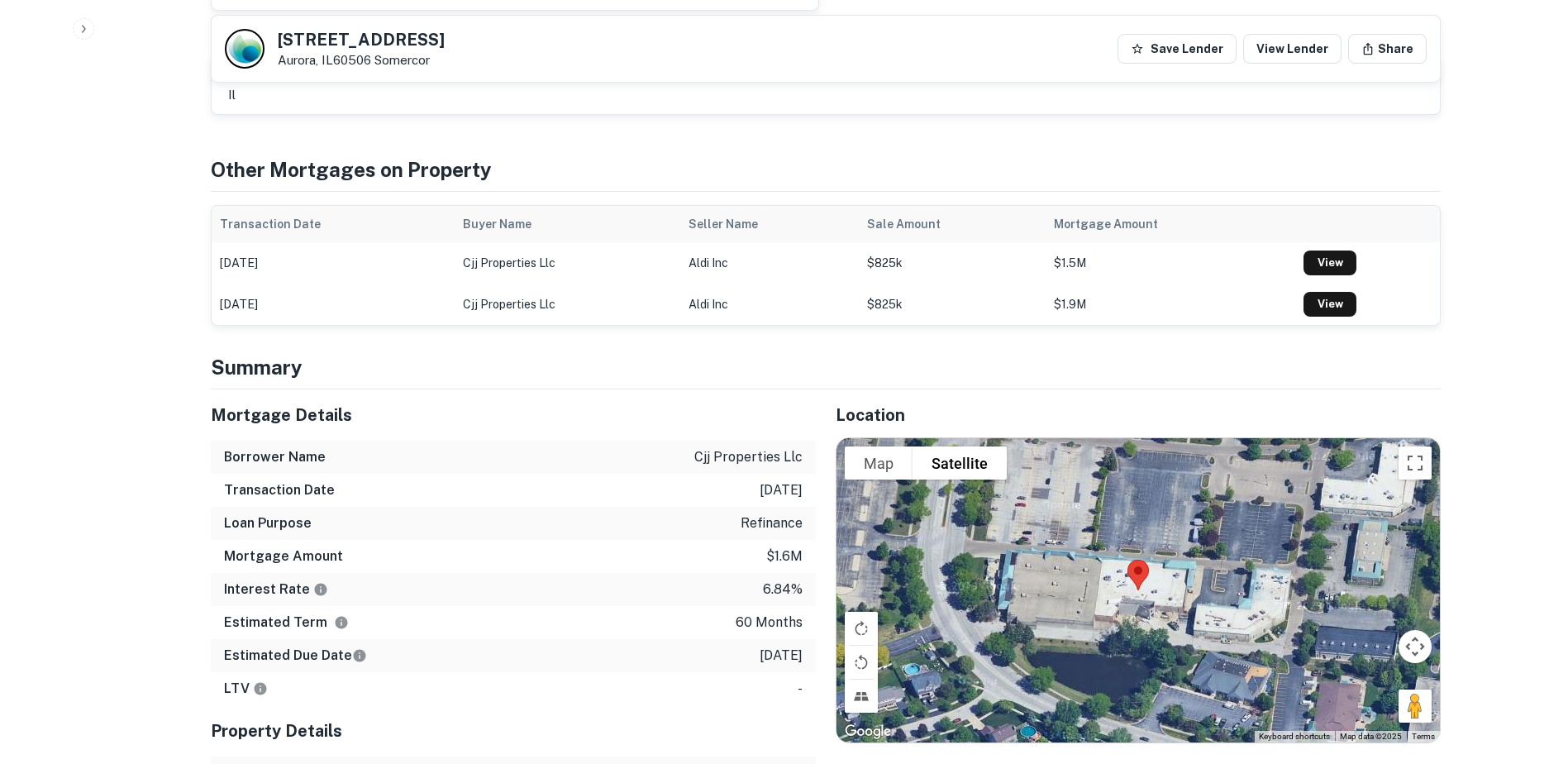
scroll to position [165, 0]
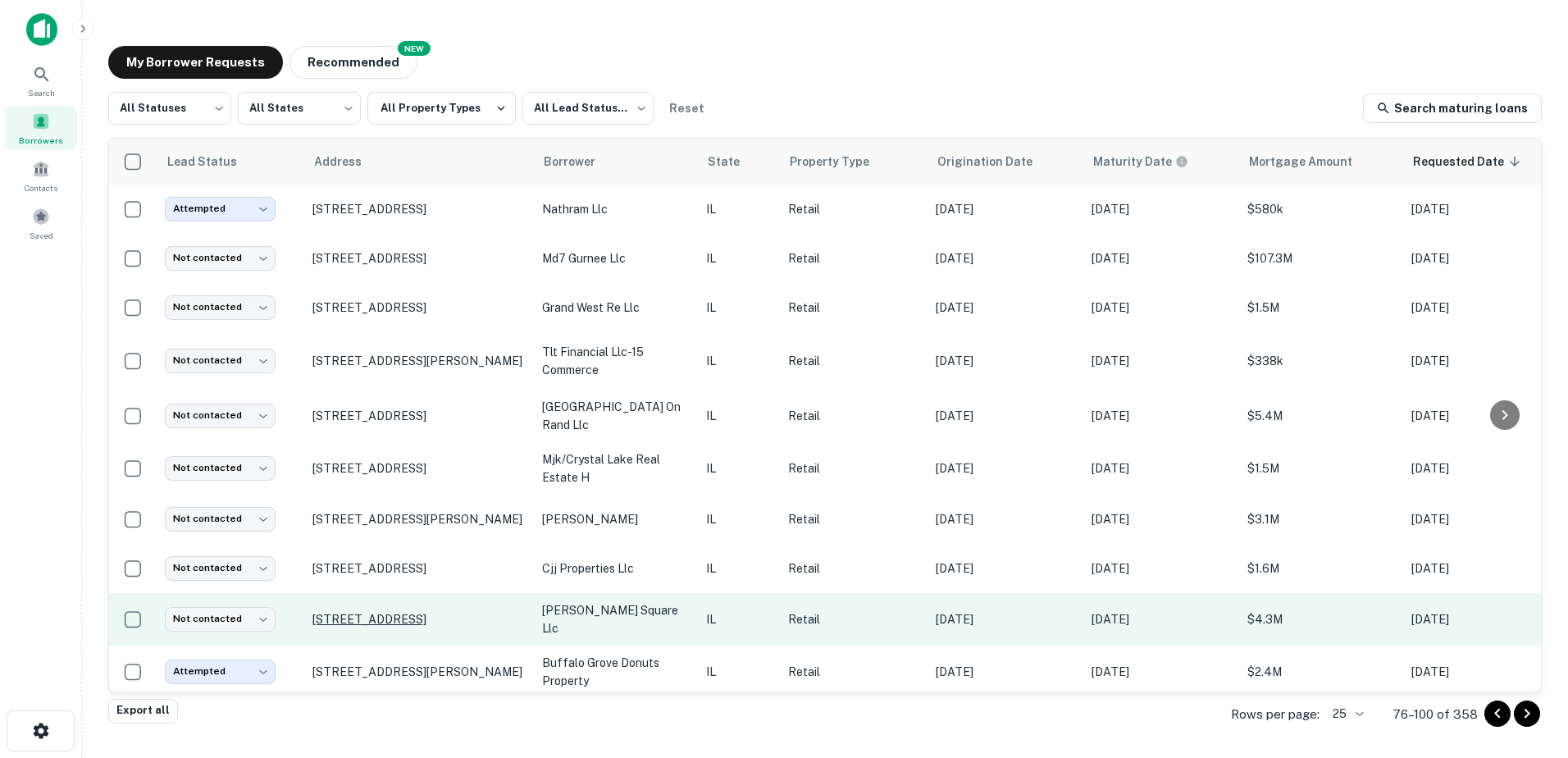
click at [442, 612] on p "1855 Deerfield Rd Highland Park, IL60035" at bounding box center [419, 619] width 214 height 15
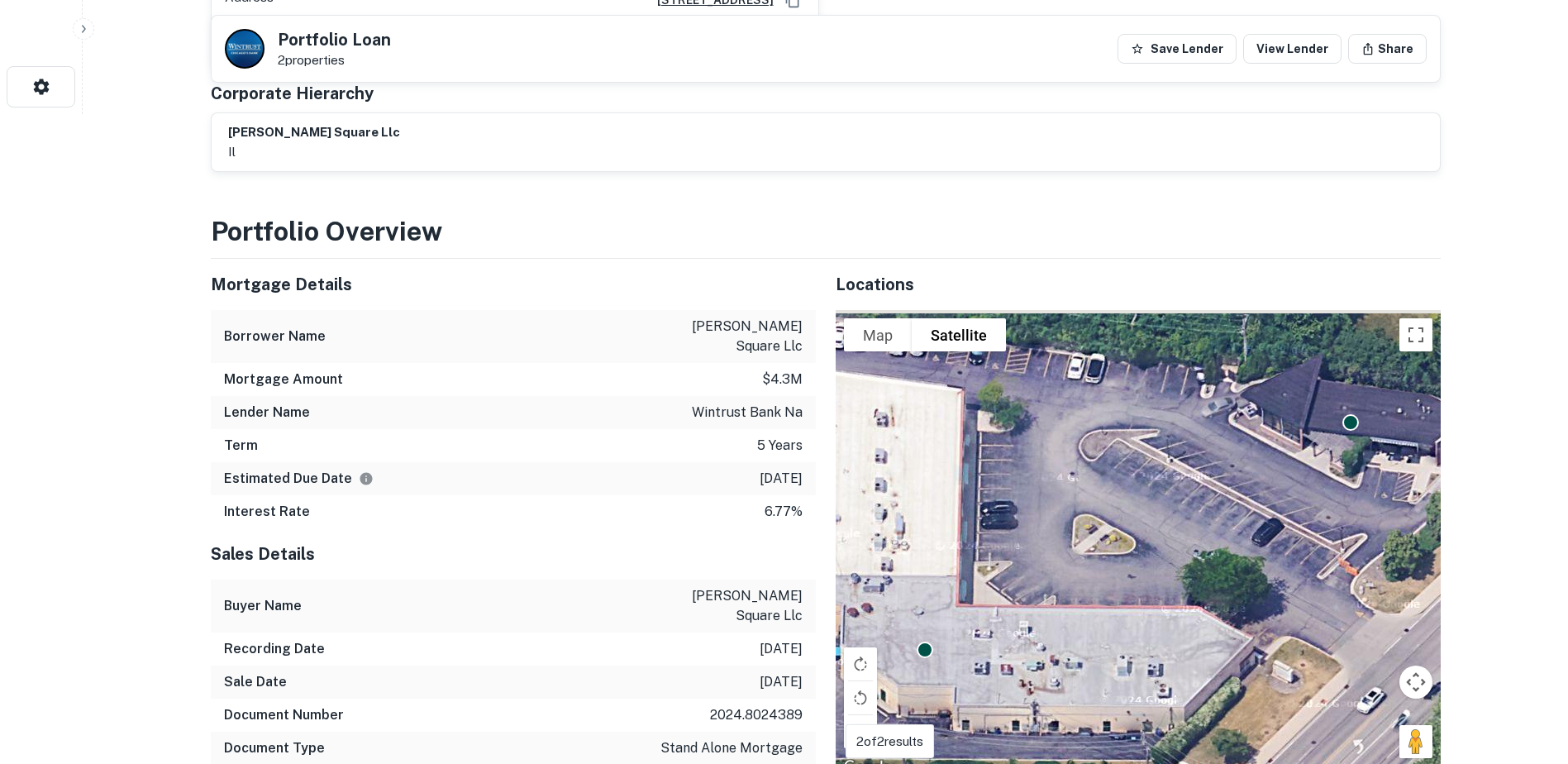
scroll to position [1157, 0]
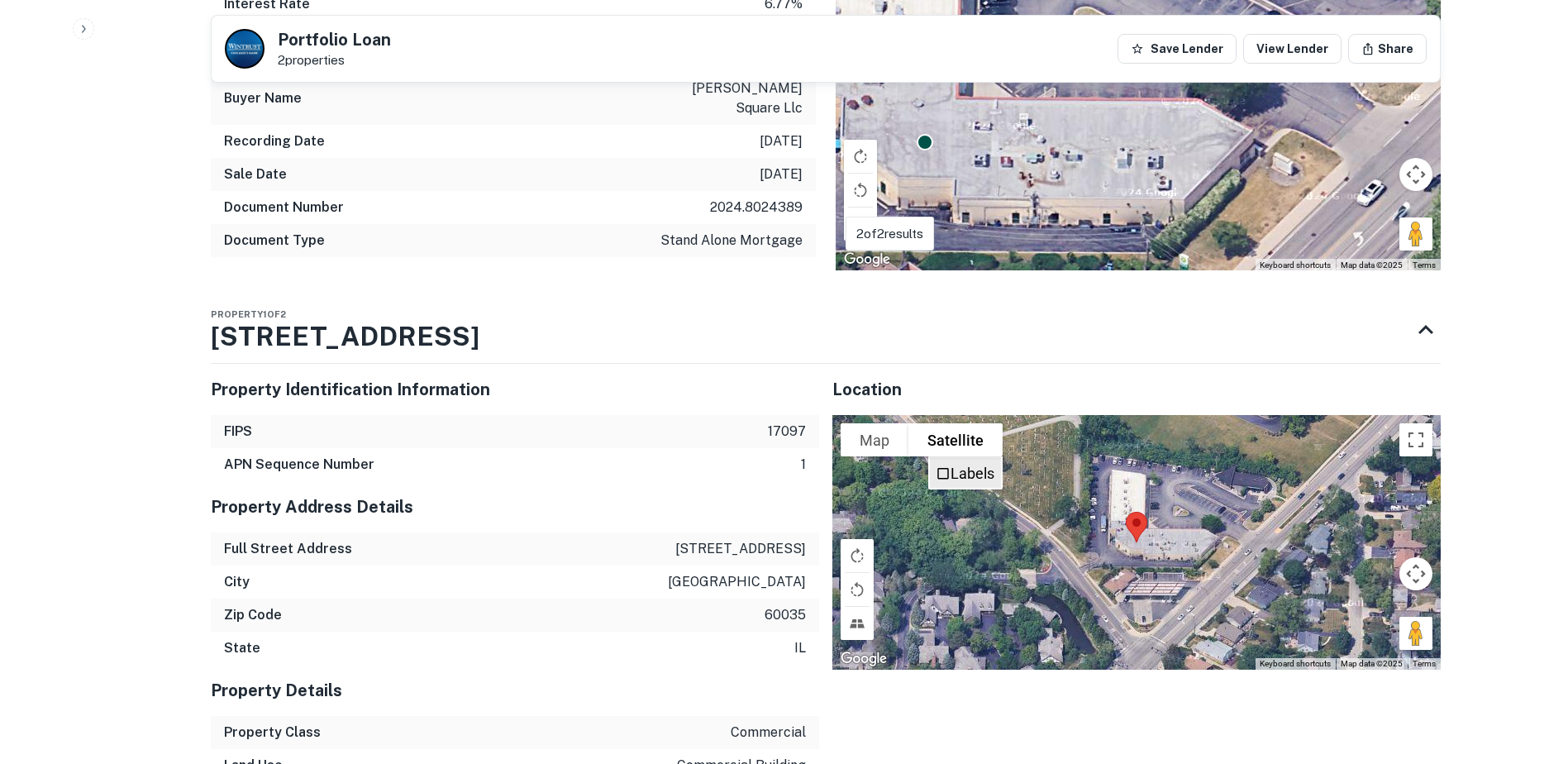
click at [988, 464] on label "Labels" at bounding box center [972, 473] width 43 height 17
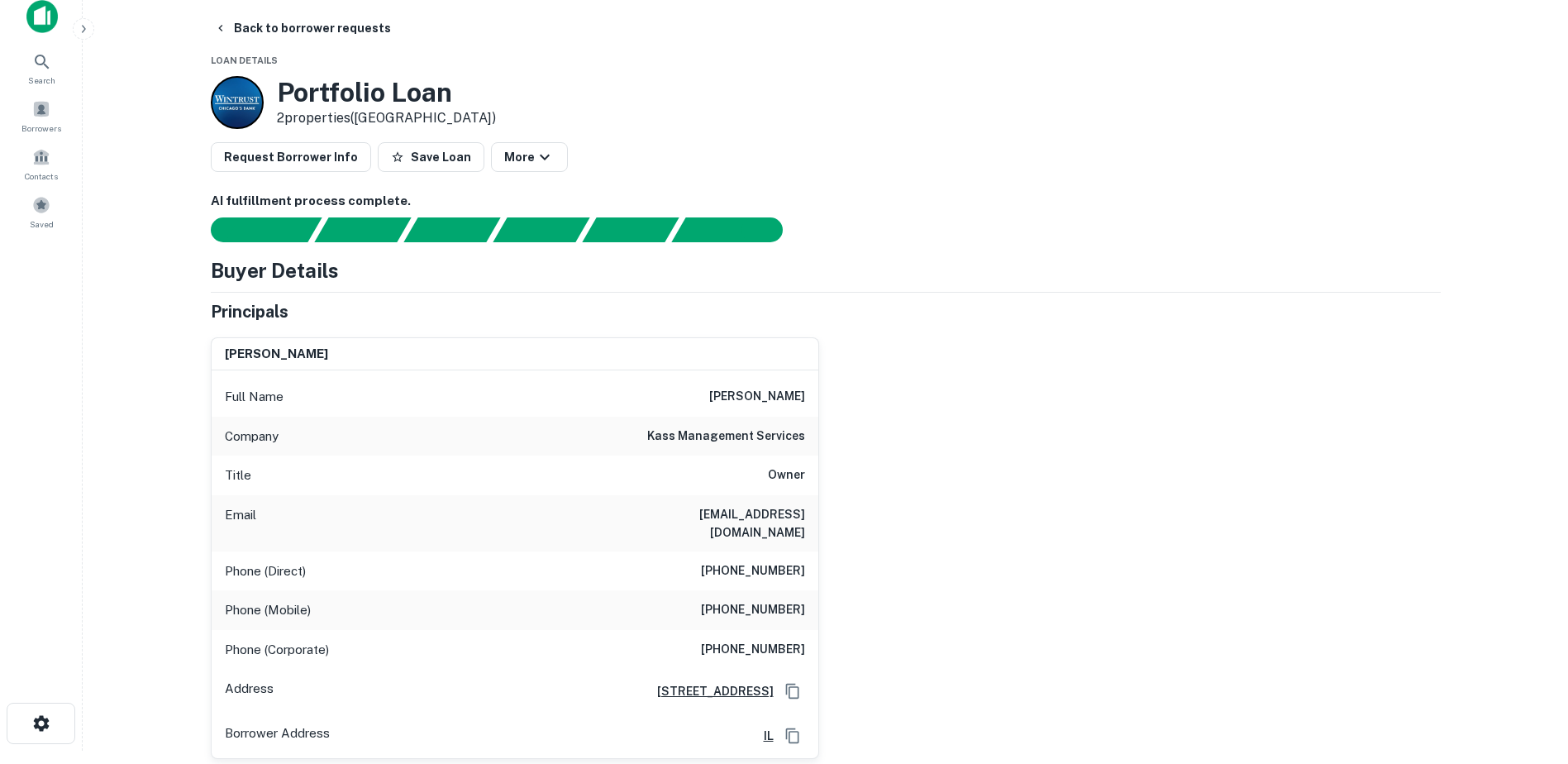
scroll to position [2, 0]
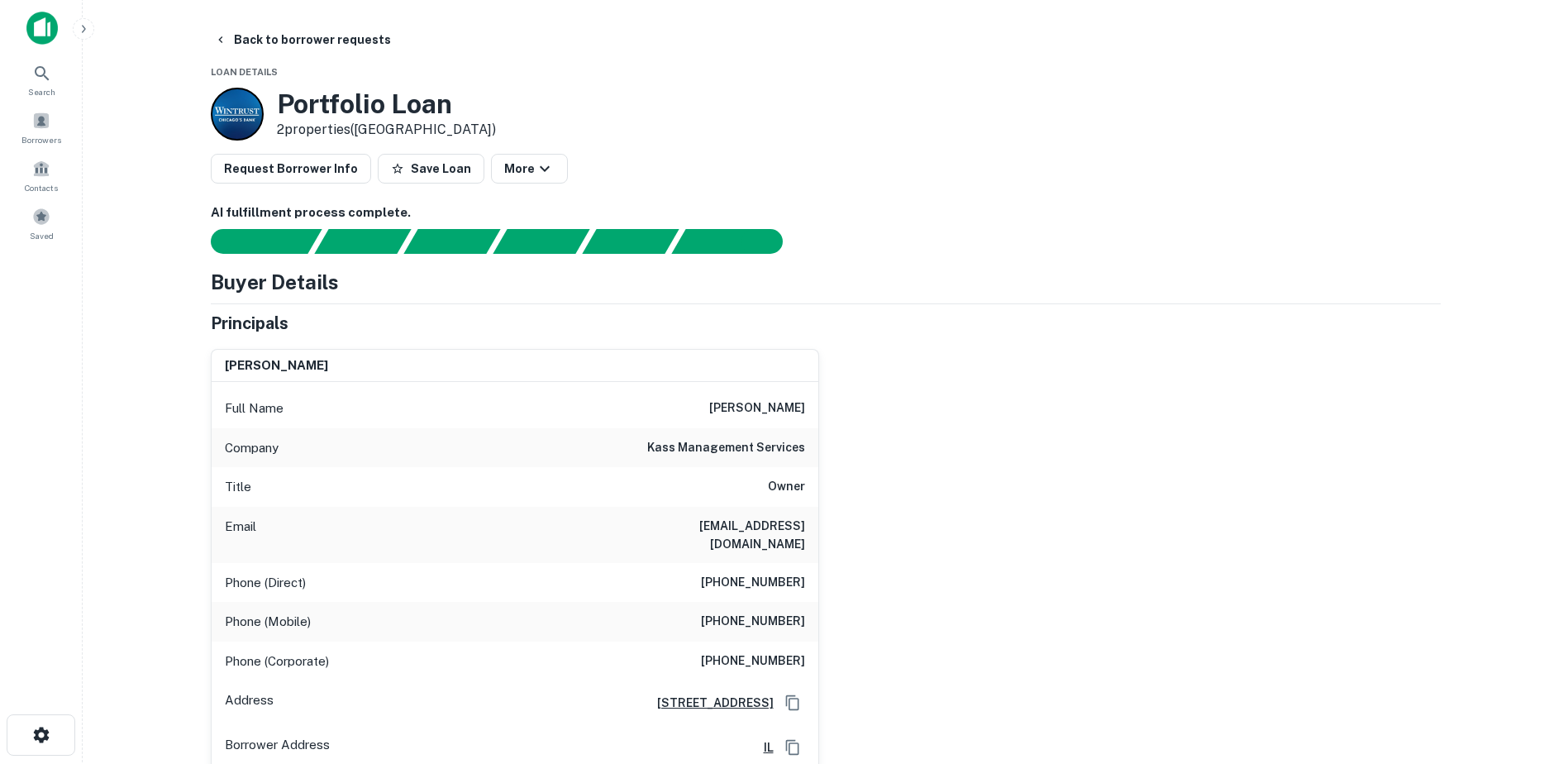
click at [687, 445] on h6 "kass management services" at bounding box center [726, 448] width 158 height 20
click at [226, 33] on icon "button" at bounding box center [220, 39] width 13 height 13
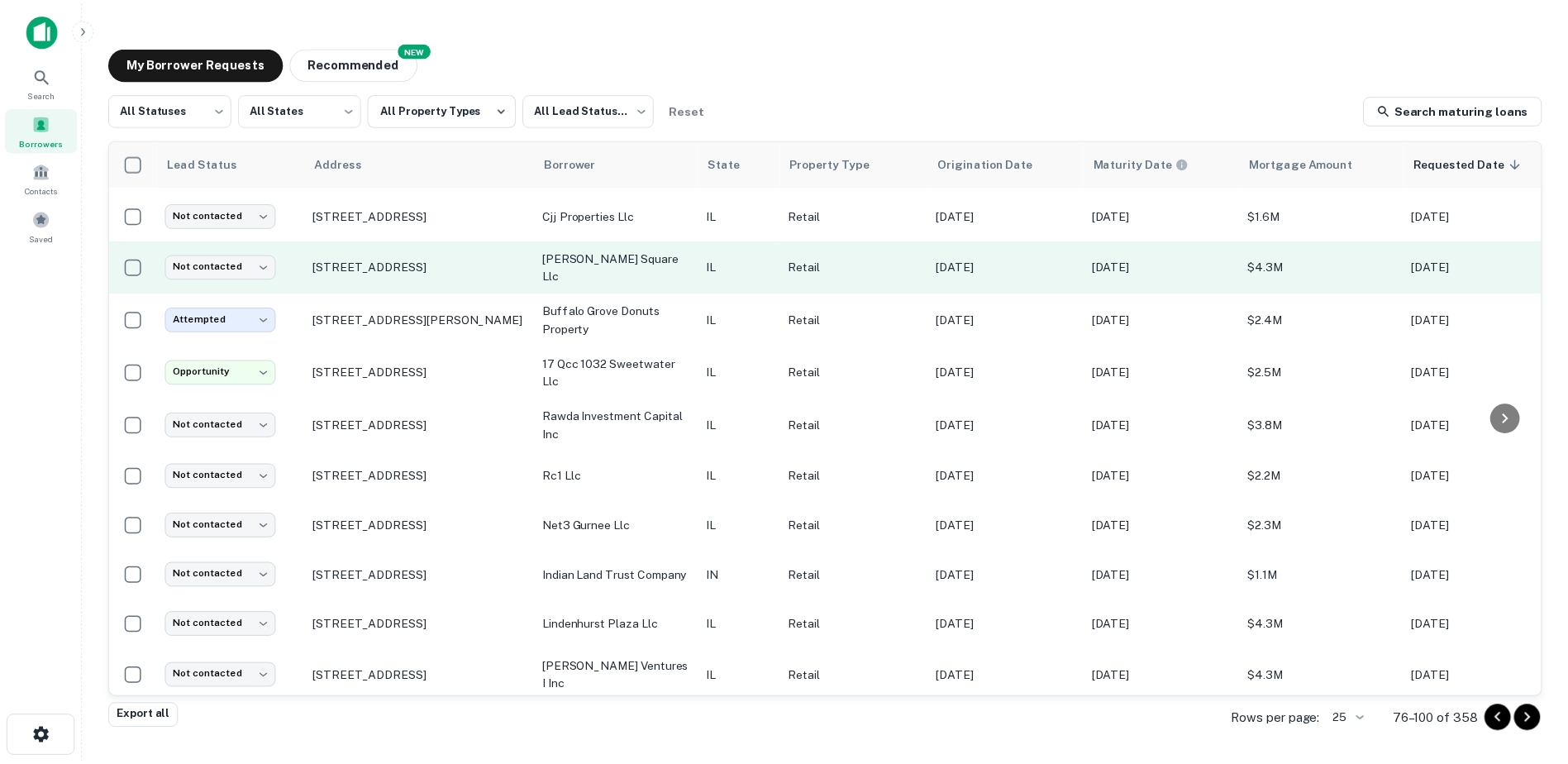
scroll to position [413, 0]
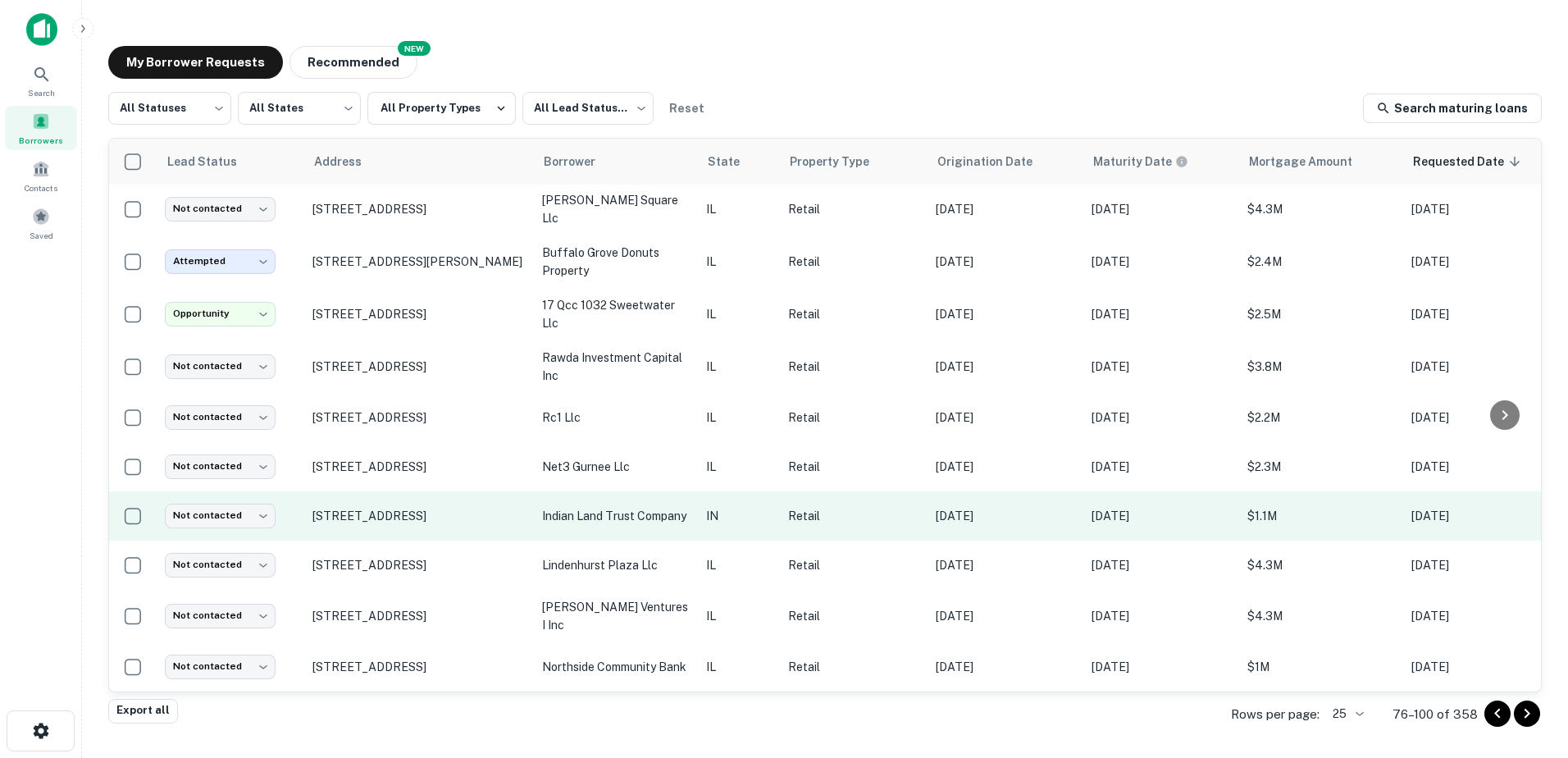
click at [745, 519] on p "IN" at bounding box center [739, 516] width 65 height 18
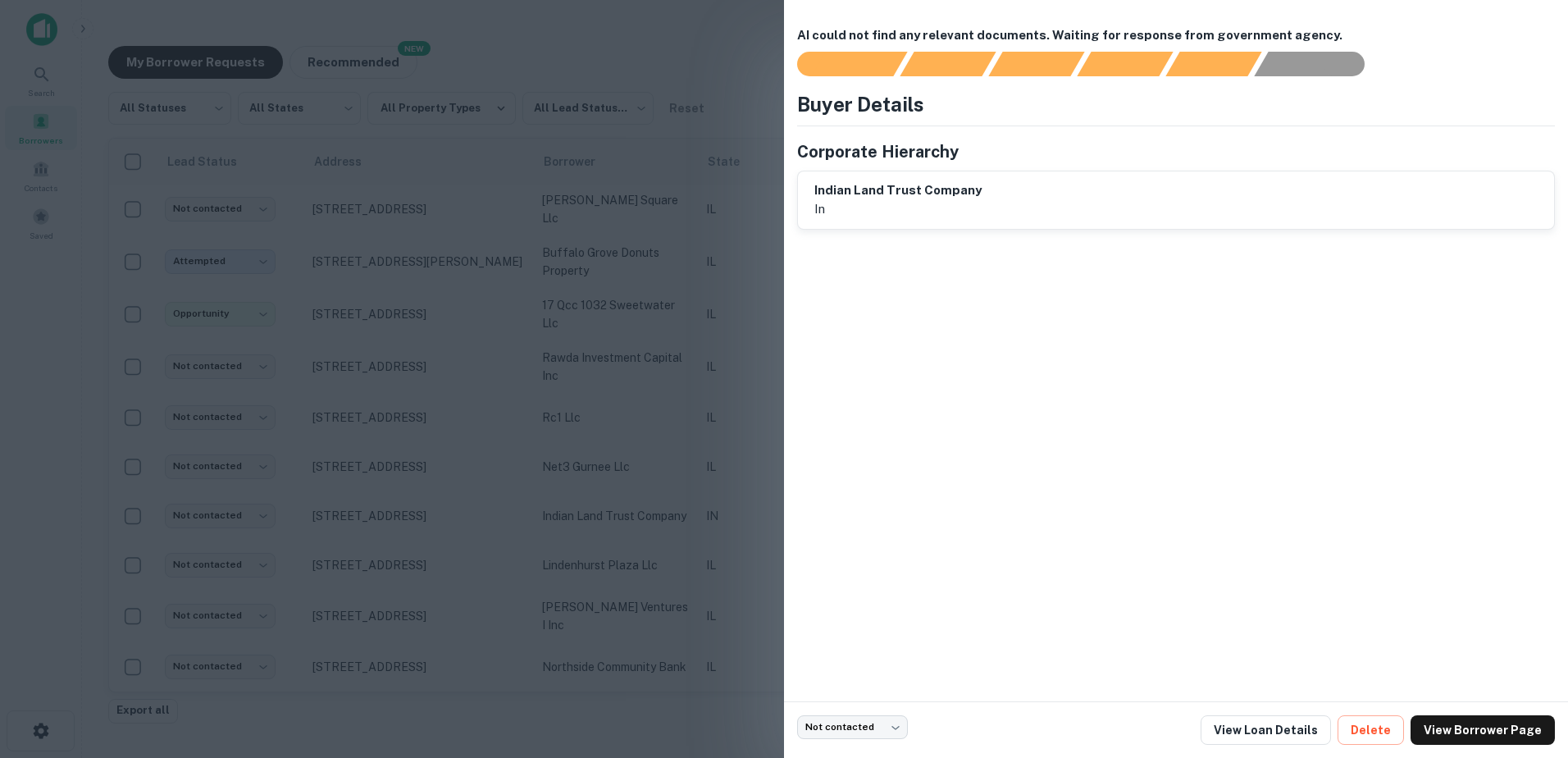
click at [741, 527] on div at bounding box center [784, 379] width 1568 height 758
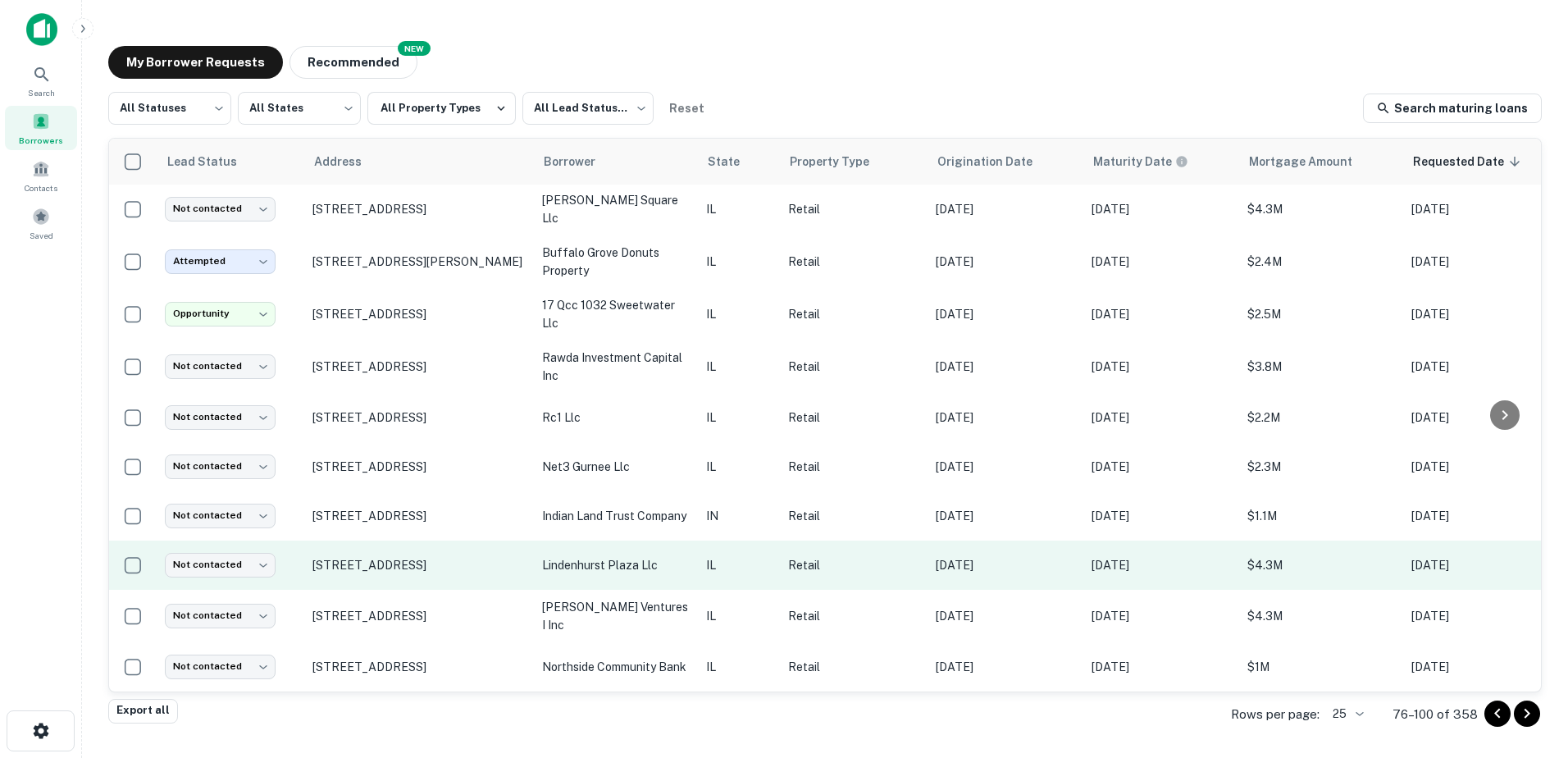
click at [610, 572] on td "lindenhurst plaza llc" at bounding box center [616, 565] width 164 height 49
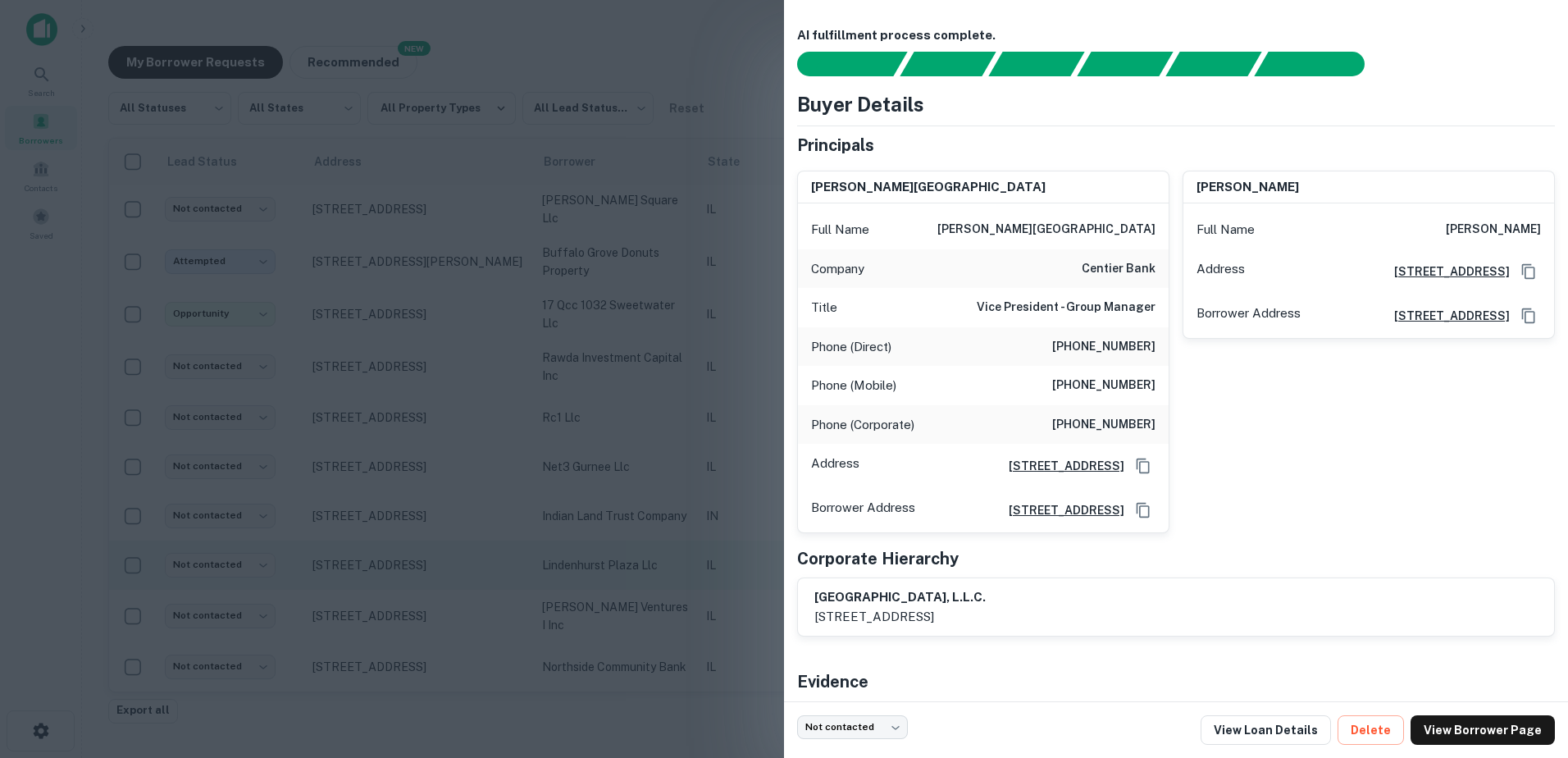
click at [610, 572] on div at bounding box center [784, 379] width 1568 height 758
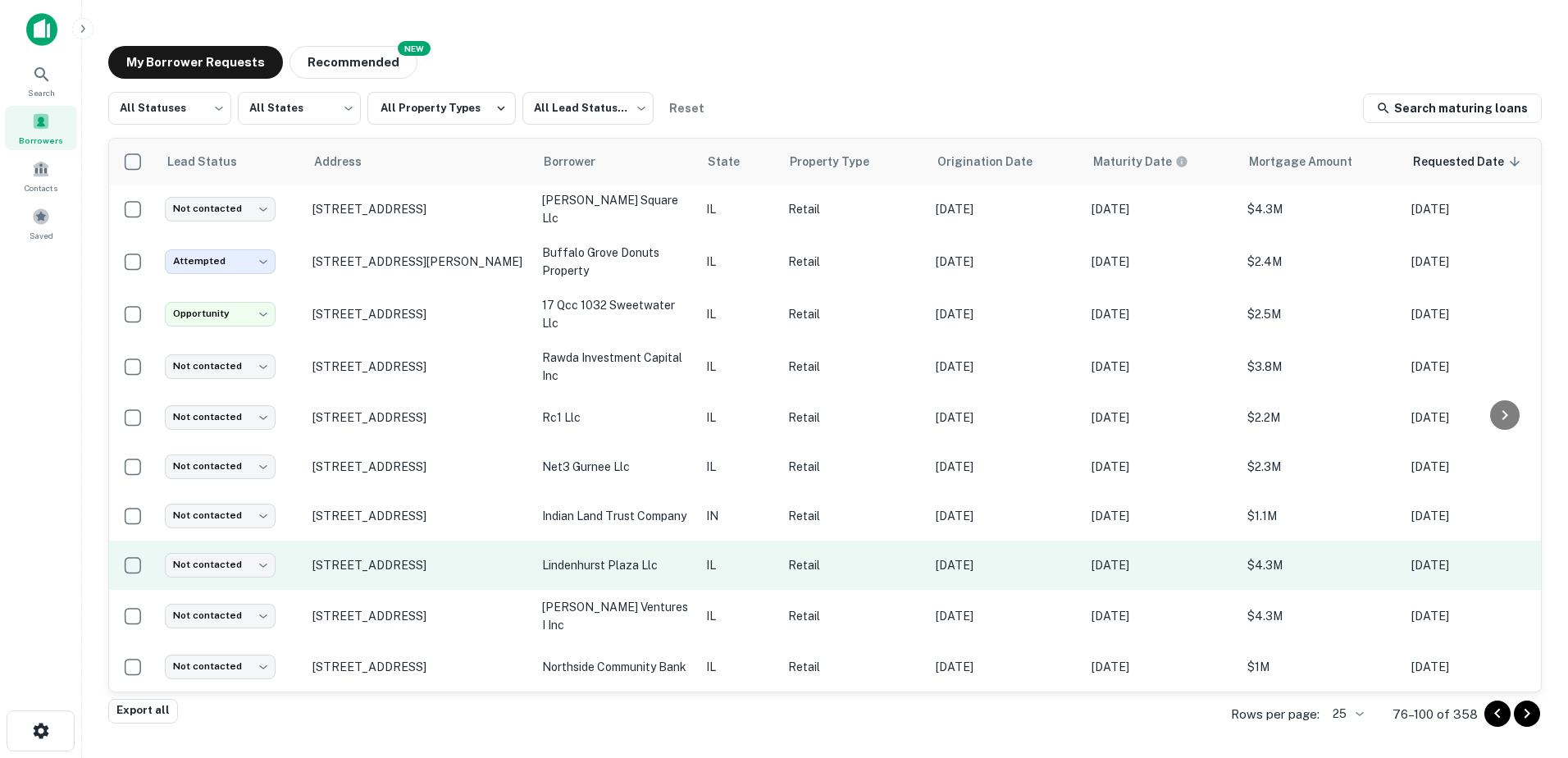
click at [604, 563] on p "lindenhurst plaza llc" at bounding box center [616, 565] width 147 height 18
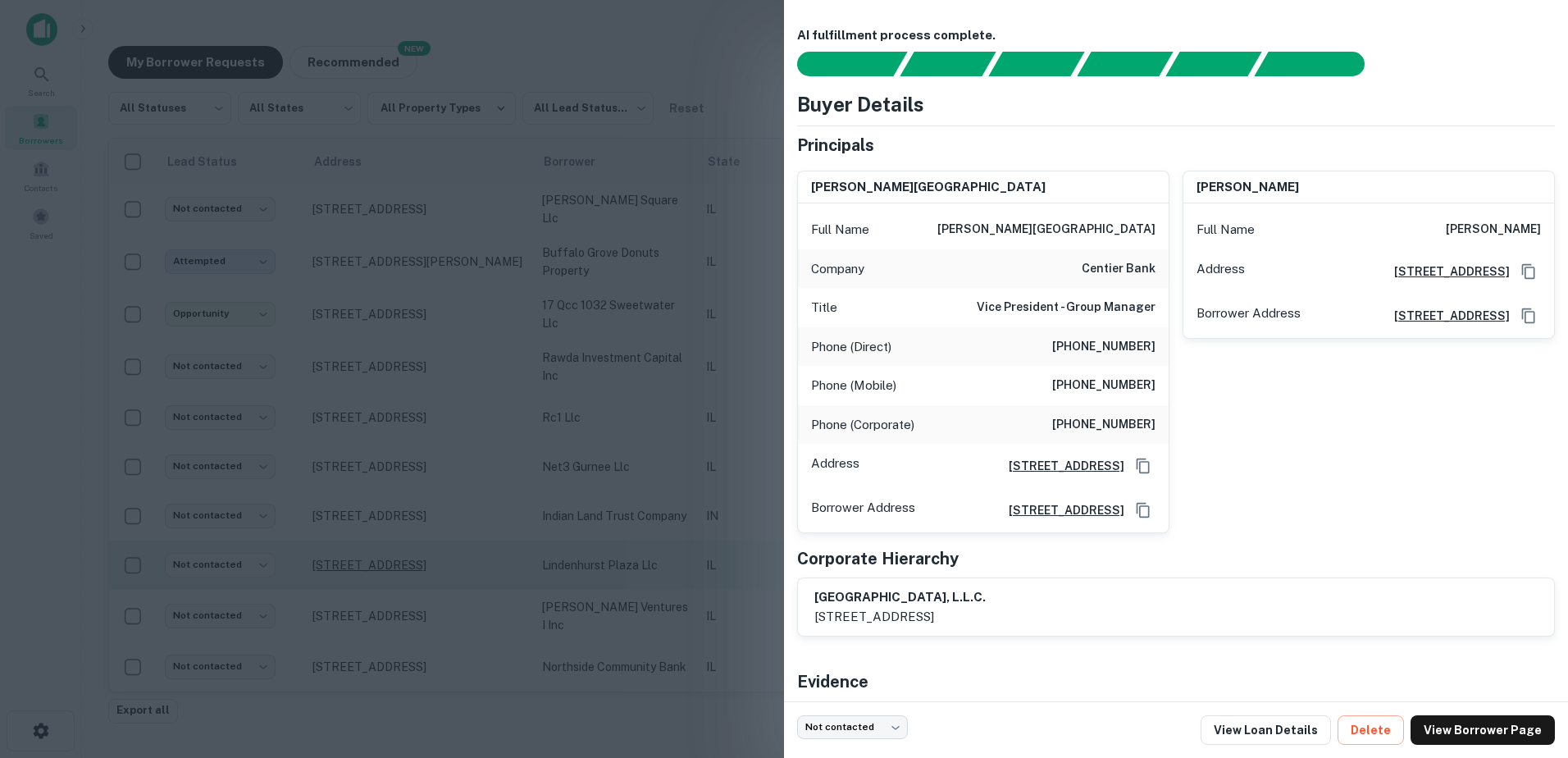
click at [447, 562] on div at bounding box center [784, 379] width 1568 height 758
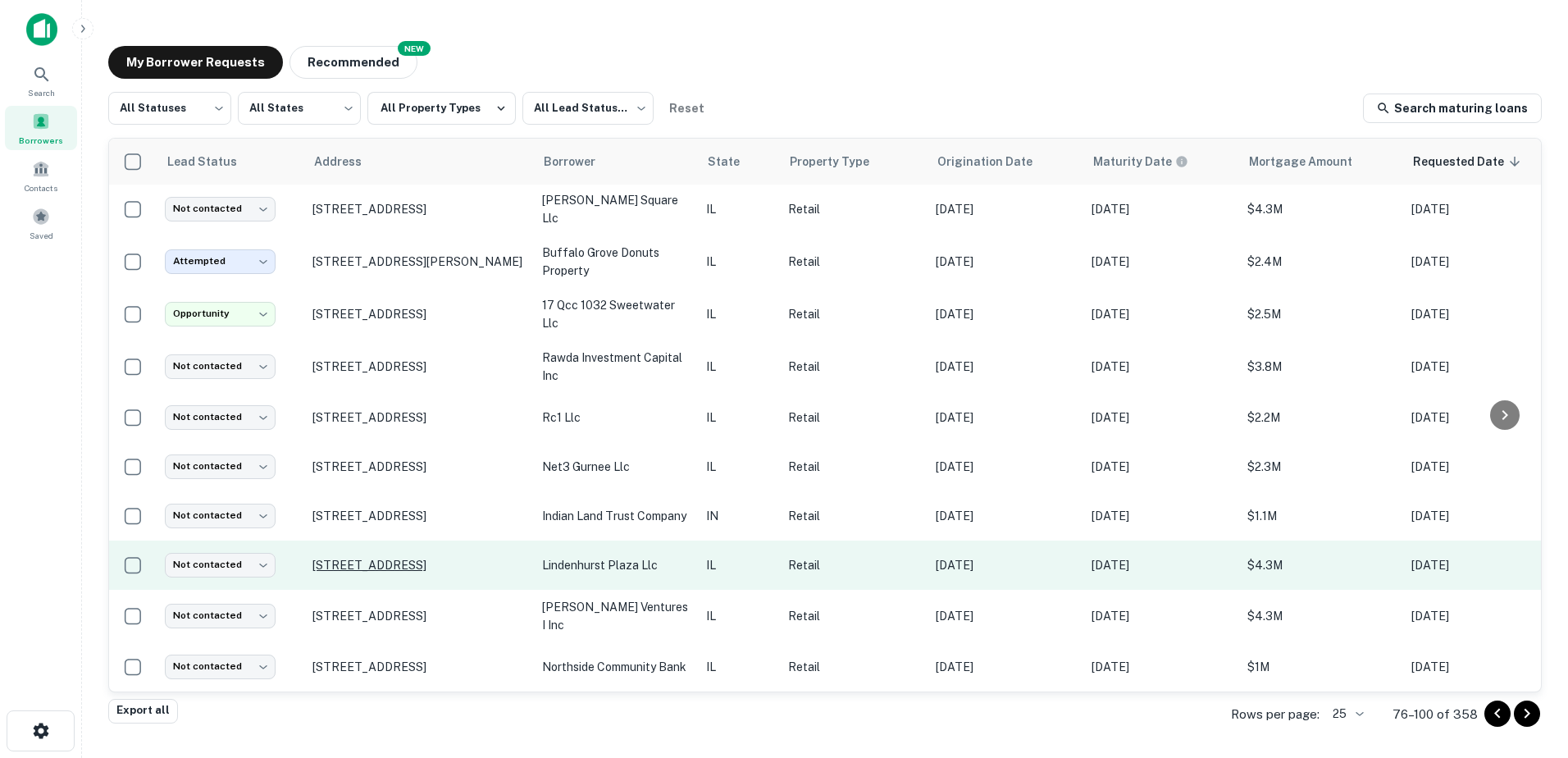
click at [447, 562] on p "399 S Us Highway 45 Lindenhurst, IL60046" at bounding box center [419, 565] width 214 height 15
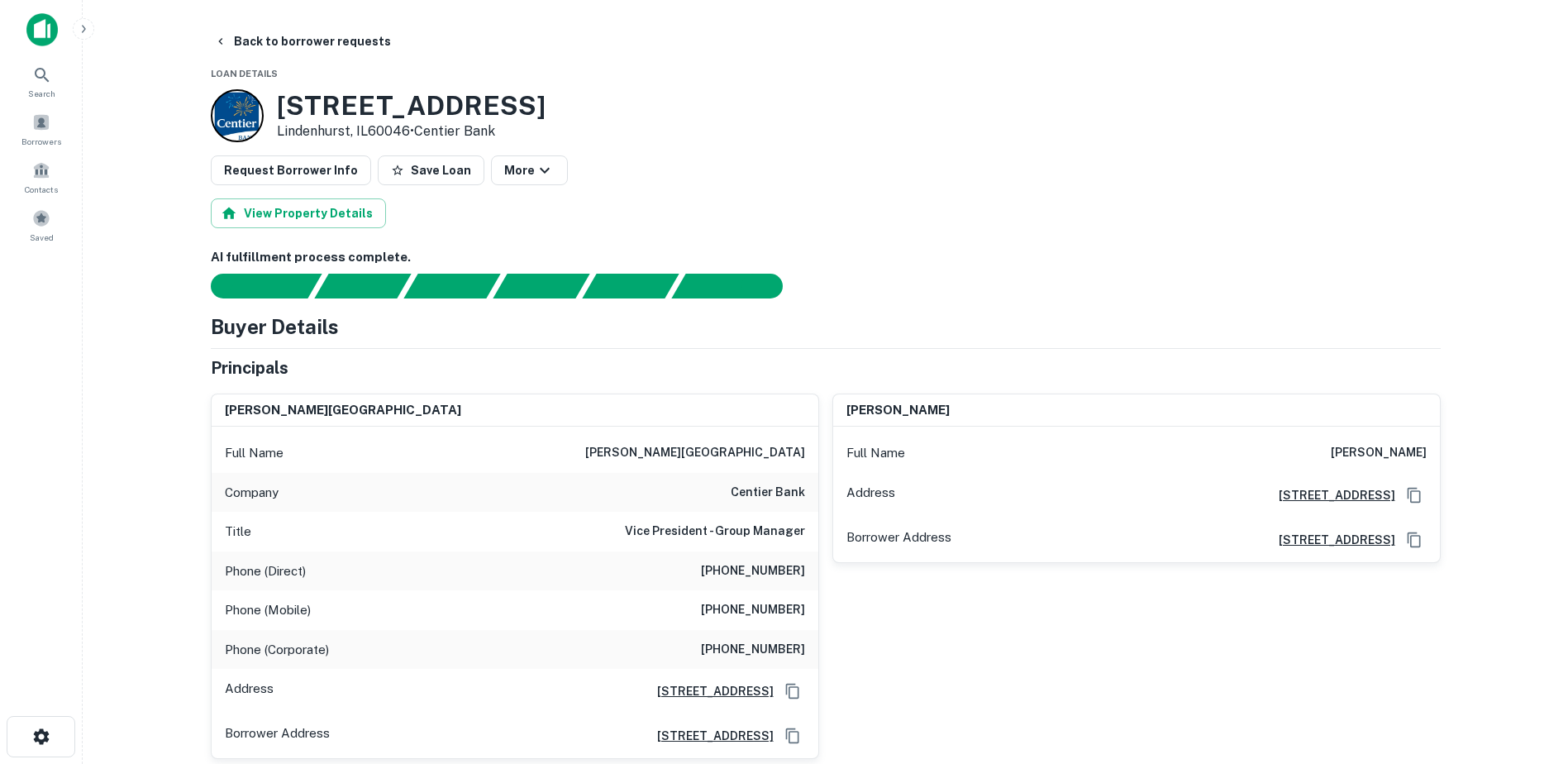
click at [739, 461] on h6 "zoran t. koricanac" at bounding box center [694, 453] width 220 height 20
click at [740, 458] on h6 "zoran t. koricanac" at bounding box center [694, 453] width 220 height 20
click at [740, 454] on h6 "zoran t. koricanac" at bounding box center [694, 453] width 220 height 20
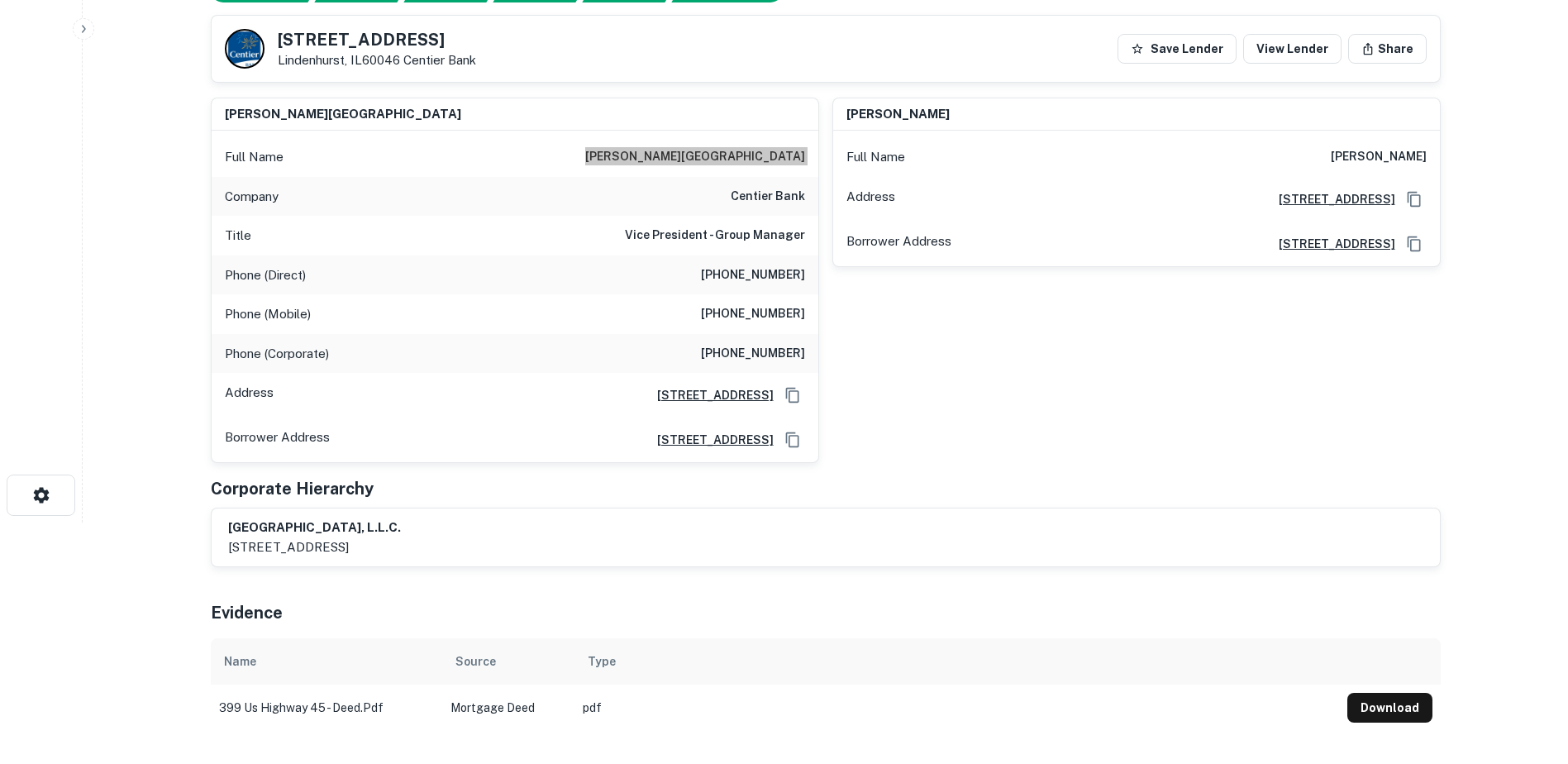
scroll to position [248, 0]
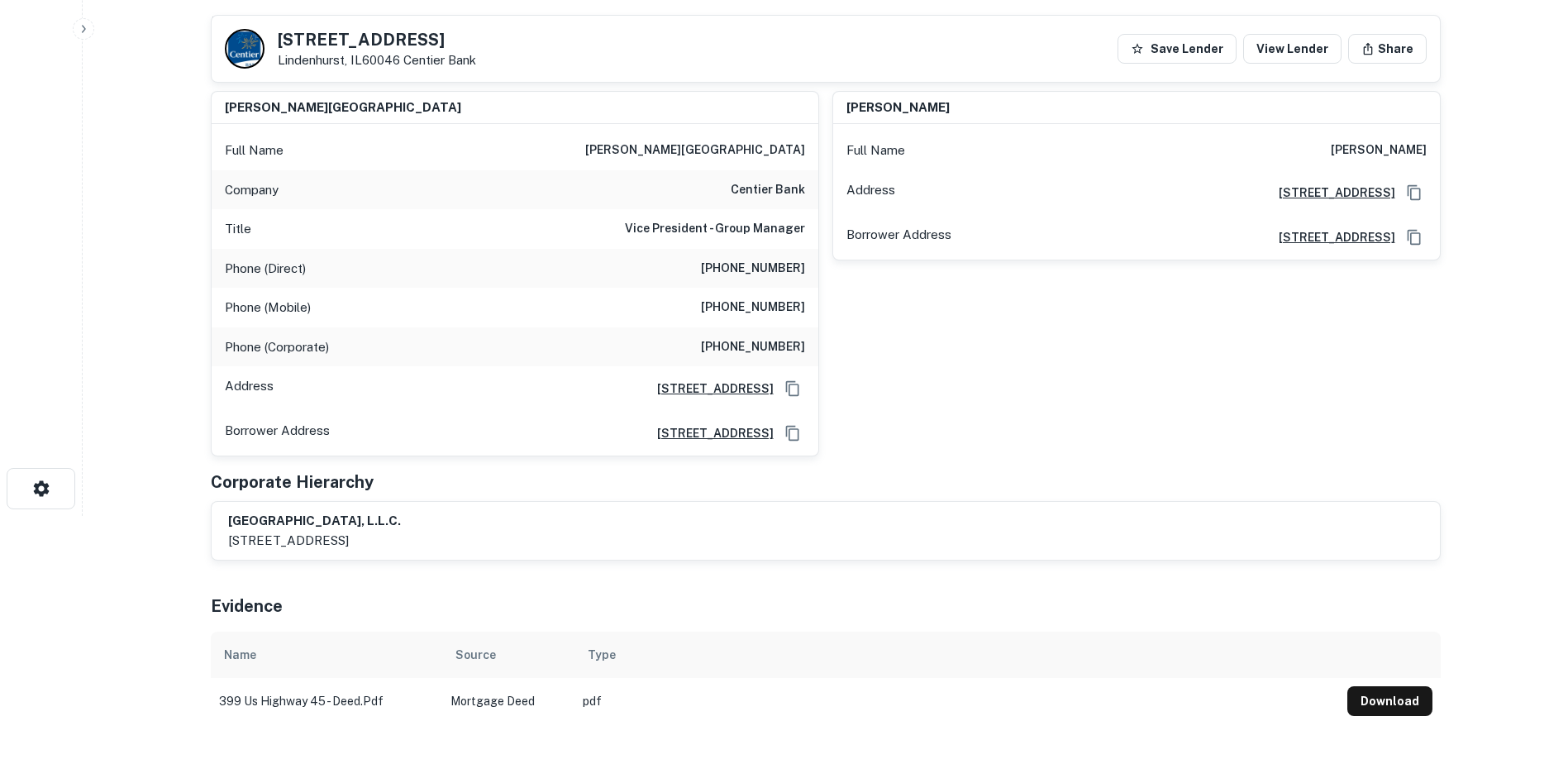
click at [743, 308] on h6 "(219) 793-3234" at bounding box center [753, 307] width 104 height 20
click at [742, 306] on h6 "(219) 793-3234" at bounding box center [753, 307] width 104 height 20
click at [741, 306] on h6 "(219) 793-3234" at bounding box center [753, 307] width 104 height 20
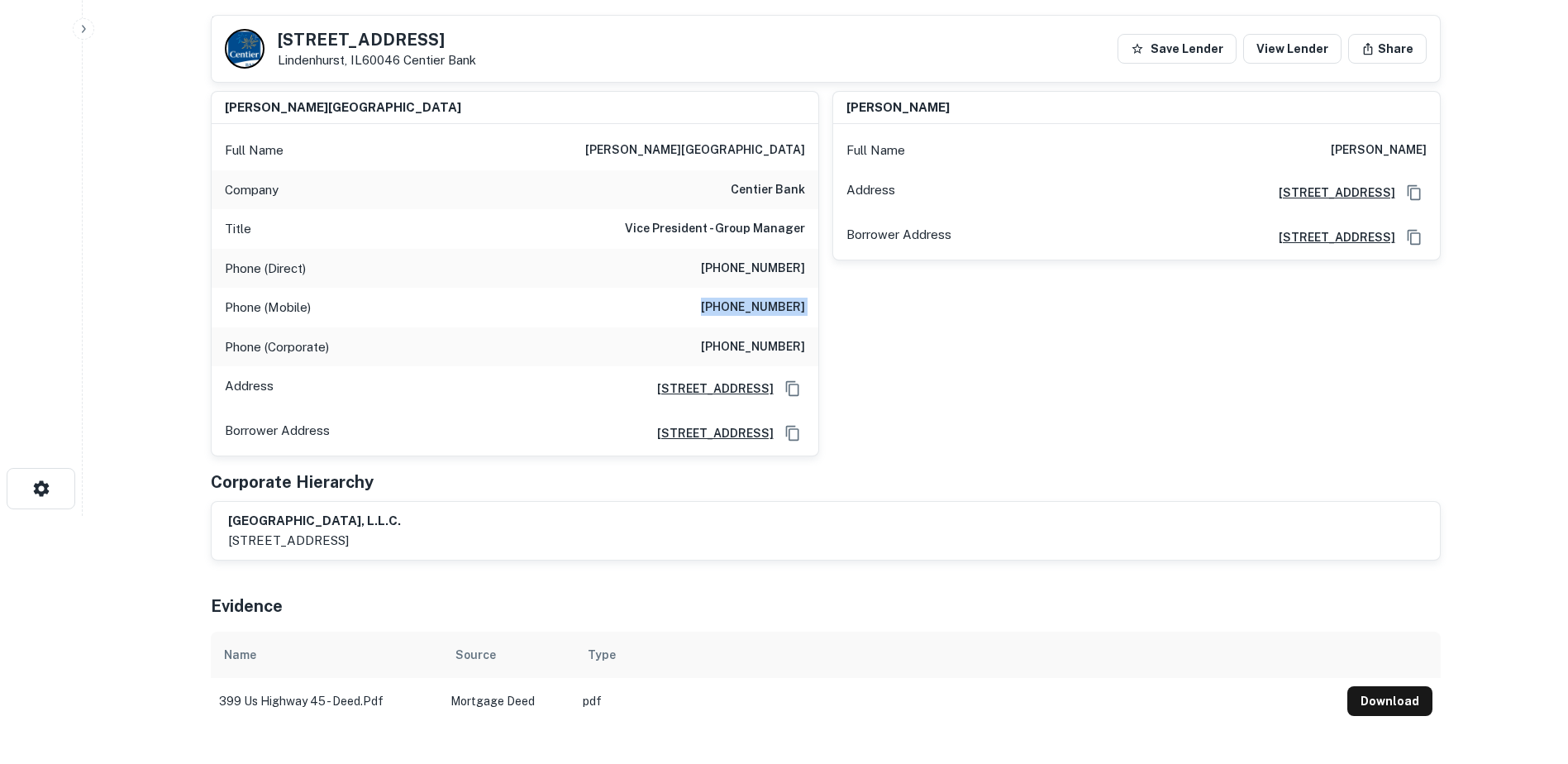
click at [741, 306] on h6 "(219) 793-3234" at bounding box center [753, 307] width 104 height 20
drag, startPoint x: 971, startPoint y: 338, endPoint x: 948, endPoint y: 334, distance: 23.3
click at [969, 338] on div "barbara hanus Full Name barbara hanus Address 200 West Madison Street, Suite 42…" at bounding box center [1130, 267] width 621 height 379
click at [784, 313] on h6 "(219) 793-3234" at bounding box center [753, 307] width 104 height 20
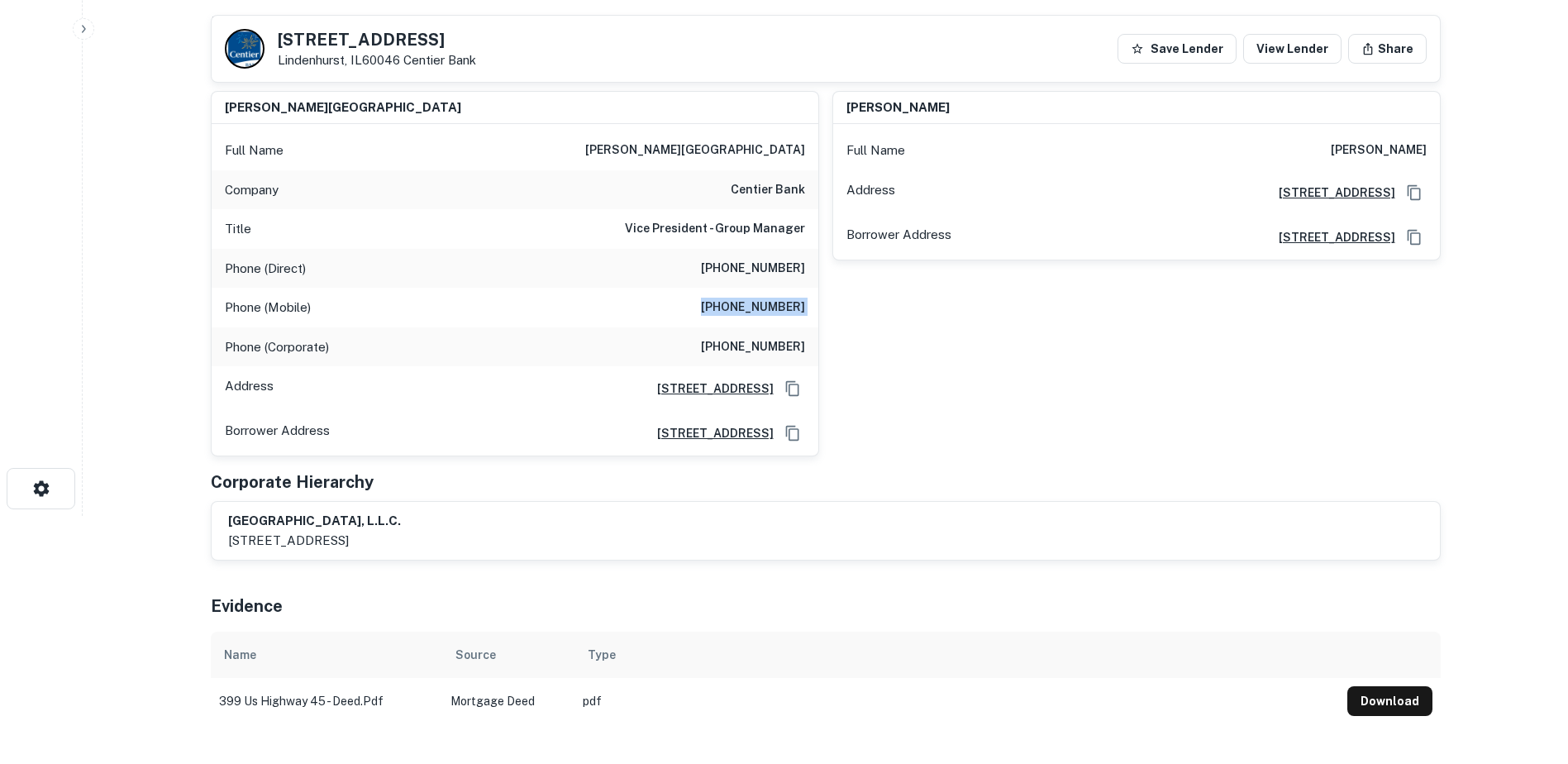
click at [784, 313] on h6 "(219) 793-3234" at bounding box center [753, 307] width 104 height 20
click at [777, 155] on h6 "zoran t. koricanac" at bounding box center [694, 150] width 220 height 20
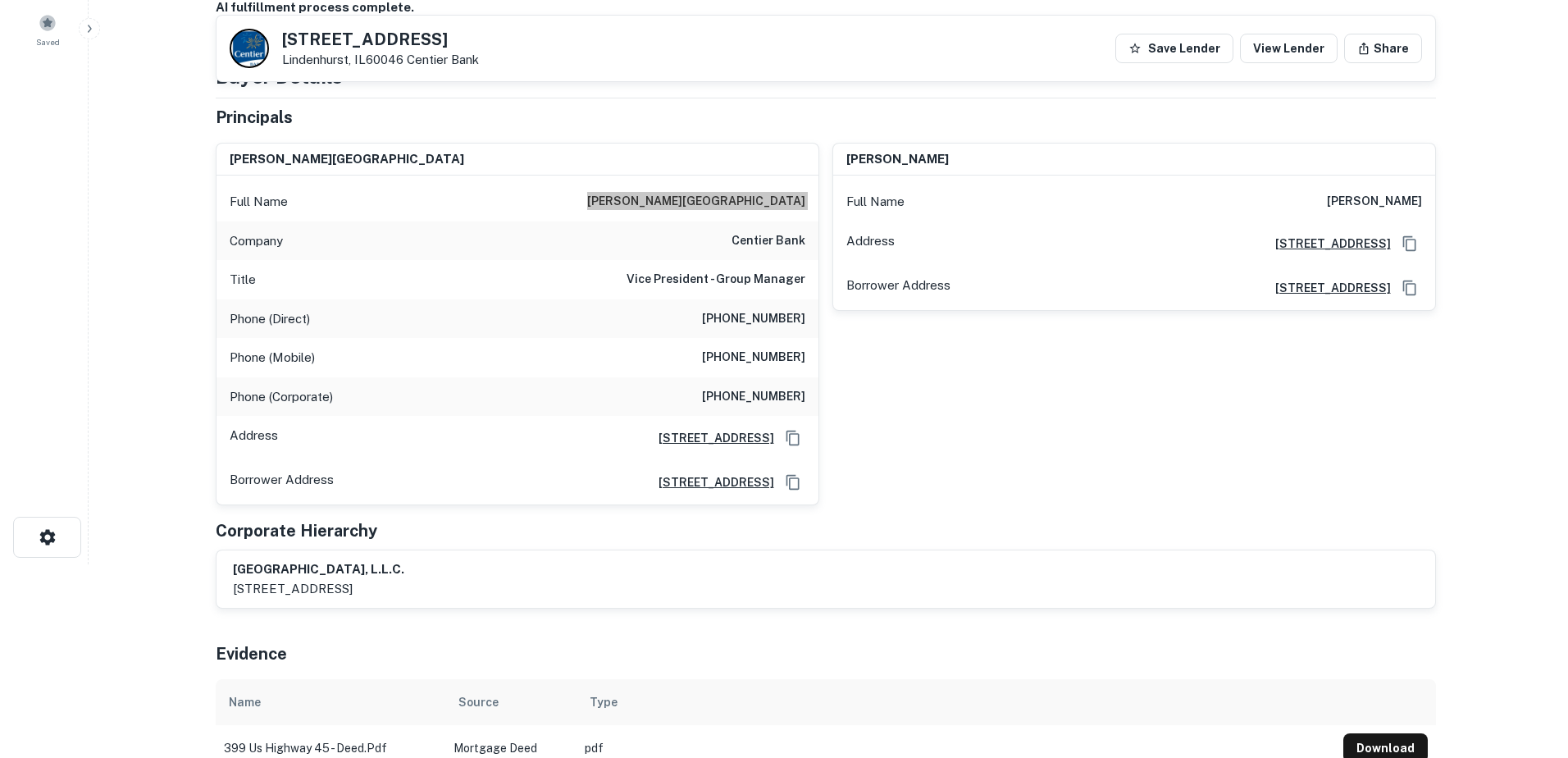
scroll to position [0, 0]
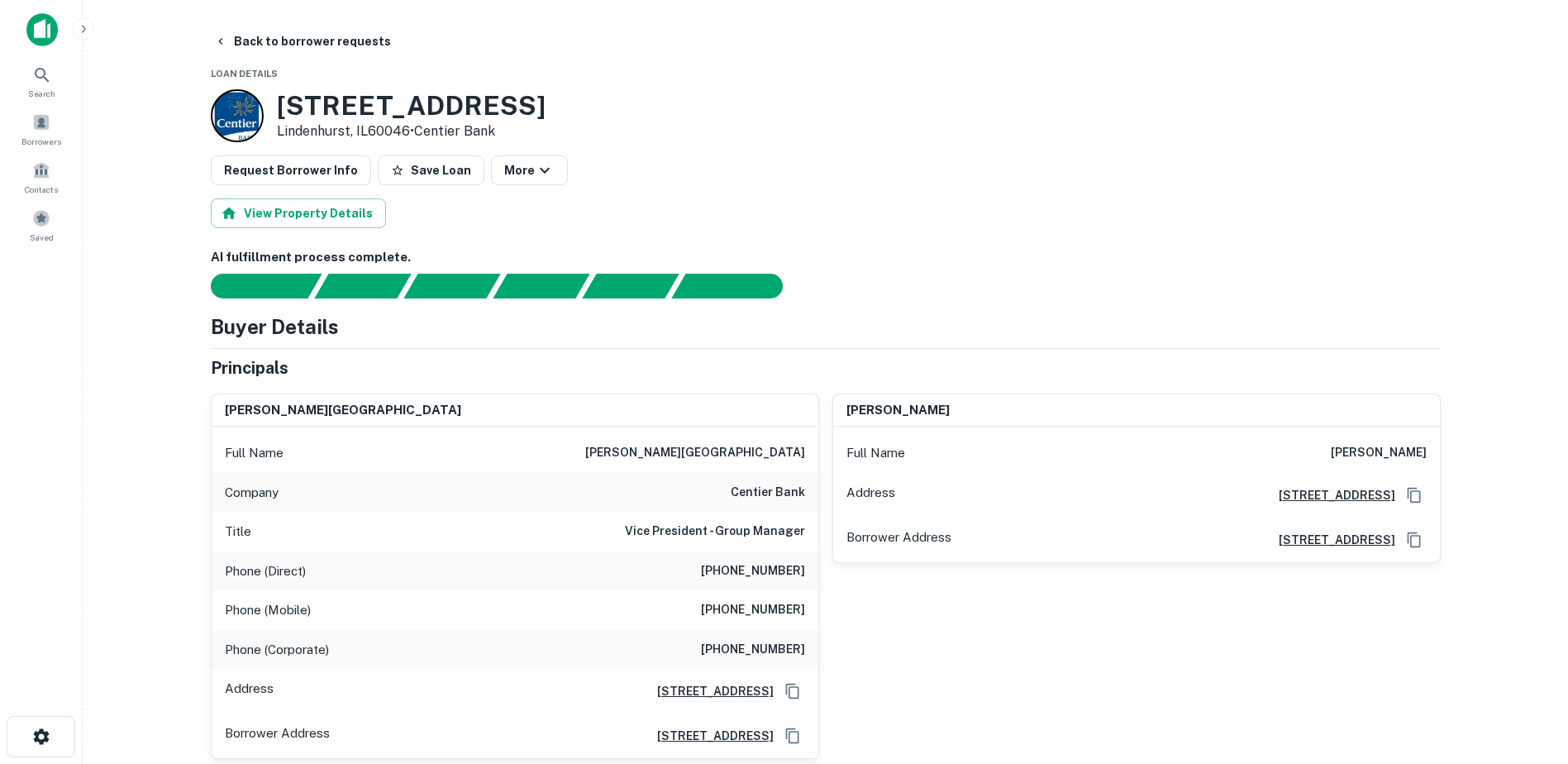
click at [403, 115] on h3 "399 S Us Highway 45" at bounding box center [411, 106] width 269 height 31
click at [337, 129] on p "Lindenhurst, IL60046 • Centier Bank" at bounding box center [411, 131] width 269 height 20
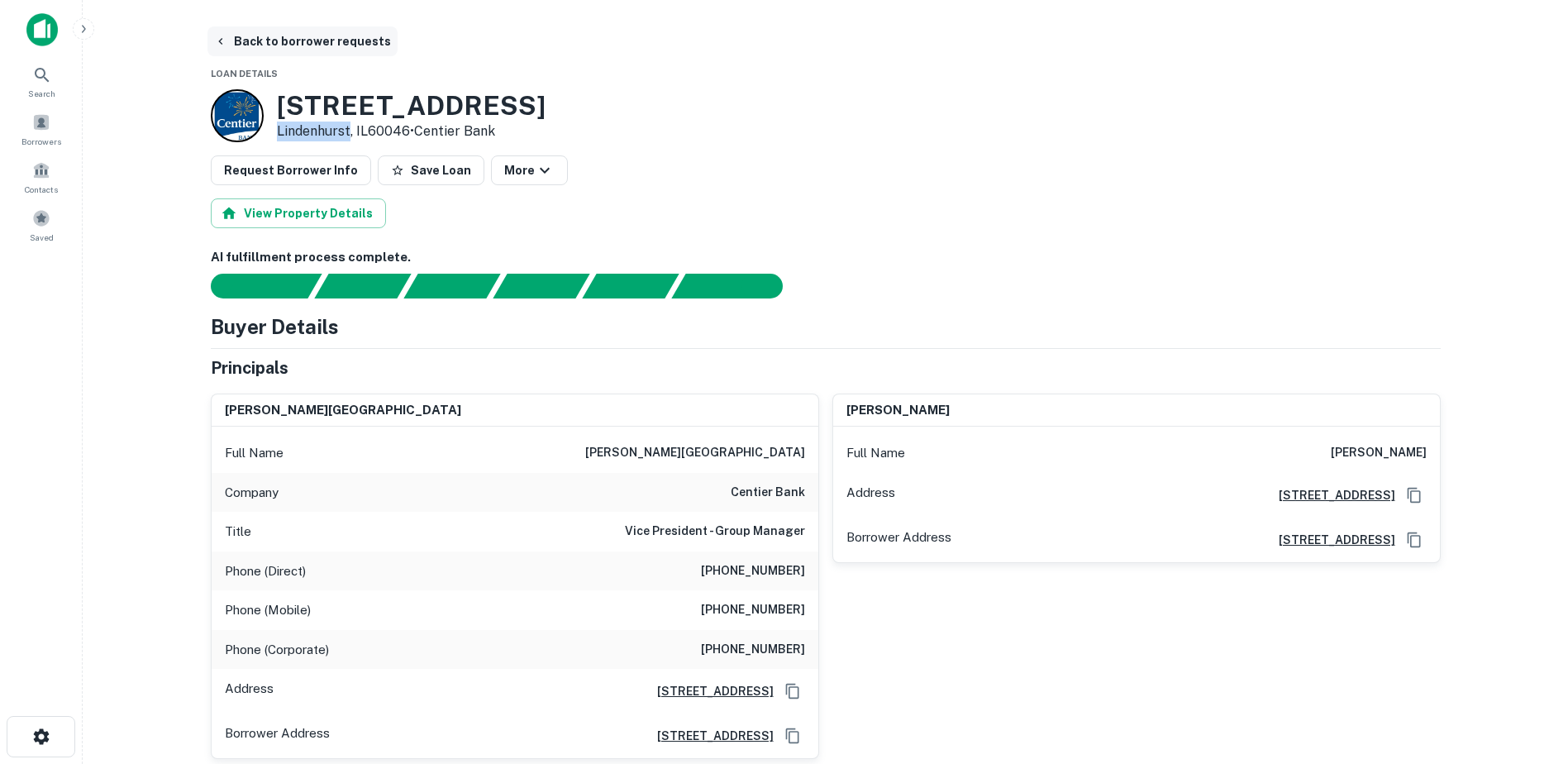
click at [308, 49] on button "Back to borrower requests" at bounding box center [302, 41] width 190 height 30
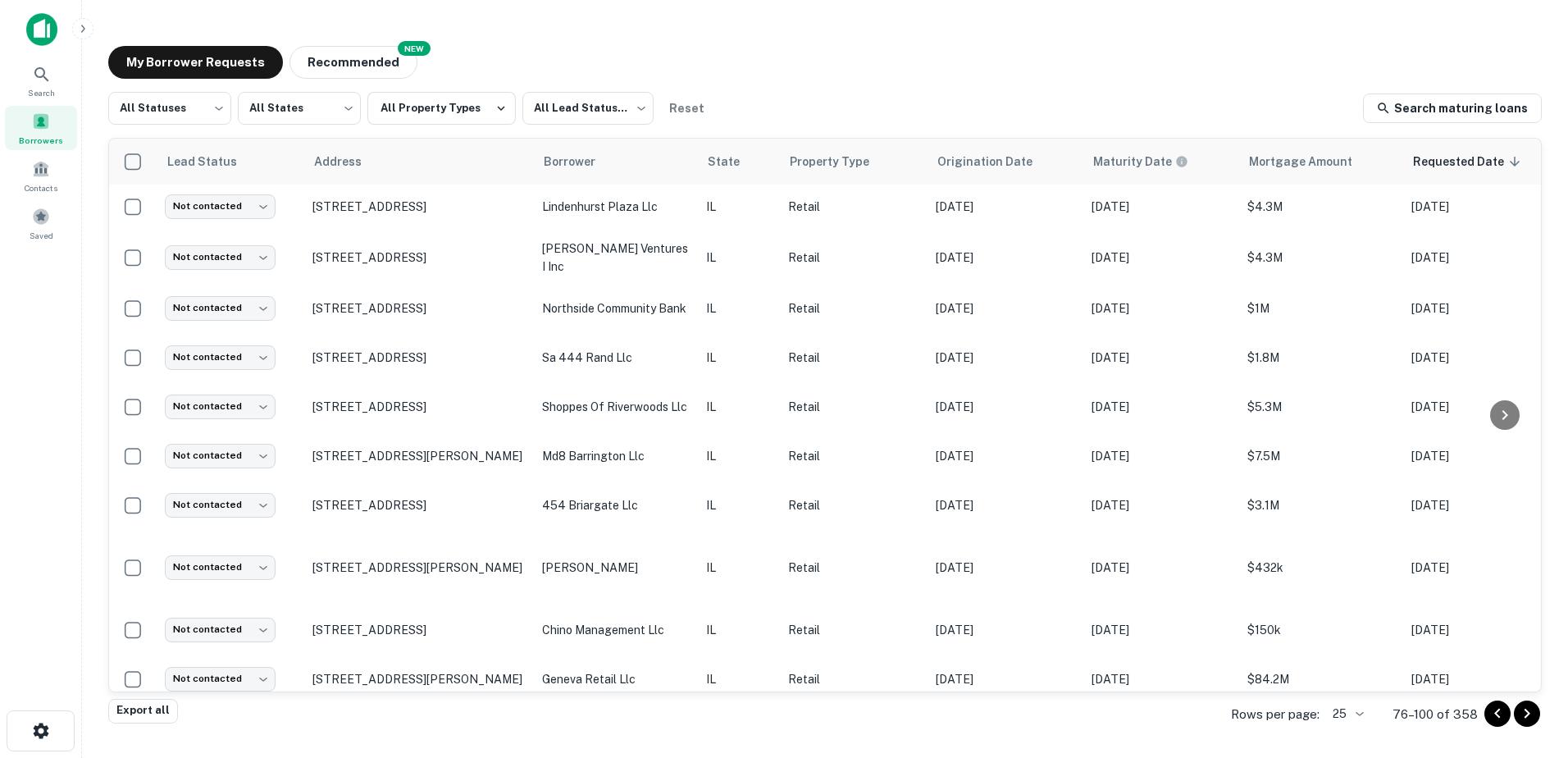
scroll to position [195, 0]
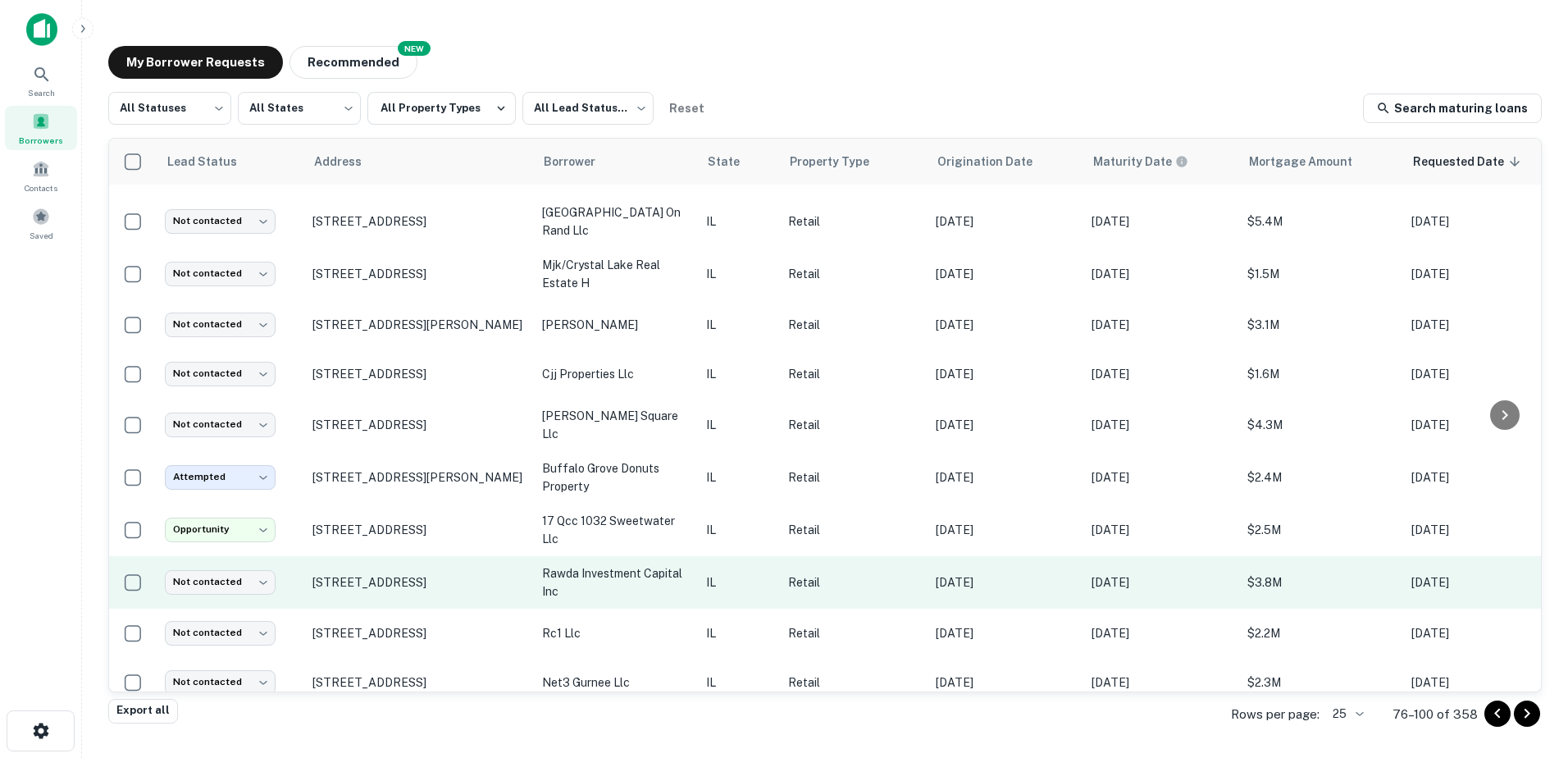
click at [734, 595] on td "IL" at bounding box center [739, 582] width 82 height 53
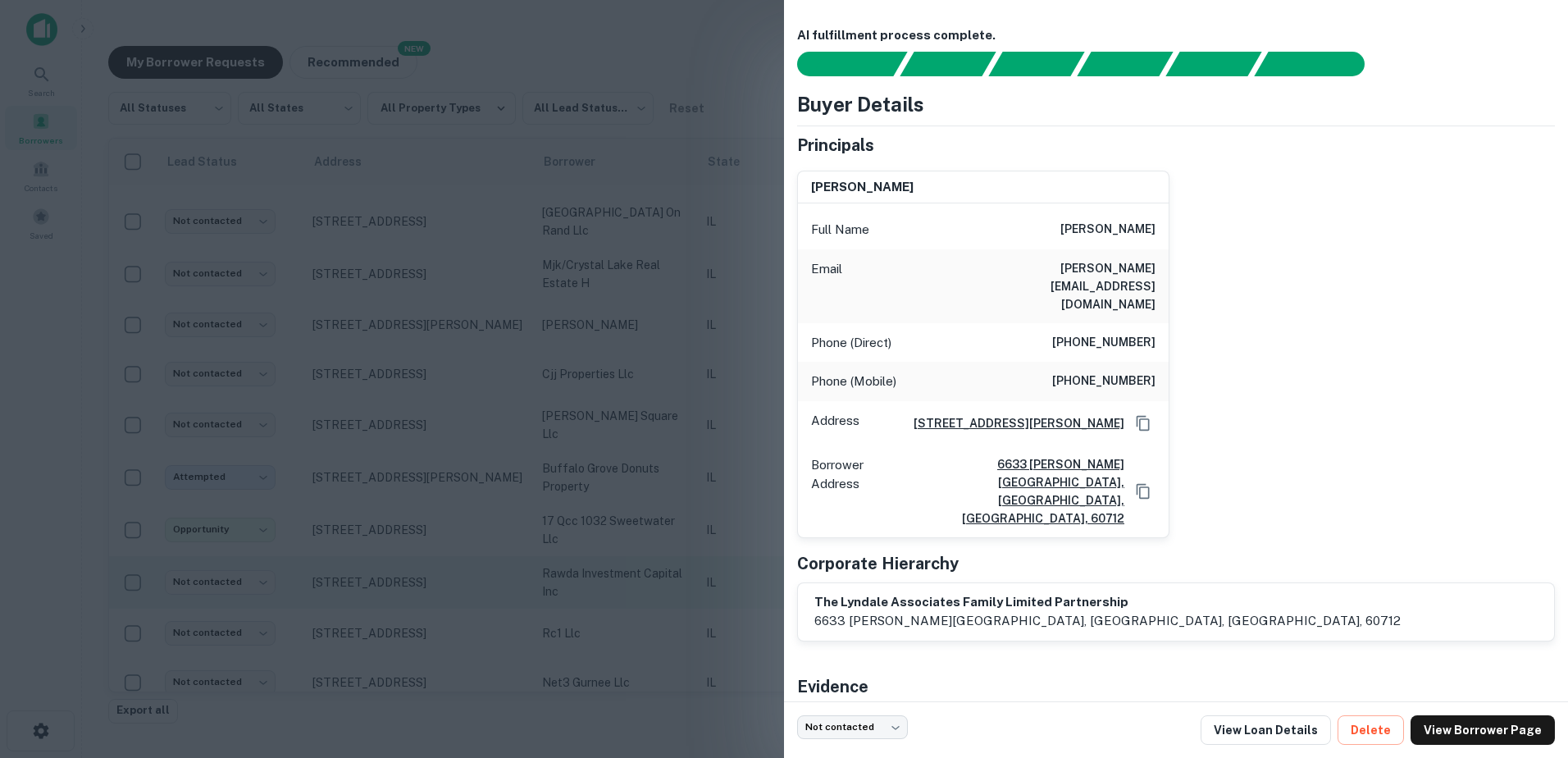
click at [699, 589] on div at bounding box center [784, 379] width 1568 height 758
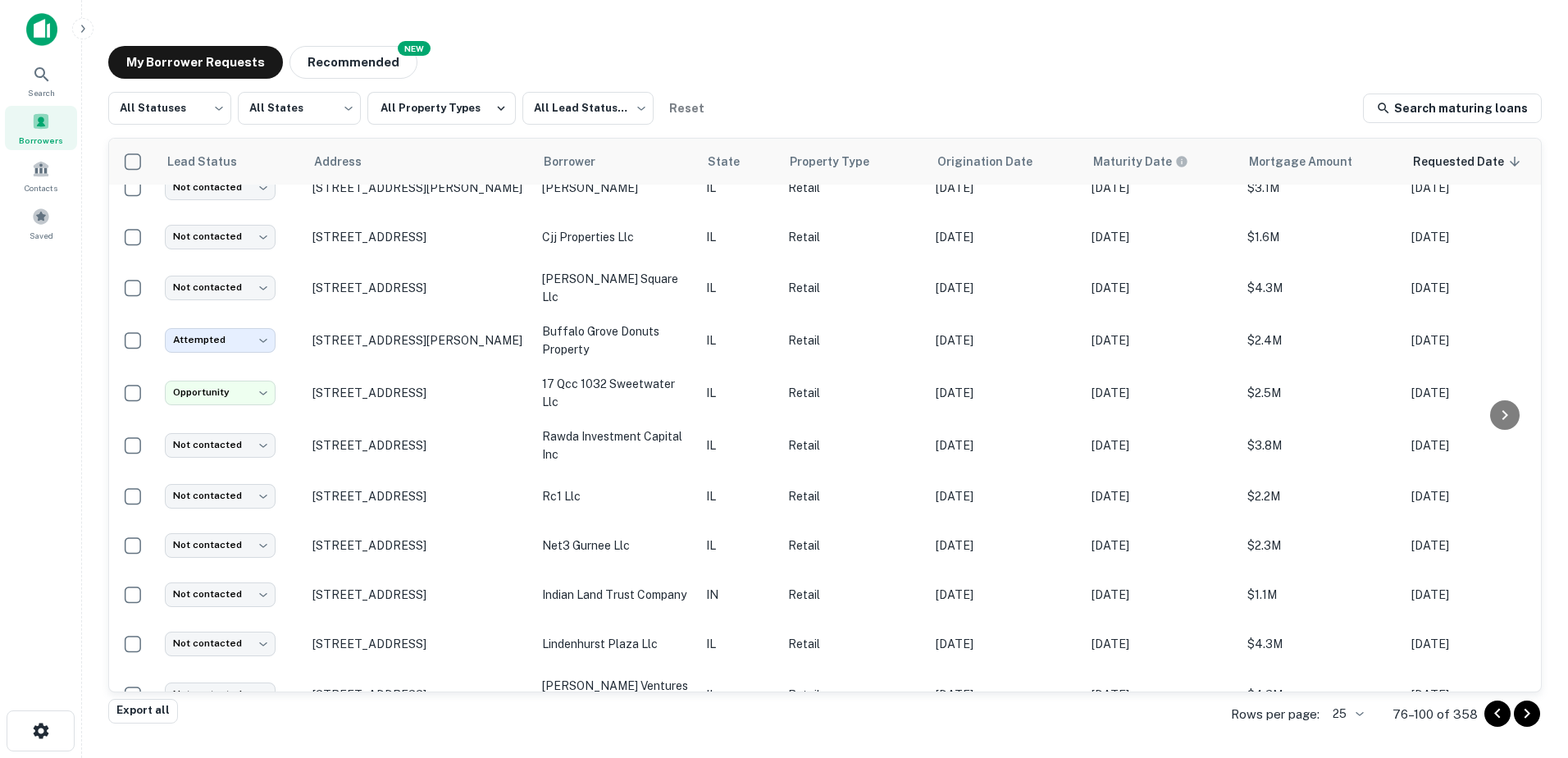
scroll to position [440, 0]
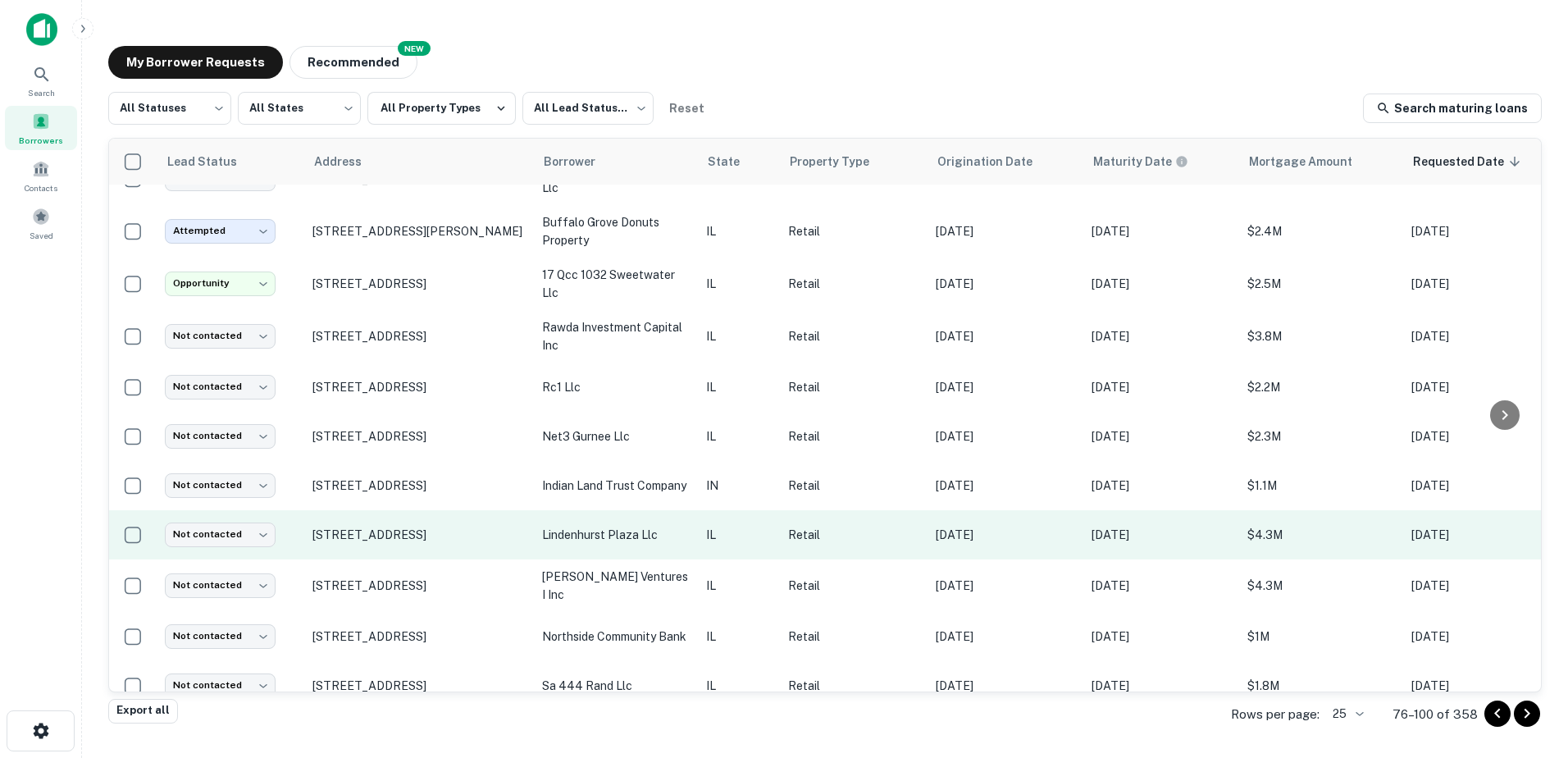
click at [685, 527] on p "lindenhurst plaza llc" at bounding box center [616, 535] width 147 height 18
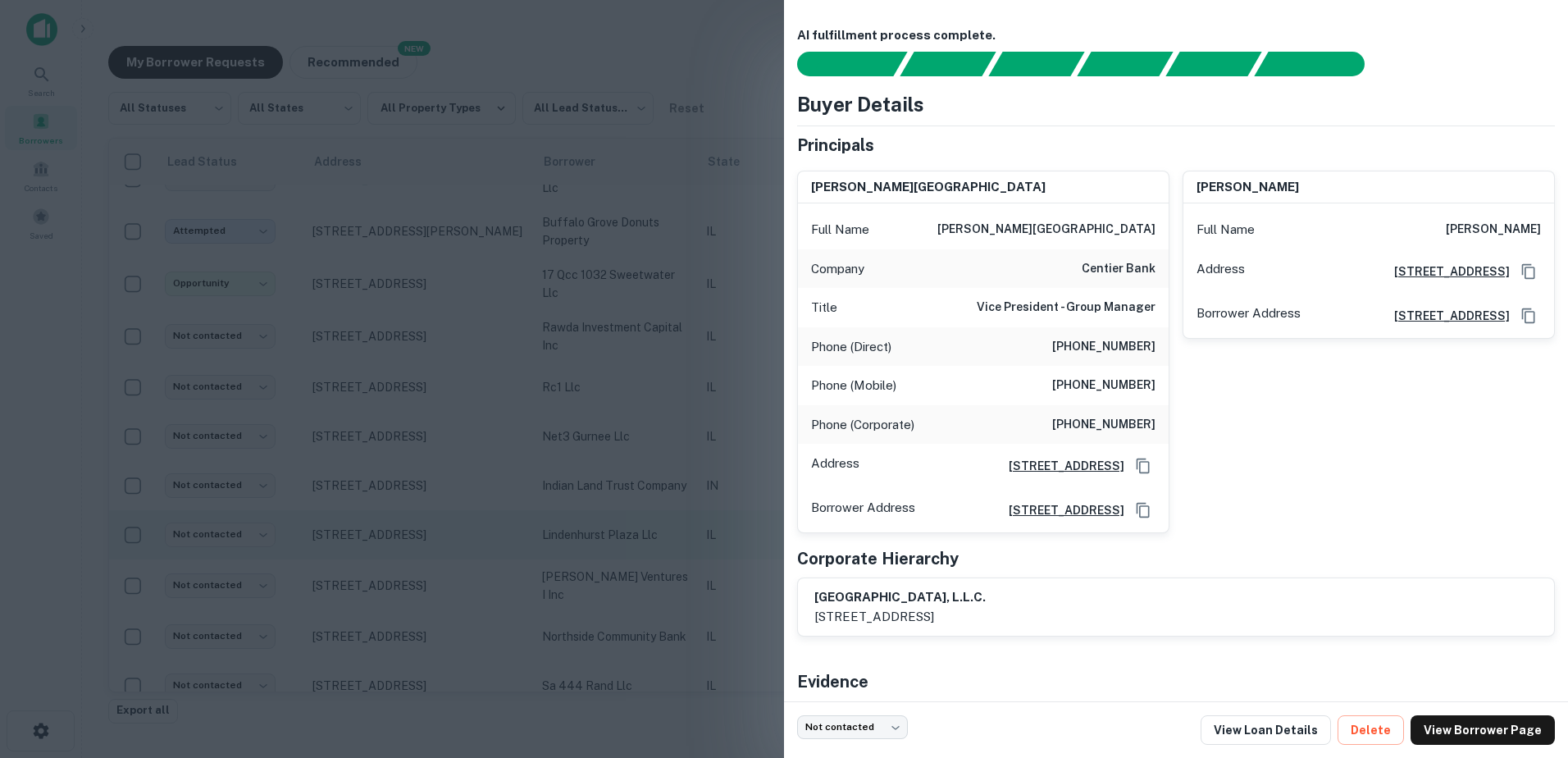
click at [681, 526] on div at bounding box center [784, 379] width 1568 height 758
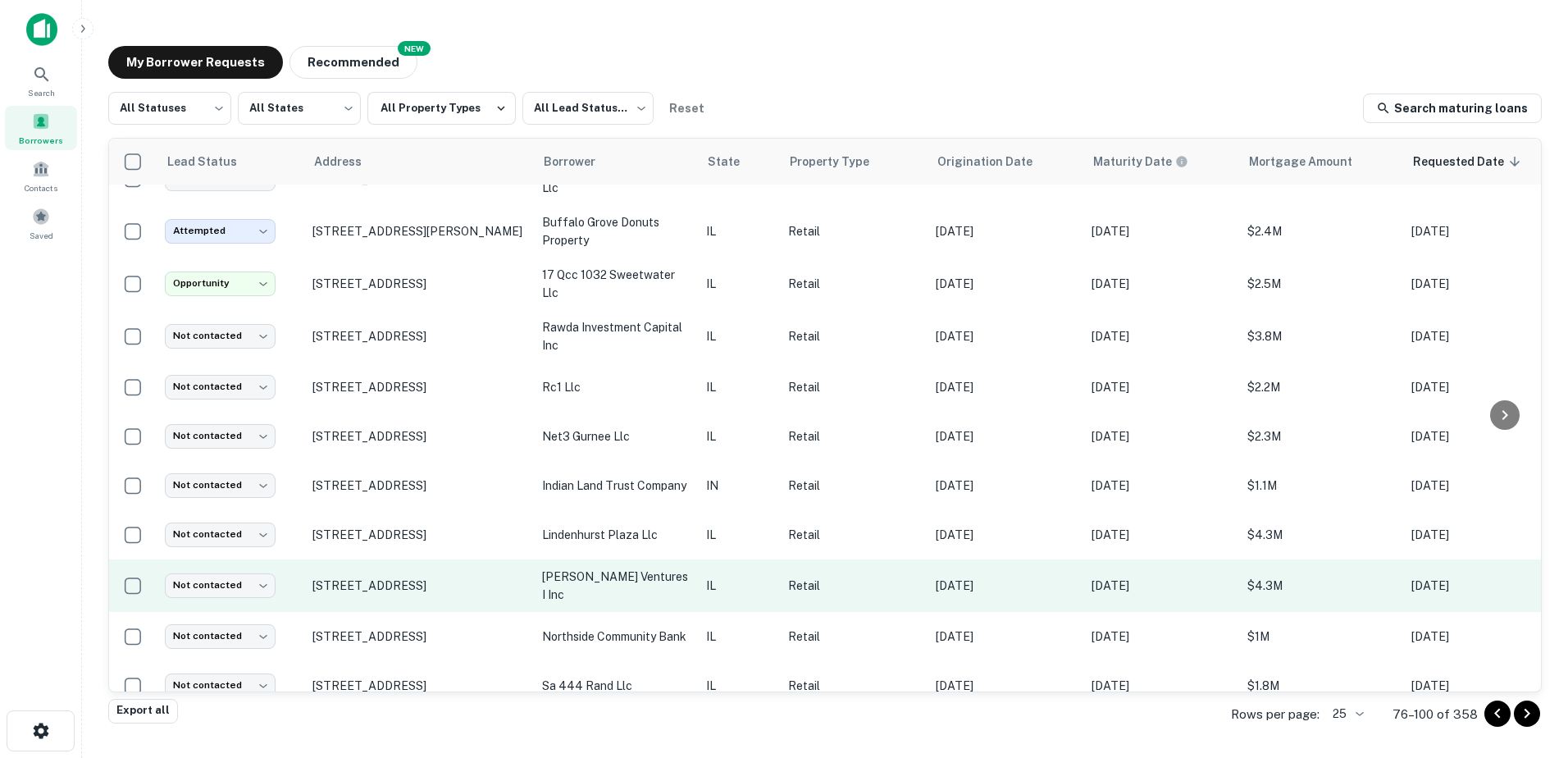
click at [688, 597] on td "schuetz ventures i inc" at bounding box center [616, 586] width 164 height 53
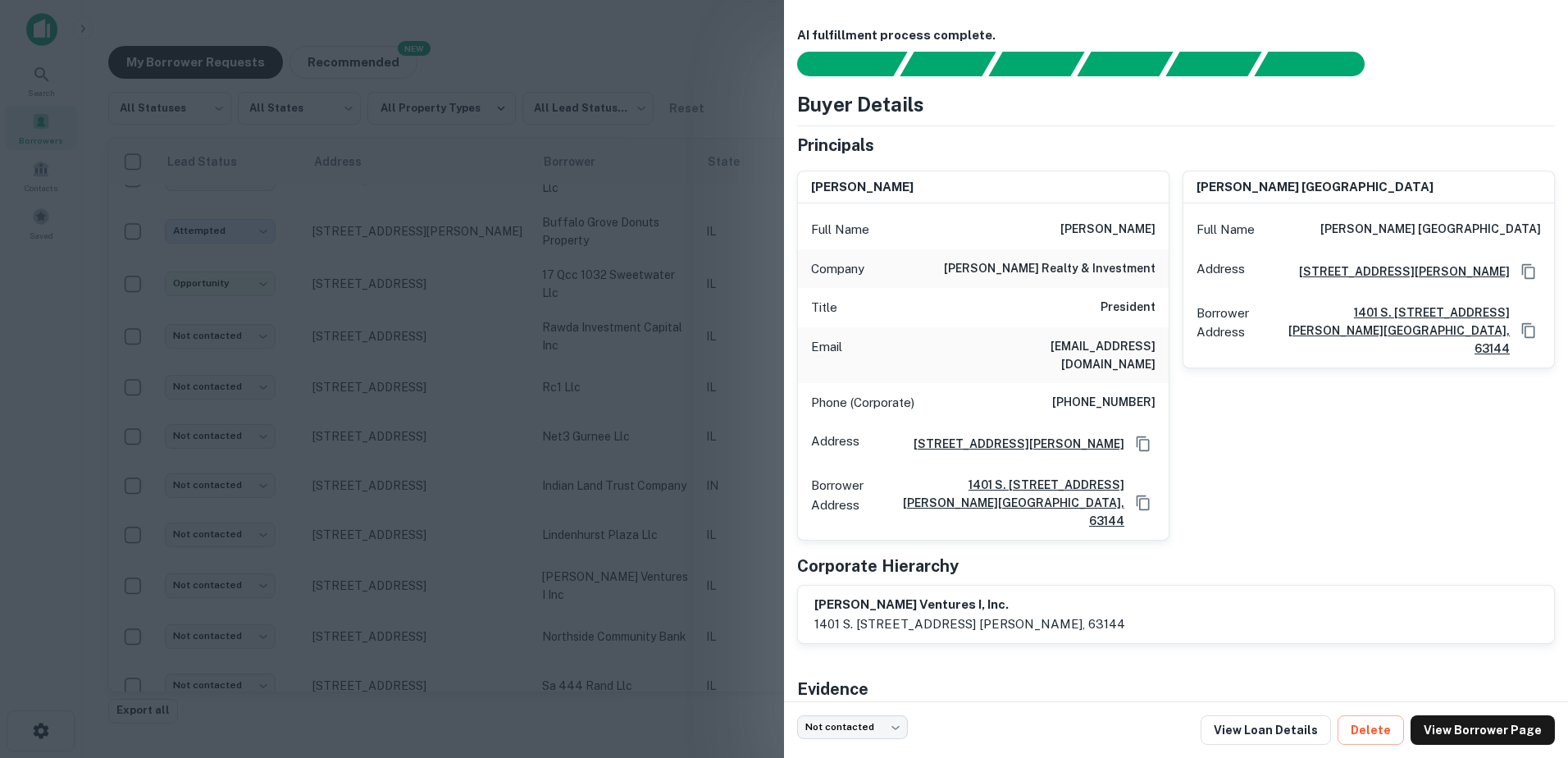
click at [683, 594] on div at bounding box center [784, 379] width 1568 height 758
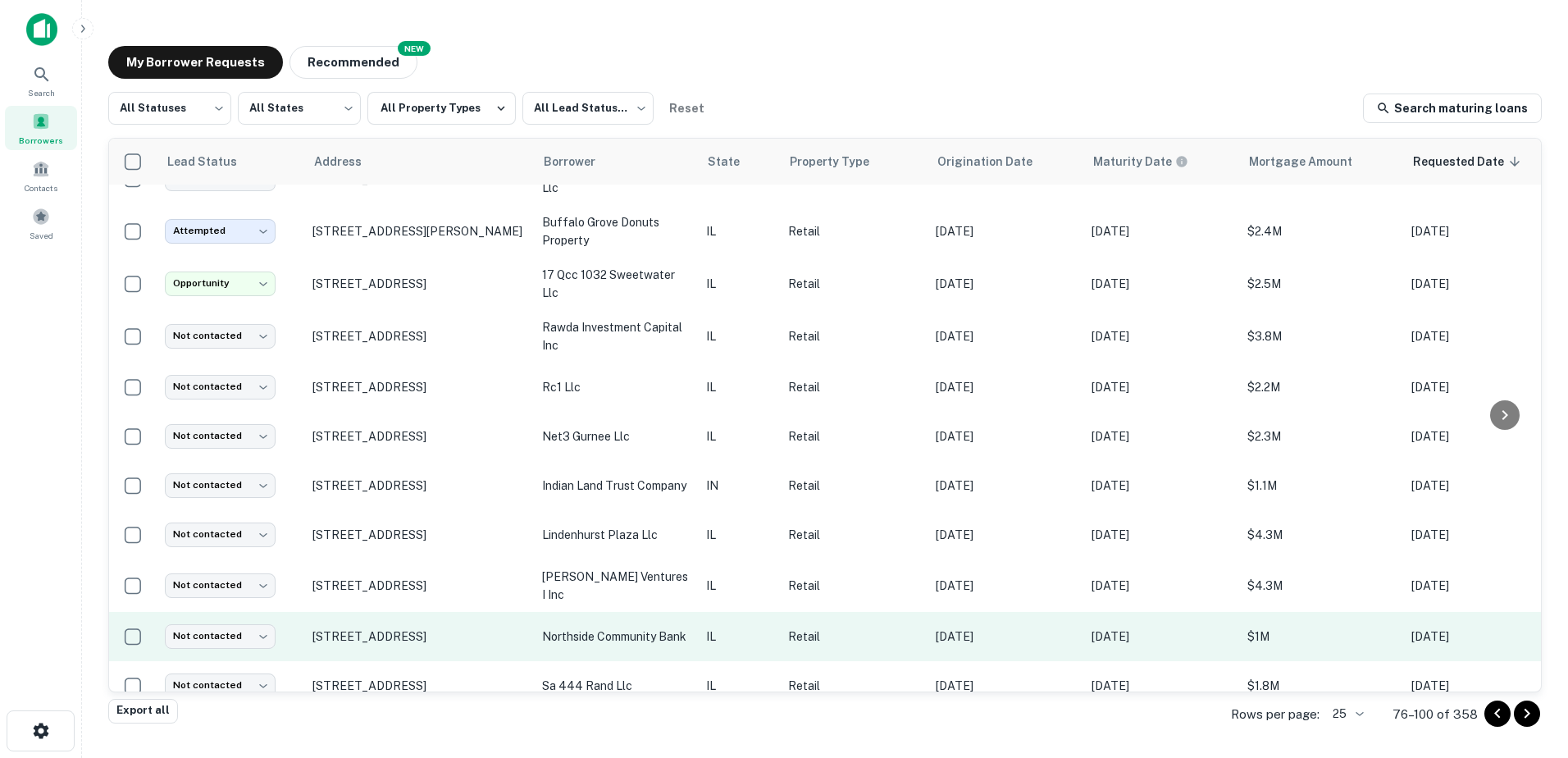
click at [671, 637] on p "northside community bank" at bounding box center [616, 637] width 147 height 18
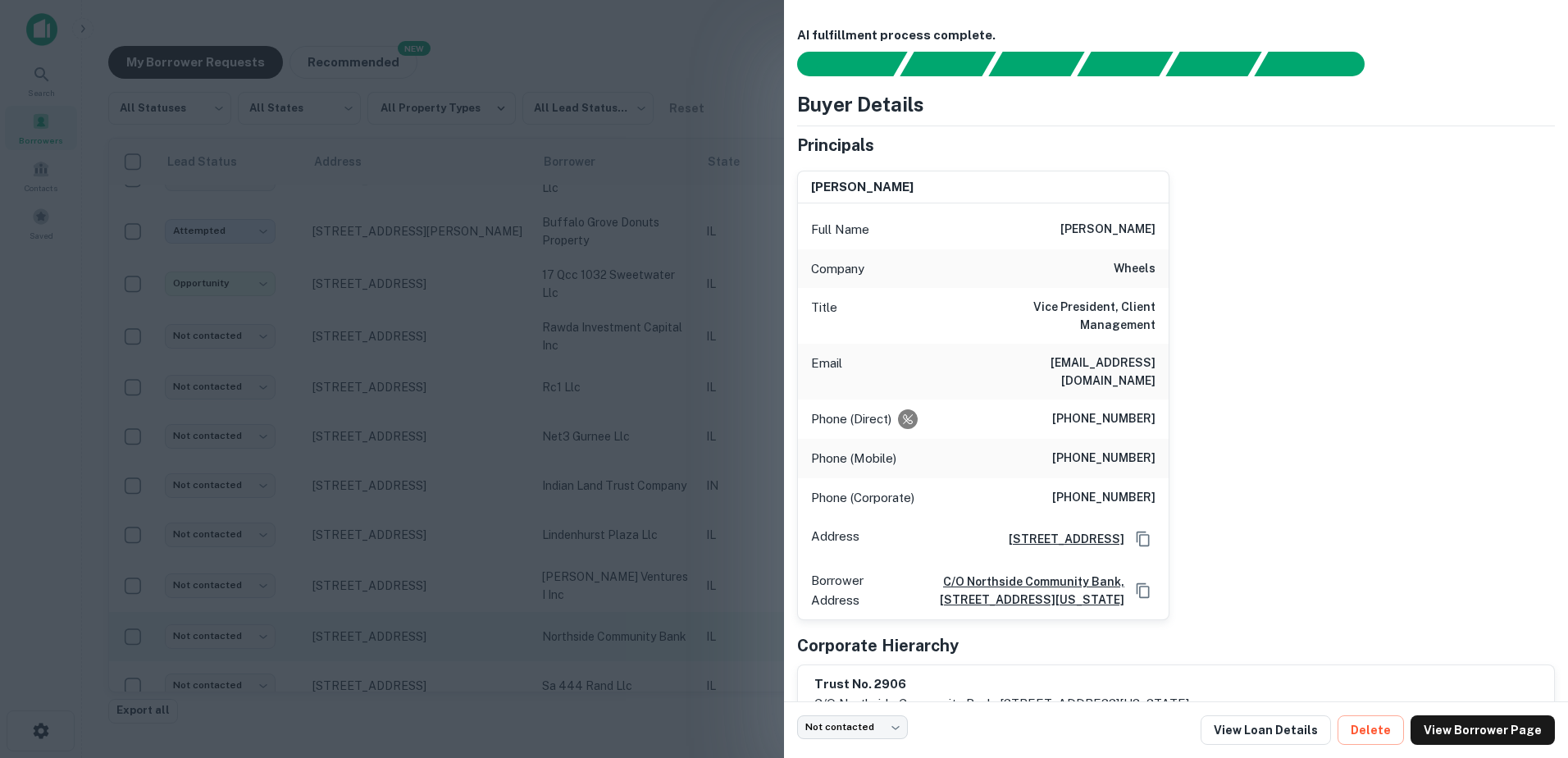
click at [668, 637] on div at bounding box center [784, 379] width 1568 height 758
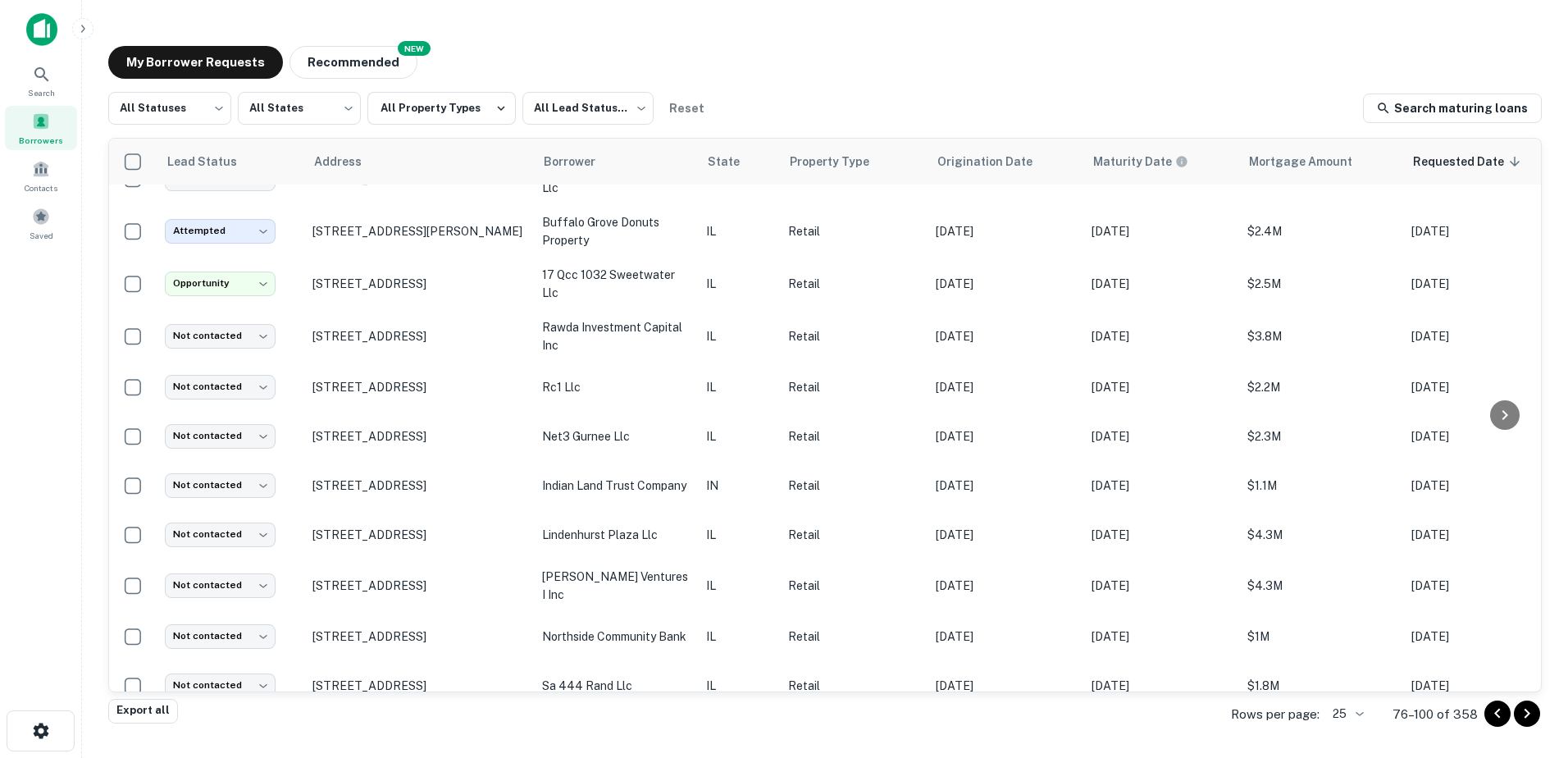
scroll to position [605, 0]
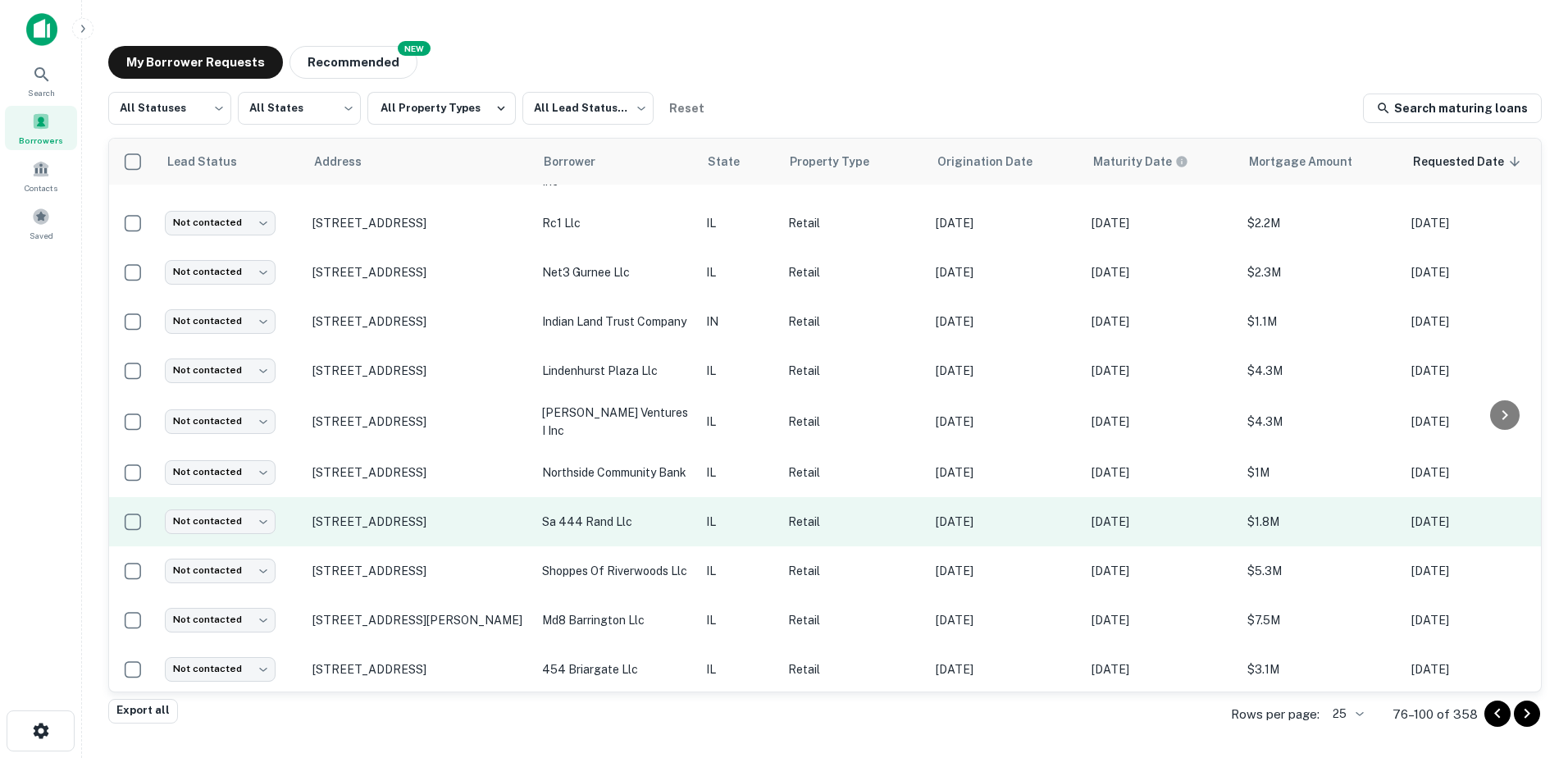
click at [640, 530] on td "sa 444 rand llc" at bounding box center [616, 521] width 164 height 49
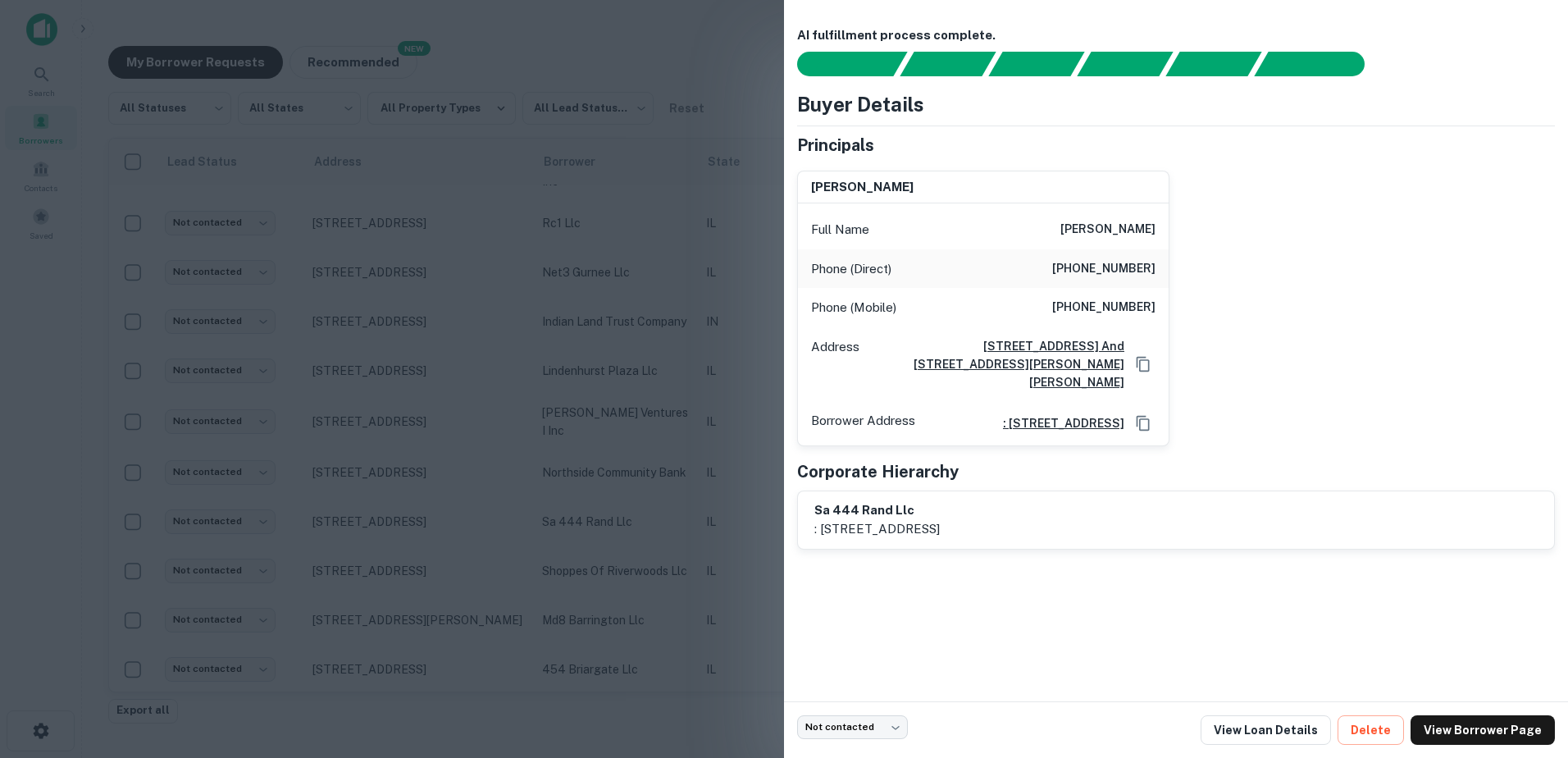
click at [632, 537] on div at bounding box center [784, 379] width 1568 height 758
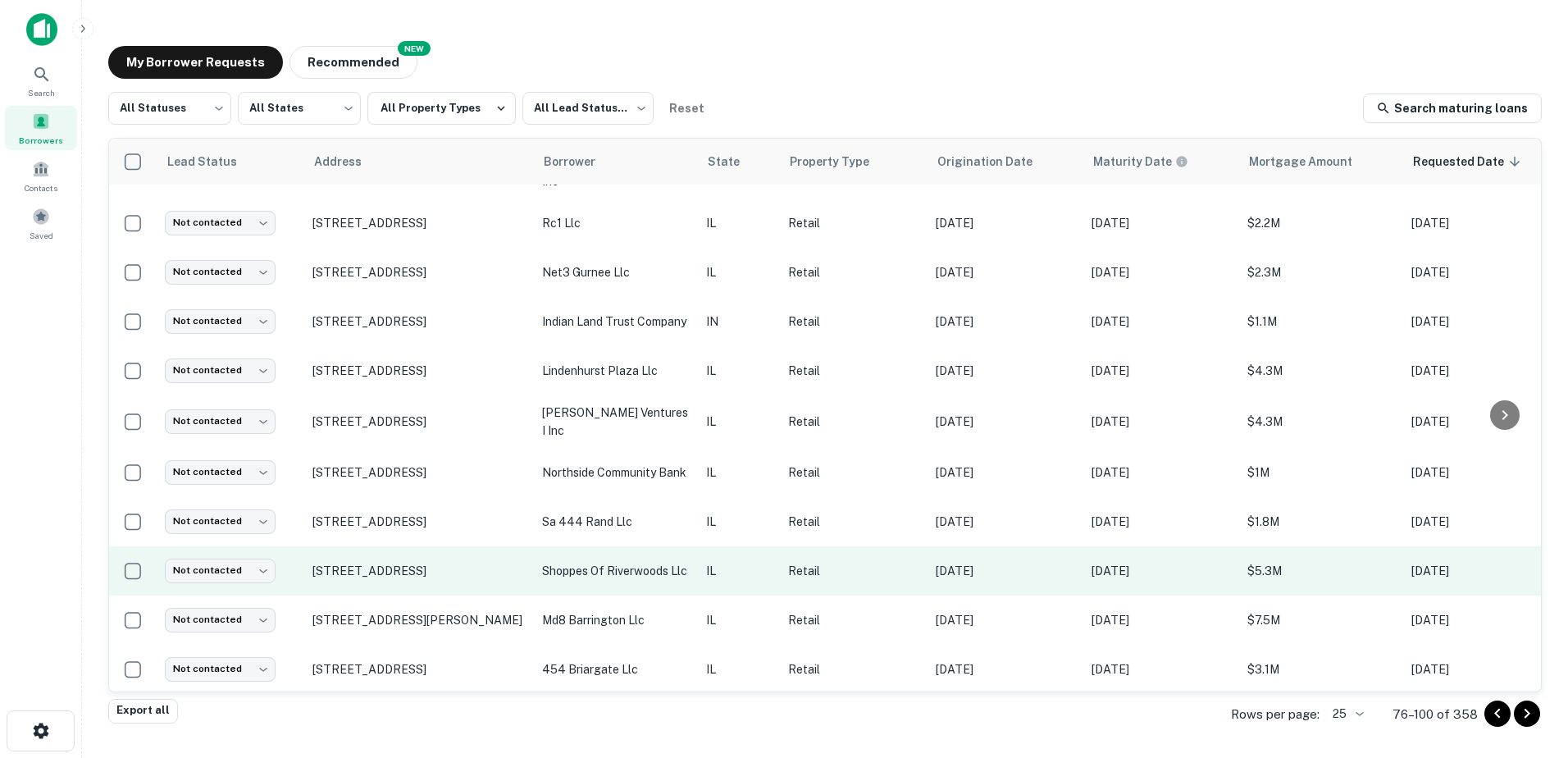
click at [637, 566] on p "shoppes of riverwoods llc" at bounding box center [616, 570] width 147 height 18
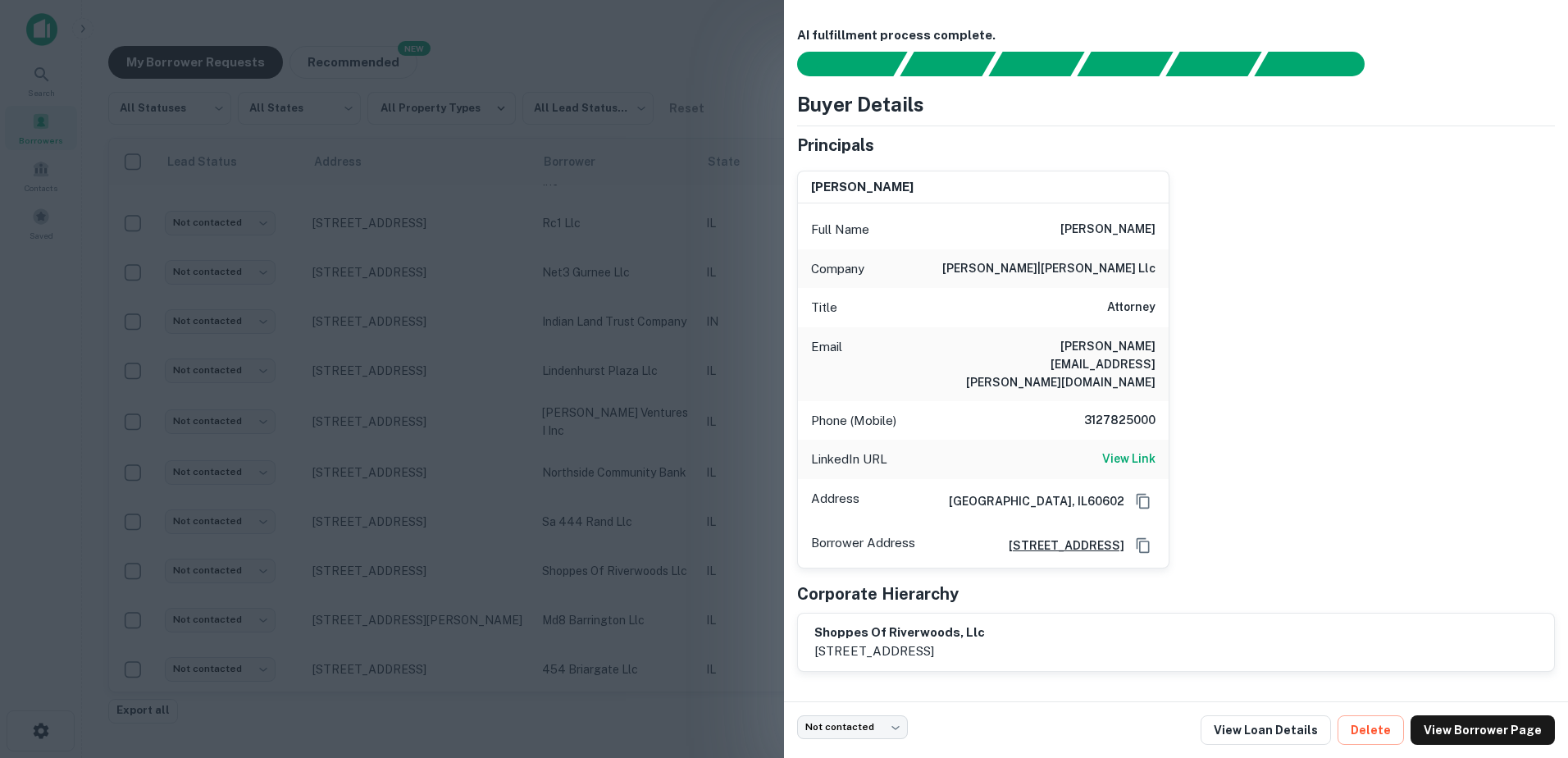
click at [541, 579] on div at bounding box center [784, 379] width 1568 height 758
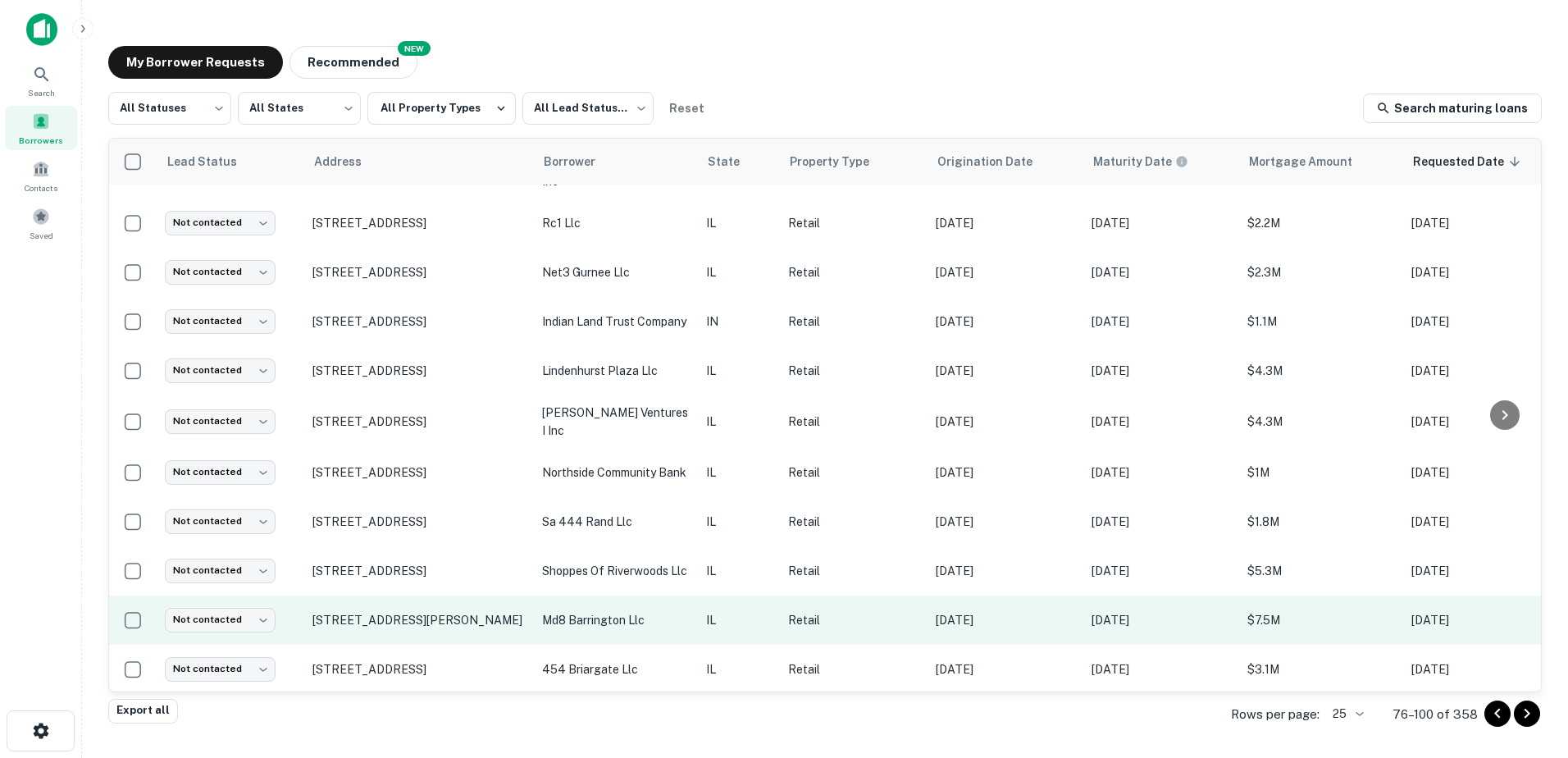
click at [516, 600] on td "530 N Hough St Barrington, IL60010" at bounding box center [418, 619] width 230 height 49
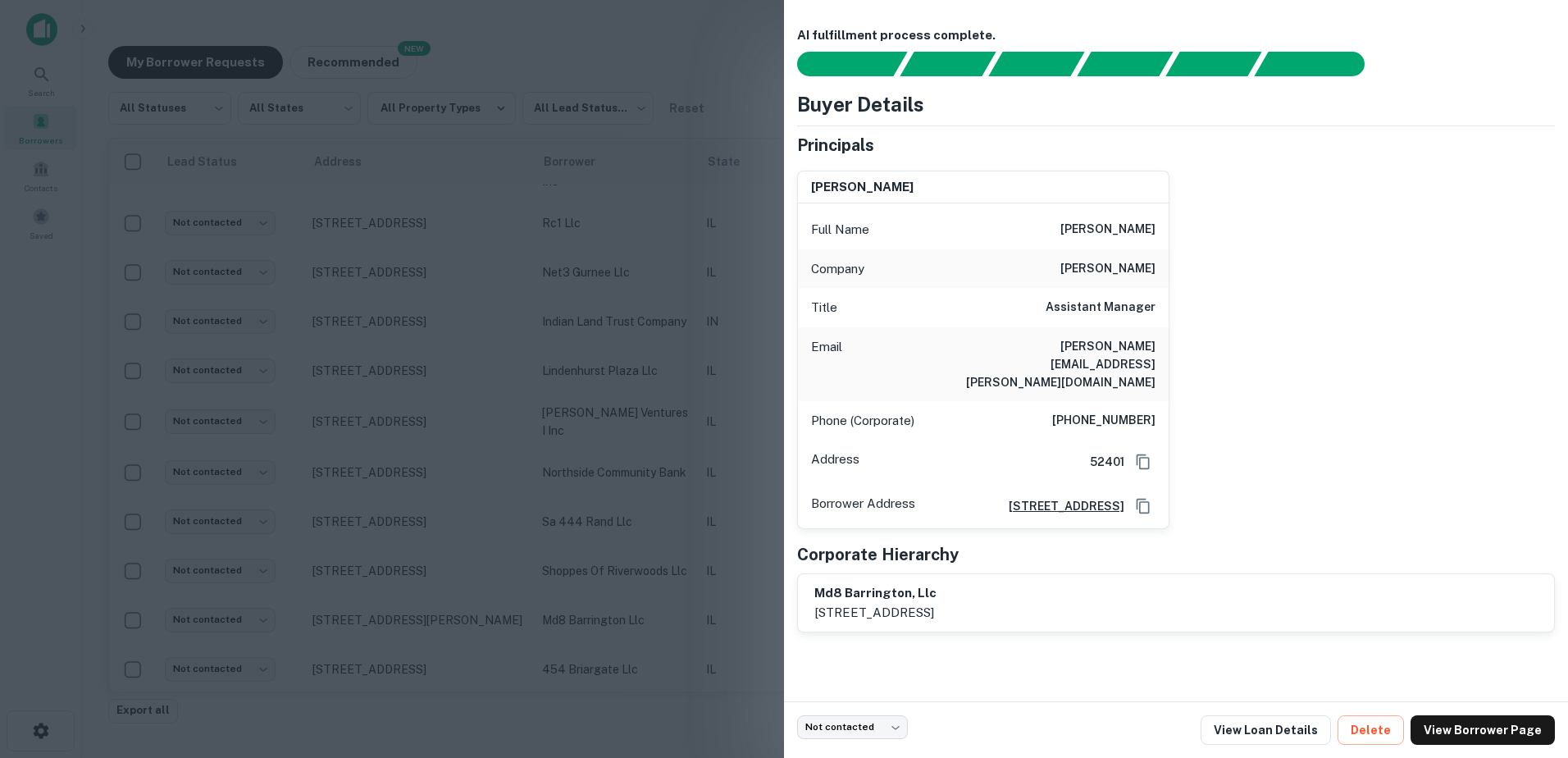
click at [456, 570] on div at bounding box center [784, 379] width 1568 height 758
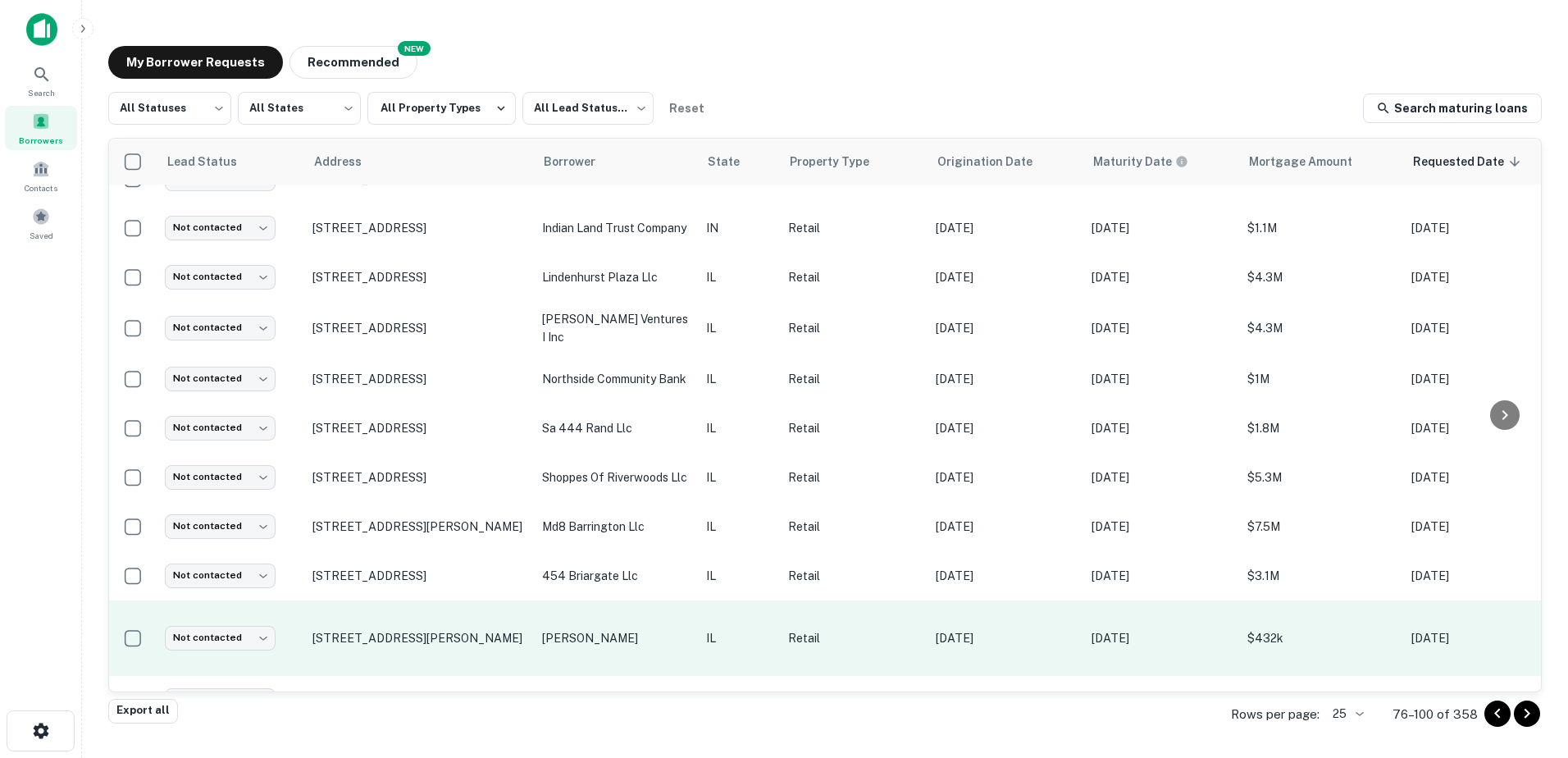
scroll to position [768, 0]
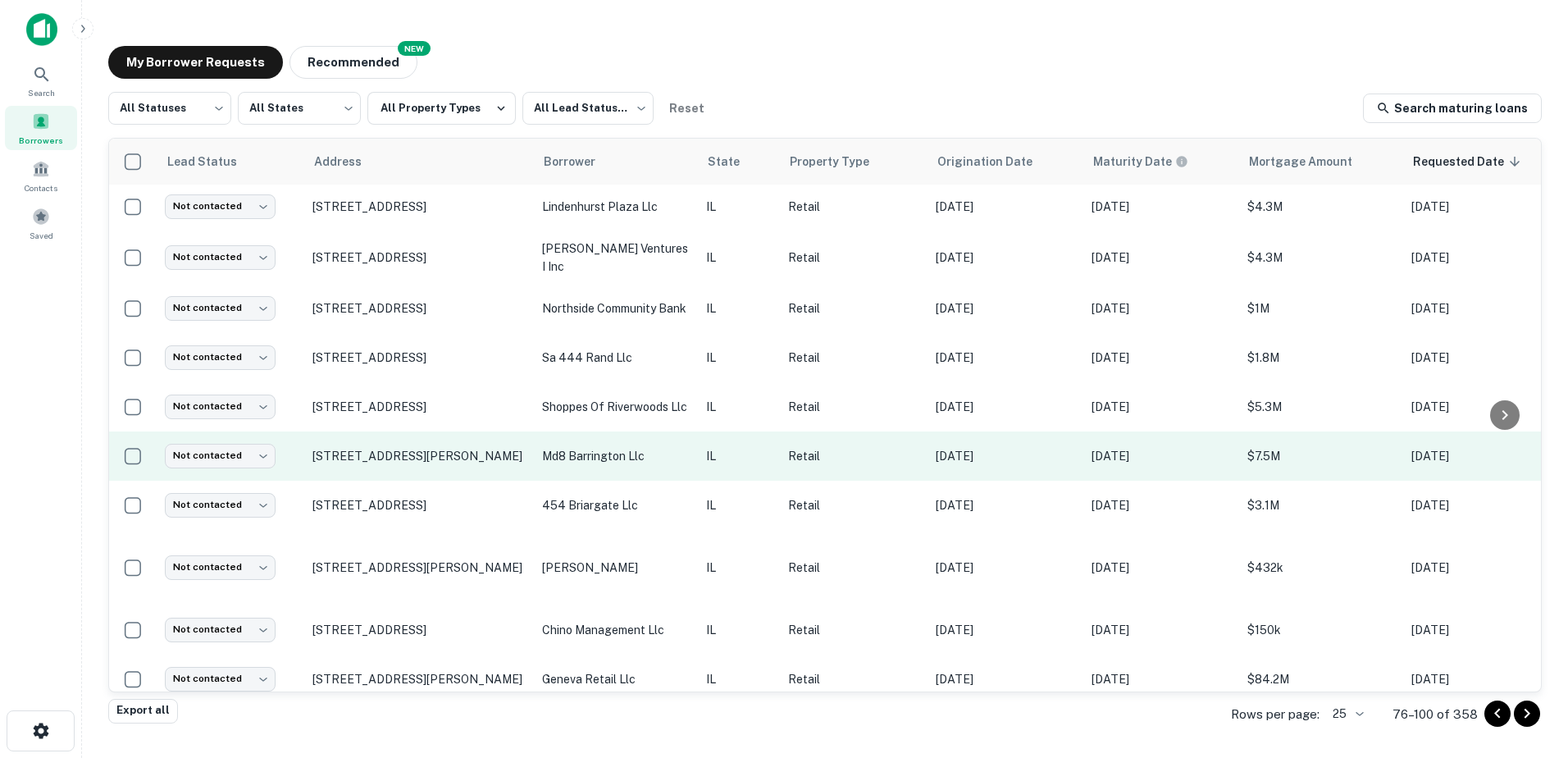
click at [621, 449] on p "md8 barrington llc" at bounding box center [616, 456] width 147 height 18
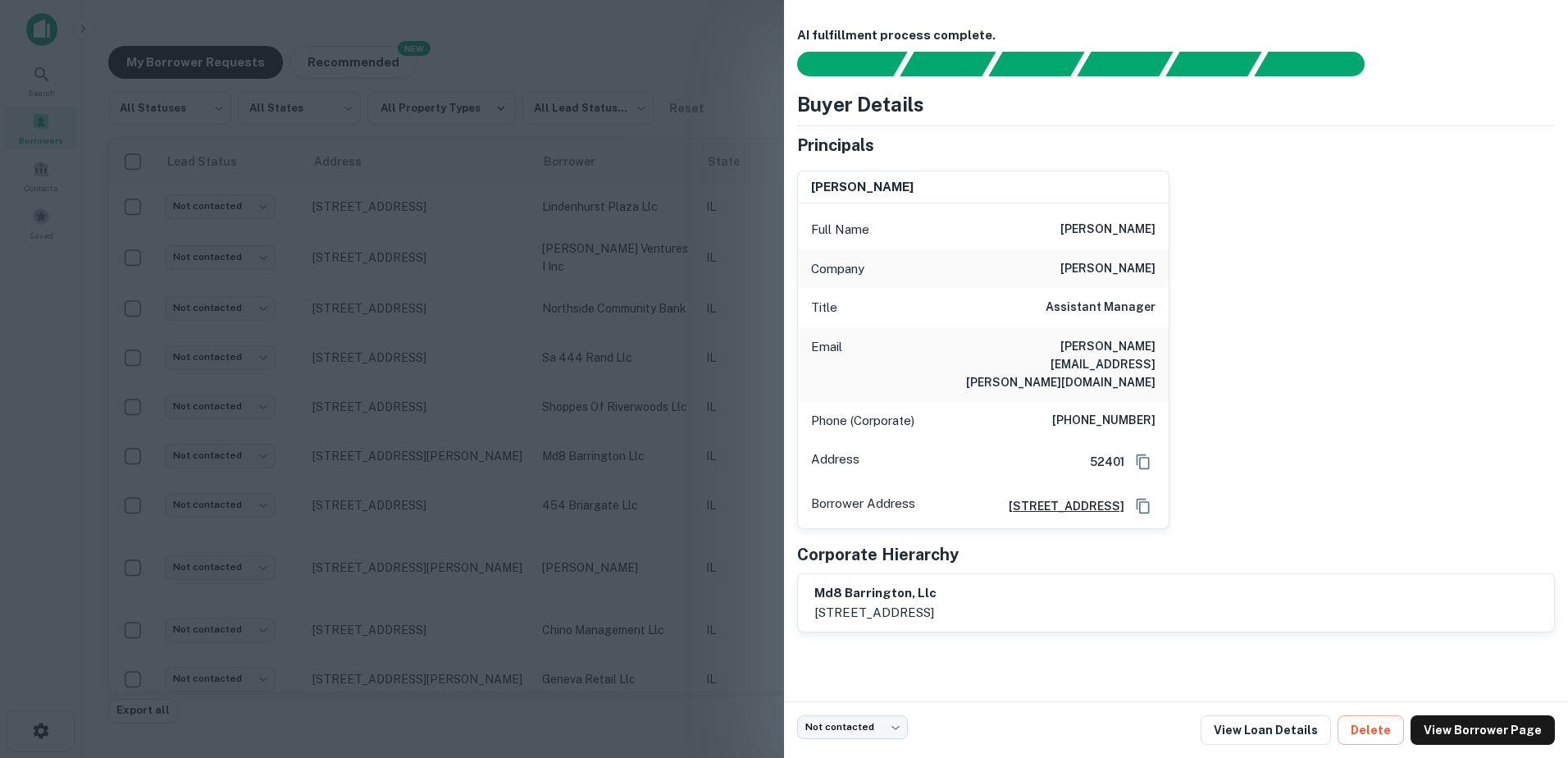
click at [613, 460] on div at bounding box center [784, 379] width 1568 height 758
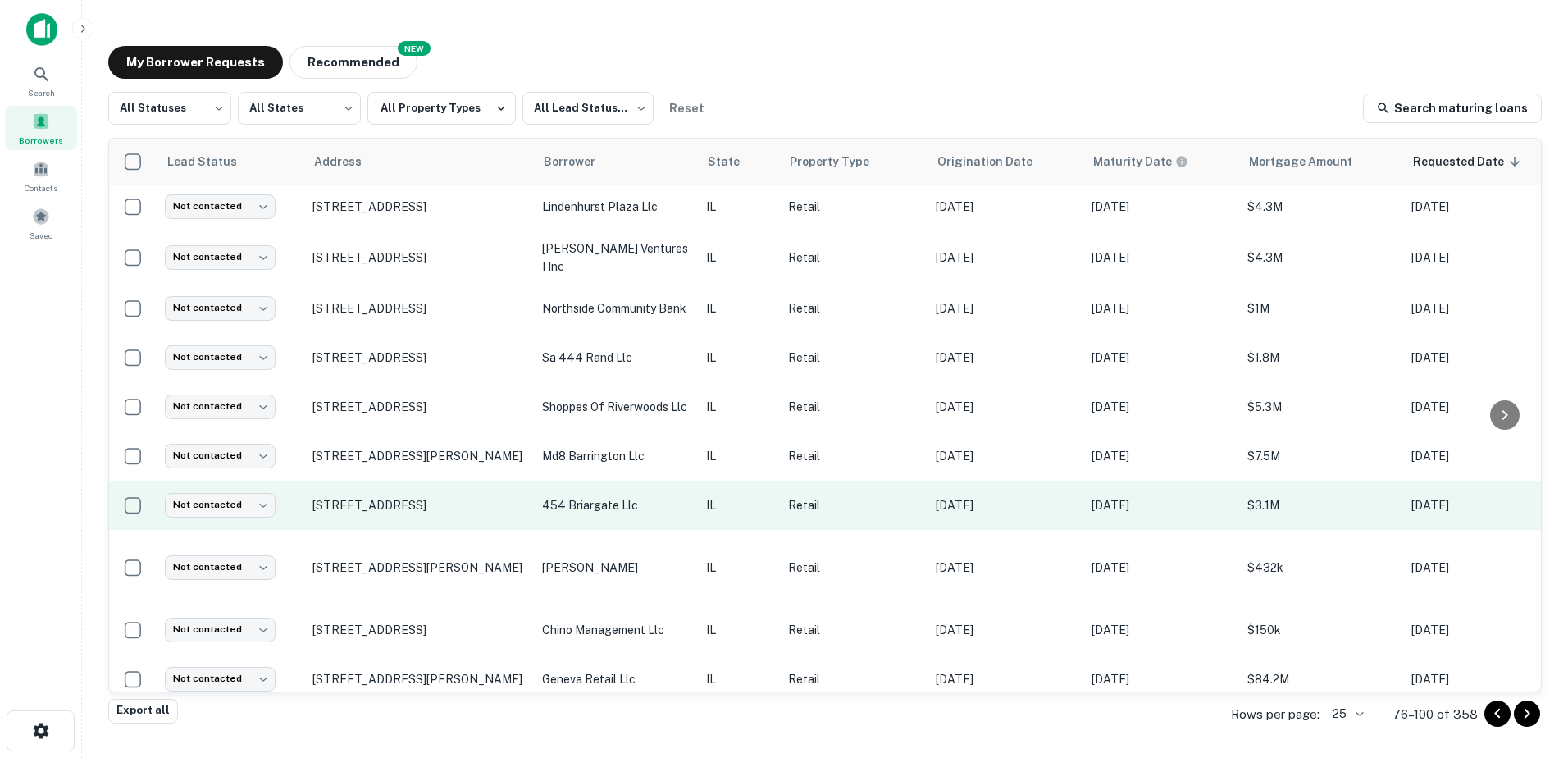
click at [610, 487] on td "454 briargate llc" at bounding box center [616, 505] width 164 height 49
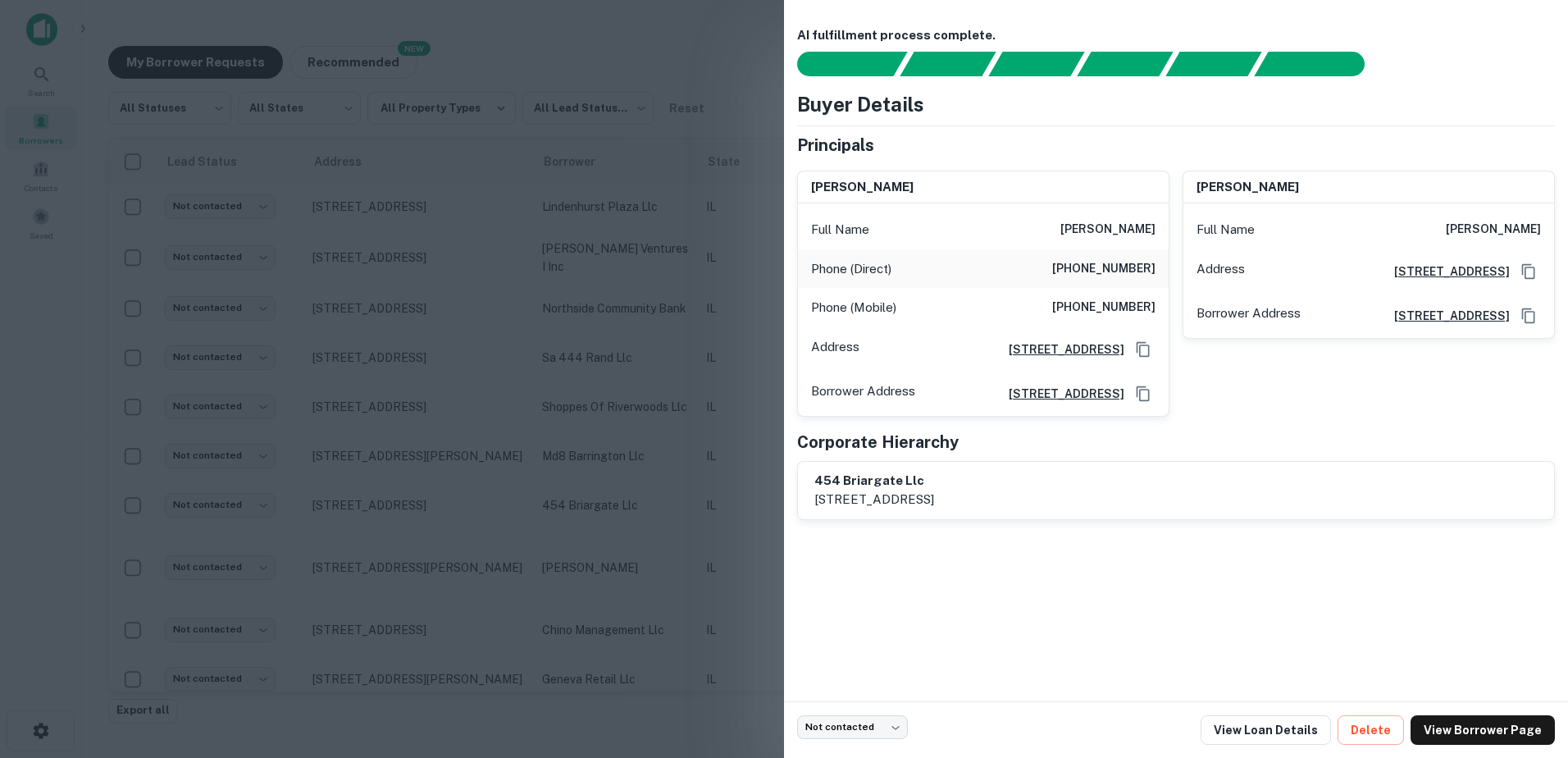
click at [620, 506] on div at bounding box center [784, 379] width 1568 height 758
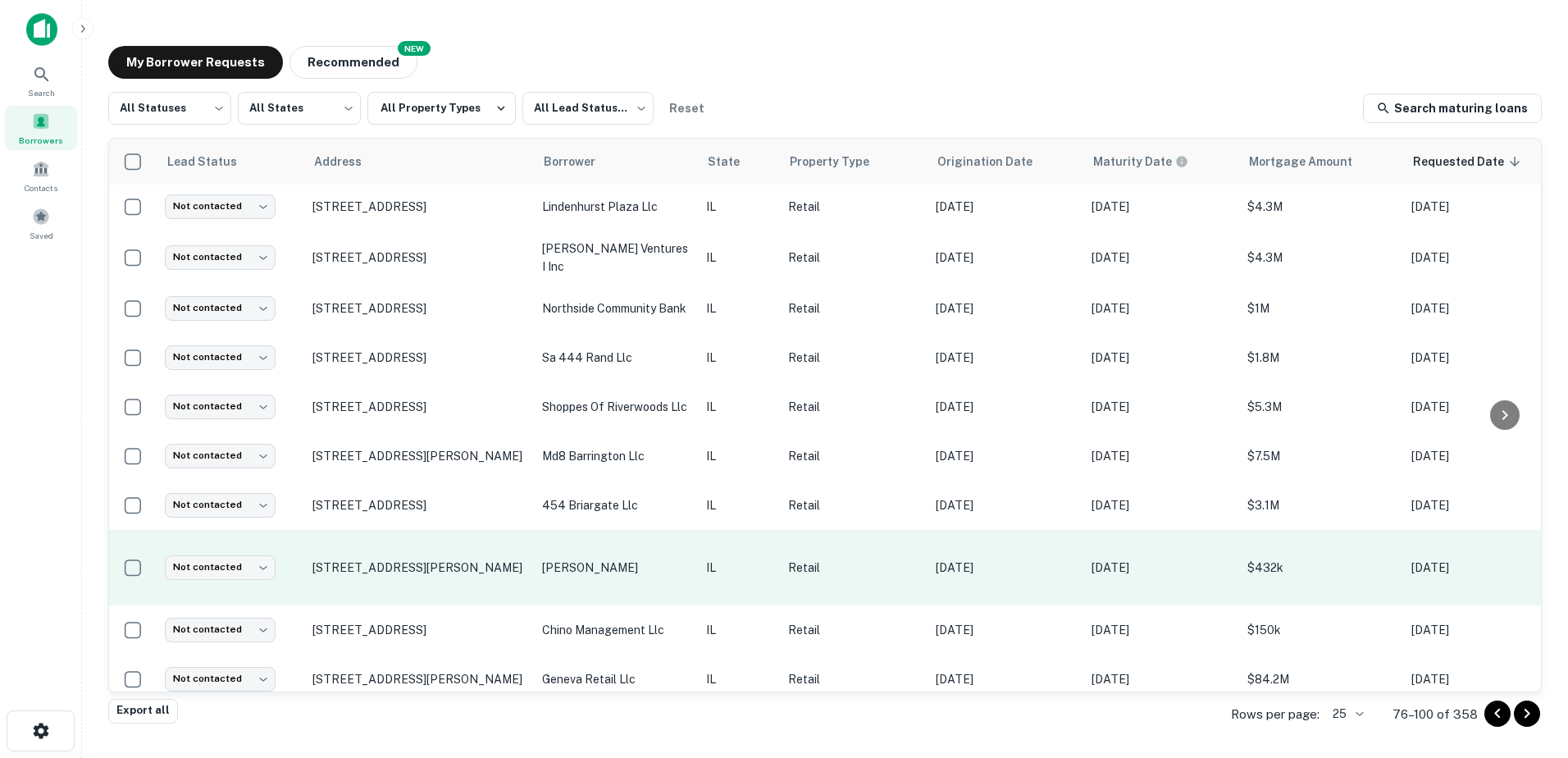
click at [623, 538] on td "samano jose" at bounding box center [616, 568] width 164 height 76
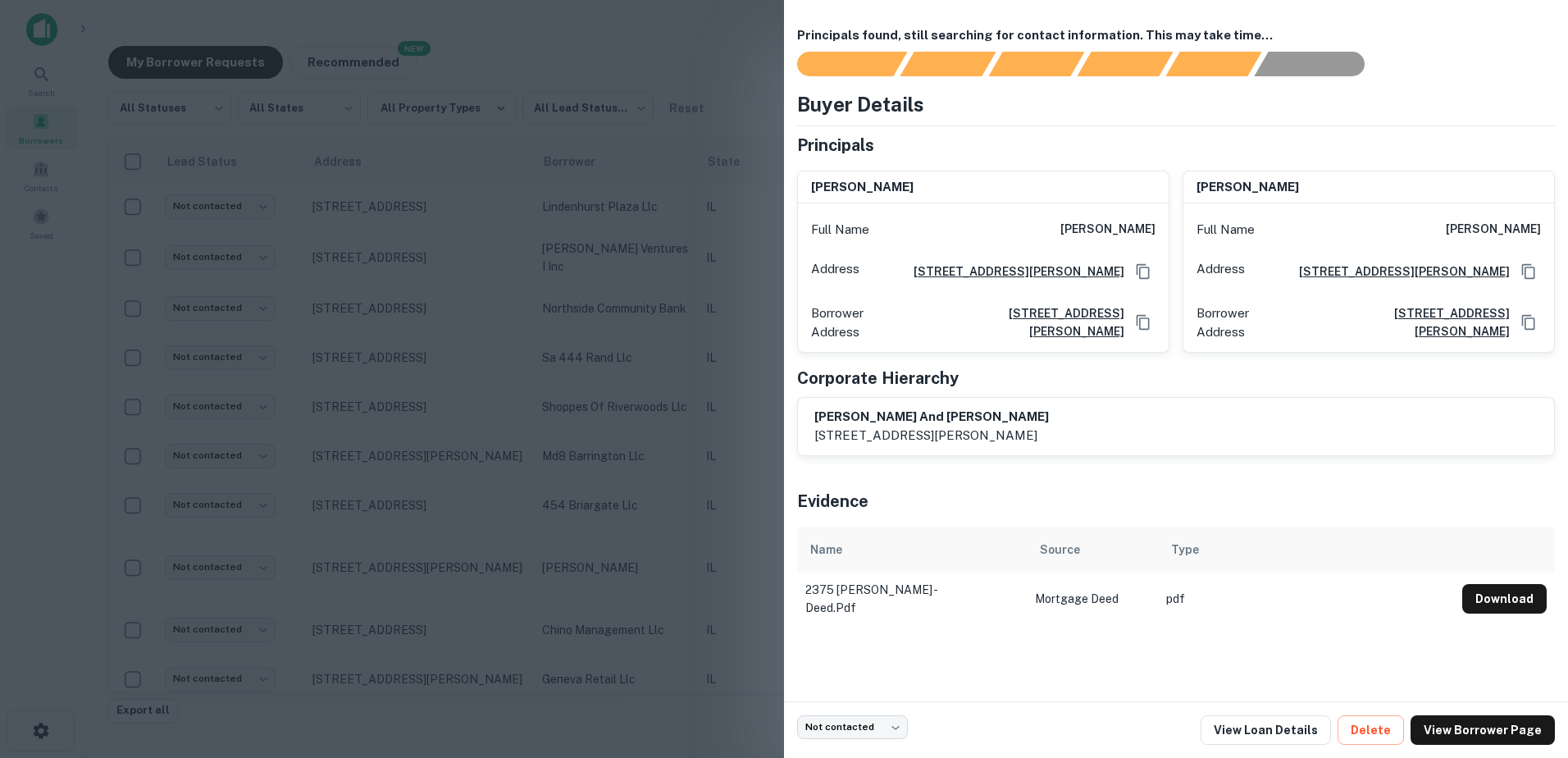
click at [622, 544] on div at bounding box center [784, 379] width 1568 height 758
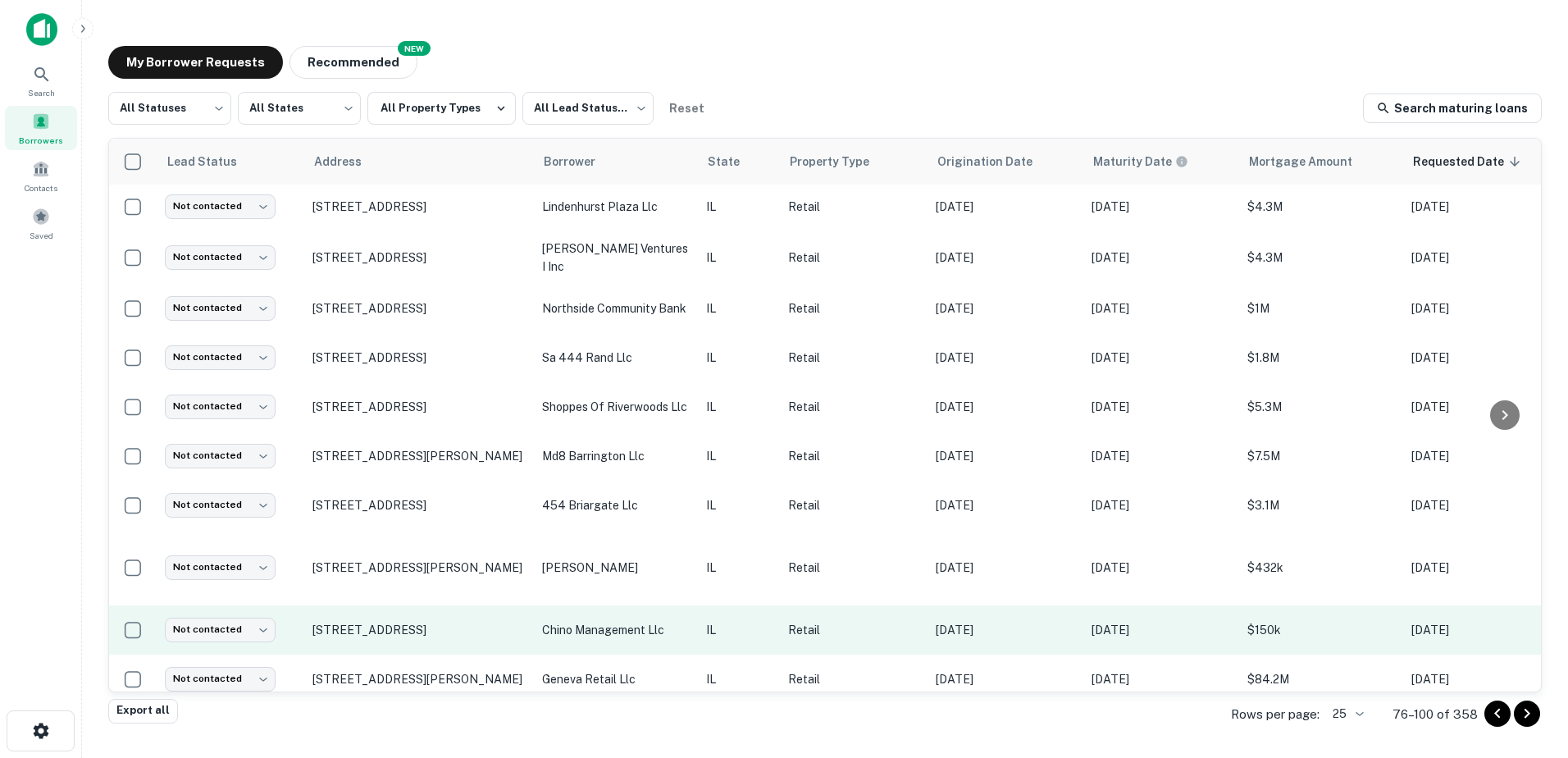
click at [618, 621] on p "chino management llc" at bounding box center [616, 630] width 147 height 18
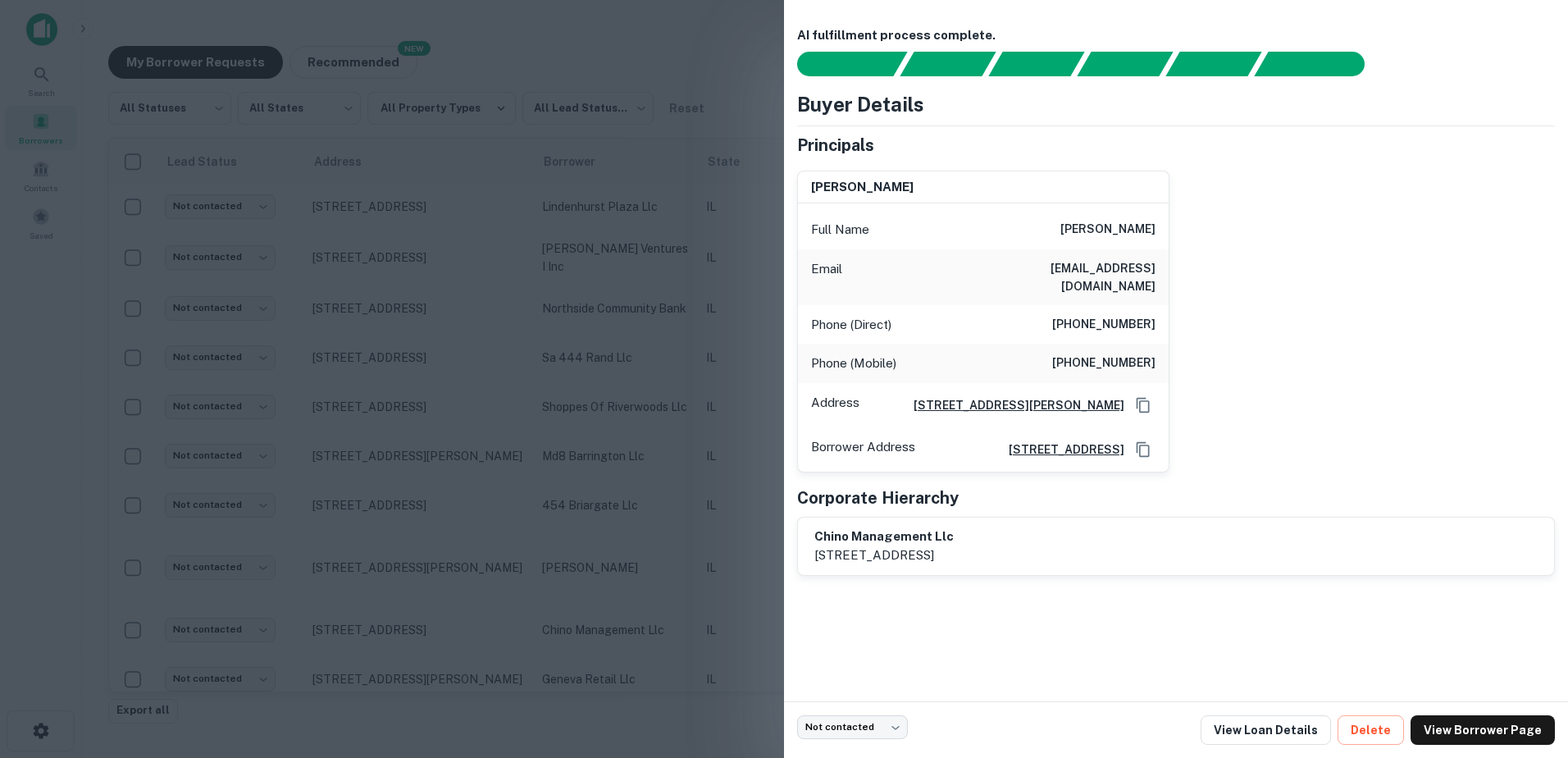
click at [618, 608] on div at bounding box center [784, 379] width 1568 height 758
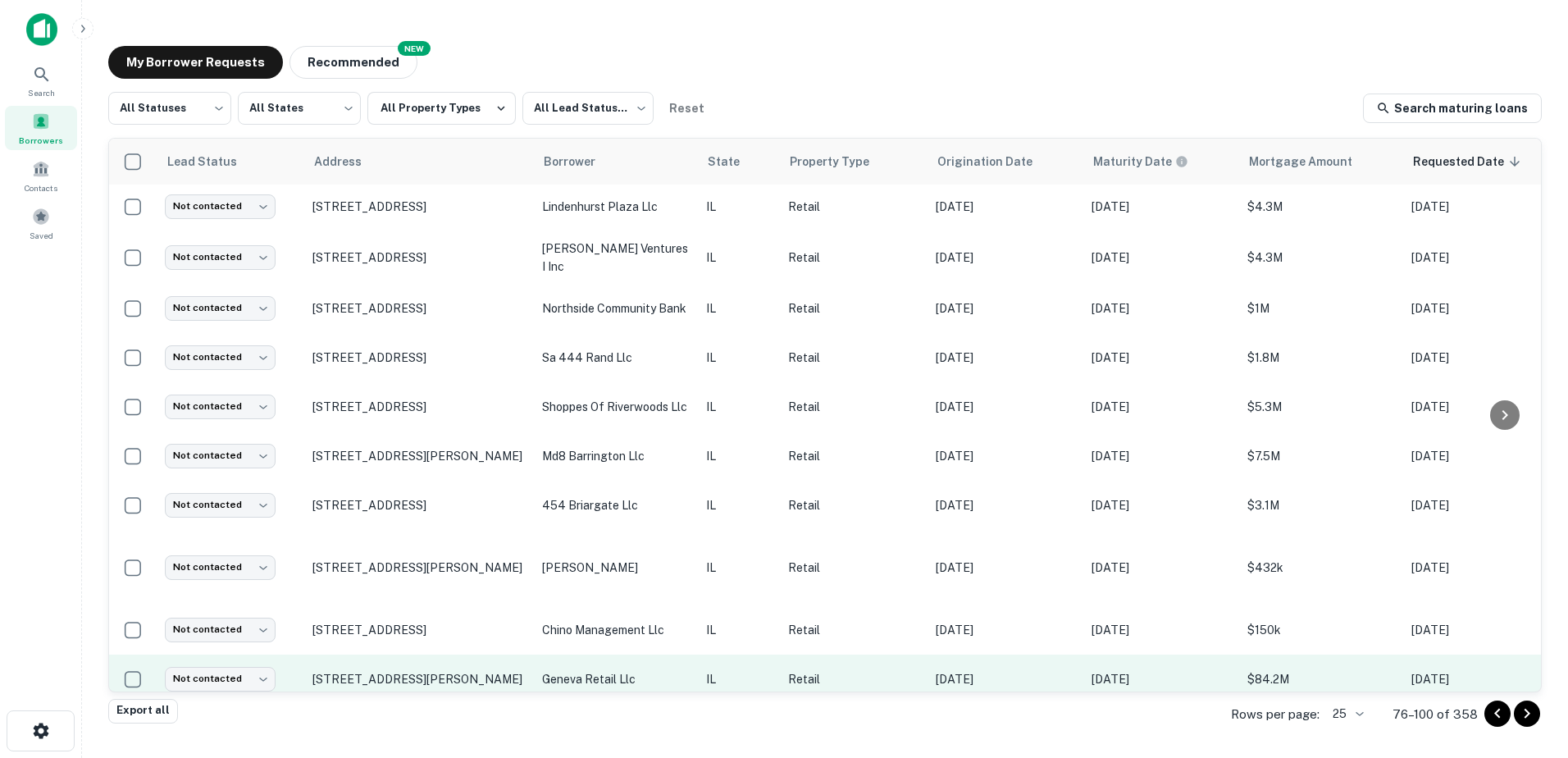
click at [611, 670] on p "geneva retail llc" at bounding box center [616, 679] width 147 height 18
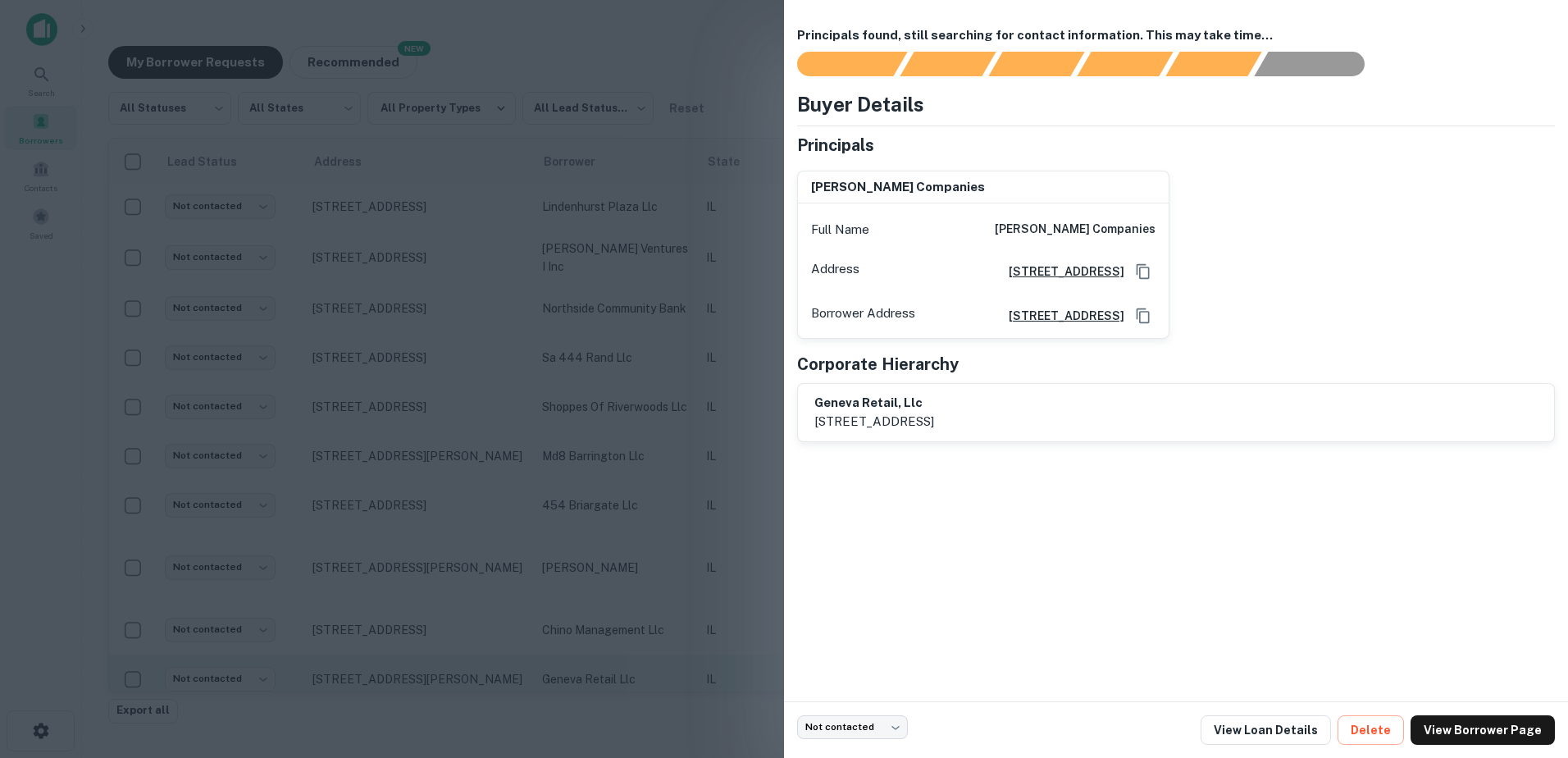
drag, startPoint x: 611, startPoint y: 649, endPoint x: 565, endPoint y: 646, distance: 46.1
click at [565, 646] on div at bounding box center [784, 379] width 1568 height 758
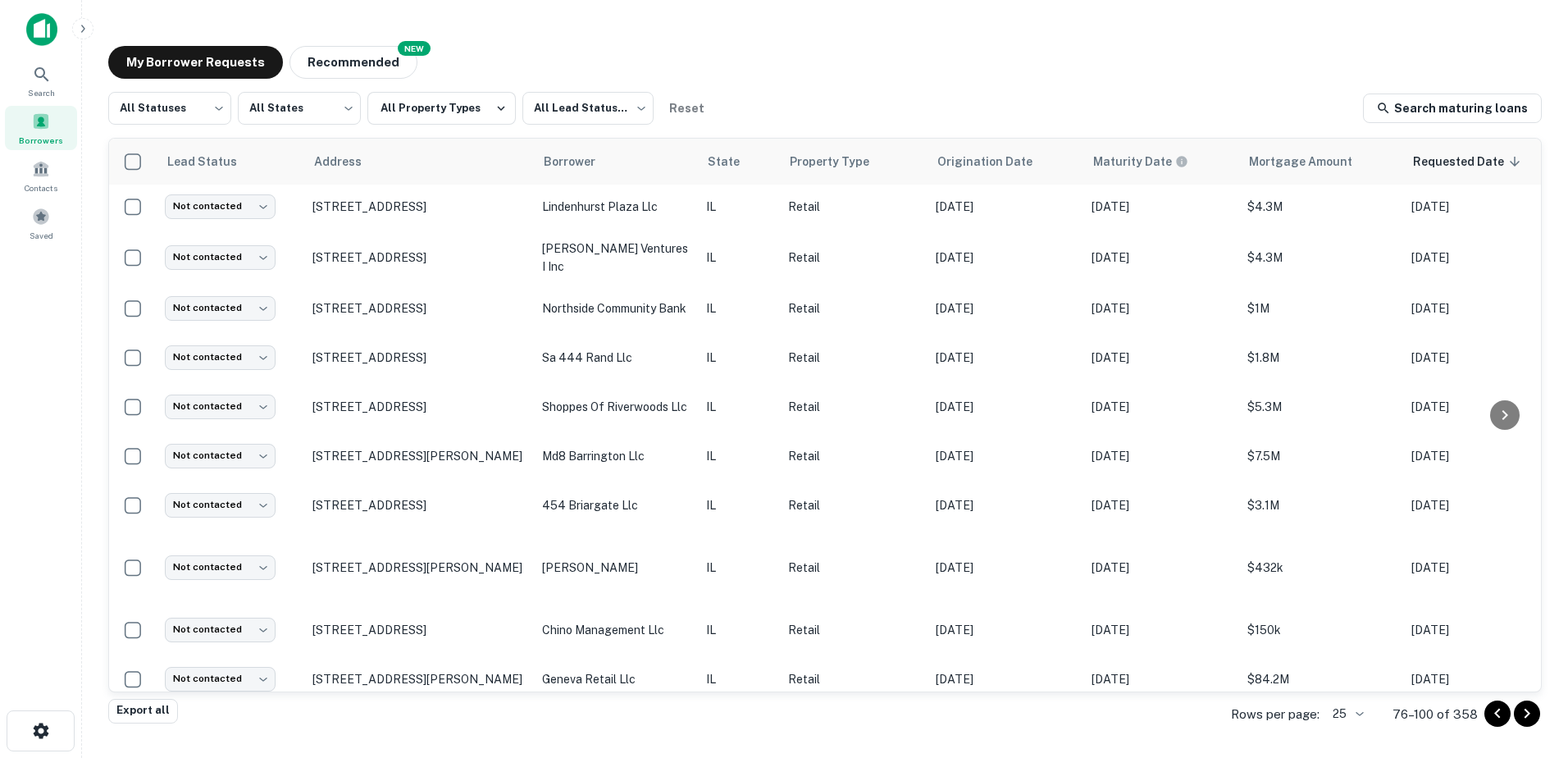
click at [1530, 711] on icon "Go to next page" at bounding box center [1527, 713] width 20 height 20
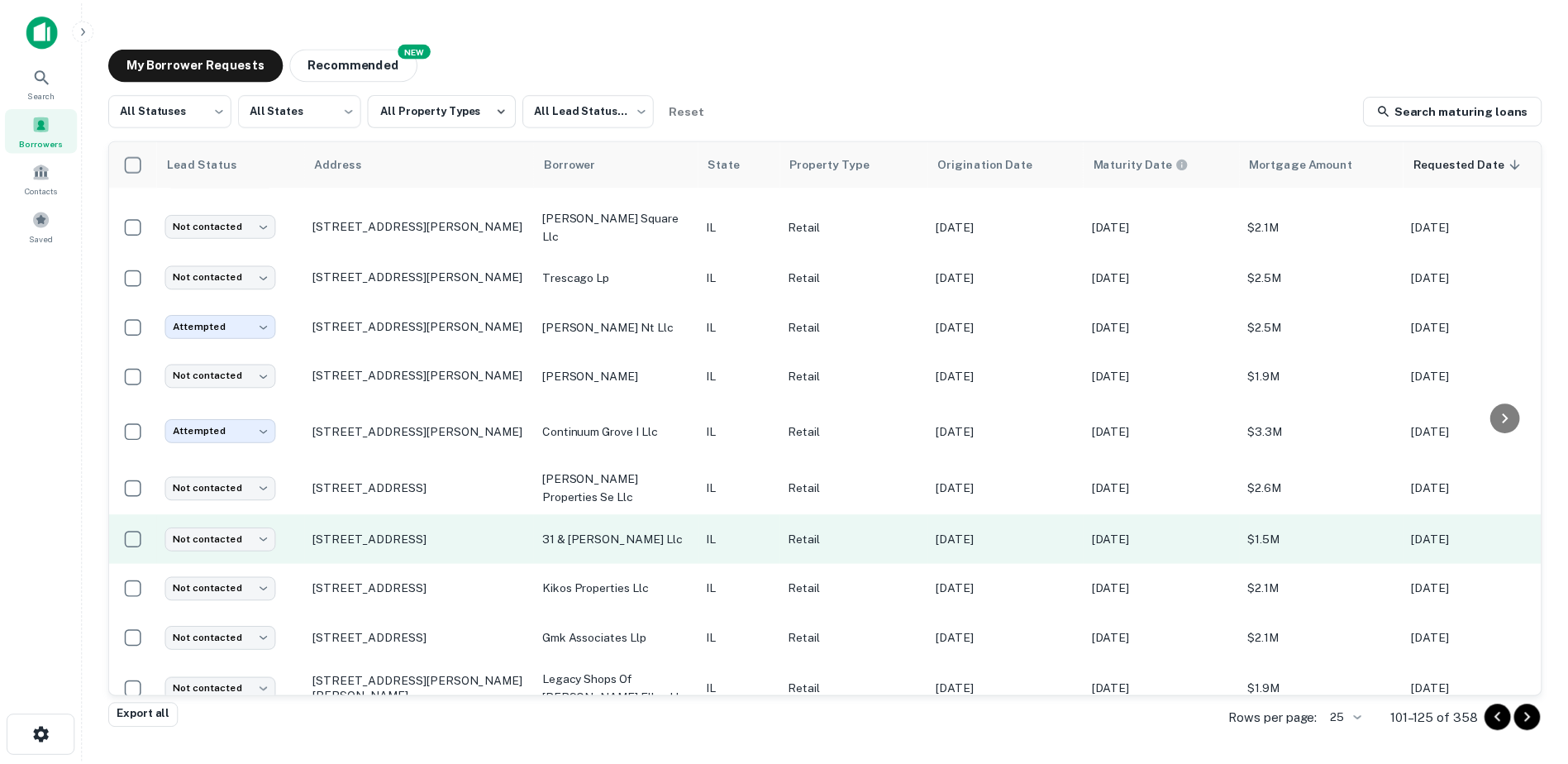
scroll to position [791, 0]
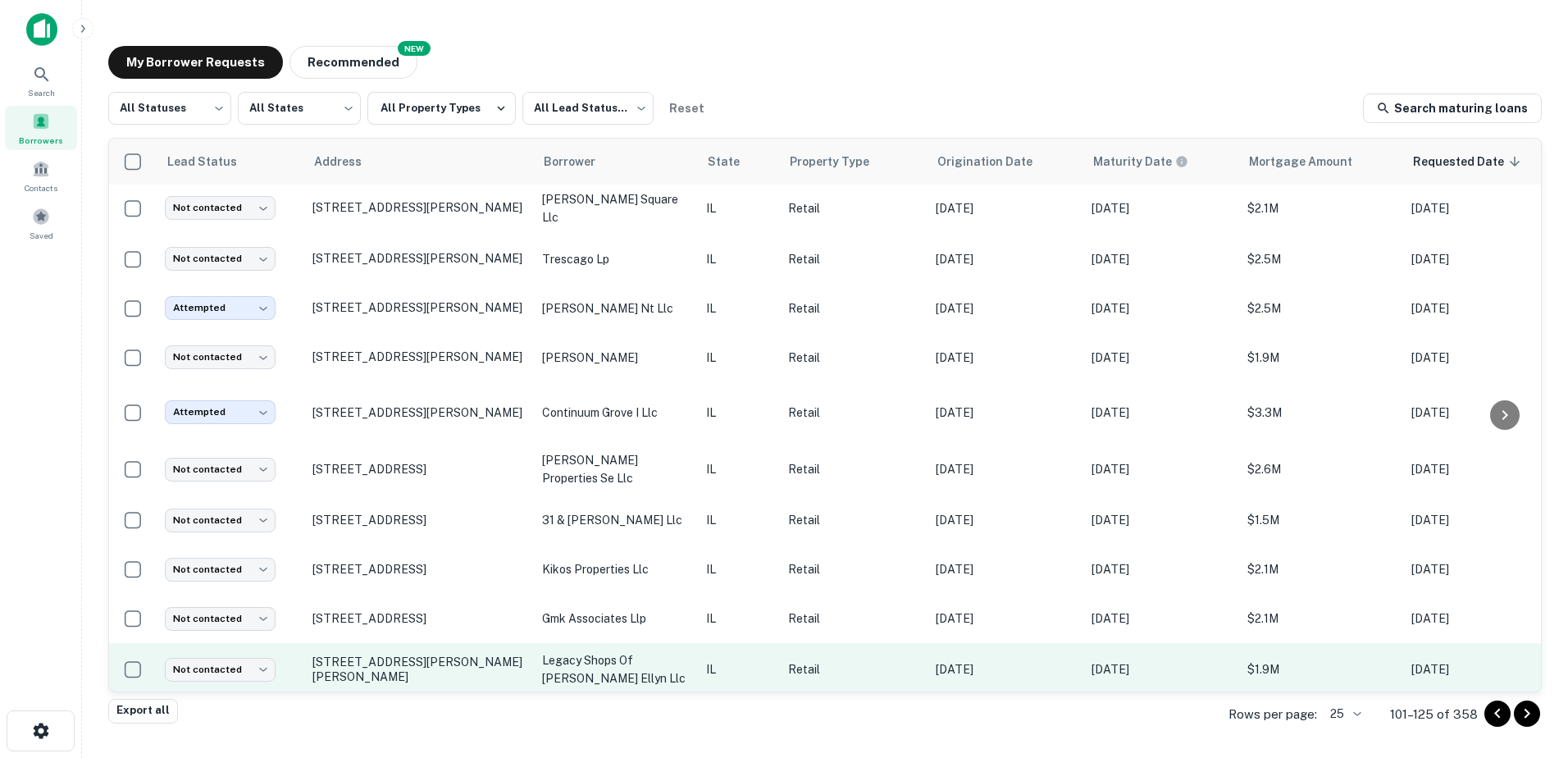
click at [641, 643] on td "legacy shops of [PERSON_NAME] ellyn llc" at bounding box center [616, 669] width 164 height 53
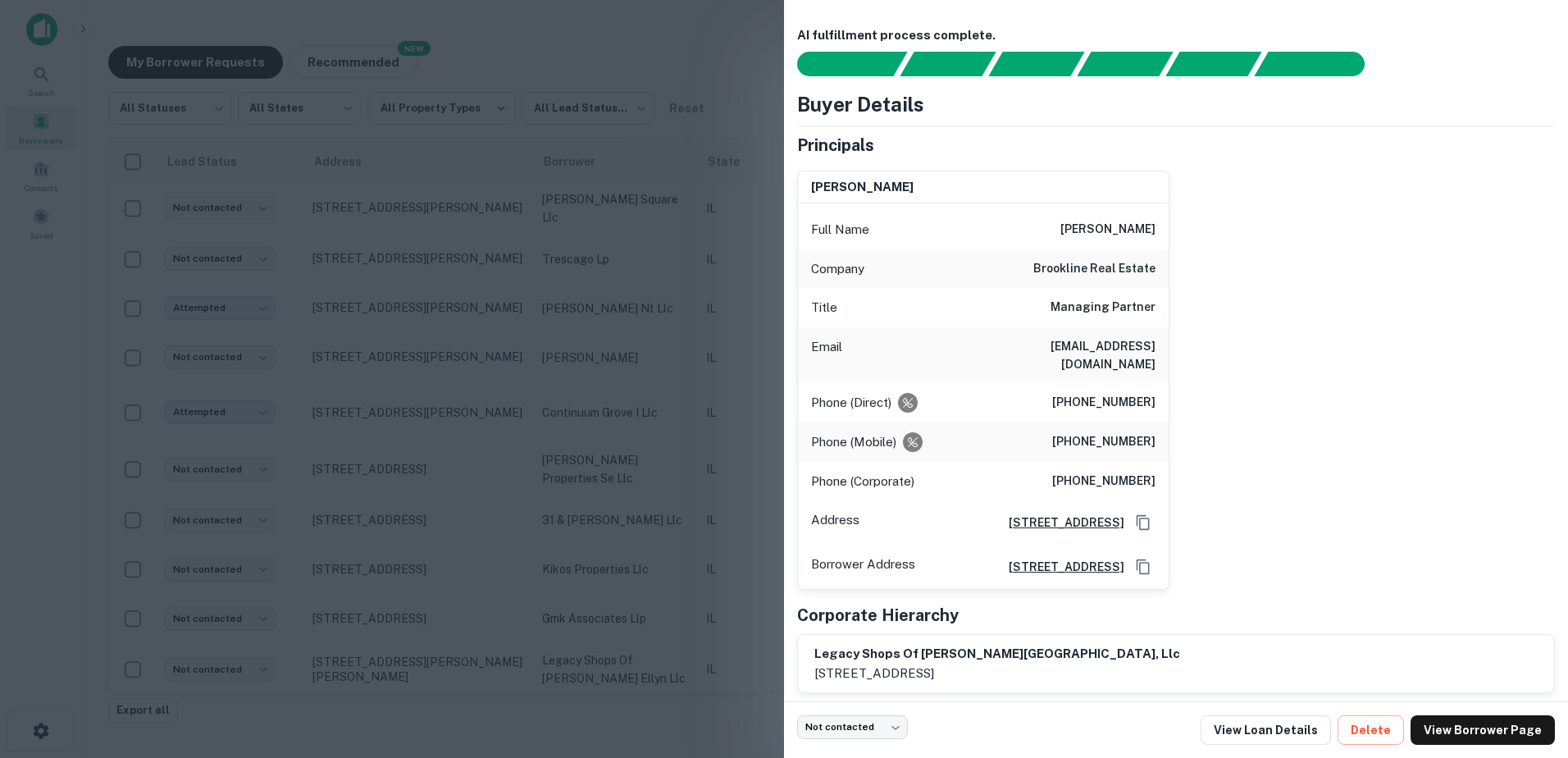
click at [640, 605] on div at bounding box center [784, 379] width 1568 height 758
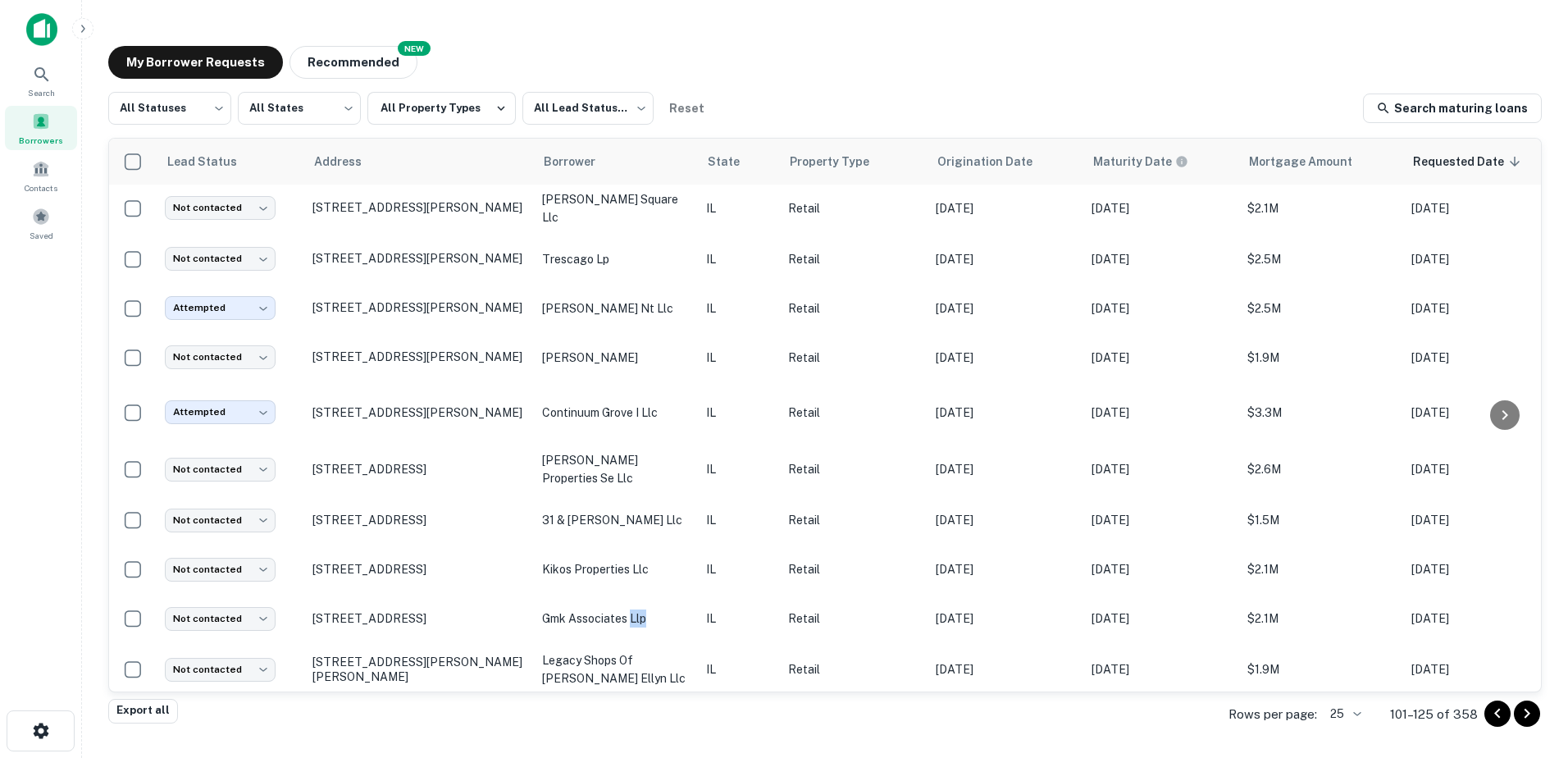
click at [640, 610] on p "gmk associates llp" at bounding box center [616, 618] width 147 height 18
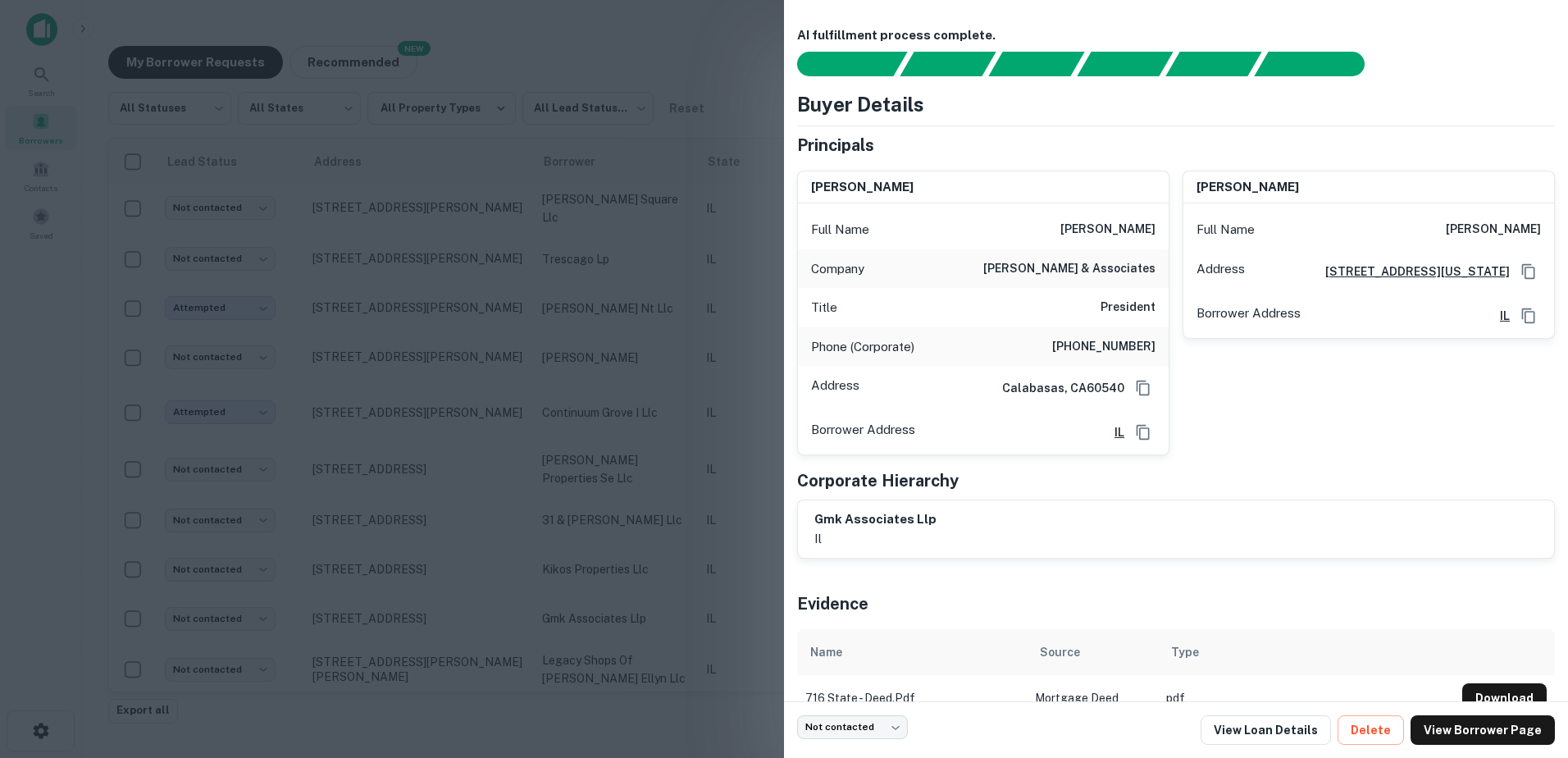
click at [640, 605] on div at bounding box center [784, 379] width 1568 height 758
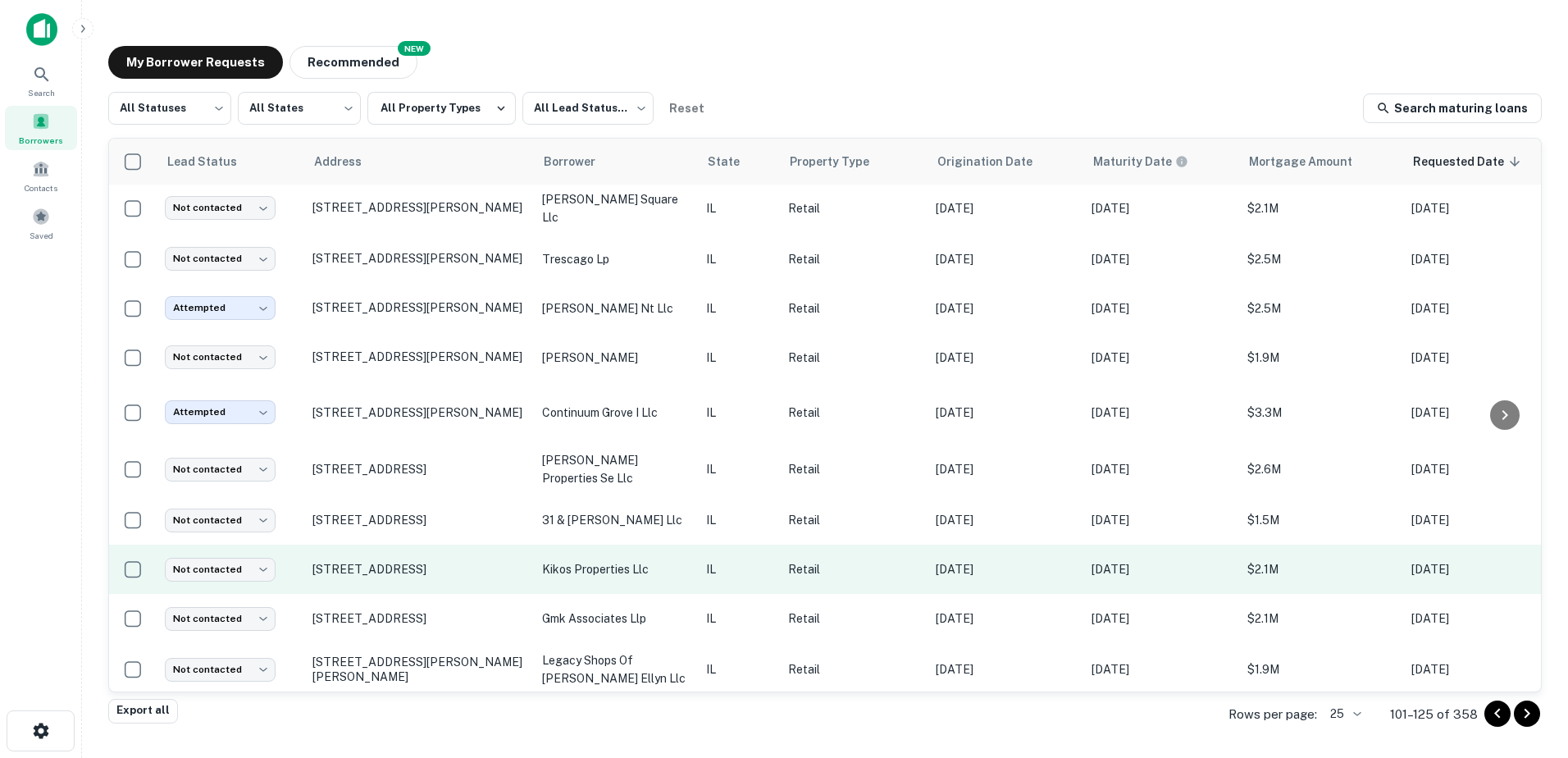
click at [636, 571] on td "kikos properties llc" at bounding box center [616, 568] width 164 height 49
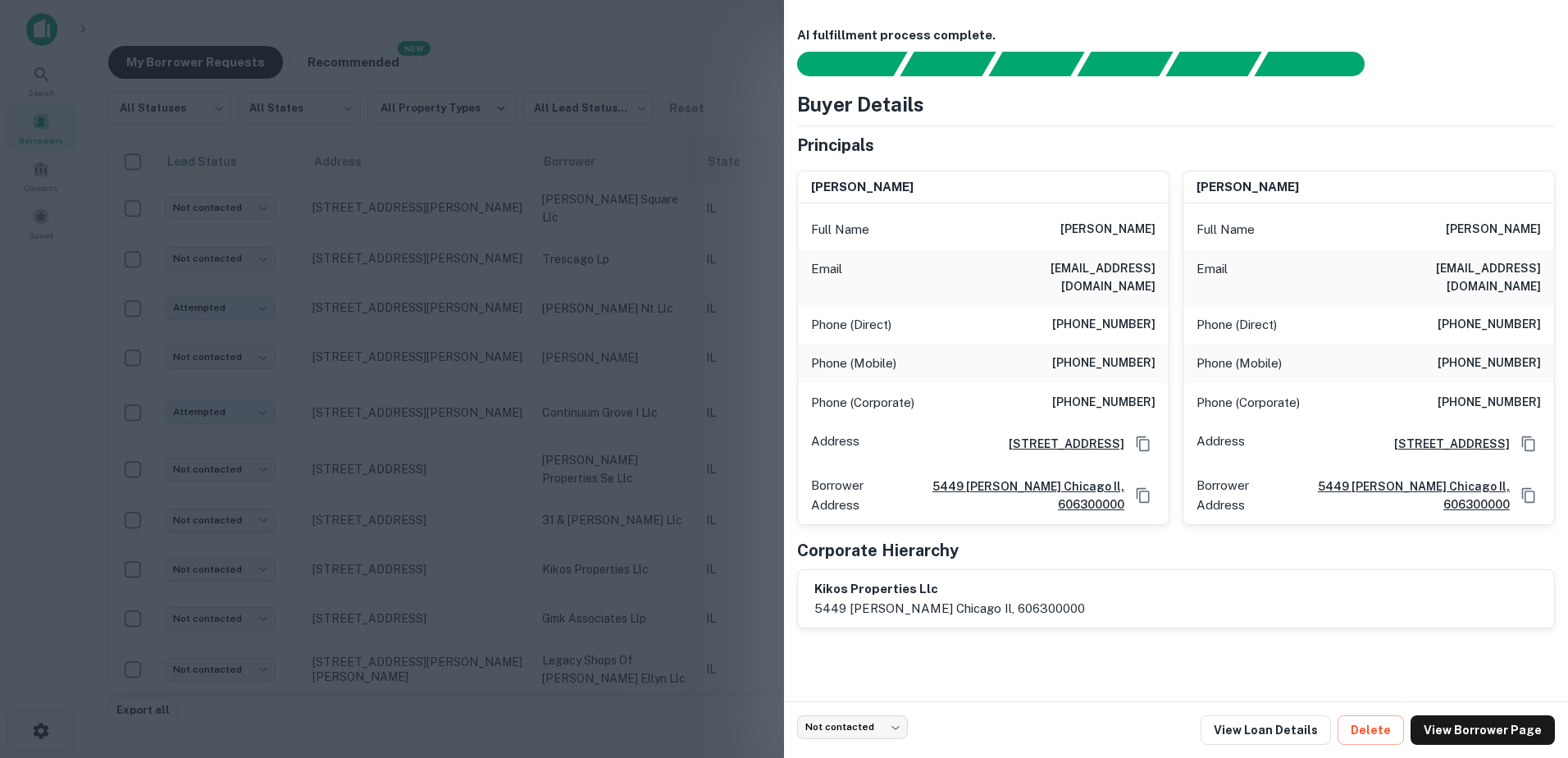
click at [629, 565] on div at bounding box center [784, 379] width 1568 height 758
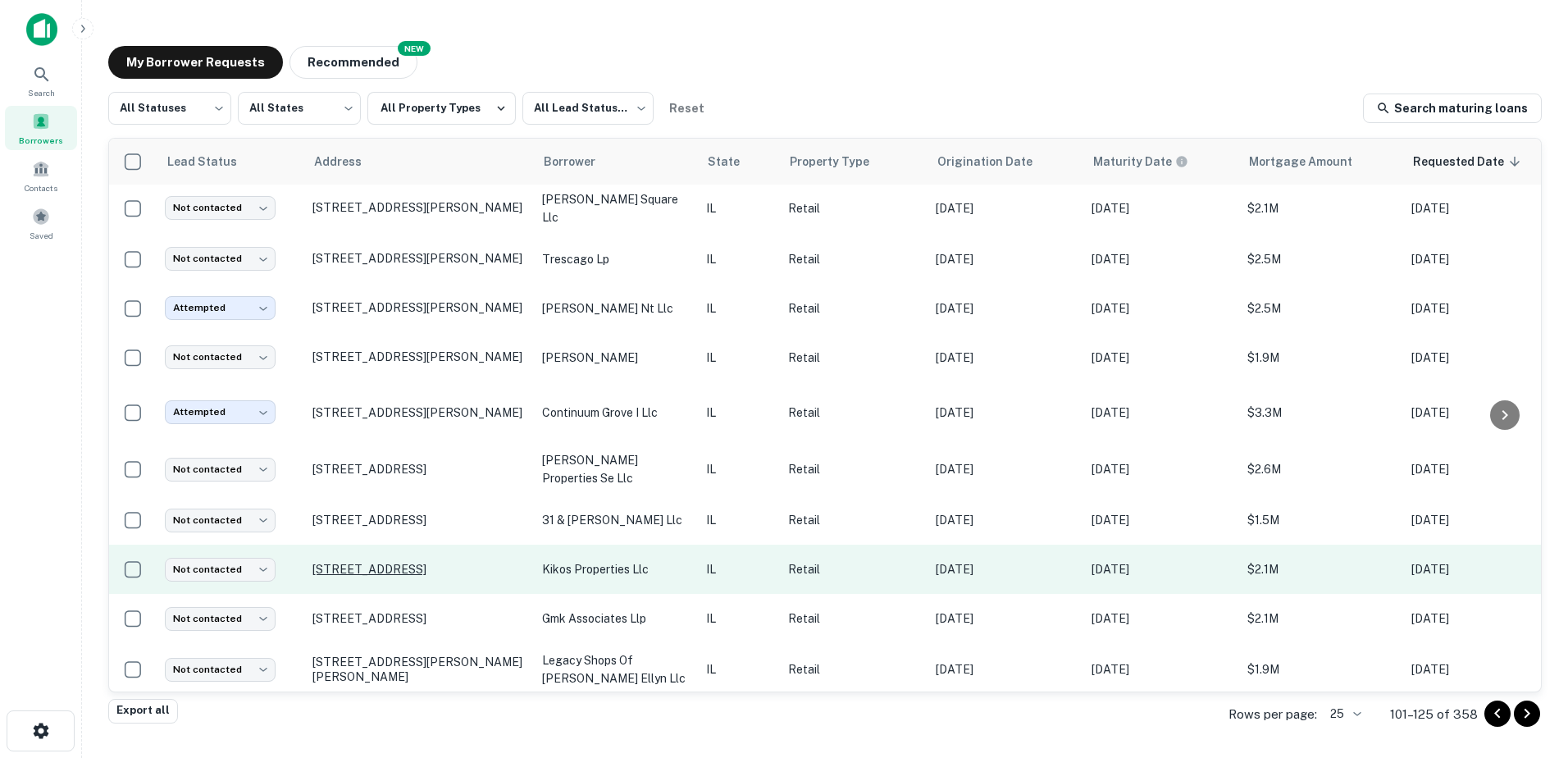
click at [406, 562] on p "[STREET_ADDRESS]" at bounding box center [419, 568] width 214 height 15
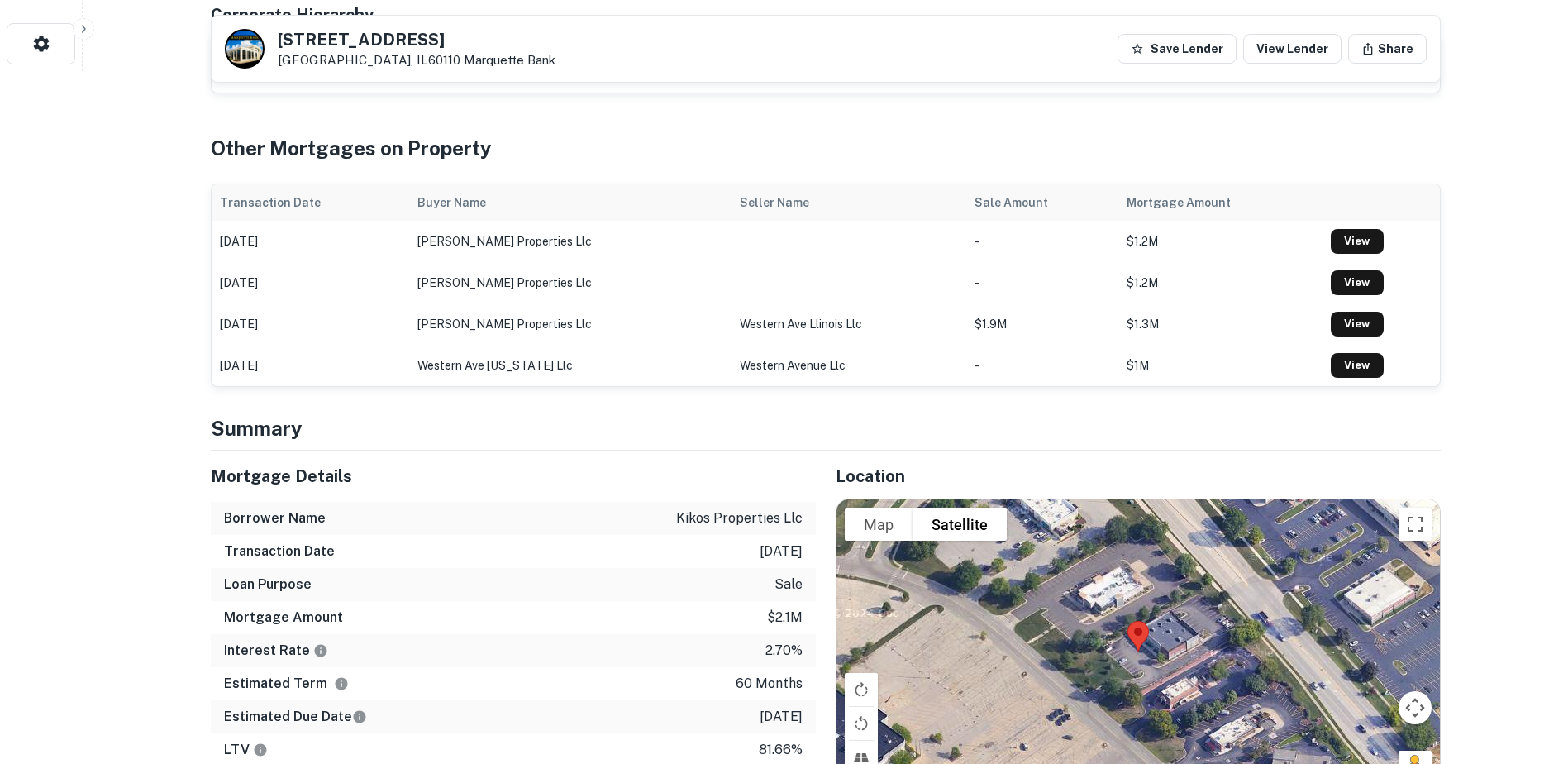
scroll to position [910, 0]
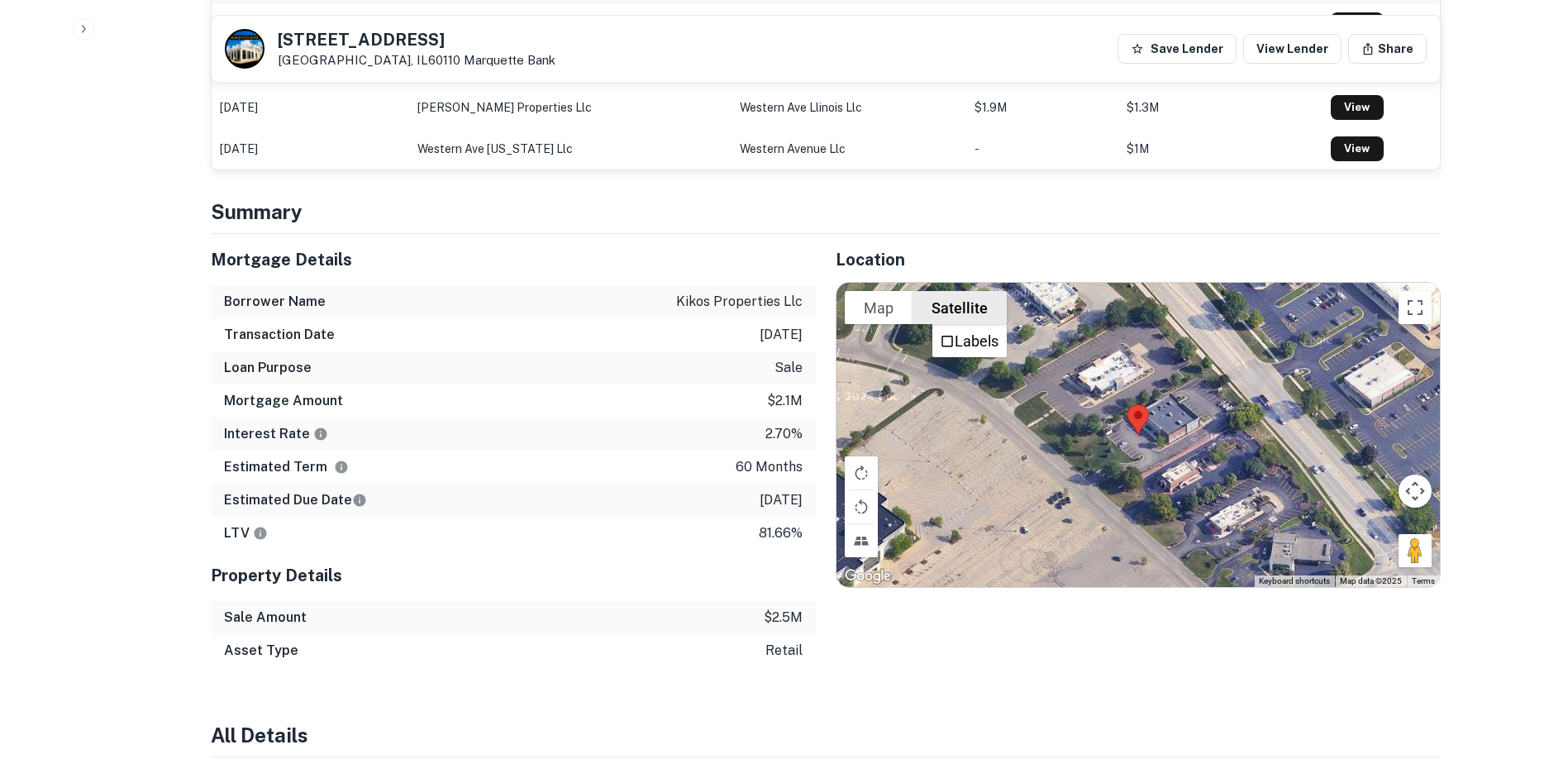
click at [979, 326] on li "Labels" at bounding box center [969, 340] width 71 height 30
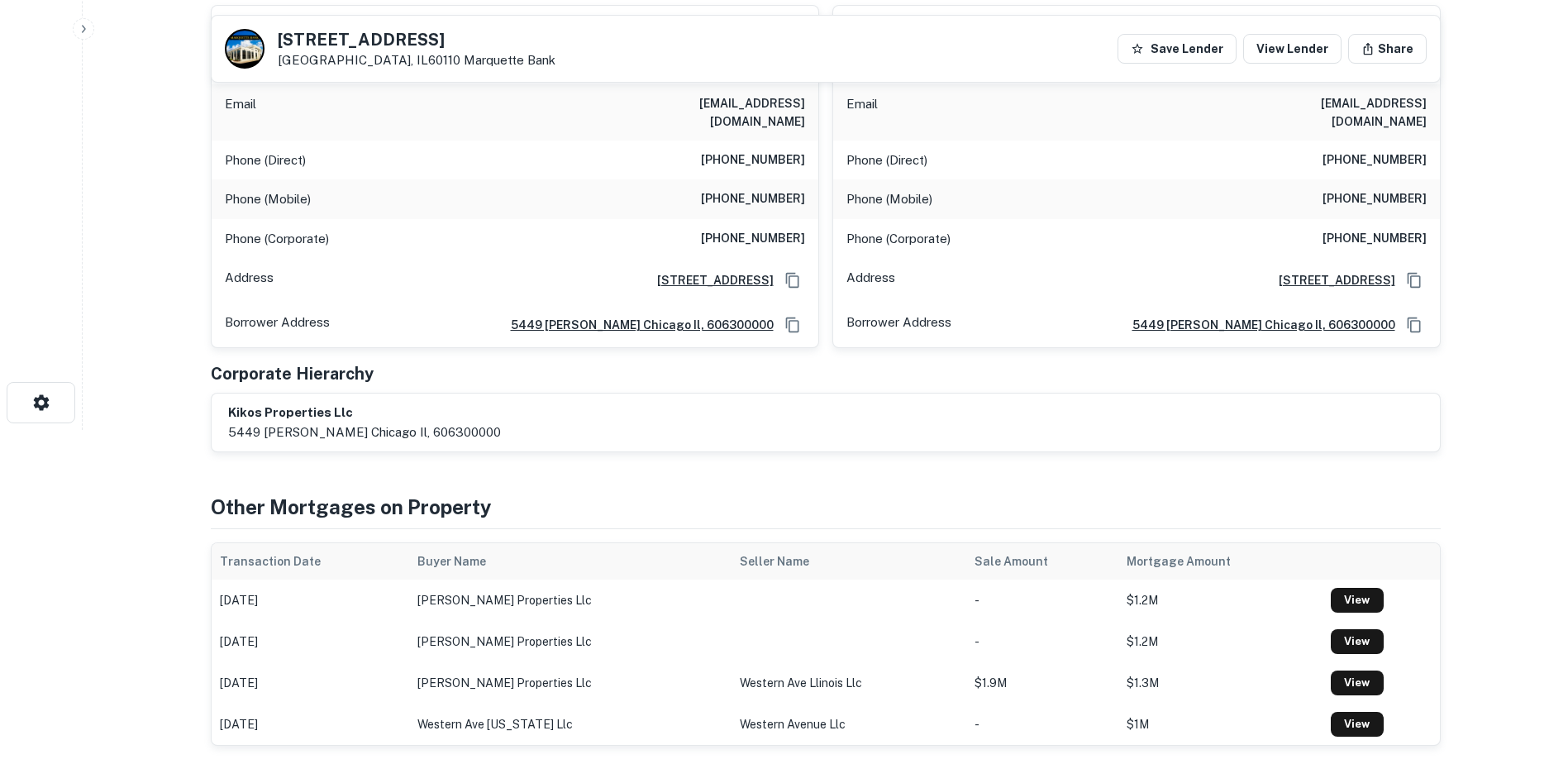
scroll to position [0, 0]
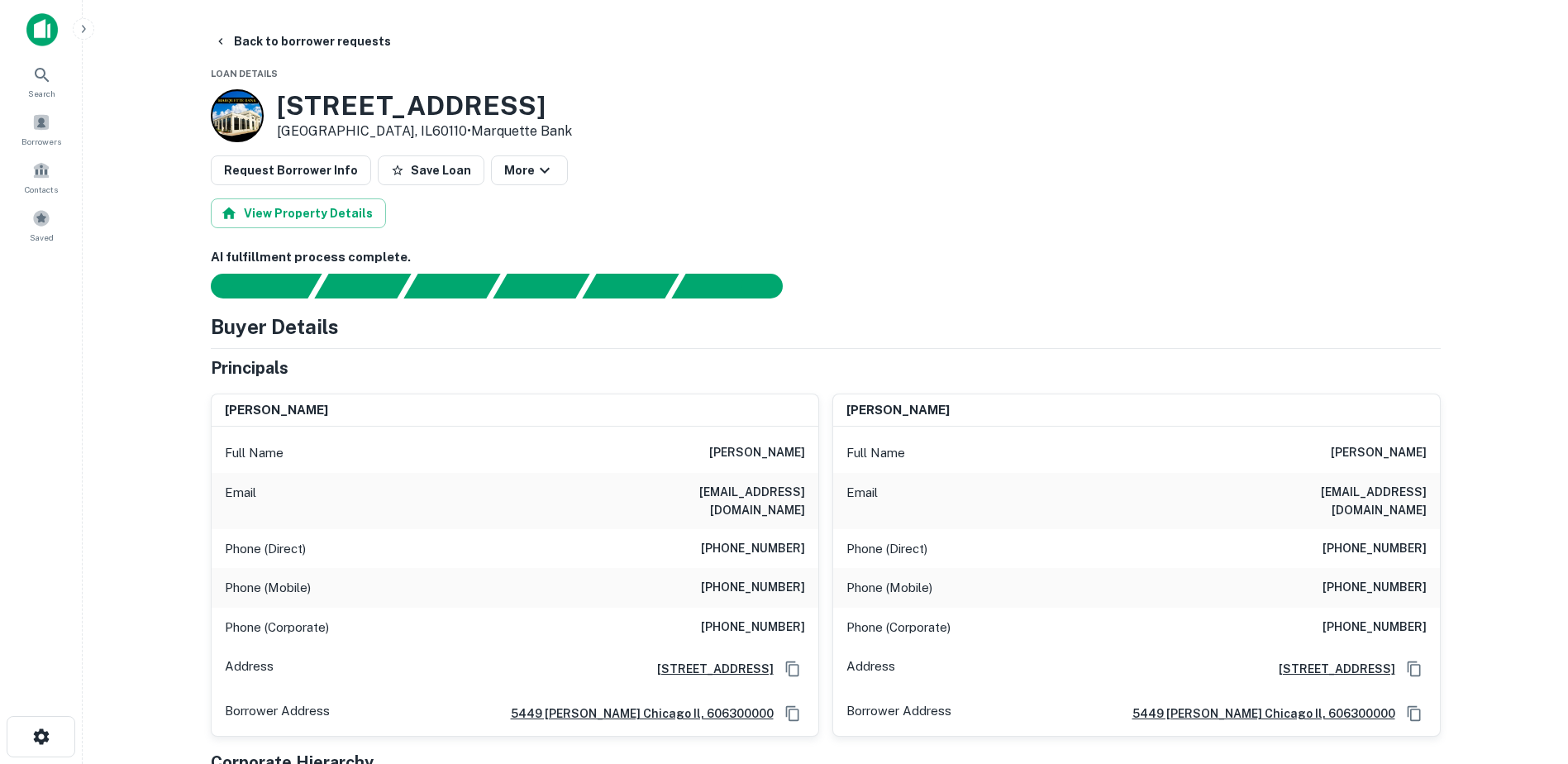
click at [1404, 447] on h6 "[PERSON_NAME]" at bounding box center [1378, 453] width 95 height 20
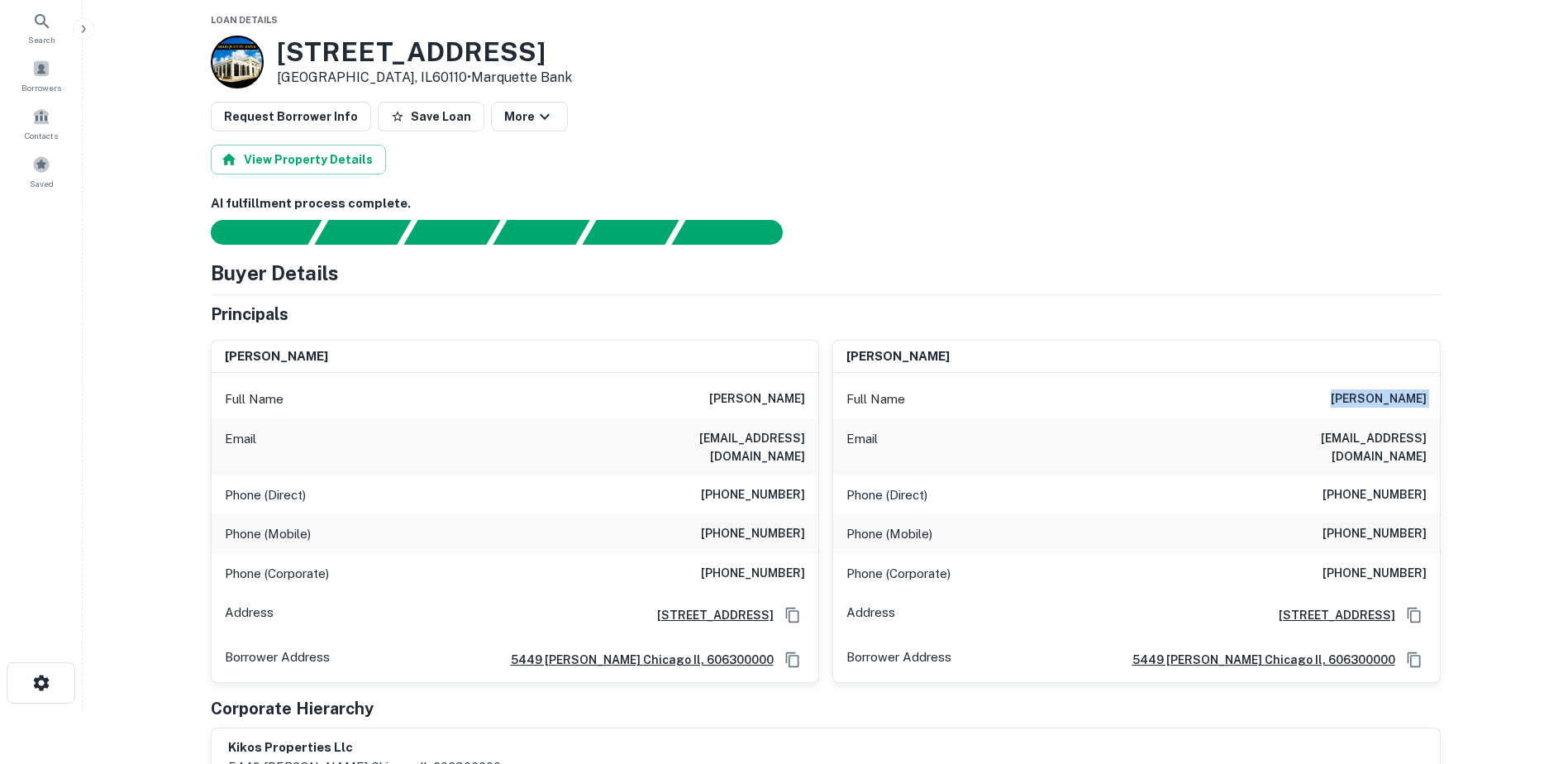
scroll to position [82, 0]
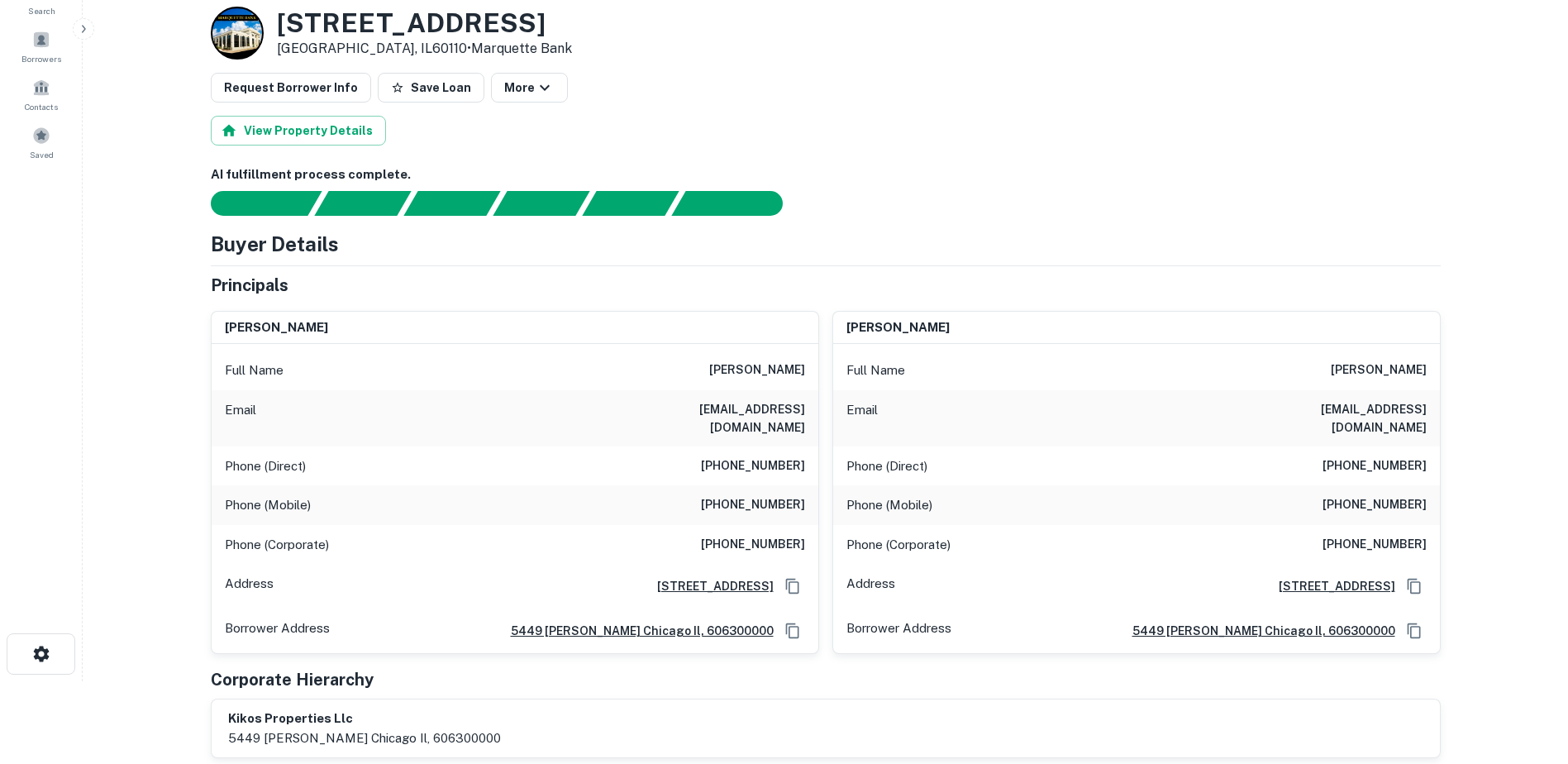
click at [760, 379] on h6 "[PERSON_NAME]" at bounding box center [757, 370] width 95 height 20
click at [762, 366] on h6 "[PERSON_NAME]" at bounding box center [757, 370] width 95 height 20
click at [750, 496] on h6 "[PHONE_NUMBER]" at bounding box center [753, 505] width 104 height 20
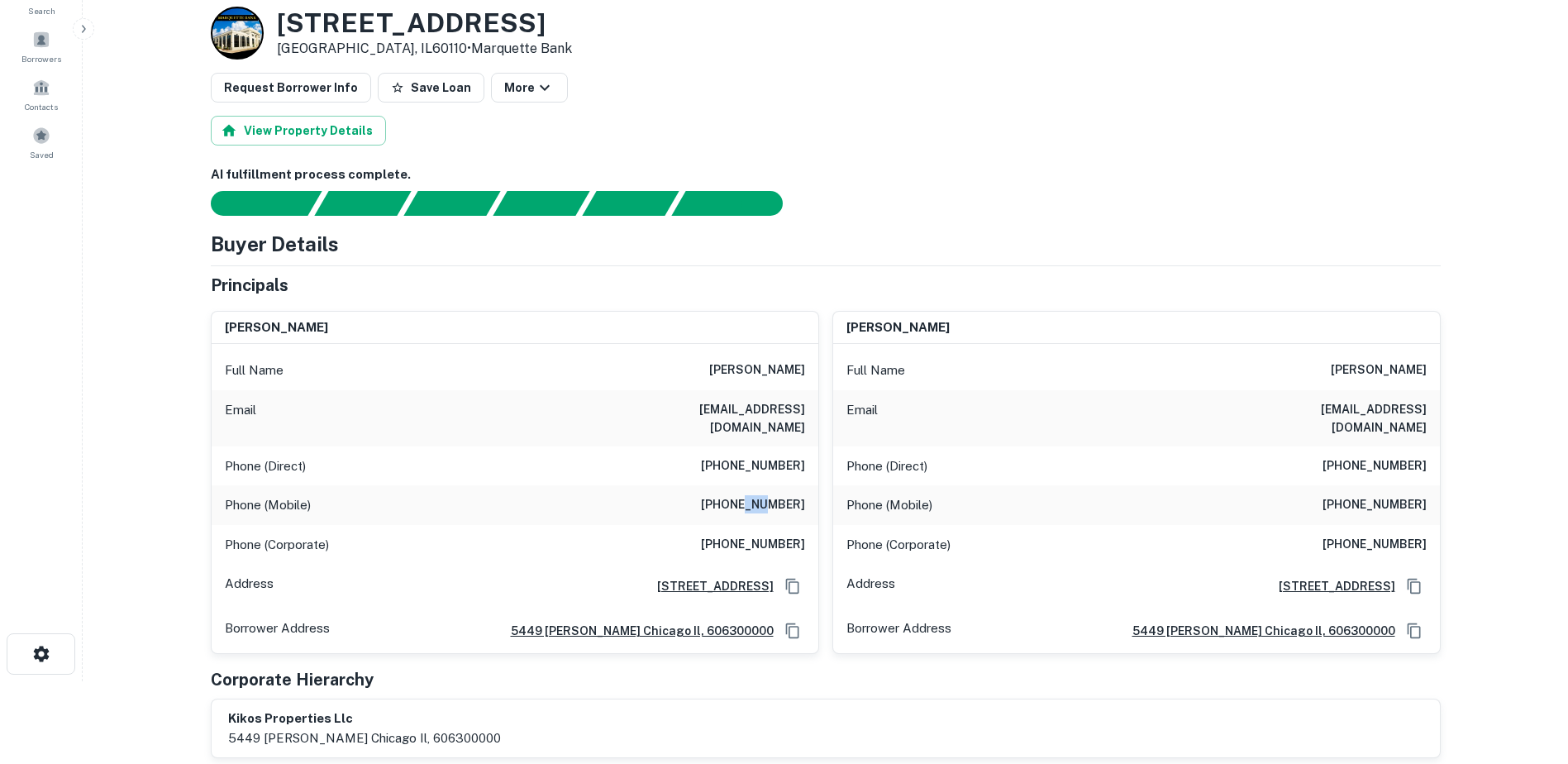
click at [750, 496] on h6 "[PHONE_NUMBER]" at bounding box center [753, 505] width 104 height 20
copy h6 "[PHONE_NUMBER]"
click at [705, 413] on h6 "[EMAIL_ADDRESS][DOMAIN_NAME]" at bounding box center [705, 418] width 199 height 36
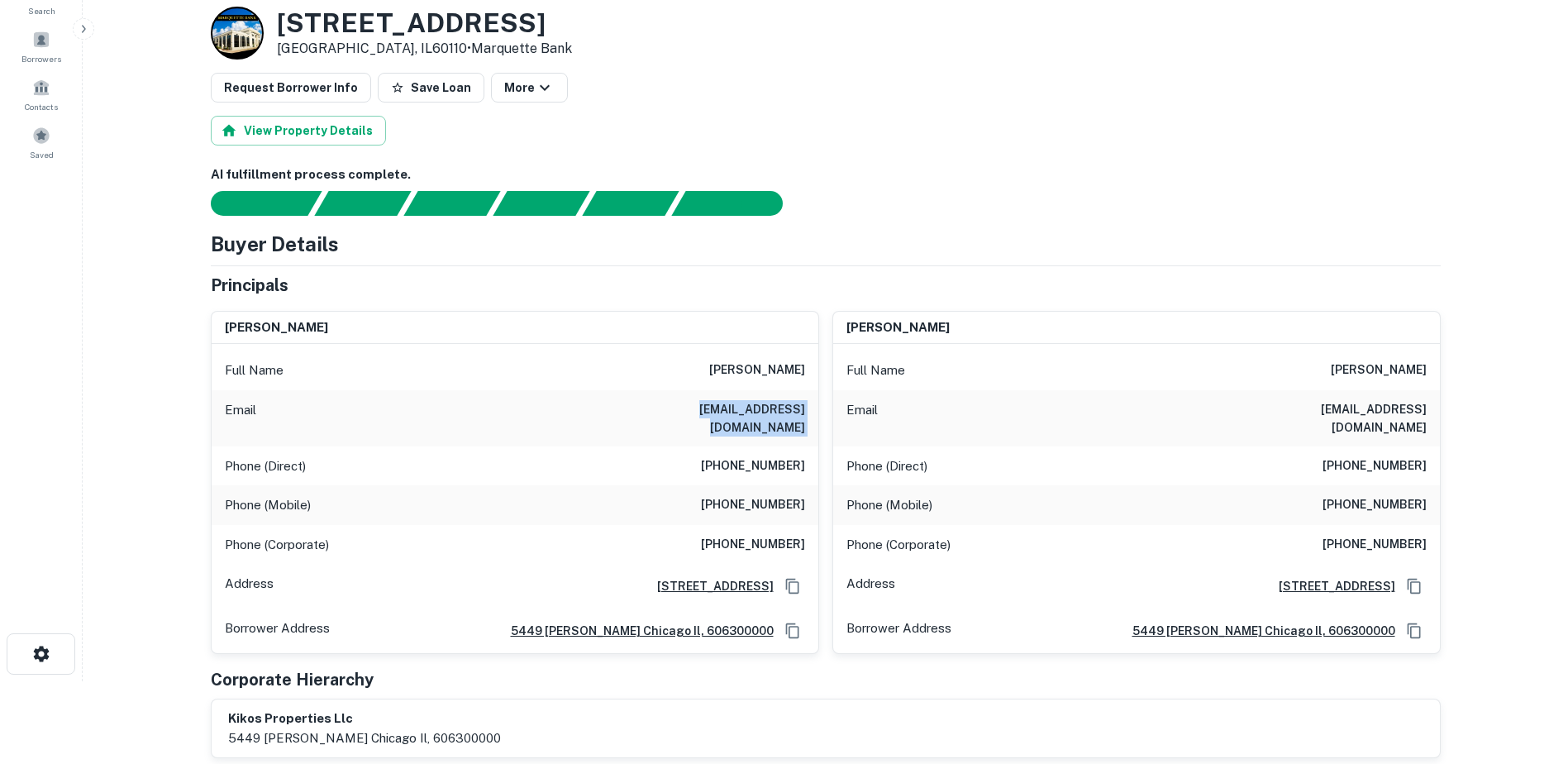
click at [705, 413] on h6 "[EMAIL_ADDRESS][DOMAIN_NAME]" at bounding box center [705, 418] width 199 height 36
copy h6 "[EMAIL_ADDRESS][DOMAIN_NAME]"
click at [313, 30] on h3 "[STREET_ADDRESS]" at bounding box center [424, 23] width 295 height 31
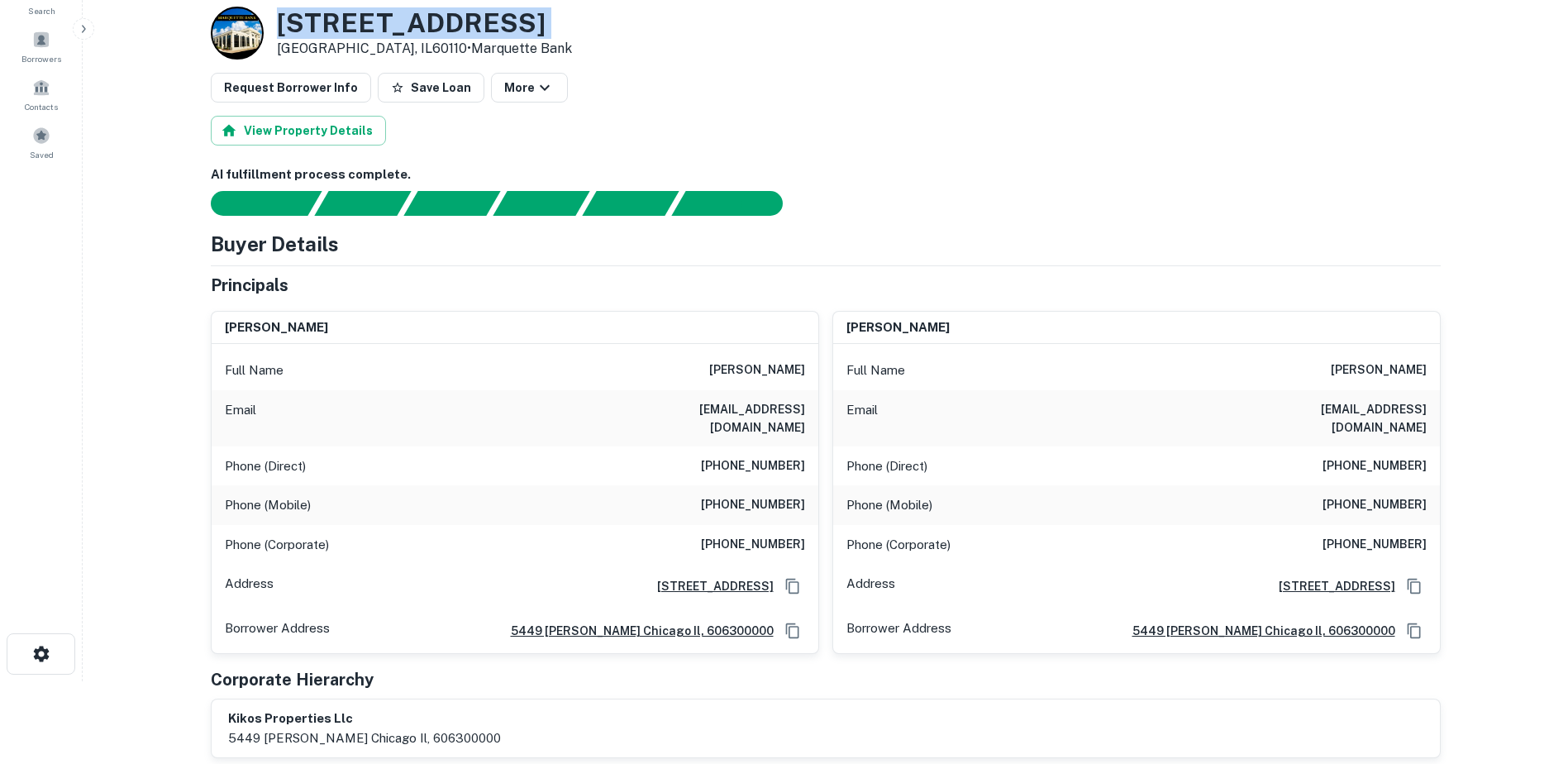
click at [313, 30] on h3 "[STREET_ADDRESS]" at bounding box center [424, 23] width 295 height 31
copy h3 "[STREET_ADDRESS]"
click at [337, 42] on p "[GEOGRAPHIC_DATA], IL60110 • Marquette Bank" at bounding box center [424, 49] width 295 height 20
click at [335, 42] on p "[GEOGRAPHIC_DATA], IL60110 • Marquette Bank" at bounding box center [424, 49] width 295 height 20
copy p "[GEOGRAPHIC_DATA]"
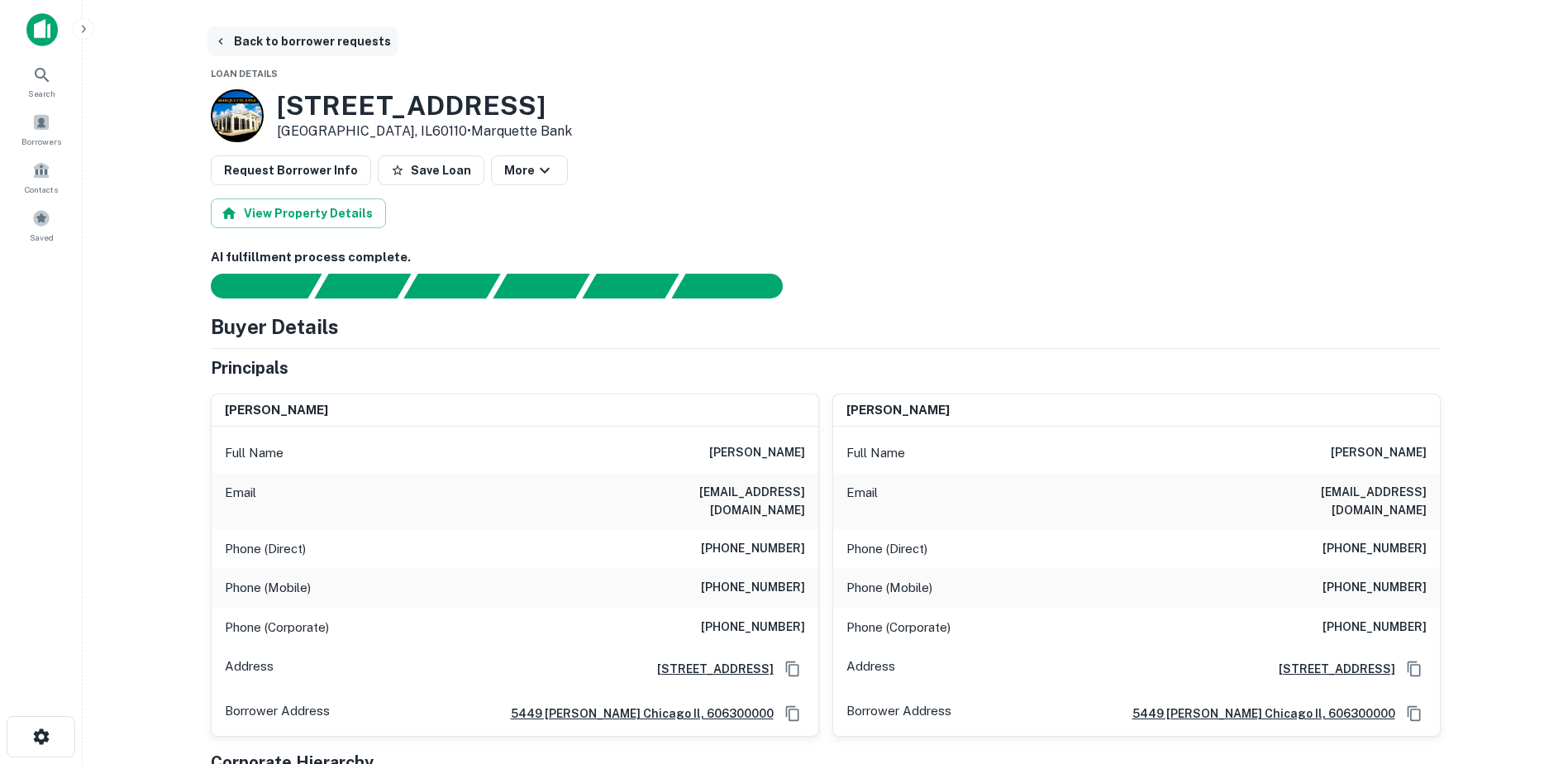
click at [332, 50] on button "Back to borrower requests" at bounding box center [302, 41] width 190 height 30
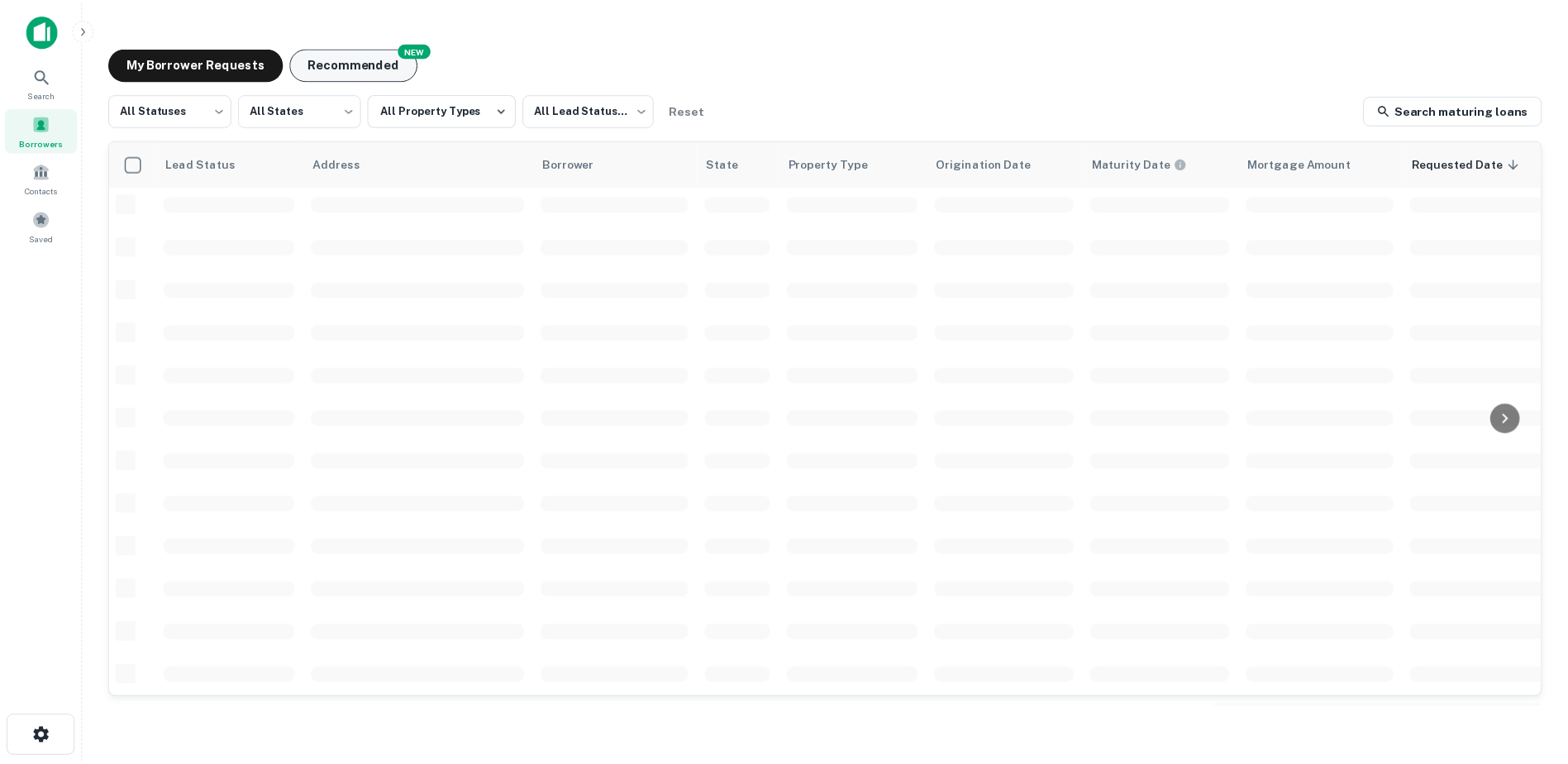
scroll to position [576, 0]
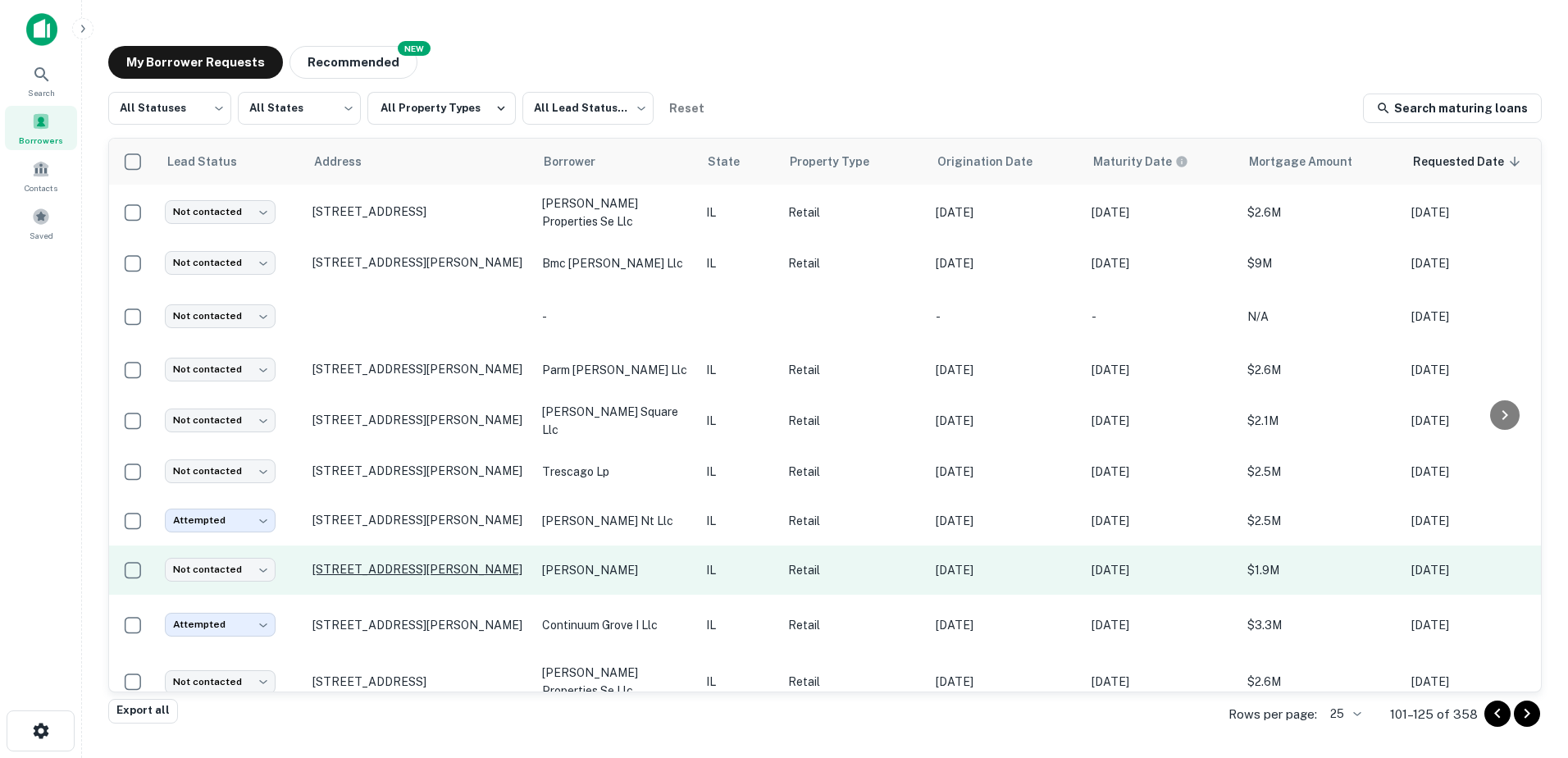
click at [461, 562] on p "[STREET_ADDRESS][PERSON_NAME]" at bounding box center [419, 568] width 214 height 15
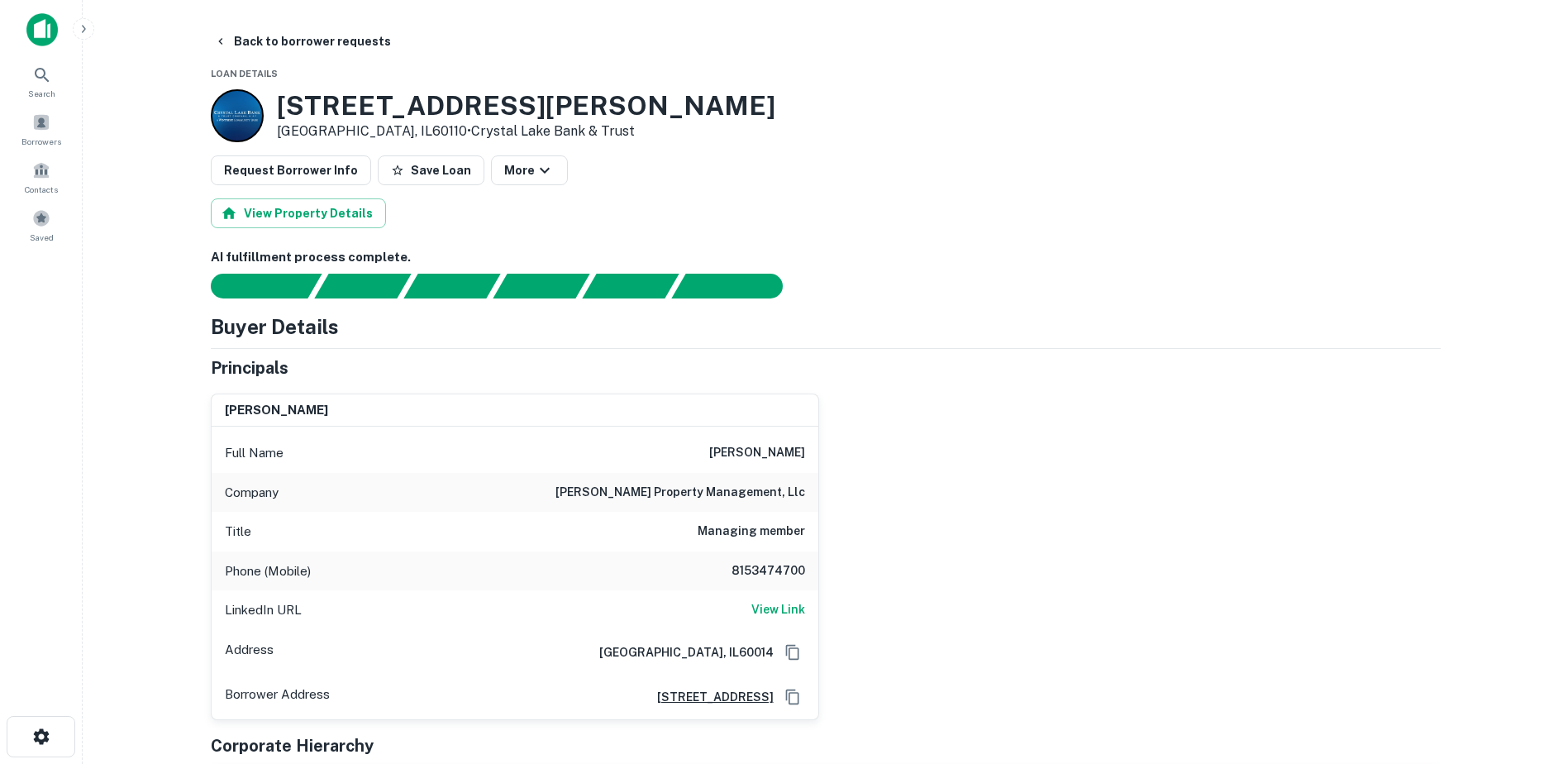
drag, startPoint x: 485, startPoint y: 547, endPoint x: 486, endPoint y: 536, distance: 11.0
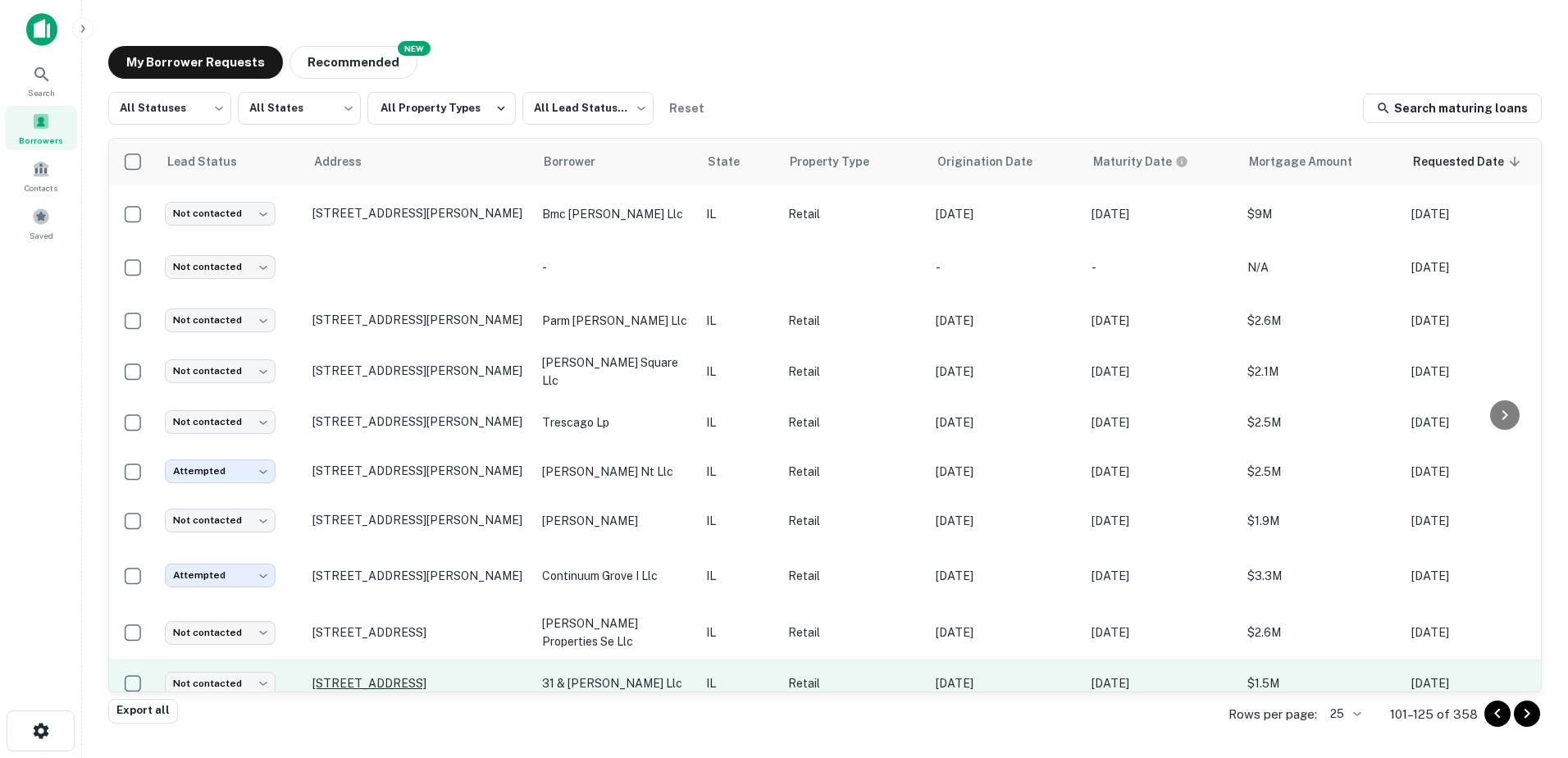
scroll to position [785, 0]
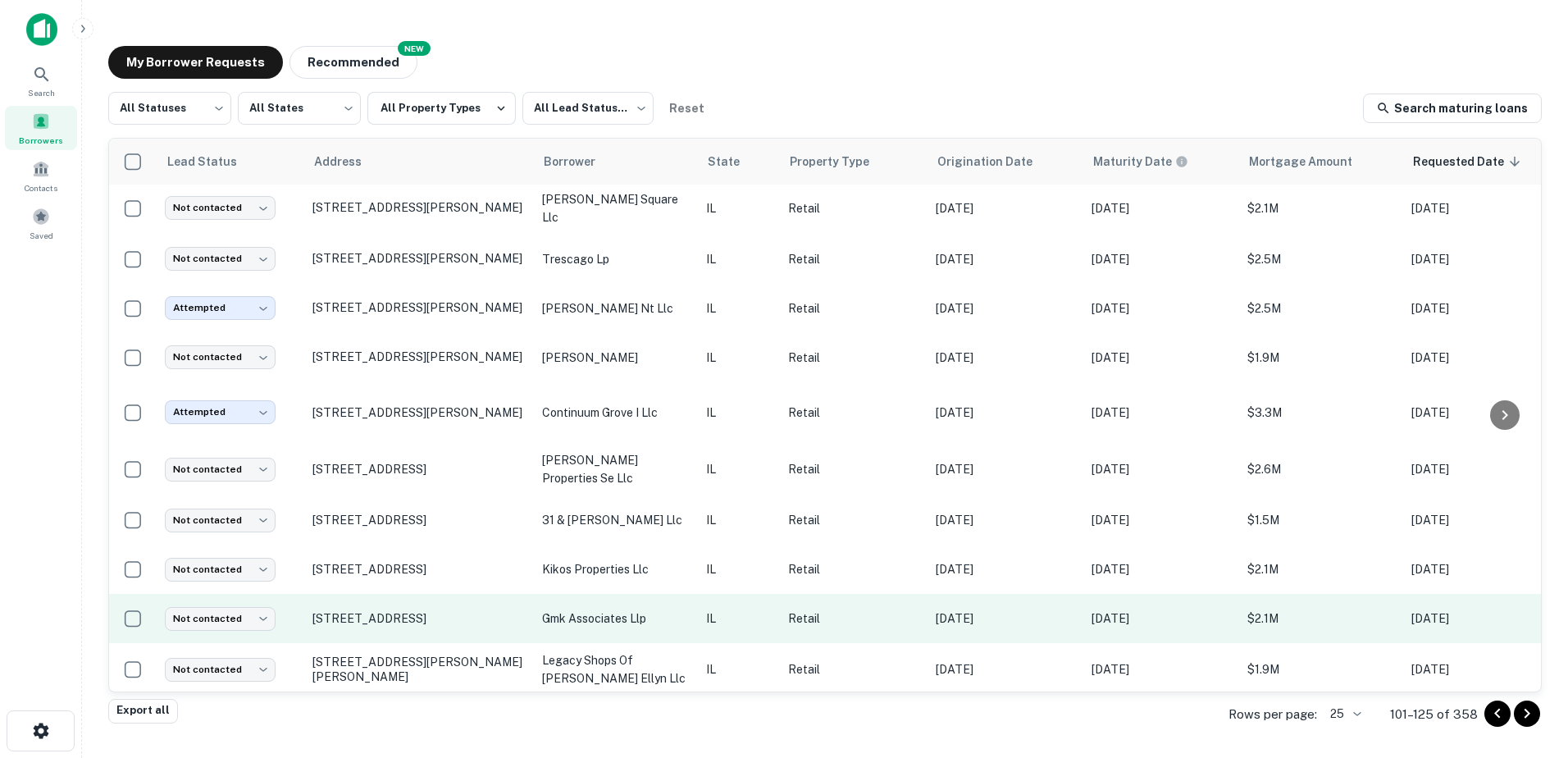
click at [553, 610] on p "gmk associates llp" at bounding box center [616, 618] width 147 height 18
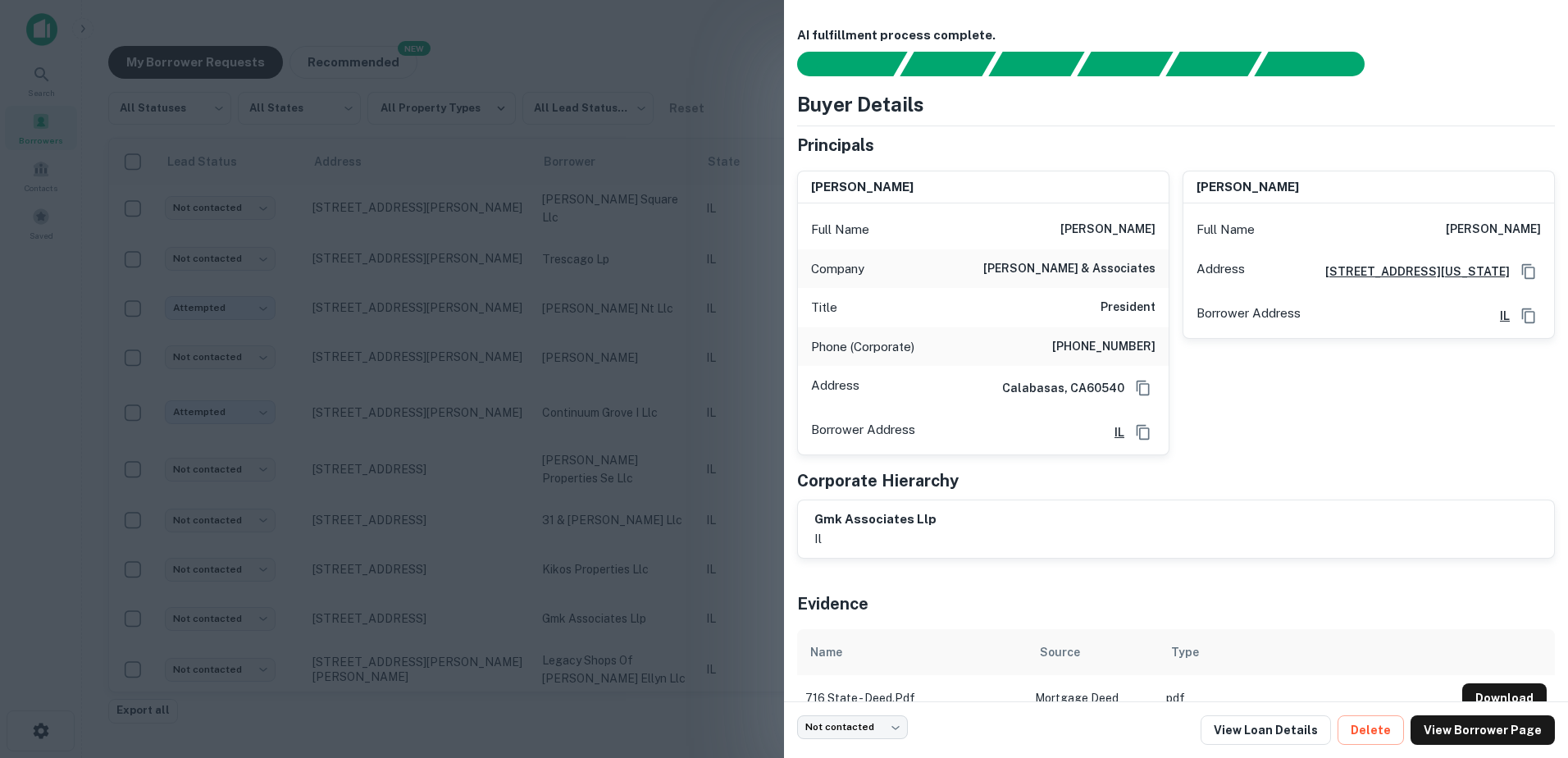
click at [1095, 225] on h6 "[PERSON_NAME]" at bounding box center [1108, 229] width 95 height 20
drag, startPoint x: 1093, startPoint y: 232, endPoint x: 1149, endPoint y: 267, distance: 66.0
click at [1149, 267] on div "Full Name [PERSON_NAME] Company [PERSON_NAME] & associates Title President Phon…" at bounding box center [983, 328] width 371 height 251
copy div "[PERSON_NAME] Company [PERSON_NAME] & associates"
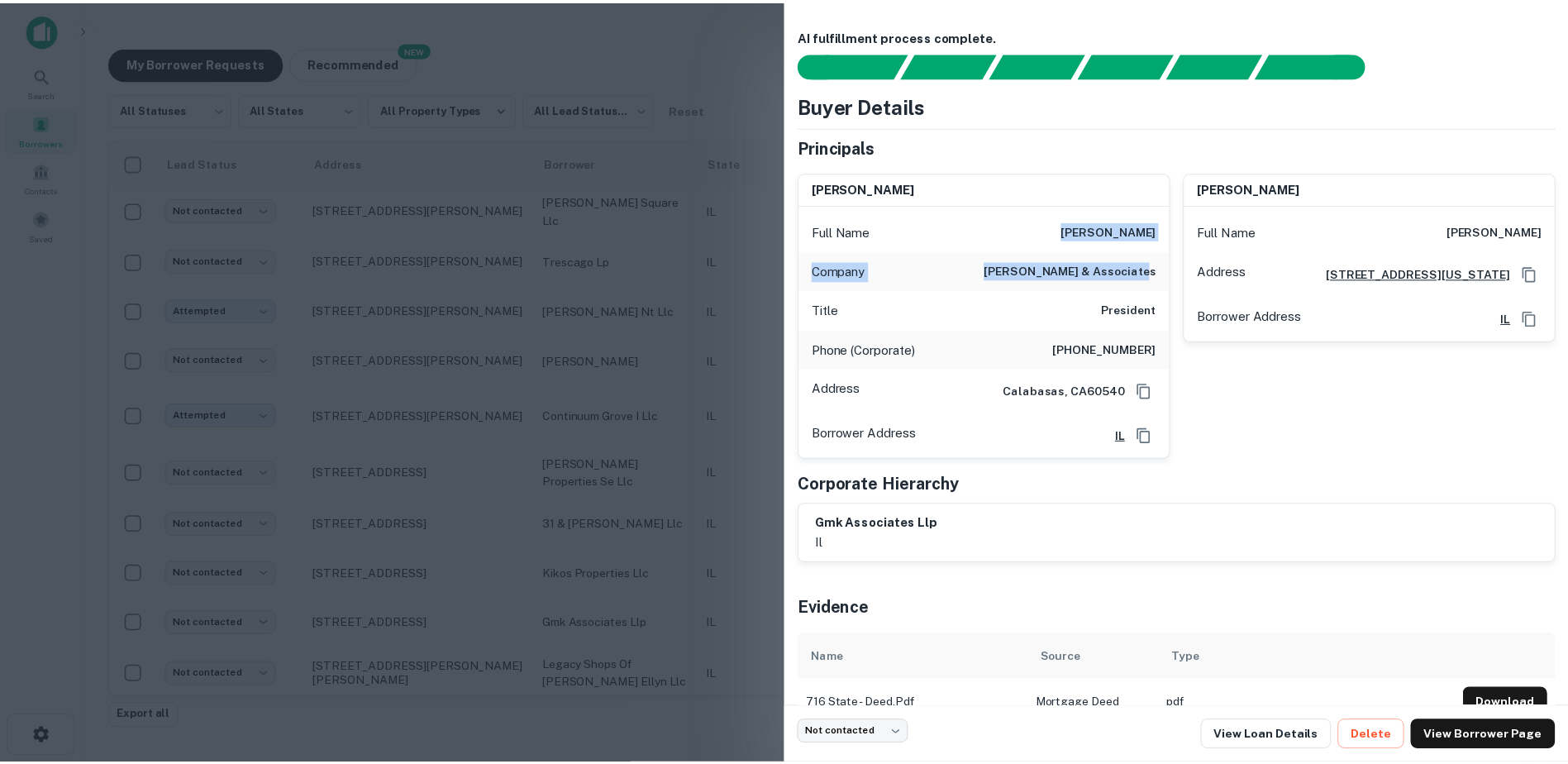
scroll to position [33, 0]
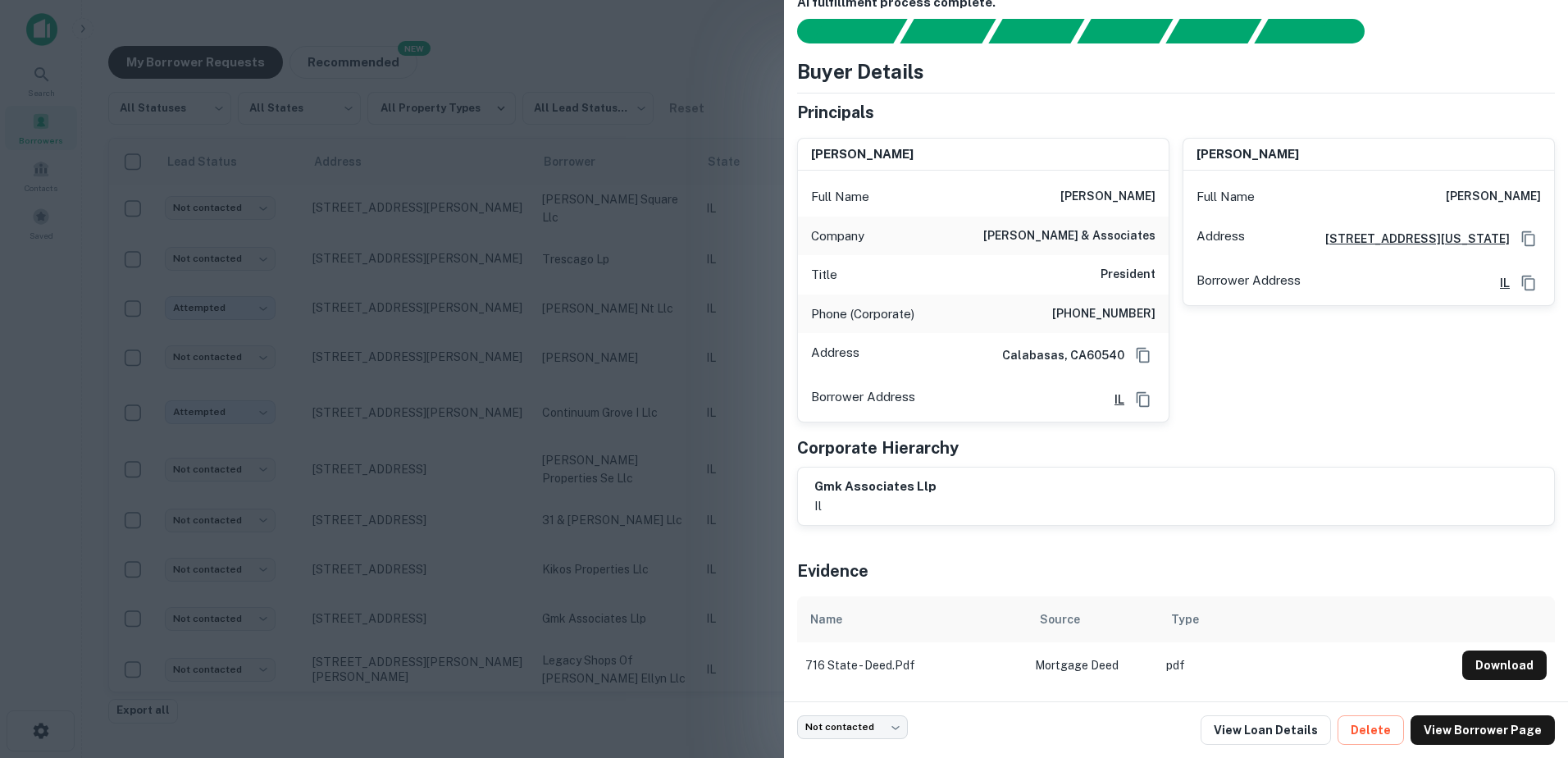
click at [456, 594] on div at bounding box center [784, 379] width 1568 height 758
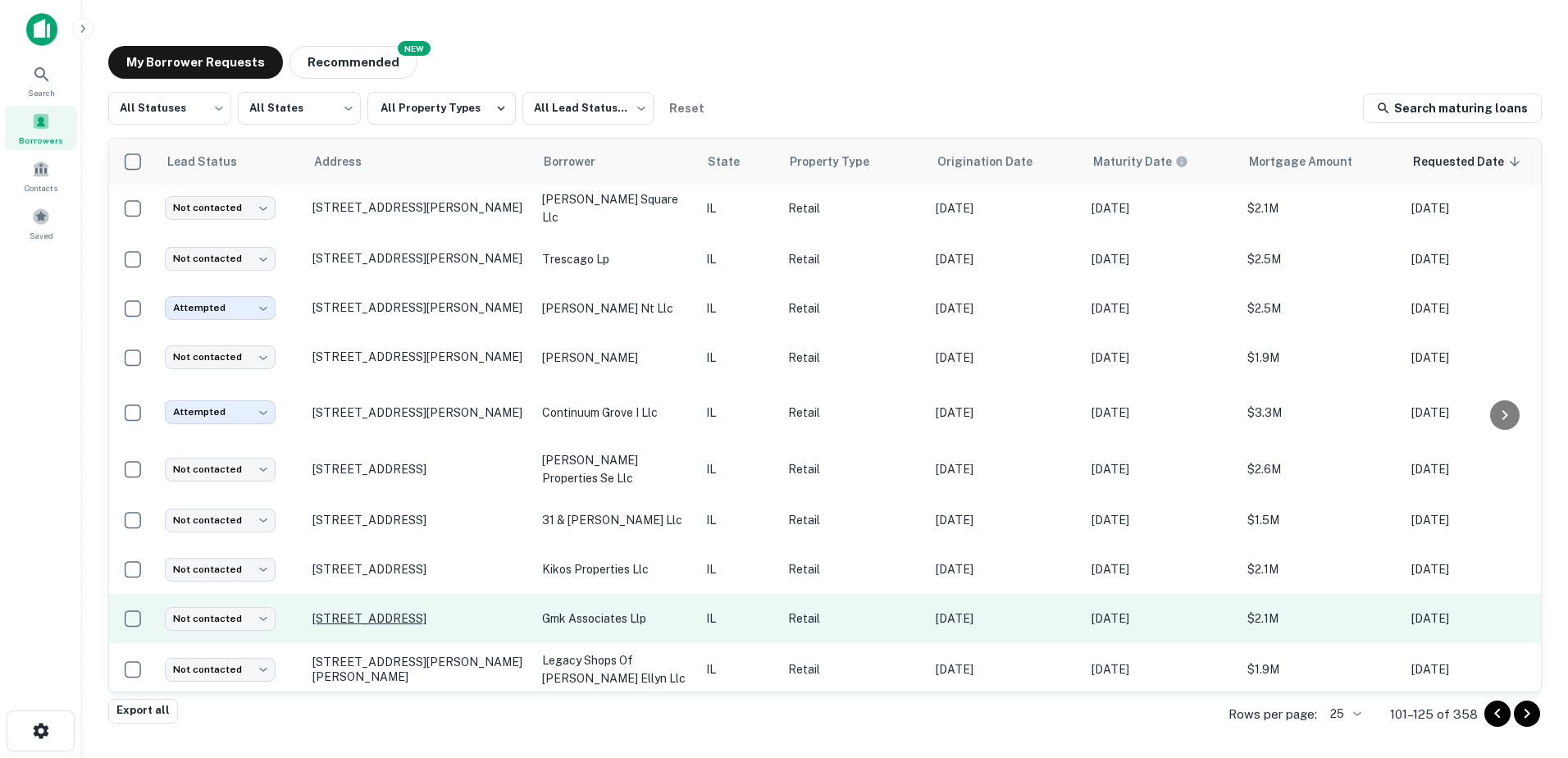
click at [451, 612] on p "[STREET_ADDRESS]" at bounding box center [419, 618] width 214 height 15
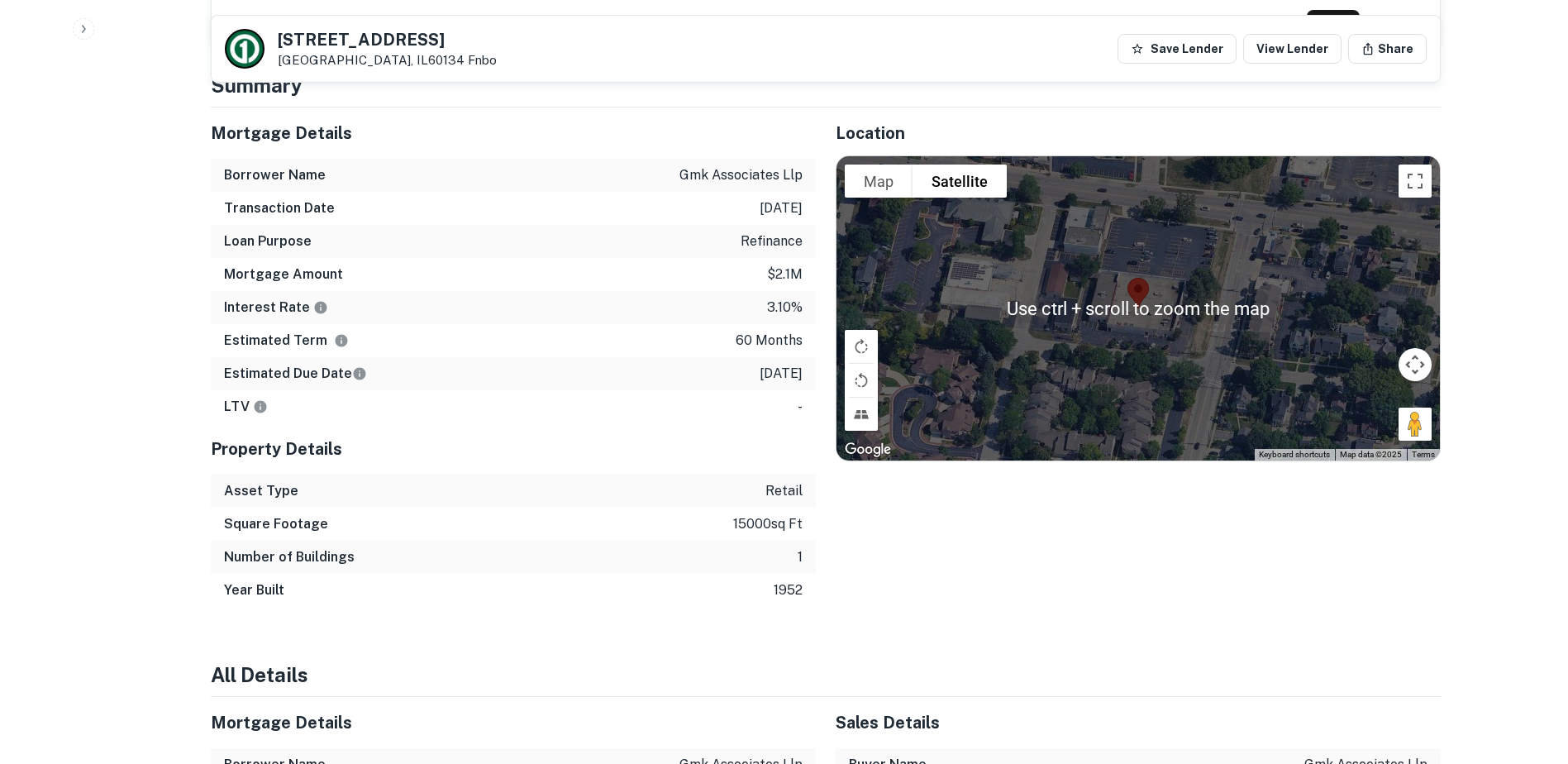
scroll to position [1075, 0]
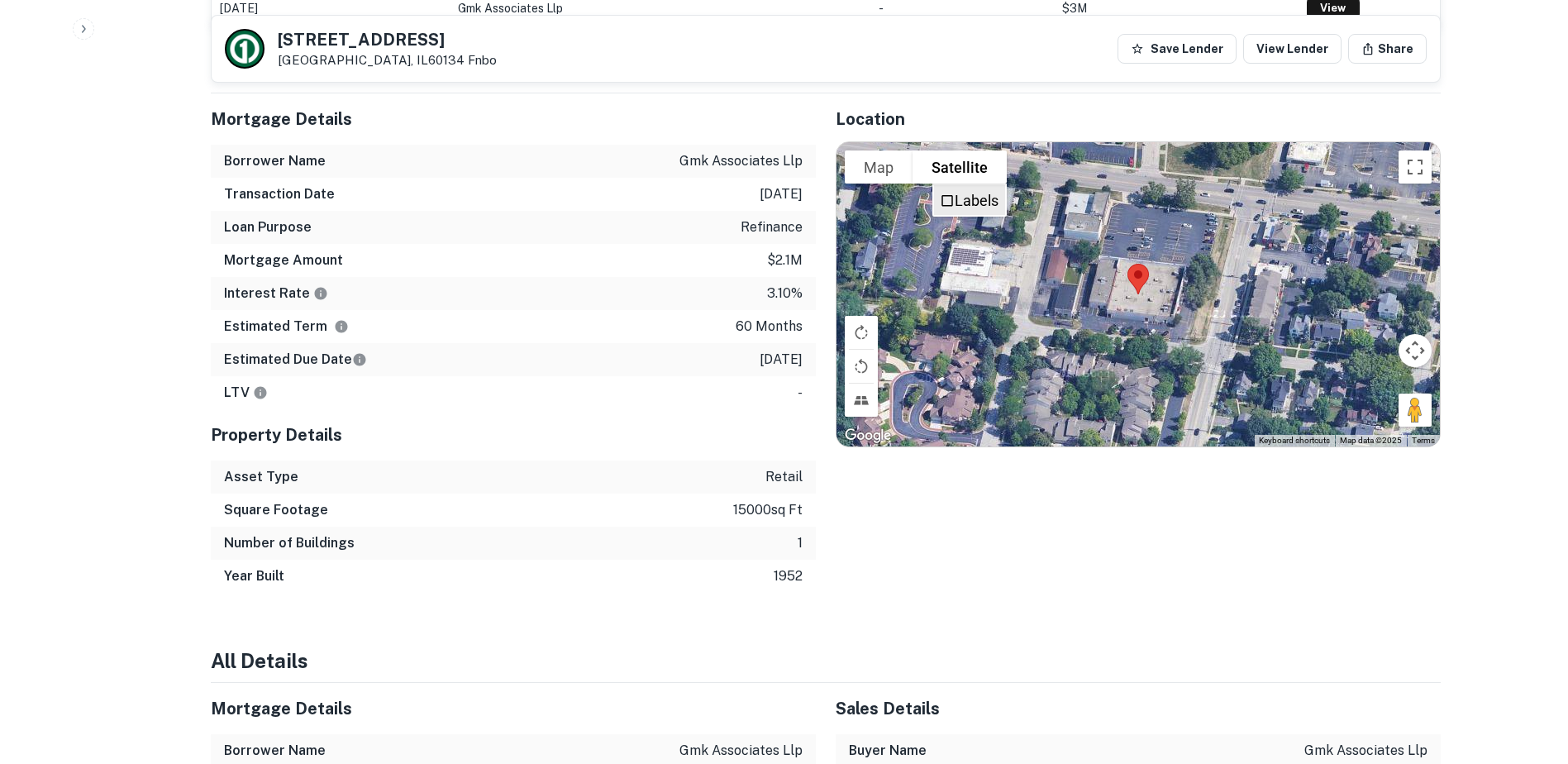
click at [955, 192] on label "Labels" at bounding box center [976, 201] width 43 height 17
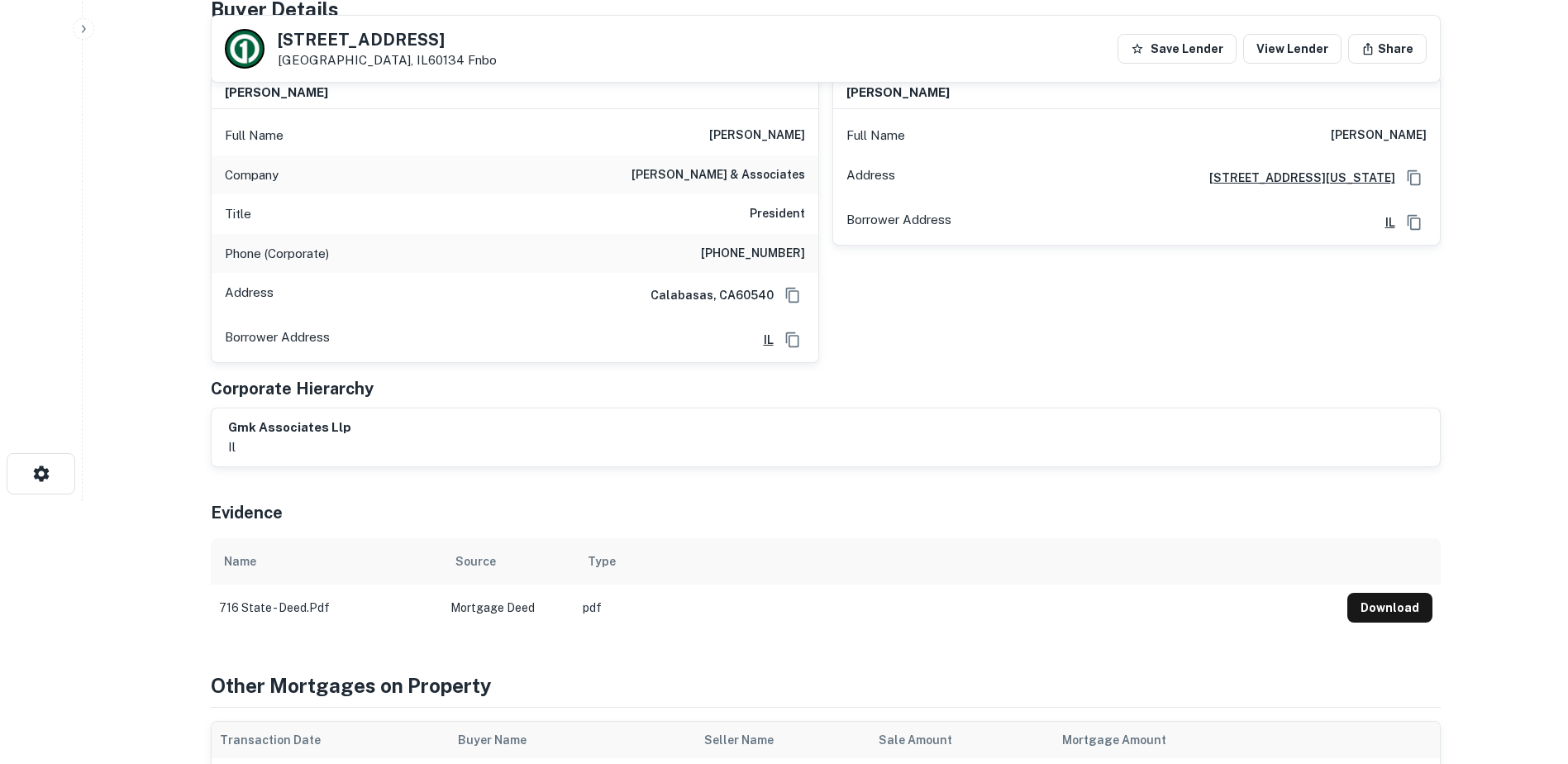
scroll to position [82, 0]
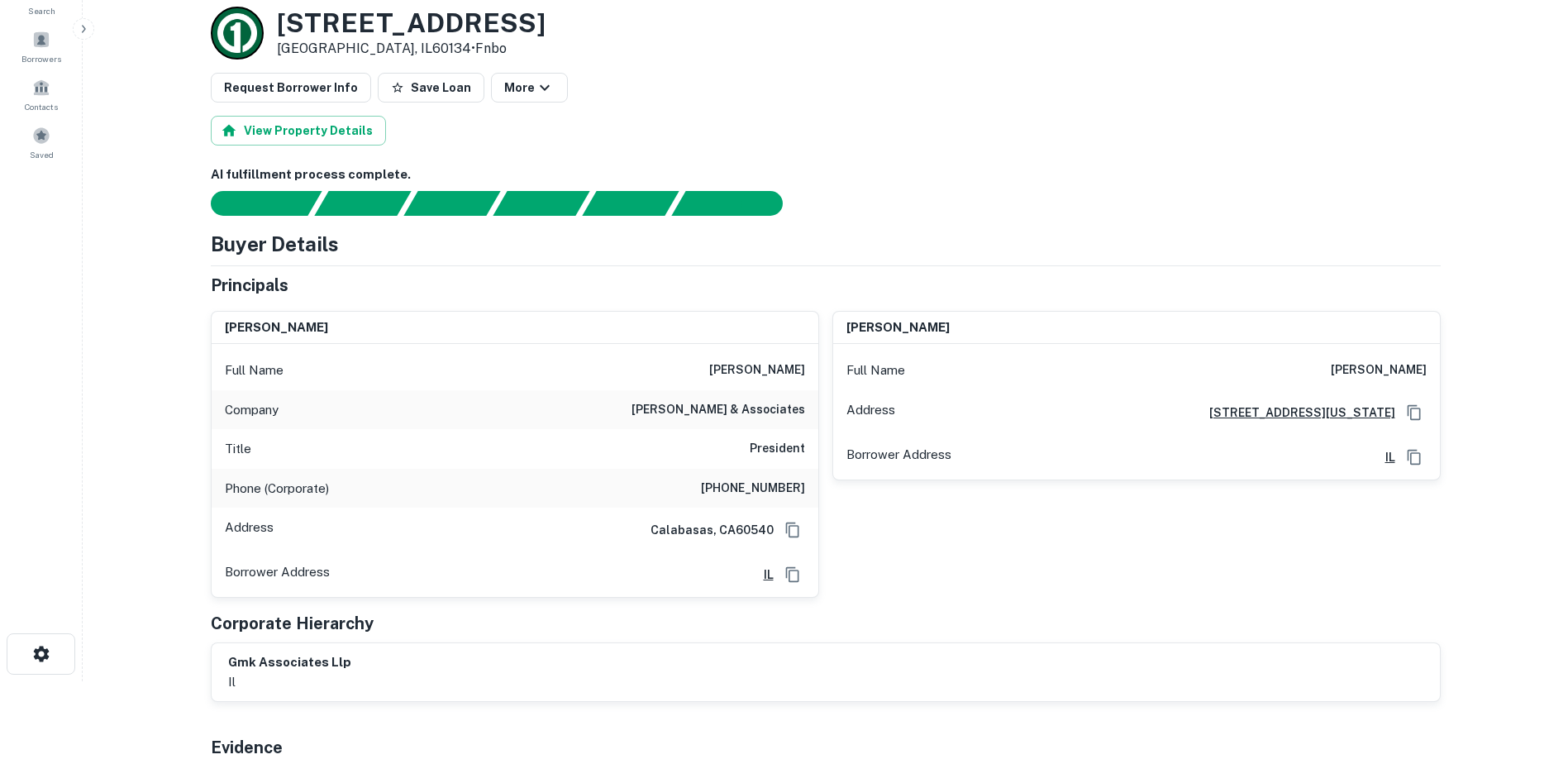
click at [777, 359] on div "Full Name [PERSON_NAME]" at bounding box center [515, 371] width 607 height 40
copy h6 "[PERSON_NAME]"
click at [822, 358] on div "[PERSON_NAME] Full Name [PERSON_NAME] Address [STREET_ADDRESS][GEOGRAPHIC_DATA]…" at bounding box center [1130, 448] width 621 height 301
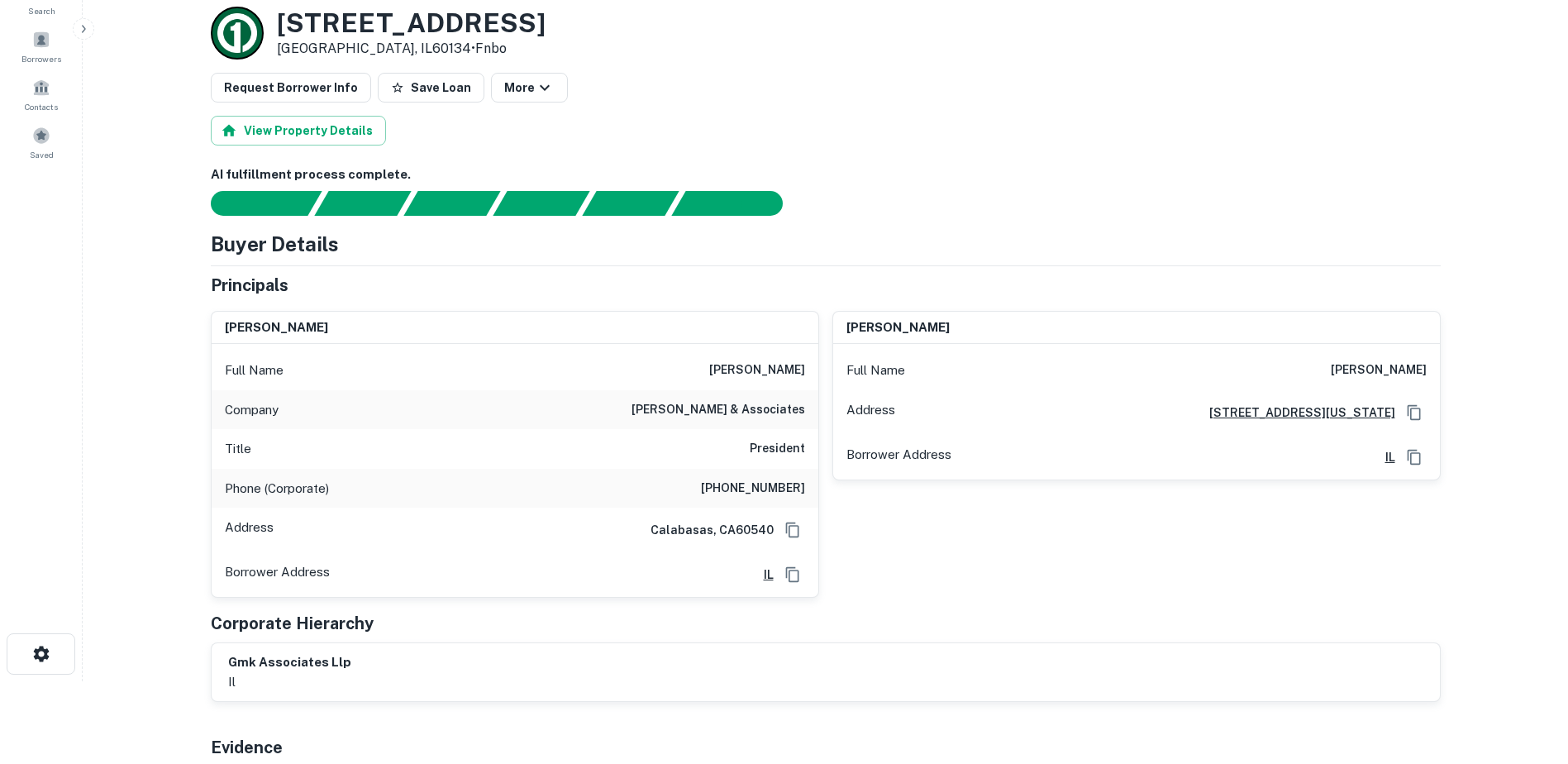
click at [791, 365] on h6 "[PERSON_NAME]" at bounding box center [757, 370] width 95 height 20
copy h6 "[PERSON_NAME]"
click at [764, 492] on h6 "[PHONE_NUMBER]" at bounding box center [753, 488] width 104 height 20
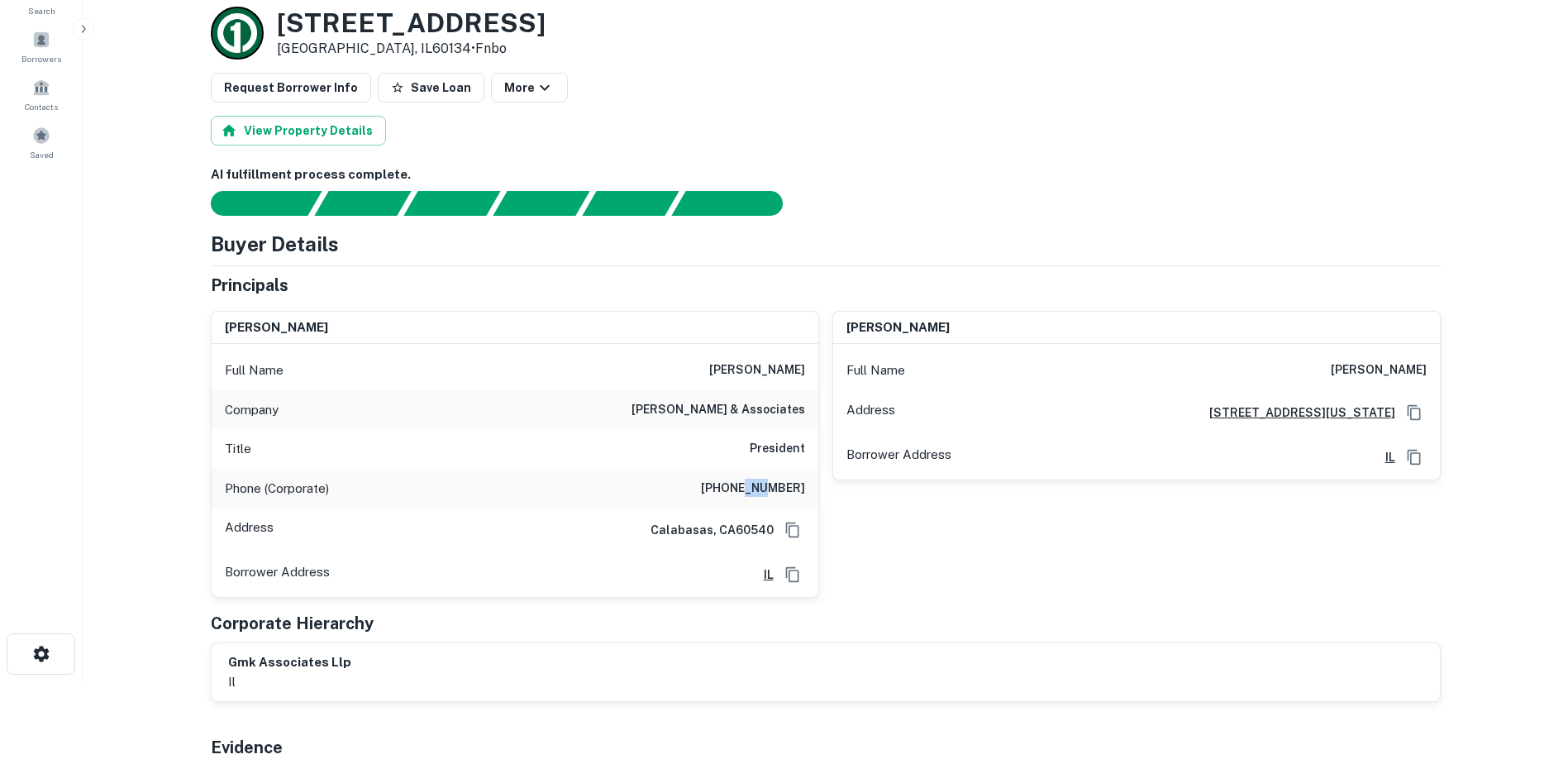
click at [765, 492] on h6 "[PHONE_NUMBER]" at bounding box center [753, 488] width 104 height 20
click at [766, 491] on h6 "[PHONE_NUMBER]" at bounding box center [753, 488] width 104 height 20
copy h6 "[PHONE_NUMBER]"
click at [338, 25] on h3 "[STREET_ADDRESS]" at bounding box center [411, 23] width 269 height 31
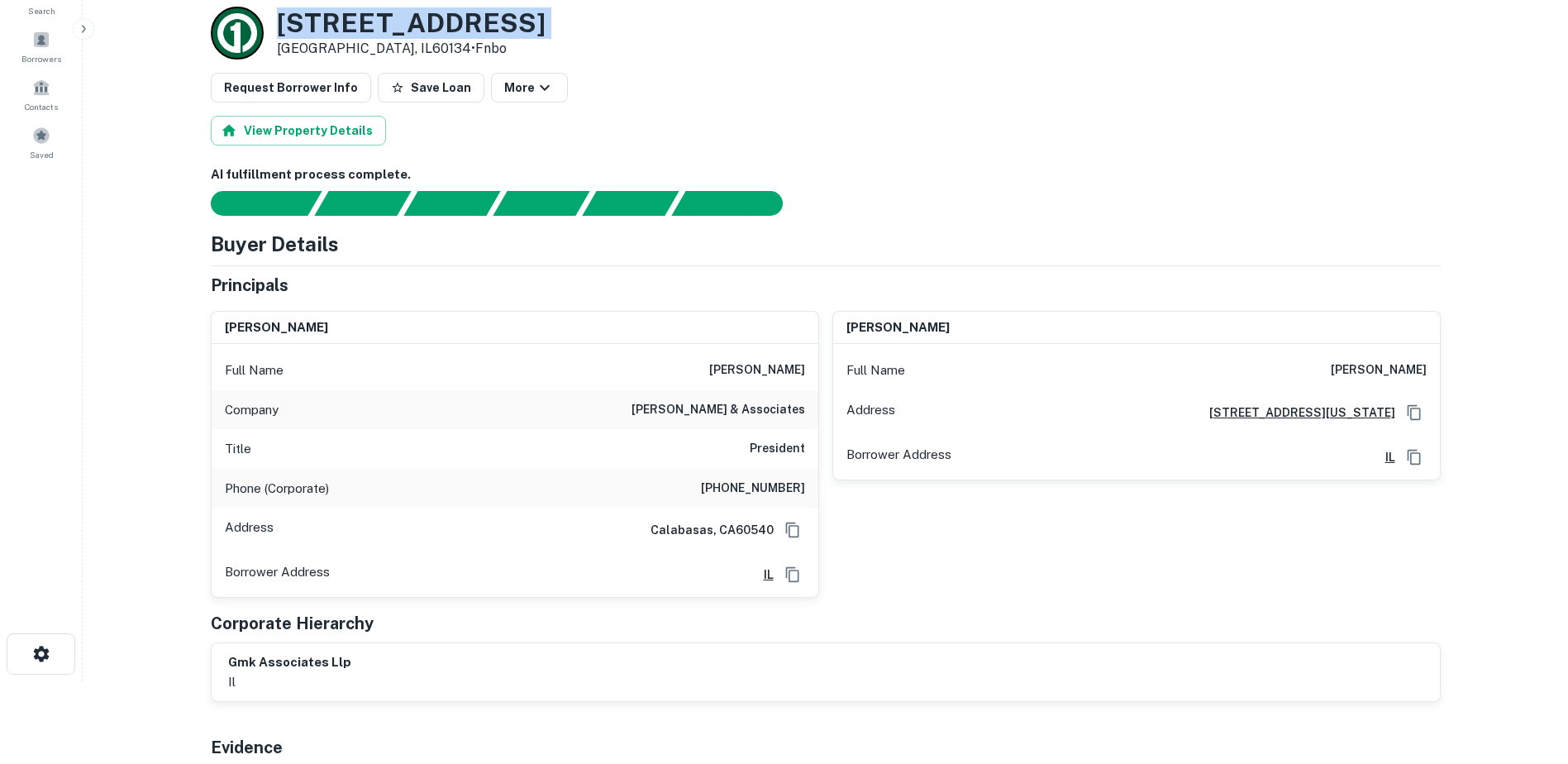
click at [338, 25] on h3 "[STREET_ADDRESS]" at bounding box center [411, 23] width 269 height 31
copy h3 "[STREET_ADDRESS]"
click at [302, 43] on p "[GEOGRAPHIC_DATA], IL60134 • [GEOGRAPHIC_DATA]" at bounding box center [411, 49] width 269 height 20
copy p "[GEOGRAPHIC_DATA]"
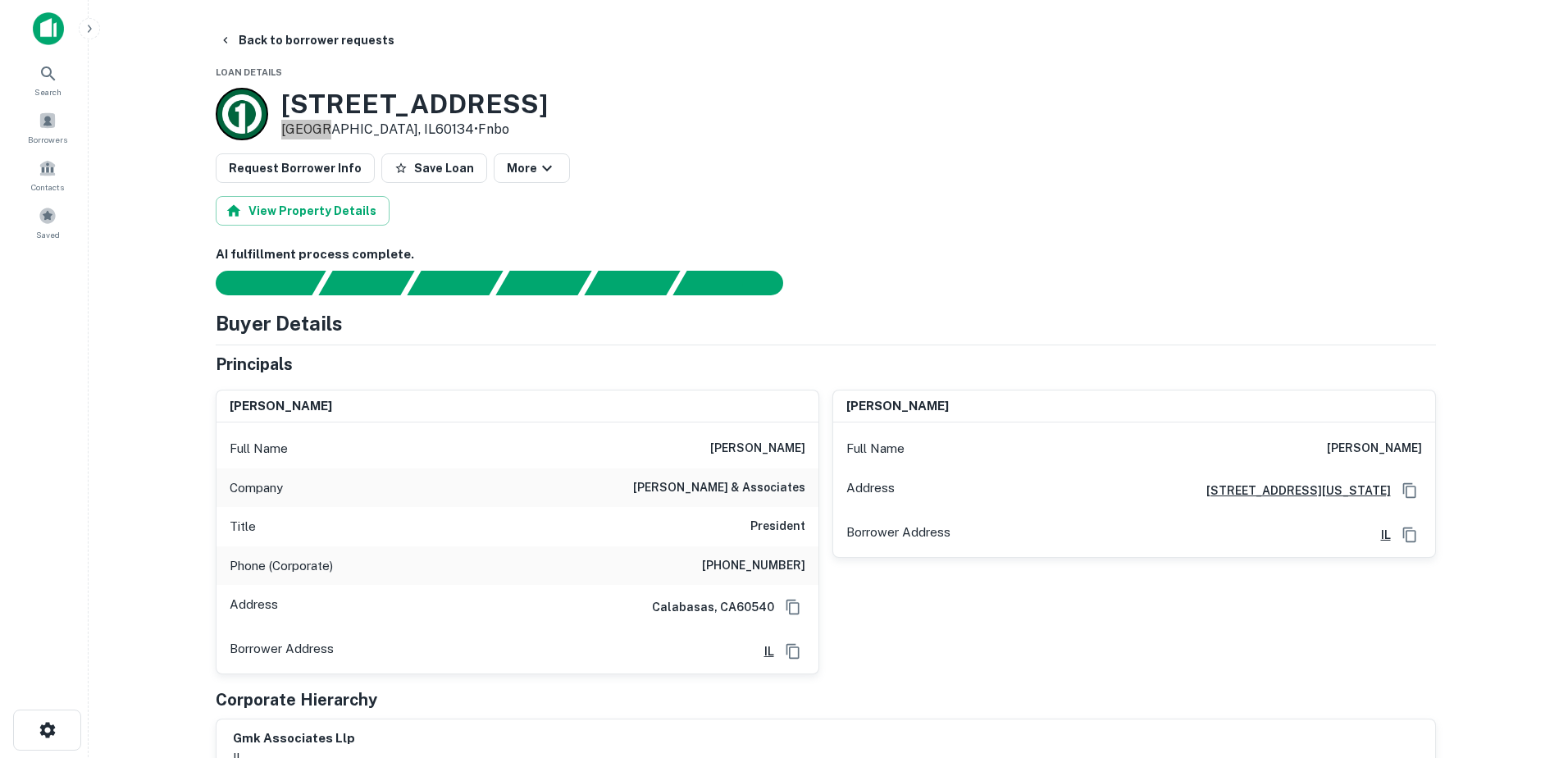
scroll to position [0, 0]
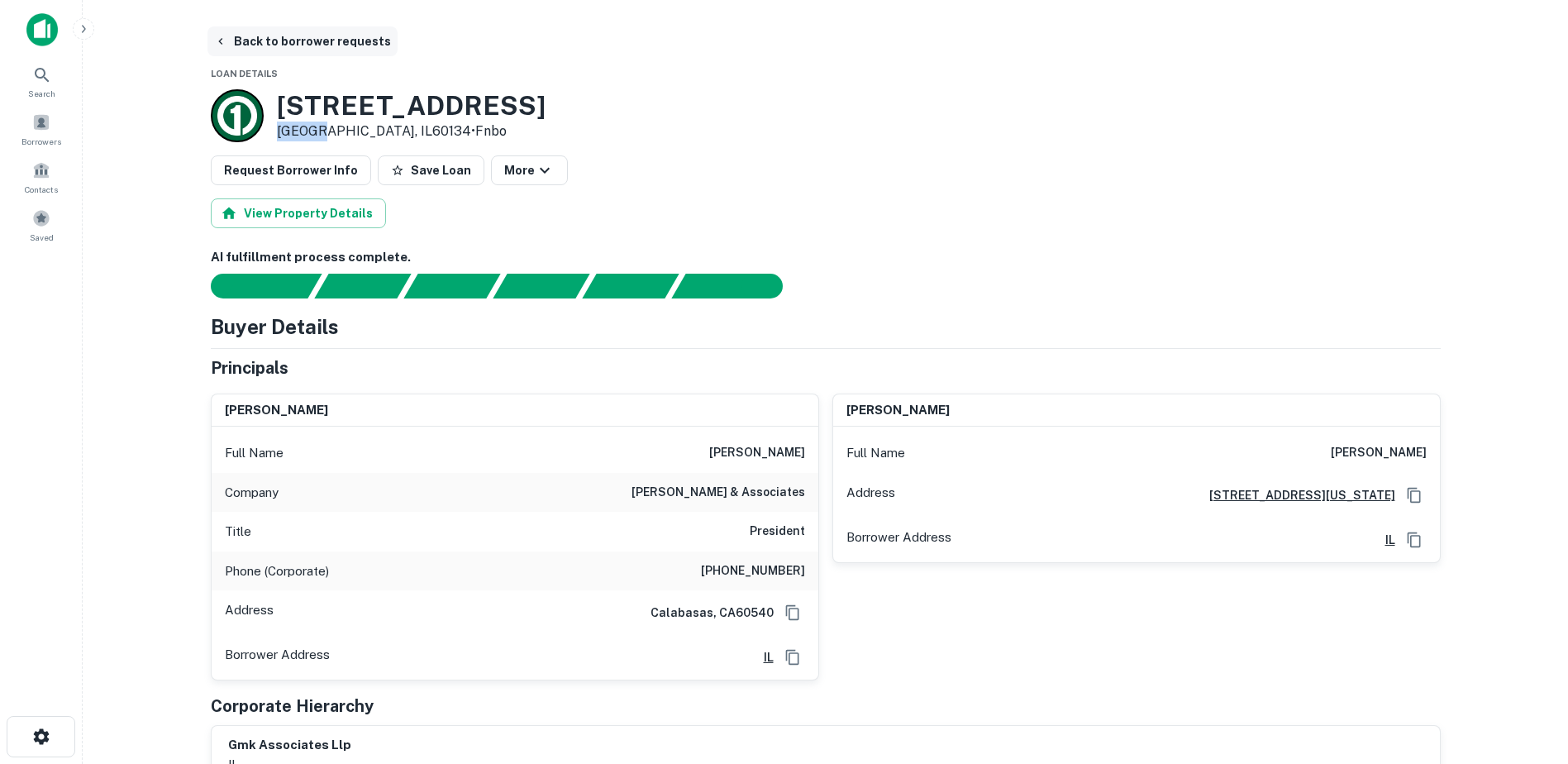
click at [274, 43] on button "Back to borrower requests" at bounding box center [302, 41] width 190 height 30
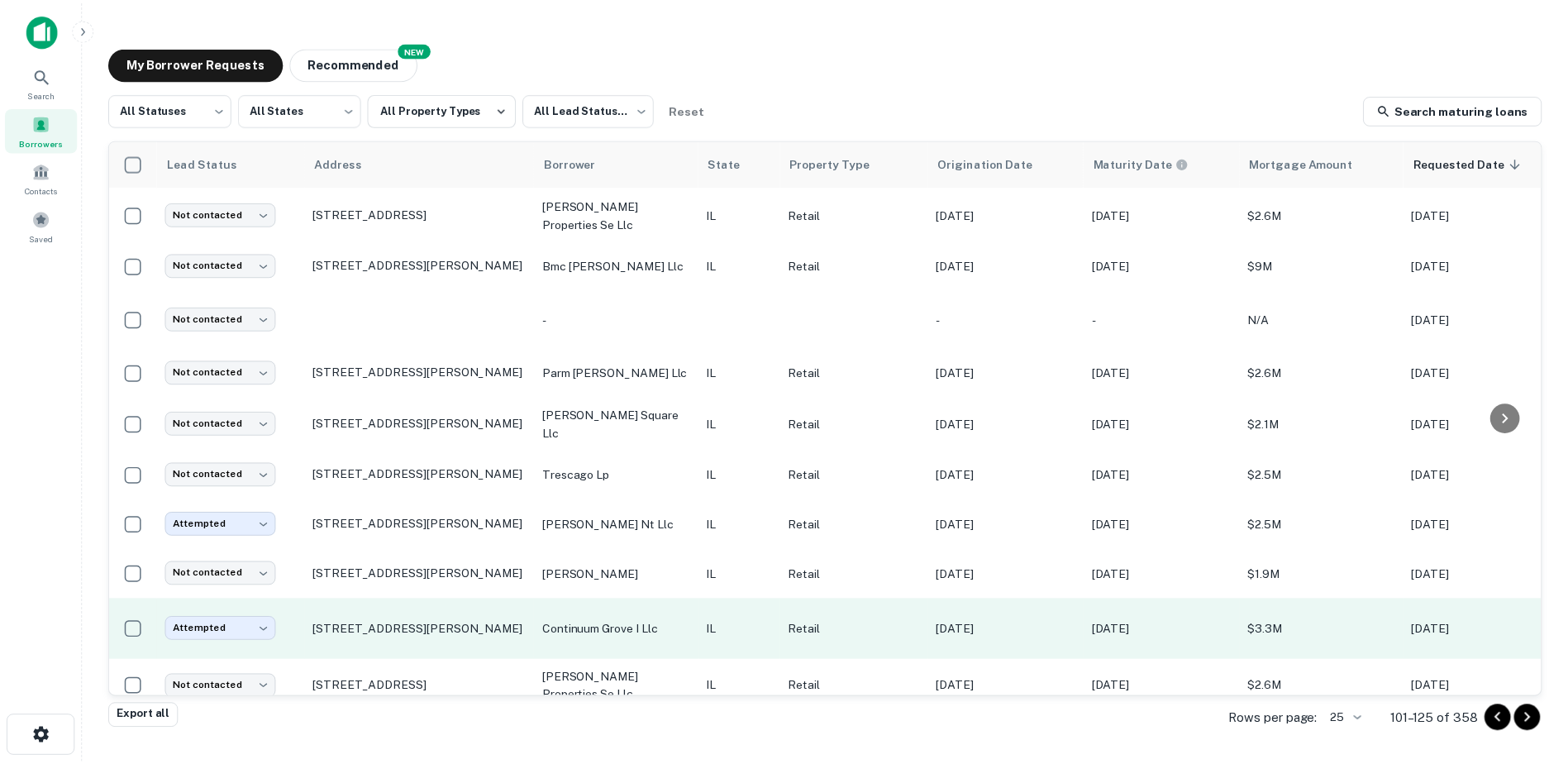
scroll to position [791, 0]
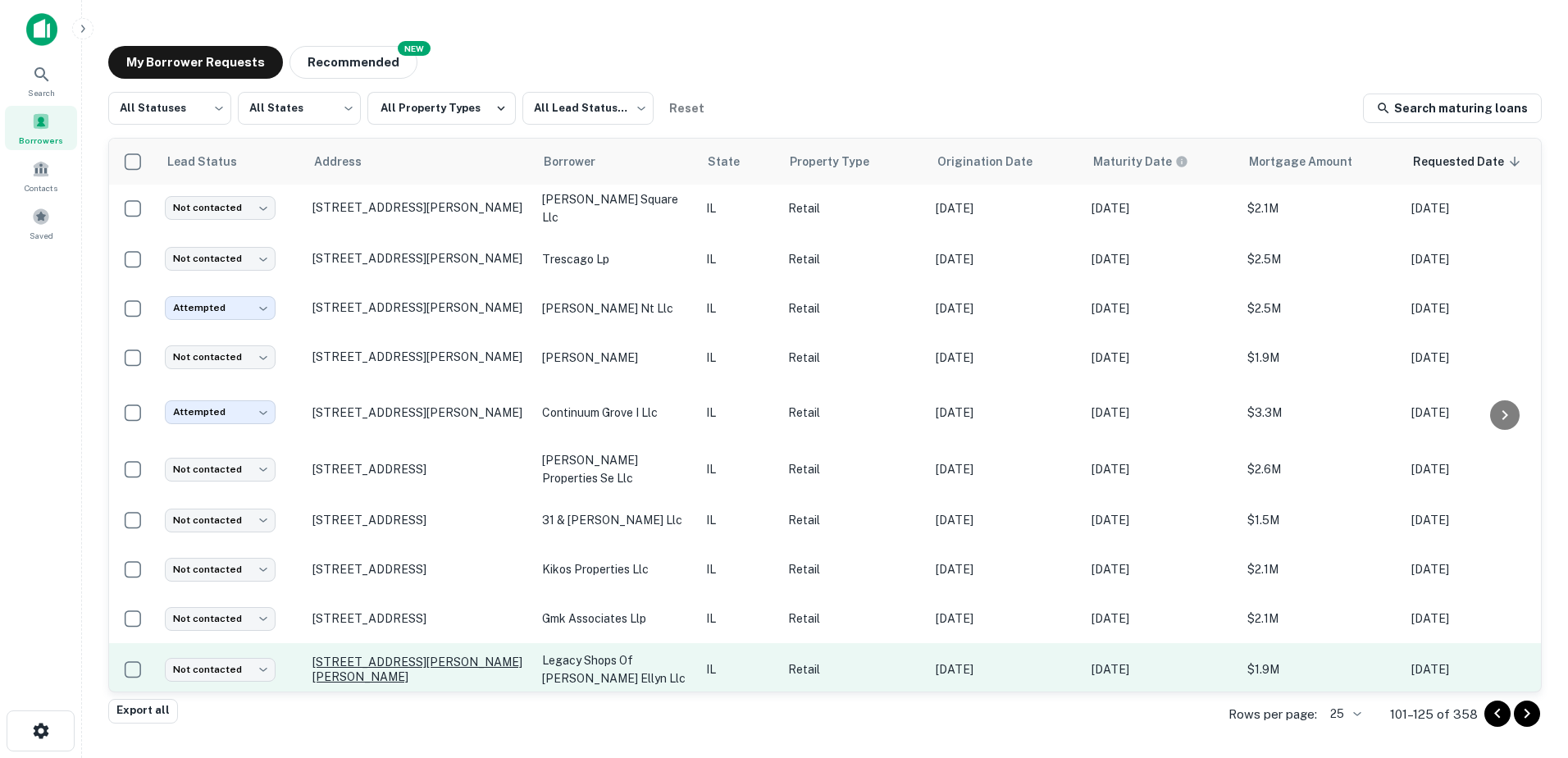
click at [406, 655] on p "[STREET_ADDRESS][PERSON_NAME][PERSON_NAME]" at bounding box center [419, 669] width 214 height 29
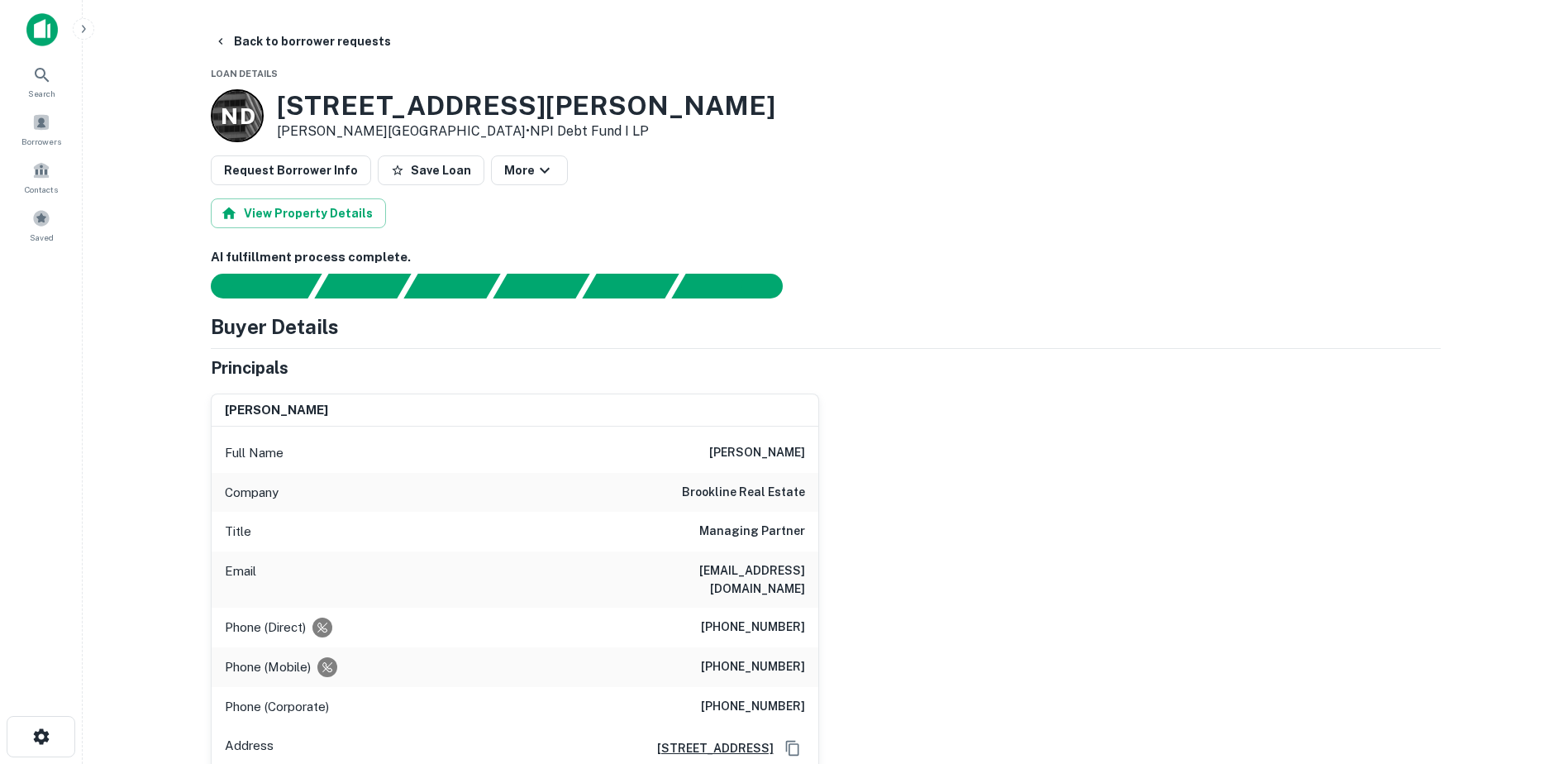
click at [692, 493] on h6 "brookline real estate" at bounding box center [744, 492] width 123 height 20
click at [691, 493] on h6 "brookline real estate" at bounding box center [744, 492] width 123 height 20
click at [274, 50] on button "Back to borrower requests" at bounding box center [302, 41] width 190 height 30
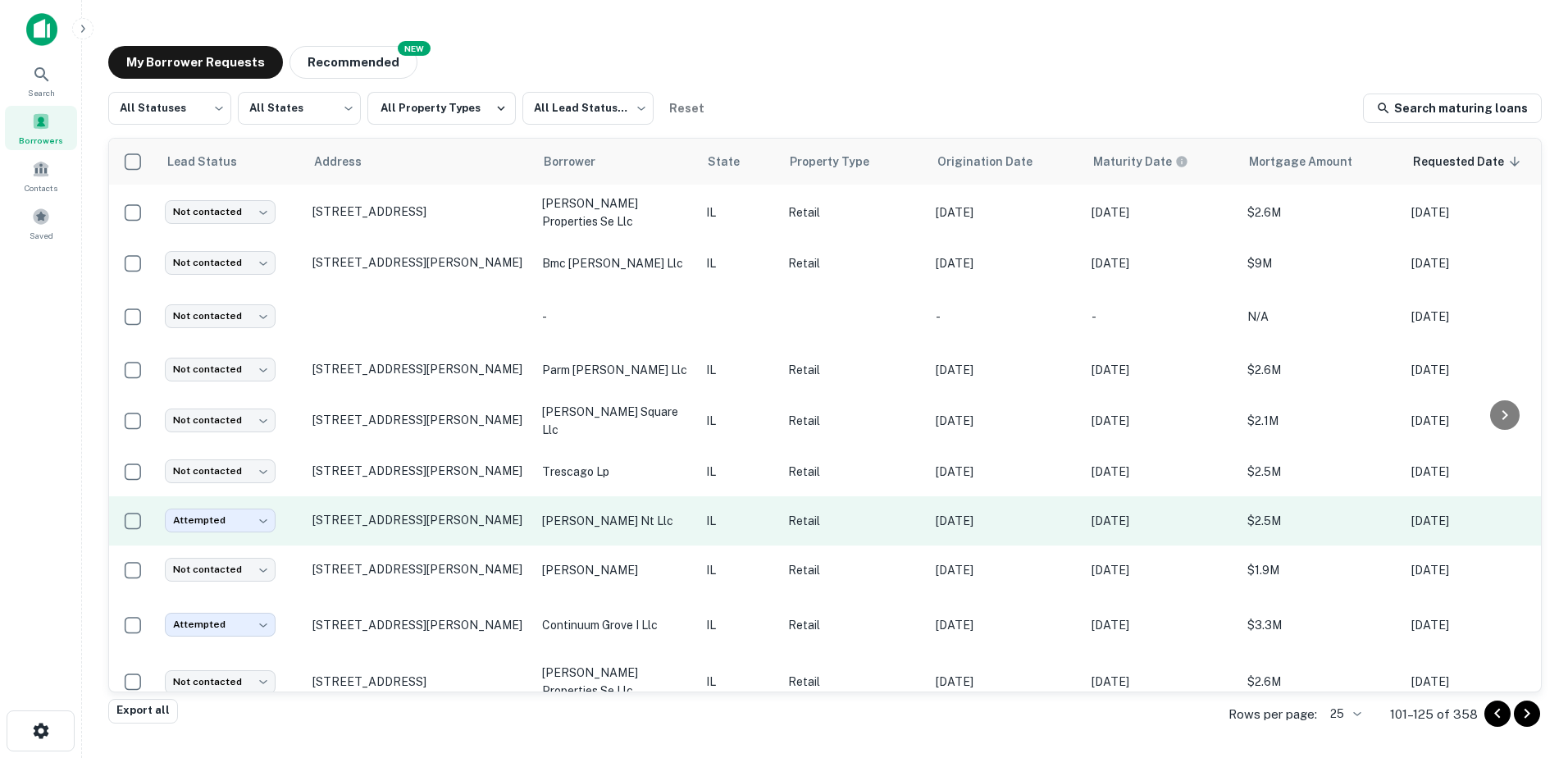
scroll to position [785, 0]
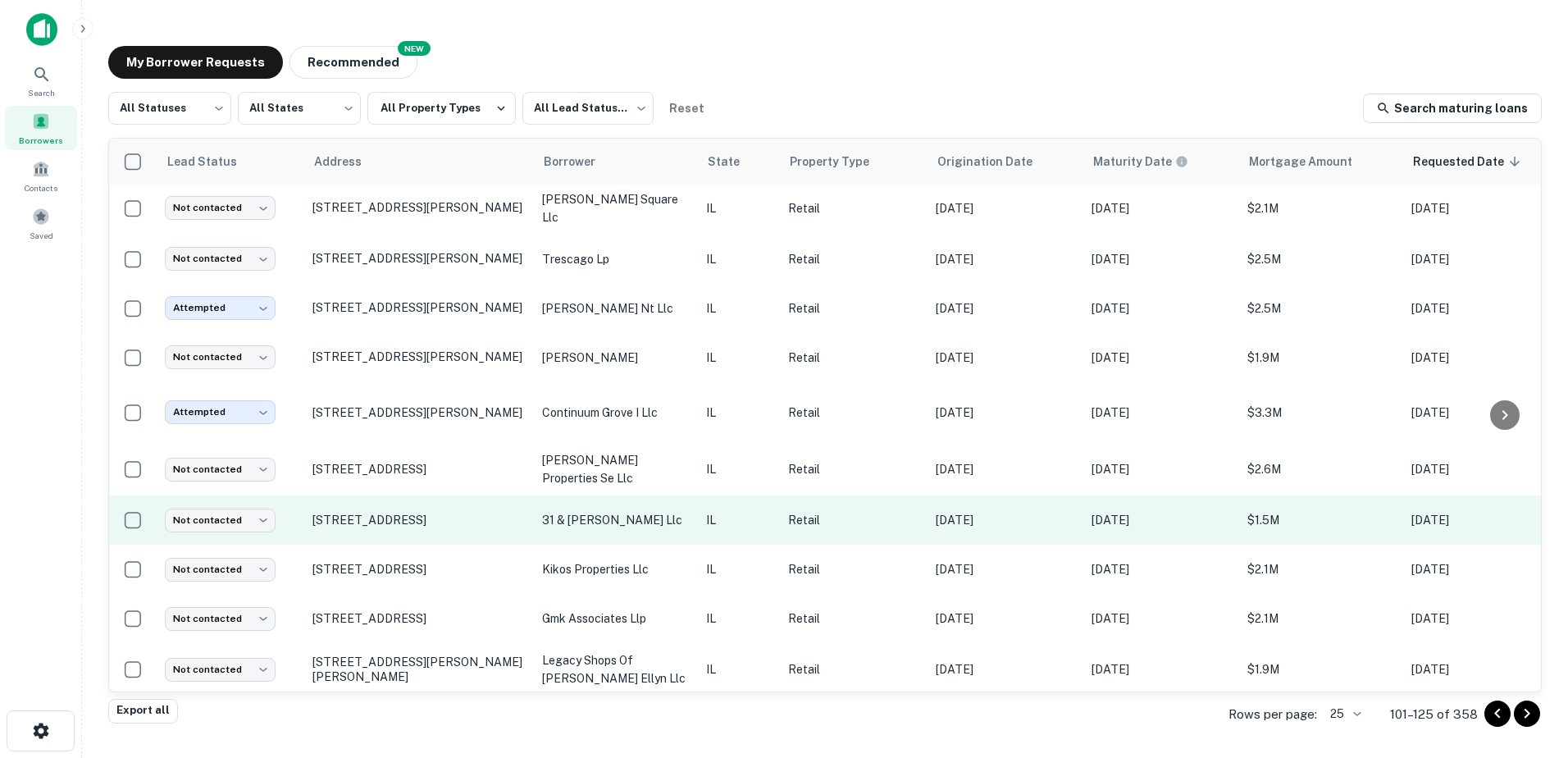
click at [629, 511] on p "31 & [PERSON_NAME] llc" at bounding box center [616, 519] width 147 height 18
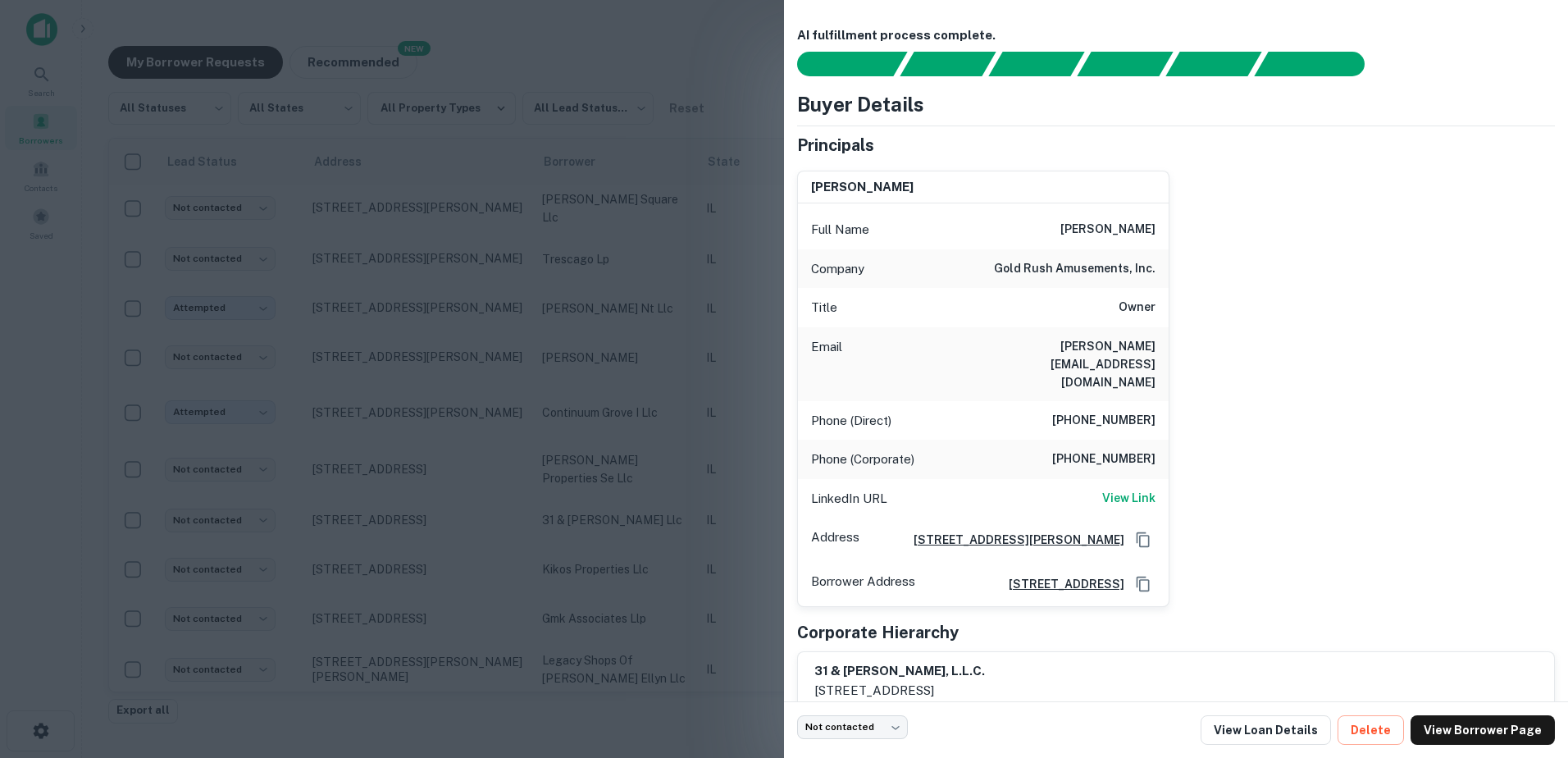
click at [618, 521] on div at bounding box center [784, 379] width 1568 height 758
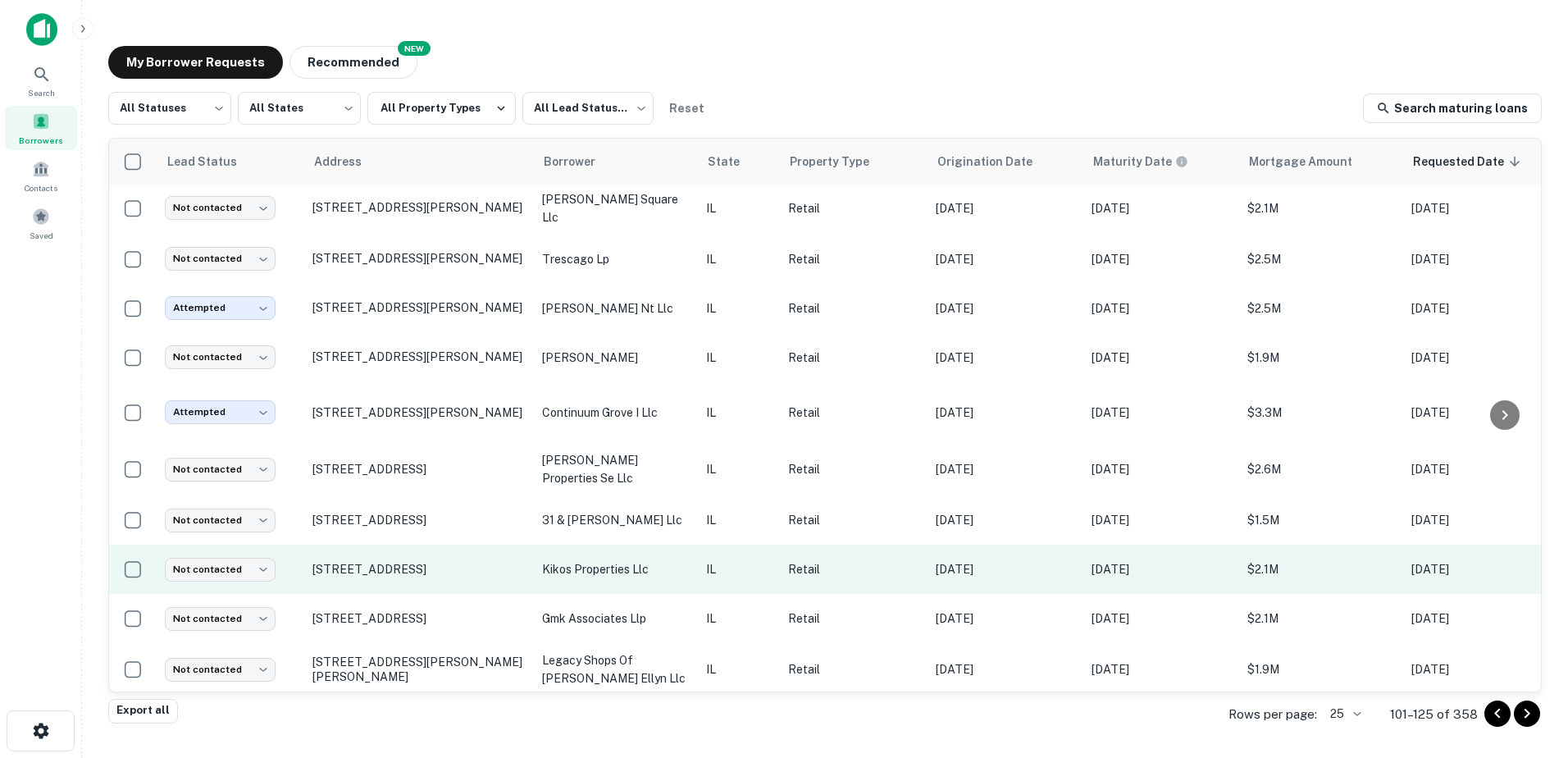
click at [612, 544] on td "kikos properties llc" at bounding box center [616, 568] width 164 height 49
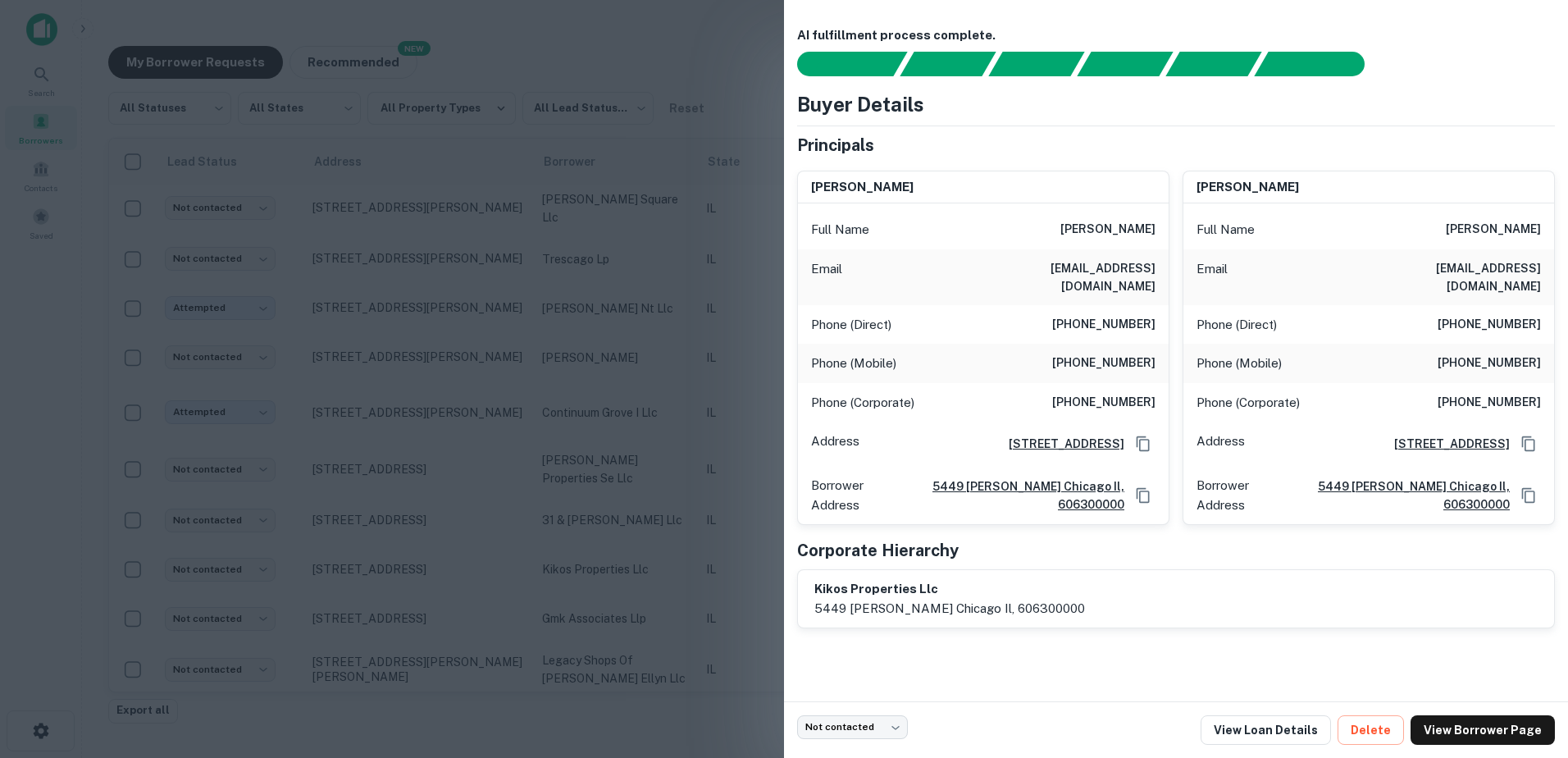
click at [612, 535] on div at bounding box center [784, 379] width 1568 height 758
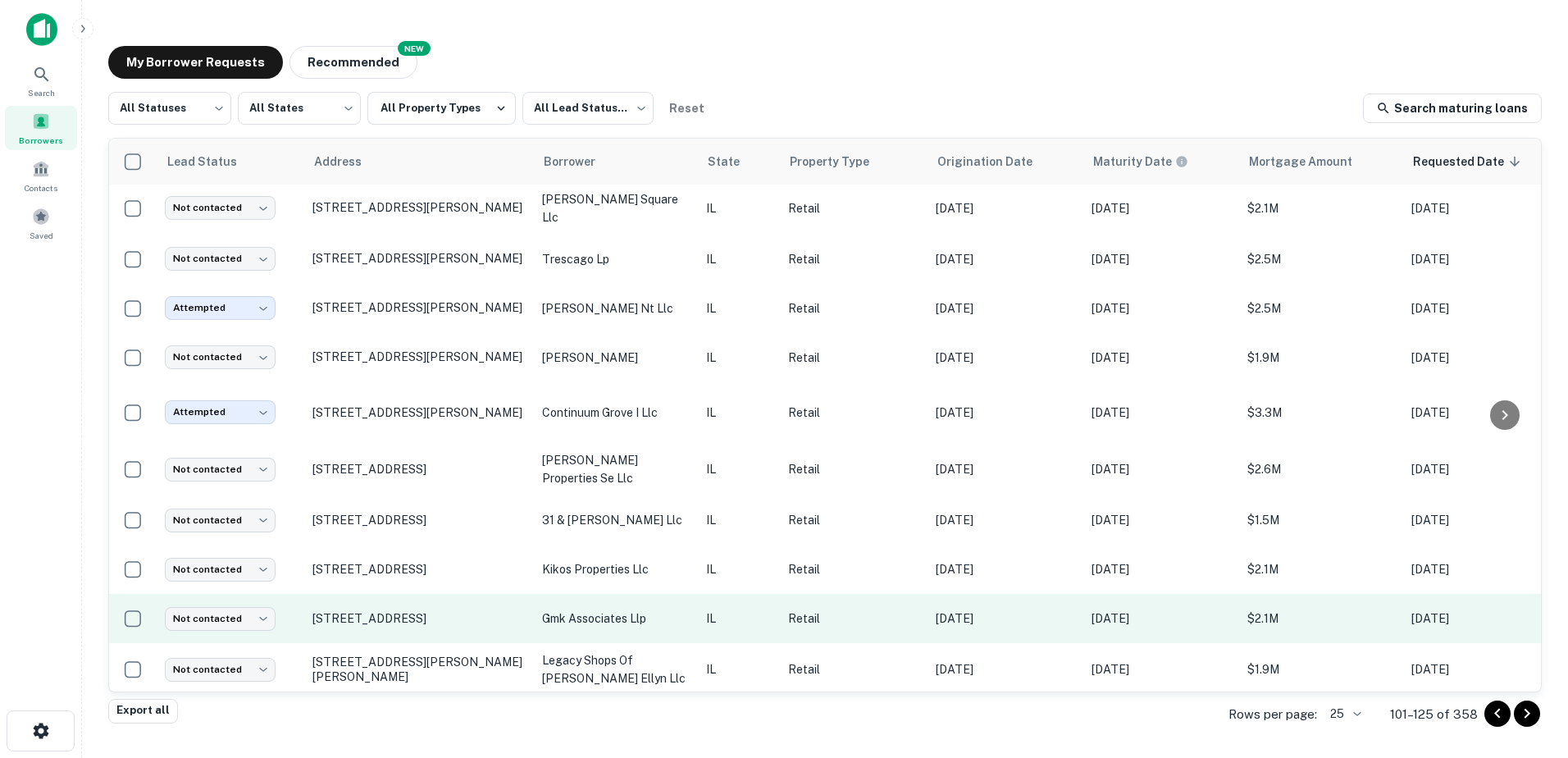
click at [651, 610] on p "gmk associates llp" at bounding box center [616, 618] width 147 height 18
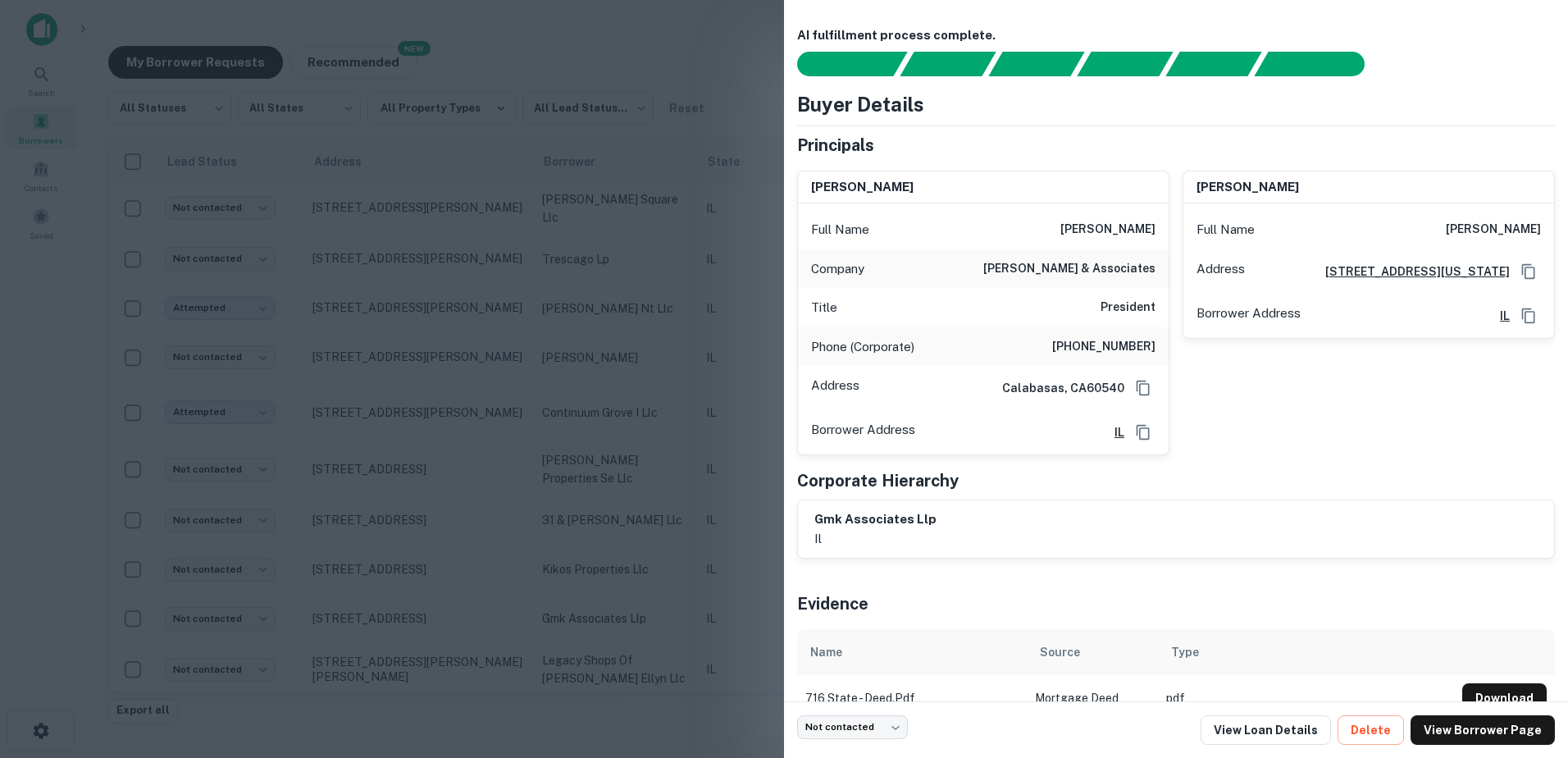
click at [678, 549] on div at bounding box center [784, 379] width 1568 height 758
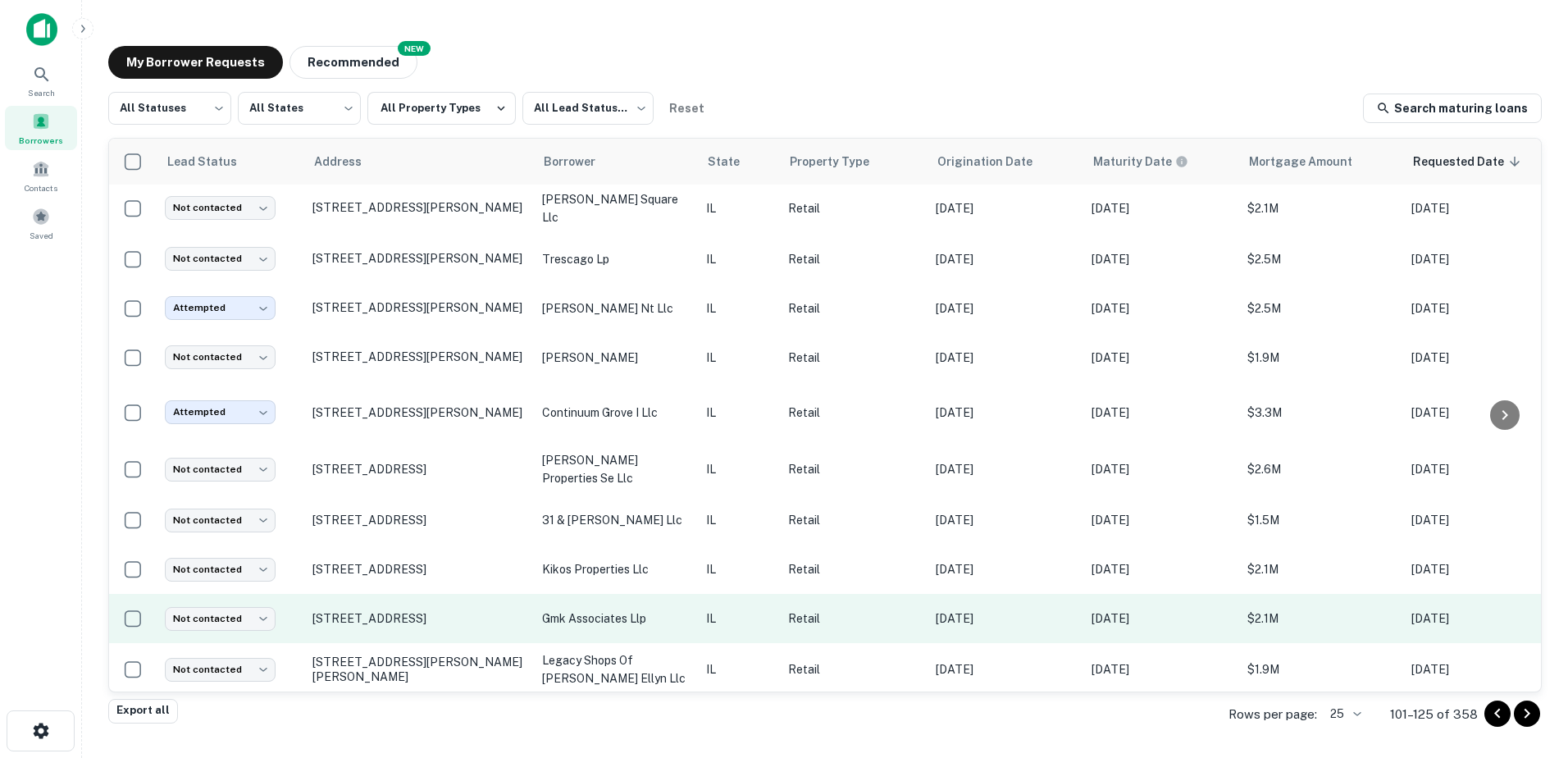
click at [660, 610] on p "gmk associates llp" at bounding box center [616, 618] width 147 height 18
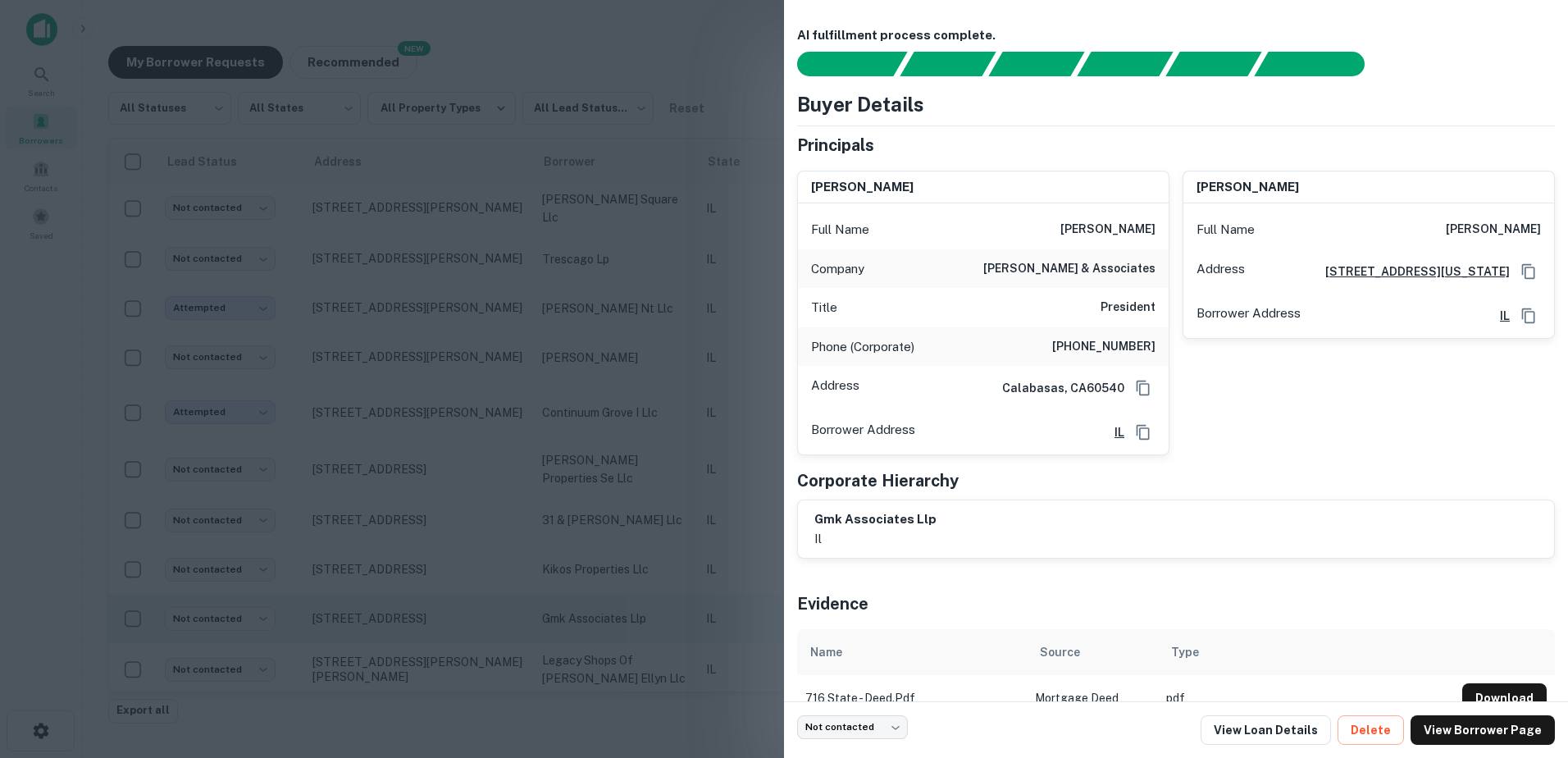
click at [660, 604] on div at bounding box center [784, 379] width 1568 height 758
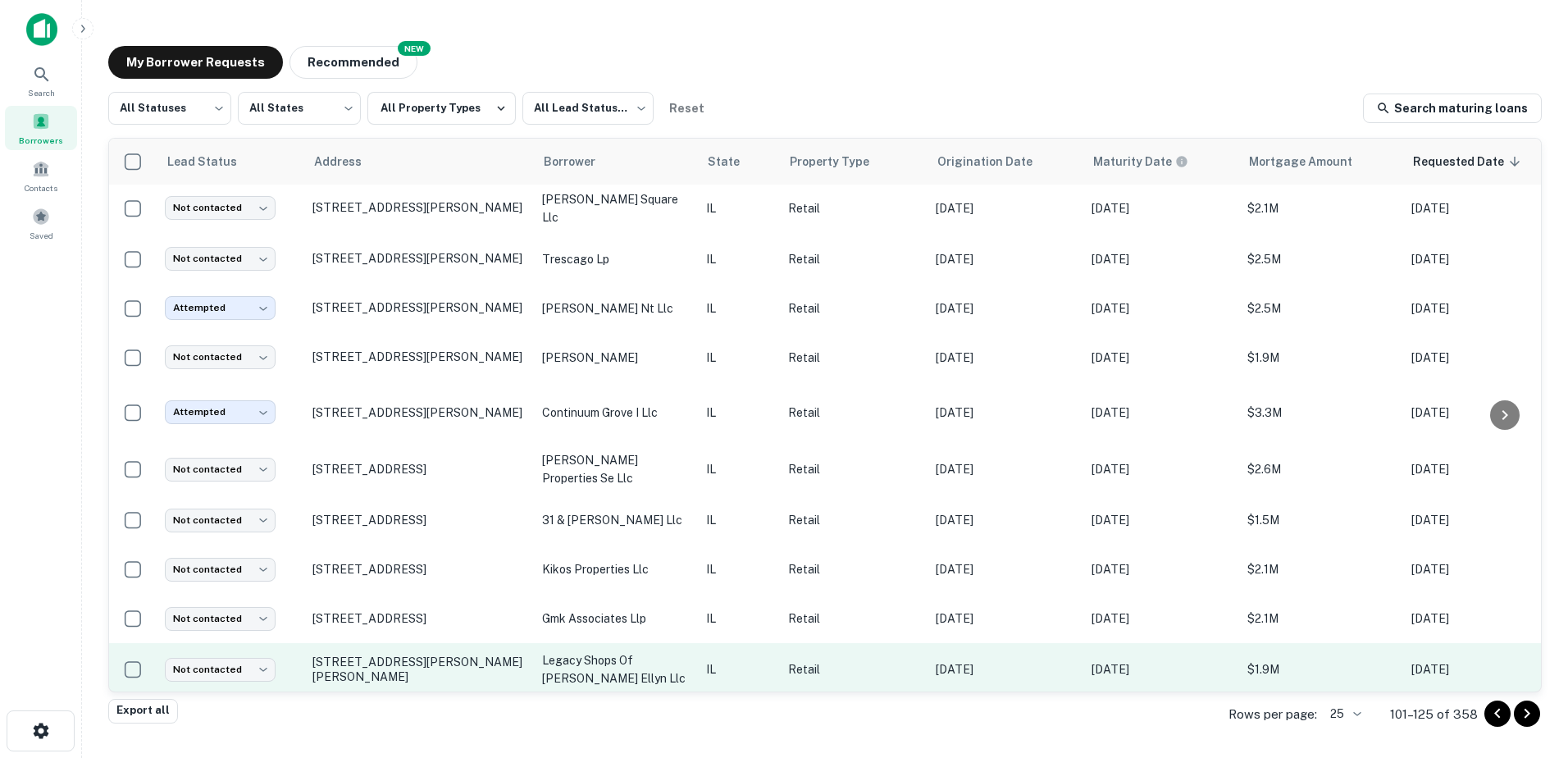
click at [648, 651] on p "legacy shops of [PERSON_NAME] ellyn llc" at bounding box center [616, 669] width 147 height 36
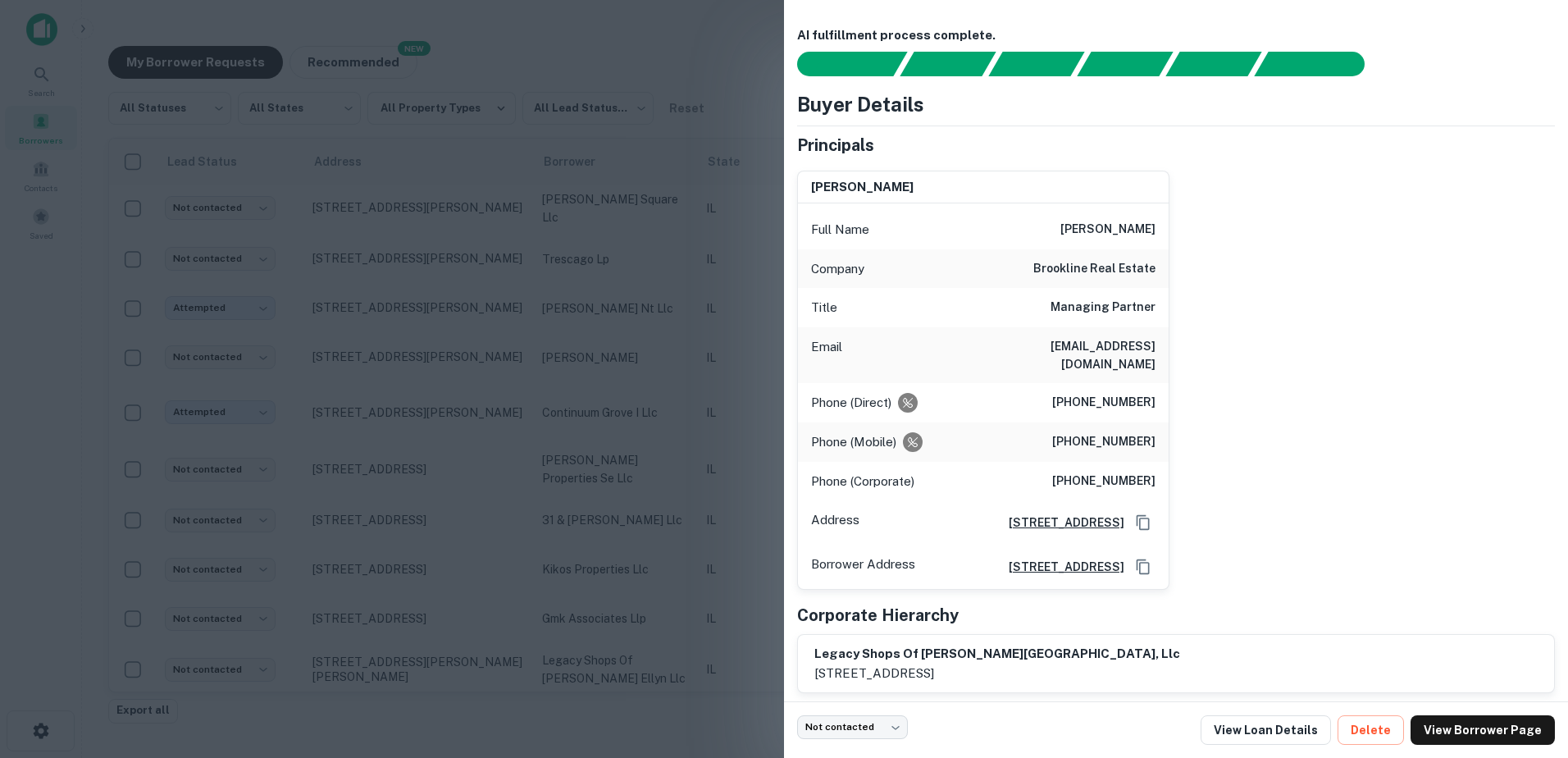
click at [648, 643] on div at bounding box center [784, 379] width 1568 height 758
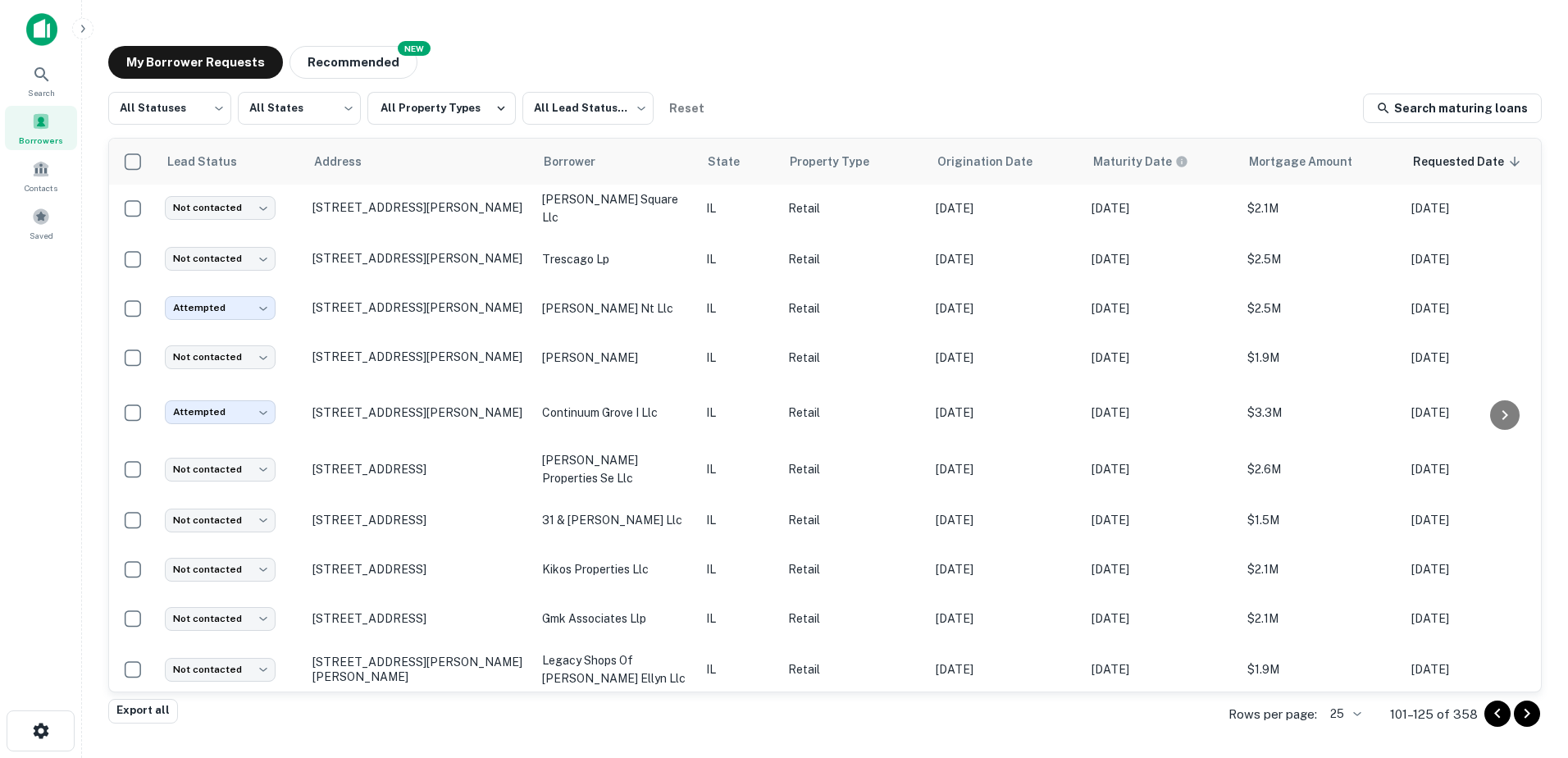
click at [1525, 712] on icon "Go to next page" at bounding box center [1527, 713] width 20 height 20
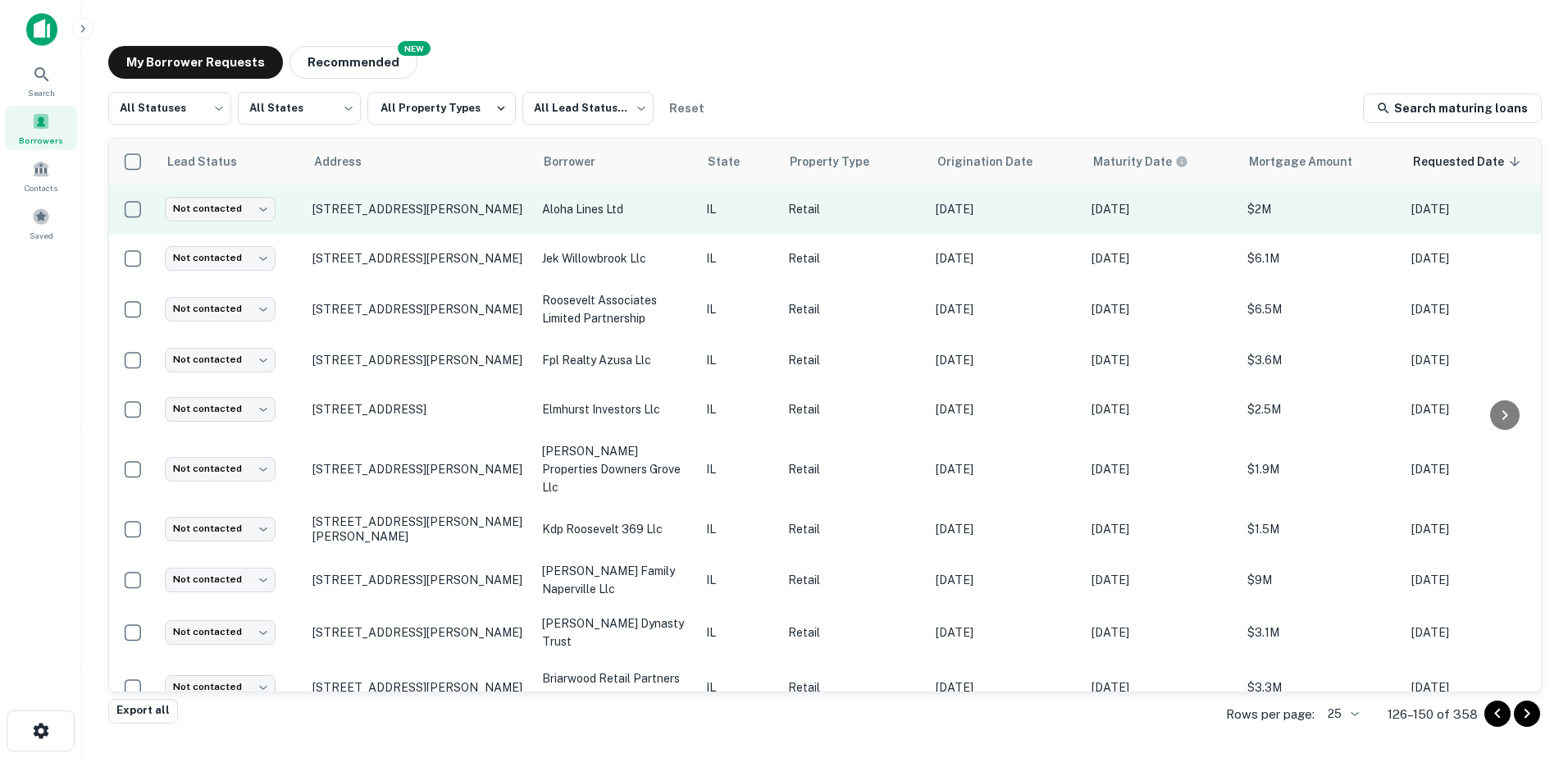
click at [604, 208] on p "aloha lines ltd" at bounding box center [616, 208] width 147 height 18
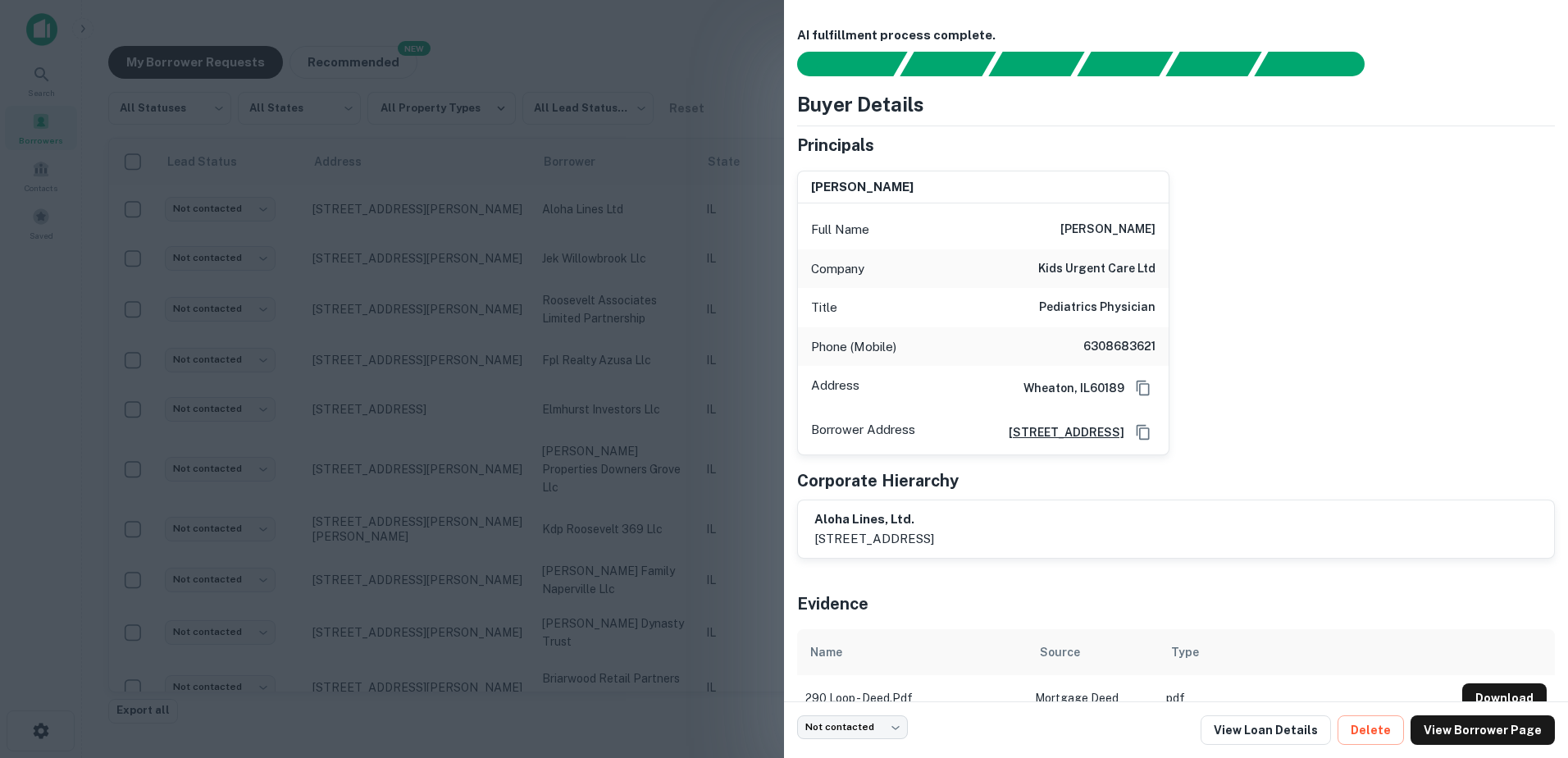
click at [569, 326] on div at bounding box center [784, 379] width 1568 height 758
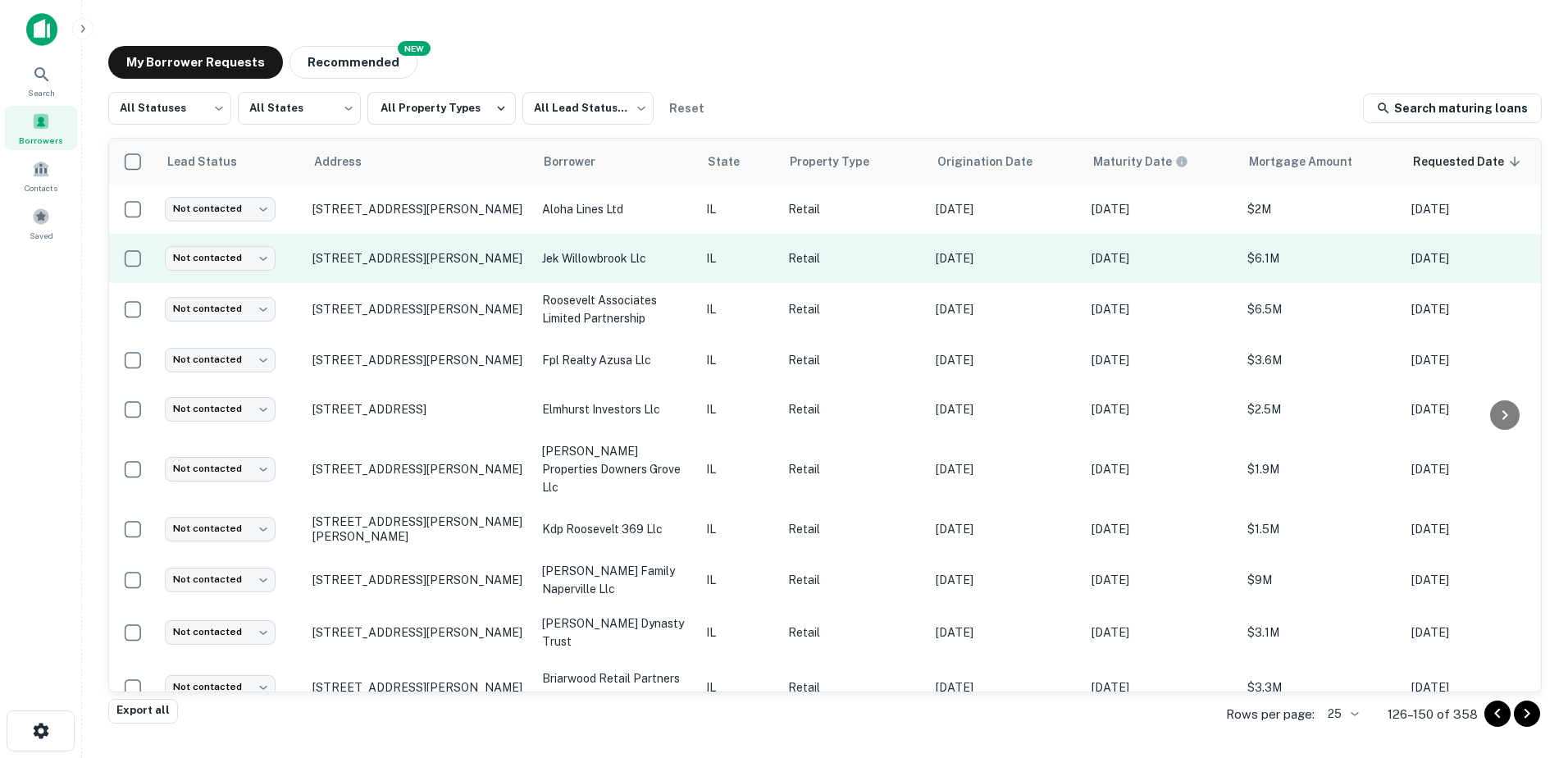
click at [578, 264] on p "jek willowbrook llc" at bounding box center [616, 258] width 147 height 18
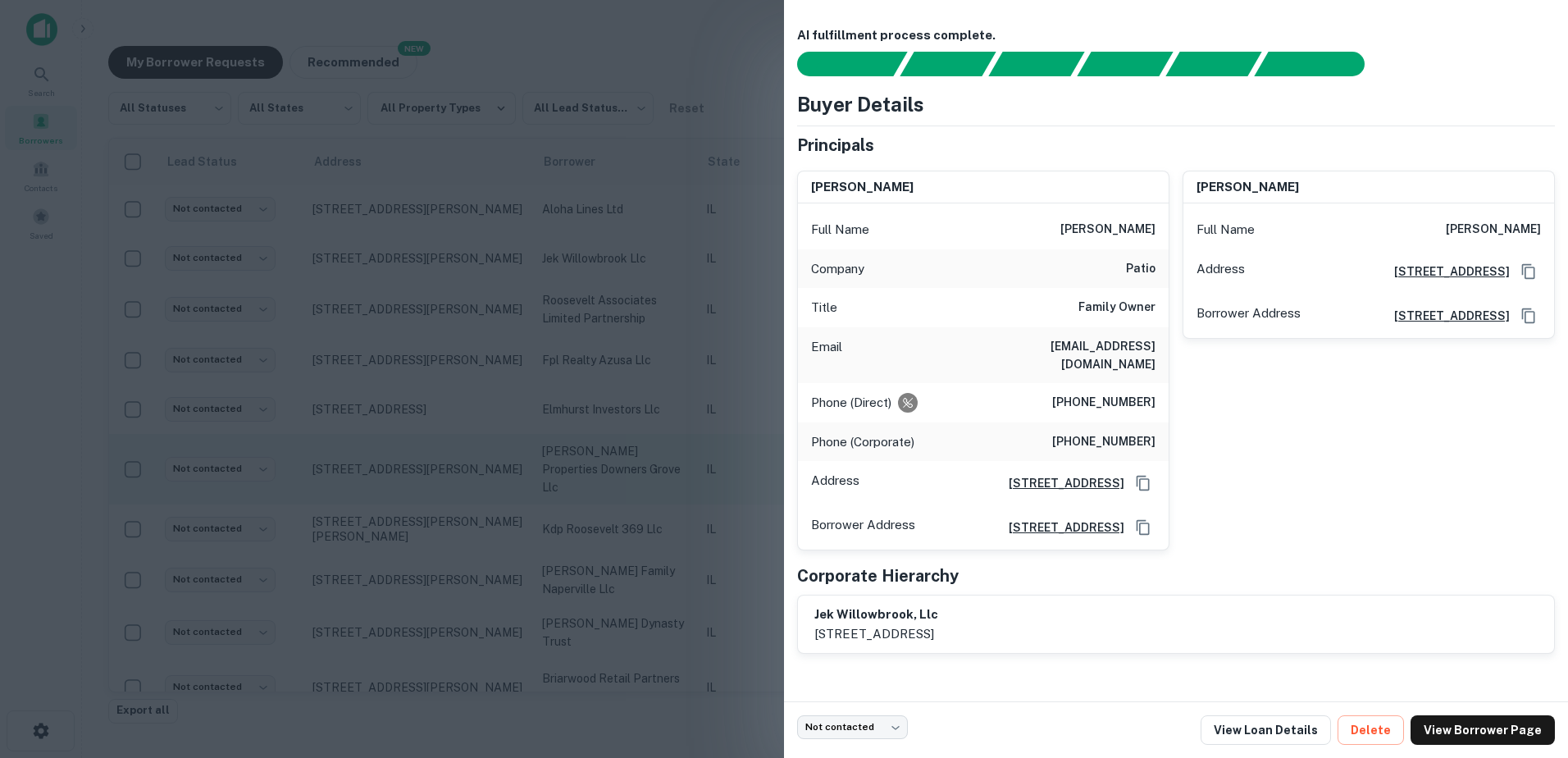
click at [648, 447] on div at bounding box center [784, 379] width 1568 height 758
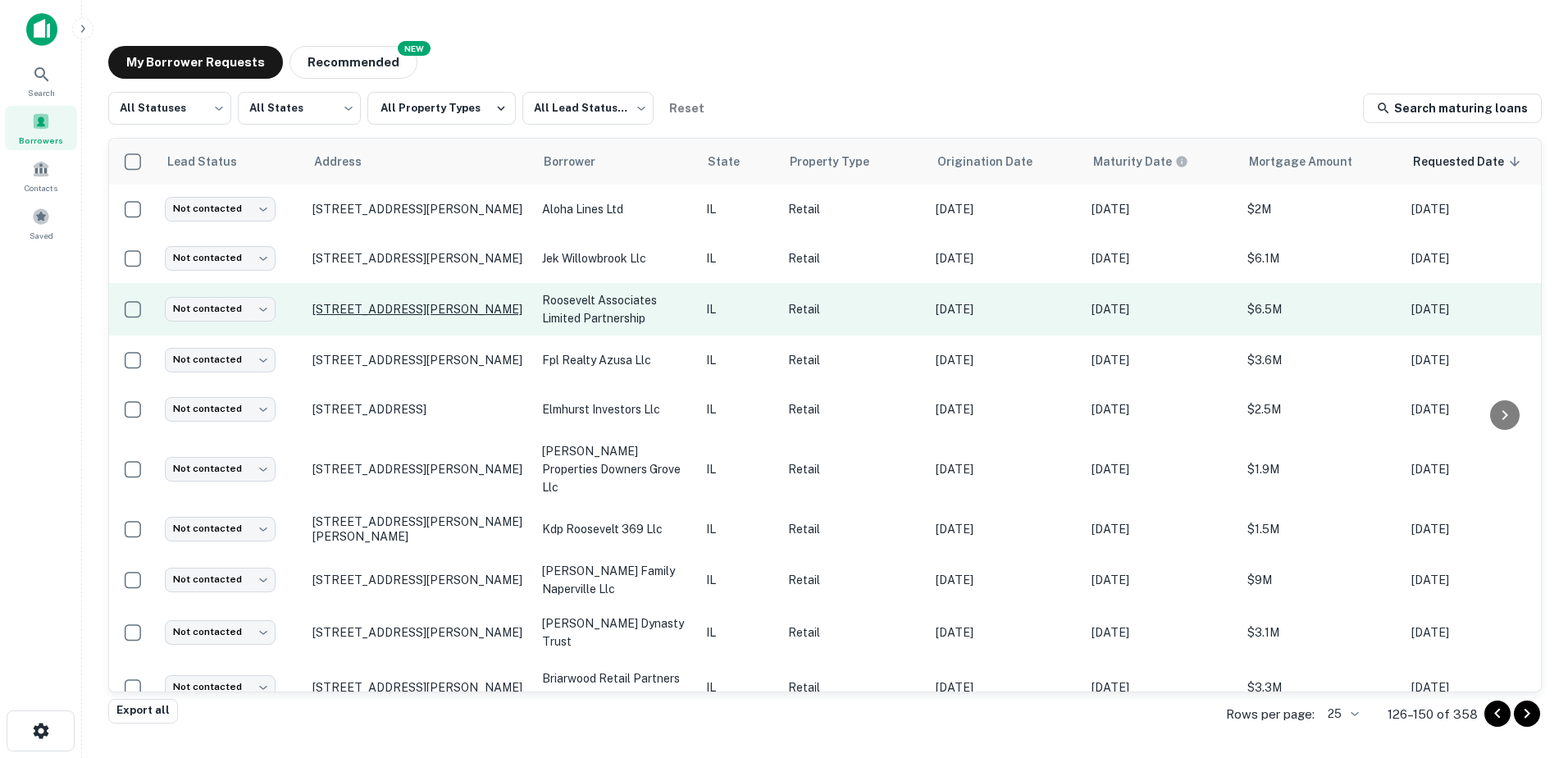
click at [504, 317] on p "[STREET_ADDRESS][PERSON_NAME]" at bounding box center [419, 309] width 214 height 15
click at [644, 307] on p "roosevelt associates limited partnership" at bounding box center [616, 309] width 147 height 36
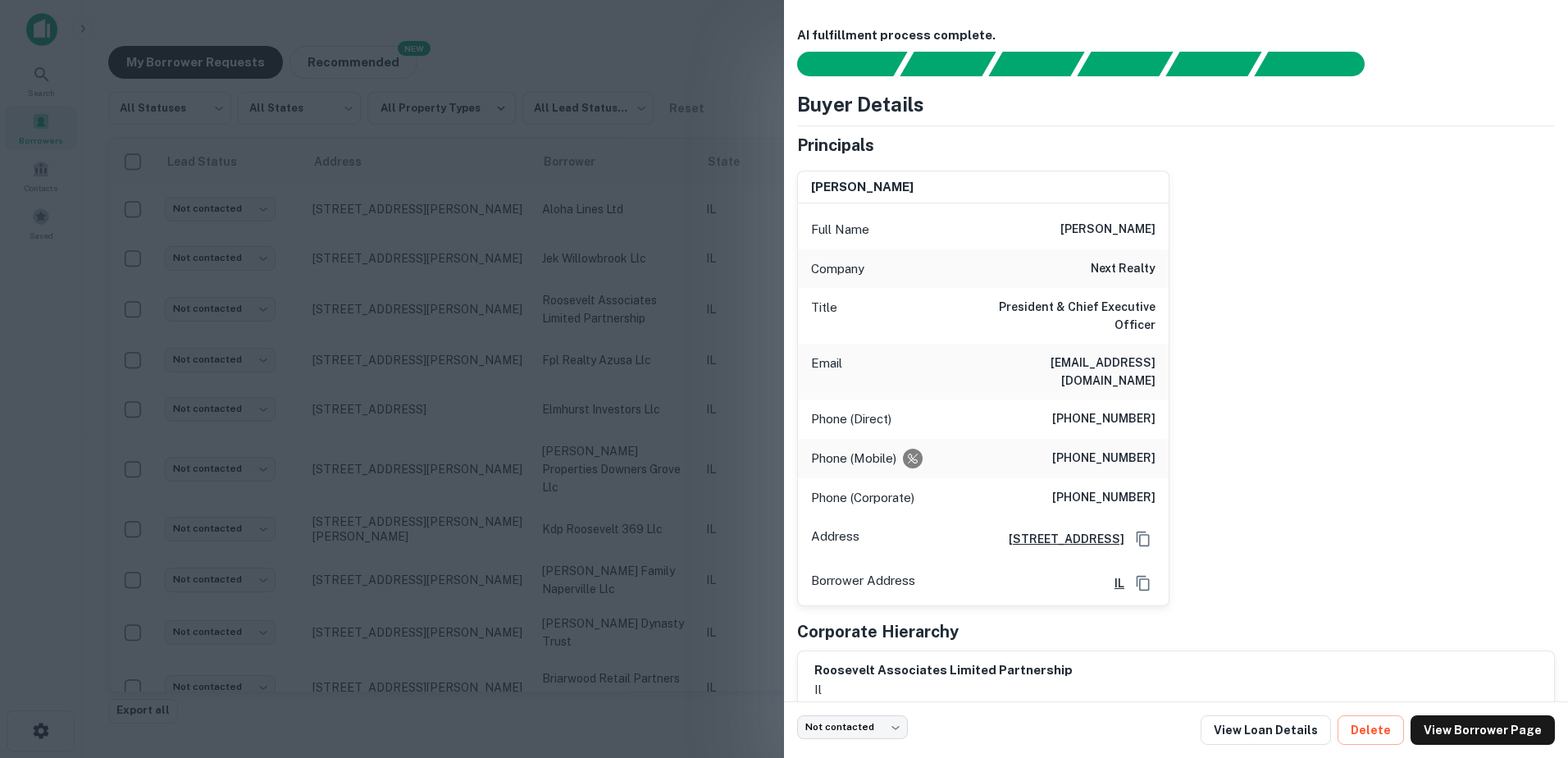
click at [639, 366] on div at bounding box center [784, 379] width 1568 height 758
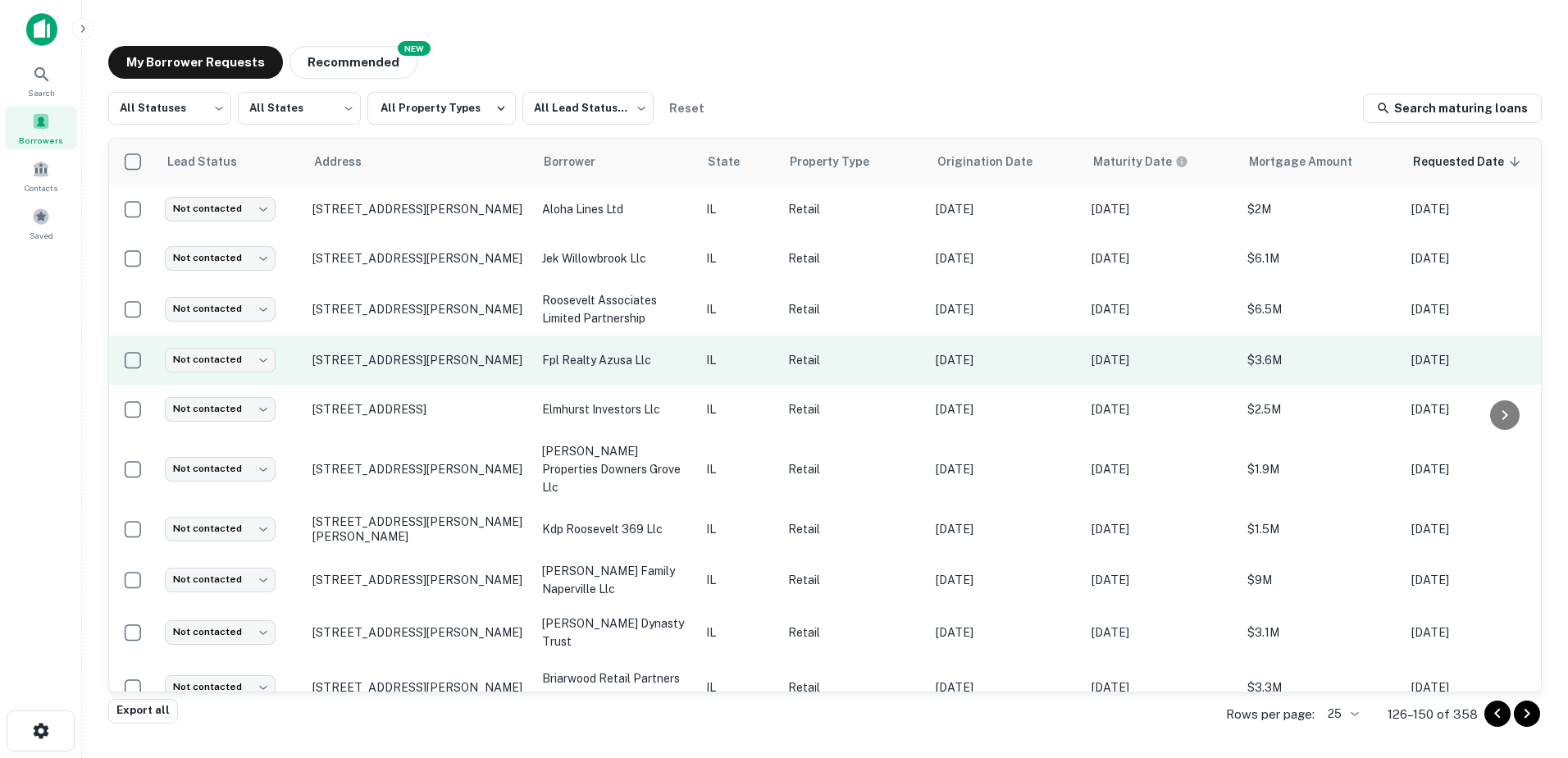
click at [601, 382] on td "fpl realty azusa llc" at bounding box center [616, 360] width 164 height 49
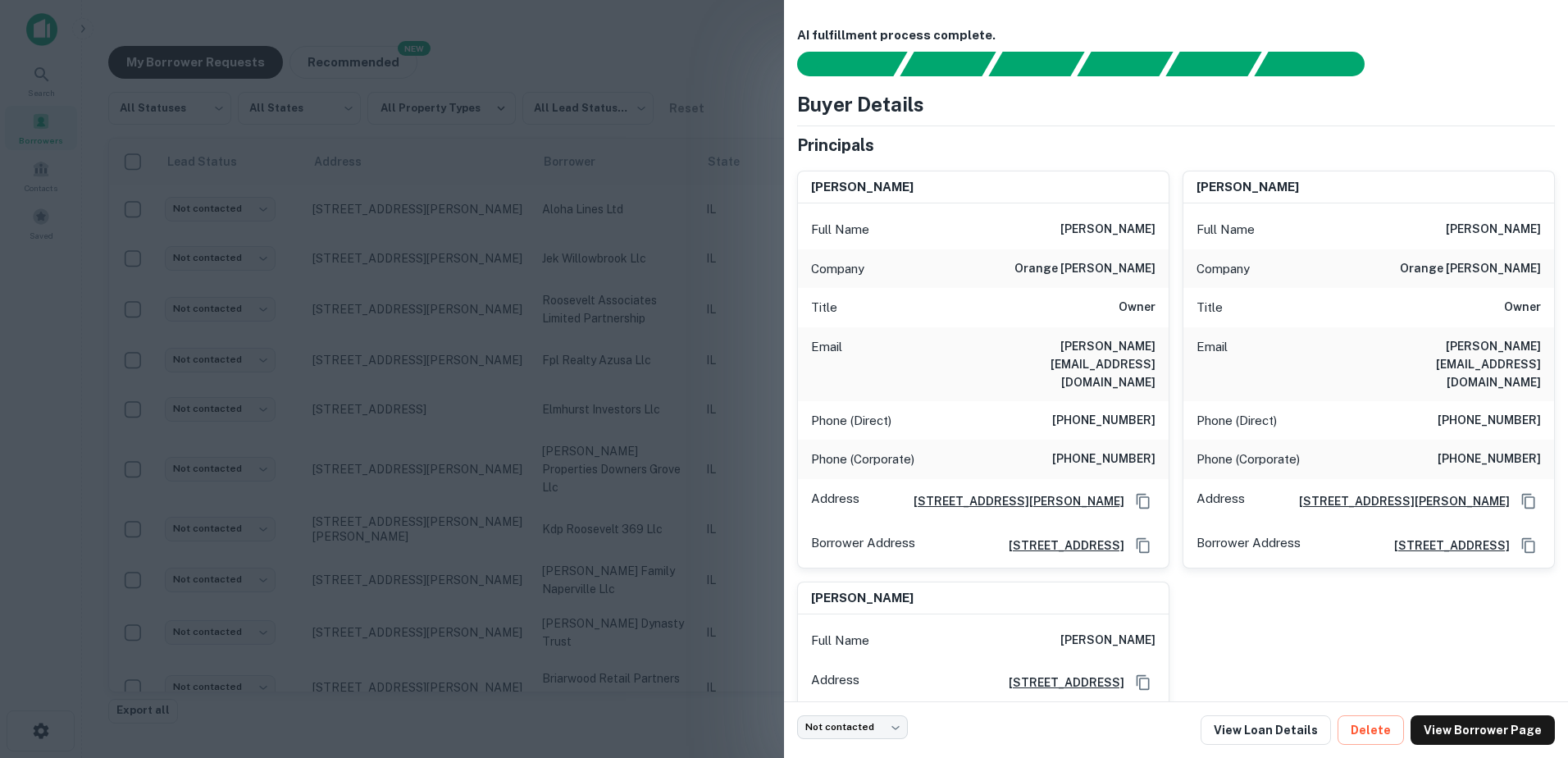
click at [624, 374] on div at bounding box center [784, 379] width 1568 height 758
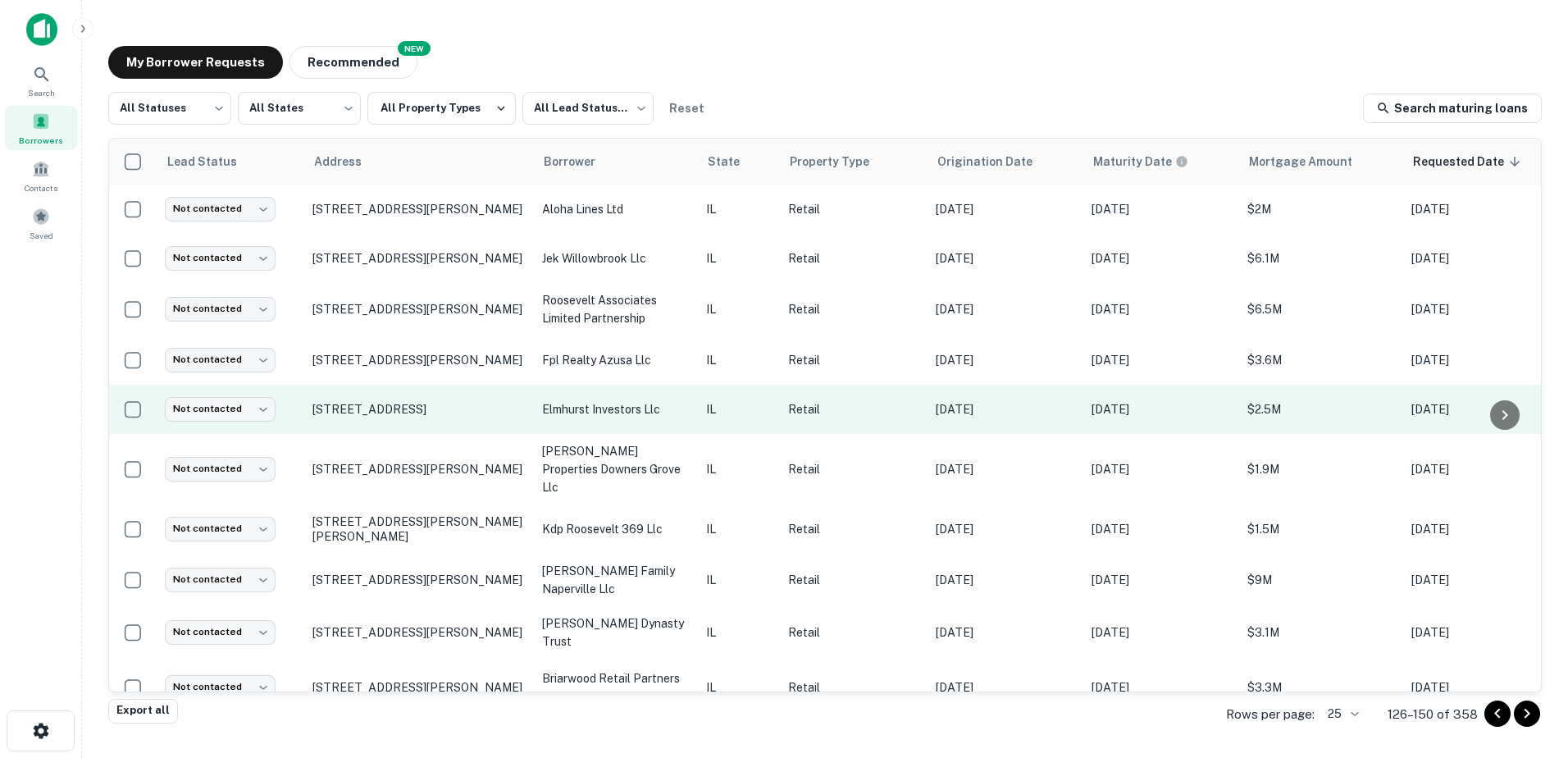
click at [560, 416] on p "elmhurst investors llc" at bounding box center [616, 409] width 147 height 18
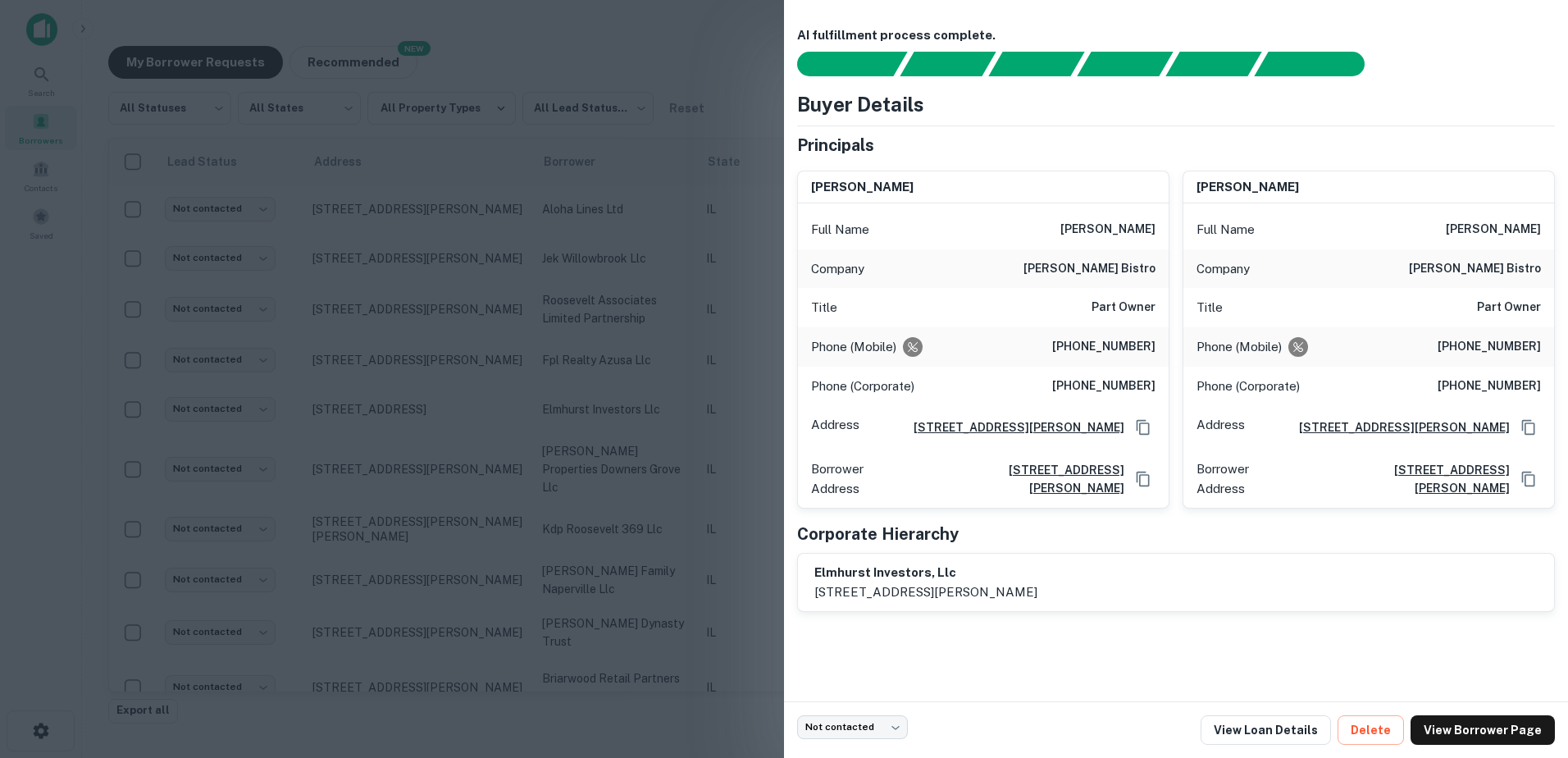
click at [612, 431] on div at bounding box center [784, 379] width 1568 height 758
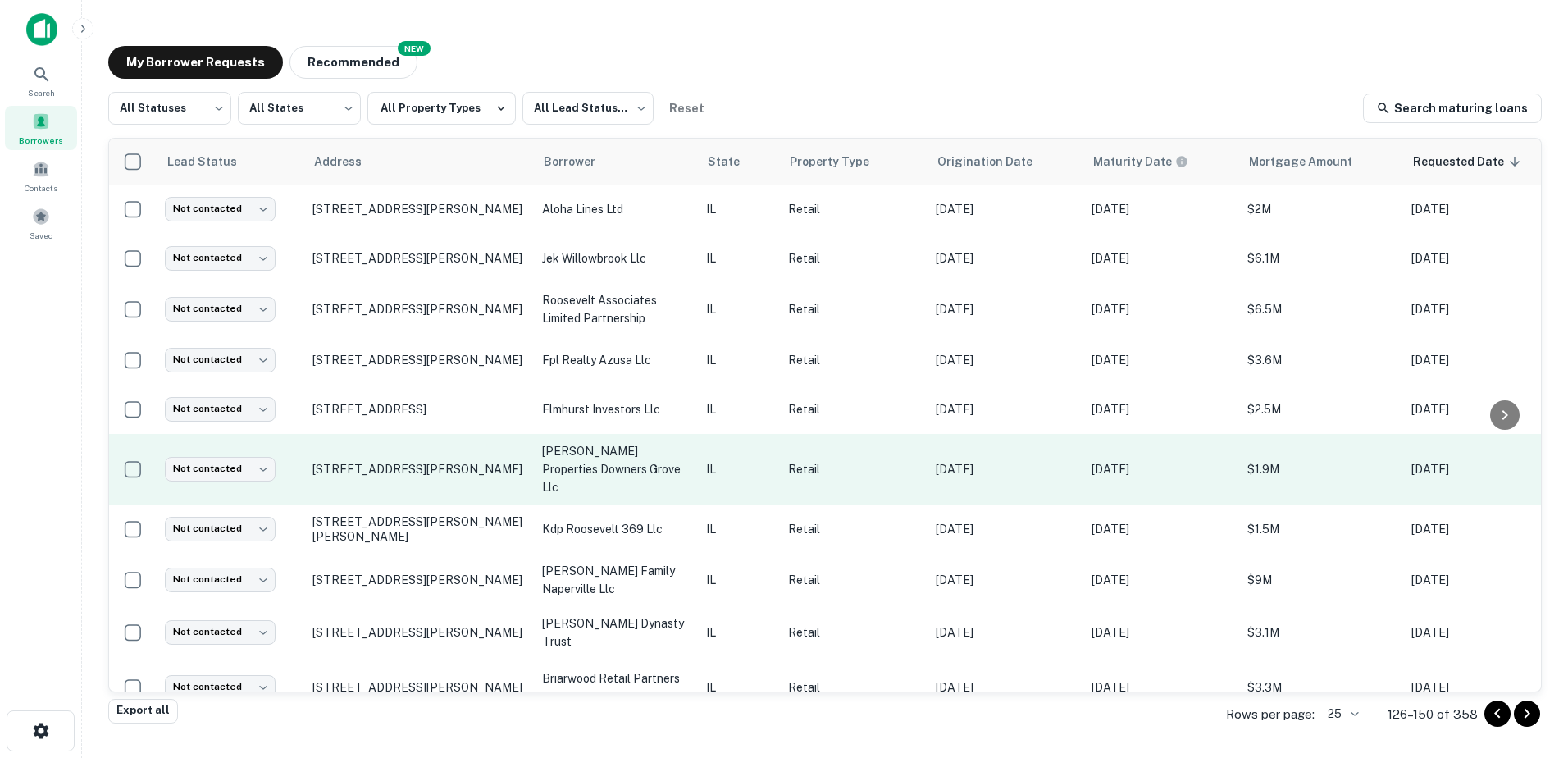
click at [608, 458] on p "[PERSON_NAME] properties downers grove llc" at bounding box center [616, 469] width 147 height 54
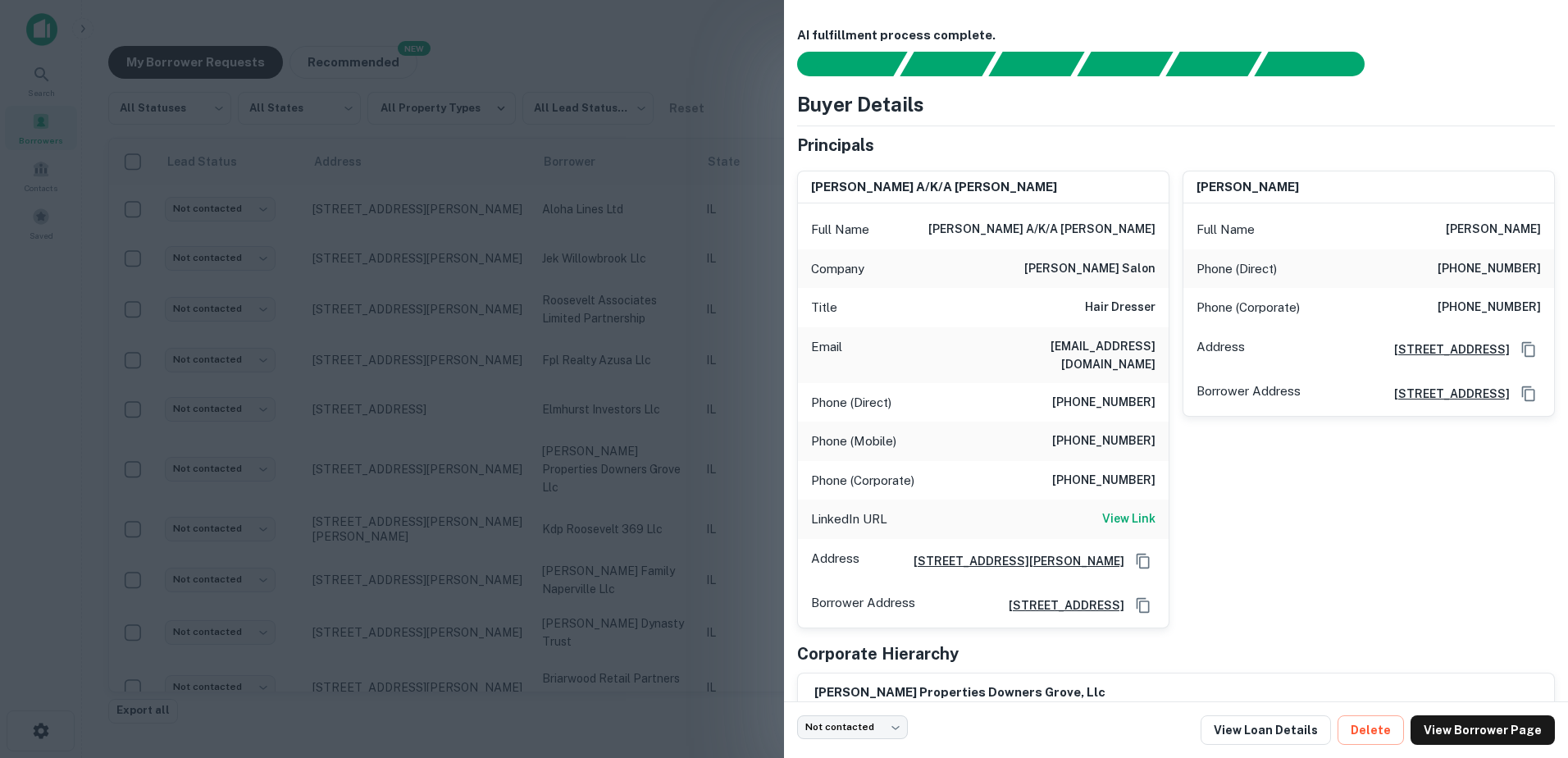
click at [667, 519] on div at bounding box center [784, 379] width 1568 height 758
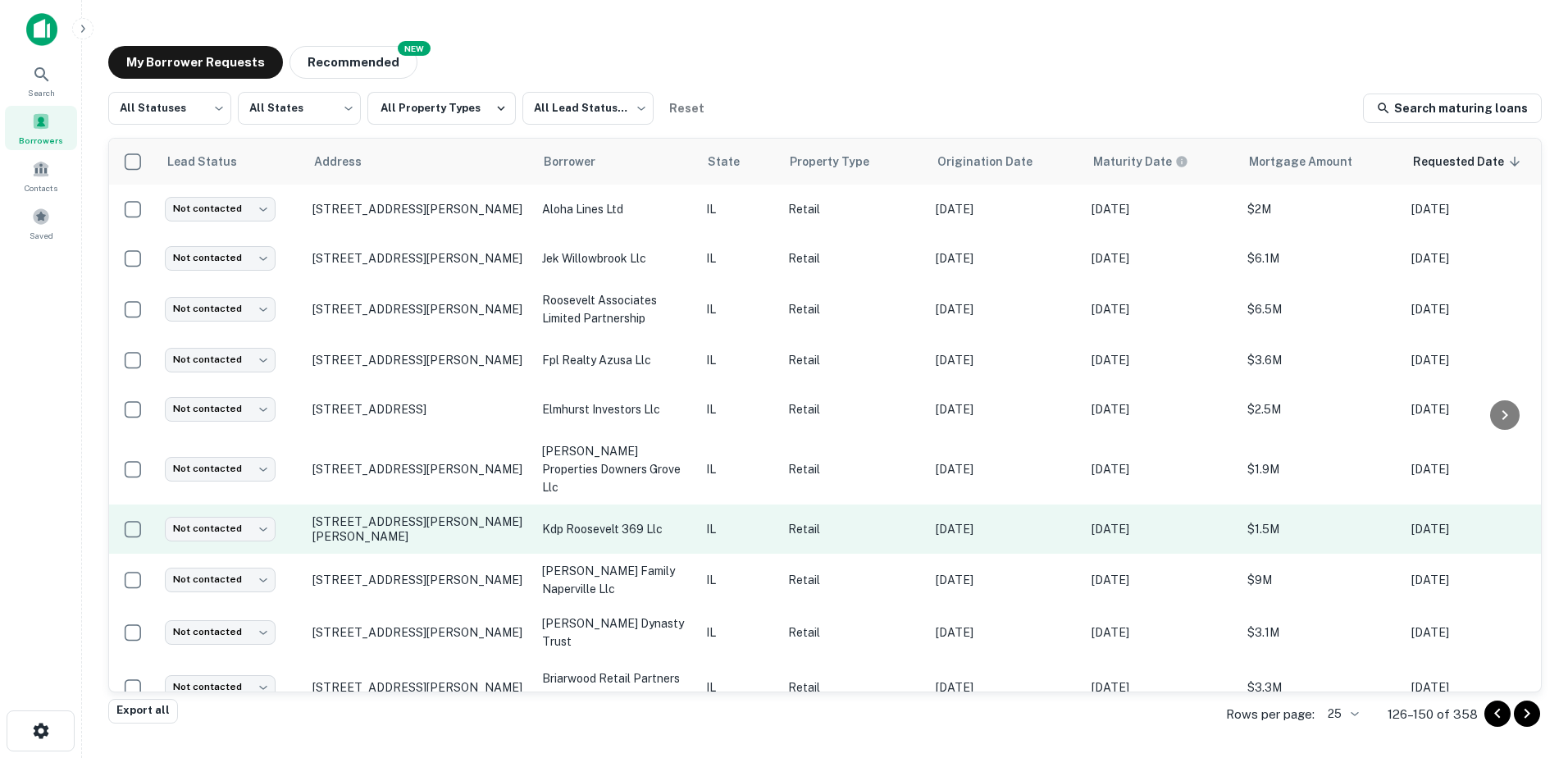
click at [658, 520] on p "kdp roosevelt 369 llc" at bounding box center [616, 529] width 147 height 18
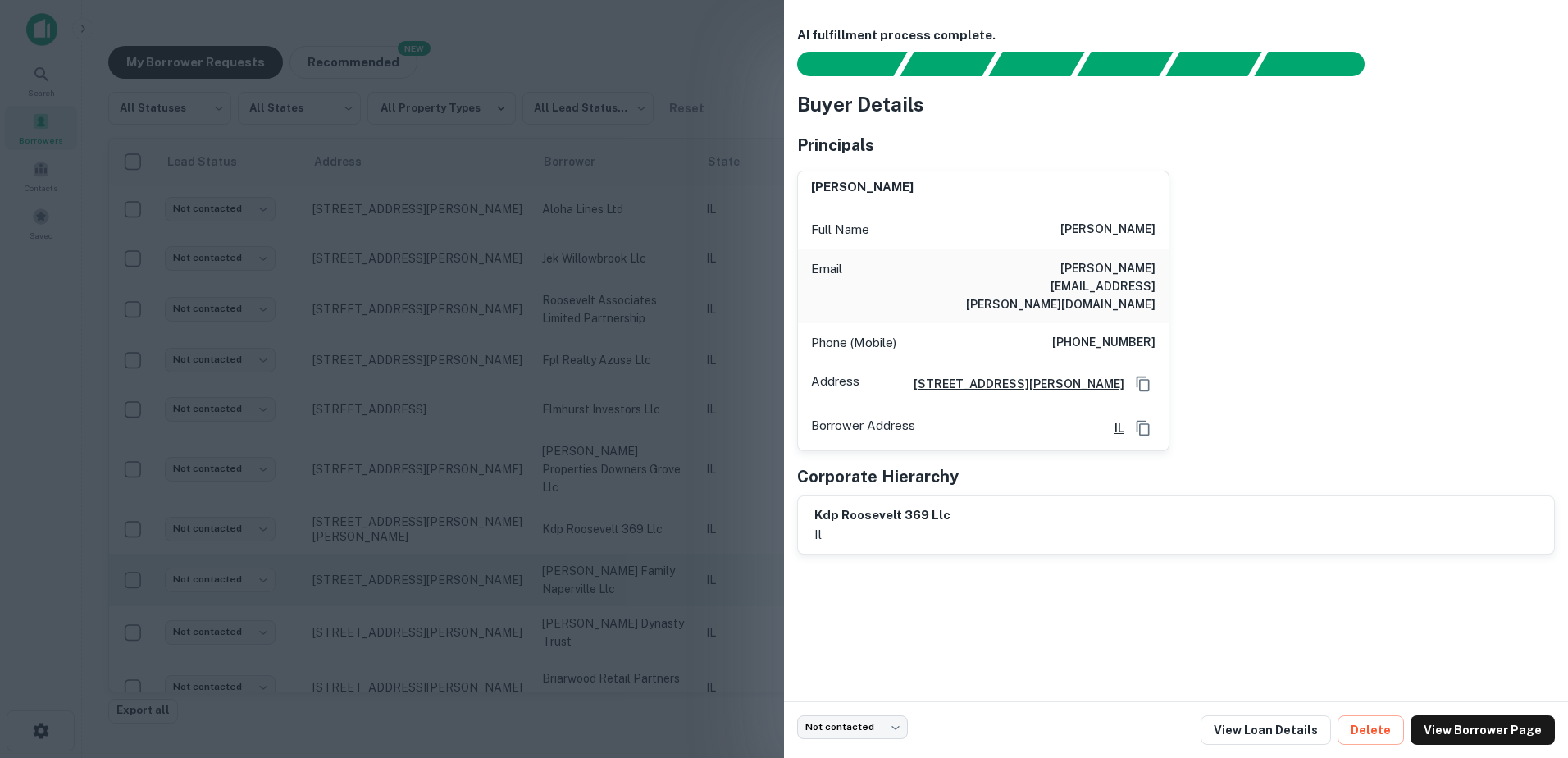
click at [511, 575] on div at bounding box center [784, 379] width 1568 height 758
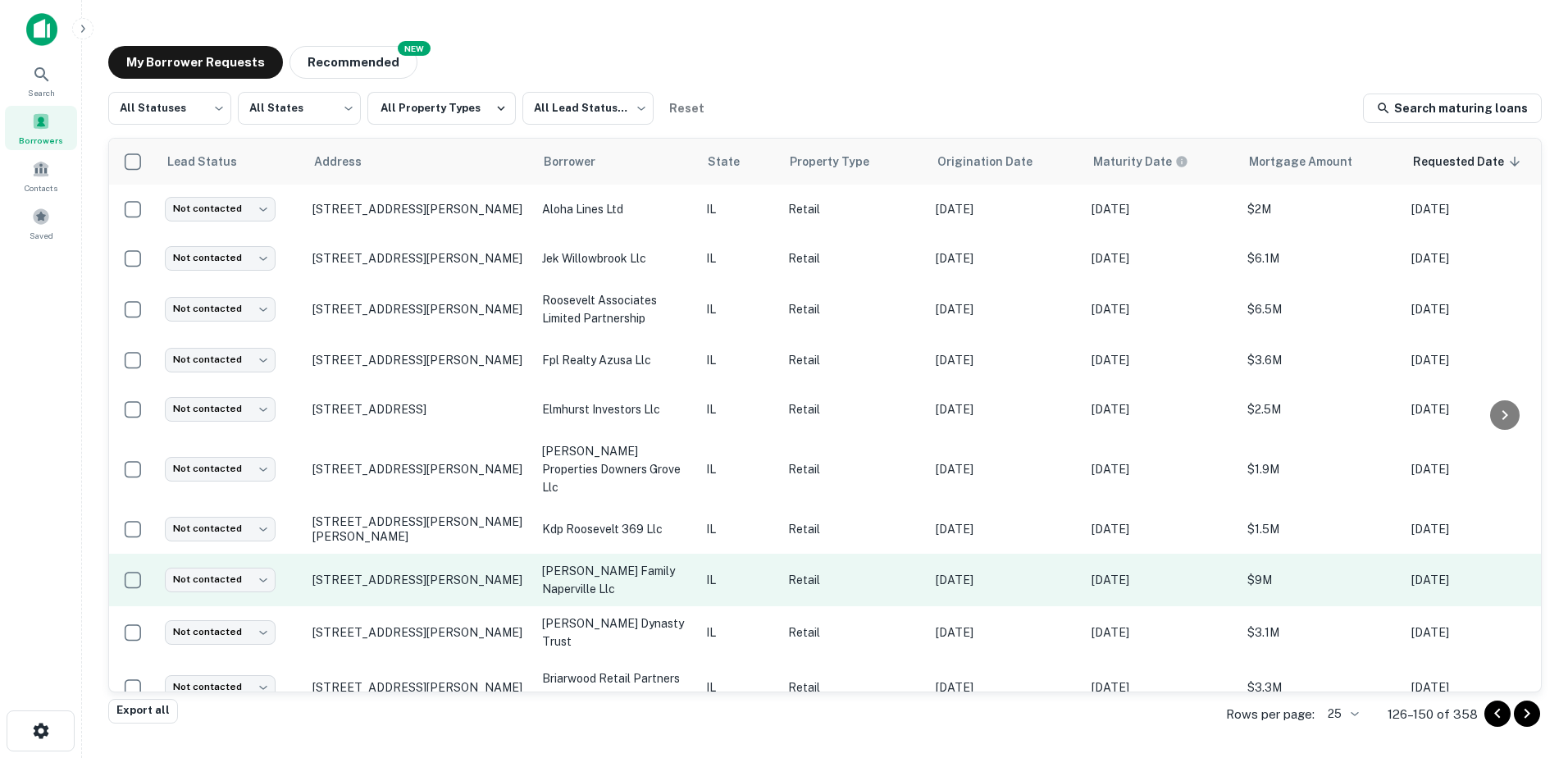
click at [497, 570] on td "[STREET_ADDRESS][PERSON_NAME]" at bounding box center [418, 580] width 230 height 53
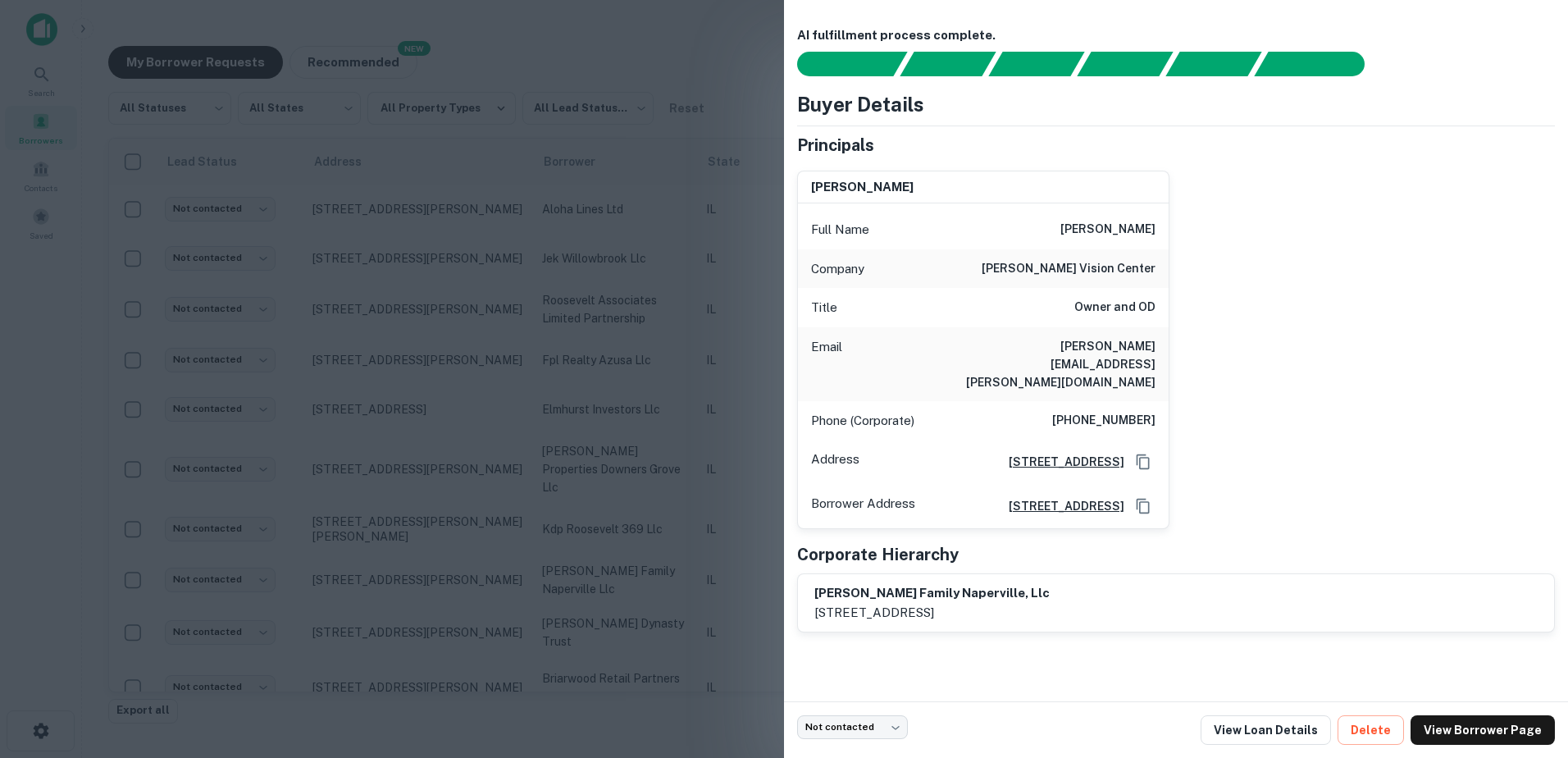
click at [508, 578] on div at bounding box center [784, 379] width 1568 height 758
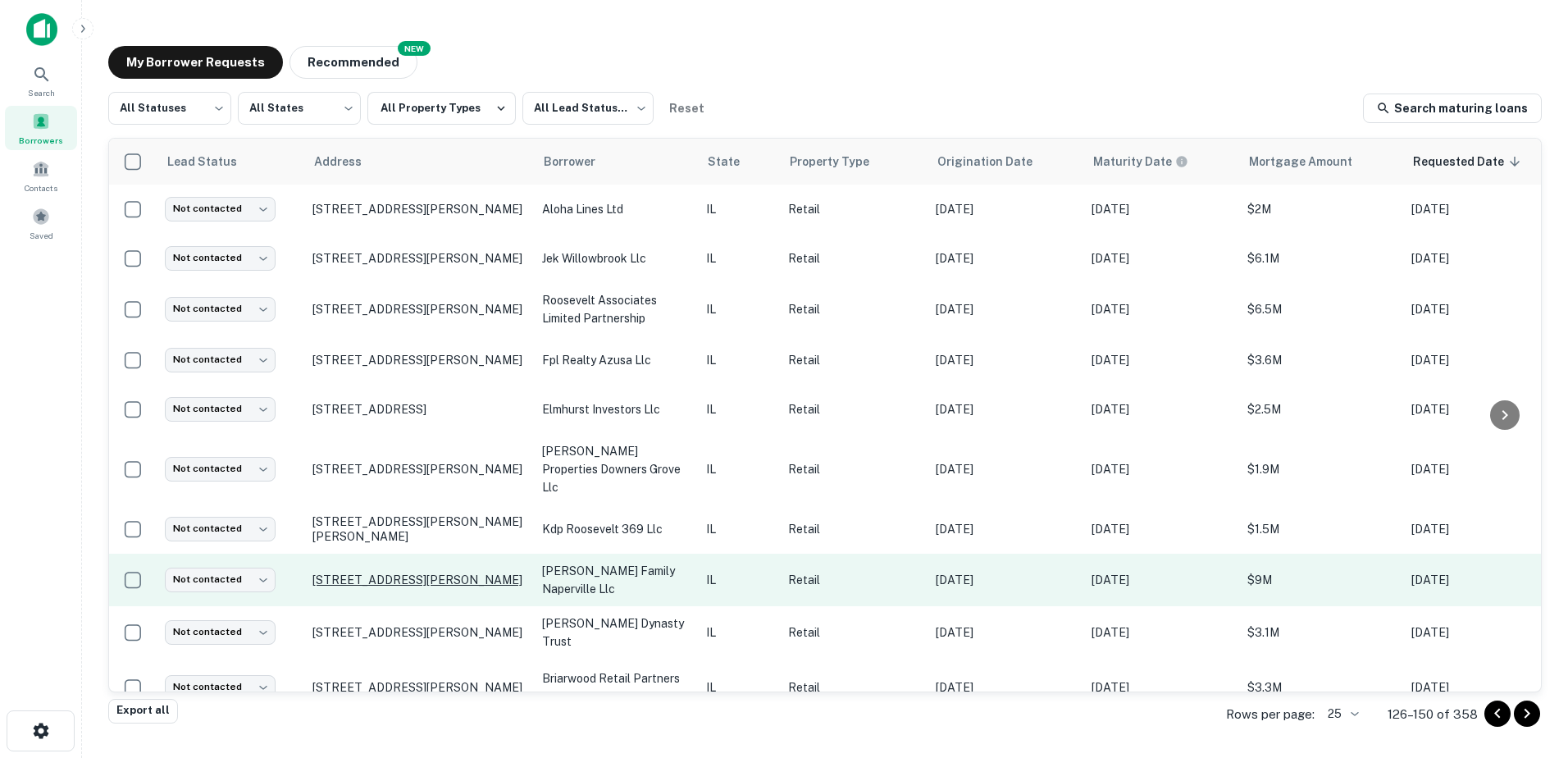
click at [495, 573] on p "[STREET_ADDRESS][PERSON_NAME]" at bounding box center [419, 580] width 214 height 15
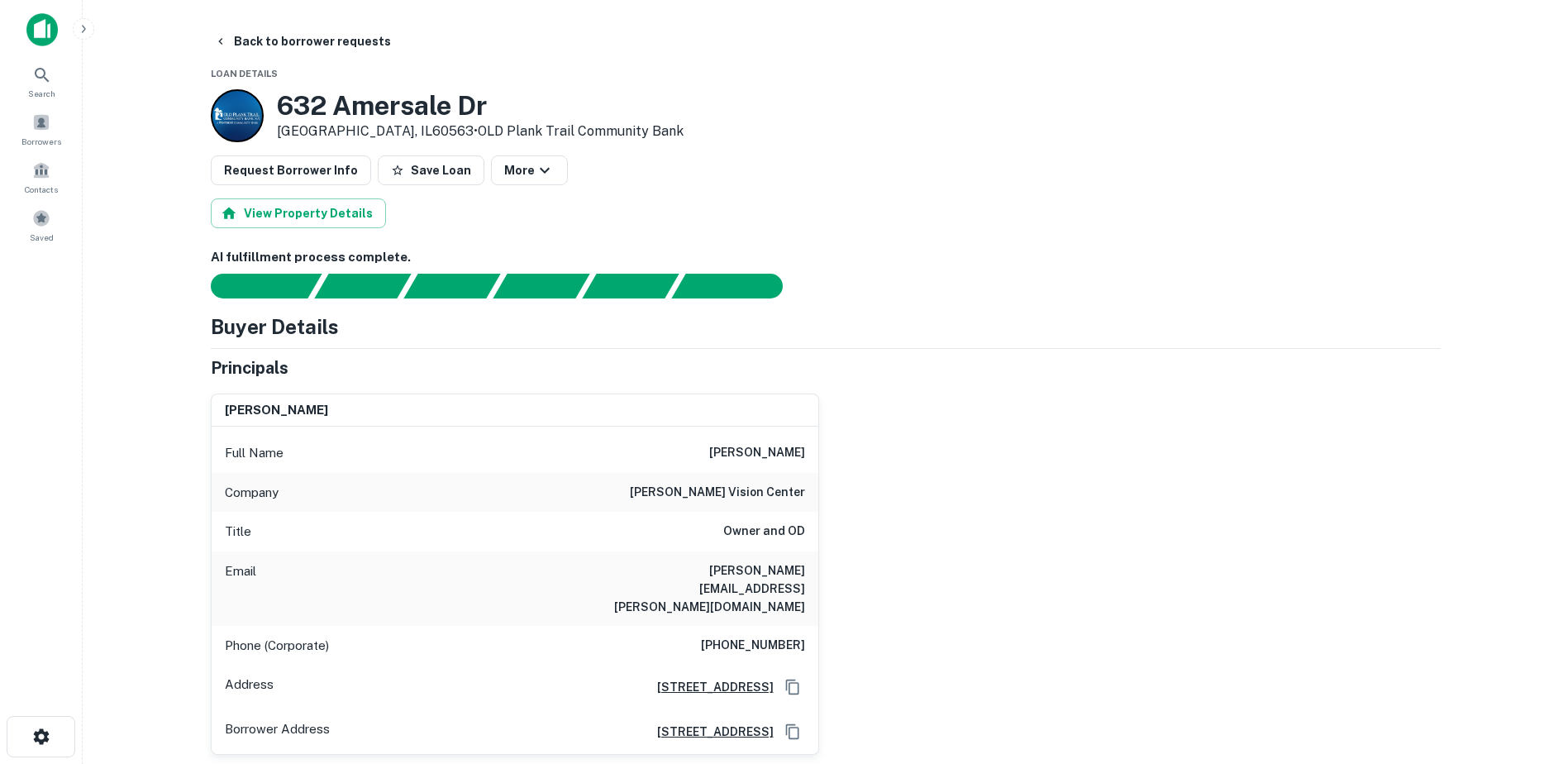
click at [740, 456] on h6 "[PERSON_NAME]" at bounding box center [757, 453] width 95 height 20
click at [740, 455] on h6 "[PERSON_NAME]" at bounding box center [757, 453] width 95 height 20
click at [223, 38] on icon "button" at bounding box center [220, 41] width 13 height 13
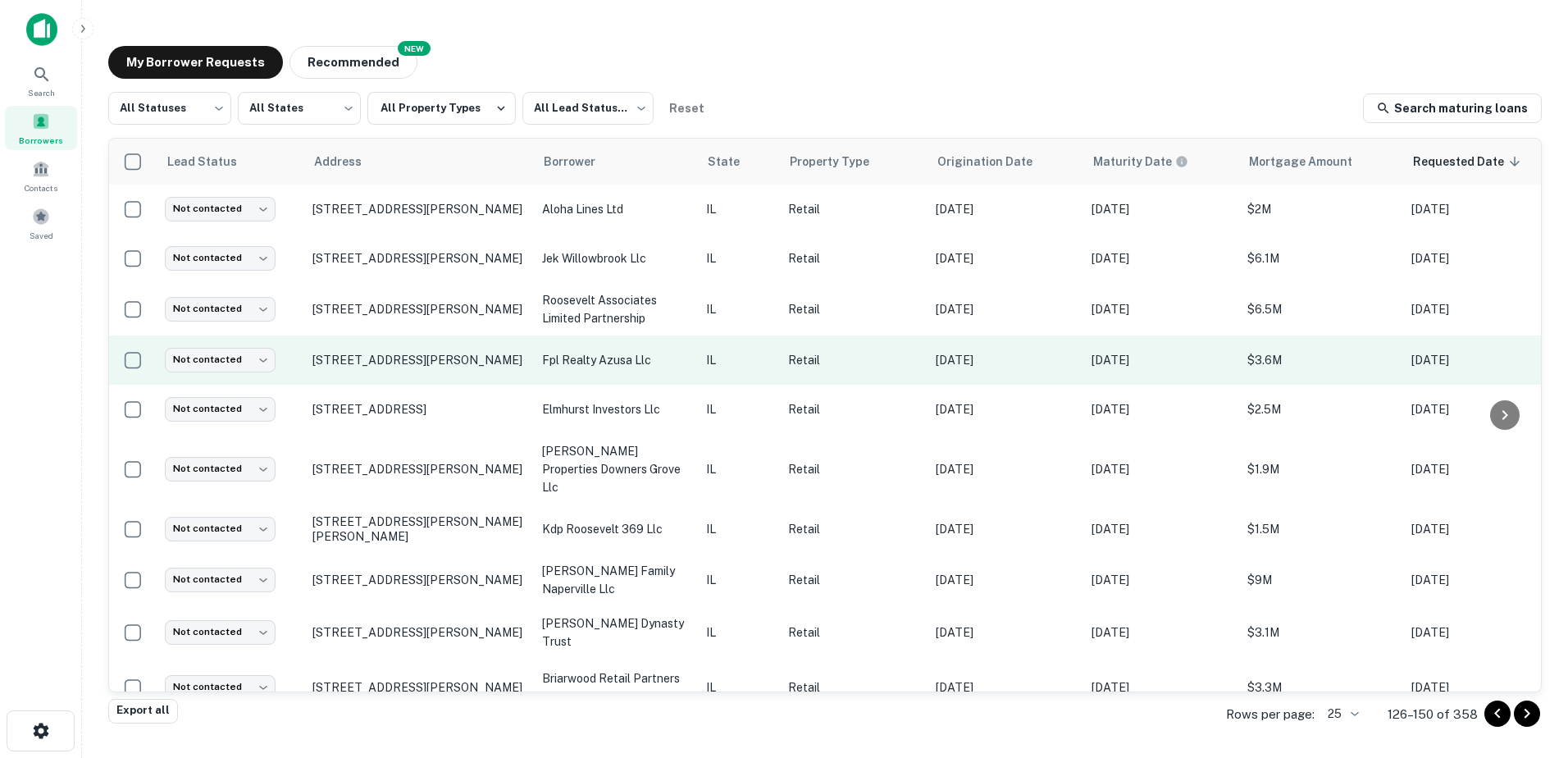
click at [926, 365] on td "Retail" at bounding box center [853, 360] width 147 height 49
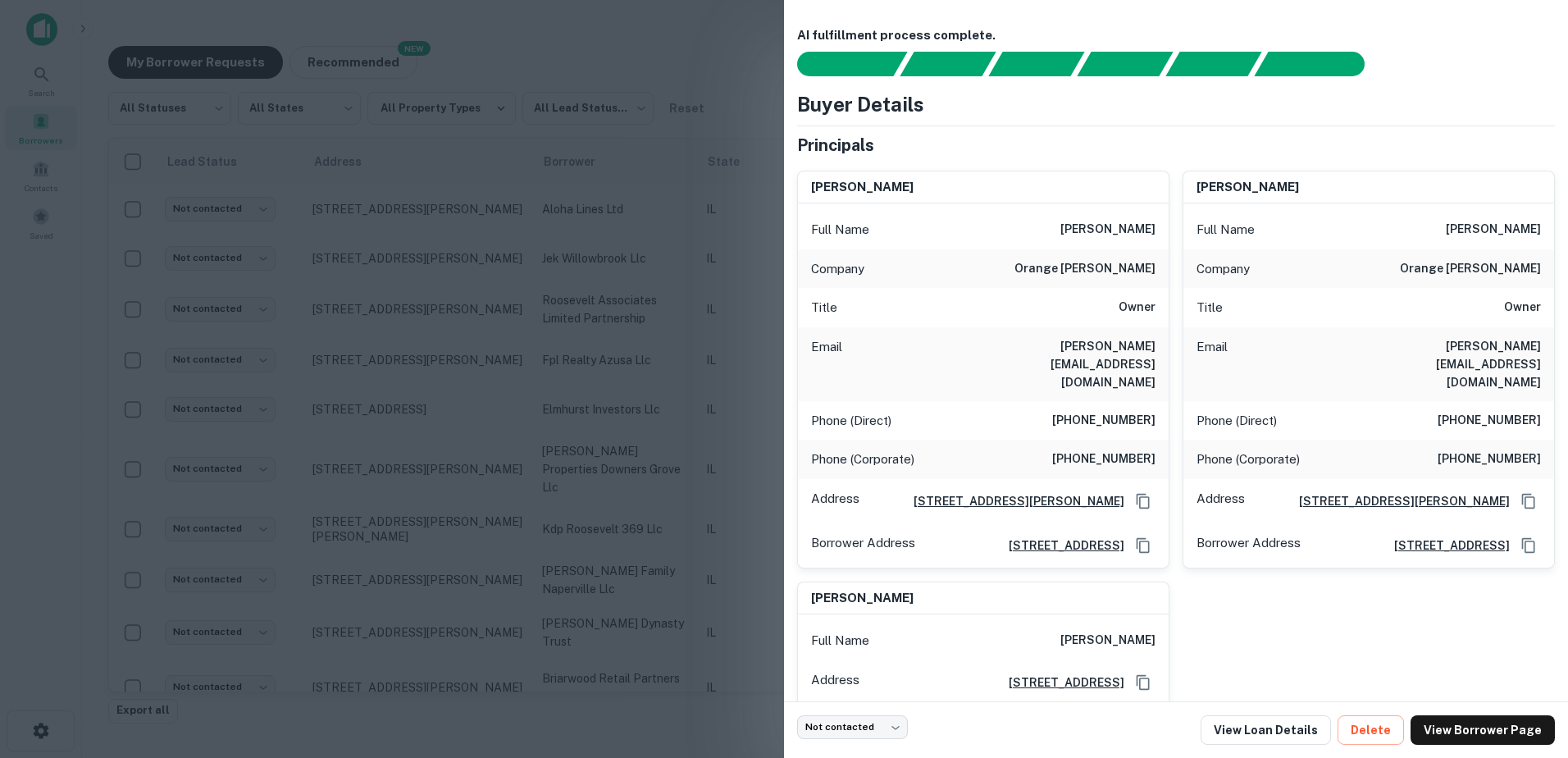
click at [572, 448] on div at bounding box center [784, 379] width 1568 height 758
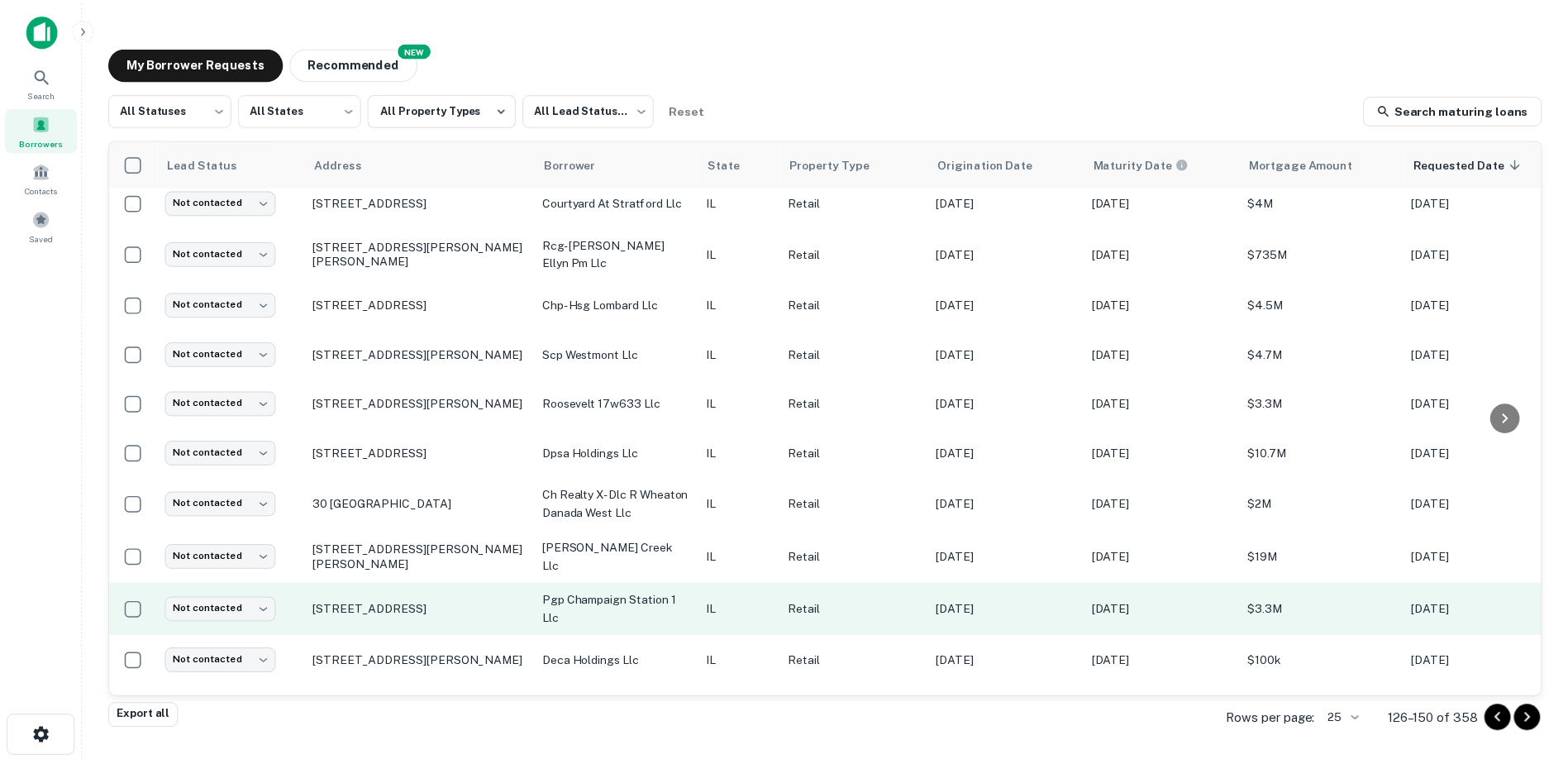
scroll to position [744, 0]
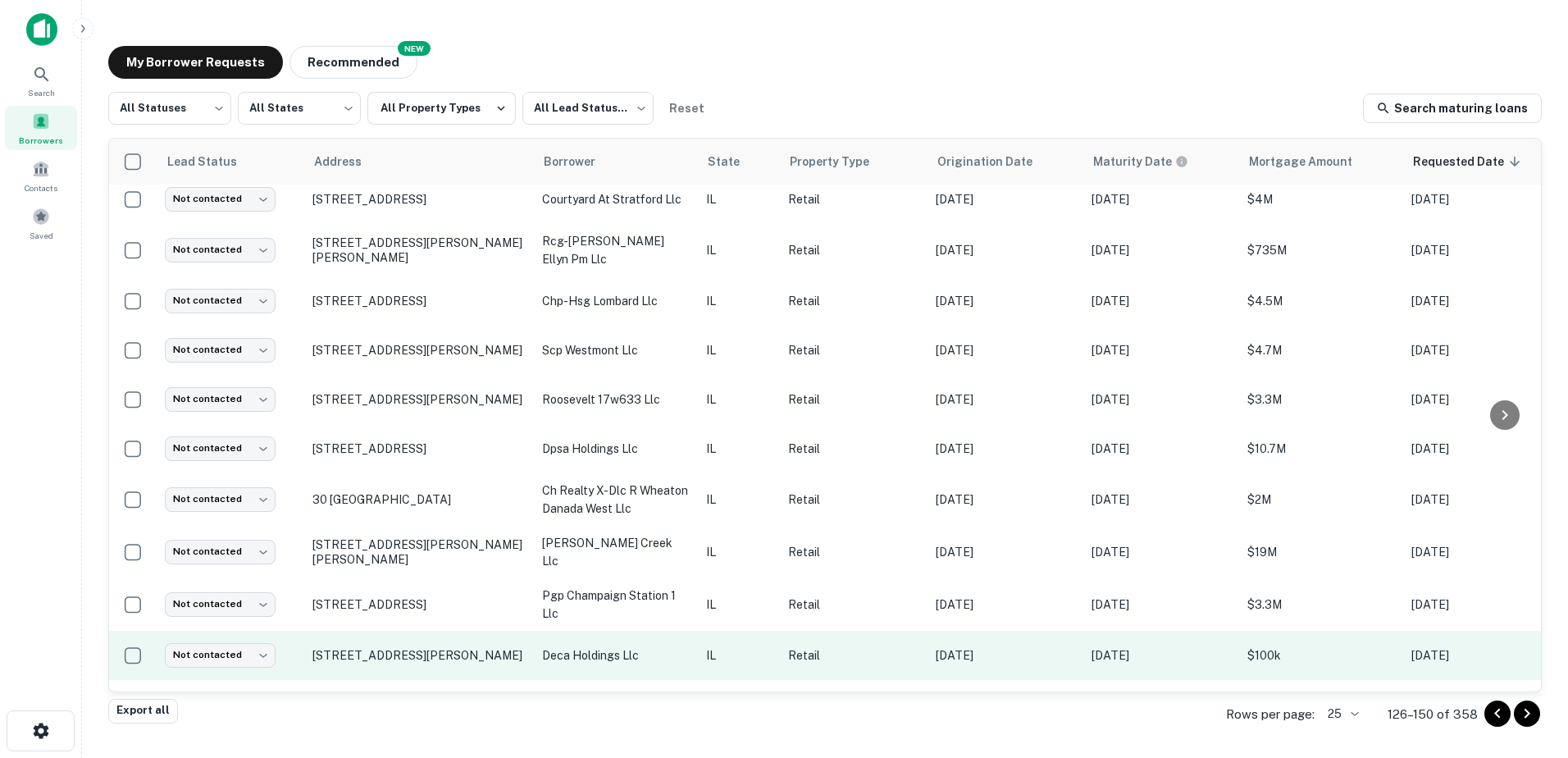
click at [661, 647] on p "deca holdings llc" at bounding box center [616, 655] width 147 height 18
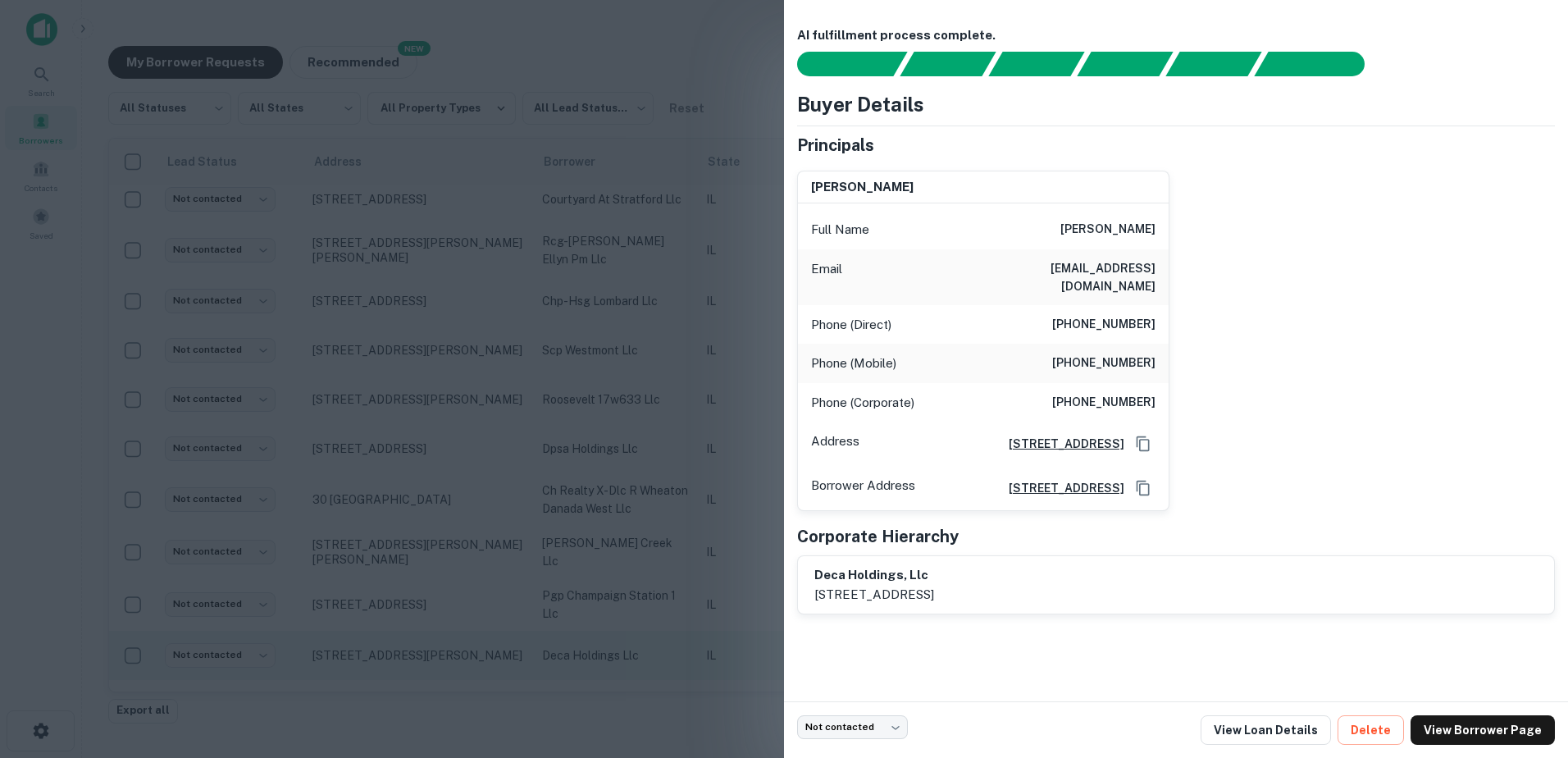
click at [662, 623] on div at bounding box center [784, 379] width 1568 height 758
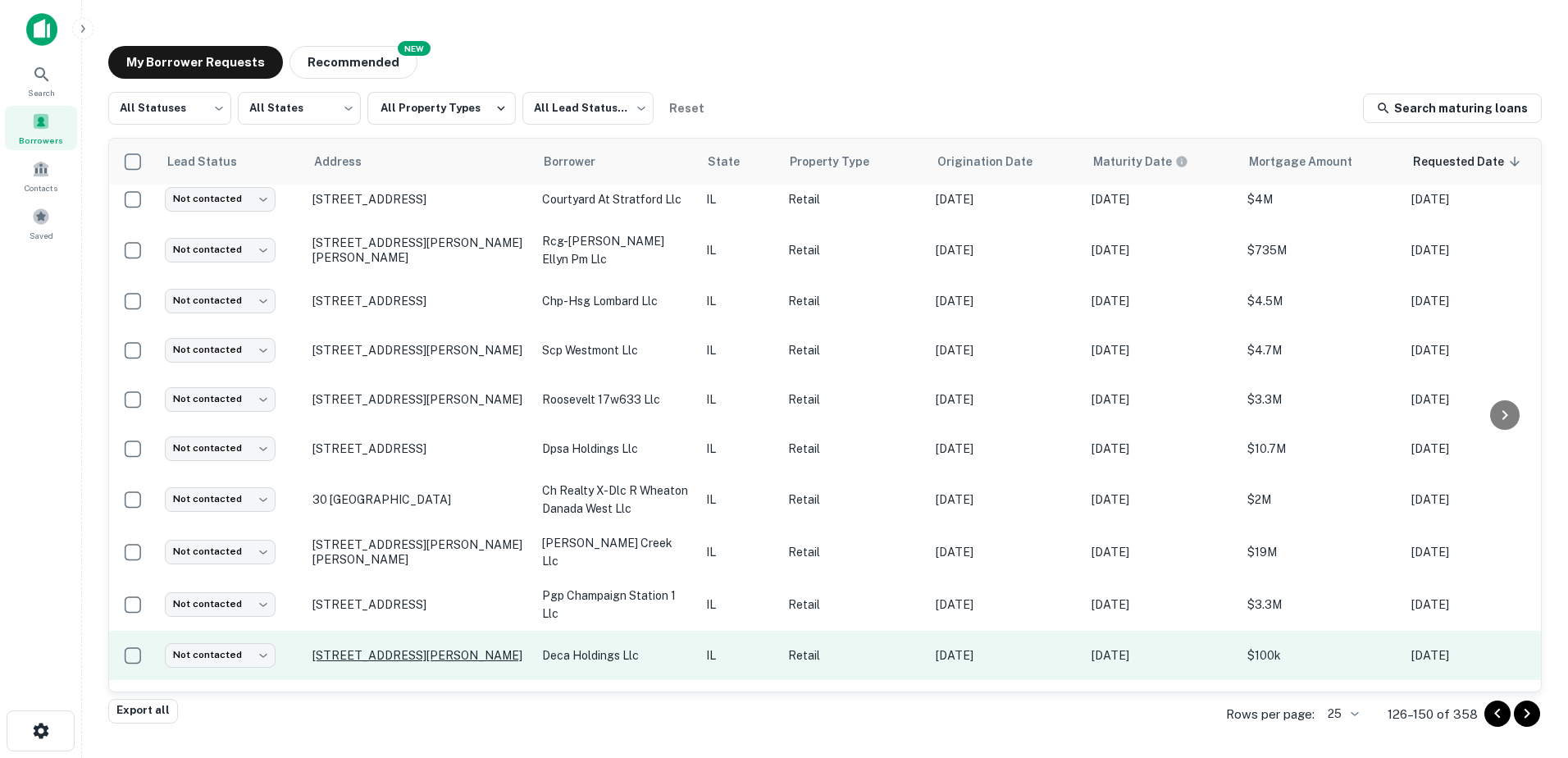
click at [467, 648] on p "[STREET_ADDRESS][PERSON_NAME]" at bounding box center [419, 655] width 214 height 15
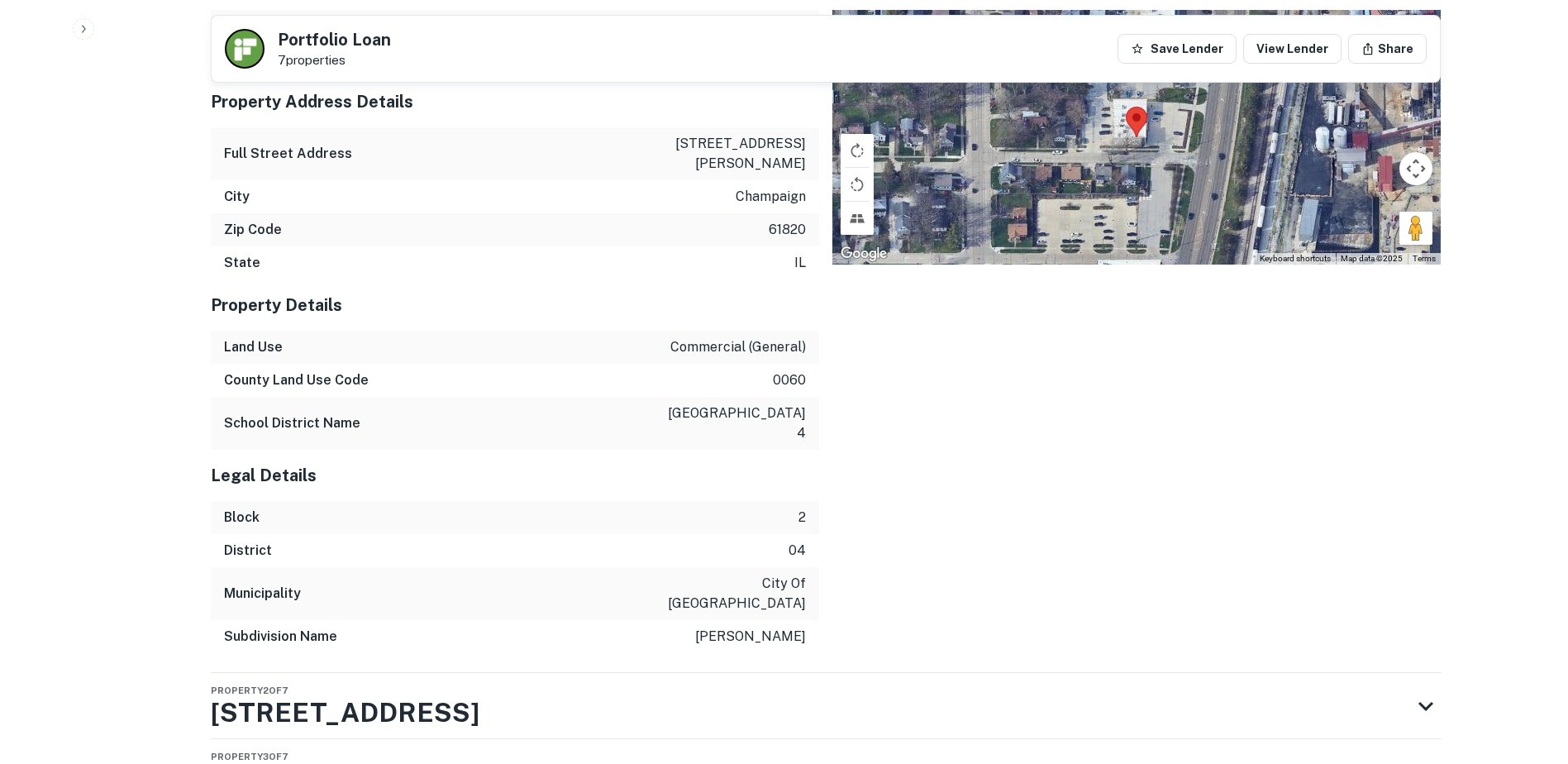
scroll to position [1099, 0]
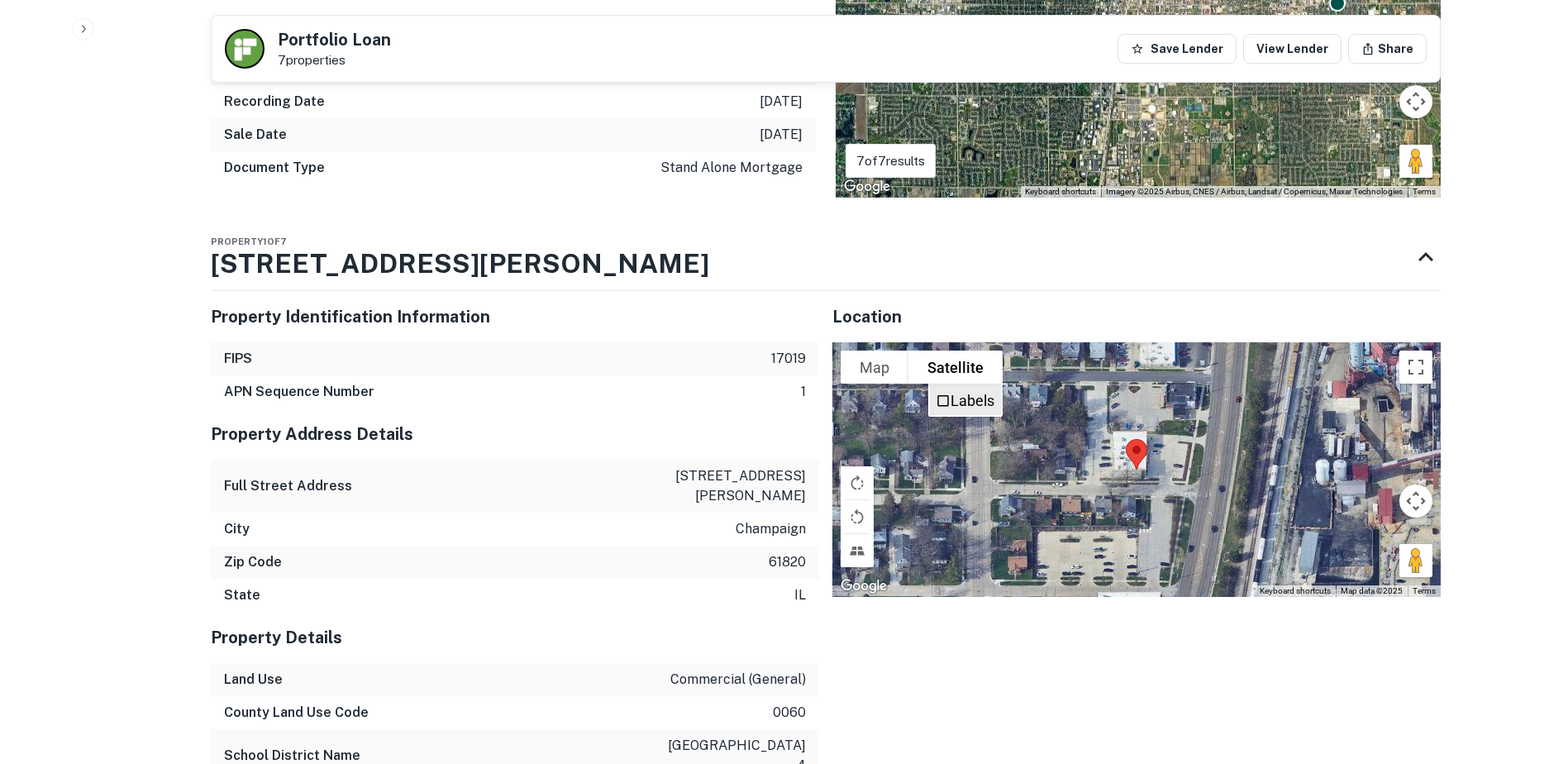
click at [982, 392] on label "Labels" at bounding box center [972, 400] width 43 height 17
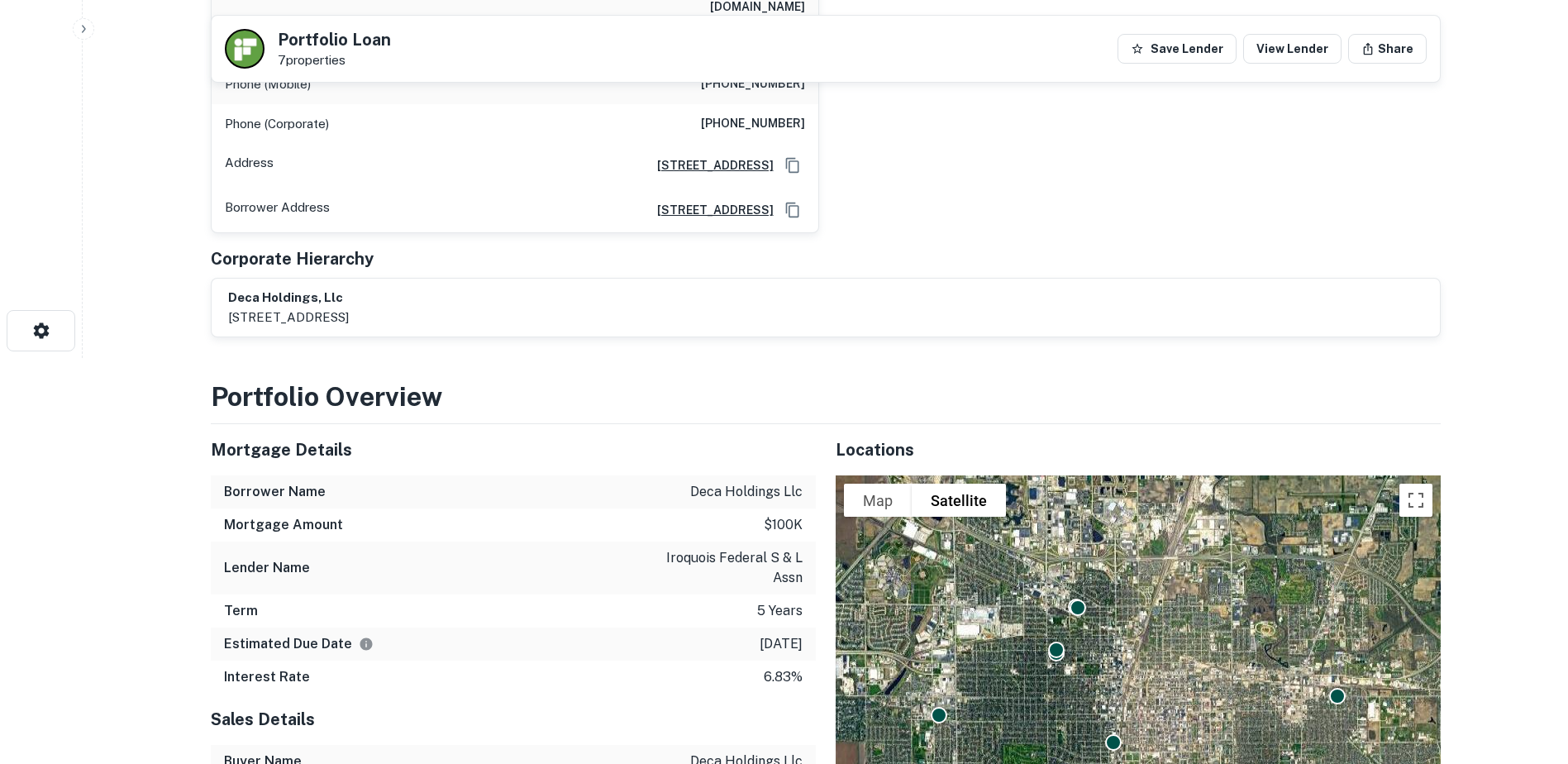
scroll to position [0, 0]
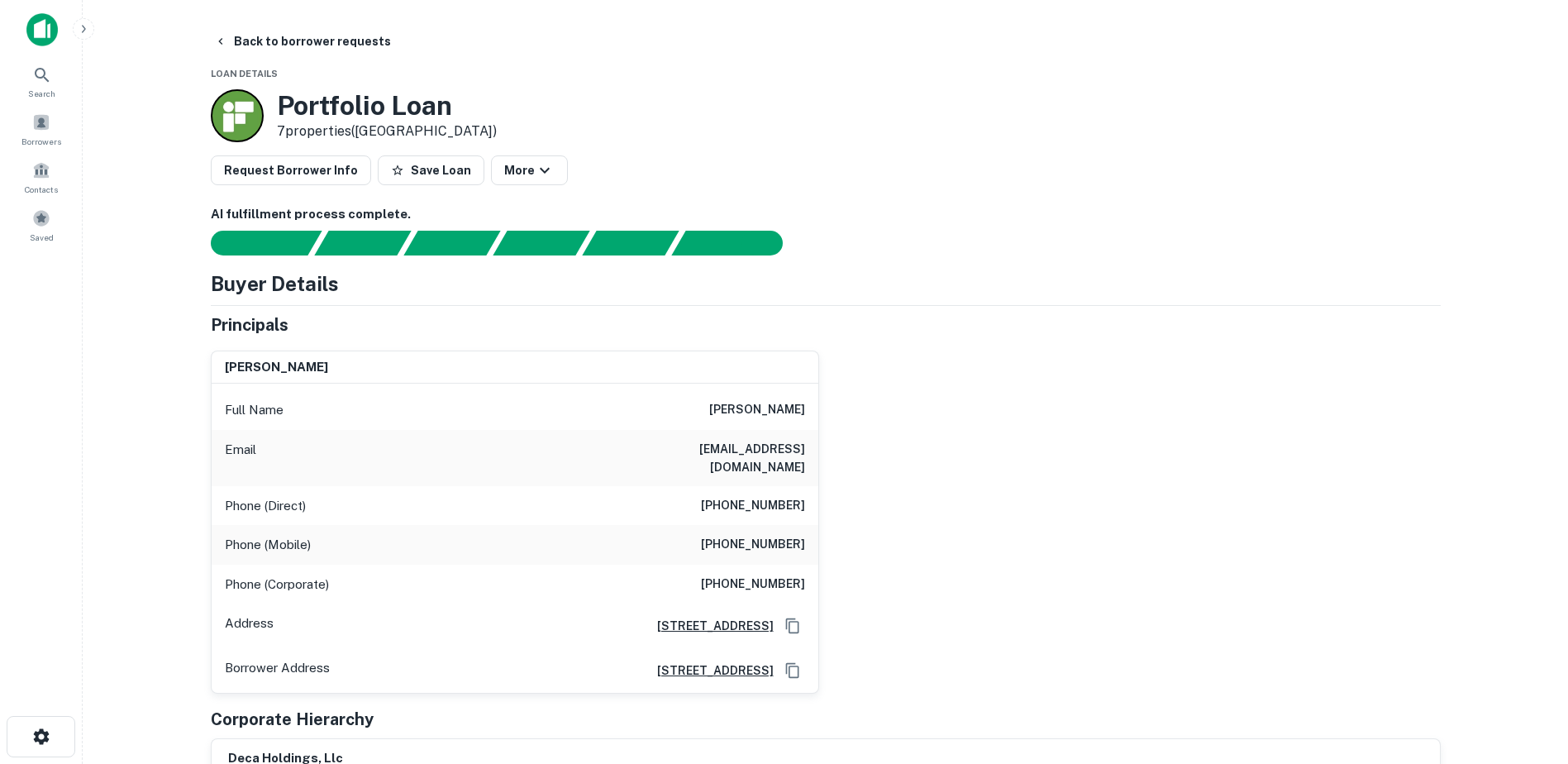
click at [774, 405] on h6 "[PERSON_NAME]" at bounding box center [757, 410] width 95 height 20
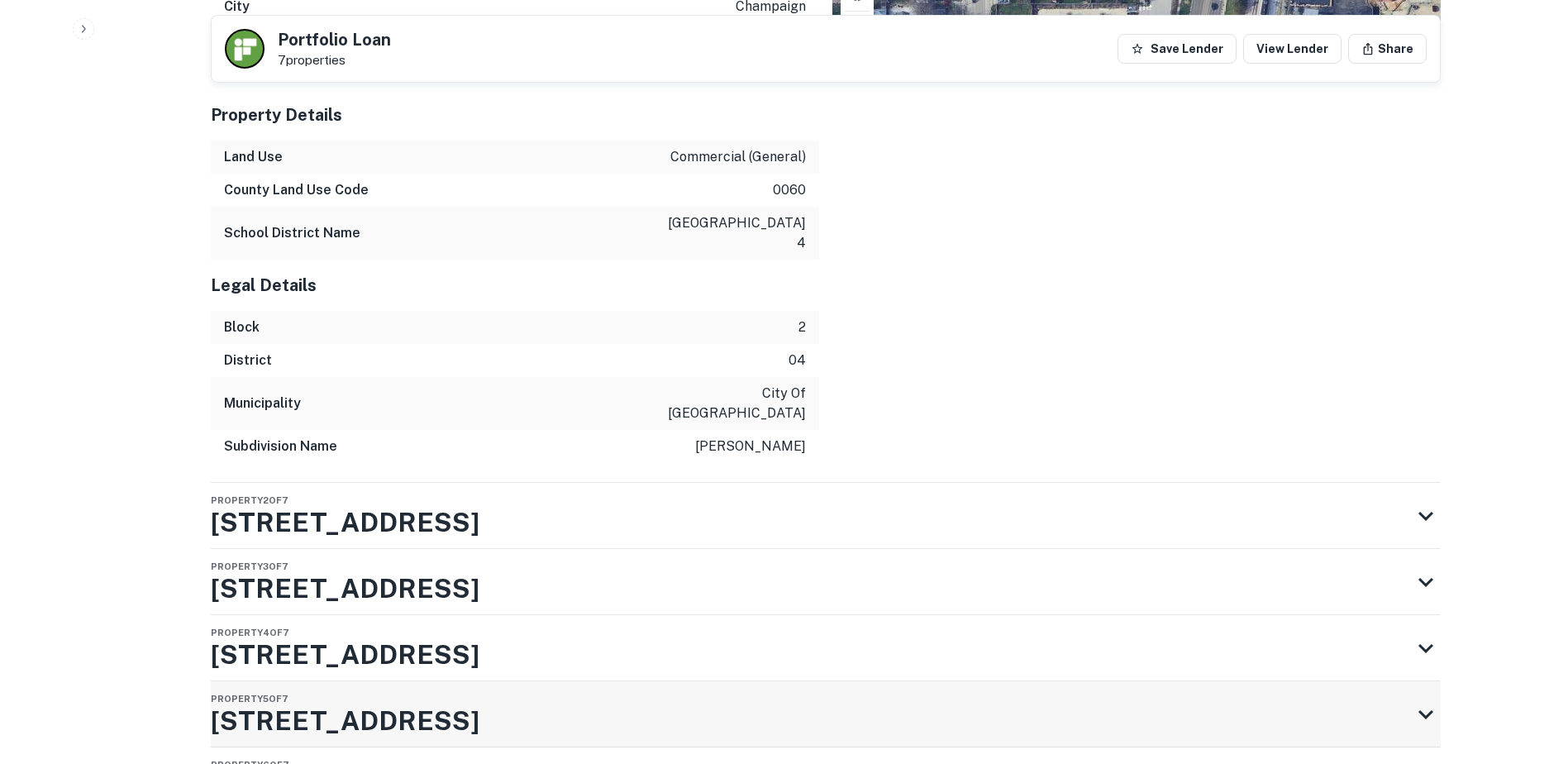
scroll to position [1736, 0]
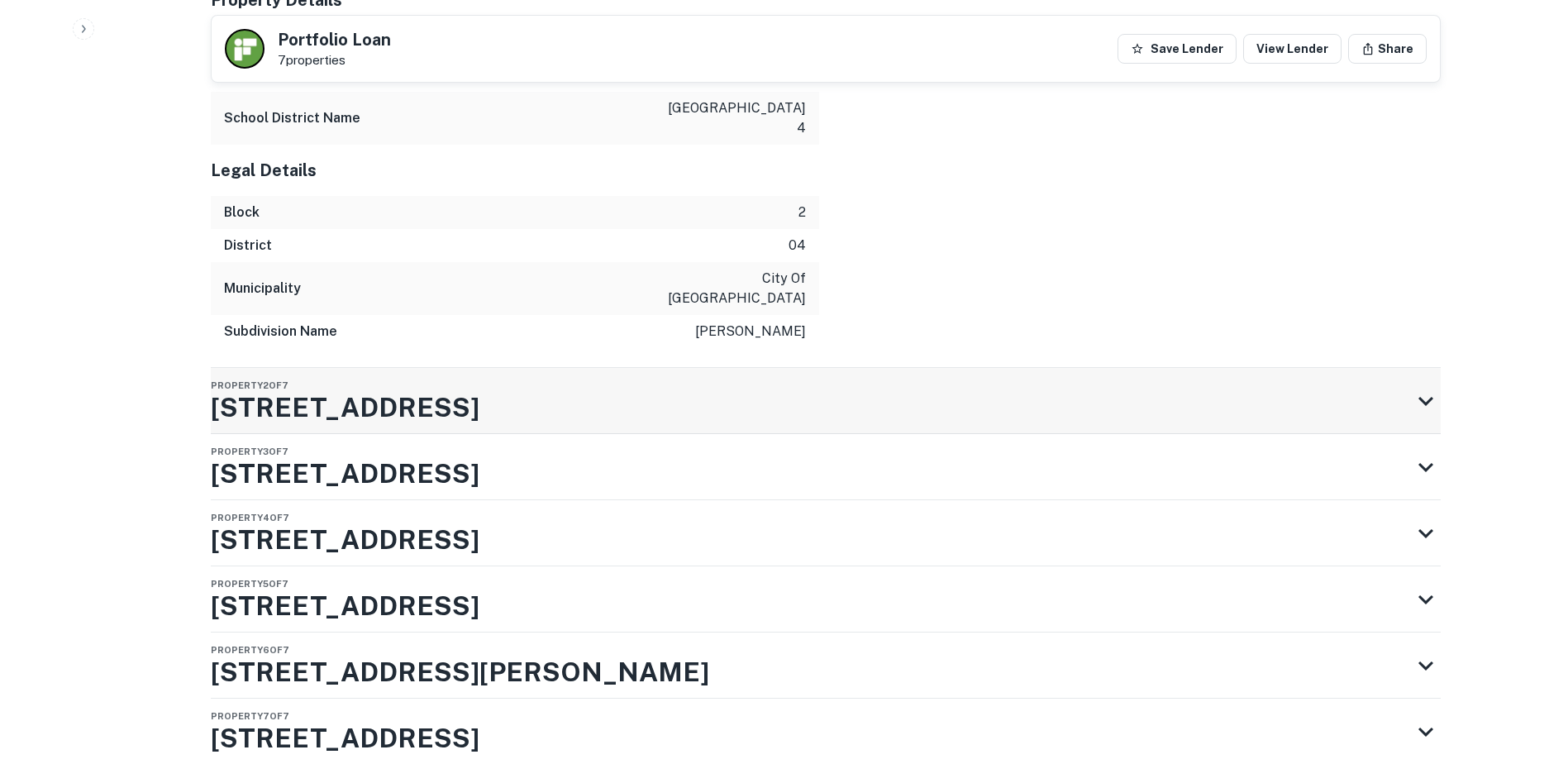
click at [727, 368] on div "Property 2 of 7 [STREET_ADDRESS]" at bounding box center [810, 401] width 1200 height 66
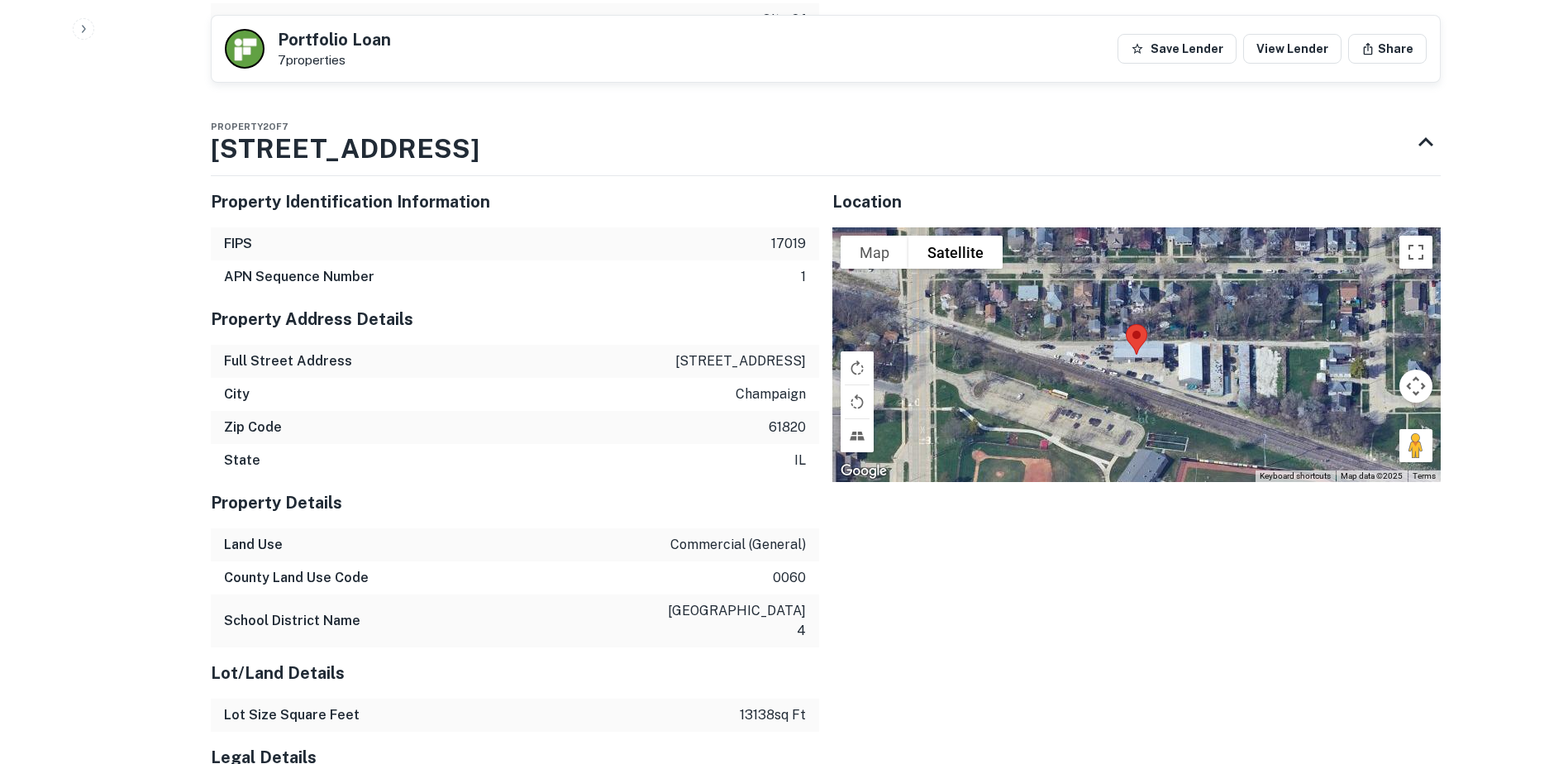
scroll to position [2315, 0]
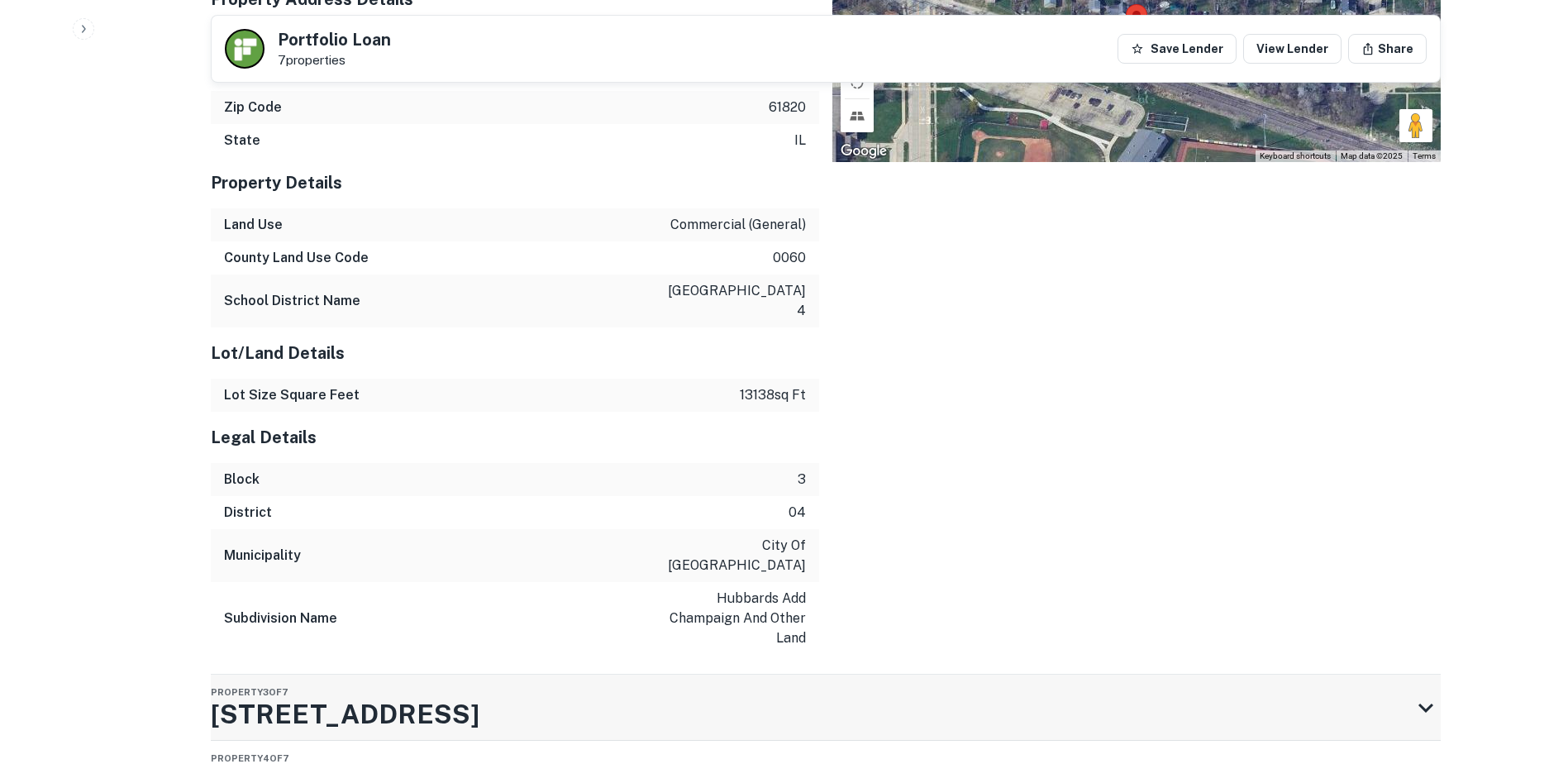
click at [643, 675] on div "Property 3 of [GEOGRAPHIC_DATA][STREET_ADDRESS]" at bounding box center [810, 708] width 1200 height 66
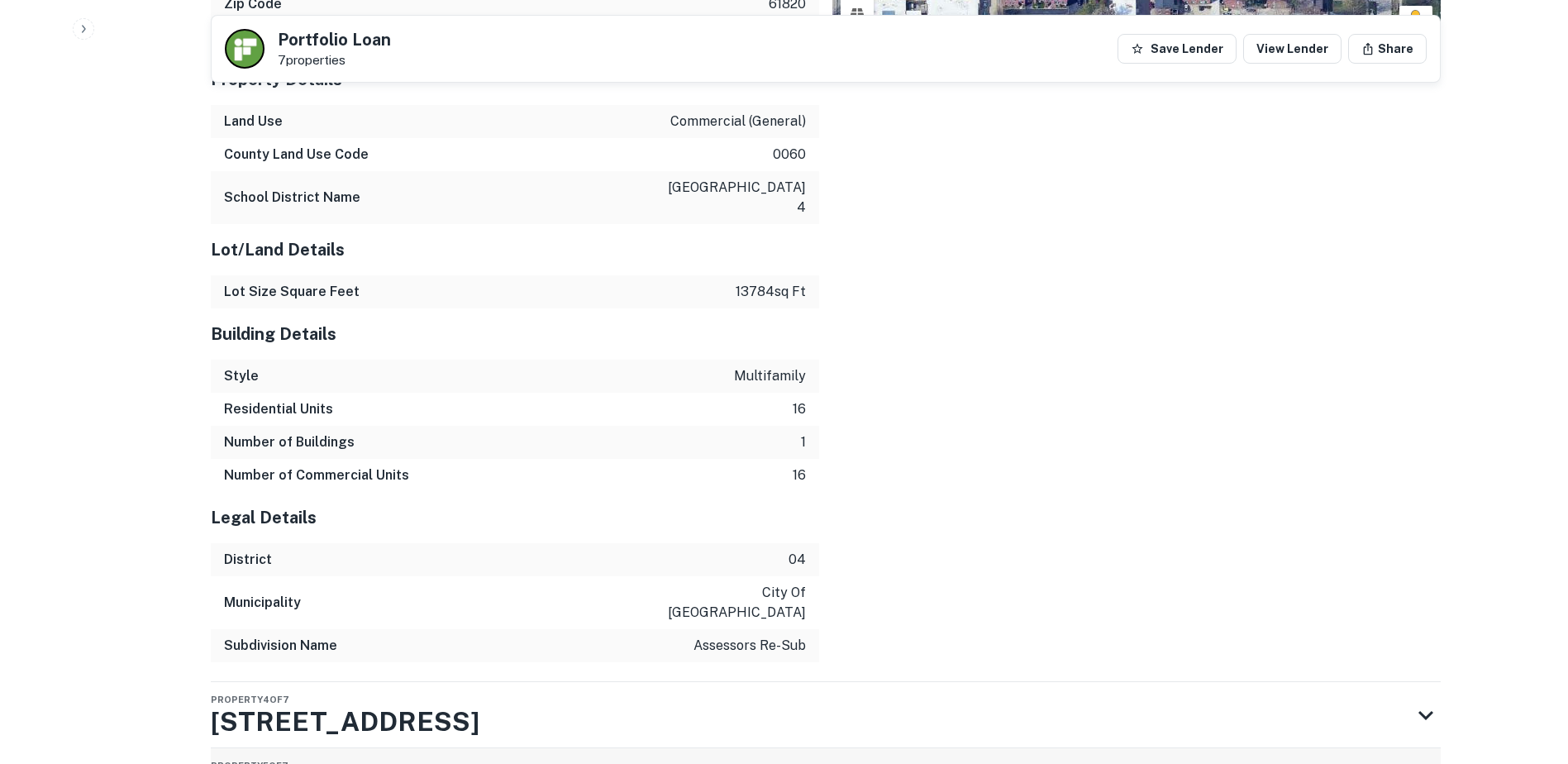
scroll to position [3471, 0]
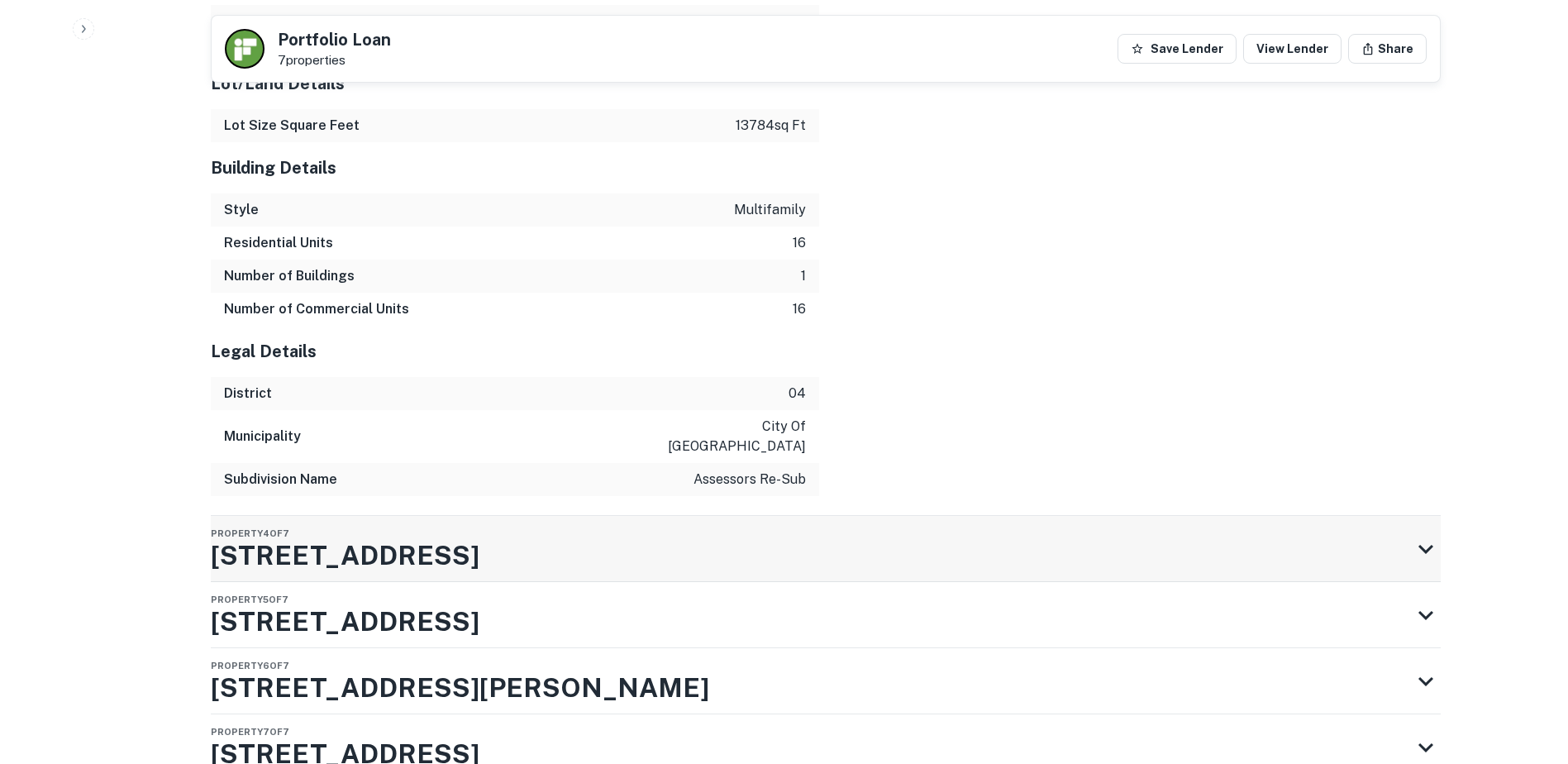
click at [646, 516] on div "Property 4 of 7 [STREET_ADDRESS]" at bounding box center [810, 549] width 1200 height 66
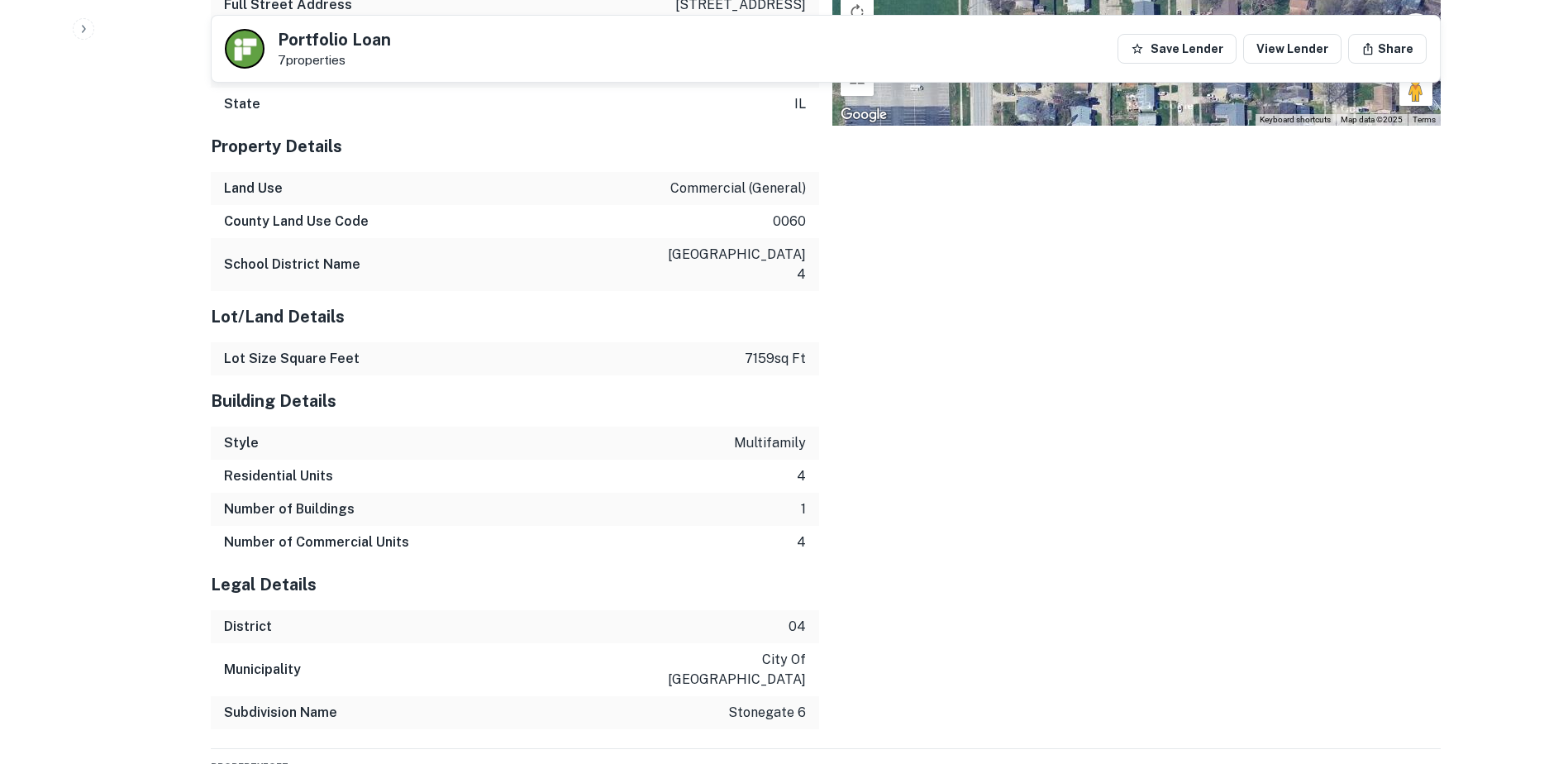
scroll to position [4381, 0]
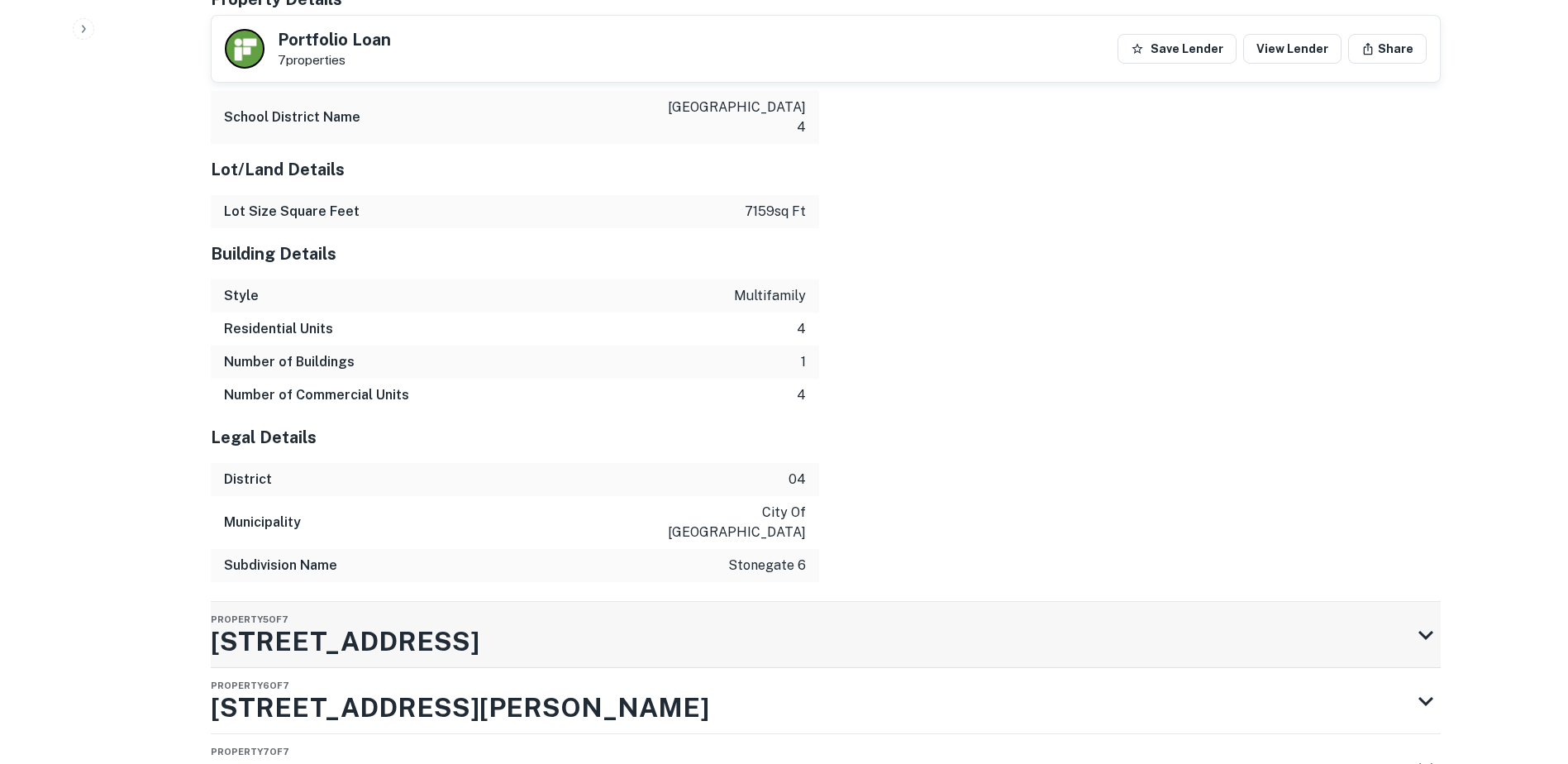
click at [637, 602] on div "Property 5 of 7 [STREET_ADDRESS]" at bounding box center [810, 635] width 1200 height 66
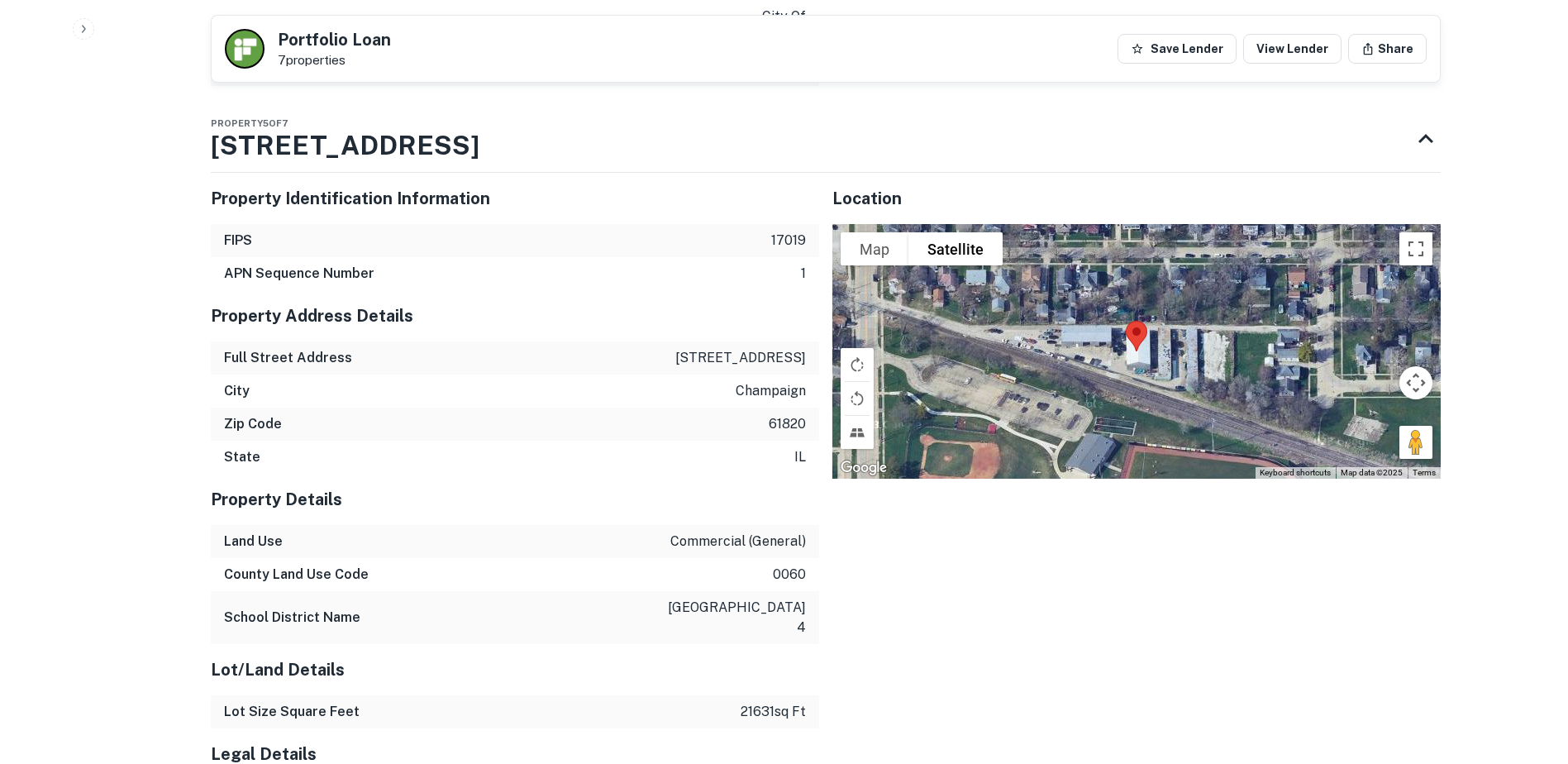
scroll to position [5180, 0]
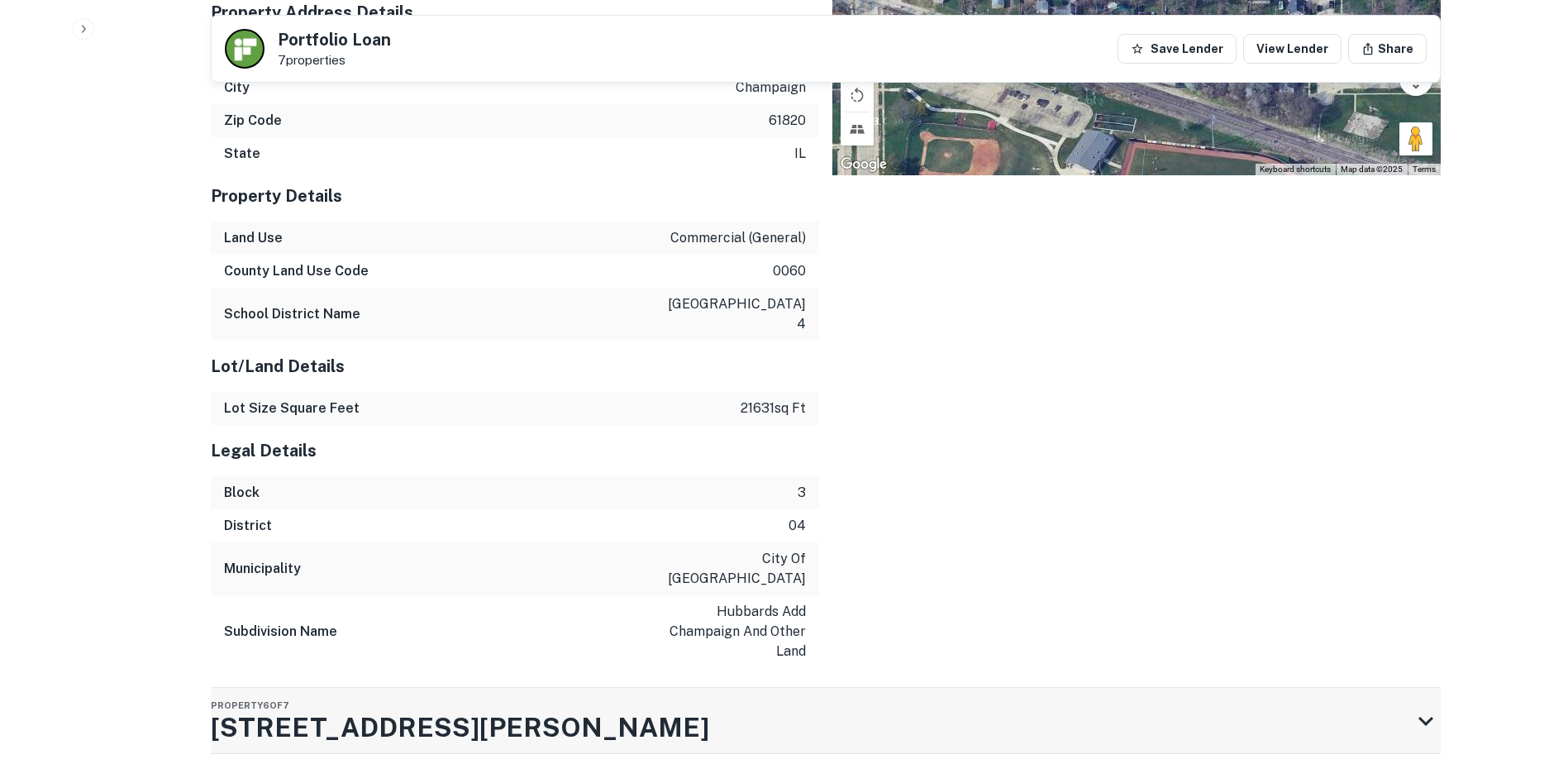
click at [634, 688] on div "Property 6 of 7 [STREET_ADDRESS][PERSON_NAME]" at bounding box center [810, 721] width 1200 height 66
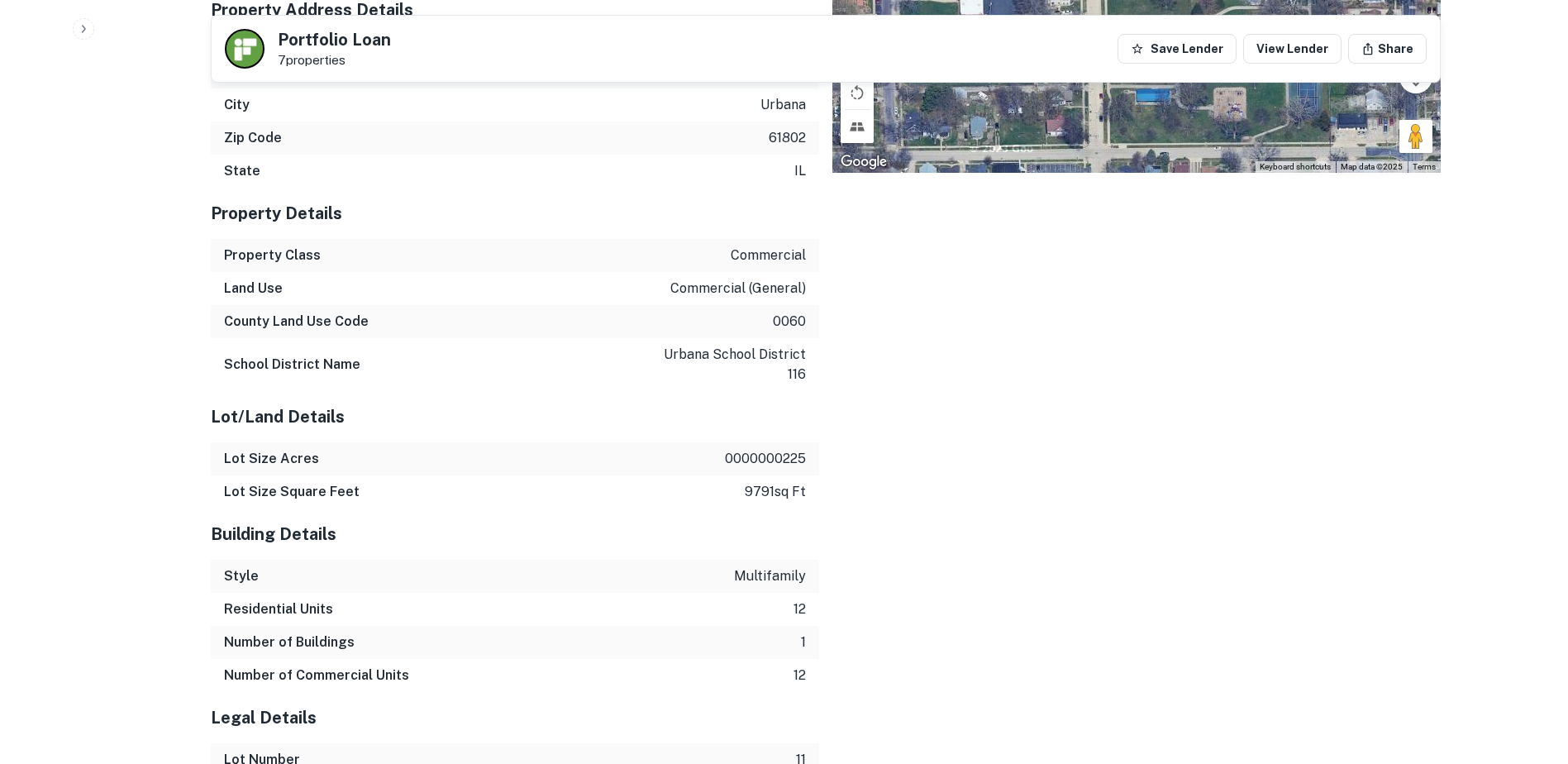
scroll to position [6190, 0]
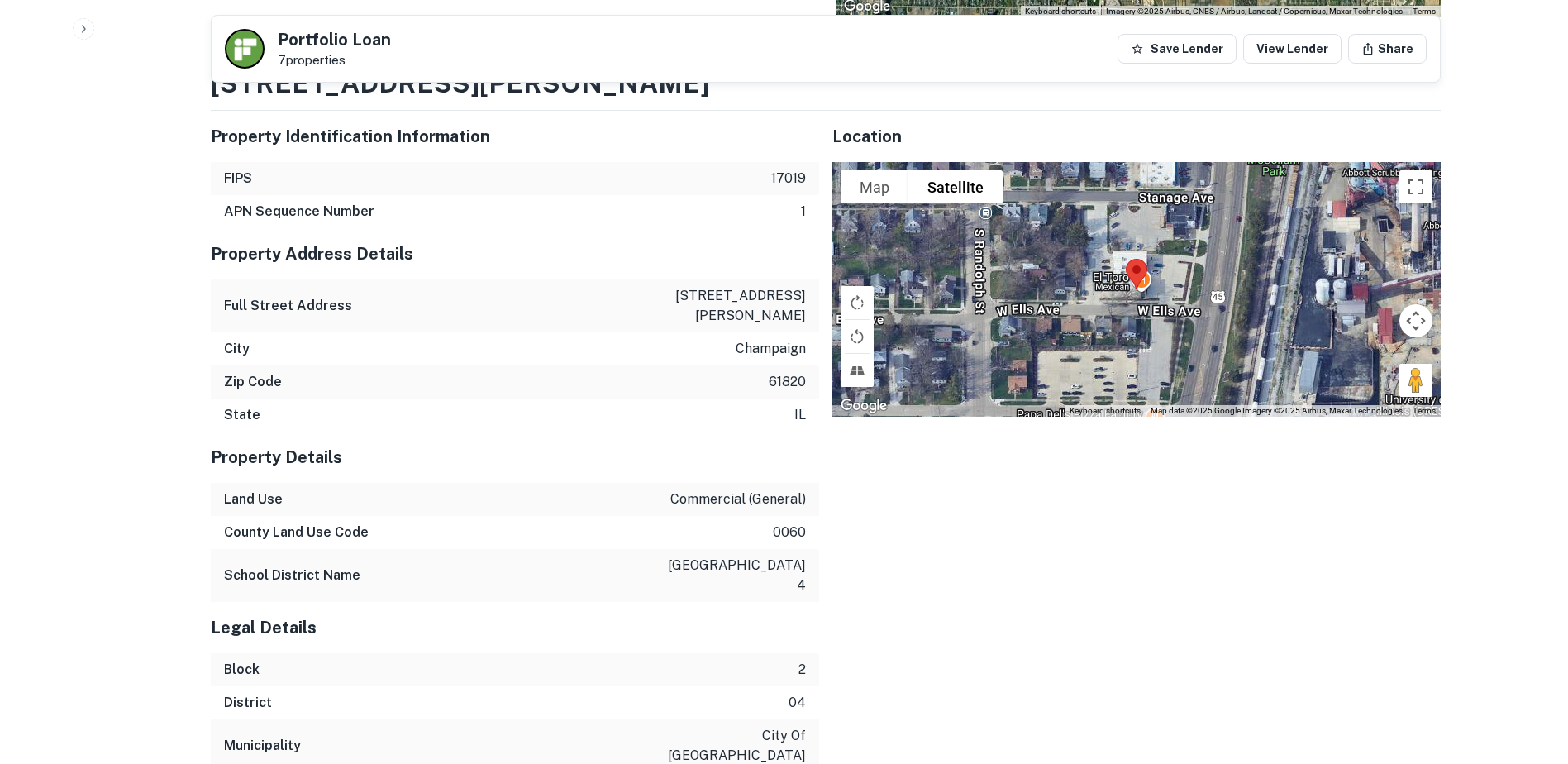
scroll to position [992, 0]
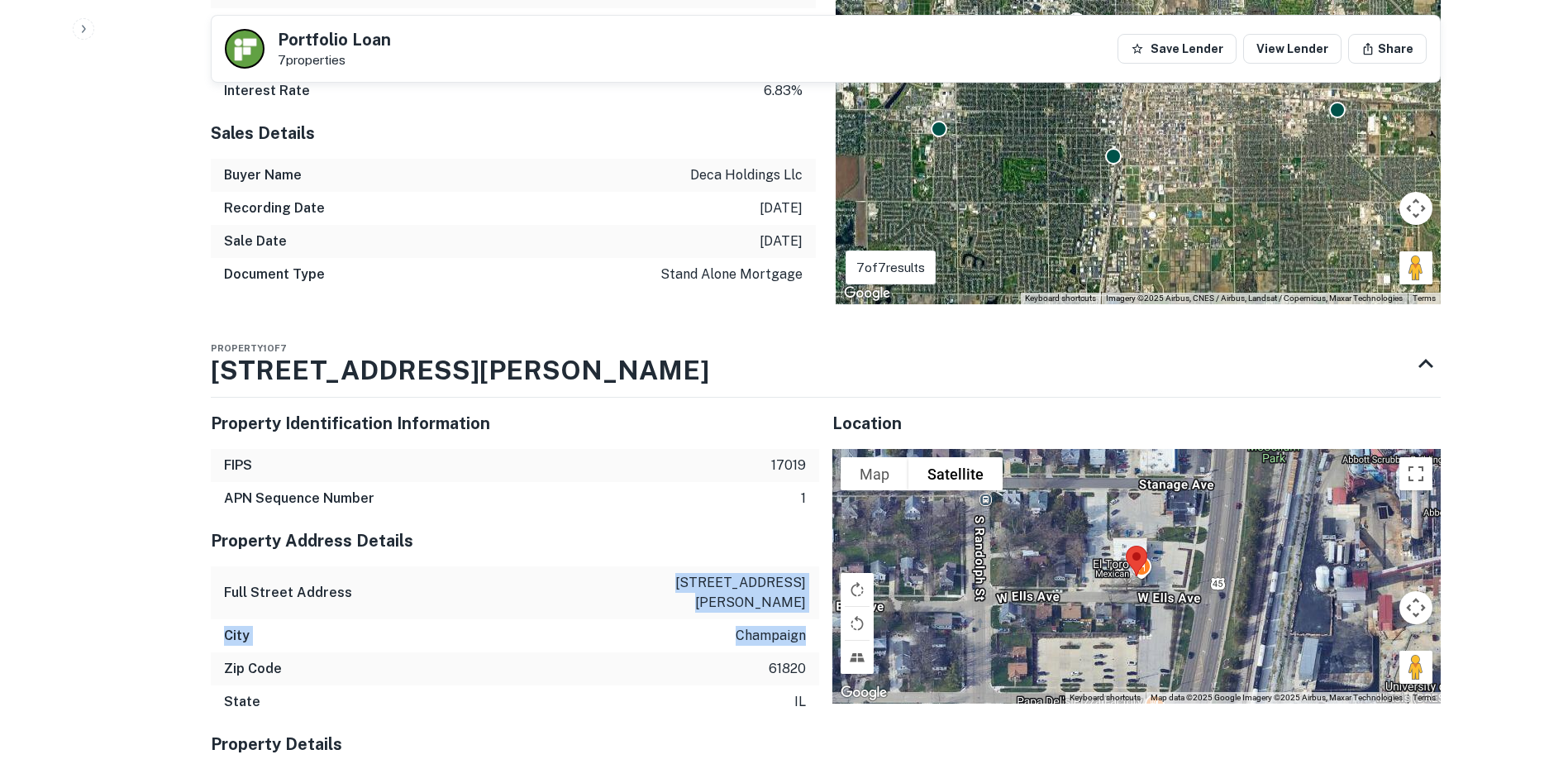
drag, startPoint x: 699, startPoint y: 565, endPoint x: 803, endPoint y: 607, distance: 112.2
click at [803, 607] on div "Property Address Details Full Street Address [STREET_ADDRESS][PERSON_NAME]" at bounding box center [515, 616] width 608 height 203
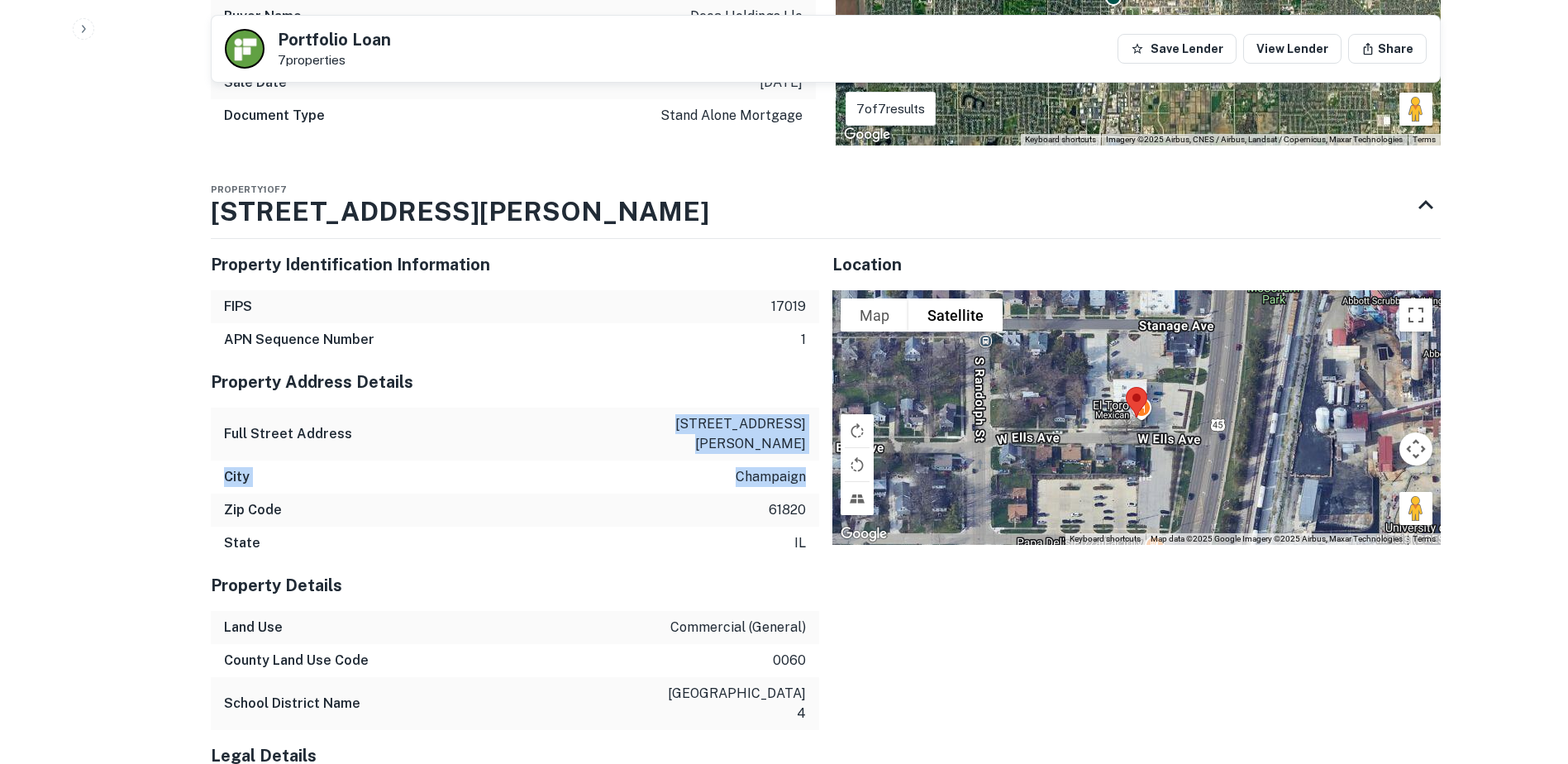
scroll to position [1075, 0]
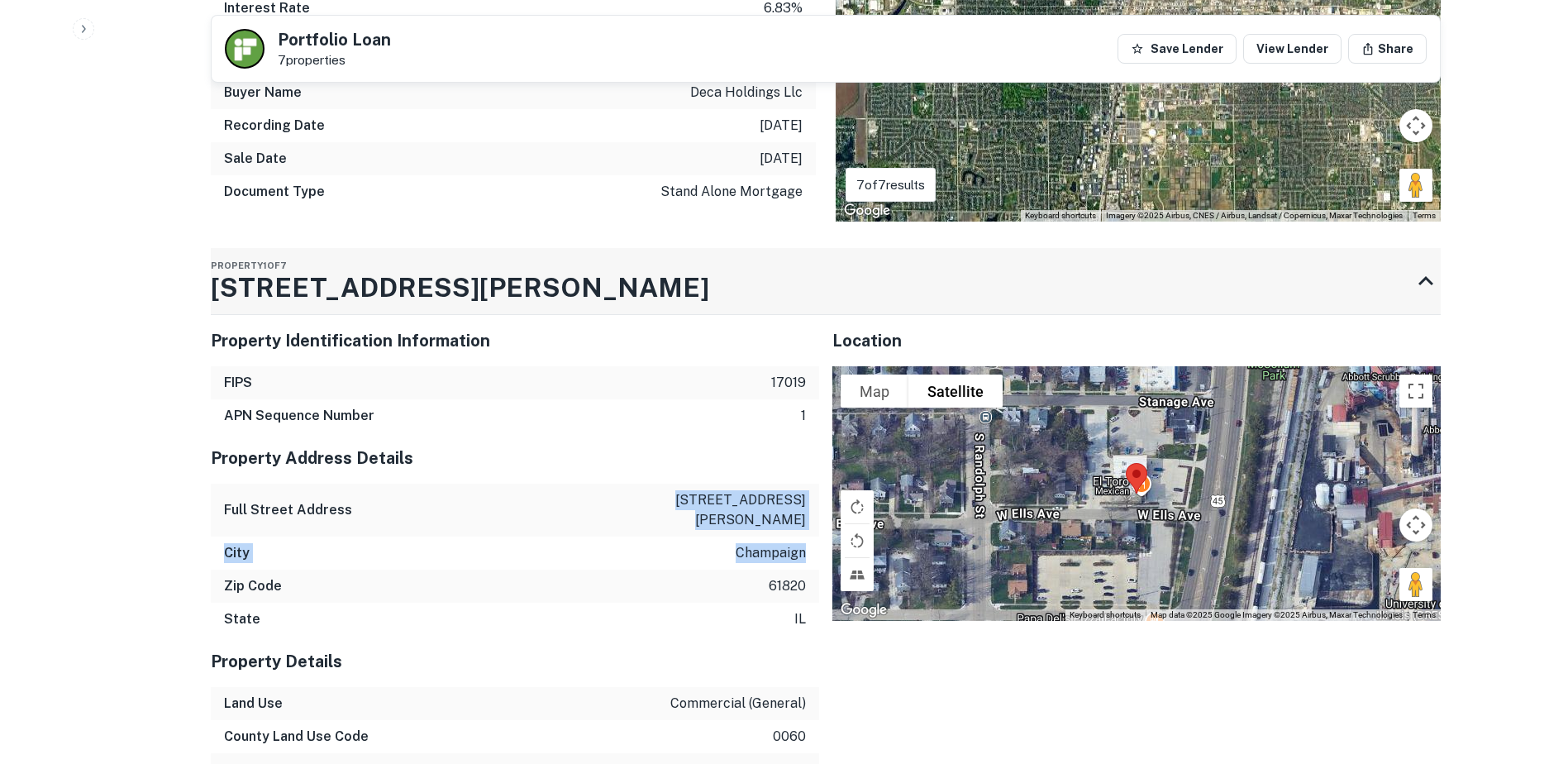
click at [331, 269] on h3 "[STREET_ADDRESS][PERSON_NAME]" at bounding box center [460, 288] width 498 height 40
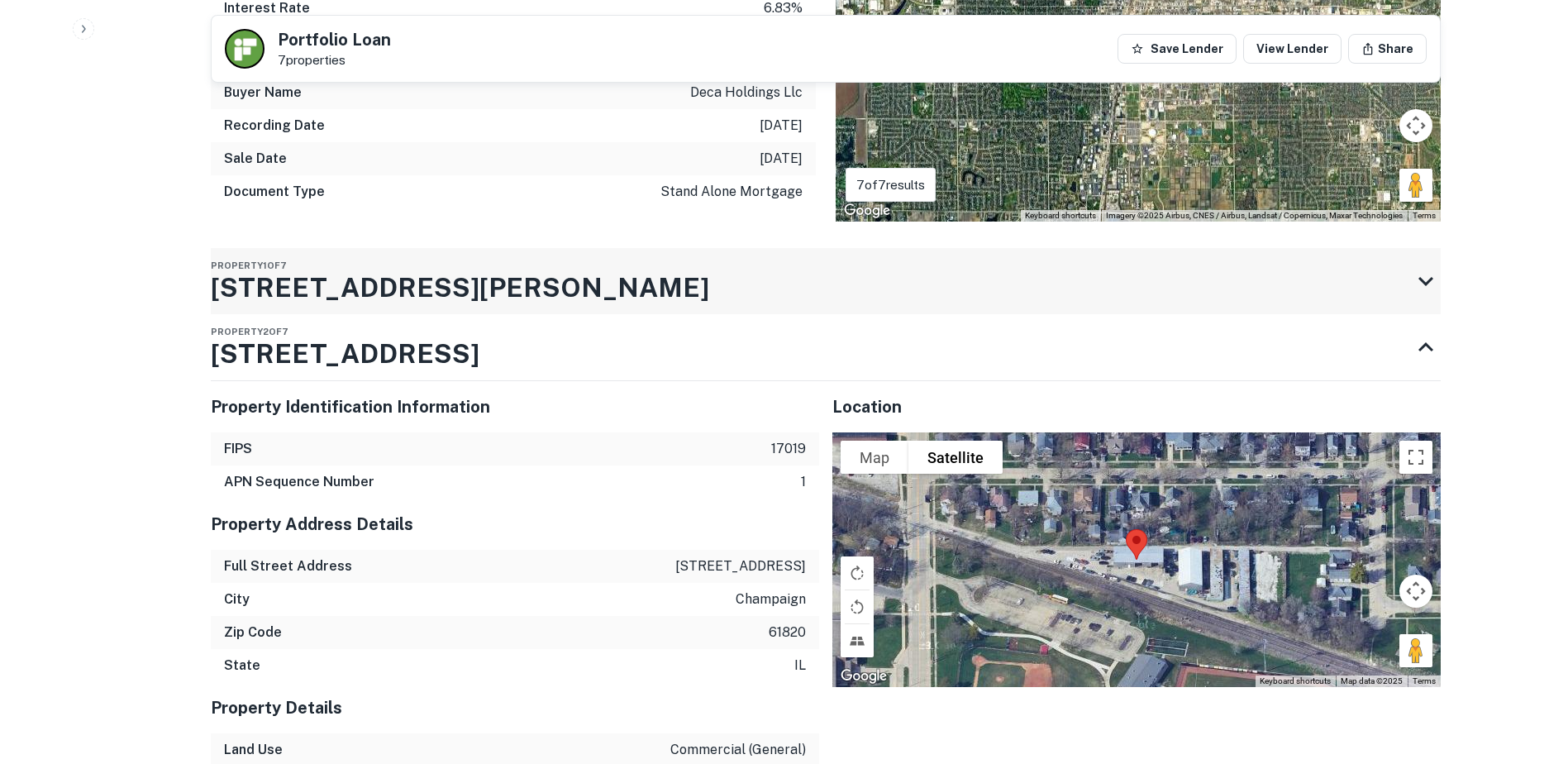
click at [331, 269] on h3 "[STREET_ADDRESS][PERSON_NAME]" at bounding box center [460, 288] width 498 height 40
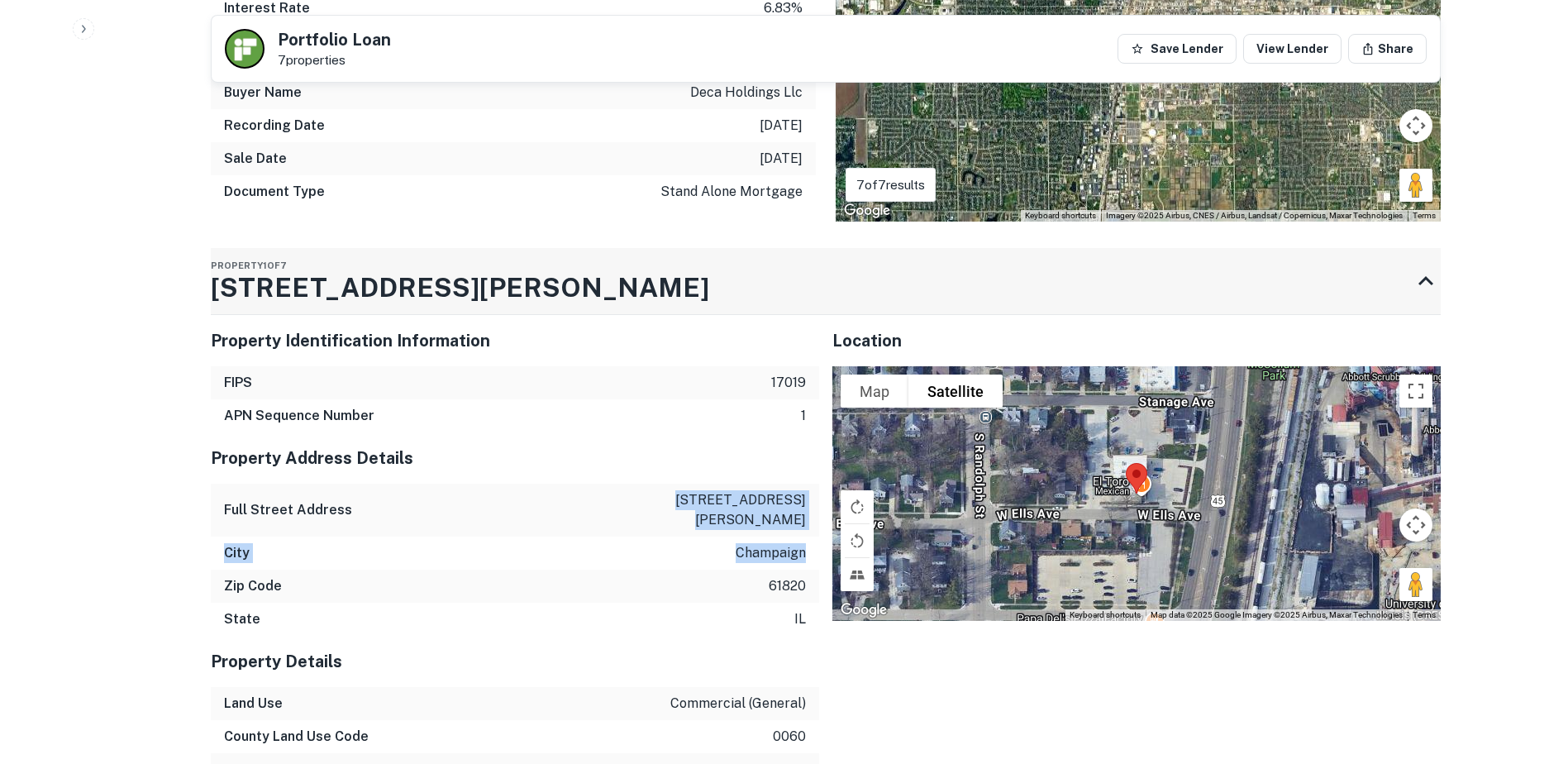
click at [331, 269] on h3 "[STREET_ADDRESS][PERSON_NAME]" at bounding box center [460, 288] width 498 height 40
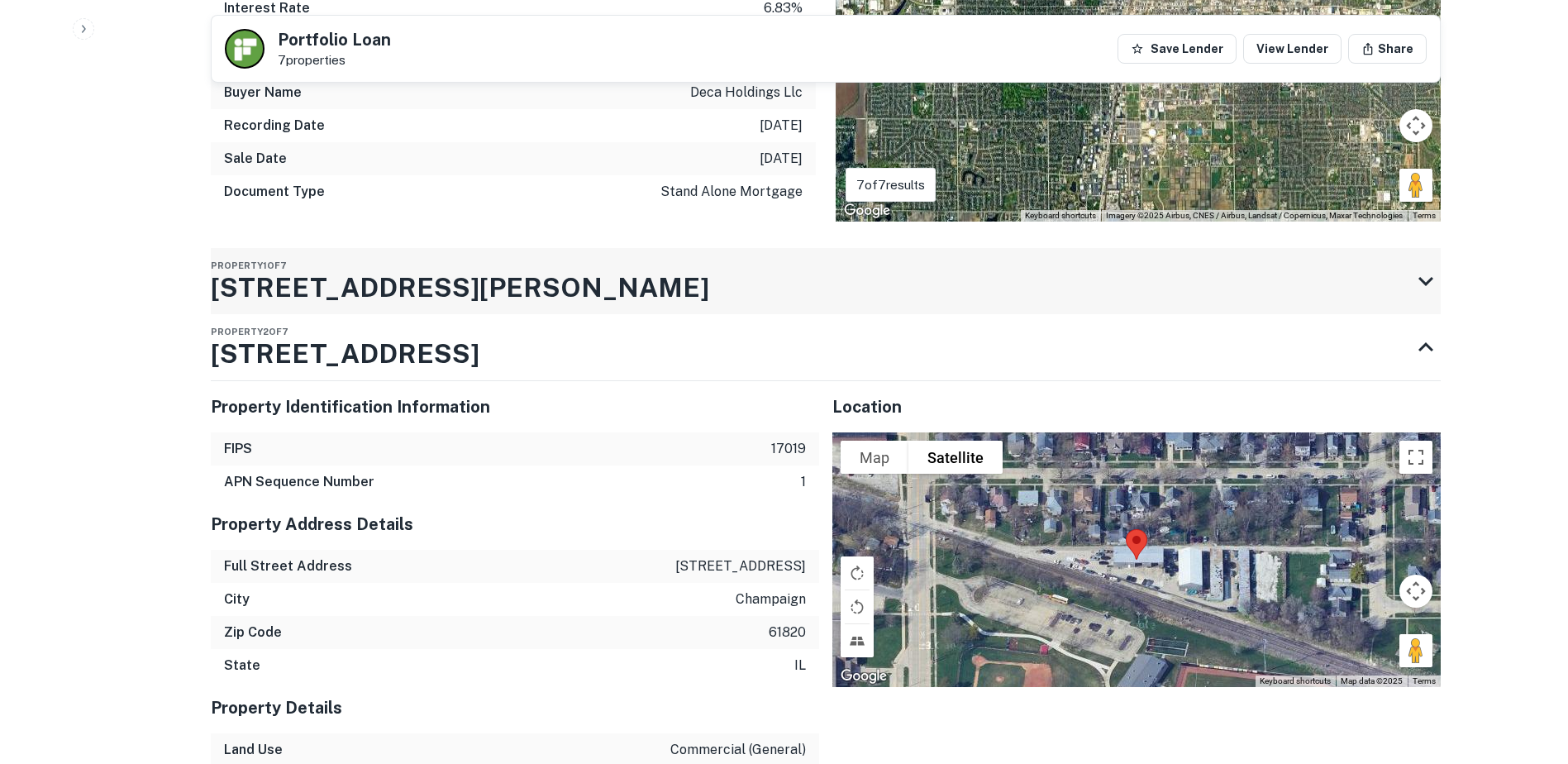
click at [331, 269] on h3 "[STREET_ADDRESS][PERSON_NAME]" at bounding box center [460, 288] width 498 height 40
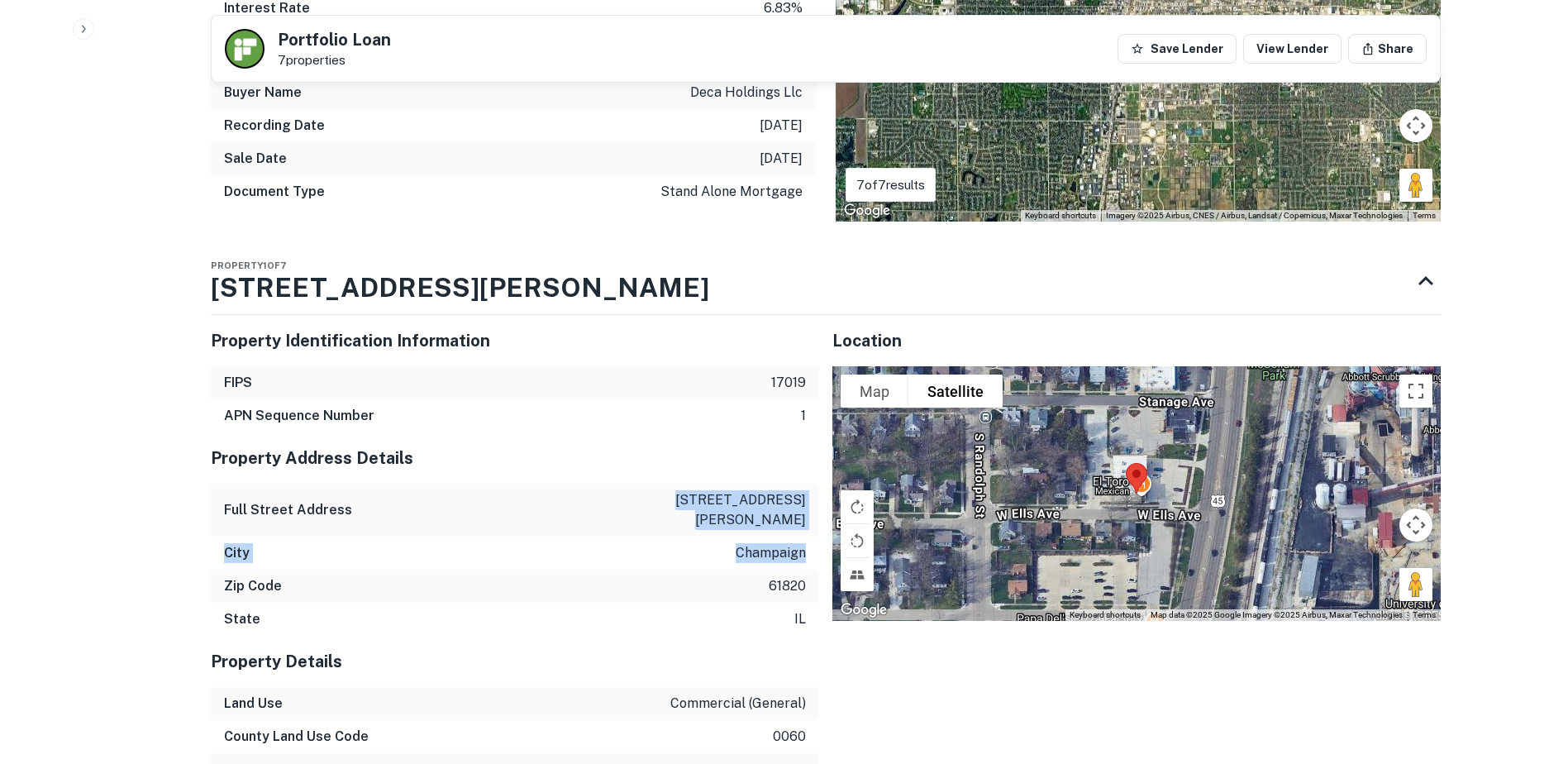
click at [760, 497] on div "Full Street Address [STREET_ADDRESS][PERSON_NAME]" at bounding box center [515, 510] width 608 height 53
click at [764, 491] on p "[STREET_ADDRESS][PERSON_NAME]" at bounding box center [731, 510] width 148 height 40
click at [739, 543] on p "champaign" at bounding box center [771, 553] width 70 height 20
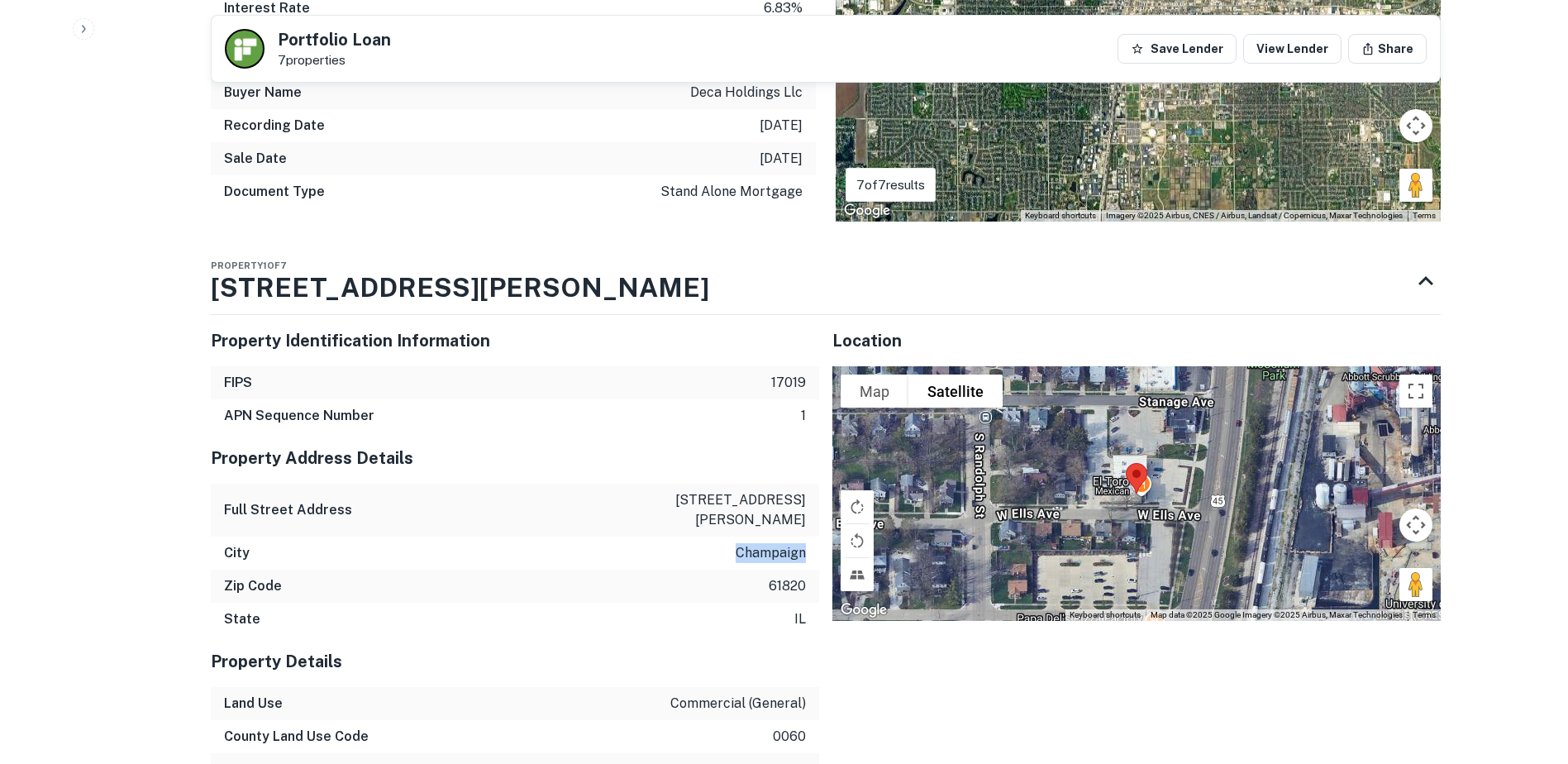
click at [739, 543] on p "champaign" at bounding box center [771, 553] width 70 height 20
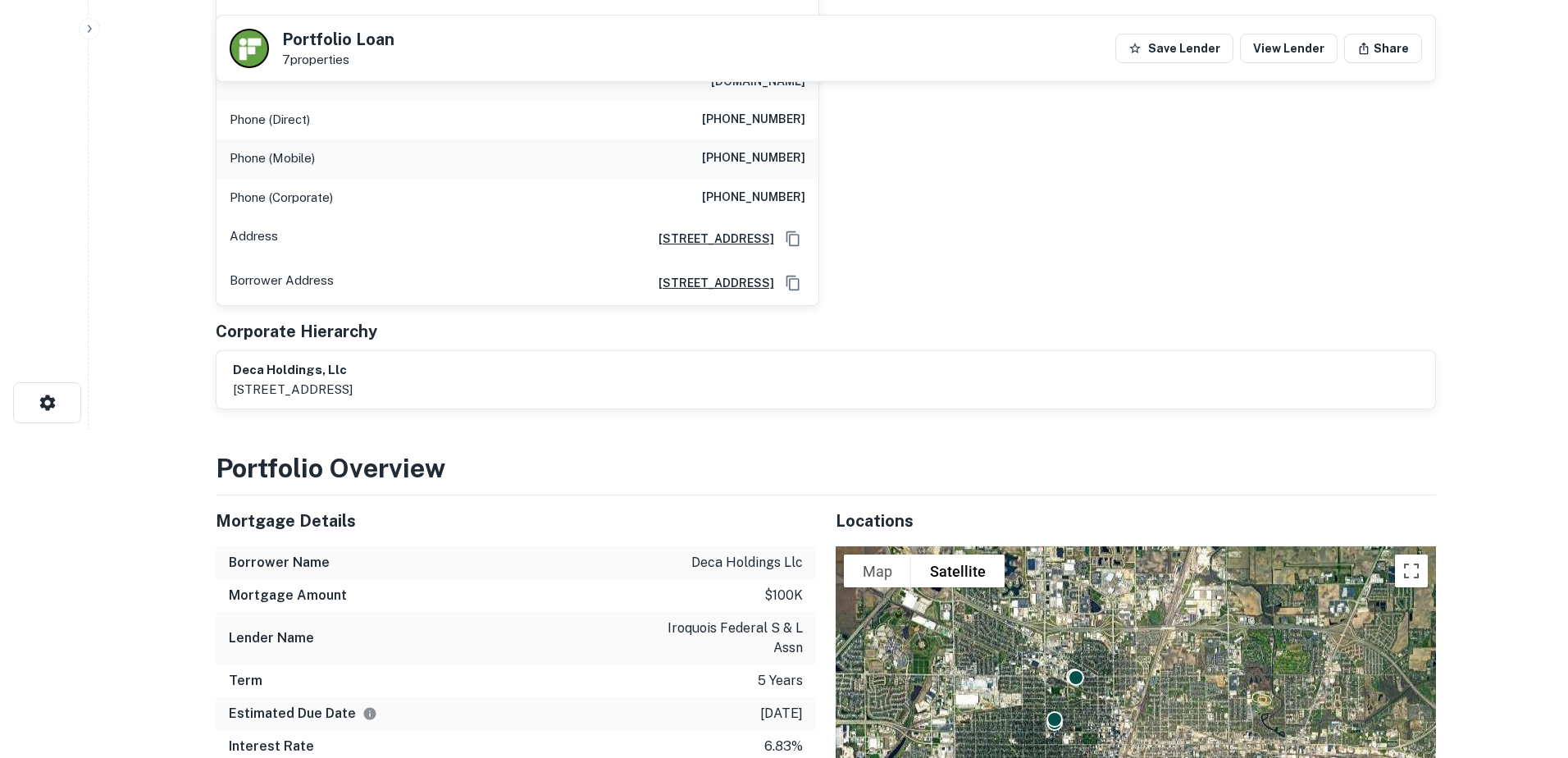
scroll to position [0, 0]
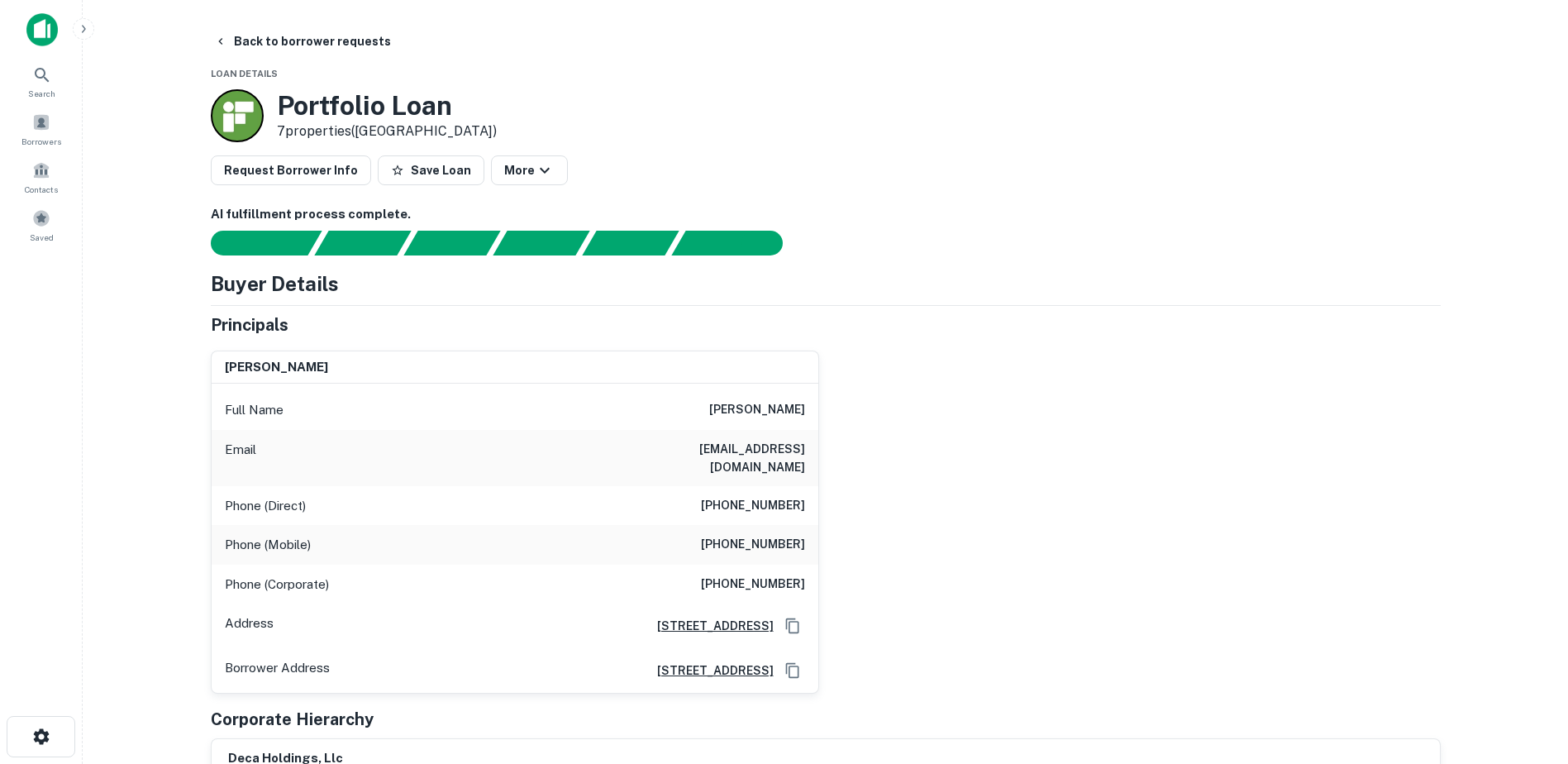
click at [738, 535] on h6 "[PHONE_NUMBER]" at bounding box center [753, 544] width 104 height 20
drag, startPoint x: 721, startPoint y: 533, endPoint x: 732, endPoint y: 530, distance: 11.4
click at [732, 535] on h6 "[PHONE_NUMBER]" at bounding box center [753, 544] width 104 height 20
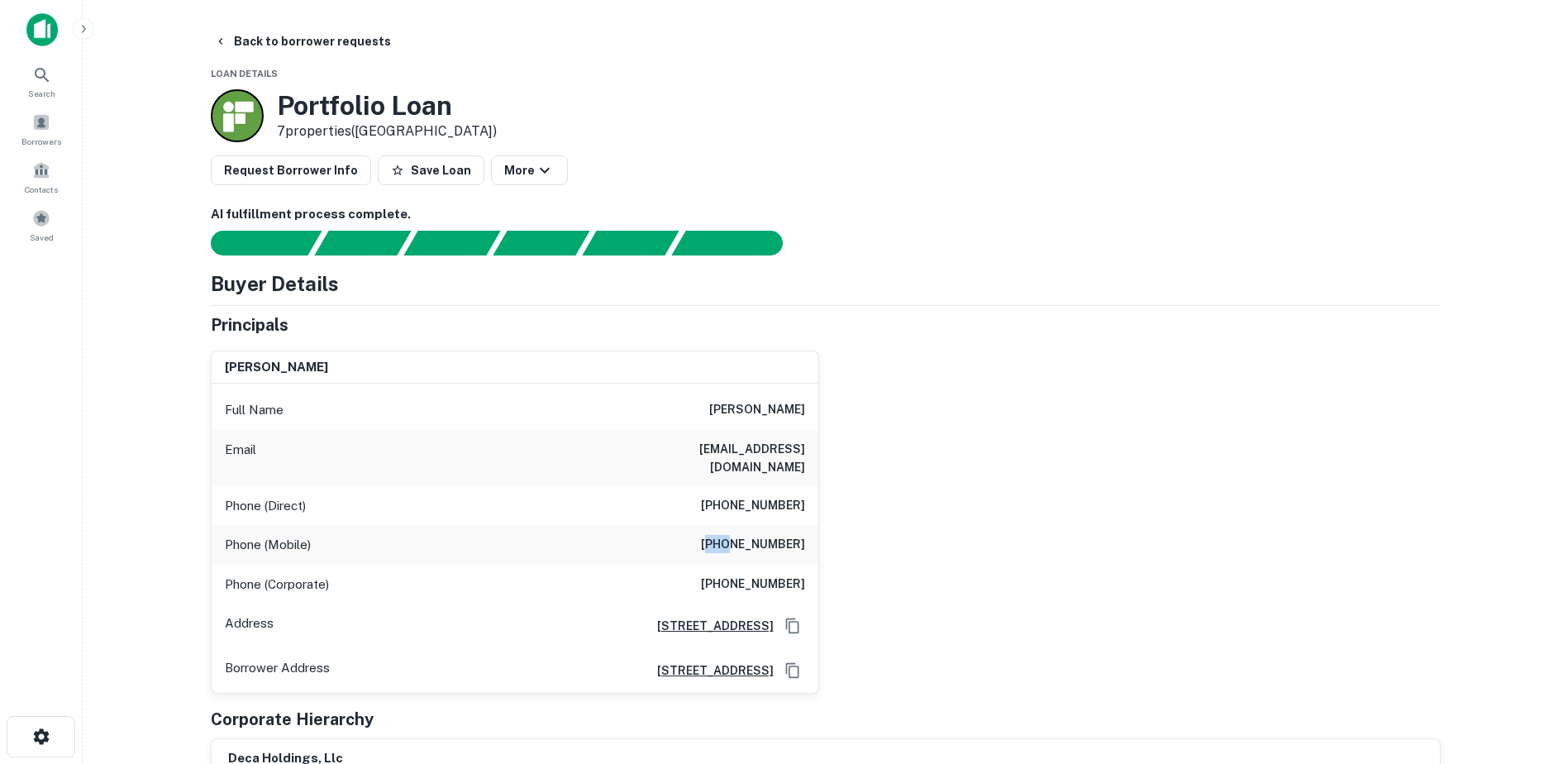
click at [732, 535] on h6 "[PHONE_NUMBER]" at bounding box center [753, 544] width 104 height 20
click at [738, 404] on h6 "[PERSON_NAME]" at bounding box center [757, 410] width 95 height 20
click at [737, 404] on h6 "[PERSON_NAME]" at bounding box center [757, 410] width 95 height 20
click at [735, 404] on h6 "[PERSON_NAME]" at bounding box center [757, 410] width 95 height 20
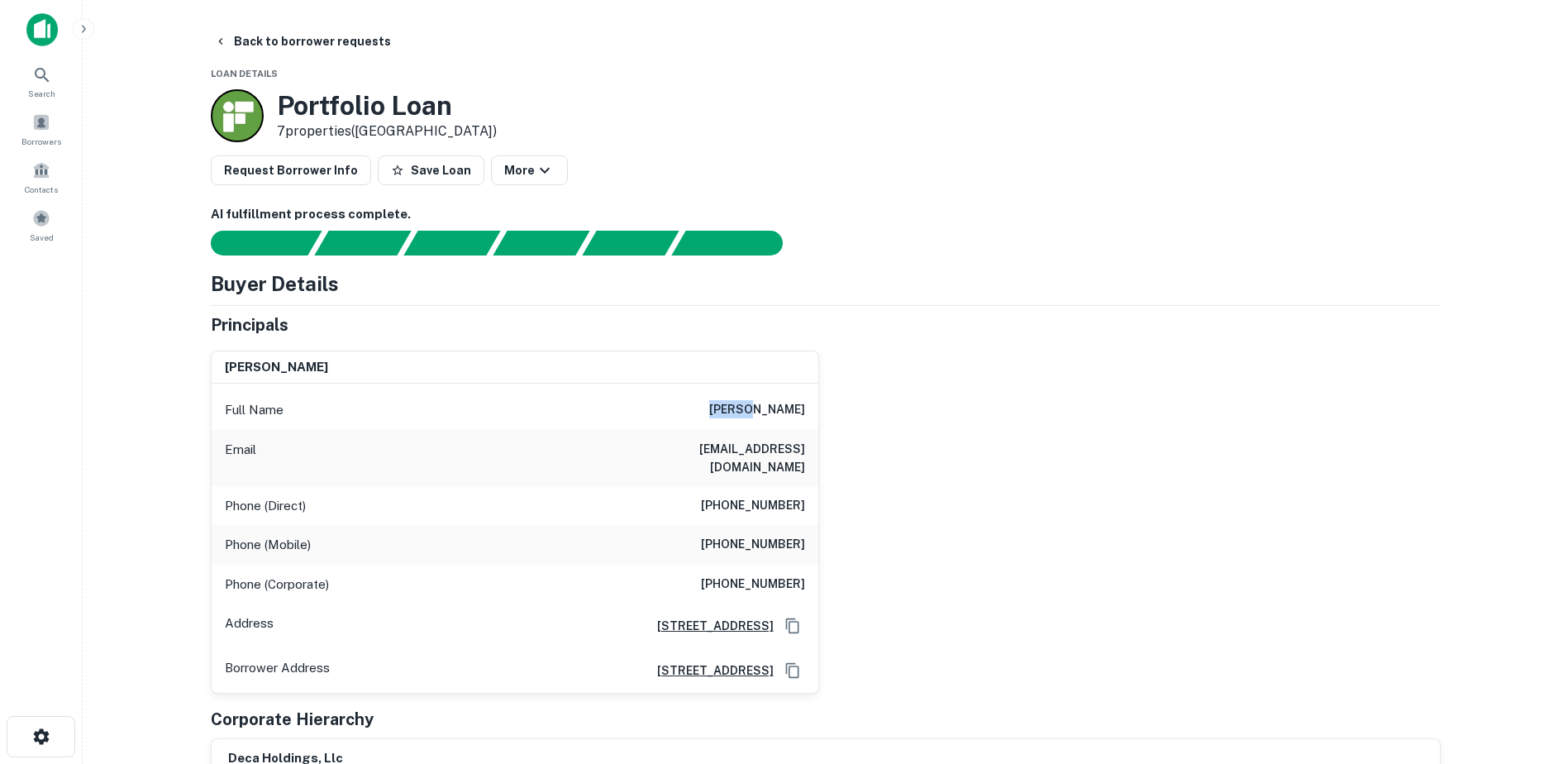
click at [737, 404] on h6 "[PERSON_NAME]" at bounding box center [757, 410] width 95 height 20
click at [737, 405] on h6 "[PERSON_NAME]" at bounding box center [757, 410] width 95 height 20
click at [736, 444] on h6 "[EMAIL_ADDRESS][DOMAIN_NAME]" at bounding box center [705, 458] width 199 height 36
click at [735, 444] on h6 "[EMAIL_ADDRESS][DOMAIN_NAME]" at bounding box center [705, 458] width 199 height 36
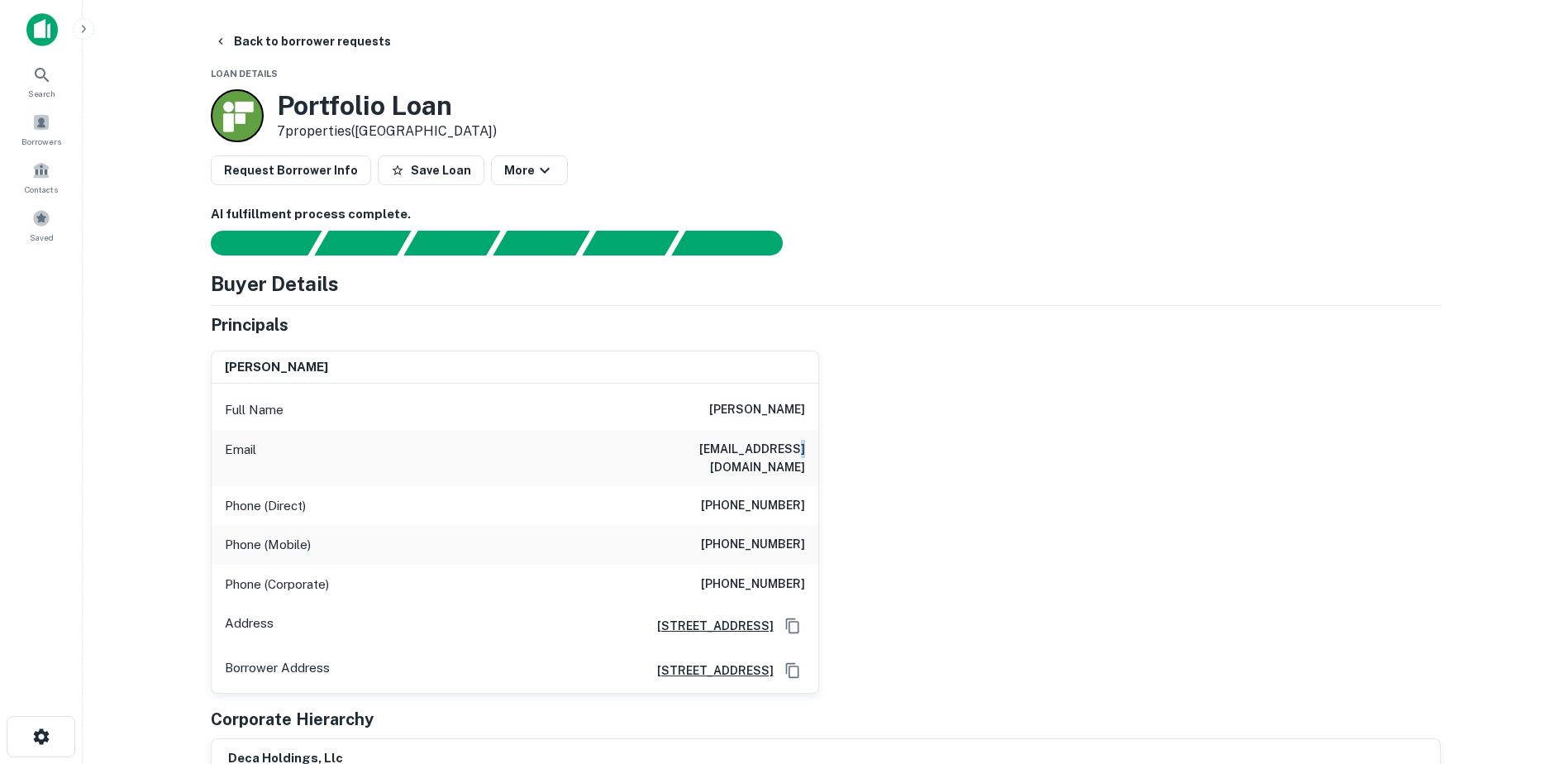
click at [734, 444] on h6 "[EMAIL_ADDRESS][DOMAIN_NAME]" at bounding box center [705, 458] width 199 height 36
click at [276, 43] on button "Back to borrower requests" at bounding box center [302, 41] width 190 height 30
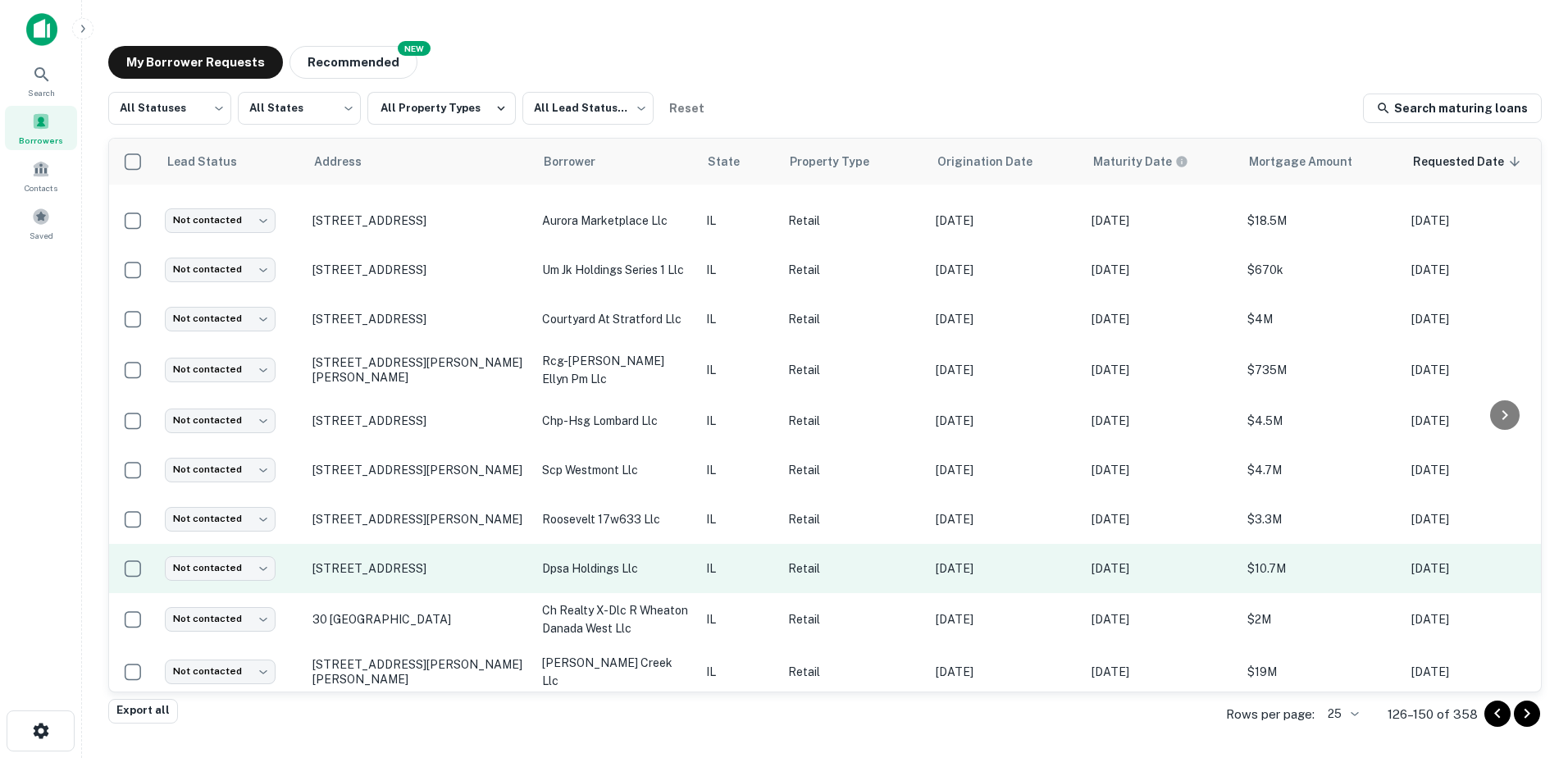
scroll to position [654, 0]
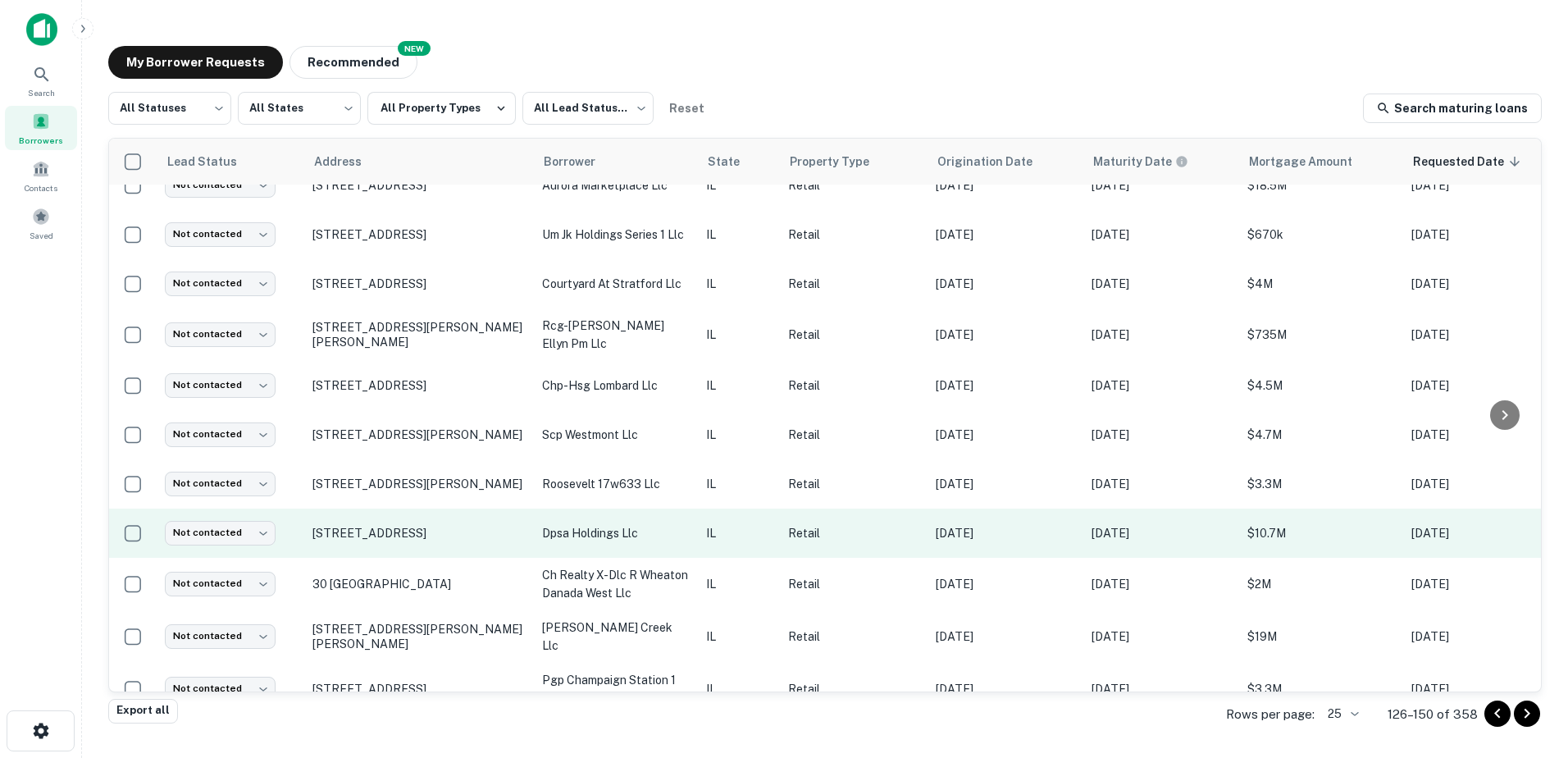
click at [601, 525] on p "dpsa holdings llc" at bounding box center [616, 533] width 147 height 18
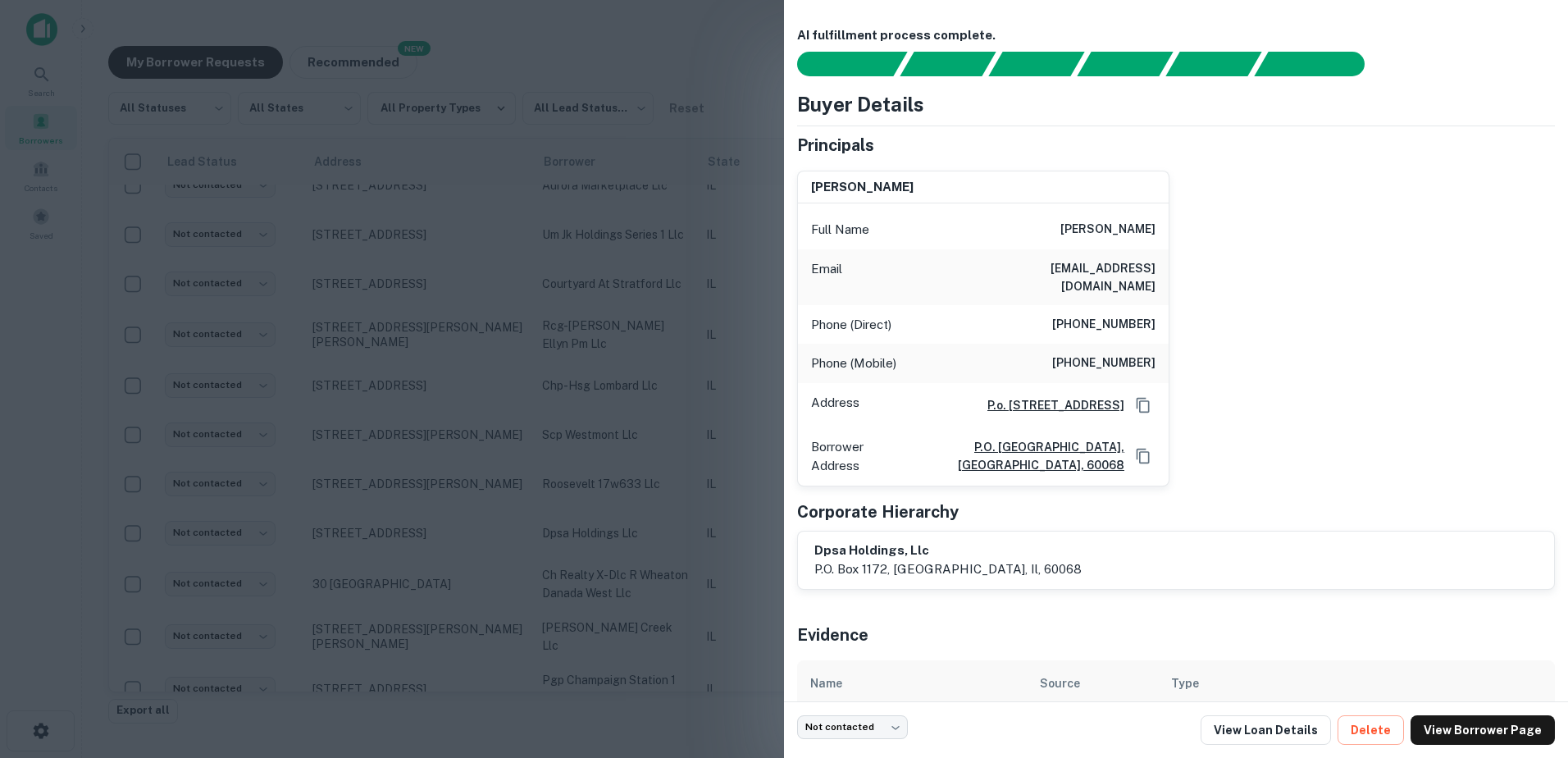
click at [603, 501] on div at bounding box center [784, 379] width 1568 height 758
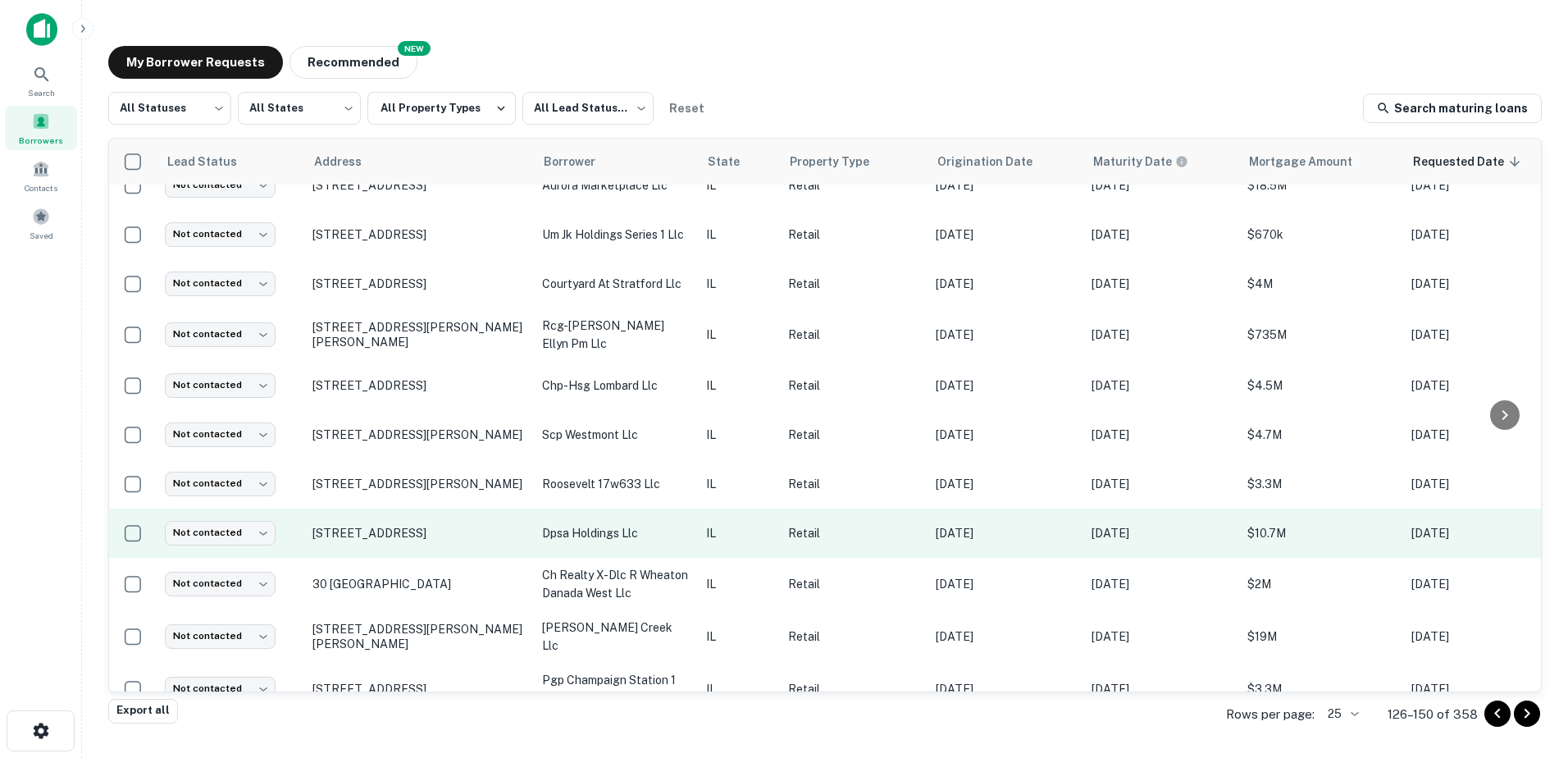
click at [438, 509] on td "[STREET_ADDRESS]" at bounding box center [418, 533] width 230 height 49
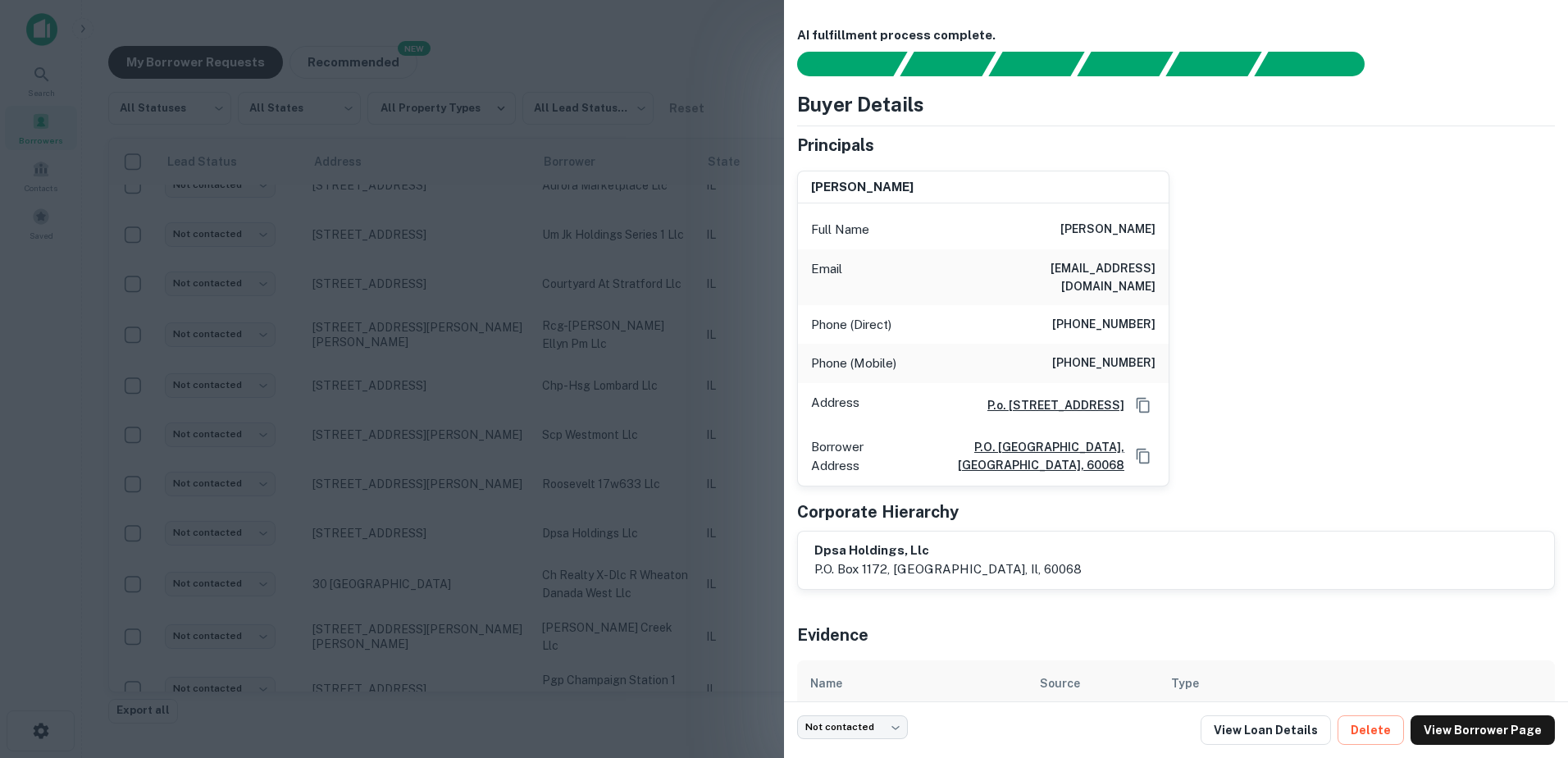
click at [437, 501] on div at bounding box center [784, 379] width 1568 height 758
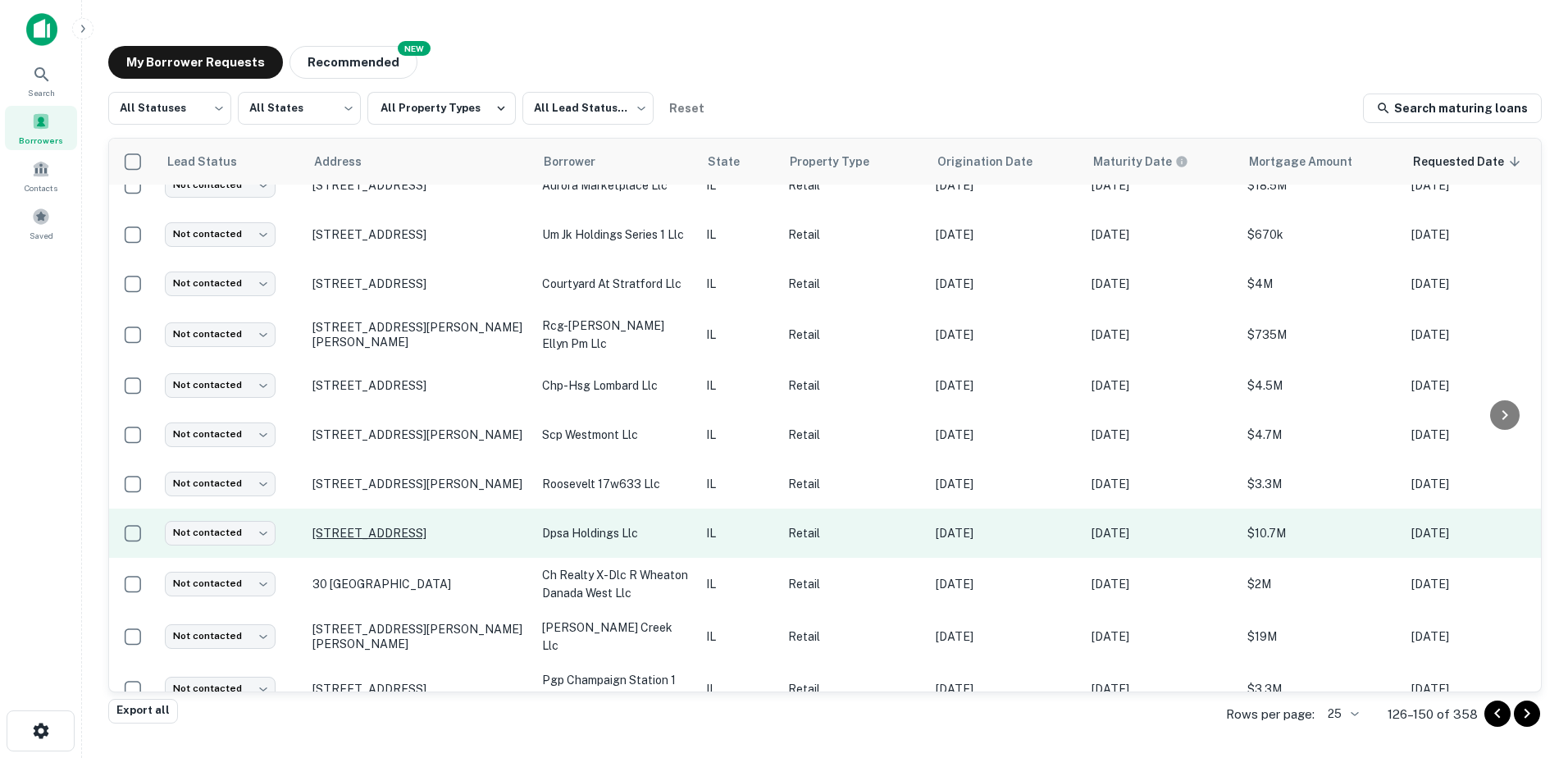
click at [431, 526] on p "[STREET_ADDRESS]" at bounding box center [419, 533] width 214 height 15
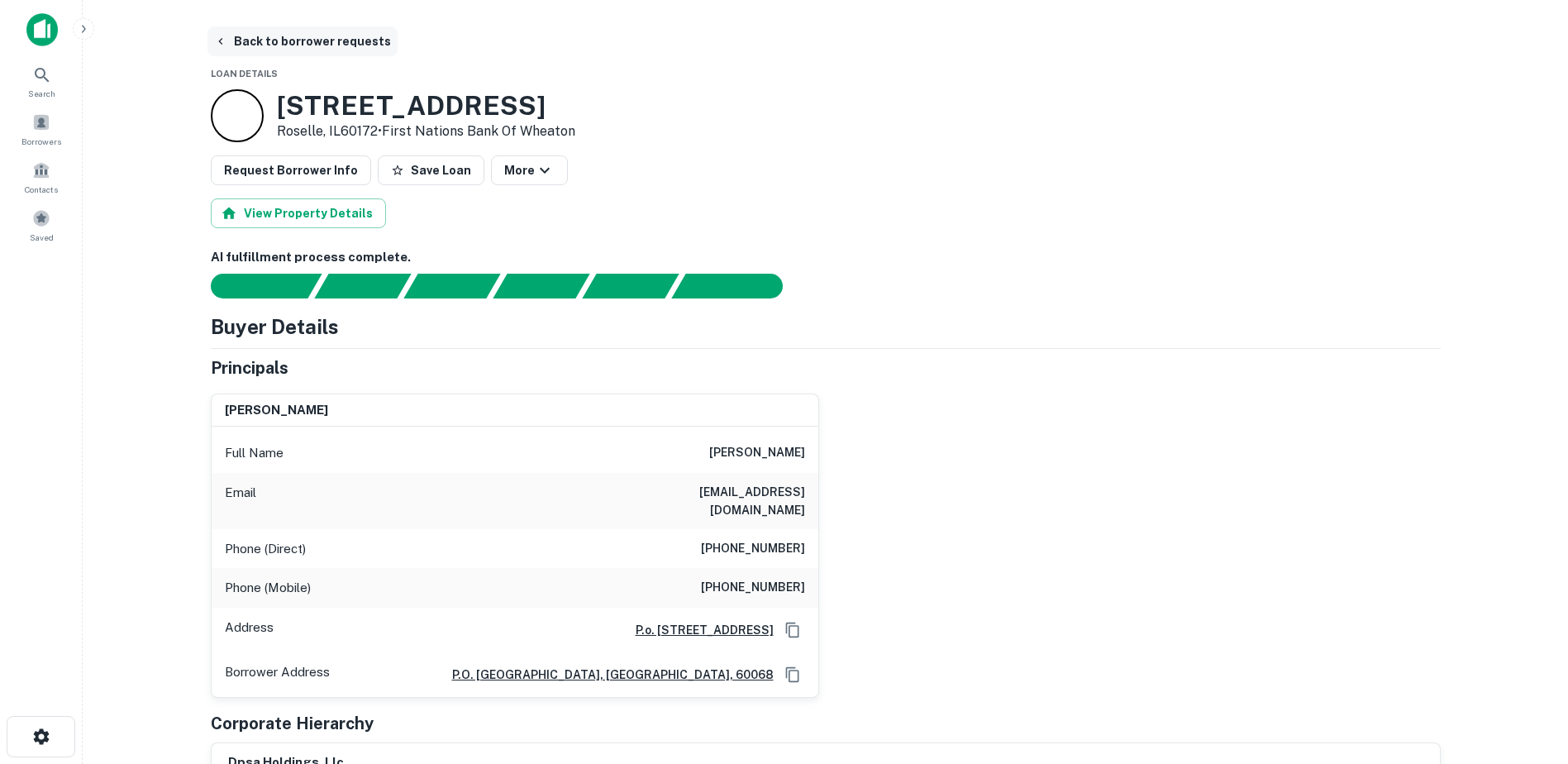
click at [295, 41] on button "Back to borrower requests" at bounding box center [302, 41] width 190 height 30
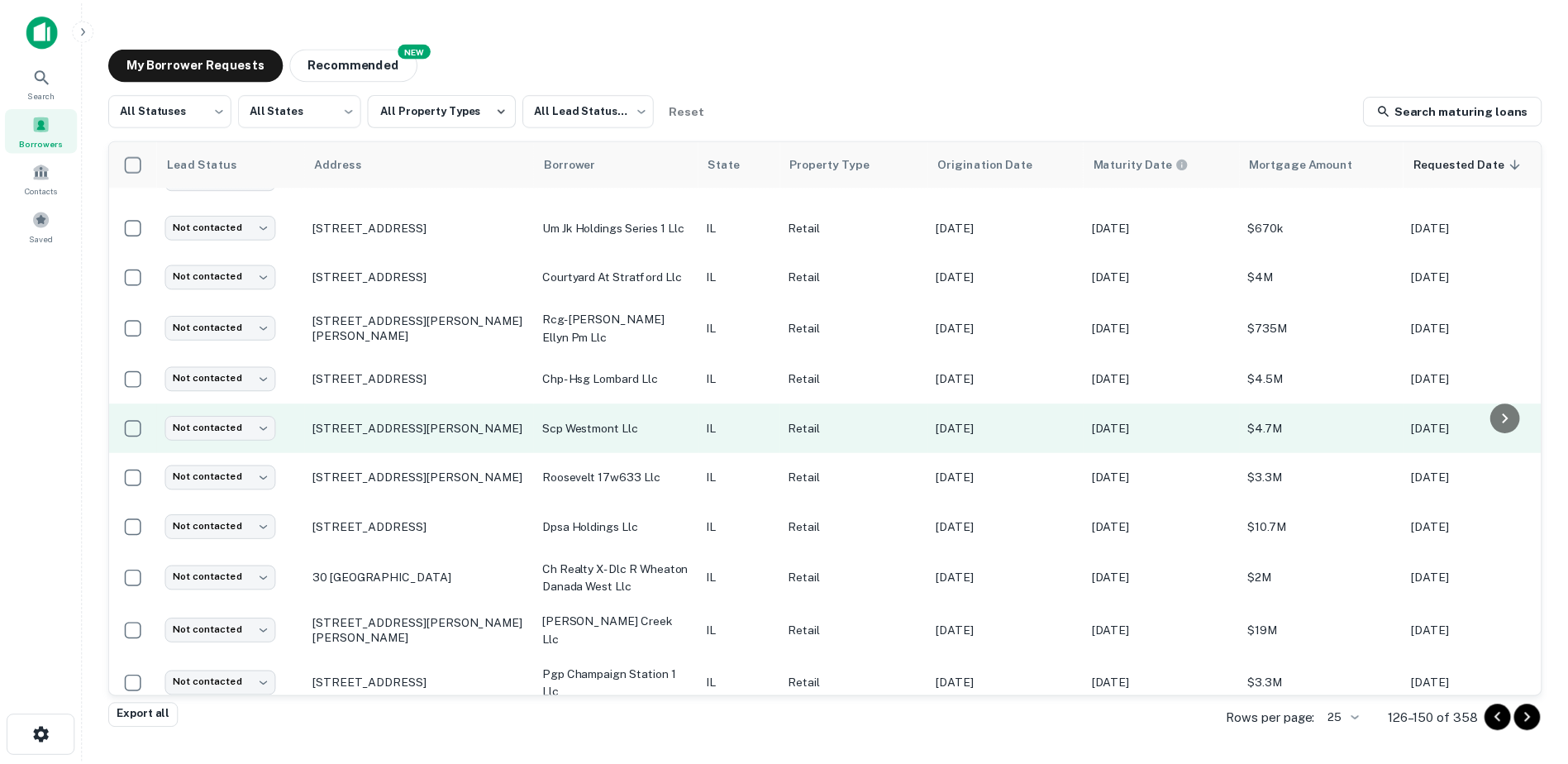
scroll to position [767, 0]
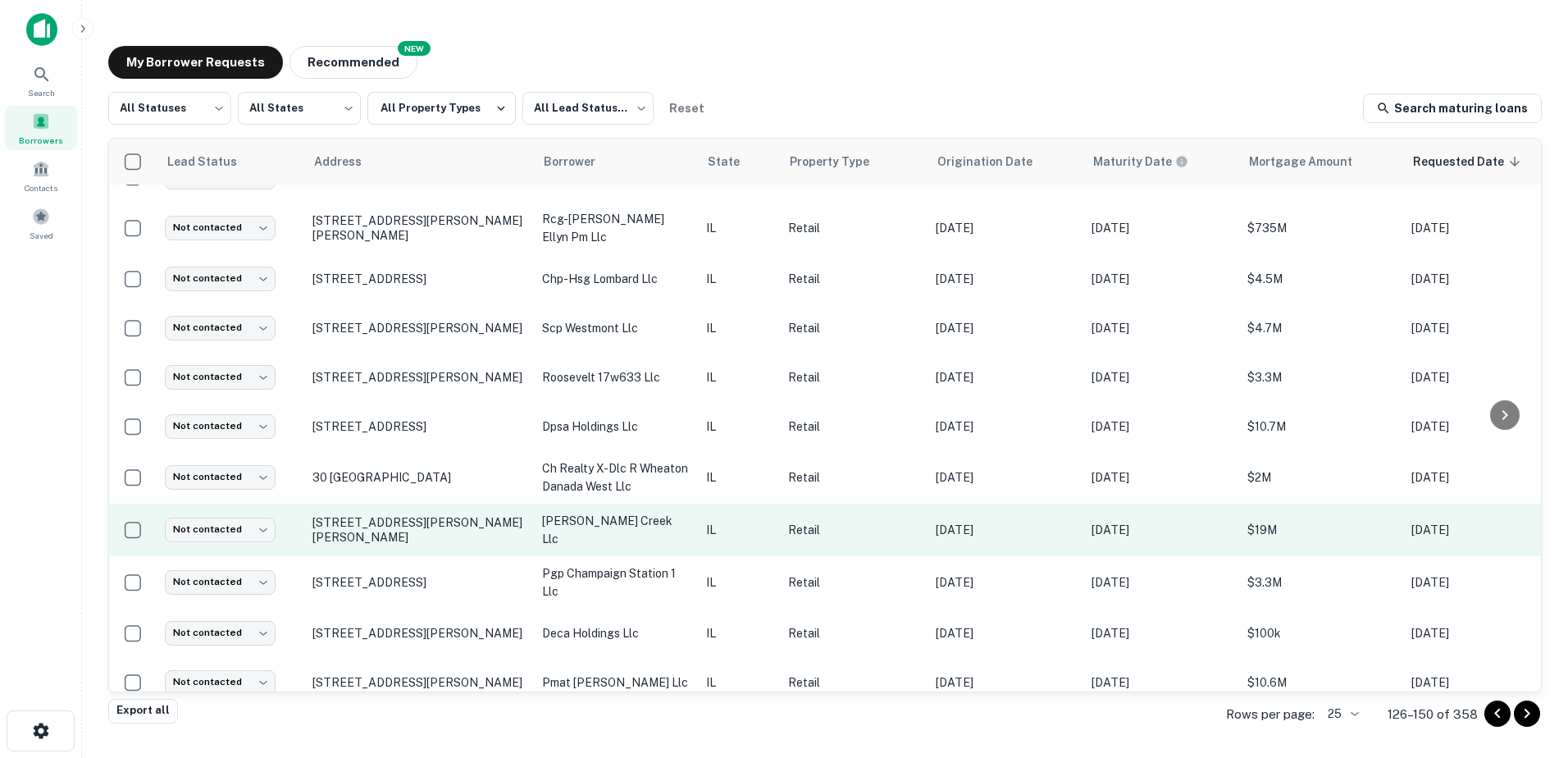
click at [612, 504] on td "[PERSON_NAME] creek llc" at bounding box center [616, 530] width 164 height 53
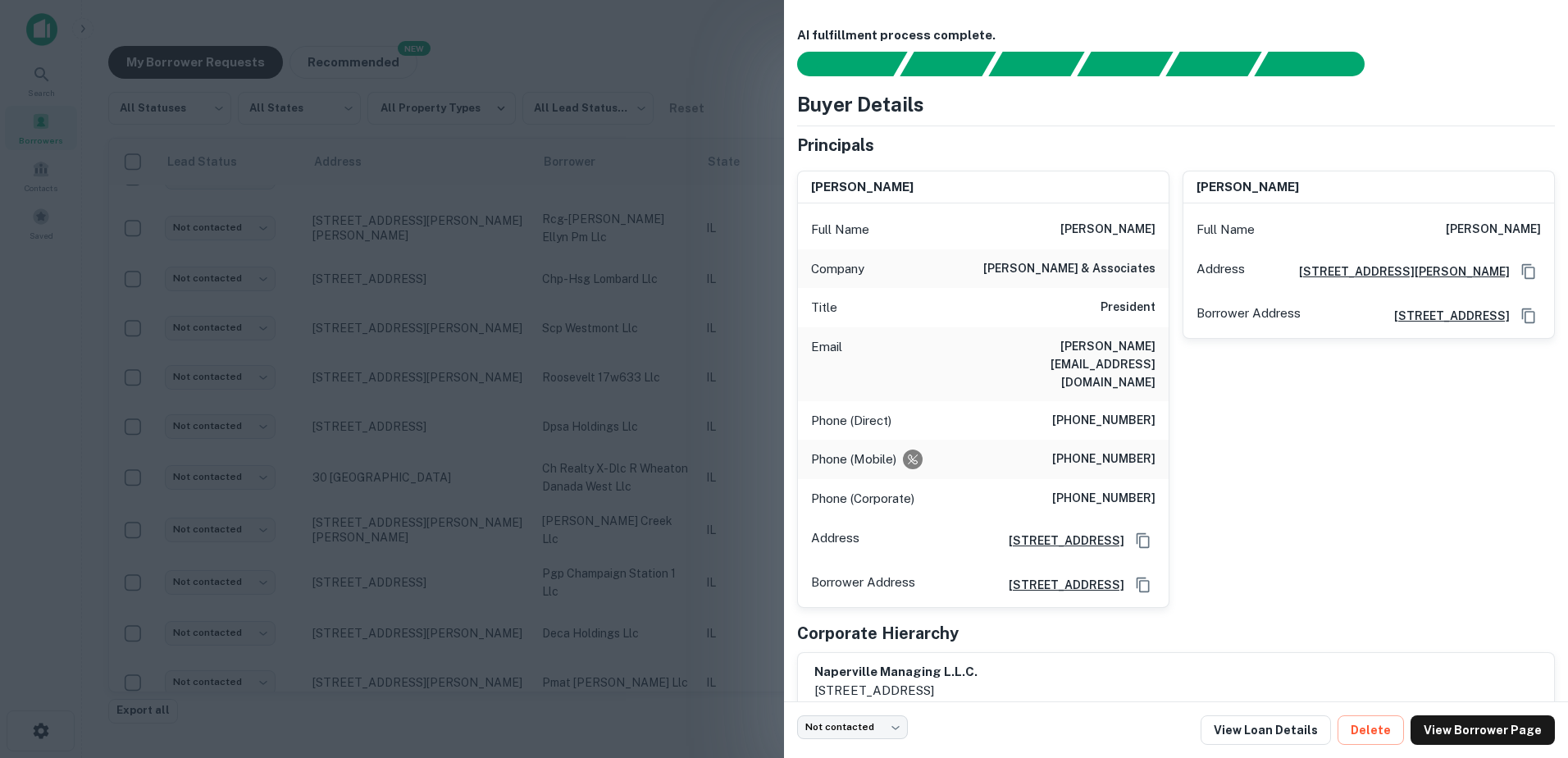
click at [610, 497] on div at bounding box center [784, 379] width 1568 height 758
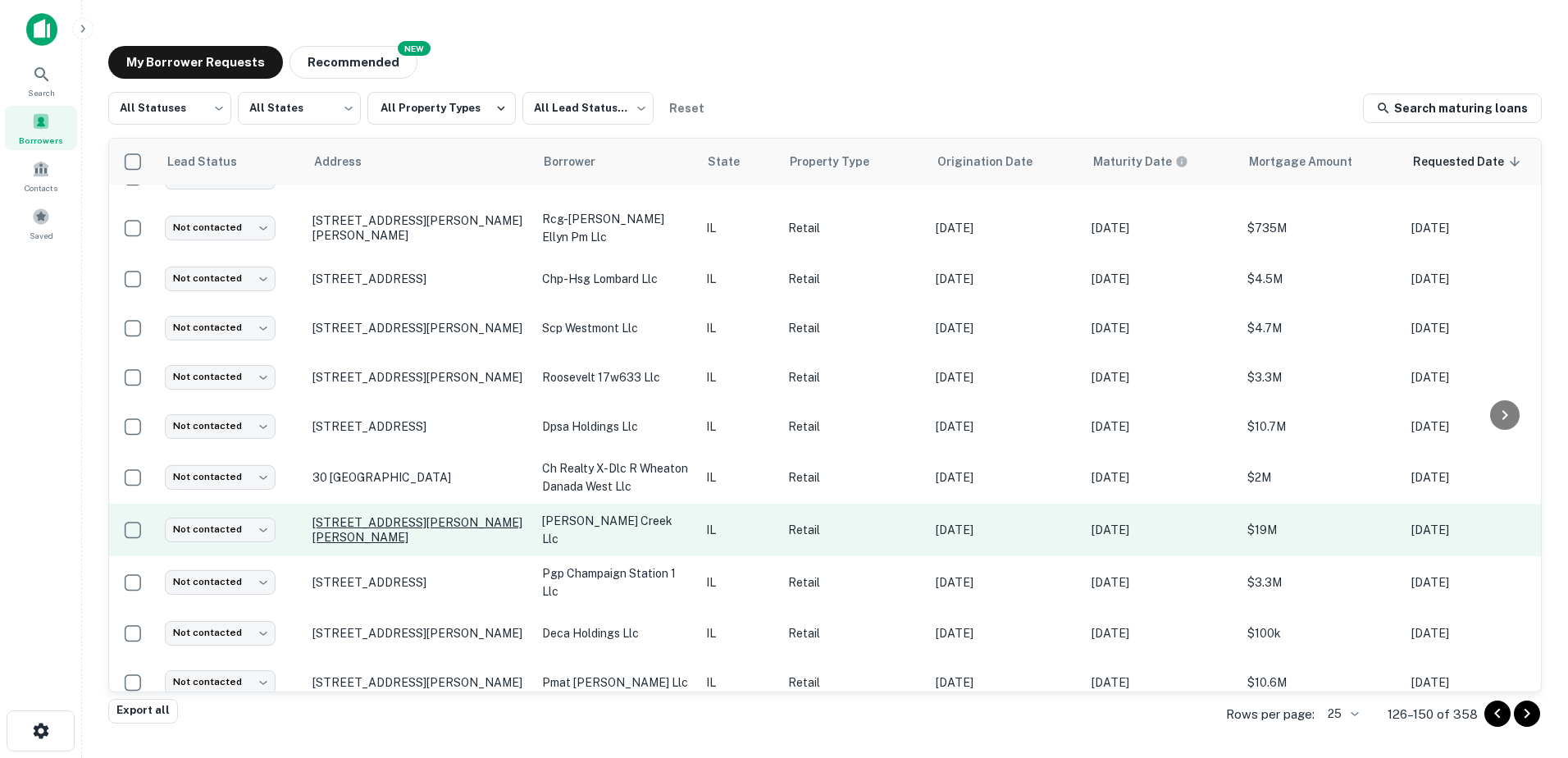
click at [392, 515] on p "[STREET_ADDRESS][PERSON_NAME][PERSON_NAME]" at bounding box center [419, 530] width 214 height 29
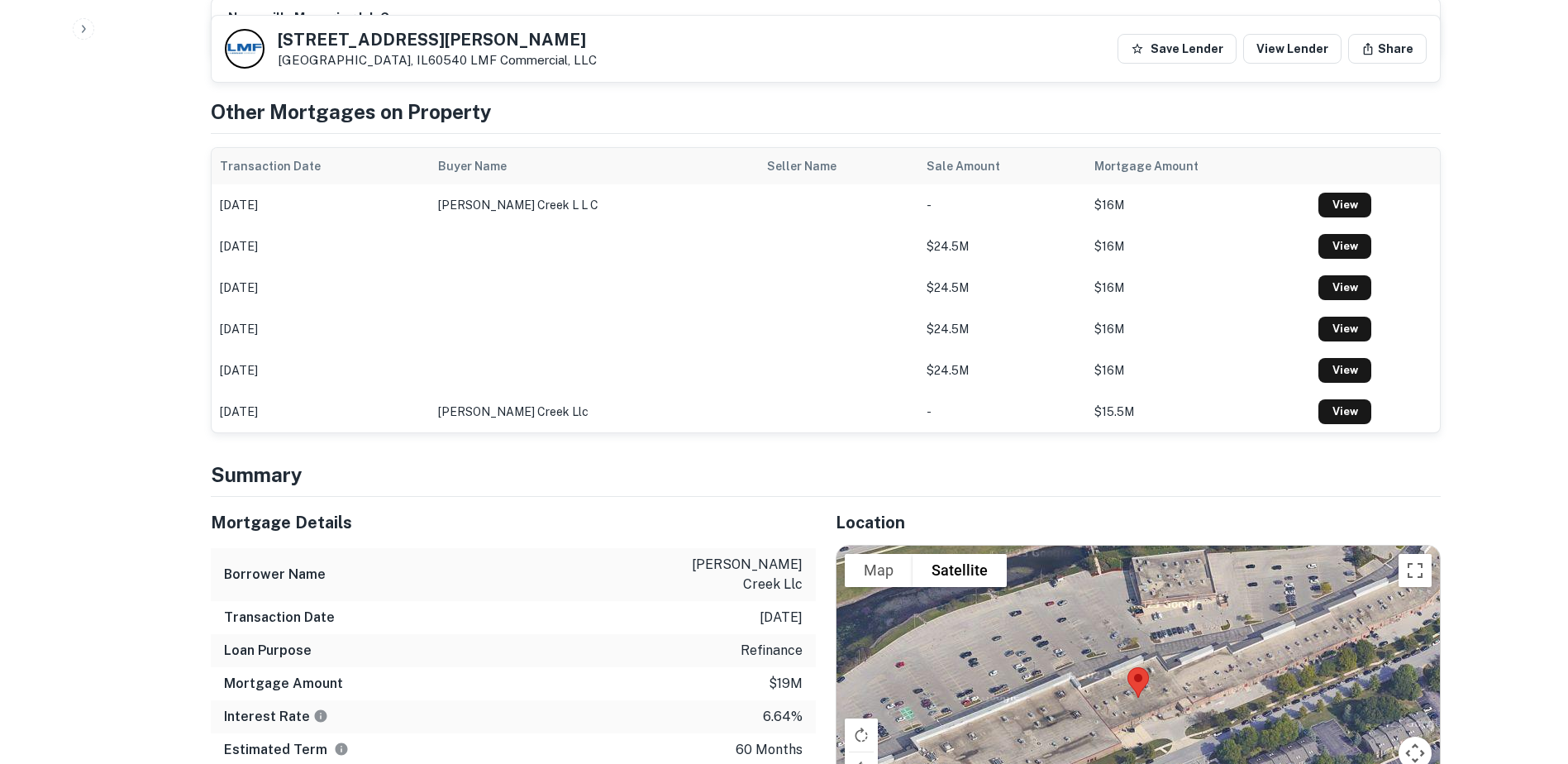
scroll to position [1075, 0]
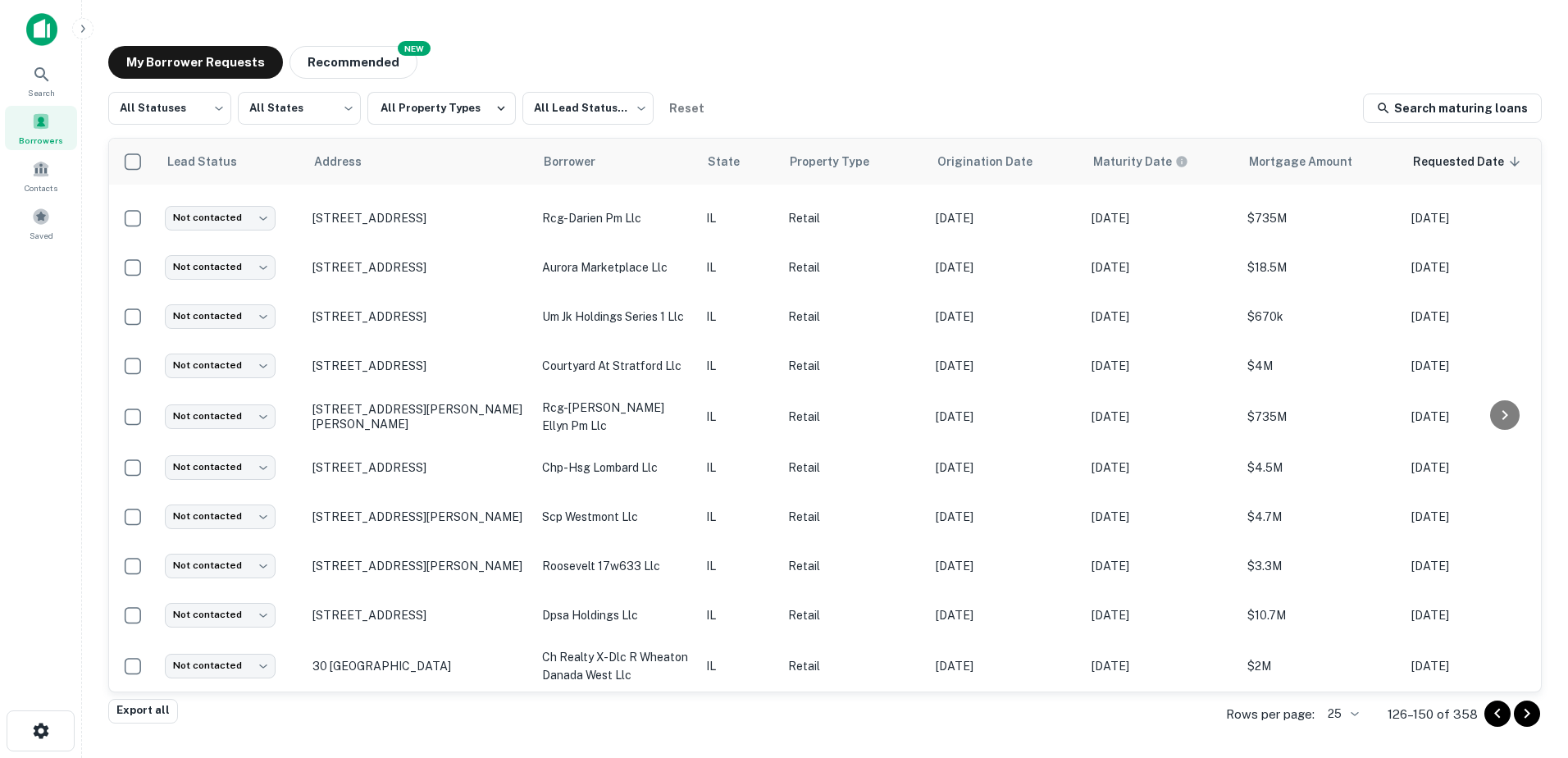
scroll to position [761, 0]
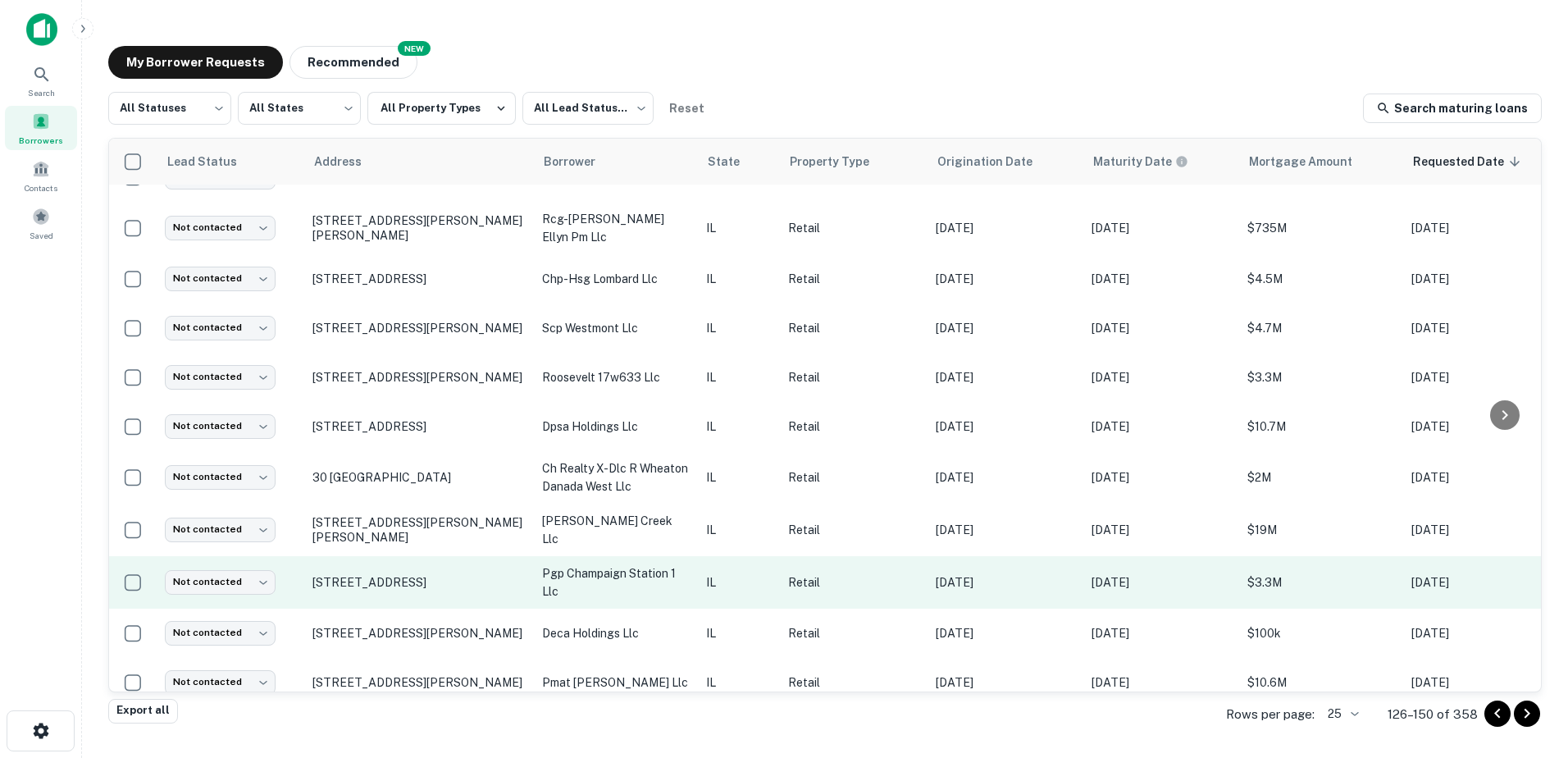
click at [597, 564] on p "pgp champaign station 1 llc" at bounding box center [616, 582] width 147 height 36
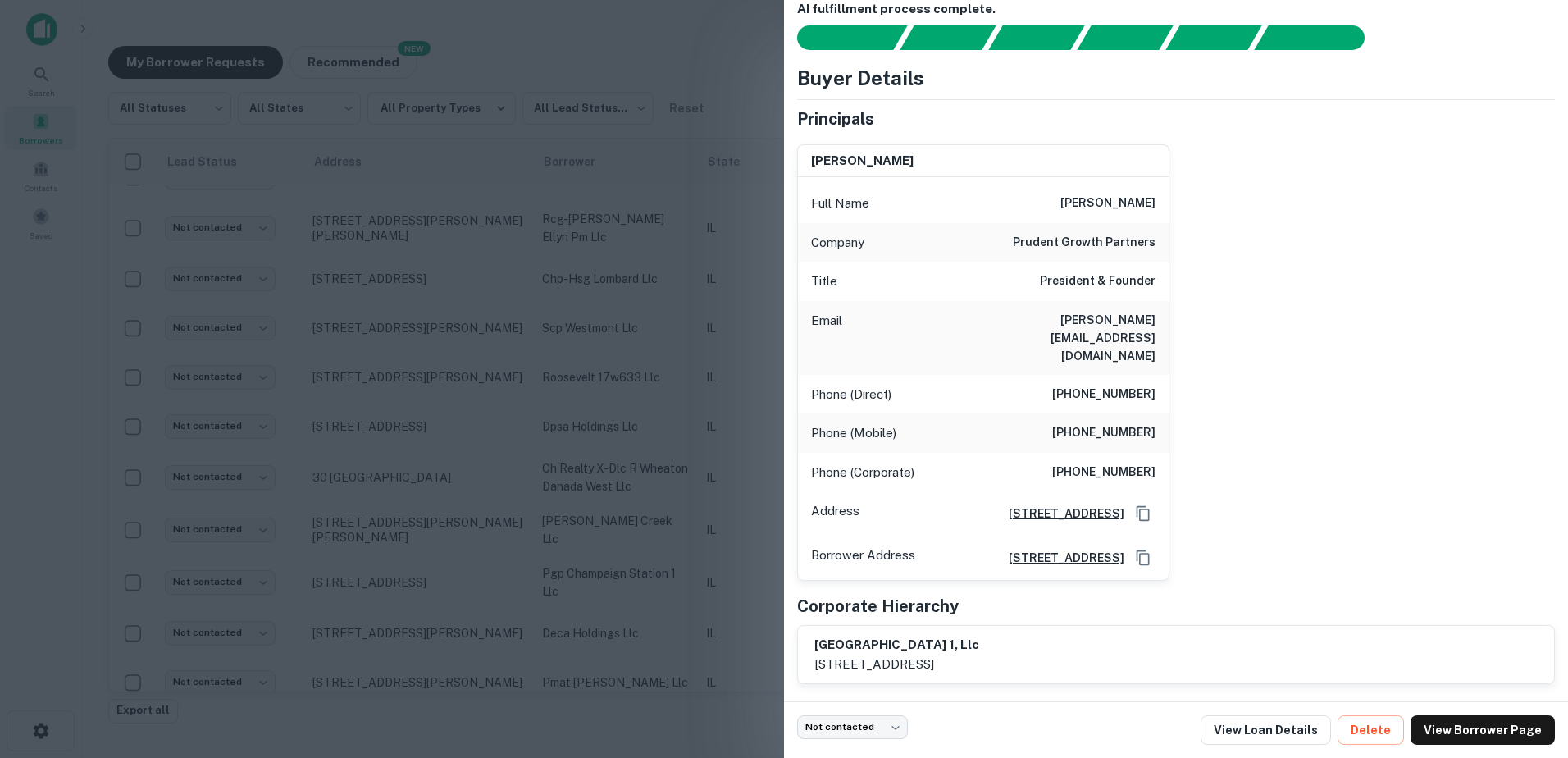
scroll to position [0, 0]
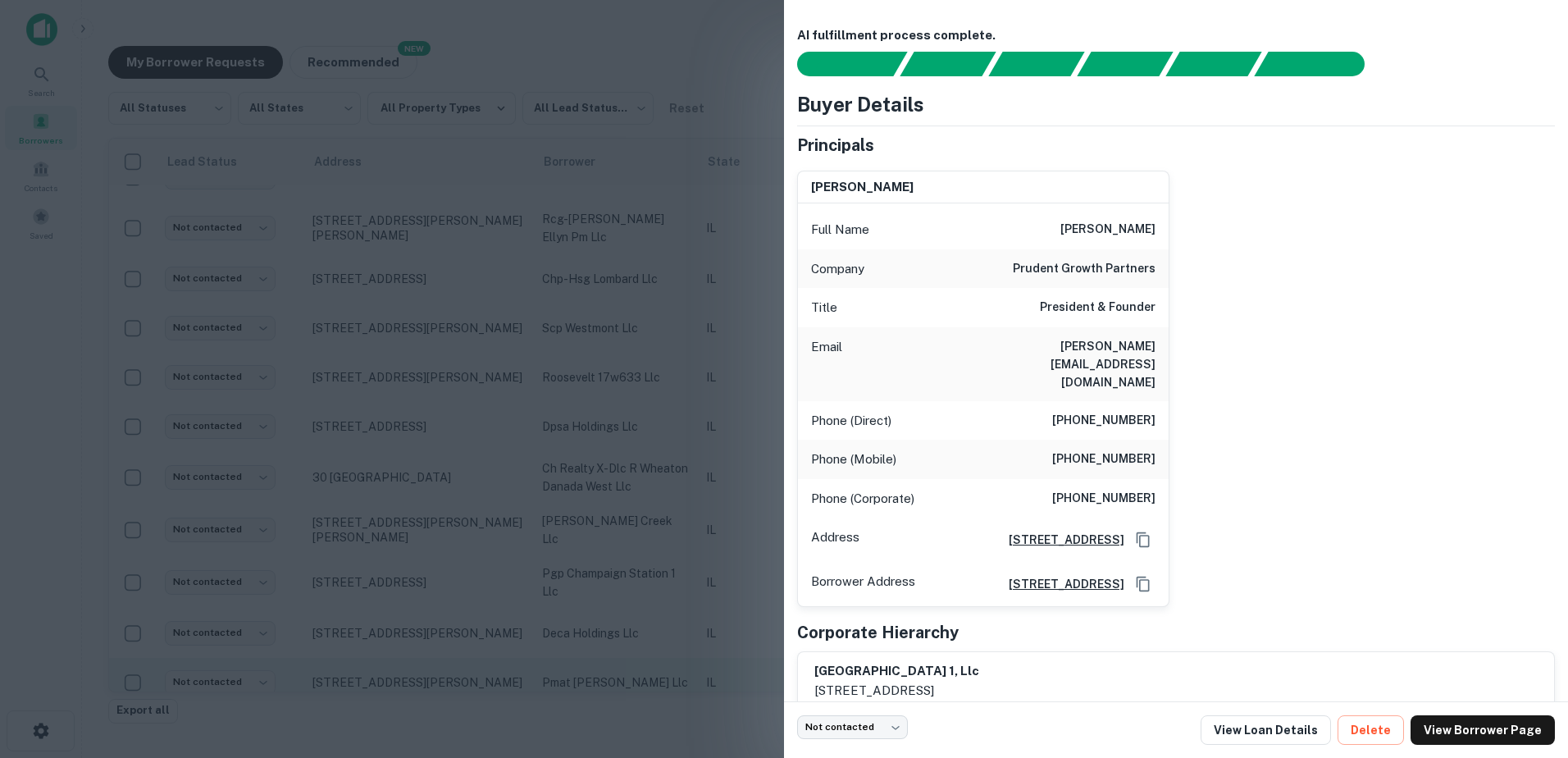
drag, startPoint x: 576, startPoint y: 638, endPoint x: 555, endPoint y: 637, distance: 21.0
click at [574, 638] on div at bounding box center [784, 379] width 1568 height 758
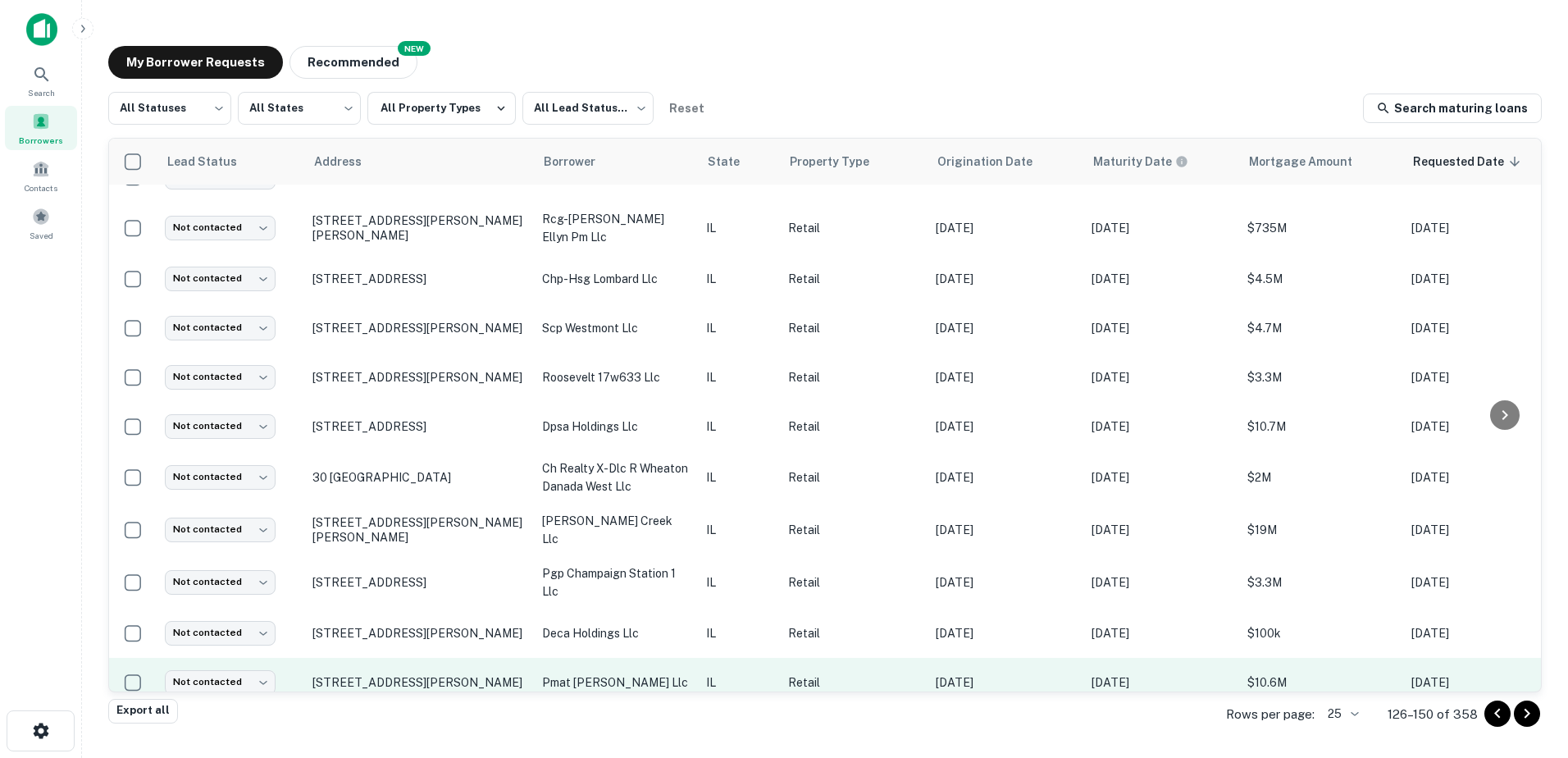
click at [526, 658] on tr "Not contacted **** ​ [STREET_ADDRESS][PERSON_NAME] pmat [PERSON_NAME] llc IL Re…" at bounding box center [990, 682] width 1762 height 49
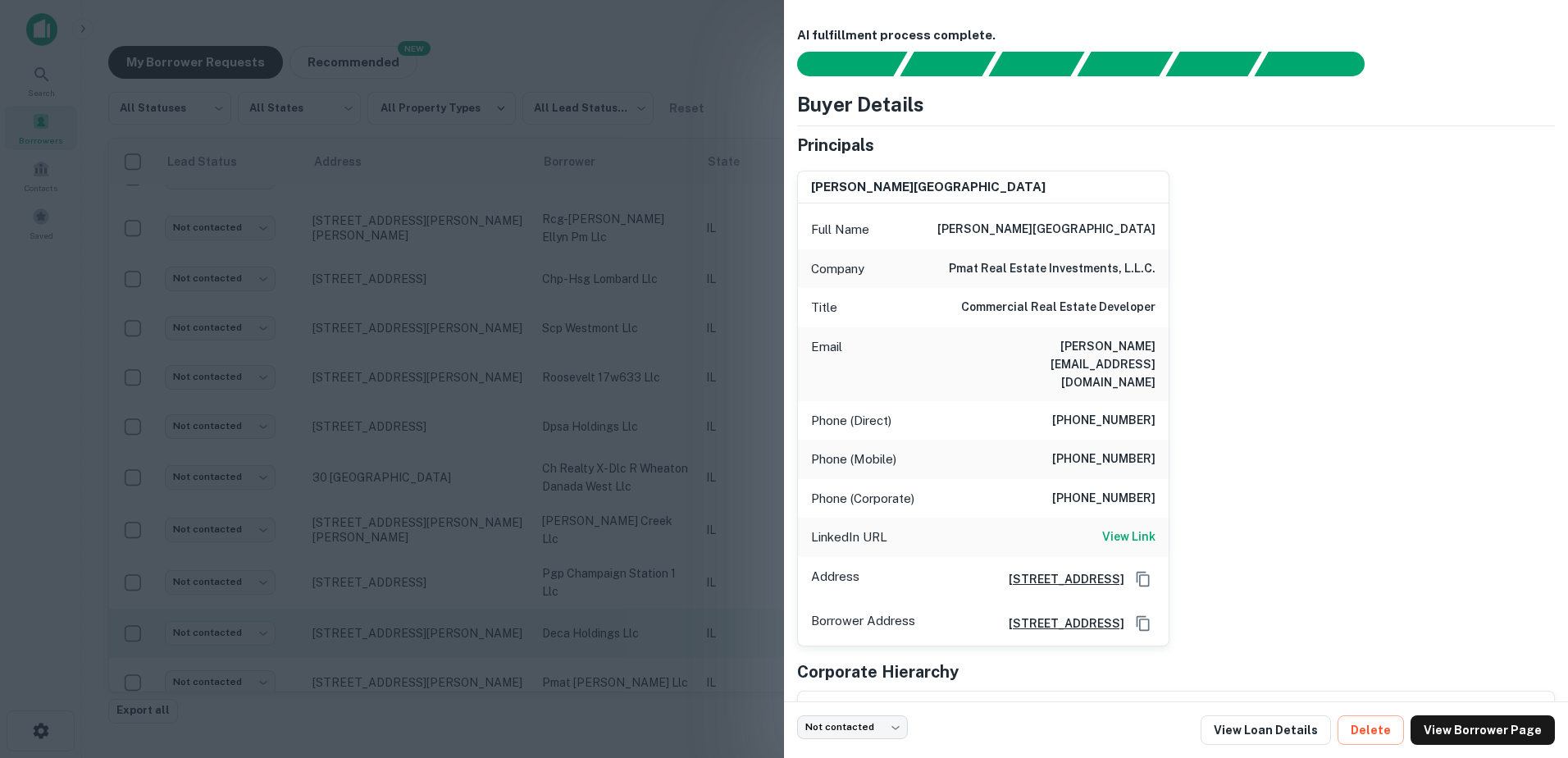
drag, startPoint x: 526, startPoint y: 636, endPoint x: 462, endPoint y: 615, distance: 67.4
click at [462, 618] on div at bounding box center [784, 379] width 1568 height 758
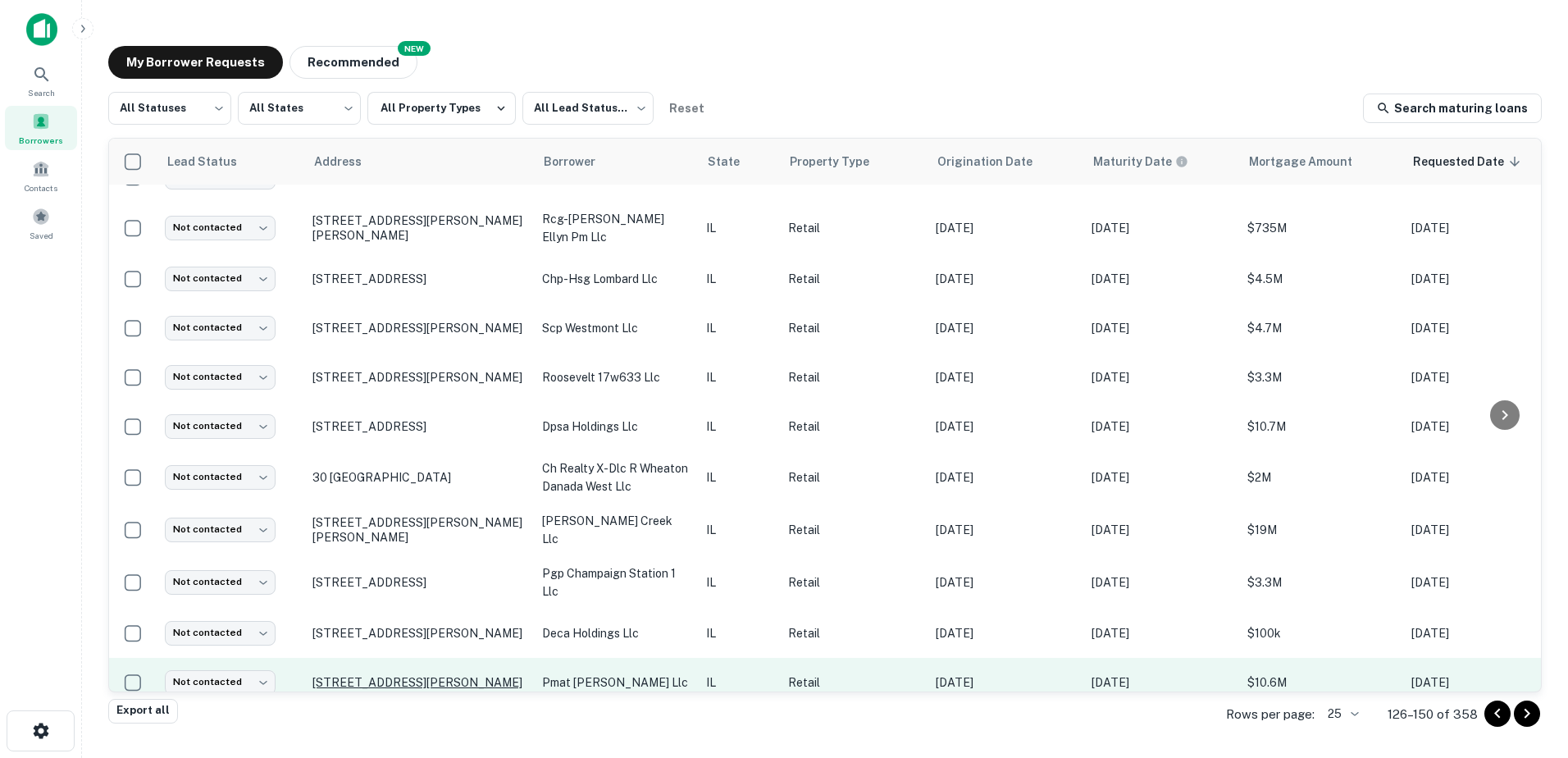
click at [461, 675] on p "[STREET_ADDRESS][PERSON_NAME]" at bounding box center [419, 682] width 214 height 15
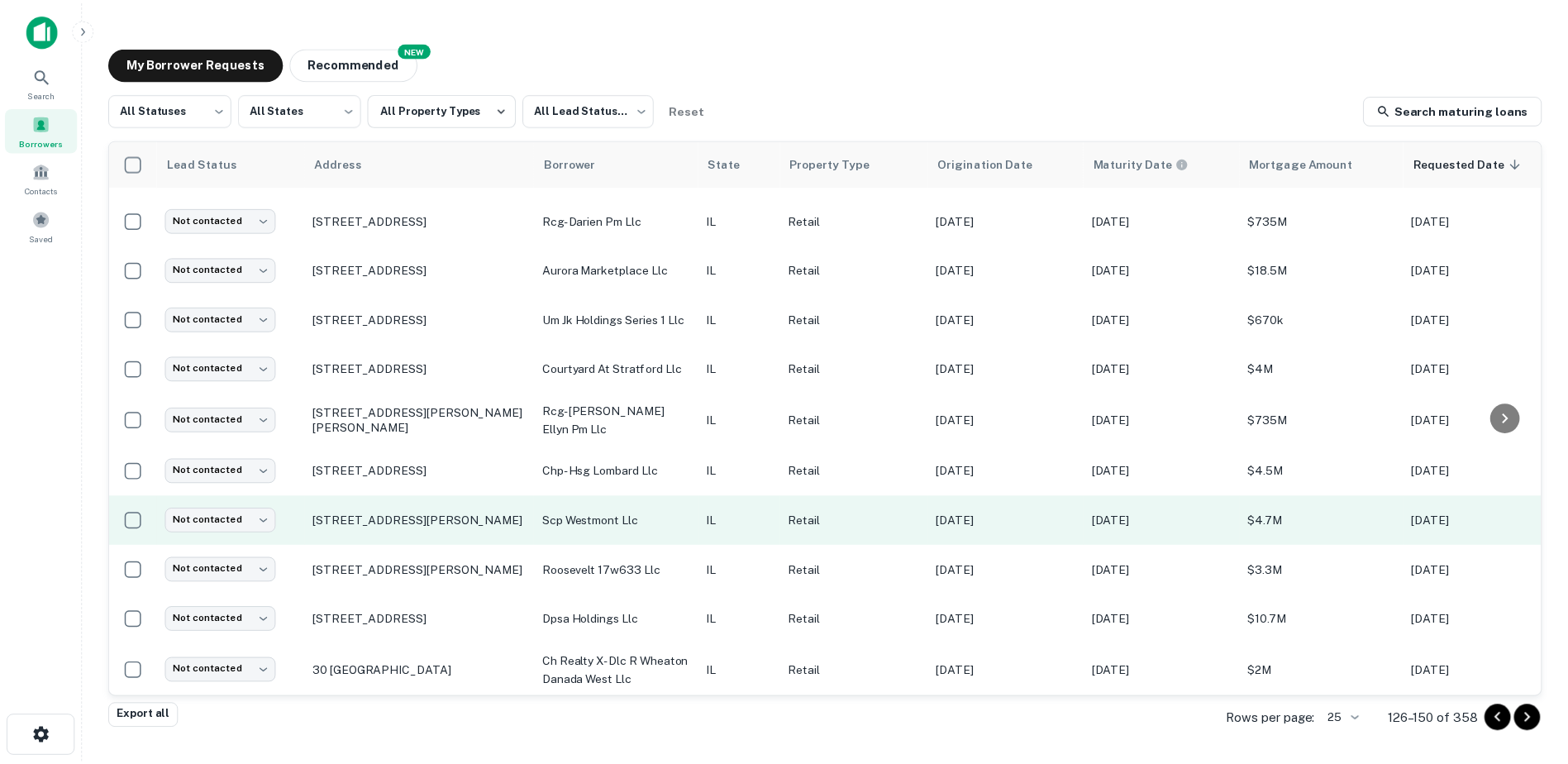
scroll to position [767, 0]
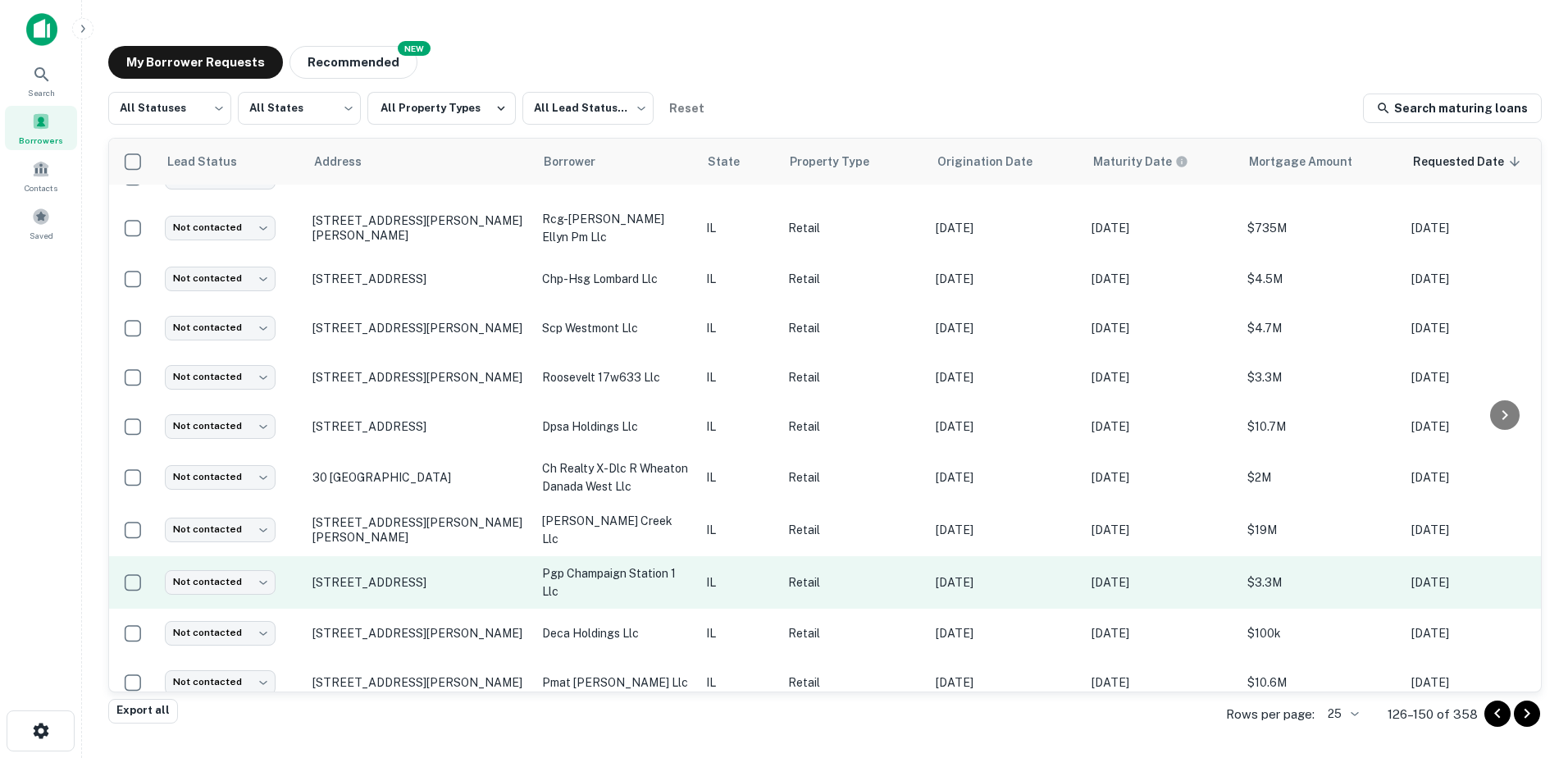
click at [659, 564] on p "pgp champaign station 1 llc" at bounding box center [616, 582] width 147 height 36
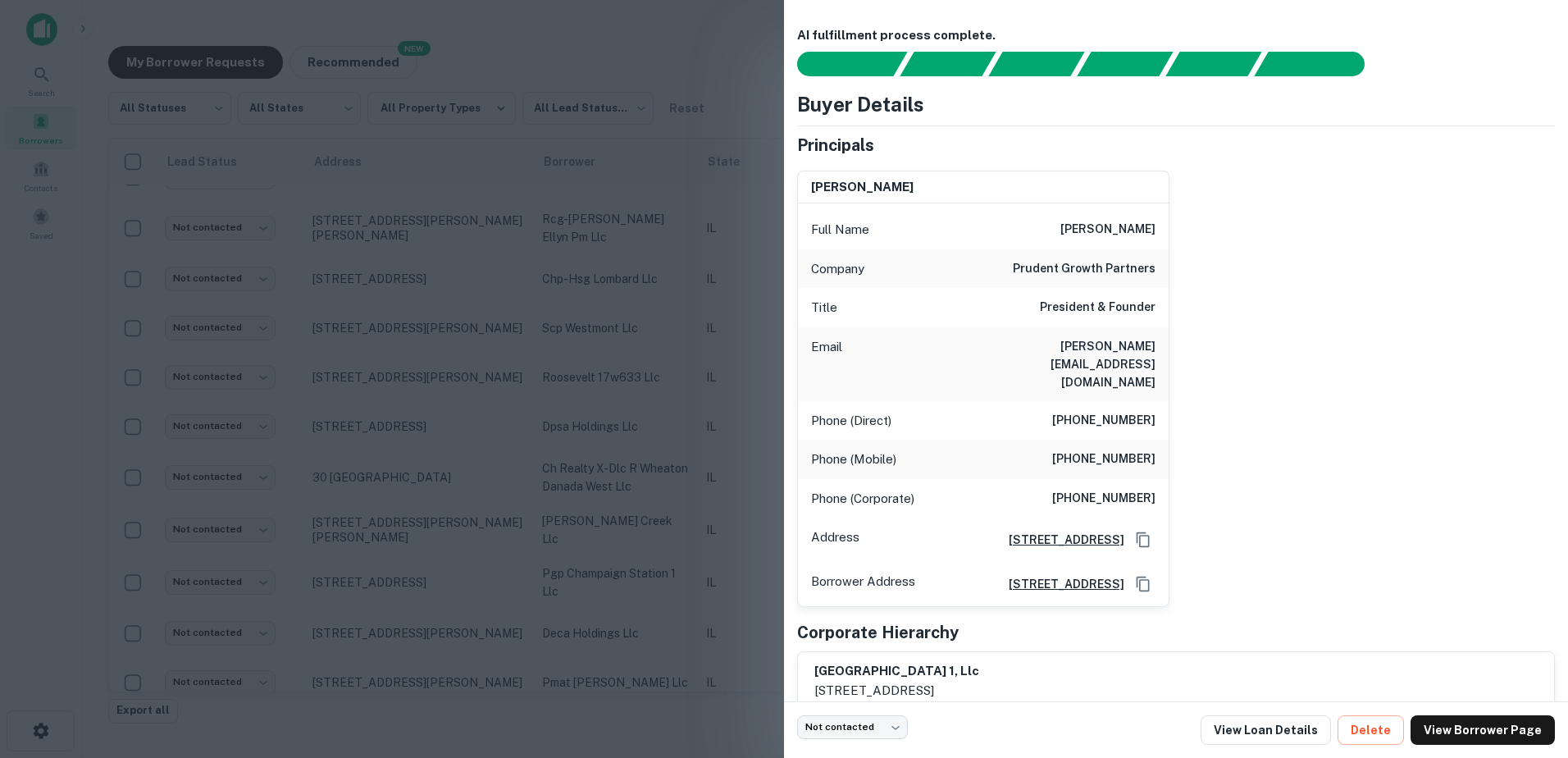
click at [650, 614] on div at bounding box center [784, 379] width 1568 height 758
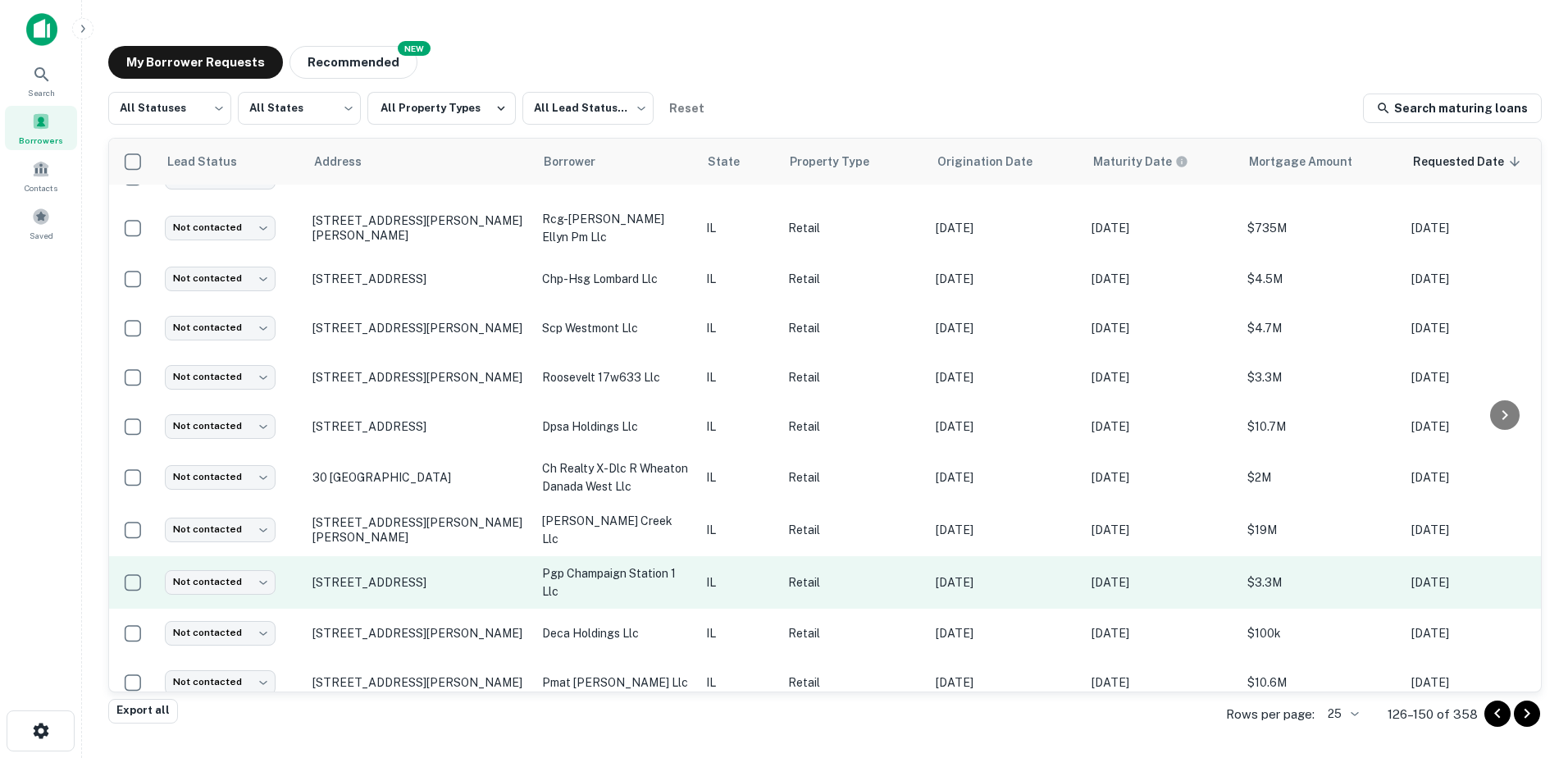
click at [656, 568] on p "pgp champaign station 1 llc" at bounding box center [616, 582] width 147 height 36
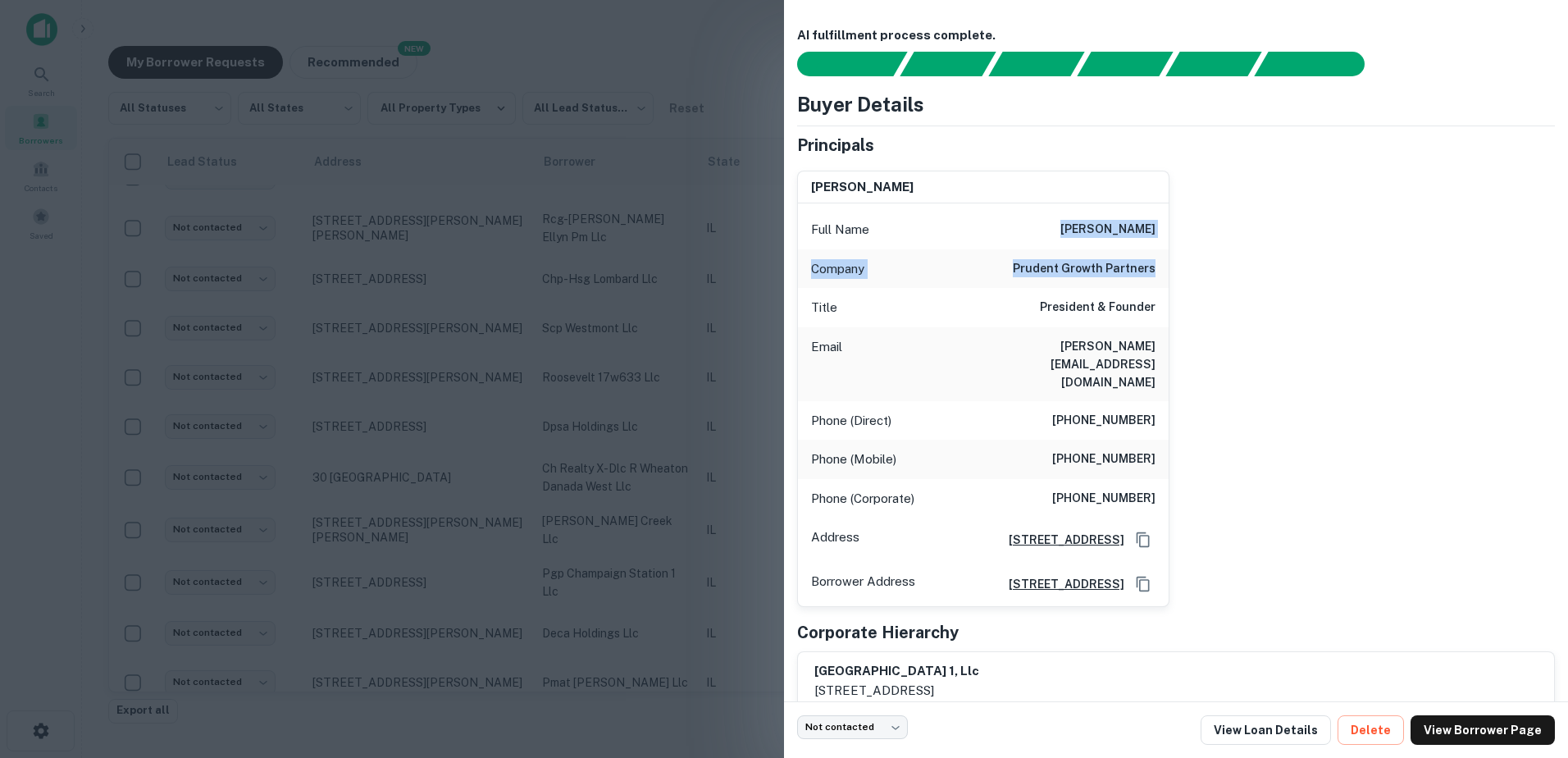
drag, startPoint x: 1057, startPoint y: 225, endPoint x: 1162, endPoint y: 269, distance: 113.8
click at [1162, 269] on div "Full Name [PERSON_NAME] Company prudent growth partners Title President & Found…" at bounding box center [983, 405] width 371 height 403
click at [581, 586] on div at bounding box center [784, 379] width 1568 height 758
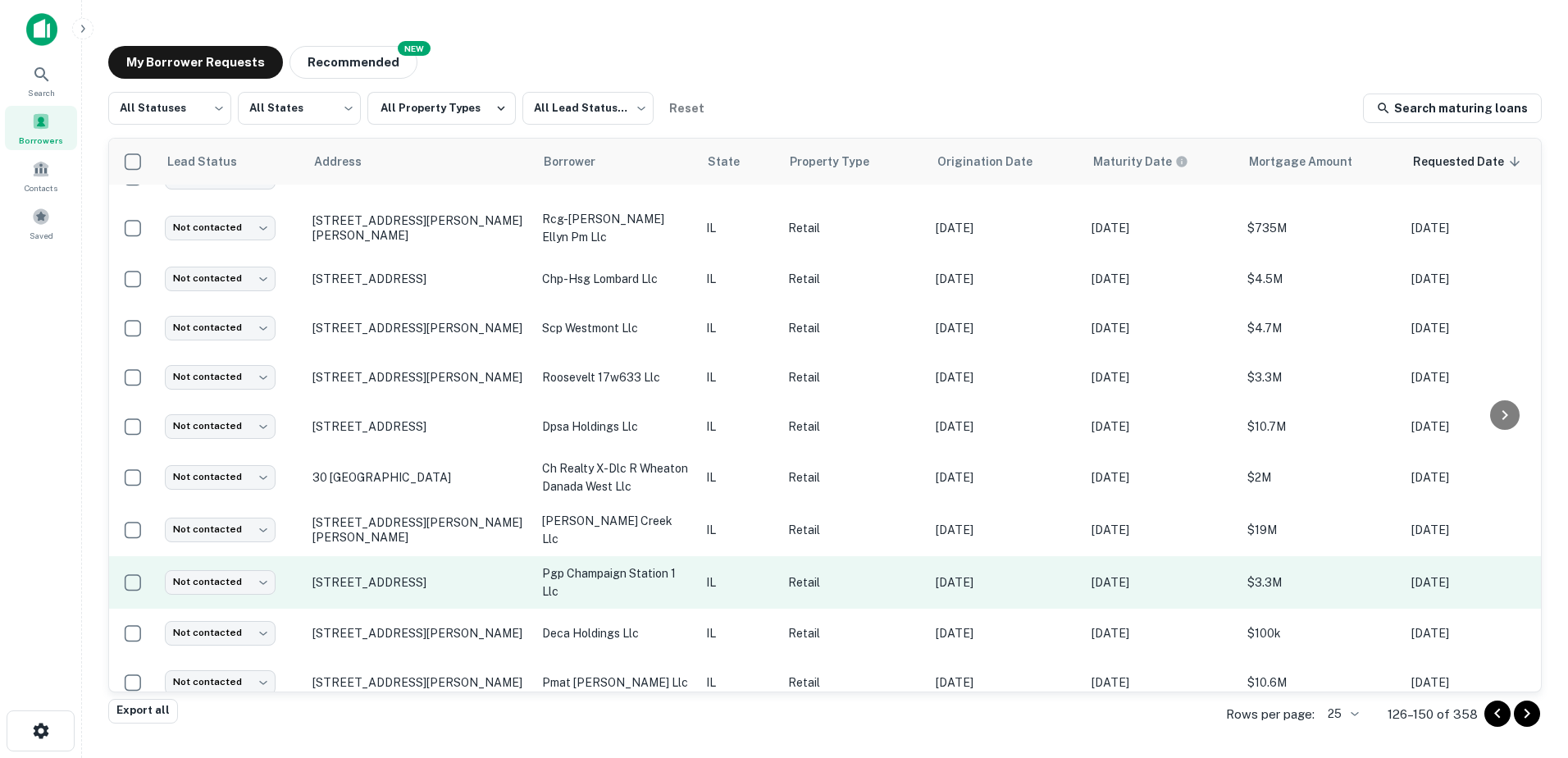
click at [575, 564] on p "pgp champaign station 1 llc" at bounding box center [616, 582] width 147 height 36
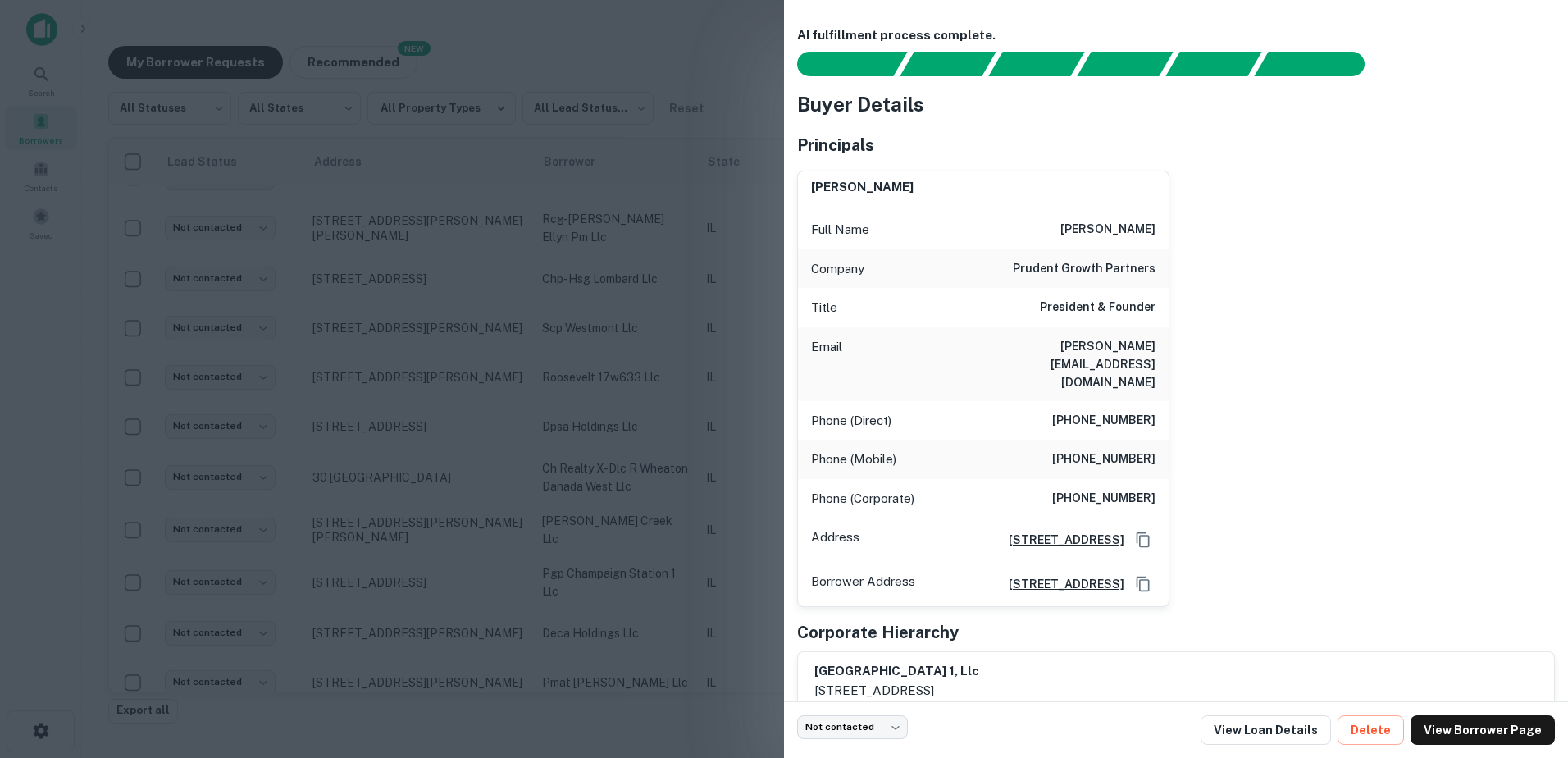
click at [544, 583] on div at bounding box center [784, 379] width 1568 height 758
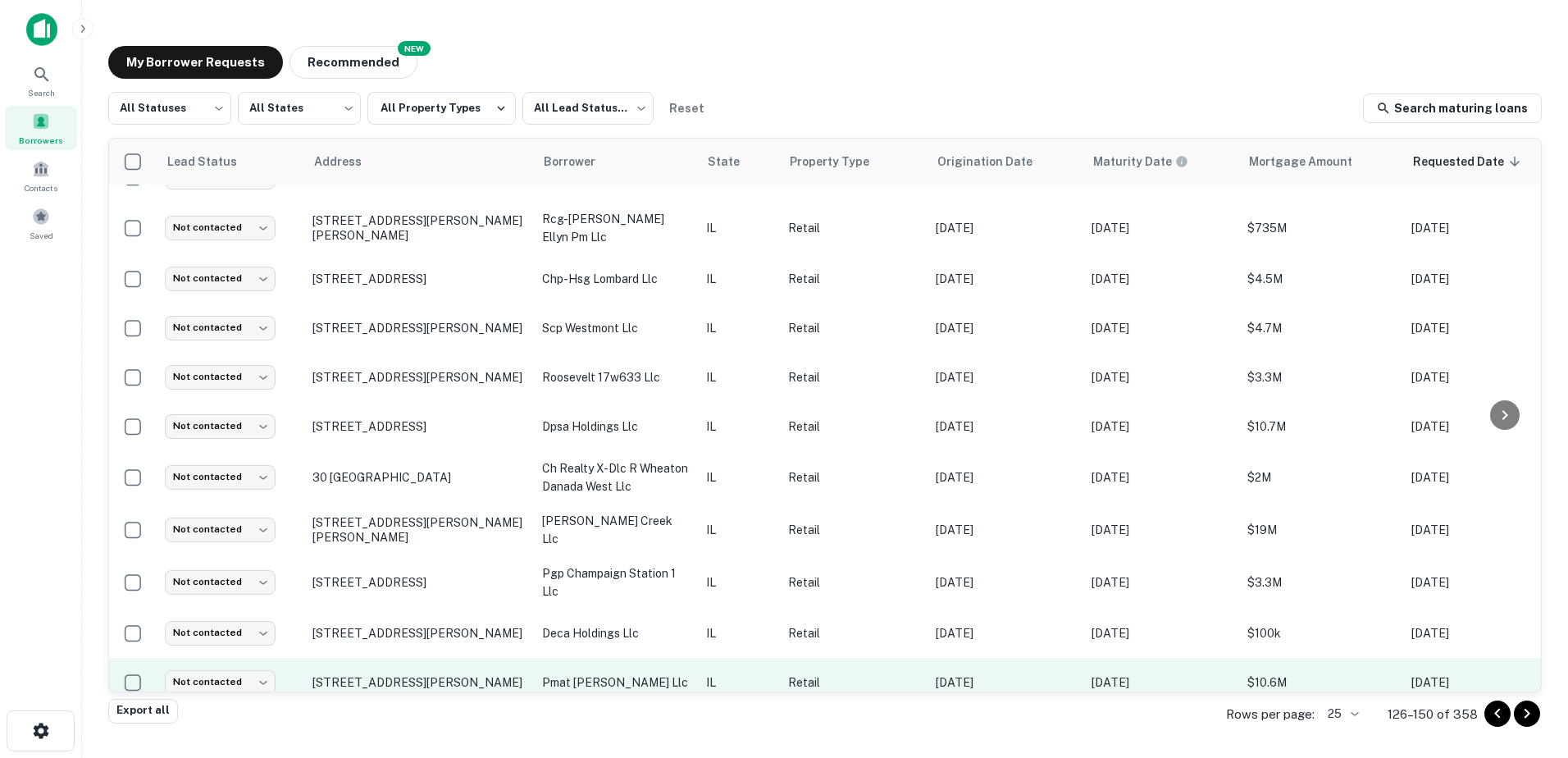
click at [550, 674] on p "pmat [PERSON_NAME] llc" at bounding box center [616, 682] width 147 height 18
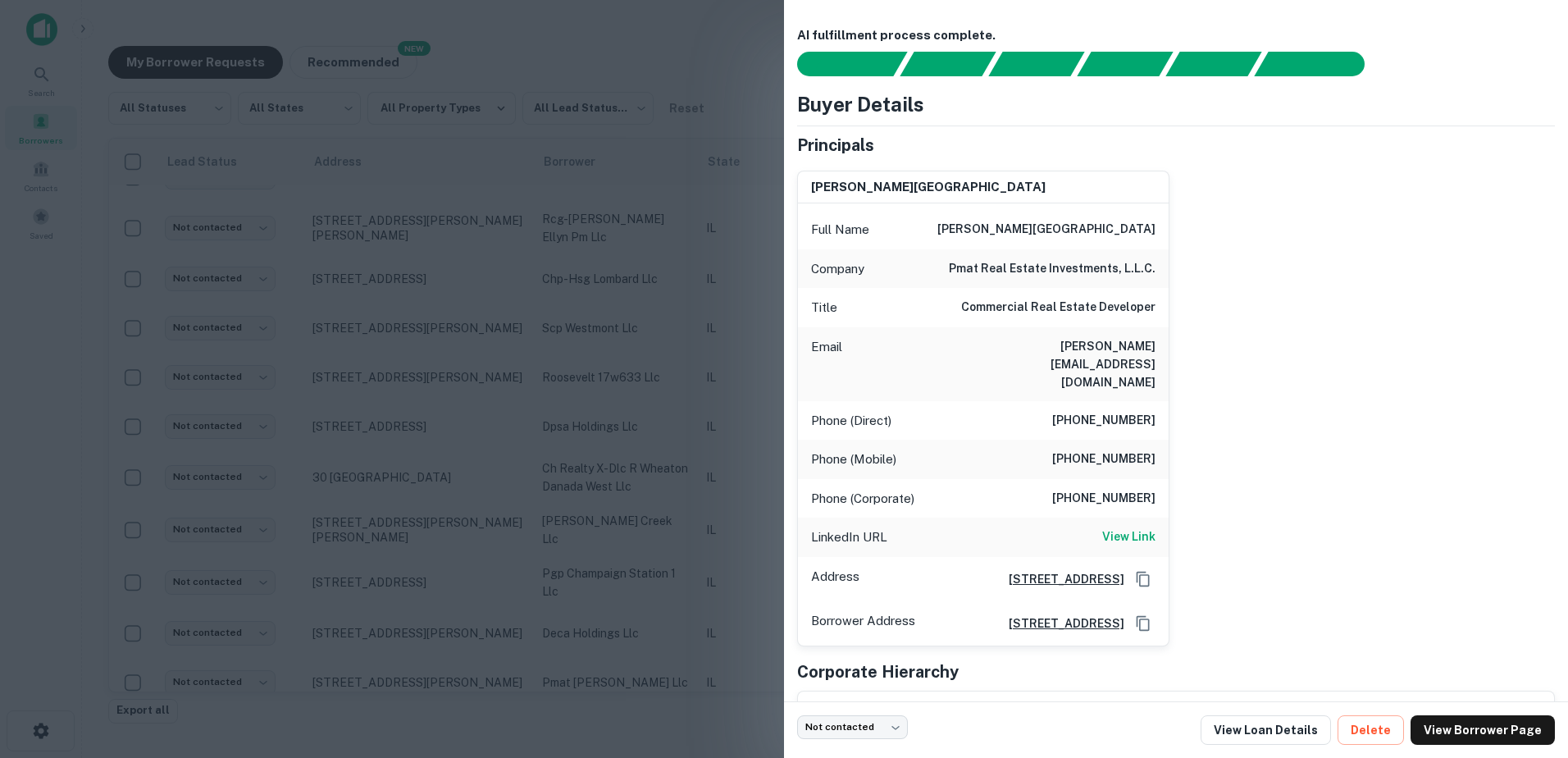
click at [553, 638] on div at bounding box center [784, 379] width 1568 height 758
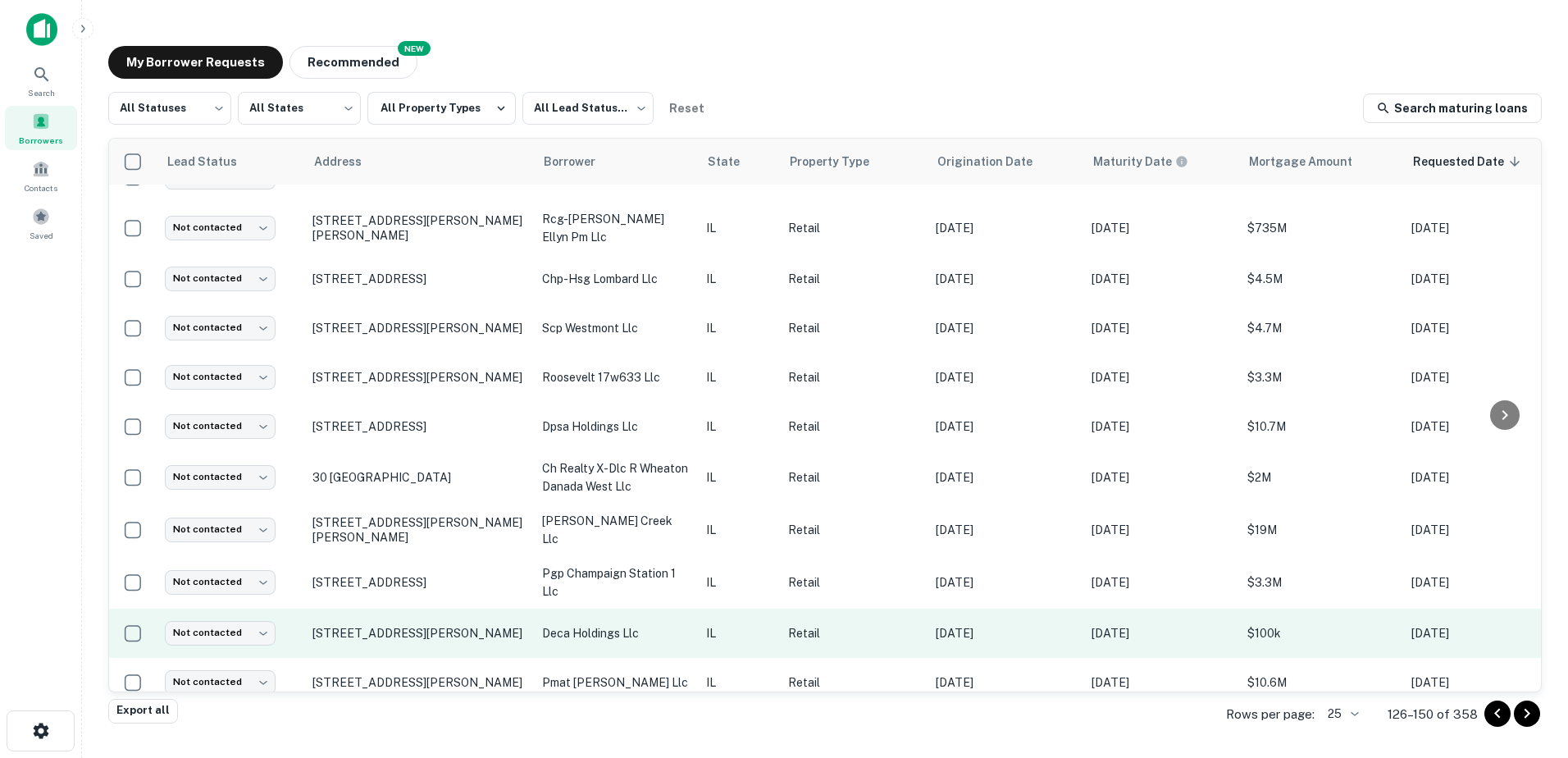
click at [555, 624] on p "deca holdings llc" at bounding box center [616, 633] width 147 height 18
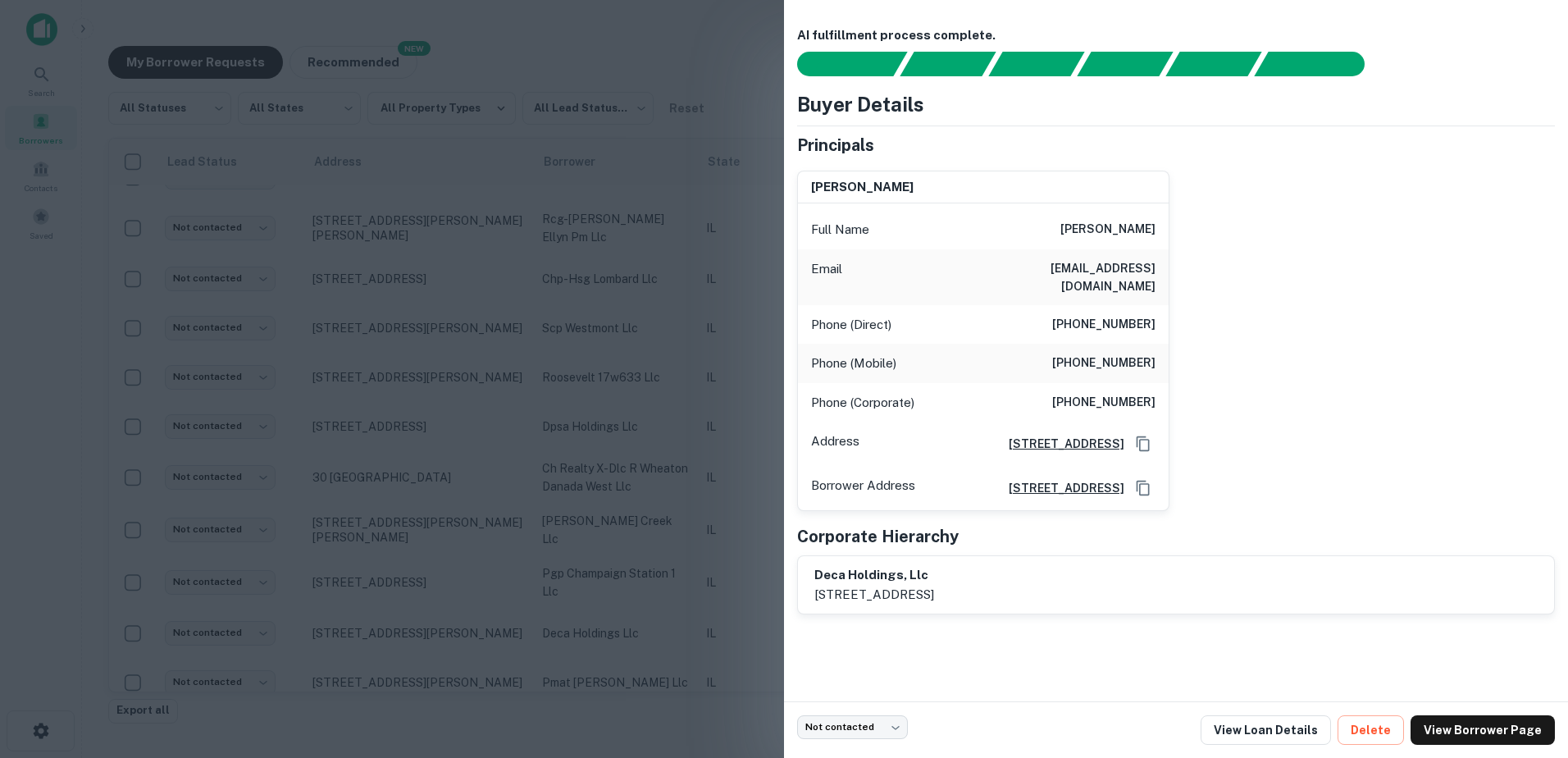
click at [555, 601] on div at bounding box center [784, 379] width 1568 height 758
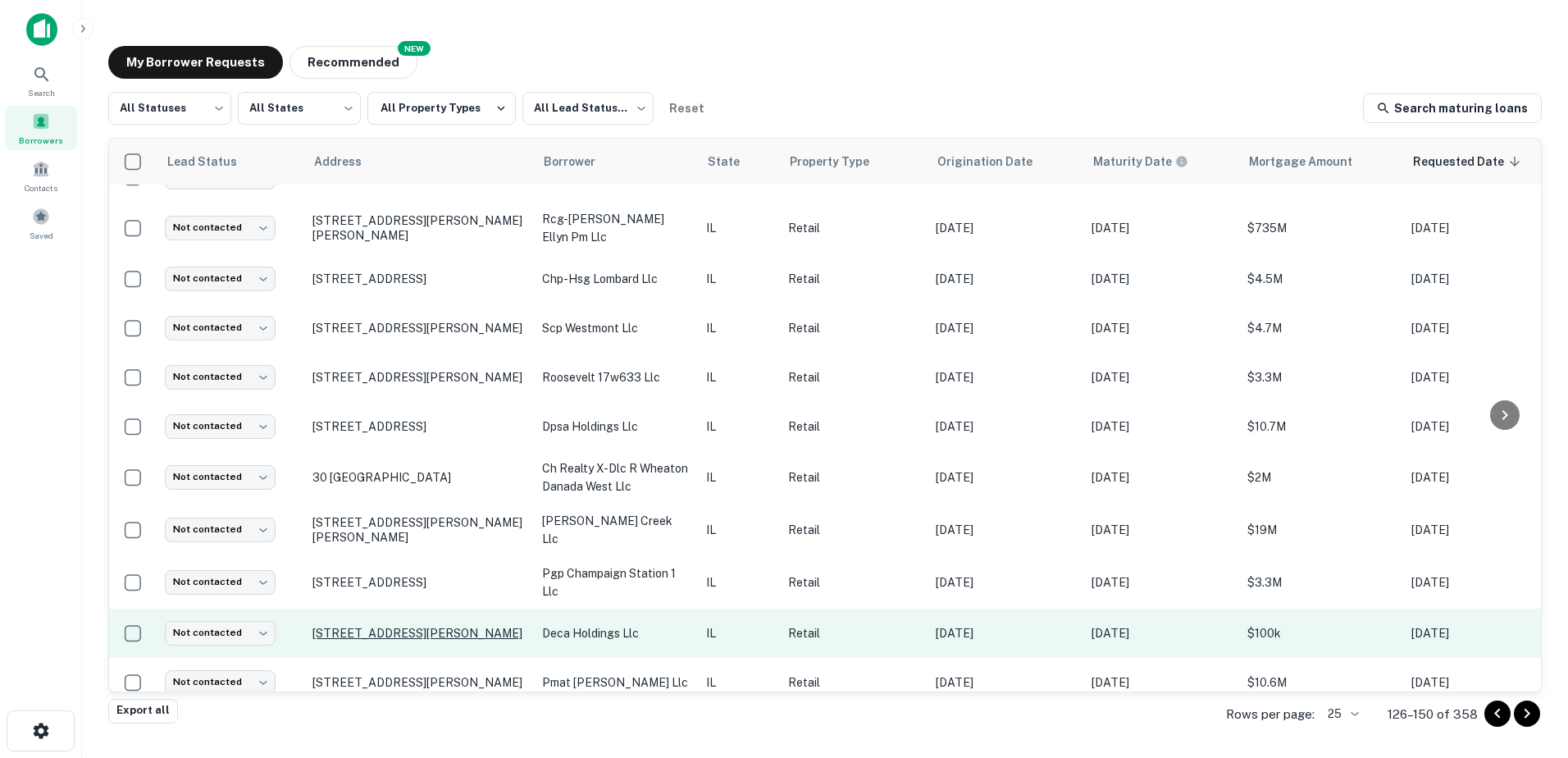
click at [473, 626] on p "[STREET_ADDRESS][PERSON_NAME]" at bounding box center [419, 633] width 214 height 15
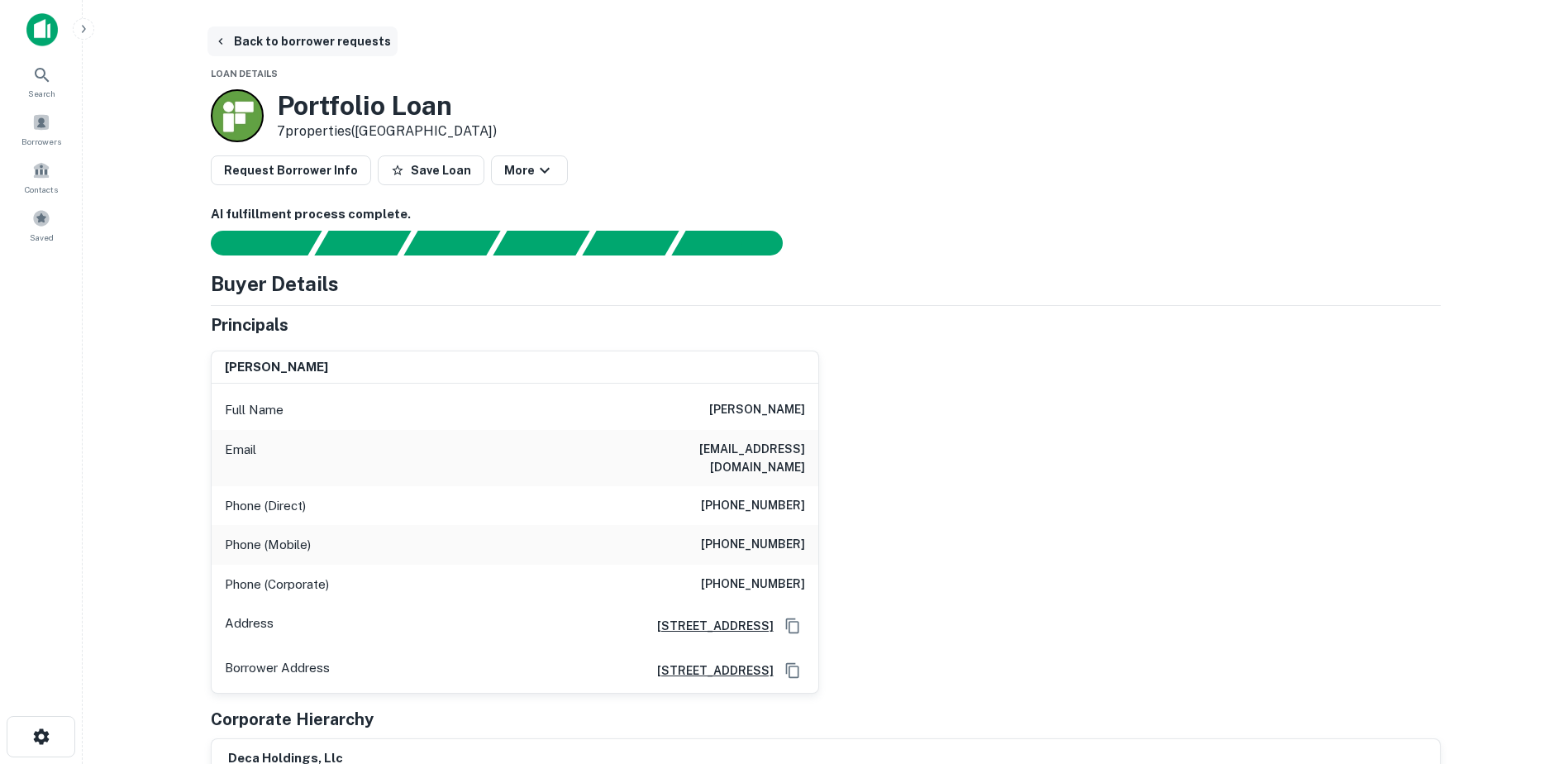
click at [323, 41] on button "Back to borrower requests" at bounding box center [302, 41] width 190 height 30
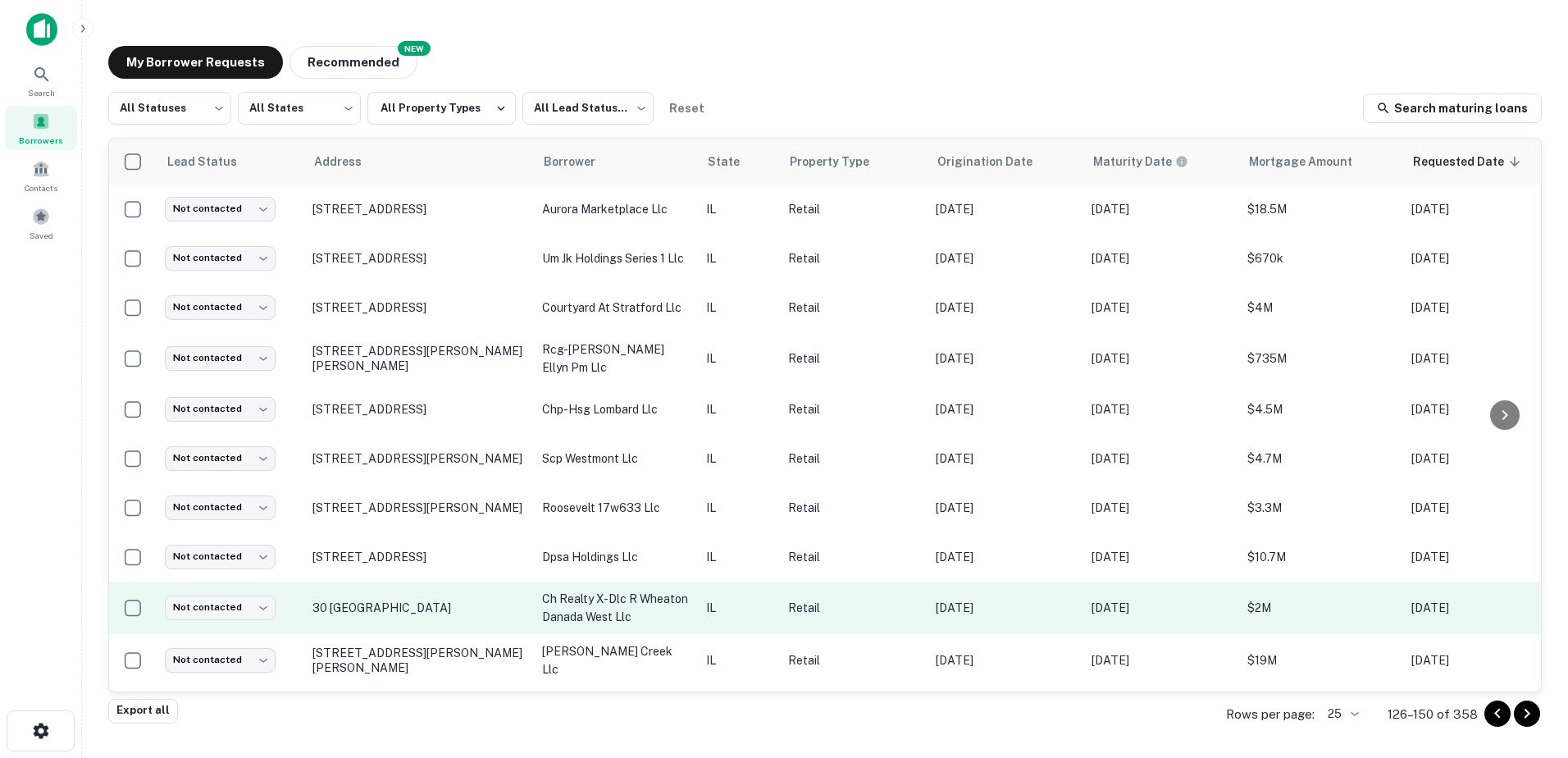
scroll to position [654, 0]
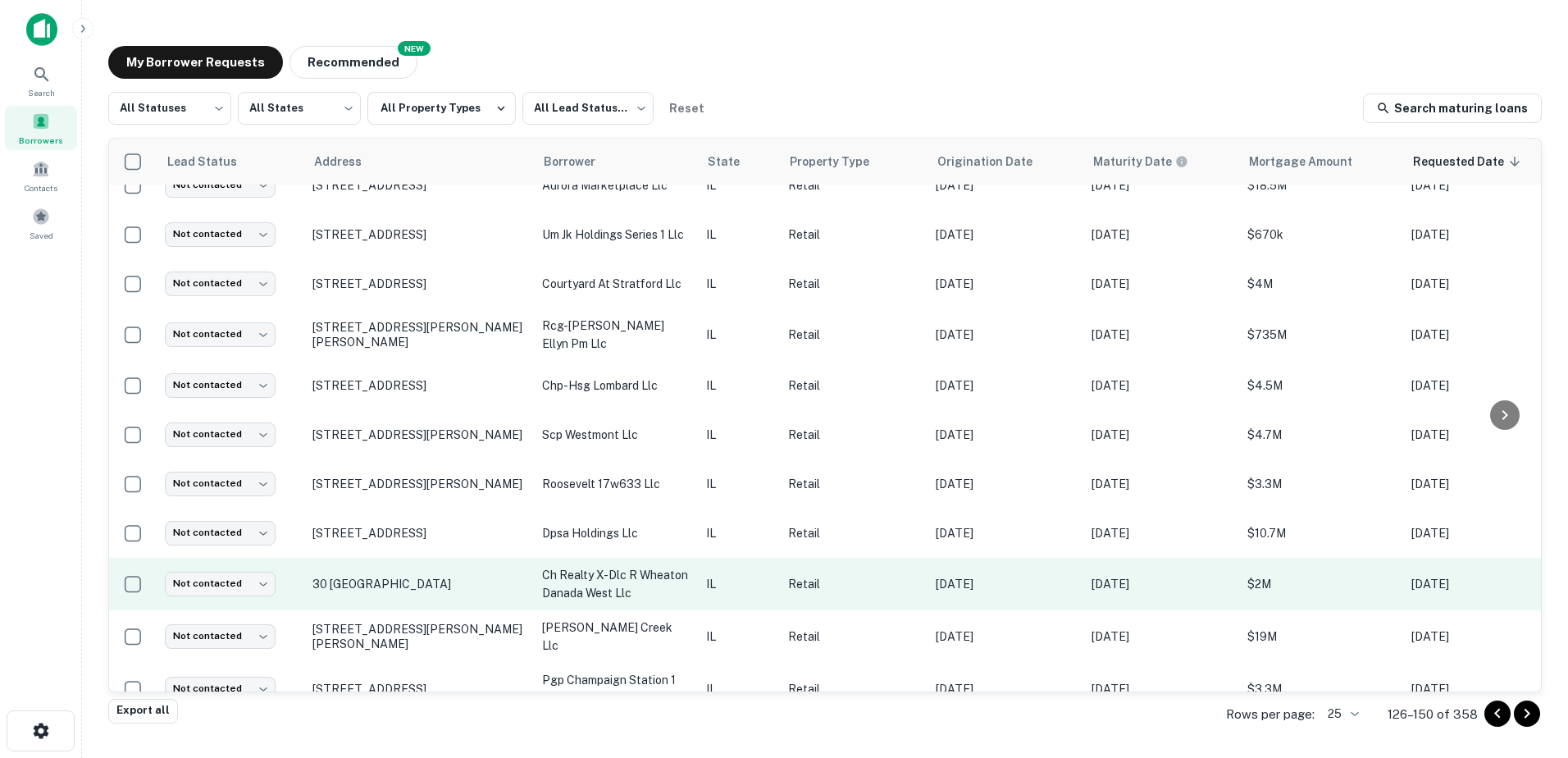
click at [596, 566] on p "ch realty x-dlc r wheaton danada west llc" at bounding box center [616, 584] width 147 height 36
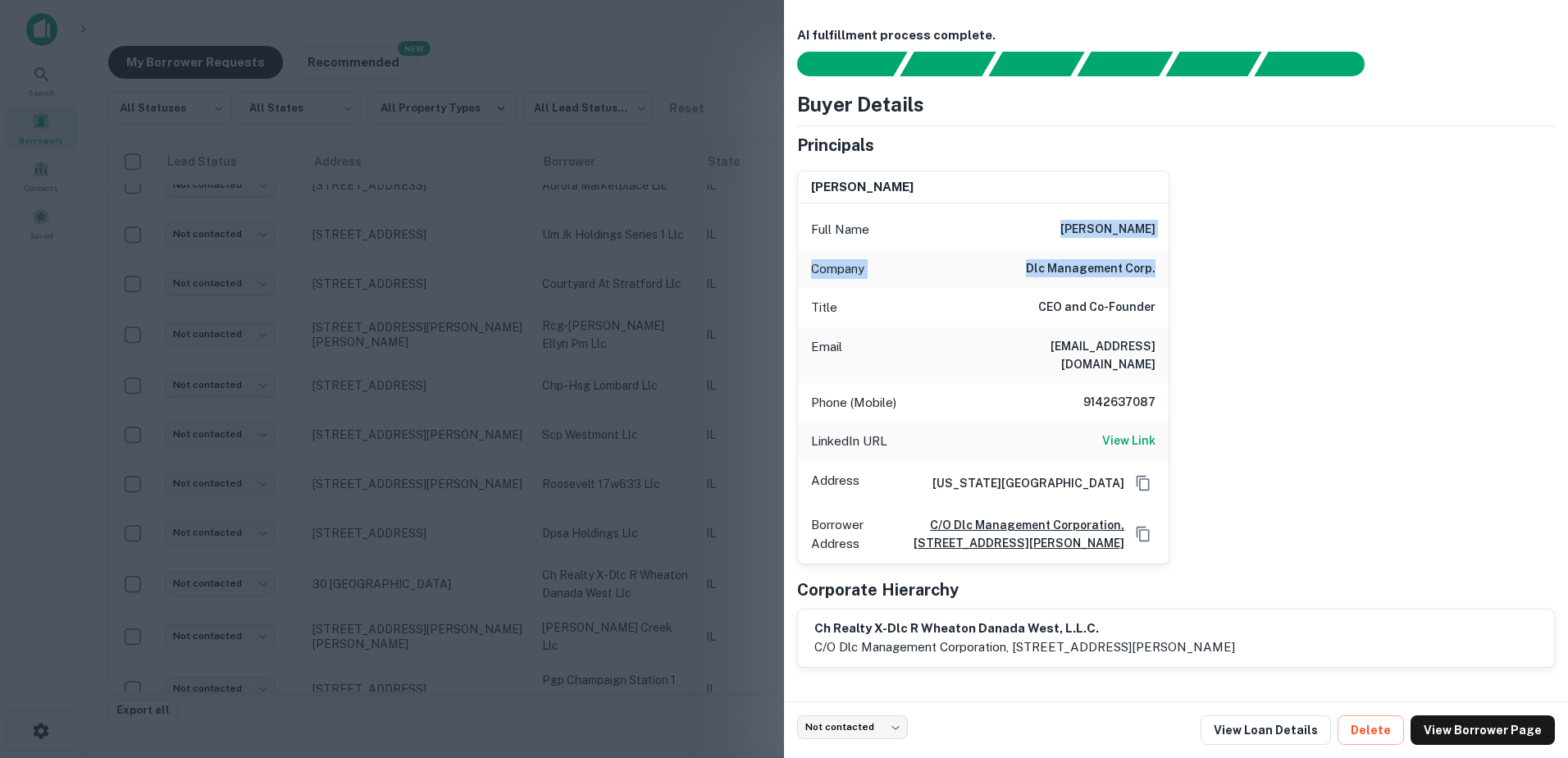
drag, startPoint x: 1083, startPoint y: 229, endPoint x: 1152, endPoint y: 268, distance: 79.3
click at [1152, 268] on div "Full Name [PERSON_NAME] Company dlc management corp. Title CEO and Co-Founder E…" at bounding box center [983, 383] width 371 height 360
click at [762, 311] on div at bounding box center [784, 379] width 1568 height 758
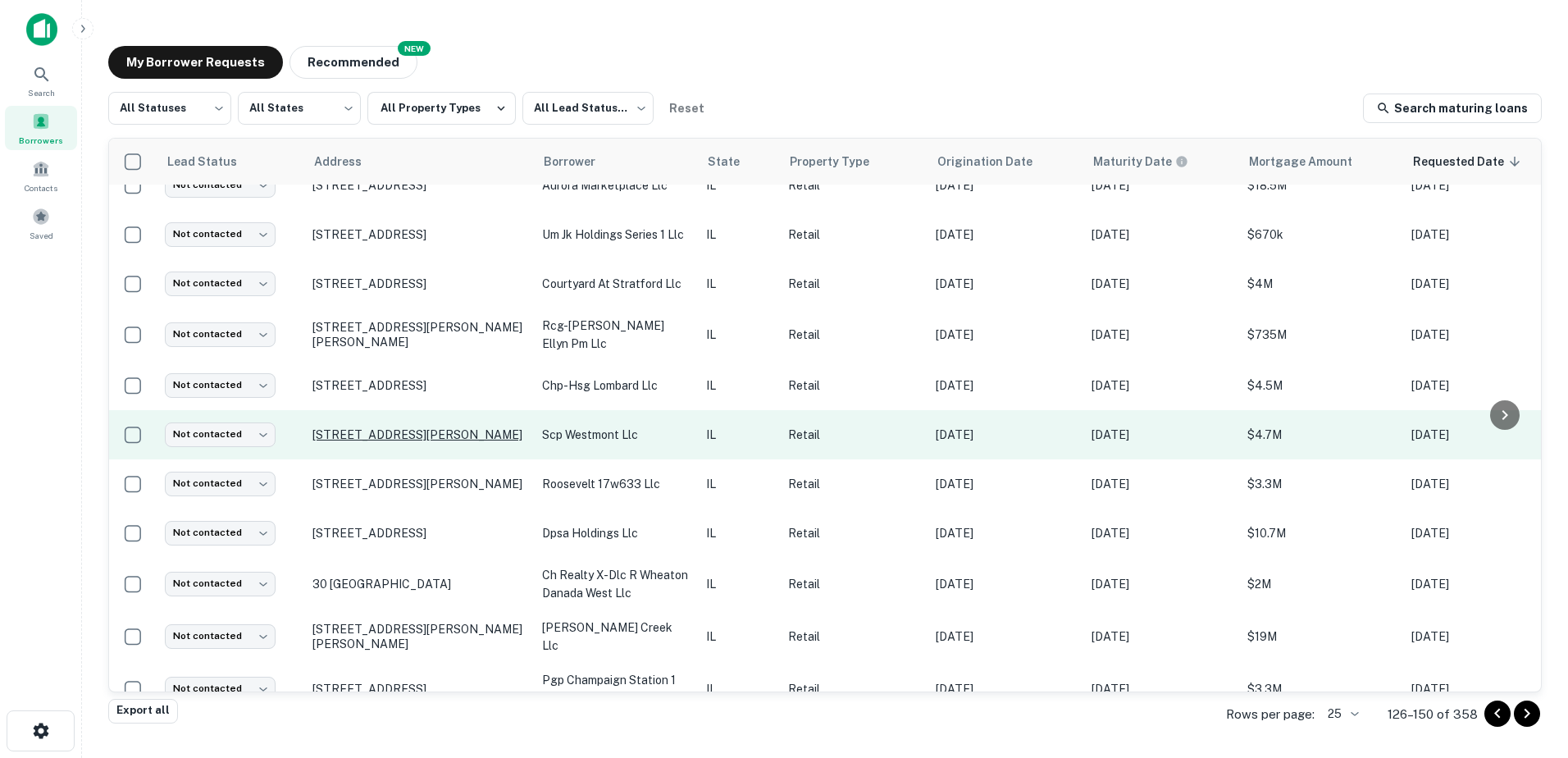
click at [424, 427] on p "[STREET_ADDRESS][PERSON_NAME]" at bounding box center [419, 434] width 214 height 15
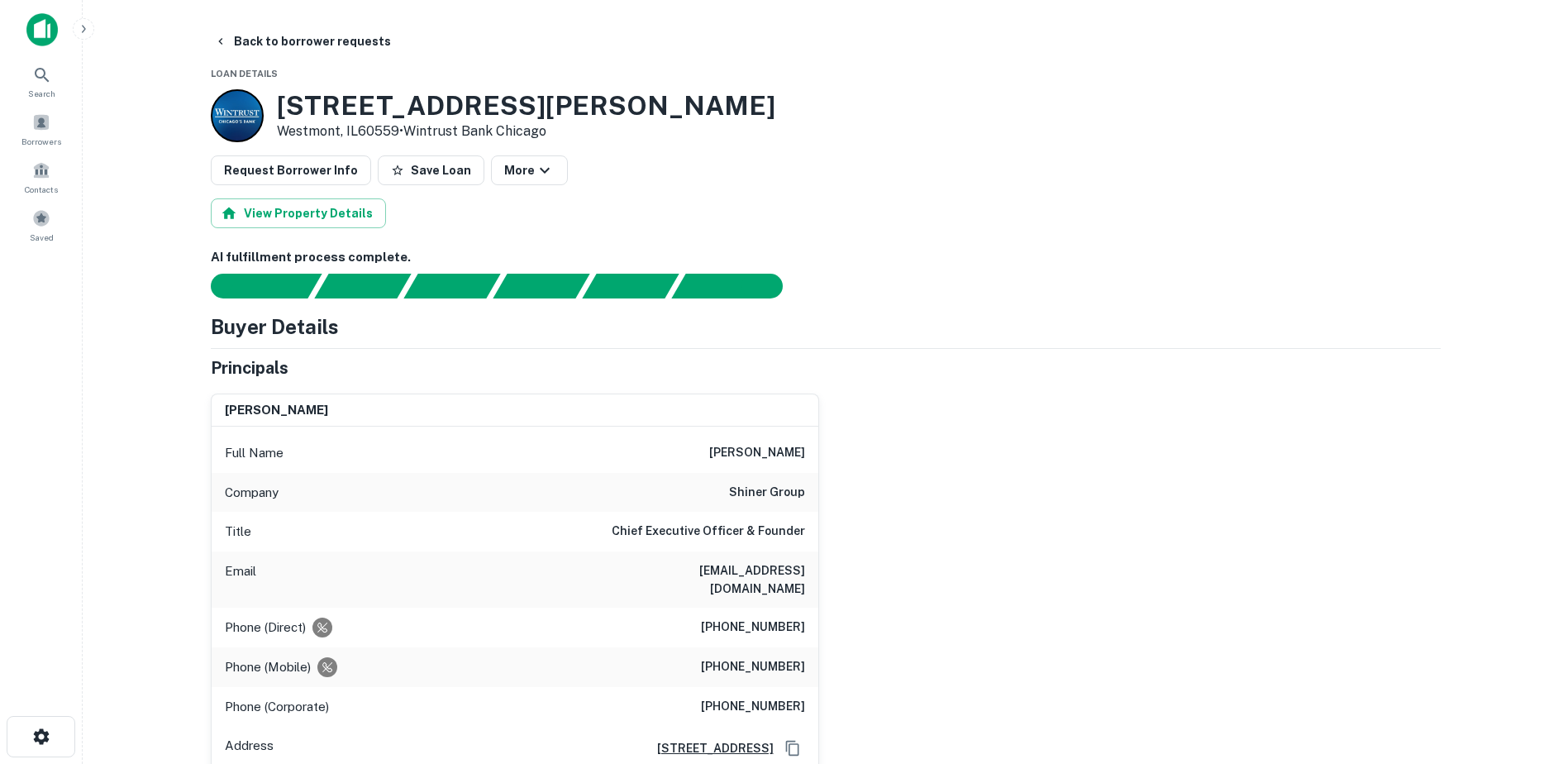
click at [508, 376] on div "Principals" at bounding box center [825, 368] width 1230 height 25
drag, startPoint x: 718, startPoint y: 446, endPoint x: 802, endPoint y: 479, distance: 90.2
click at [802, 479] on div "Full Name [PERSON_NAME] Company shiner group Title Chief Executive Officer & Fo…" at bounding box center [515, 621] width 607 height 389
click at [802, 479] on div "Company shiner group" at bounding box center [515, 493] width 607 height 40
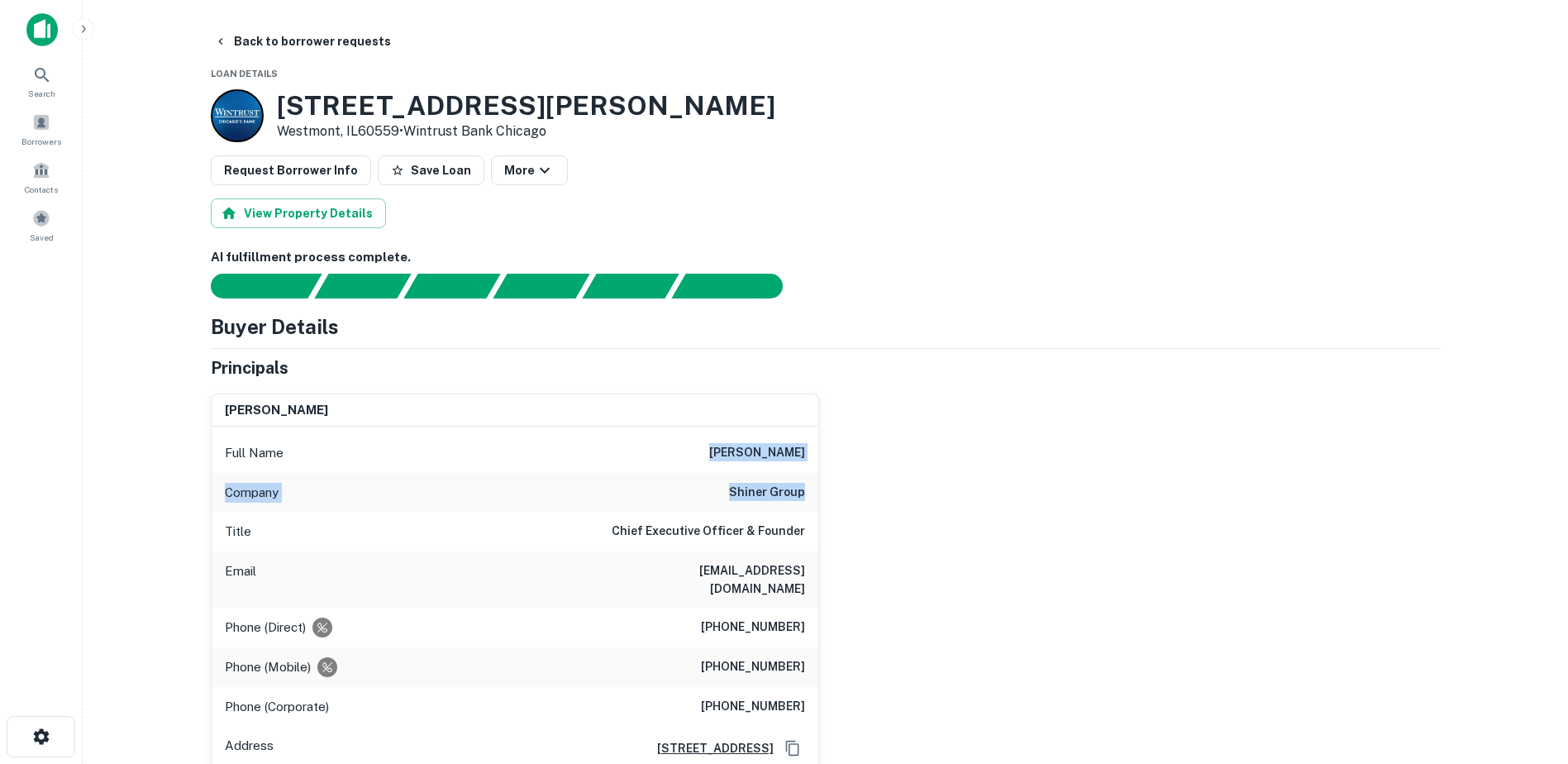
drag, startPoint x: 710, startPoint y: 444, endPoint x: 808, endPoint y: 498, distance: 111.9
click at [808, 498] on div "Full Name [PERSON_NAME] Company shiner group Title Chief Executive Officer & Fo…" at bounding box center [515, 621] width 607 height 389
click at [266, 44] on button "Back to borrower requests" at bounding box center [302, 41] width 190 height 30
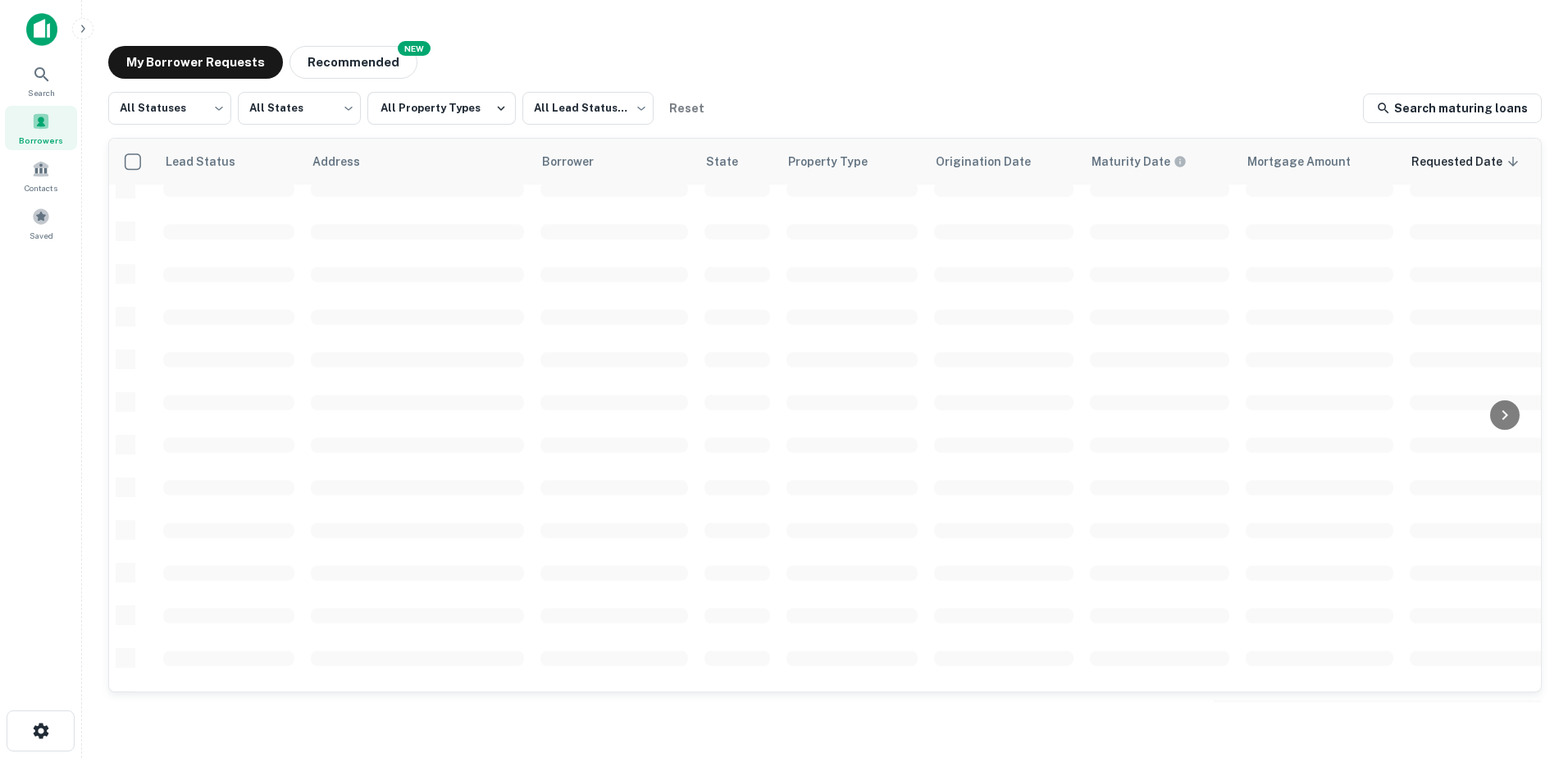
scroll to position [572, 0]
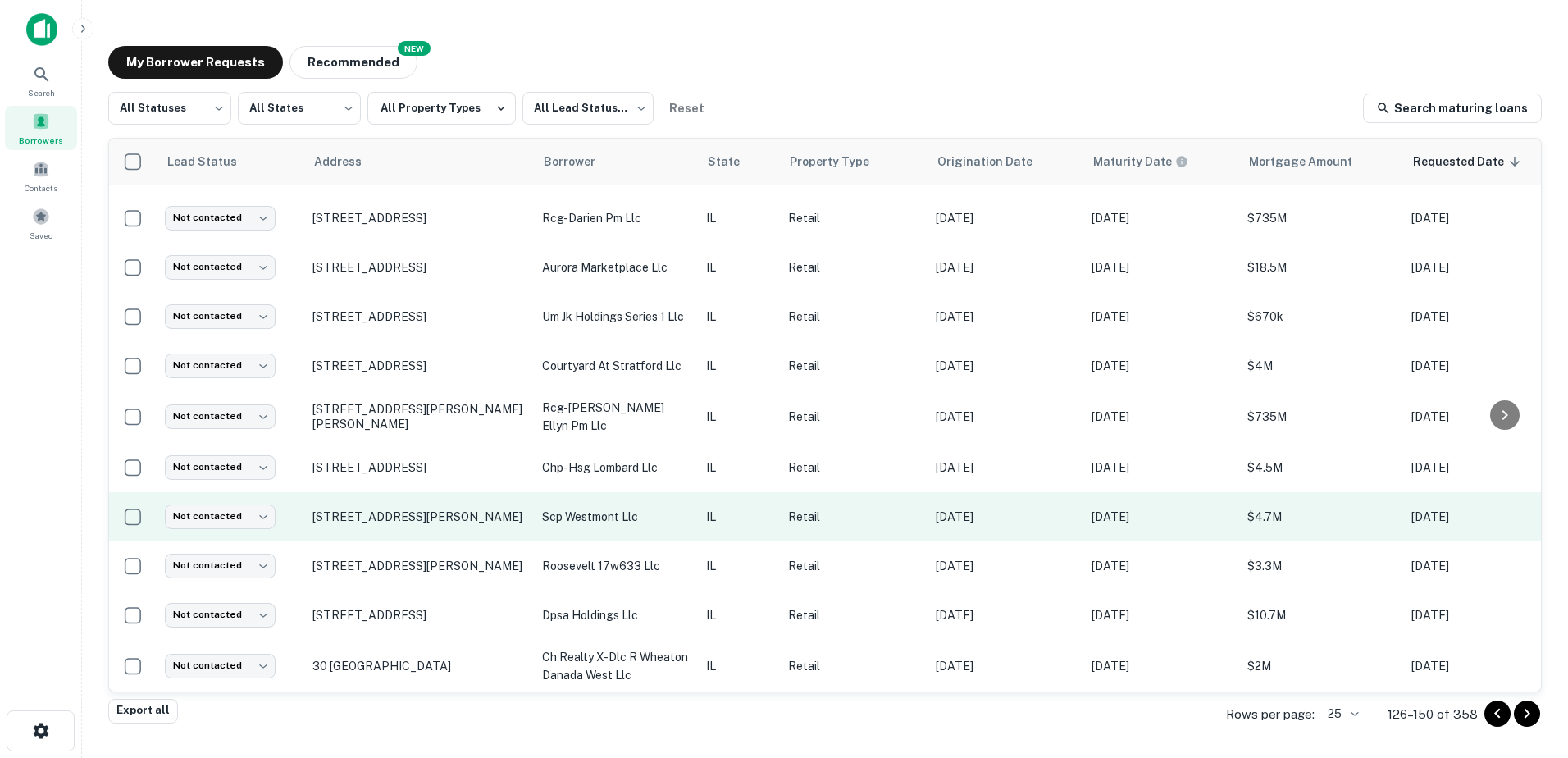
click at [564, 508] on p "scp westmont llc" at bounding box center [616, 517] width 147 height 18
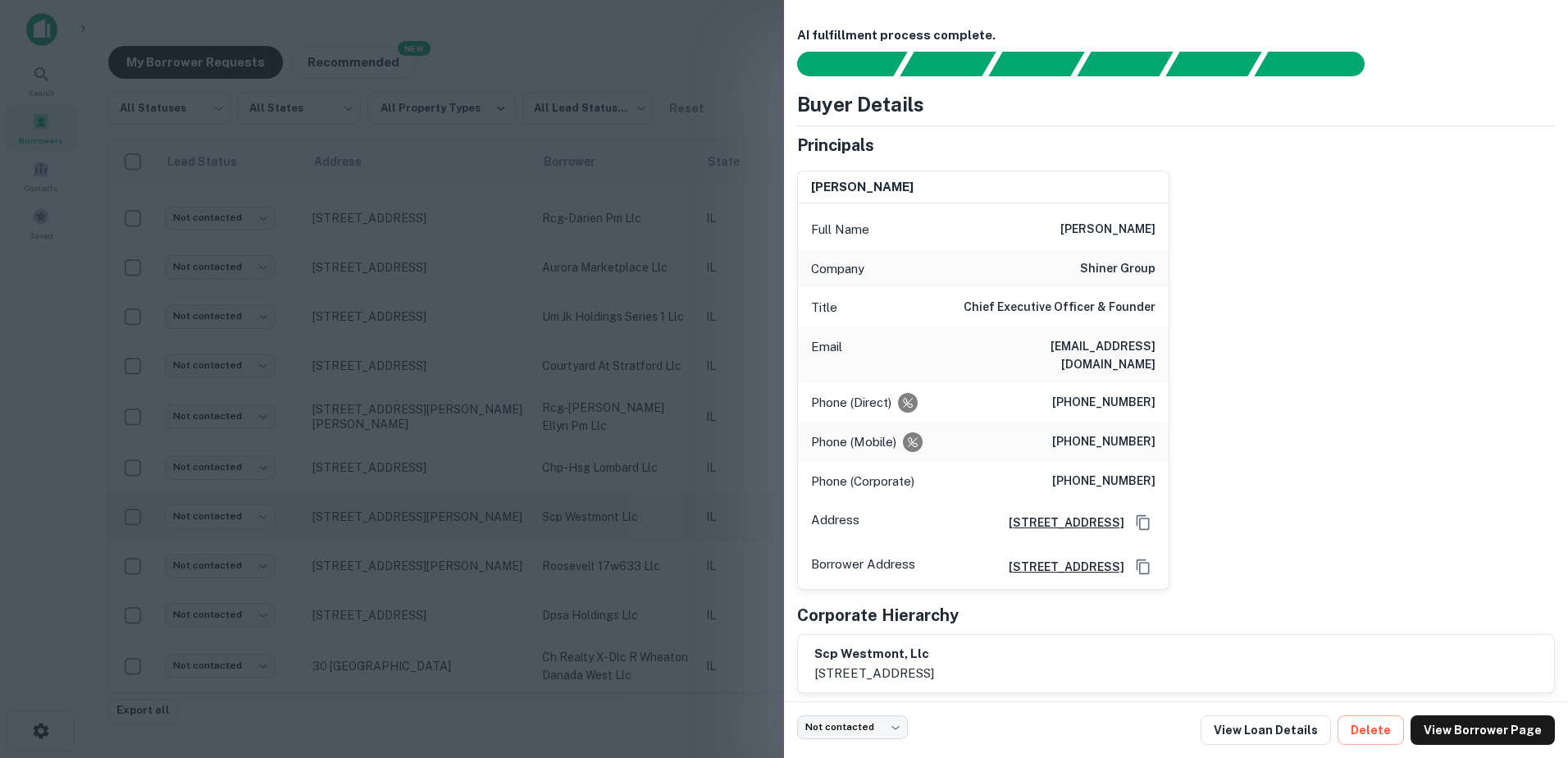
click at [564, 492] on div at bounding box center [784, 379] width 1568 height 758
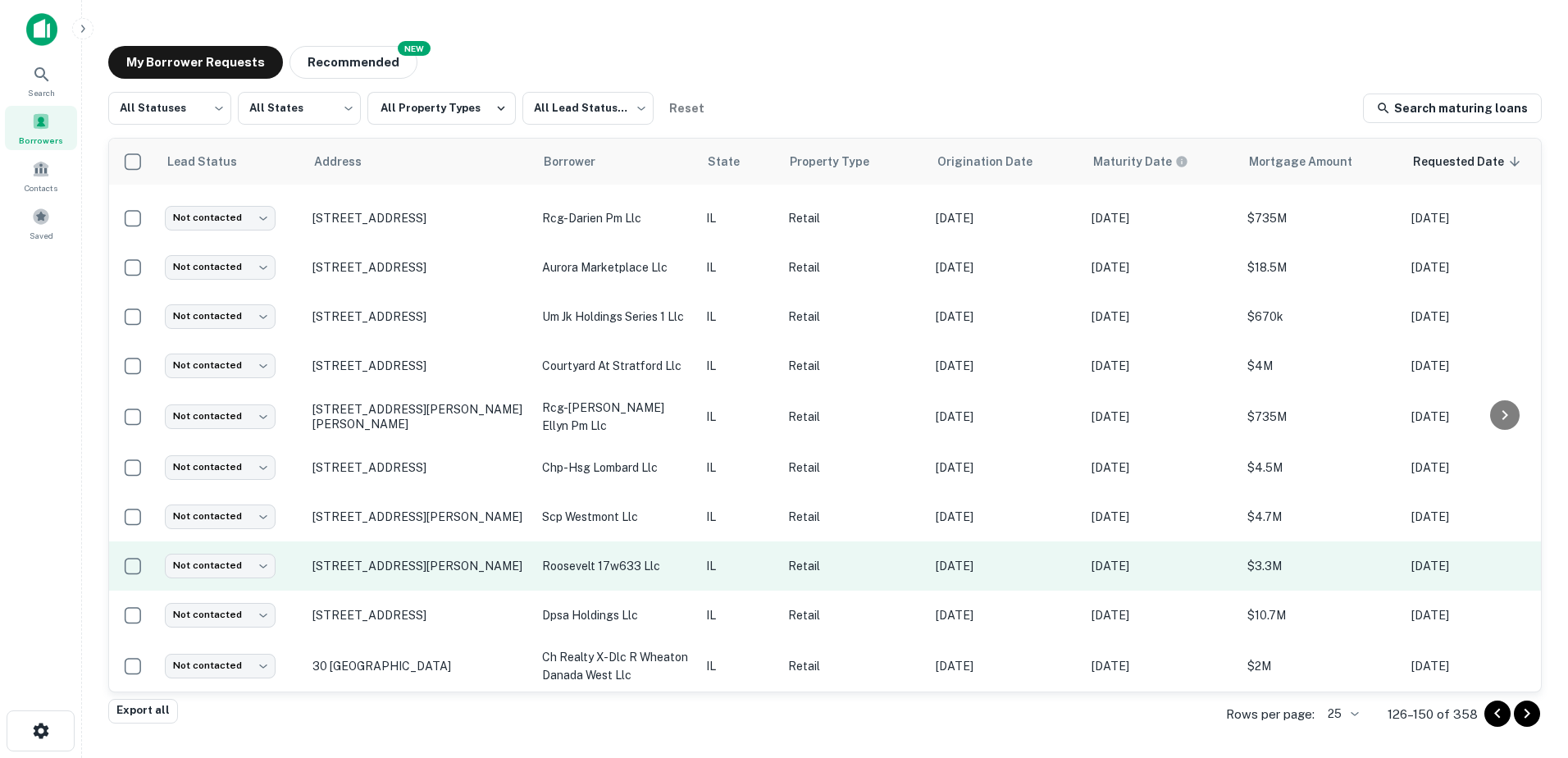
click at [566, 557] on p "roosevelt 17w633 llc" at bounding box center [616, 566] width 147 height 18
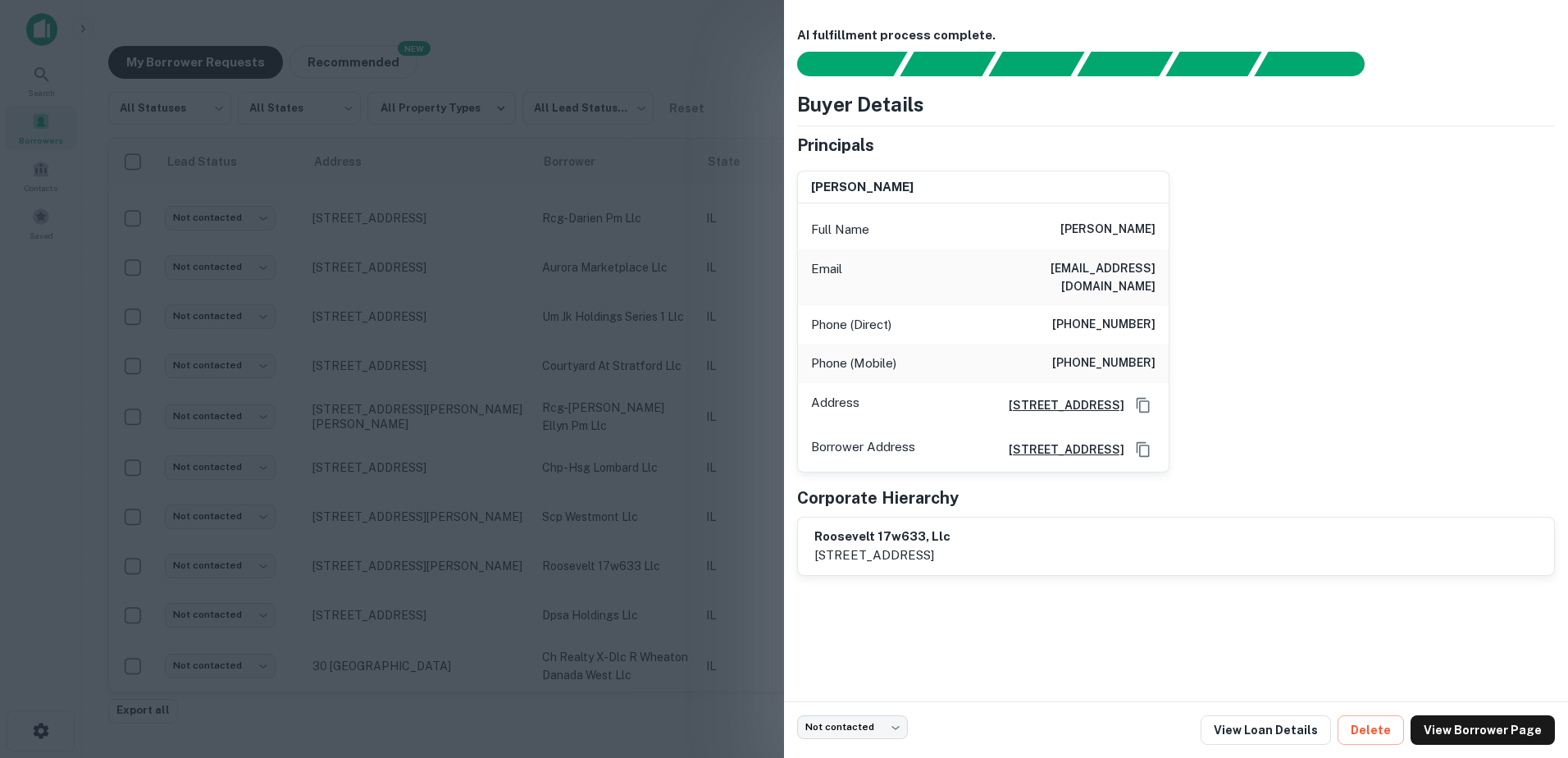
click at [561, 544] on div at bounding box center [784, 379] width 1568 height 758
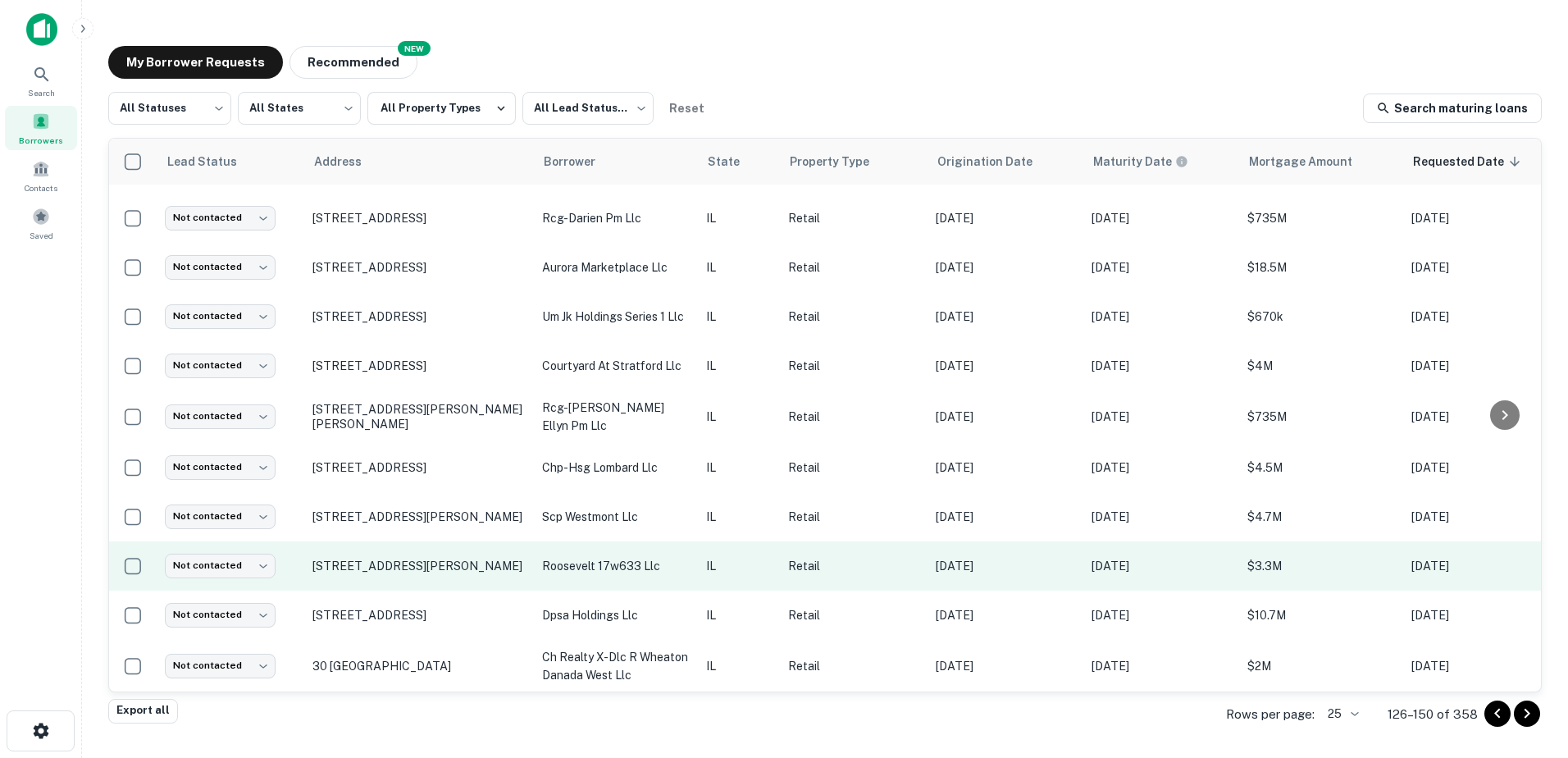
click at [564, 557] on p "roosevelt 17w633 llc" at bounding box center [616, 566] width 147 height 18
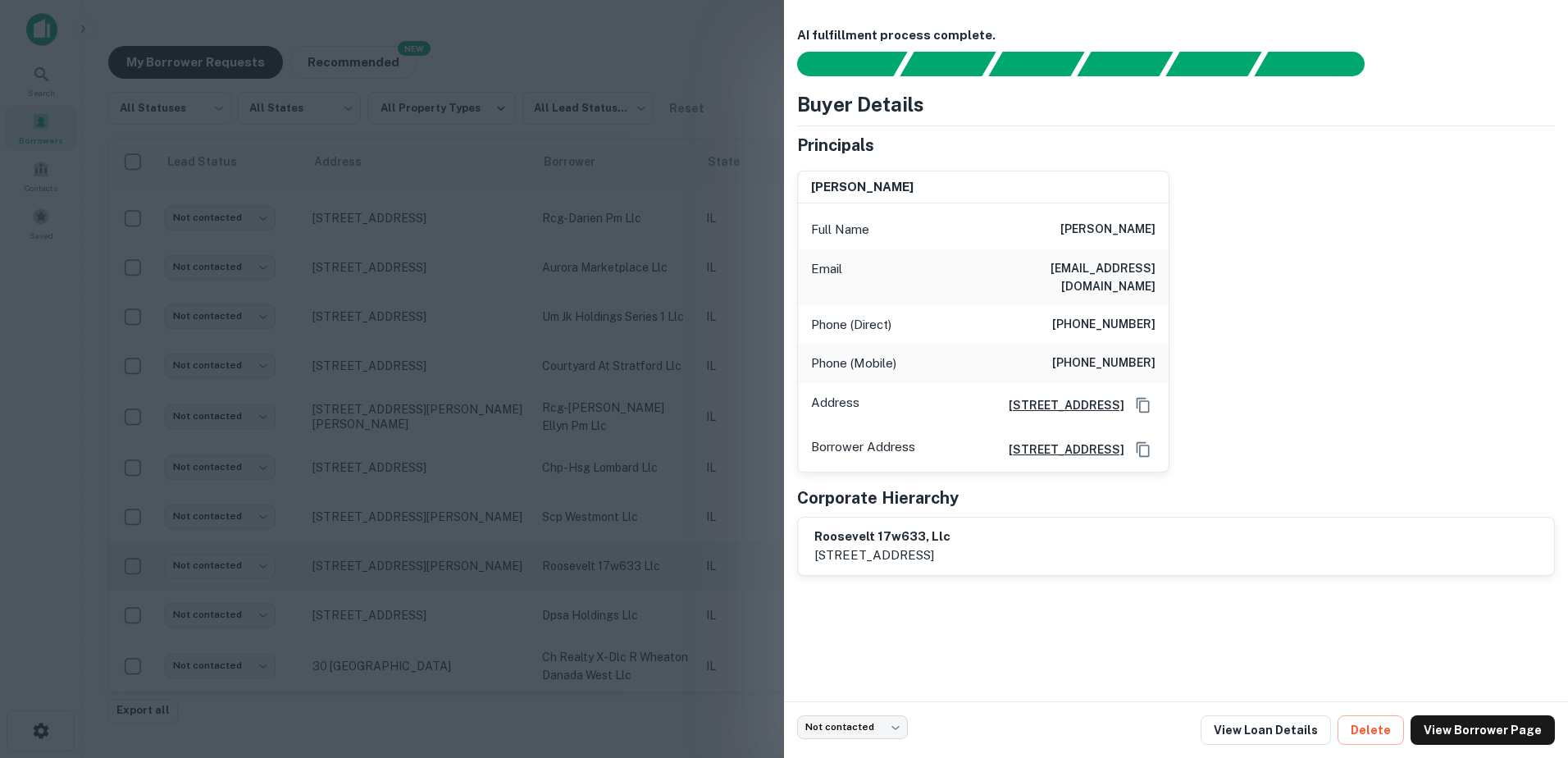
click at [564, 541] on div at bounding box center [784, 379] width 1568 height 758
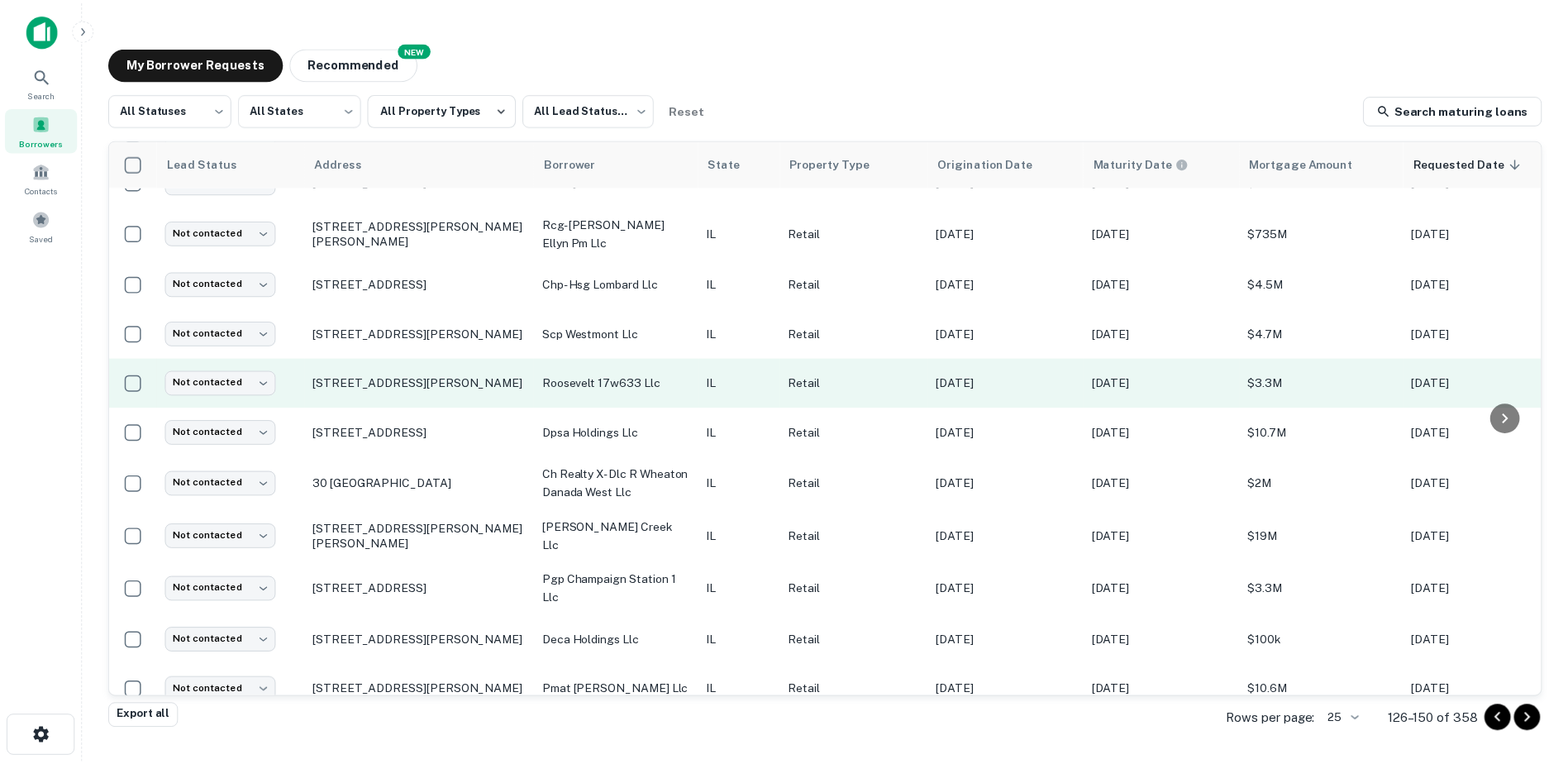
scroll to position [767, 0]
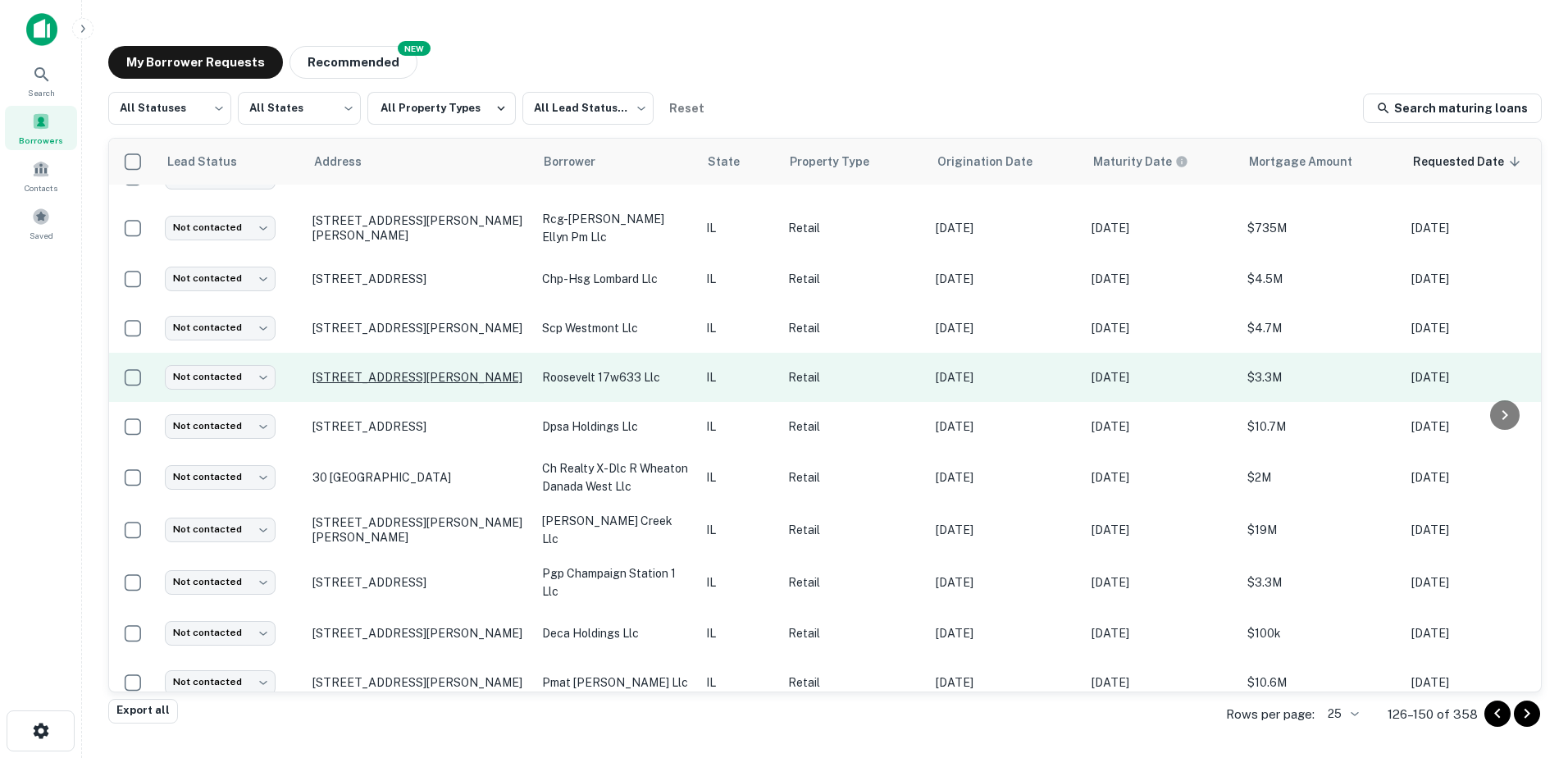
click at [490, 370] on p "[STREET_ADDRESS][PERSON_NAME]" at bounding box center [419, 377] width 214 height 15
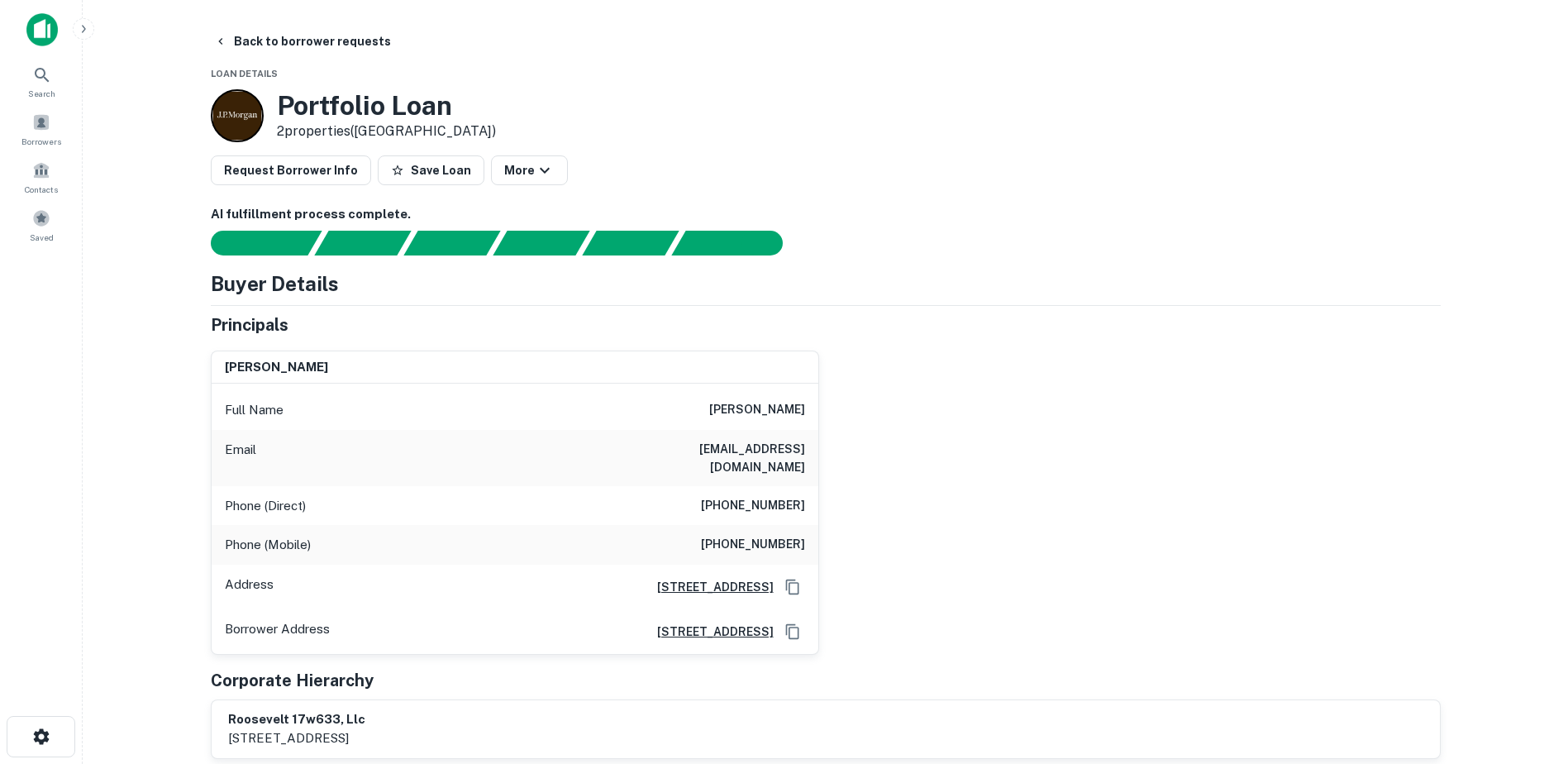
click at [750, 408] on h6 "[PERSON_NAME]" at bounding box center [757, 410] width 95 height 20
click at [760, 453] on h6 "[EMAIL_ADDRESS][DOMAIN_NAME]" at bounding box center [705, 458] width 199 height 36
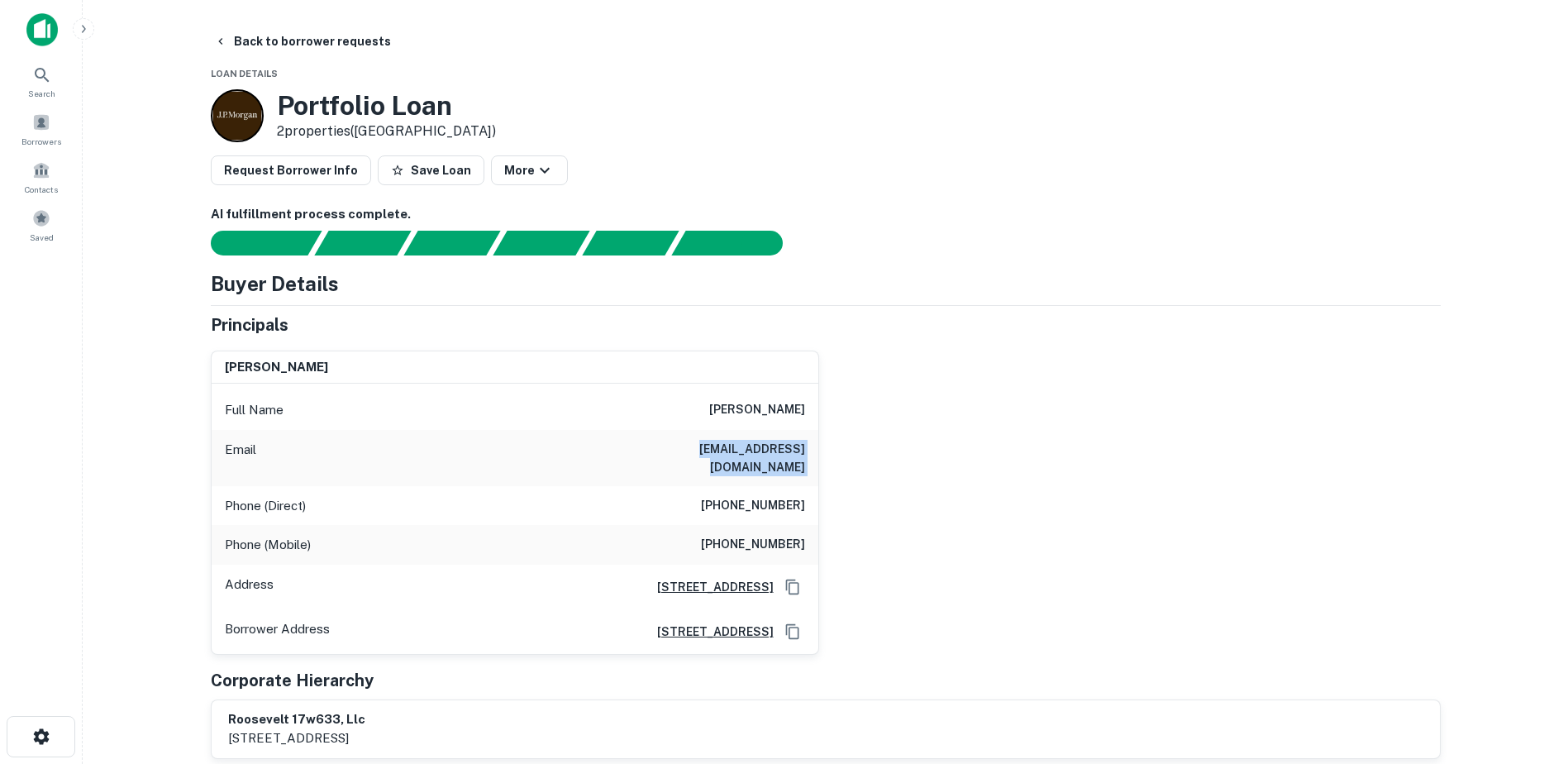
click at [759, 453] on h6 "[EMAIL_ADDRESS][DOMAIN_NAME]" at bounding box center [705, 458] width 199 height 36
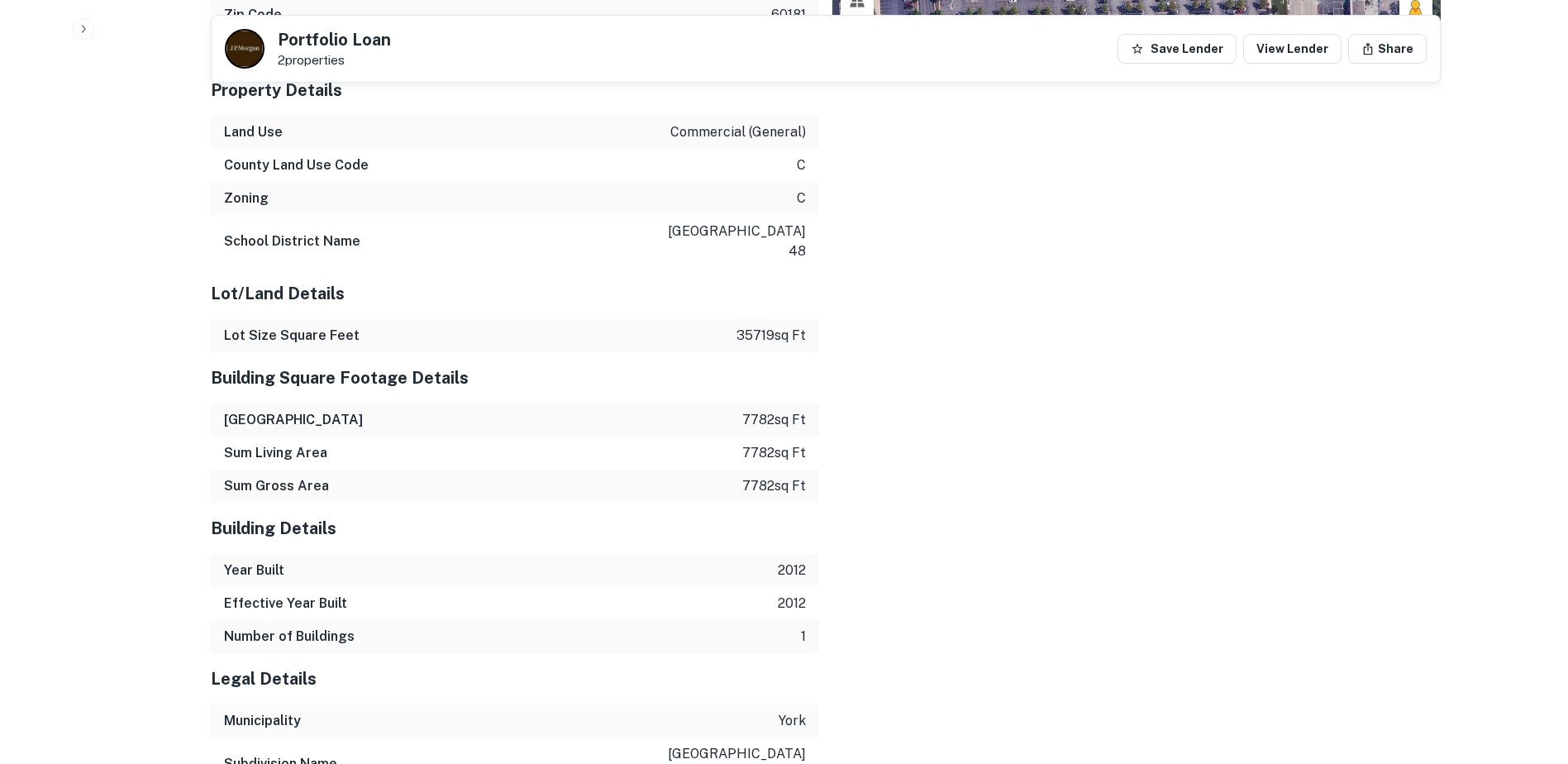
scroll to position [1914, 0]
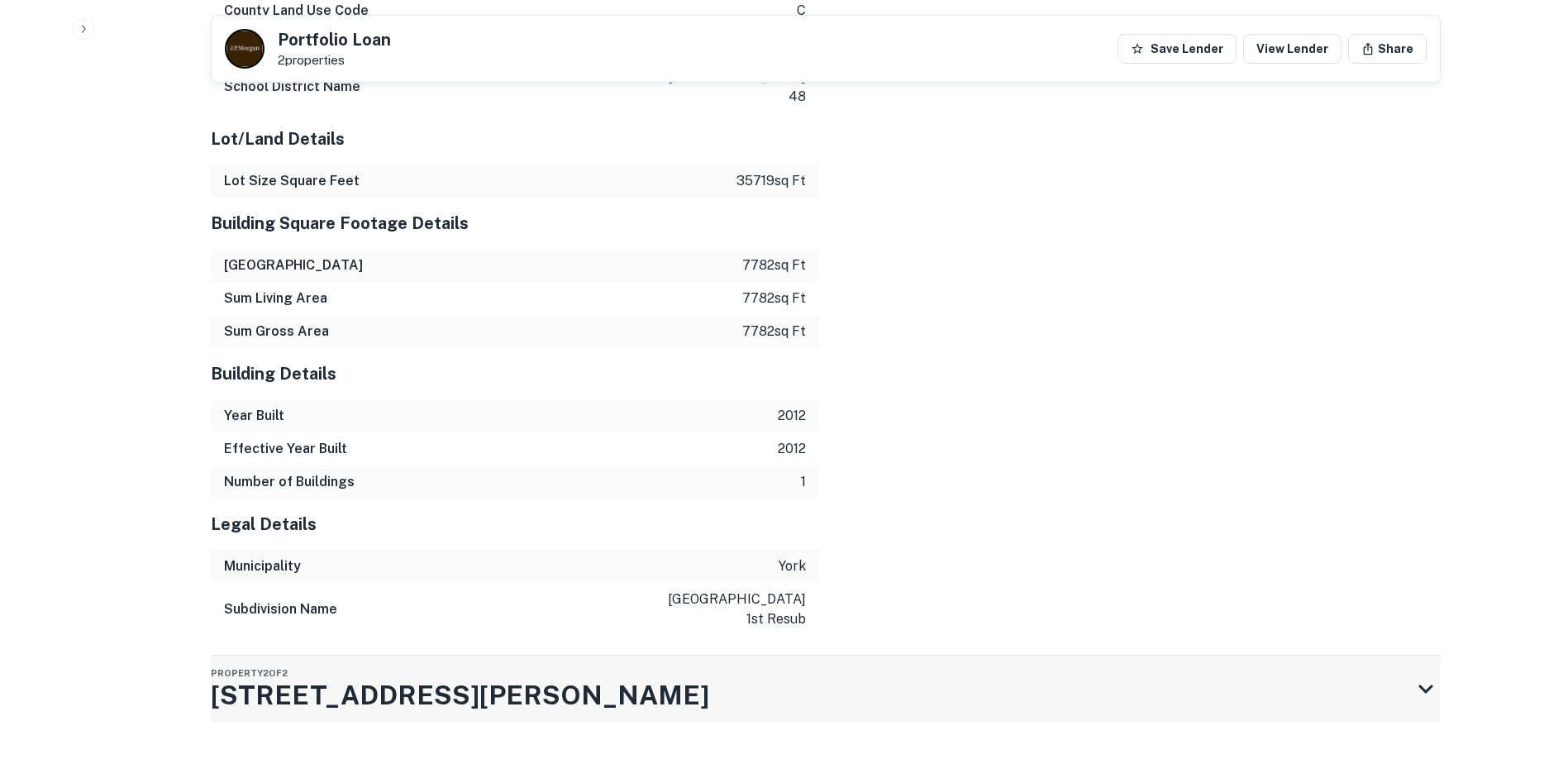
click at [821, 655] on div "Property 2 of 2 [STREET_ADDRESS][PERSON_NAME]" at bounding box center [810, 688] width 1200 height 66
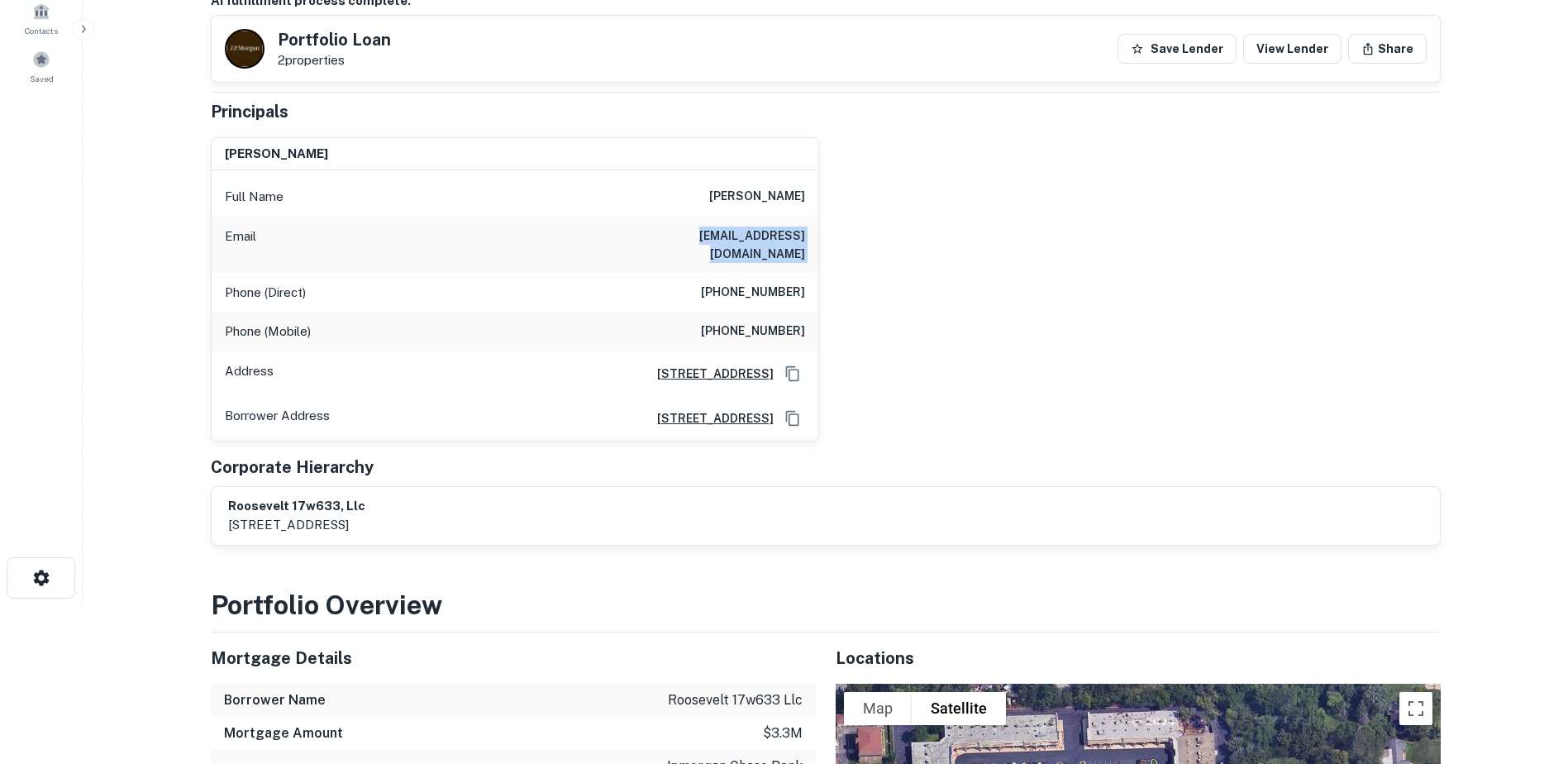
scroll to position [142, 0]
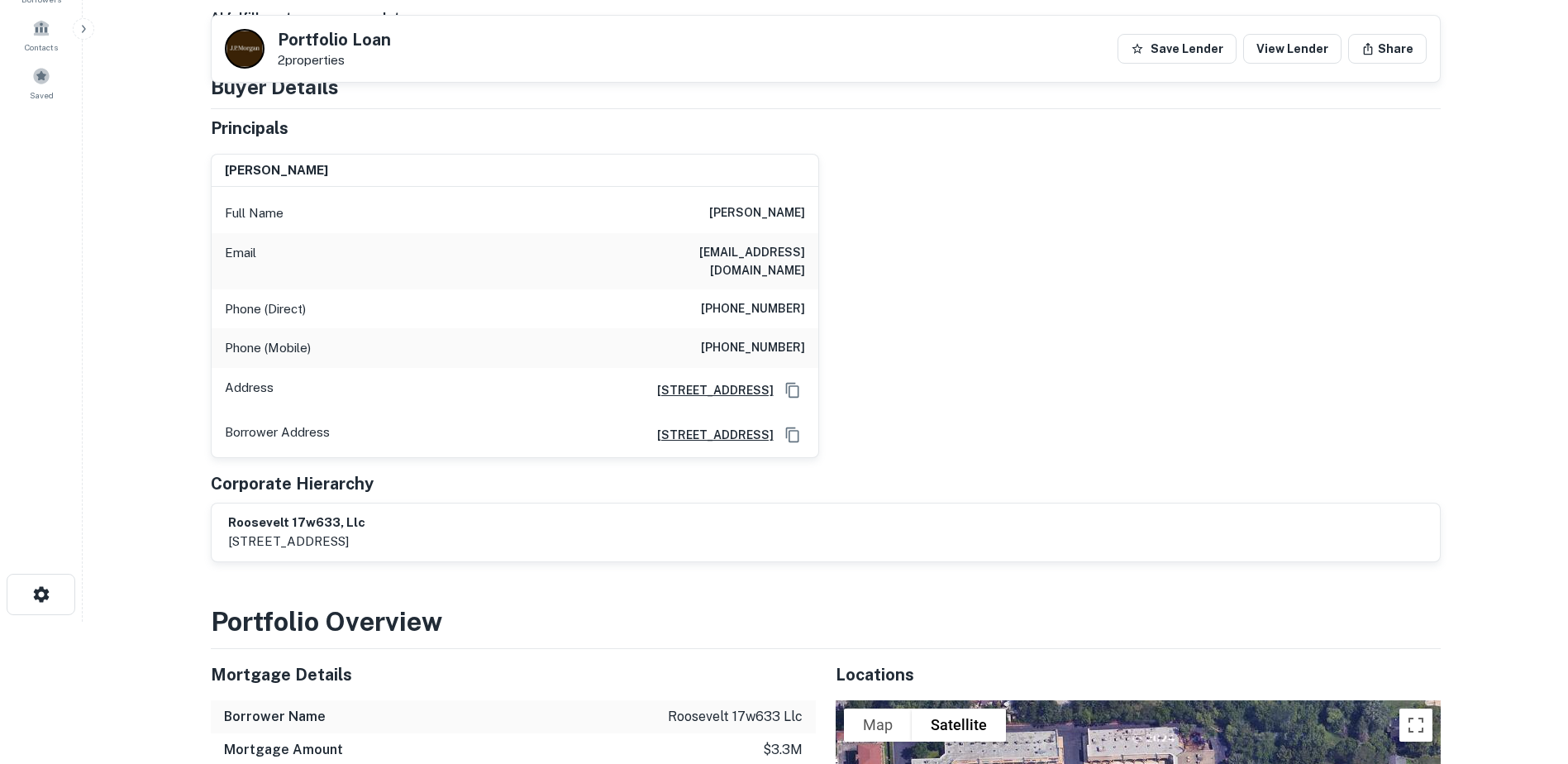
click at [768, 213] on h6 "[PERSON_NAME]" at bounding box center [757, 213] width 95 height 20
drag, startPoint x: 768, startPoint y: 213, endPoint x: 863, endPoint y: 317, distance: 140.9
click at [863, 317] on div "[PERSON_NAME] Full Name [PERSON_NAME] Email [EMAIL_ADDRESS][DOMAIN_NAME] Phone …" at bounding box center [819, 300] width 1243 height 318
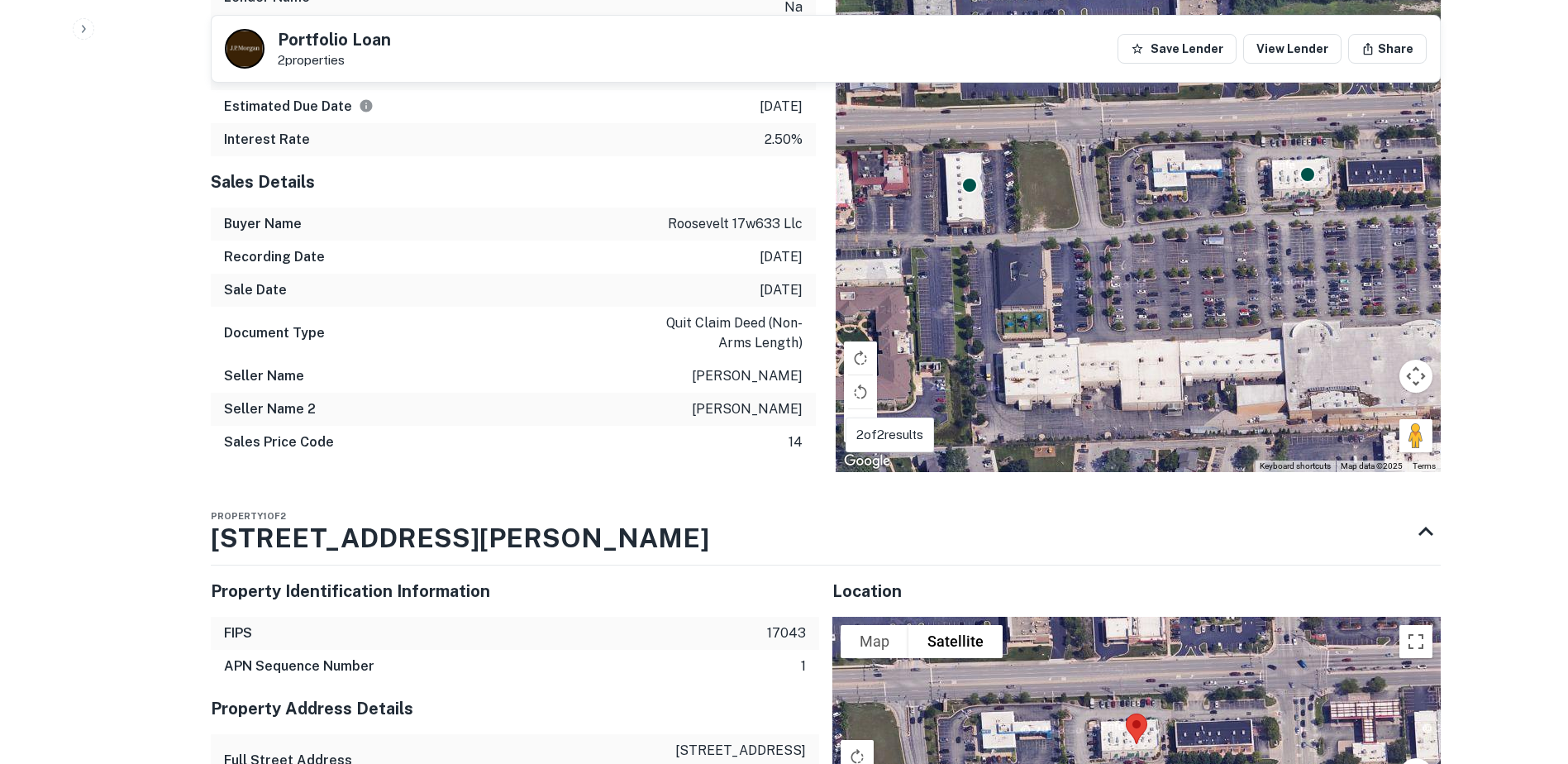
scroll to position [721, 0]
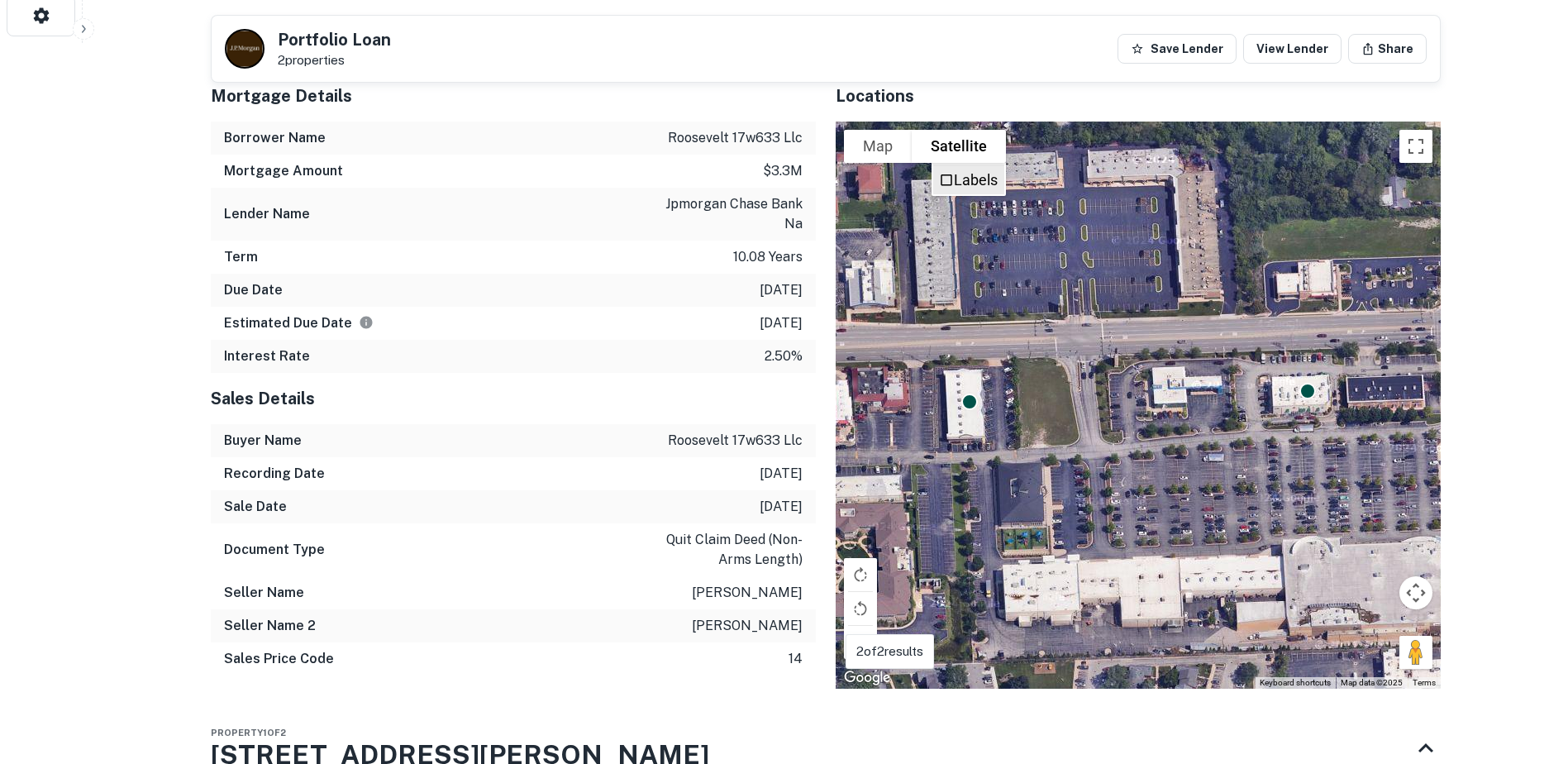
click at [945, 172] on span "Labels" at bounding box center [946, 179] width 15 height 15
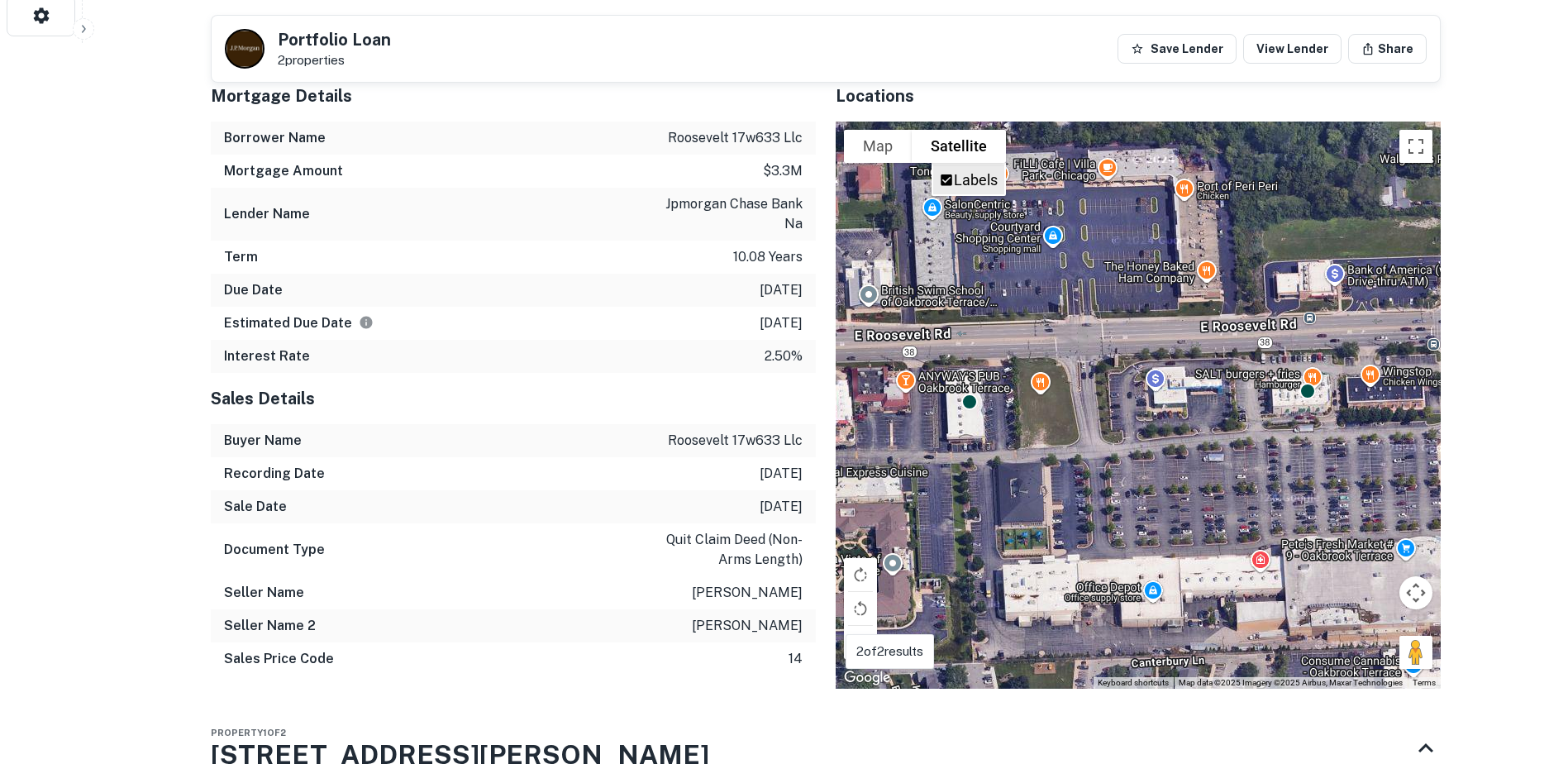
click at [948, 172] on span "Labels" at bounding box center [946, 179] width 15 height 15
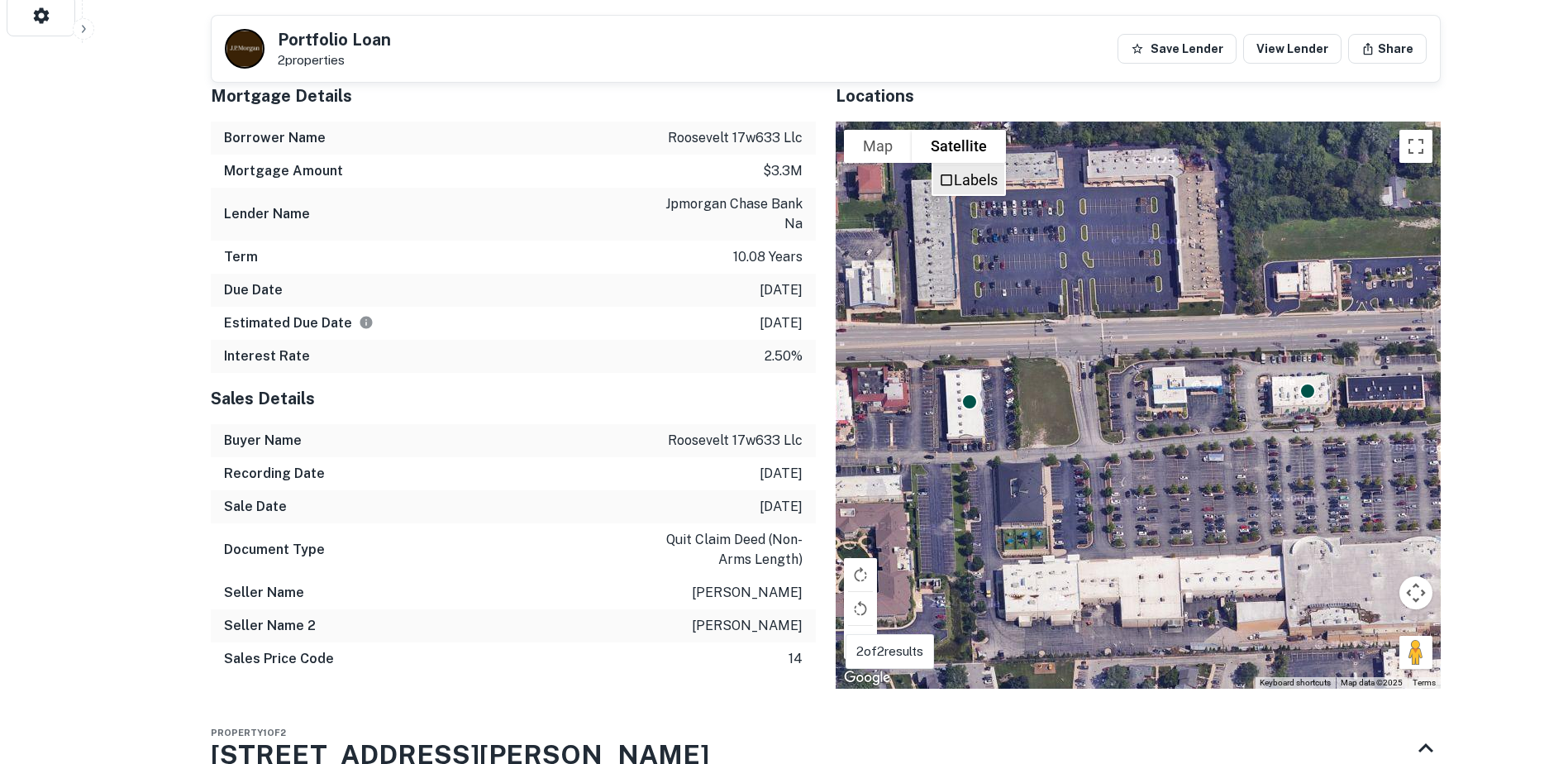
click at [948, 172] on span "Labels" at bounding box center [946, 179] width 15 height 15
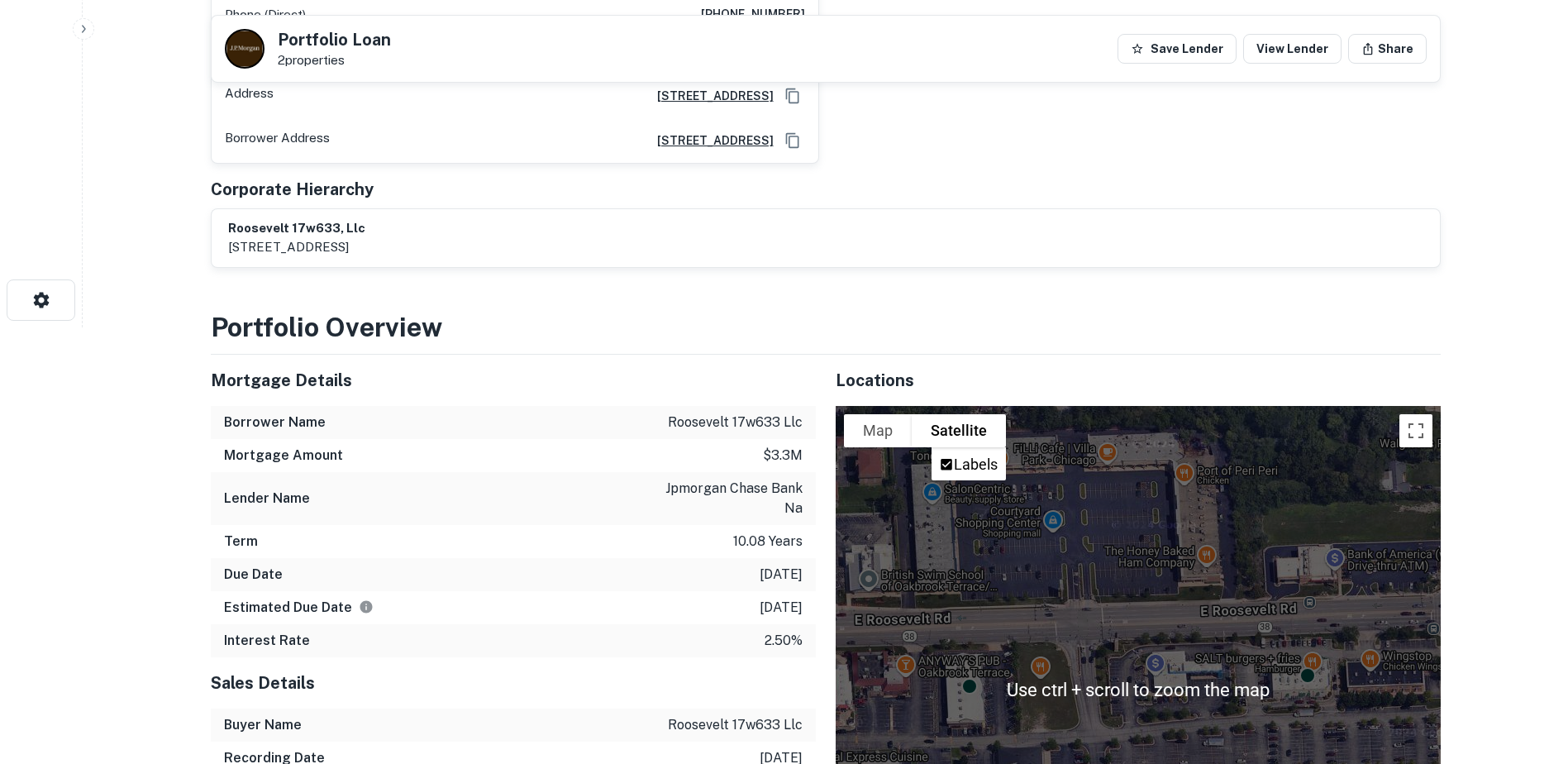
scroll to position [638, 0]
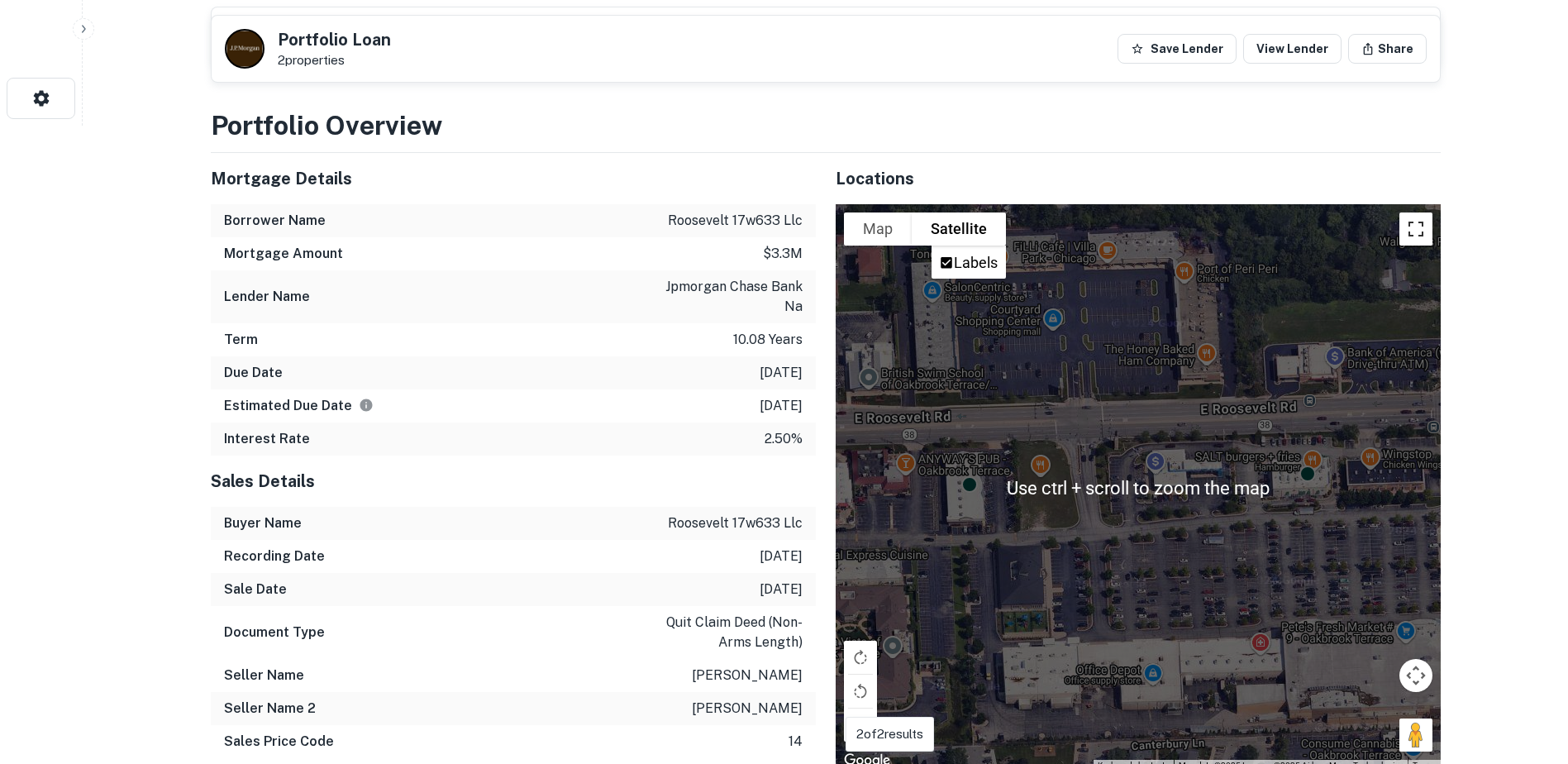
click at [1430, 213] on button "Toggle fullscreen view" at bounding box center [1416, 229] width 33 height 33
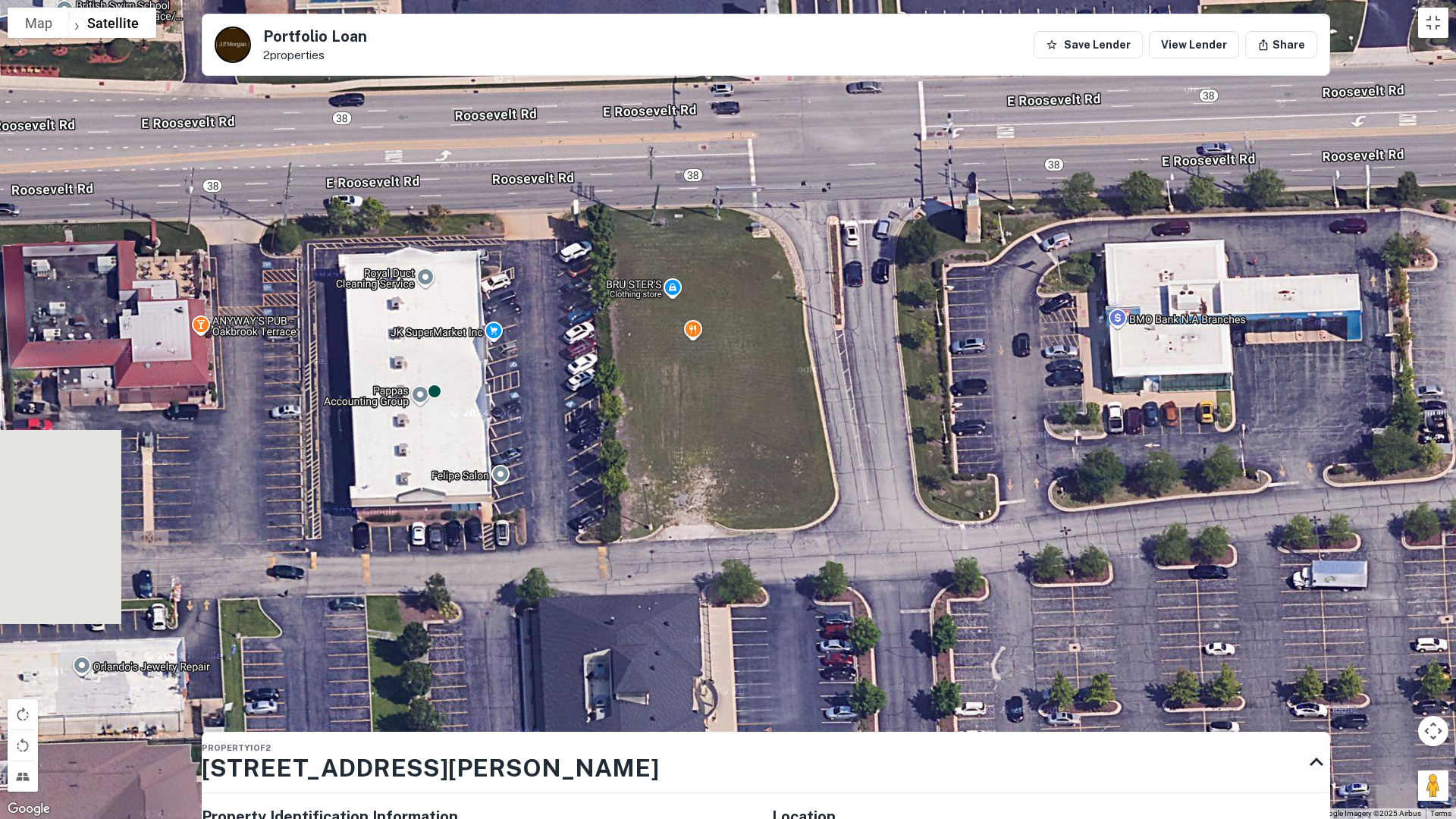
drag, startPoint x: 322, startPoint y: 413, endPoint x: 580, endPoint y: 486, distance: 268.1
click at [580, 486] on div "To activate drag with keyboard, press Alt + Enter. Once in keyboard drag state,…" at bounding box center [728, 409] width 1456 height 819
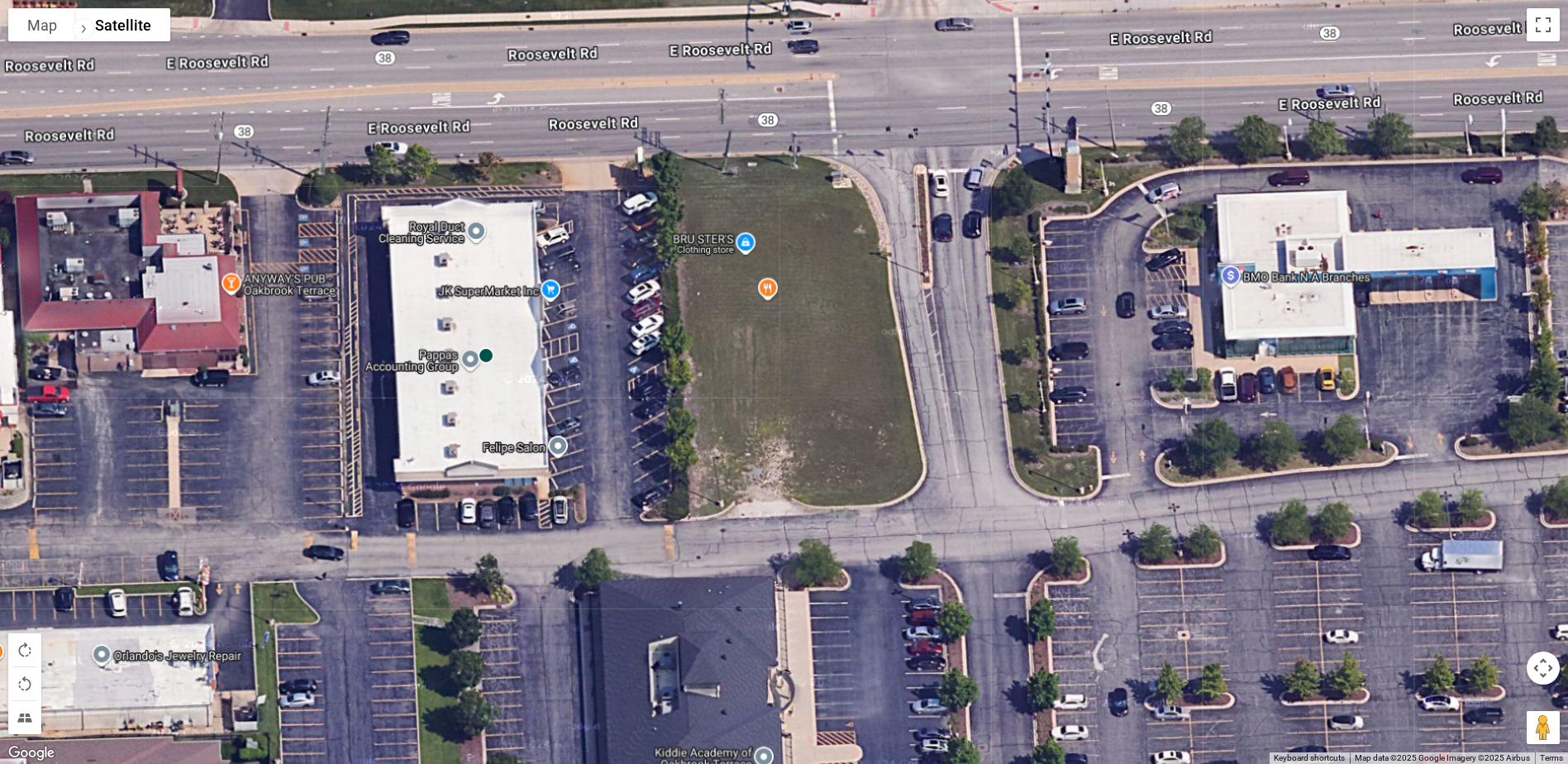
scroll to position [0, 0]
